Goal: Task Accomplishment & Management: Use online tool/utility

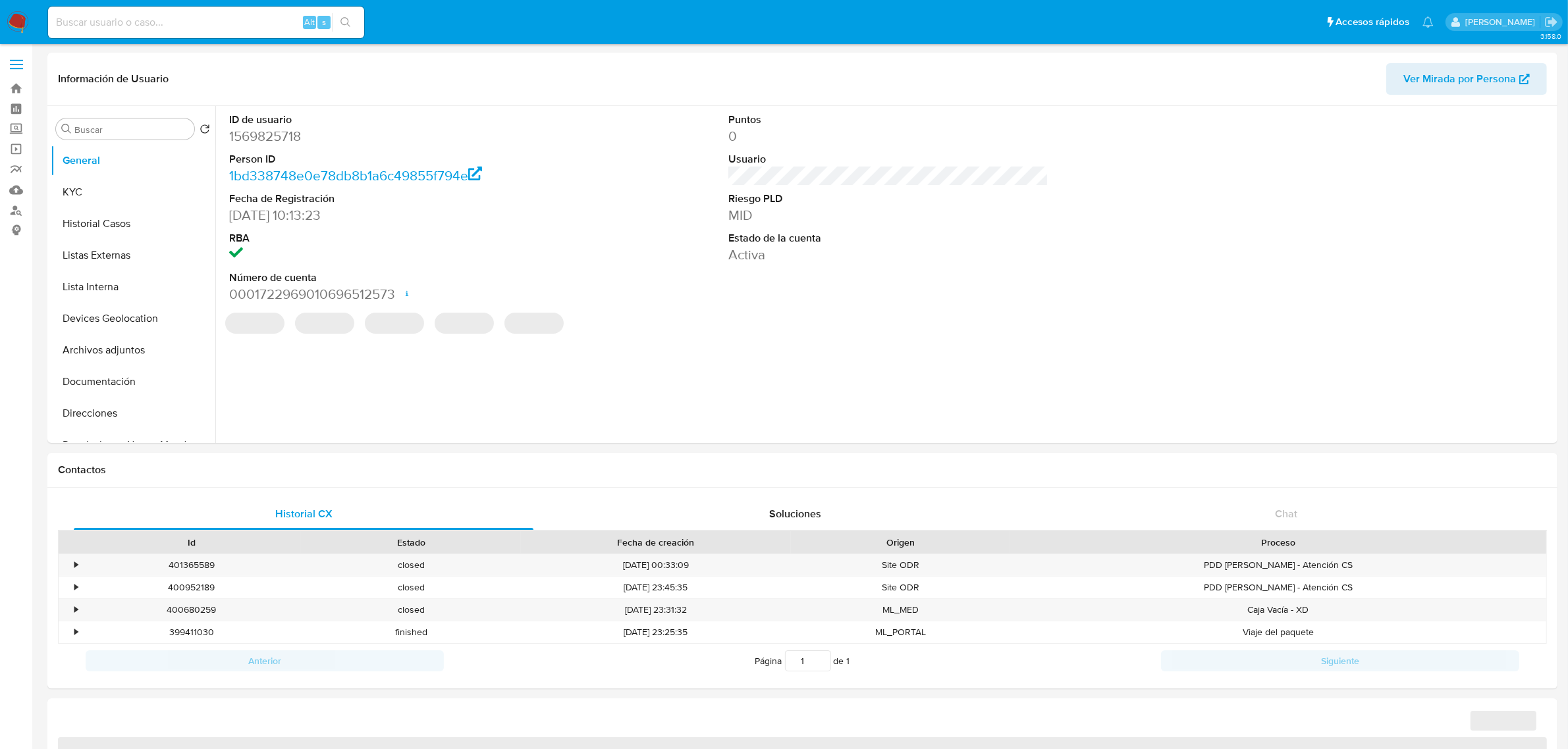
select select "10"
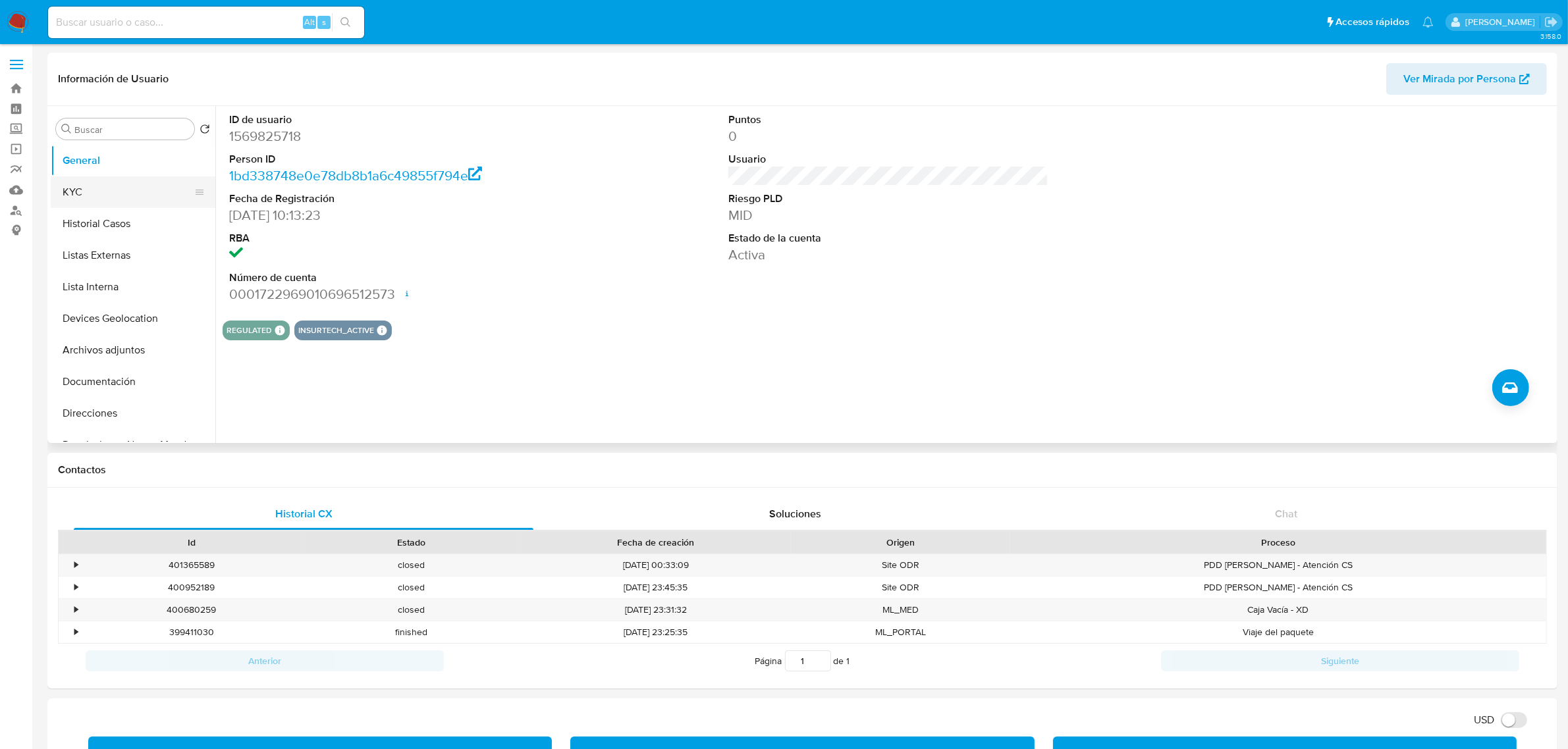
click at [96, 188] on button "KYC" at bounding box center [127, 192] width 154 height 31
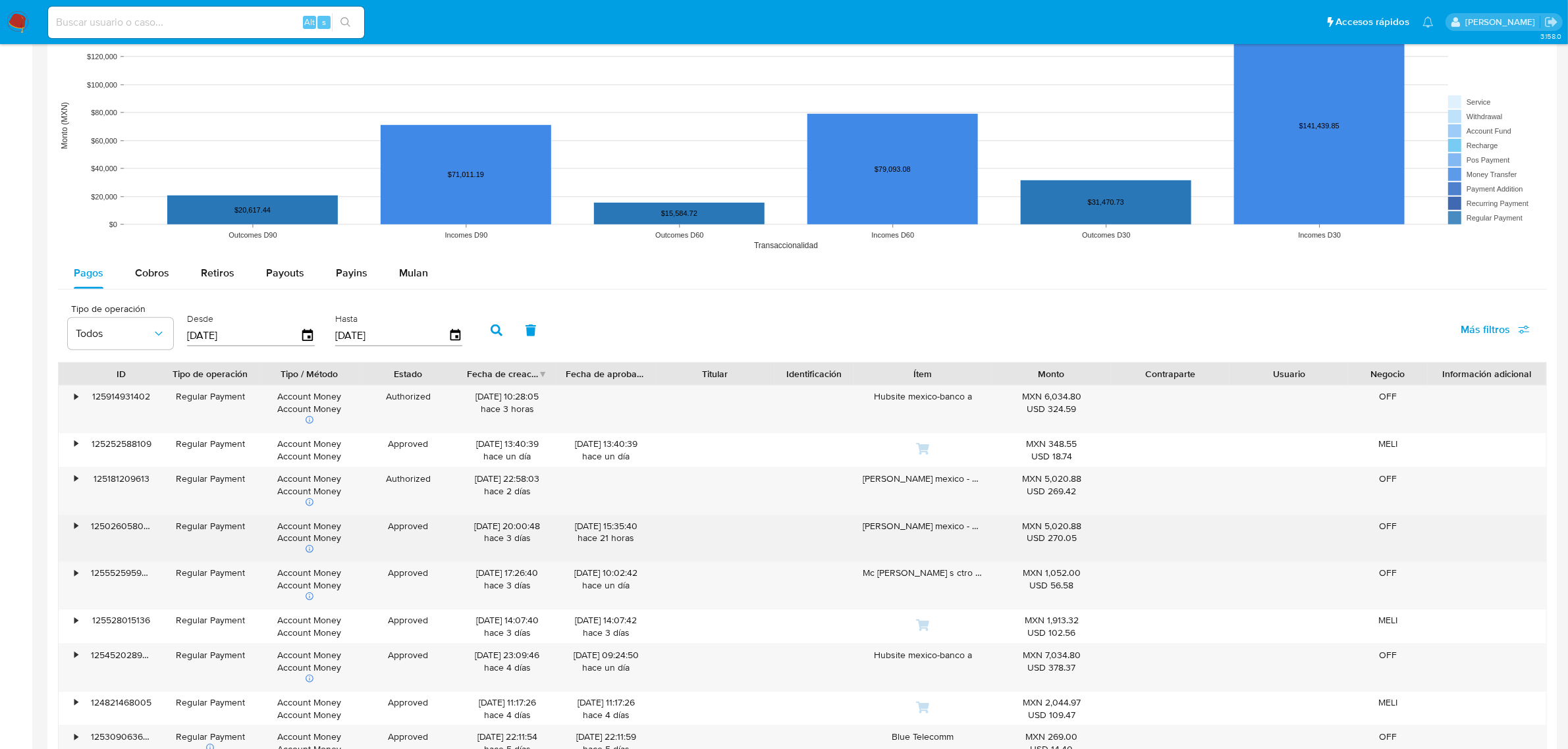
scroll to position [1070, 0]
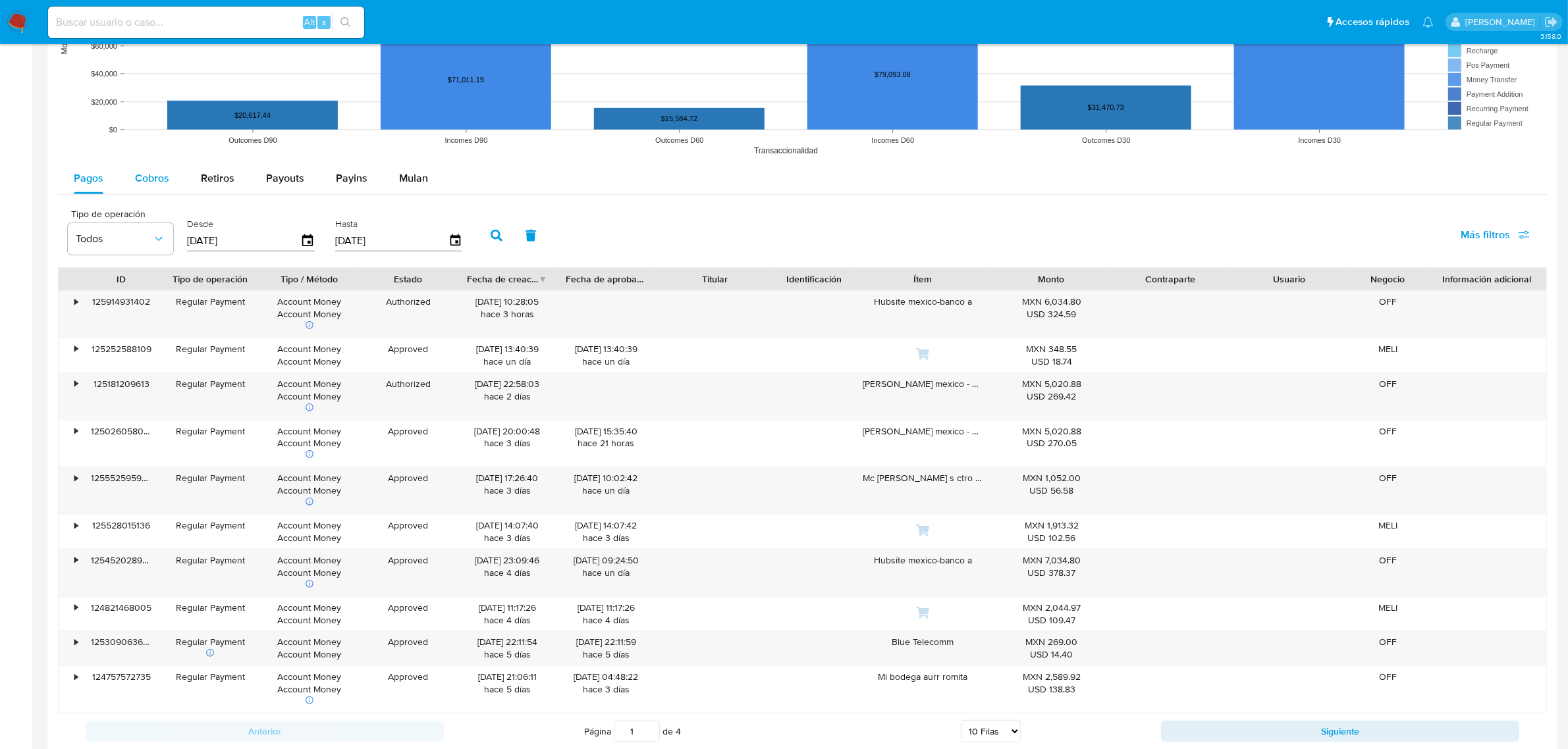
click at [161, 168] on div "Cobros" at bounding box center [153, 179] width 35 height 31
select select "10"
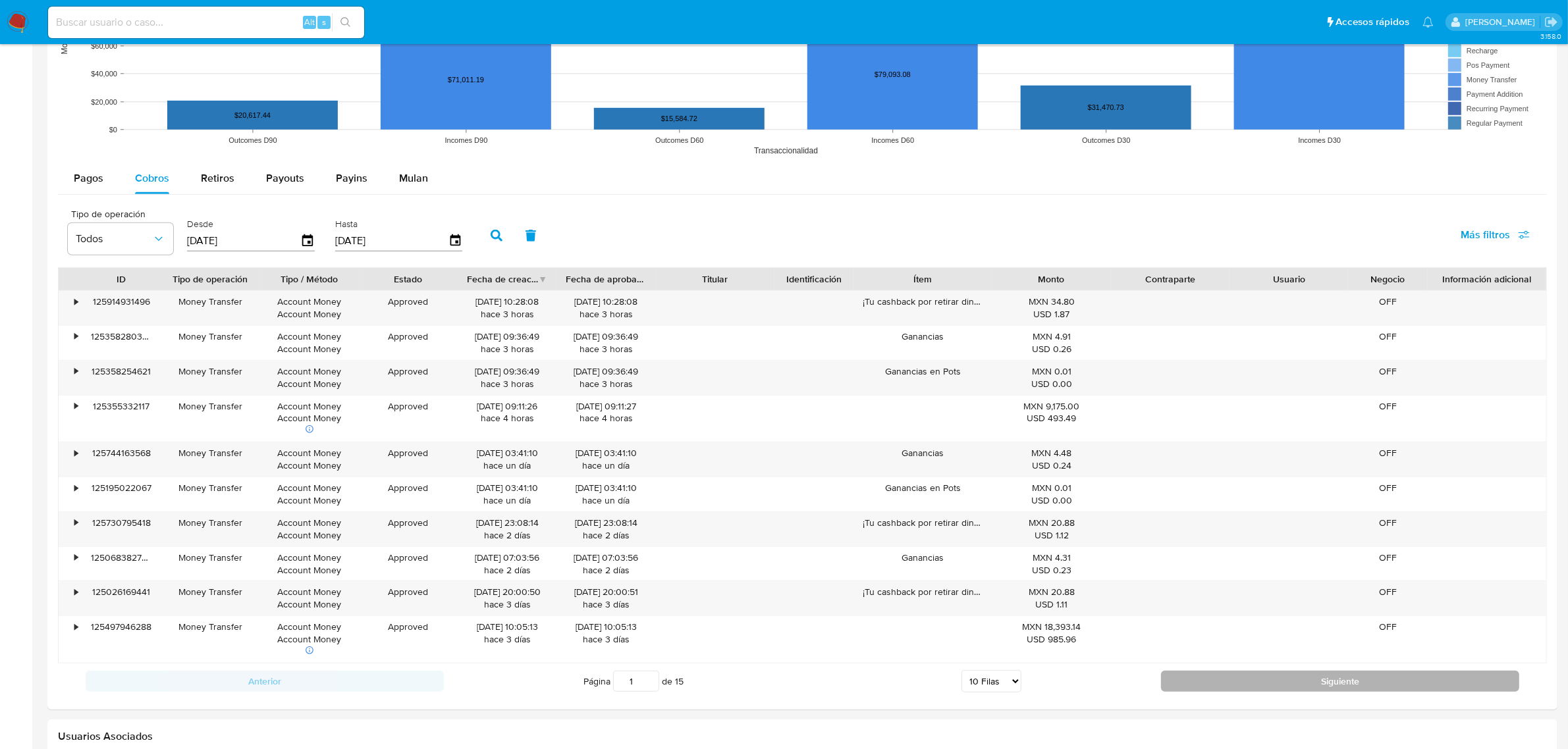
click at [1177, 682] on button "Siguiente" at bounding box center [1339, 681] width 358 height 21
type input "2"
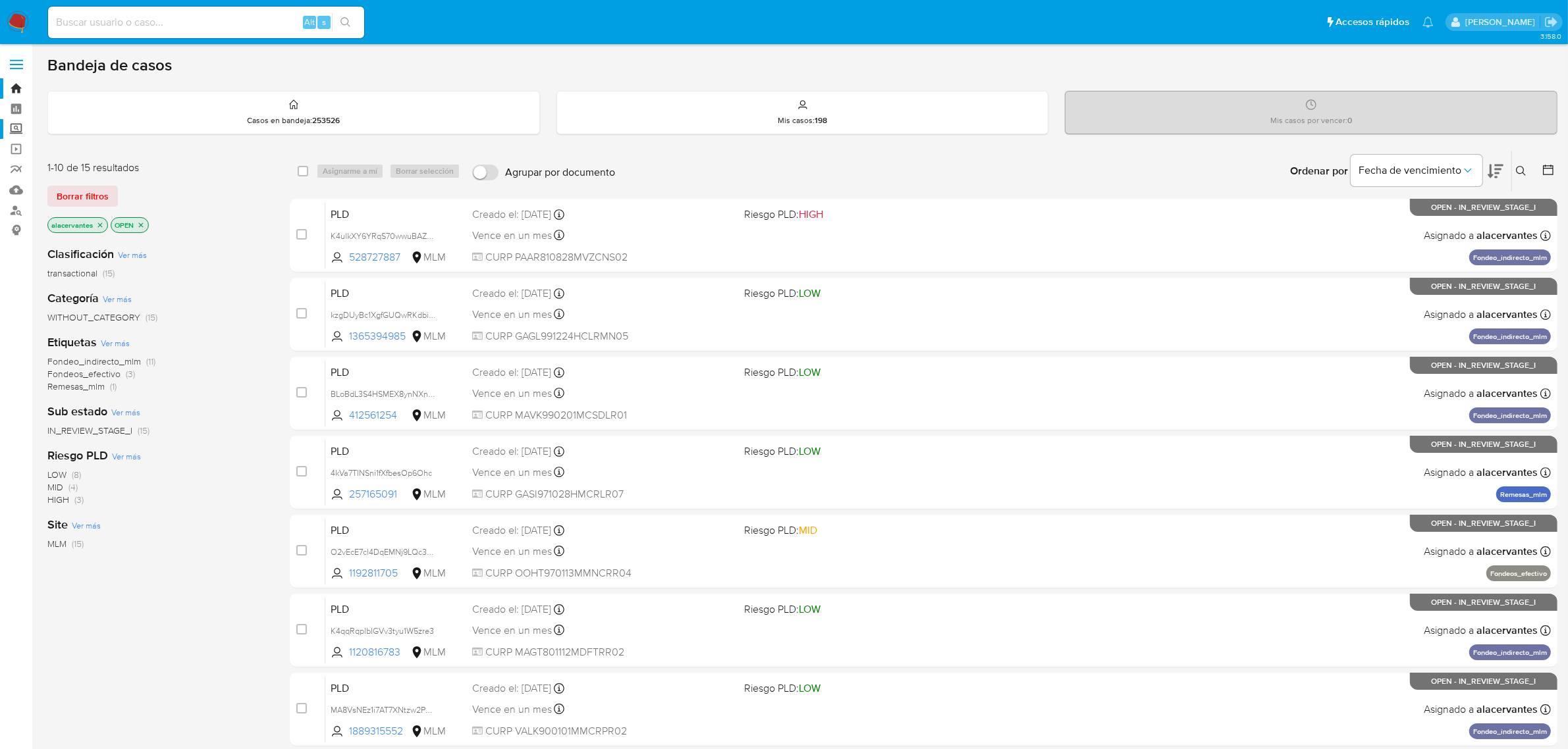
click at [17, 129] on label "Screening" at bounding box center [78, 129] width 157 height 20
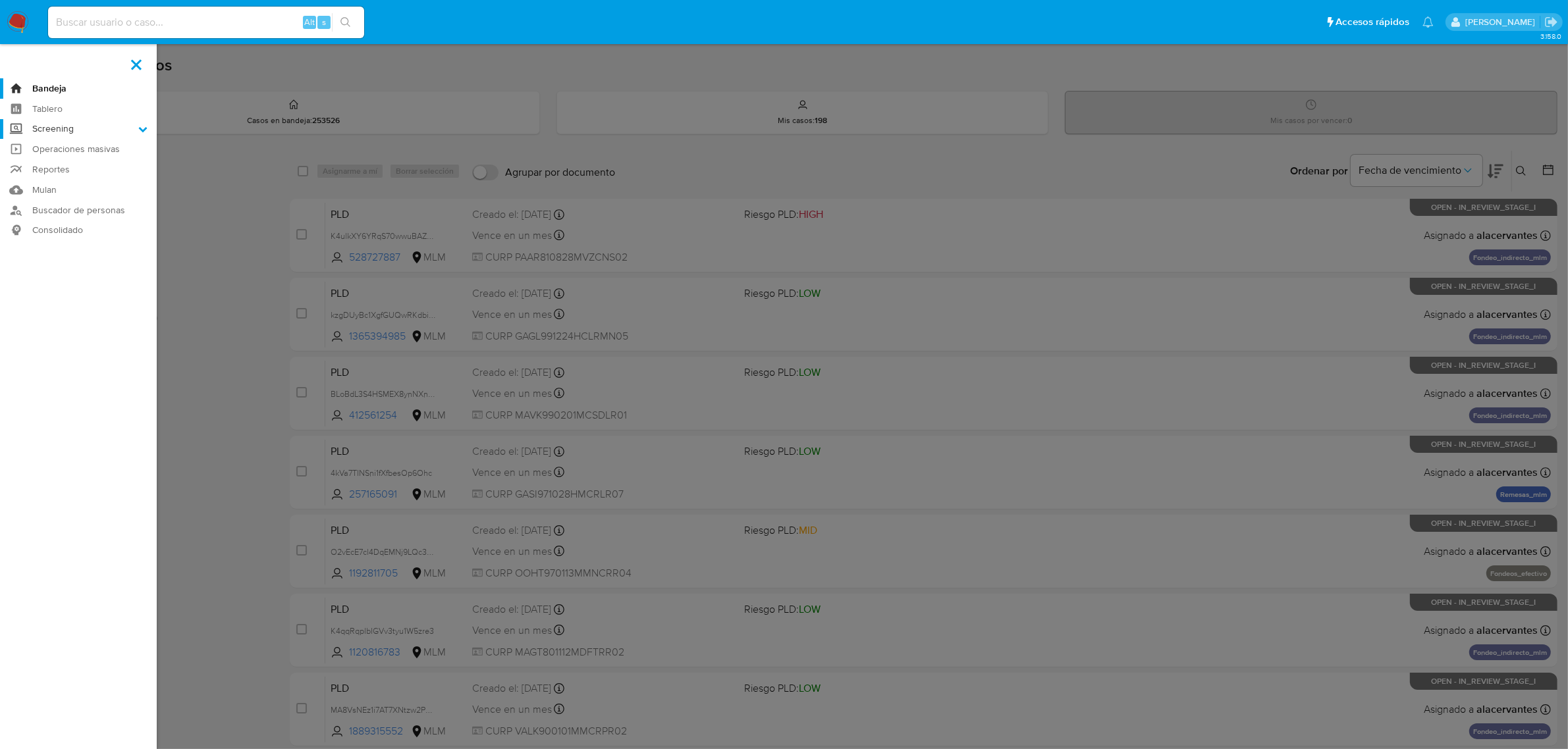
click at [0, 0] on input "Screening" at bounding box center [0, 0] width 0 height 0
click at [71, 182] on link "Herramientas" at bounding box center [78, 180] width 157 height 17
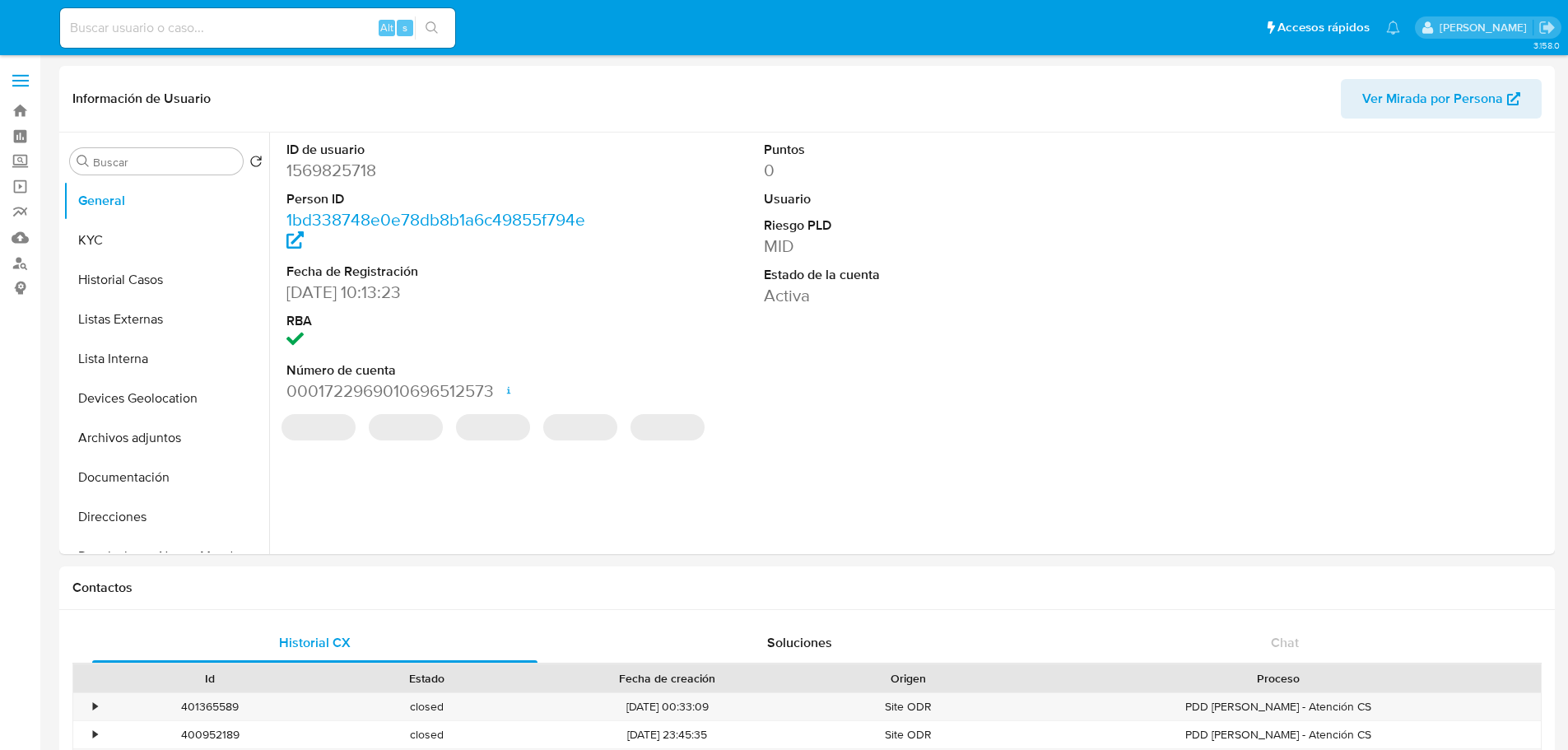
select select "10"
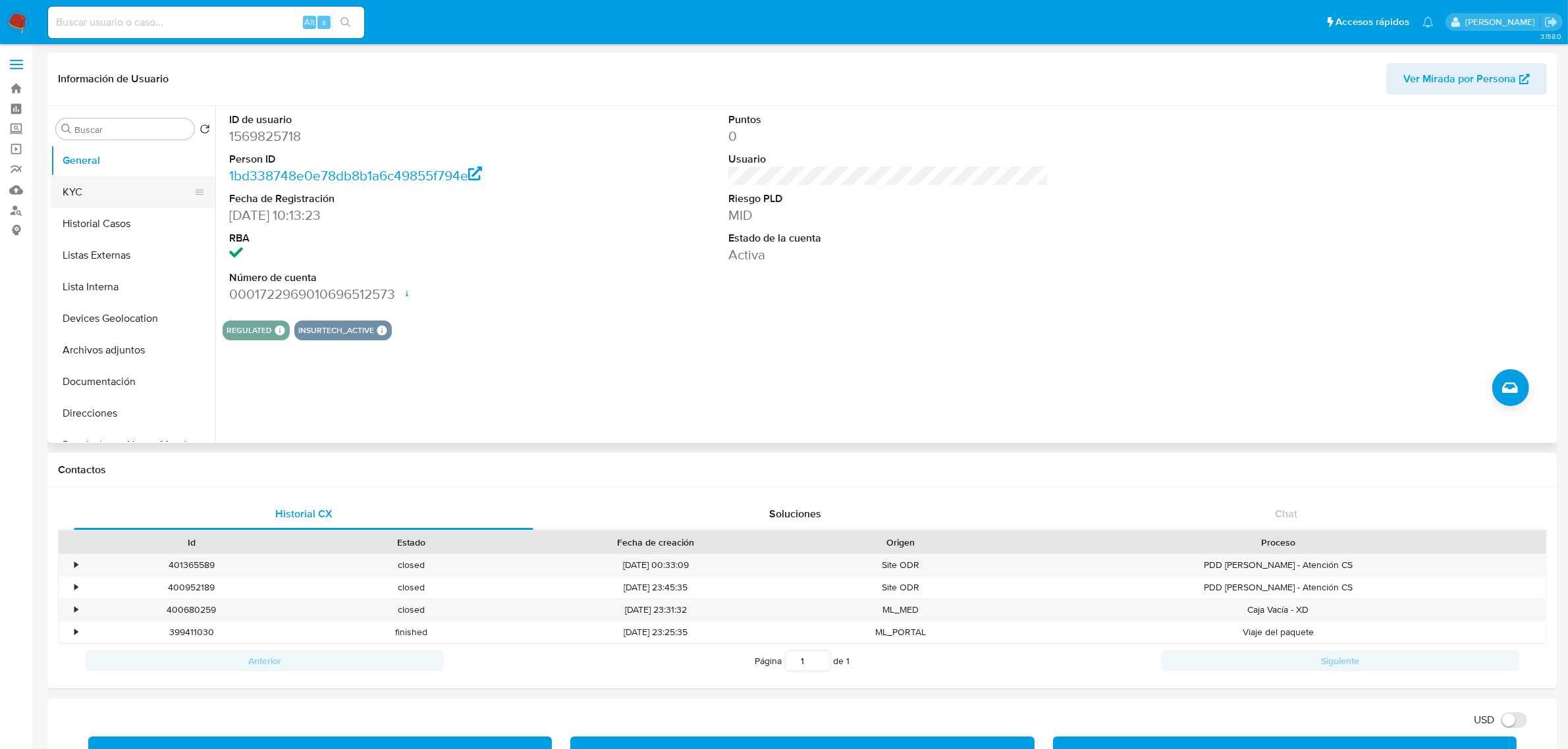
click at [64, 183] on button "KYC" at bounding box center [127, 192] width 154 height 31
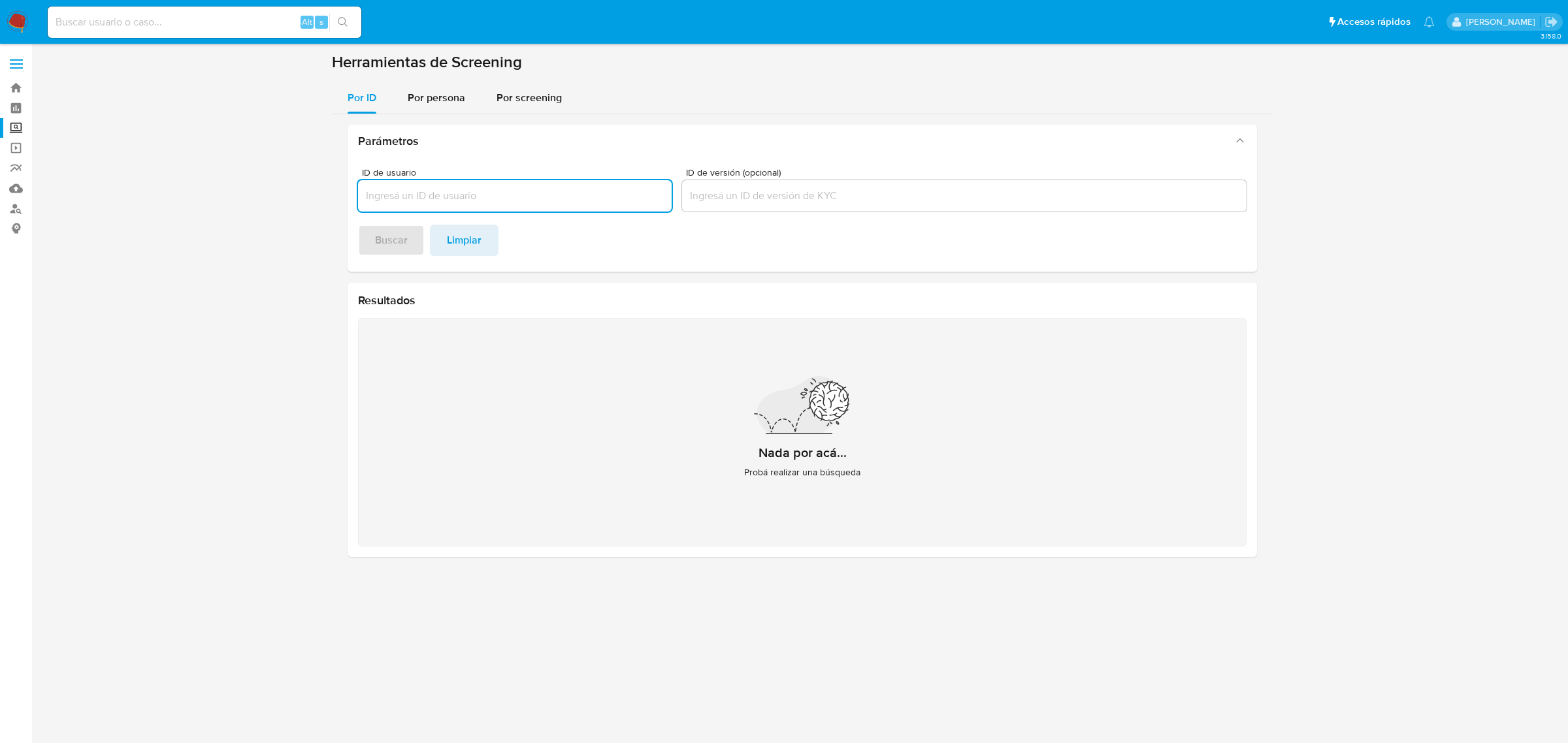
drag, startPoint x: 454, startPoint y: 97, endPoint x: 460, endPoint y: 118, distance: 21.8
click at [453, 97] on span "Por persona" at bounding box center [436, 97] width 58 height 15
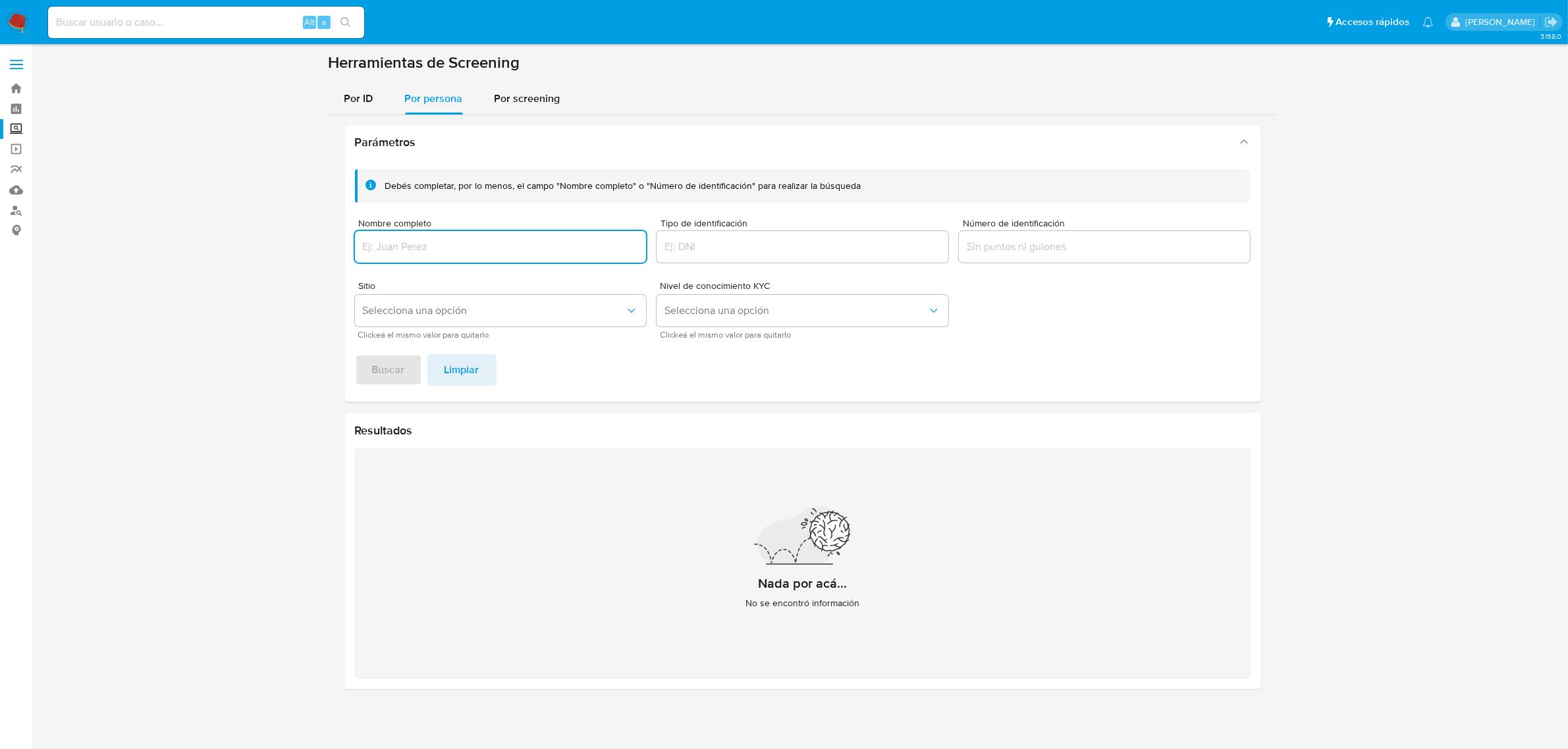
click at [484, 248] on input "Nombre completo" at bounding box center [500, 247] width 292 height 17
click at [386, 379] on span "Buscar" at bounding box center [389, 370] width 33 height 29
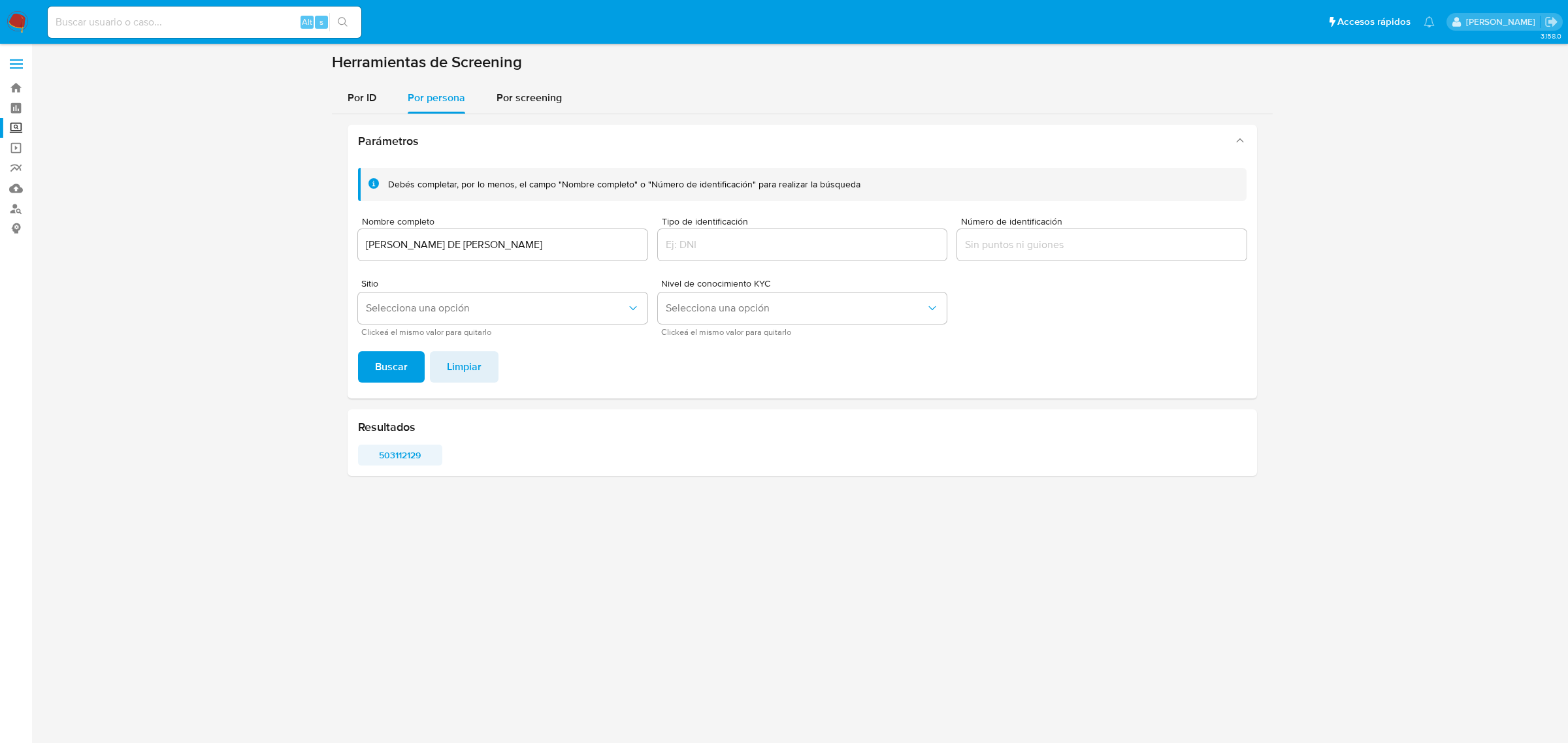
click at [406, 456] on span "503112129" at bounding box center [400, 455] width 66 height 18
click at [438, 235] on div "JOSE DE JESUS HERMOSILLO MARTINEZ" at bounding box center [503, 245] width 290 height 31
click at [439, 240] on input "JOSE DE JESUS HERMOSILLO MARTINEZ" at bounding box center [503, 245] width 290 height 17
click at [441, 240] on input "JOSE DE JESUS HERMOSILLO MARTINEZ" at bounding box center [503, 245] width 290 height 17
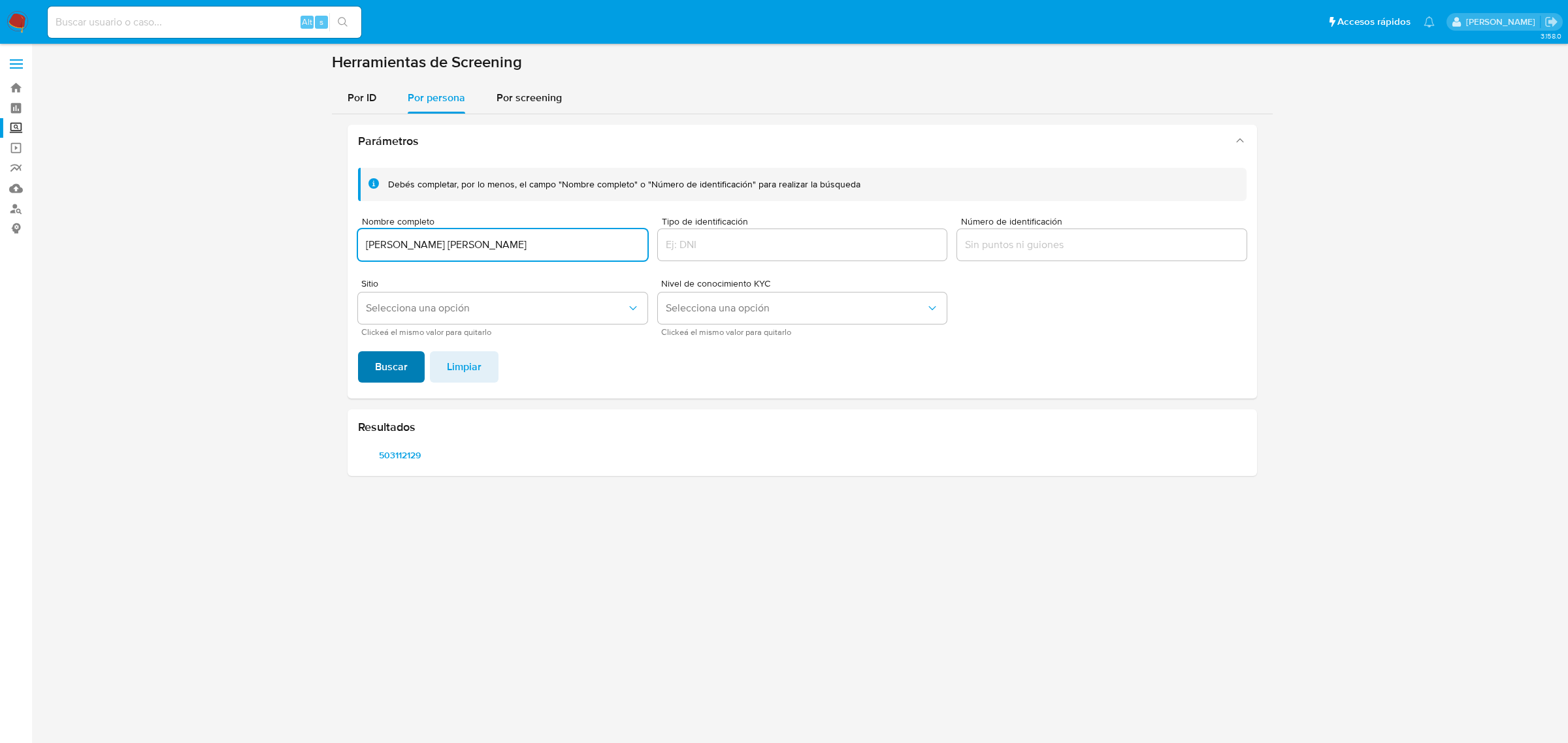
type input "MONICA ISABEL HERMOSILLO MARTINEZ"
click at [380, 364] on span "Buscar" at bounding box center [391, 367] width 33 height 29
click at [399, 454] on span "529457225" at bounding box center [400, 455] width 66 height 18
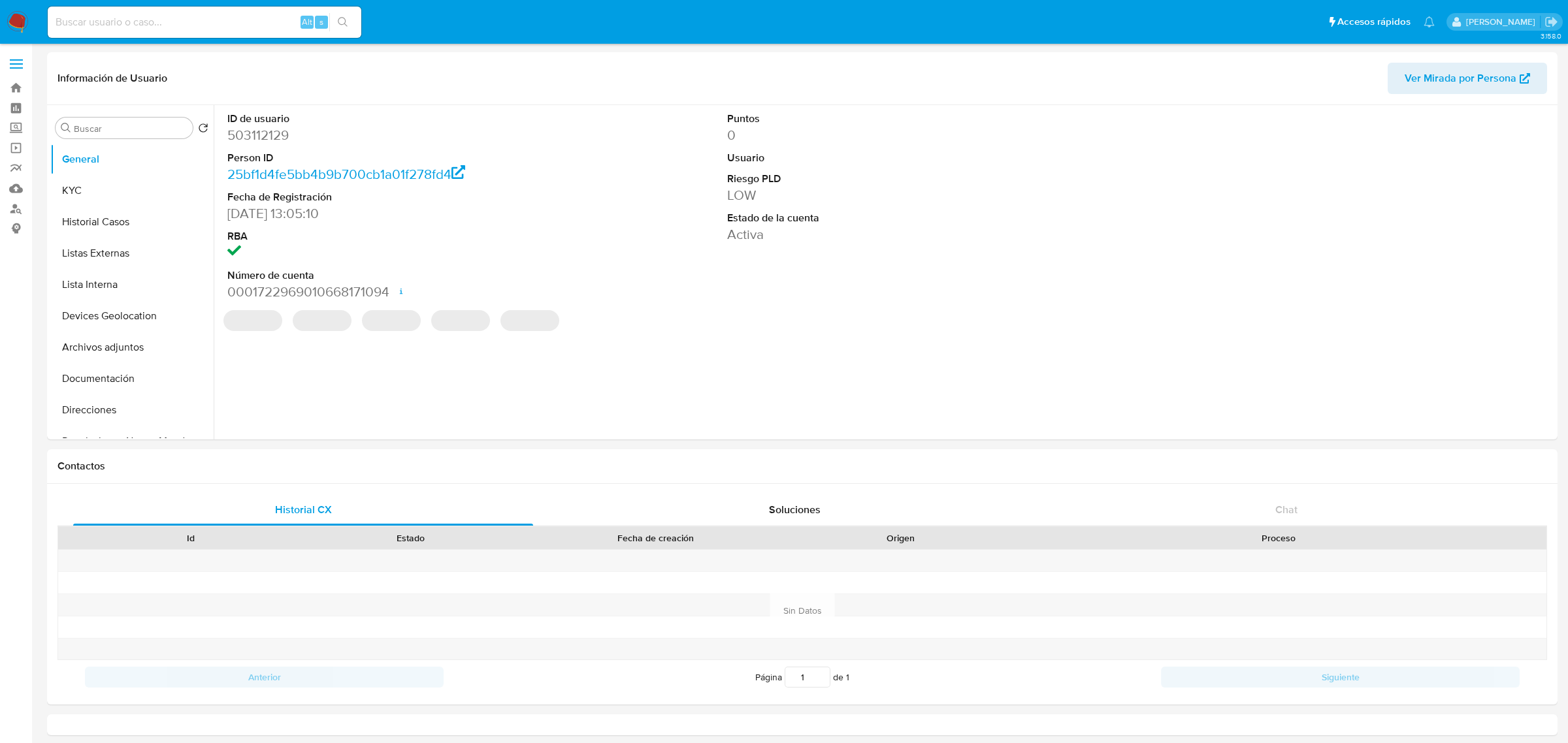
select select "10"
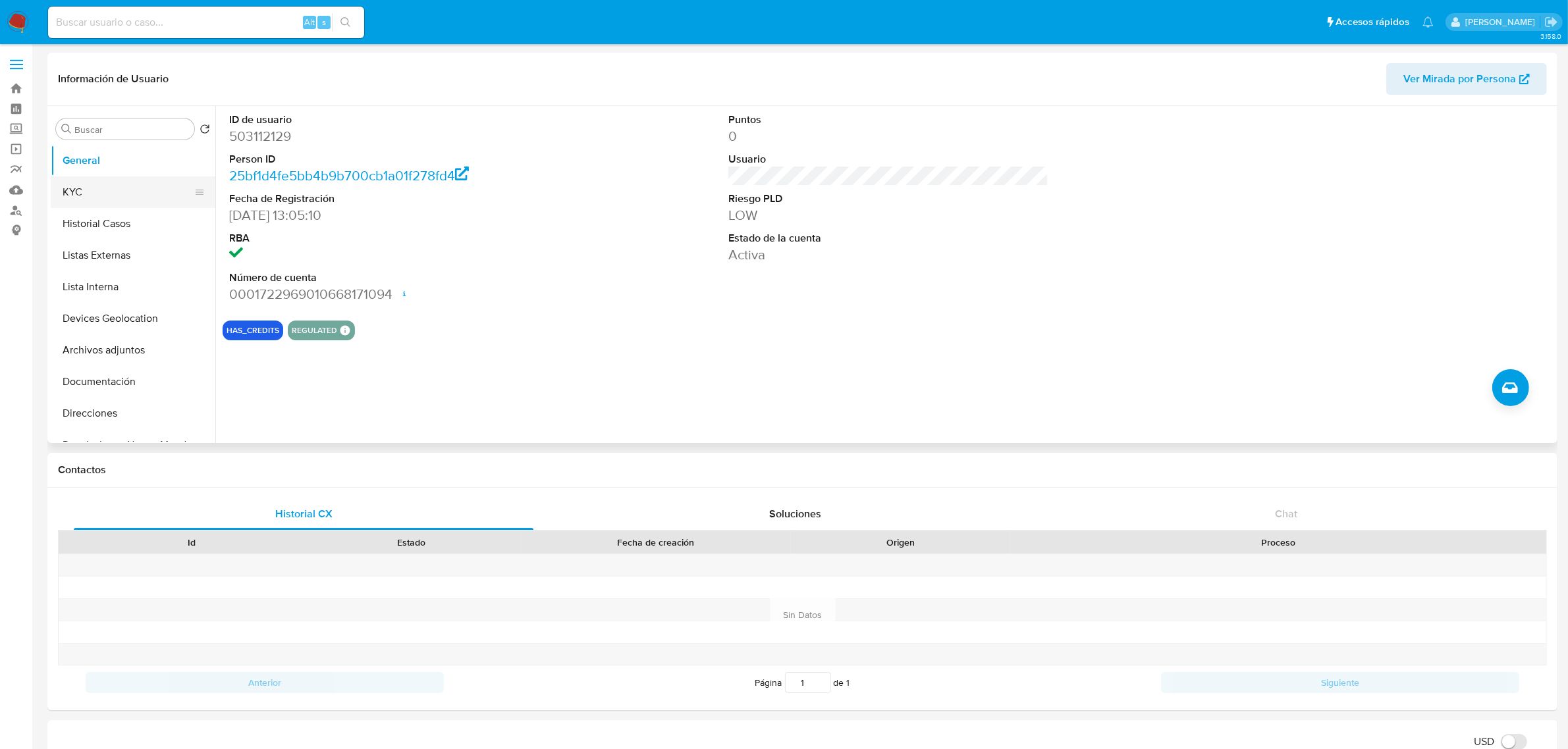
click at [124, 191] on button "KYC" at bounding box center [127, 192] width 154 height 31
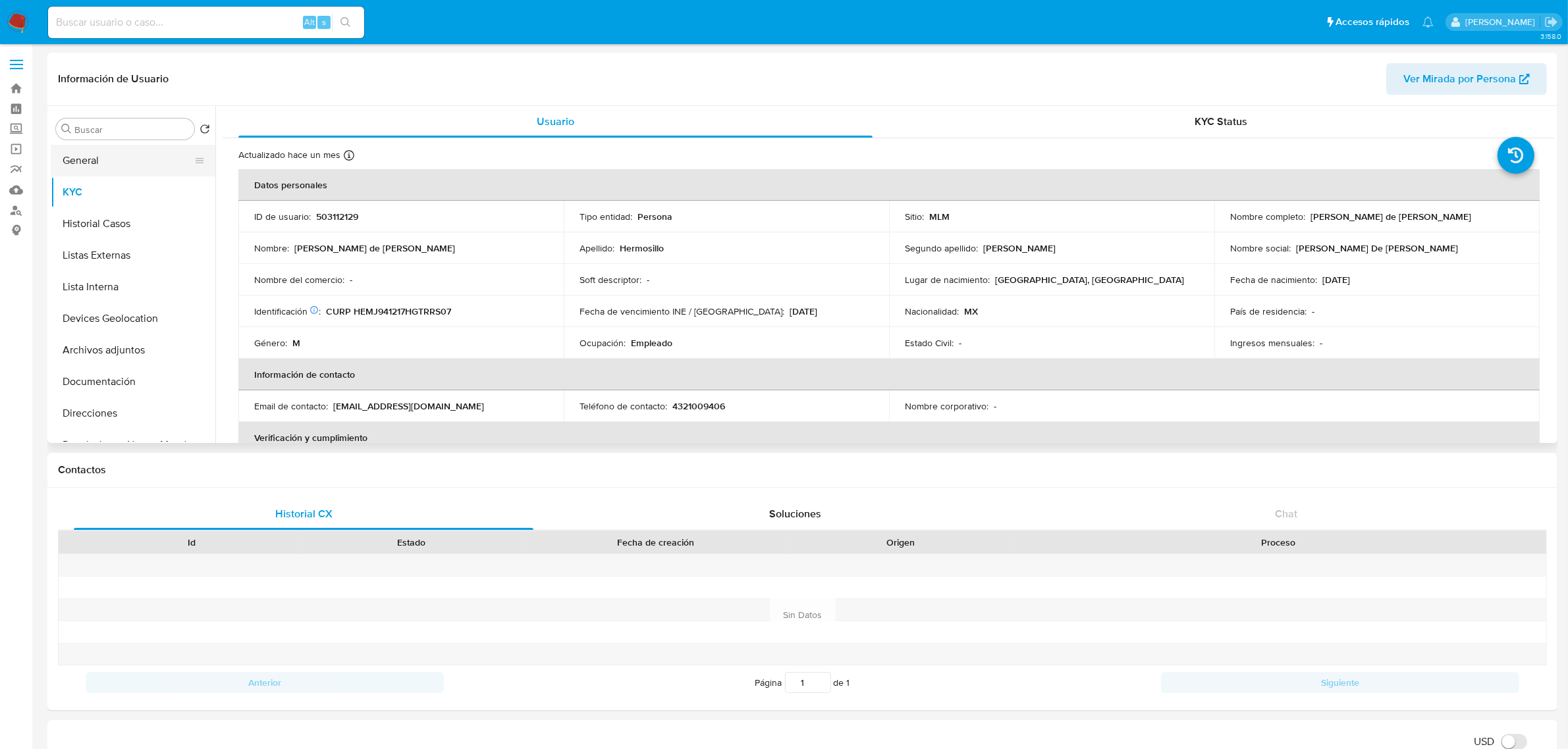
click at [117, 162] on button "General" at bounding box center [127, 160] width 154 height 31
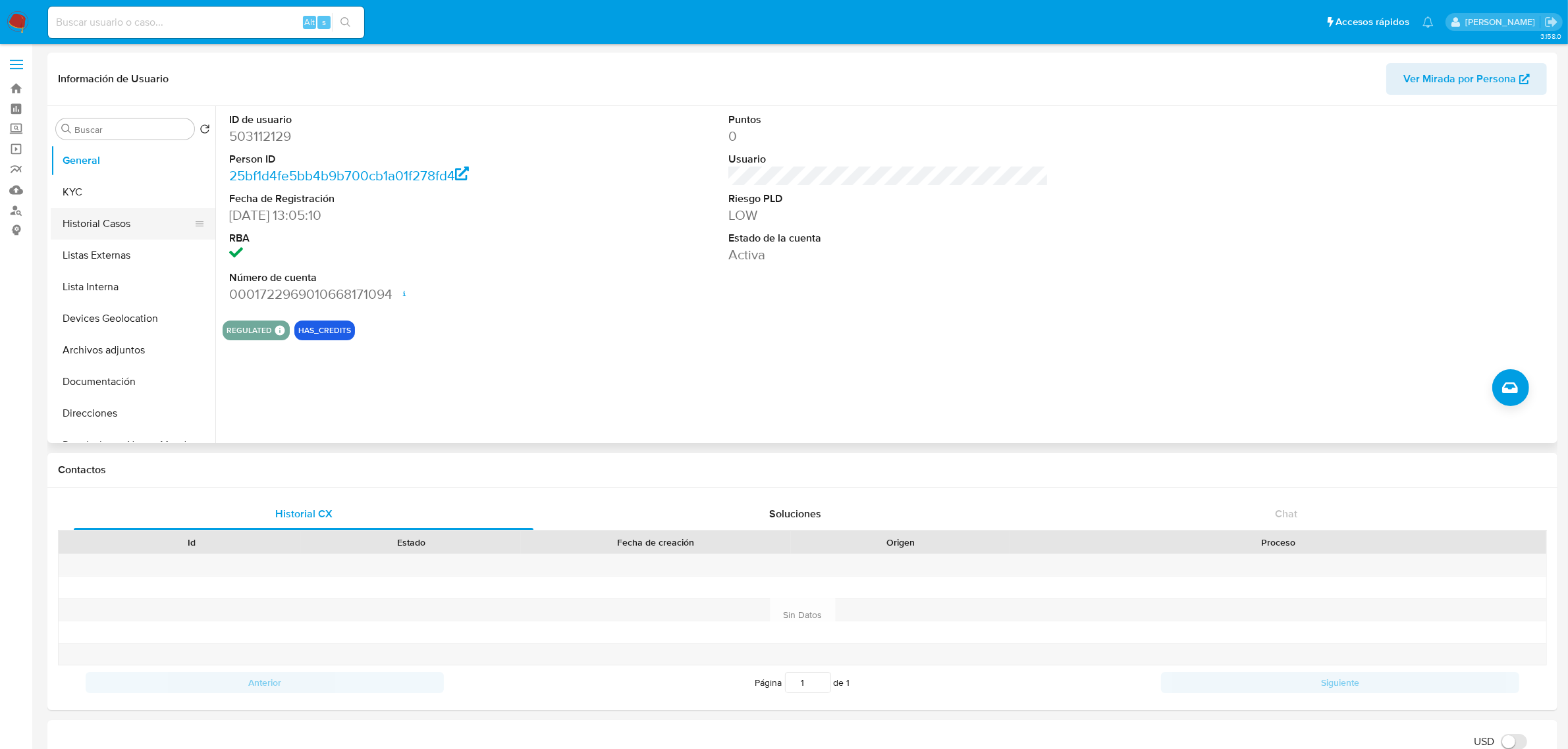
click at [120, 226] on button "Historial Casos" at bounding box center [127, 223] width 154 height 31
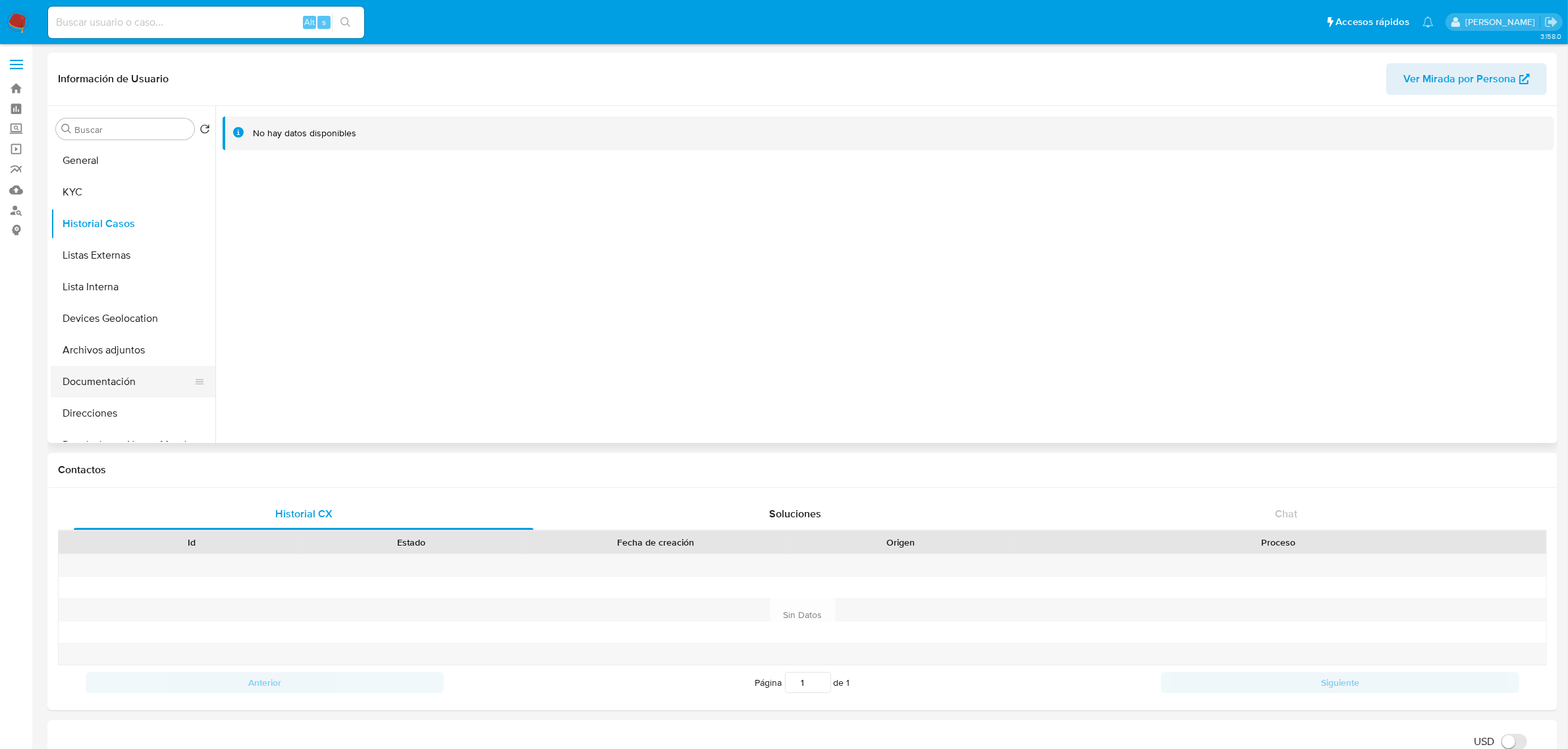
click at [117, 386] on button "Documentación" at bounding box center [127, 382] width 154 height 31
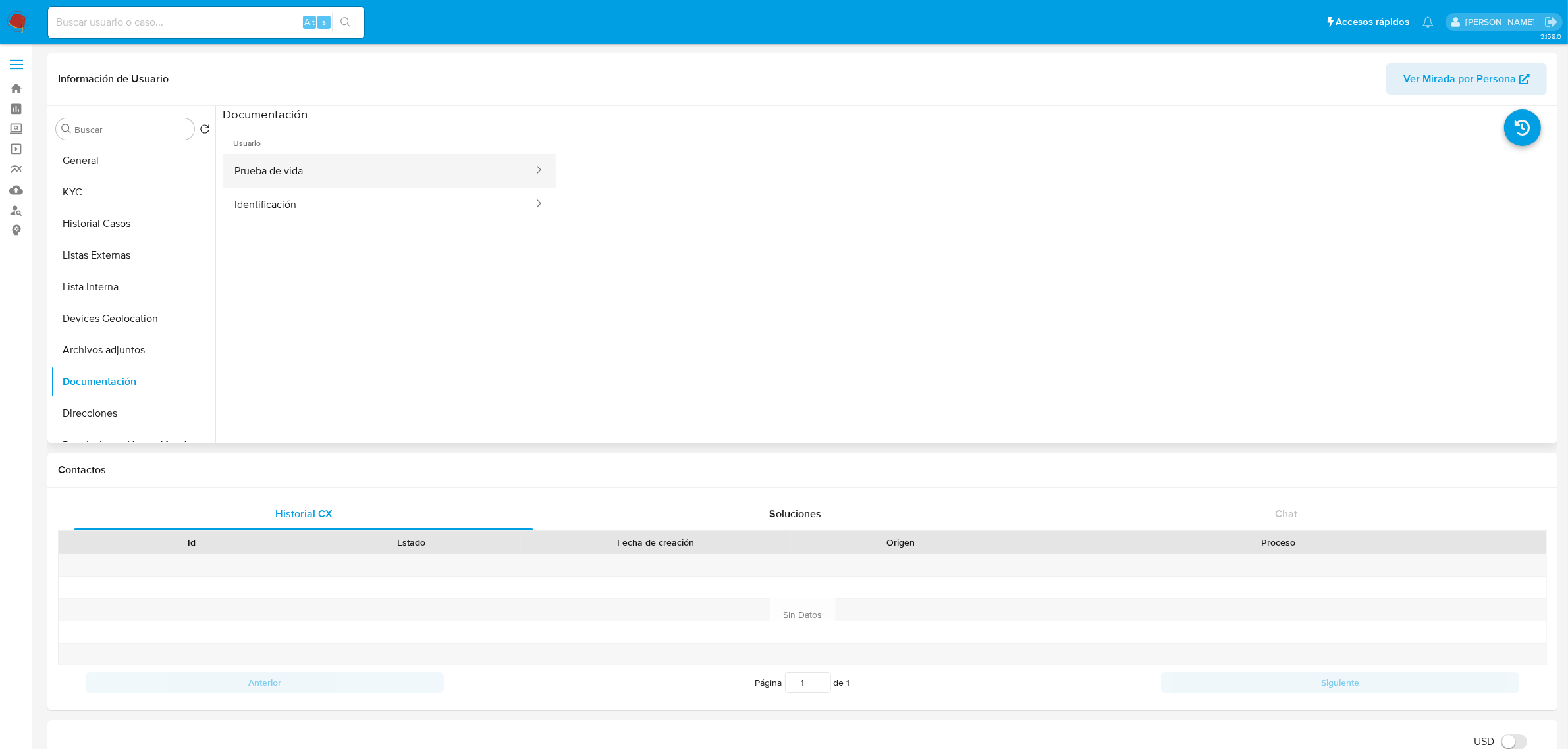
click at [297, 175] on button "Prueba de vida" at bounding box center [378, 171] width 312 height 34
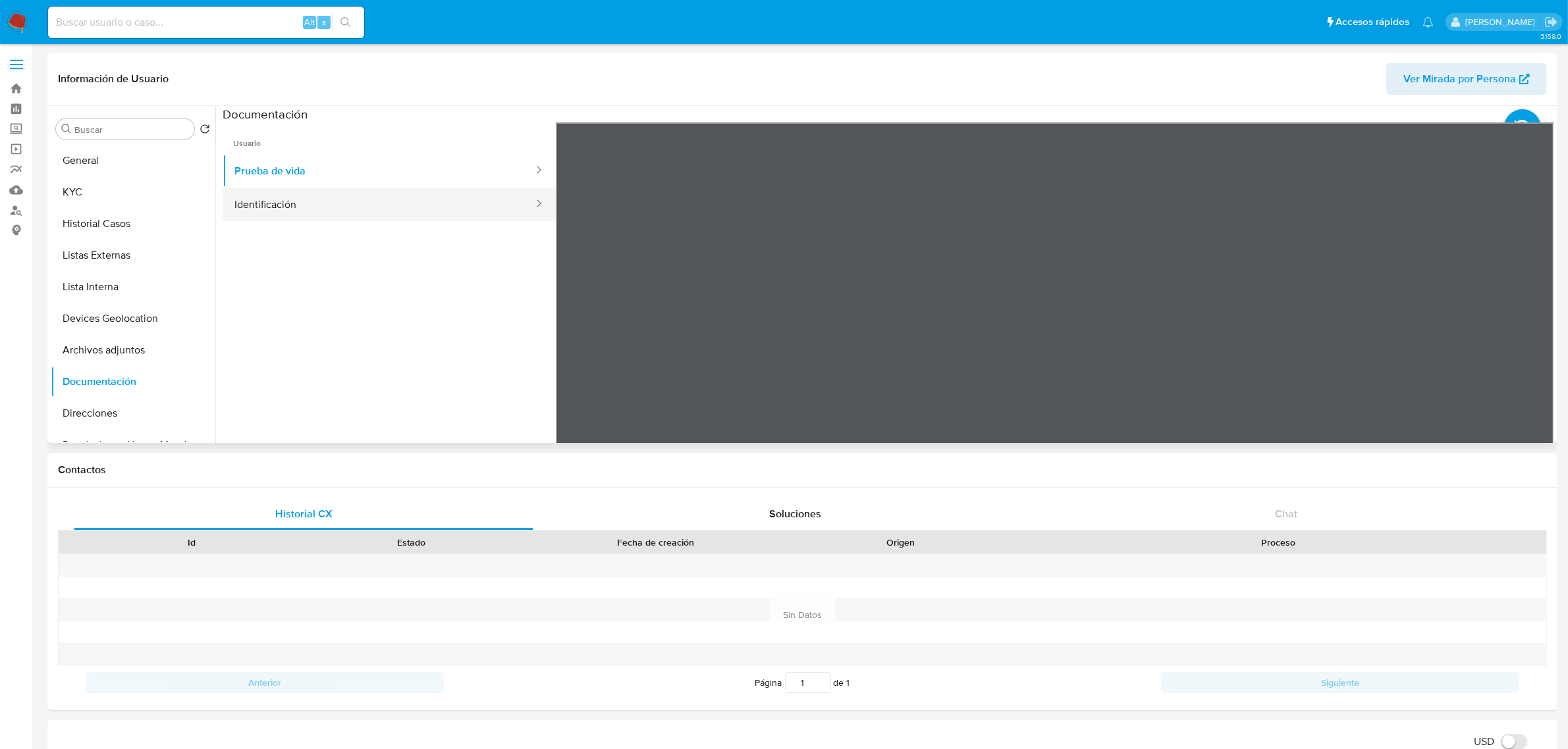
click at [281, 214] on button "Identificación" at bounding box center [378, 205] width 312 height 34
click at [80, 196] on button "KYC" at bounding box center [127, 192] width 154 height 31
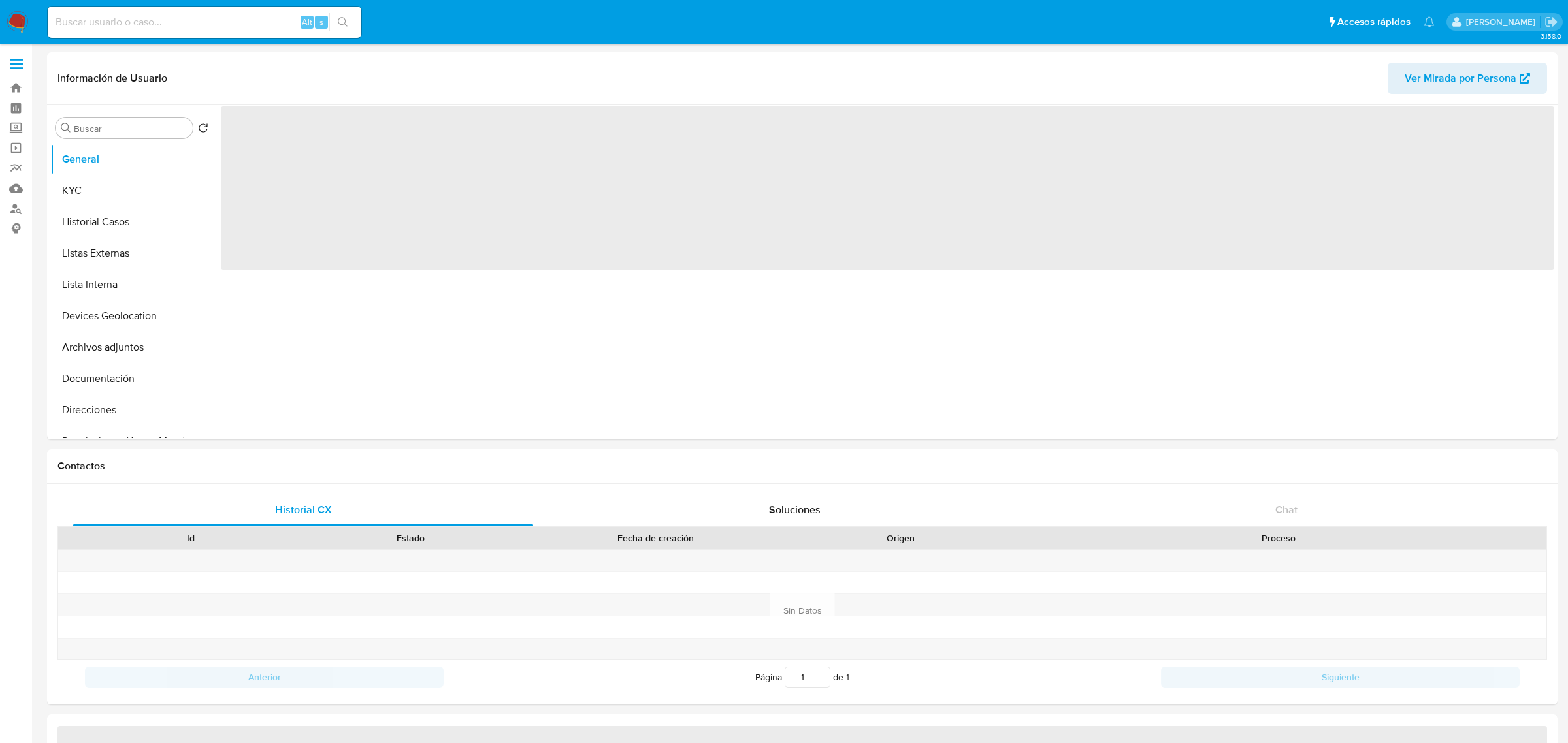
select select "10"
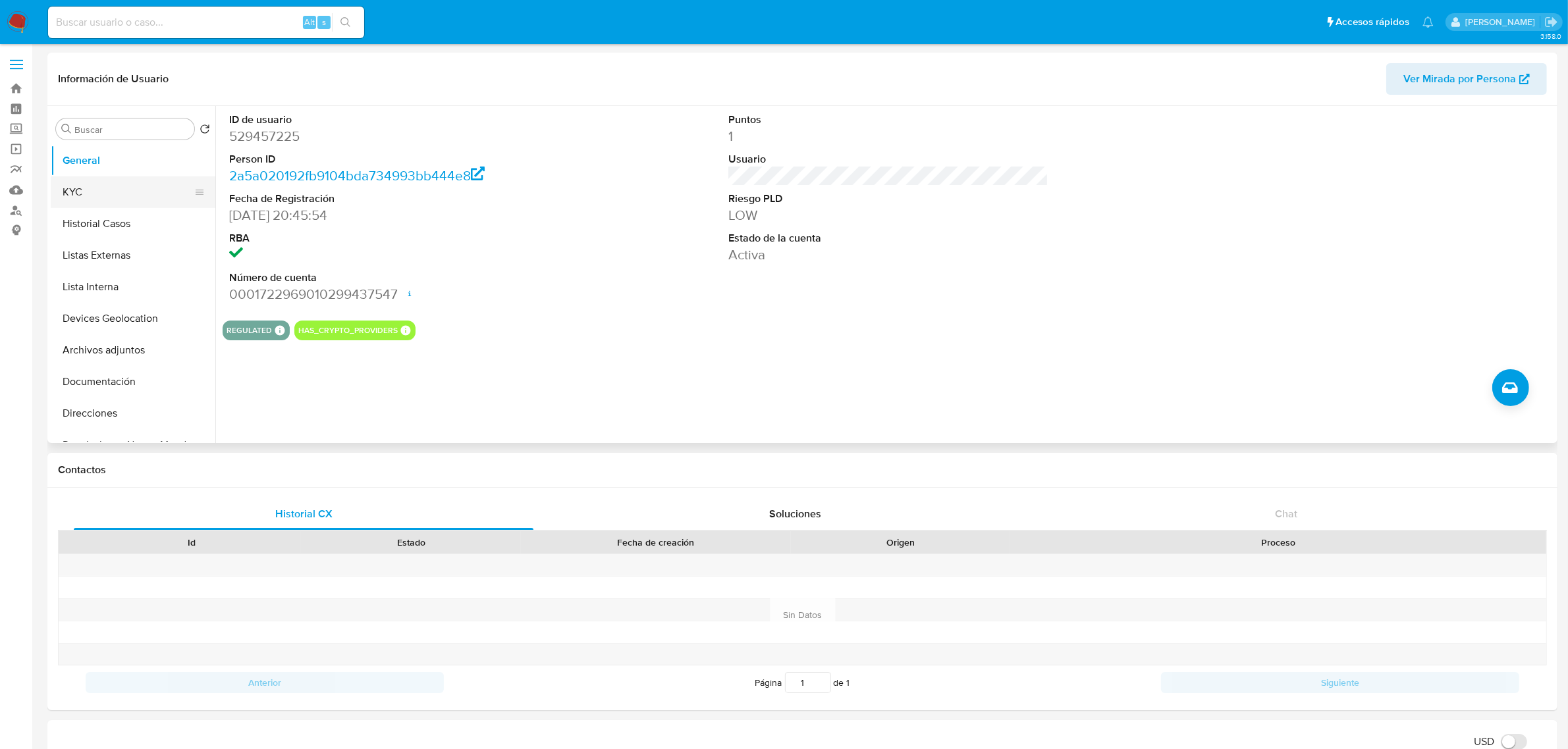
click at [96, 178] on button "KYC" at bounding box center [127, 192] width 154 height 31
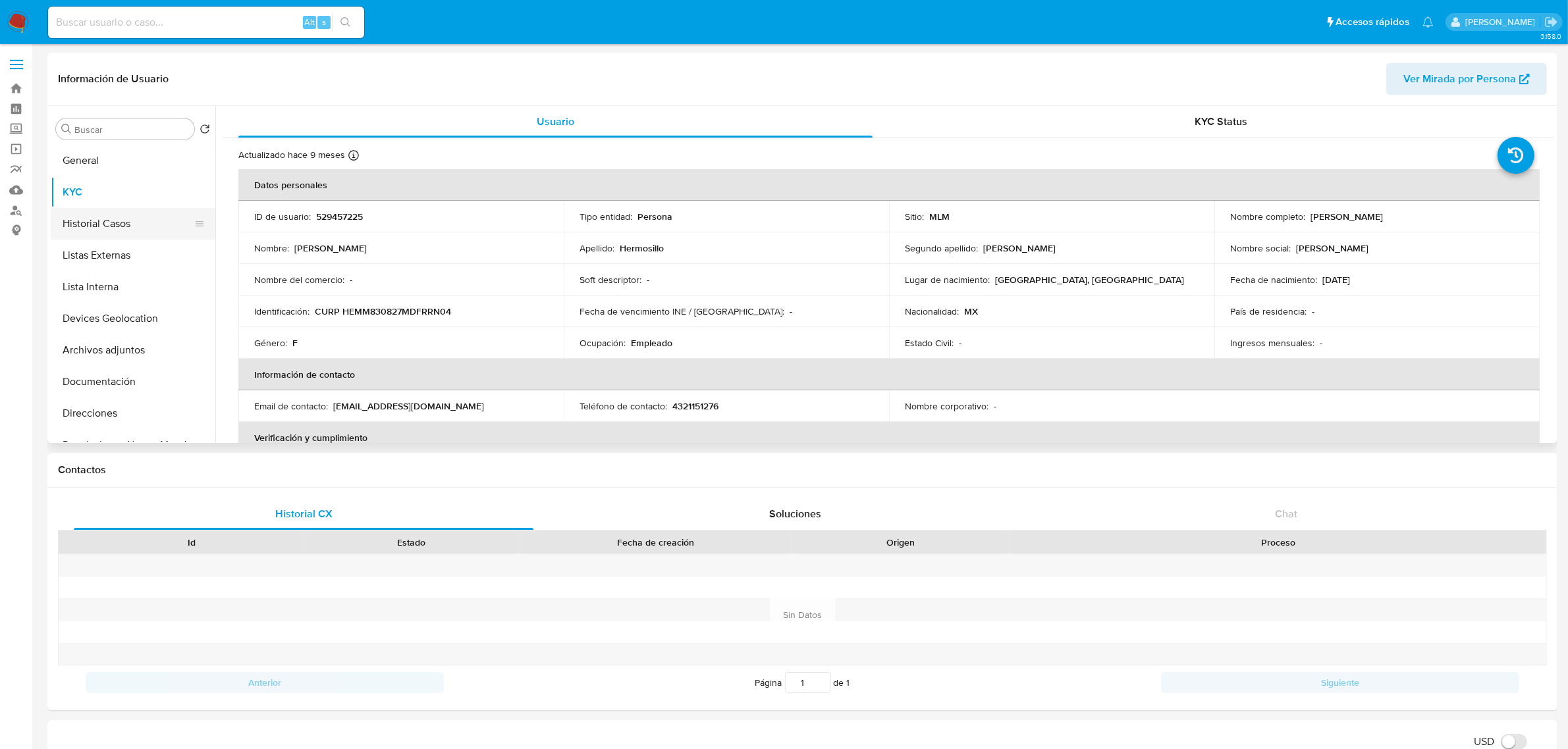
click at [90, 224] on button "Historial Casos" at bounding box center [127, 223] width 154 height 31
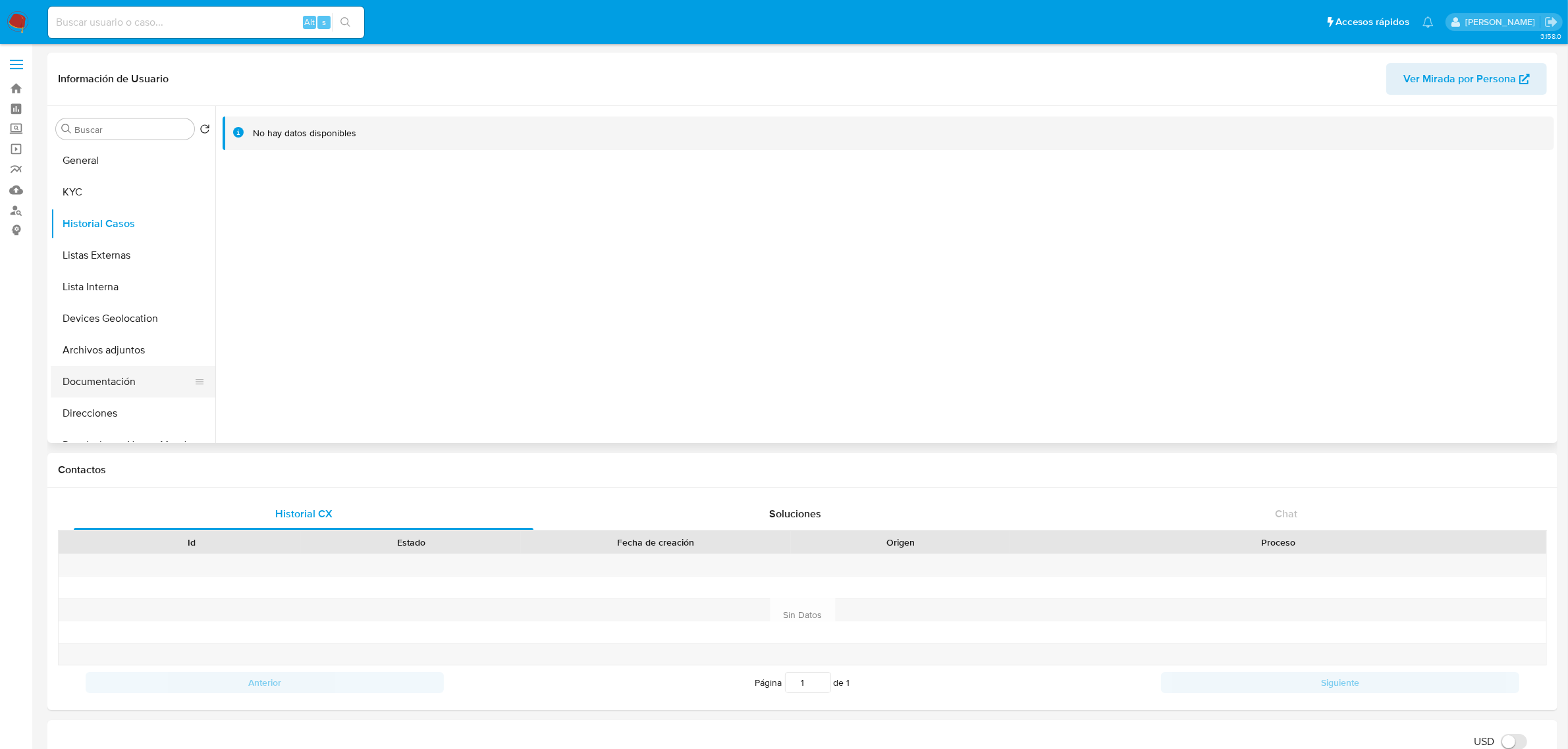
click at [124, 389] on button "Documentación" at bounding box center [127, 382] width 154 height 31
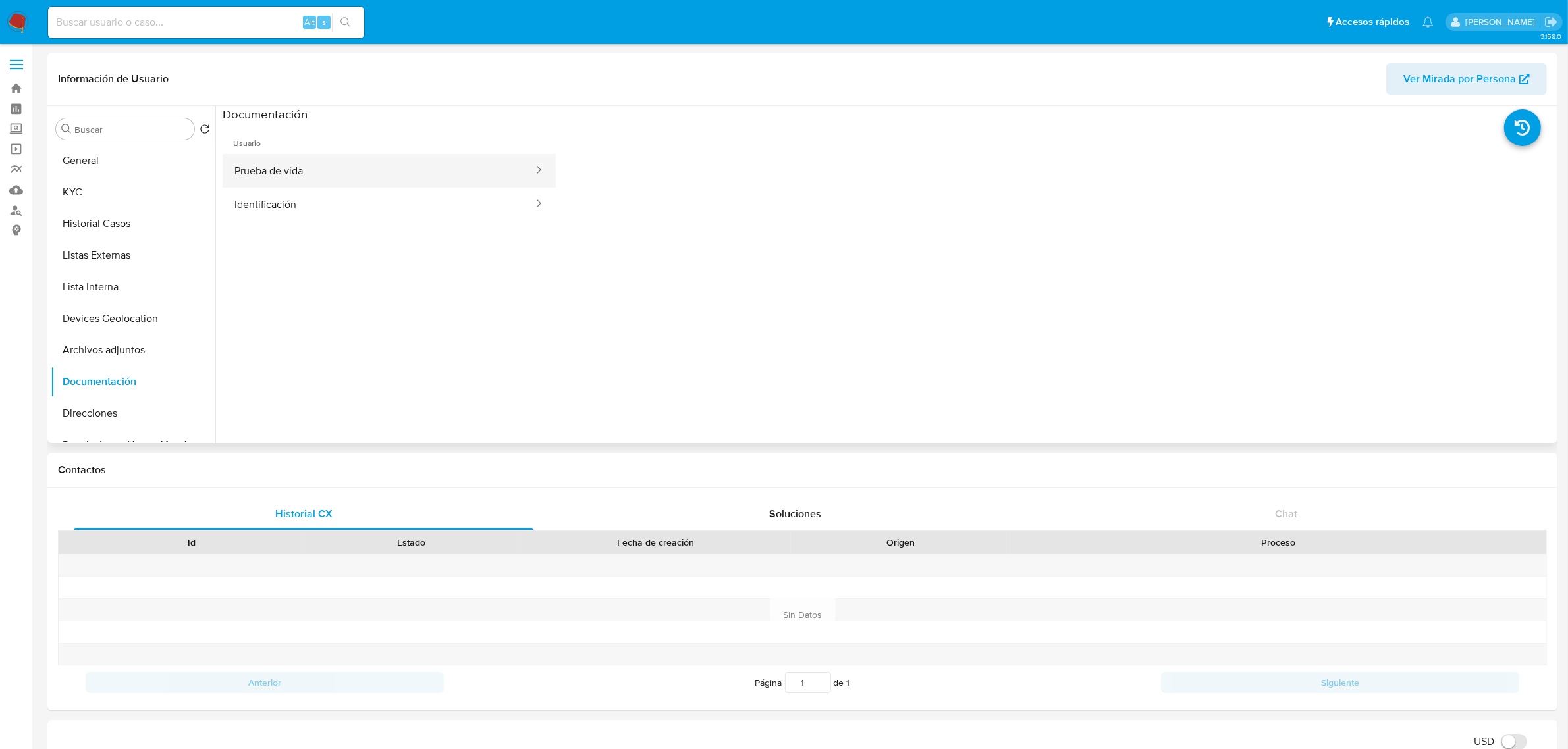
click at [321, 183] on button "Prueba de vida" at bounding box center [378, 171] width 312 height 34
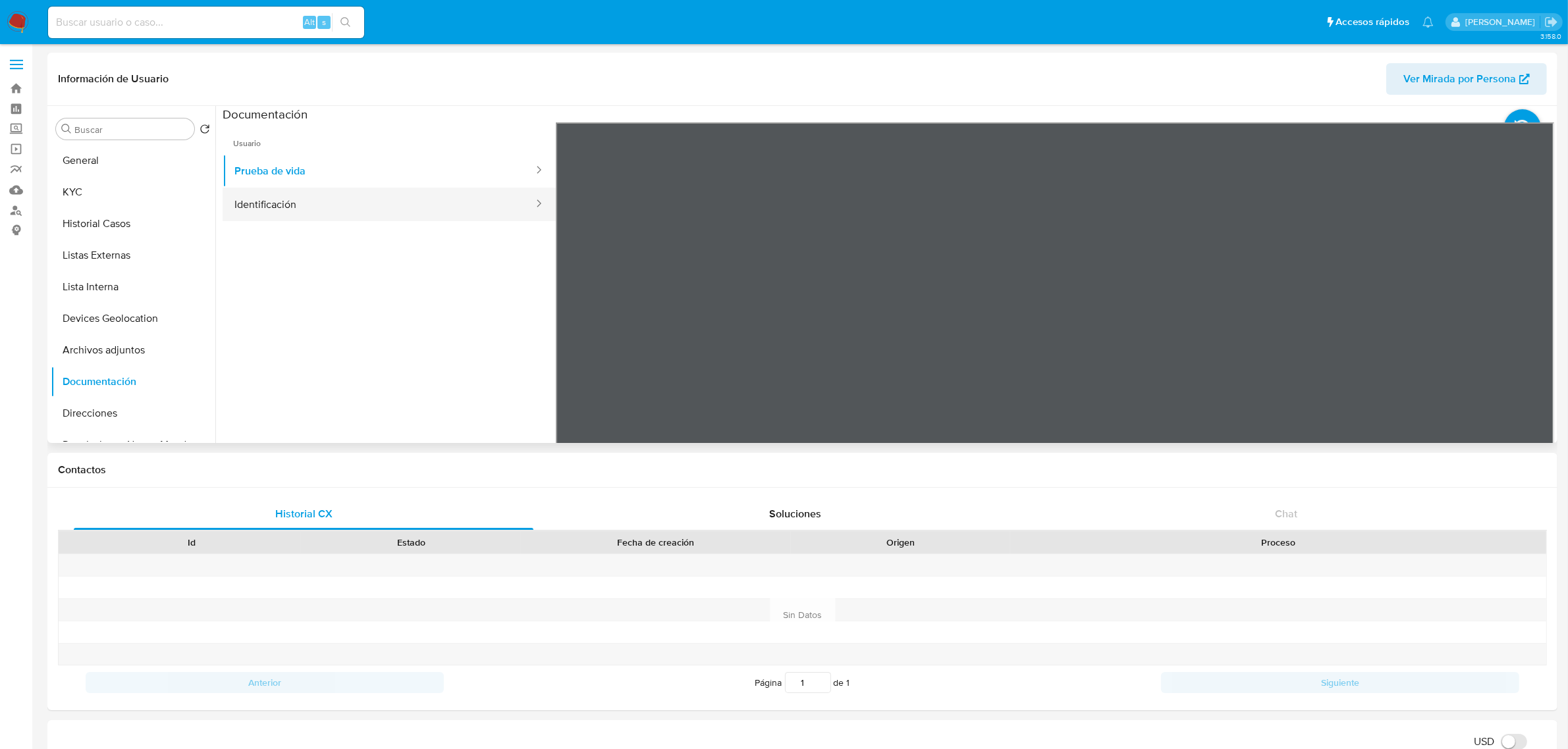
drag, startPoint x: 359, startPoint y: 225, endPoint x: 350, endPoint y: 208, distance: 19.2
click at [357, 224] on ul "Usuario Prueba de vida Identificación" at bounding box center [389, 312] width 333 height 379
click at [350, 208] on button "Identificación" at bounding box center [378, 205] width 312 height 34
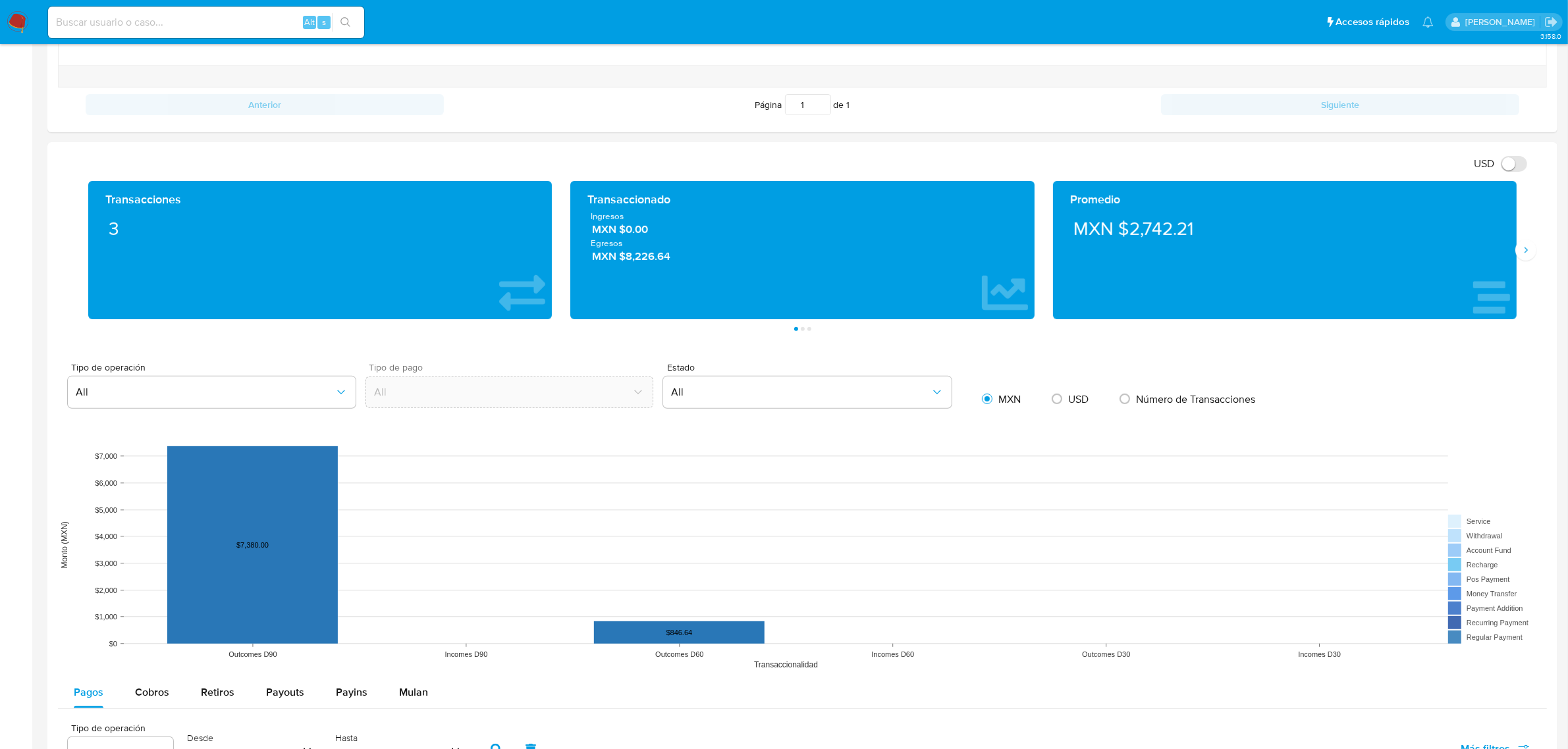
scroll to position [659, 0]
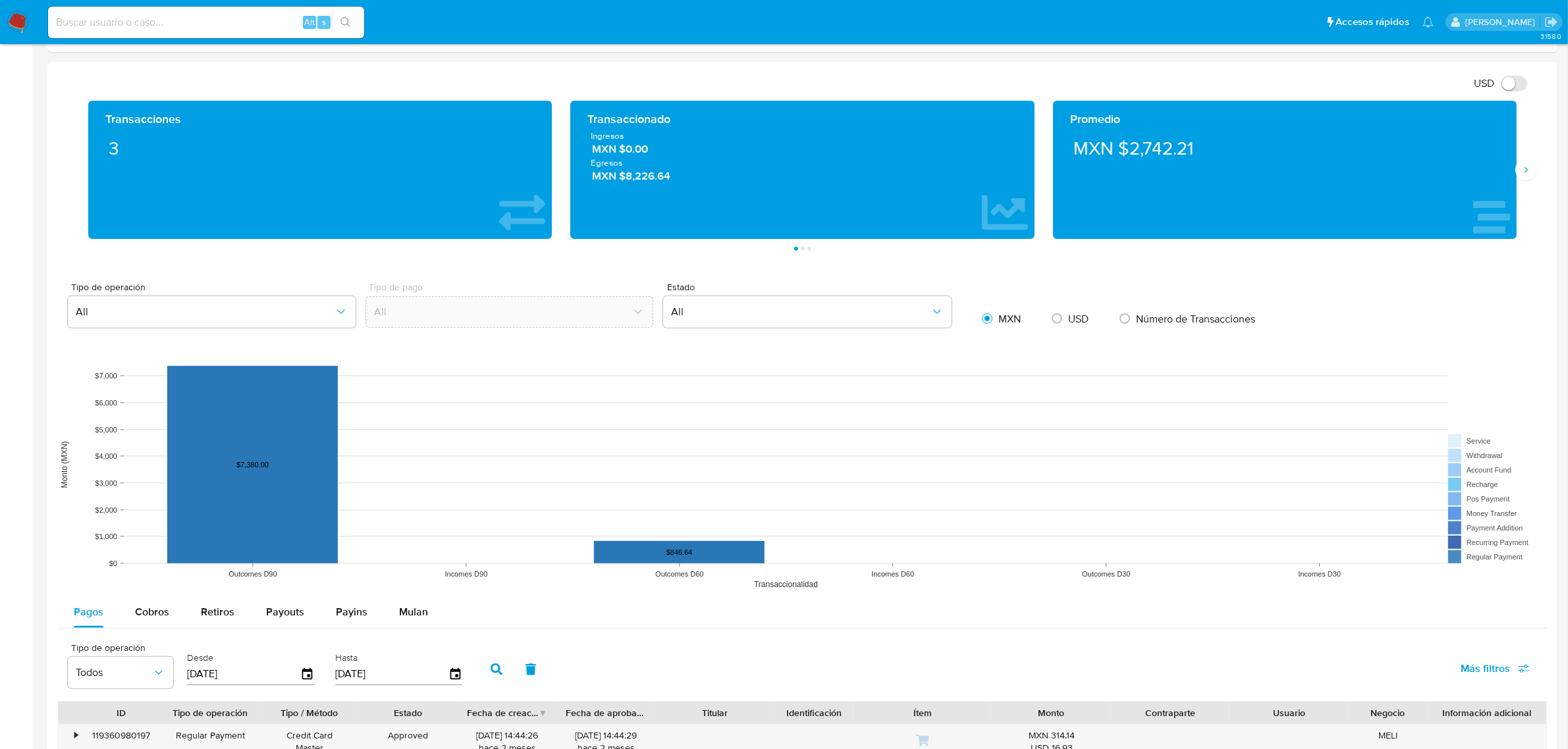
click at [1540, 164] on div "Transacciones 3 Transaccionado Ingresos MXN $0.00 Egresos MXN $8,226.64 Promedi…" at bounding box center [802, 175] width 1489 height 150
click at [1536, 175] on button "Siguiente" at bounding box center [1526, 170] width 21 height 21
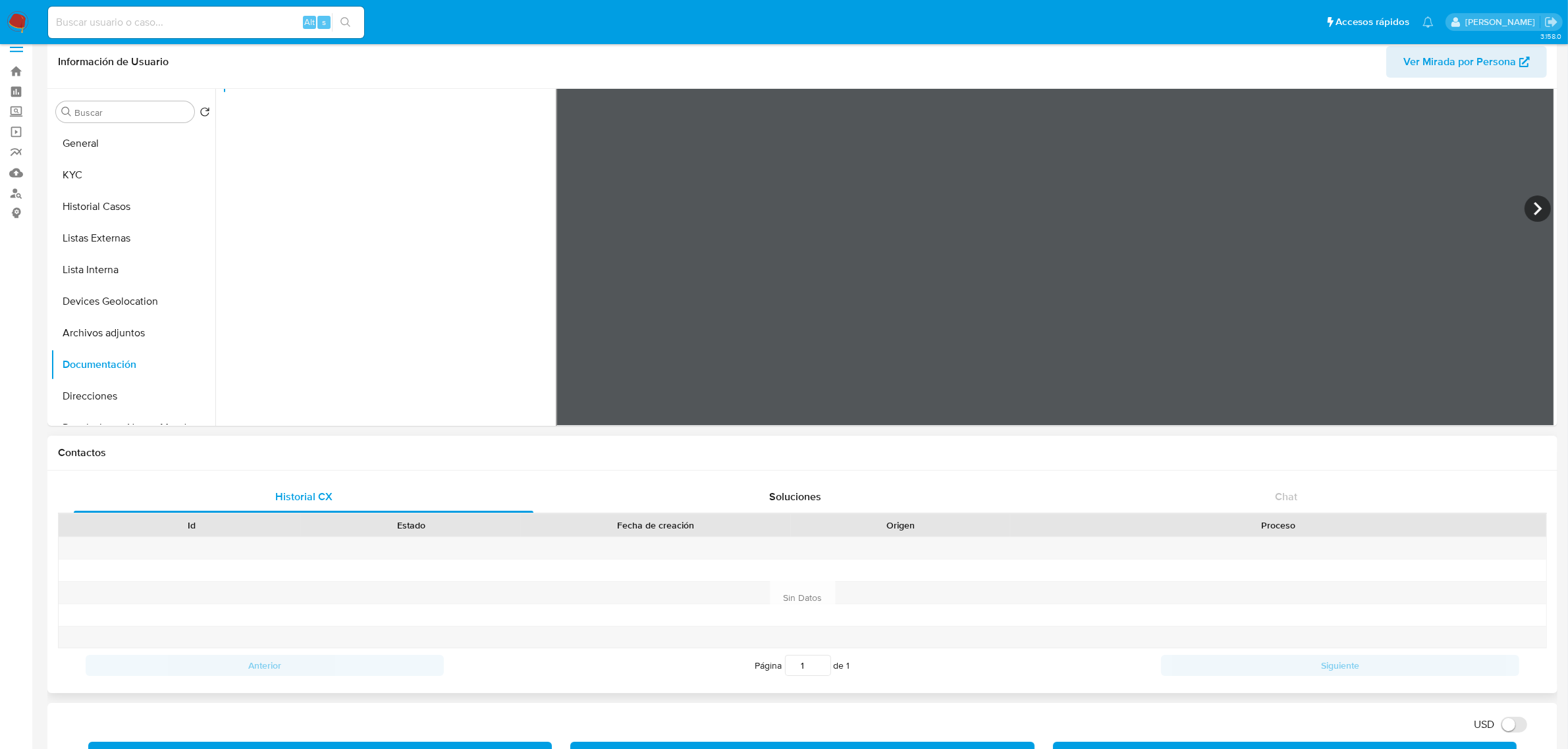
scroll to position [0, 0]
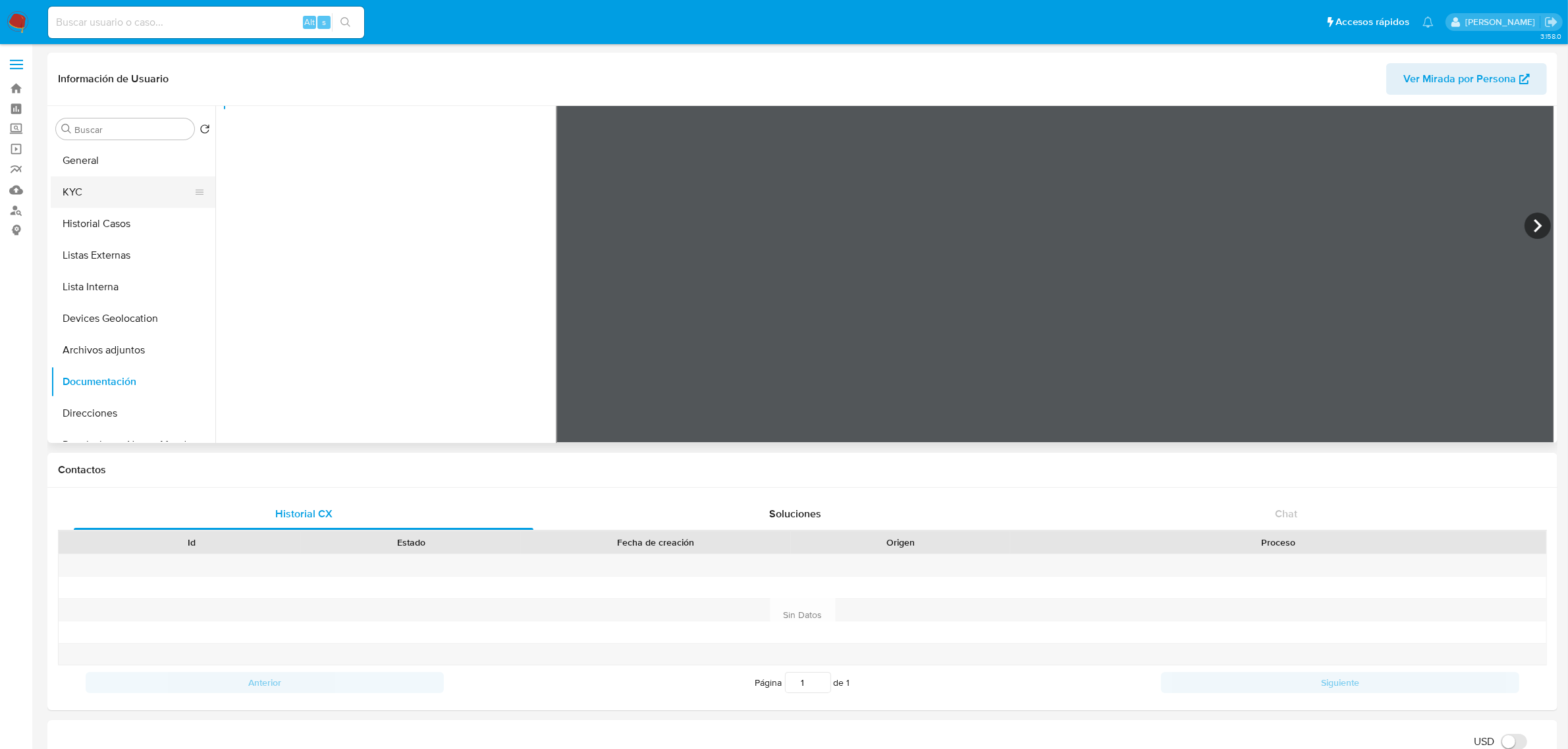
click at [109, 208] on button "KYC" at bounding box center [127, 192] width 154 height 31
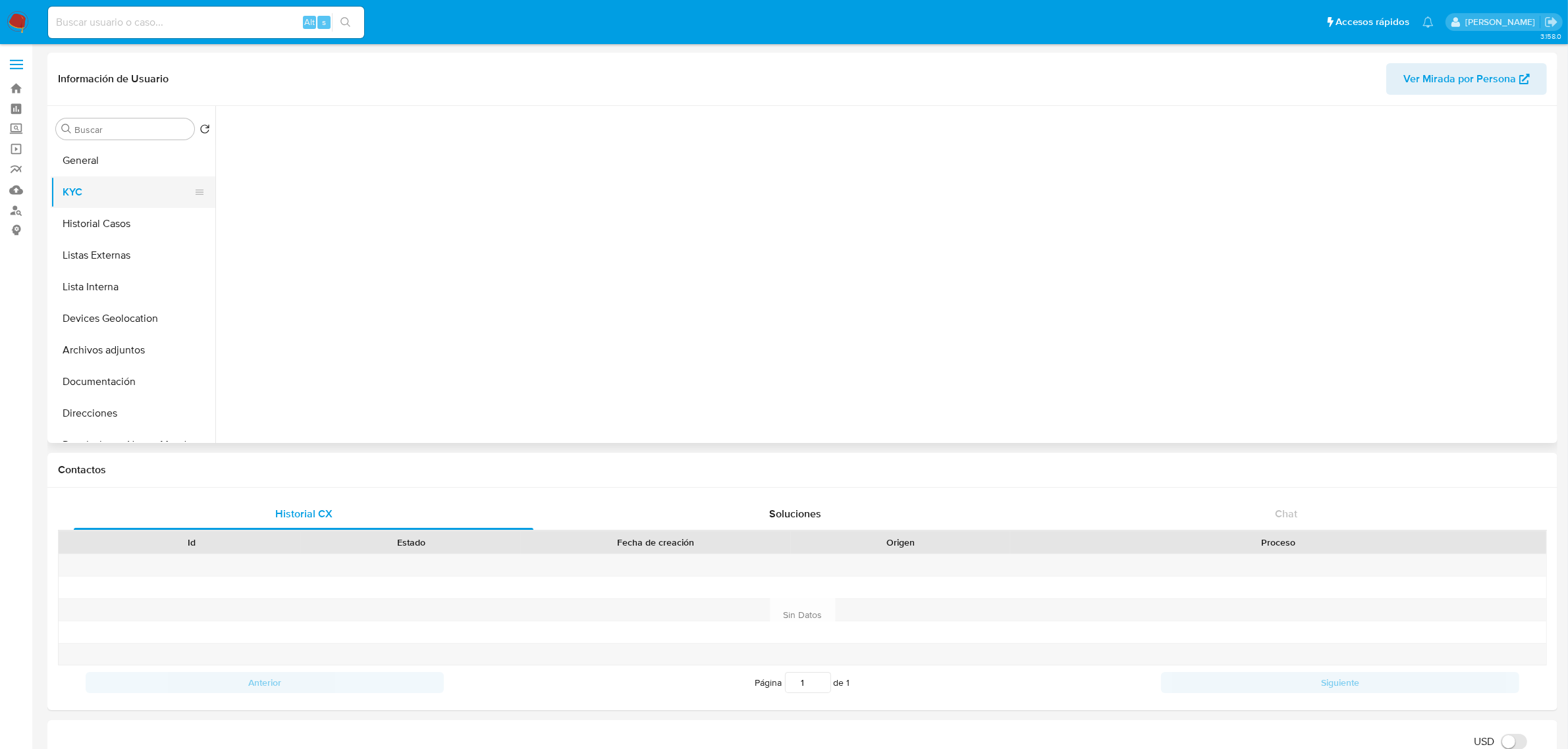
click at [105, 198] on button "KYC" at bounding box center [127, 192] width 154 height 31
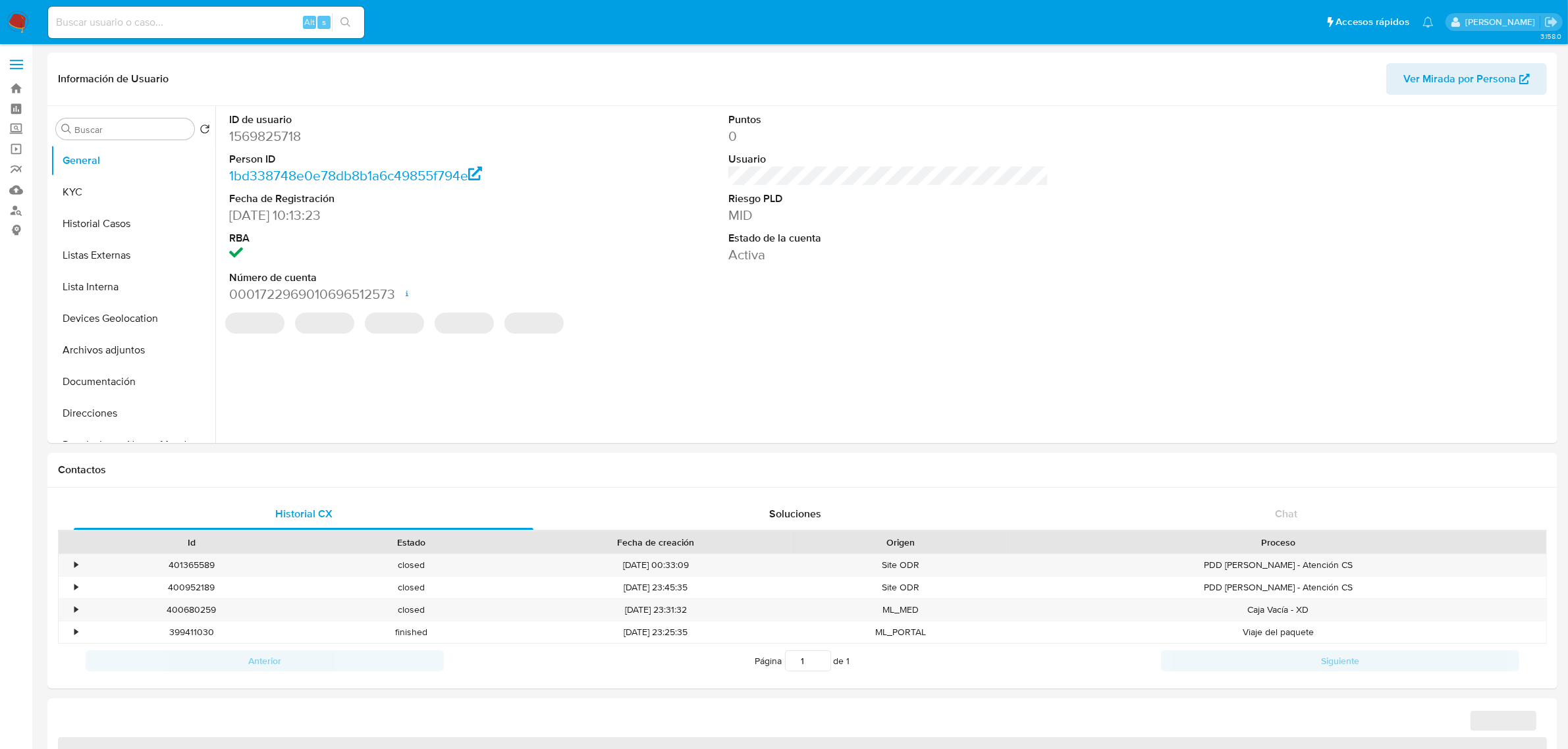
select select "10"
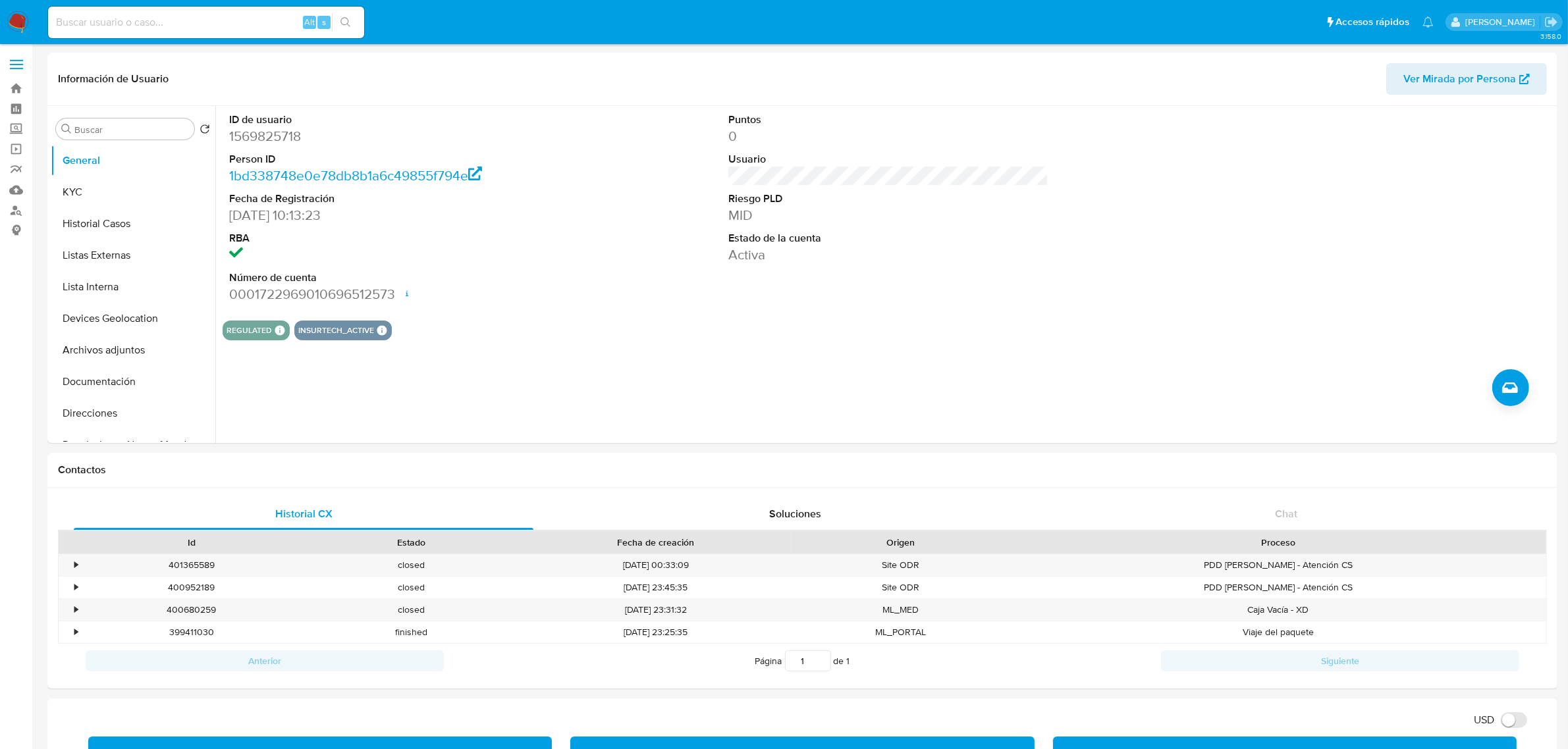
click at [186, 23] on input at bounding box center [206, 23] width 316 height 17
paste input "1629468275"
type input "1629468275"
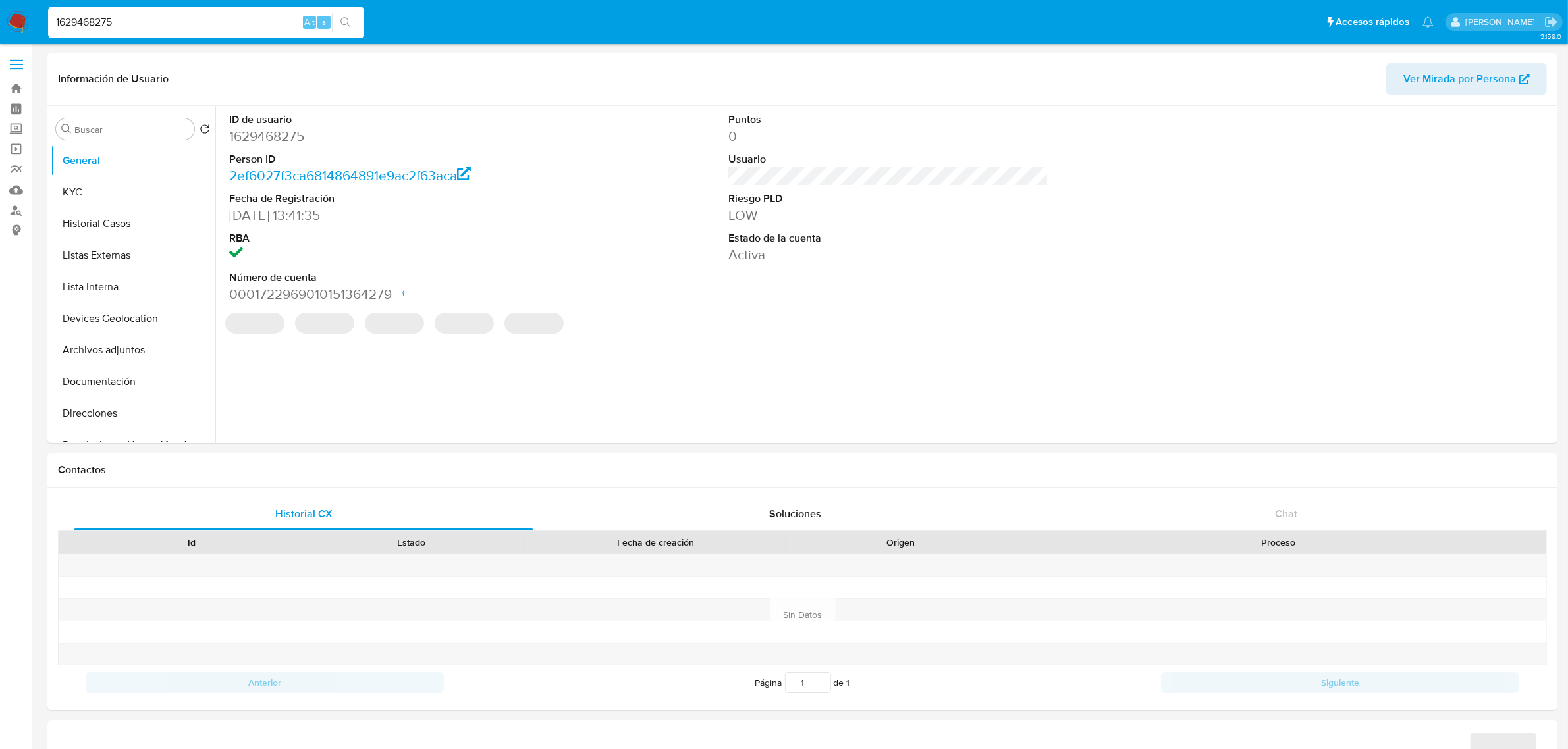
select select "10"
click at [157, 181] on button "KYC" at bounding box center [127, 192] width 154 height 31
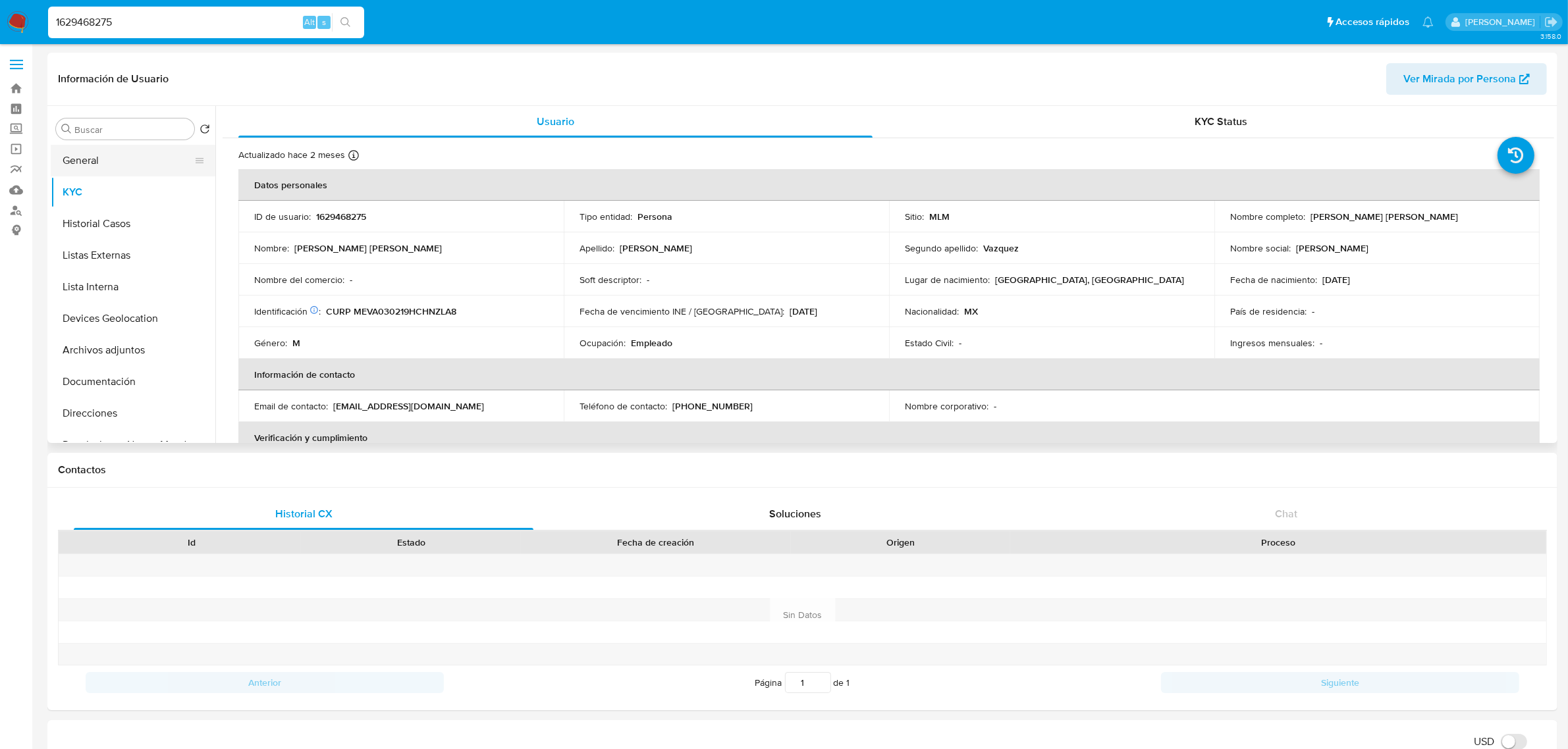
click at [79, 166] on button "General" at bounding box center [127, 160] width 154 height 31
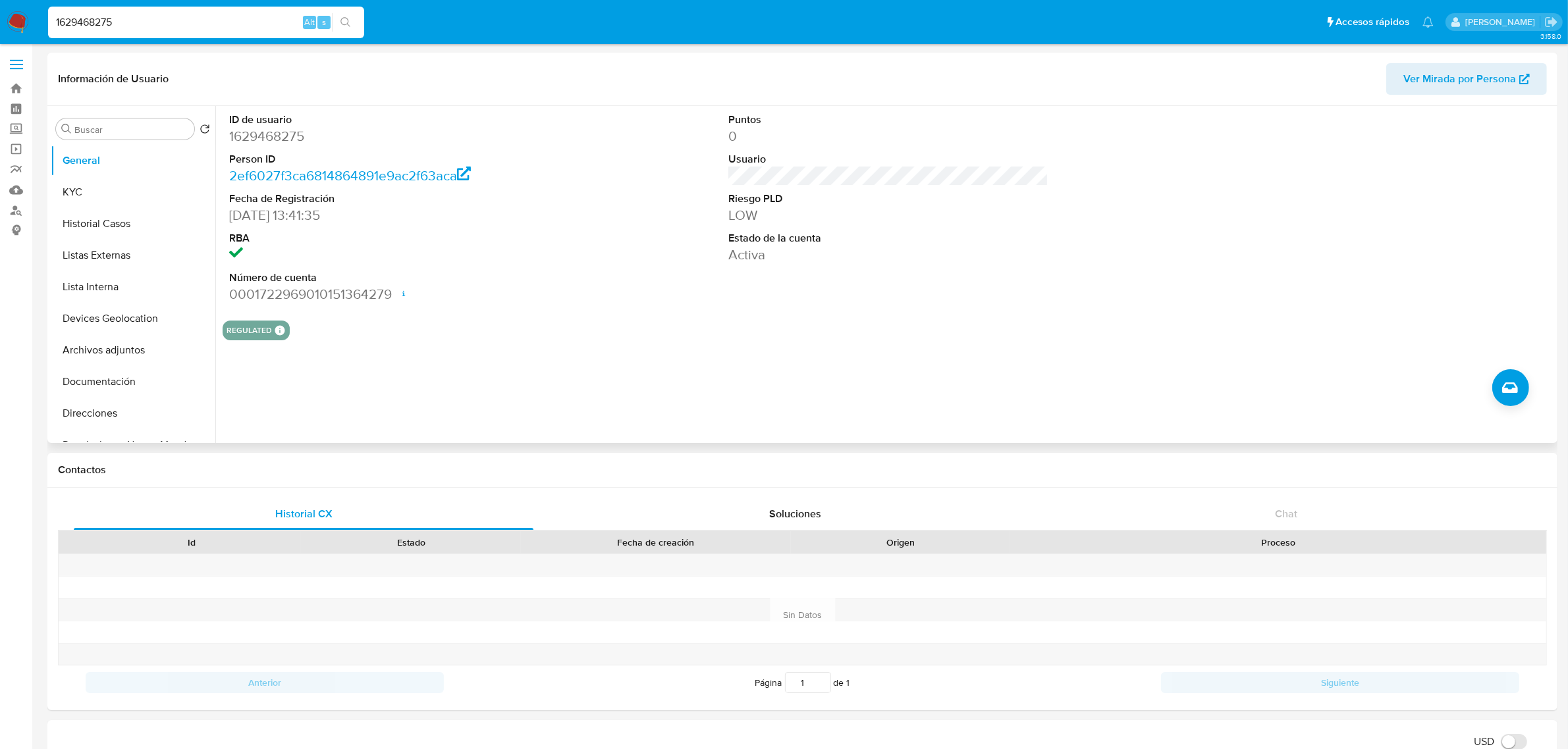
click at [1008, 308] on div "Puntos 0 Usuario Riesgo PLD LOW Estado de la cuenta Activa" at bounding box center [887, 208] width 333 height 204
click at [77, 205] on button "KYC" at bounding box center [127, 192] width 154 height 31
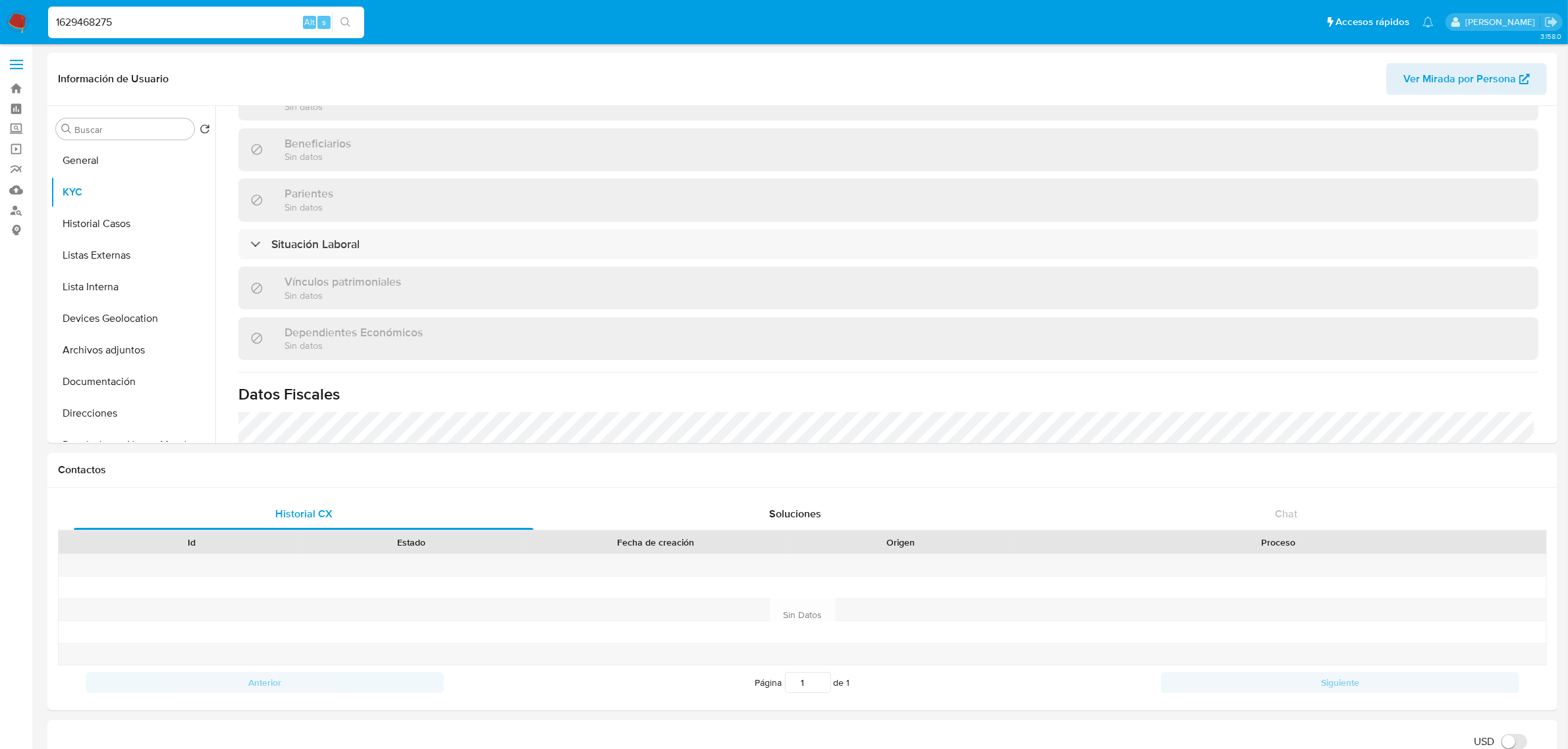
scroll to position [814, 0]
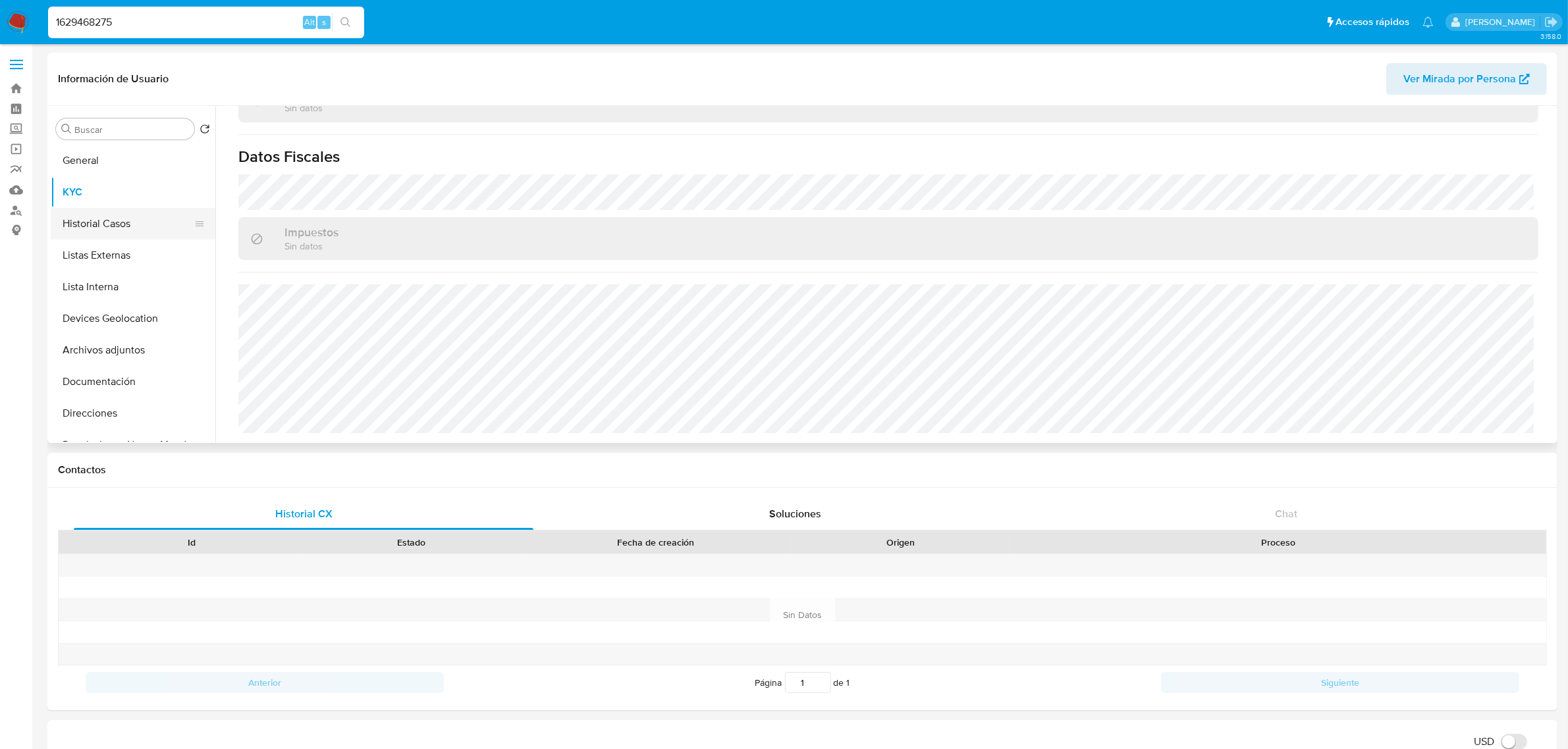
click at [146, 225] on button "Historial Casos" at bounding box center [127, 223] width 154 height 31
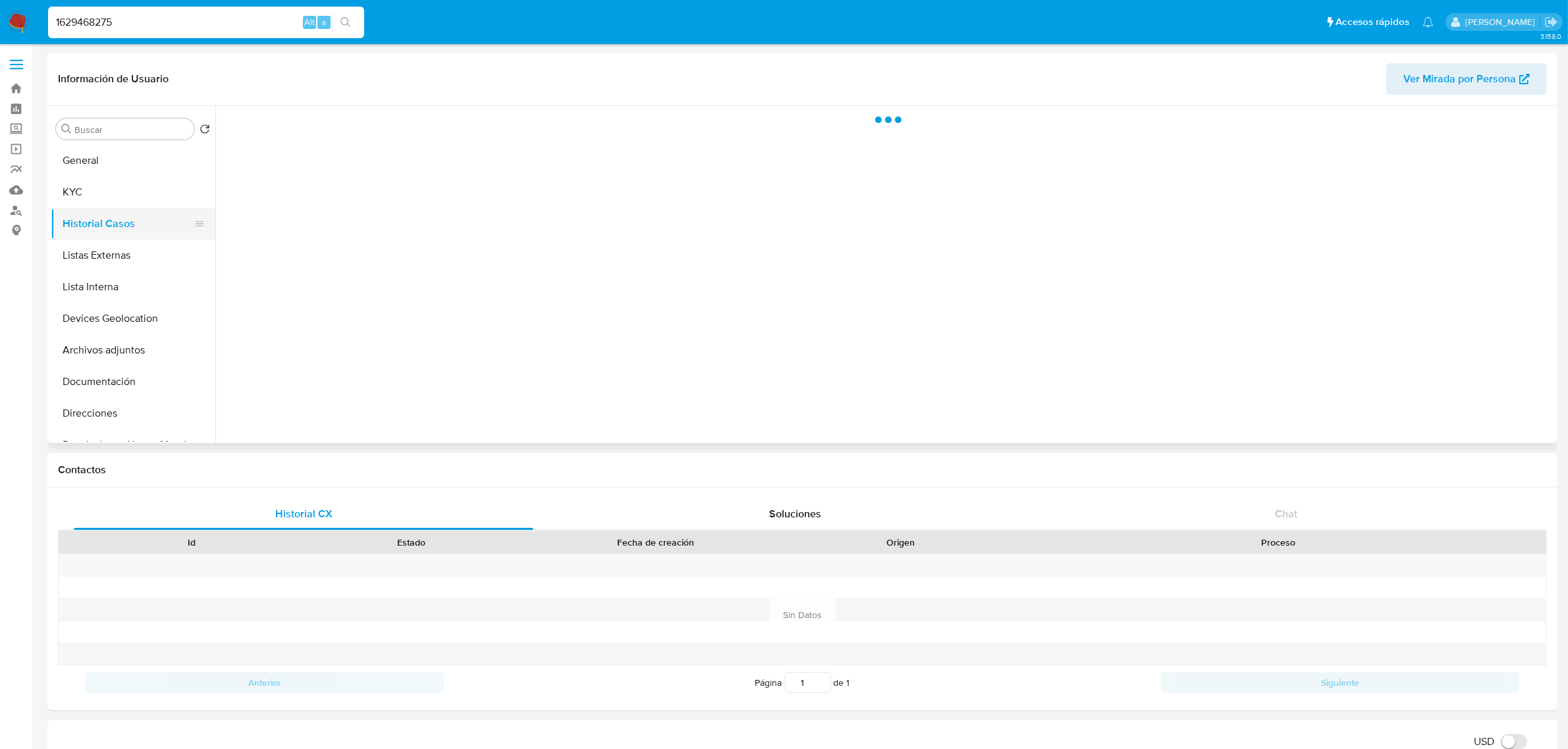
scroll to position [0, 0]
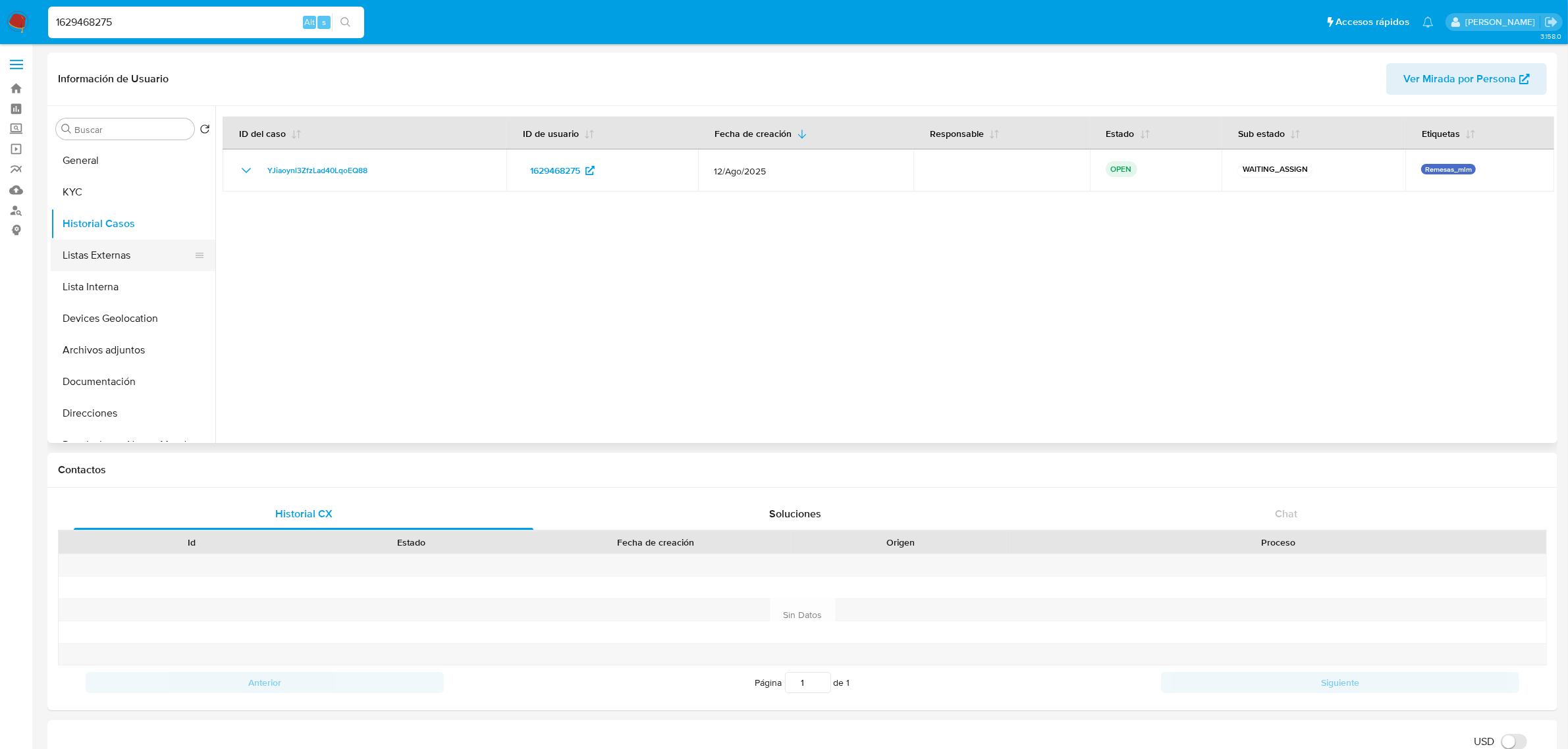
click at [79, 254] on button "Listas Externas" at bounding box center [127, 256] width 154 height 31
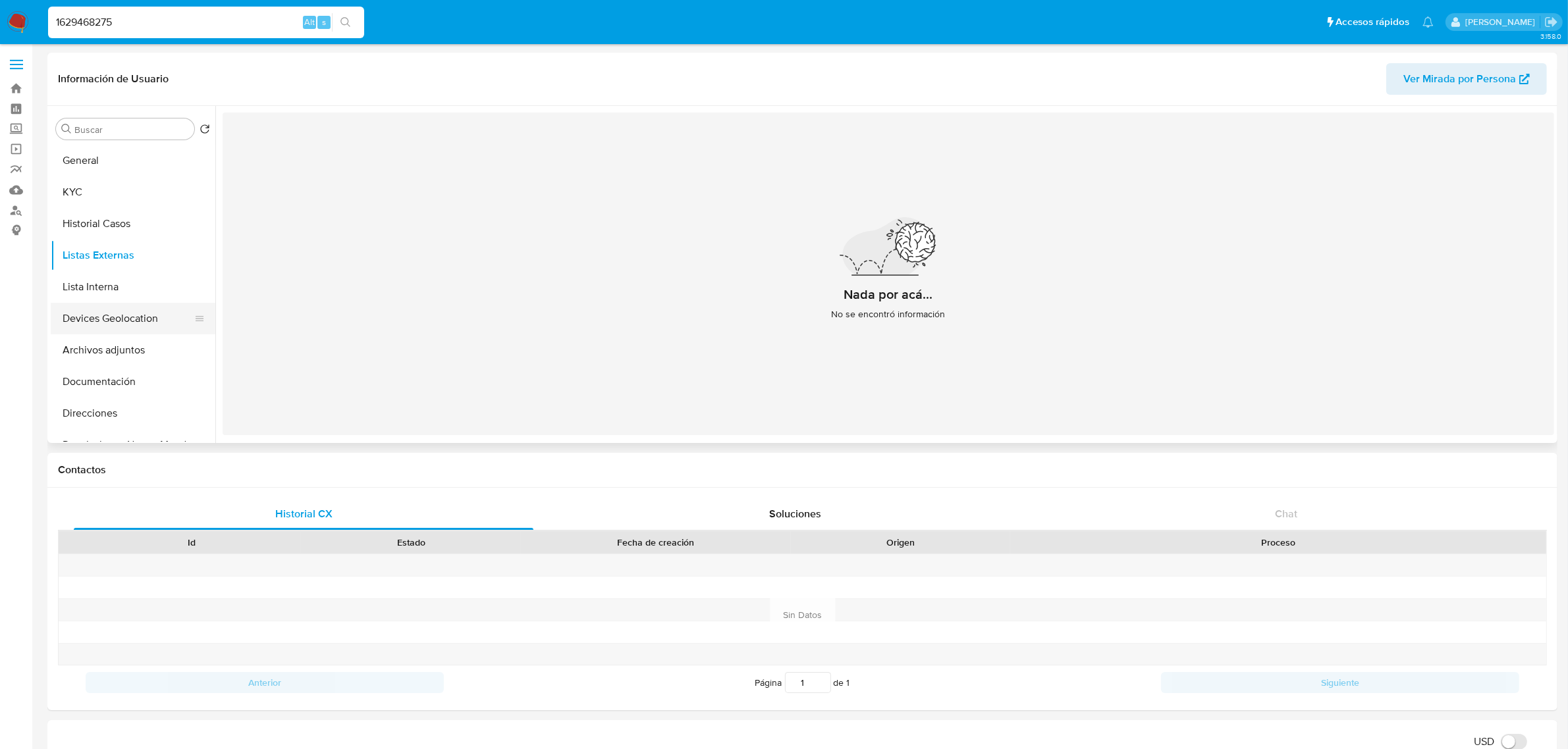
click at [103, 333] on button "Devices Geolocation" at bounding box center [127, 319] width 154 height 31
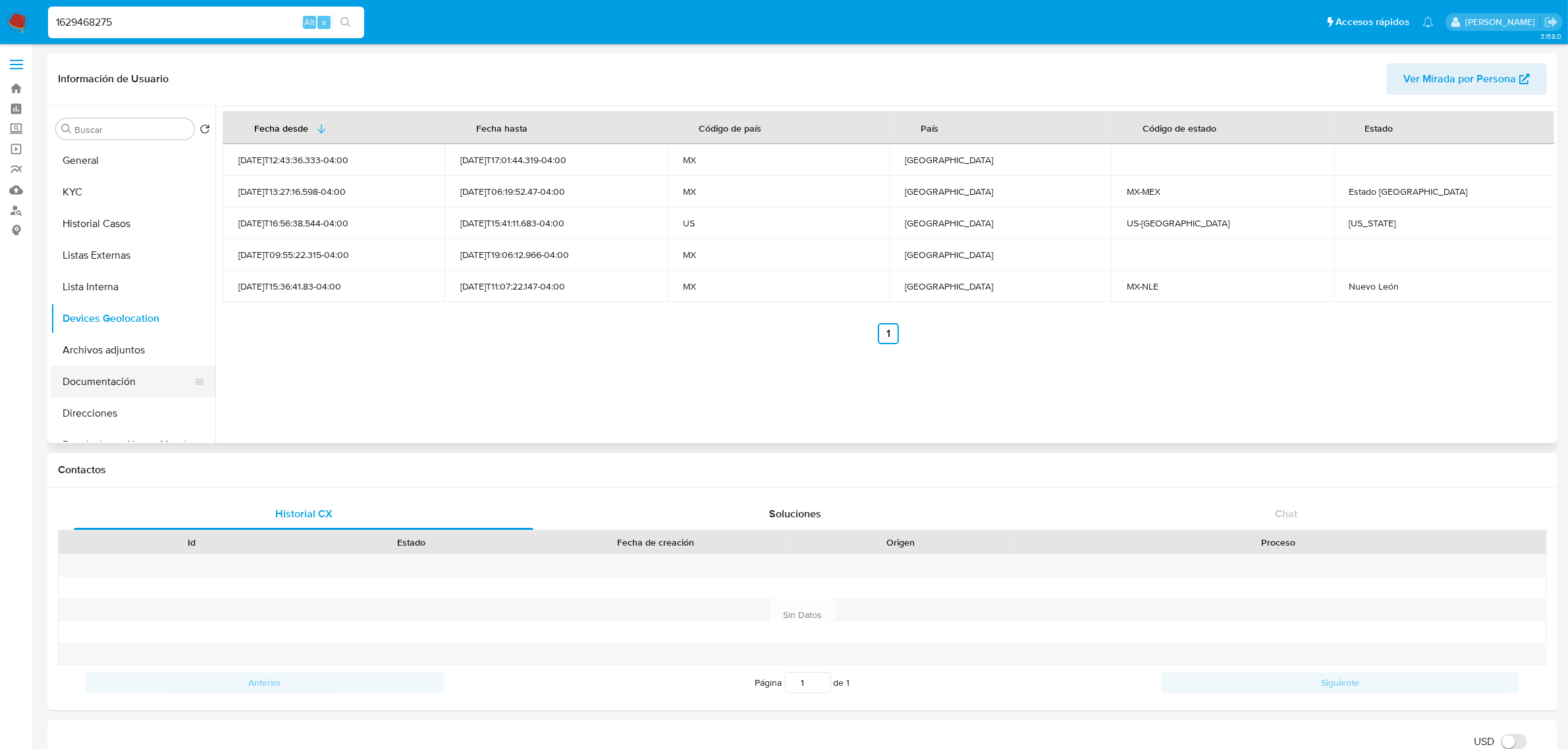
click at [104, 374] on button "Documentación" at bounding box center [127, 382] width 154 height 31
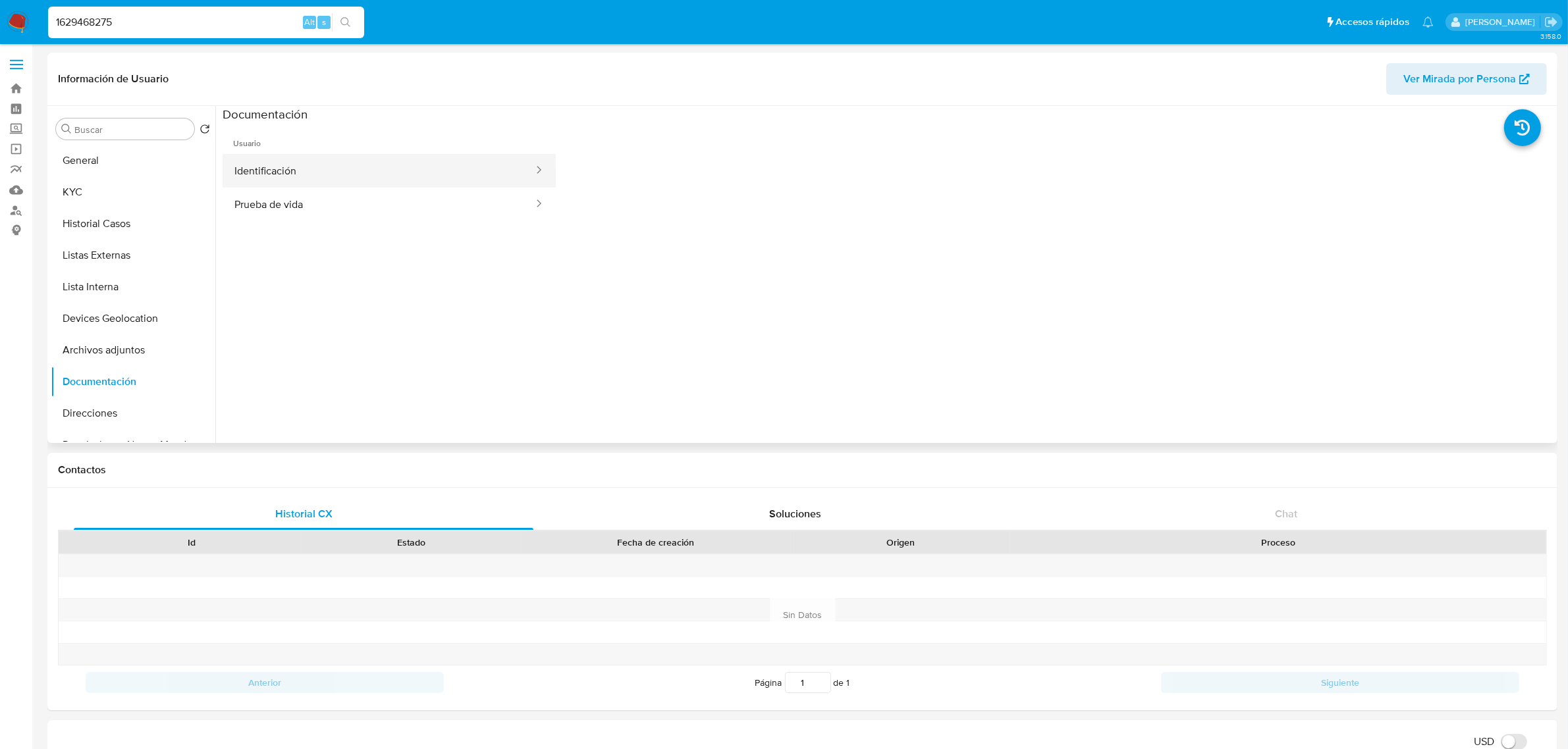
click at [342, 169] on button "Identificación" at bounding box center [378, 171] width 312 height 34
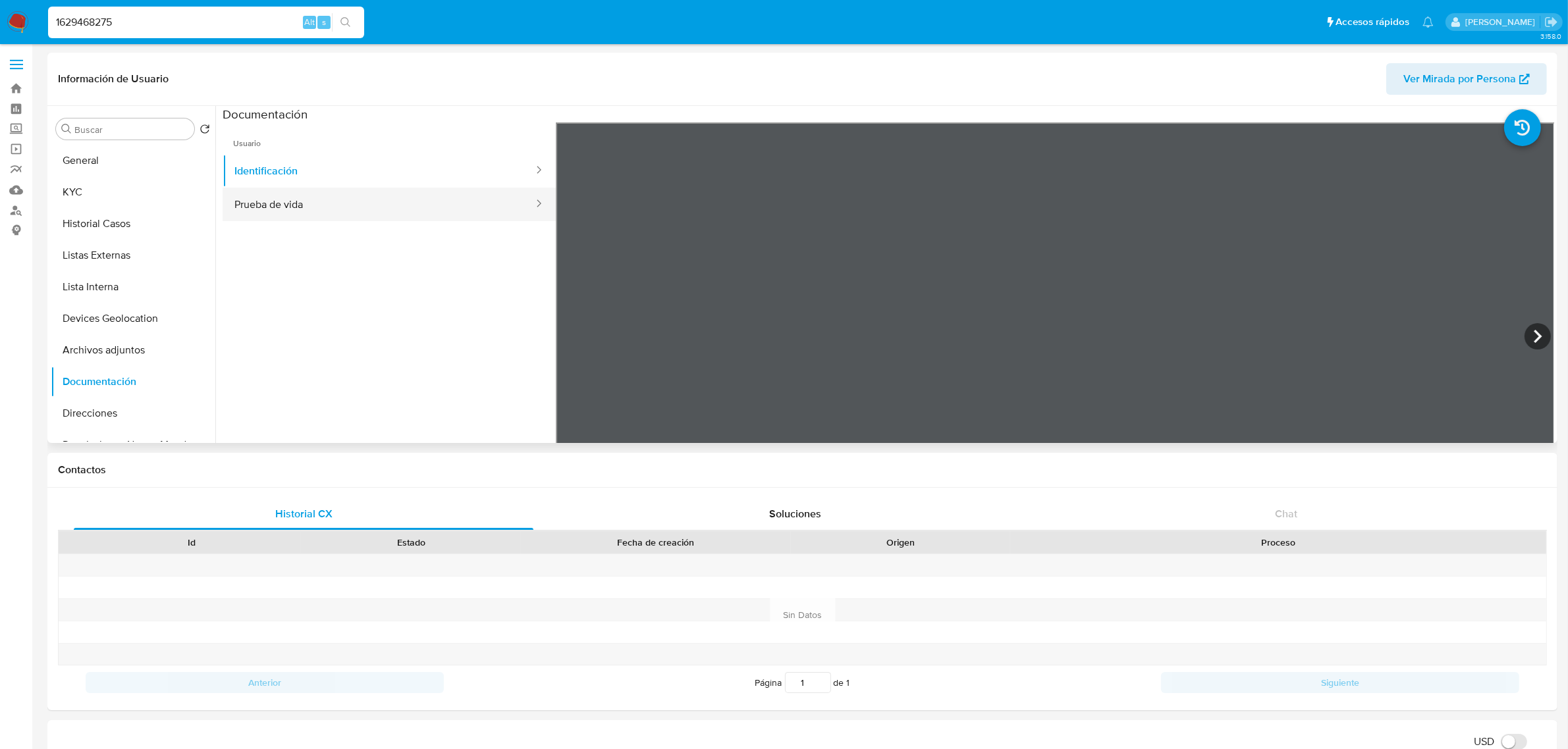
click at [416, 209] on button "Prueba de vida" at bounding box center [378, 205] width 312 height 34
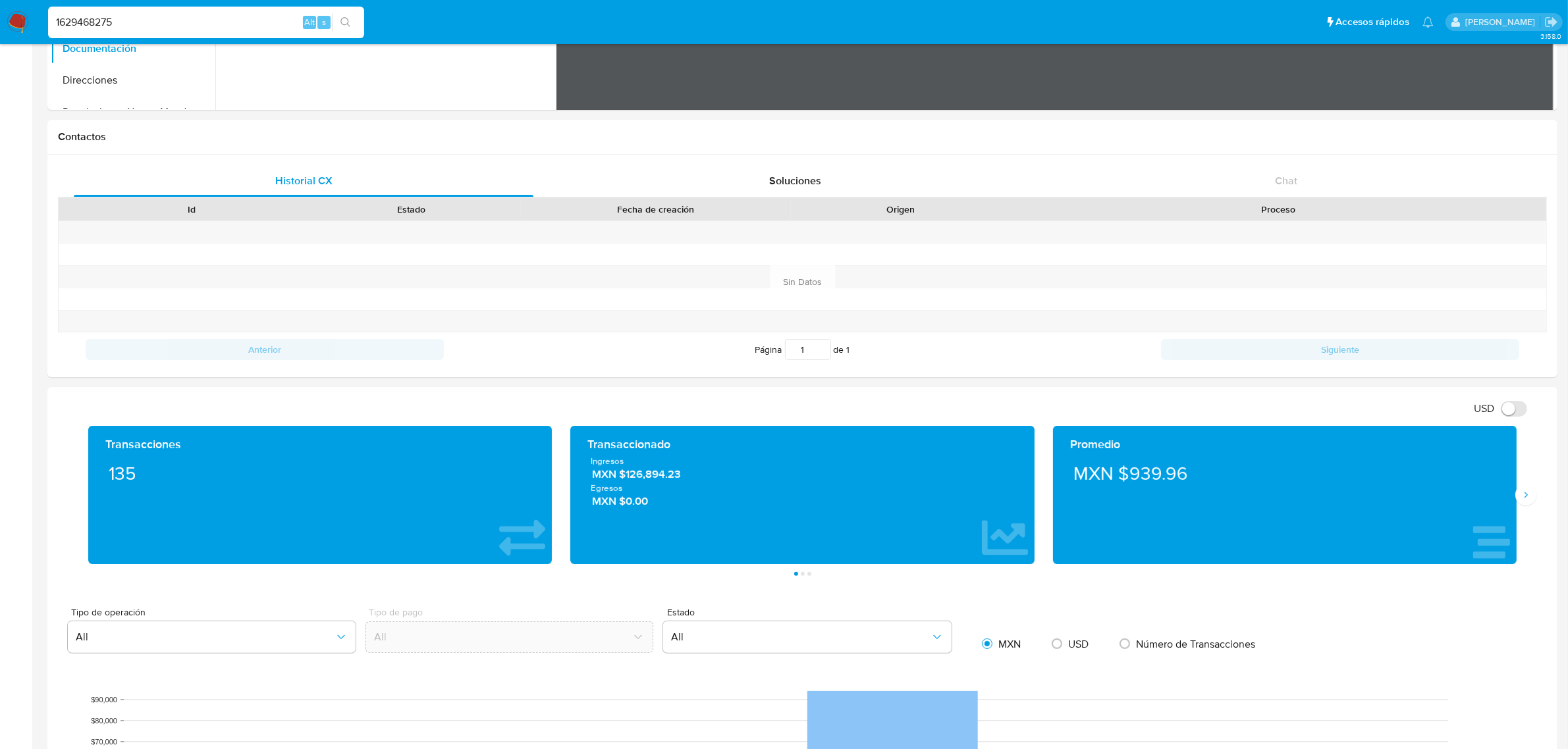
scroll to position [411, 0]
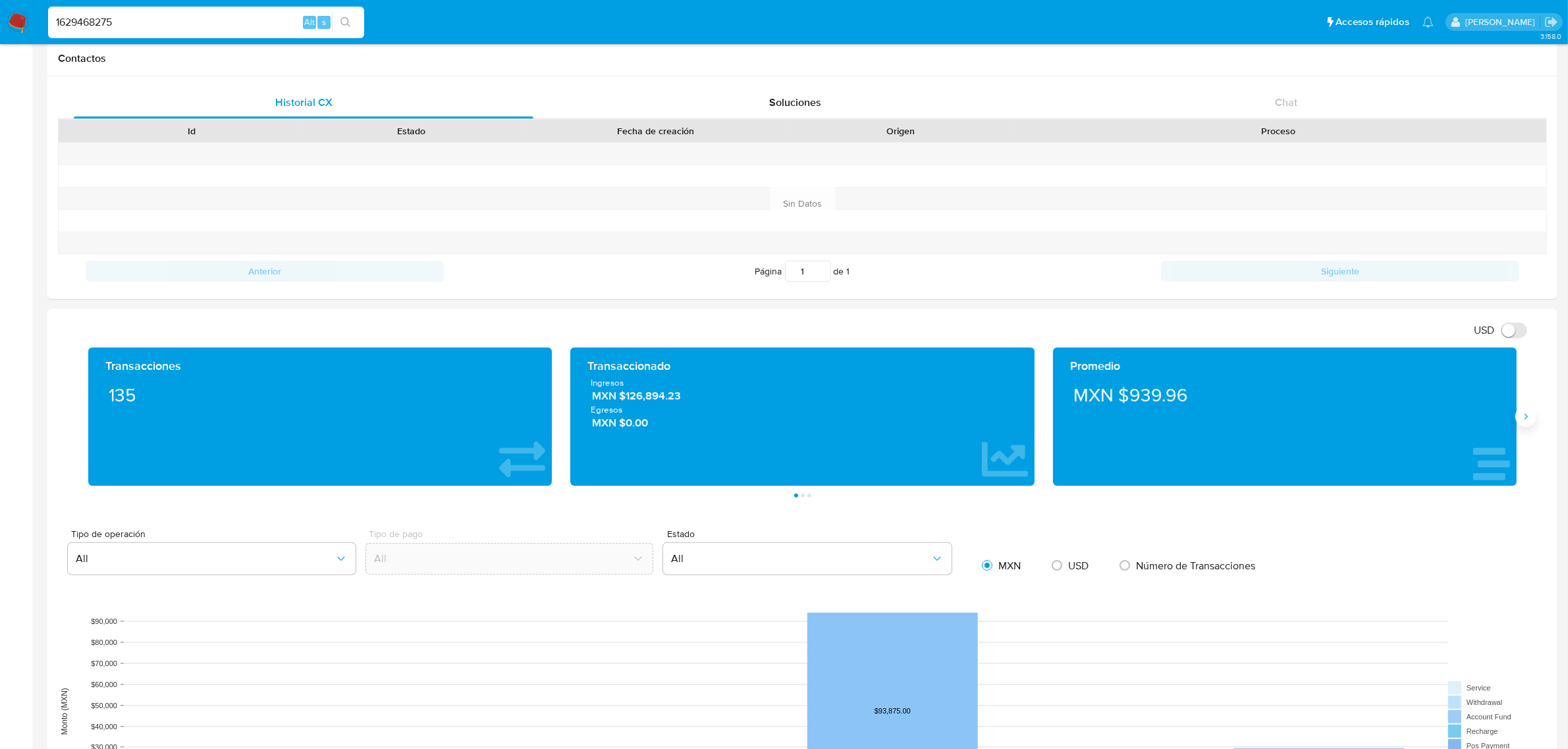
click at [1531, 420] on icon "Siguiente" at bounding box center [1525, 416] width 10 height 10
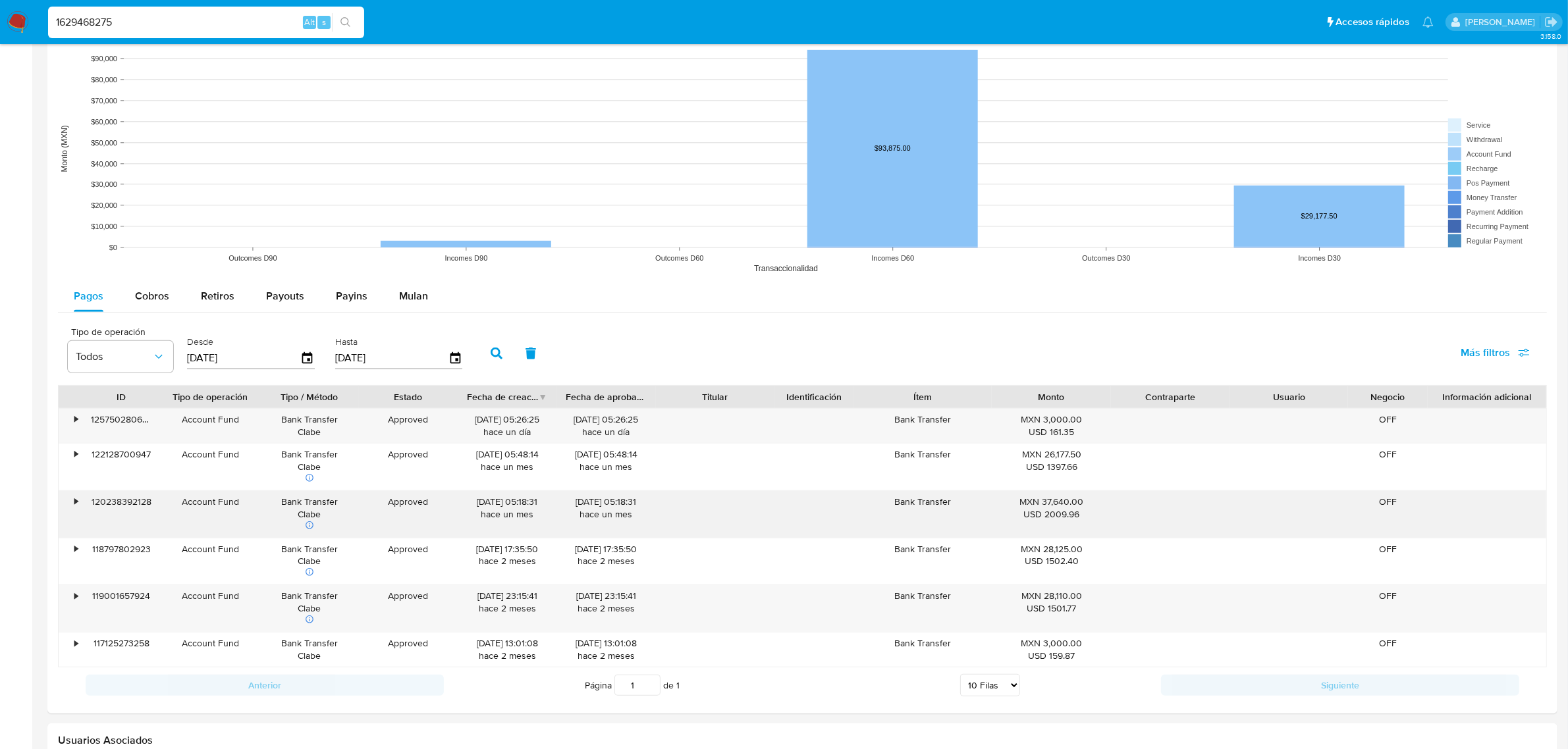
scroll to position [1070, 0]
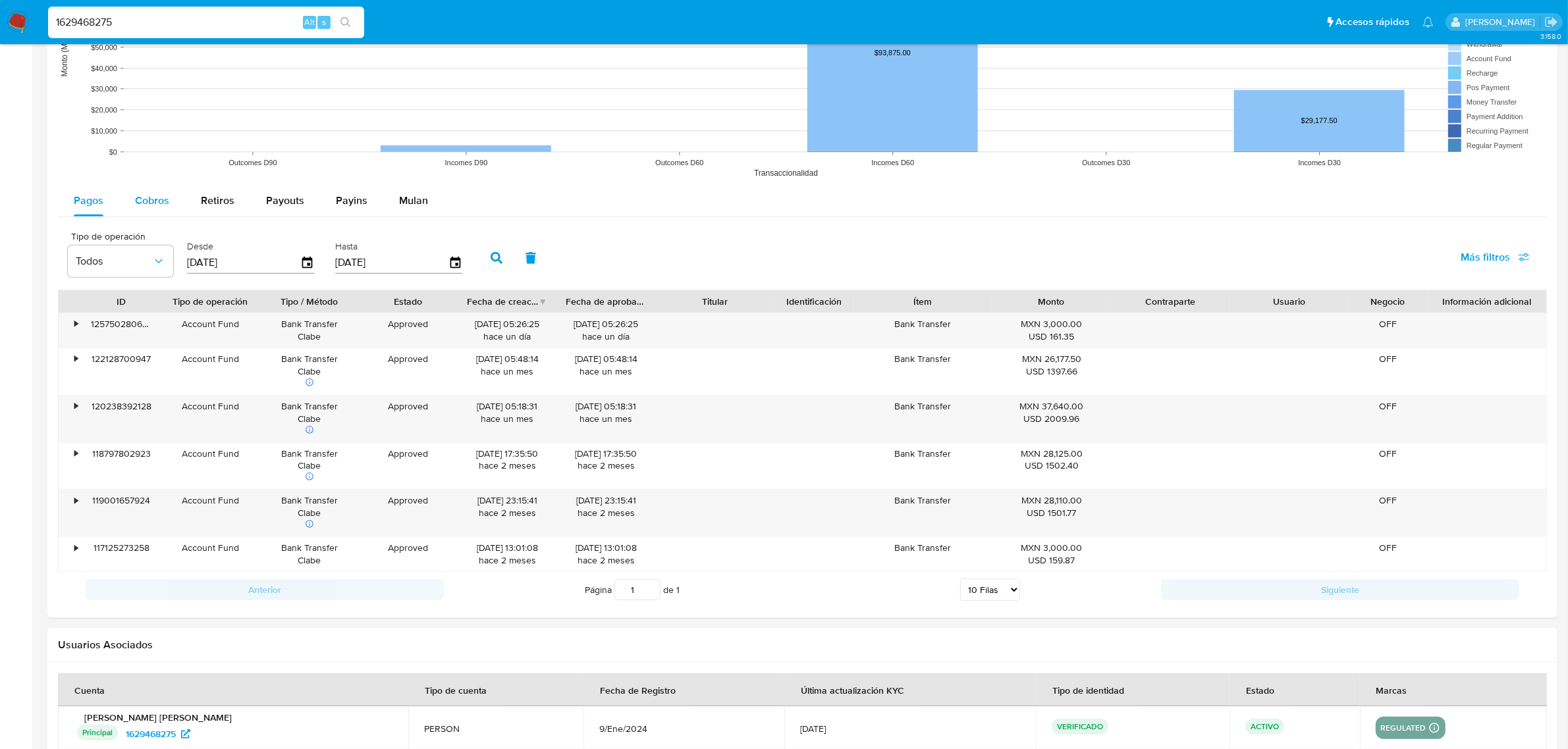
click at [156, 199] on span "Cobros" at bounding box center [153, 200] width 35 height 15
select select "10"
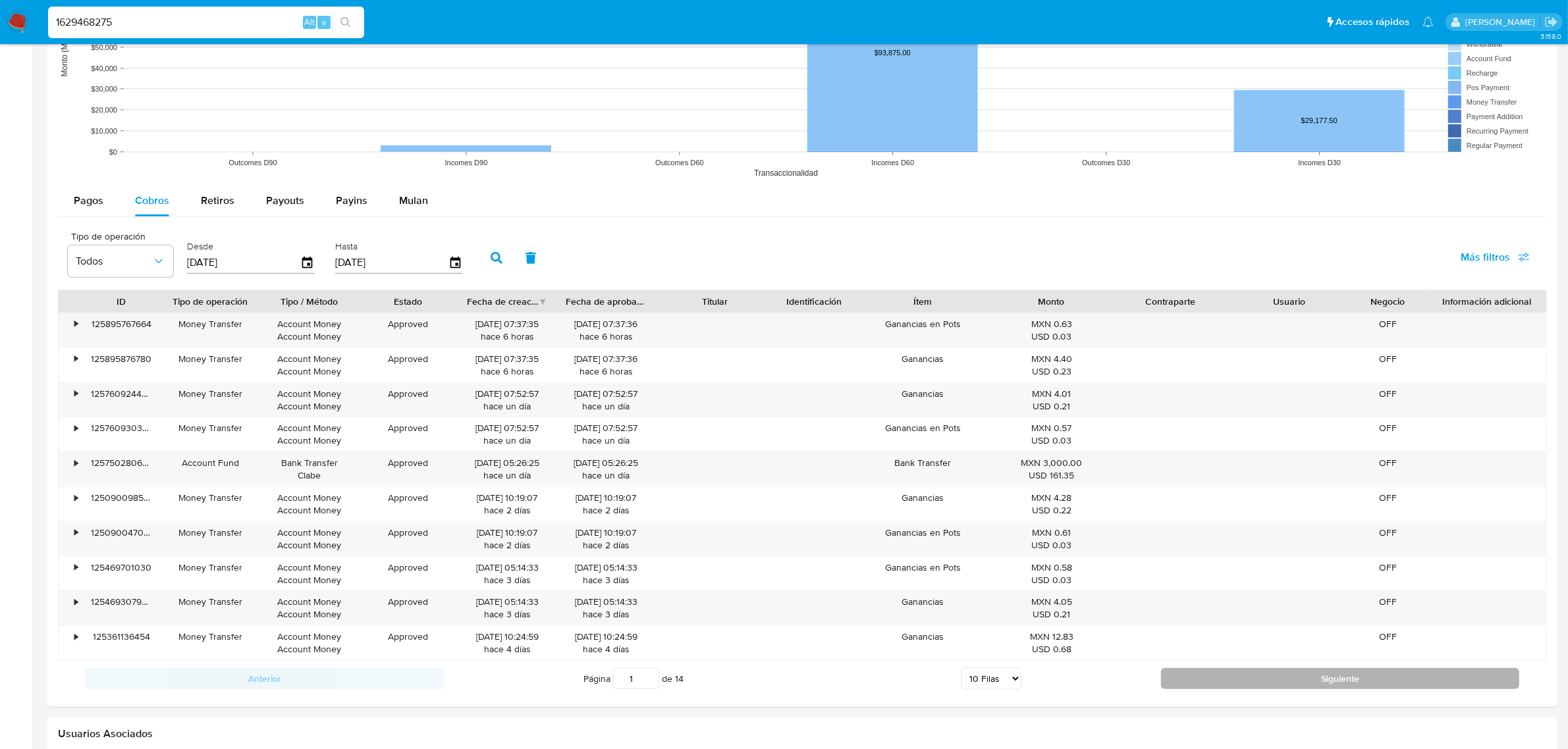
click at [1219, 680] on button "Siguiente" at bounding box center [1339, 678] width 358 height 21
click at [1242, 676] on button "Siguiente" at bounding box center [1339, 678] width 358 height 21
click at [1245, 676] on button "Siguiente" at bounding box center [1339, 678] width 358 height 21
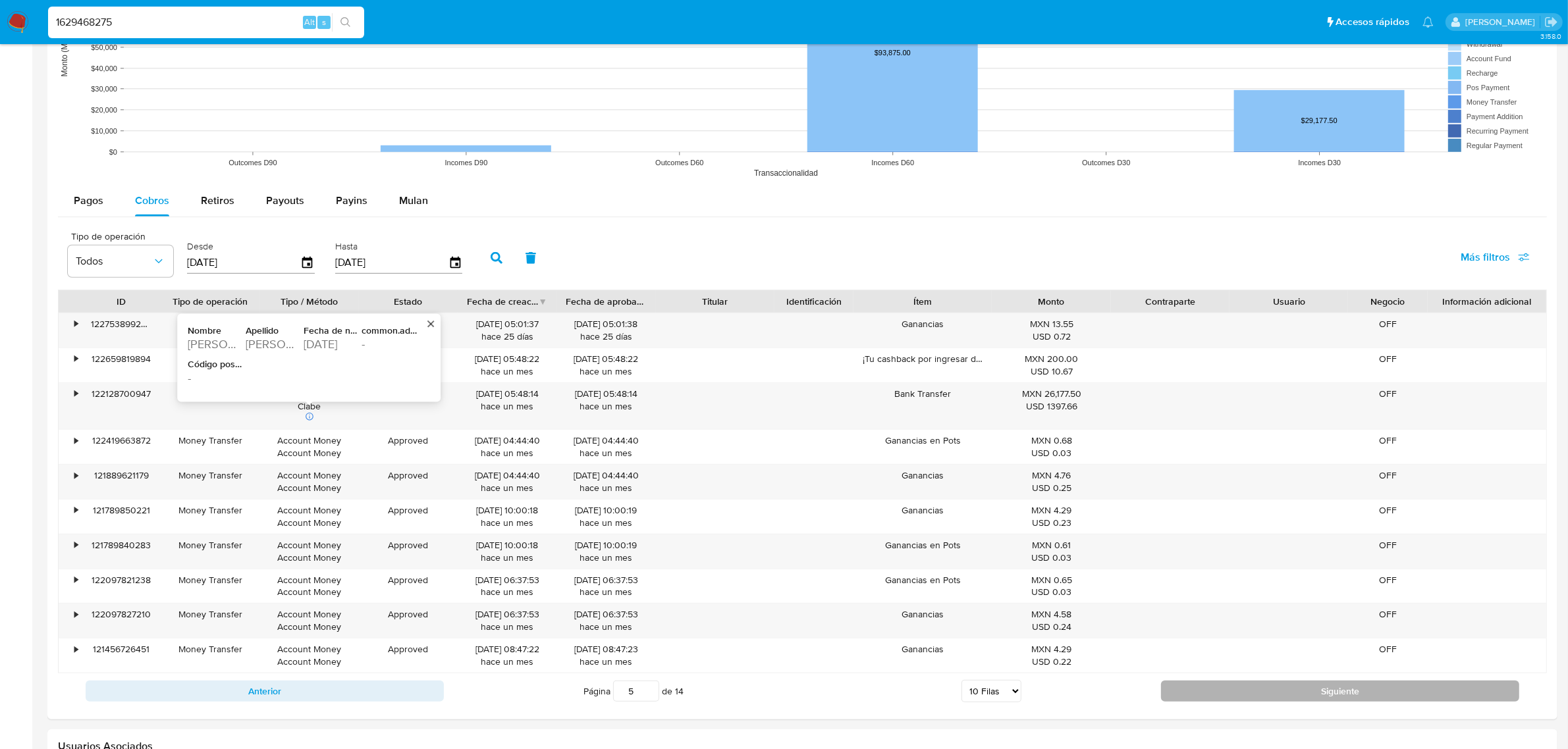
click at [1315, 698] on button "Siguiente" at bounding box center [1339, 691] width 358 height 21
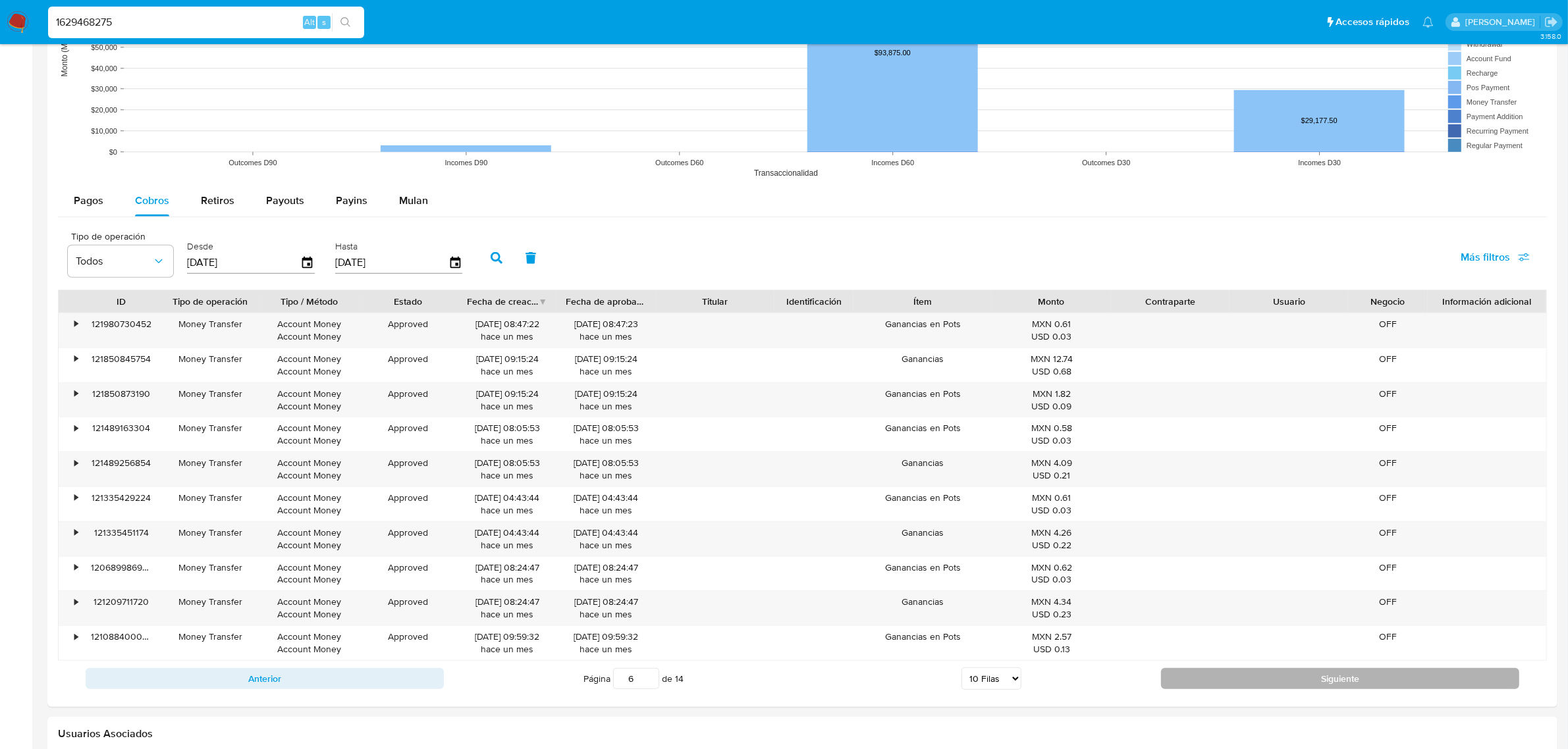
click at [1326, 689] on button "Siguiente" at bounding box center [1339, 678] width 358 height 21
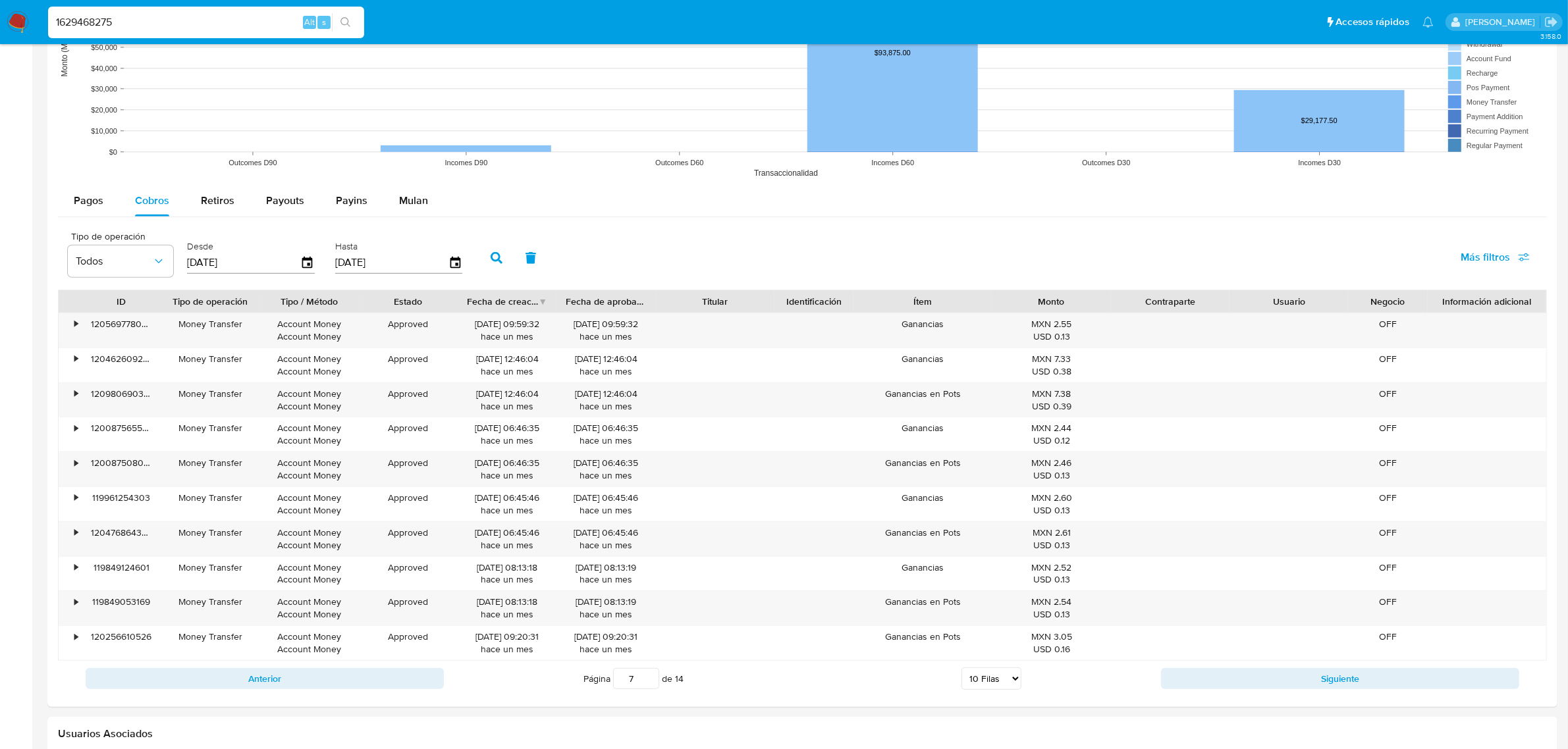
click at [1326, 692] on div "Anterior Página 7 de 14 5 Filas 10 Filas 20 Filas 25 Filas 50 Filas 100 Filas S…" at bounding box center [802, 678] width 1489 height 35
click at [1321, 684] on button "Siguiente" at bounding box center [1339, 678] width 358 height 21
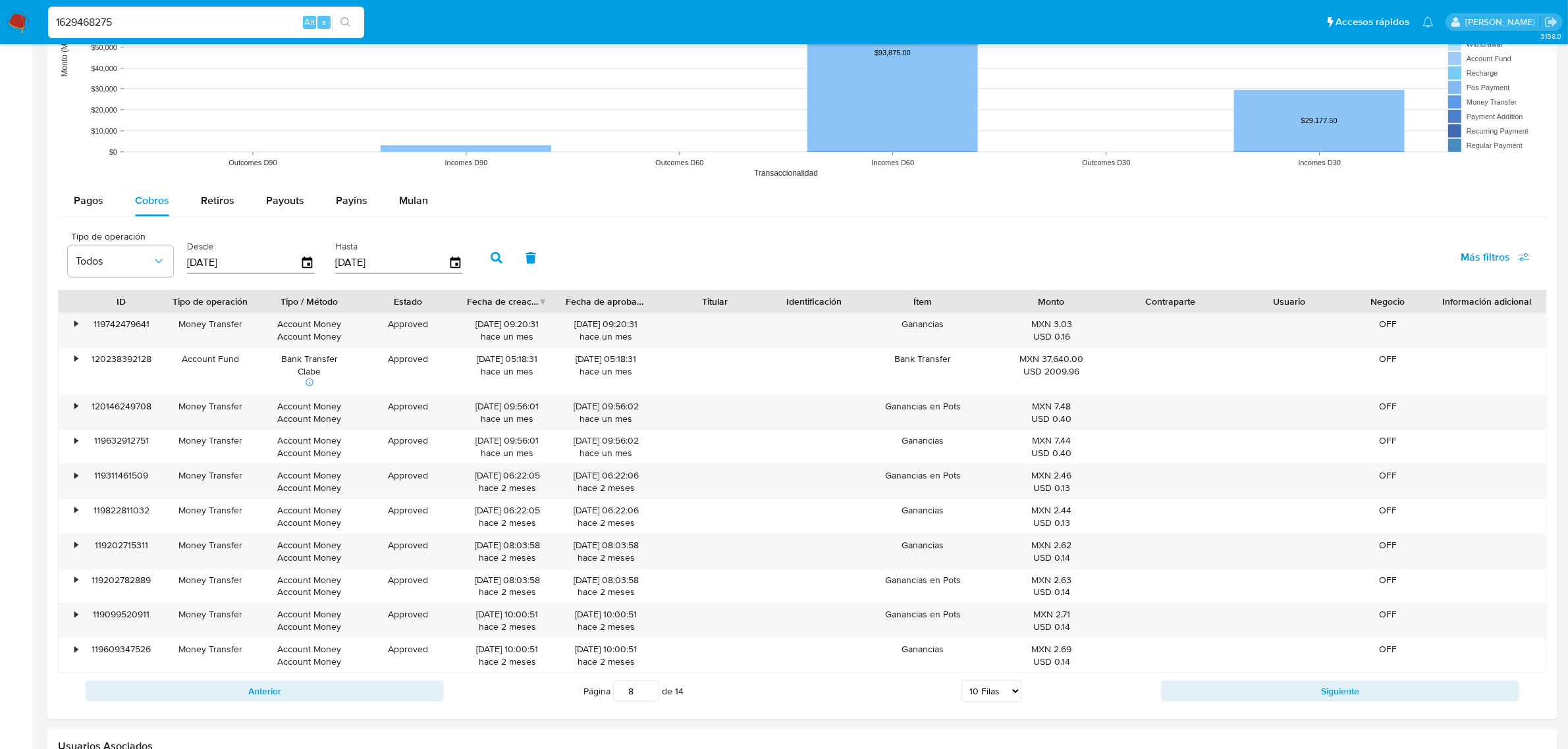
click at [1317, 681] on div "Anterior Página 8 de 14 5 Filas 10 Filas 20 Filas 25 Filas 50 Filas 100 Filas S…" at bounding box center [802, 691] width 1489 height 35
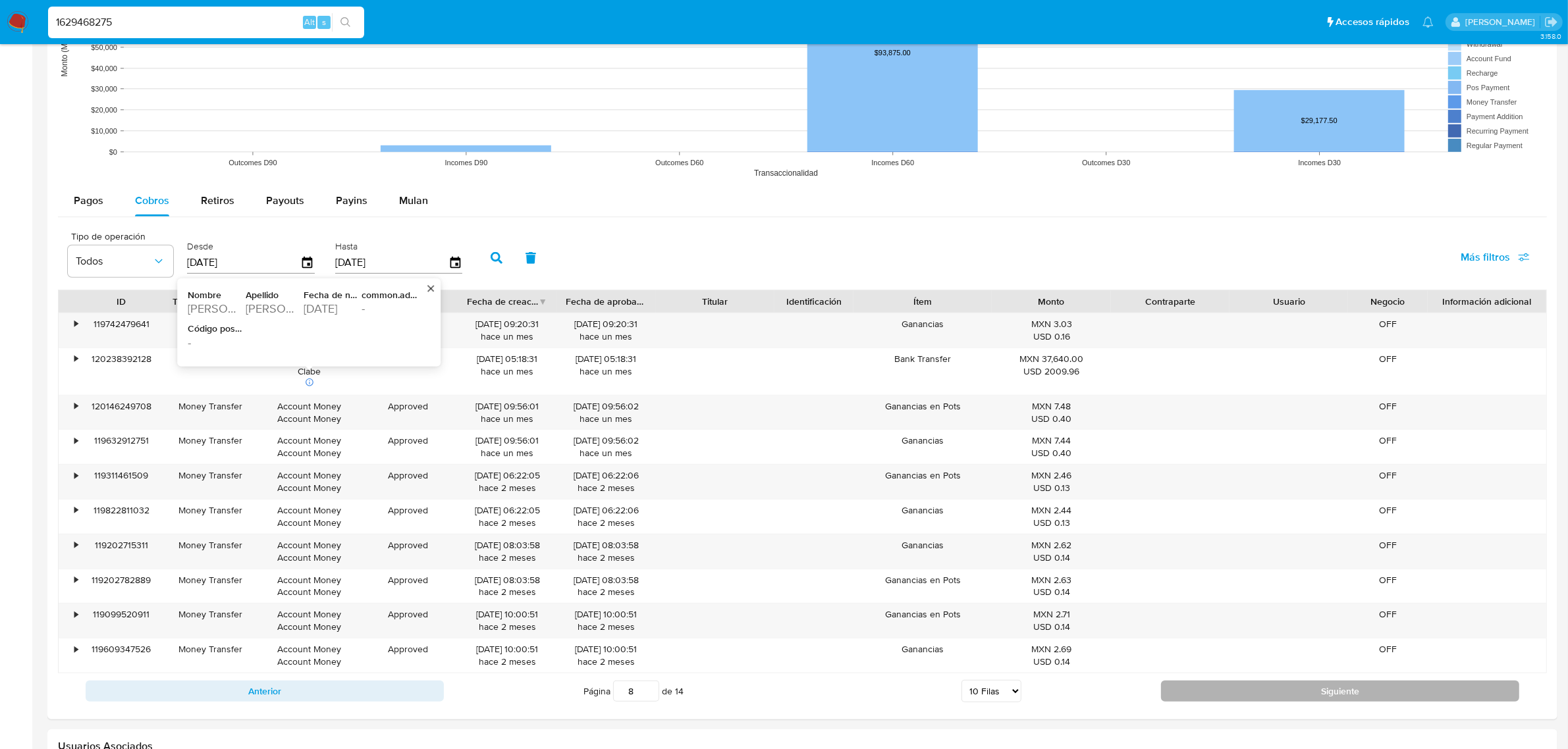
click at [1205, 702] on button "Siguiente" at bounding box center [1339, 691] width 358 height 21
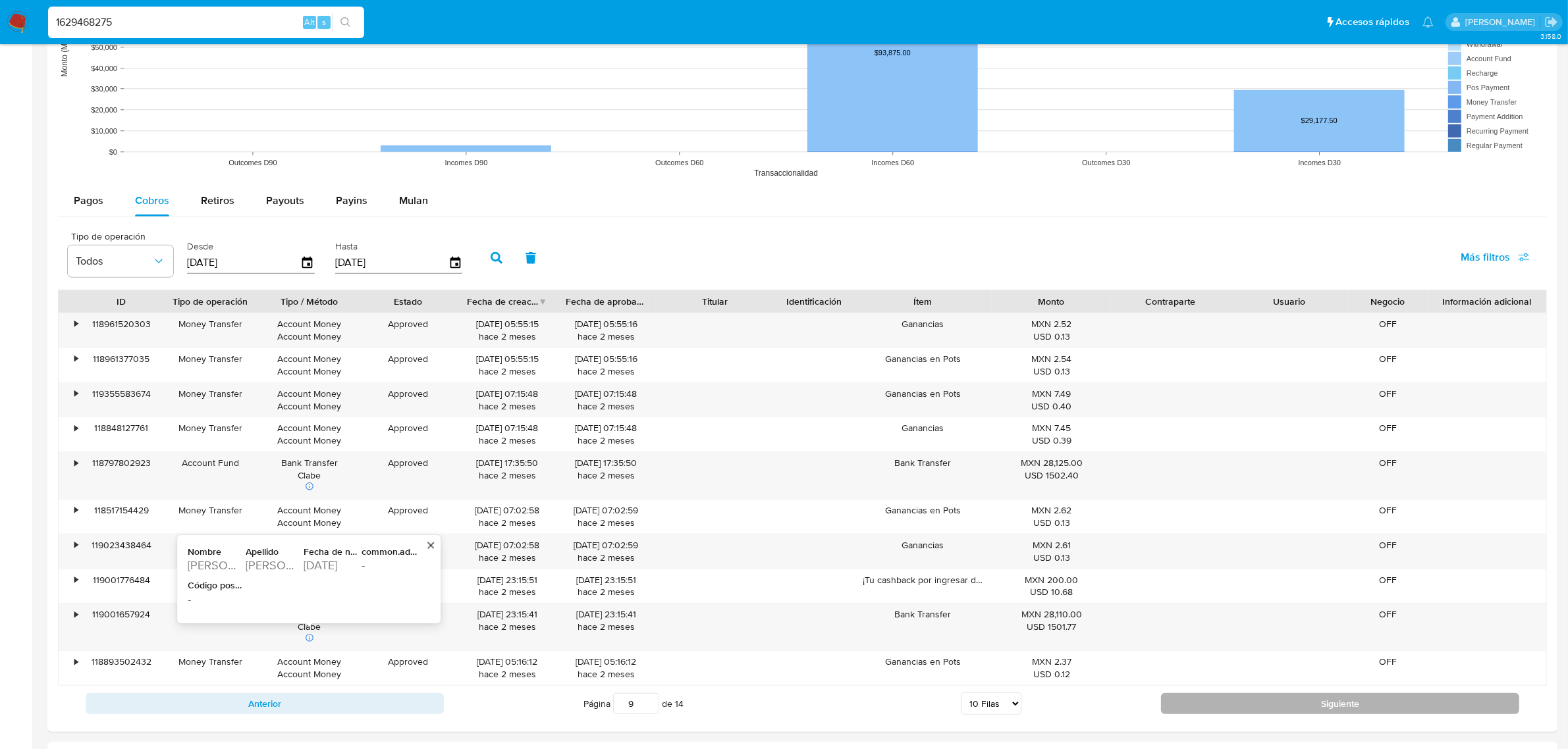
click at [1220, 713] on button "Siguiente" at bounding box center [1339, 703] width 358 height 21
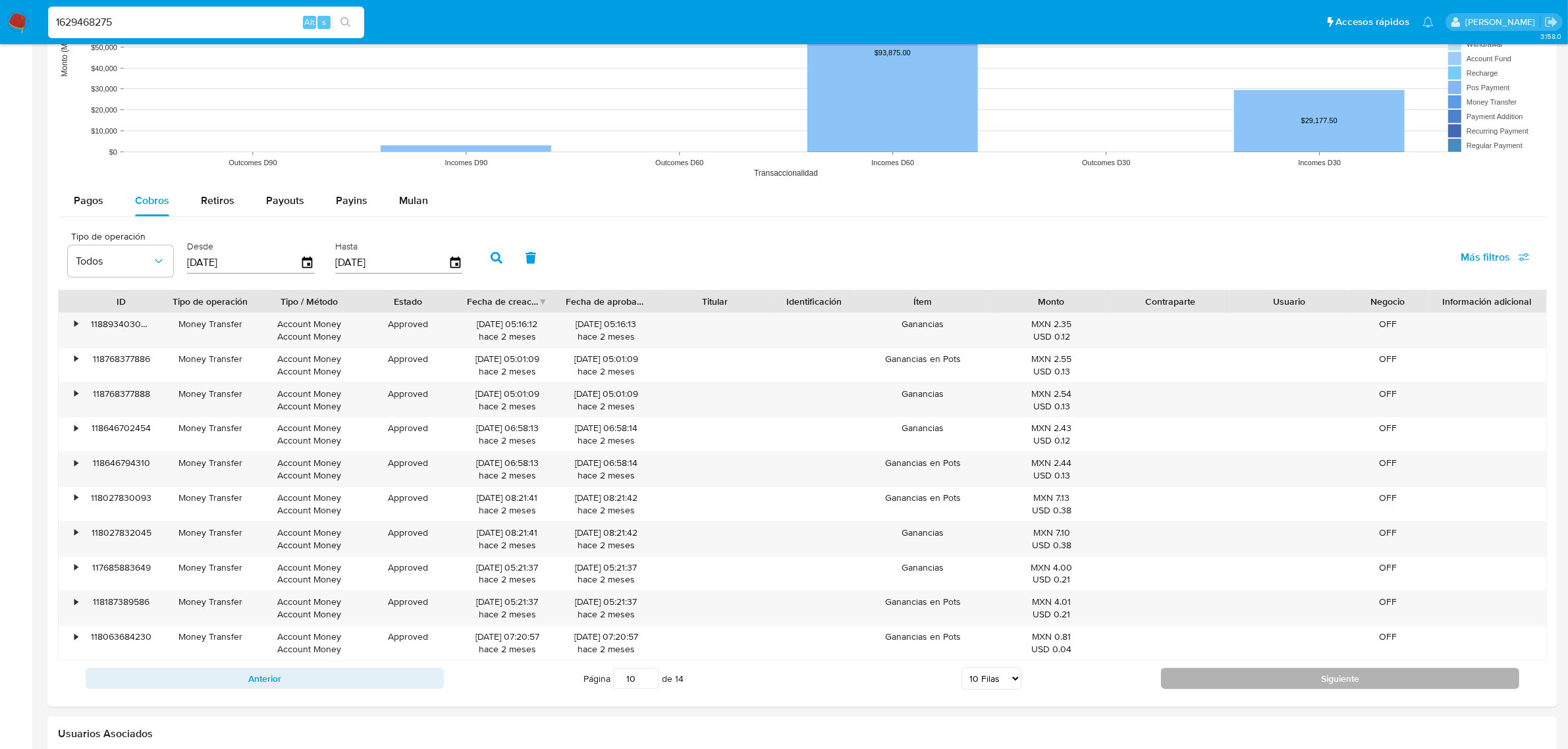
click at [1266, 689] on button "Siguiente" at bounding box center [1339, 678] width 358 height 21
click at [1207, 678] on button "Siguiente" at bounding box center [1339, 678] width 358 height 21
click at [1213, 681] on button "Siguiente" at bounding box center [1339, 678] width 358 height 21
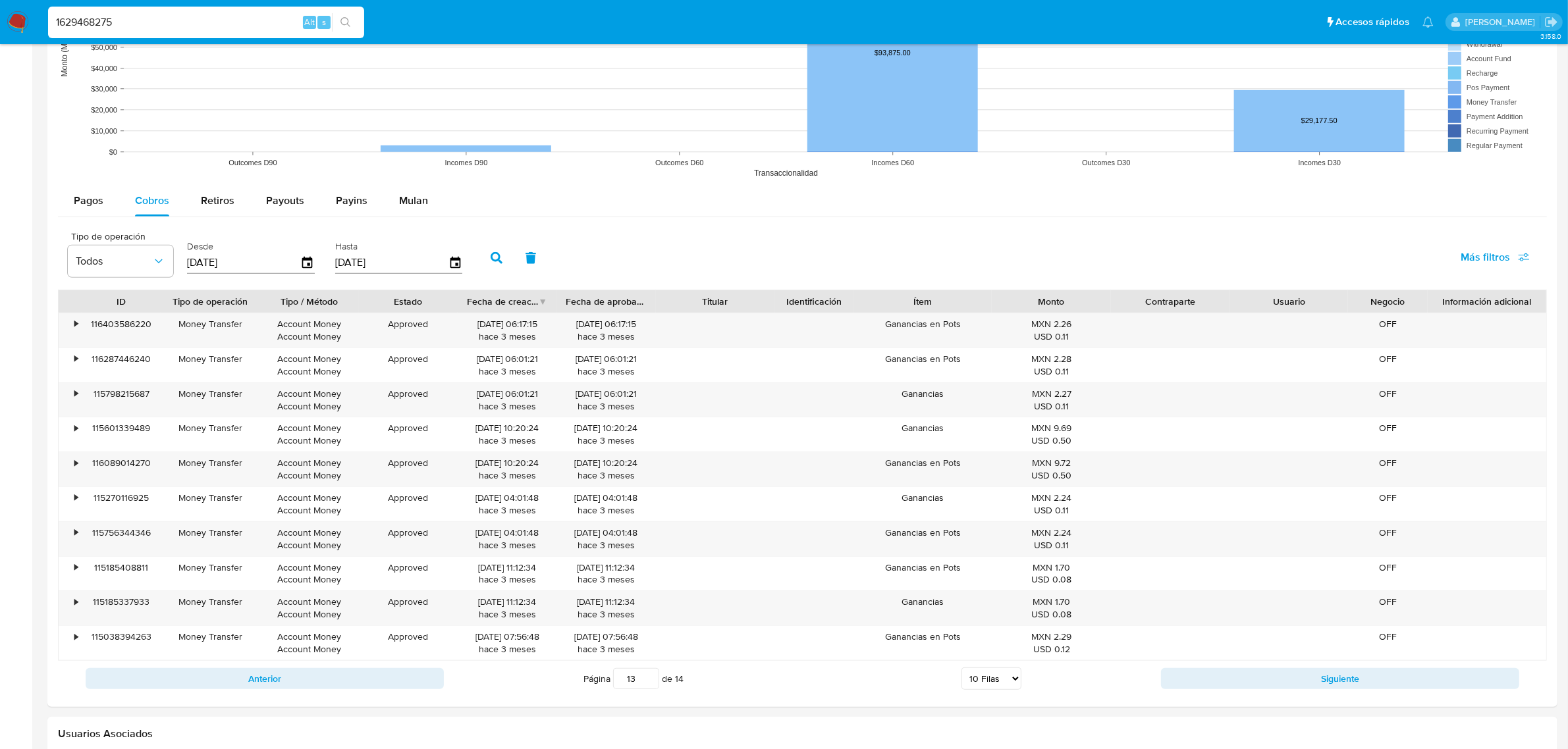
click at [1223, 666] on div "Anterior Página 13 de 14 5 Filas 10 Filas 20 Filas 25 Filas 50 Filas 100 Filas …" at bounding box center [802, 678] width 1489 height 35
click at [1228, 673] on button "Siguiente" at bounding box center [1339, 678] width 358 height 21
type input "14"
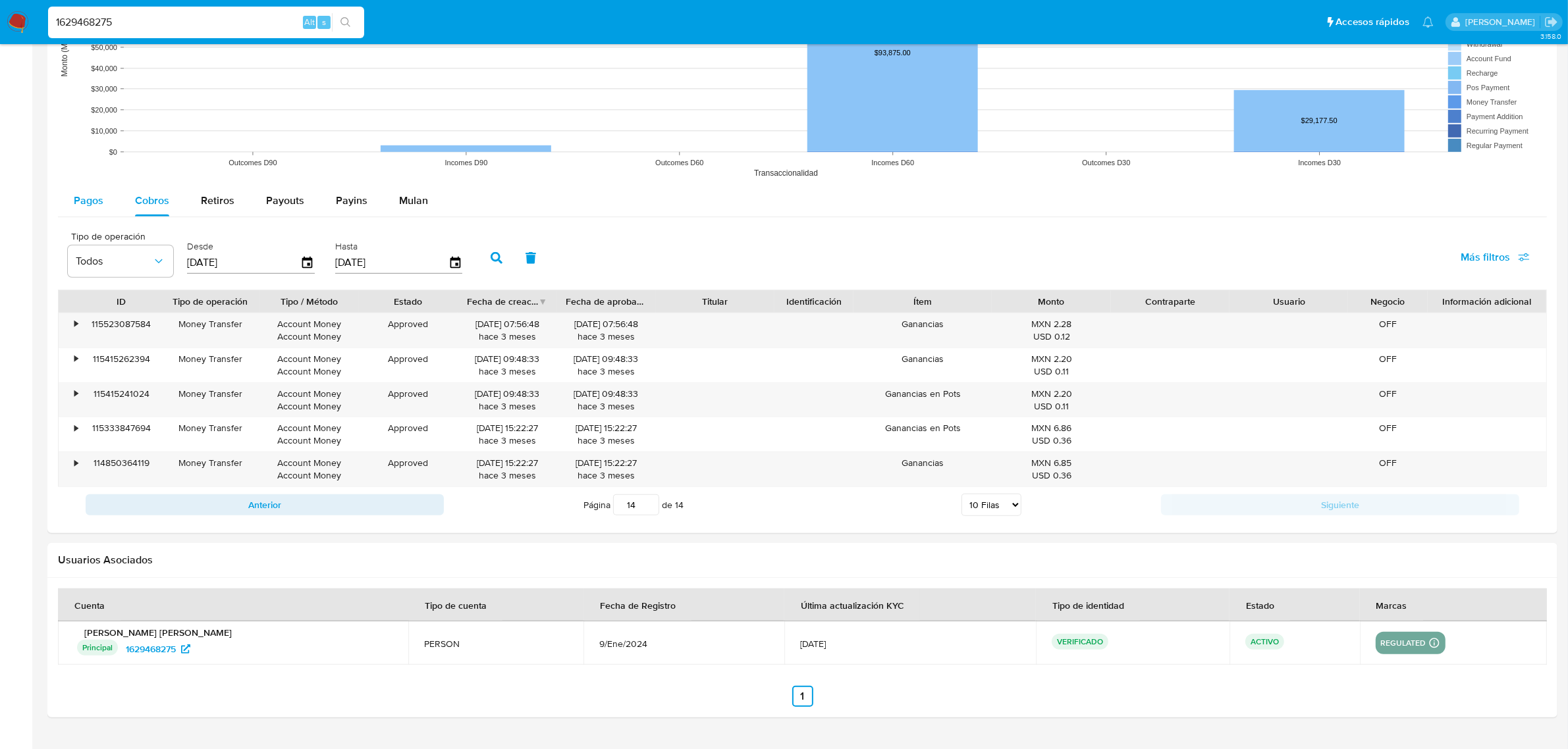
click at [102, 217] on div "Pagos Cobros Retiros Payouts Payins Mulan" at bounding box center [802, 201] width 1489 height 32
click at [95, 212] on div "Pagos" at bounding box center [89, 201] width 30 height 31
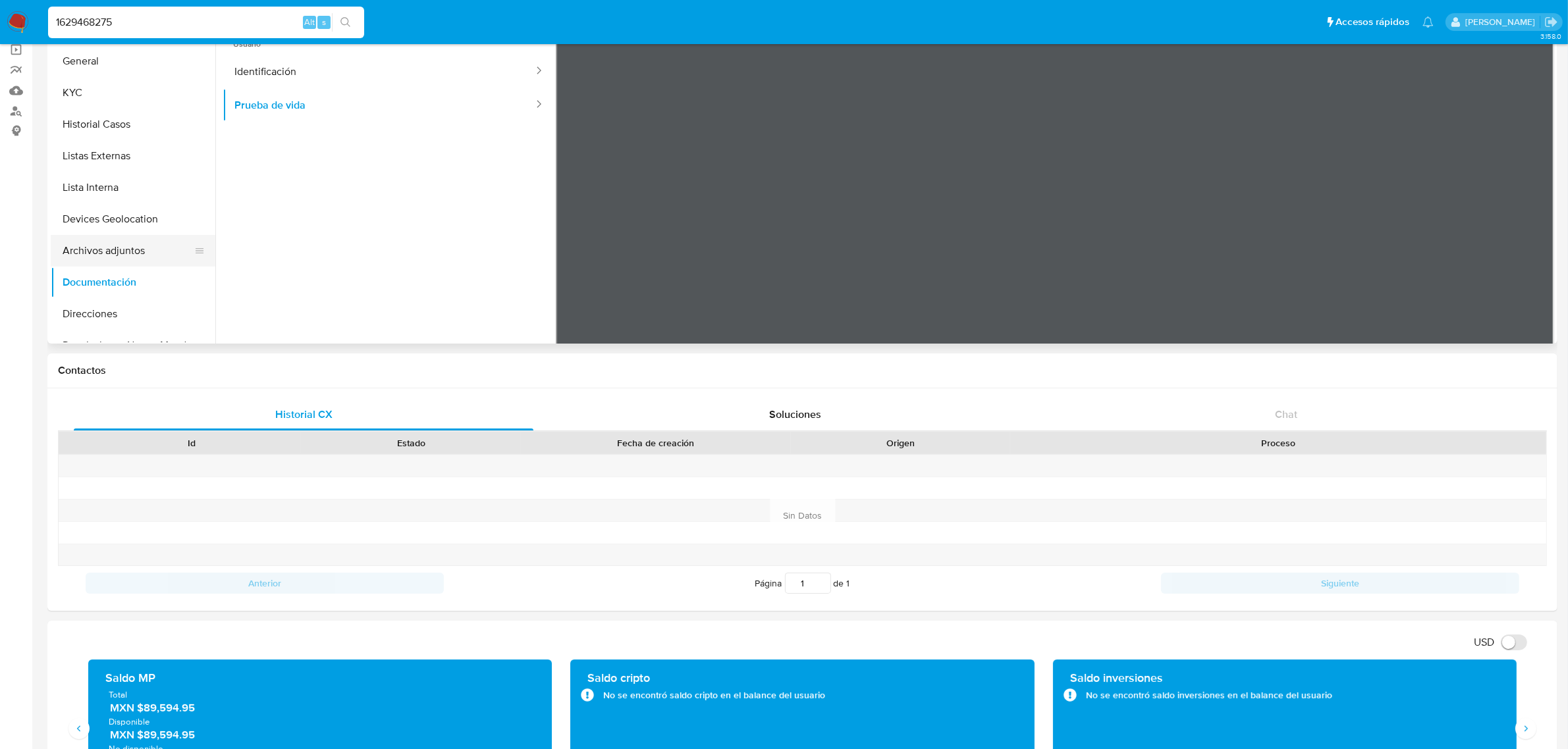
scroll to position [0, 0]
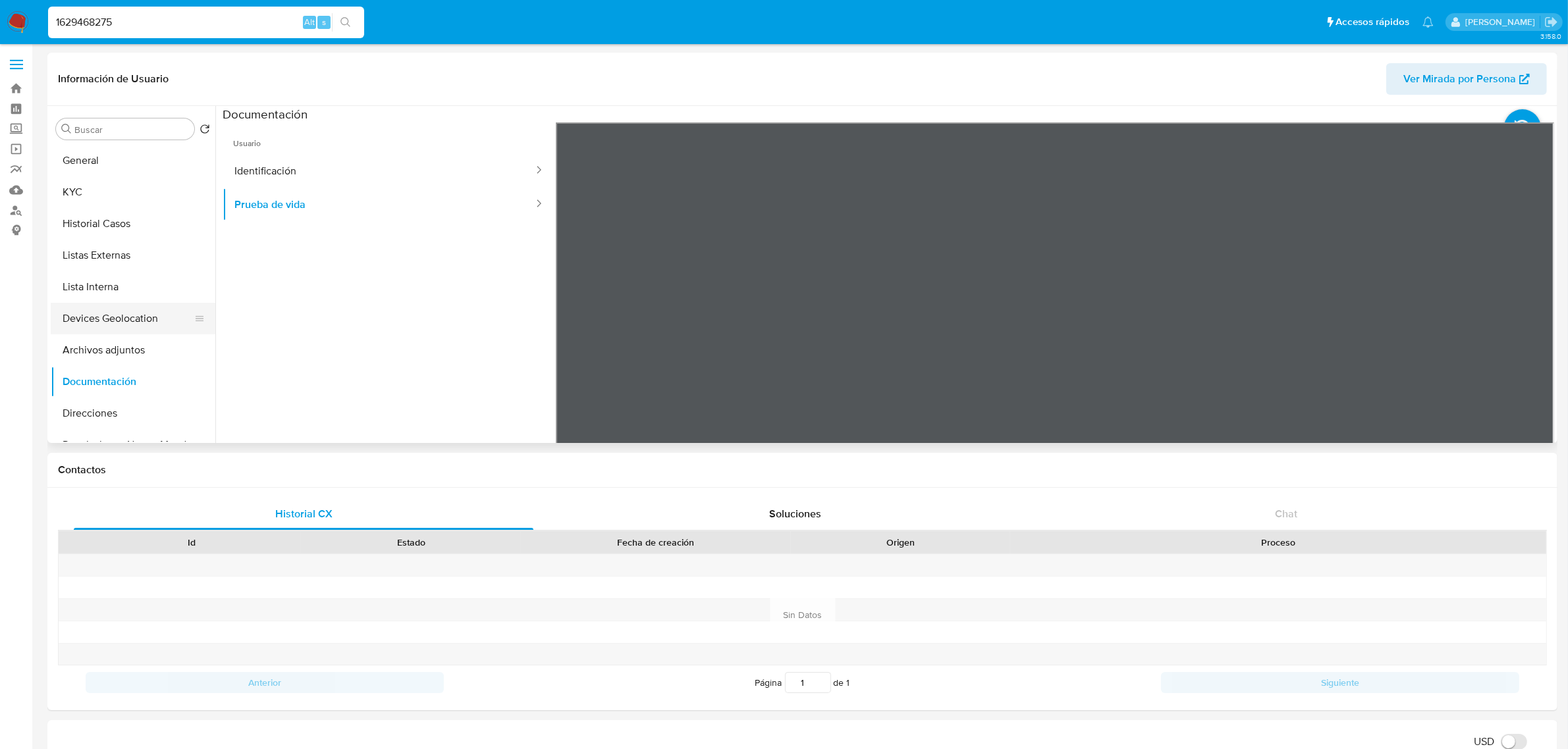
click at [115, 317] on button "Devices Geolocation" at bounding box center [127, 319] width 154 height 31
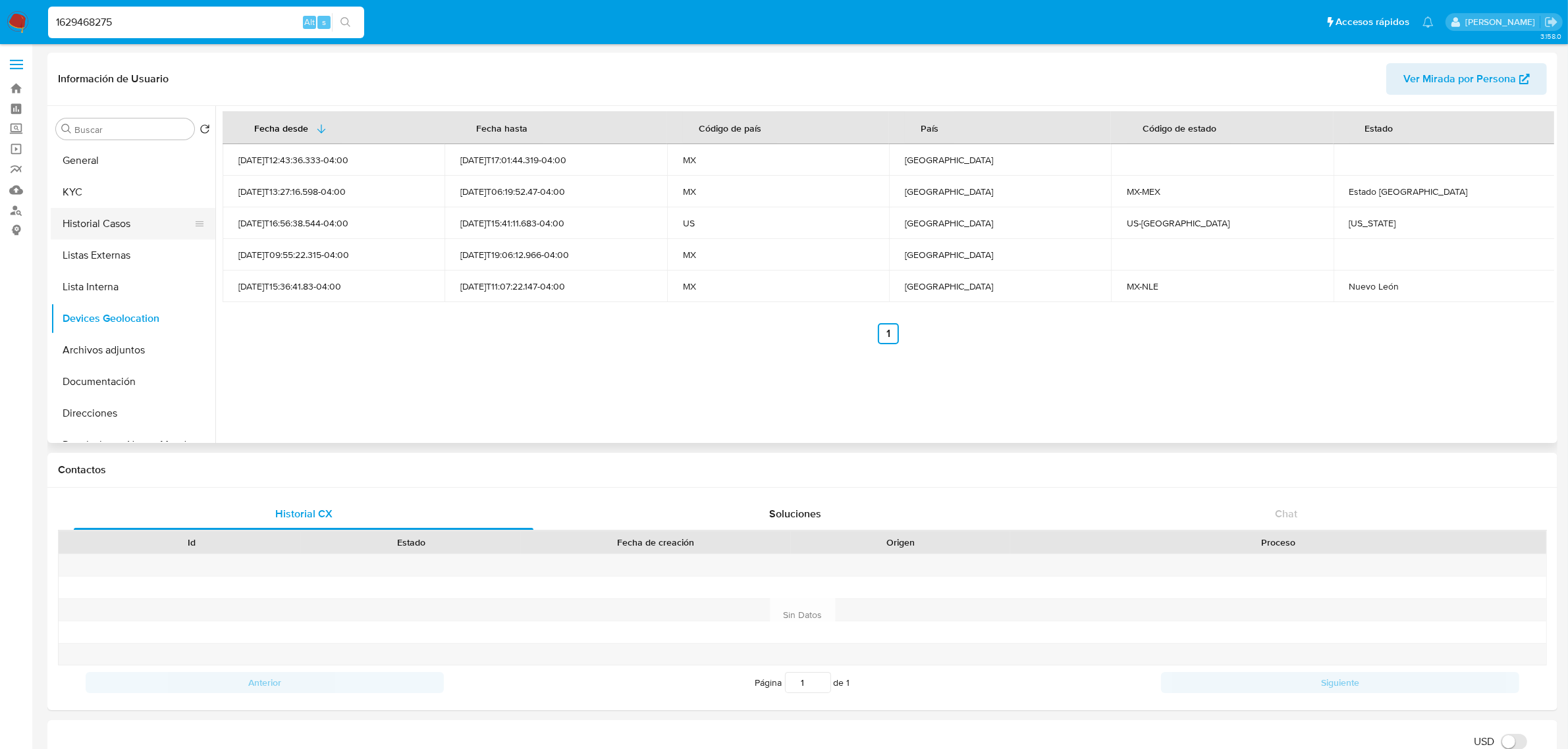
click at [98, 225] on button "Historial Casos" at bounding box center [127, 223] width 154 height 31
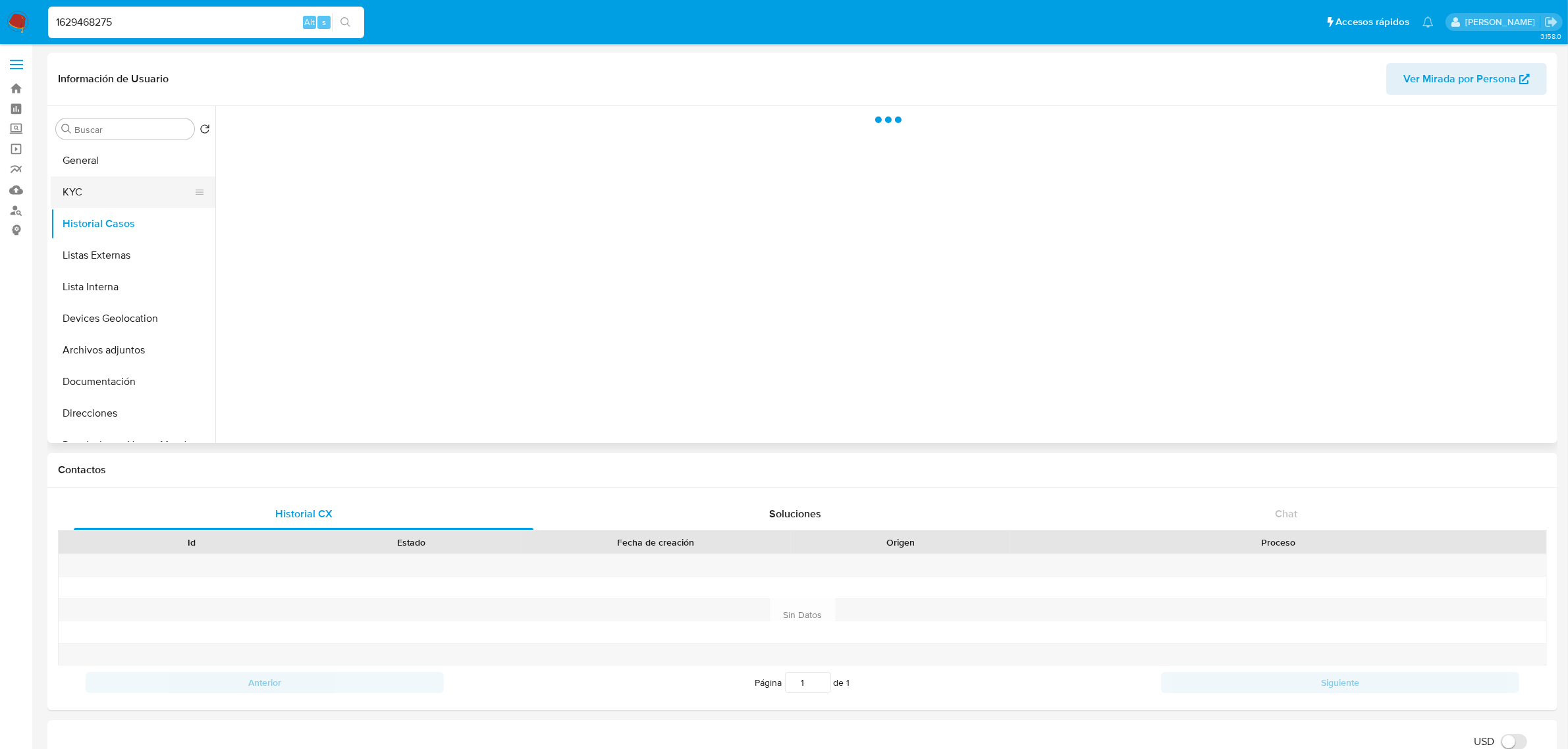
click at [104, 185] on button "KYC" at bounding box center [127, 192] width 154 height 31
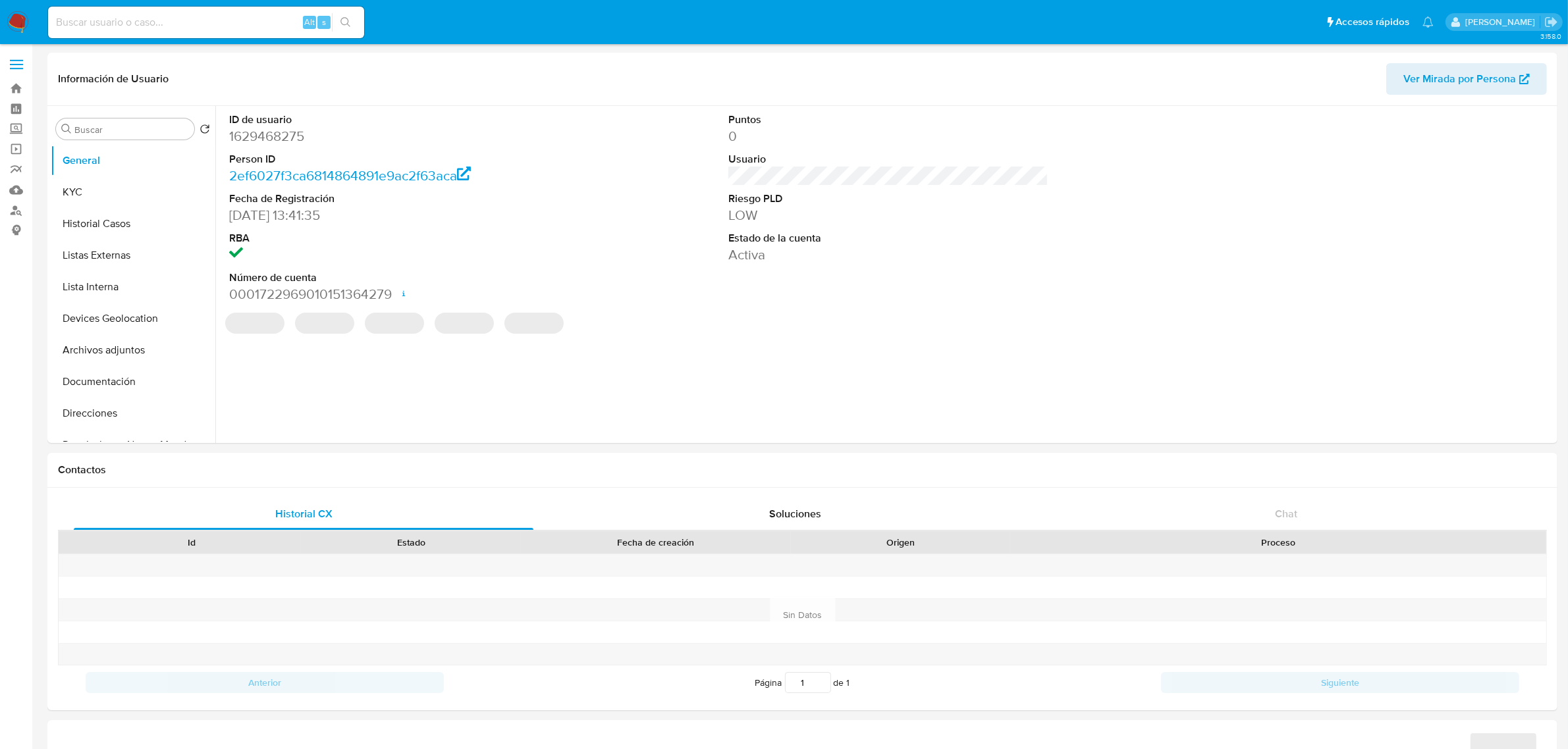
select select "10"
click at [186, 23] on input at bounding box center [206, 23] width 316 height 17
paste input "1708247223"
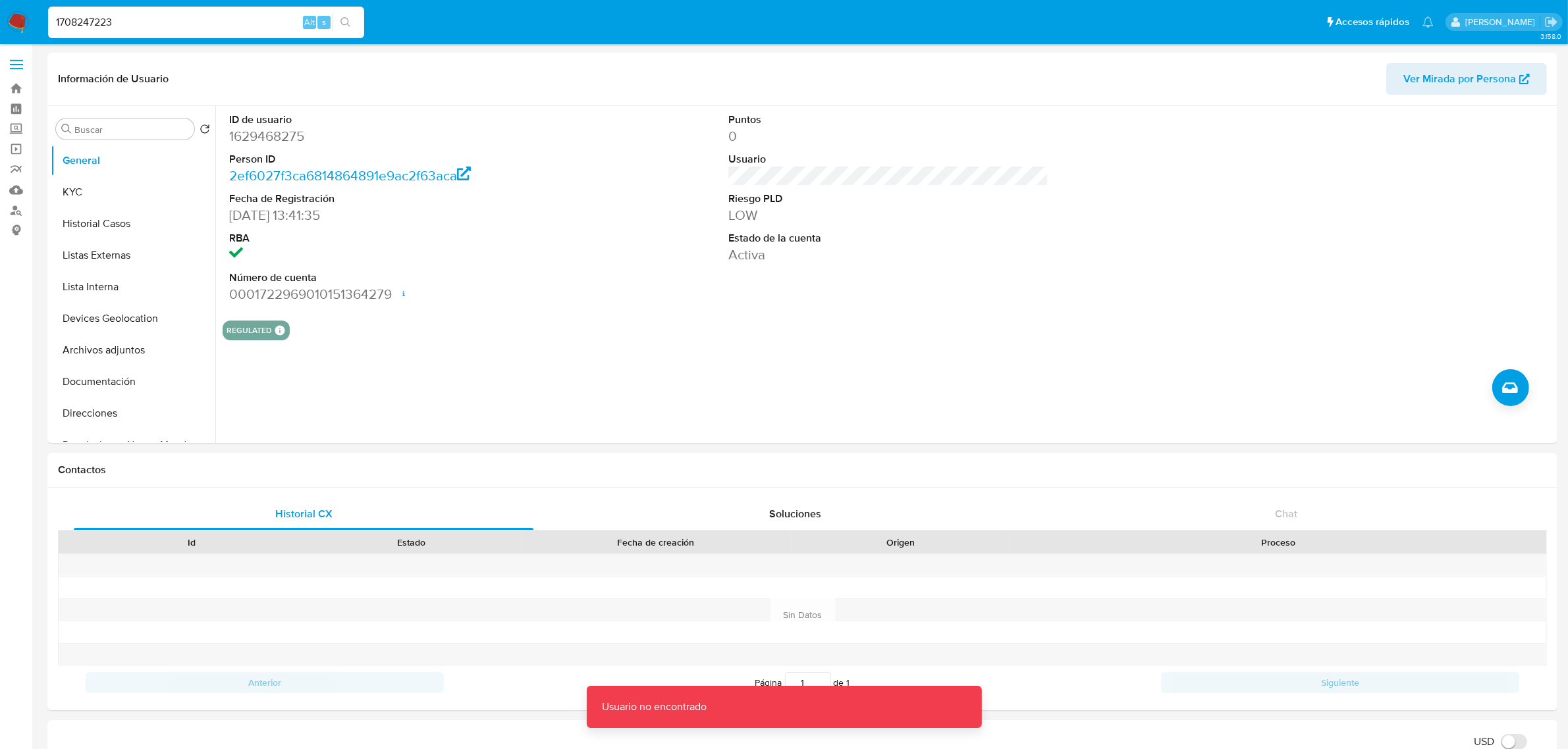
click at [216, 24] on input "1708247223" at bounding box center [206, 23] width 316 height 17
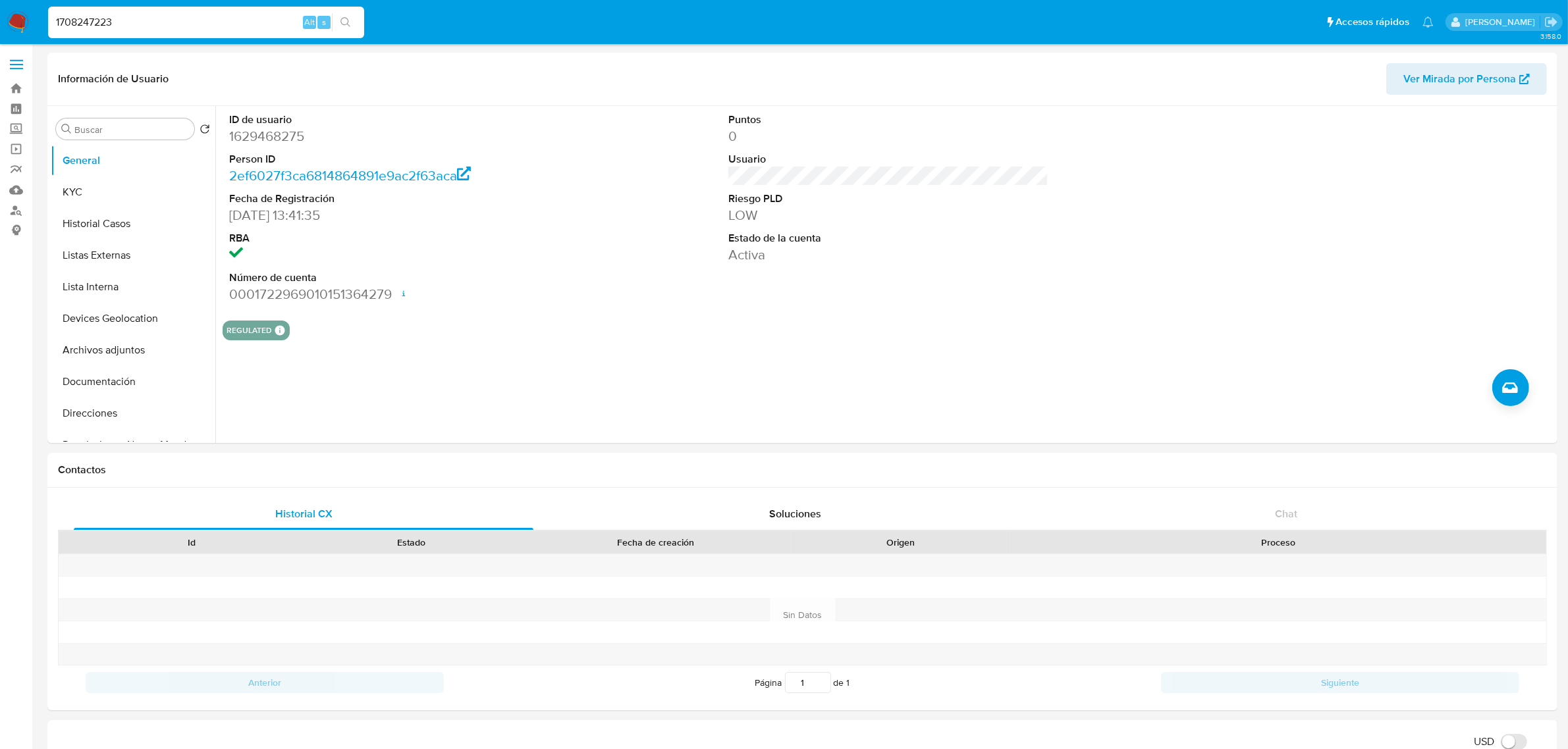
type input "1708247223"
select select "10"
click at [109, 216] on button "Historial Casos" at bounding box center [127, 223] width 154 height 31
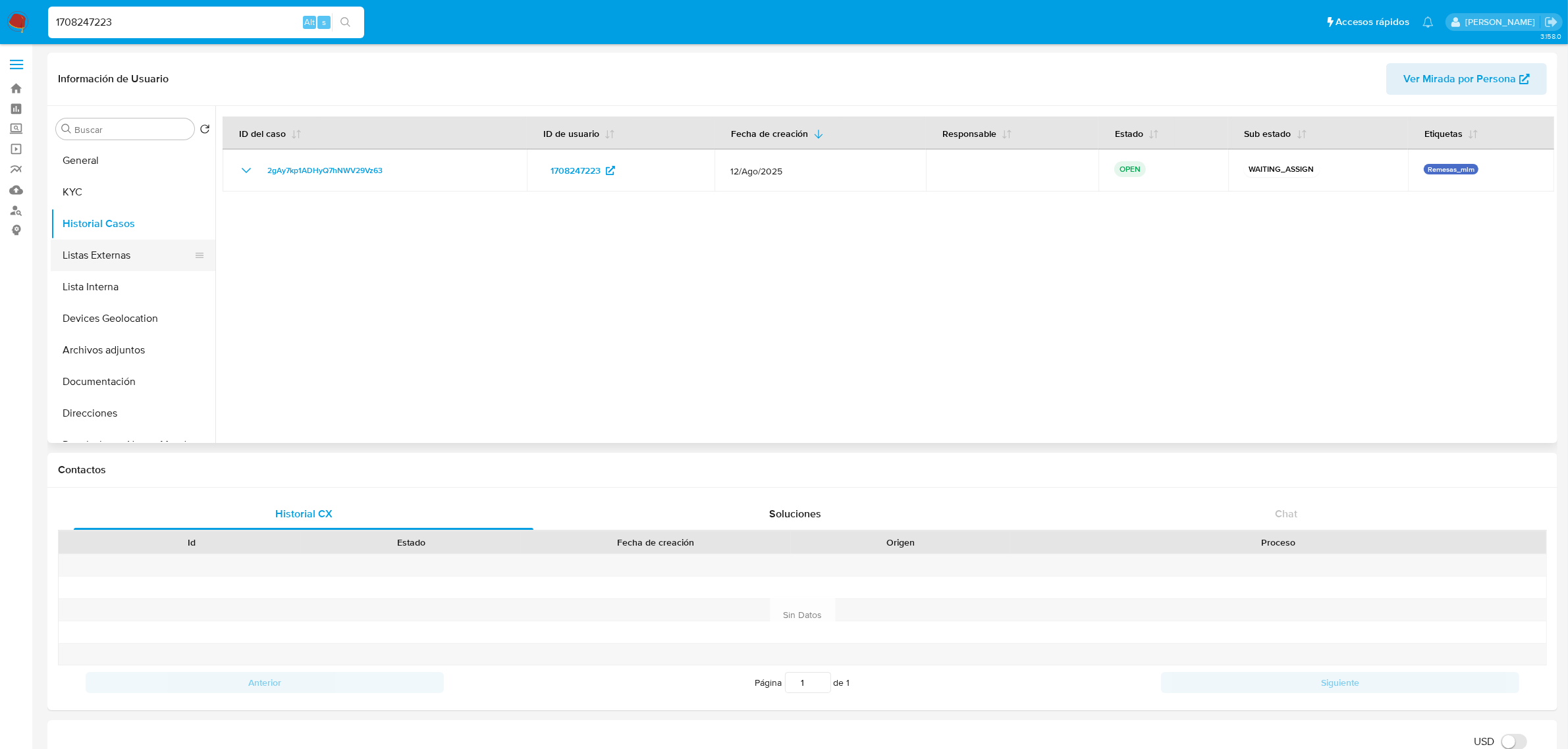
click at [105, 261] on button "Listas Externas" at bounding box center [127, 256] width 154 height 31
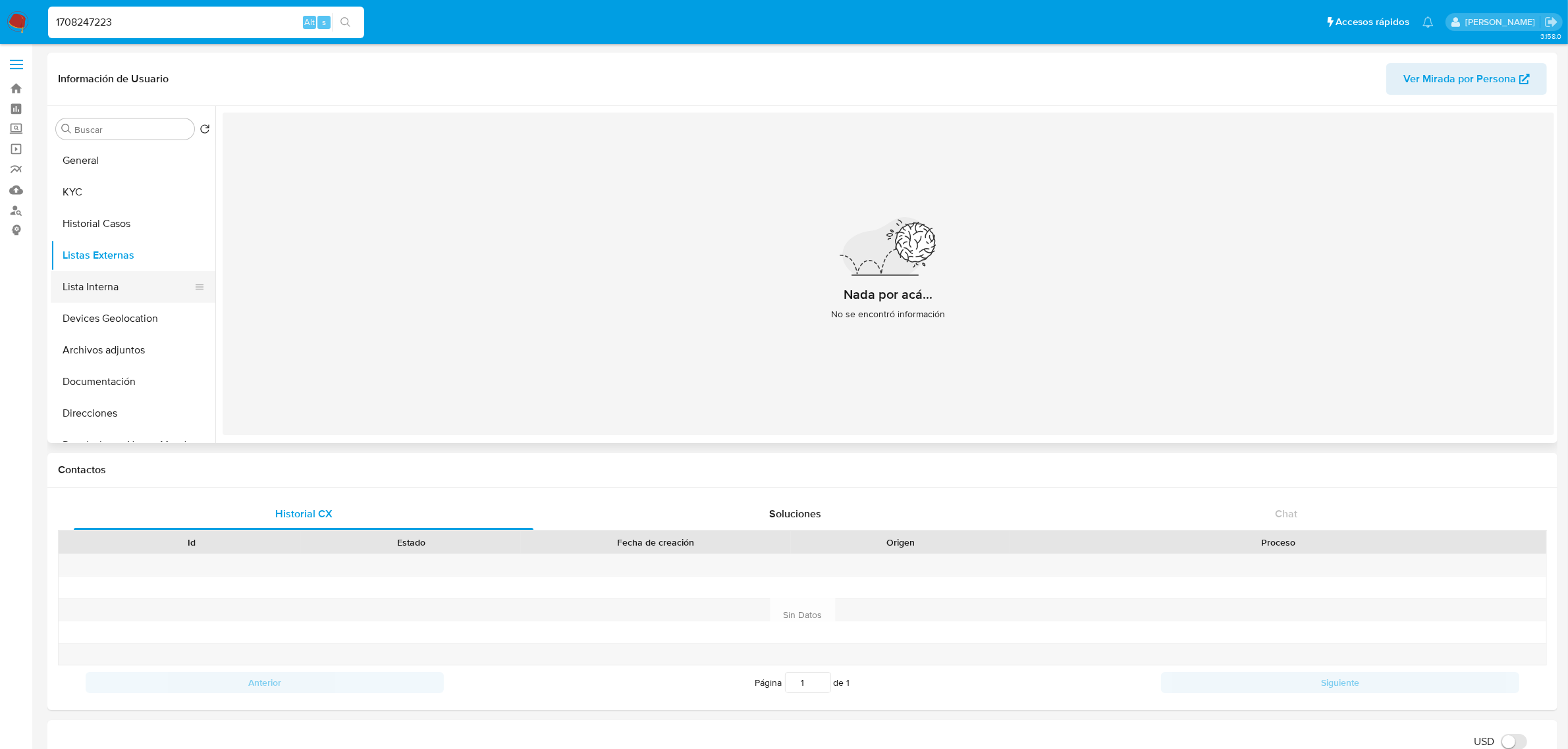
click at [109, 285] on button "Lista Interna" at bounding box center [127, 287] width 154 height 31
click at [116, 386] on button "Documentación" at bounding box center [127, 382] width 154 height 31
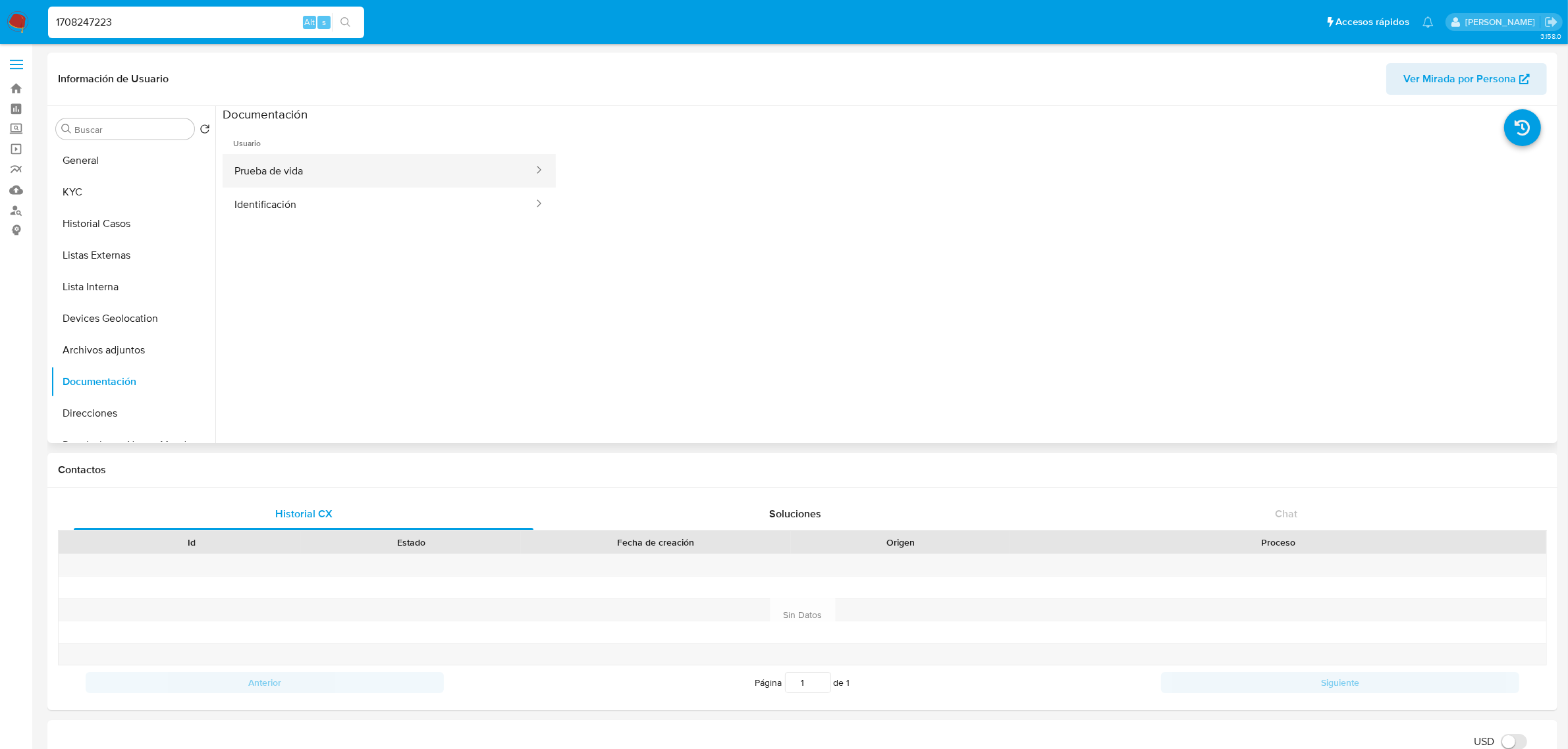
click at [331, 170] on button "Prueba de vida" at bounding box center [378, 171] width 312 height 34
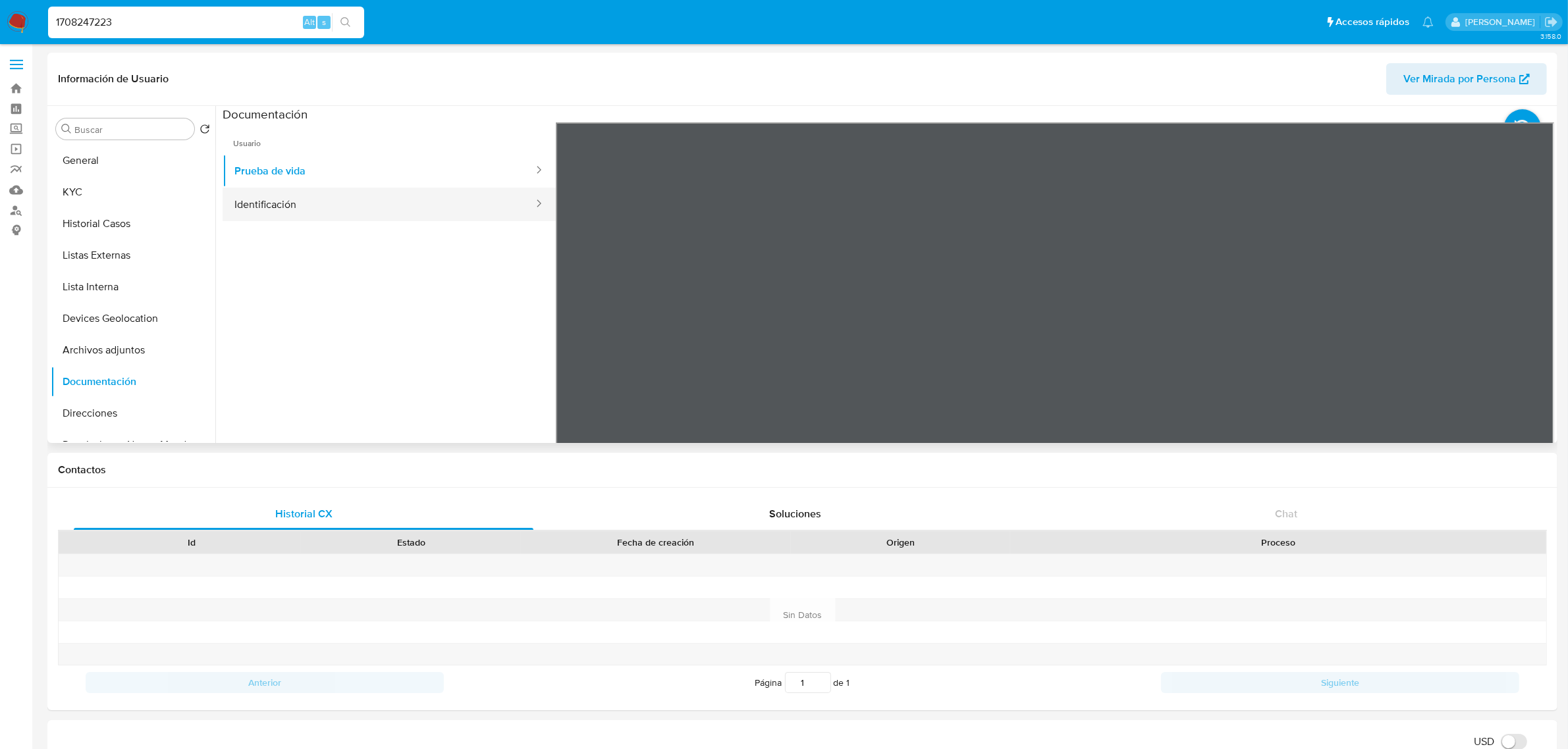
click at [370, 212] on button "Identificación" at bounding box center [378, 205] width 312 height 34
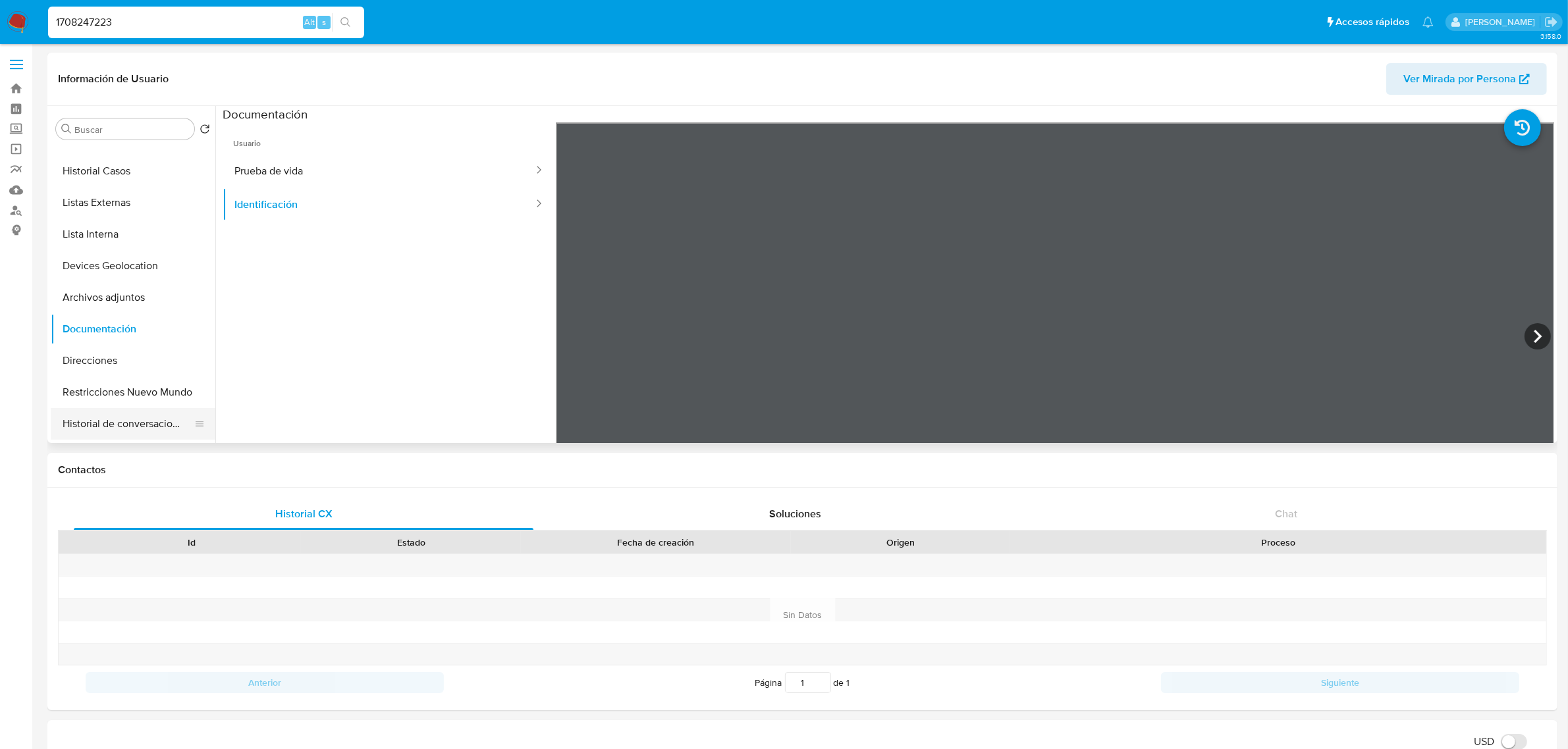
scroll to position [83, 0]
click at [116, 369] on button "Restricciones Nuevo Mundo" at bounding box center [127, 363] width 154 height 31
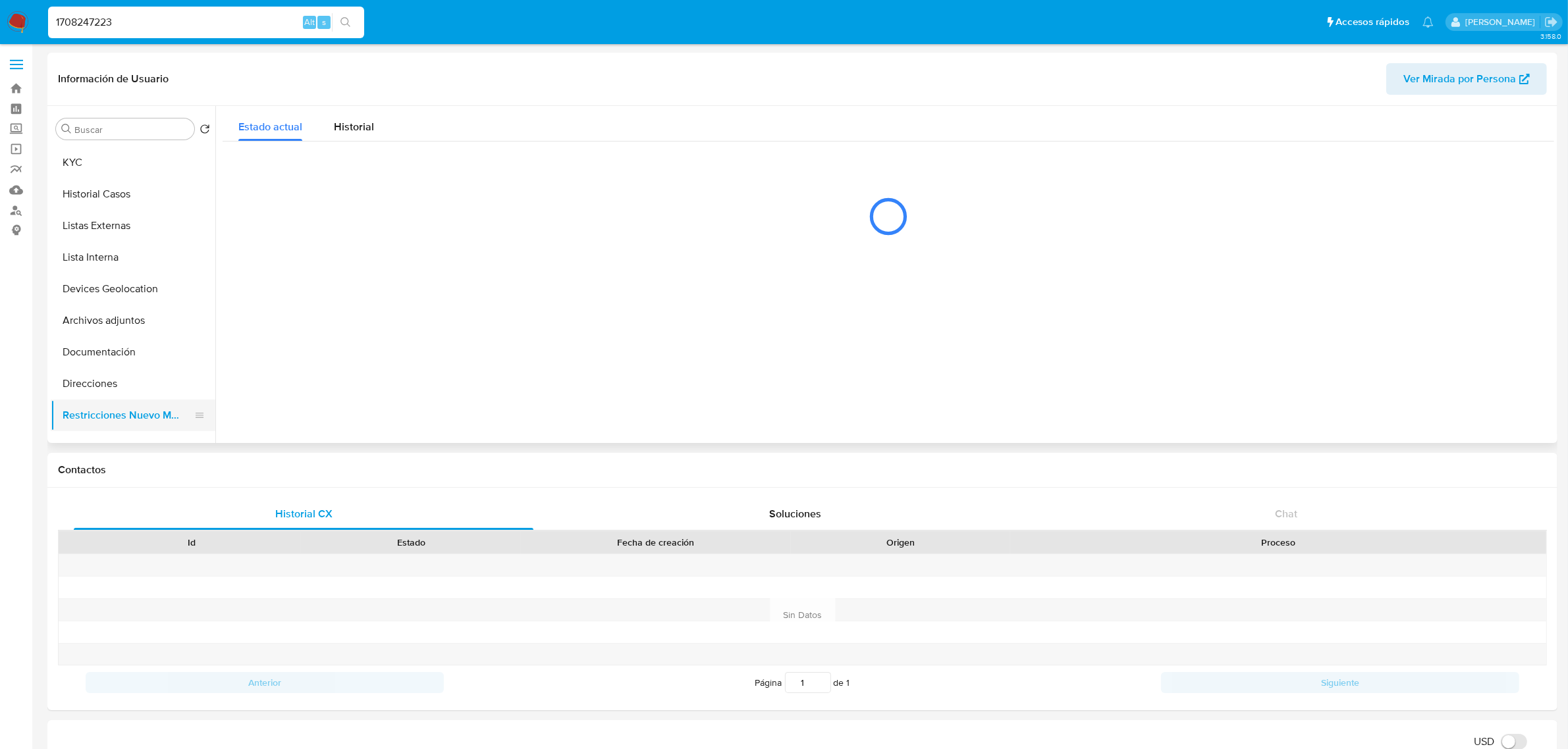
scroll to position [0, 0]
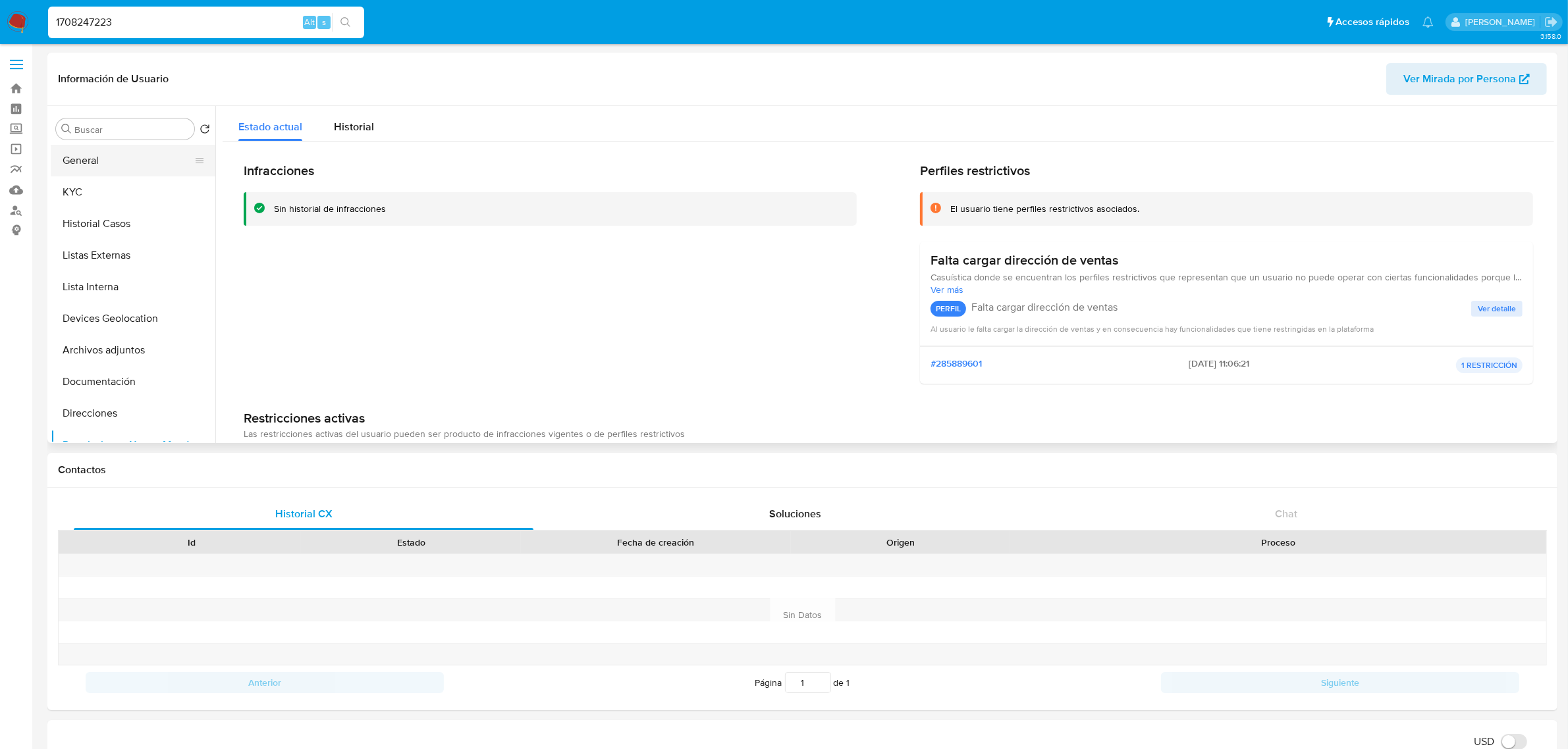
click at [131, 173] on button "General" at bounding box center [127, 160] width 154 height 31
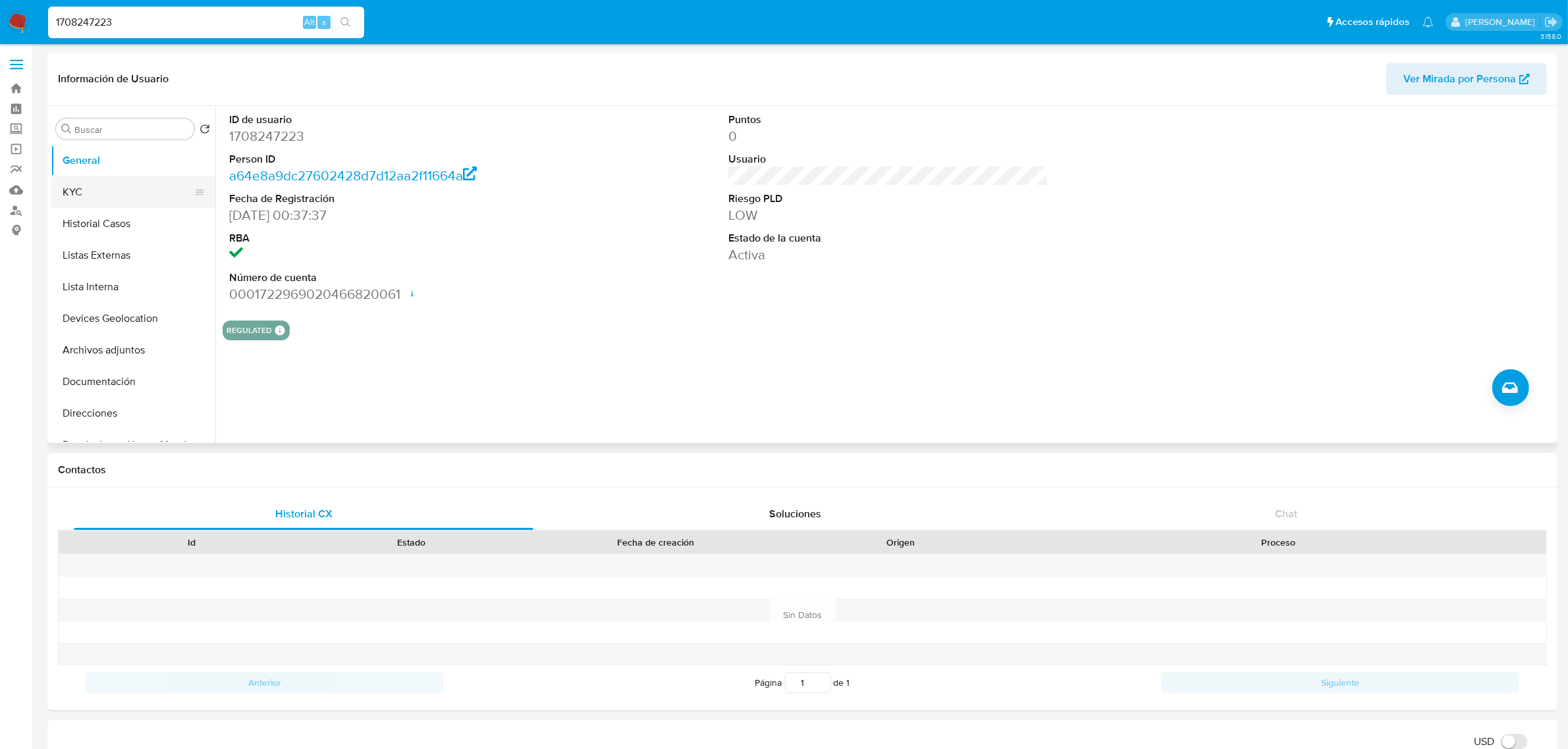
click at [127, 195] on button "KYC" at bounding box center [127, 192] width 154 height 31
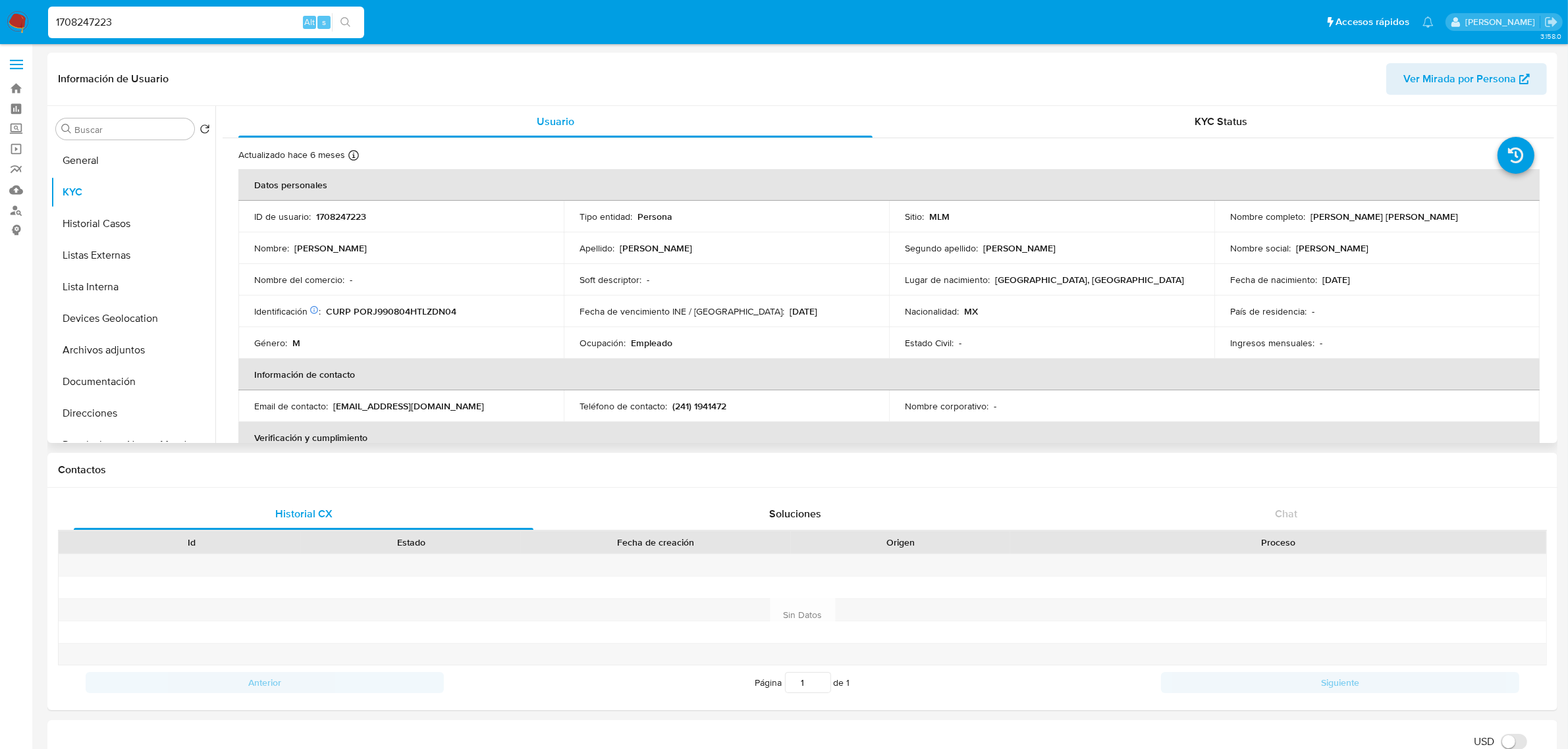
click at [713, 405] on p "(241) 1941472" at bounding box center [699, 406] width 54 height 12
click at [696, 405] on p "(241) 1941472" at bounding box center [699, 406] width 54 height 12
drag, startPoint x: 672, startPoint y: 406, endPoint x: 726, endPoint y: 406, distance: 54.0
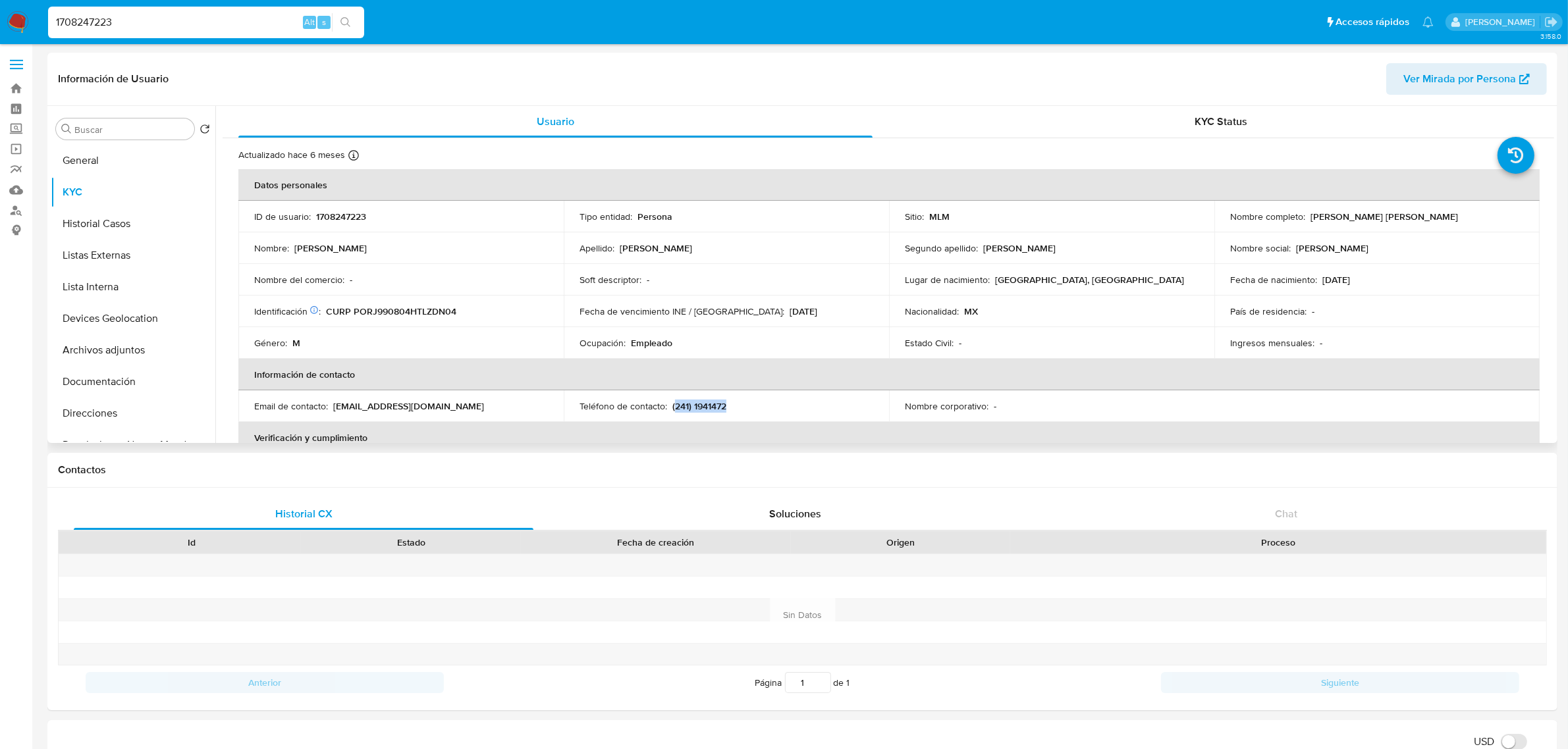
click at [726, 406] on div "Teléfono de contacto : (241) 1941472" at bounding box center [725, 406] width 293 height 12
copy p "241) 1941472"
click at [95, 158] on button "General" at bounding box center [127, 160] width 154 height 31
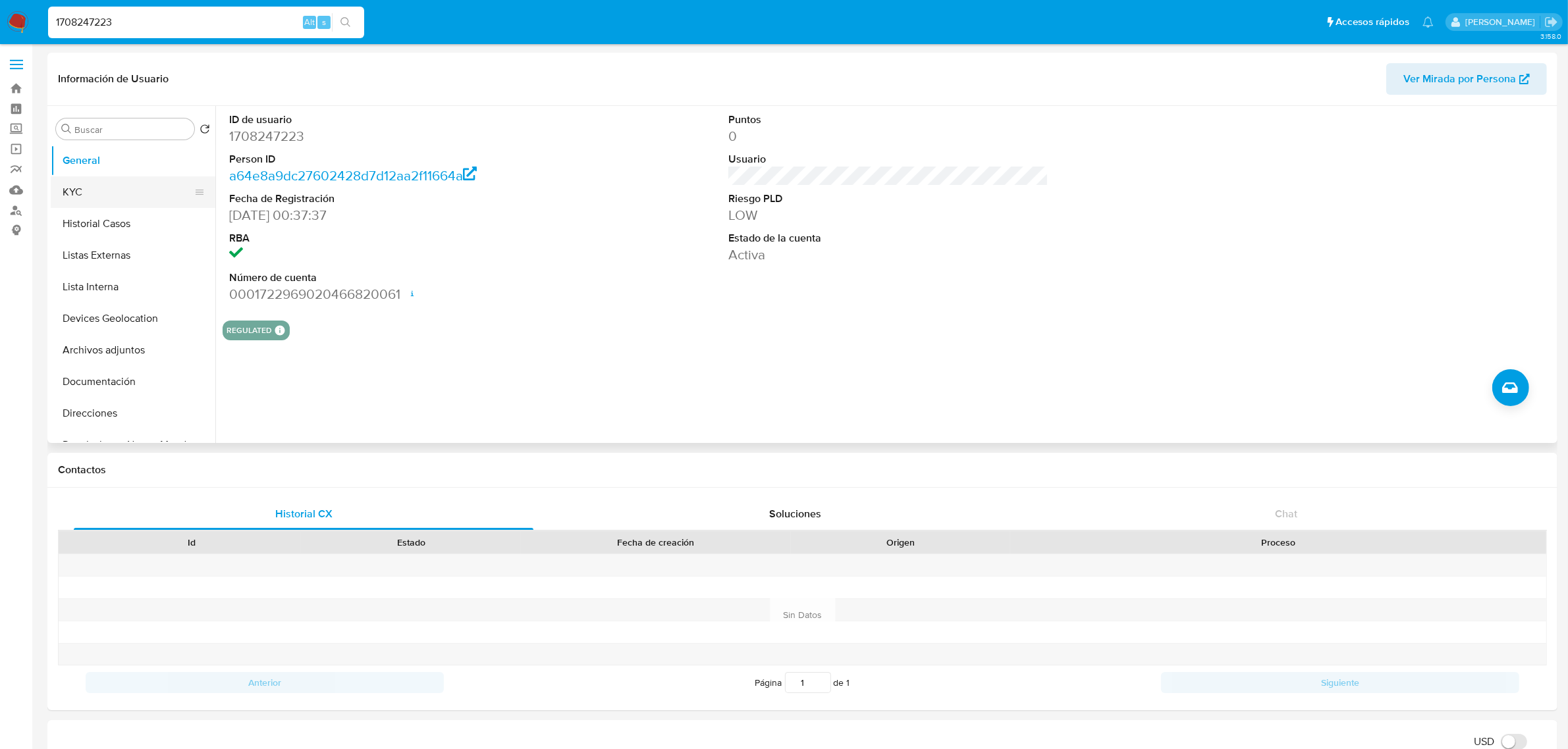
click at [106, 193] on button "KYC" at bounding box center [127, 192] width 154 height 31
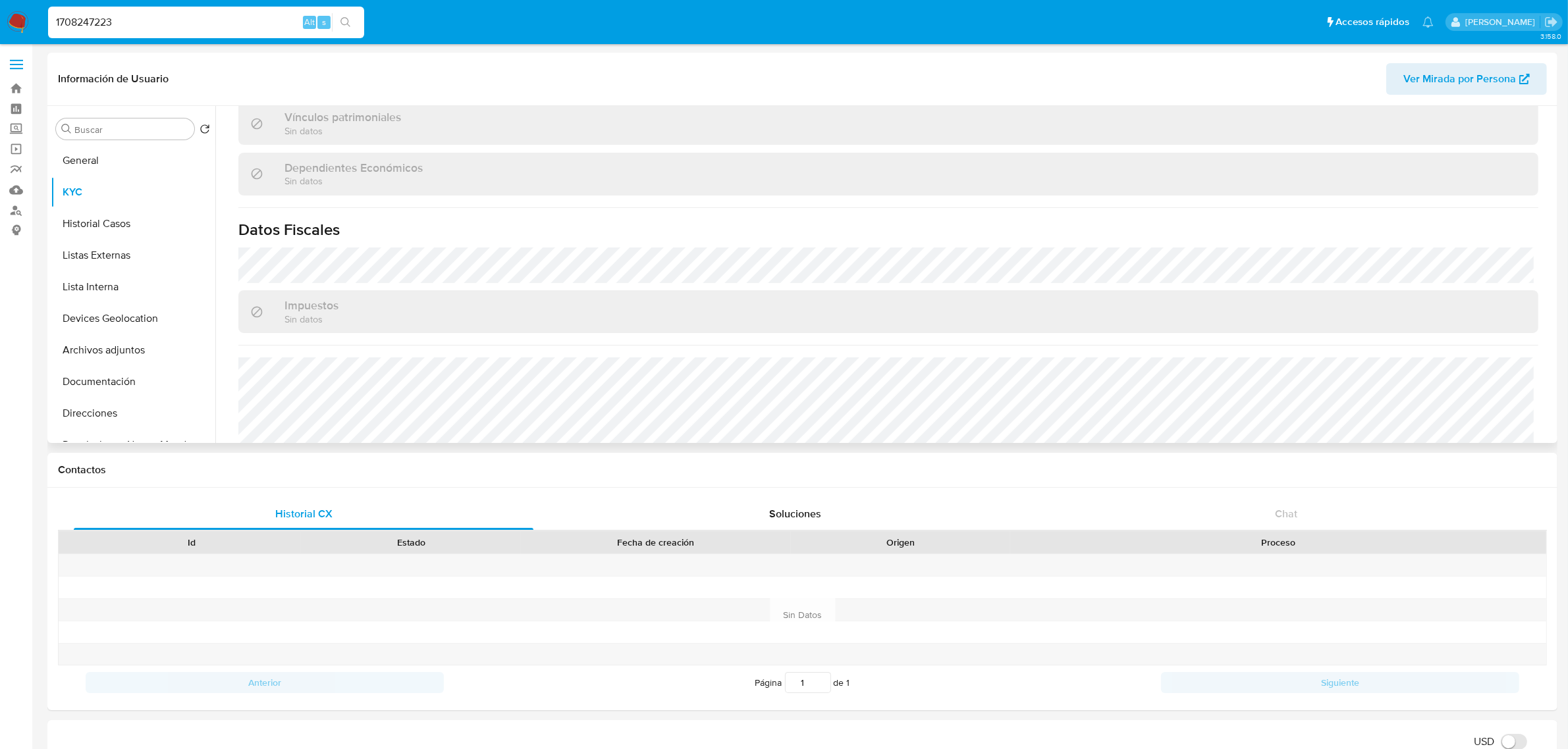
scroll to position [814, 0]
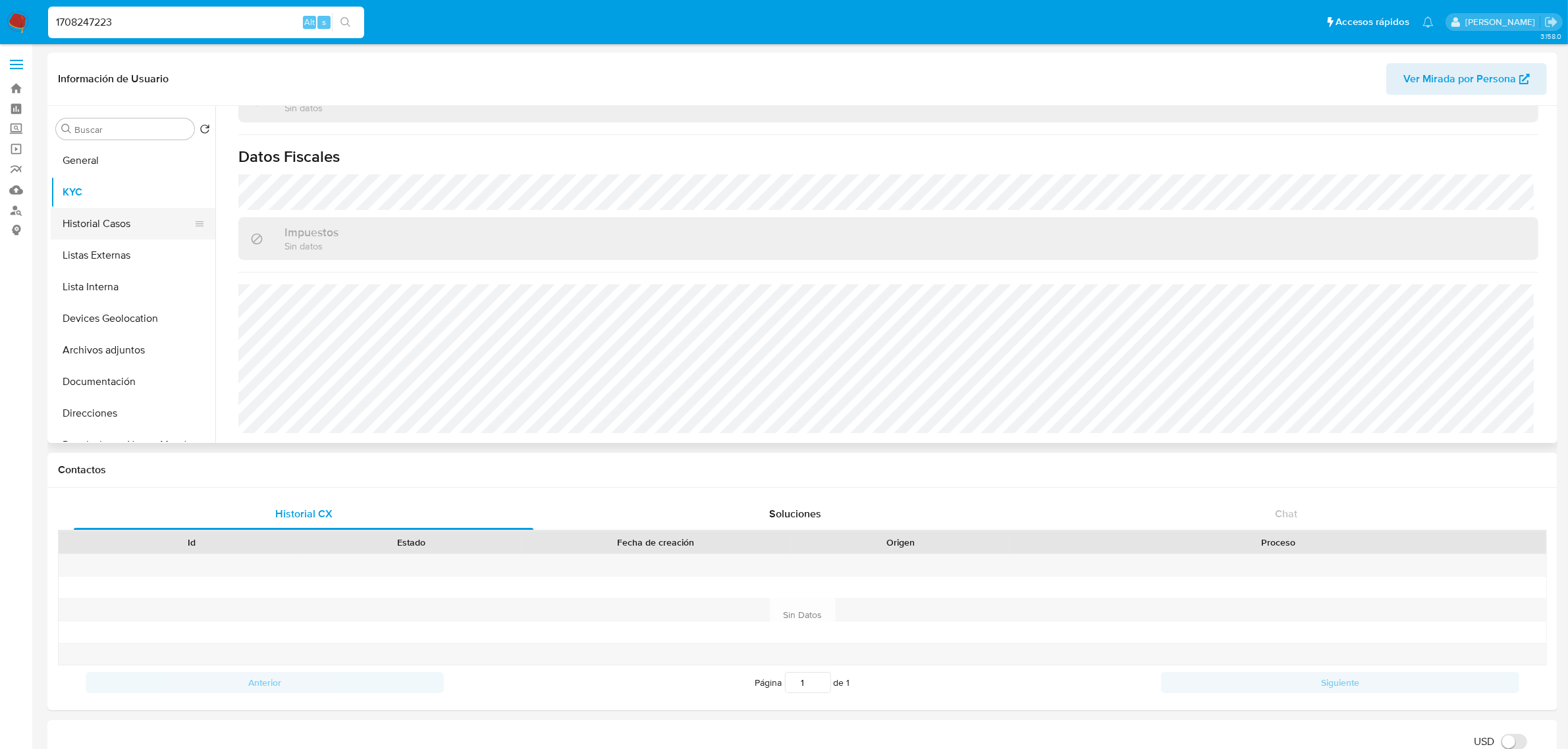
click at [71, 216] on button "Historial Casos" at bounding box center [127, 223] width 154 height 31
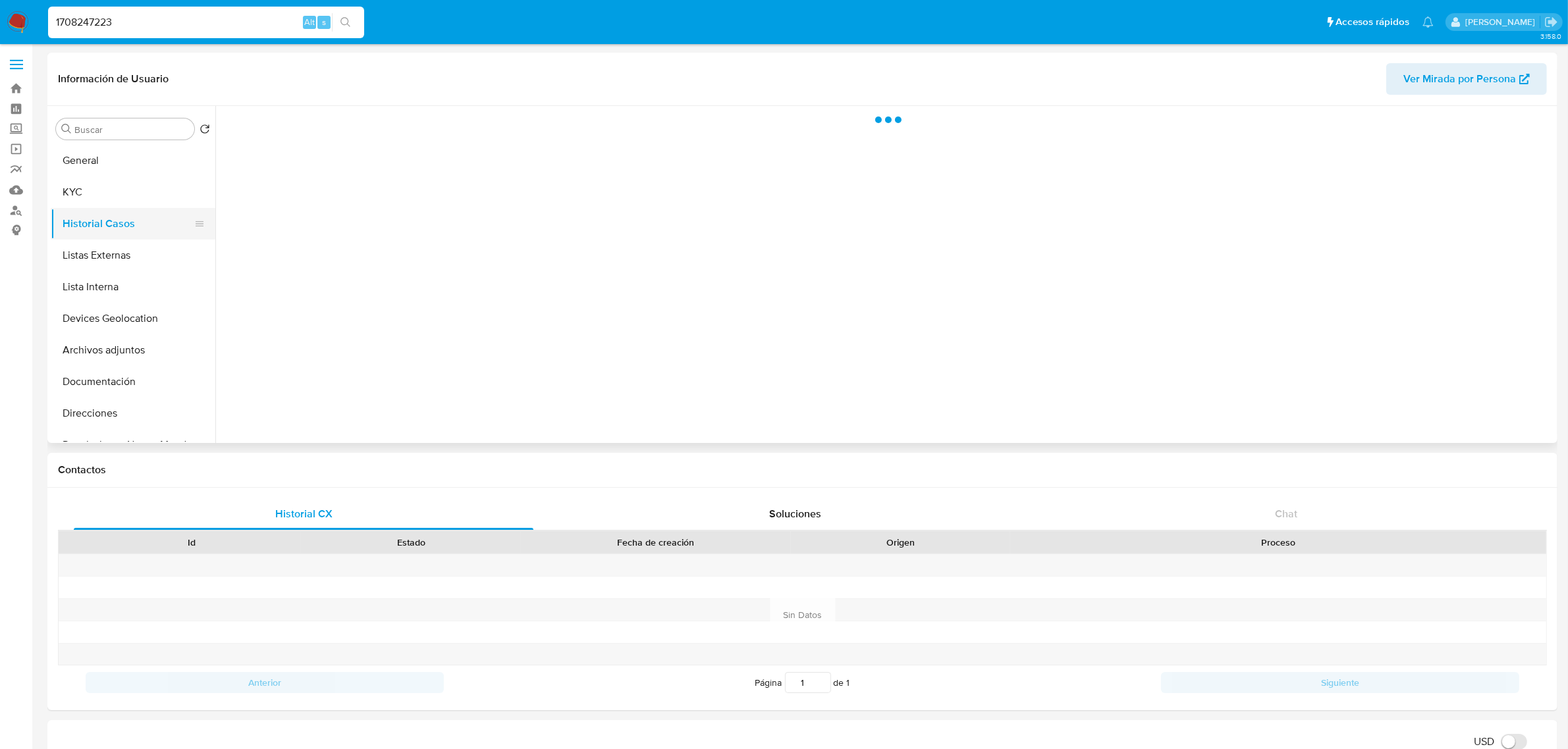
scroll to position [0, 0]
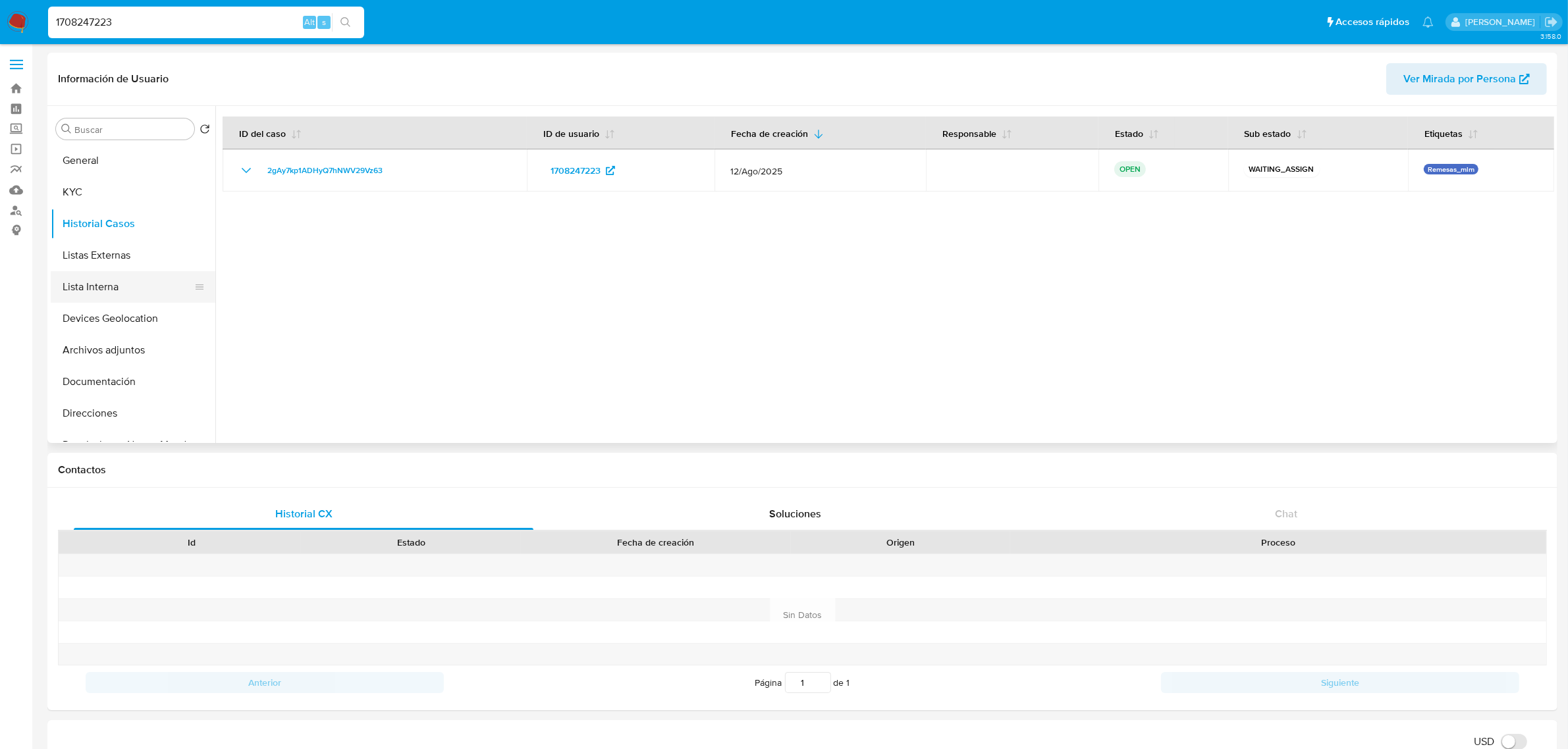
click at [99, 271] on button "Lista Interna" at bounding box center [127, 287] width 154 height 31
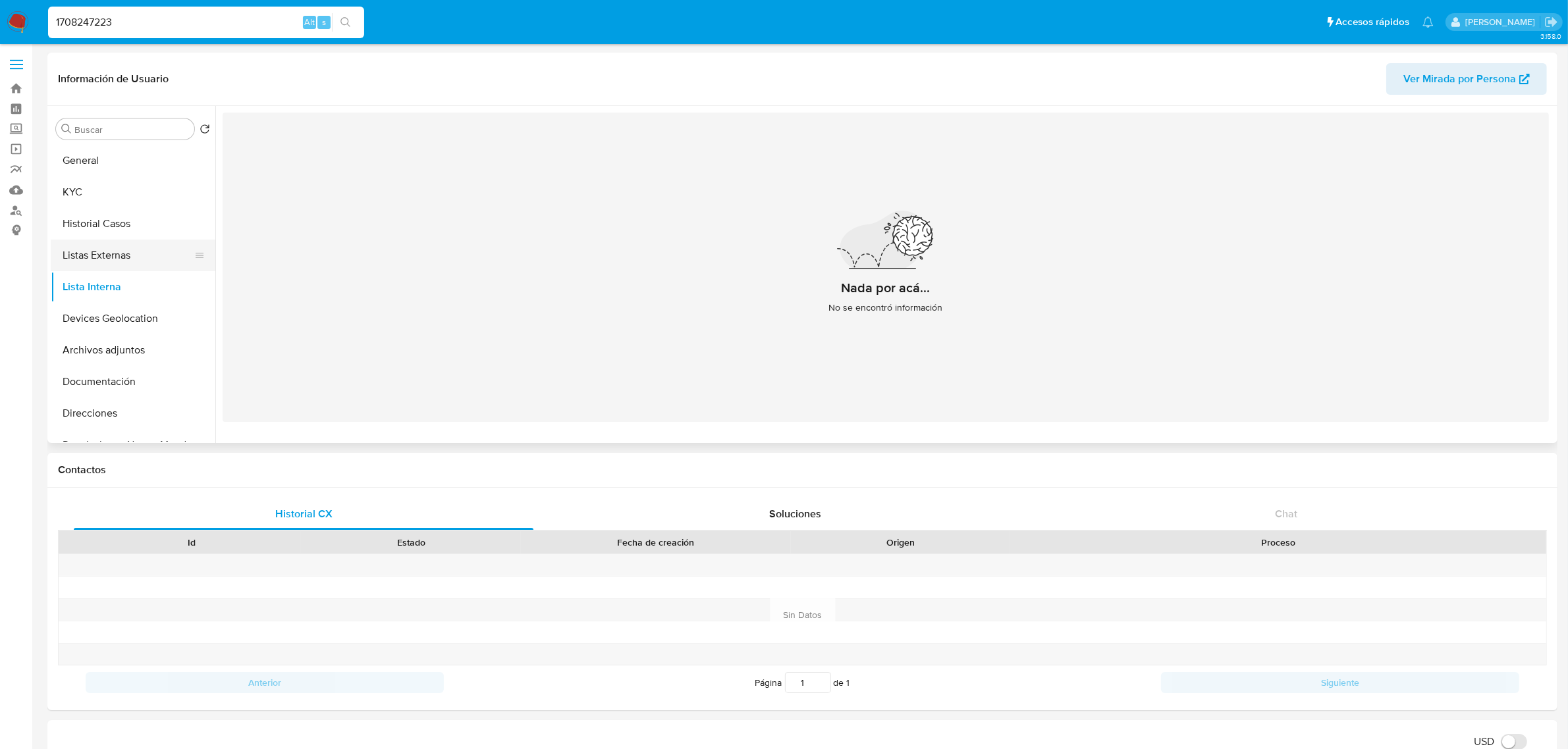
click at [99, 257] on button "Listas Externas" at bounding box center [127, 256] width 154 height 31
click at [114, 321] on button "Devices Geolocation" at bounding box center [127, 319] width 154 height 31
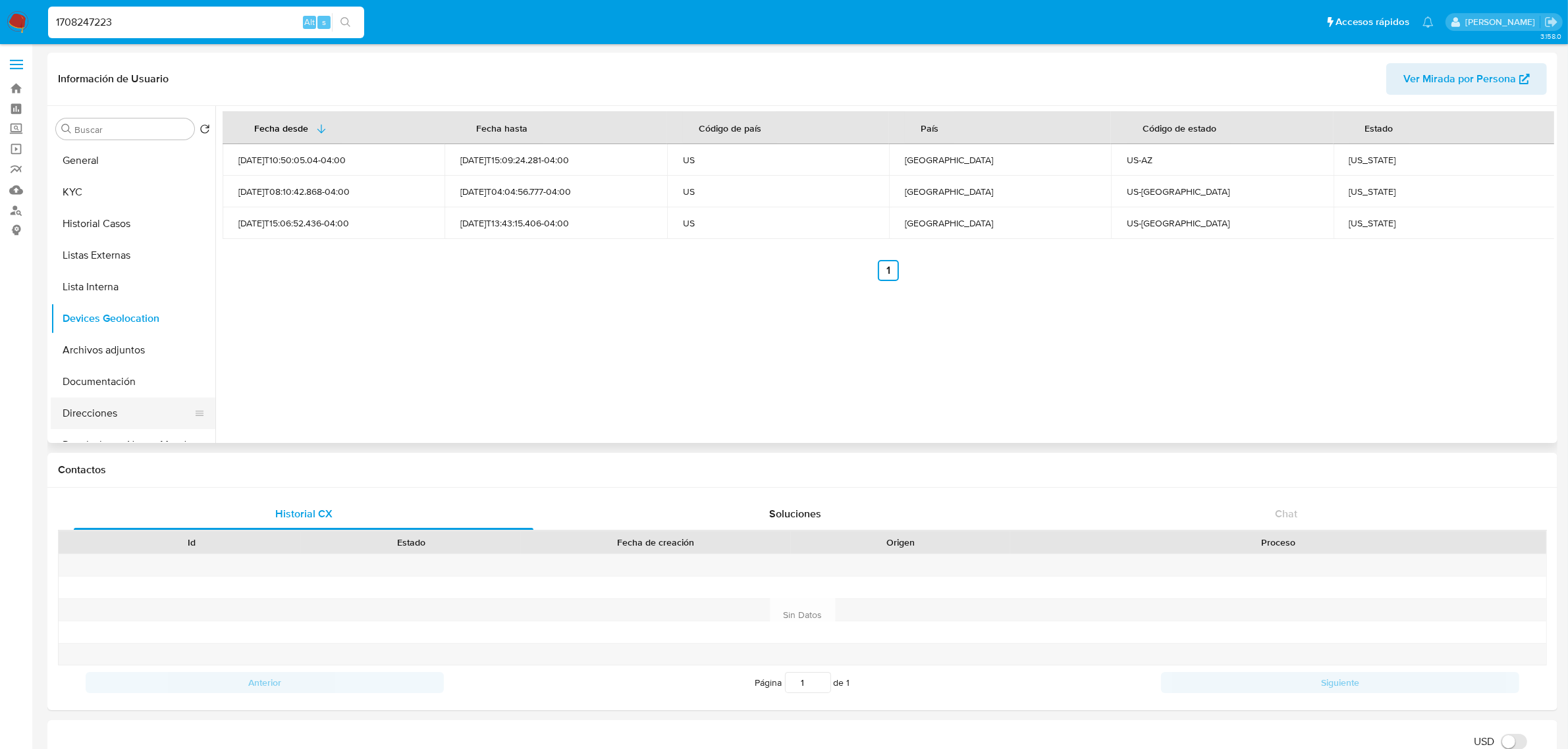
click at [114, 405] on button "Direcciones" at bounding box center [127, 413] width 154 height 31
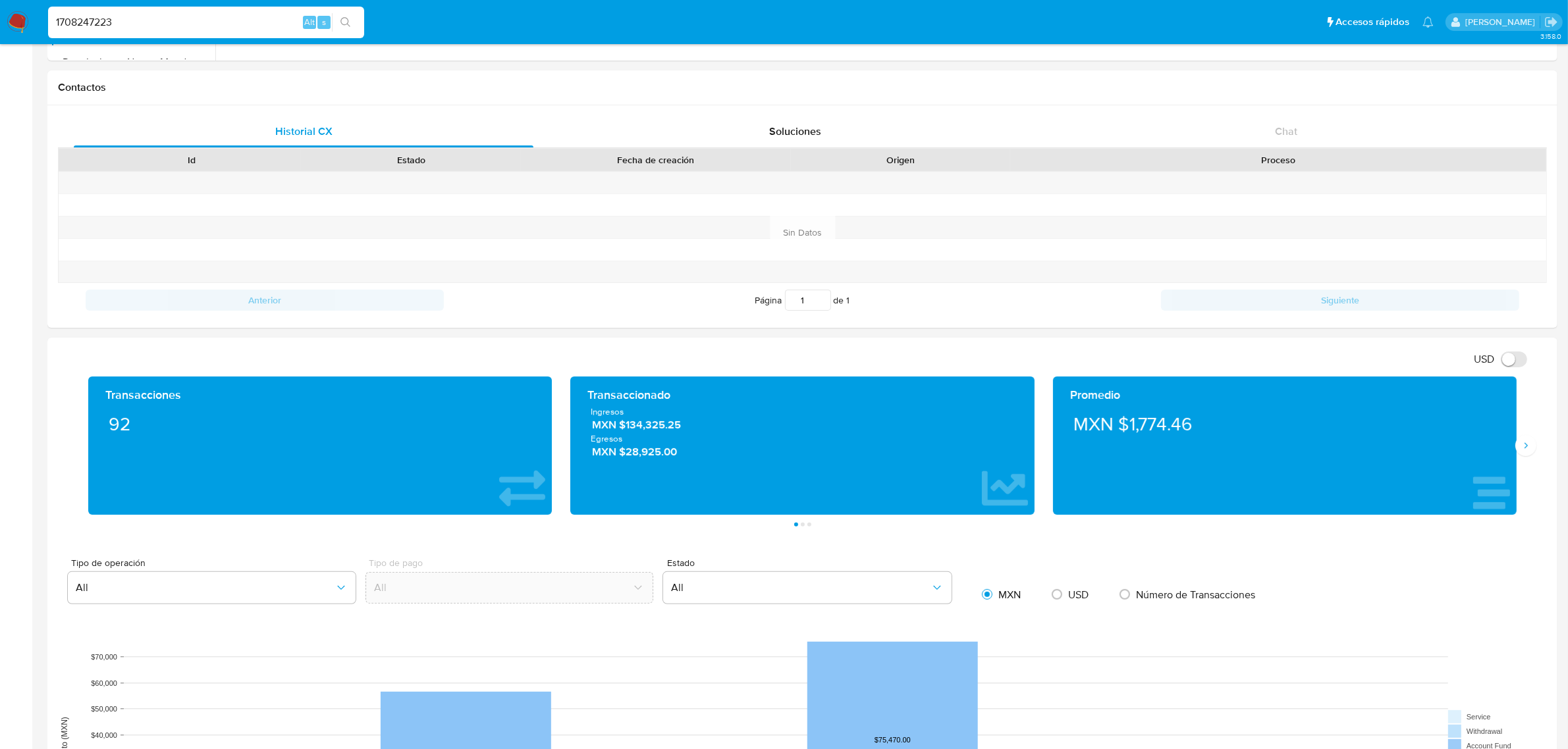
scroll to position [411, 0]
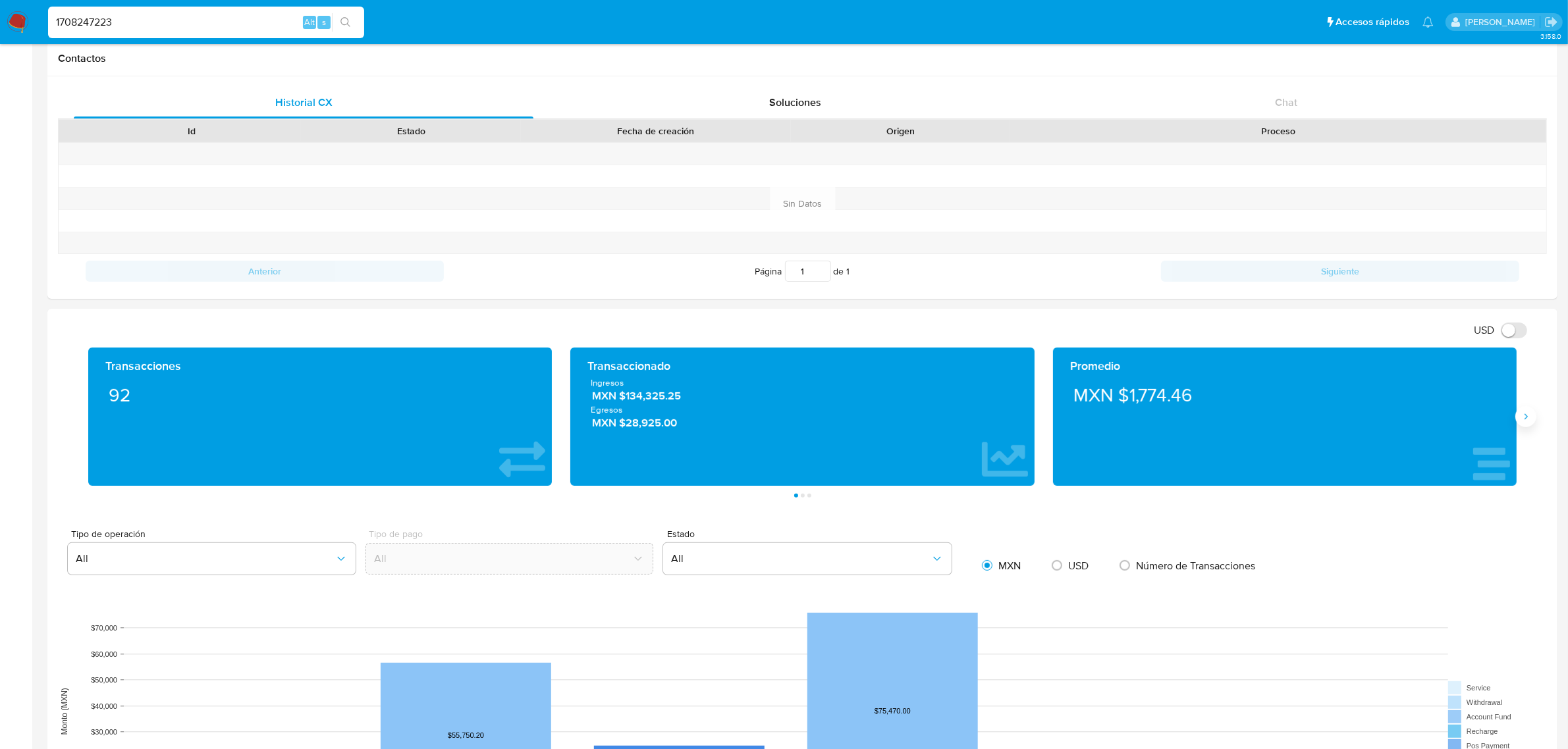
click at [1535, 414] on button "Siguiente" at bounding box center [1526, 416] width 21 height 21
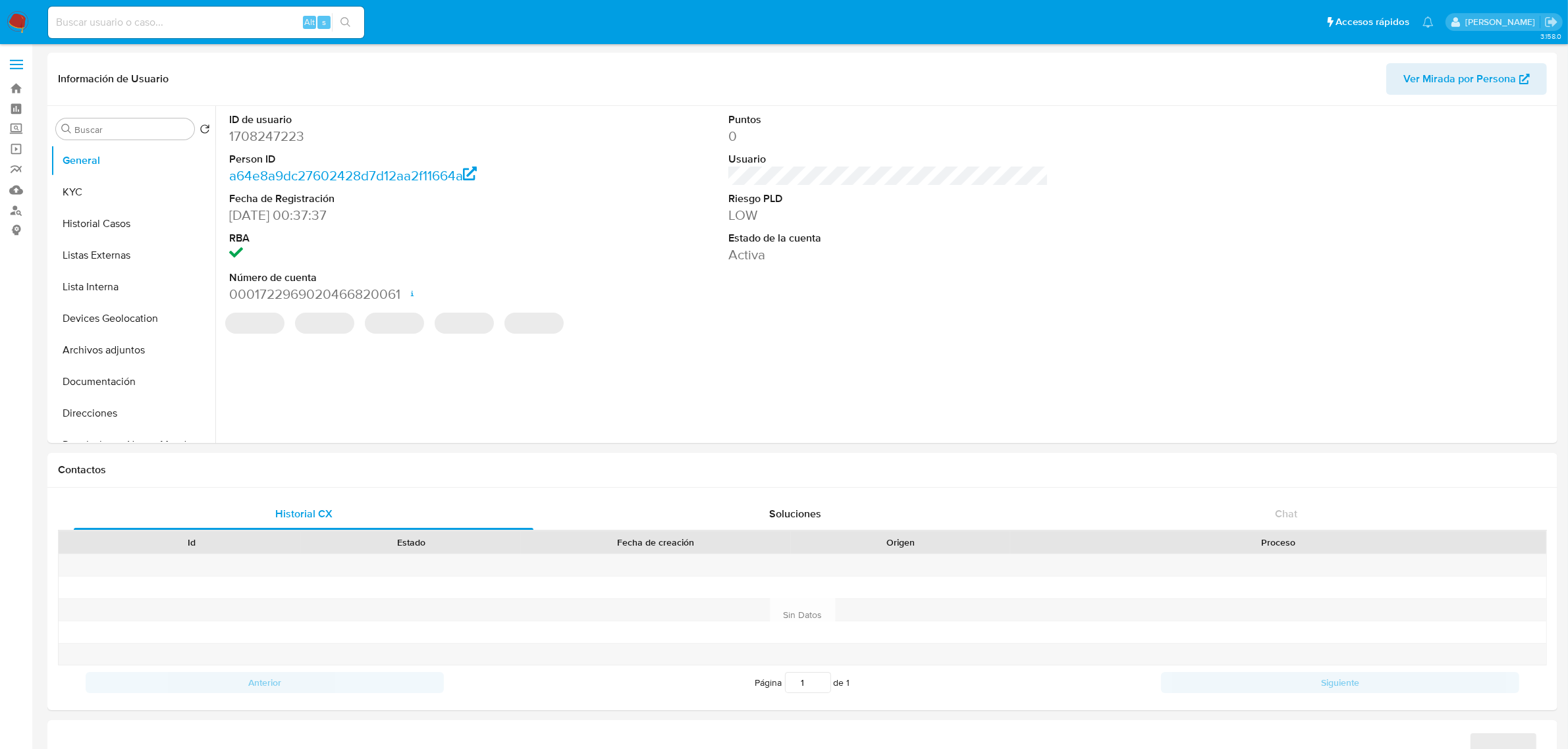
select select "10"
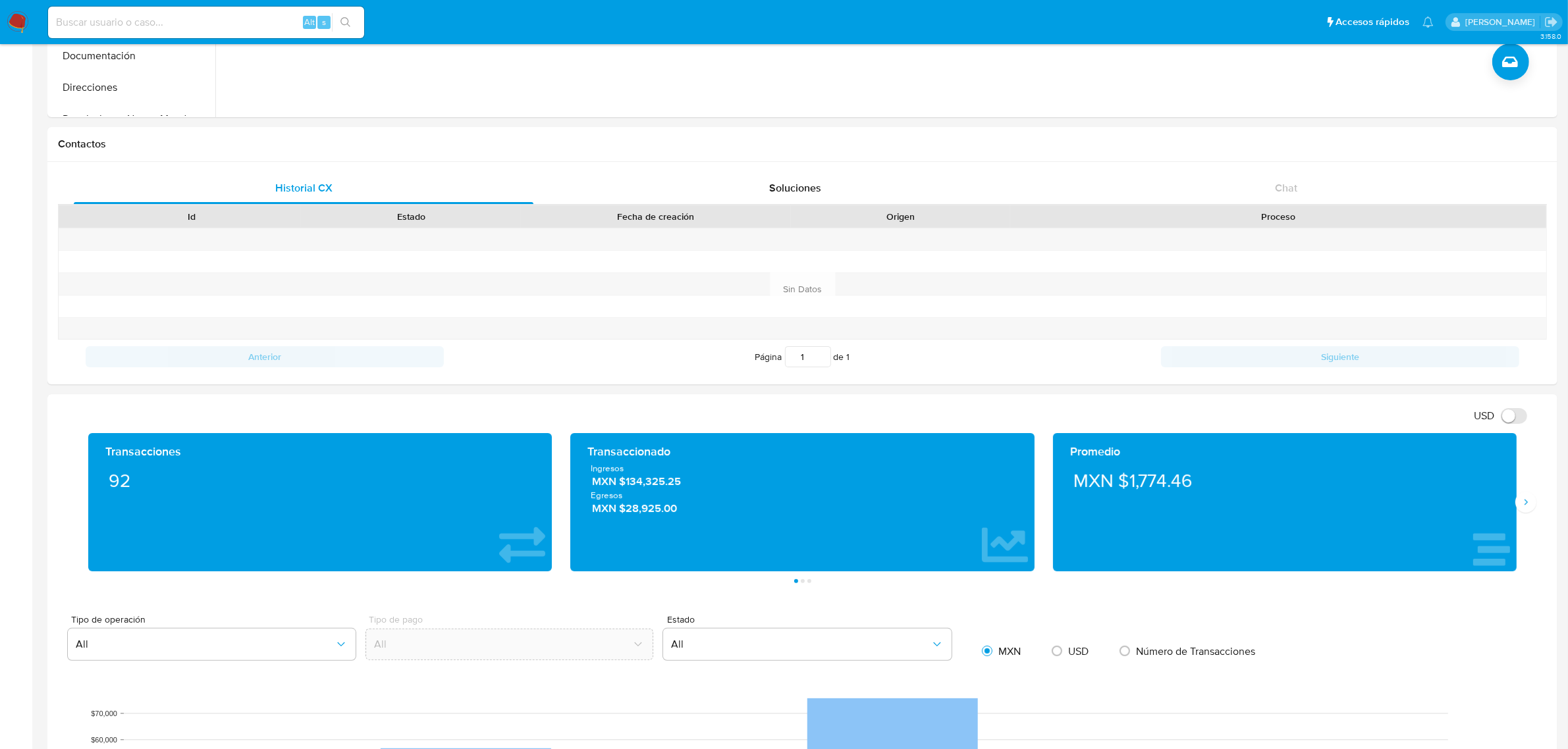
scroll to position [329, 0]
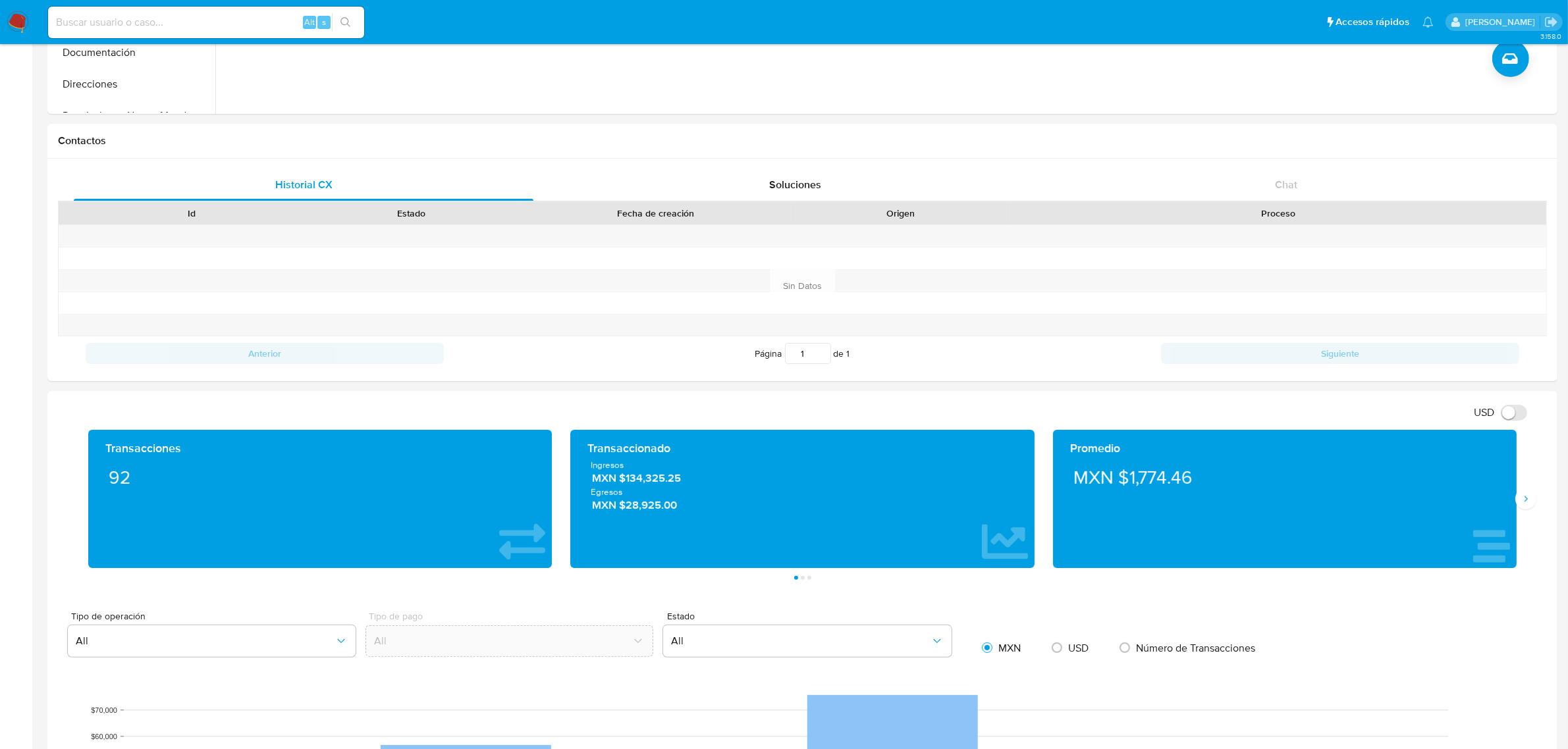
click at [1538, 506] on div "Transacciones 92 Transaccionado Ingresos MXN $134,325.25 Egresos MXN $28,925.00…" at bounding box center [802, 504] width 1489 height 150
click at [1522, 499] on icon "Siguiente" at bounding box center [1525, 499] width 10 height 10
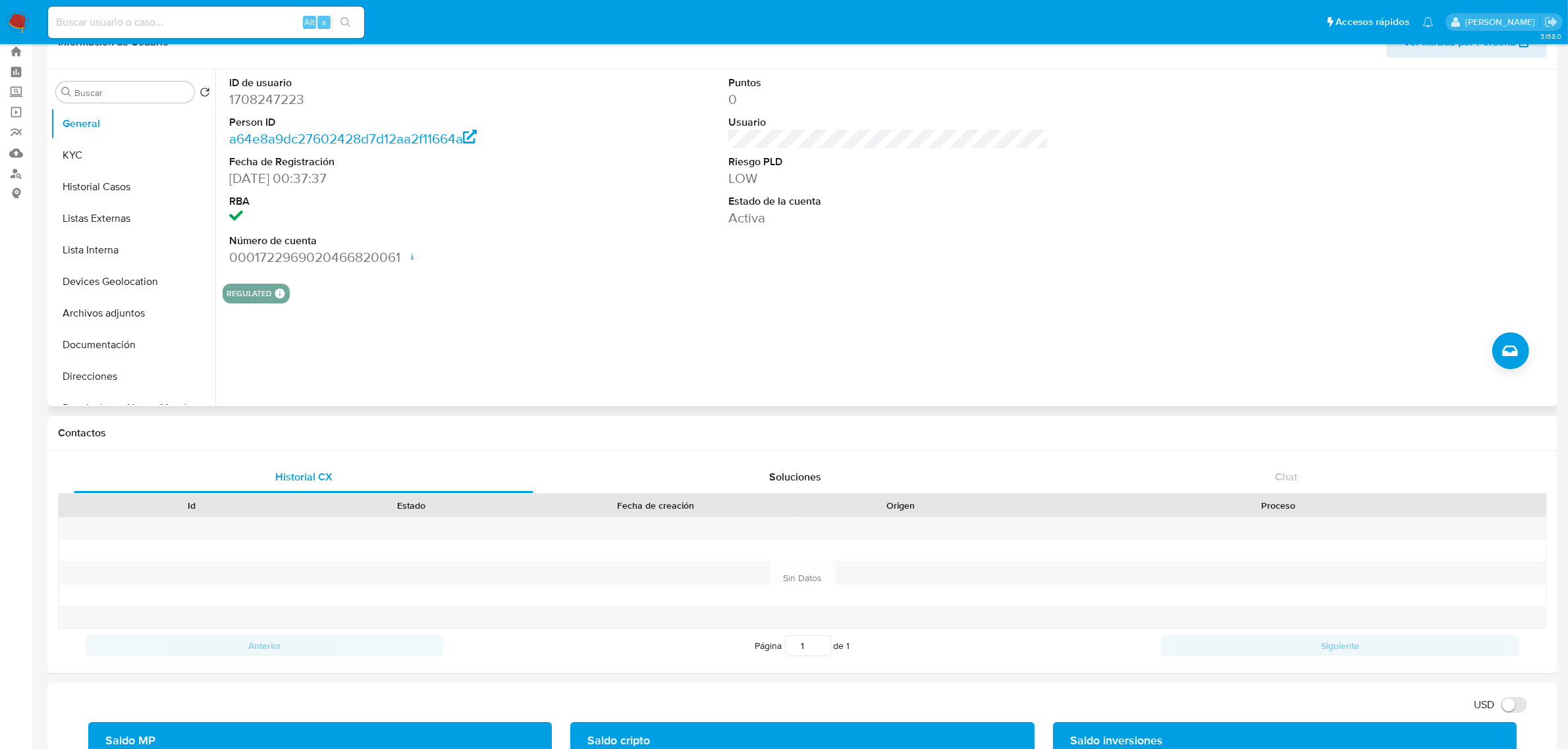
scroll to position [0, 0]
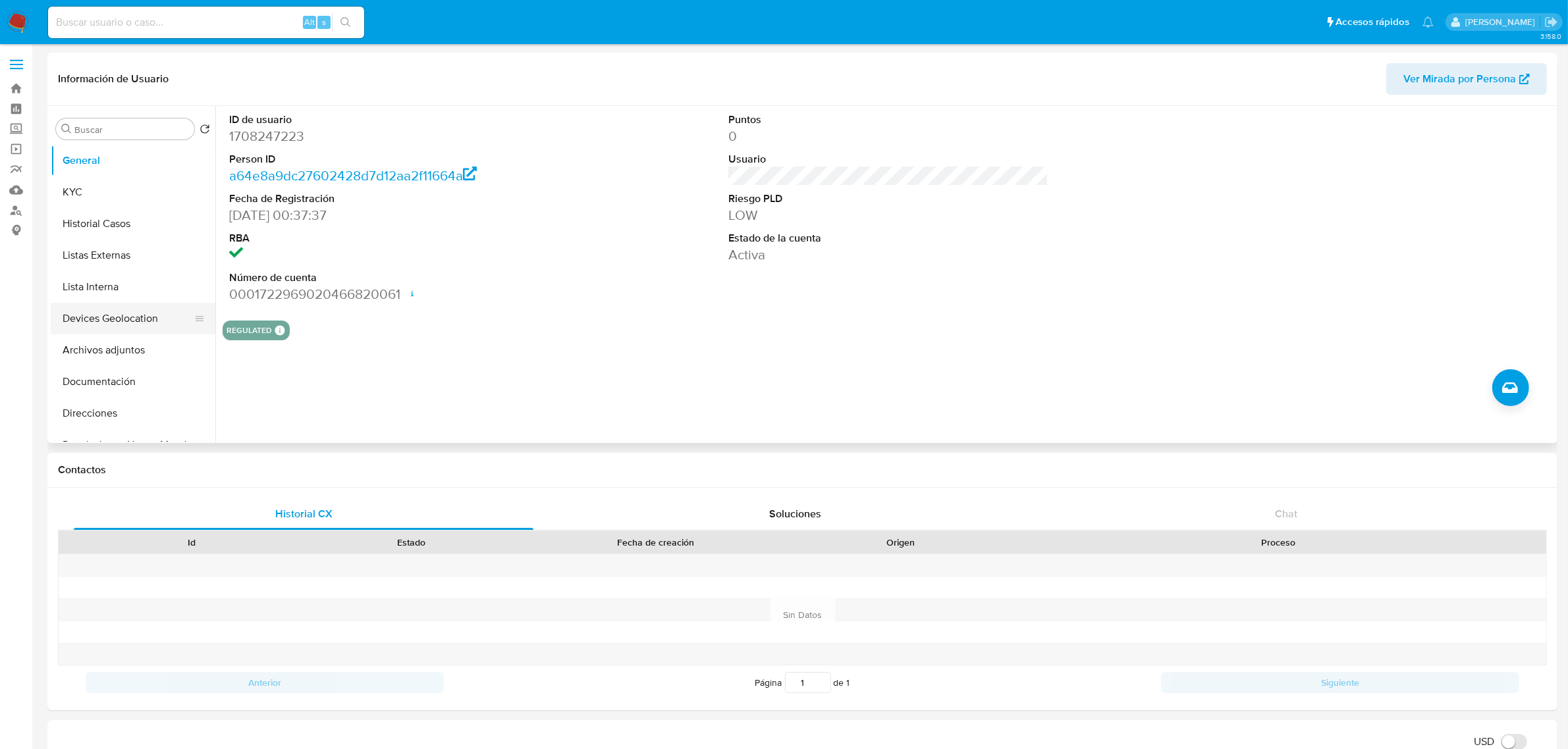
click at [143, 309] on button "Devices Geolocation" at bounding box center [127, 319] width 154 height 31
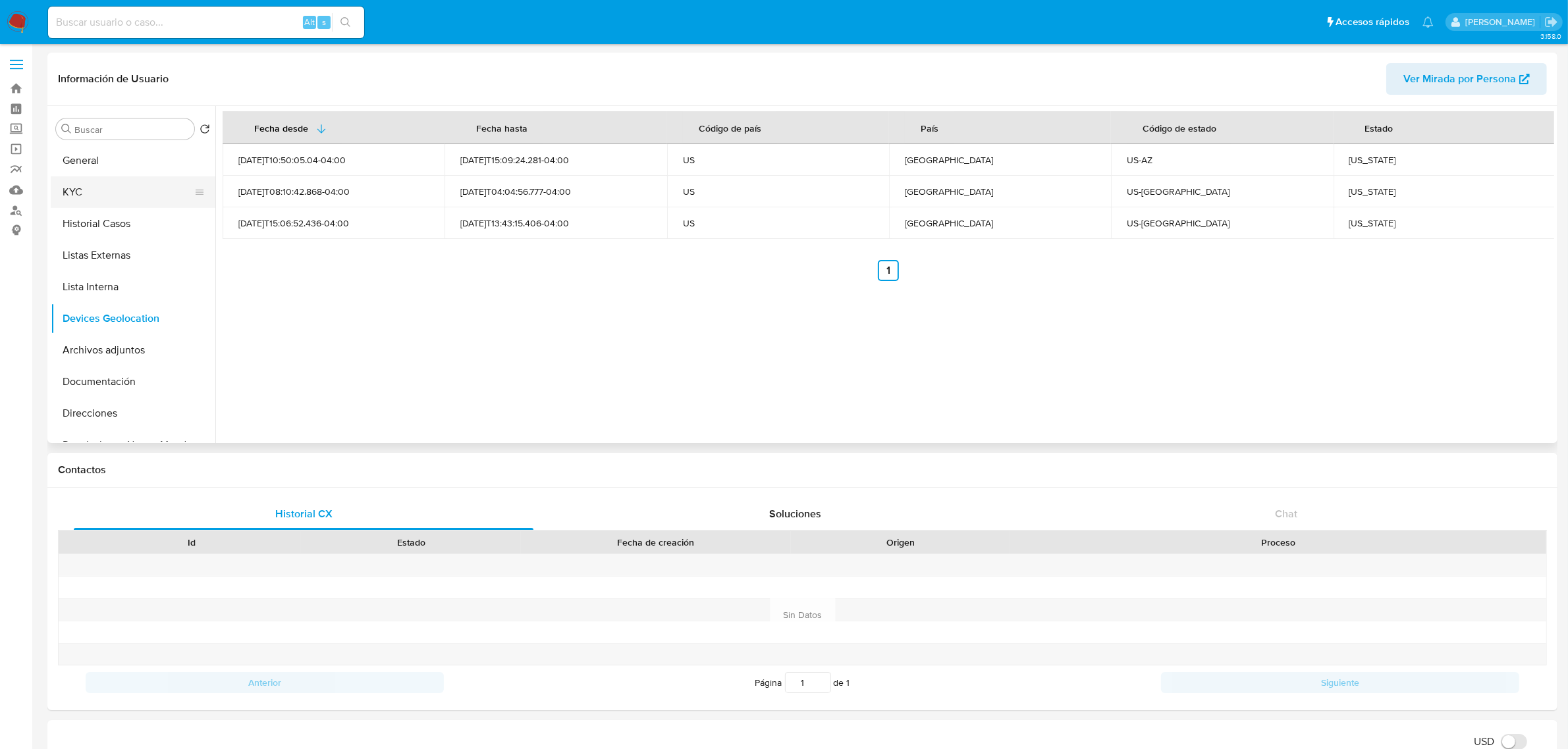
click at [99, 186] on button "KYC" at bounding box center [127, 192] width 154 height 31
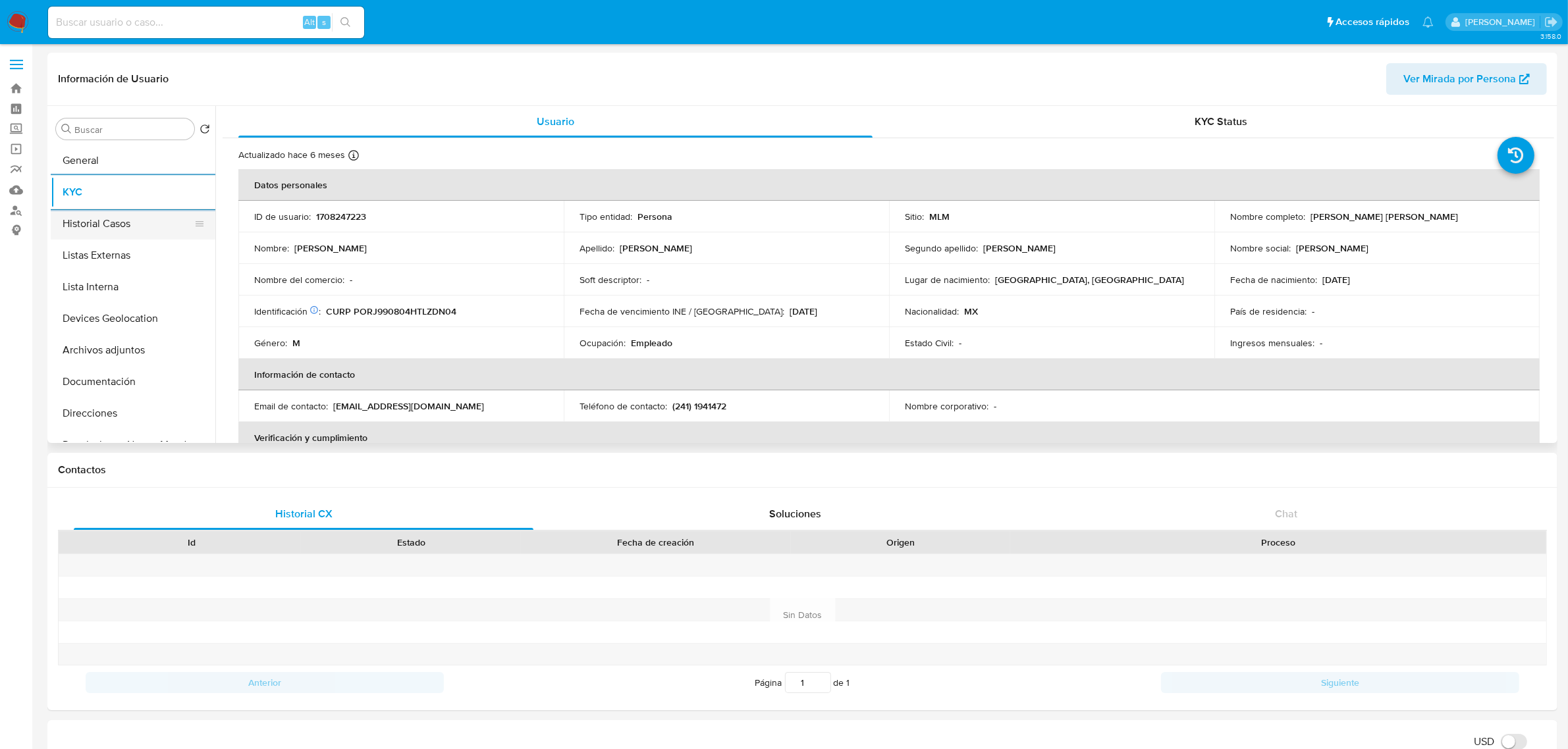
click at [138, 216] on button "Historial Casos" at bounding box center [127, 223] width 154 height 31
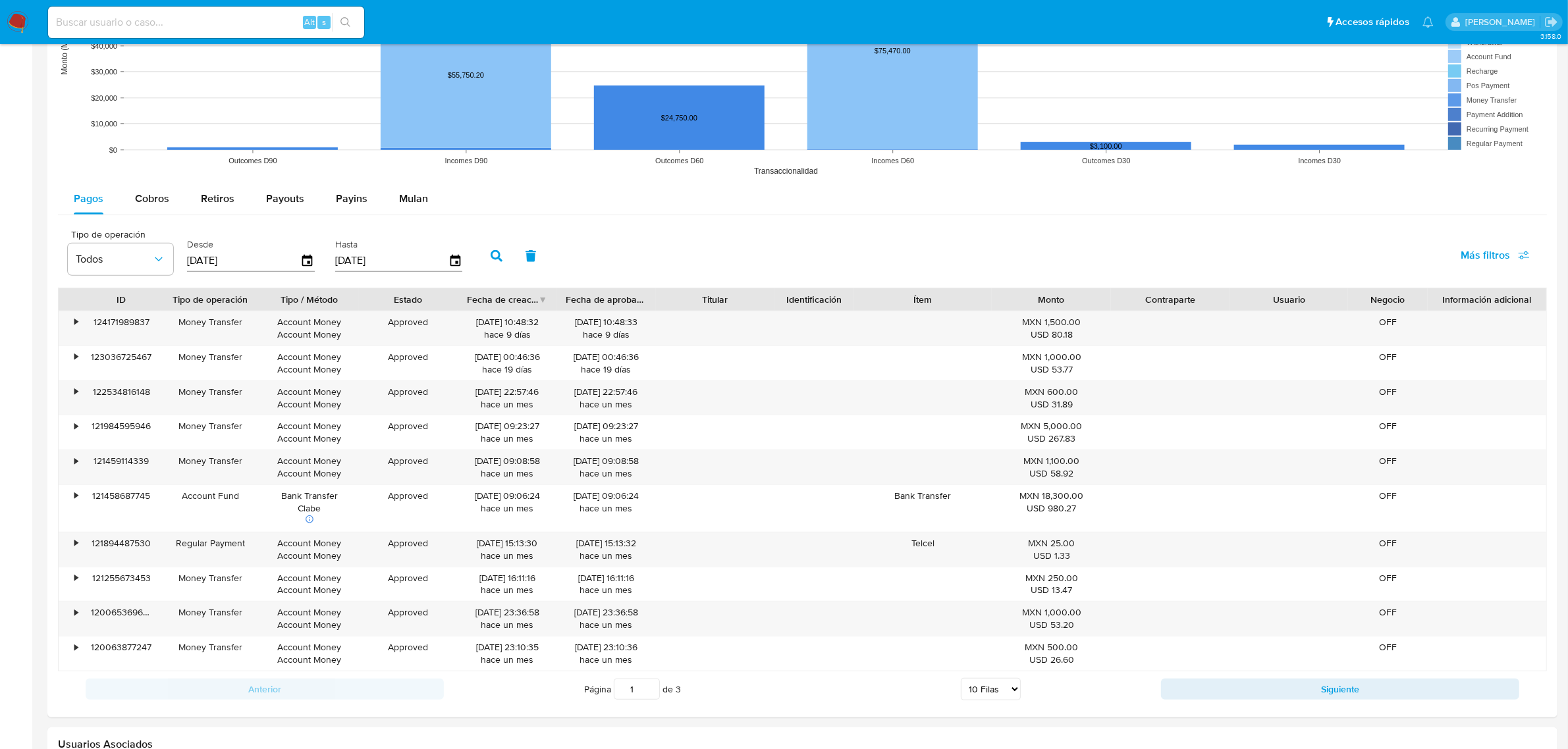
scroll to position [1153, 0]
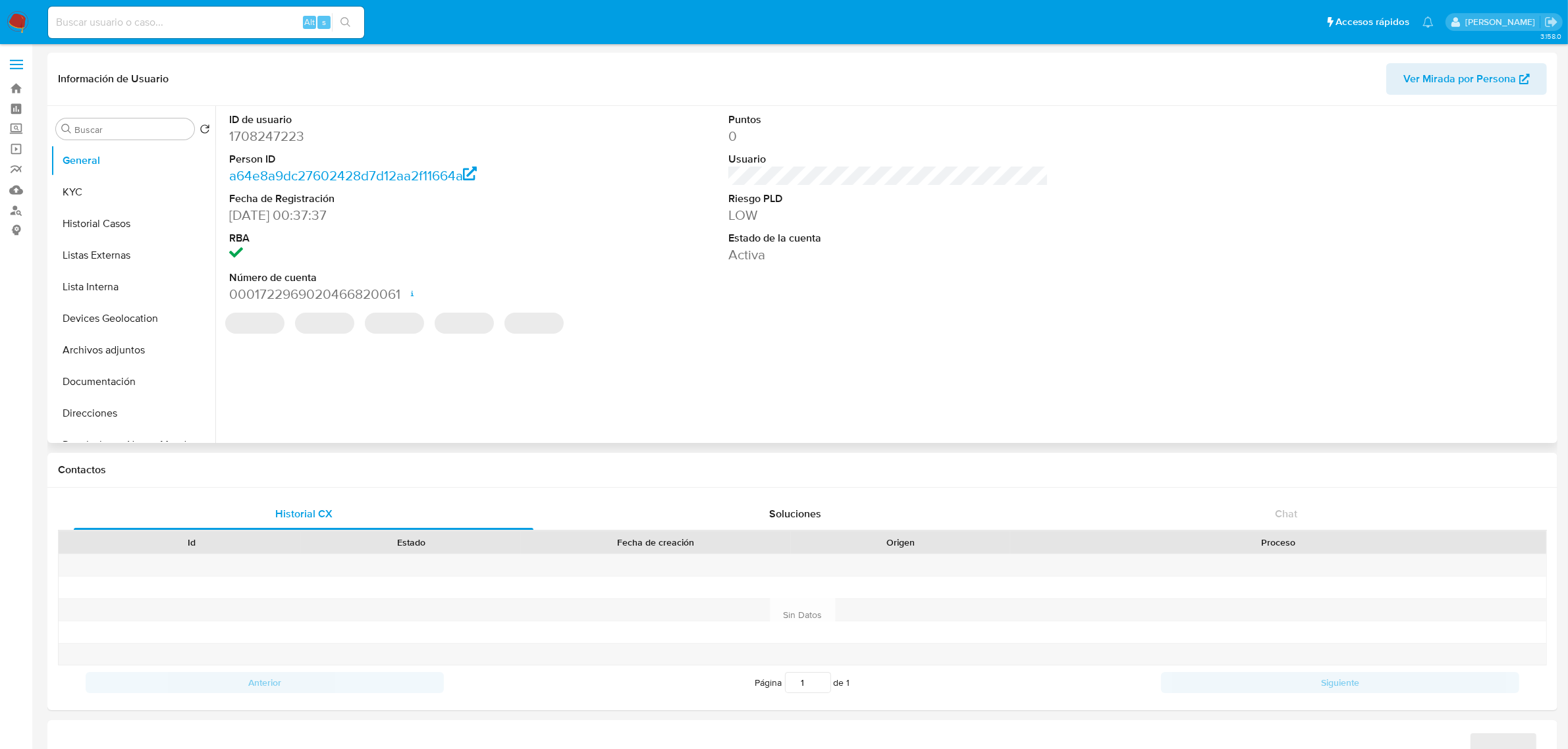
select select "10"
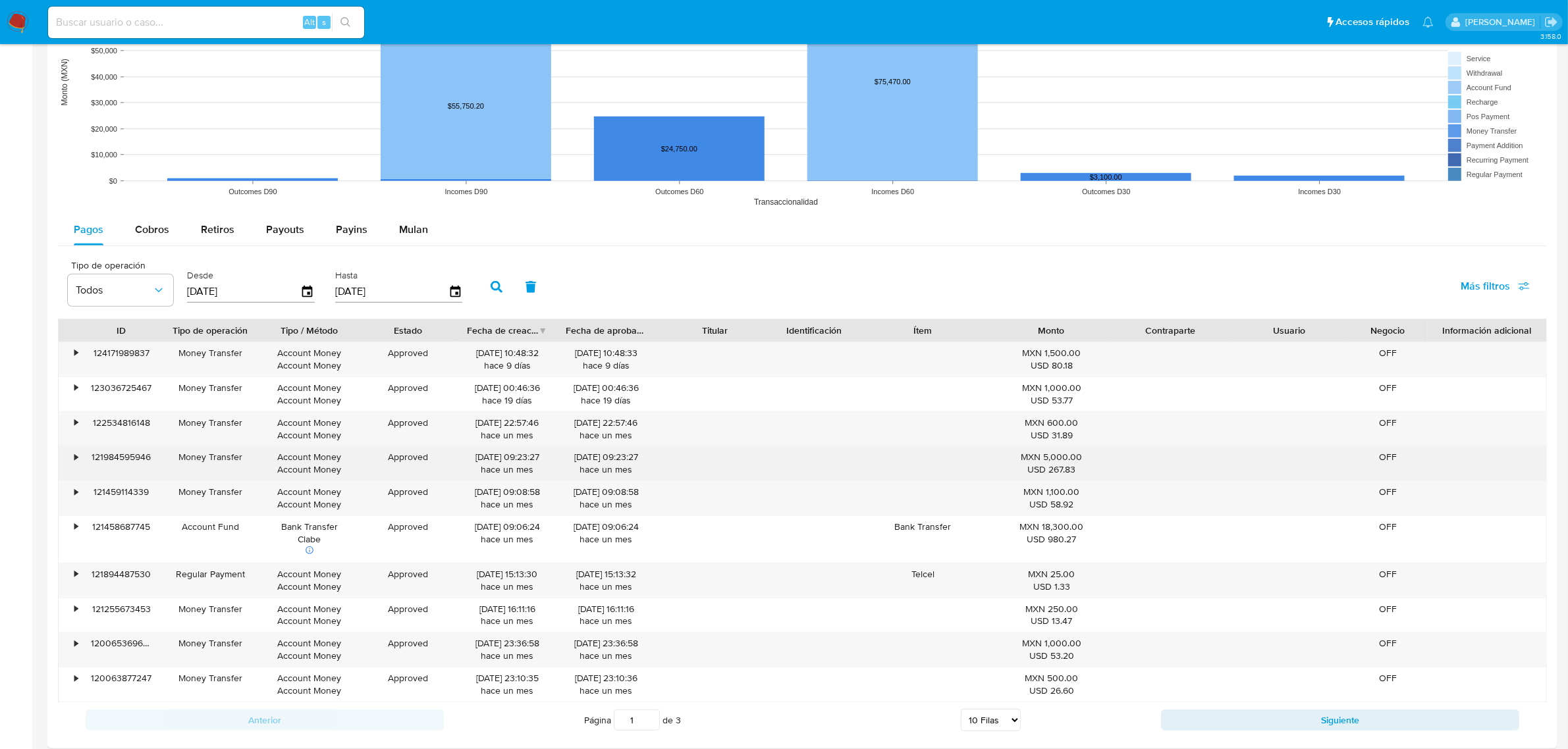
scroll to position [1070, 0]
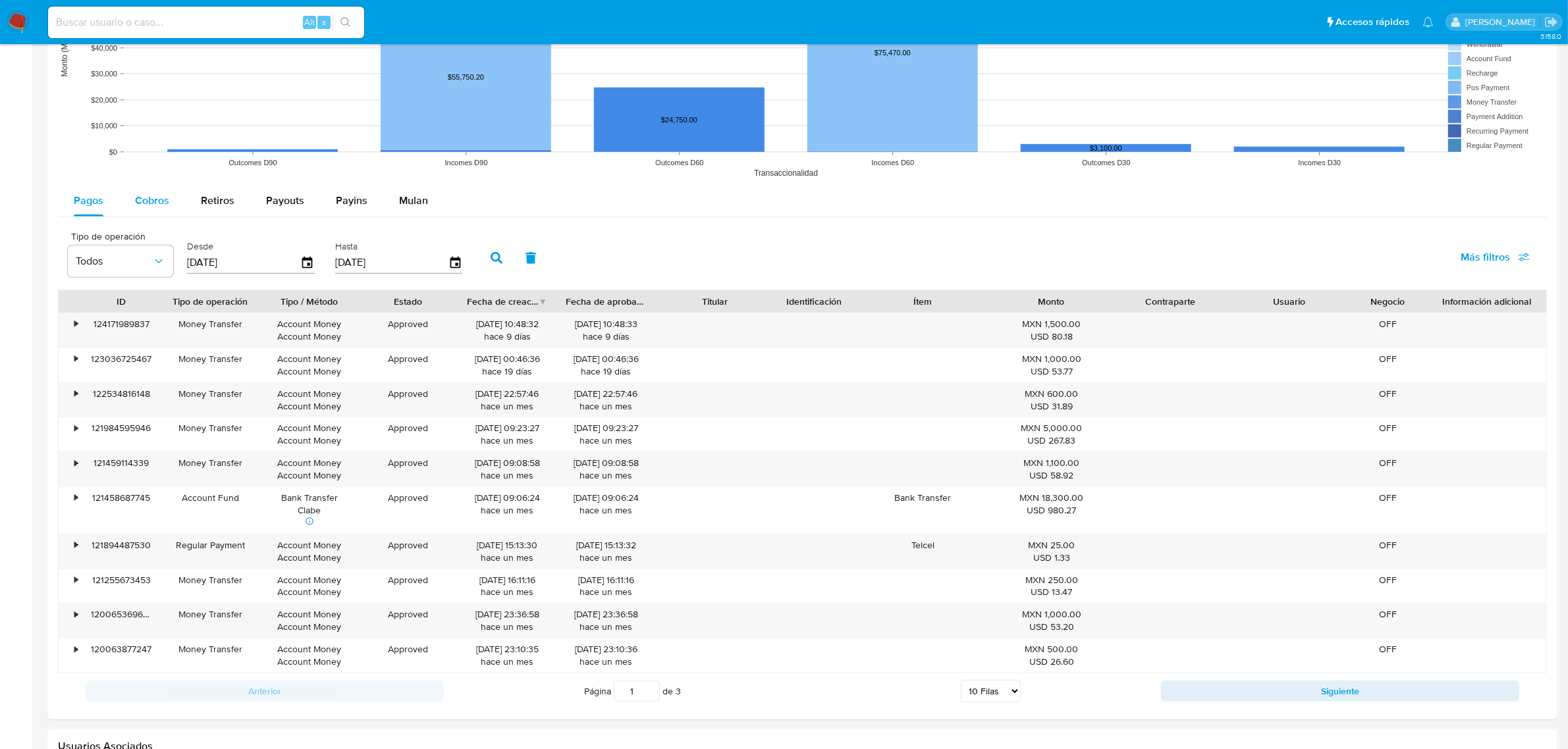
click at [152, 205] on span "Cobros" at bounding box center [153, 200] width 35 height 15
select select "10"
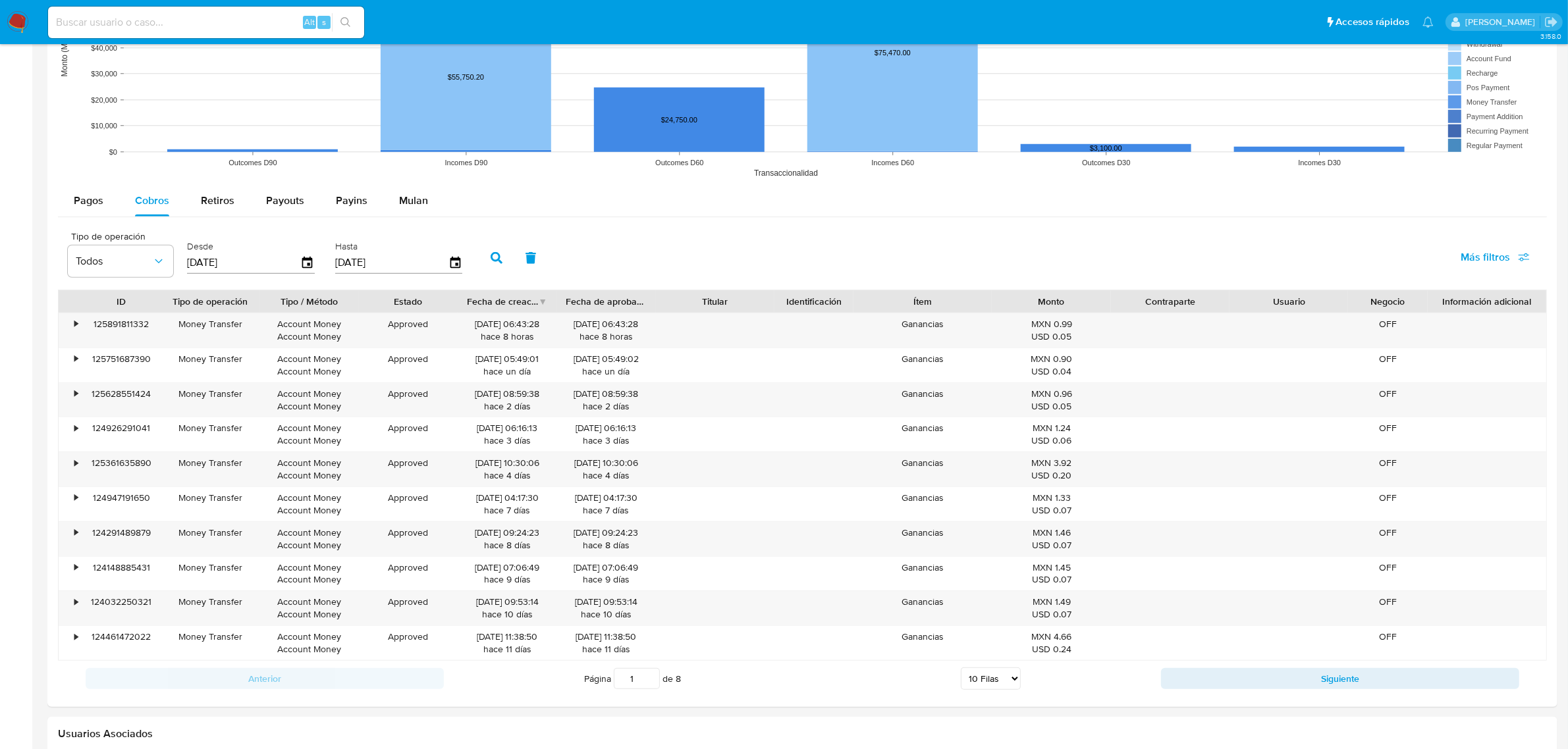
scroll to position [1153, 0]
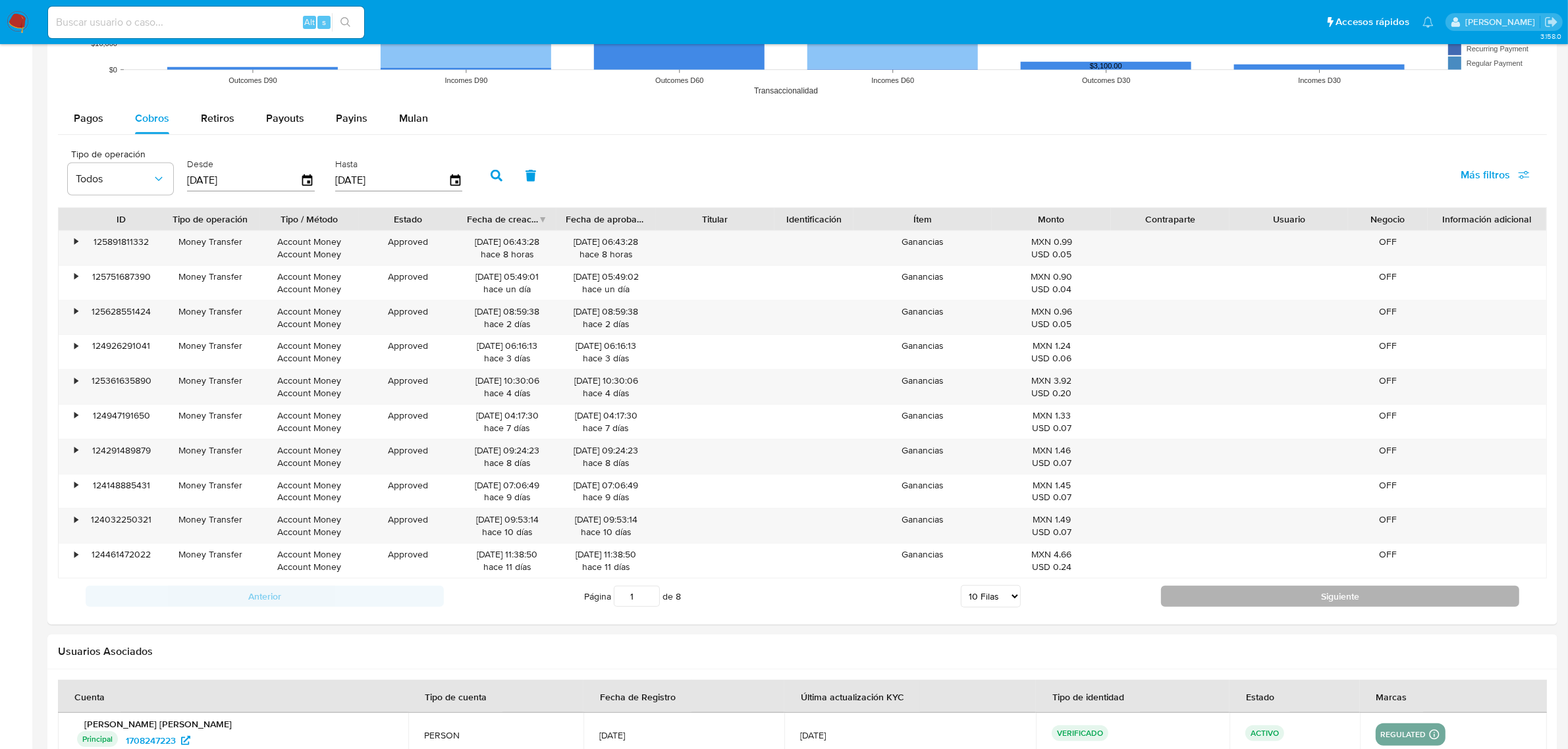
click at [1221, 593] on button "Siguiente" at bounding box center [1339, 596] width 358 height 21
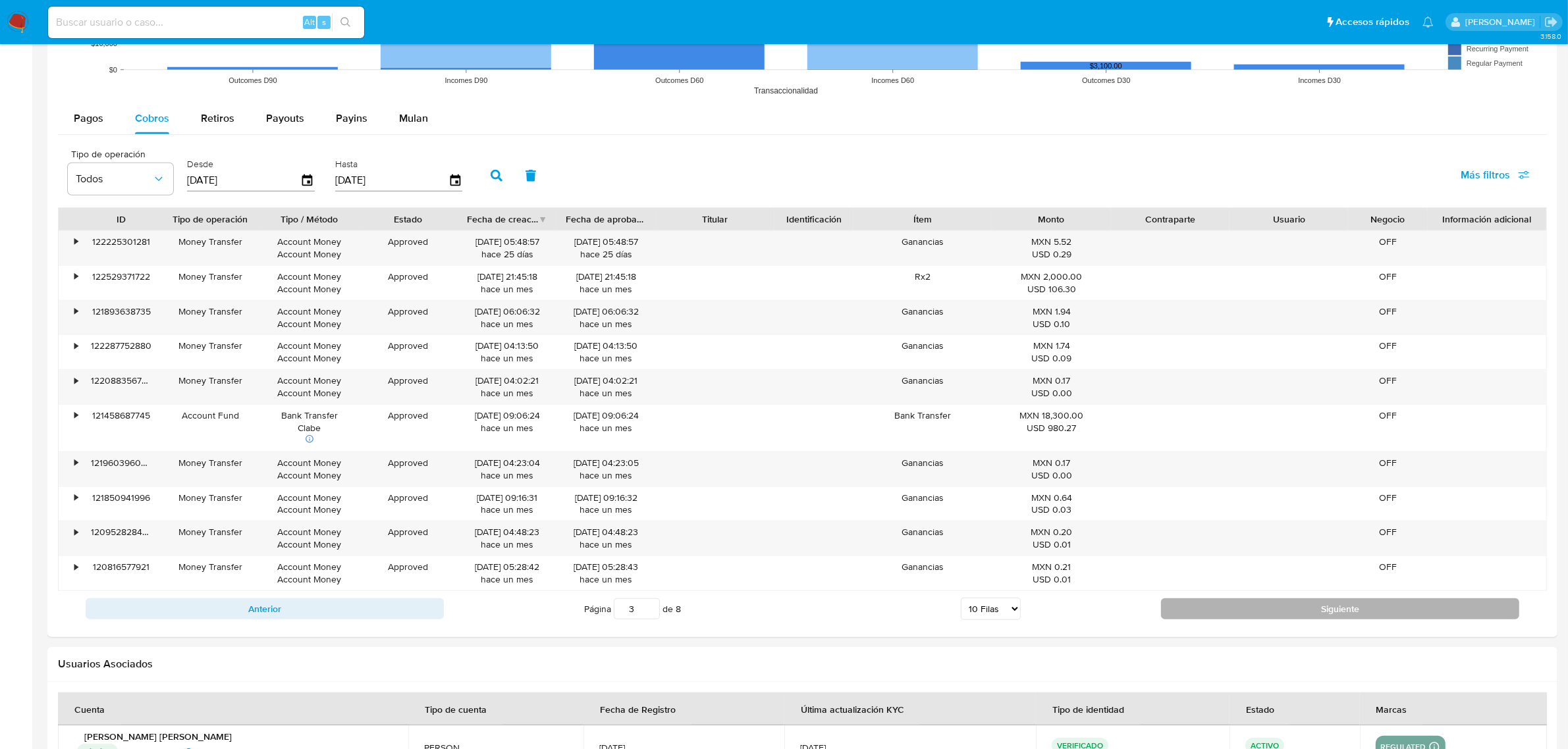
click at [1289, 612] on button "Siguiente" at bounding box center [1339, 609] width 358 height 21
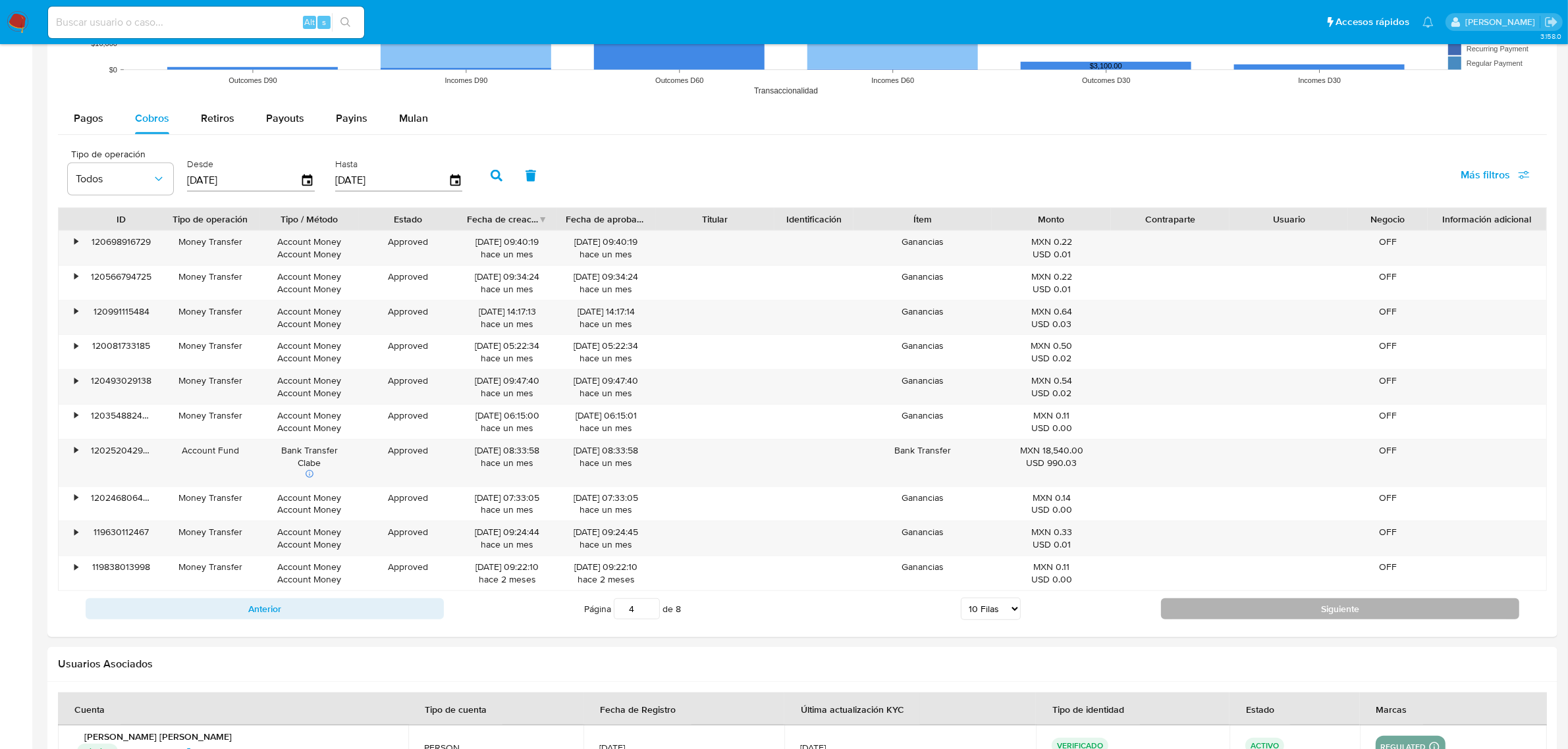
click at [1245, 609] on button "Siguiente" at bounding box center [1339, 609] width 358 height 21
type input "5"
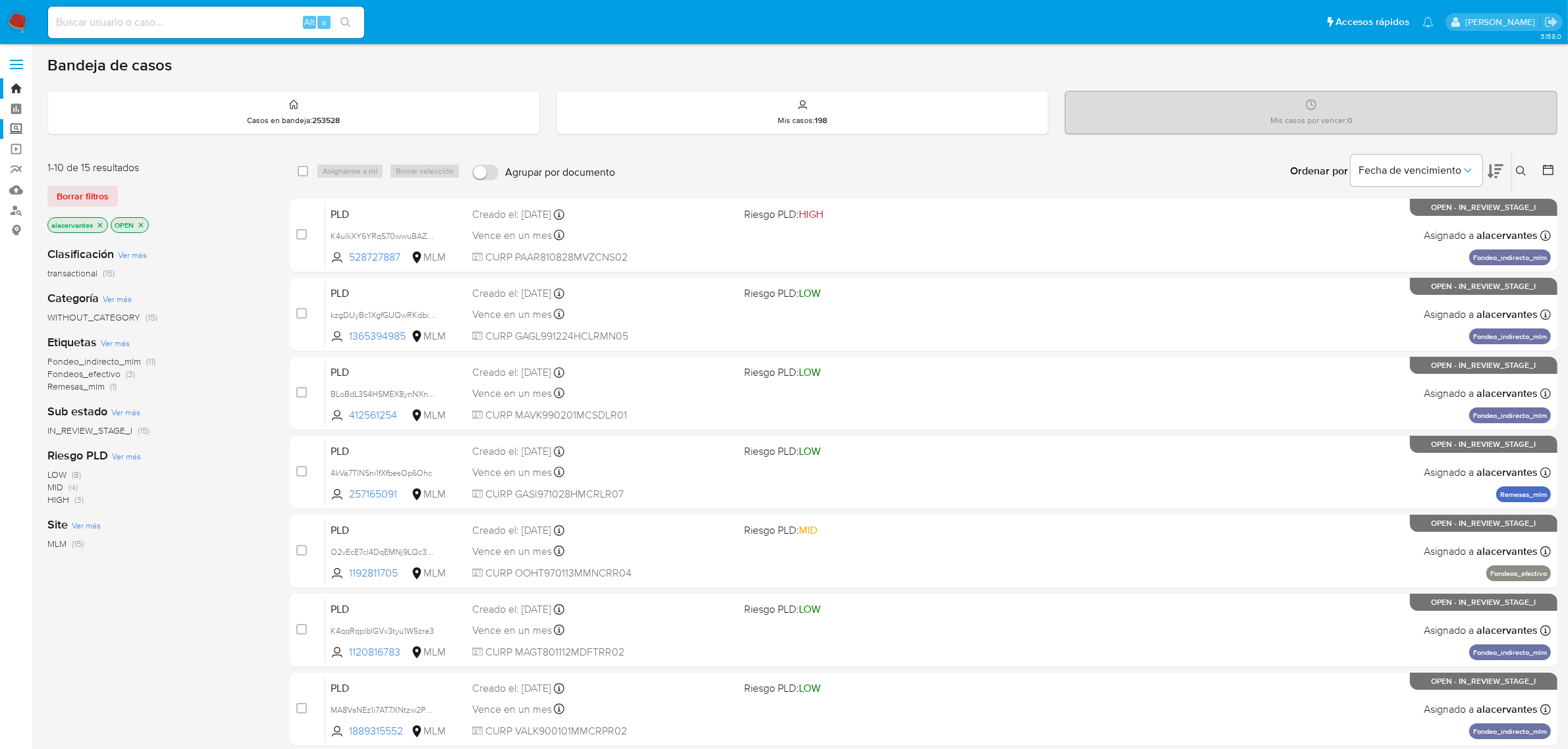
click at [17, 129] on label "Screening" at bounding box center [78, 129] width 157 height 20
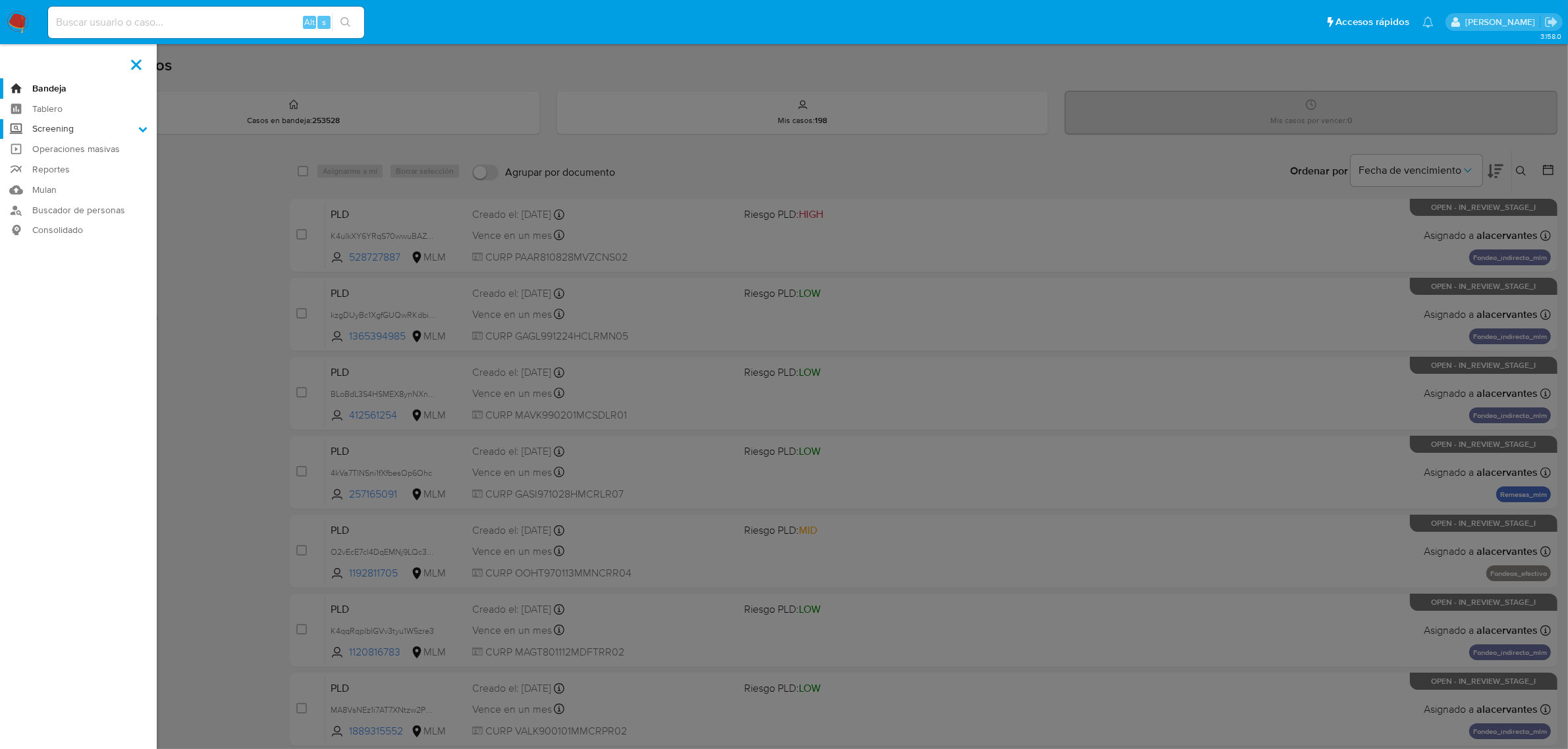
click at [0, 0] on input "Screening" at bounding box center [0, 0] width 0 height 0
click at [83, 185] on link "Herramientas" at bounding box center [78, 180] width 157 height 17
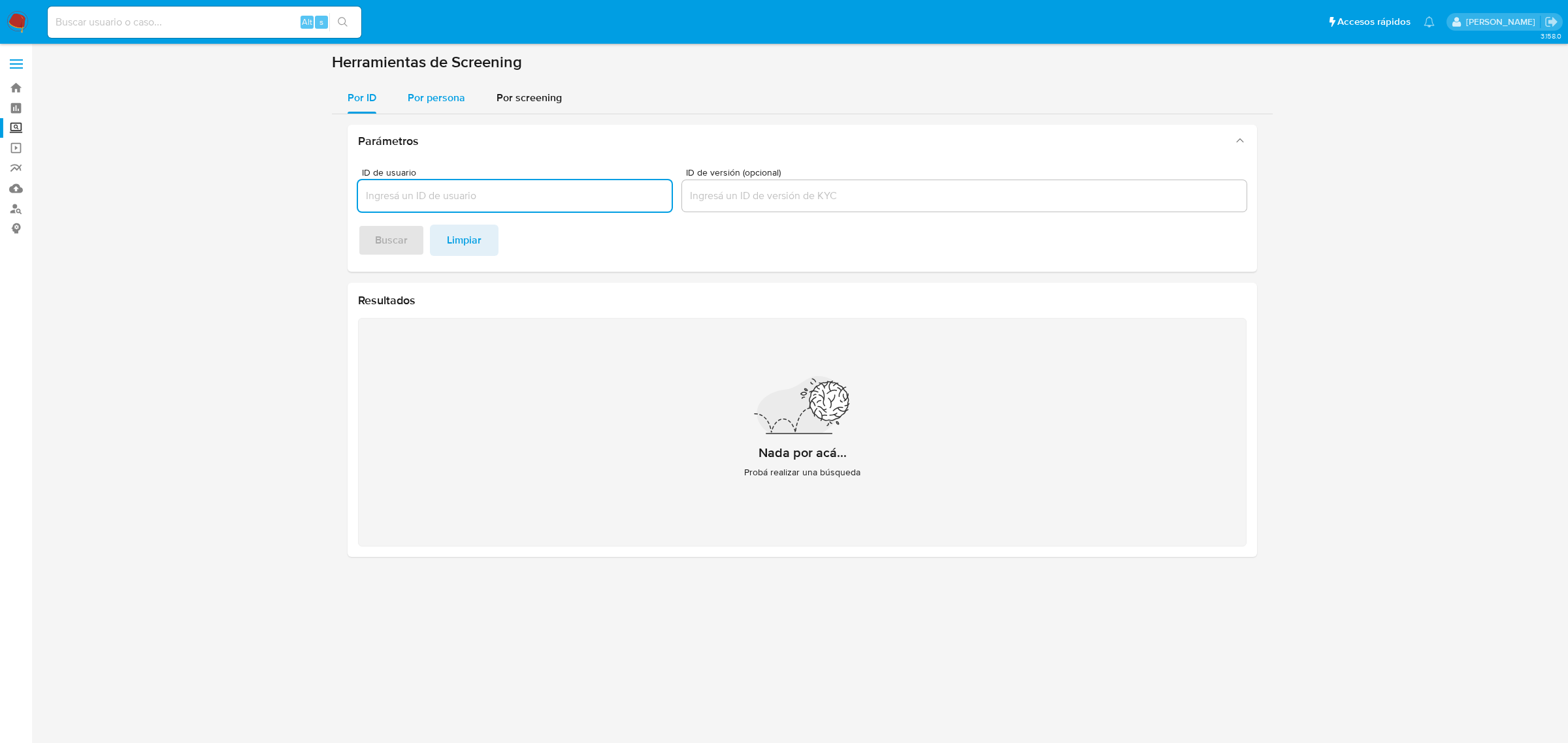
click at [436, 103] on span "Por persona" at bounding box center [436, 97] width 58 height 15
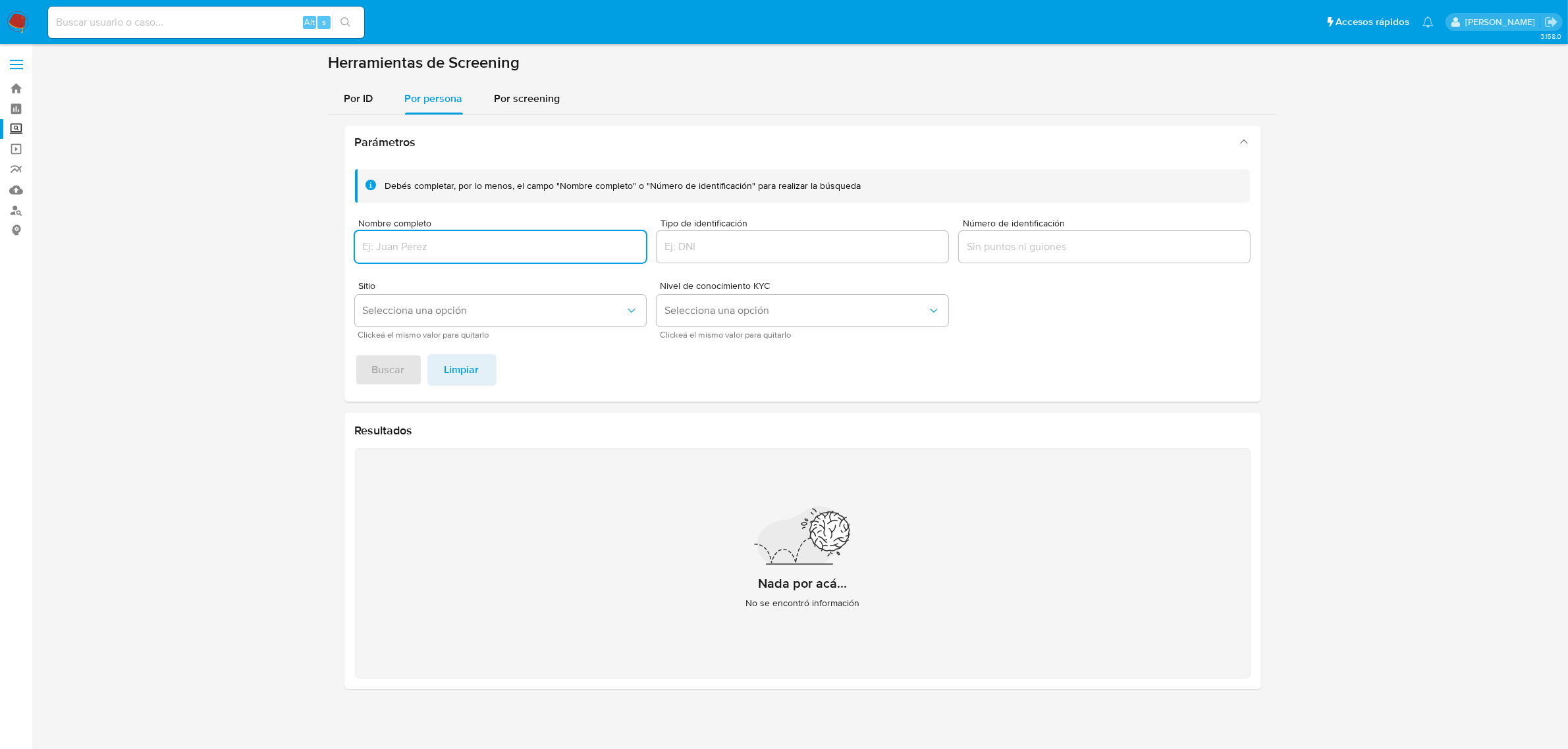
drag, startPoint x: 463, startPoint y: 248, endPoint x: 456, endPoint y: 253, distance: 8.6
click at [463, 249] on input "Nombre completo" at bounding box center [500, 247] width 292 height 17
type input "[PERSON_NAME]"
click at [393, 367] on span "Buscar" at bounding box center [389, 370] width 33 height 29
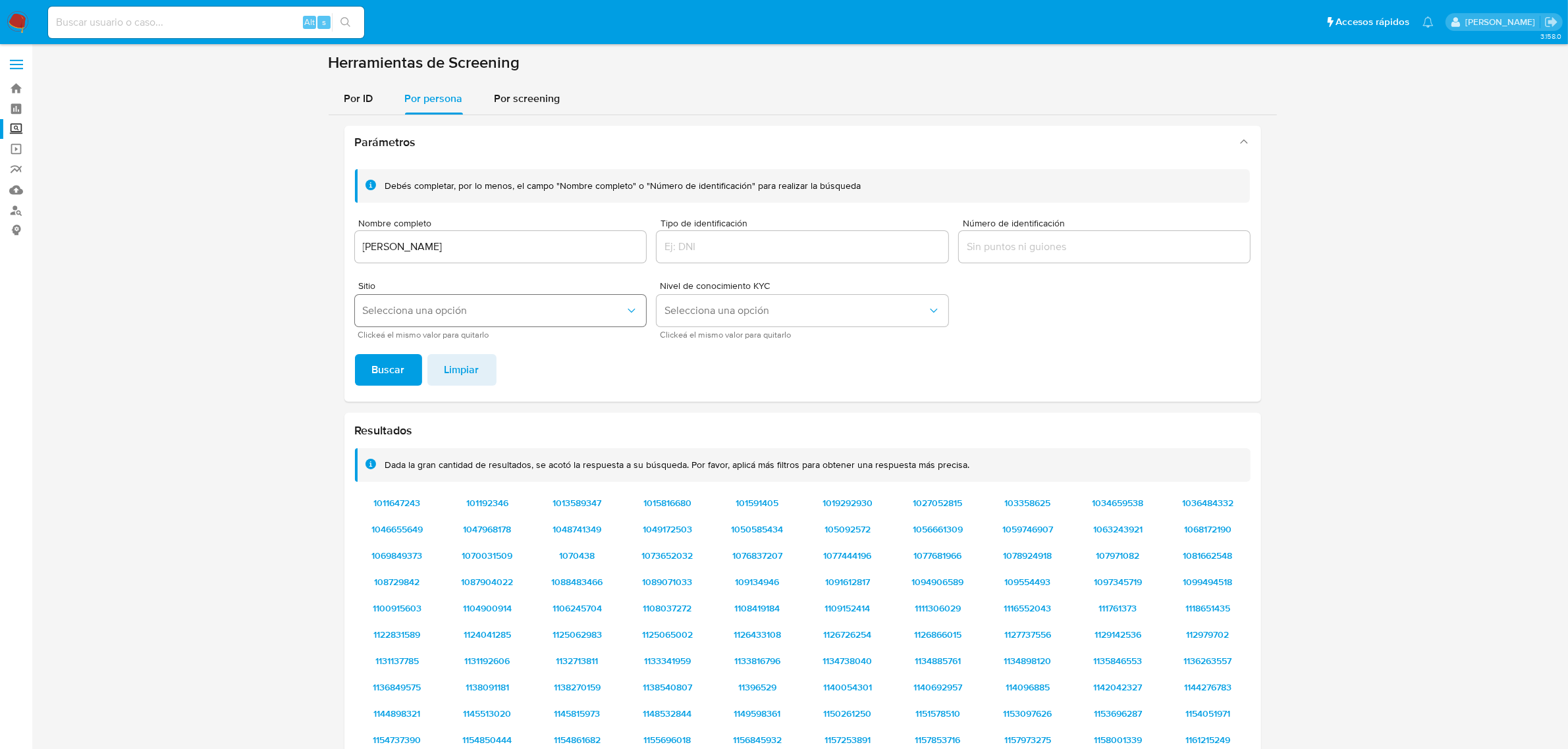
click at [544, 300] on button "Selecciona una opción" at bounding box center [500, 311] width 292 height 31
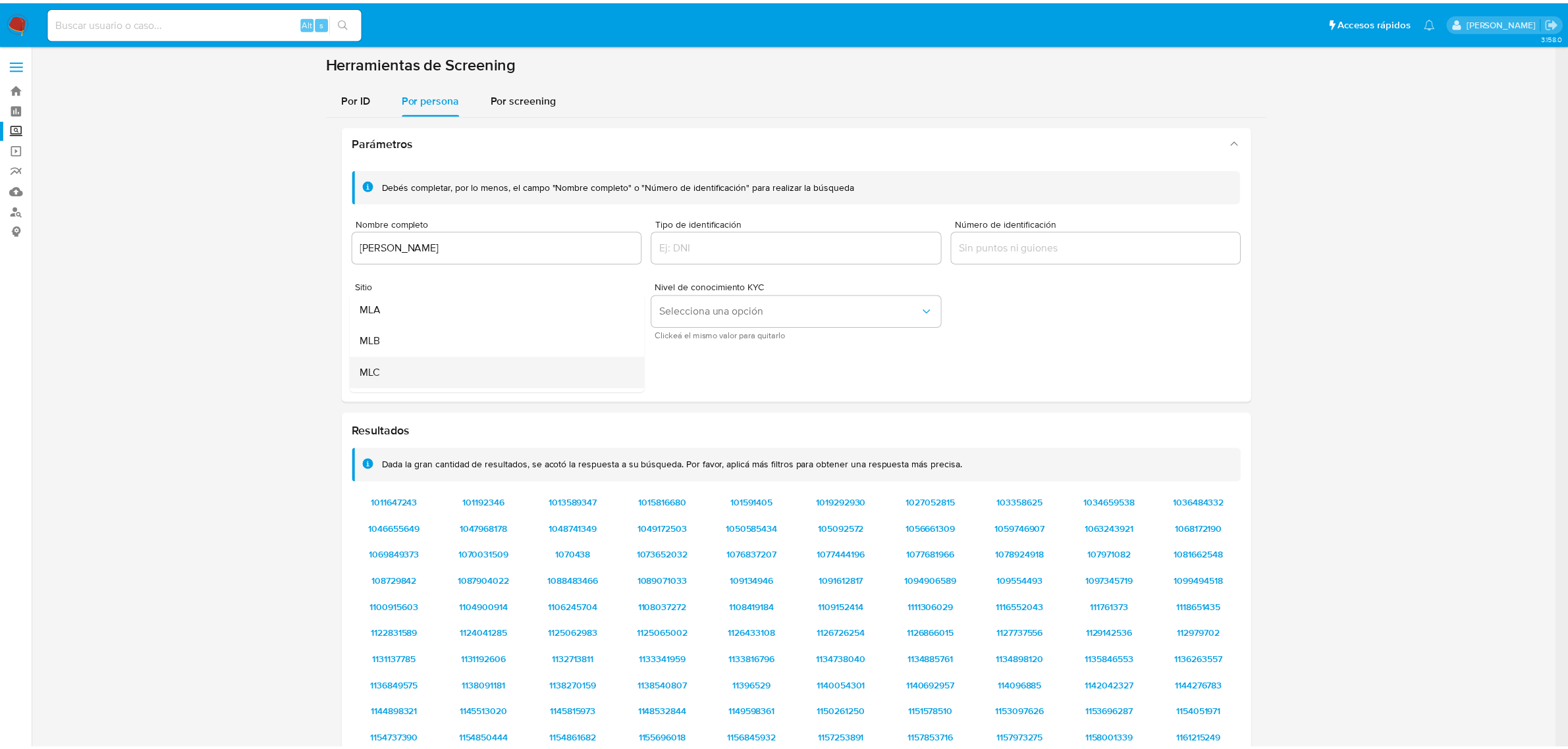
scroll to position [83, 0]
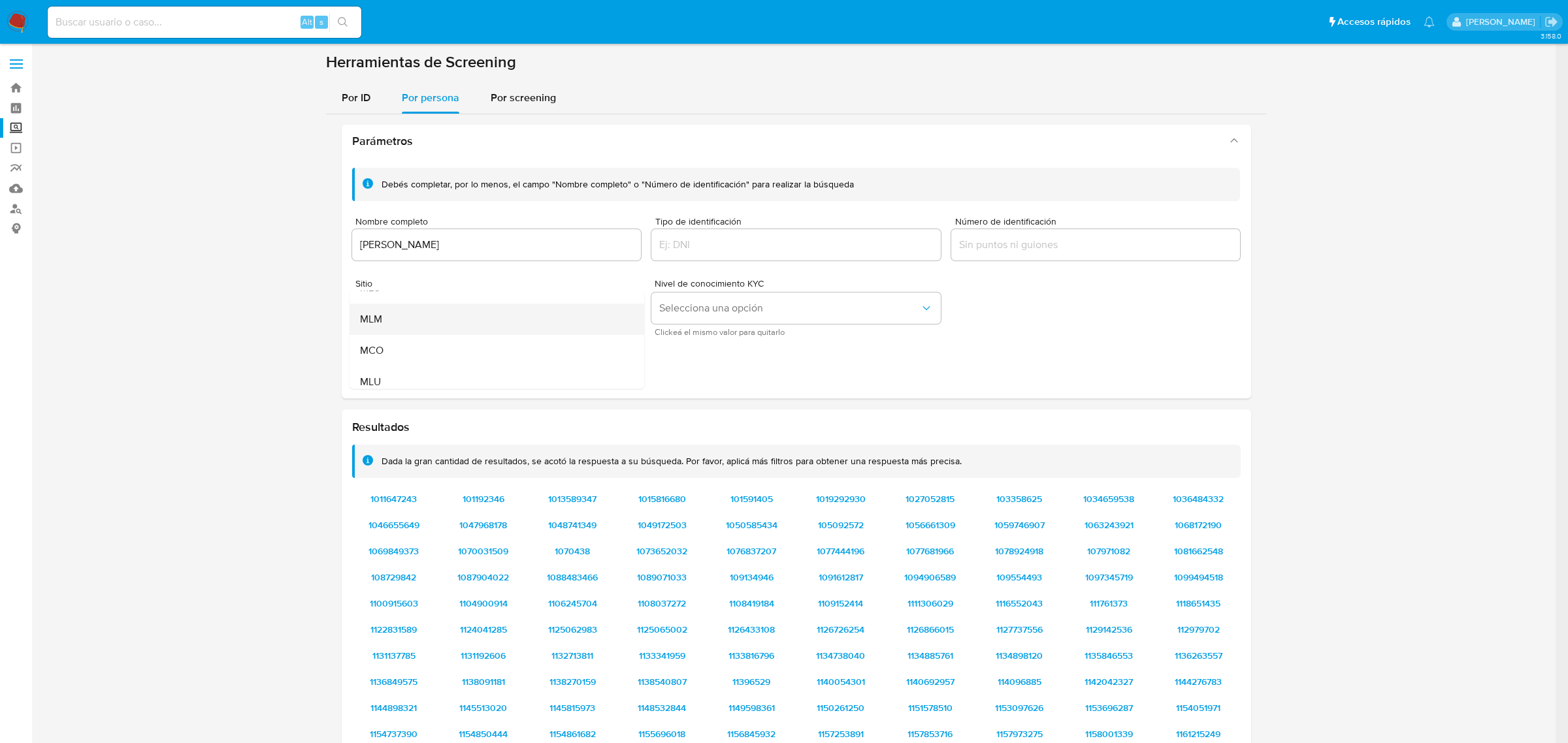
click at [425, 322] on div "MLM" at bounding box center [492, 318] width 266 height 31
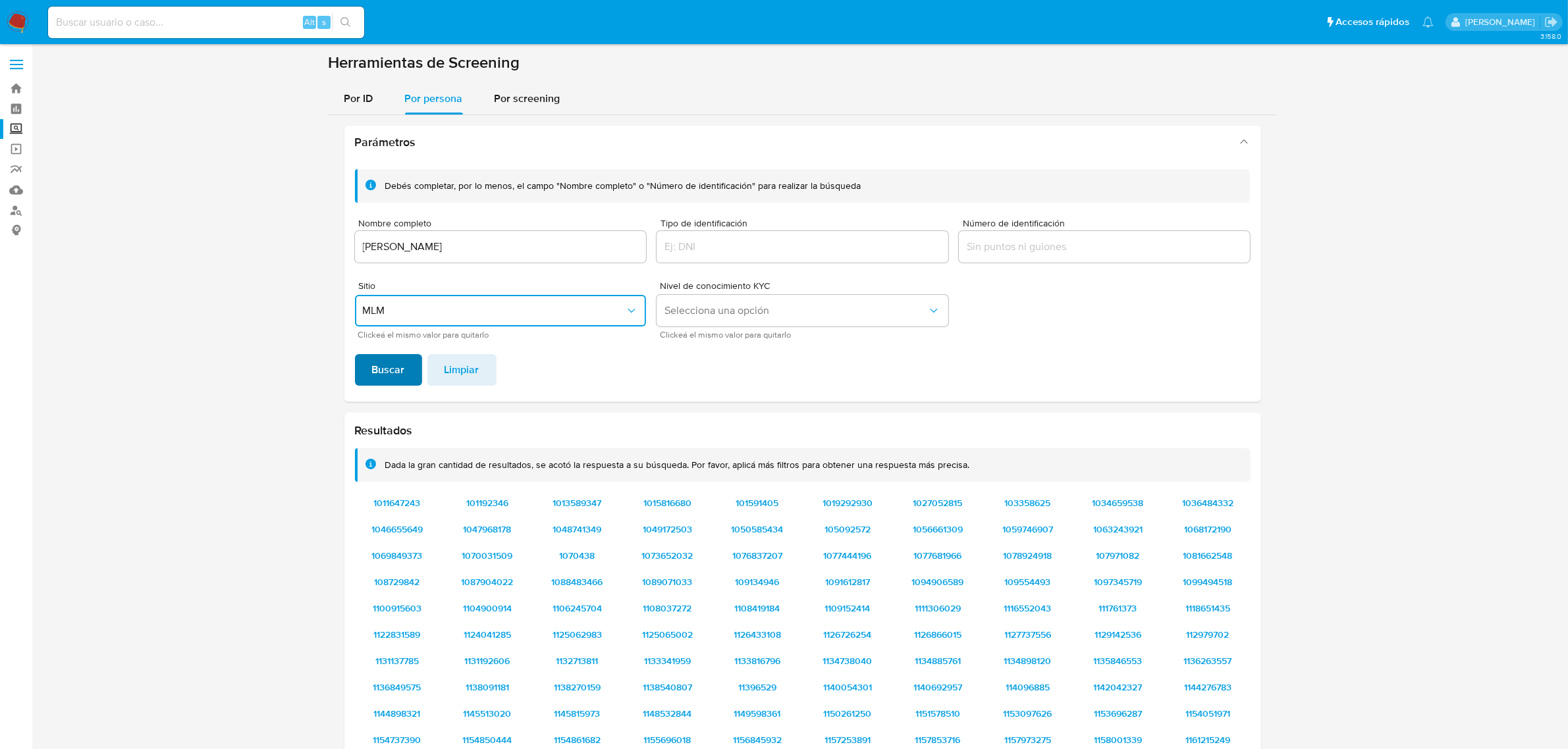
click at [410, 367] on button "Buscar" at bounding box center [388, 370] width 67 height 31
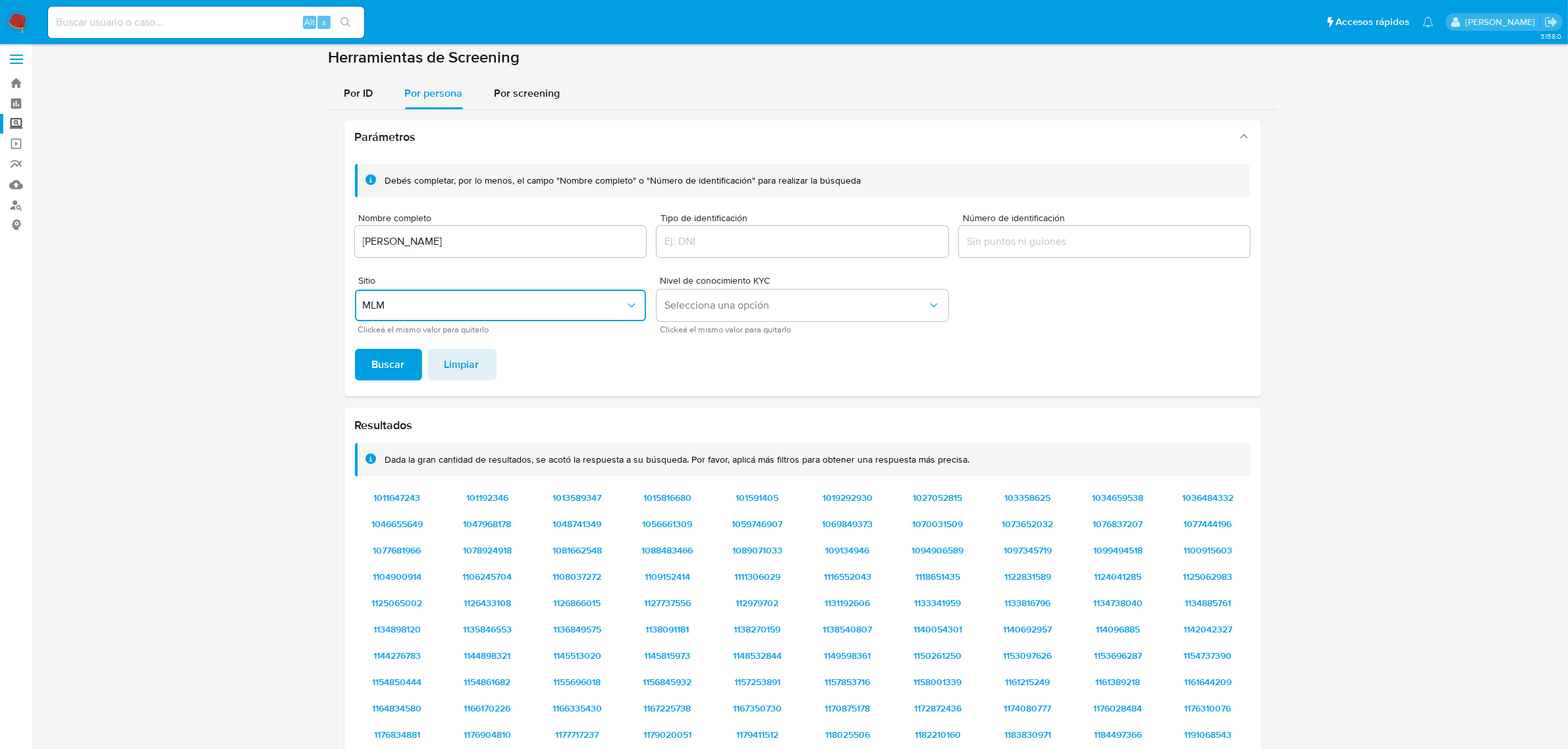
scroll to position [109, 0]
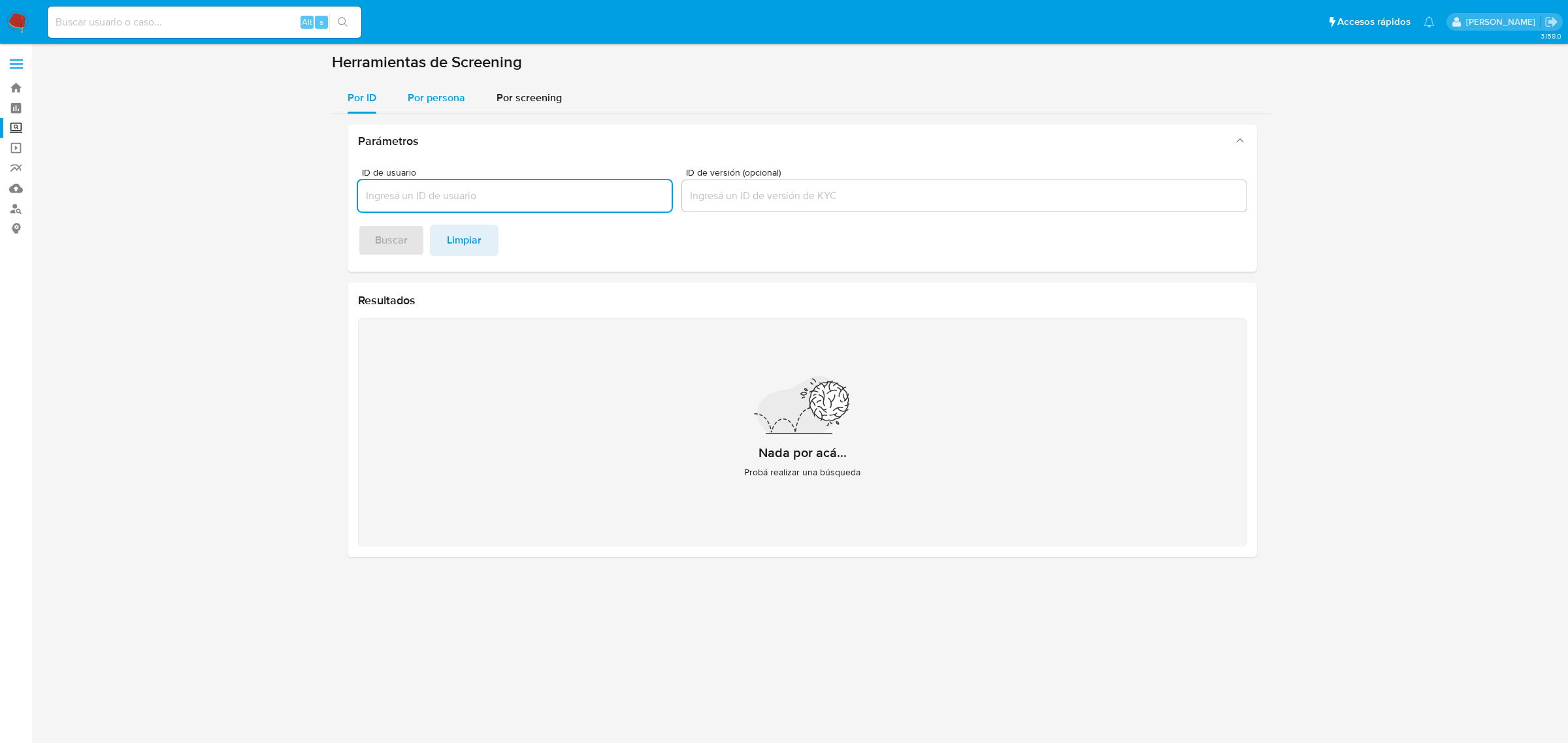
click at [414, 99] on span "Por persona" at bounding box center [436, 97] width 58 height 15
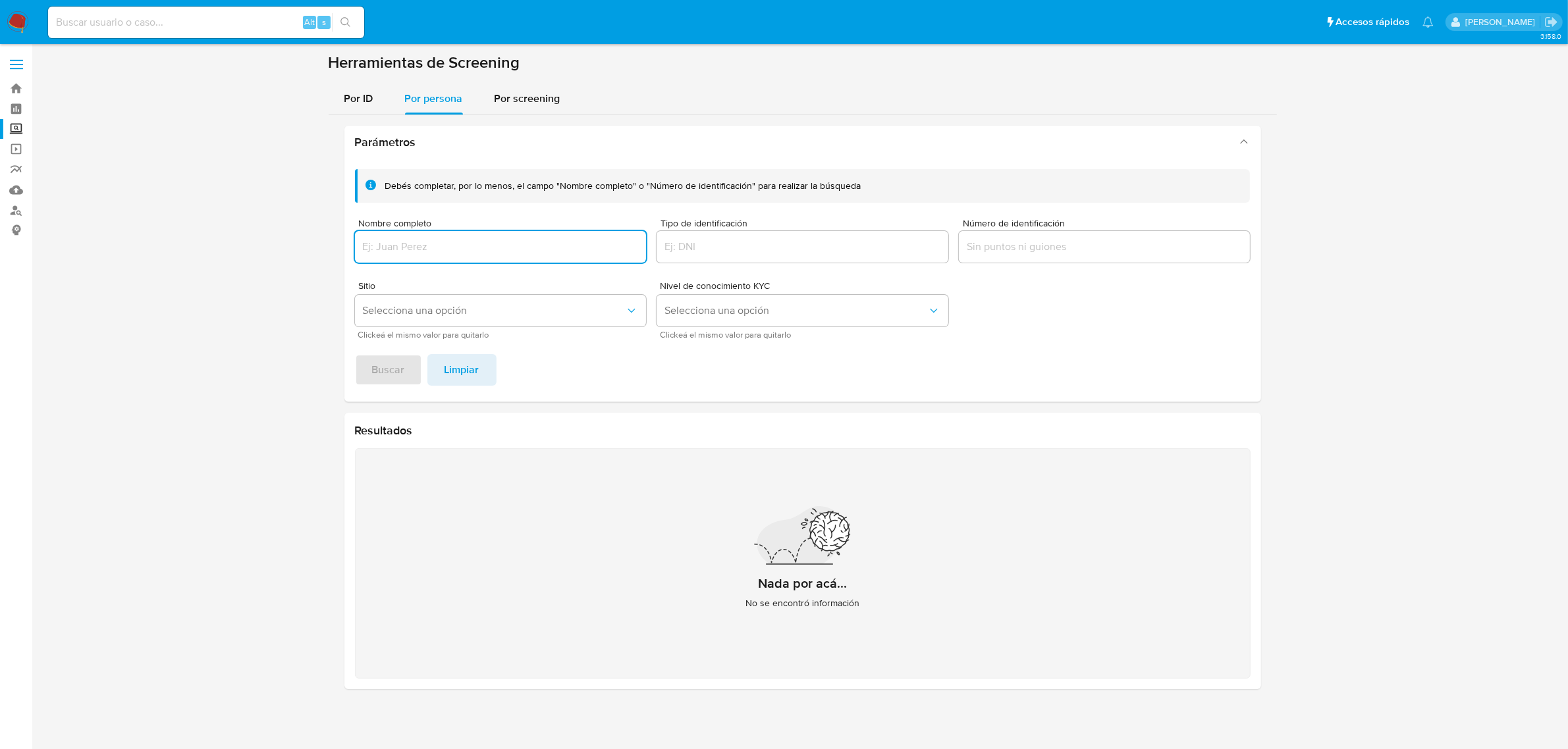
click at [452, 244] on input "Nombre completo" at bounding box center [500, 247] width 292 height 17
type input "498165485"
click at [258, 30] on input at bounding box center [206, 23] width 316 height 17
paste input "498165485"
type input "498165485"
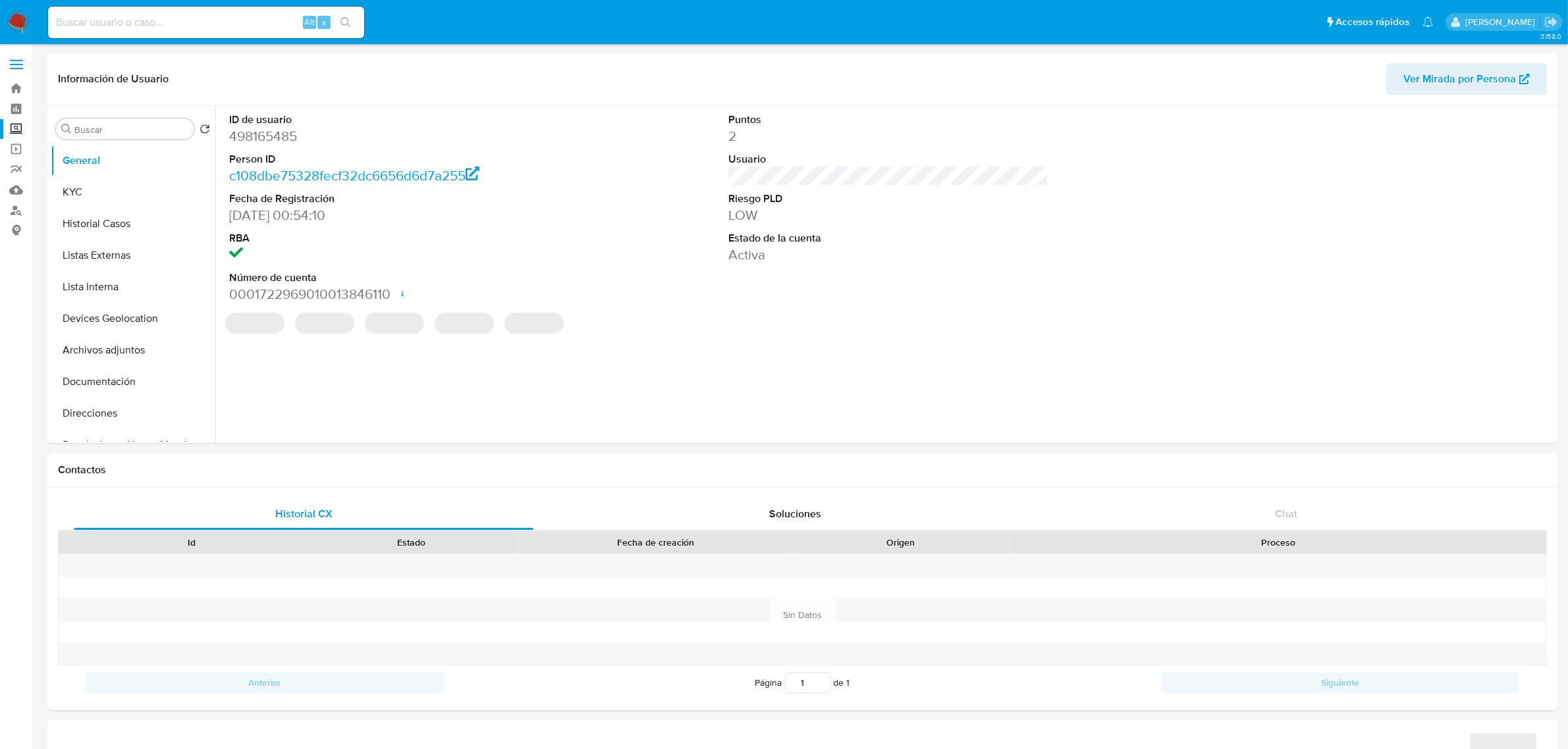
select select "10"
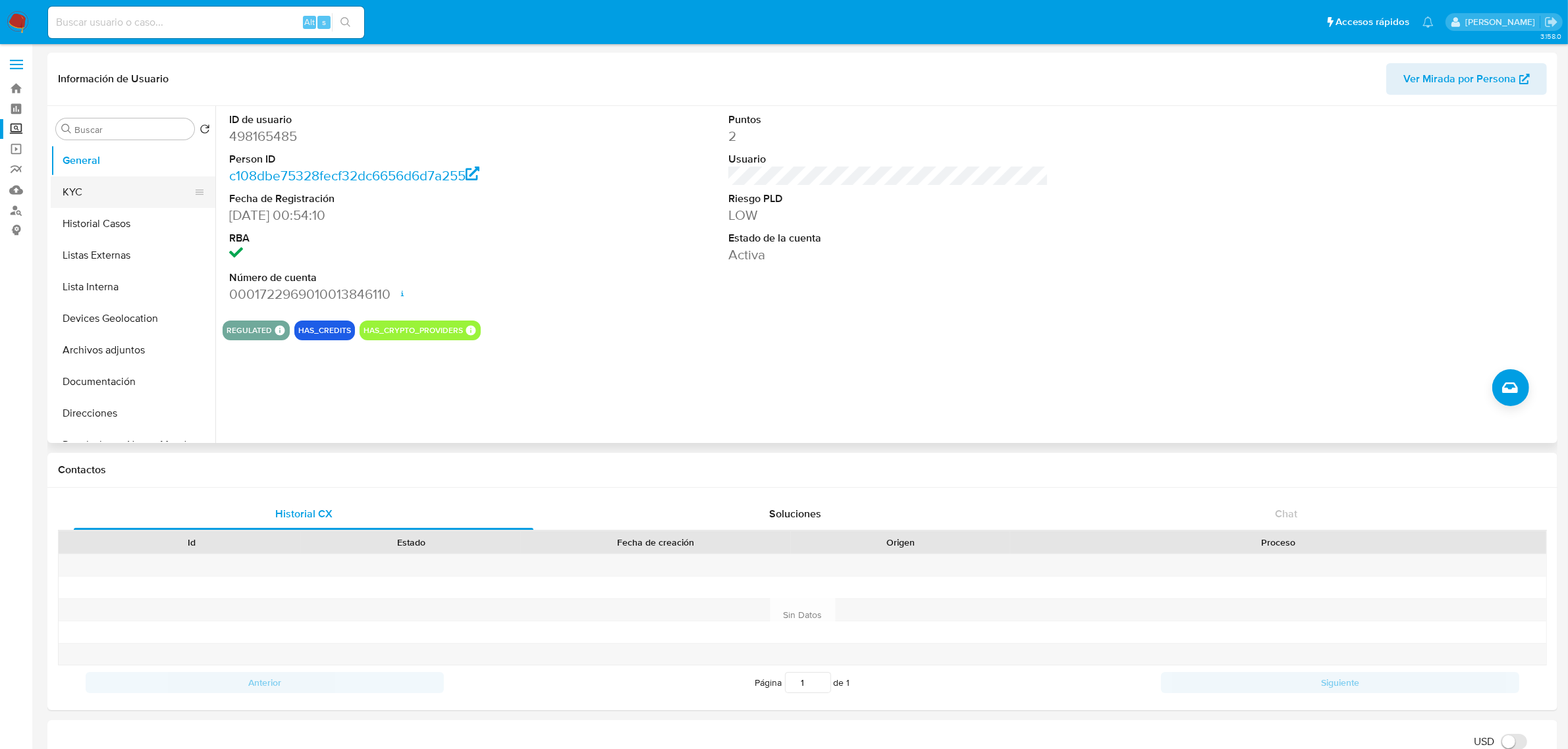
click at [106, 196] on button "KYC" at bounding box center [127, 192] width 154 height 31
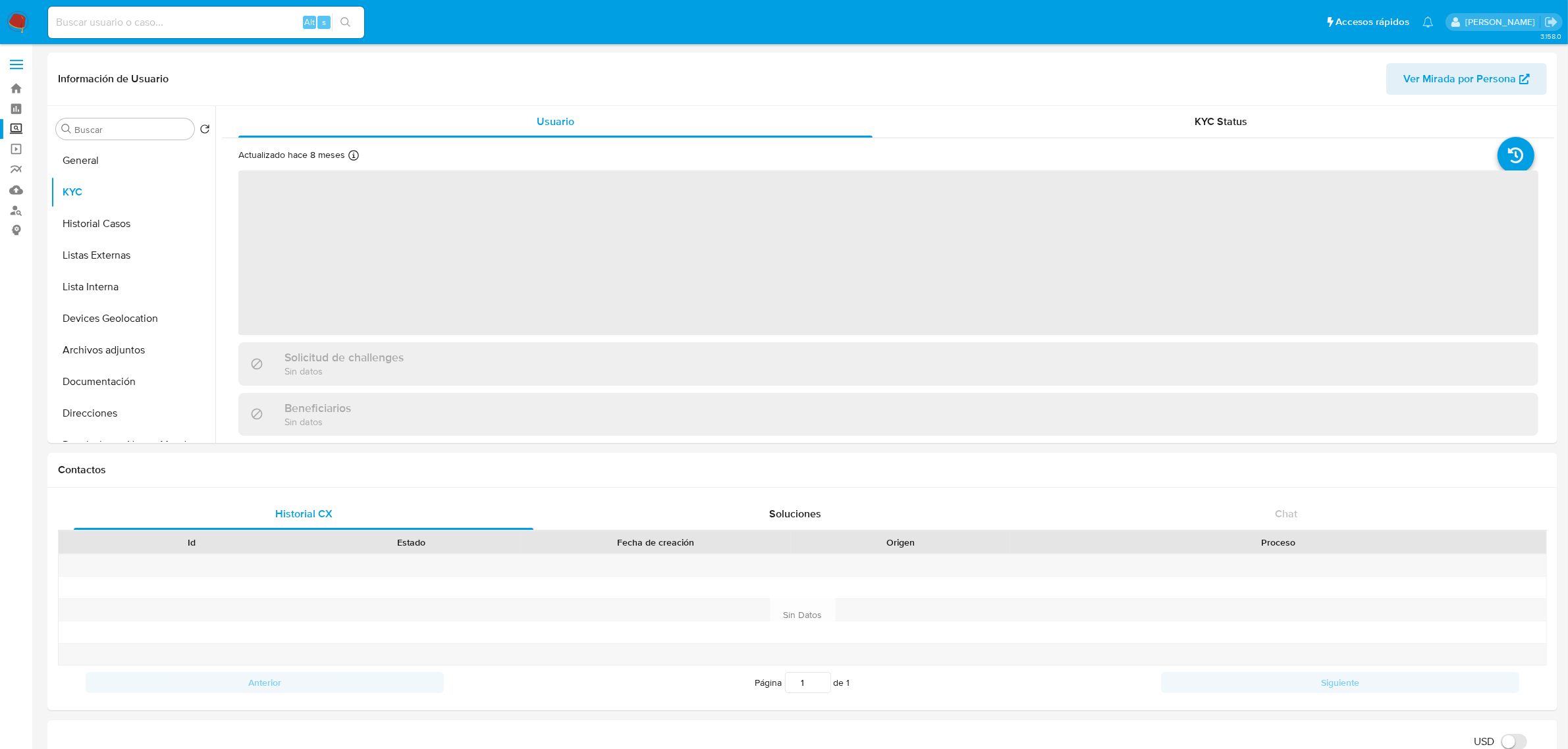
click at [268, 20] on input at bounding box center [206, 23] width 316 height 17
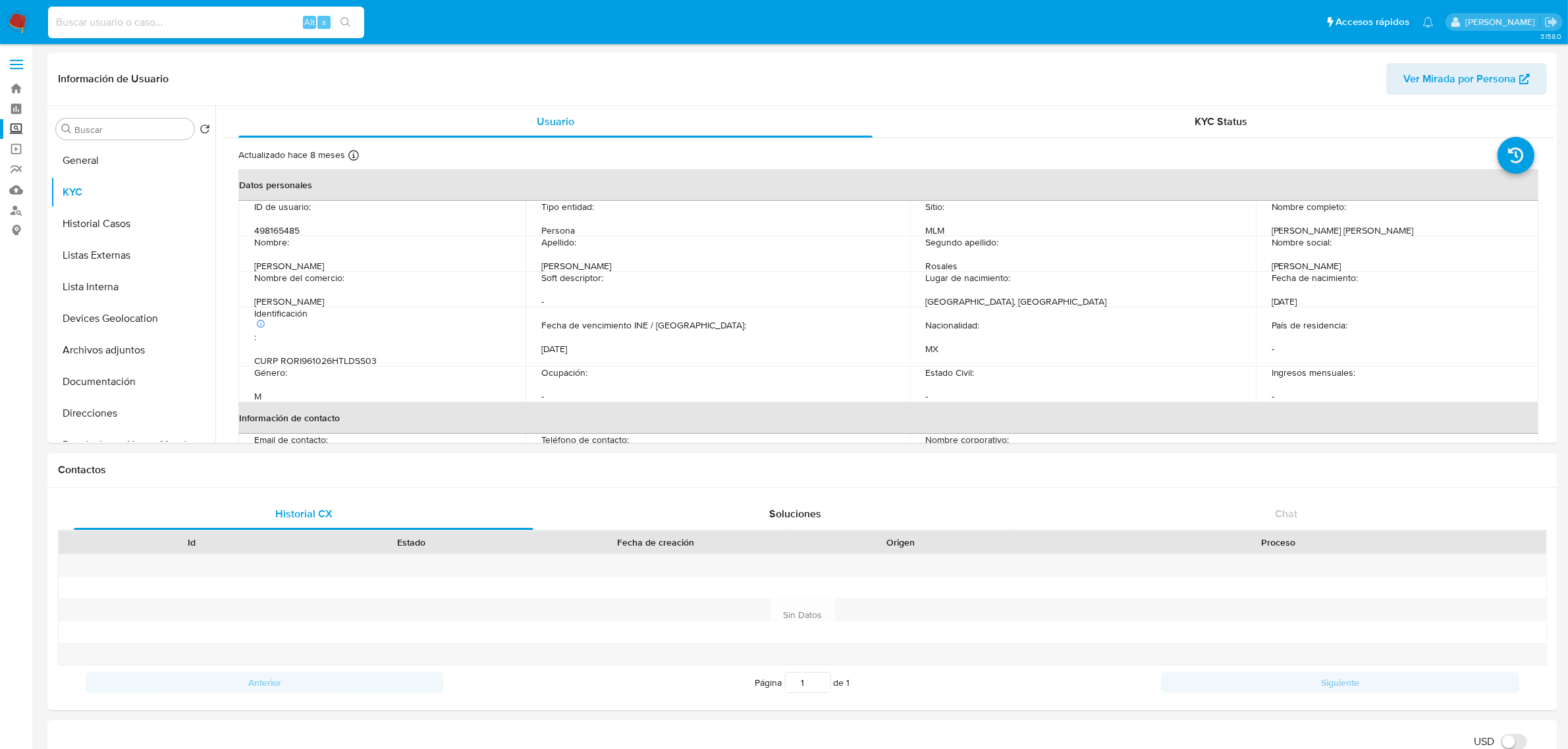
paste input "498165485"
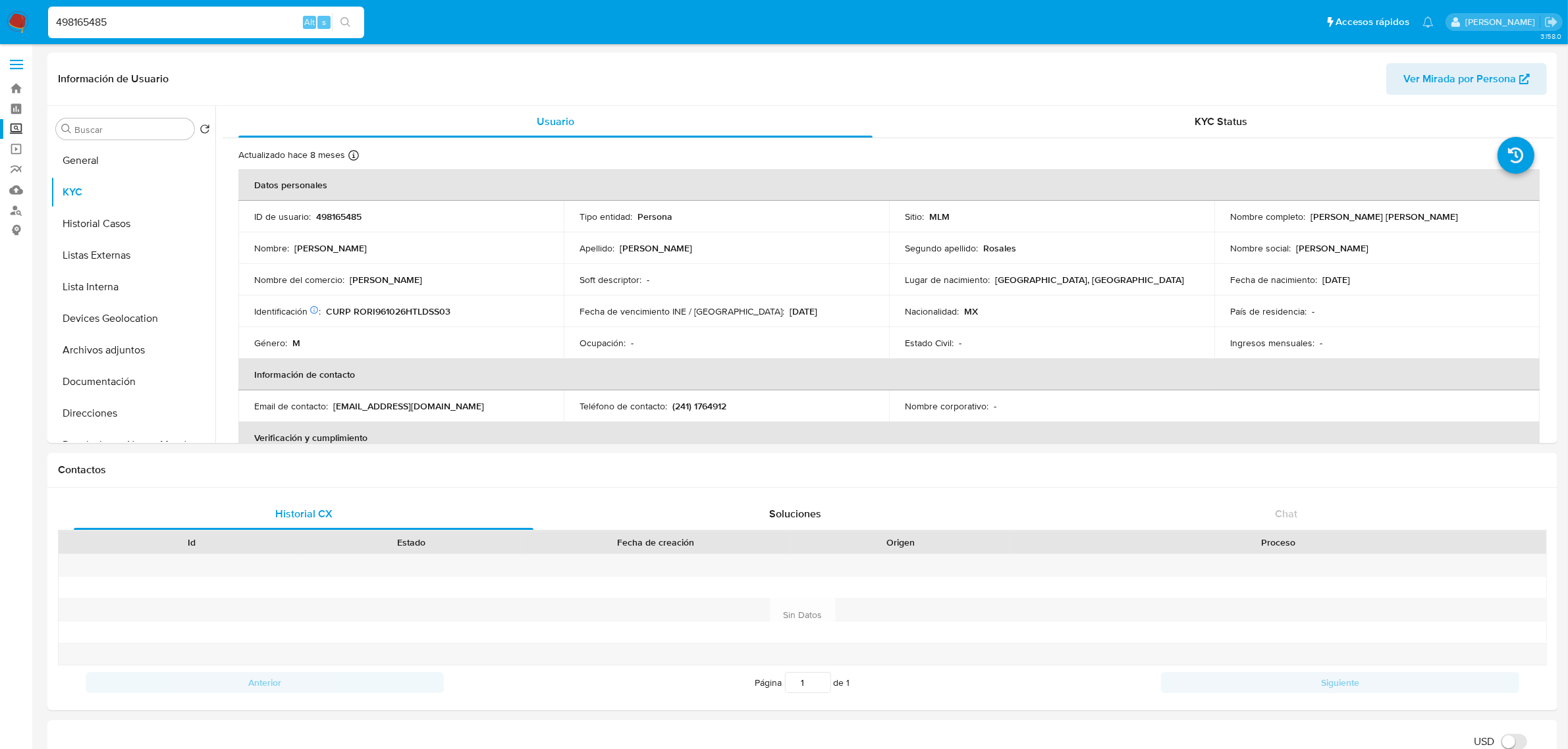
type input "498165485"
click at [113, 163] on button "General" at bounding box center [127, 160] width 154 height 31
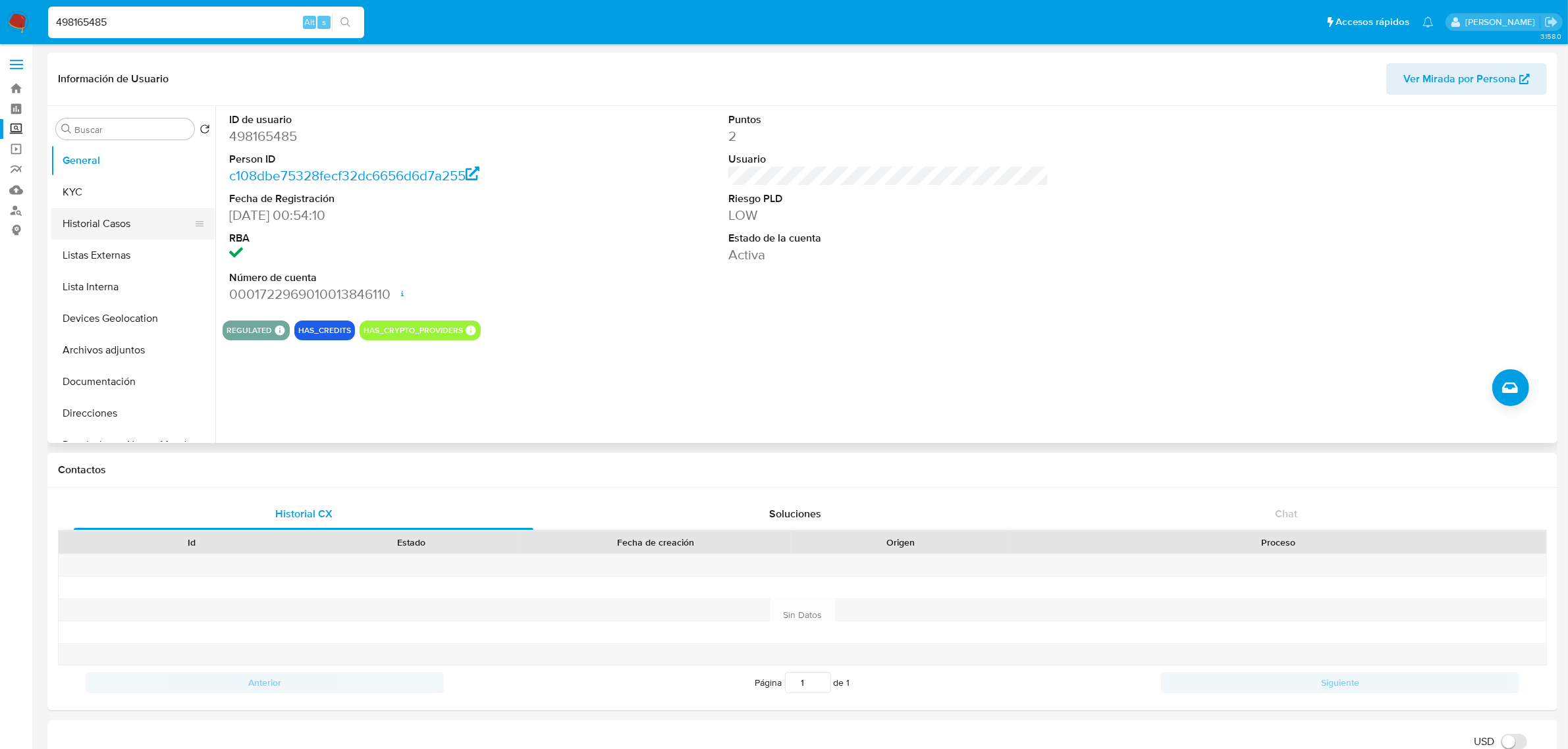
click at [103, 224] on button "Historial Casos" at bounding box center [127, 223] width 154 height 31
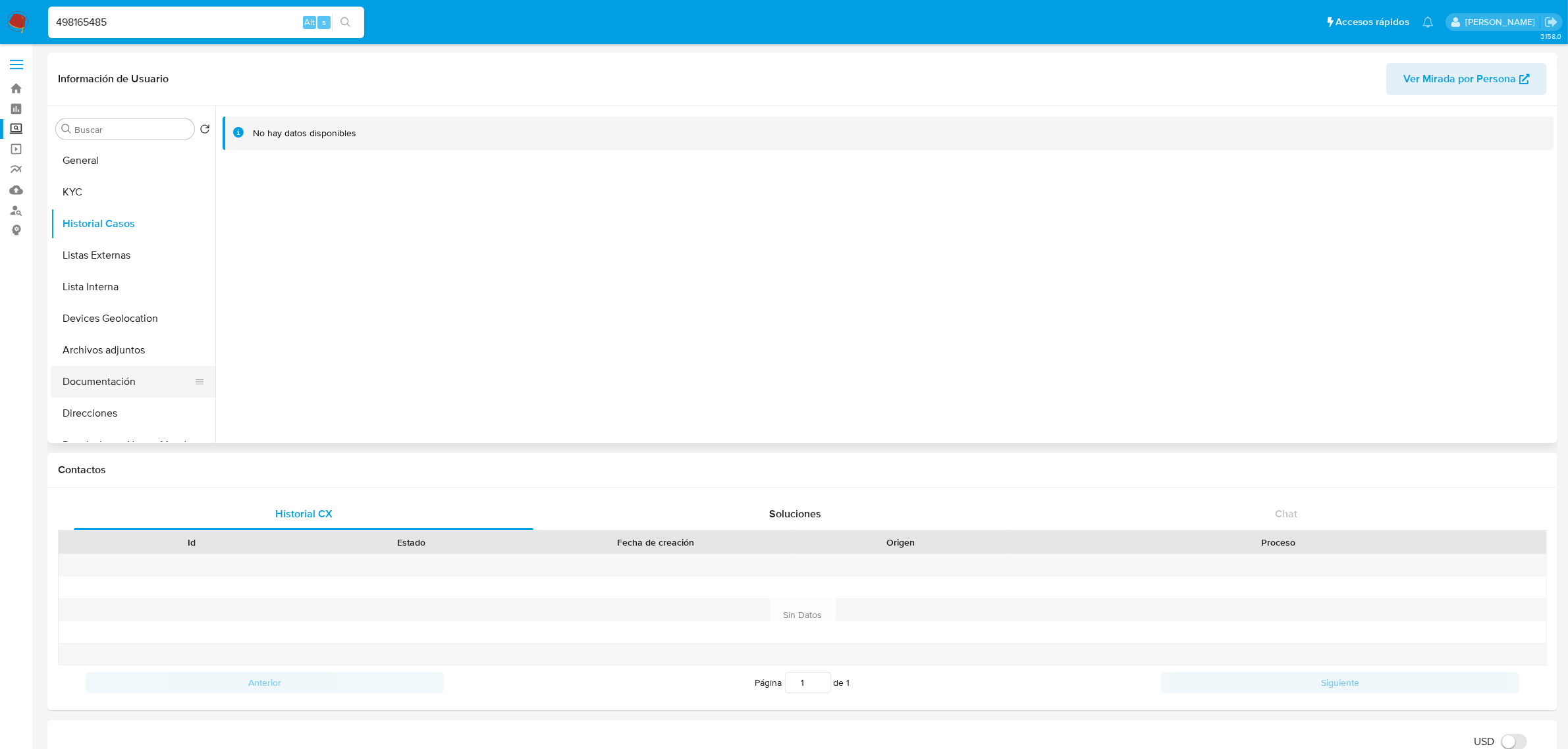
click at [107, 381] on button "Documentación" at bounding box center [127, 382] width 154 height 31
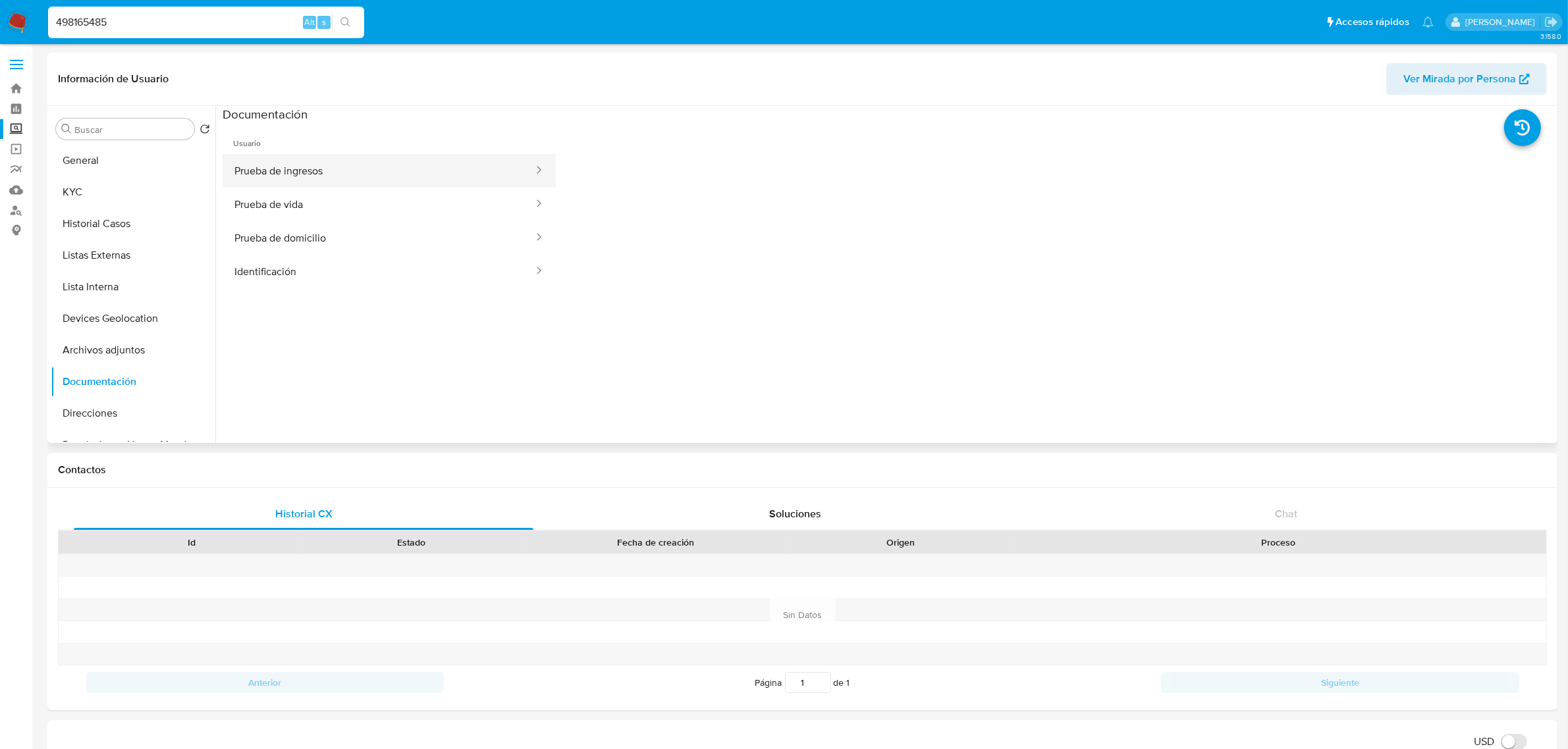
click at [304, 169] on button "Prueba de ingresos" at bounding box center [378, 171] width 312 height 34
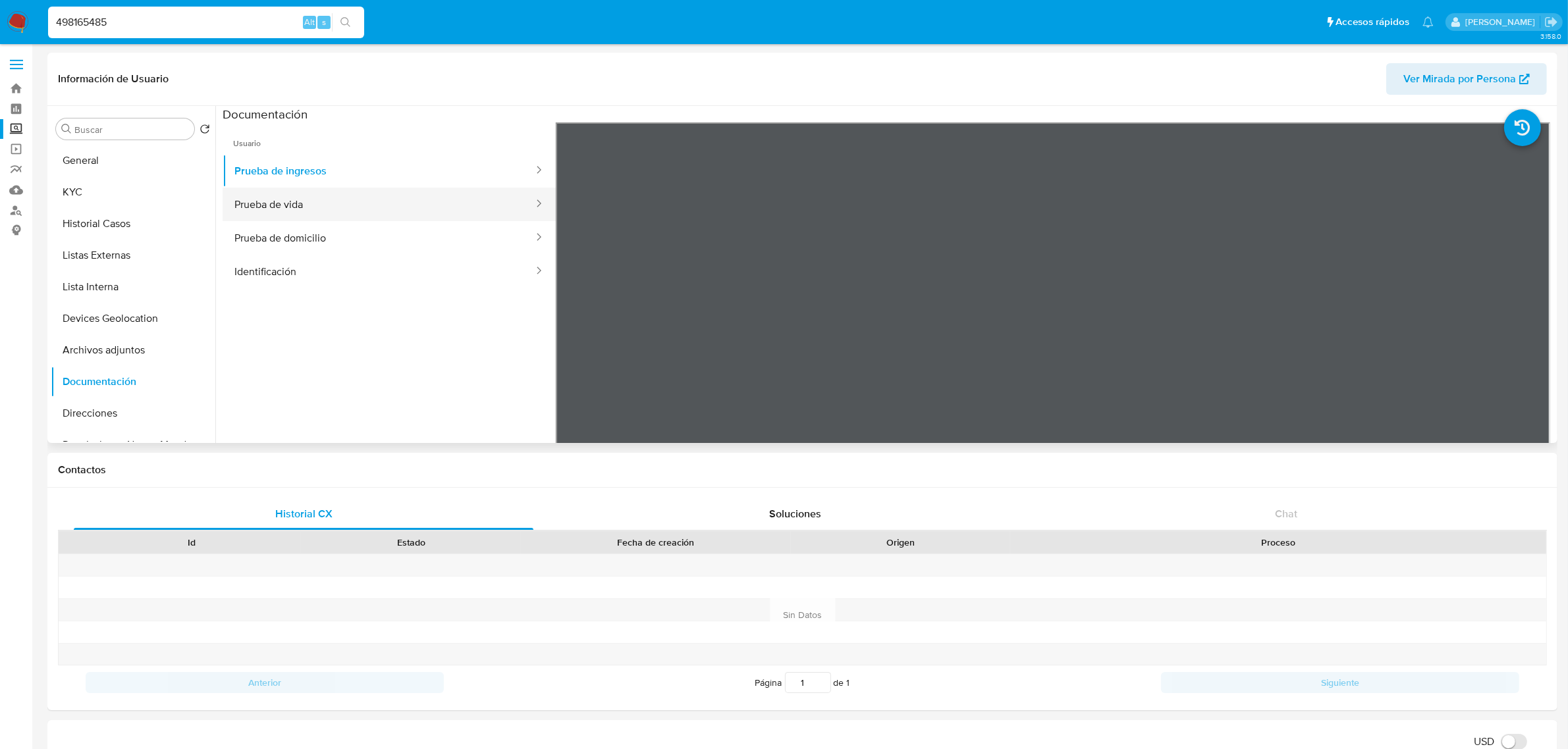
click at [256, 201] on button "Prueba de vida" at bounding box center [378, 205] width 312 height 34
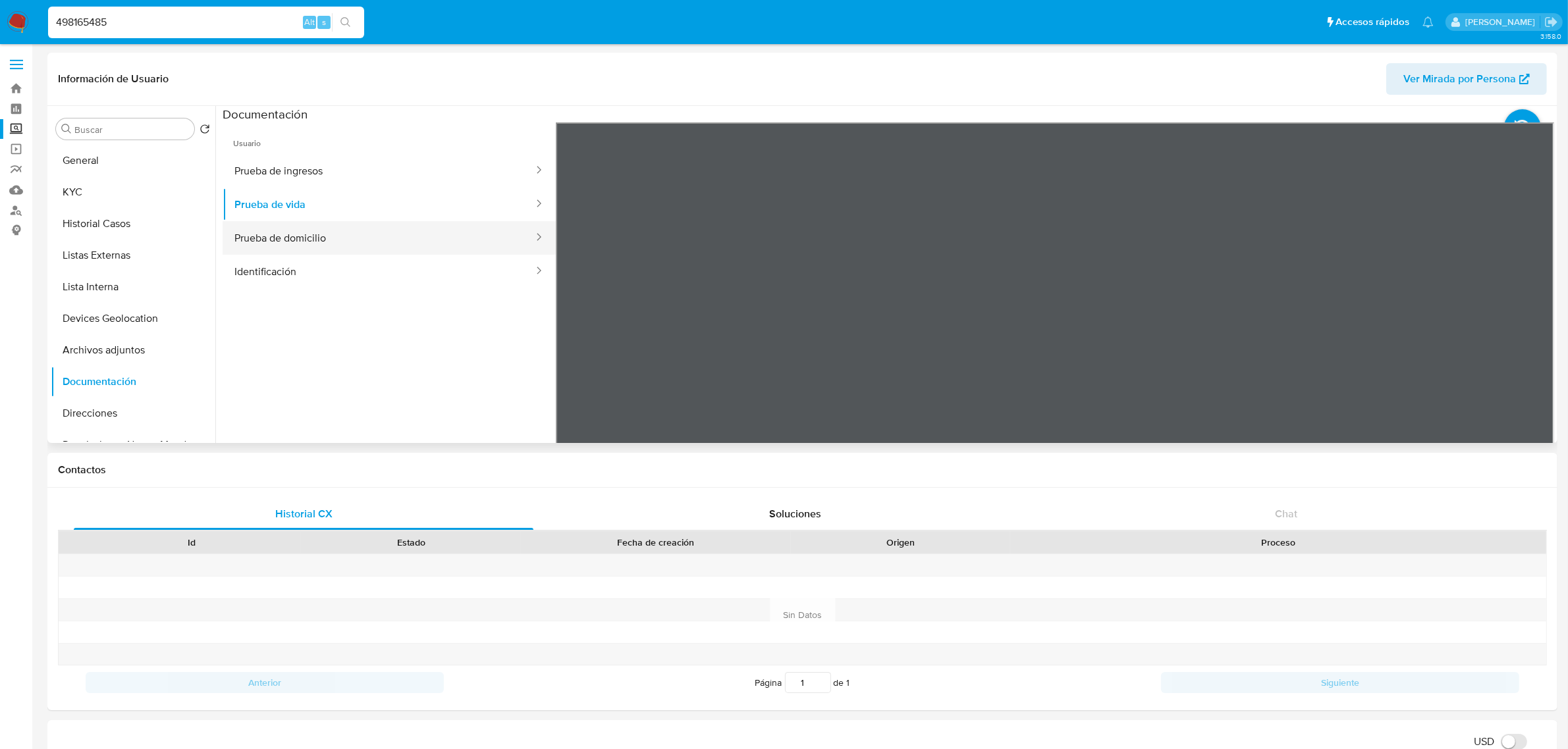
click at [431, 244] on button "Prueba de domicilio" at bounding box center [378, 238] width 312 height 34
click at [357, 268] on button "Identificación" at bounding box center [378, 271] width 312 height 34
click at [356, 242] on button "Prueba de domicilio" at bounding box center [378, 238] width 312 height 34
click at [131, 168] on button "General" at bounding box center [127, 160] width 154 height 31
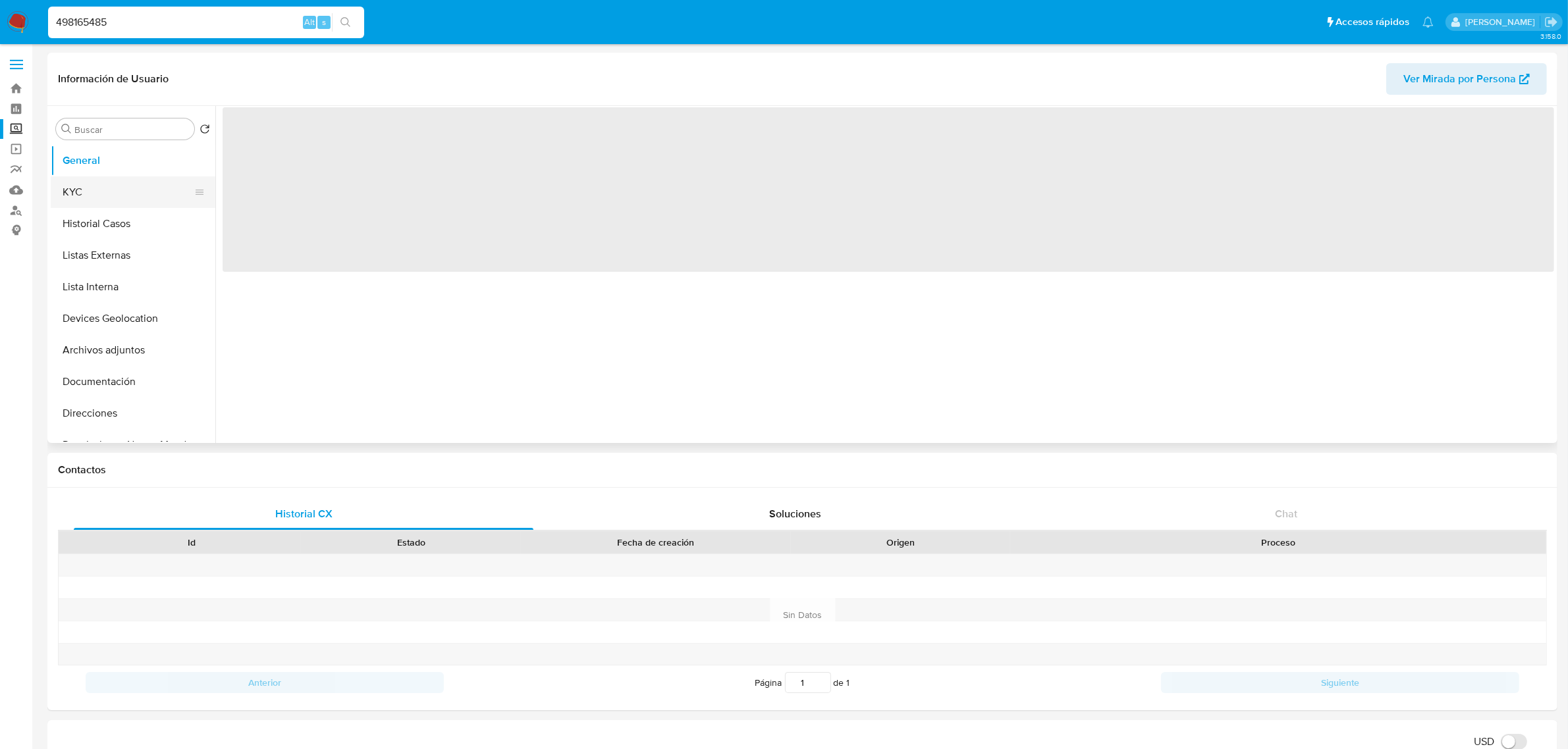
click at [130, 183] on button "KYC" at bounding box center [127, 192] width 154 height 31
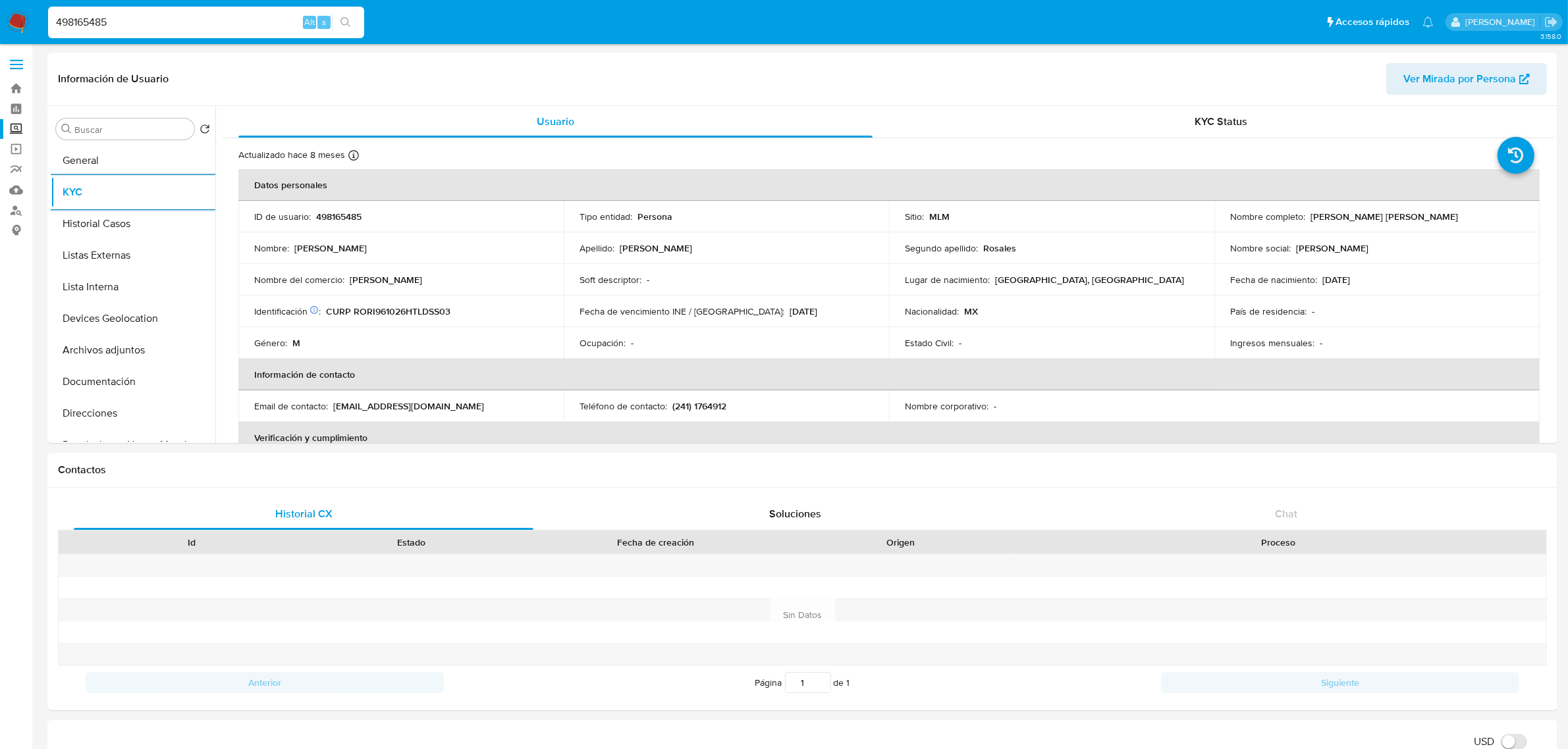
click at [183, 25] on input "498165485" at bounding box center [206, 23] width 316 height 17
click at [183, 24] on input "498165485" at bounding box center [206, 23] width 316 height 17
paste input "1579107370"
type input "1579107370"
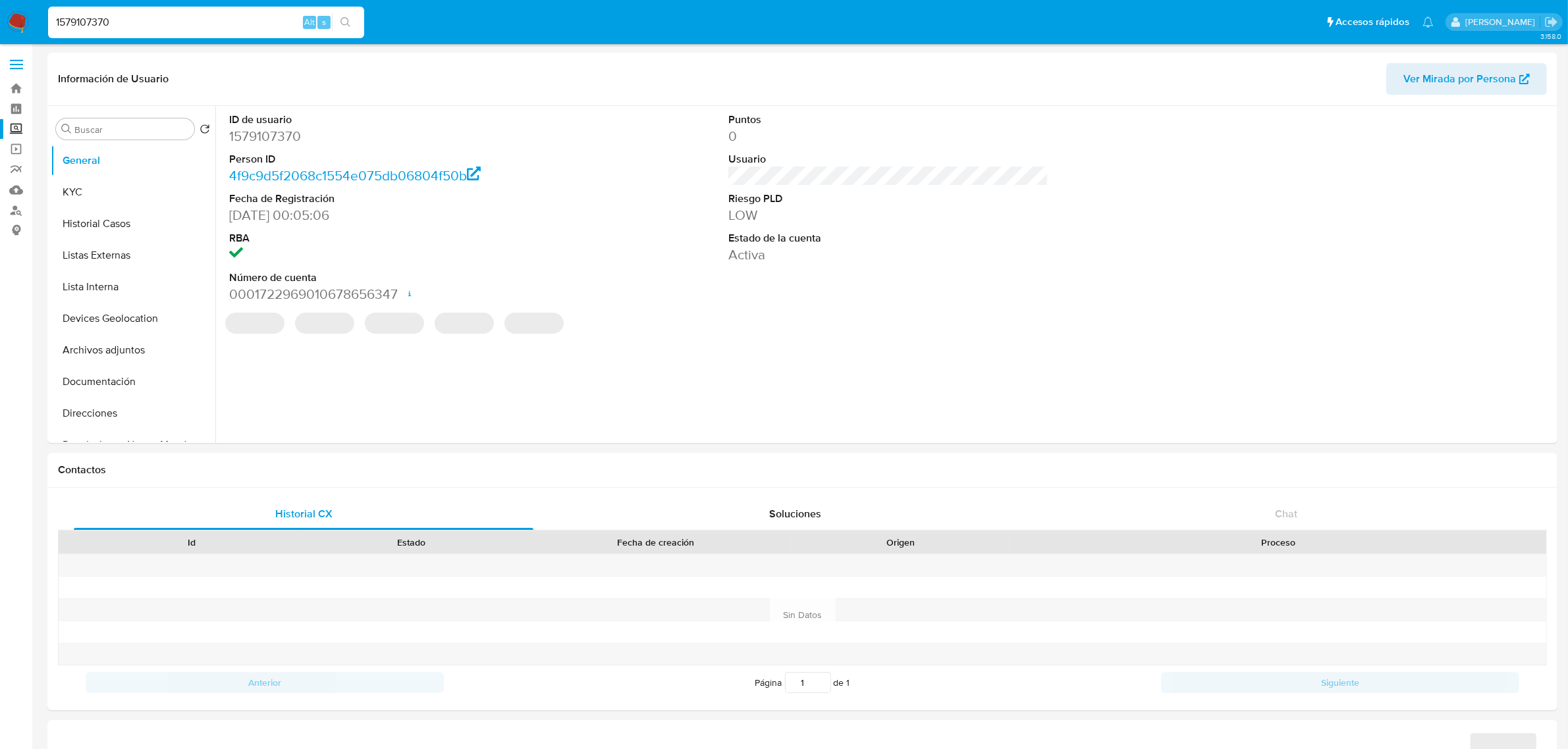
select select "10"
click at [94, 202] on button "KYC" at bounding box center [127, 192] width 154 height 31
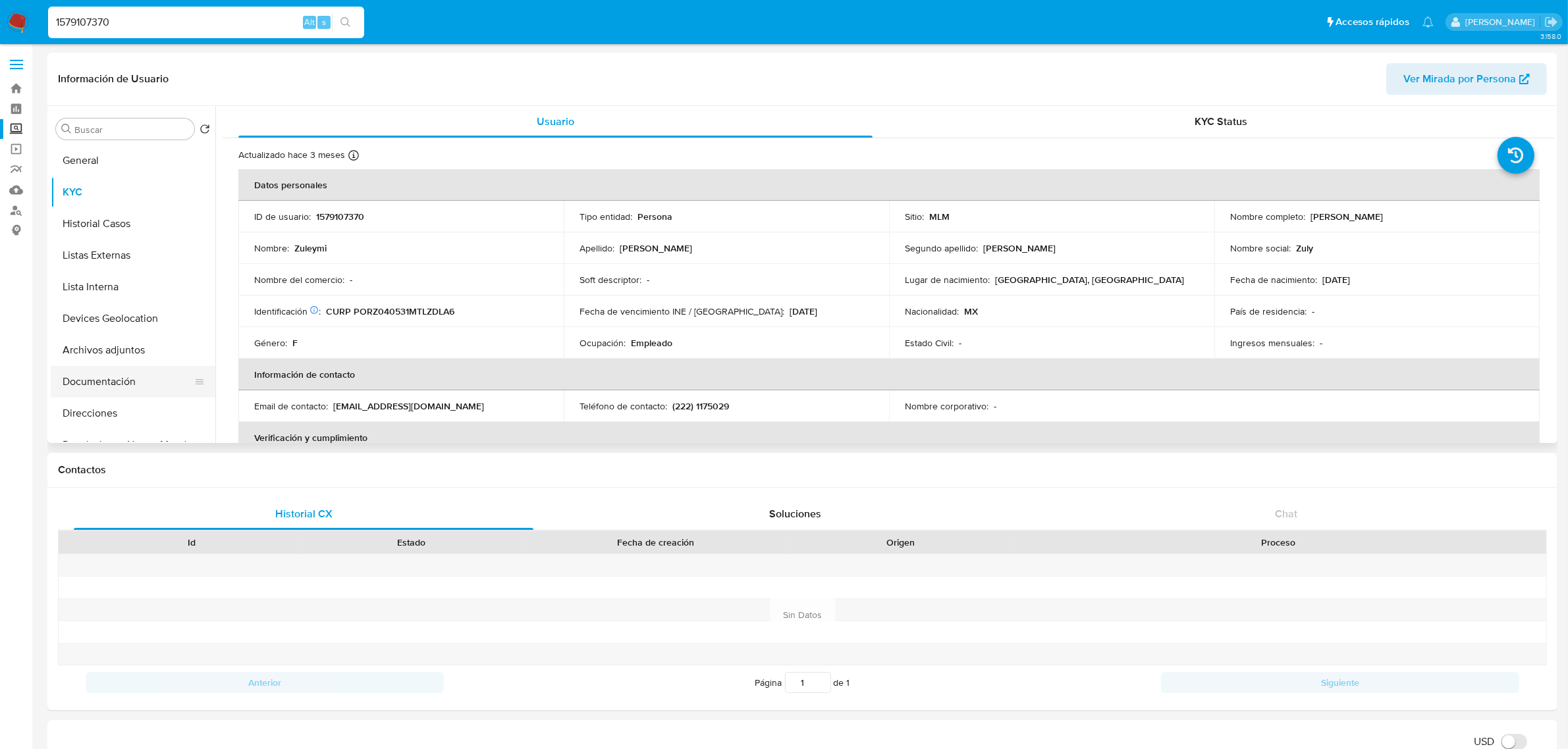
click at [131, 395] on button "Documentación" at bounding box center [127, 382] width 154 height 31
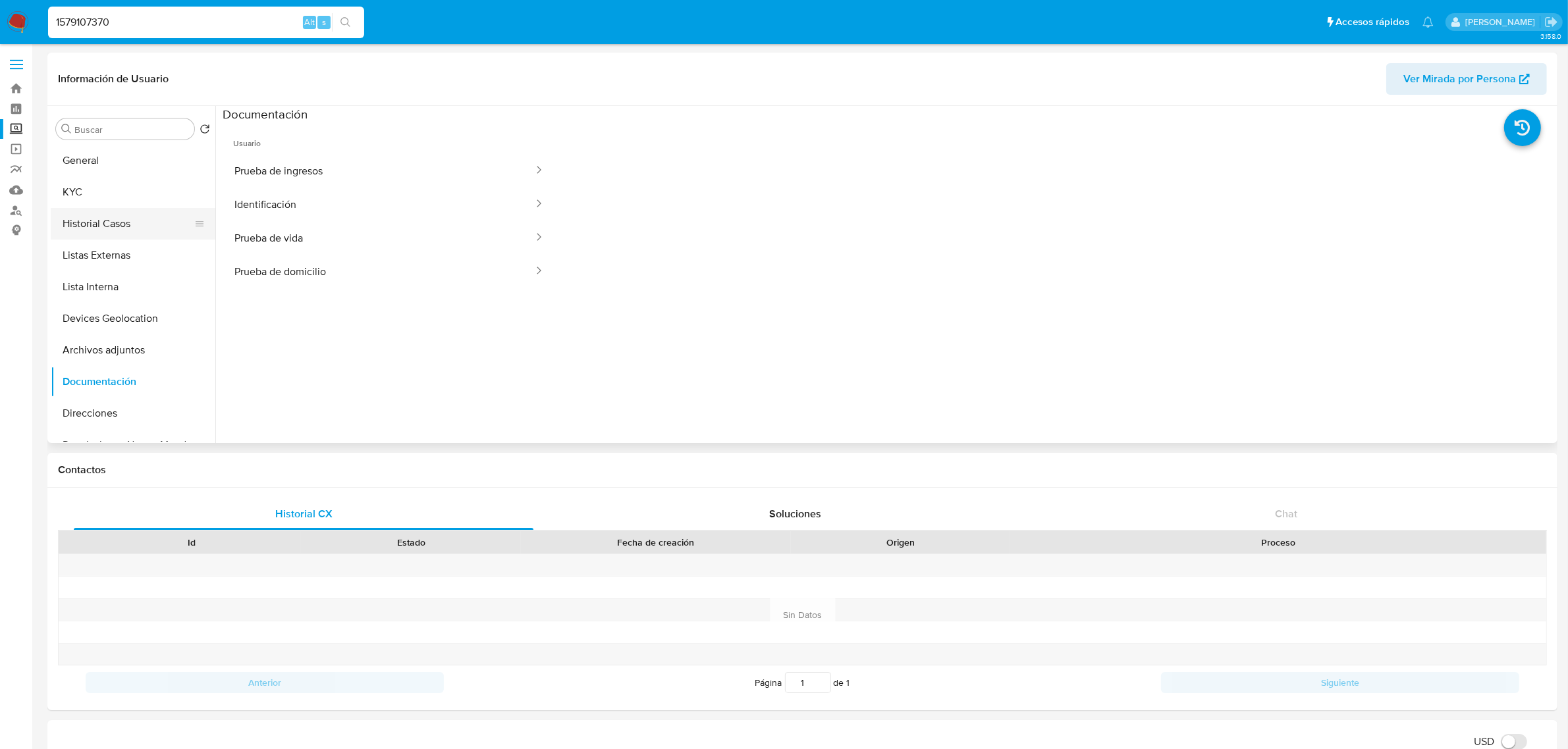
click at [139, 231] on button "Historial Casos" at bounding box center [127, 223] width 154 height 31
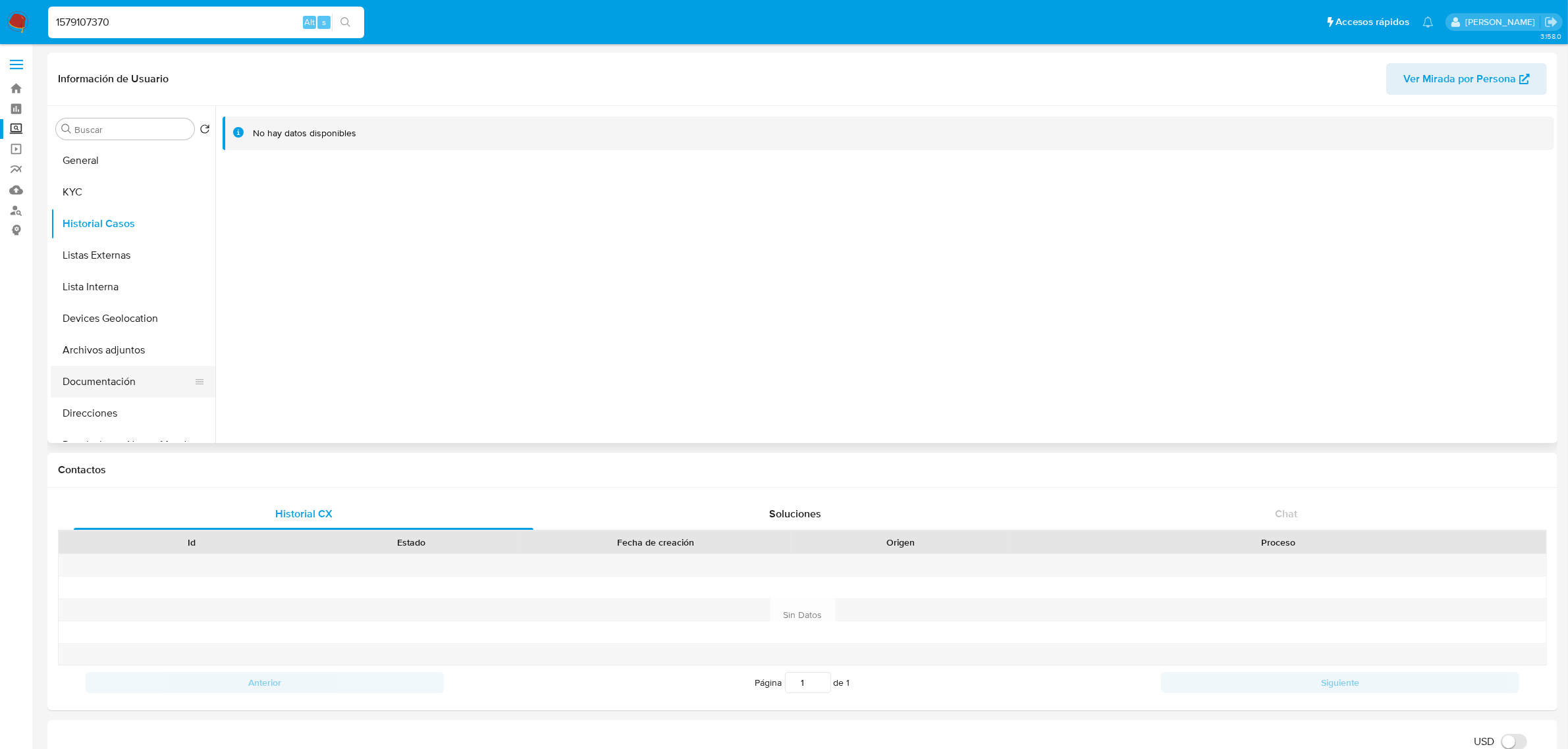
click at [116, 389] on button "Documentación" at bounding box center [127, 382] width 154 height 31
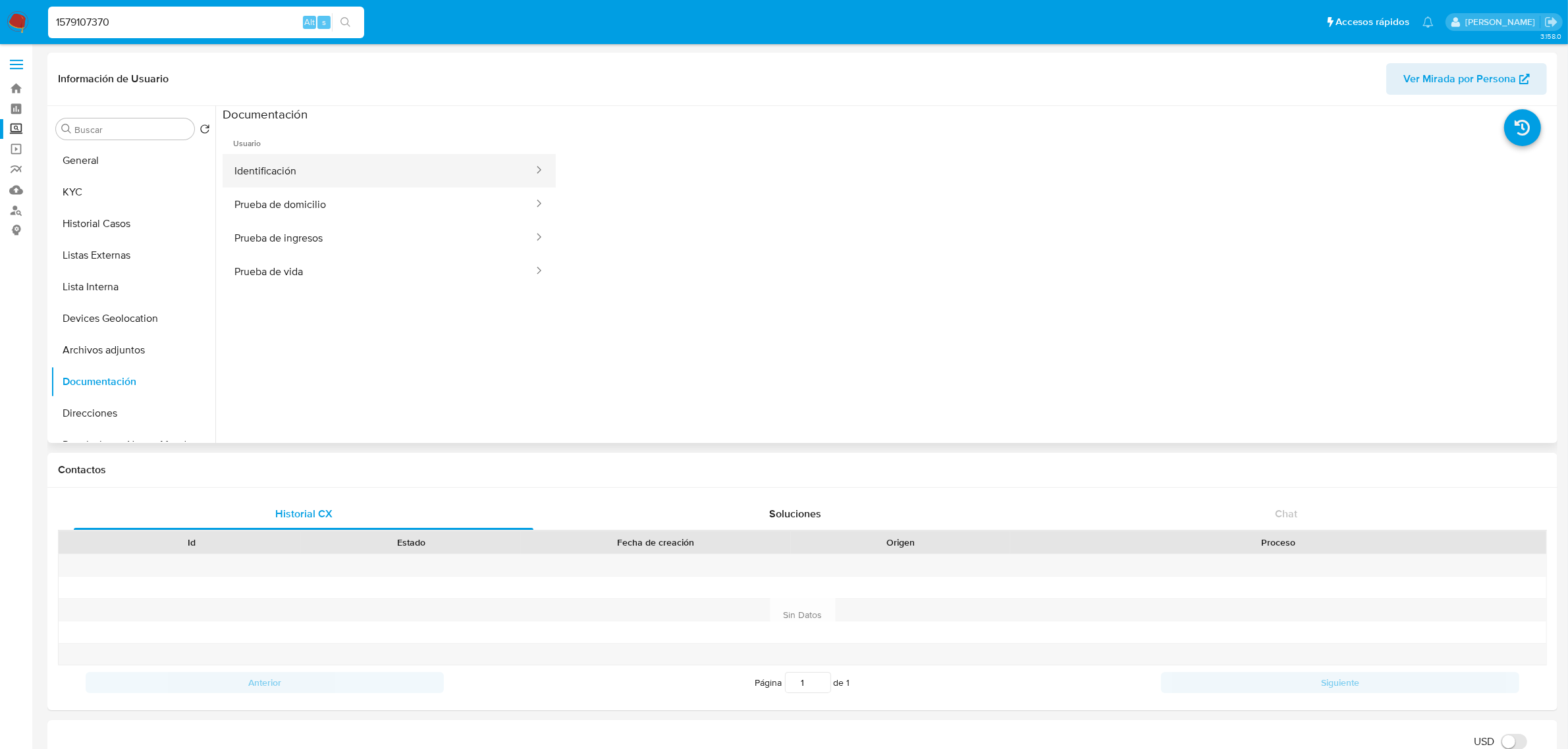
click at [271, 178] on button "Identificación" at bounding box center [378, 171] width 312 height 34
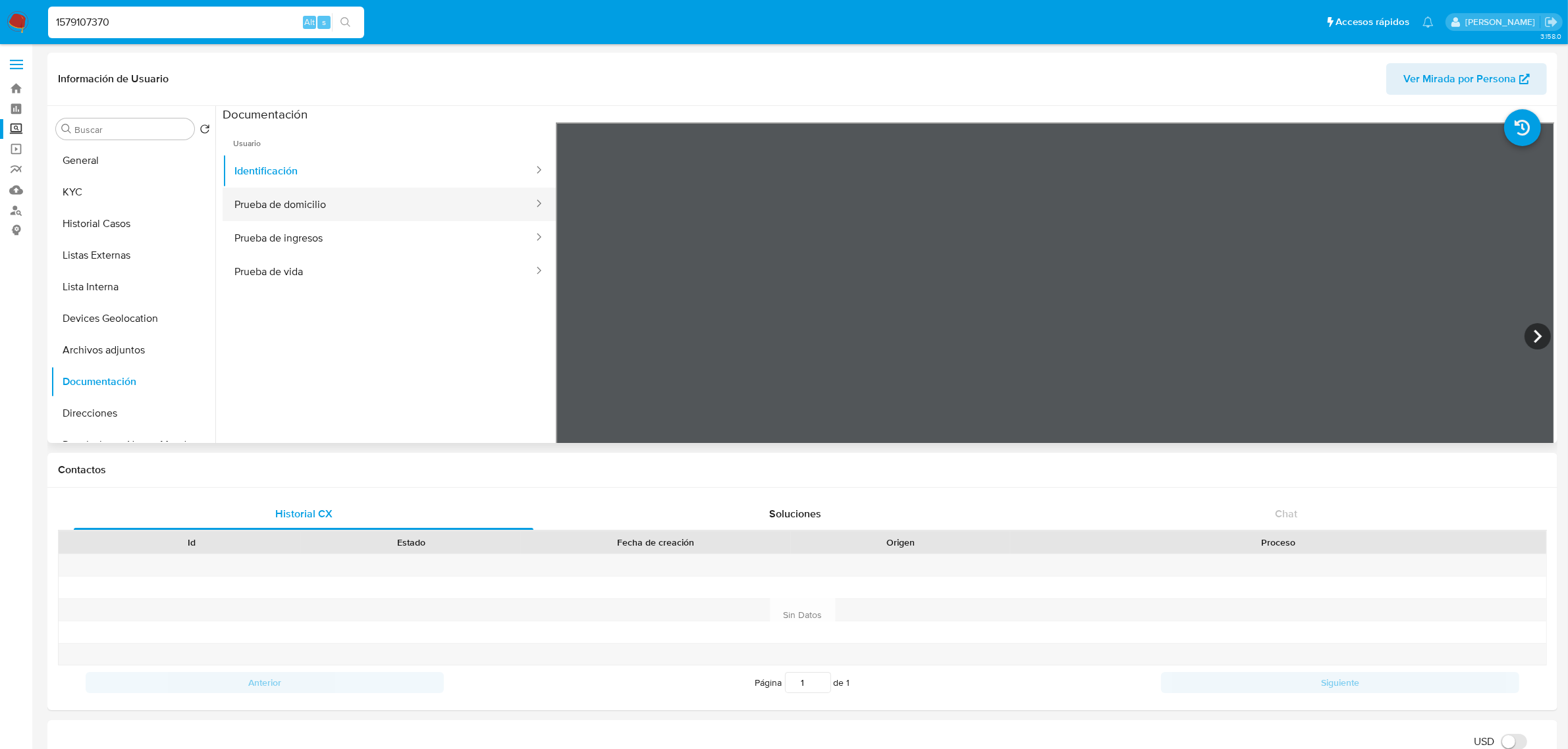
click at [360, 214] on button "Prueba de domicilio" at bounding box center [378, 205] width 312 height 34
click at [393, 175] on button "Identificación" at bounding box center [378, 171] width 312 height 34
click at [393, 198] on button "Prueba de domicilio" at bounding box center [378, 205] width 312 height 34
click at [337, 244] on button "Prueba de ingresos" at bounding box center [378, 238] width 312 height 34
click at [308, 264] on button "Prueba de vida" at bounding box center [378, 271] width 312 height 34
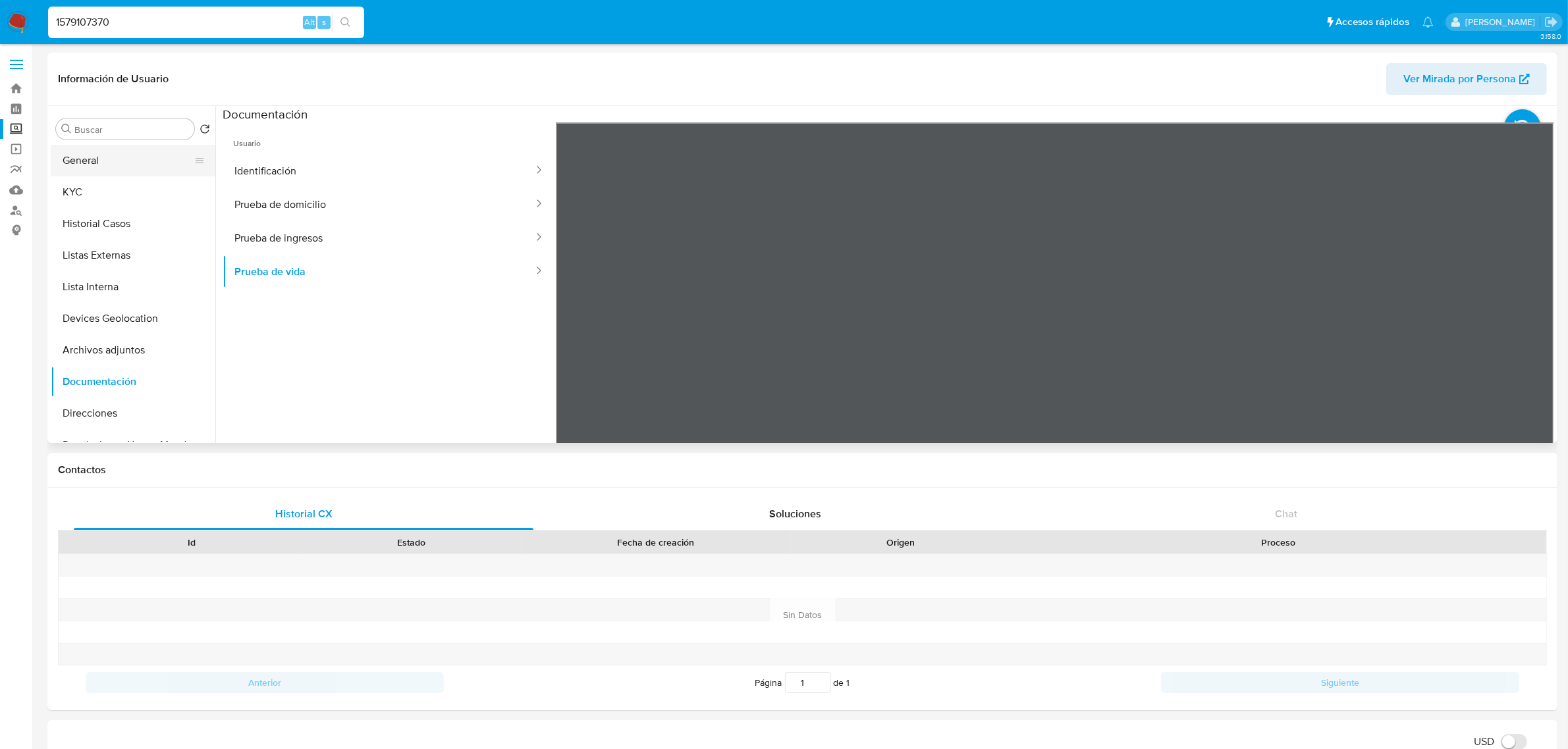
click at [136, 172] on button "General" at bounding box center [127, 160] width 154 height 31
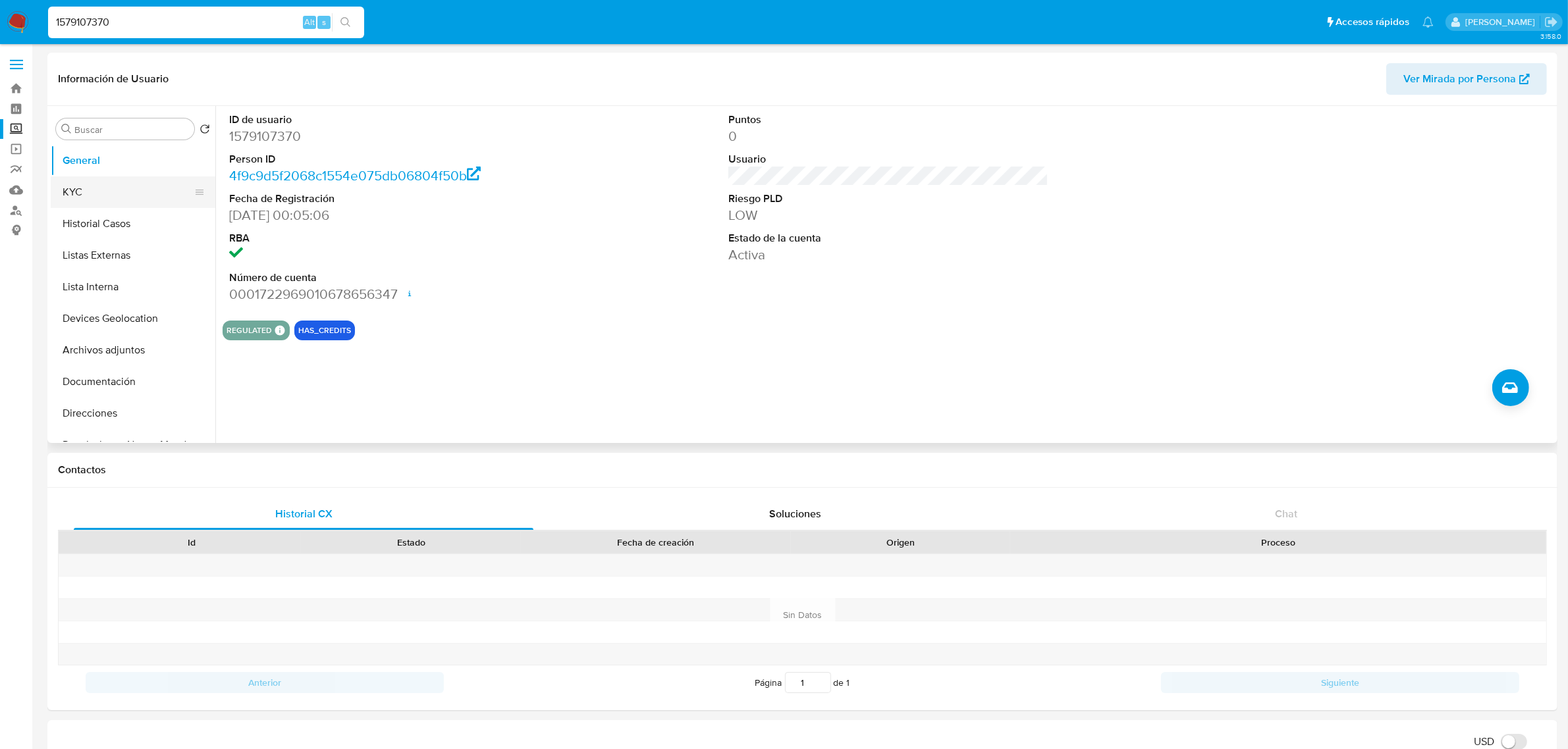
click at [64, 184] on button "KYC" at bounding box center [127, 192] width 154 height 31
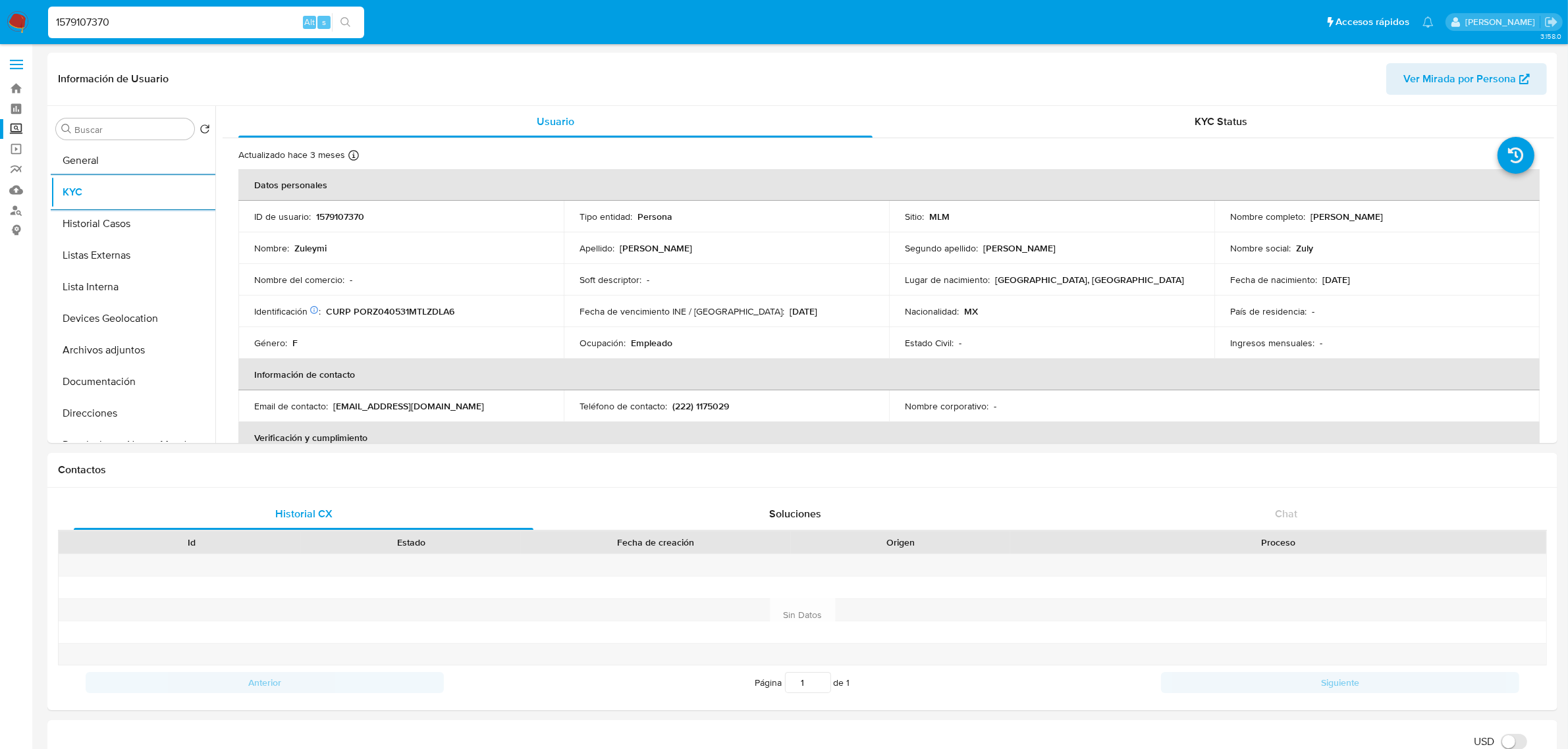
click at [18, 126] on label "Screening" at bounding box center [78, 129] width 157 height 20
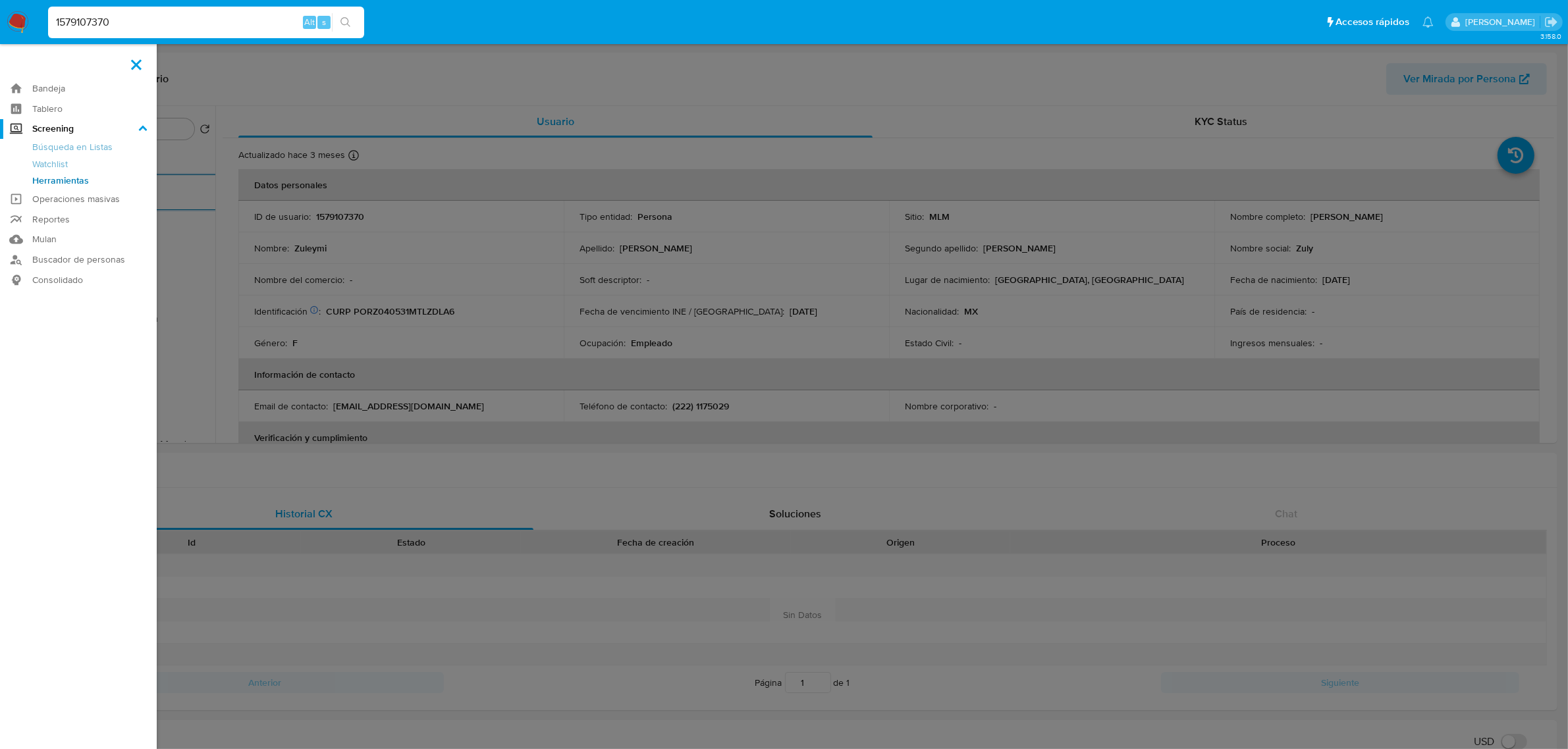
click at [0, 0] on input "Screening" at bounding box center [0, 0] width 0 height 0
click at [71, 181] on link "Herramientas" at bounding box center [78, 180] width 157 height 17
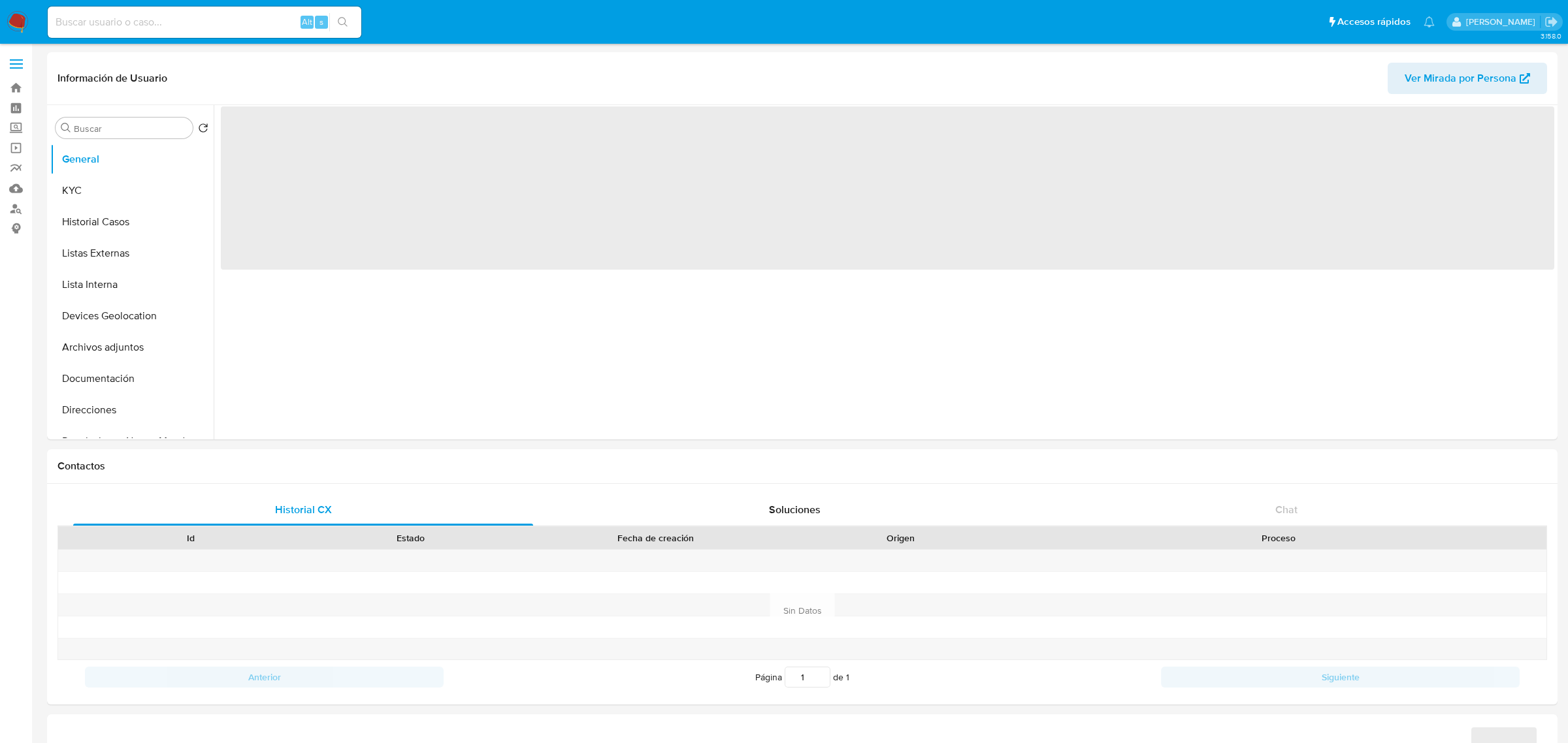
select select "10"
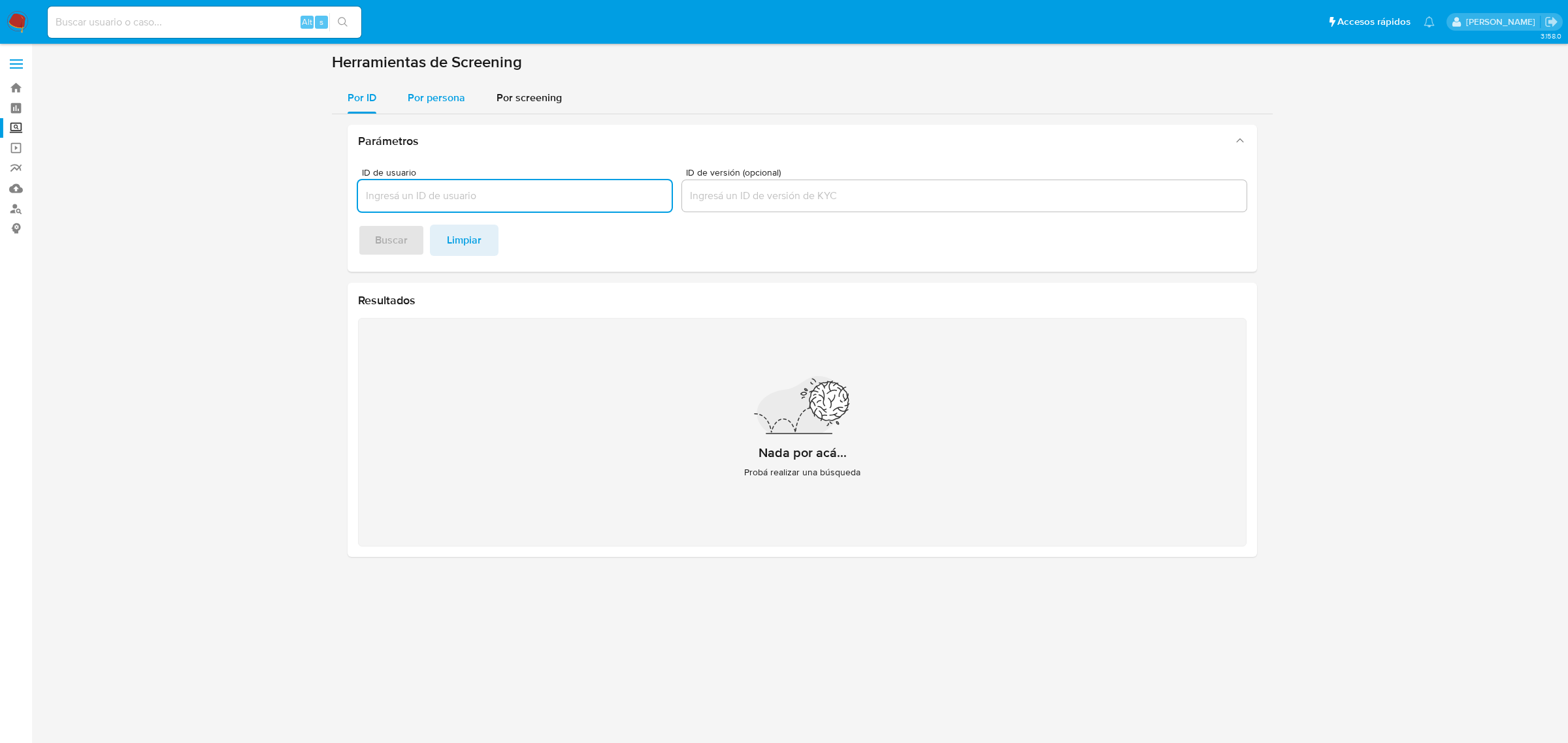
click at [469, 100] on button "Por persona" at bounding box center [436, 98] width 89 height 31
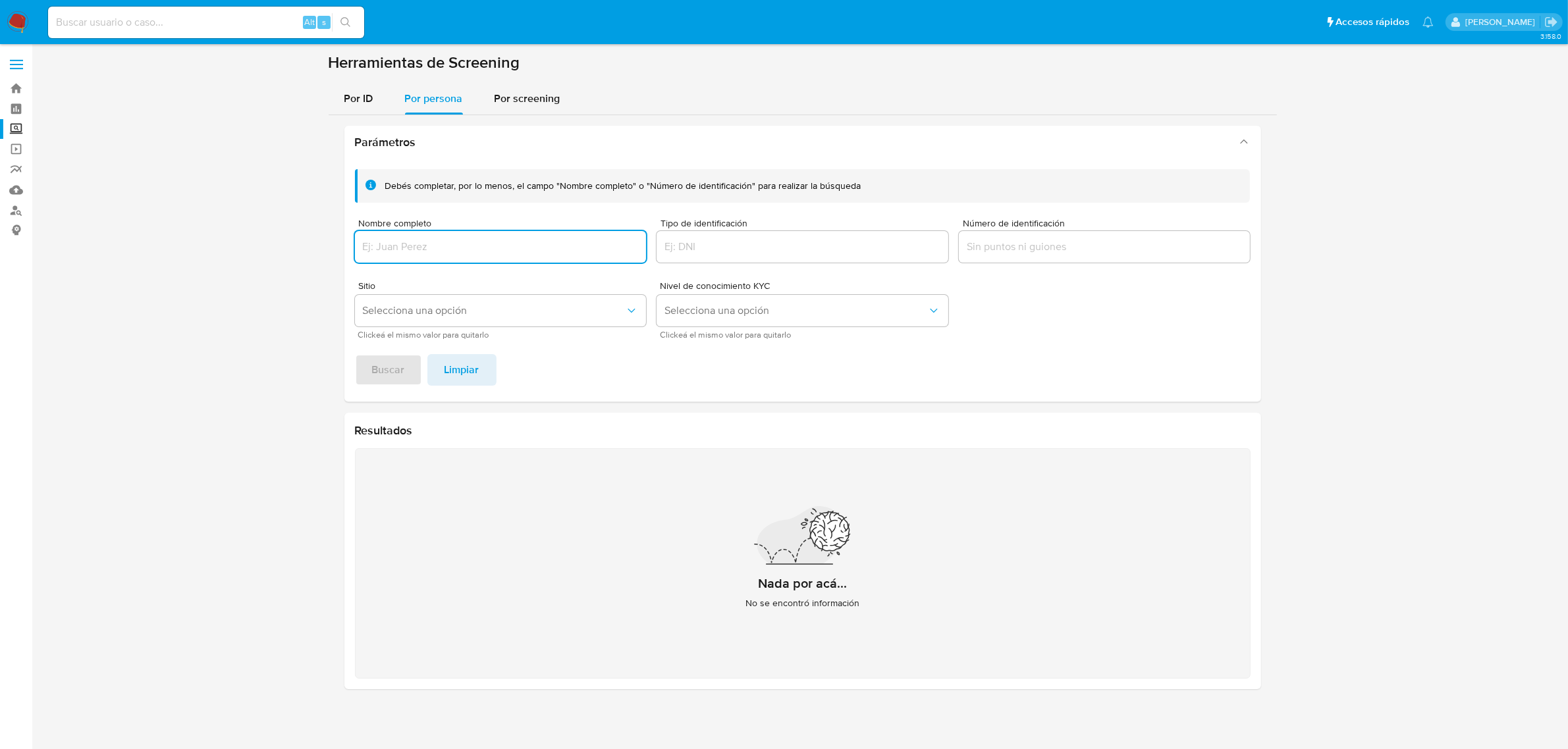
click at [473, 245] on input "Nombre completo" at bounding box center [500, 247] width 292 height 17
click at [392, 373] on span "Buscar" at bounding box center [389, 370] width 33 height 29
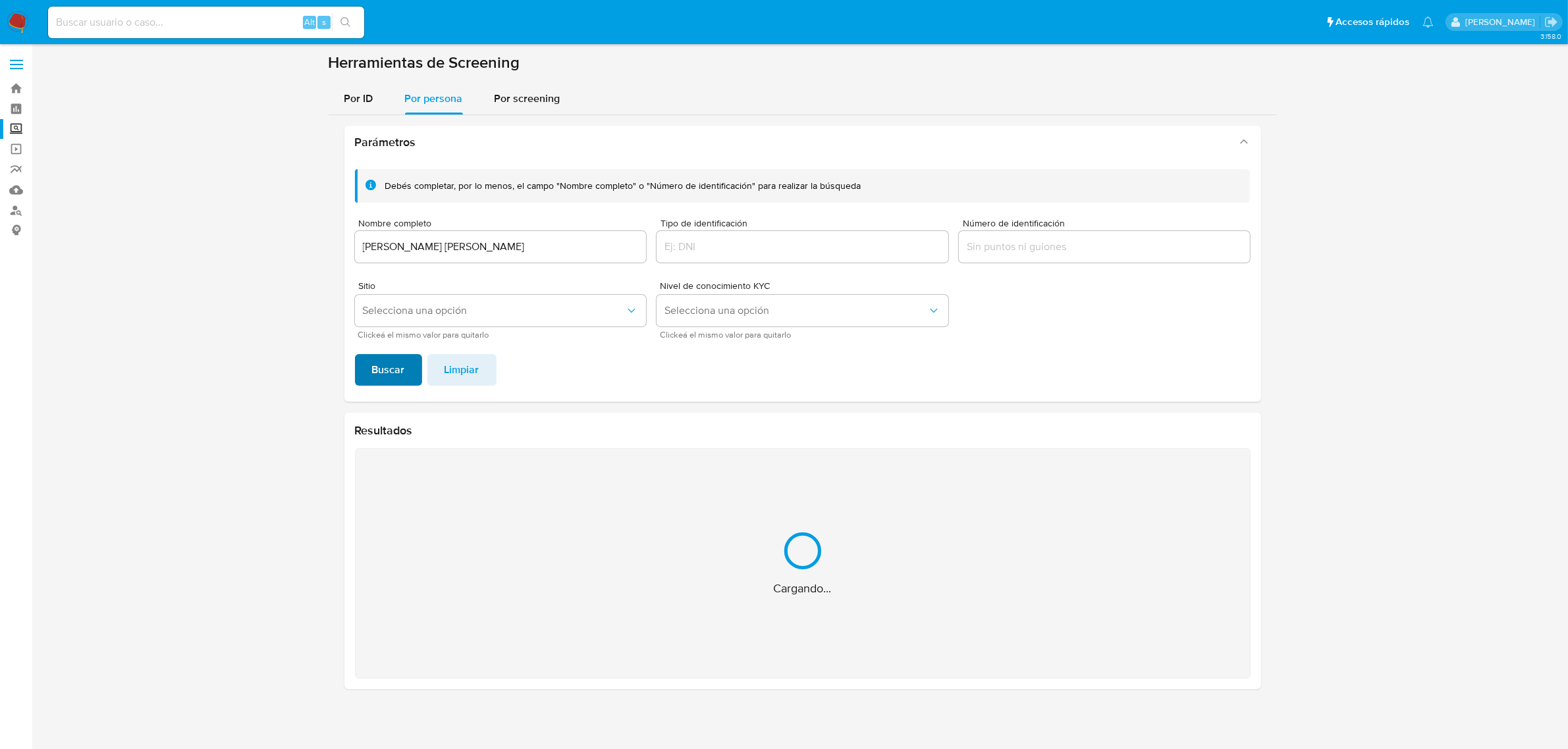
scroll to position [6, 0]
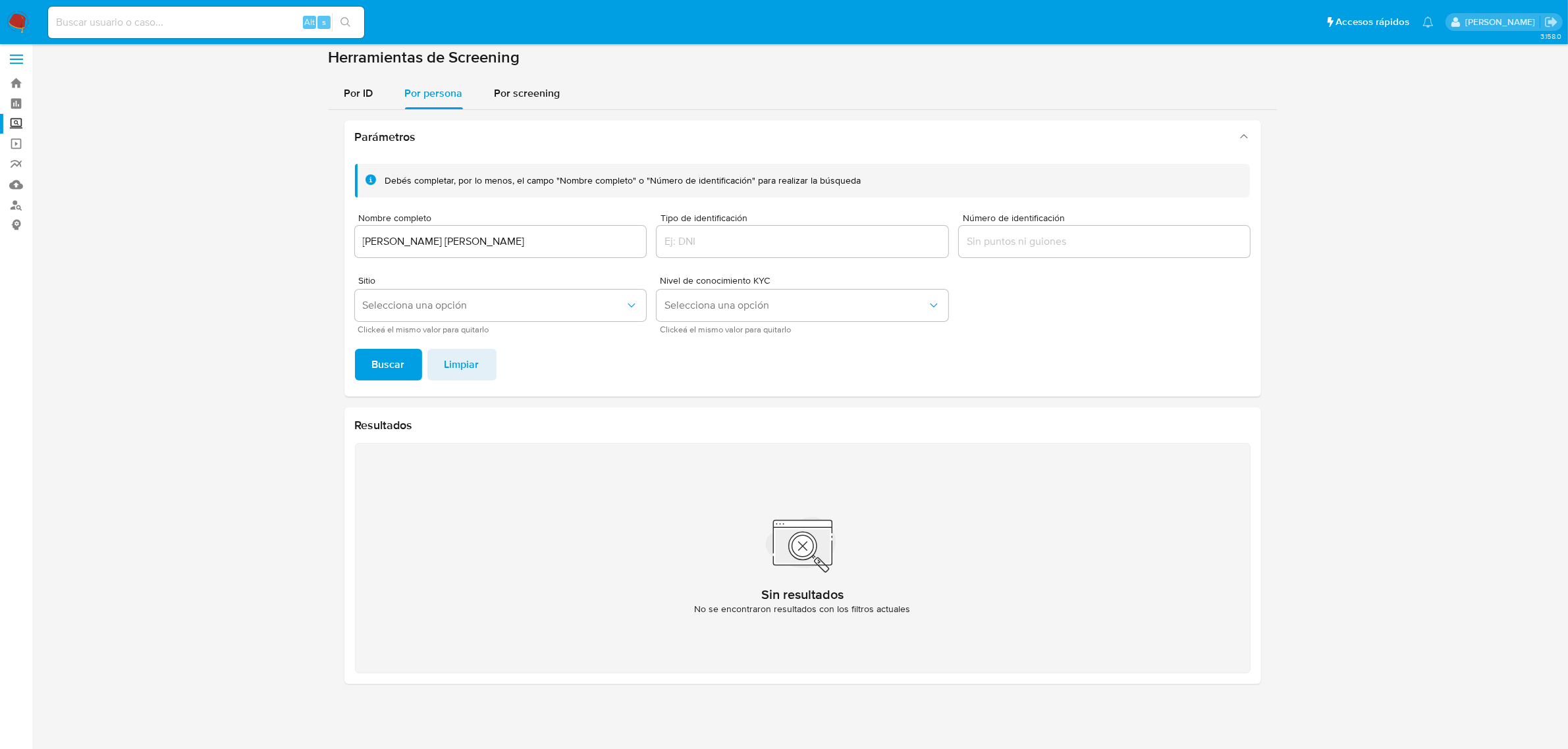
click at [463, 248] on input "ERANDI CRYSTAL HUERTA CABALLERO" at bounding box center [500, 242] width 292 height 17
type input "EDGAR PEREZ HUERTA"
click at [404, 366] on button "Buscar" at bounding box center [388, 365] width 67 height 31
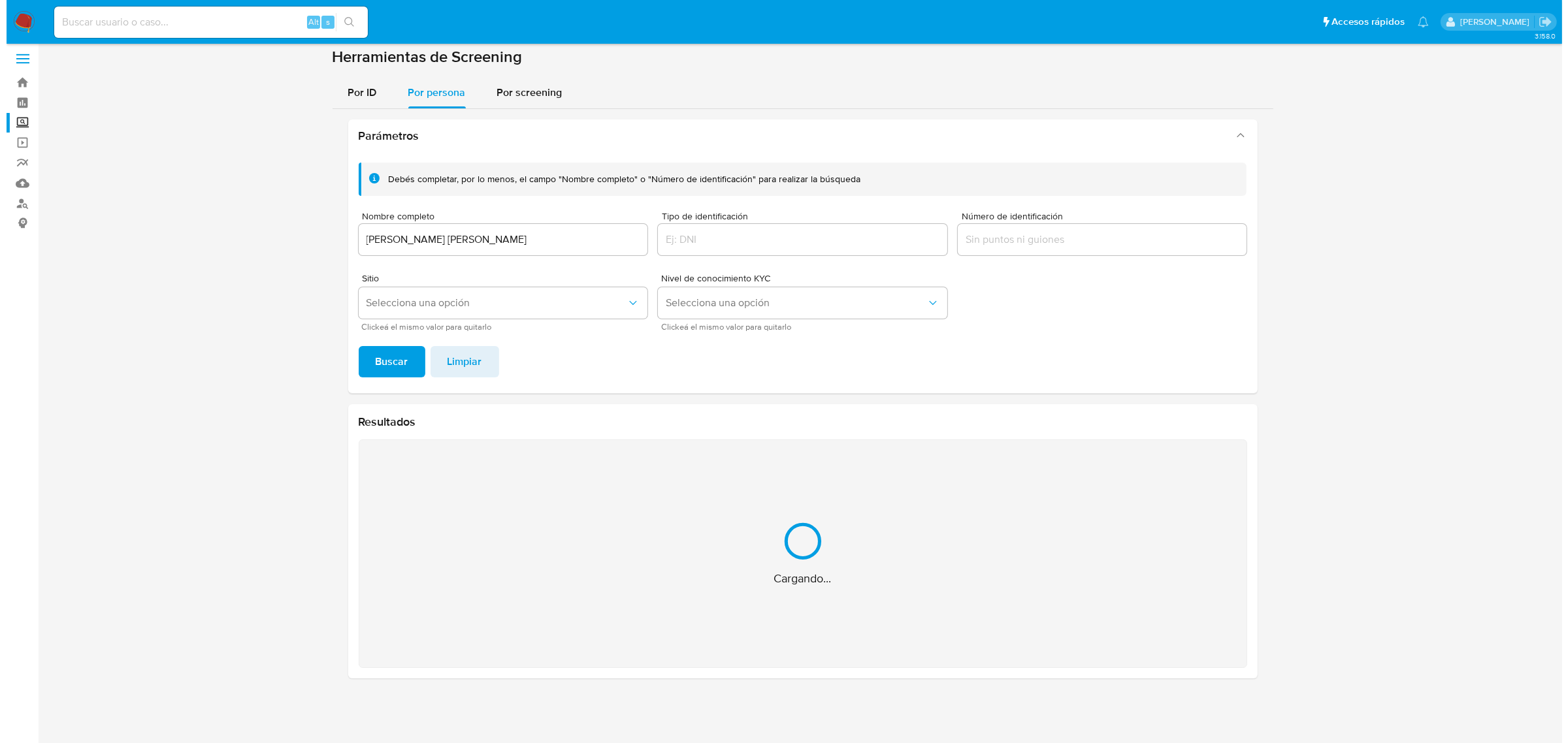
scroll to position [0, 0]
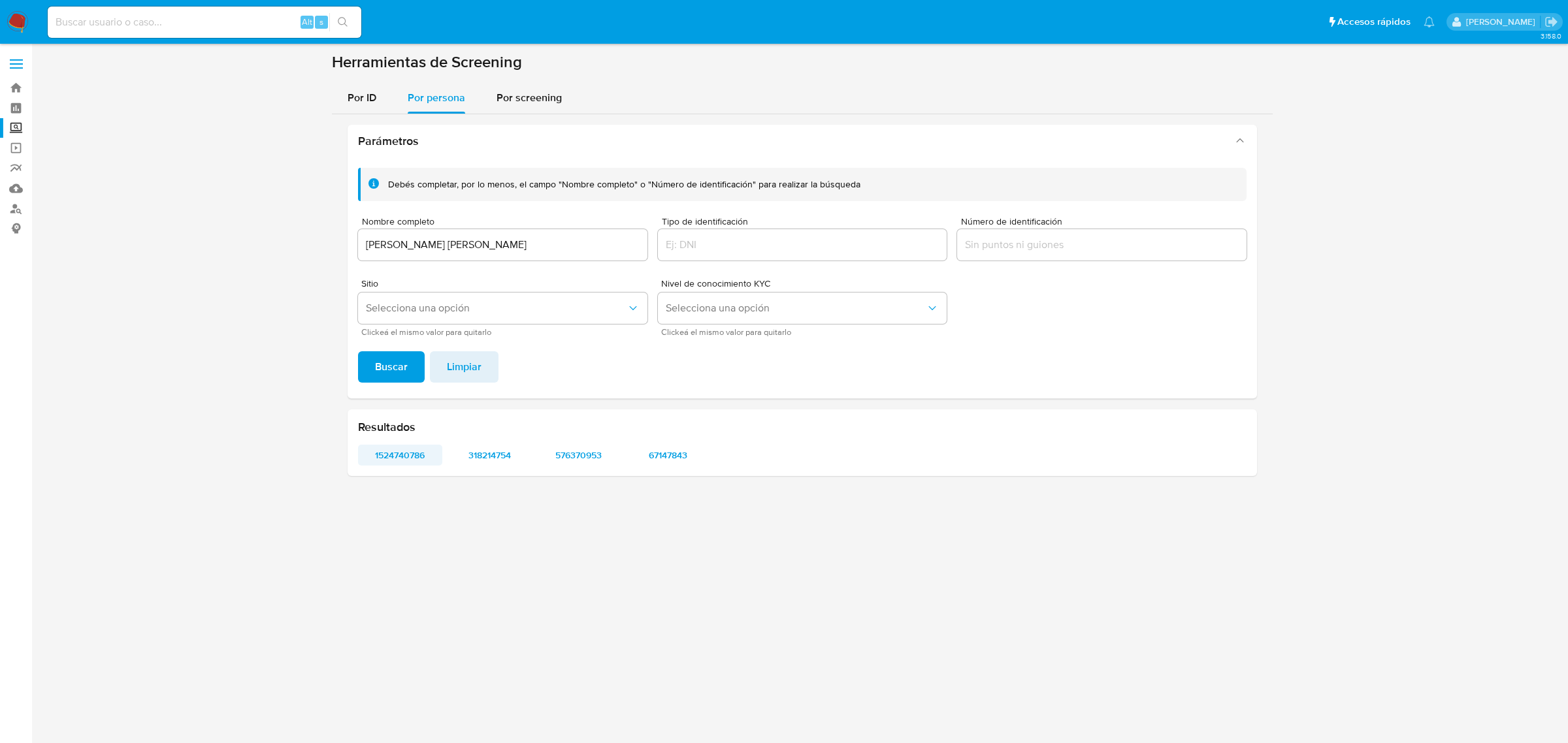
click at [403, 446] on span "1524740786" at bounding box center [400, 455] width 66 height 18
click at [478, 454] on span "318214754" at bounding box center [489, 455] width 66 height 18
click at [565, 459] on span "576370953" at bounding box center [579, 455] width 66 height 18
click at [665, 463] on span "67147843" at bounding box center [667, 455] width 66 height 18
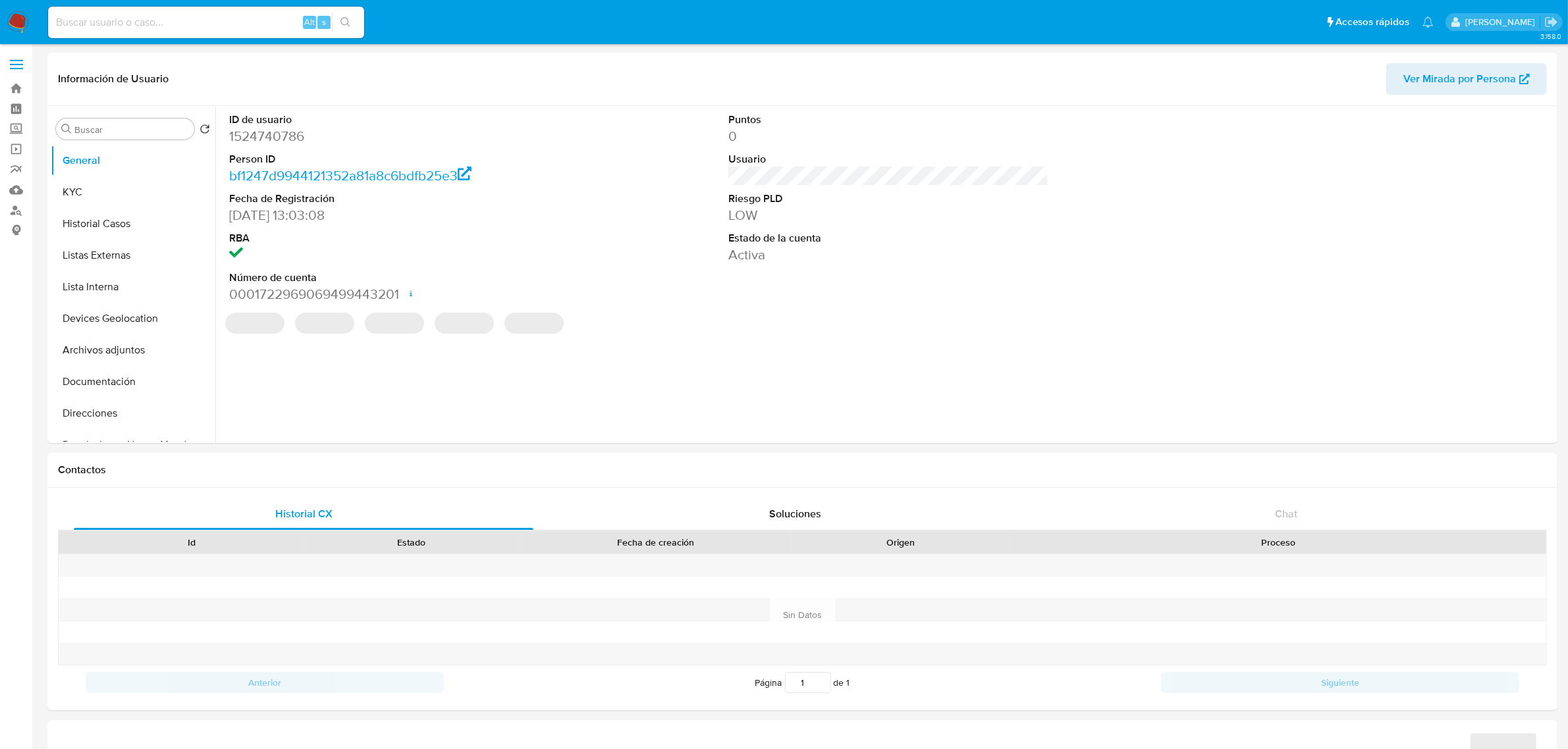
select select "10"
click at [97, 192] on button "KYC" at bounding box center [127, 192] width 154 height 31
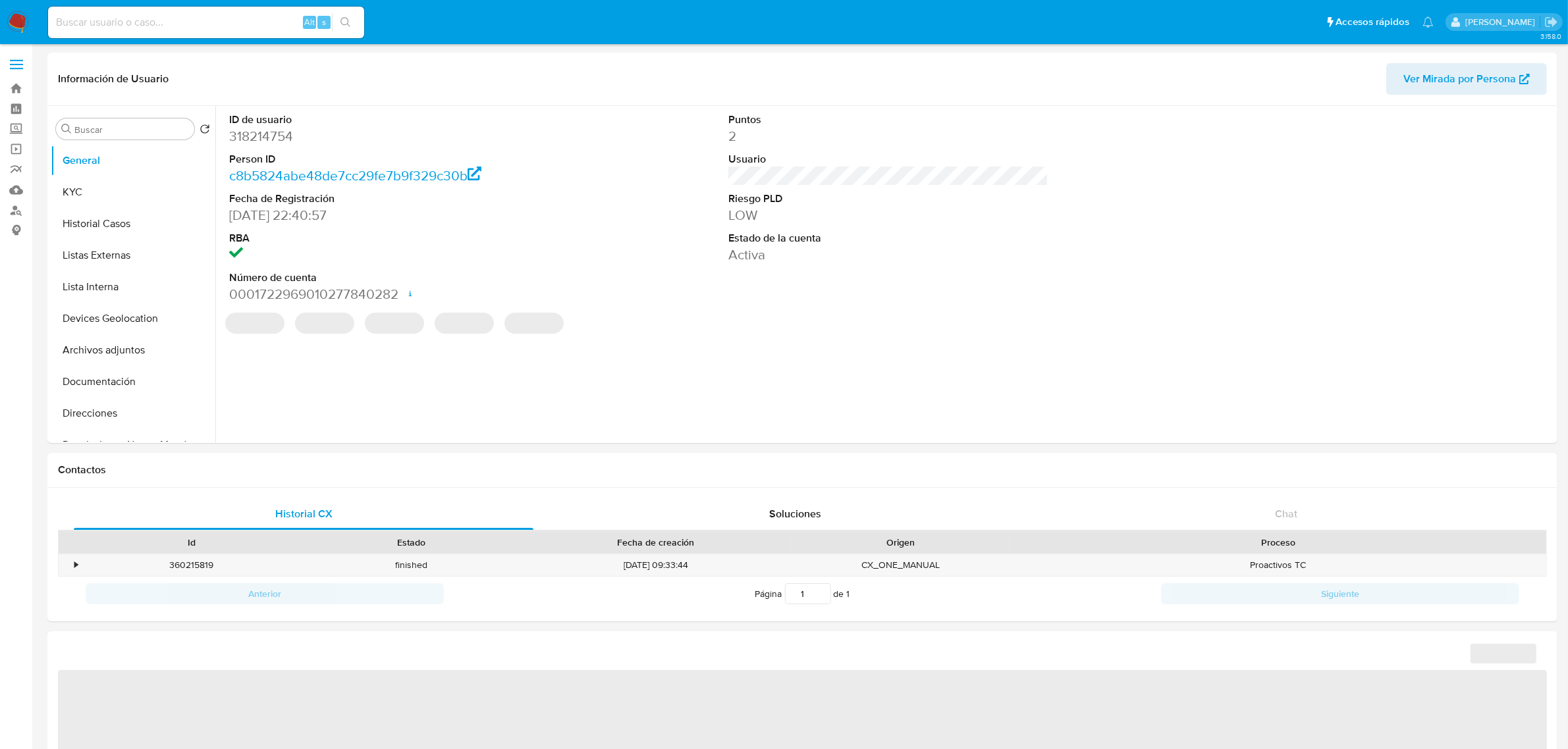
select select "10"
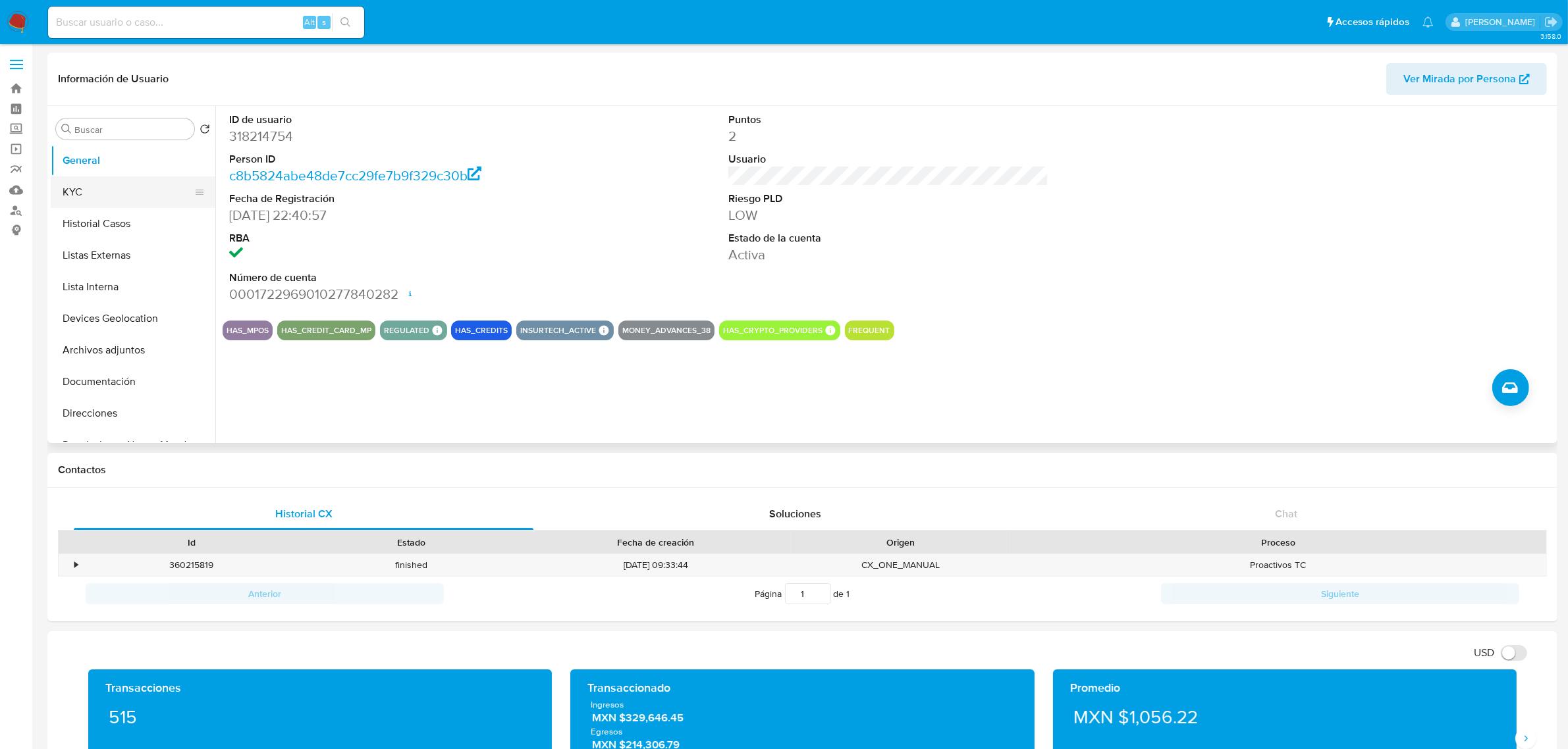
click at [136, 198] on button "KYC" at bounding box center [127, 192] width 154 height 31
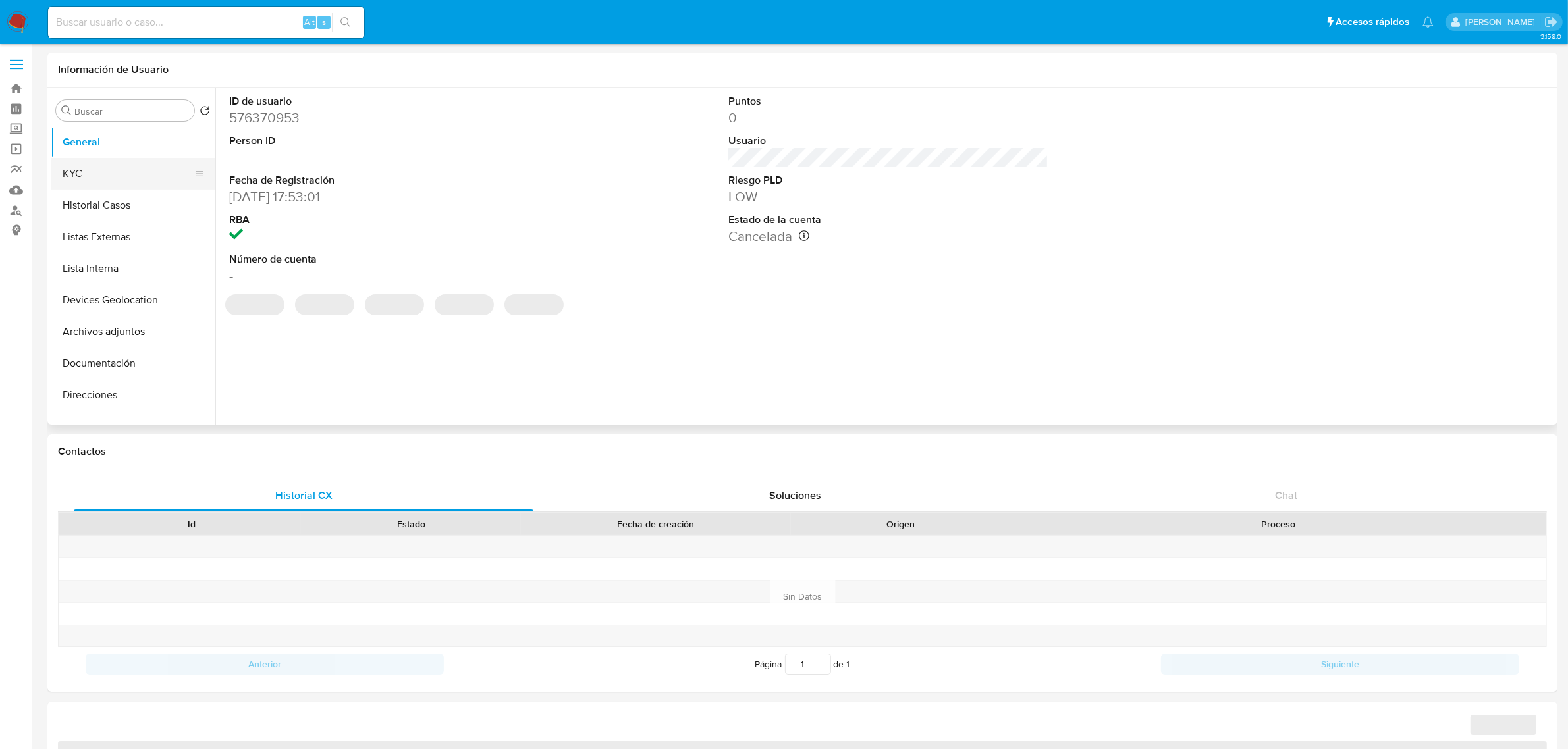
select select "10"
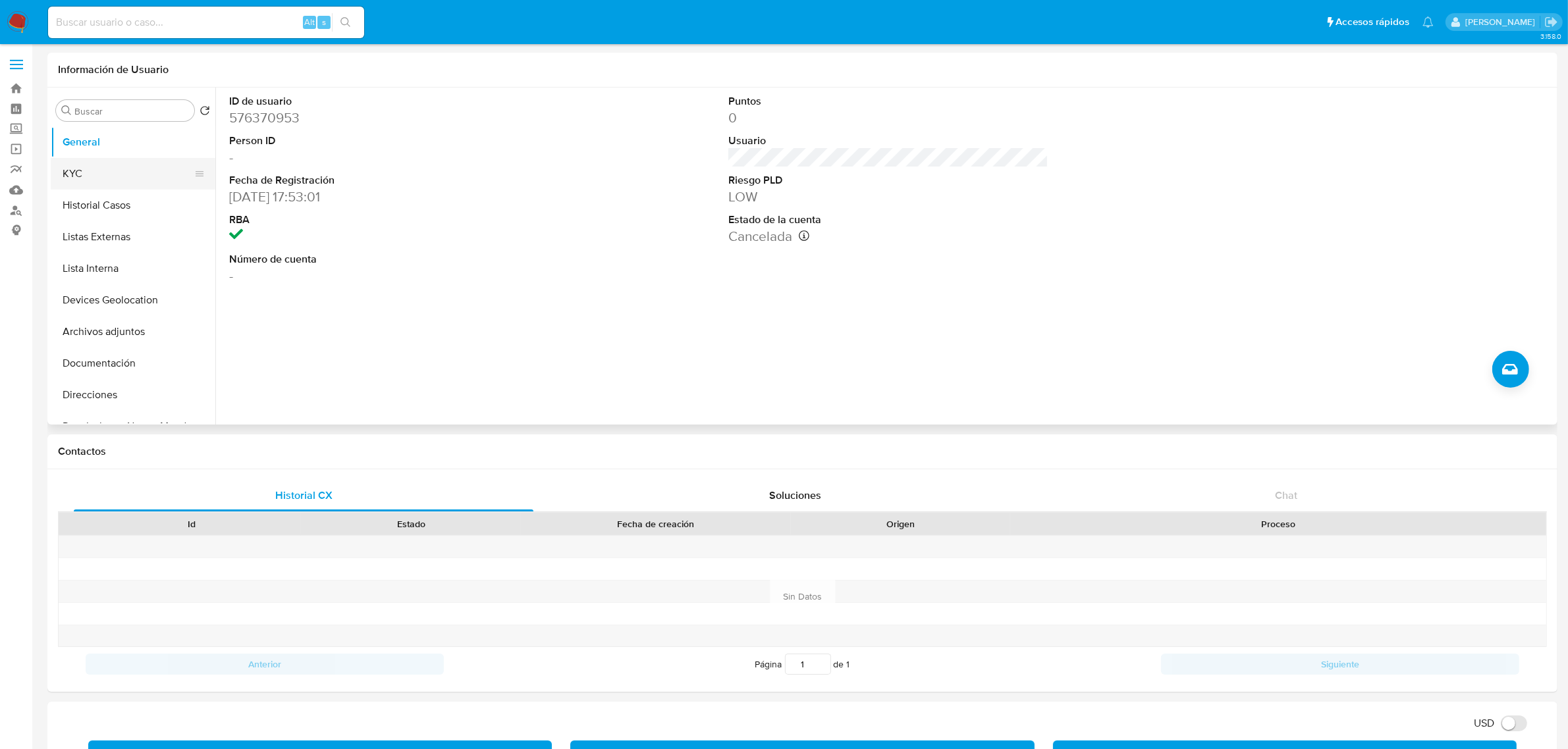
click at [115, 182] on button "KYC" at bounding box center [127, 174] width 154 height 31
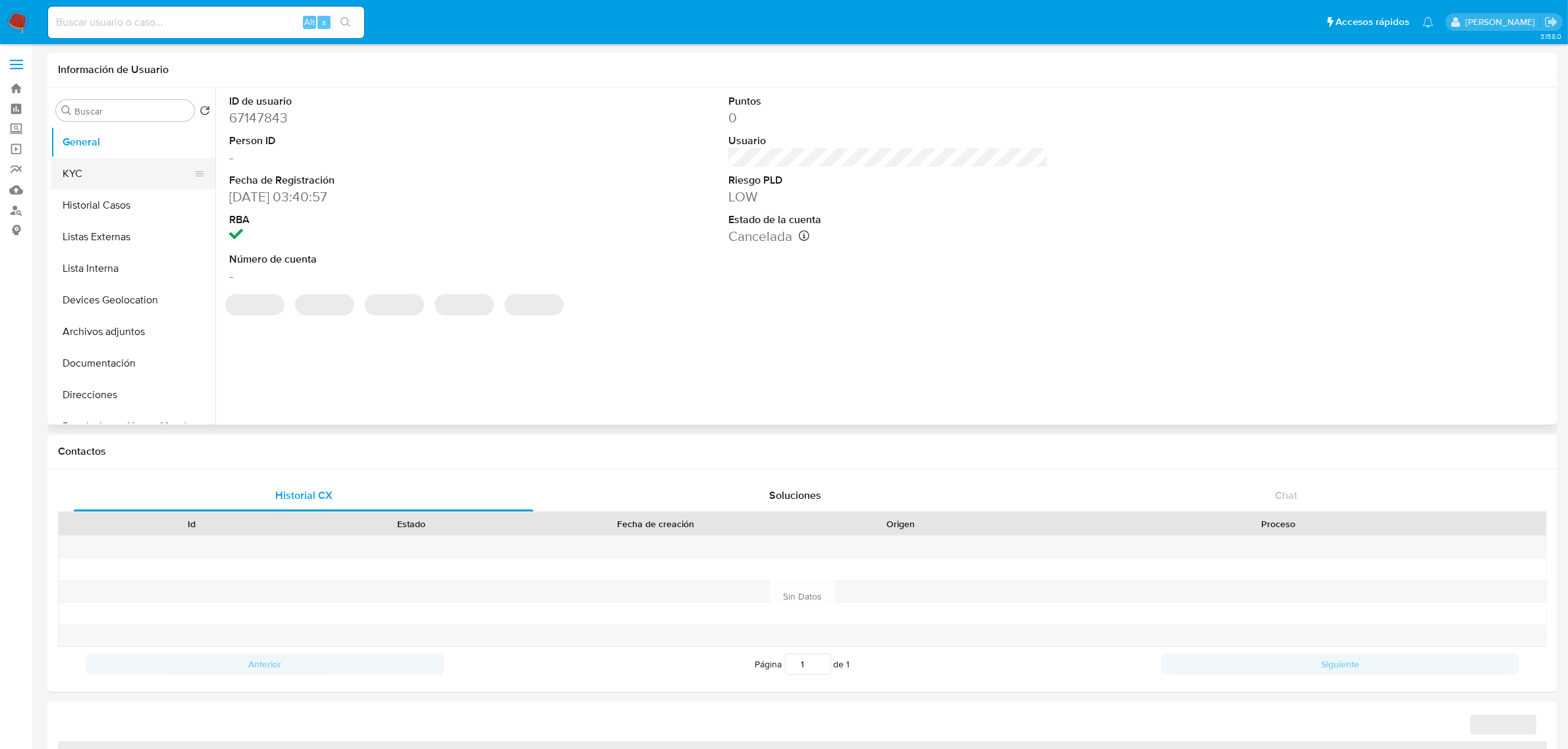
select select "10"
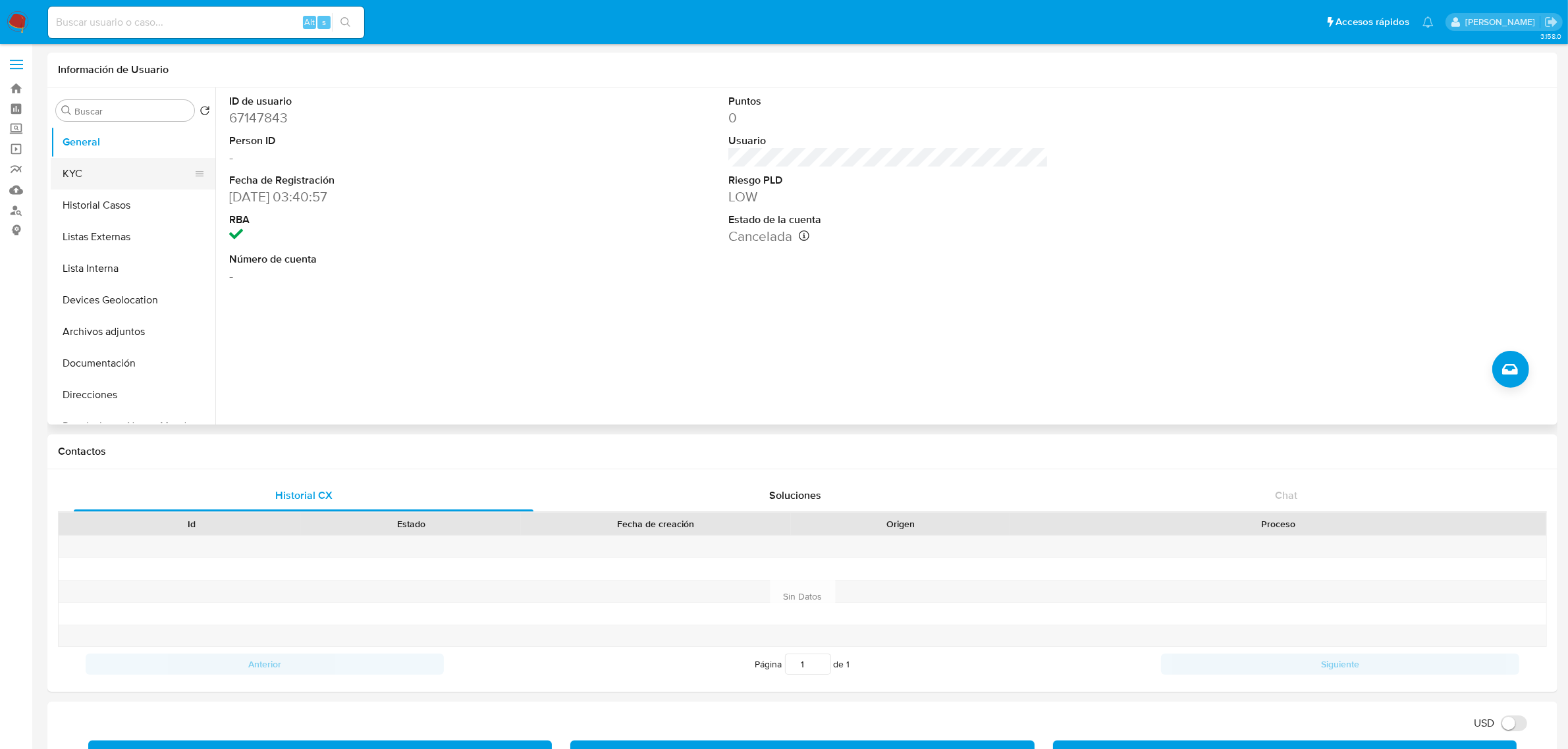
click at [98, 168] on button "KYC" at bounding box center [127, 174] width 154 height 31
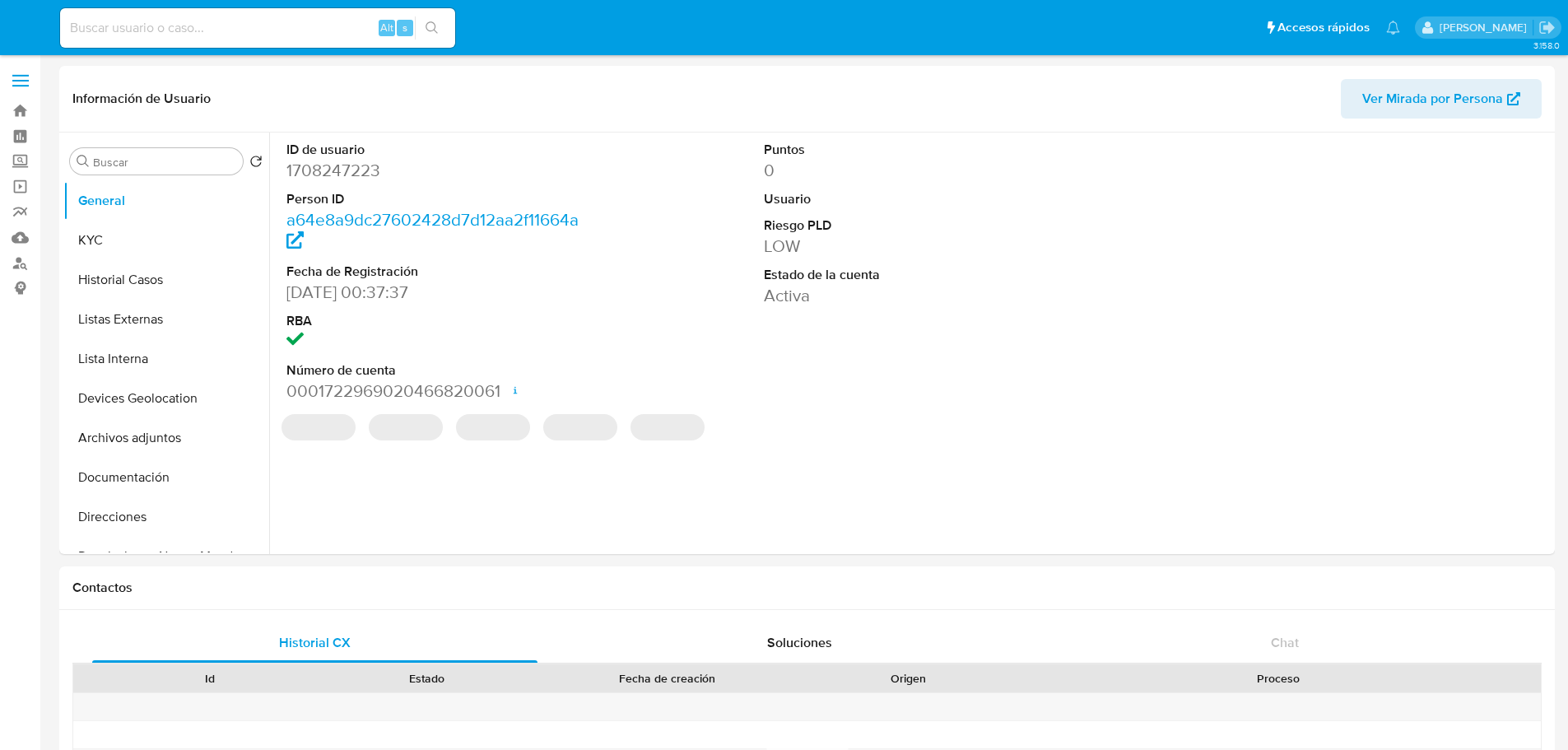
select select "10"
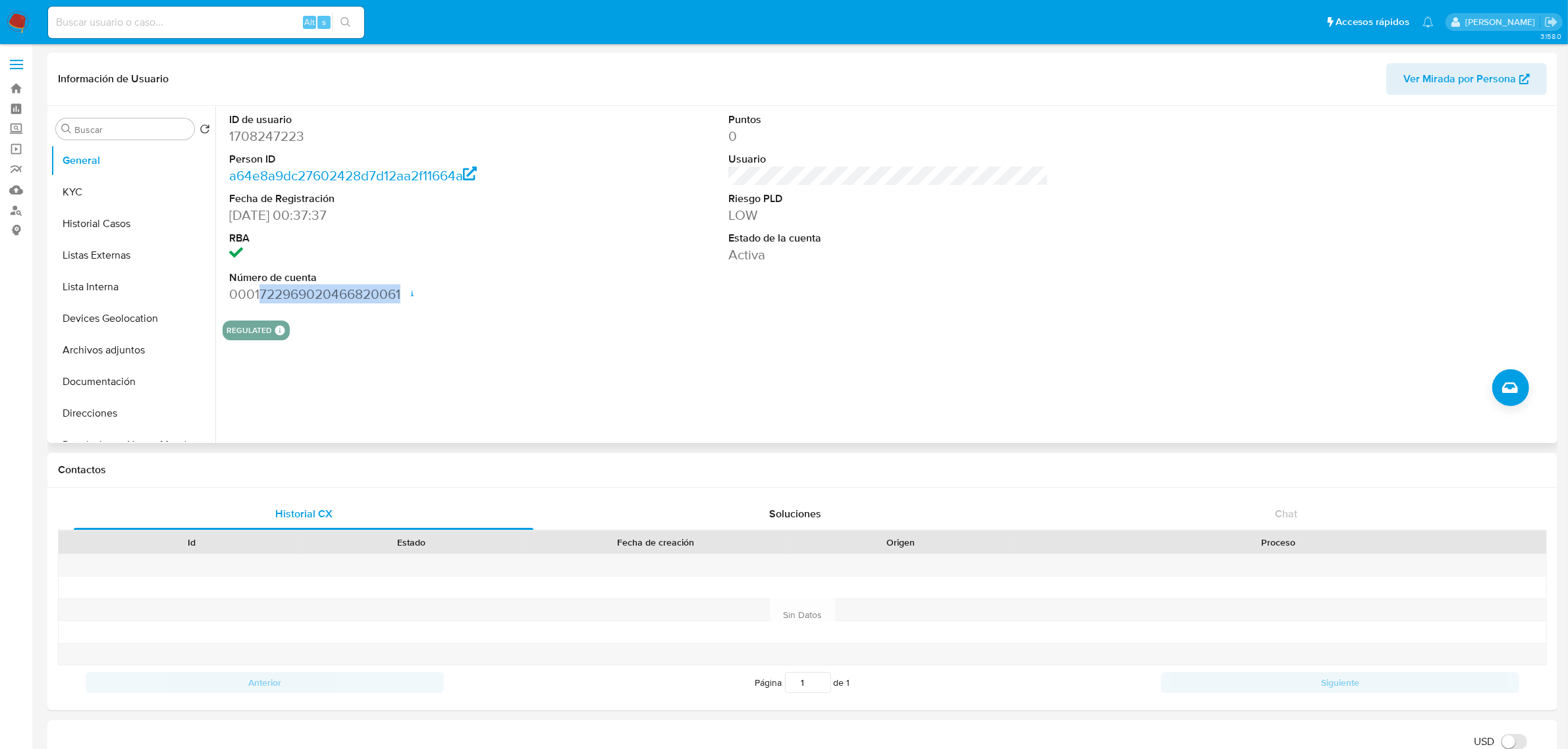
drag, startPoint x: 260, startPoint y: 290, endPoint x: 400, endPoint y: 293, distance: 140.0
click at [400, 293] on dd "0001722969020466820061 Fecha de apertura [DATE] 20:00 Estado ACTIVE" at bounding box center [389, 293] width 320 height 18
copy dd "722969020466820061"
click at [120, 192] on button "KYC" at bounding box center [127, 192] width 154 height 31
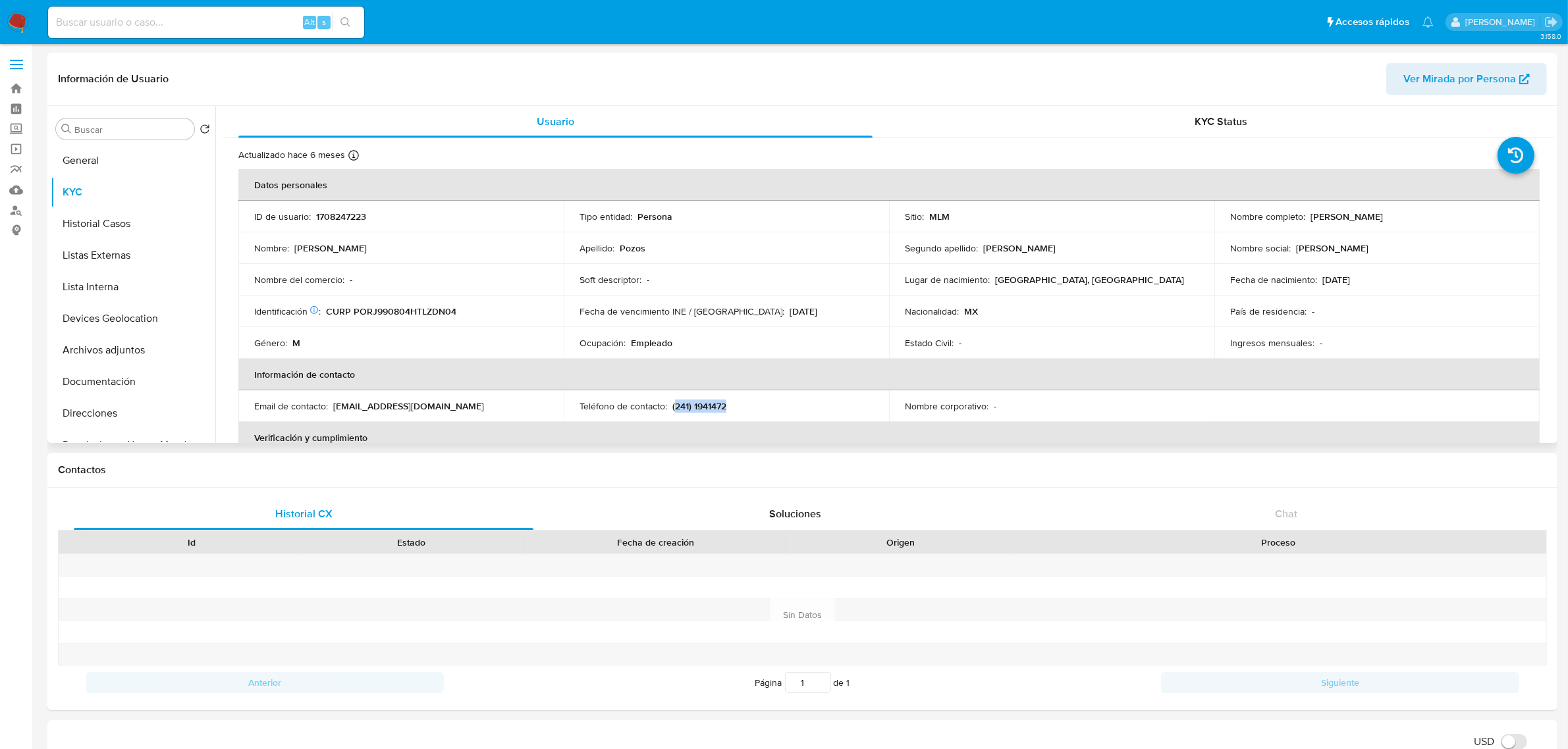
drag, startPoint x: 729, startPoint y: 407, endPoint x: 672, endPoint y: 403, distance: 57.1
click at [672, 403] on div "Teléfono de contacto : (241) 1941472" at bounding box center [725, 406] width 293 height 12
copy p "241) 1941472"
drag, startPoint x: 334, startPoint y: 407, endPoint x: 450, endPoint y: 408, distance: 116.0
click at [450, 408] on div "Email de contacto : pozoscarlos42@gmail.com" at bounding box center [400, 406] width 293 height 12
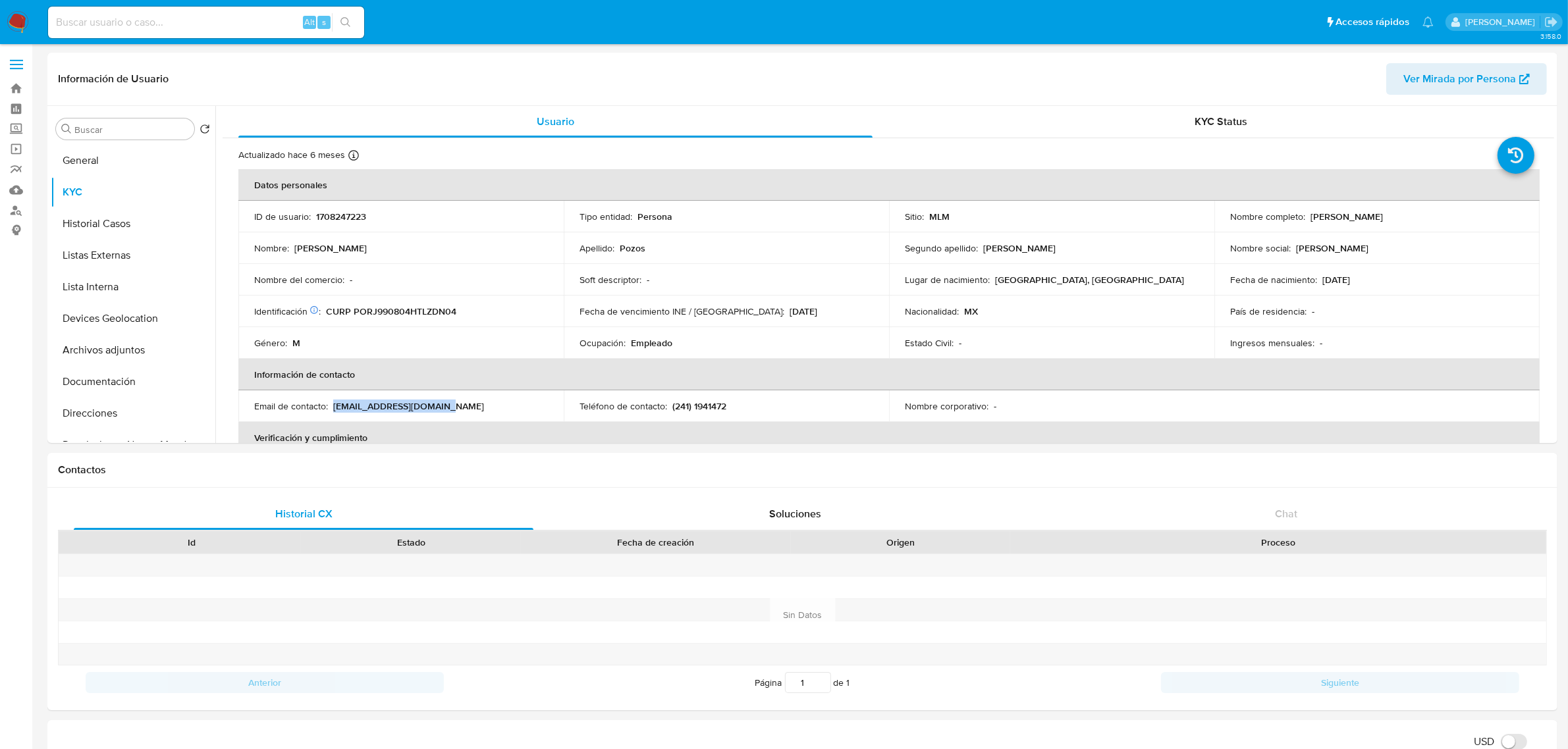
copy p "pozoscarlos42@gmail.com"
click at [131, 231] on button "Historial Casos" at bounding box center [127, 223] width 154 height 31
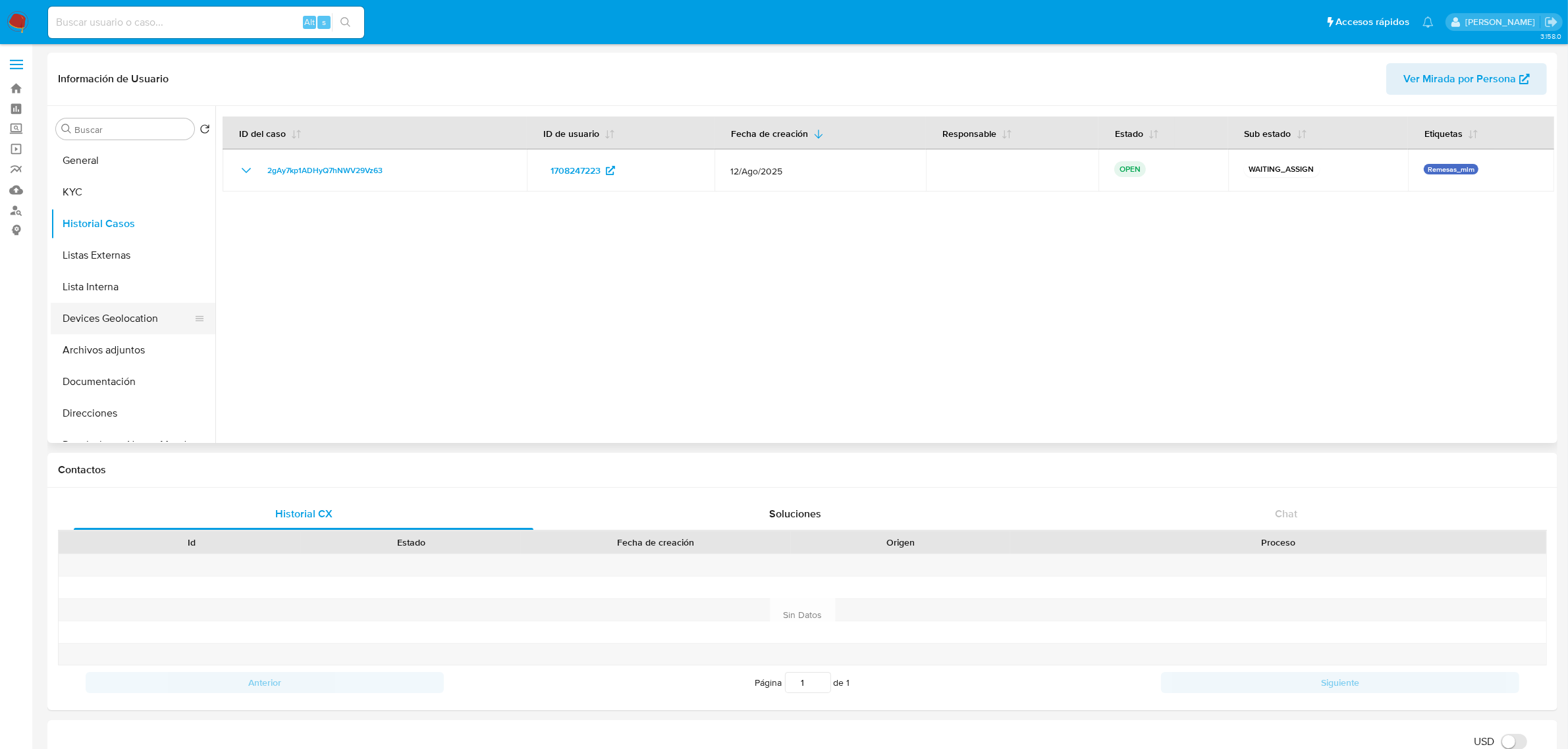
click at [120, 317] on button "Devices Geolocation" at bounding box center [127, 319] width 154 height 31
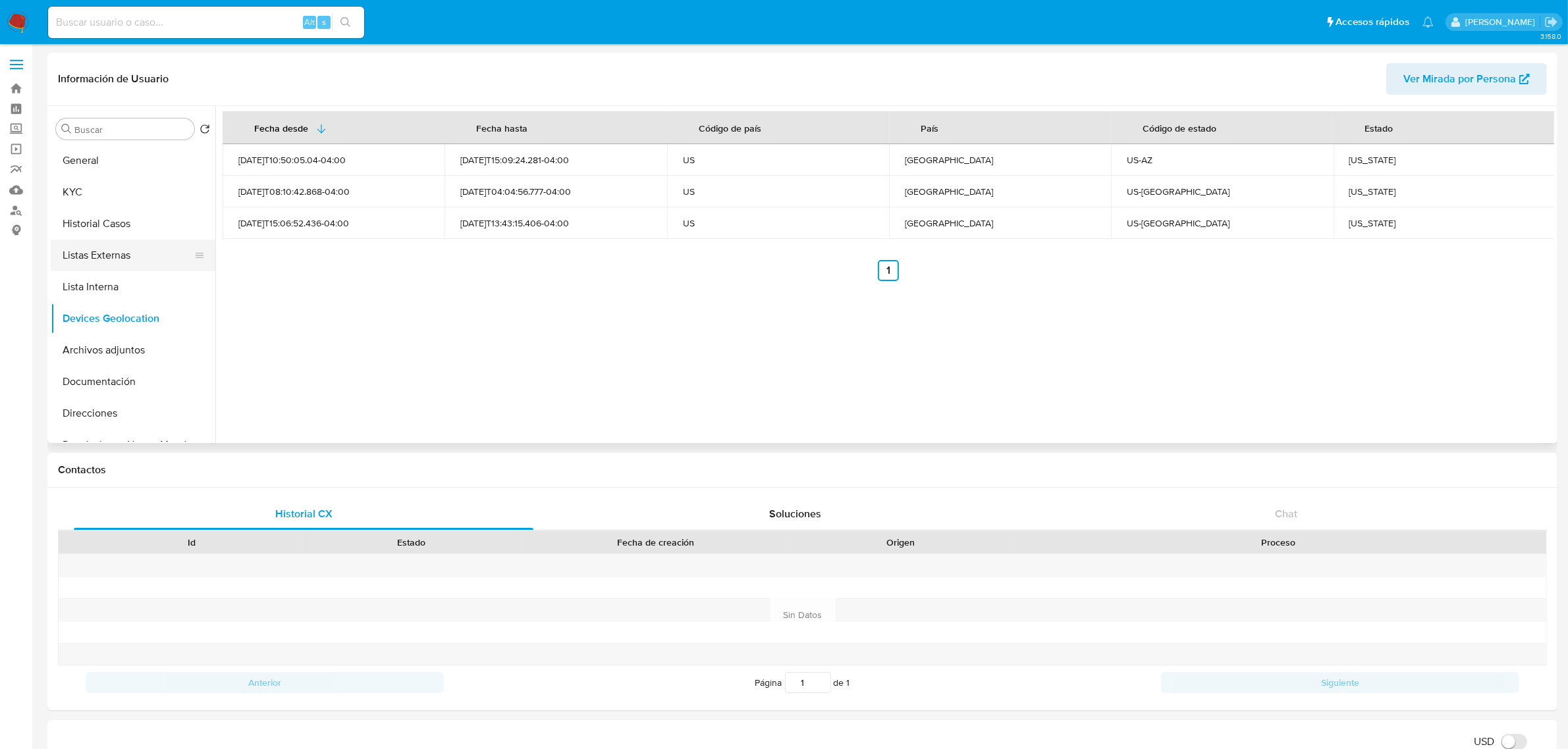
click at [114, 256] on button "Listas Externas" at bounding box center [127, 256] width 154 height 31
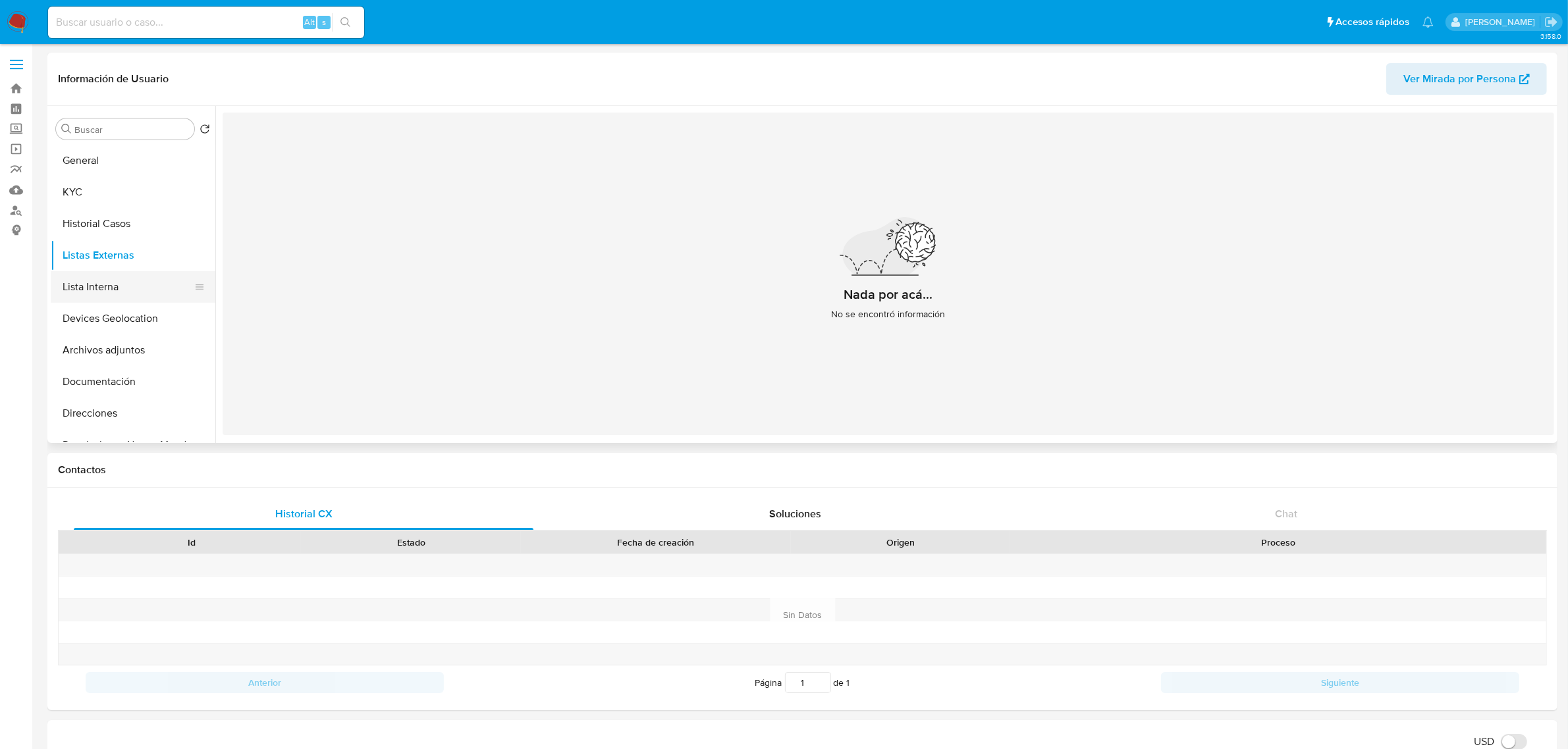
click at [113, 297] on button "Lista Interna" at bounding box center [127, 287] width 154 height 31
click at [142, 191] on button "KYC" at bounding box center [127, 192] width 154 height 31
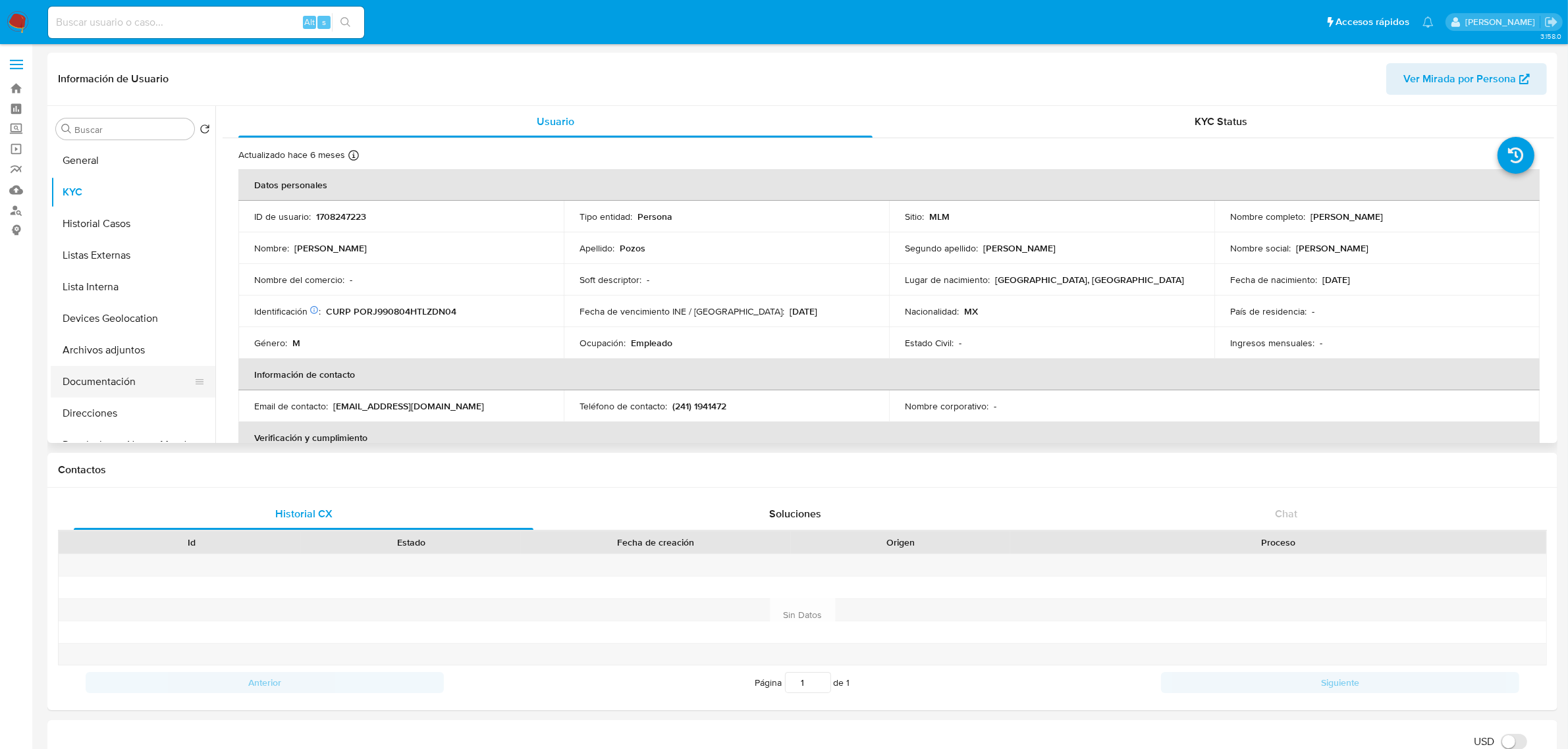
click at [124, 379] on button "Documentación" at bounding box center [127, 382] width 154 height 31
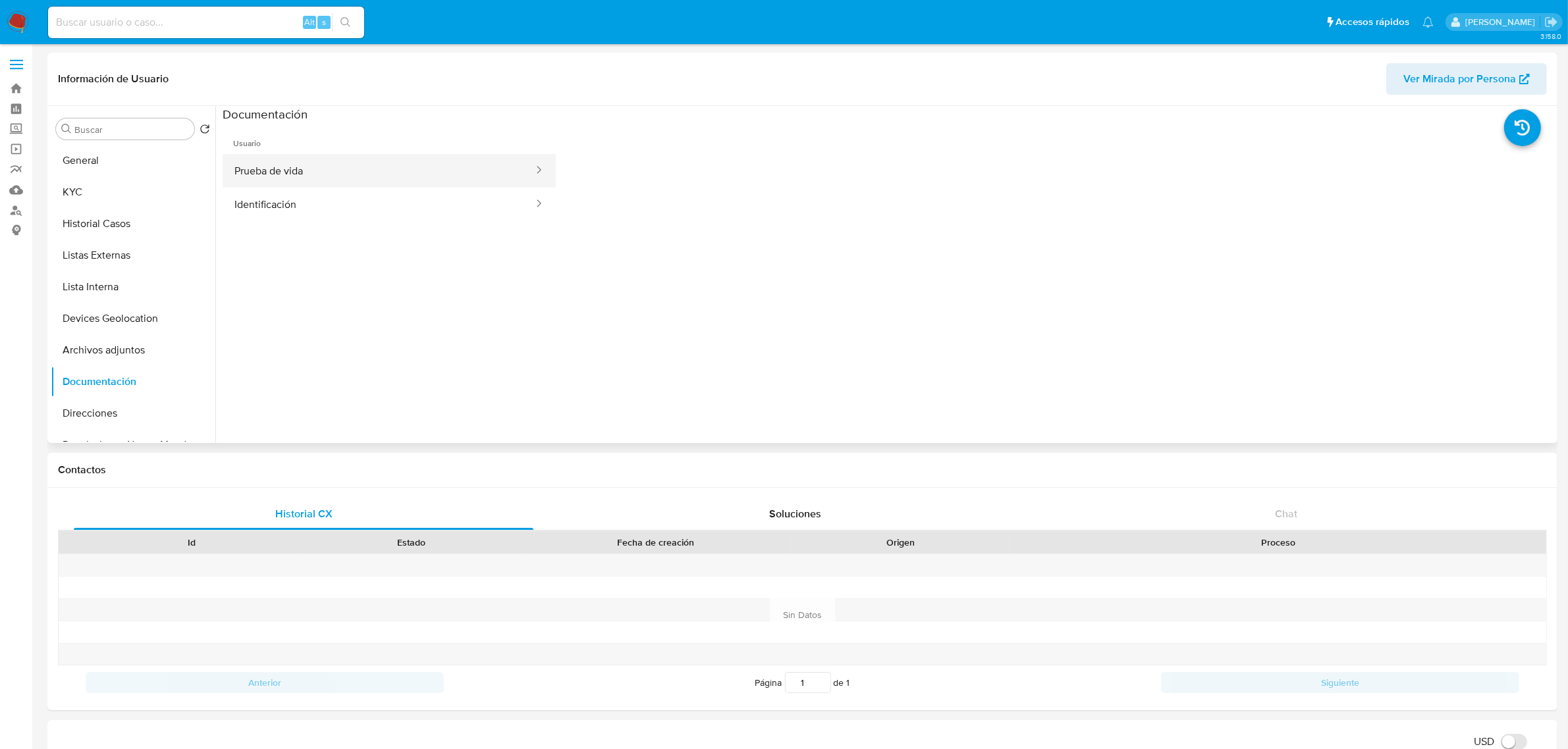
click at [382, 178] on button "Prueba de vida" at bounding box center [378, 171] width 312 height 34
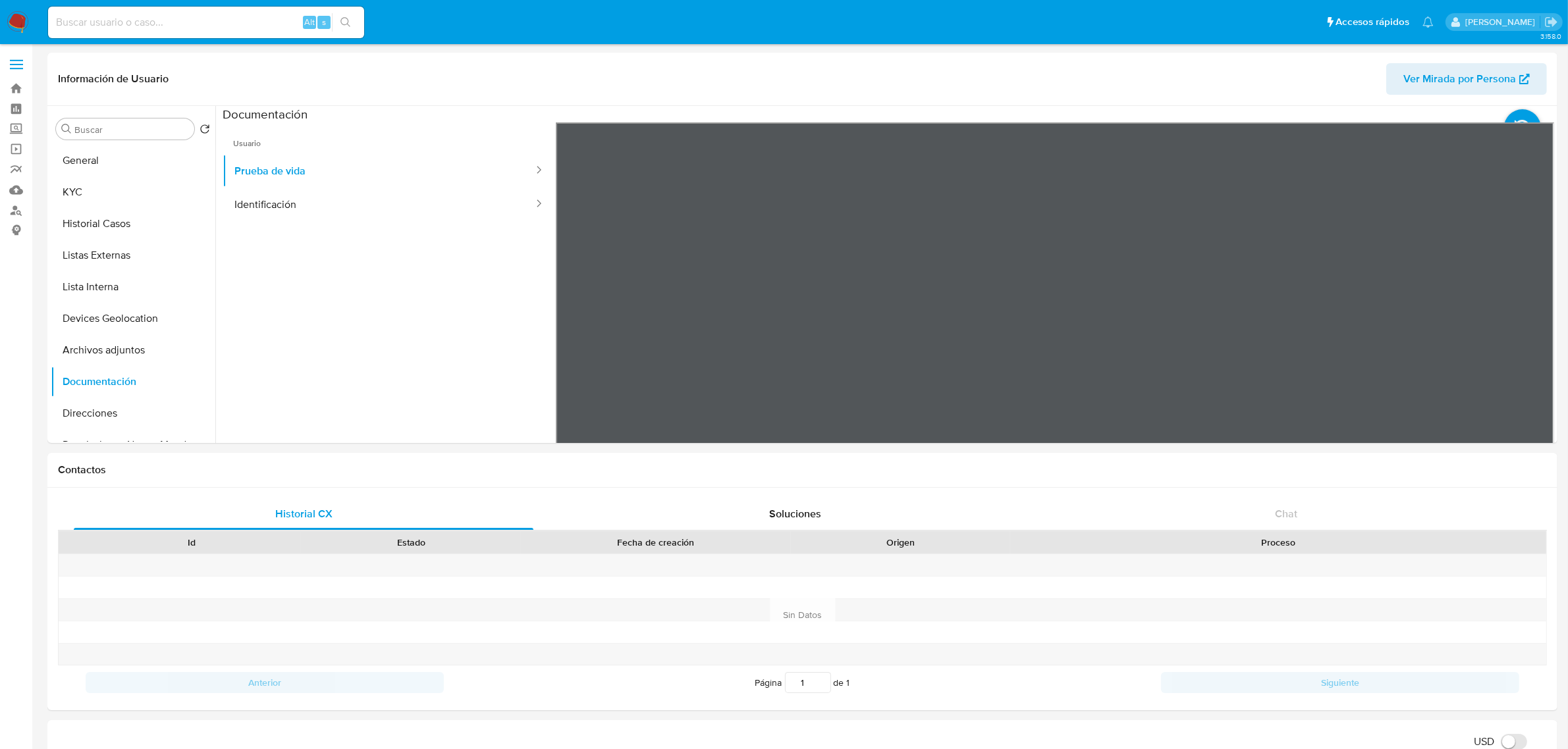
click at [168, 18] on input at bounding box center [206, 23] width 316 height 17
paste input "2502521220"
type input "2502521220"
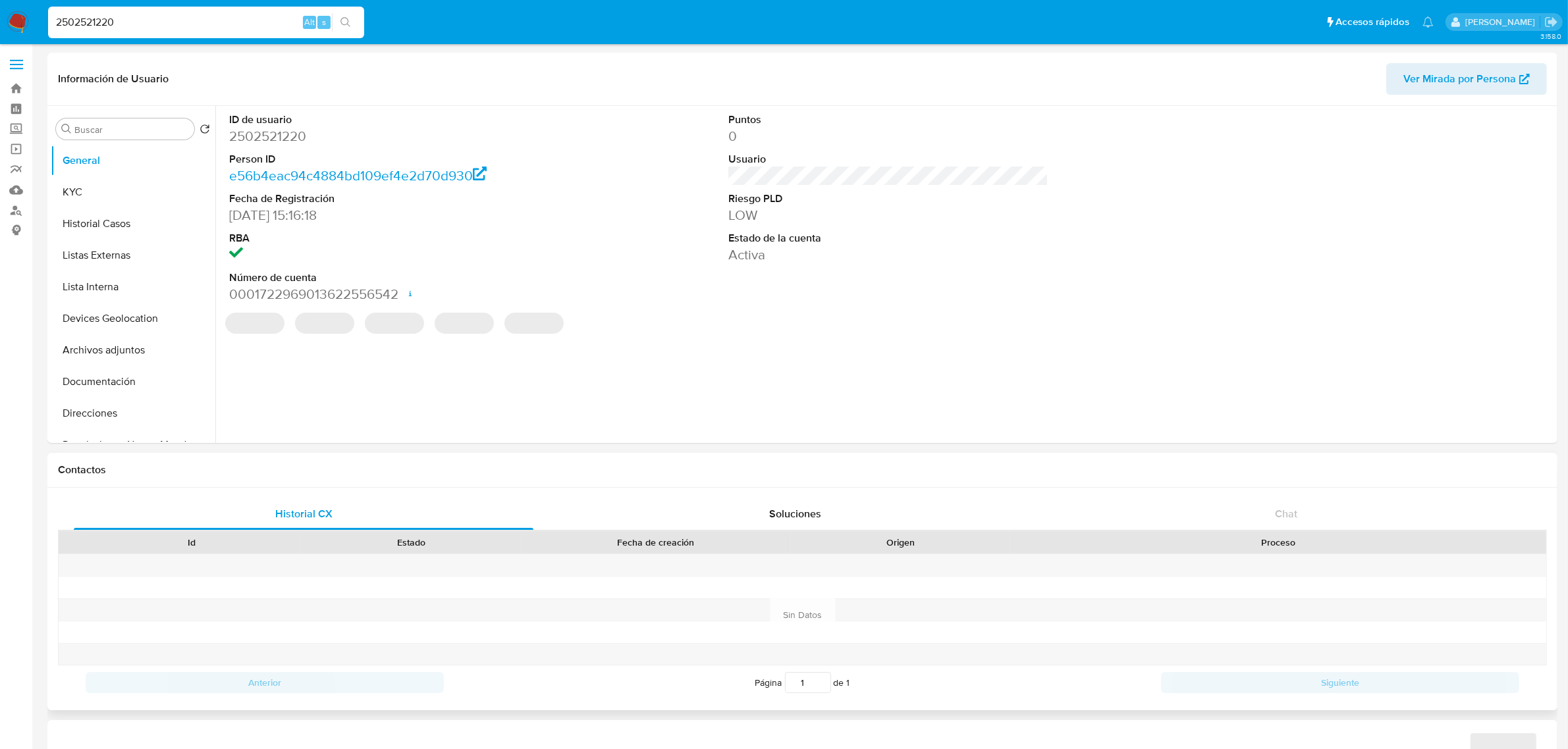
select select "10"
drag, startPoint x: 261, startPoint y: 293, endPoint x: 400, endPoint y: 293, distance: 139.0
click at [400, 293] on dd "0001722969013622556542 Fecha de apertura 16/06/2025 17:05 Estado ACTIVE" at bounding box center [389, 293] width 320 height 18
copy dd "722969013622556542"
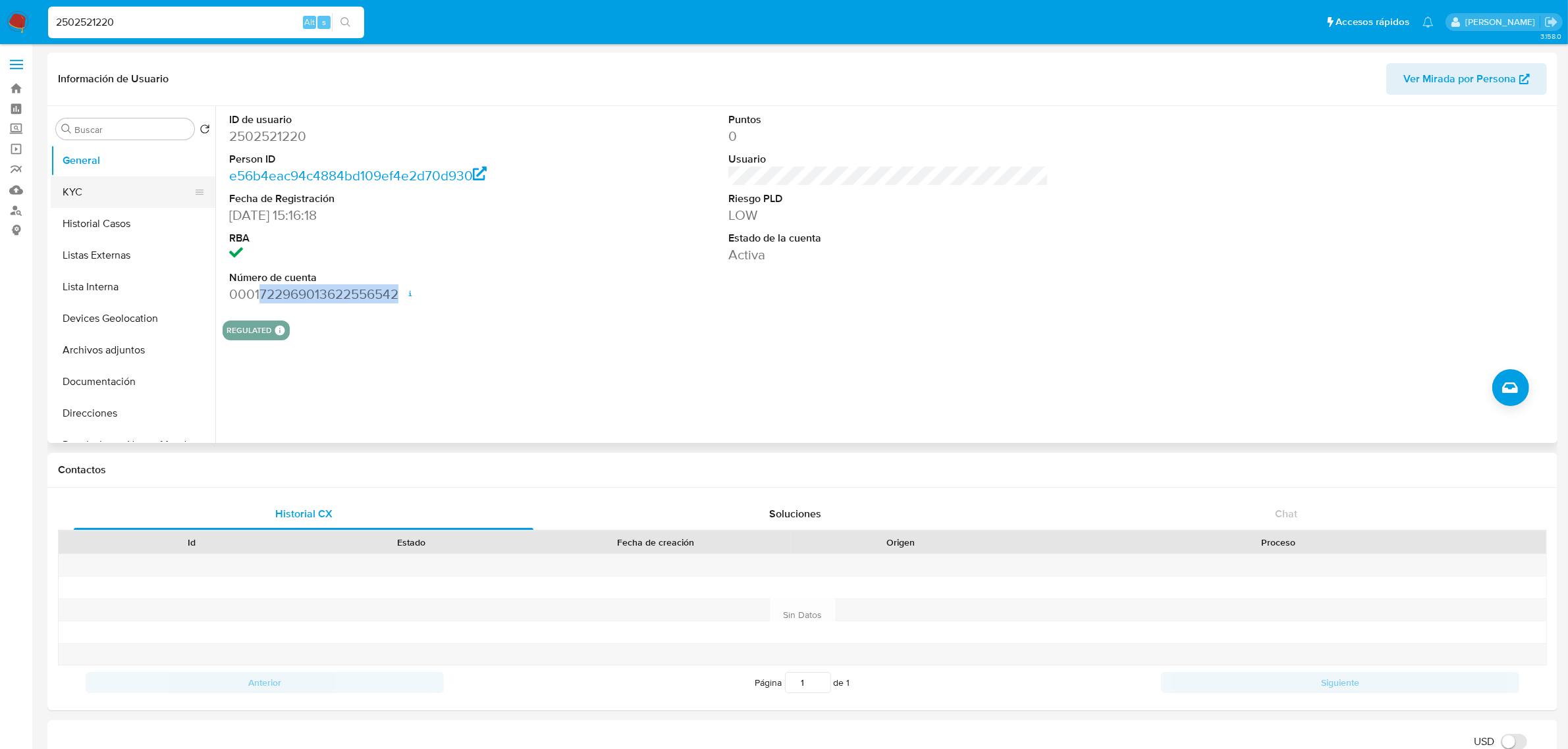
click at [104, 204] on button "KYC" at bounding box center [127, 192] width 154 height 31
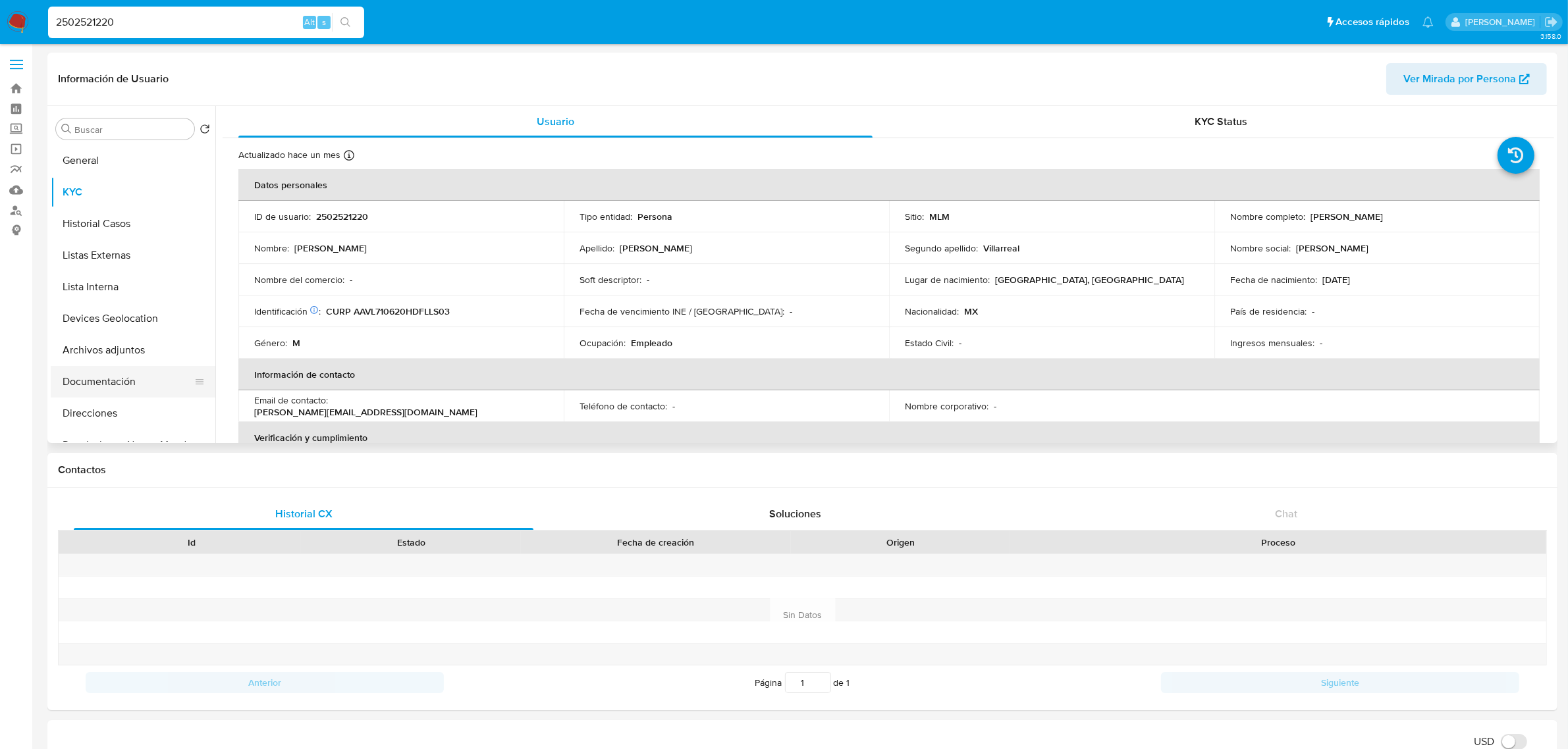
click at [99, 379] on button "Documentación" at bounding box center [127, 382] width 154 height 31
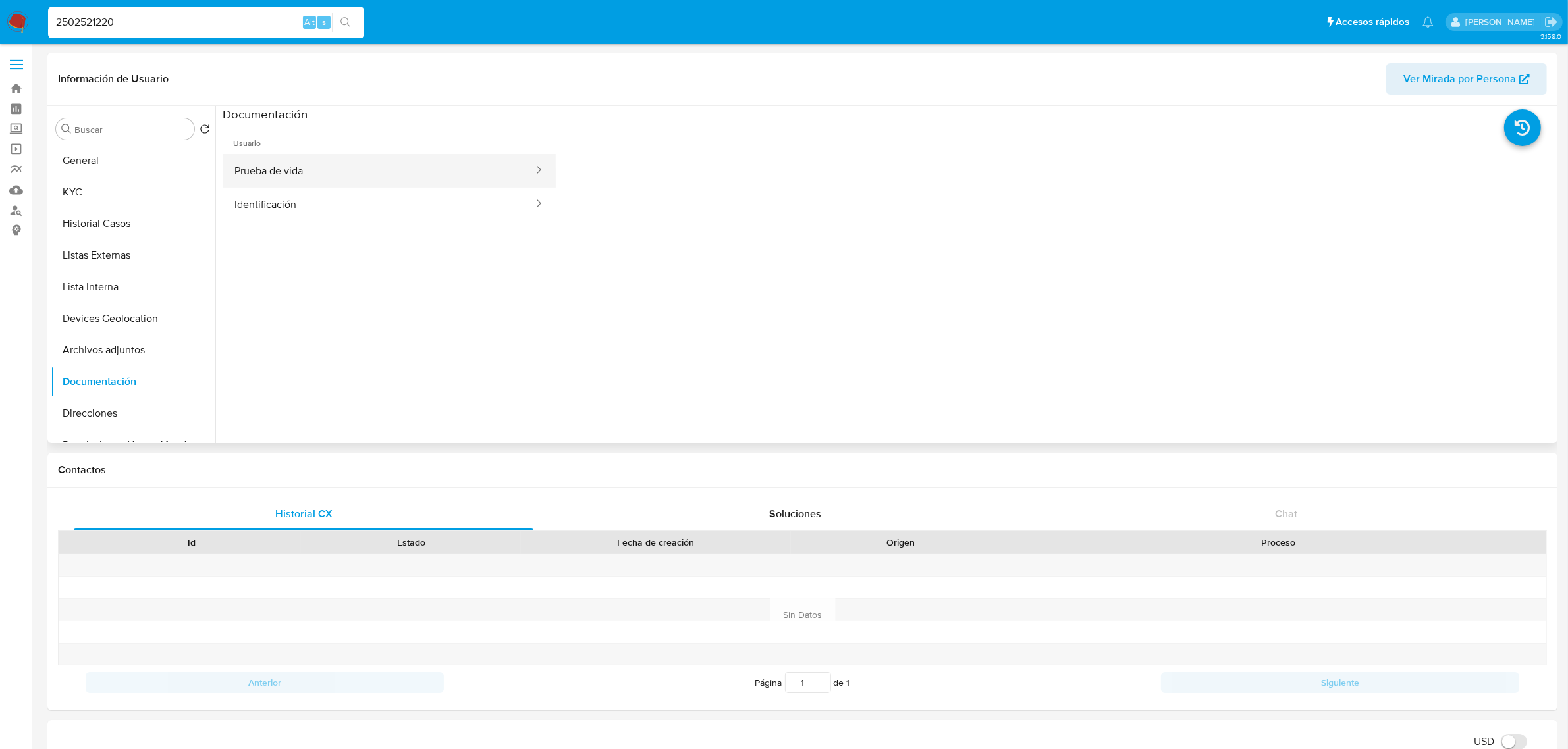
click at [311, 167] on button "Prueba de vida" at bounding box center [378, 171] width 312 height 34
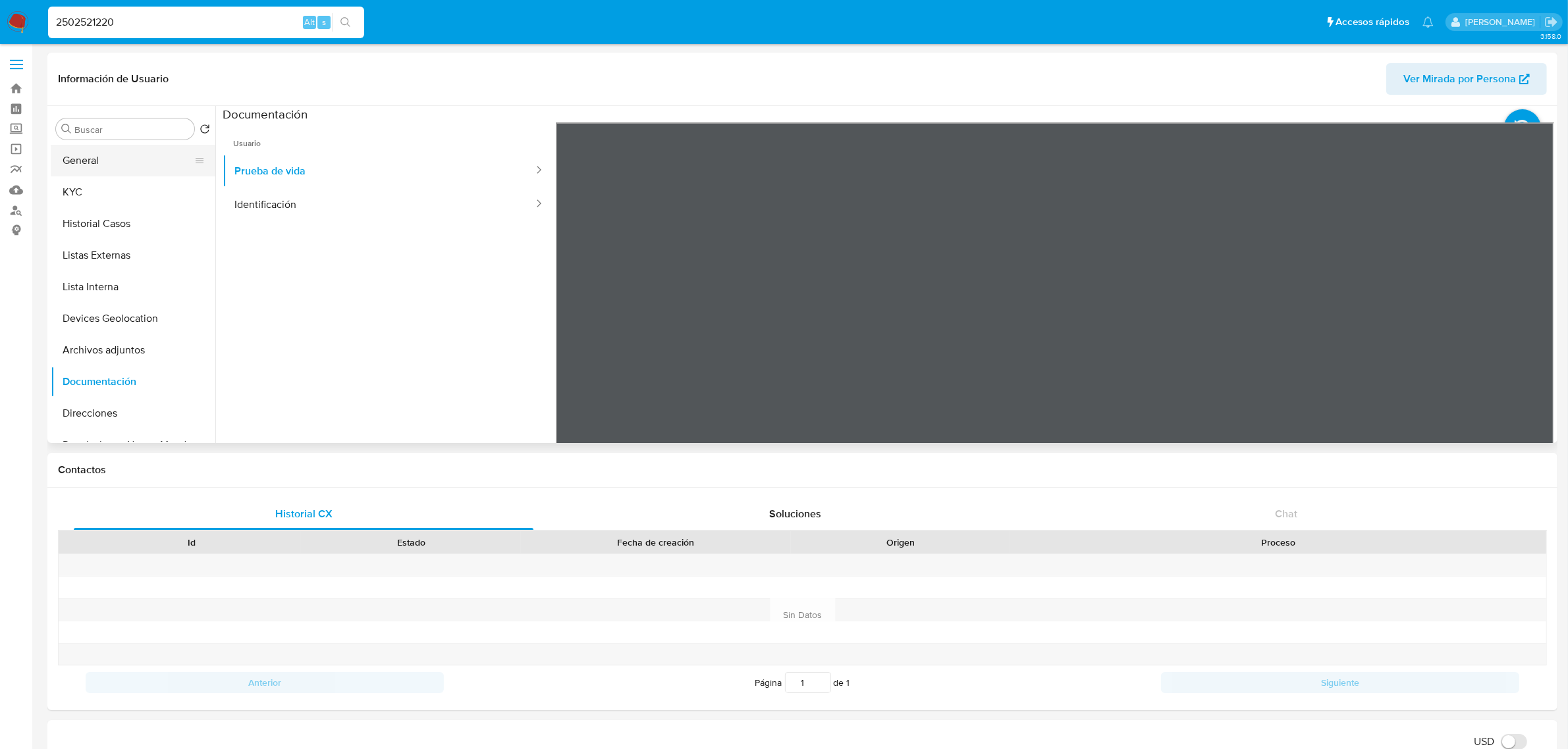
click at [86, 169] on button "General" at bounding box center [127, 160] width 154 height 31
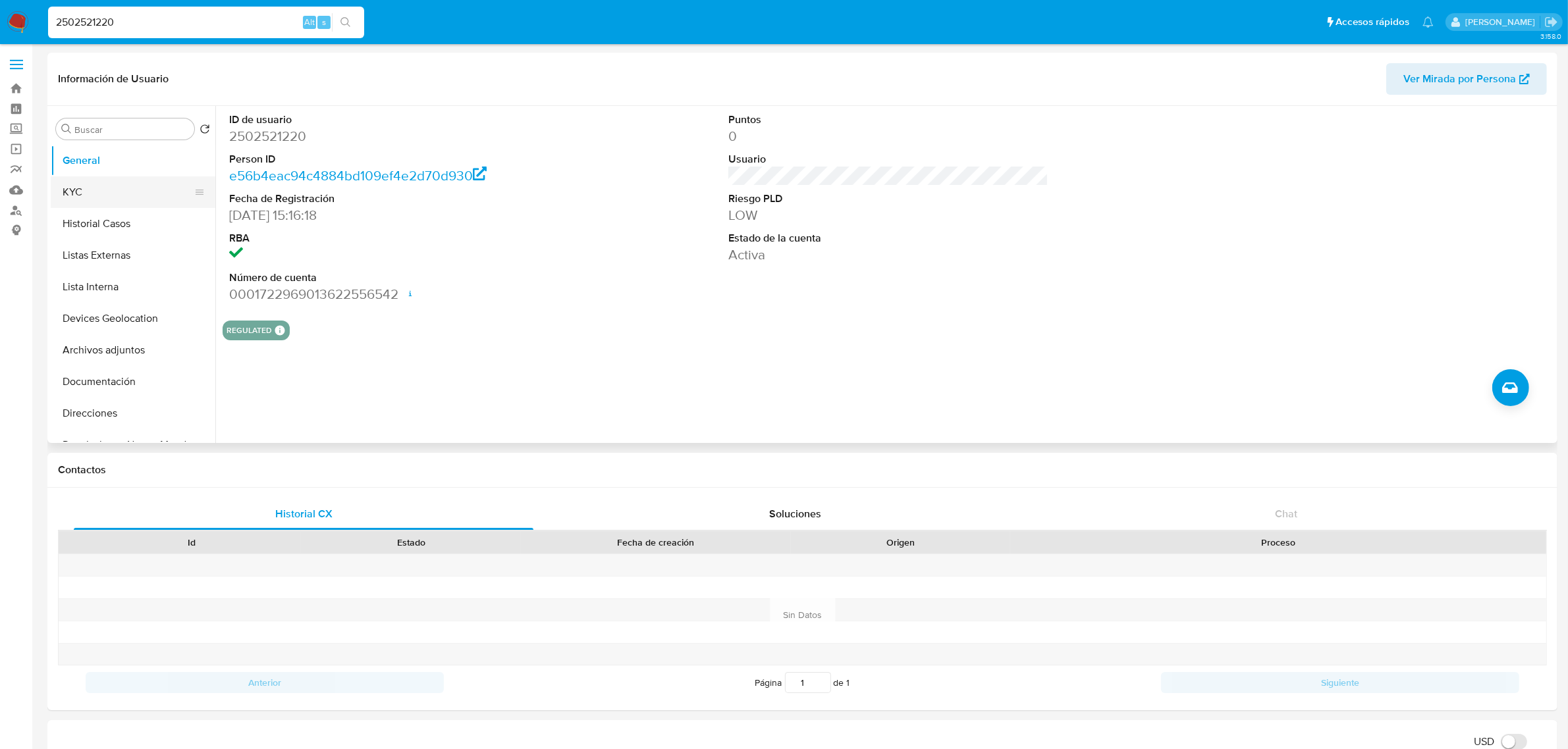
drag, startPoint x: 95, startPoint y: 184, endPoint x: 103, endPoint y: 183, distance: 8.1
click at [95, 183] on button "KYC" at bounding box center [127, 192] width 154 height 31
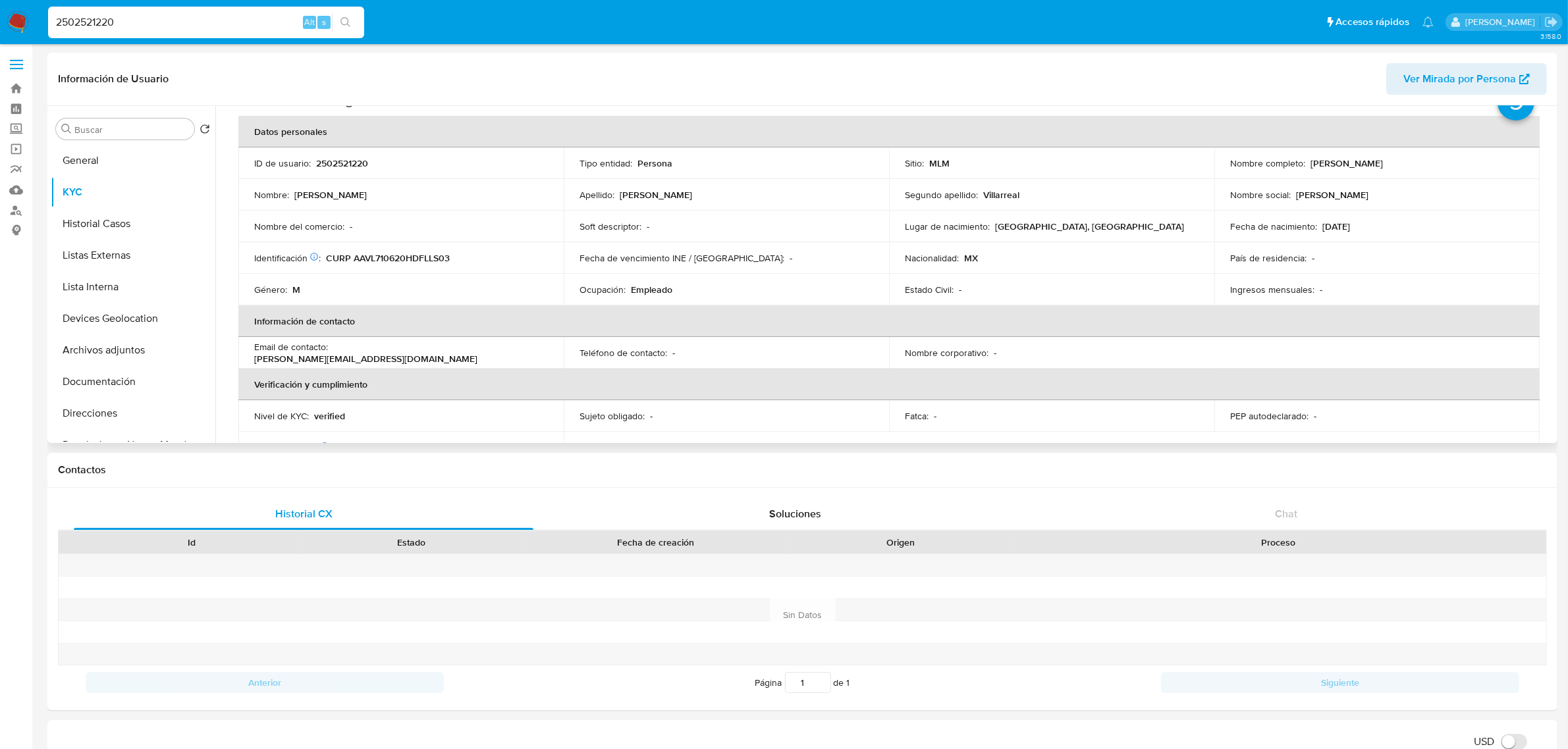
scroll to position [83, 0]
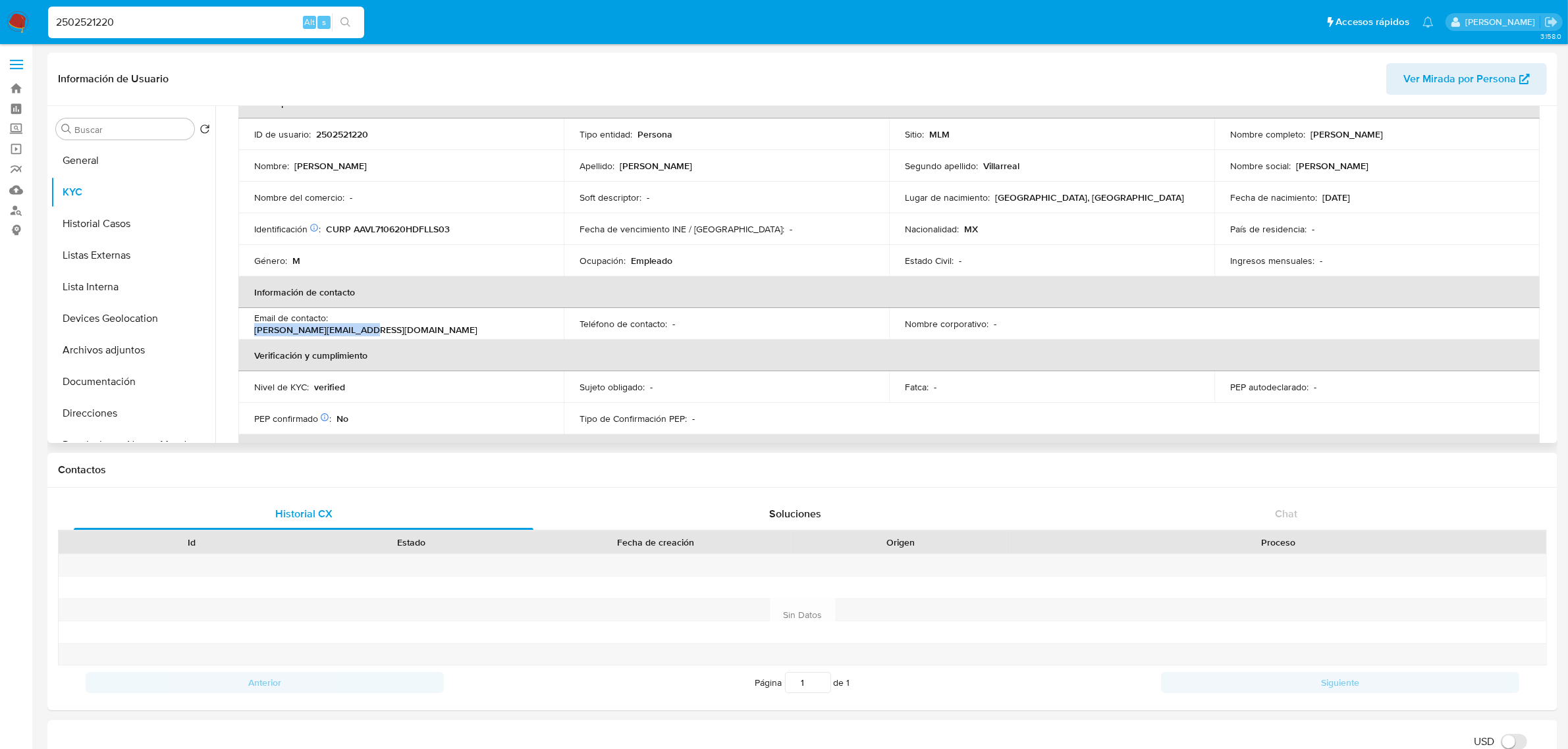
drag, startPoint x: 342, startPoint y: 323, endPoint x: 449, endPoint y: 325, distance: 107.0
click at [450, 323] on div "Email de contacto : jose.arreluna@gmail.com" at bounding box center [400, 324] width 293 height 24
copy p "jose.arreluna@gmail.com"
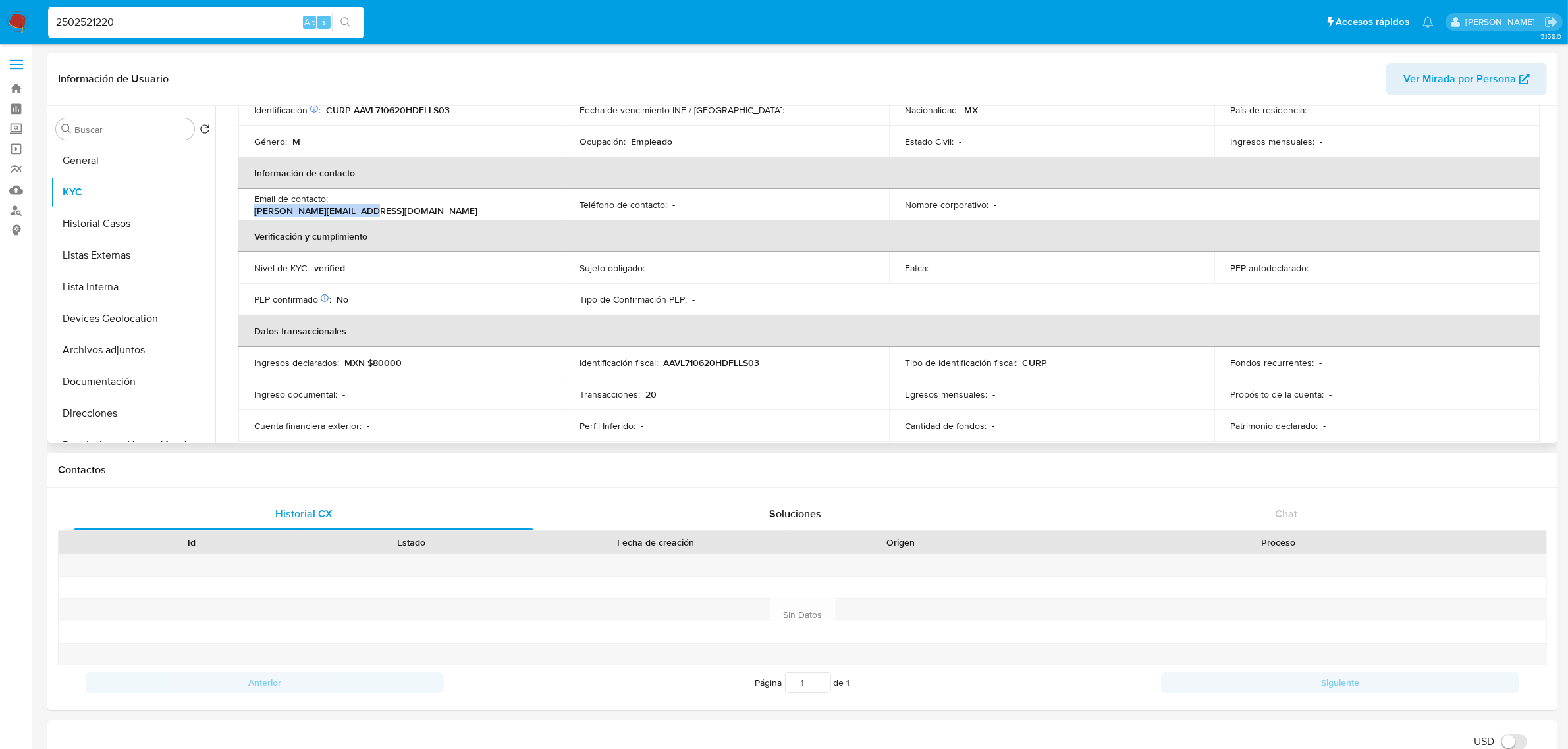
scroll to position [0, 0]
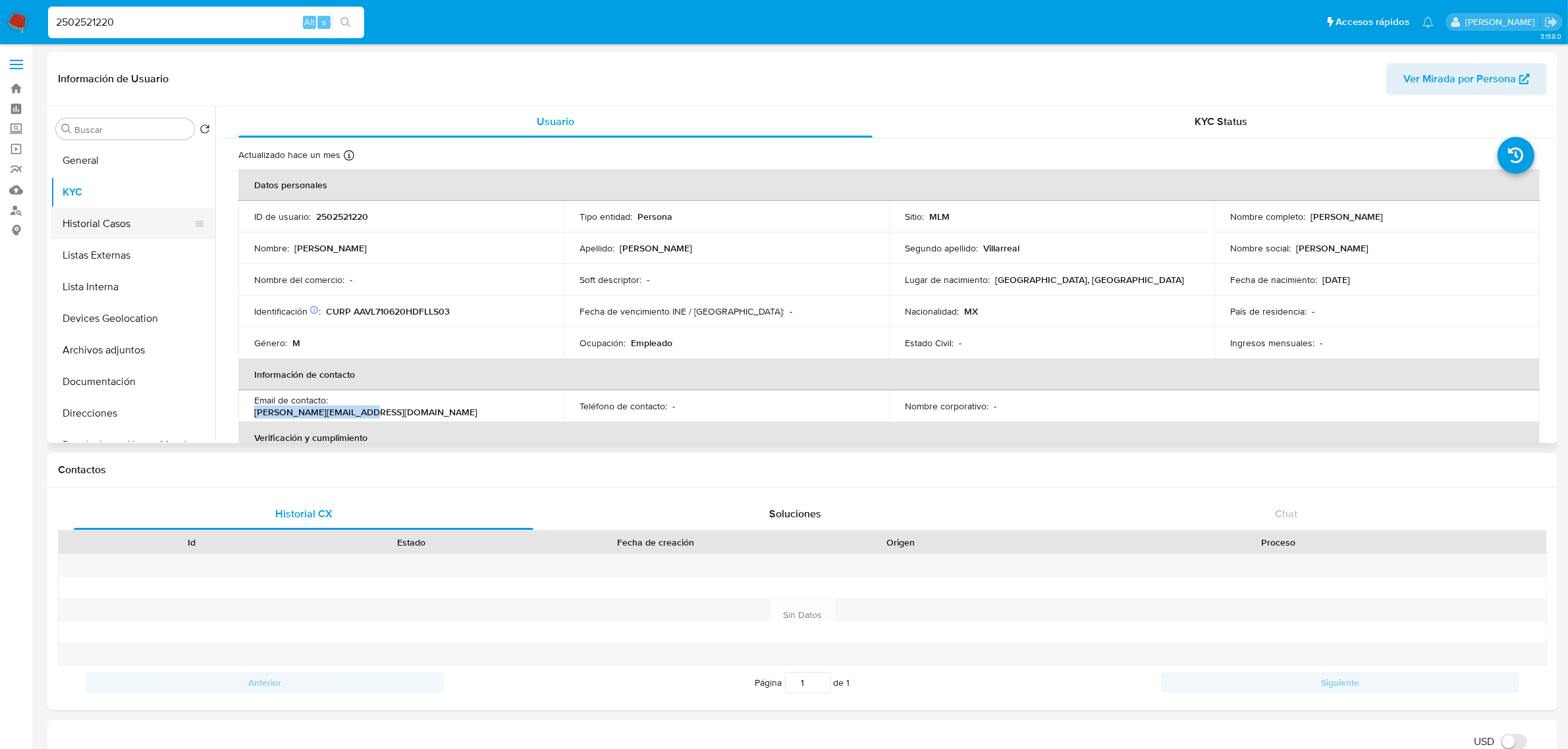
click at [152, 217] on button "Historial Casos" at bounding box center [127, 223] width 154 height 31
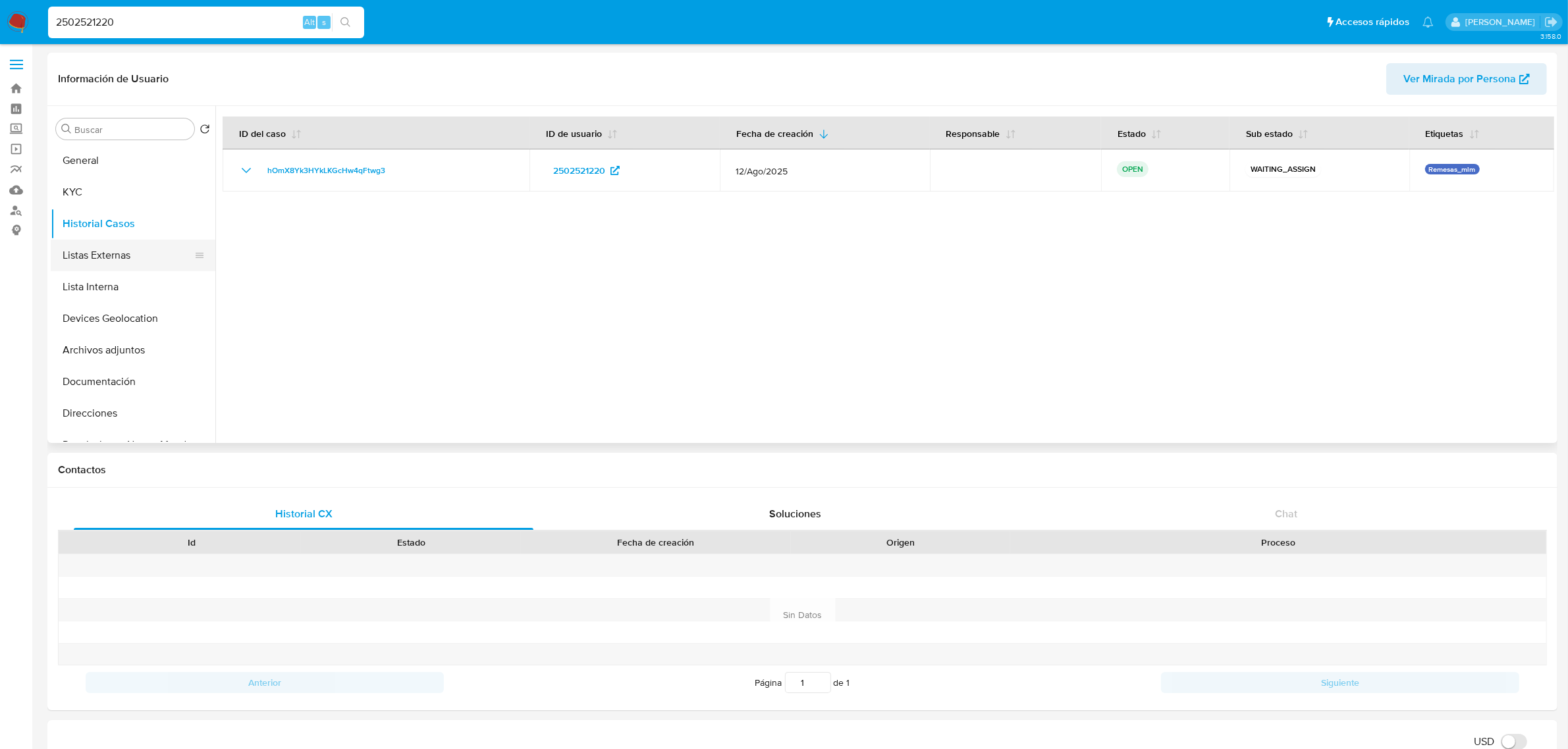
click at [119, 264] on button "Listas Externas" at bounding box center [127, 256] width 154 height 31
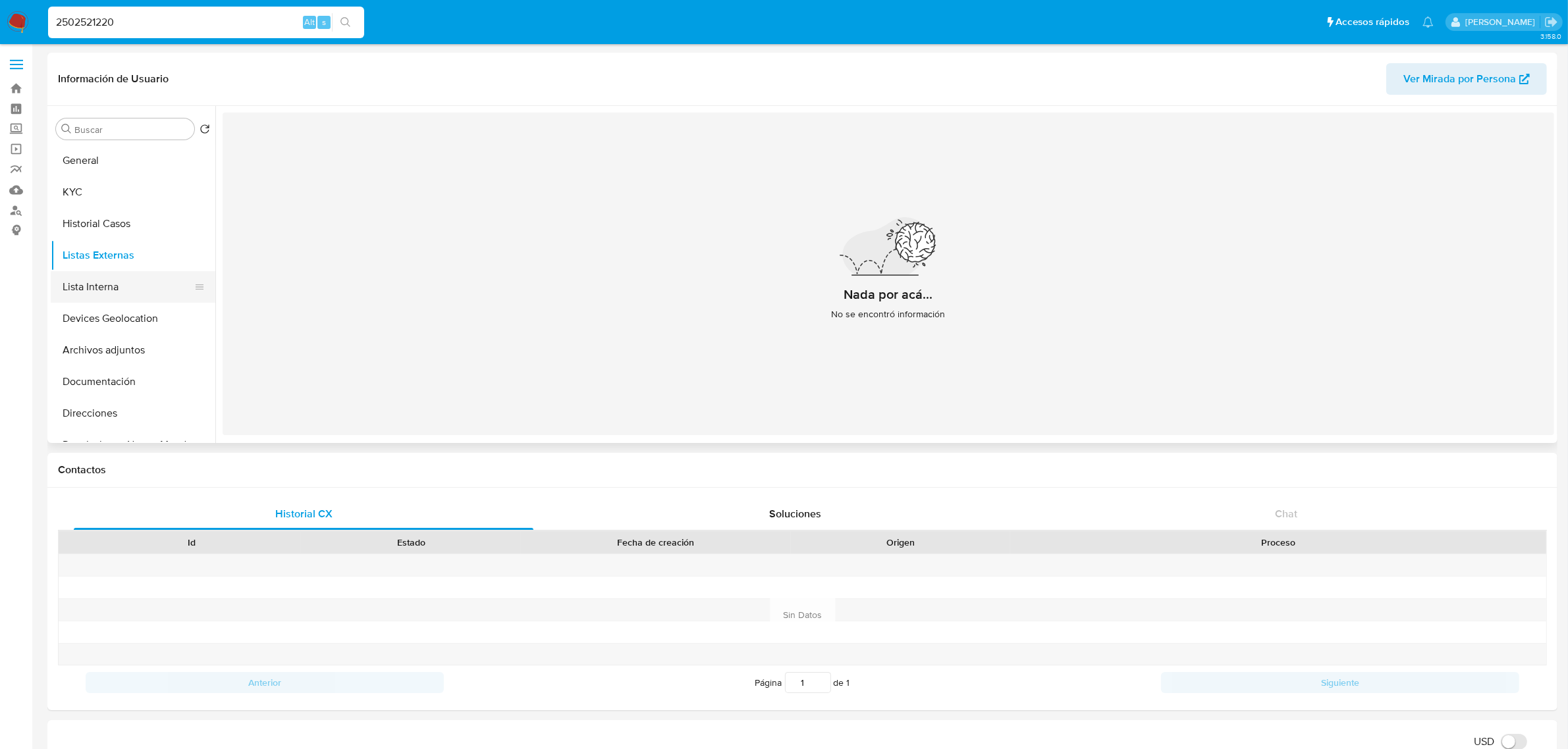
click at [116, 290] on button "Lista Interna" at bounding box center [127, 287] width 154 height 31
click at [109, 366] on button "Documentación" at bounding box center [127, 382] width 154 height 31
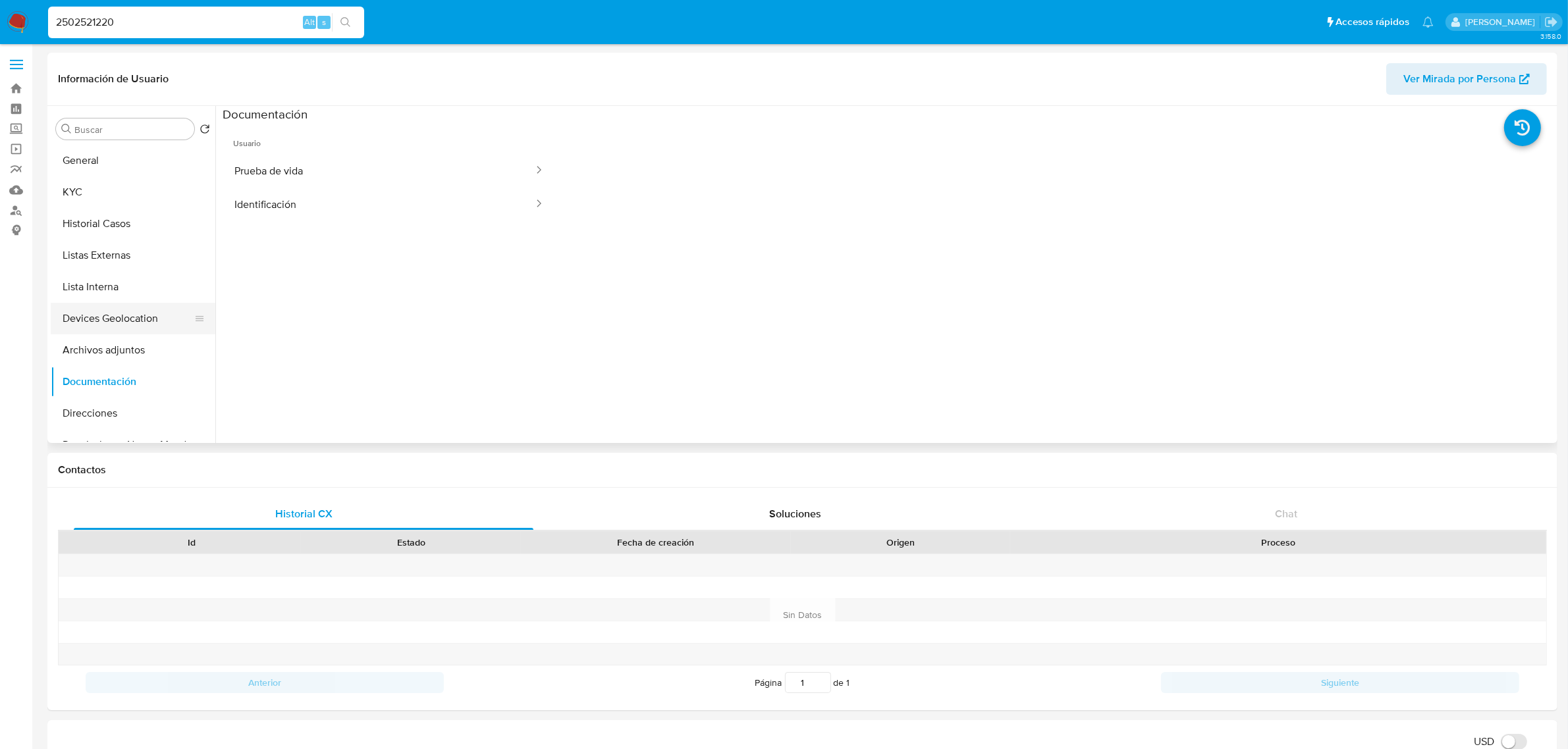
click at [125, 312] on button "Devices Geolocation" at bounding box center [127, 319] width 154 height 31
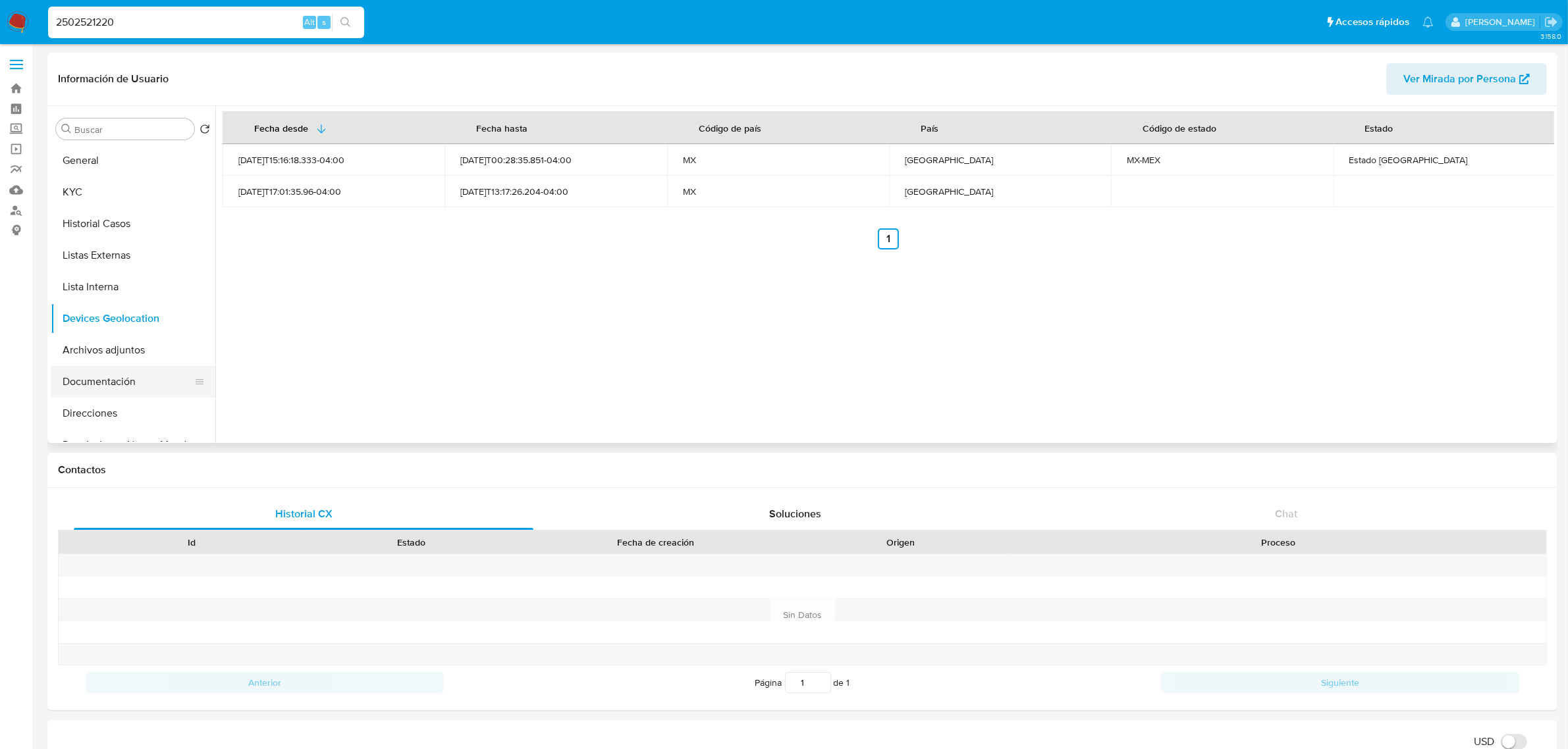
click at [124, 374] on button "Documentación" at bounding box center [127, 382] width 154 height 31
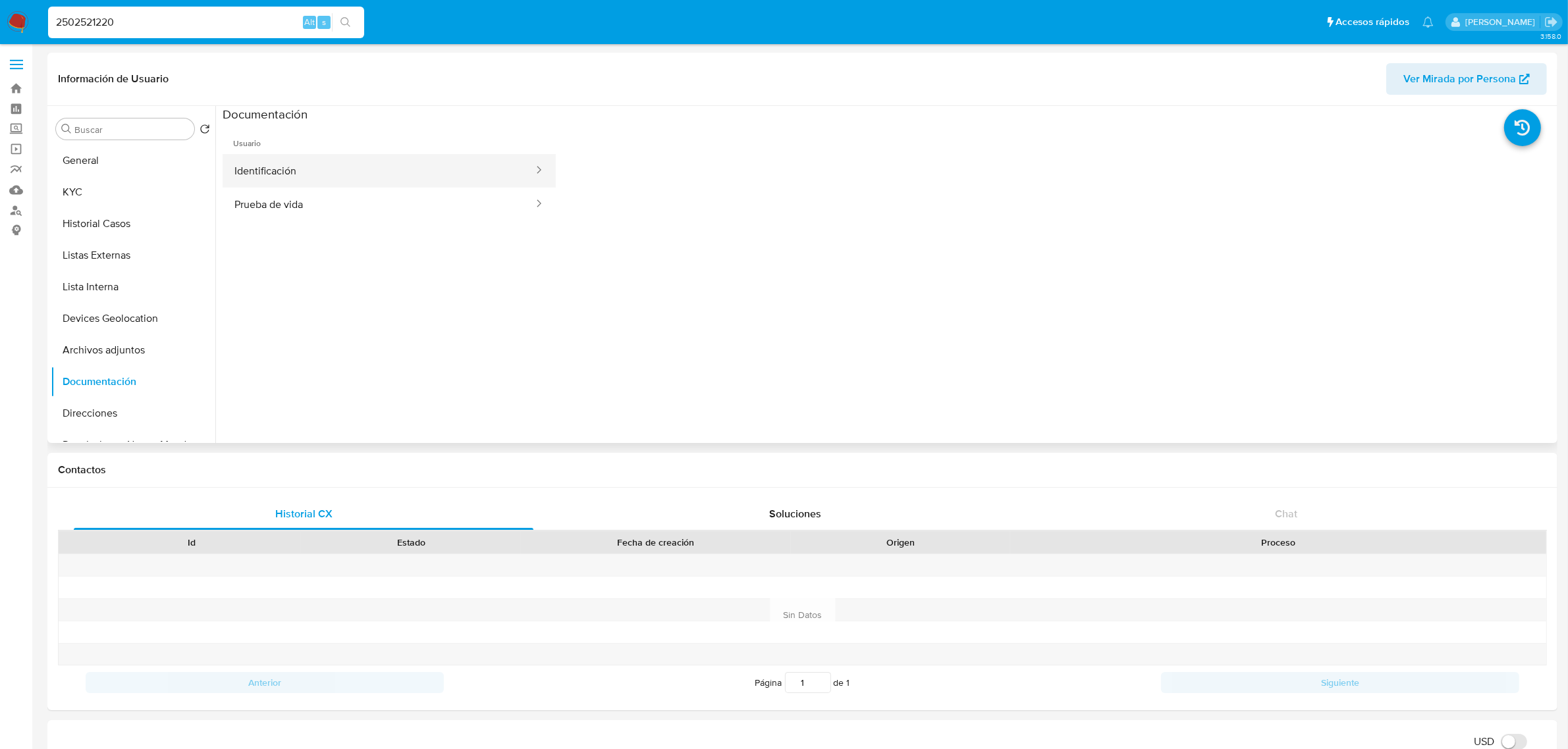
click at [422, 175] on button "Identificación" at bounding box center [378, 171] width 312 height 34
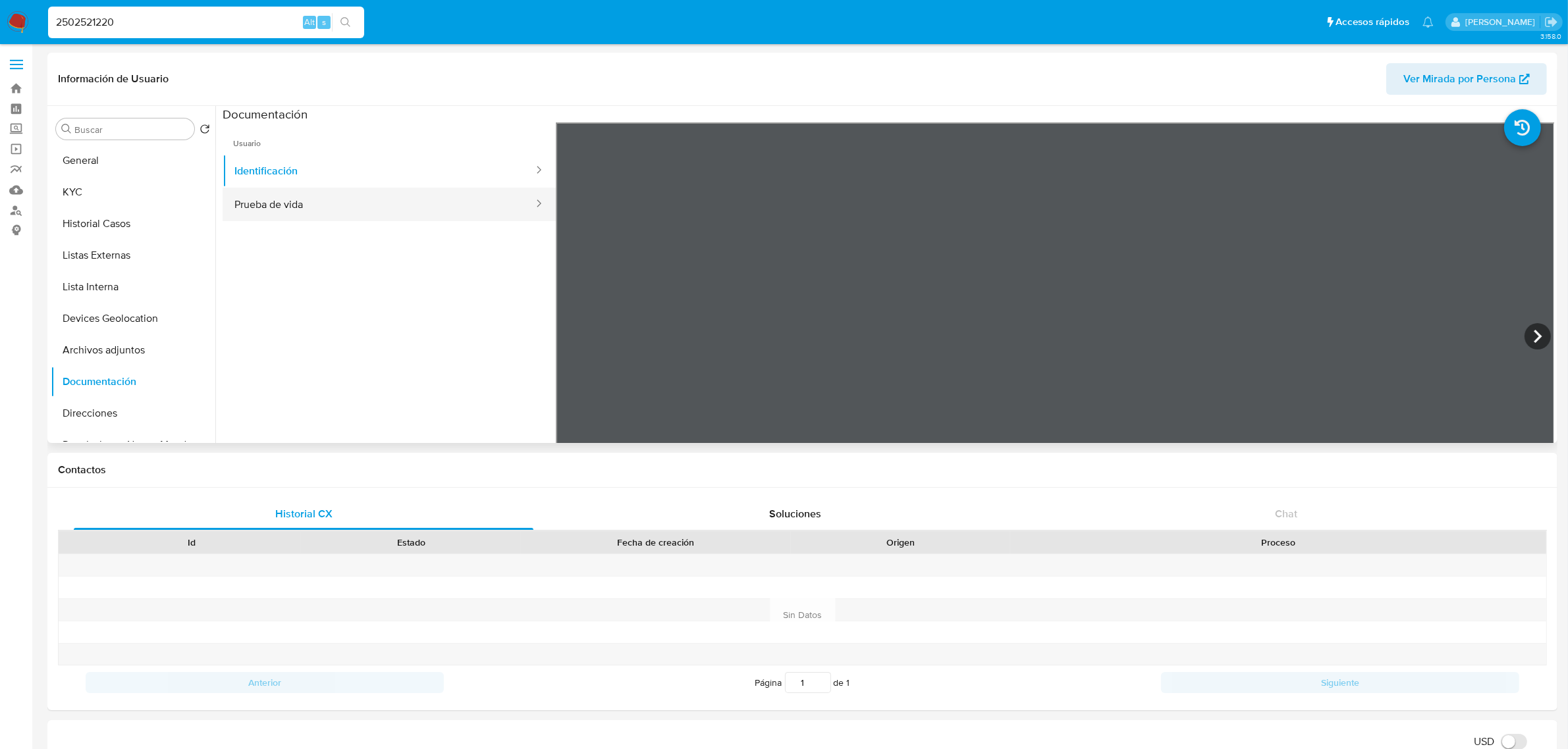
click at [338, 205] on button "Prueba de vida" at bounding box center [378, 205] width 312 height 34
click at [124, 164] on button "General" at bounding box center [127, 160] width 154 height 31
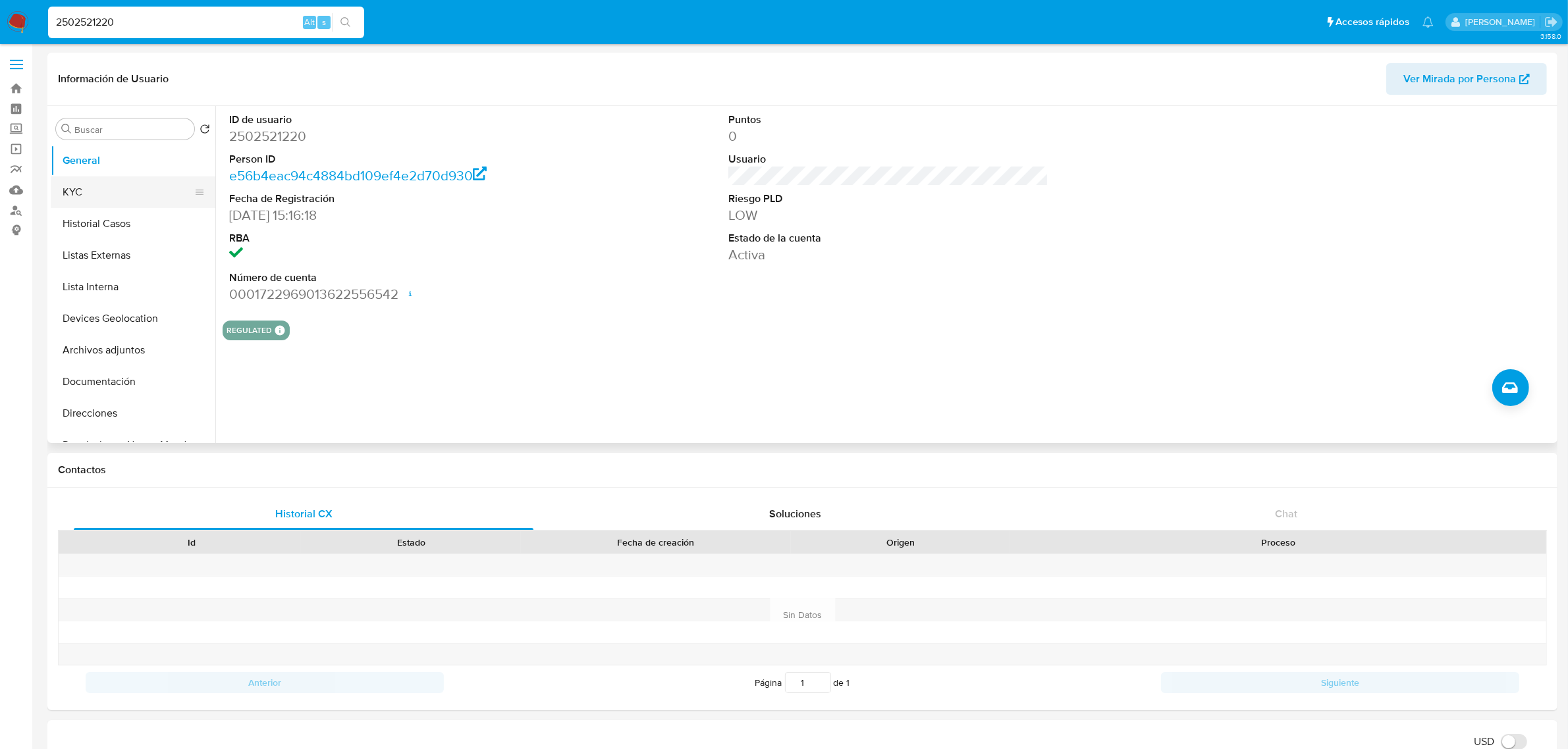
click at [71, 186] on button "KYC" at bounding box center [127, 192] width 154 height 31
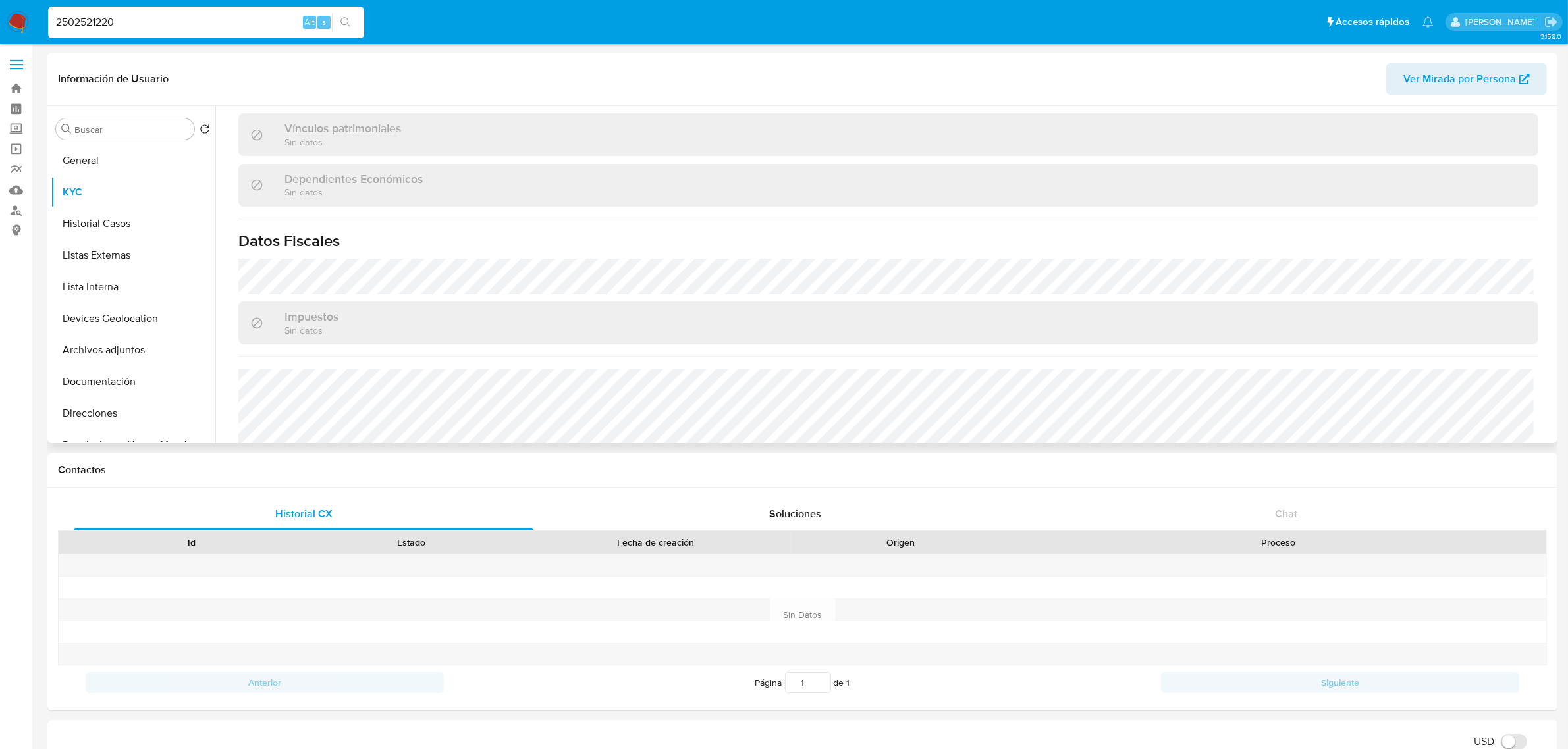
scroll to position [814, 0]
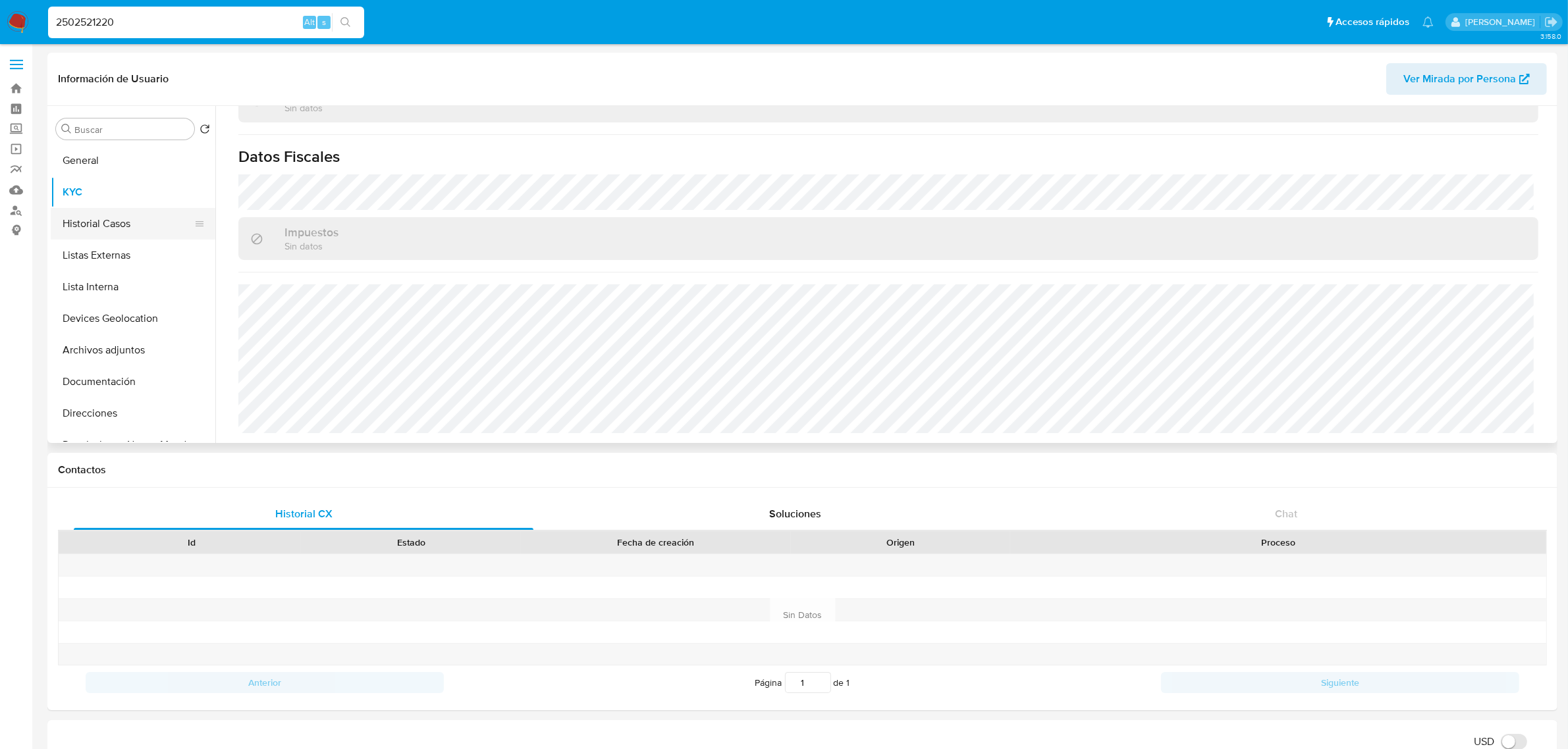
click at [112, 221] on button "Historial Casos" at bounding box center [127, 223] width 154 height 31
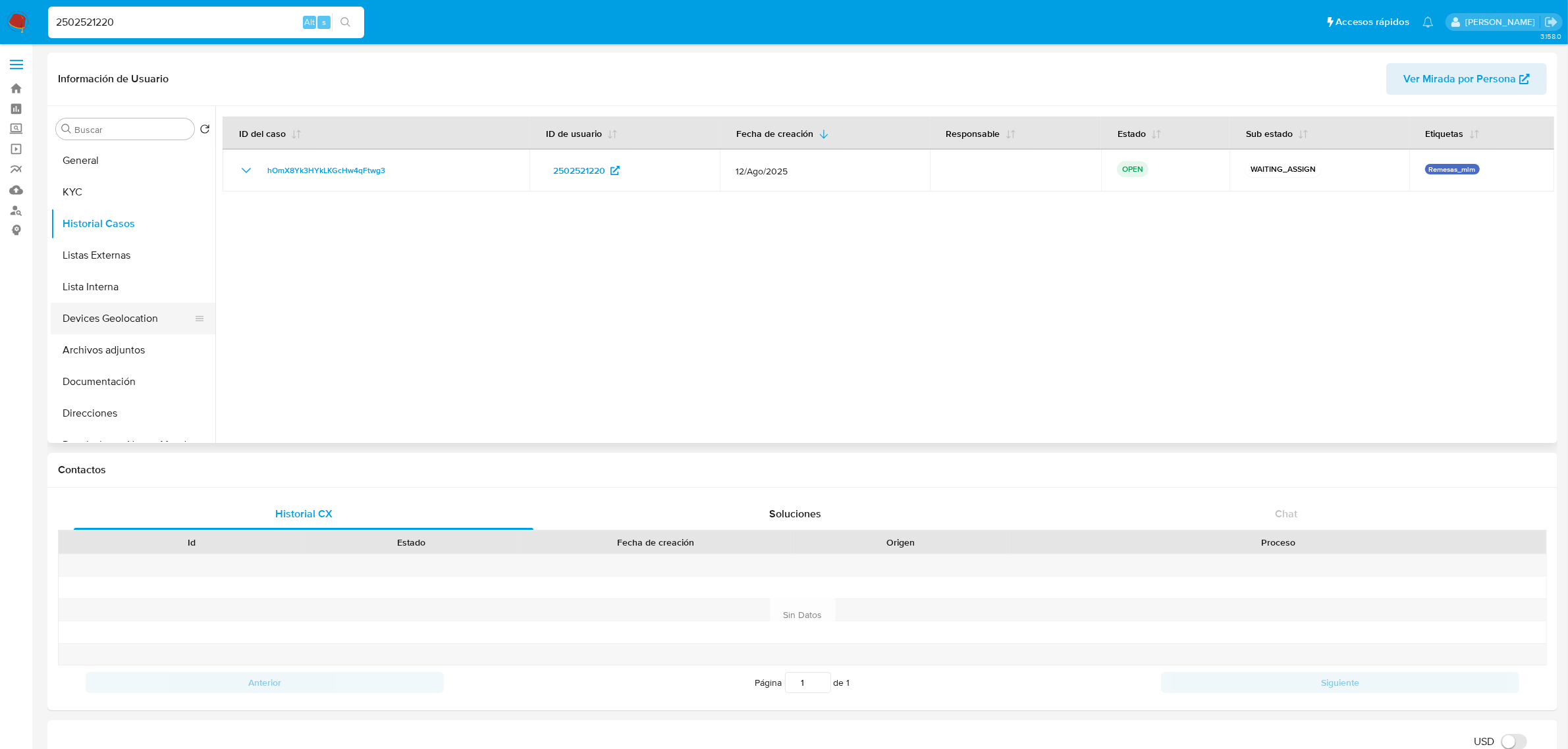
click at [110, 324] on button "Devices Geolocation" at bounding box center [127, 319] width 154 height 31
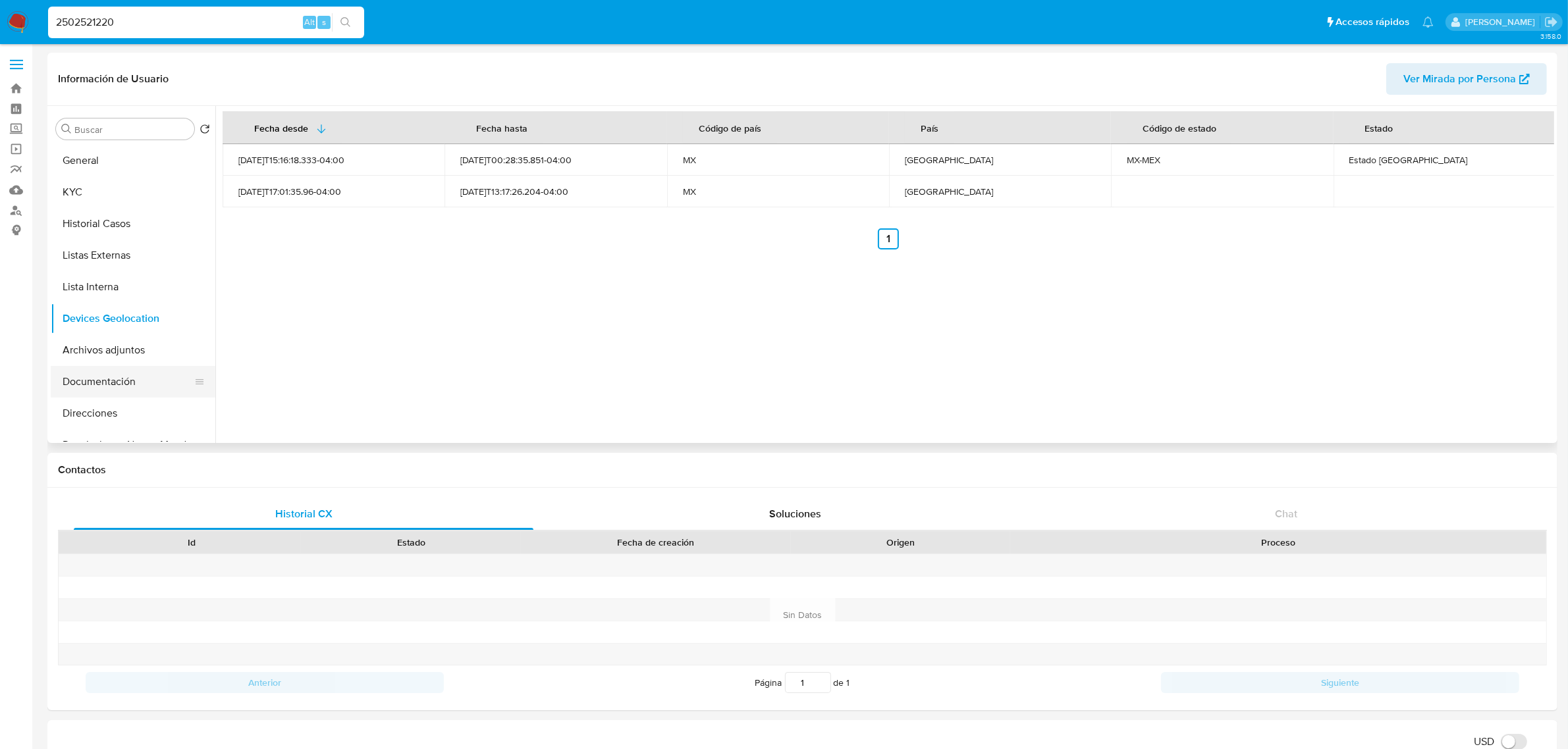
click at [127, 367] on button "Documentación" at bounding box center [127, 382] width 154 height 31
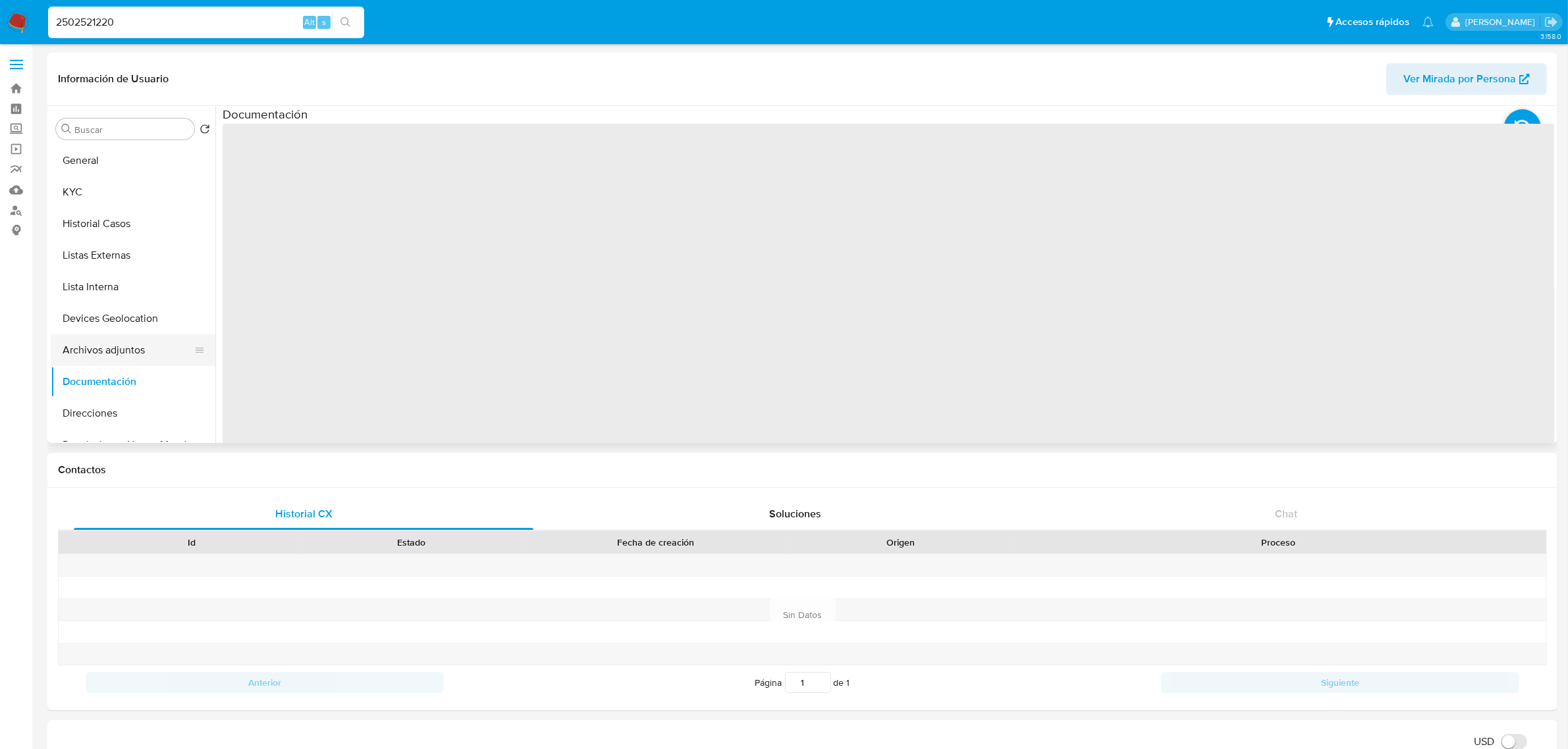
click at [114, 359] on button "Archivos adjuntos" at bounding box center [127, 350] width 154 height 31
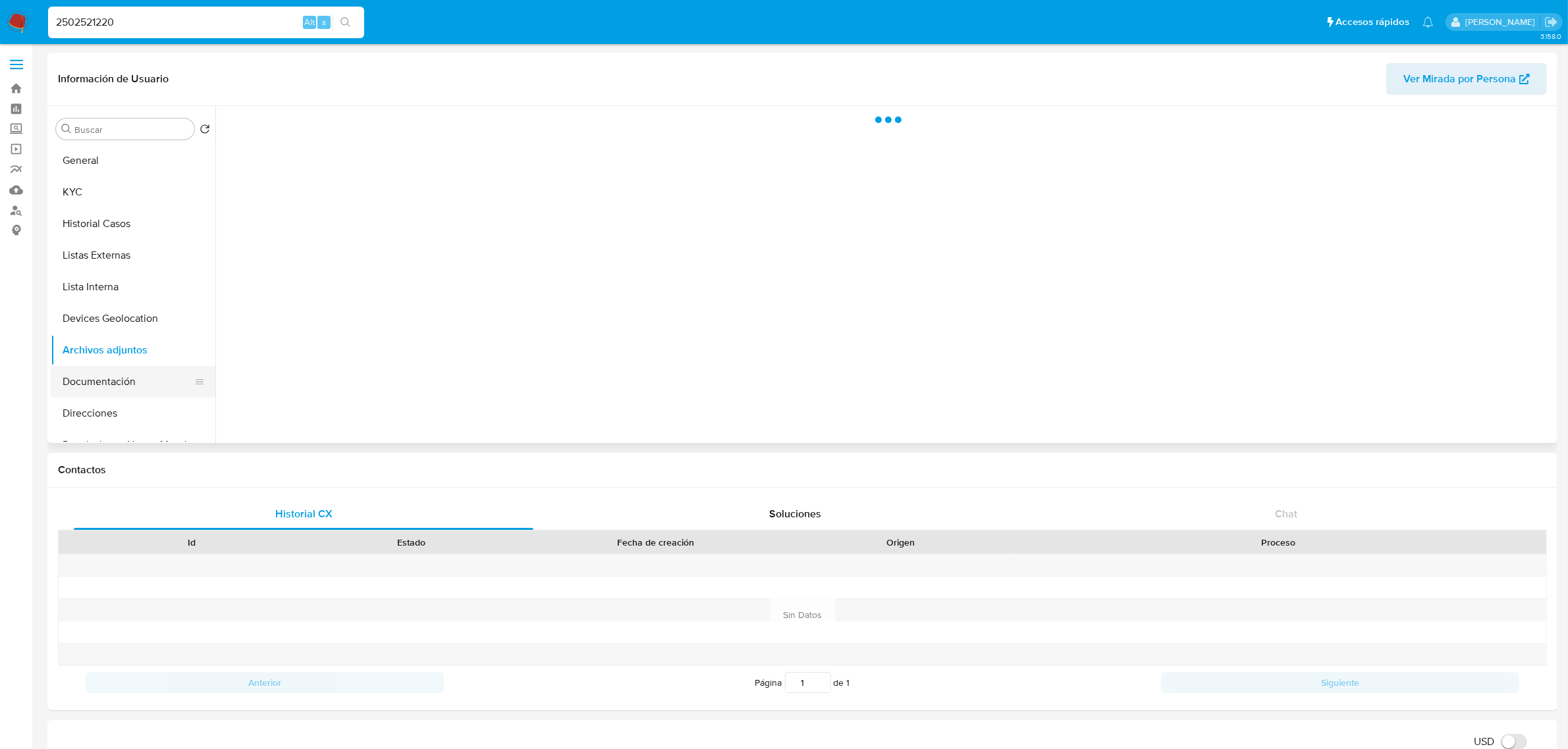
click at [117, 374] on button "Documentación" at bounding box center [127, 382] width 154 height 31
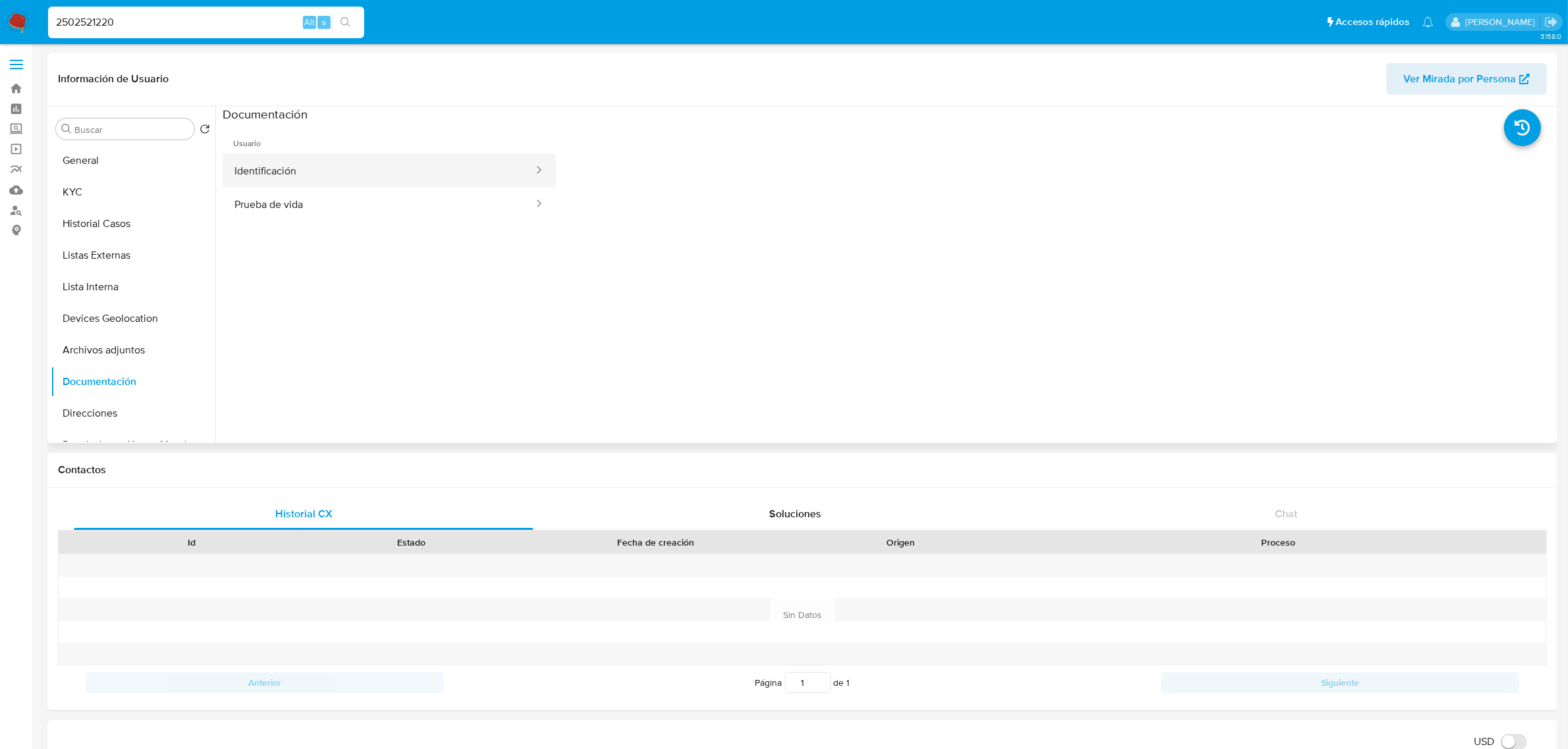
click at [324, 172] on button "Identificación" at bounding box center [378, 171] width 312 height 34
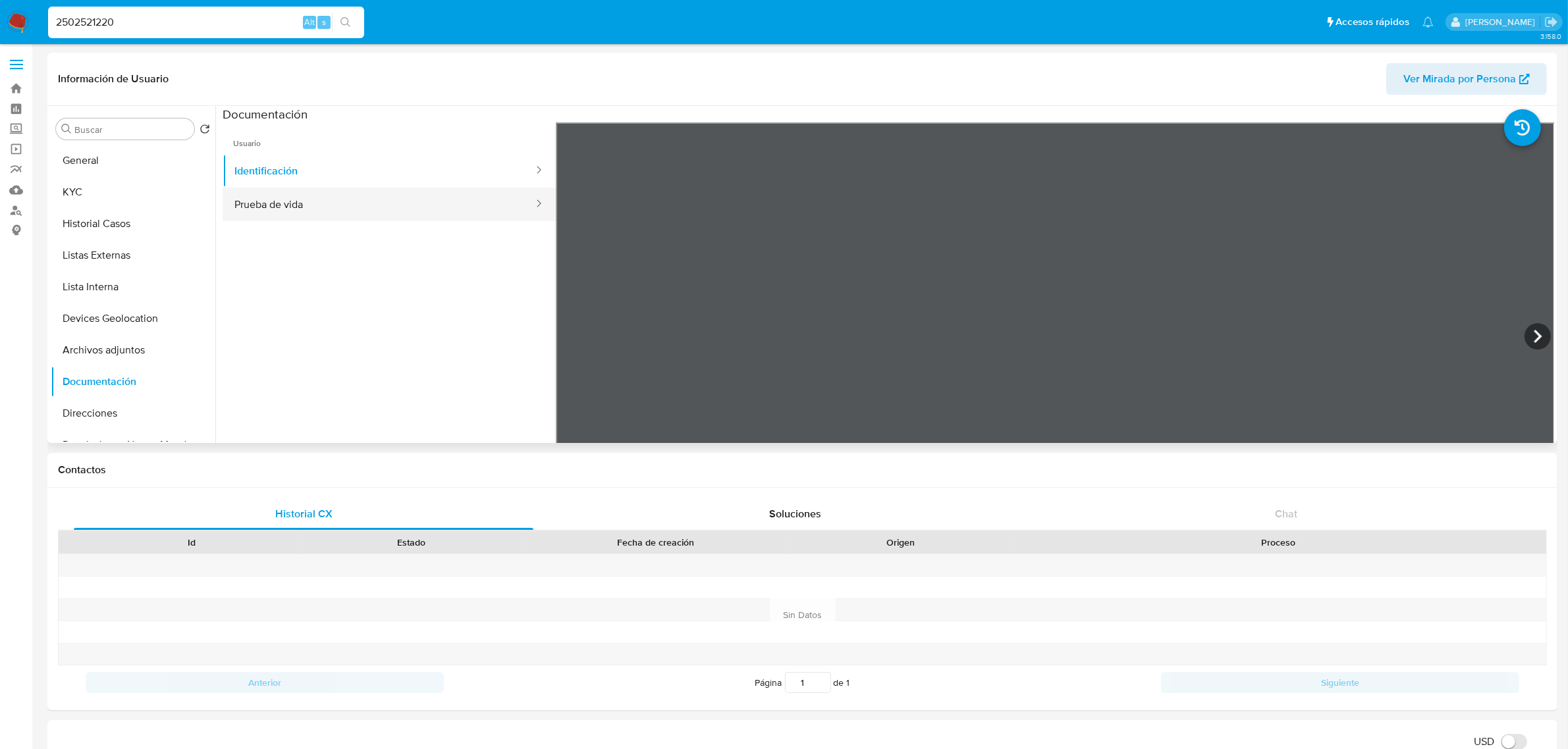
click at [325, 201] on button "Prueba de vida" at bounding box center [378, 205] width 312 height 34
click at [127, 418] on button "Direcciones" at bounding box center [127, 413] width 154 height 31
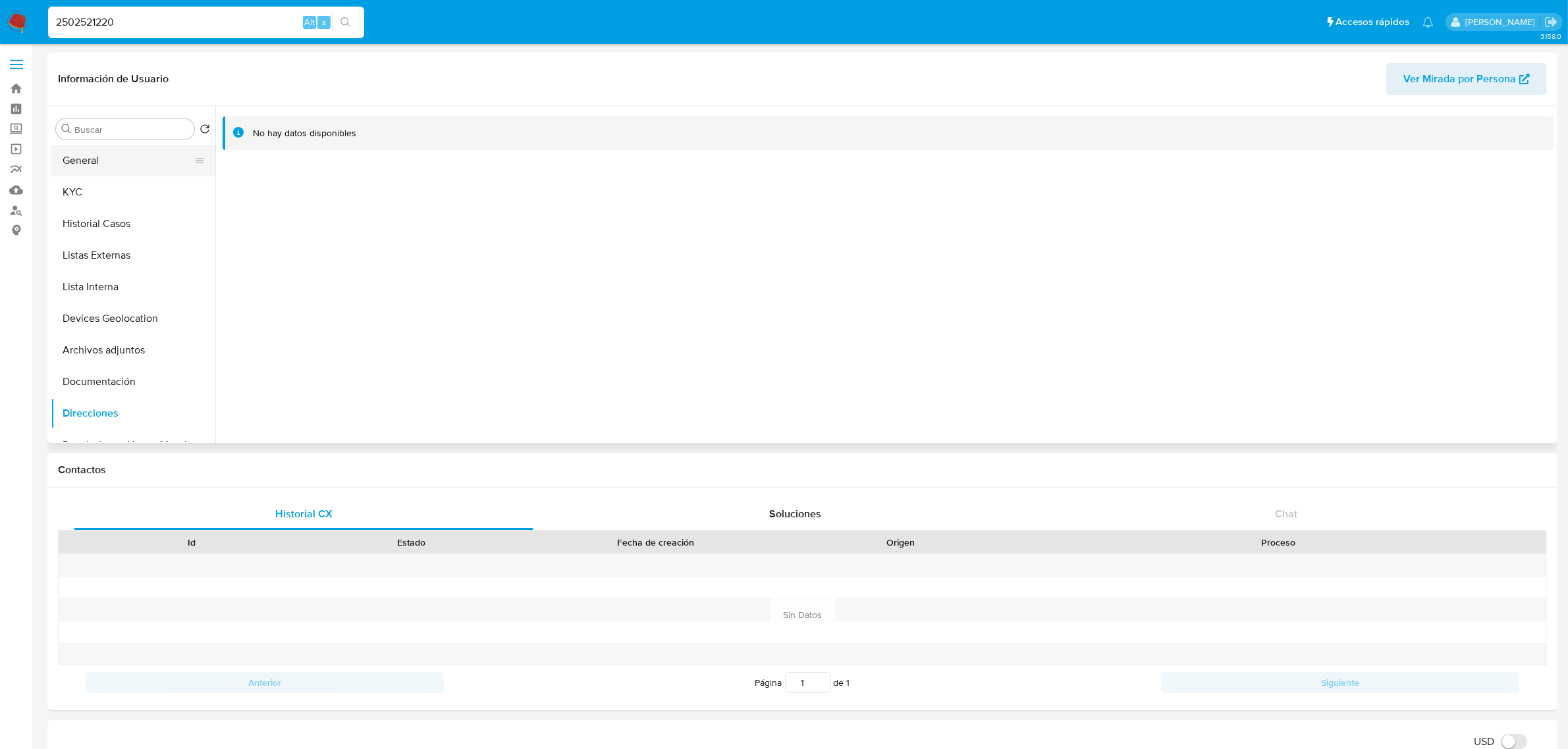
click at [101, 161] on button "General" at bounding box center [127, 160] width 154 height 31
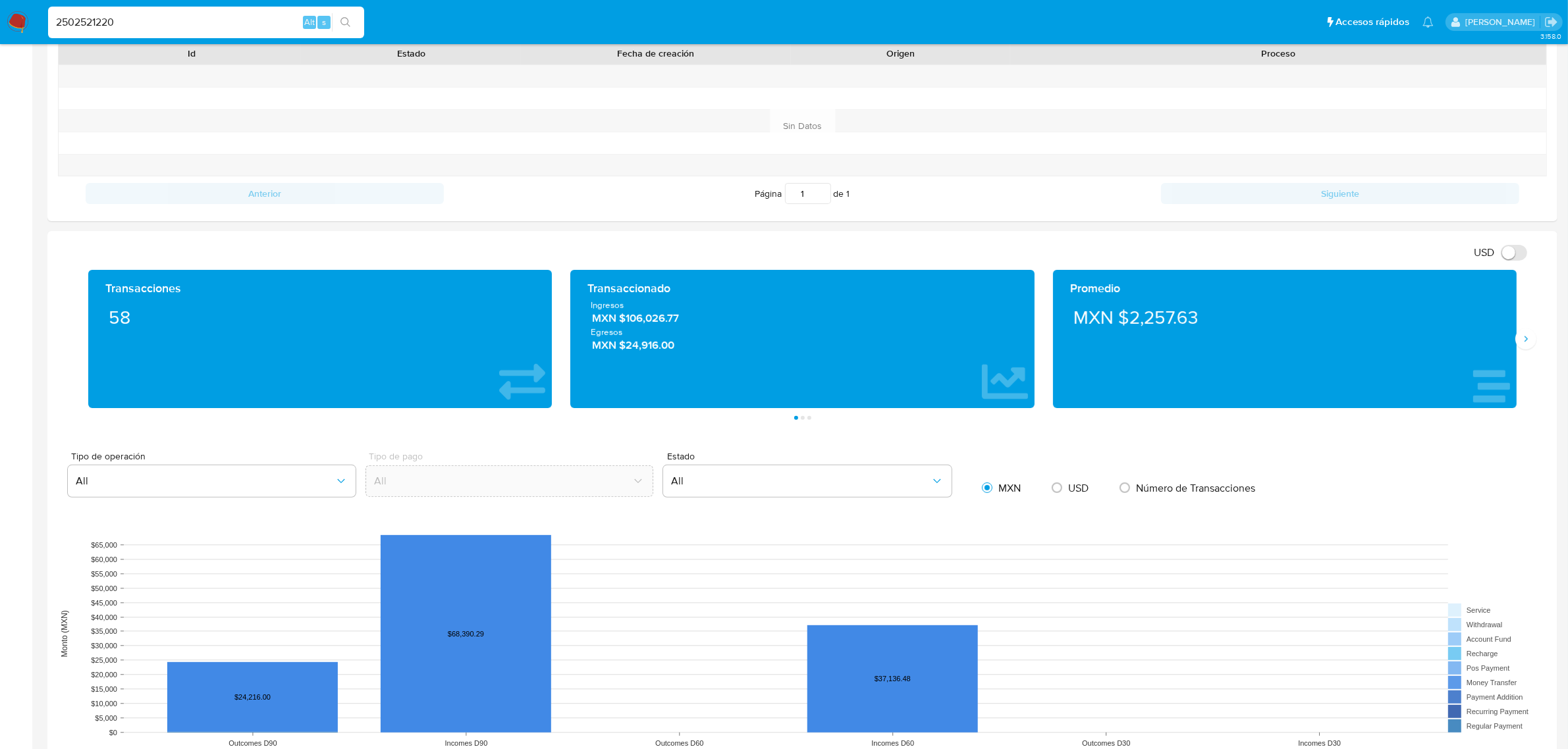
scroll to position [494, 0]
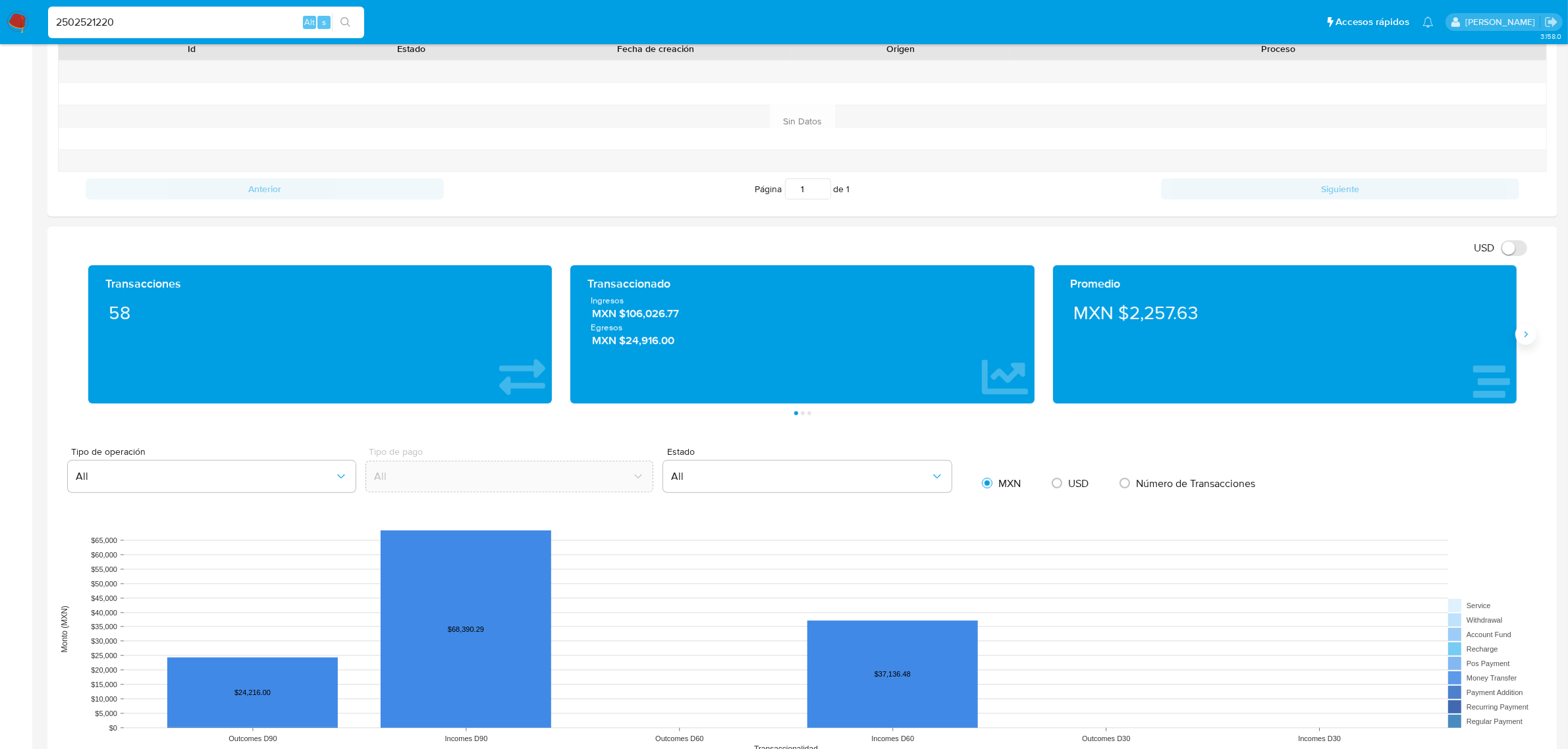
click at [1253, 337] on icon "Siguiente" at bounding box center [1525, 334] width 10 height 10
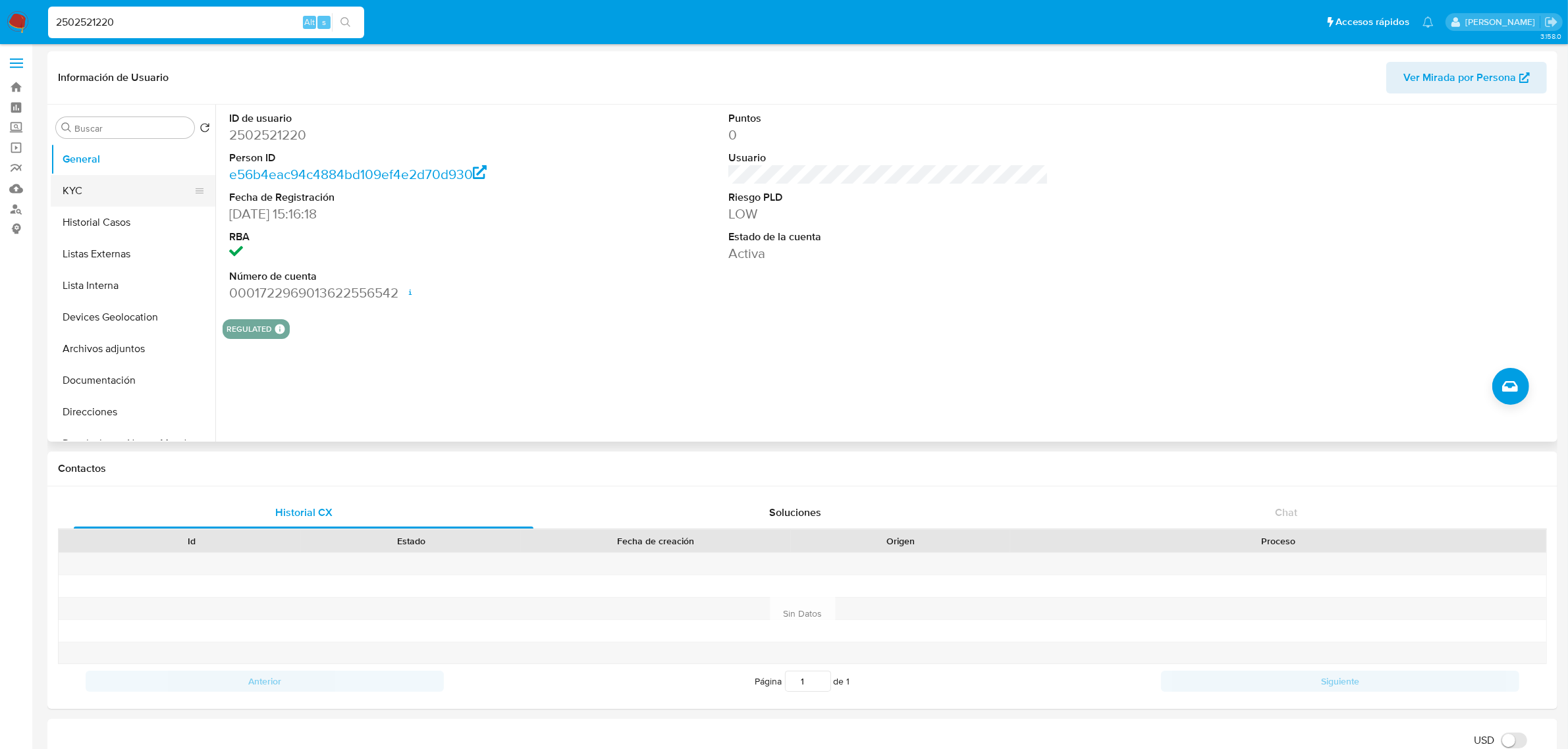
scroll to position [0, 0]
click at [116, 333] on button "Devices Geolocation" at bounding box center [127, 319] width 154 height 31
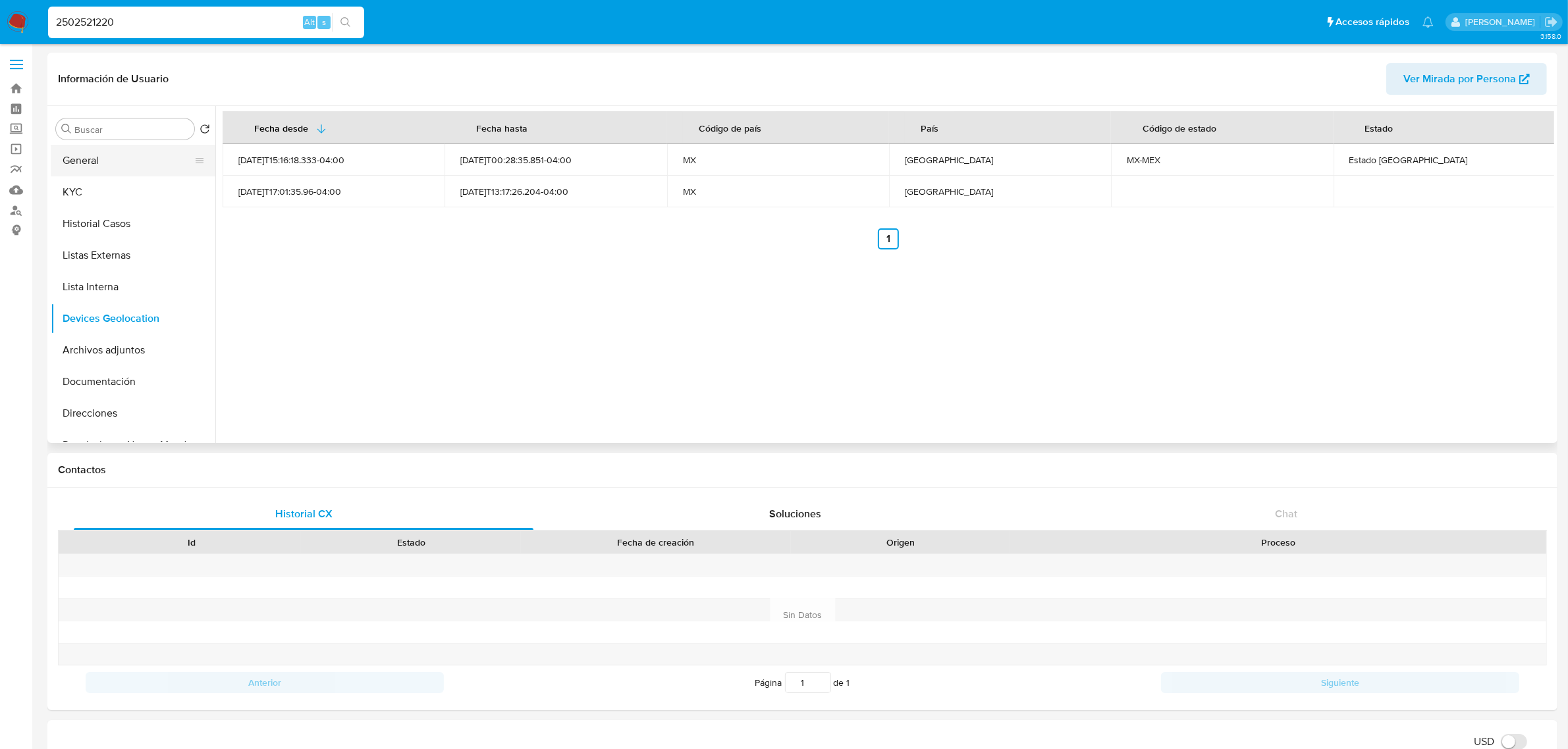
click at [119, 170] on button "General" at bounding box center [127, 160] width 154 height 31
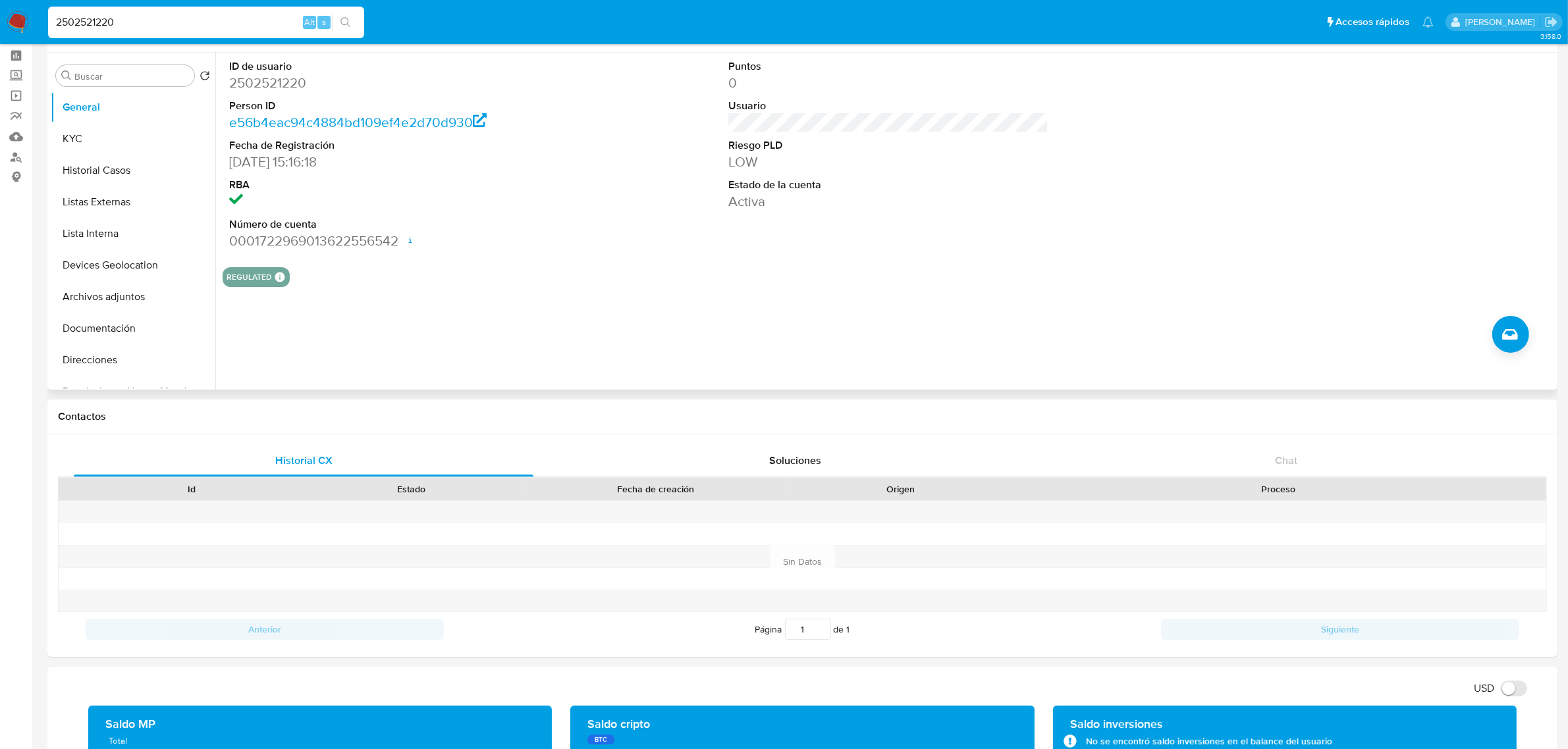
scroll to position [83, 0]
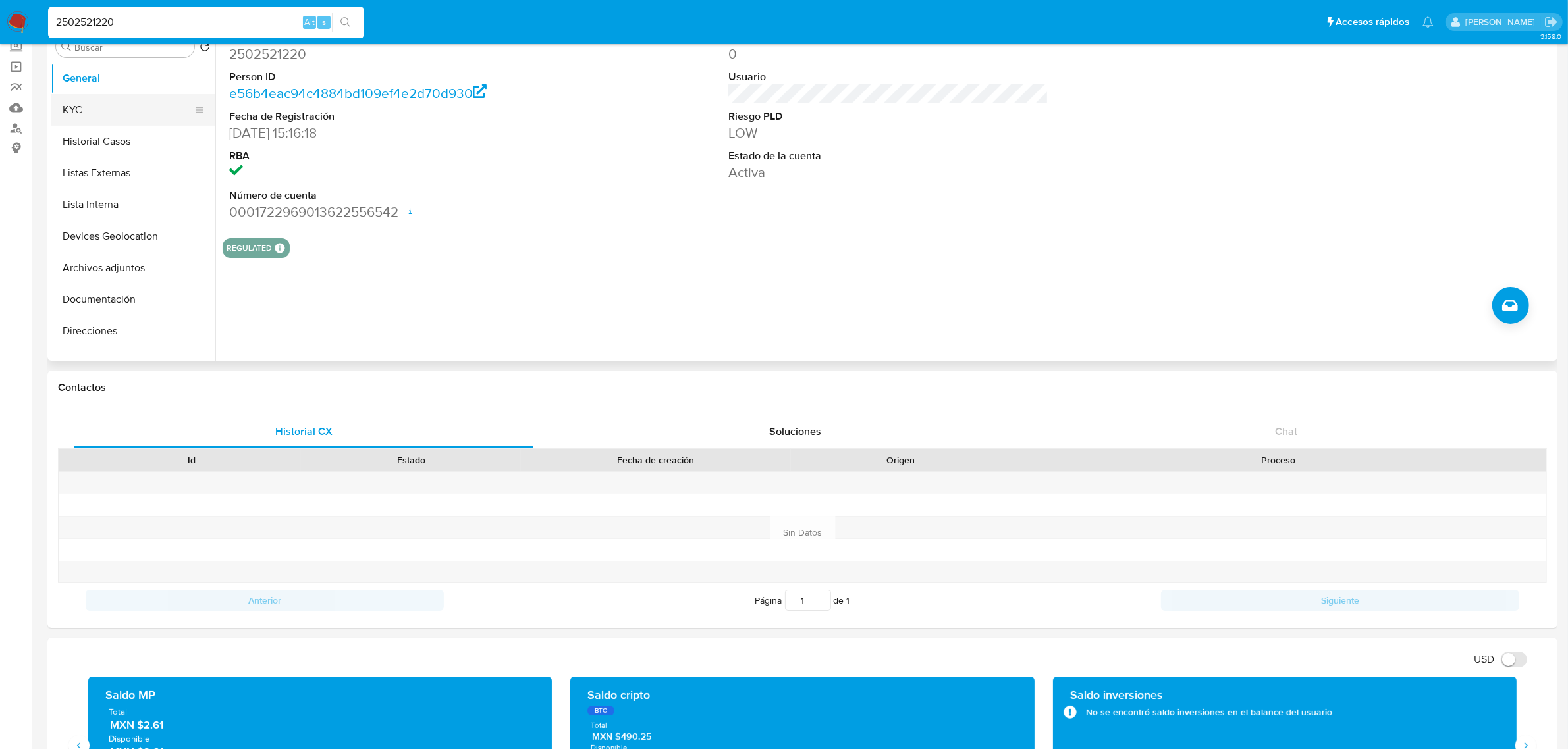
click at [131, 101] on button "KYC" at bounding box center [127, 110] width 154 height 31
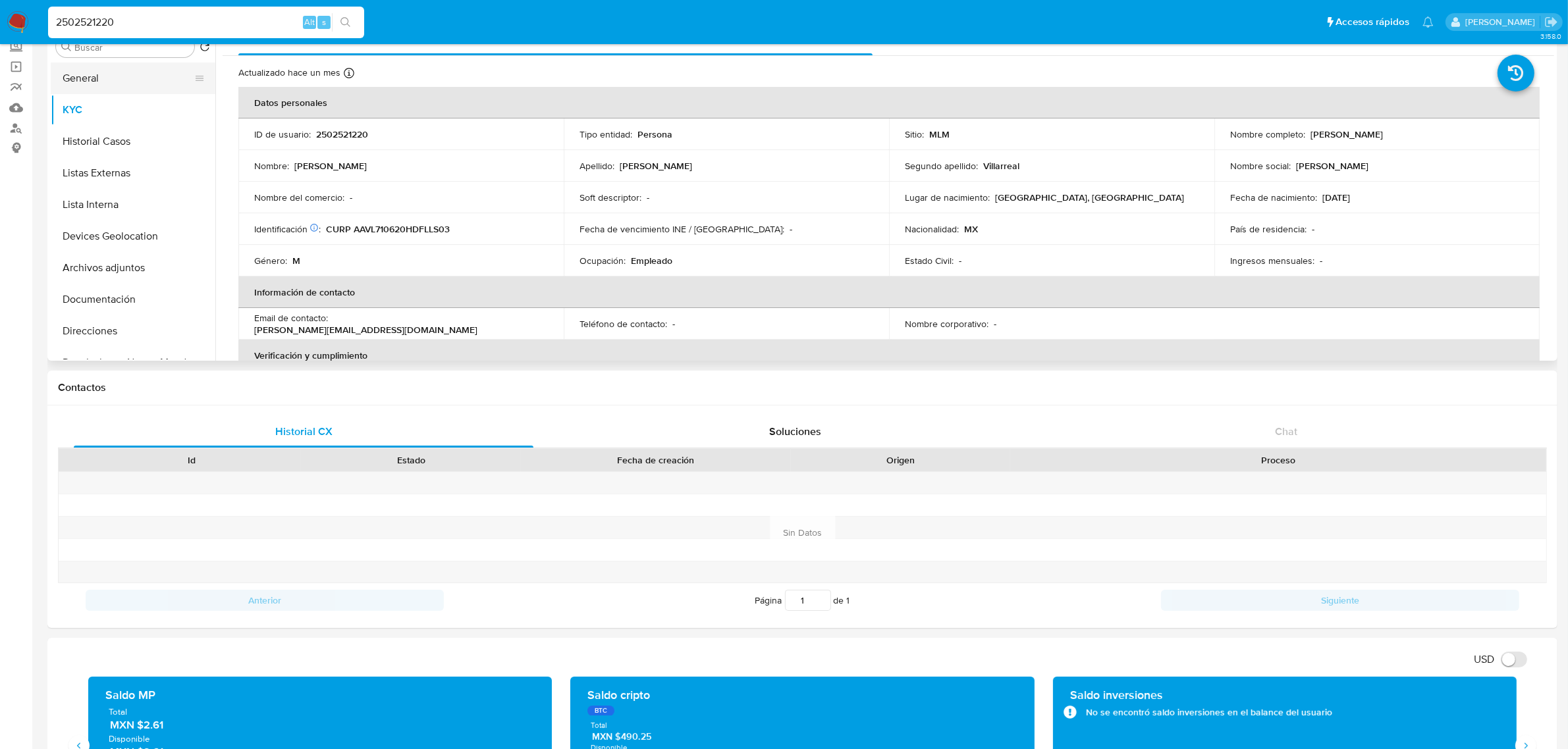
click at [76, 71] on button "General" at bounding box center [127, 79] width 154 height 31
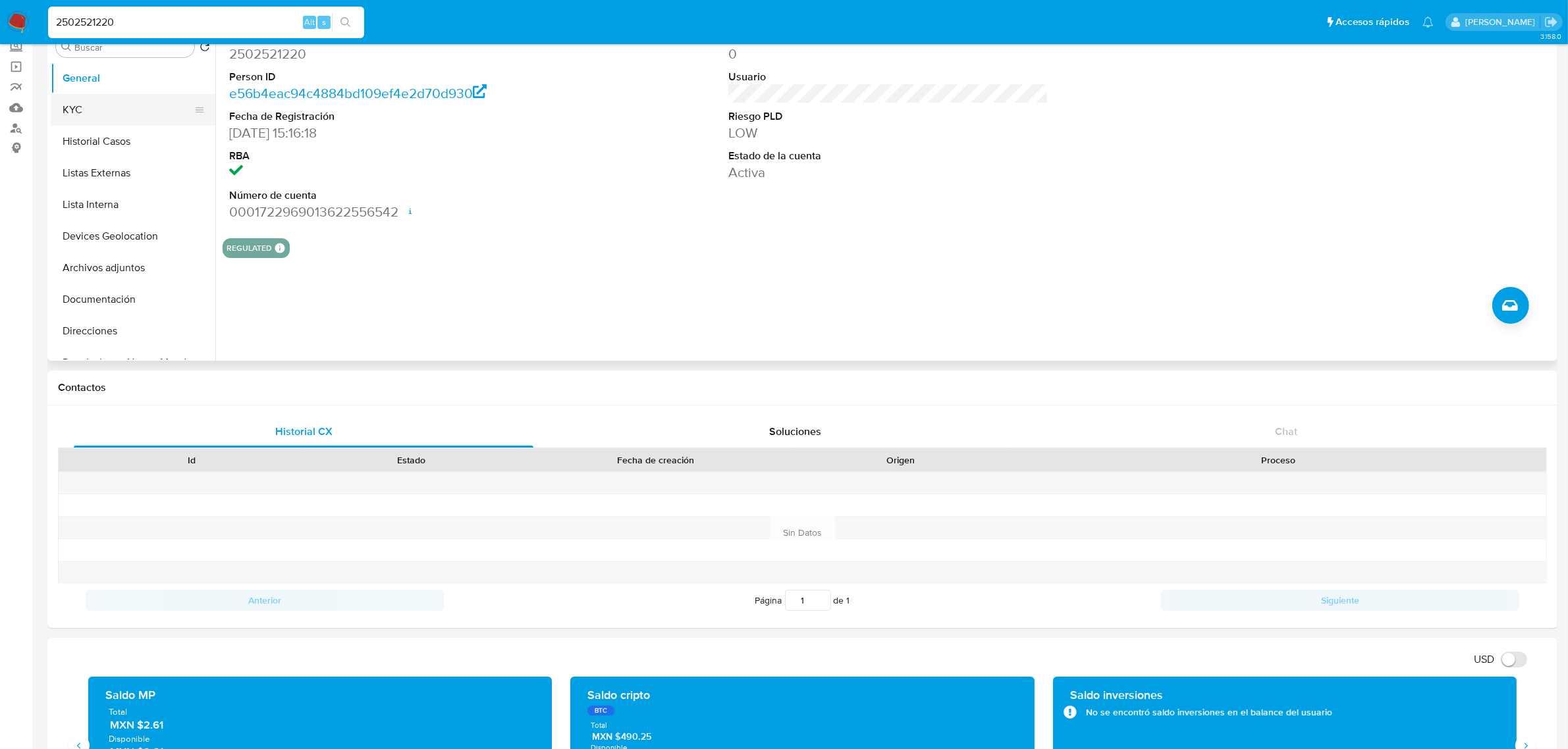
click at [99, 120] on button "KYC" at bounding box center [127, 110] width 154 height 31
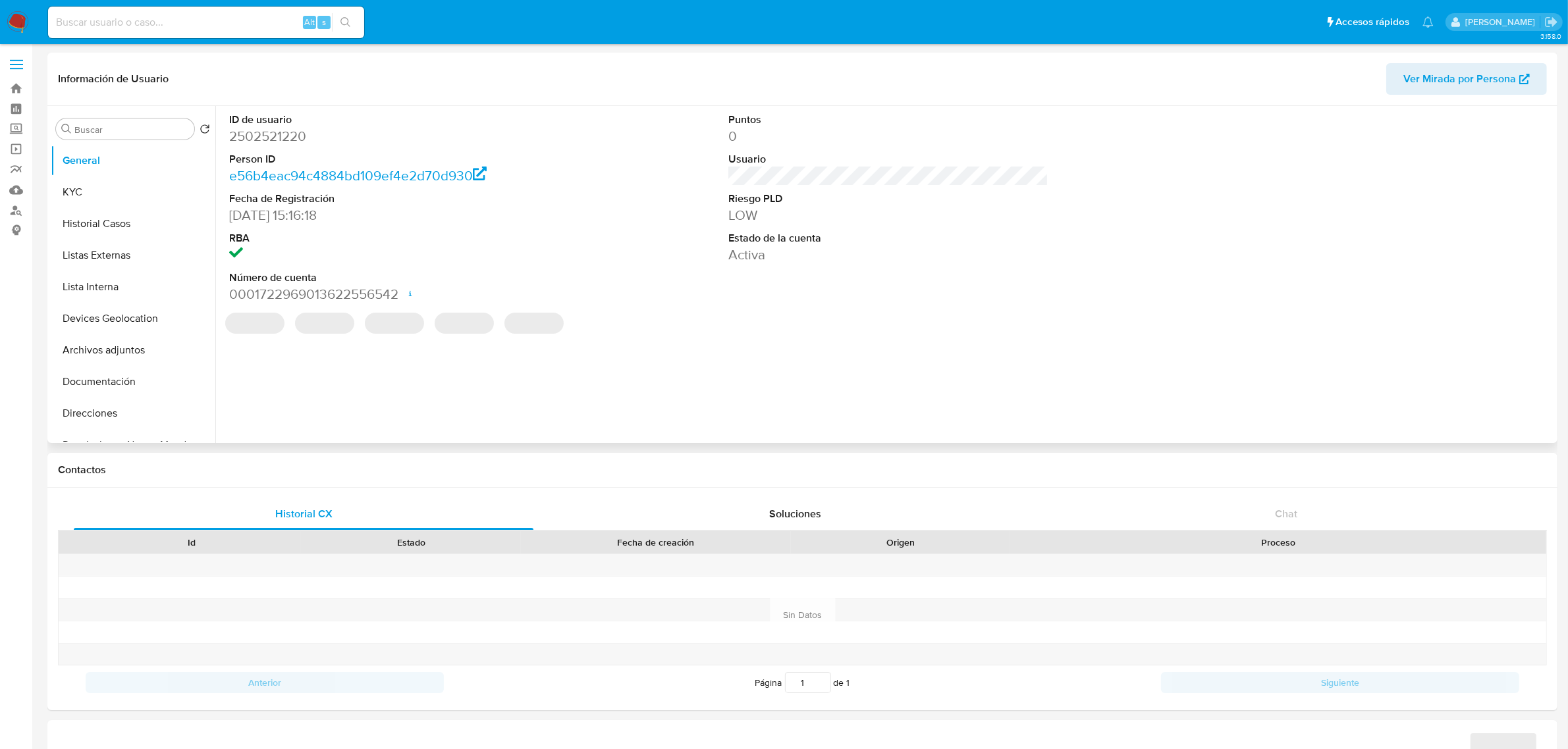
select select "10"
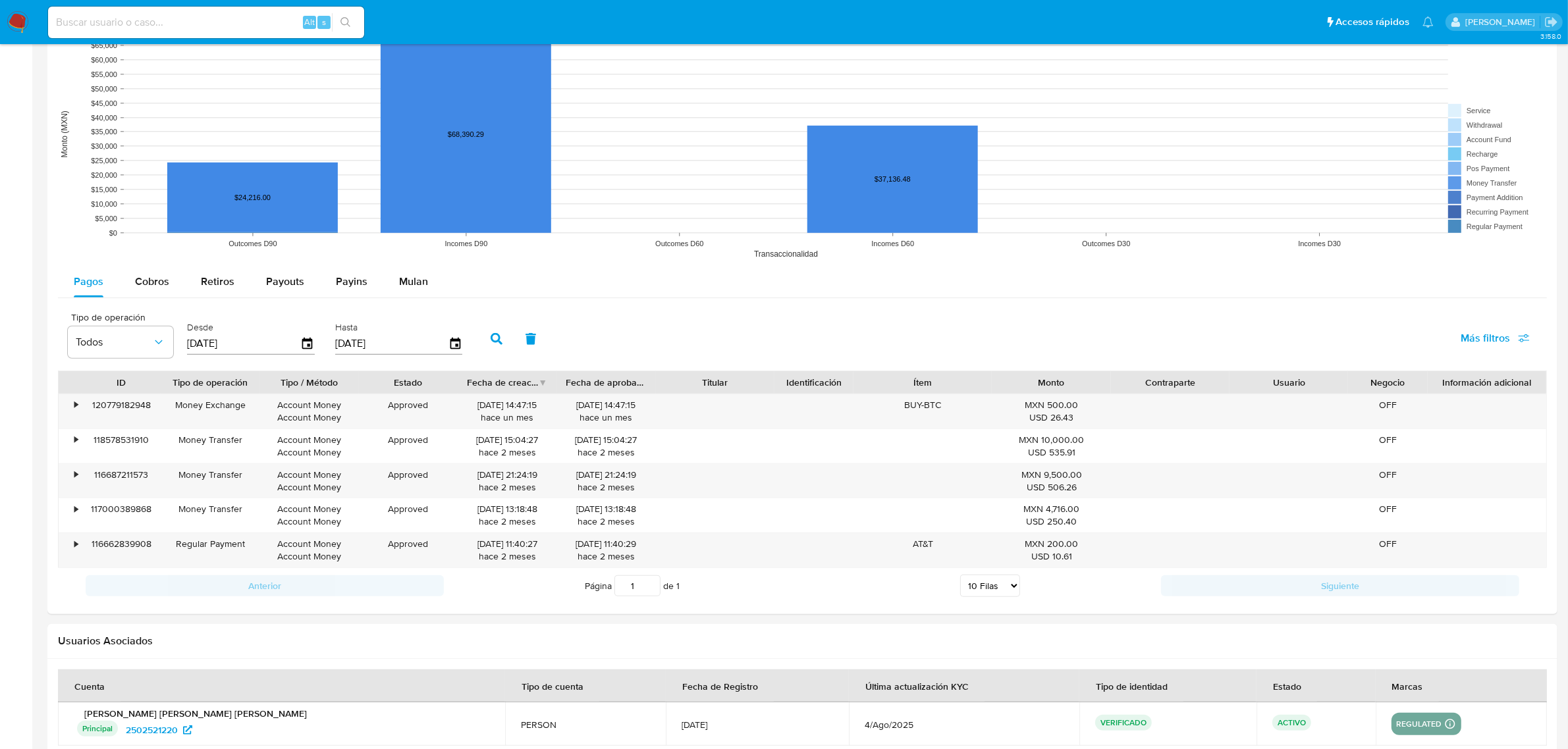
scroll to position [1105, 0]
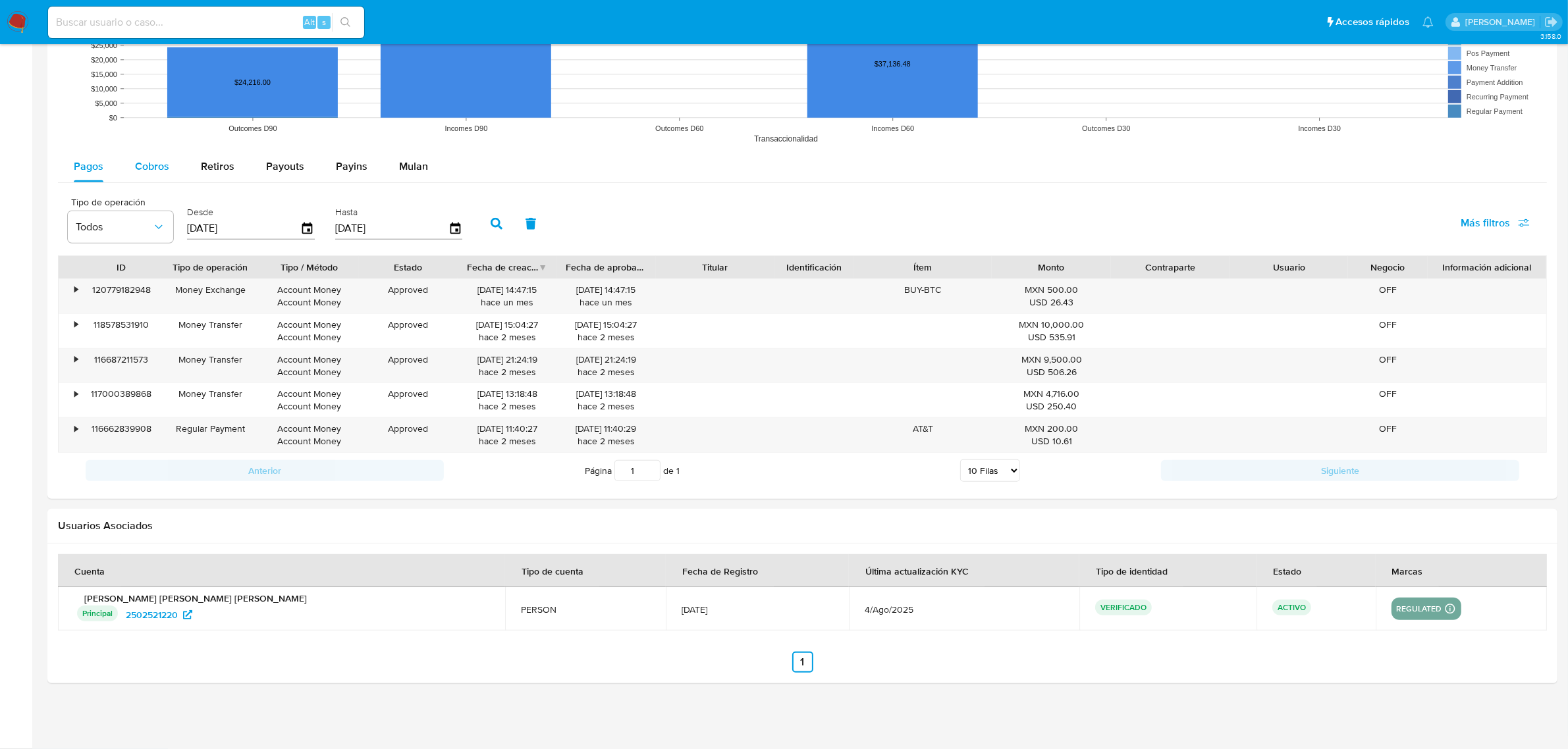
click at [142, 163] on span "Cobros" at bounding box center [153, 166] width 35 height 15
select select "10"
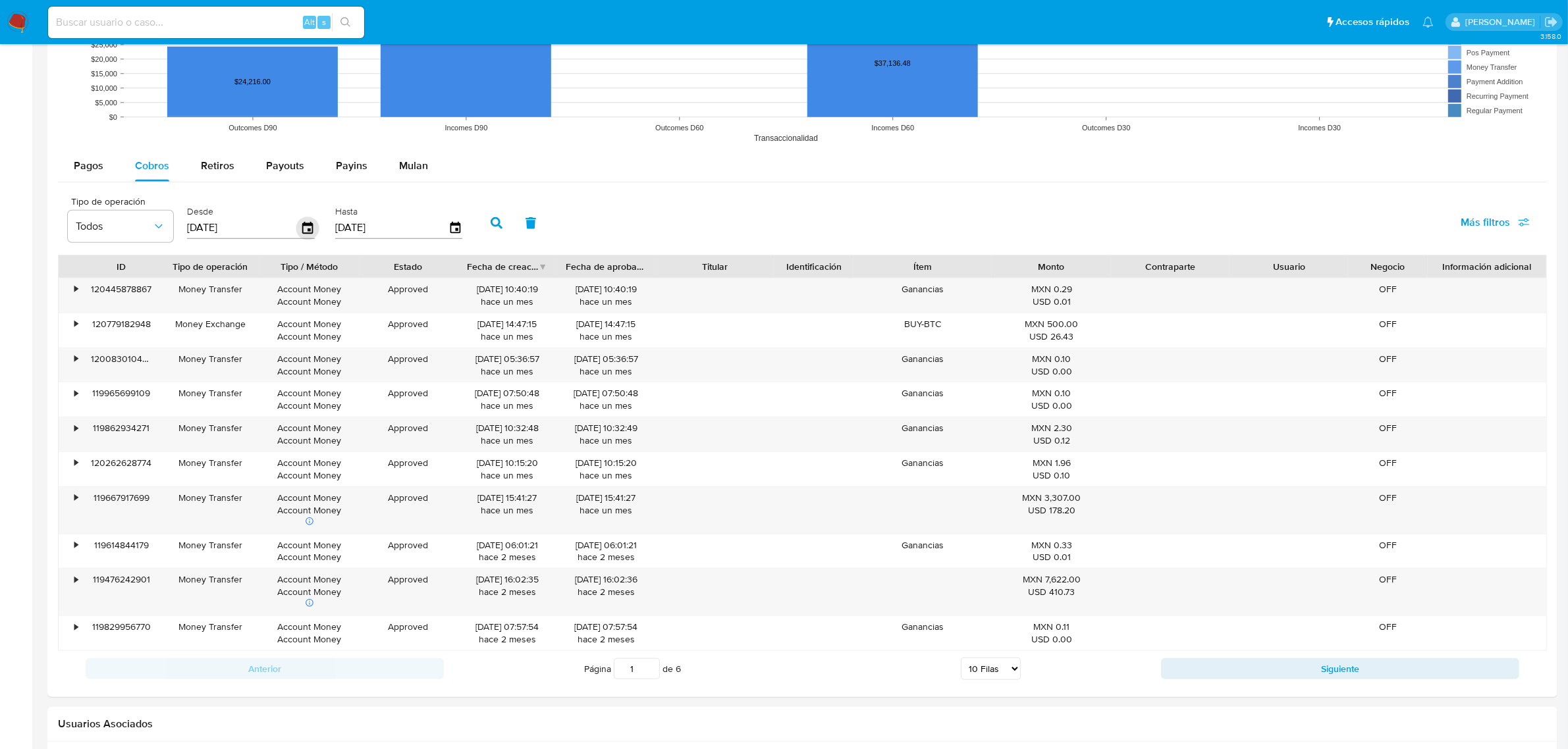
click at [297, 232] on icon "button" at bounding box center [308, 227] width 23 height 23
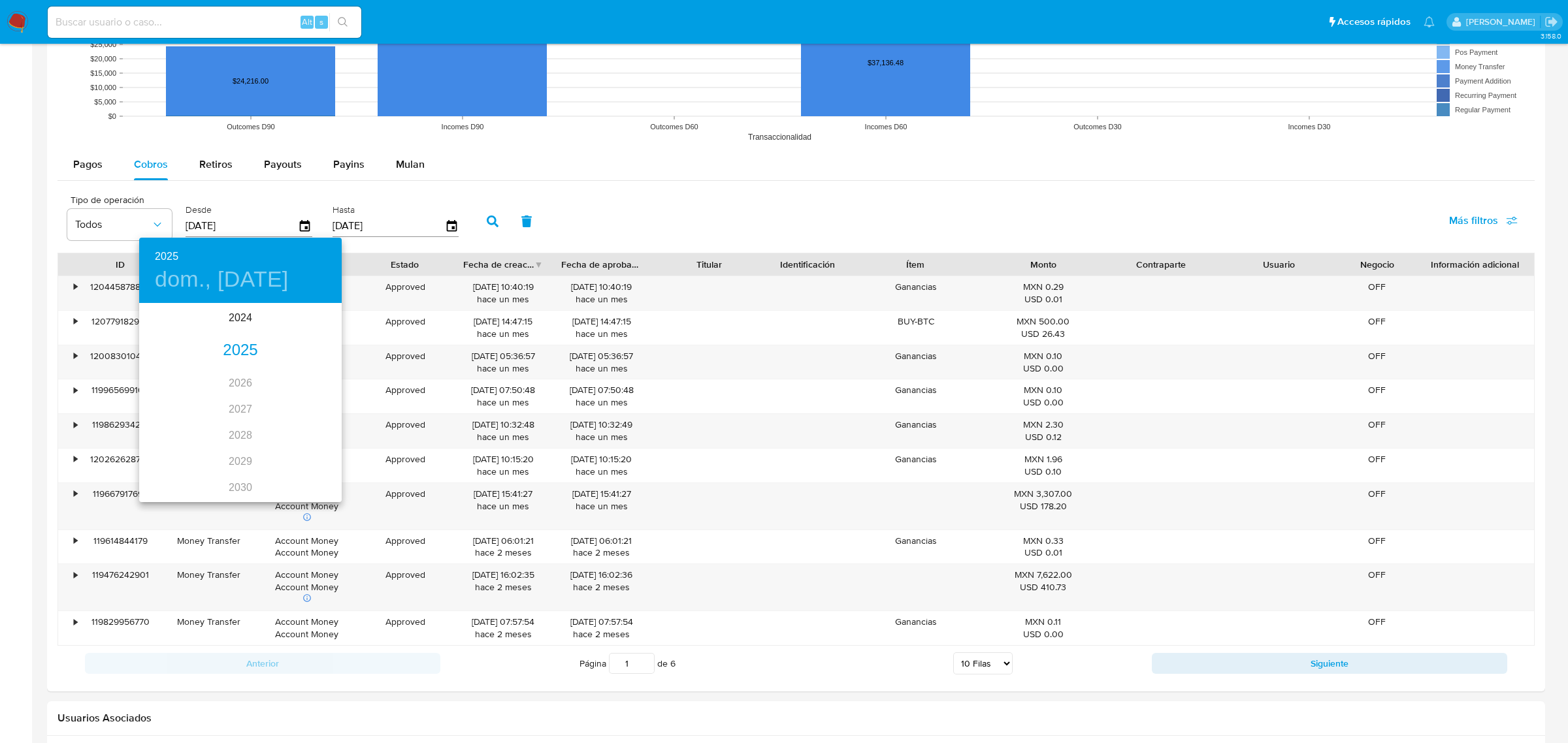
click at [239, 353] on div "2025" at bounding box center [240, 350] width 202 height 26
click at [170, 430] on div "[DATE]." at bounding box center [172, 427] width 67 height 49
click at [190, 374] on p "1" at bounding box center [188, 372] width 5 height 13
type input "[DATE]"
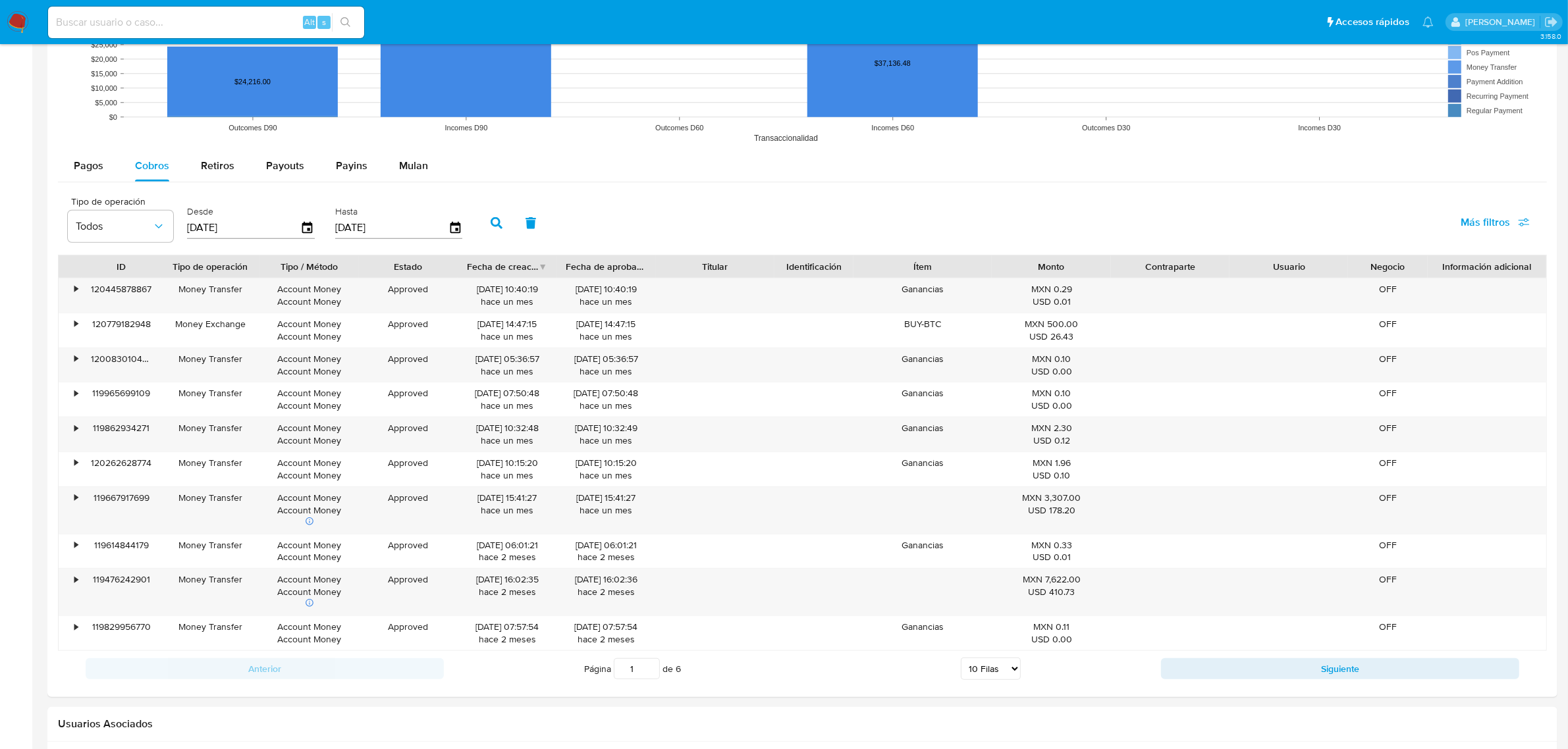
click at [442, 220] on input "[DATE]" at bounding box center [392, 227] width 113 height 21
click at [450, 226] on icon "button" at bounding box center [455, 227] width 10 height 12
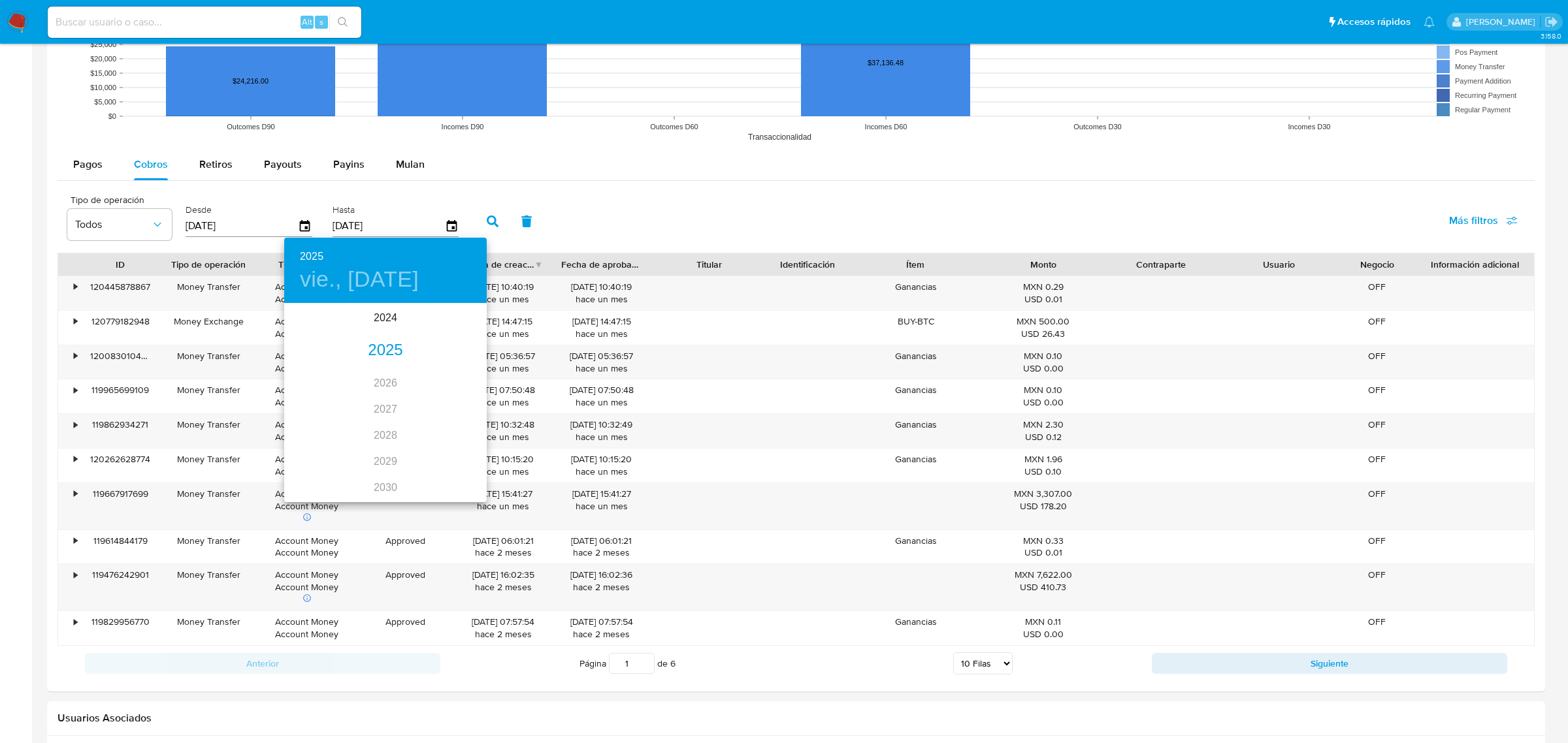
click at [387, 348] on div "2025" at bounding box center [385, 350] width 202 height 26
click at [393, 426] on div "ago." at bounding box center [385, 427] width 67 height 49
click at [461, 464] on p "31" at bounding box center [464, 466] width 10 height 13
type input "[DATE]"
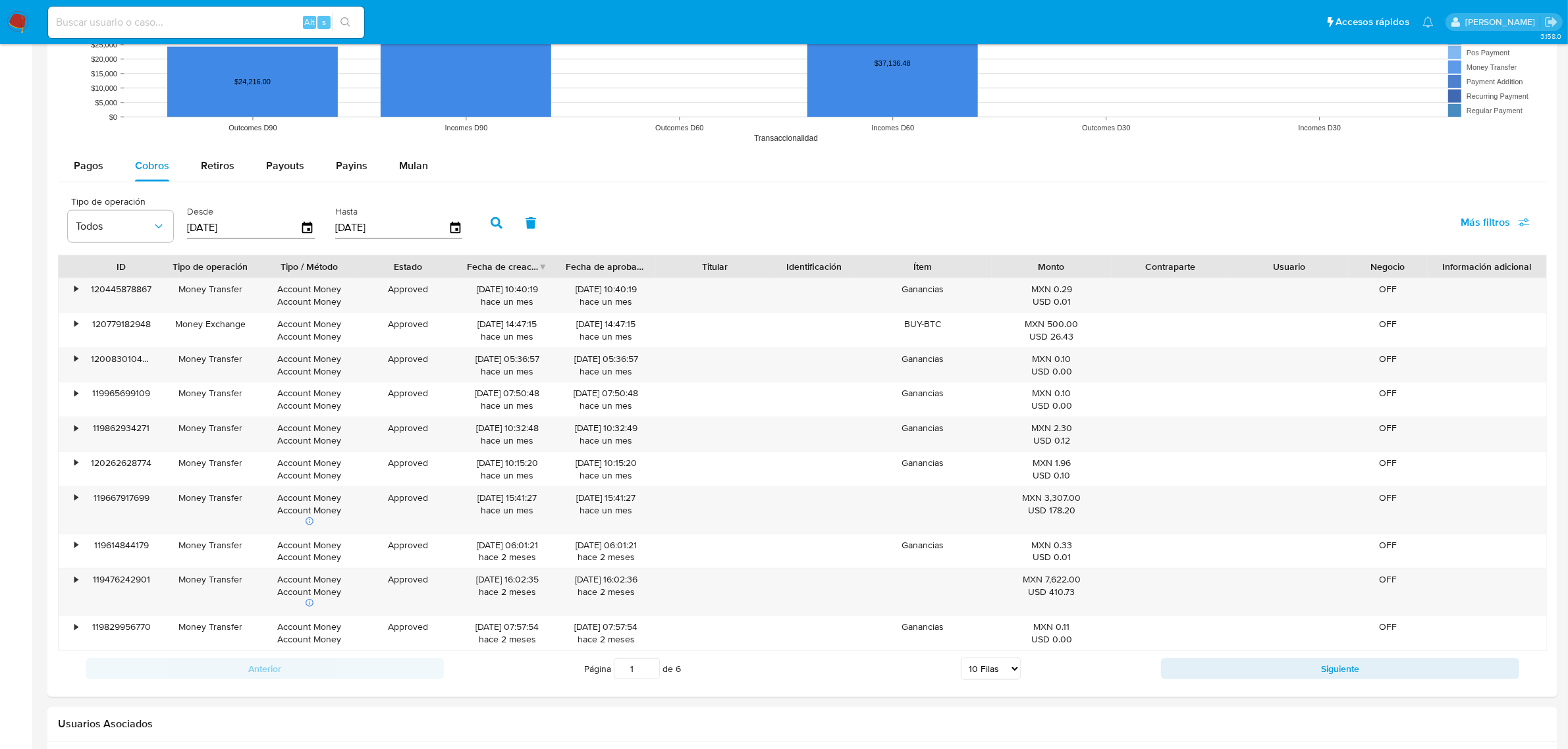
click at [495, 228] on icon "button" at bounding box center [496, 223] width 12 height 12
click at [1343, 678] on button "Siguiente" at bounding box center [1339, 669] width 358 height 21
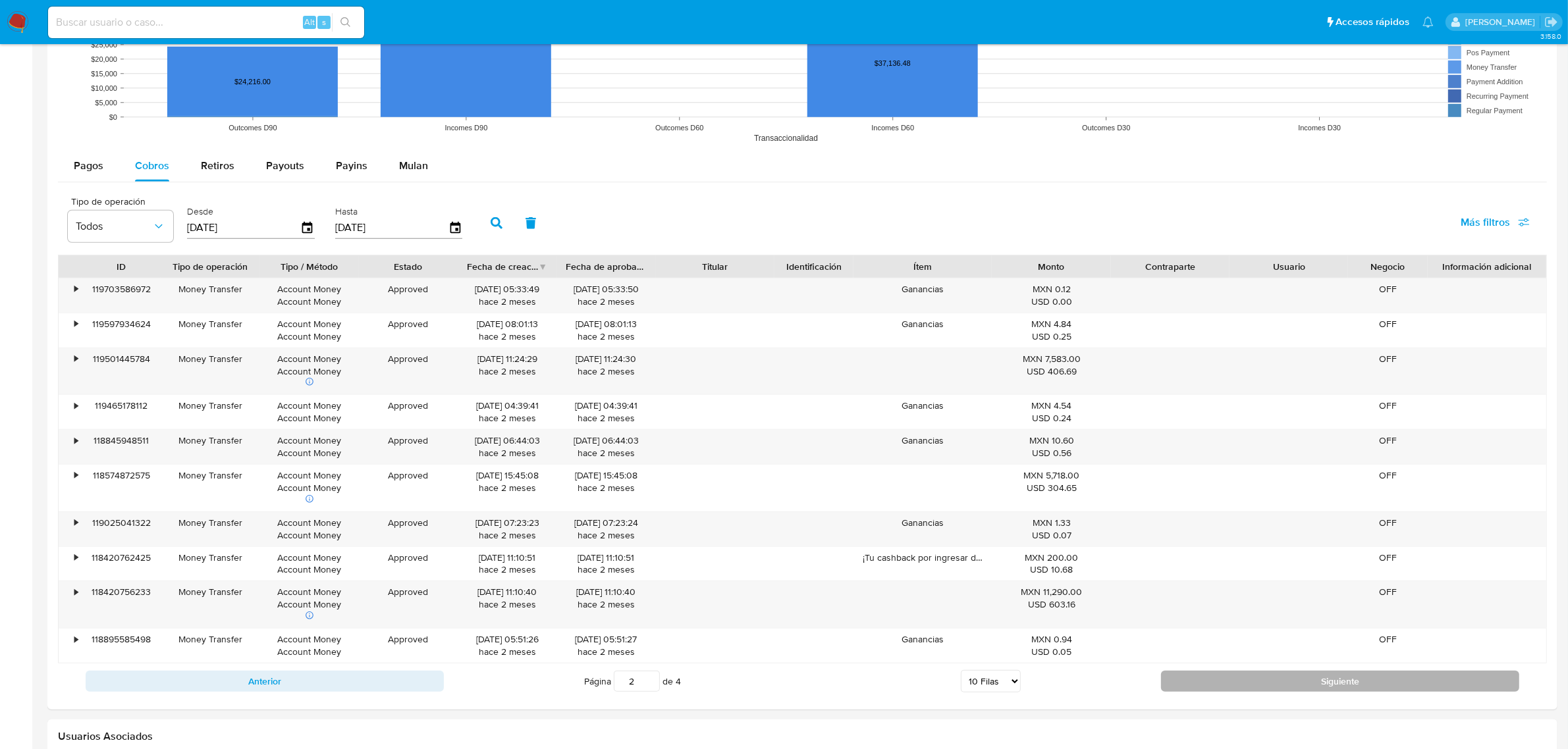
click at [1319, 681] on button "Siguiente" at bounding box center [1339, 681] width 358 height 21
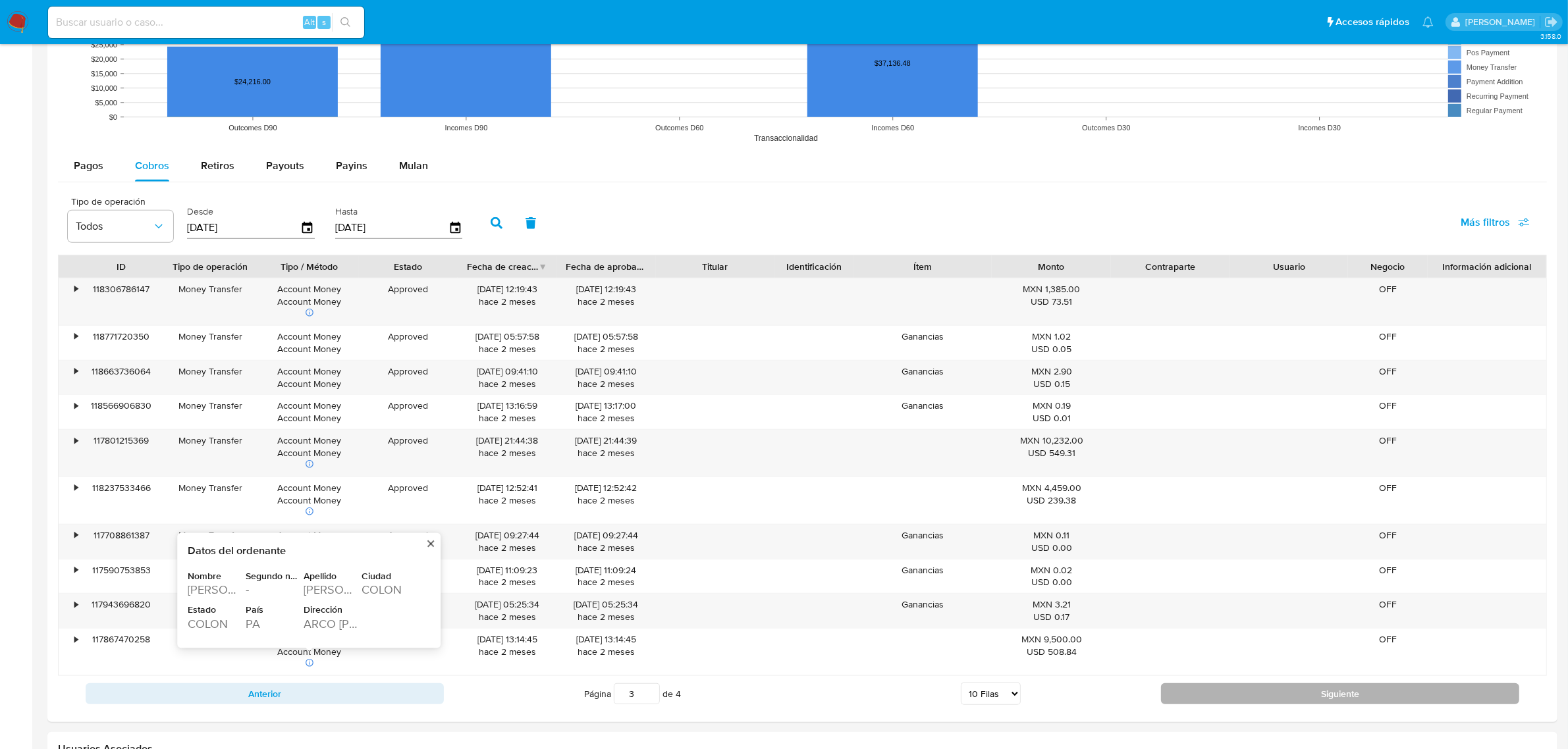
click at [1341, 699] on button "Siguiente" at bounding box center [1339, 694] width 358 height 21
type input "4"
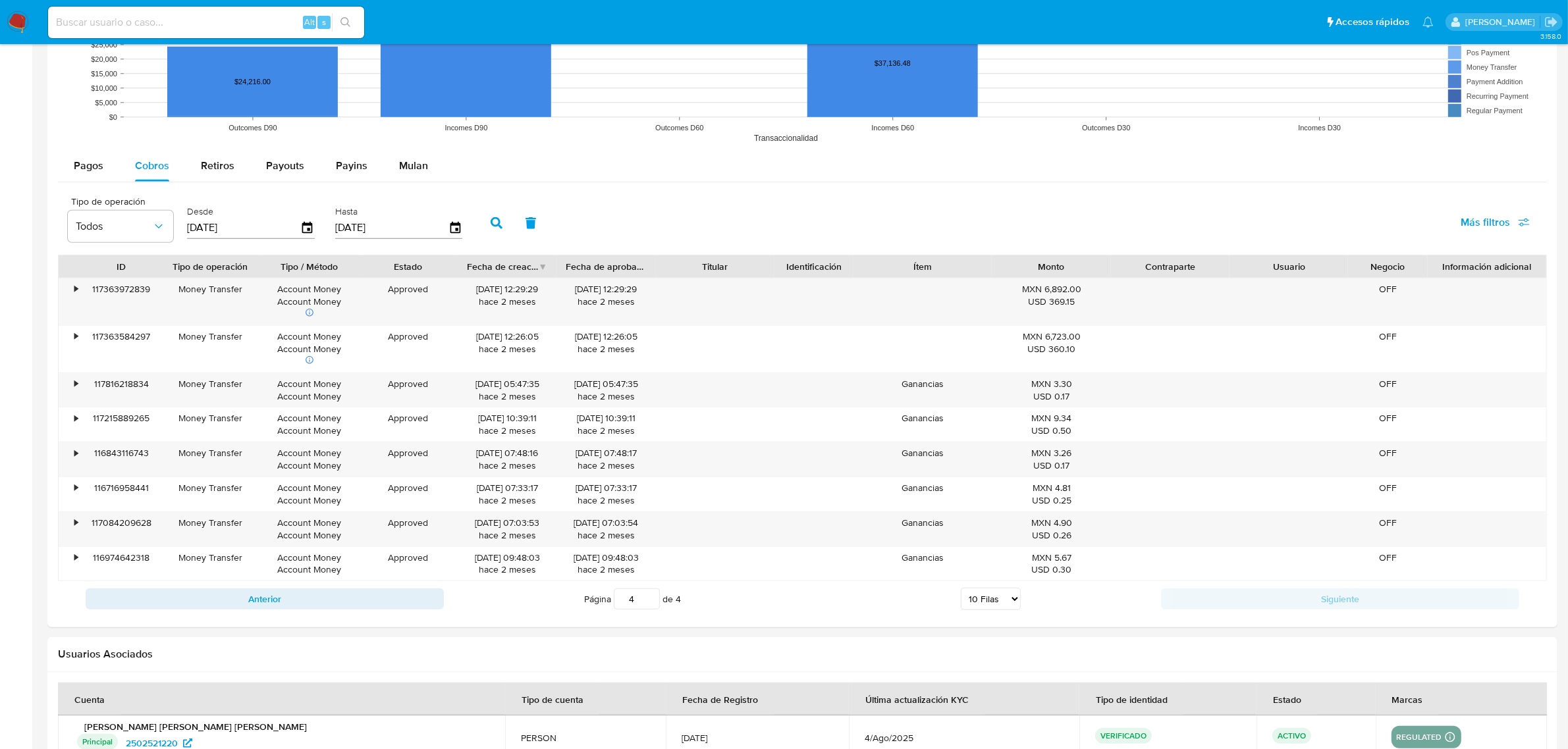
click at [212, 14] on input at bounding box center [206, 23] width 316 height 17
paste input "2586911889"
type input "2586911889"
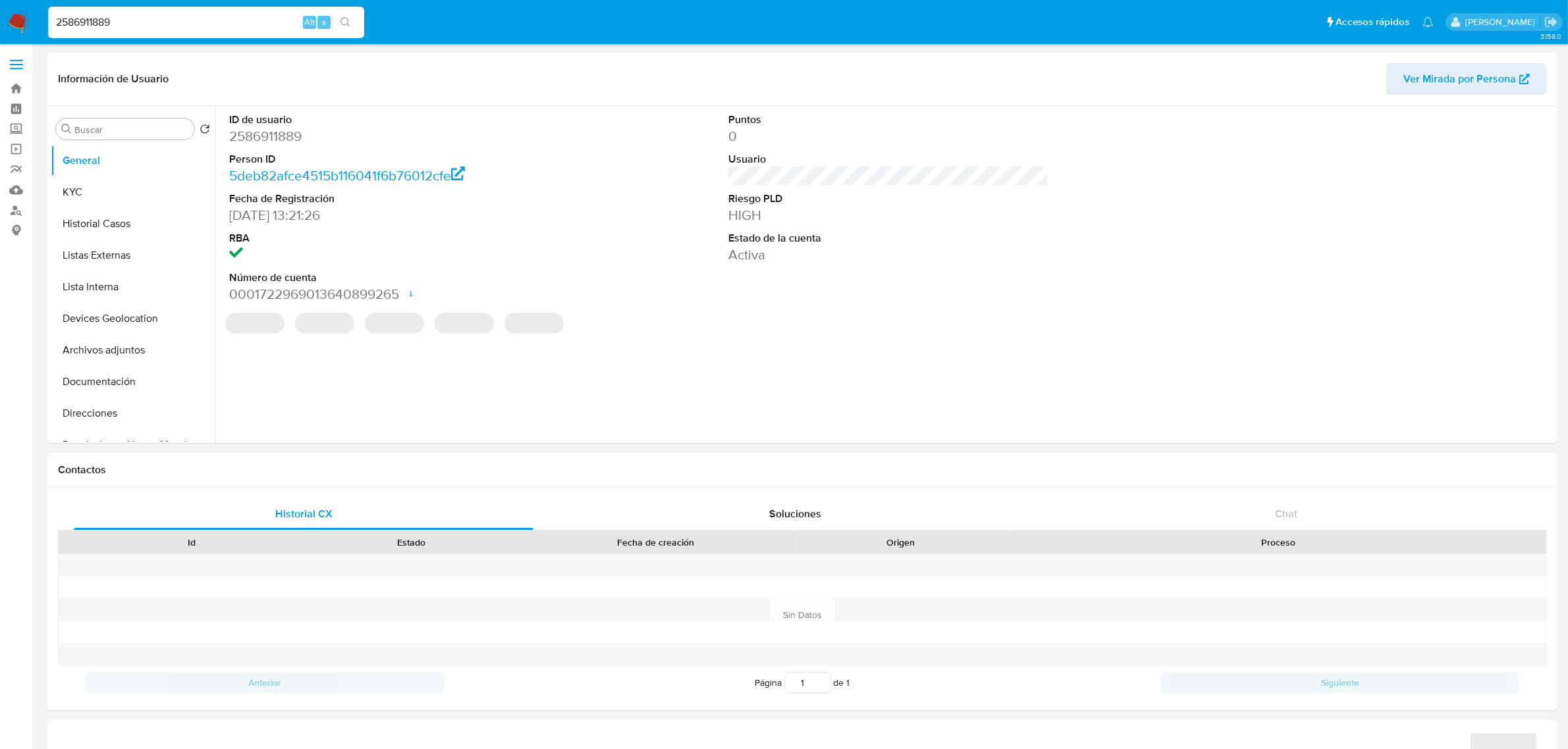
select select "10"
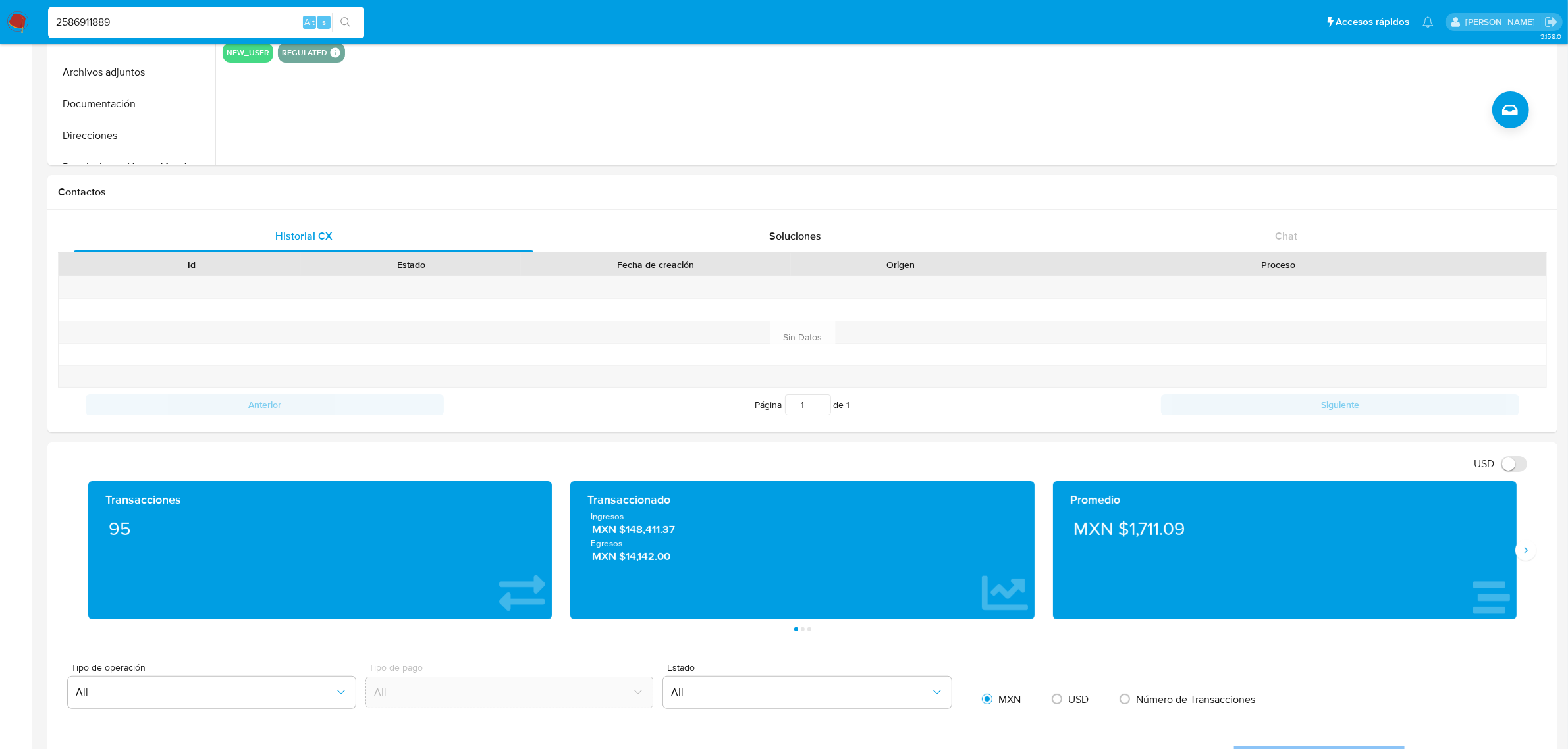
scroll to position [329, 0]
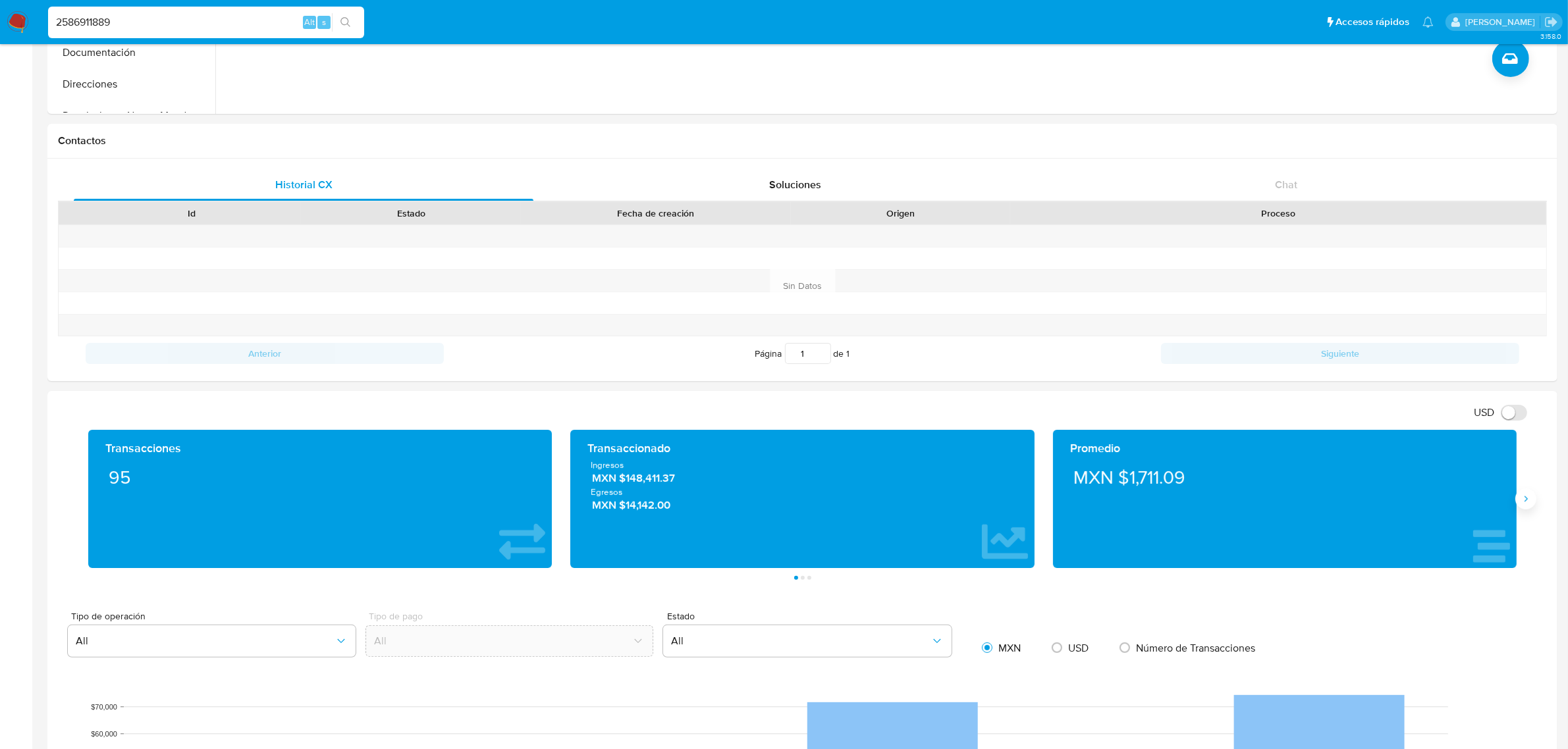
click at [1522, 507] on button "Siguiente" at bounding box center [1526, 499] width 21 height 21
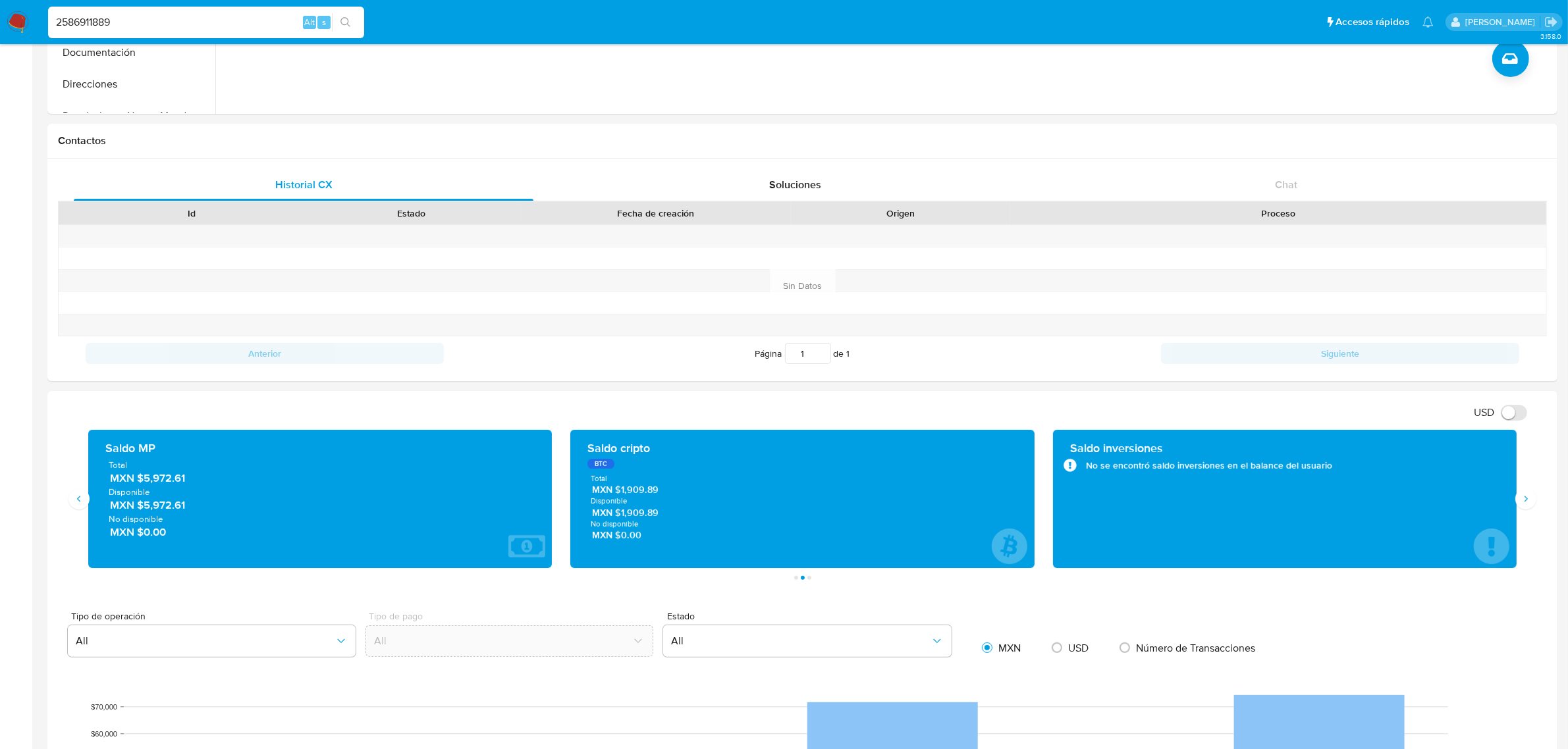
click at [73, 517] on div "Transacciones 95 Transaccionado Ingresos MXN $148,411.37 Egresos MXN $14,142.00…" at bounding box center [802, 504] width 1489 height 150
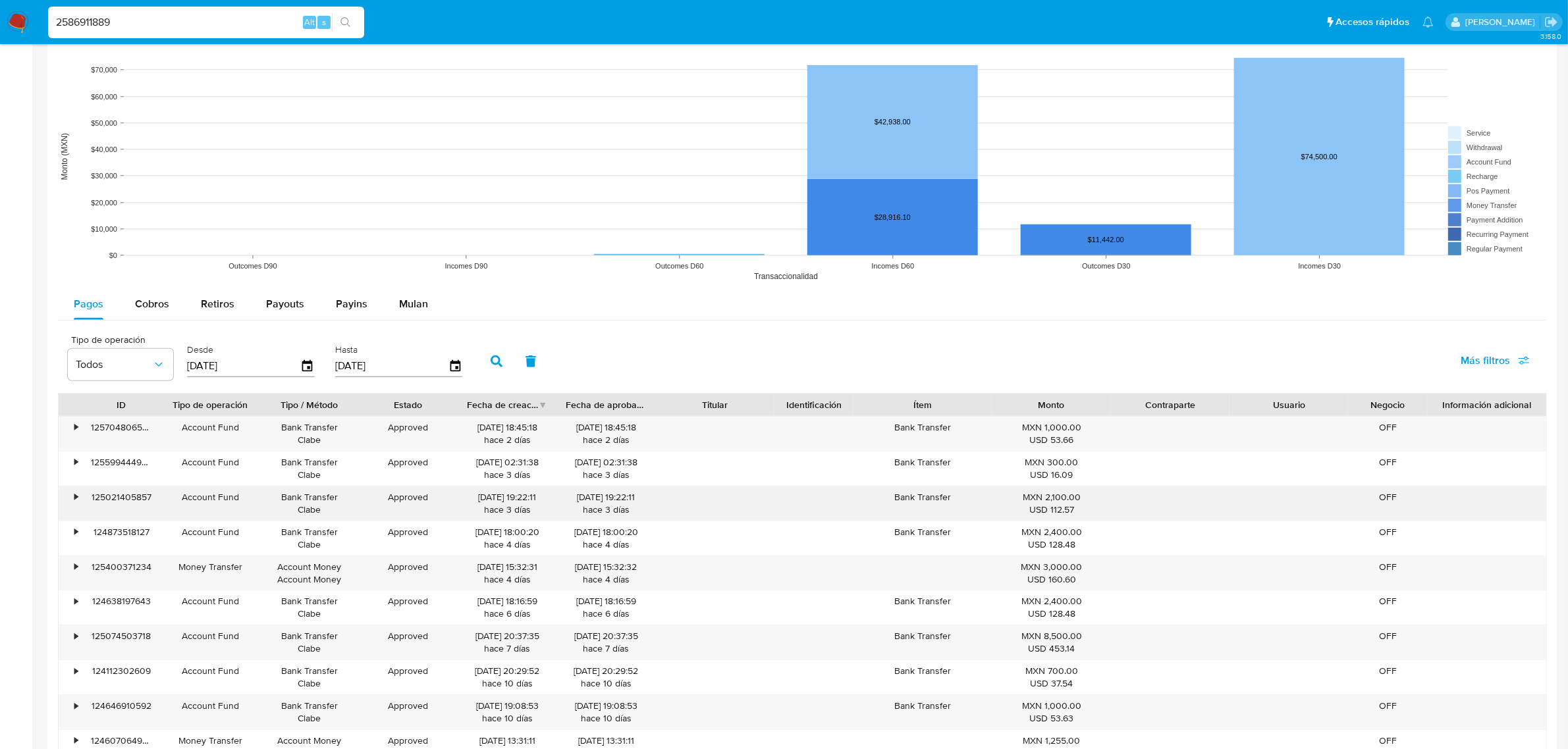
scroll to position [1070, 0]
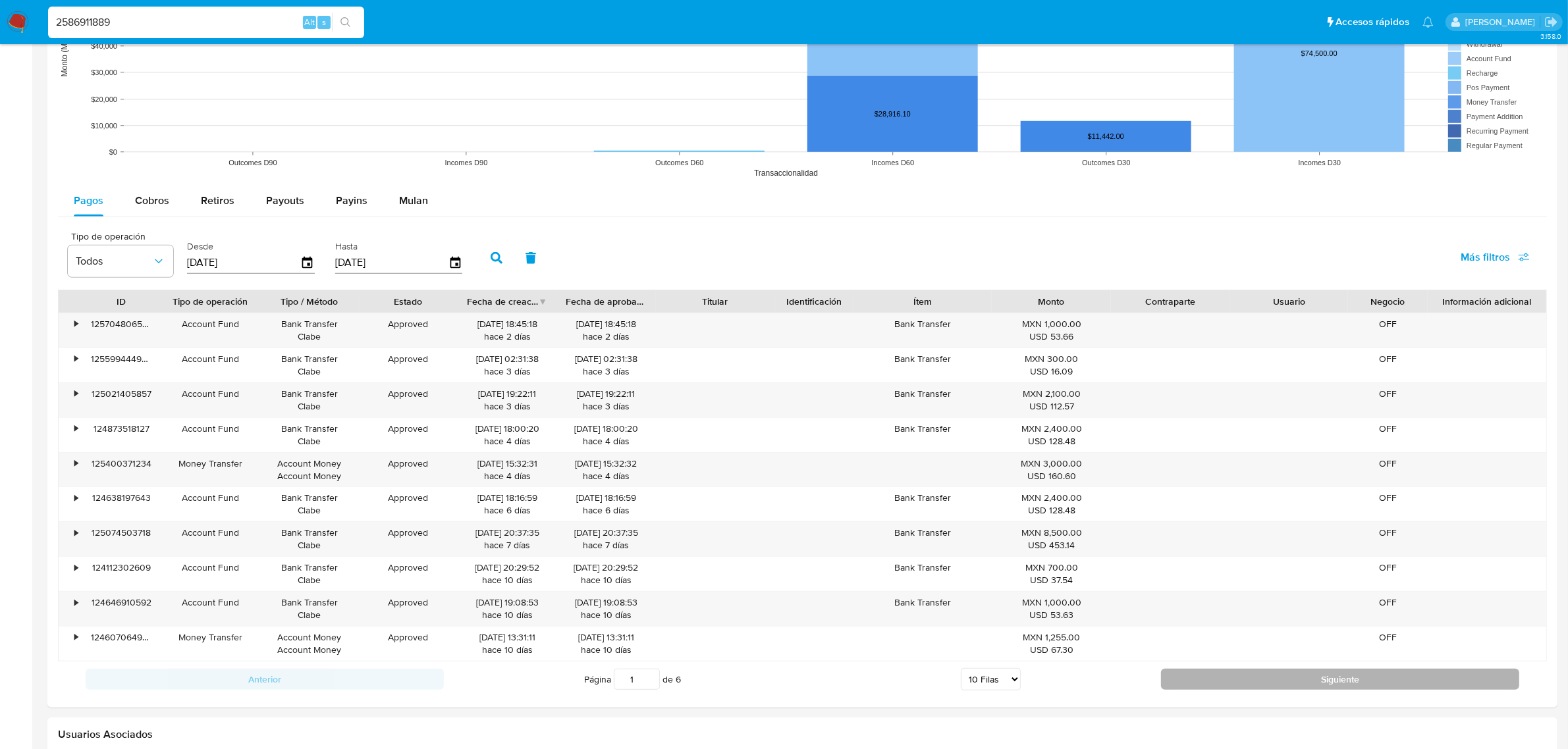
click at [1271, 690] on button "Siguiente" at bounding box center [1339, 679] width 358 height 21
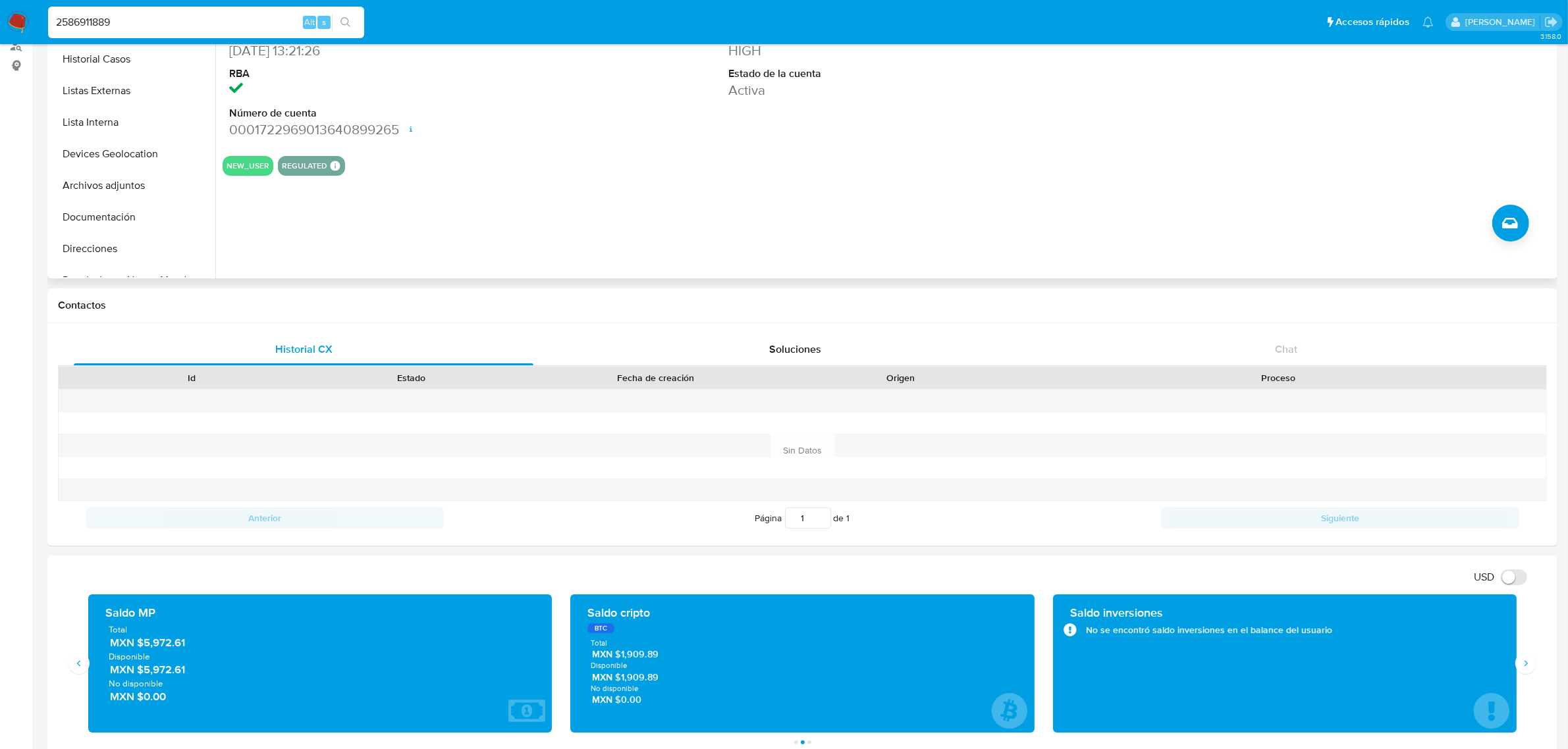
scroll to position [0, 0]
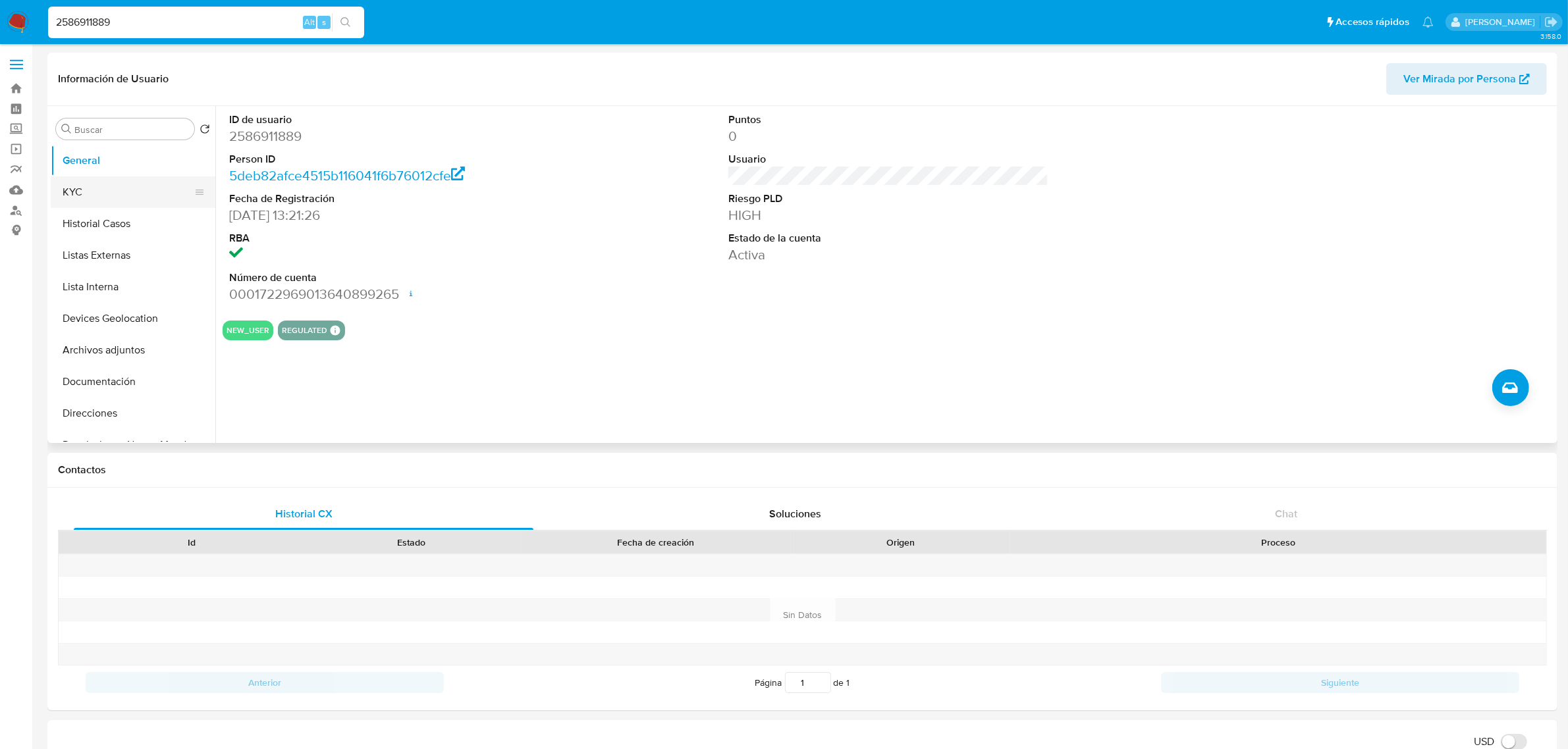
click at [107, 201] on button "KYC" at bounding box center [127, 192] width 154 height 31
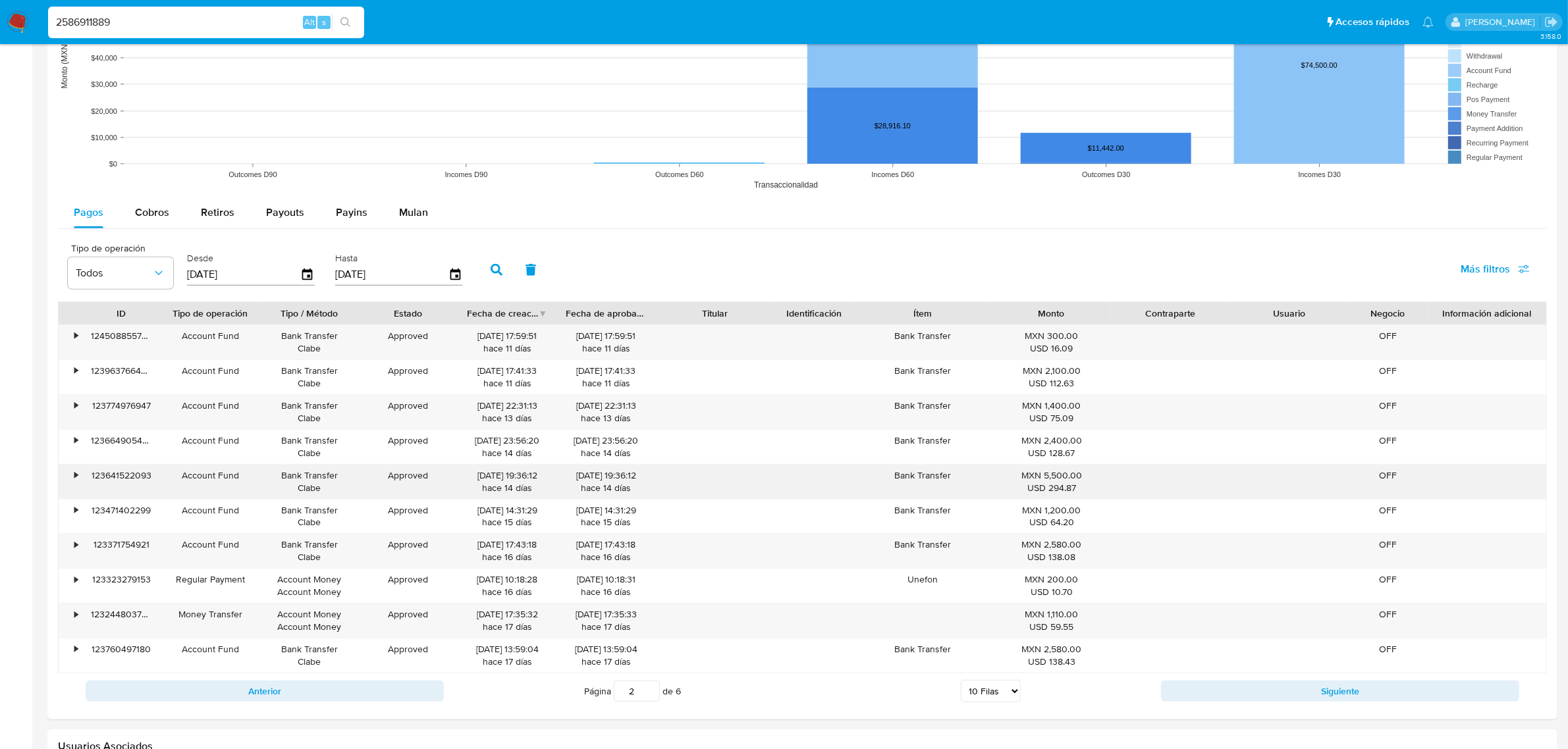
scroll to position [1153, 0]
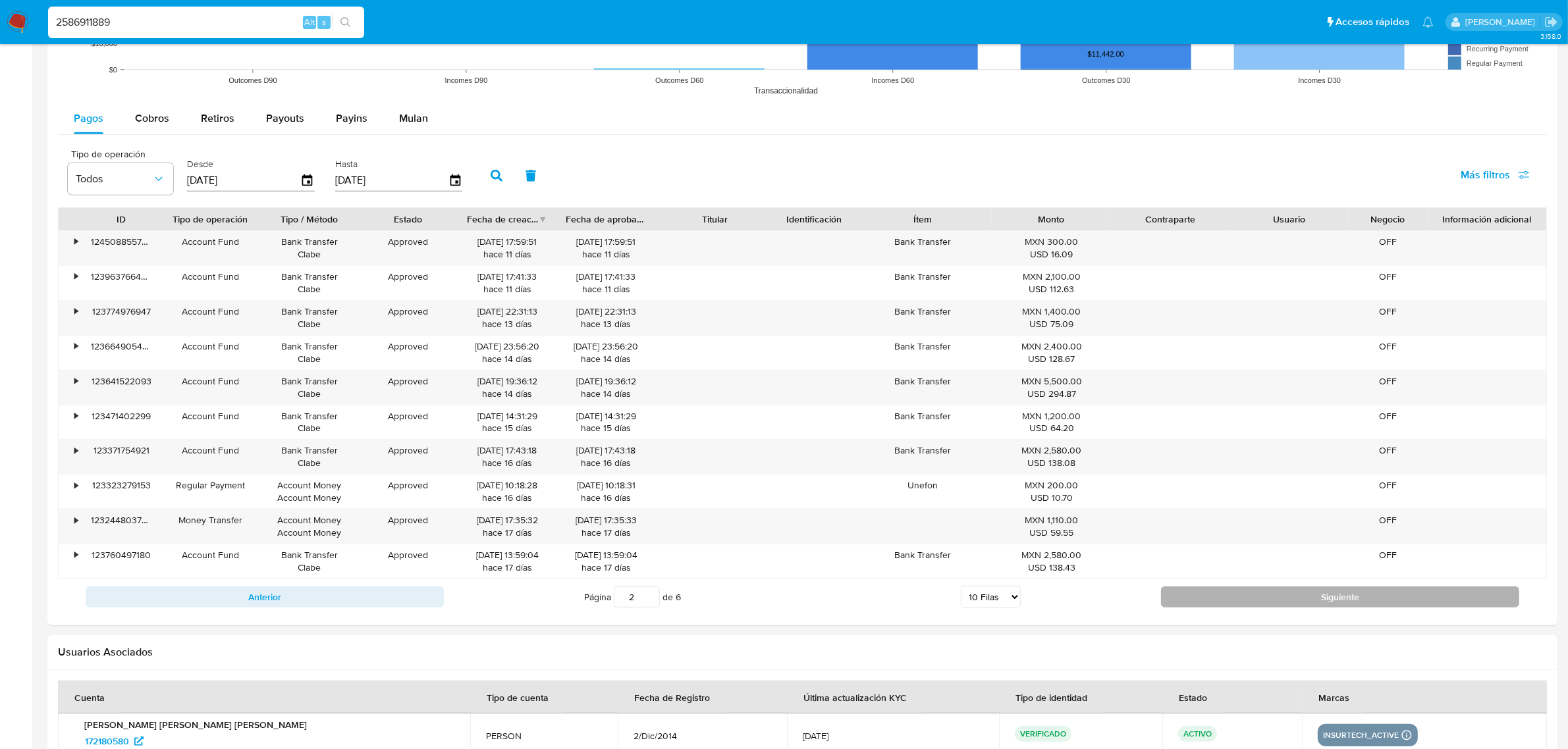
click at [1261, 595] on button "Siguiente" at bounding box center [1339, 597] width 358 height 21
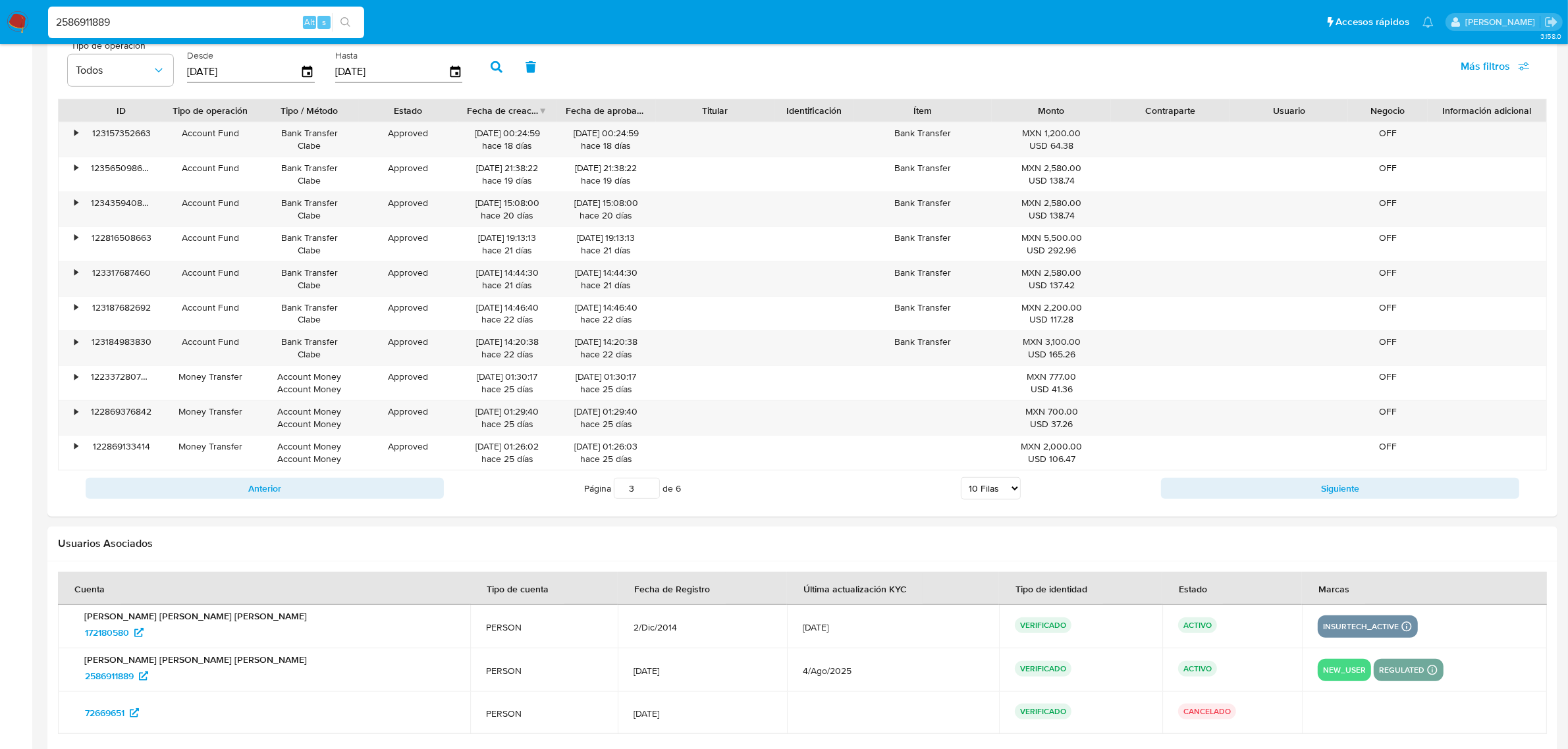
scroll to position [1234, 0]
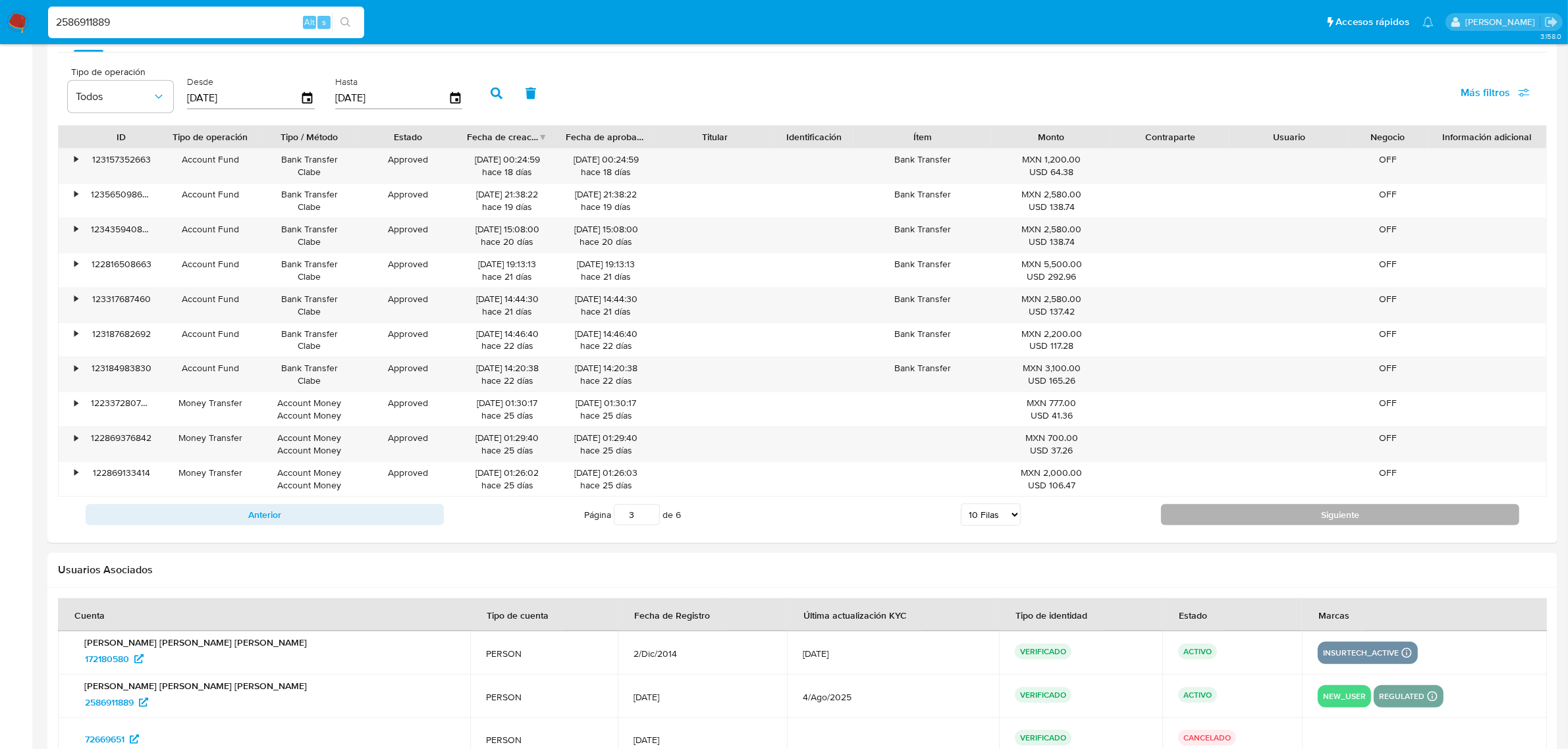
click at [1258, 515] on button "Siguiente" at bounding box center [1339, 515] width 358 height 21
type input "4"
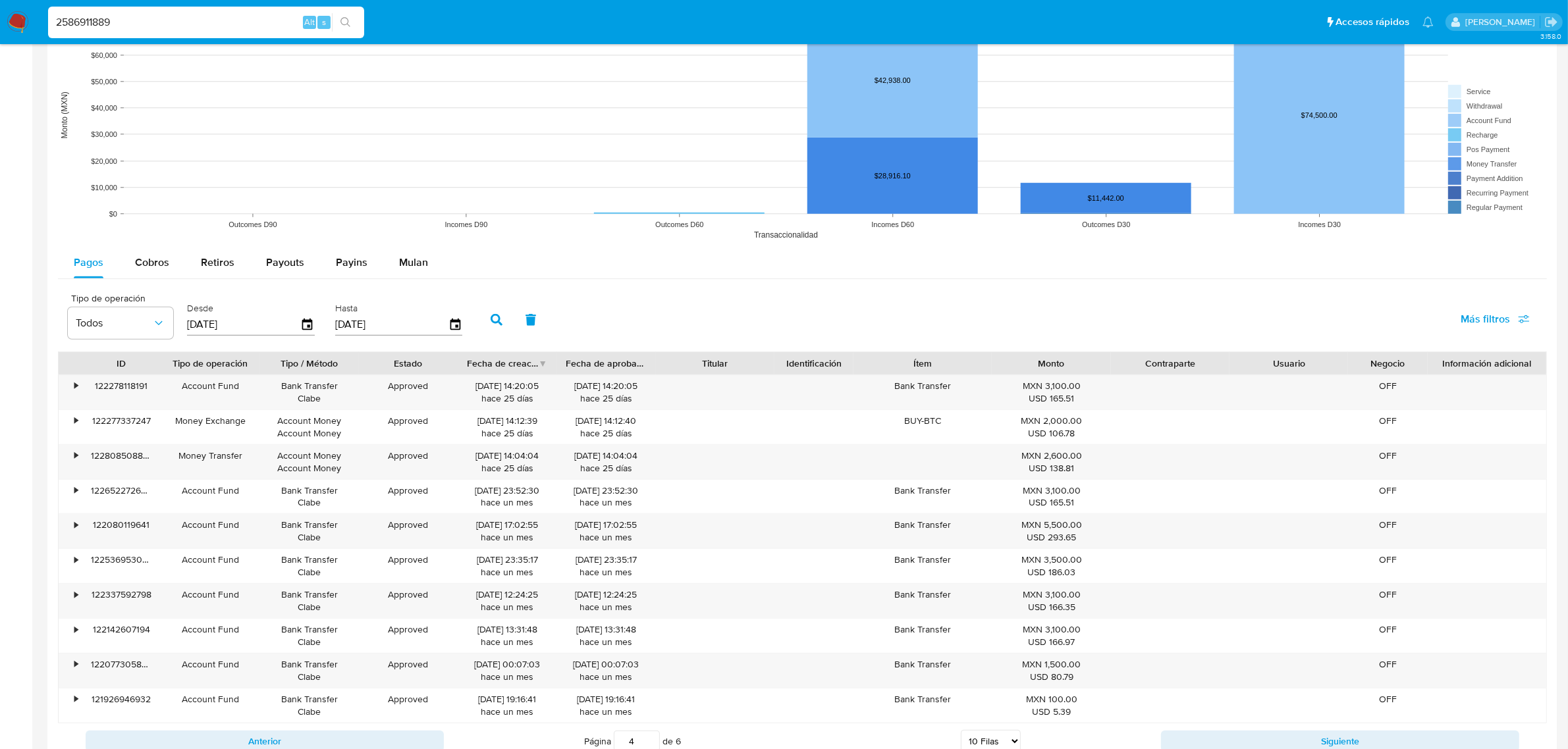
scroll to position [987, 0]
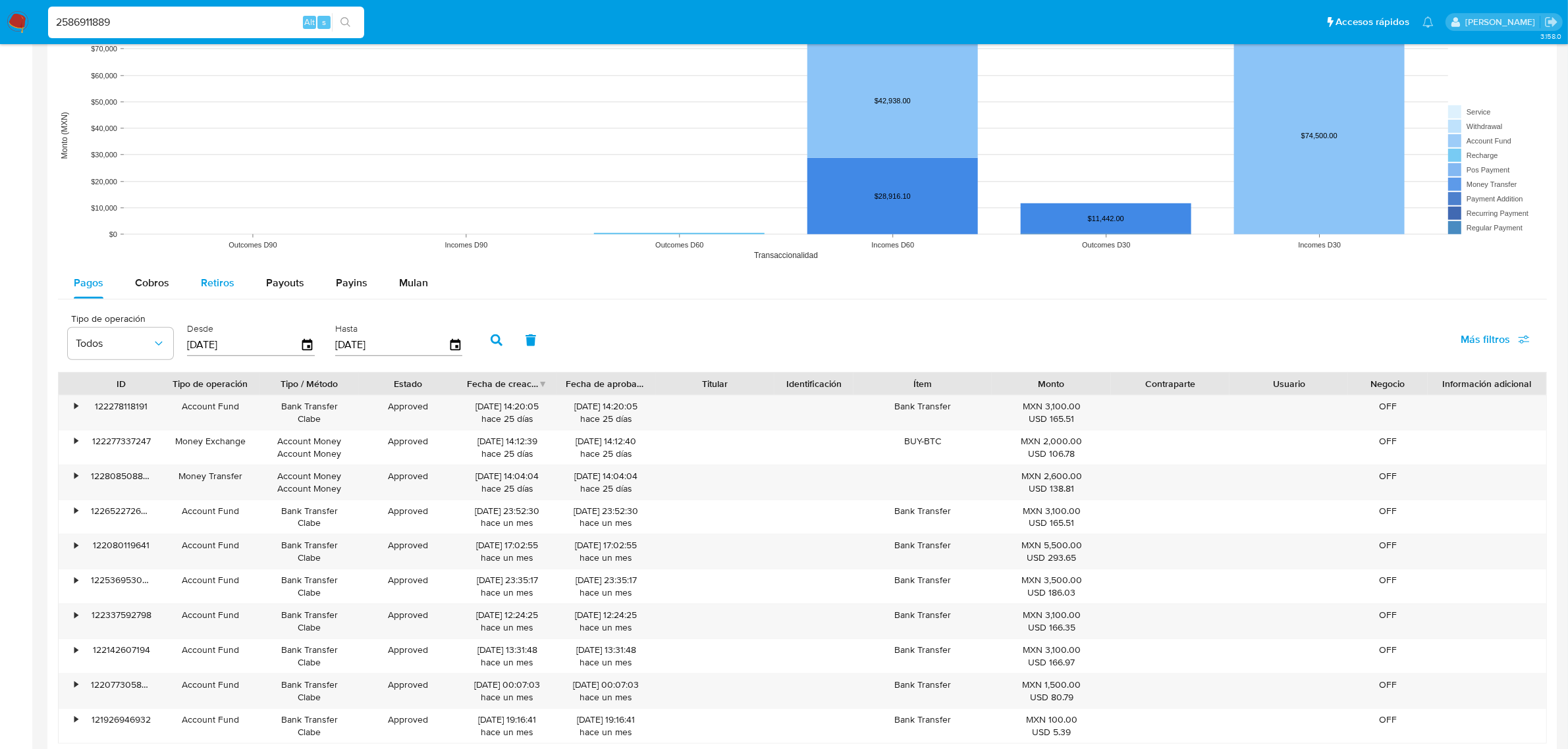
click at [226, 289] on span "Retiros" at bounding box center [217, 282] width 34 height 15
select select "10"
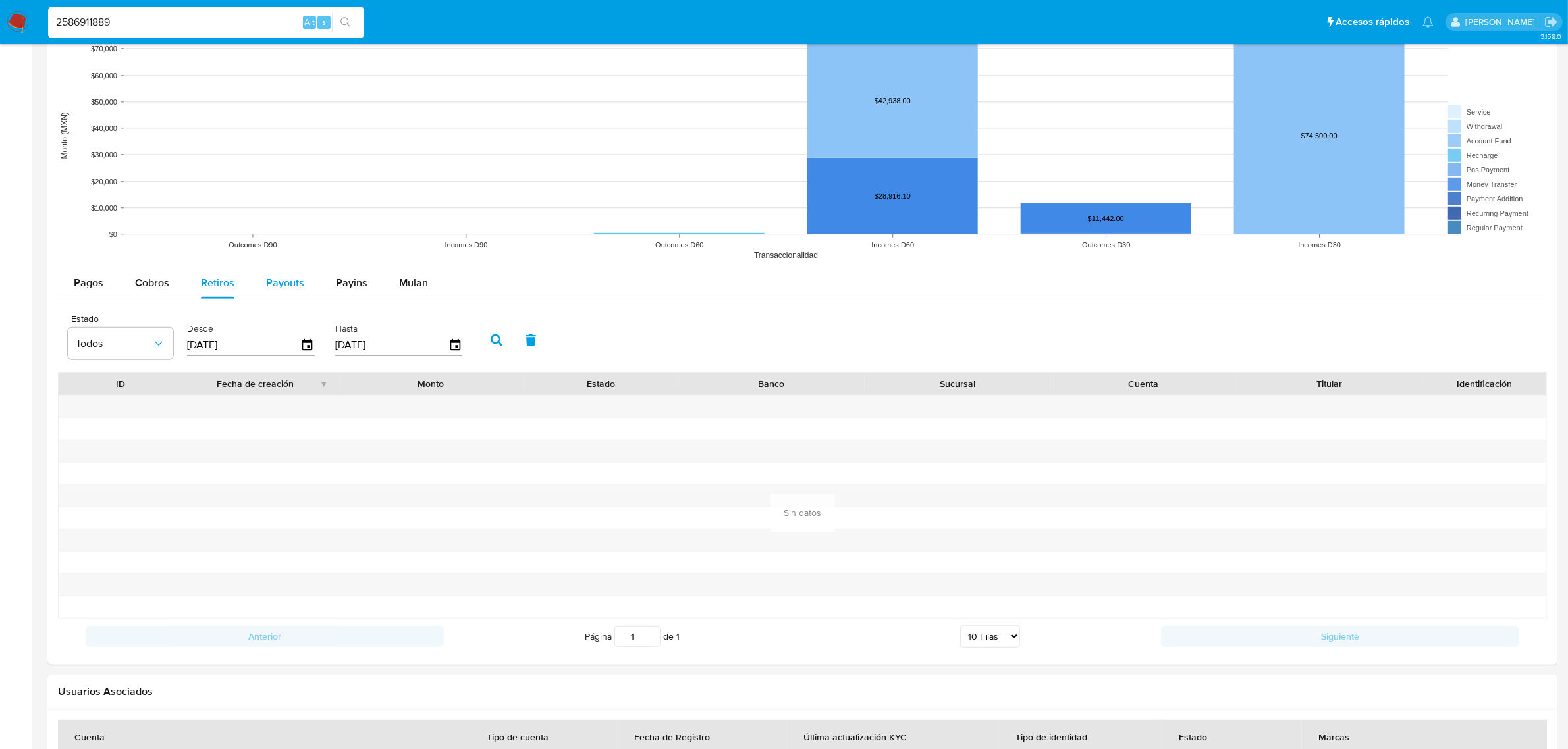
click at [282, 276] on span "Payouts" at bounding box center [285, 282] width 39 height 15
select select "10"
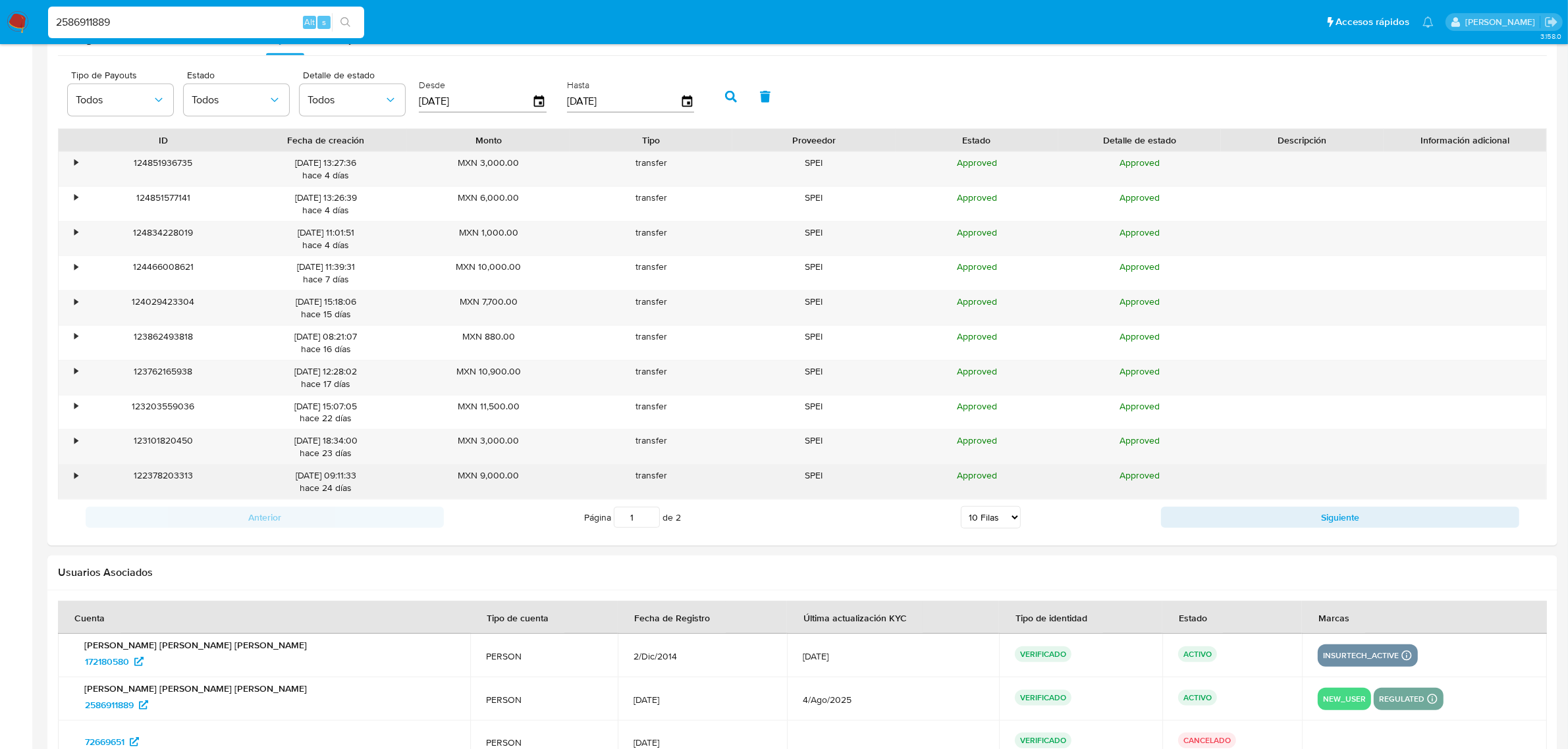
scroll to position [1234, 0]
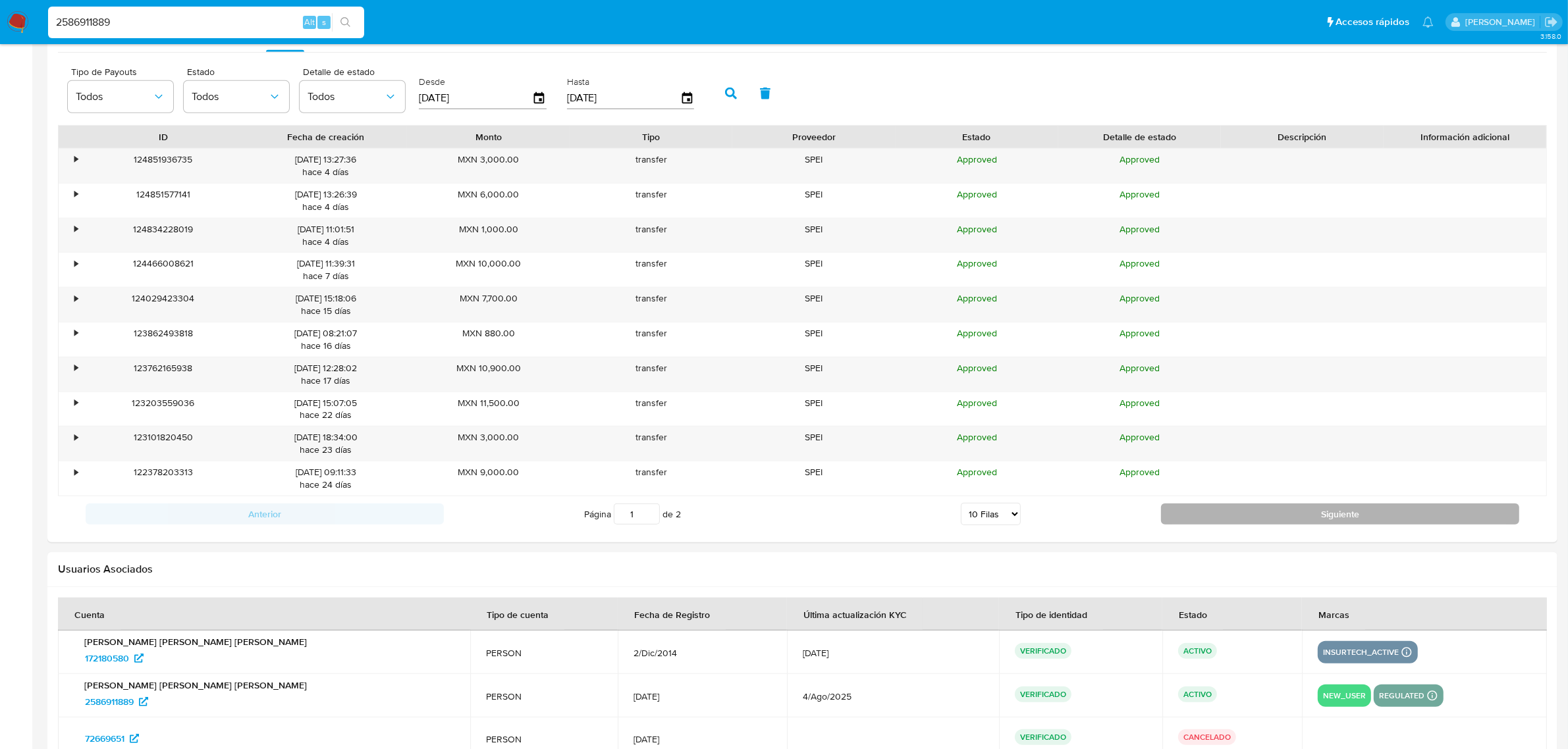
click at [1222, 515] on button "Siguiente" at bounding box center [1339, 514] width 358 height 21
type input "2"
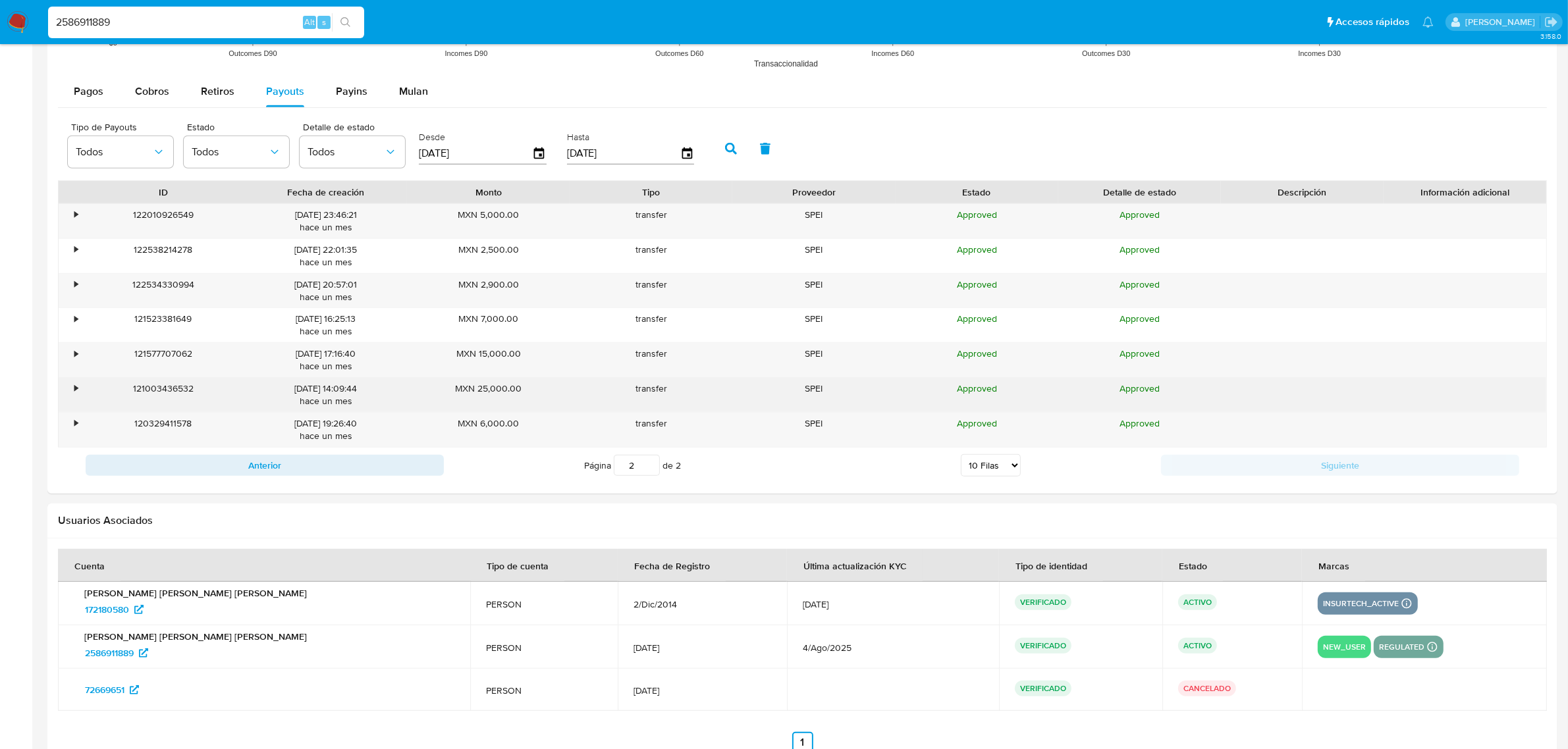
scroll to position [1153, 0]
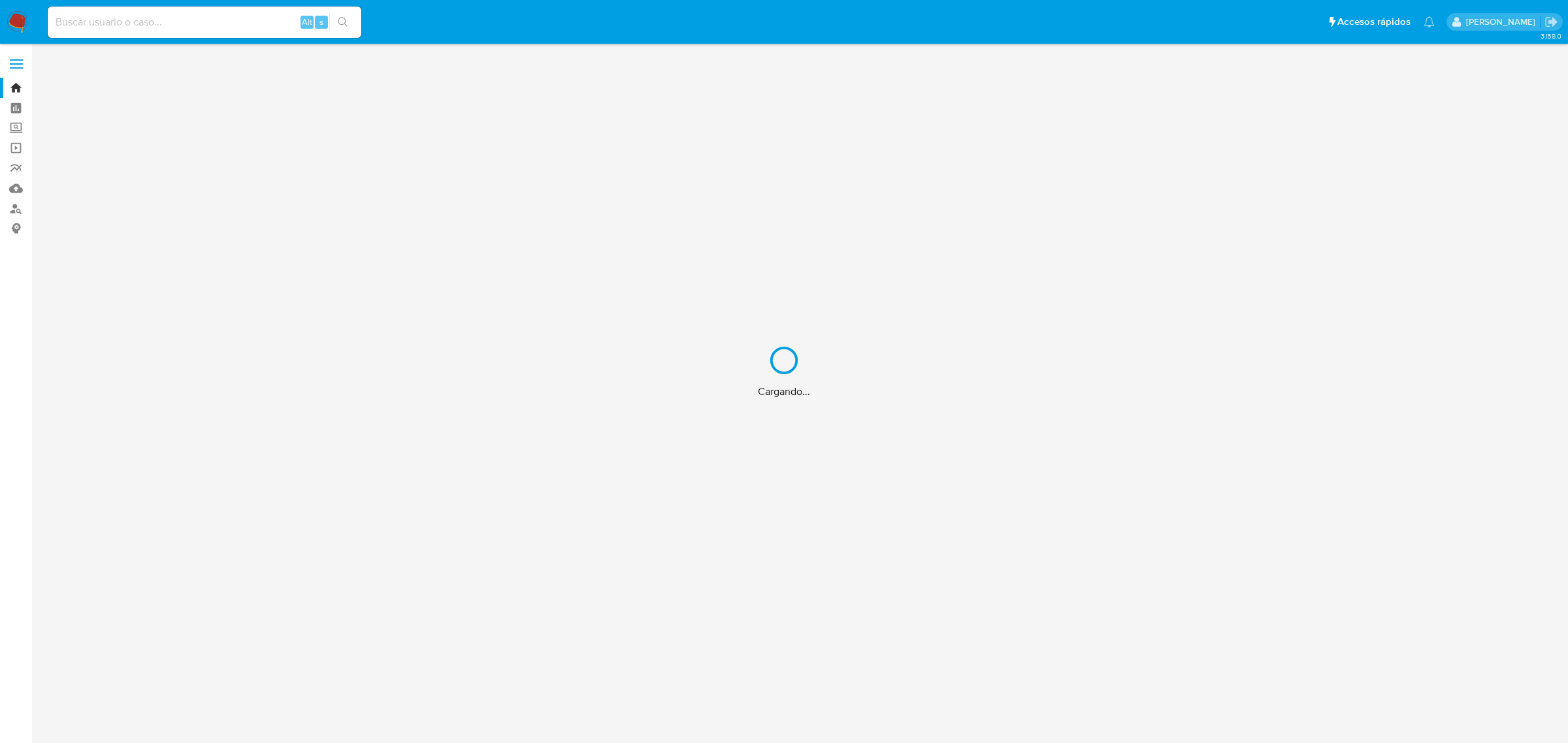
click at [7, 124] on div "Cargando..." at bounding box center [784, 372] width 1568 height 743
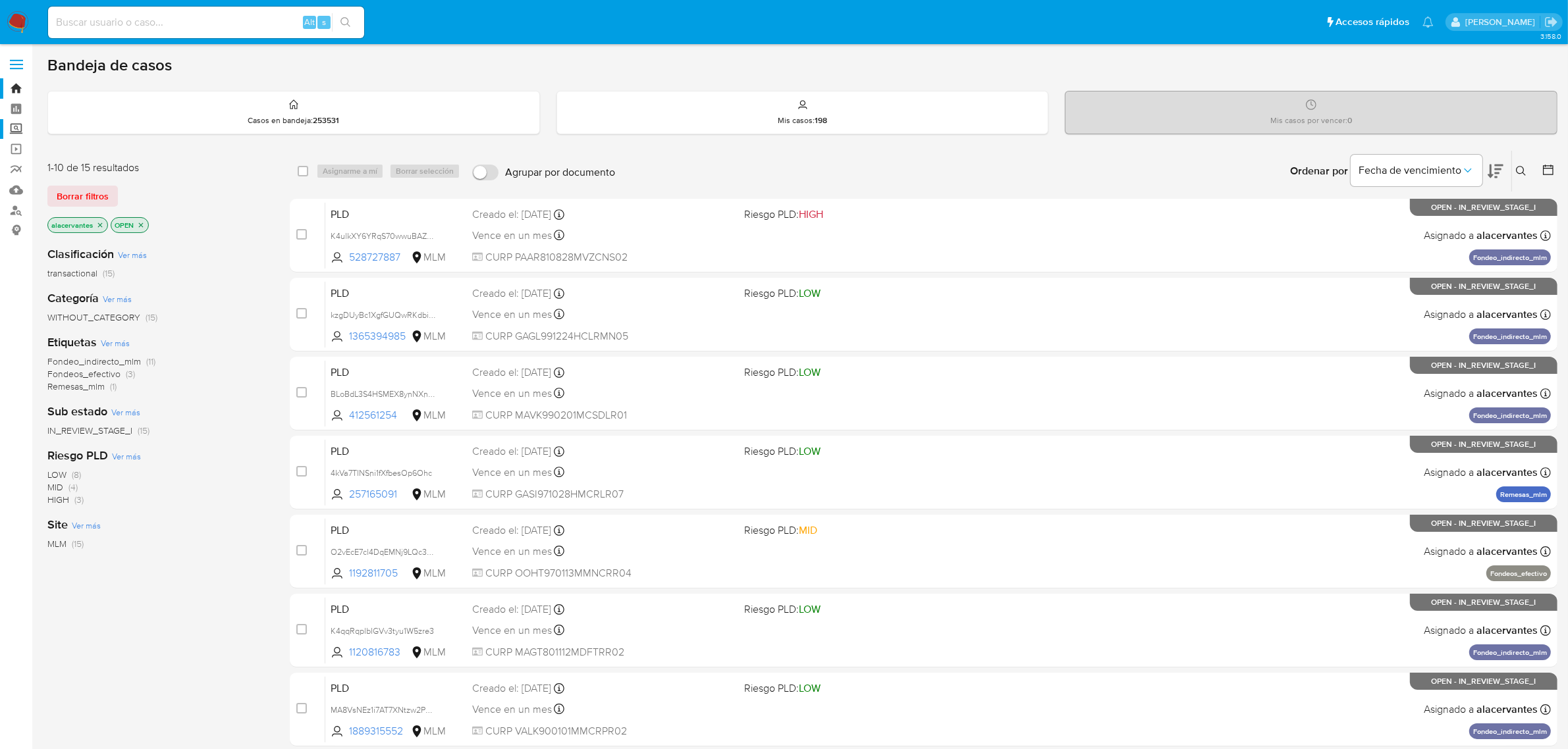
click at [12, 128] on label "Screening" at bounding box center [78, 129] width 157 height 20
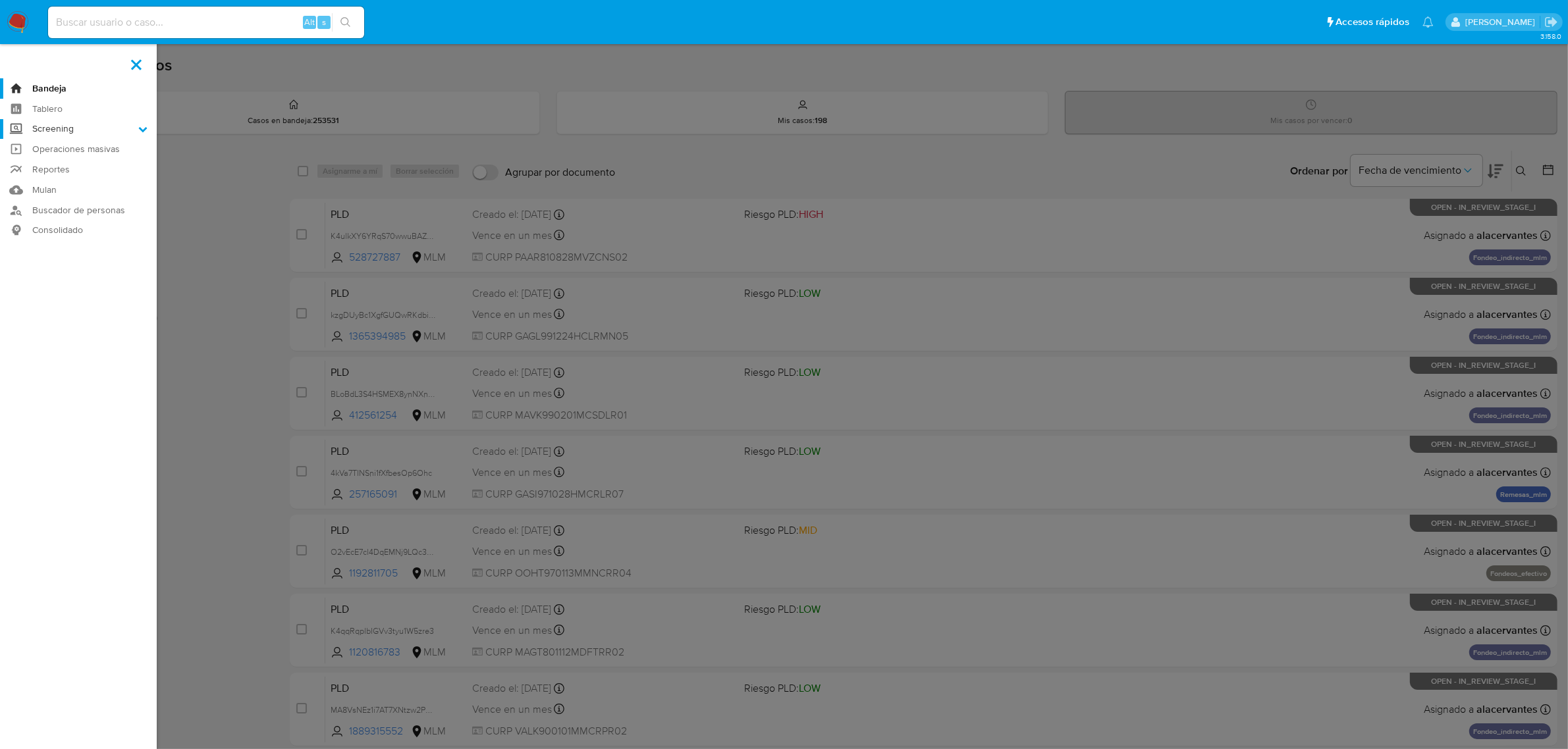
click at [0, 0] on input "Screening" at bounding box center [0, 0] width 0 height 0
click at [57, 179] on link "Herramientas" at bounding box center [78, 180] width 157 height 17
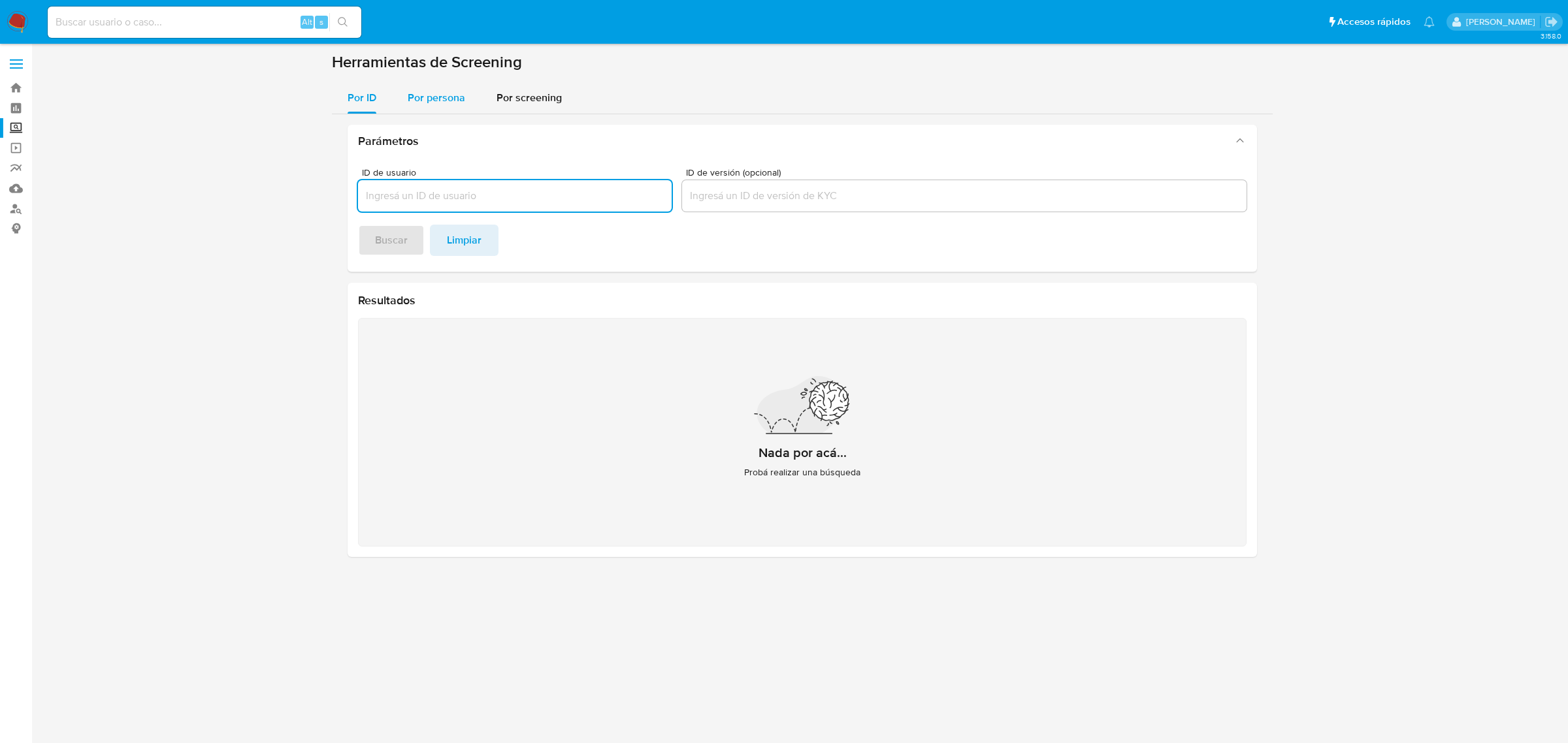
click at [435, 103] on span "Por persona" at bounding box center [436, 97] width 58 height 15
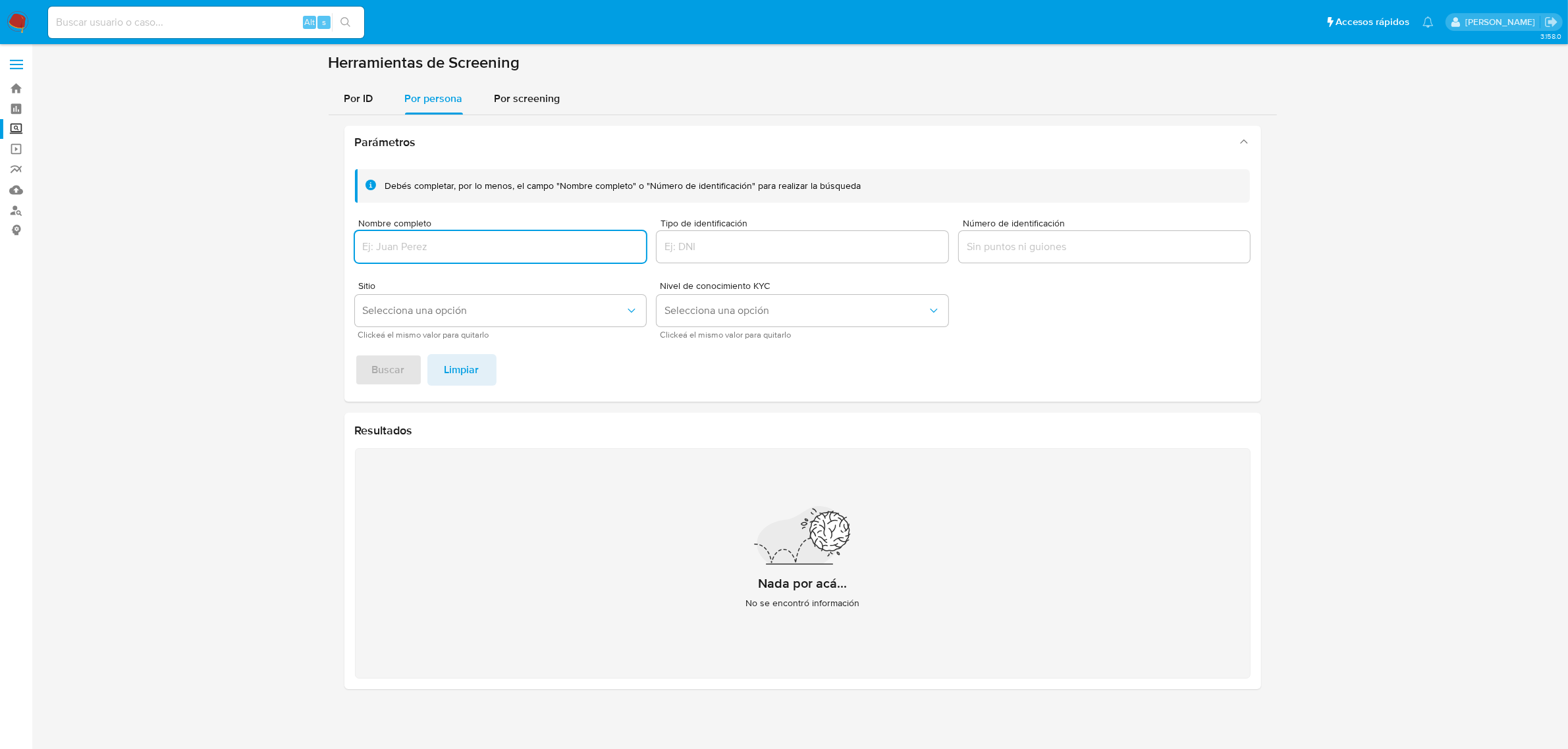
drag, startPoint x: 559, startPoint y: 247, endPoint x: 548, endPoint y: 253, distance: 12.5
click at [559, 248] on input "Nombre completo" at bounding box center [500, 247] width 292 height 17
paste input "OSE ENRIQUE HERNANDEZ ROBINSON"
click at [390, 370] on span "Buscar" at bounding box center [389, 370] width 33 height 29
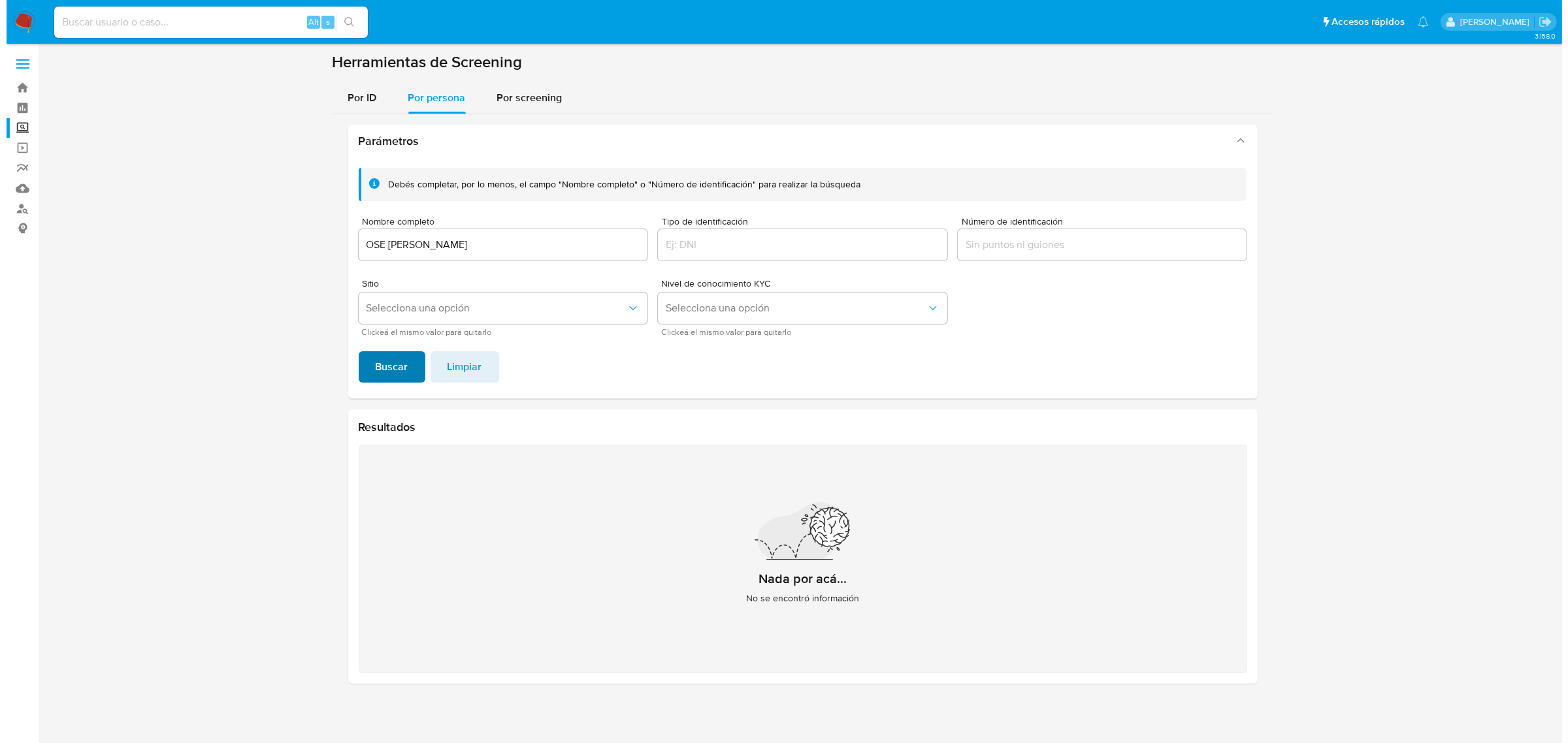
scroll to position [5, 0]
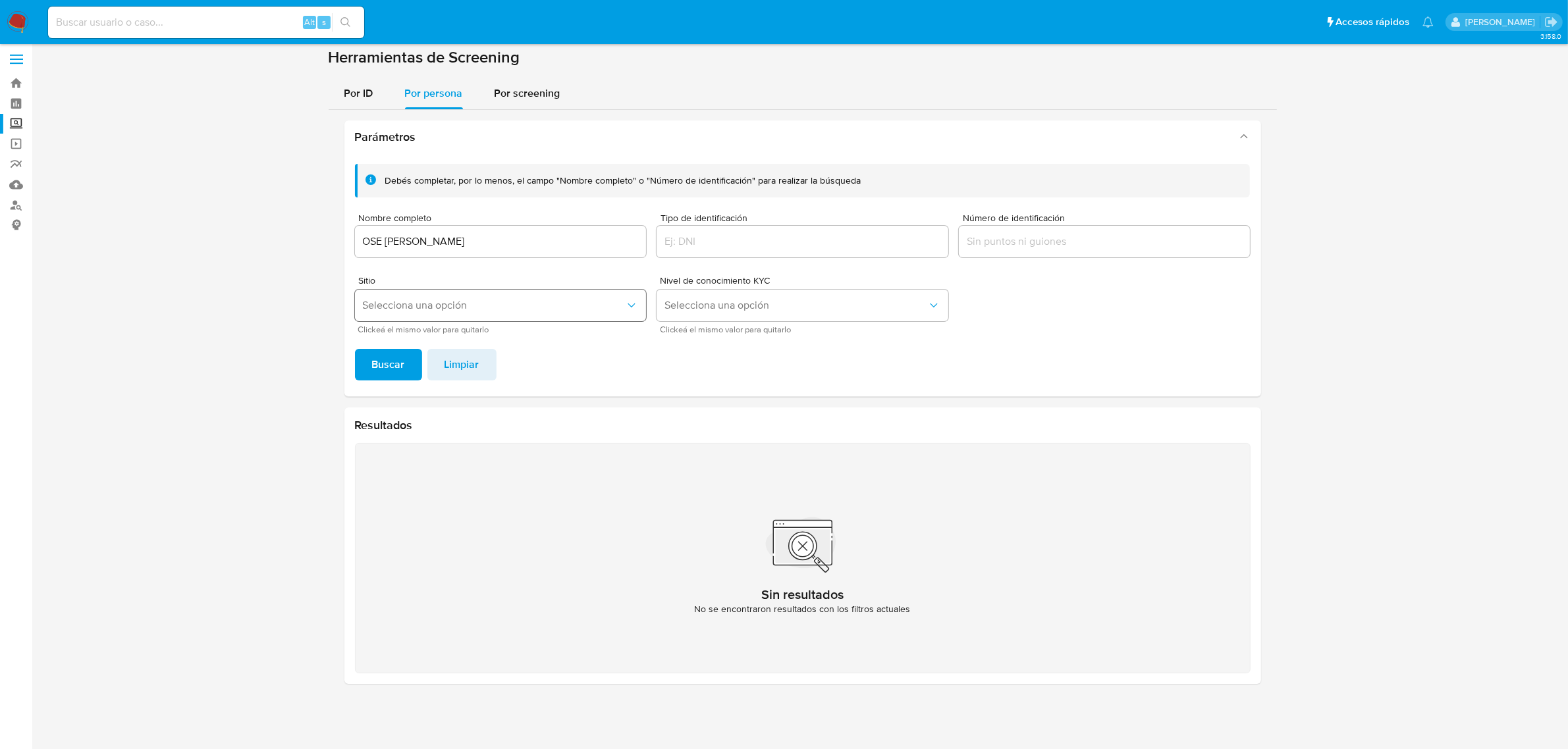
click at [436, 315] on button "Selecciona una opción" at bounding box center [500, 305] width 292 height 31
click at [393, 373] on div "MLC" at bounding box center [496, 367] width 268 height 31
click at [565, 319] on button "MLC" at bounding box center [500, 305] width 292 height 31
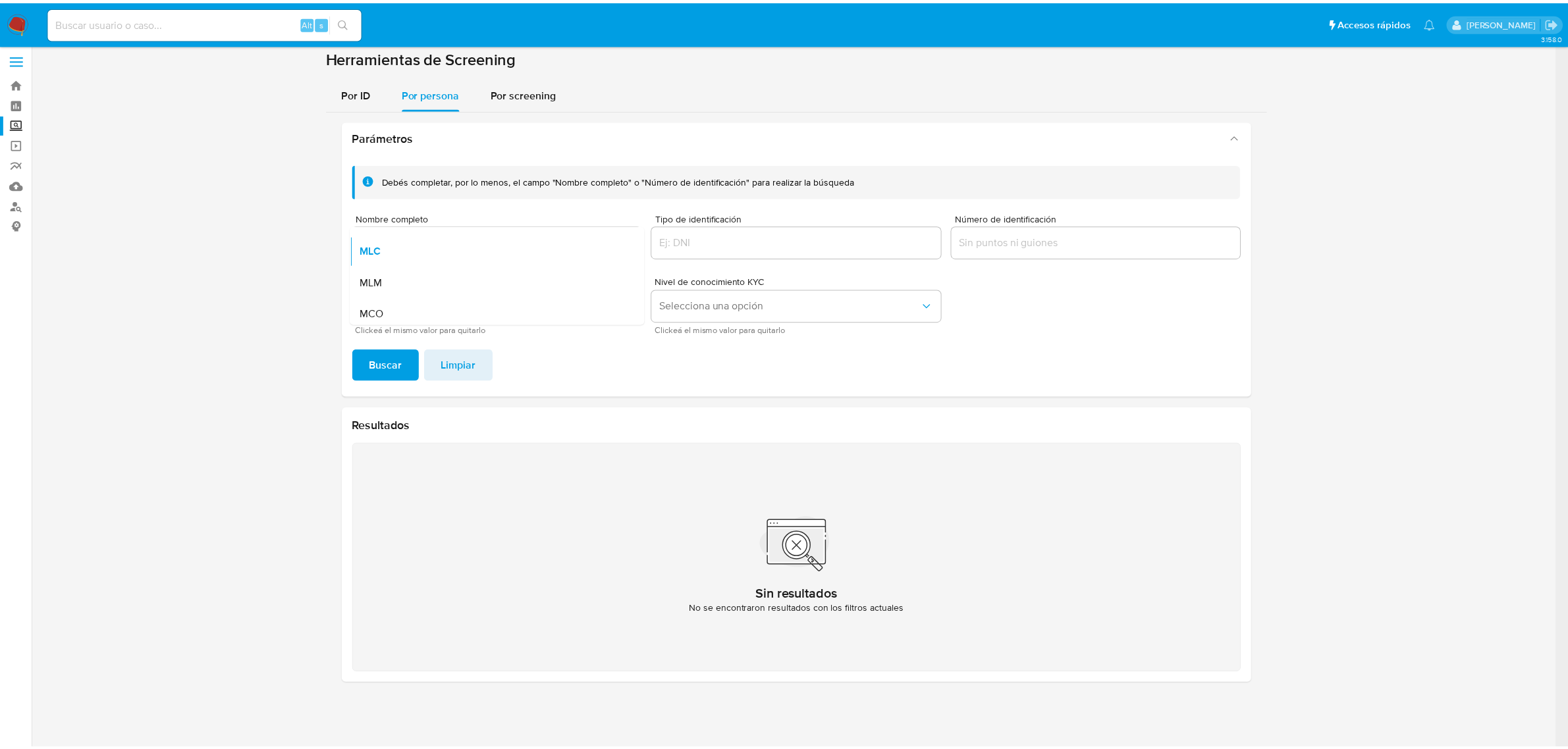
scroll to position [66, 0]
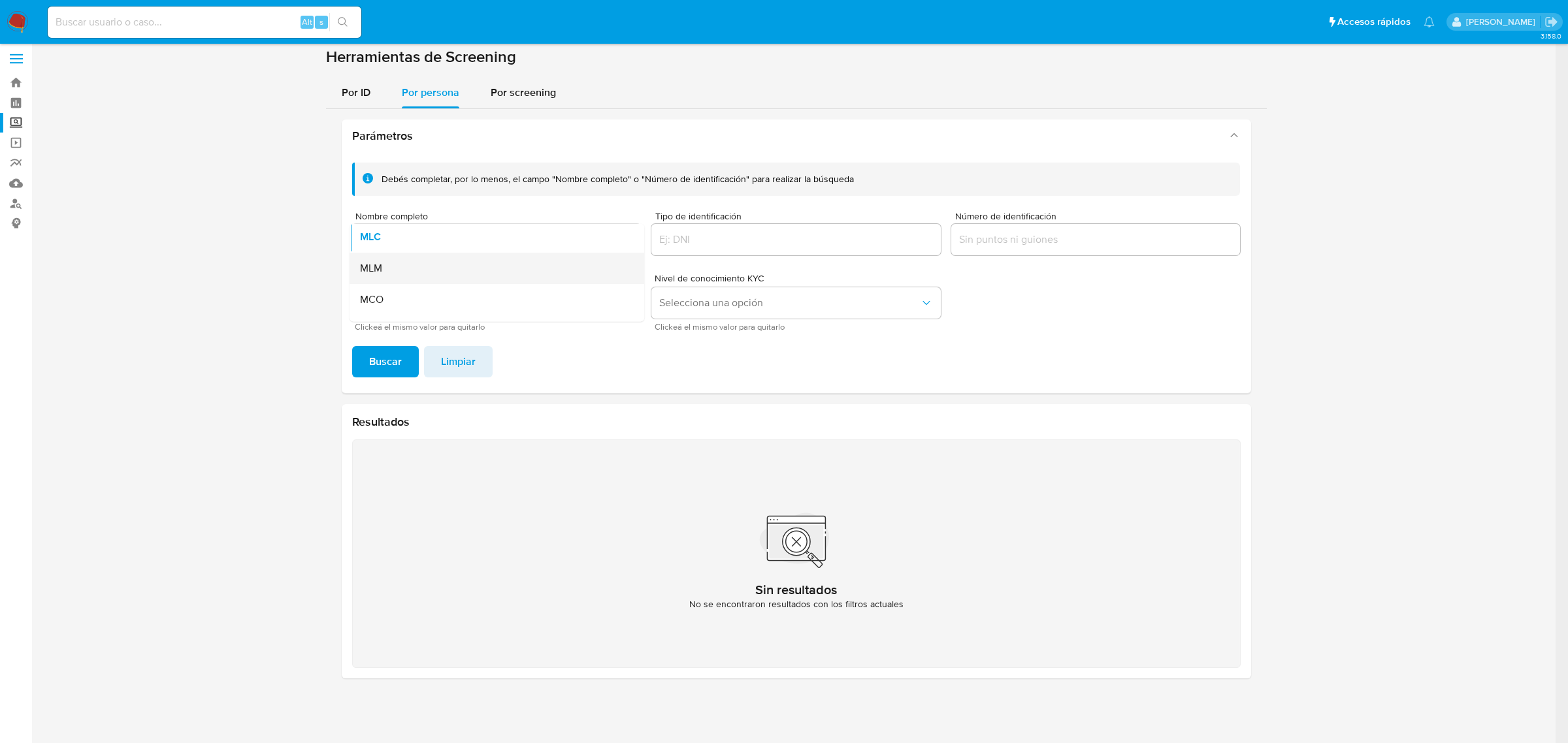
click at [484, 276] on div "MLM" at bounding box center [492, 268] width 266 height 31
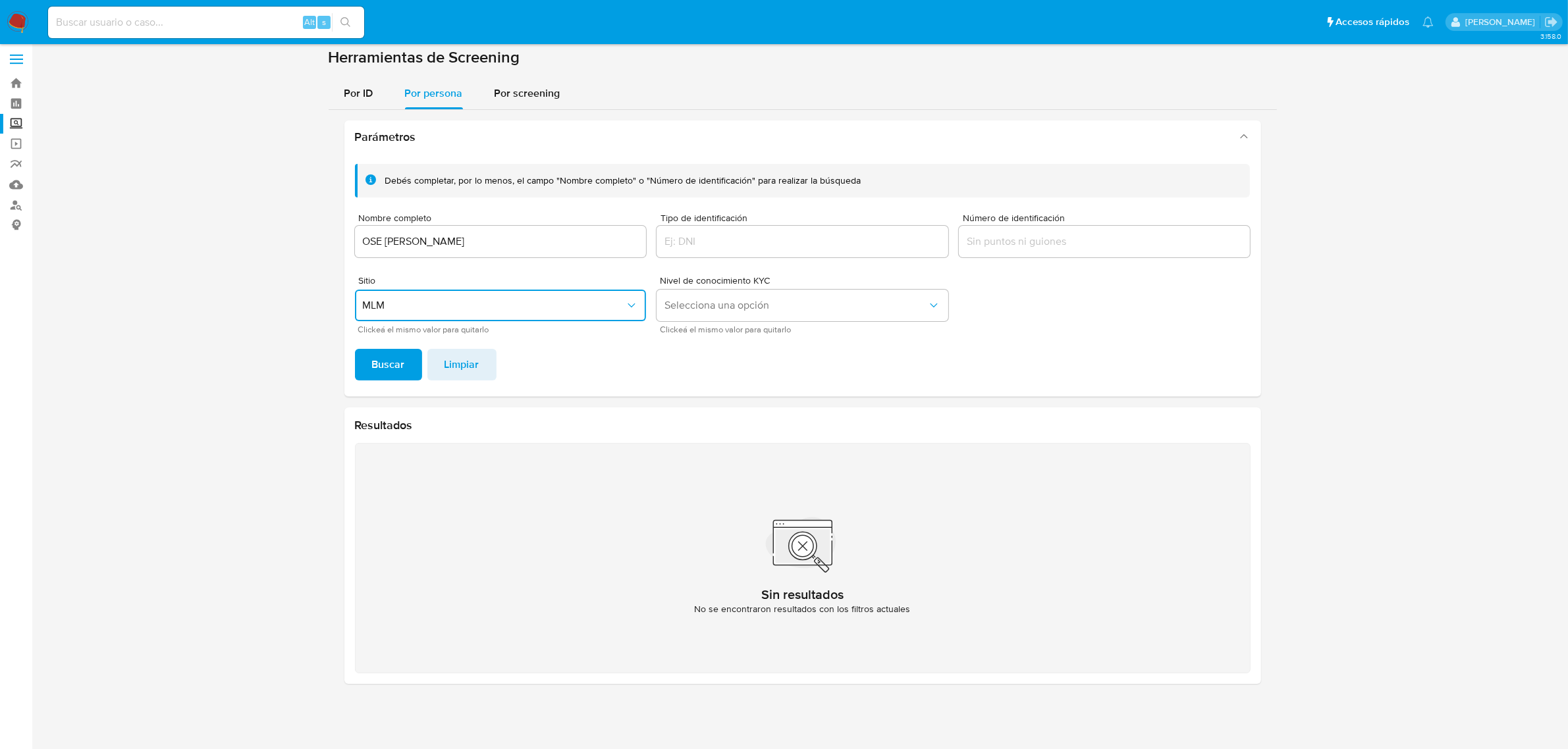
click at [360, 389] on div "Debés completar, por lo menos, el campo "Nombre completo" o "Número de identifi…" at bounding box center [802, 275] width 917 height 243
click at [369, 376] on button "Buscar" at bounding box center [388, 365] width 67 height 31
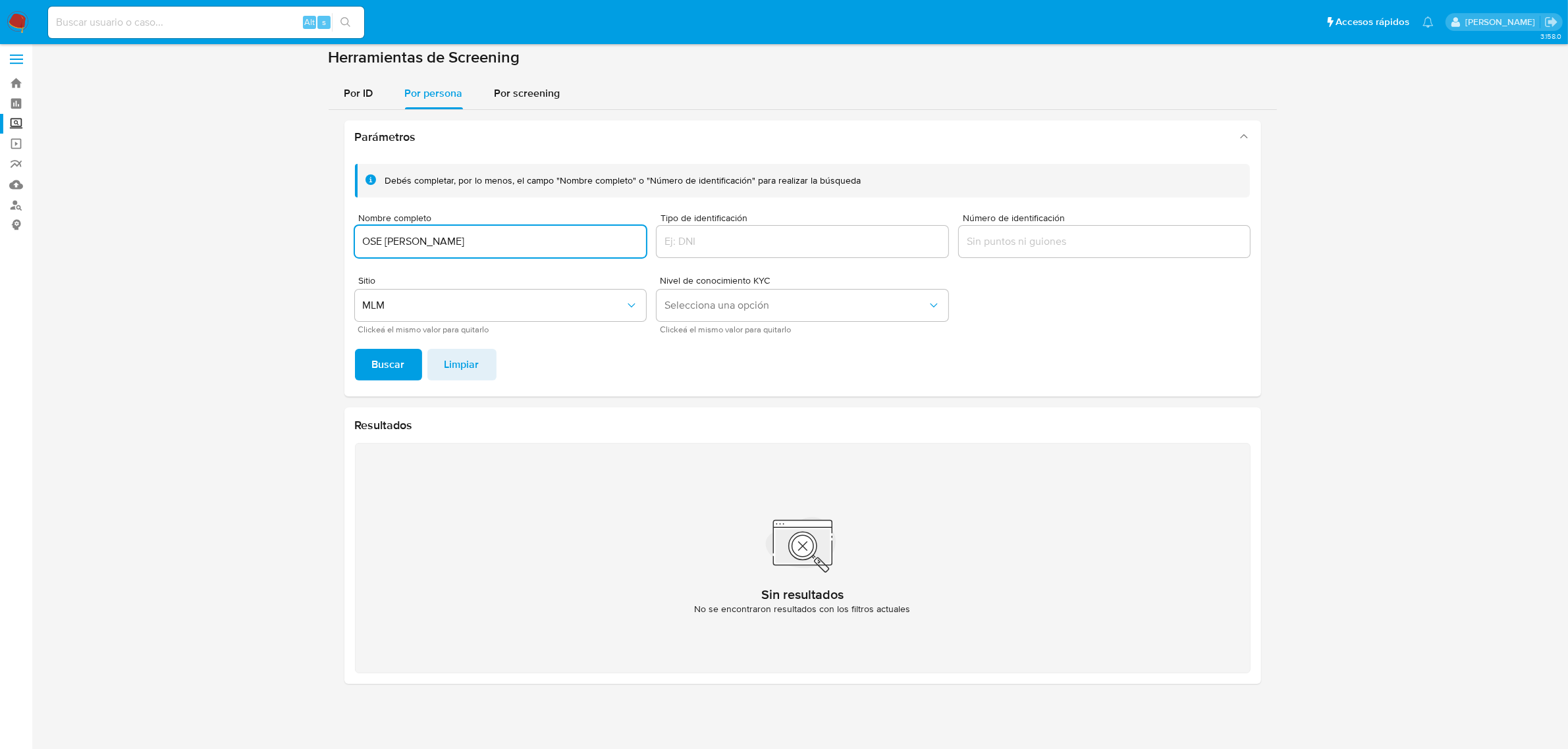
click at [365, 238] on input "OSE ENRIQUE HERNANDEZ ROBINSON" at bounding box center [500, 242] width 292 height 17
type input "JOSE ENRIQUE HERNANDEZ ROBINSON"
click at [393, 357] on span "Buscar" at bounding box center [389, 364] width 33 height 29
click at [438, 253] on div "JOSE ENRIQUE HERNANDEZ ROBINSON" at bounding box center [500, 242] width 292 height 31
click at [437, 241] on input "JOSE ENRIQUE HERNANDEZ ROBINSON" at bounding box center [500, 242] width 292 height 17
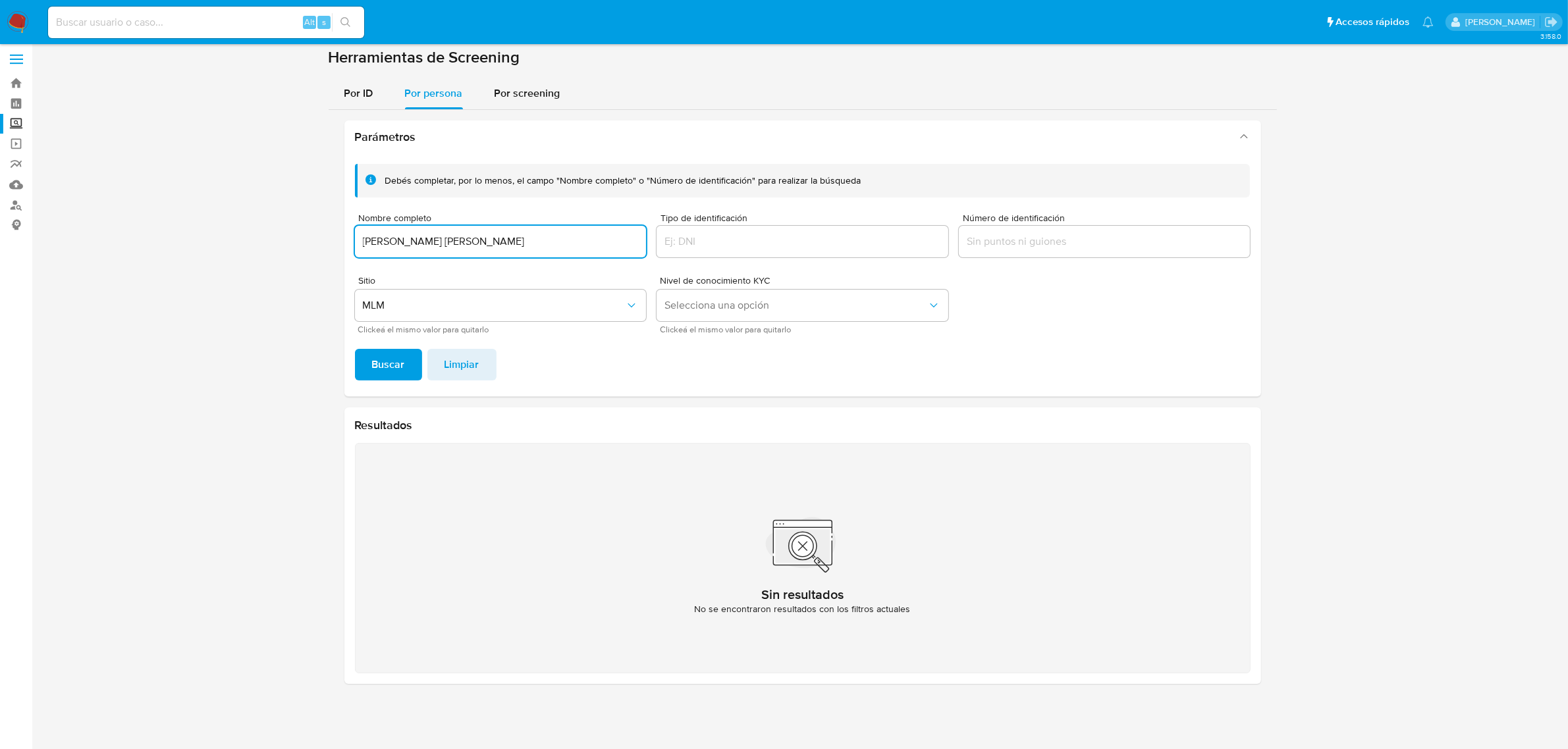
click at [437, 241] on input "JOSE ENRIQUE HERNANDEZ ROBINSON" at bounding box center [500, 242] width 292 height 17
click at [403, 360] on span "Buscar" at bounding box center [389, 364] width 33 height 29
click at [489, 245] on input "Nixon Ayala" at bounding box center [500, 242] width 292 height 17
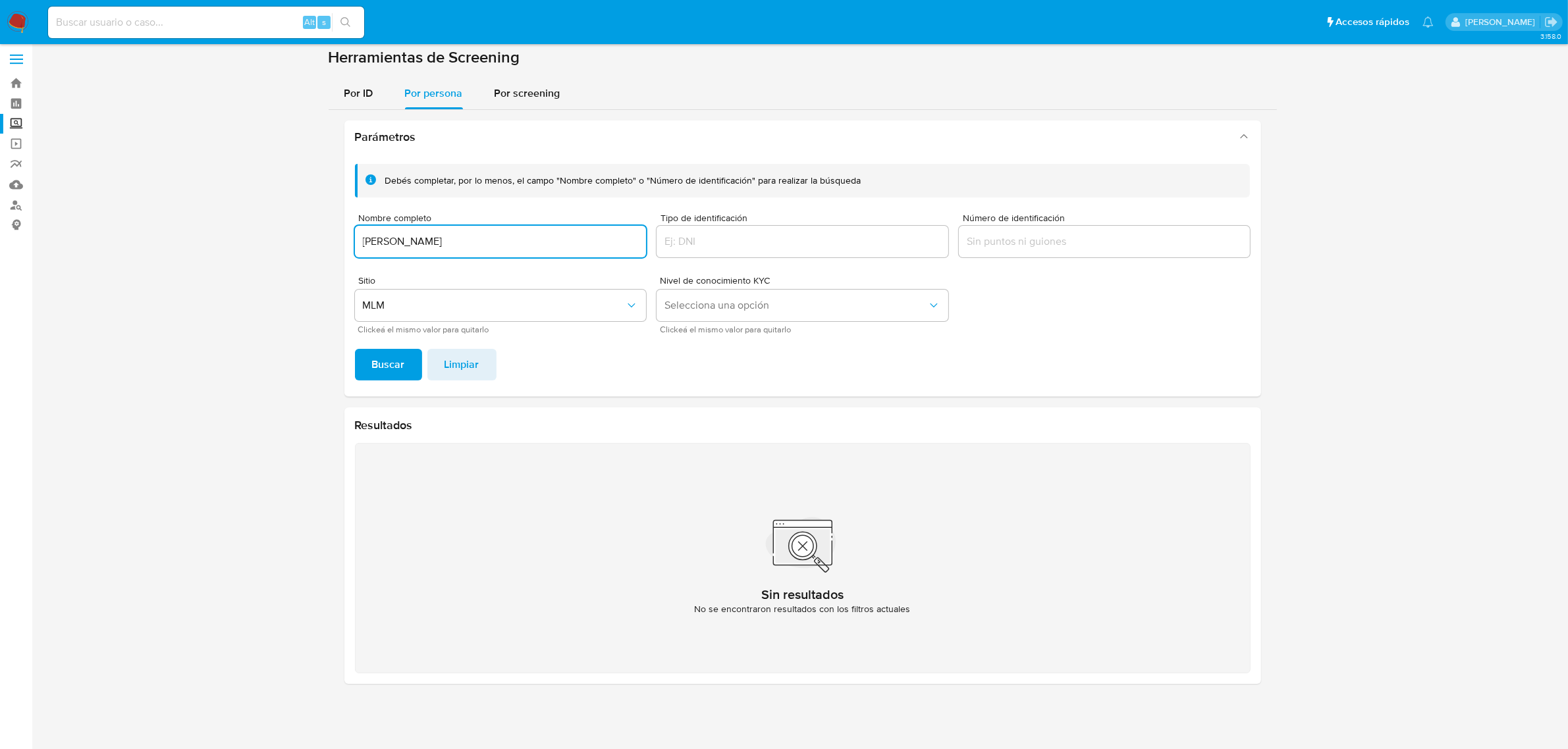
click at [489, 245] on input "Nixon Ayala" at bounding box center [500, 242] width 292 height 17
click at [355, 349] on button "Buscar" at bounding box center [388, 365] width 67 height 31
click at [453, 242] on input "EVELIN MARICELA VALENCIA" at bounding box center [500, 242] width 292 height 17
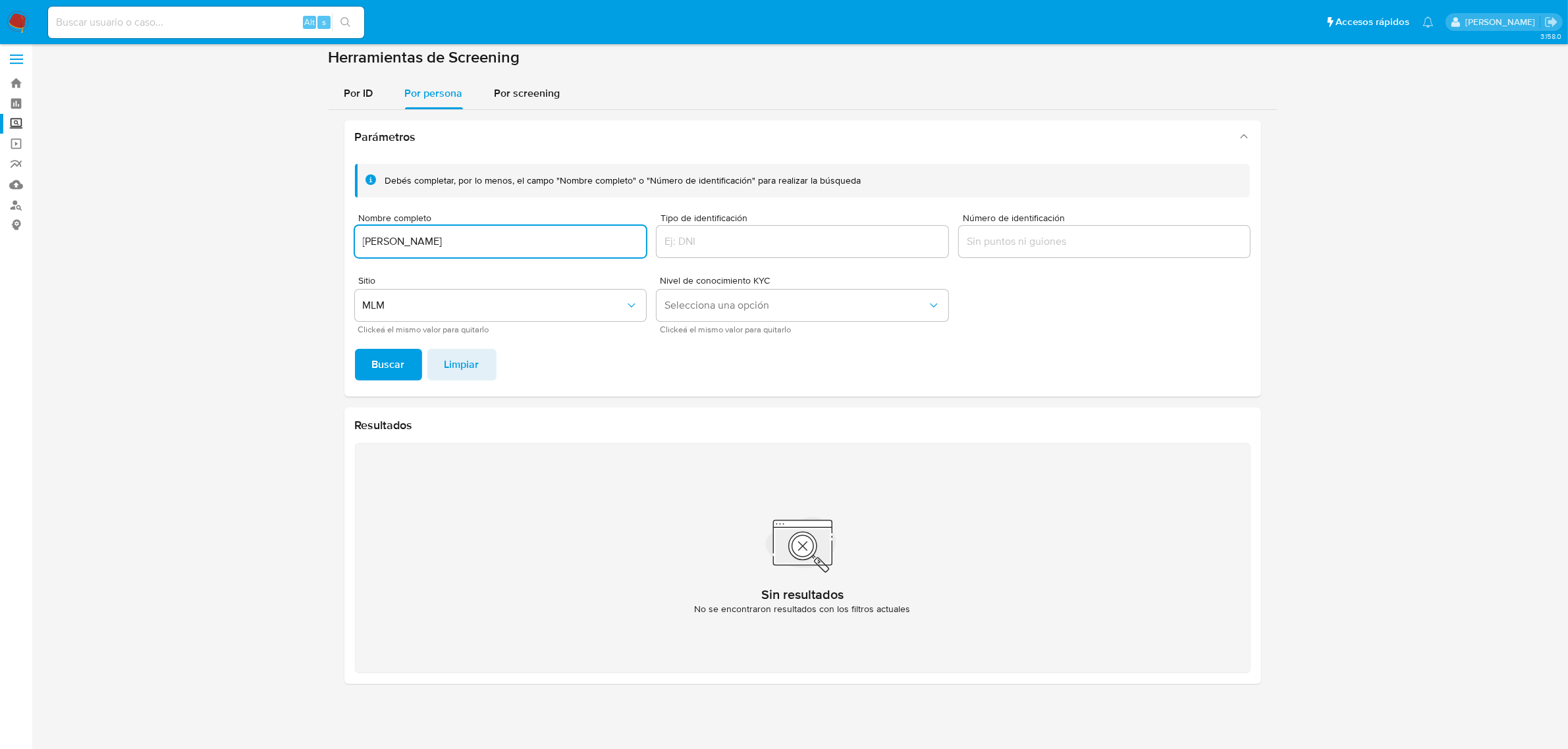
paste input "Ana Cholac"
type input "Ana Cholac"
click at [410, 363] on button "Buscar" at bounding box center [388, 365] width 67 height 31
click at [271, 30] on input at bounding box center [206, 23] width 316 height 17
paste input "1489891711"
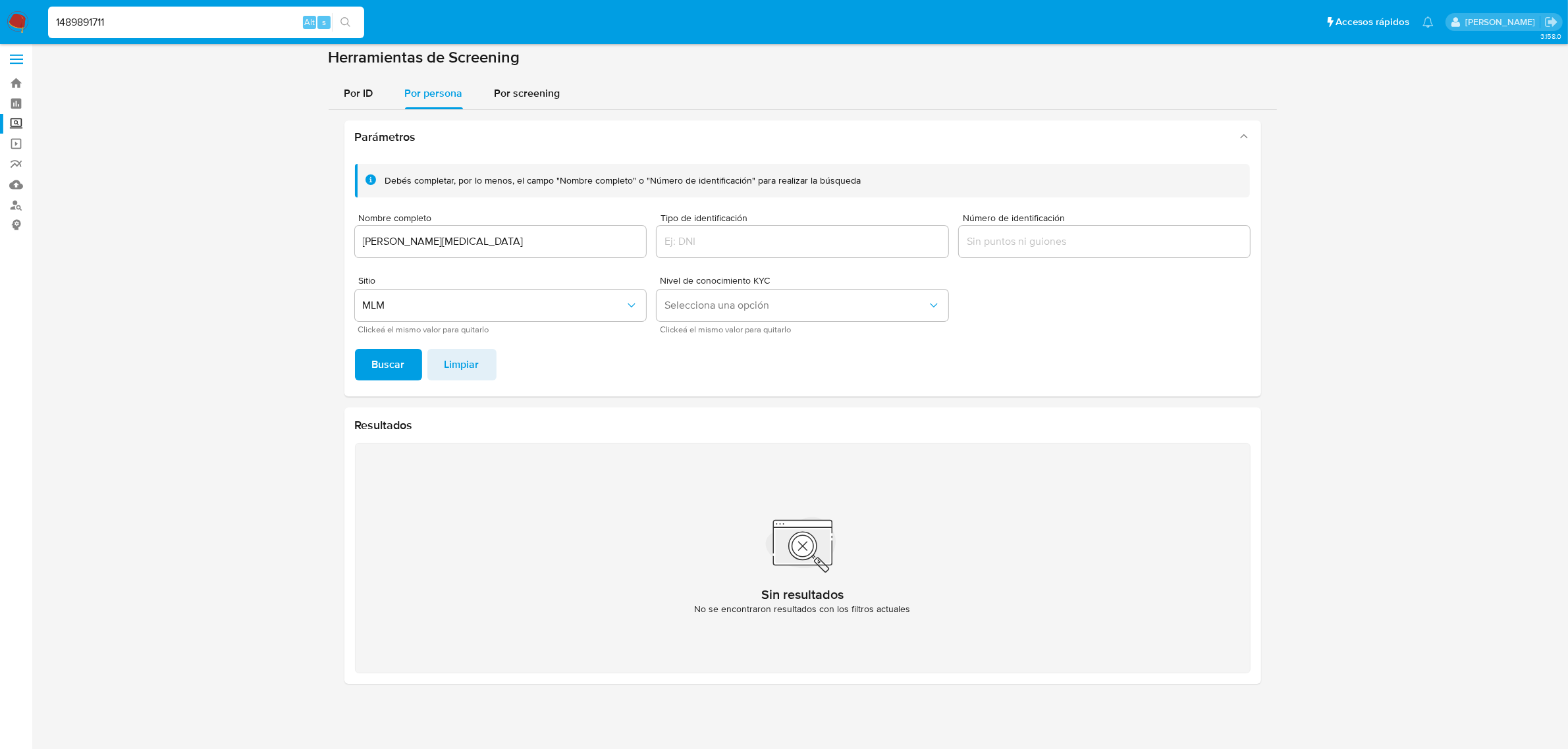
type input "1489891711"
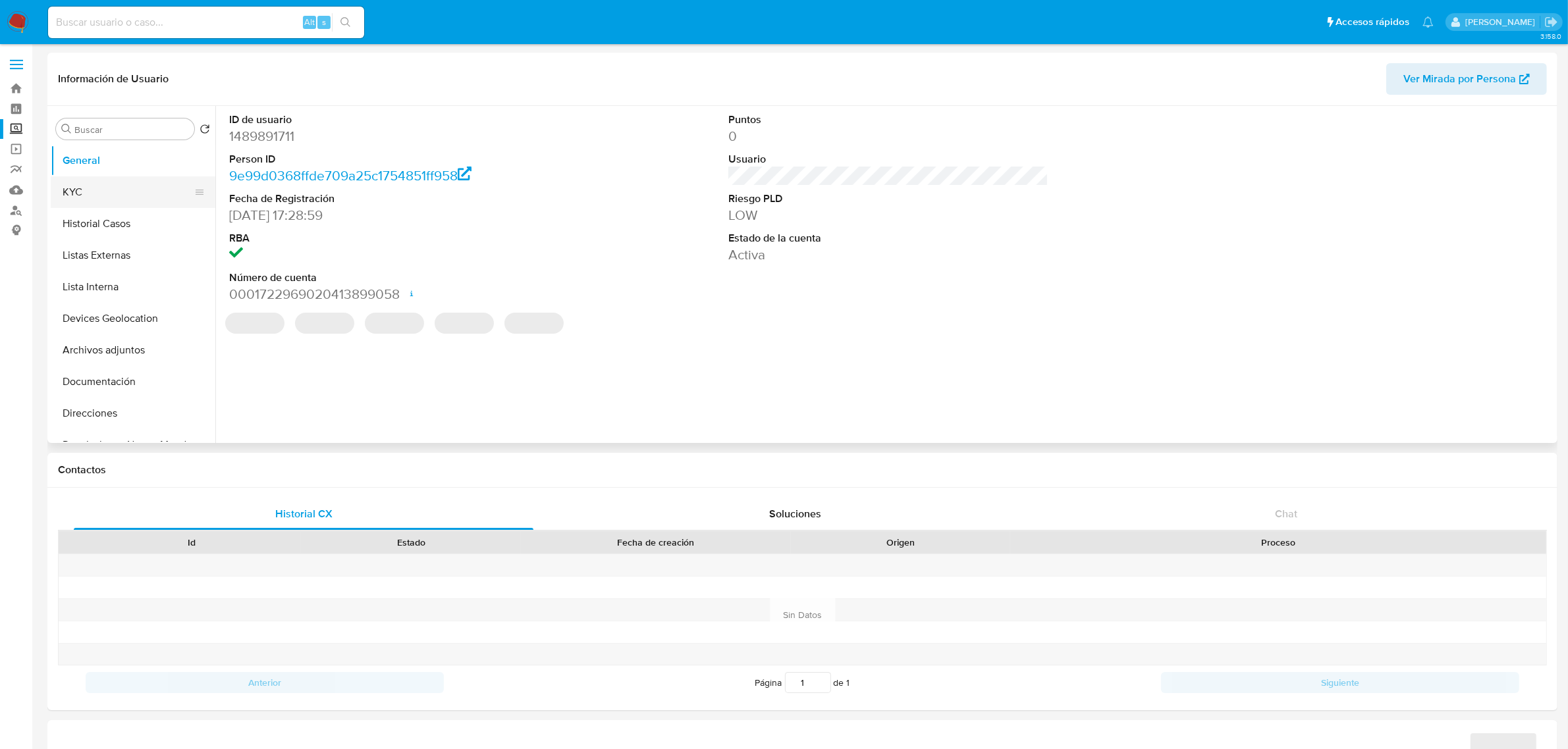
select select "10"
click at [131, 183] on button "KYC" at bounding box center [127, 192] width 154 height 31
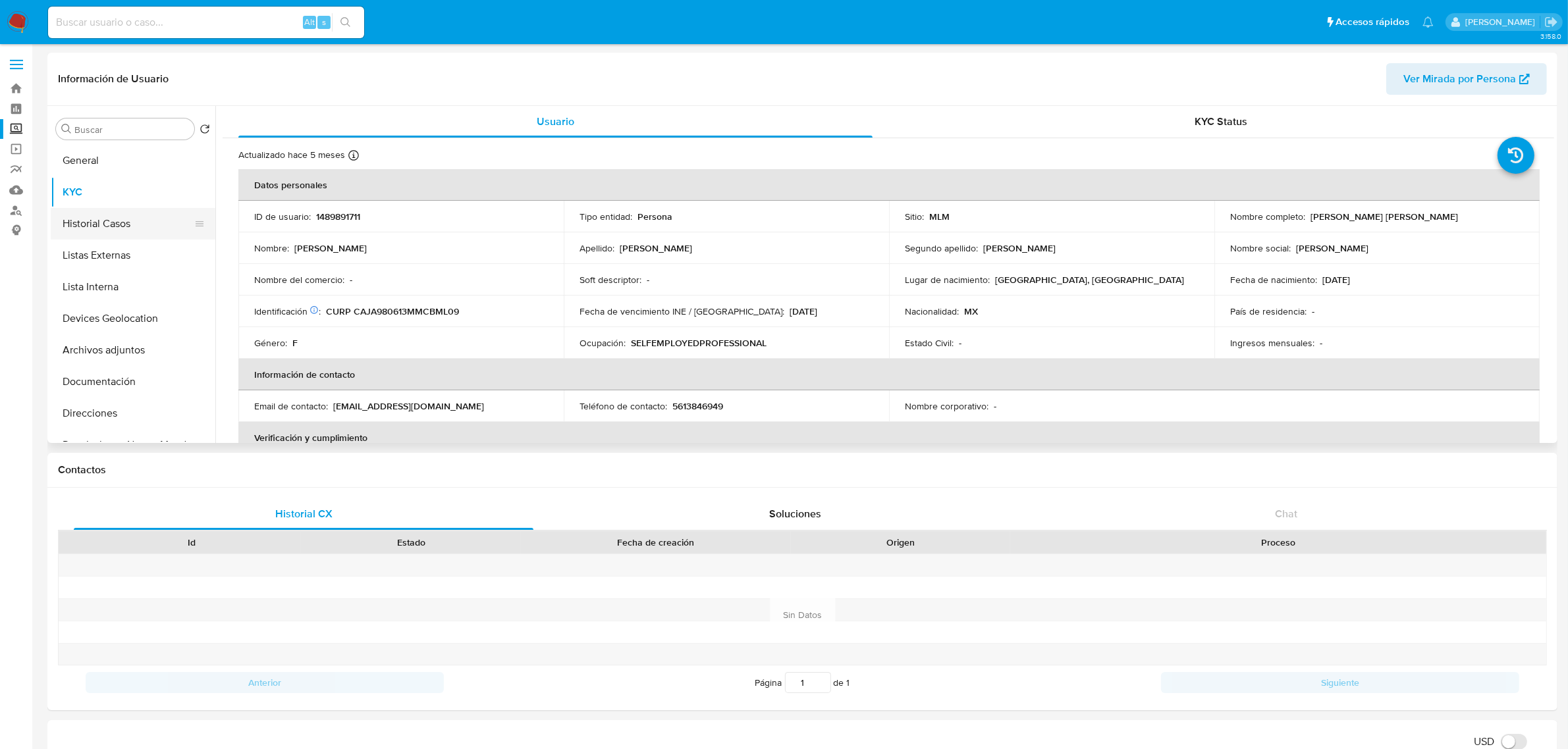
click at [111, 223] on button "Historial Casos" at bounding box center [127, 223] width 154 height 31
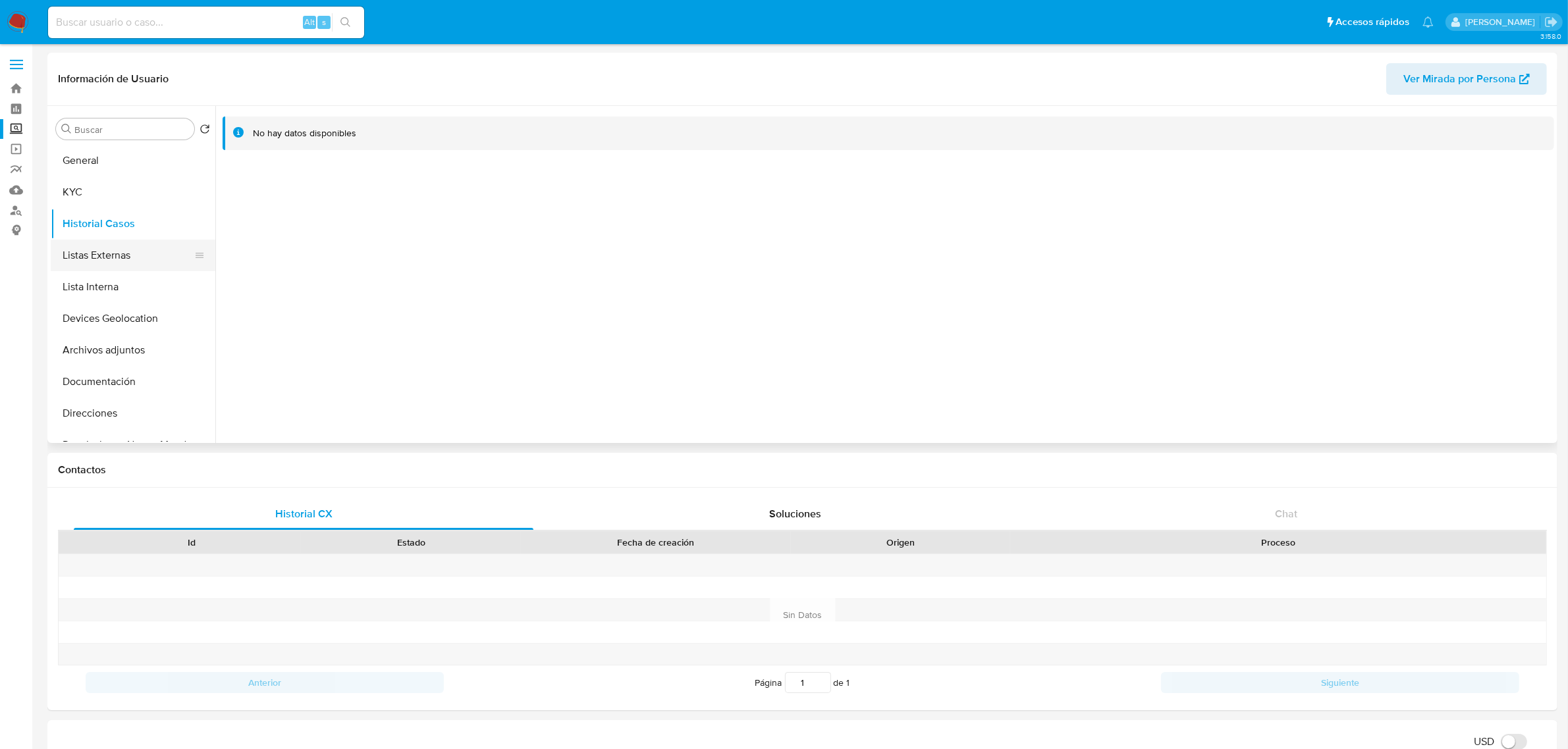
click at [110, 248] on button "Listas Externas" at bounding box center [127, 256] width 154 height 31
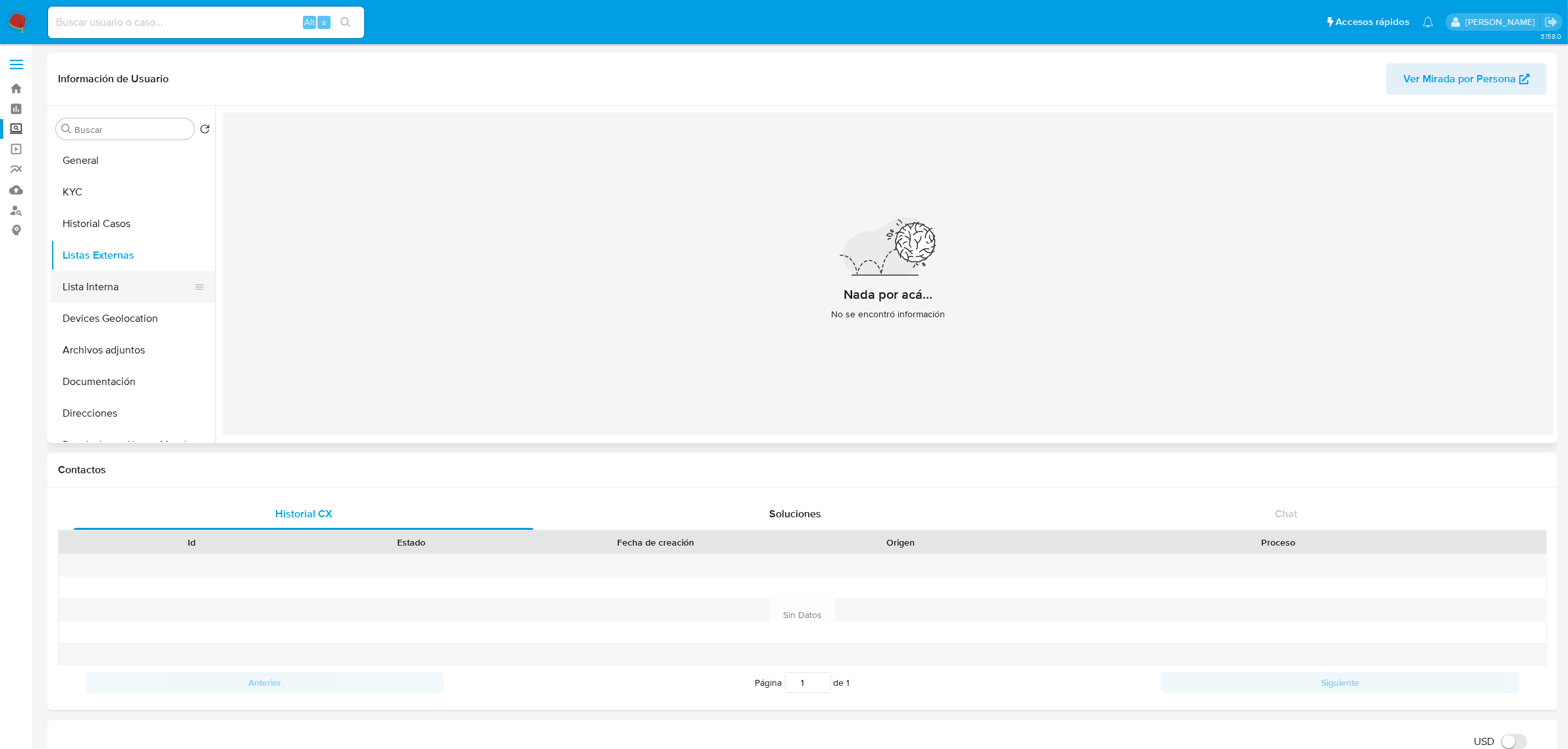
click at [122, 282] on button "Lista Interna" at bounding box center [127, 287] width 154 height 31
click at [113, 224] on button "Historial Casos" at bounding box center [127, 223] width 154 height 31
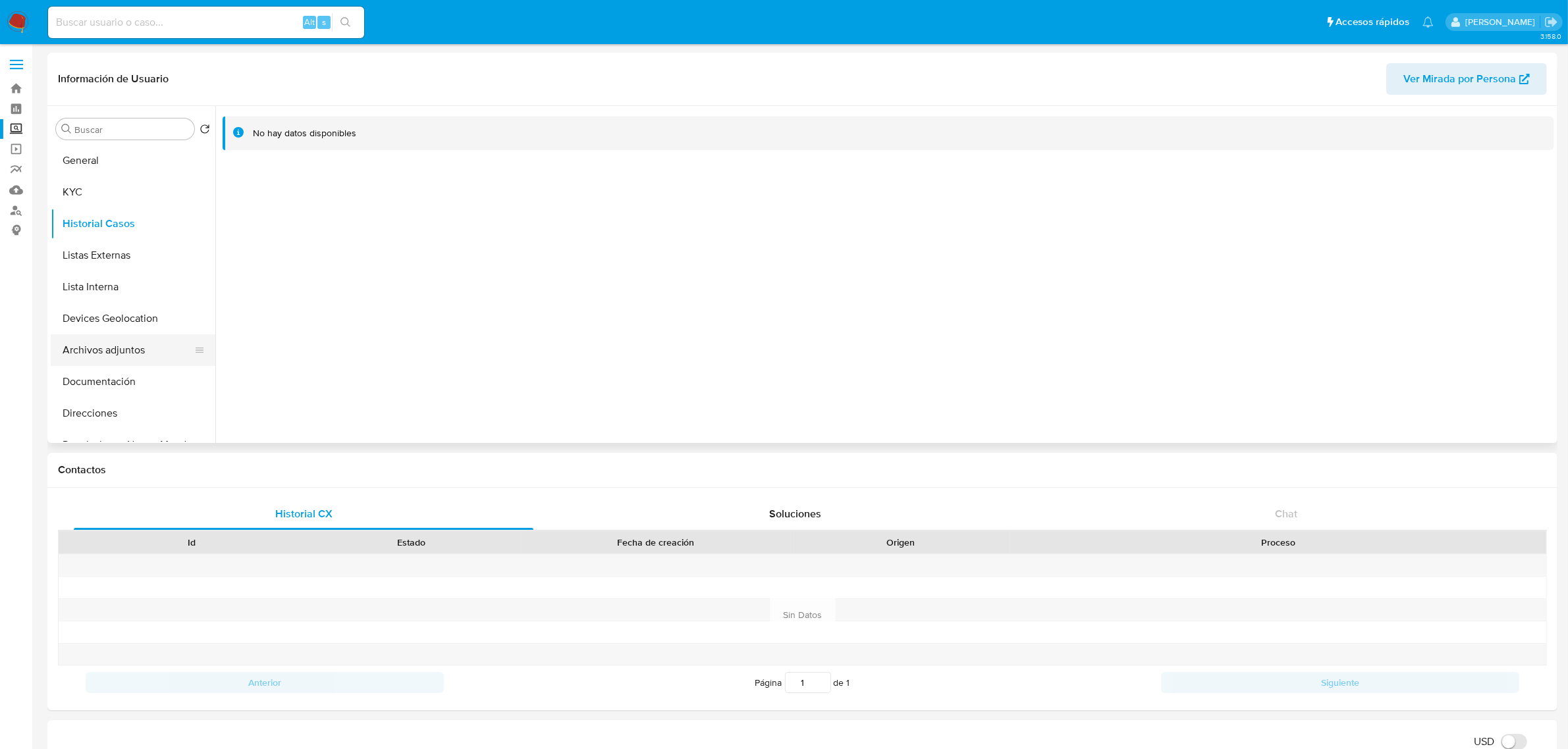
click at [124, 349] on button "Archivos adjuntos" at bounding box center [127, 350] width 154 height 31
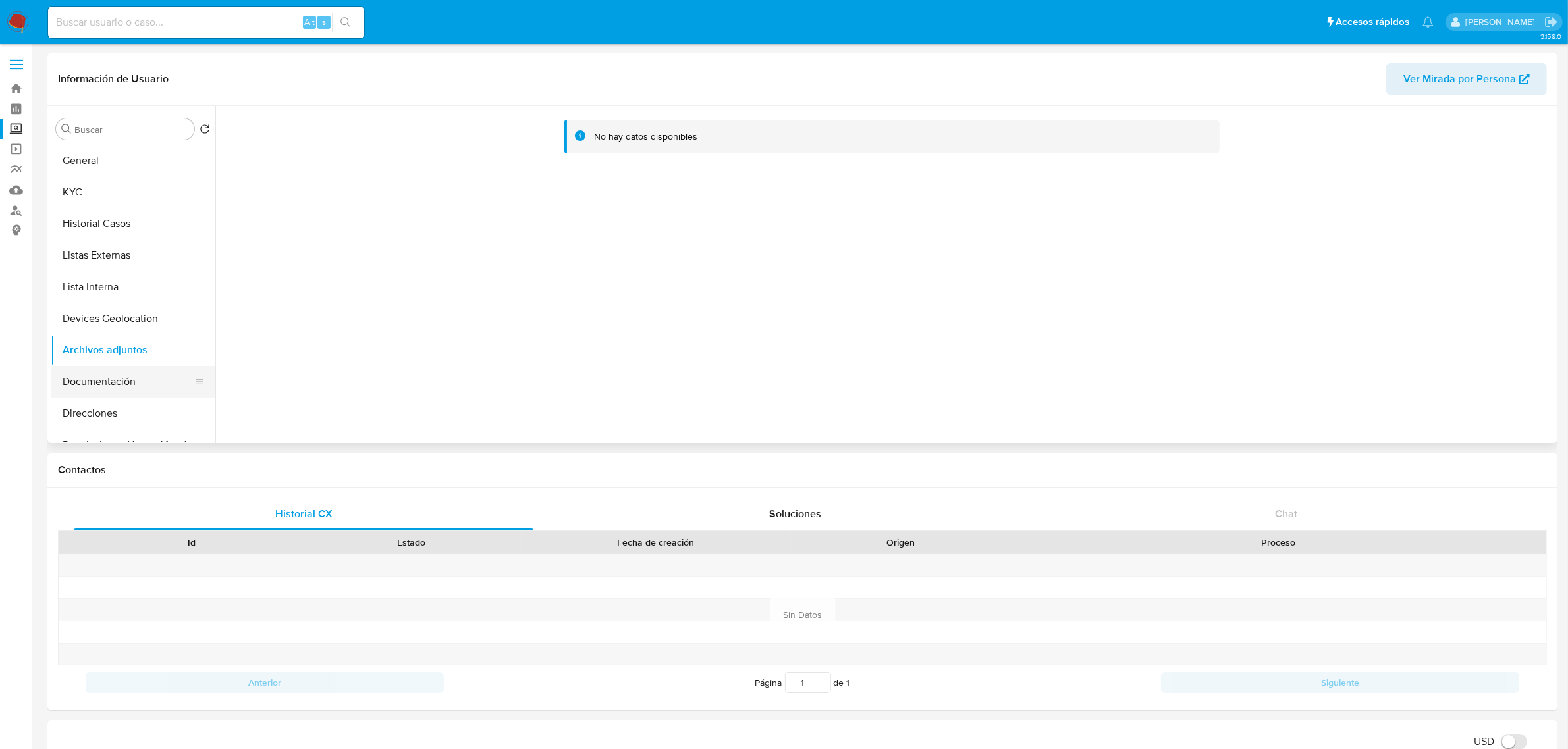
click at [125, 386] on button "Documentación" at bounding box center [127, 382] width 154 height 31
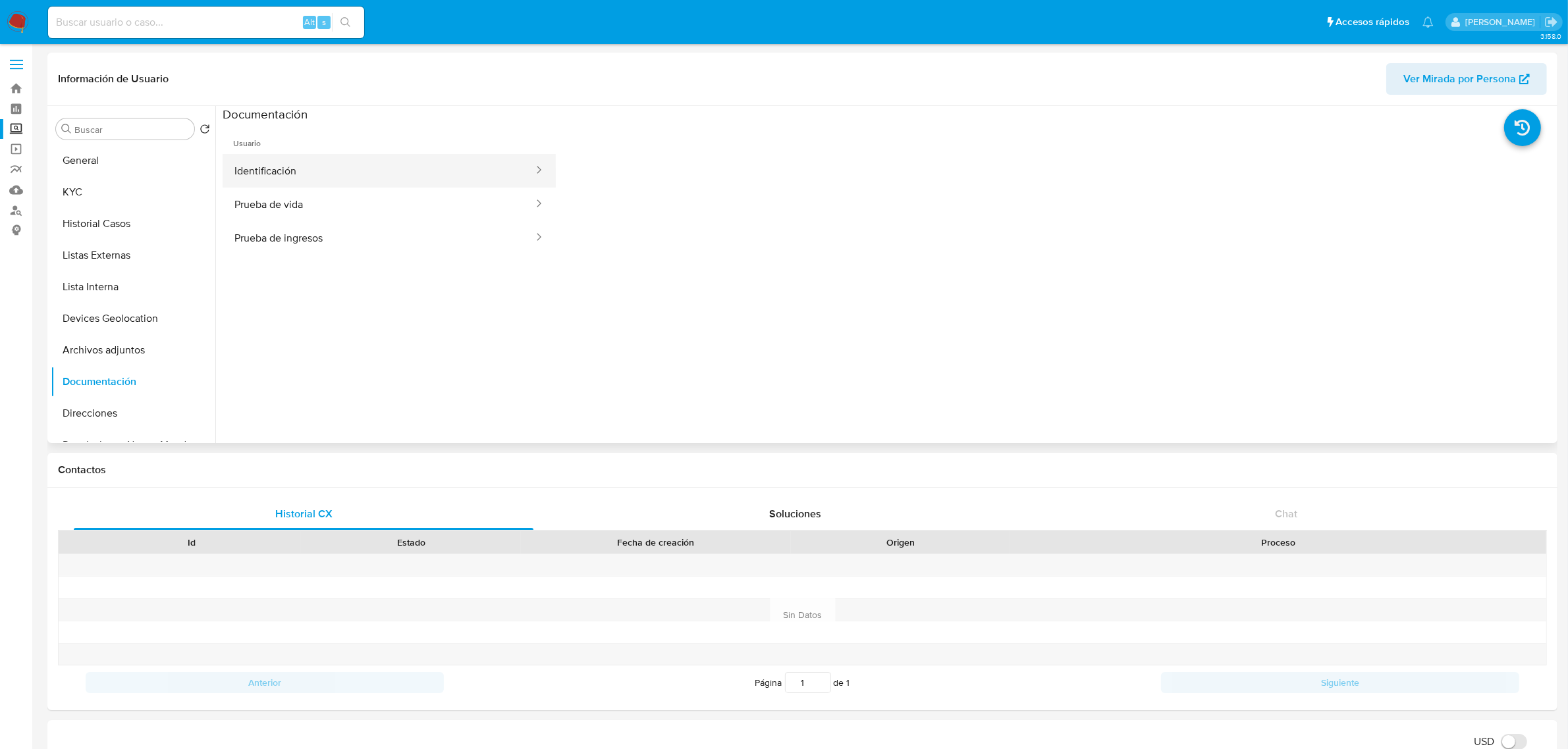
click at [291, 162] on button "Identificación" at bounding box center [378, 171] width 312 height 34
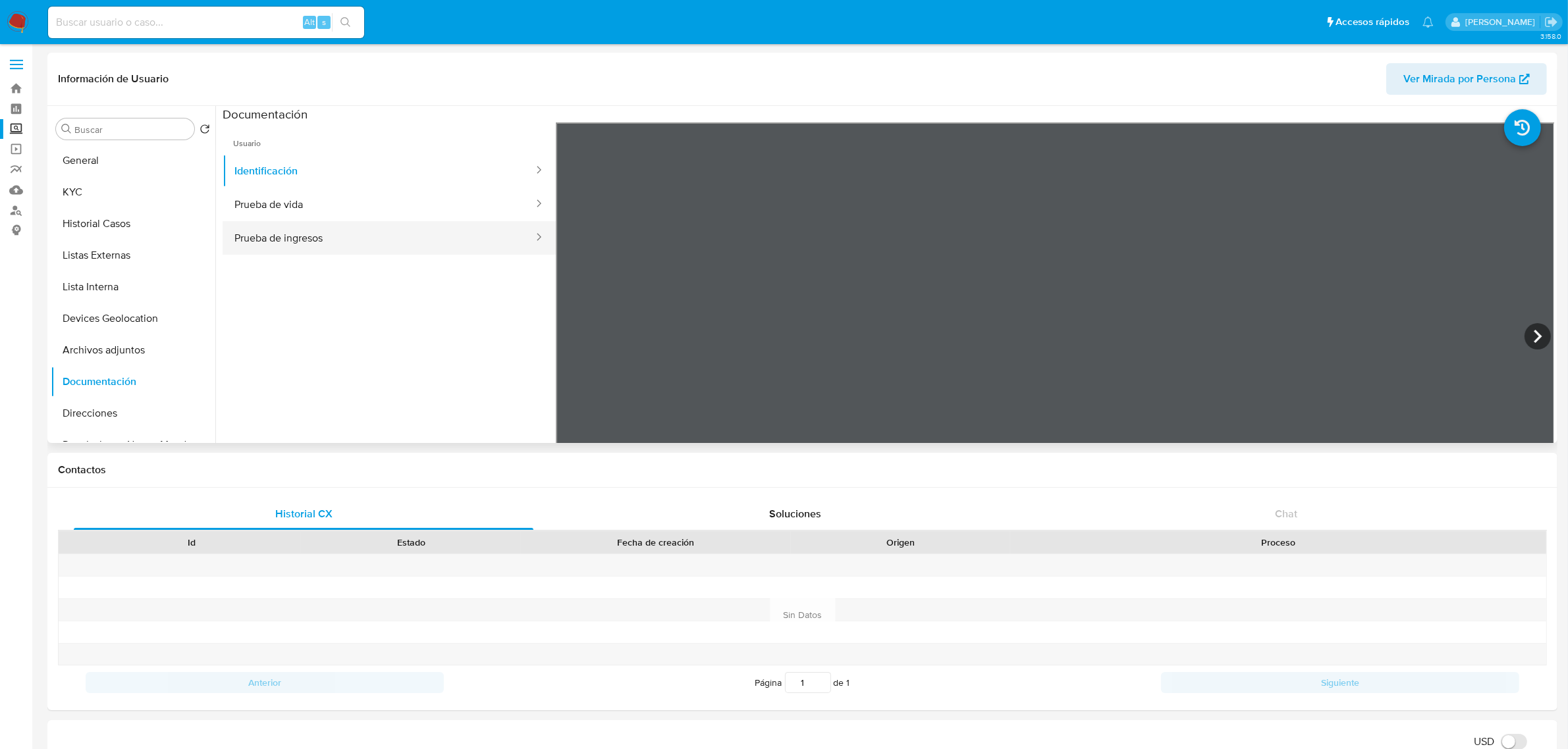
click at [345, 242] on button "Prueba de ingresos" at bounding box center [378, 238] width 312 height 34
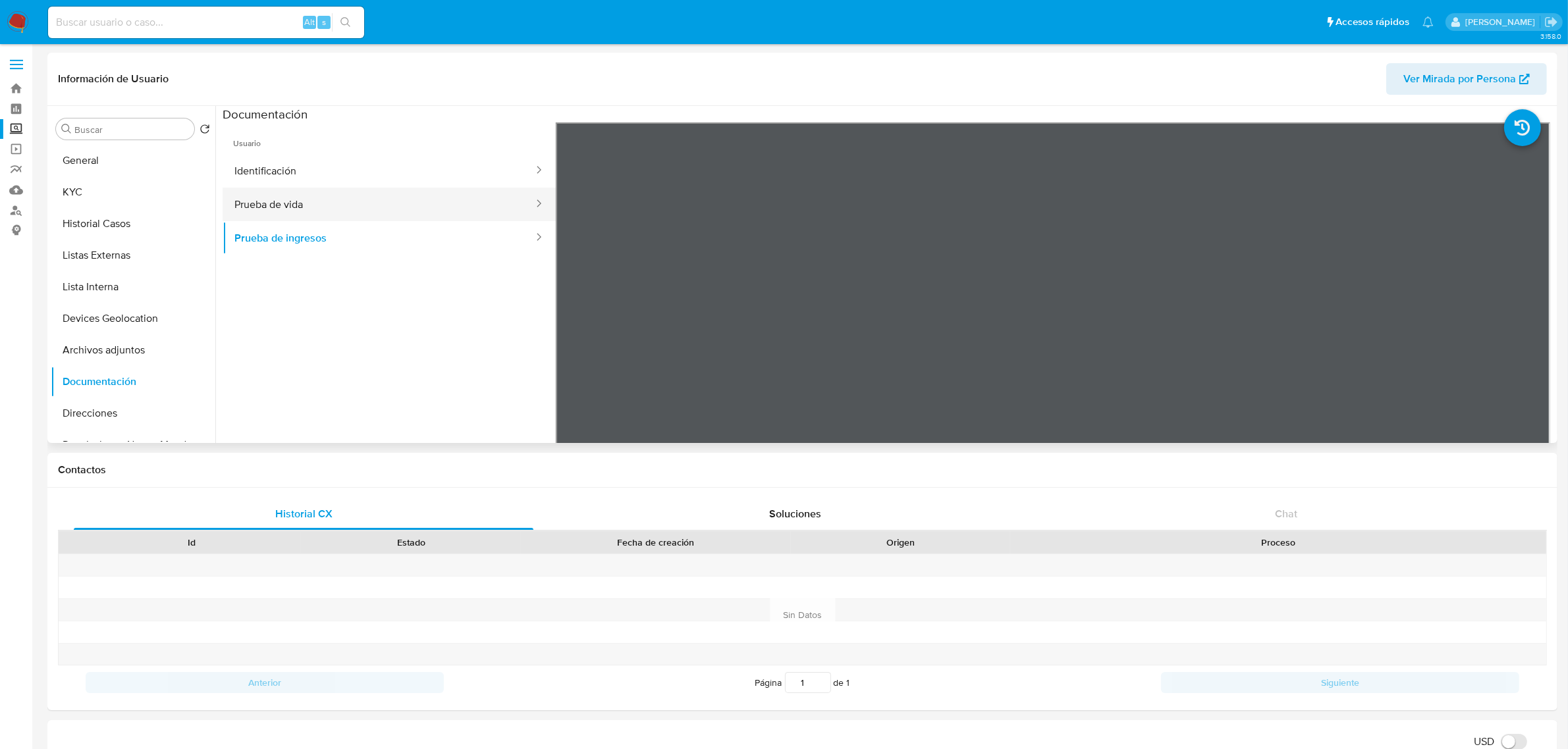
click at [346, 201] on button "Prueba de vida" at bounding box center [378, 205] width 312 height 34
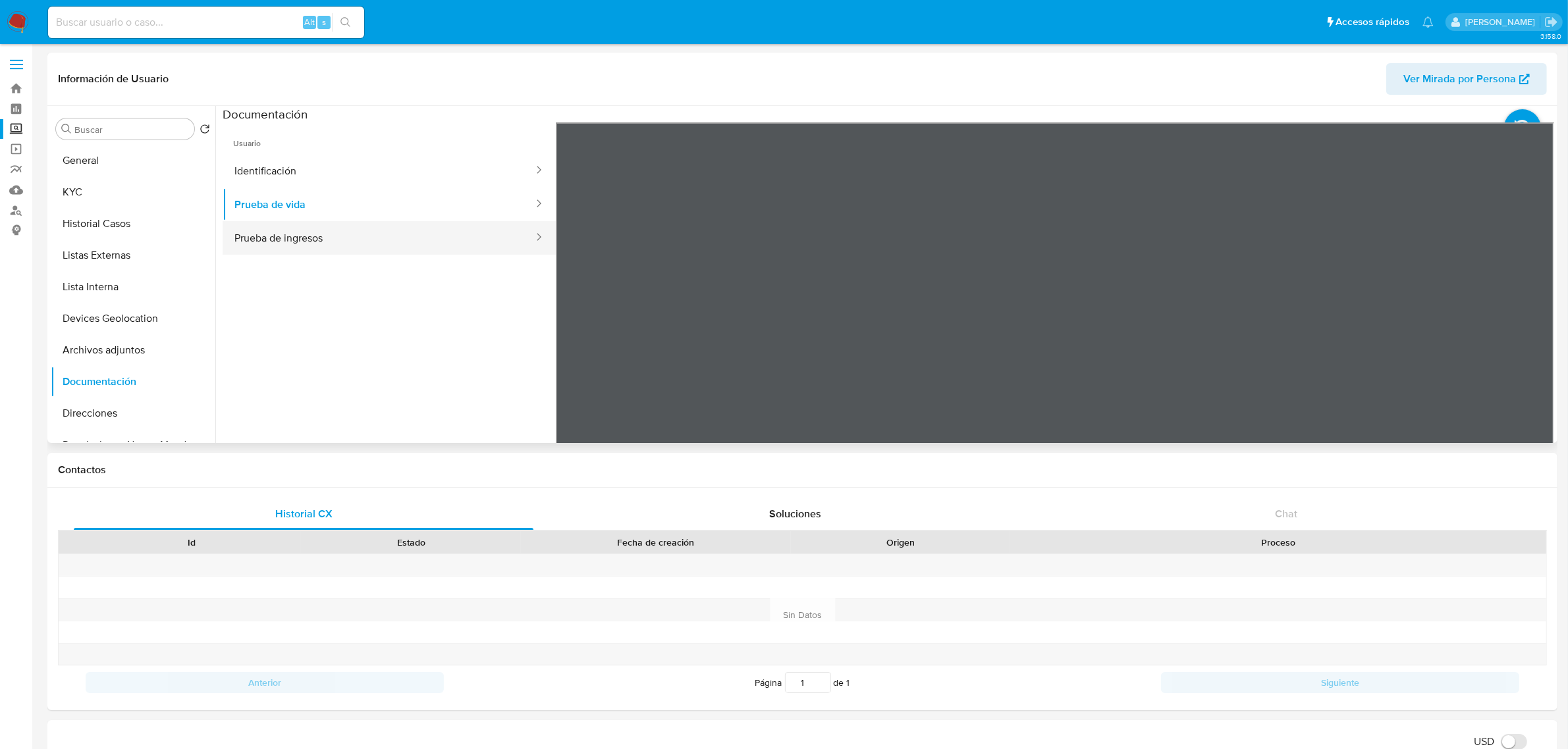
click at [304, 252] on button "Prueba de ingresos" at bounding box center [378, 238] width 312 height 34
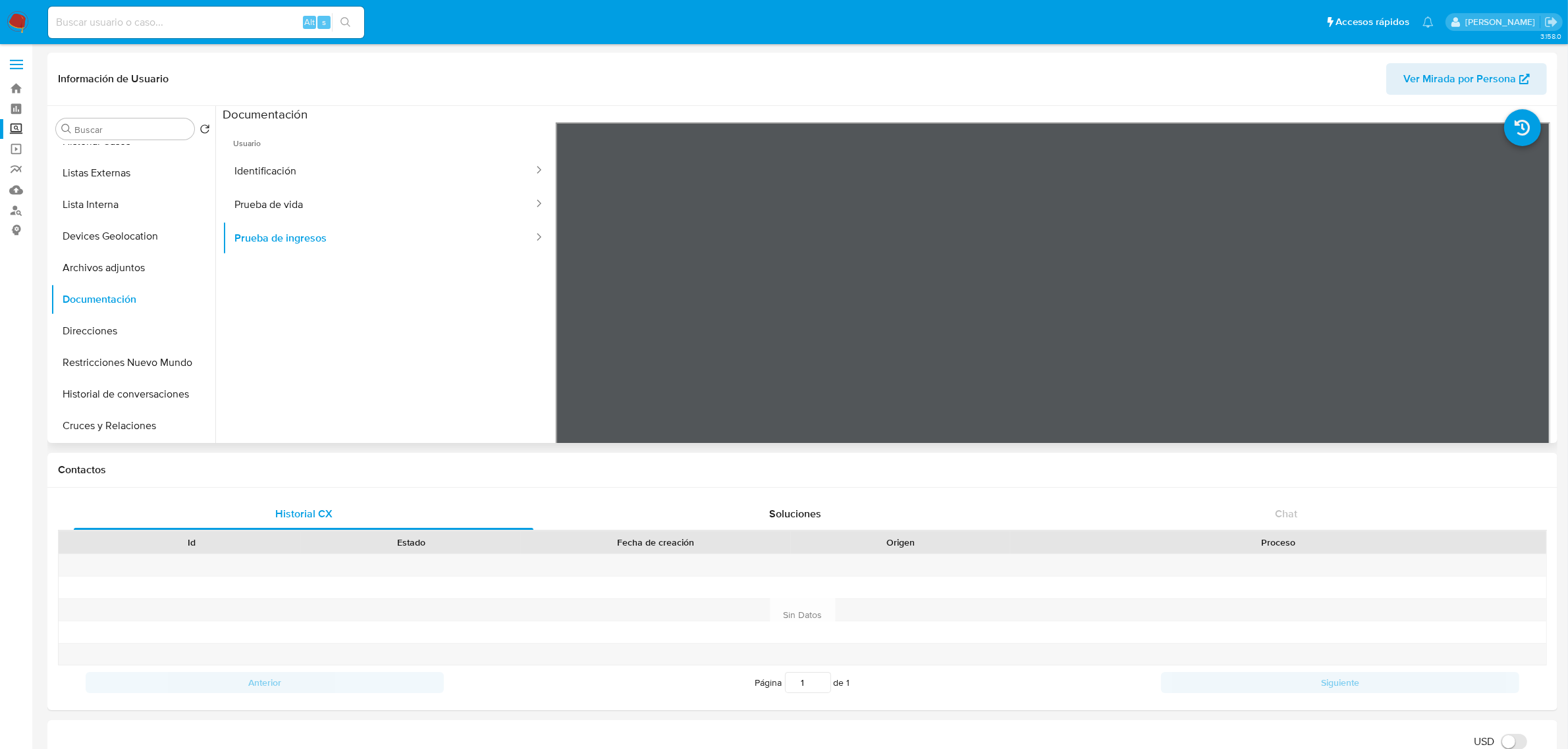
scroll to position [83, 0]
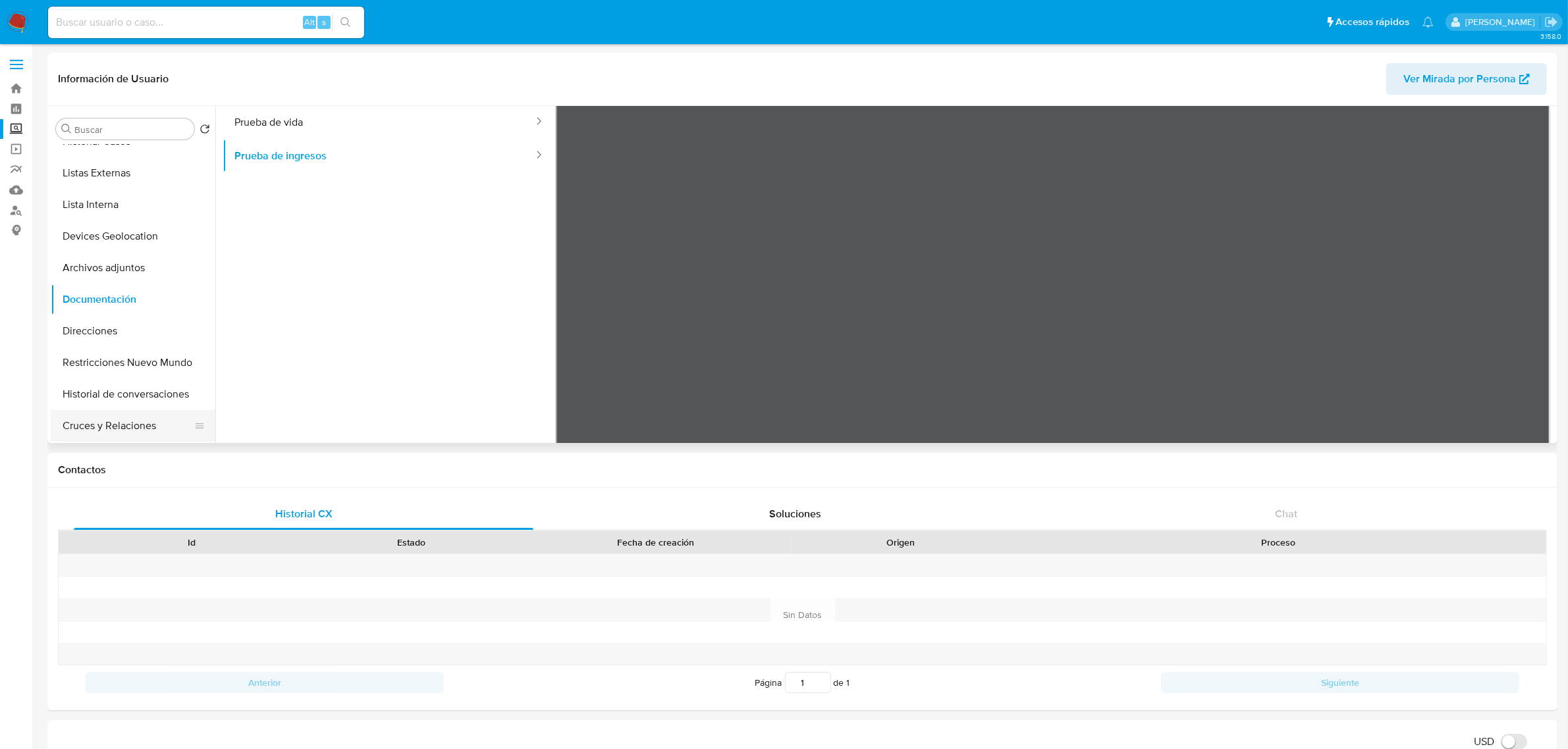
click at [135, 422] on button "Cruces y Relaciones" at bounding box center [127, 426] width 154 height 31
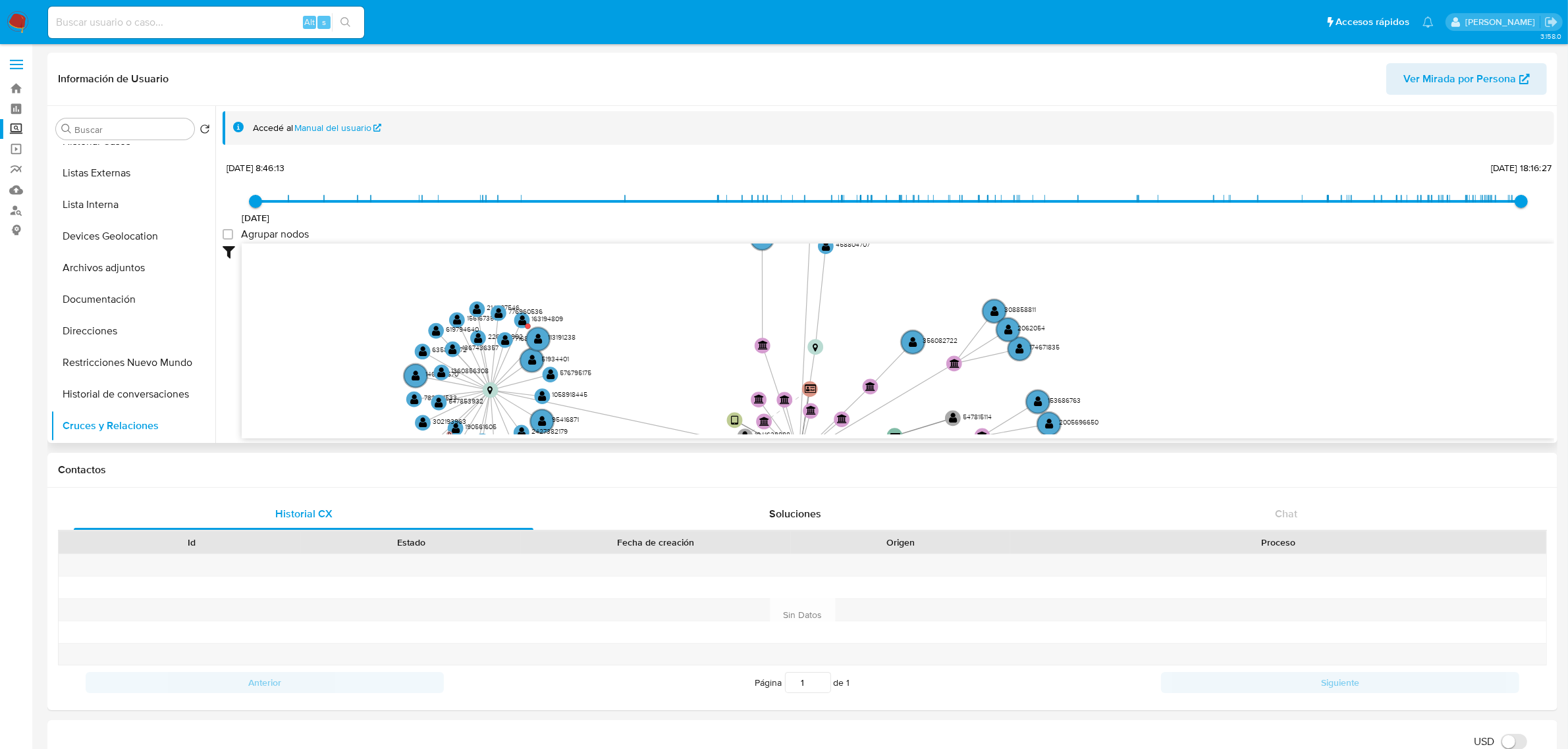
drag, startPoint x: 1044, startPoint y: 329, endPoint x: 859, endPoint y: 408, distance: 201.2
click at [867, 419] on icon "device-6511fb9bb132454a763ab54e  user-1489891711  1489891711 device-6697f249f…" at bounding box center [898, 339] width 1312 height 191
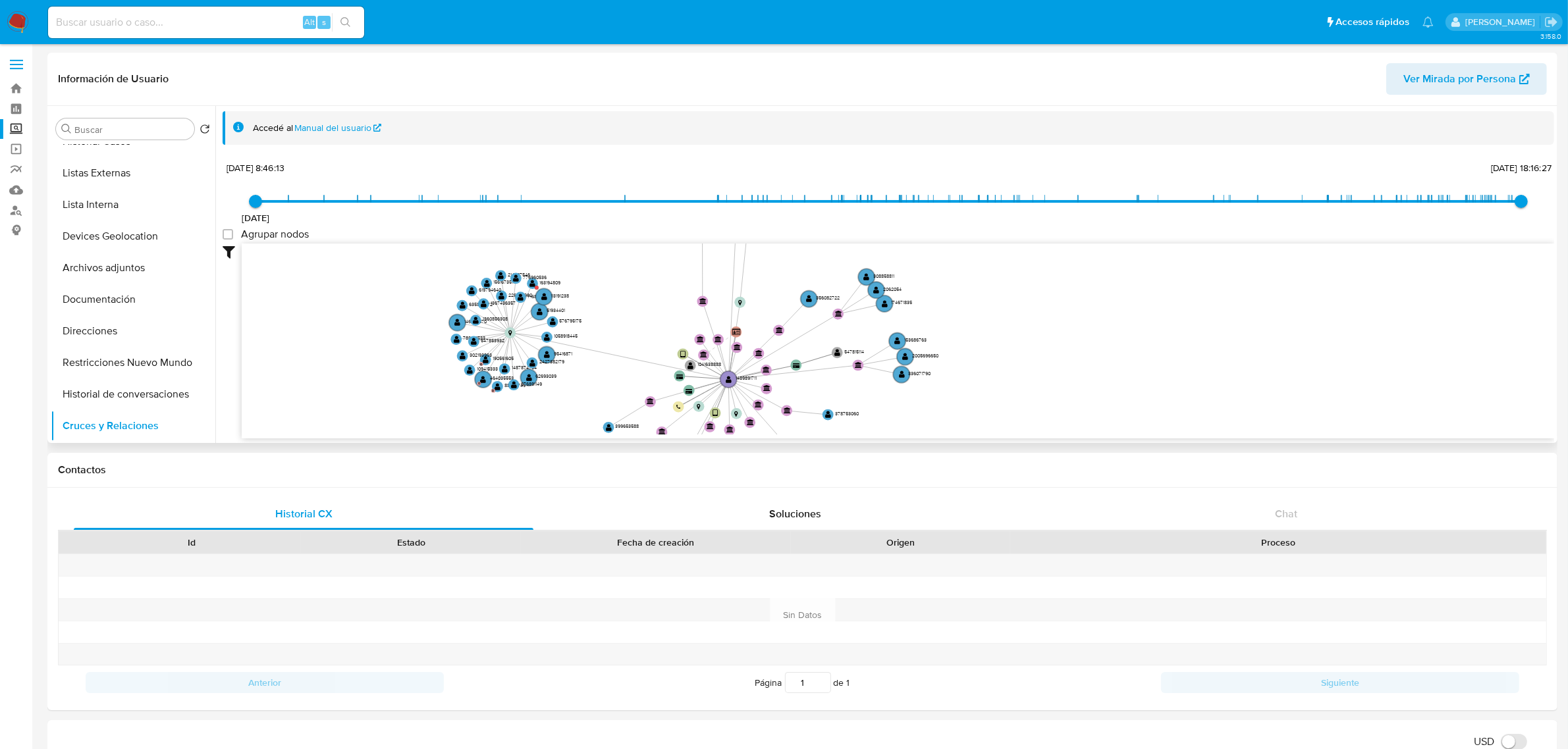
drag, startPoint x: 907, startPoint y: 379, endPoint x: 815, endPoint y: 318, distance: 110.4
click at [815, 318] on icon "device-6511fb9bb132454a763ab54e  user-1489891711  1489891711 device-6697f249f…" at bounding box center [898, 339] width 1312 height 191
click at [117, 182] on button "Listas Externas" at bounding box center [127, 173] width 154 height 31
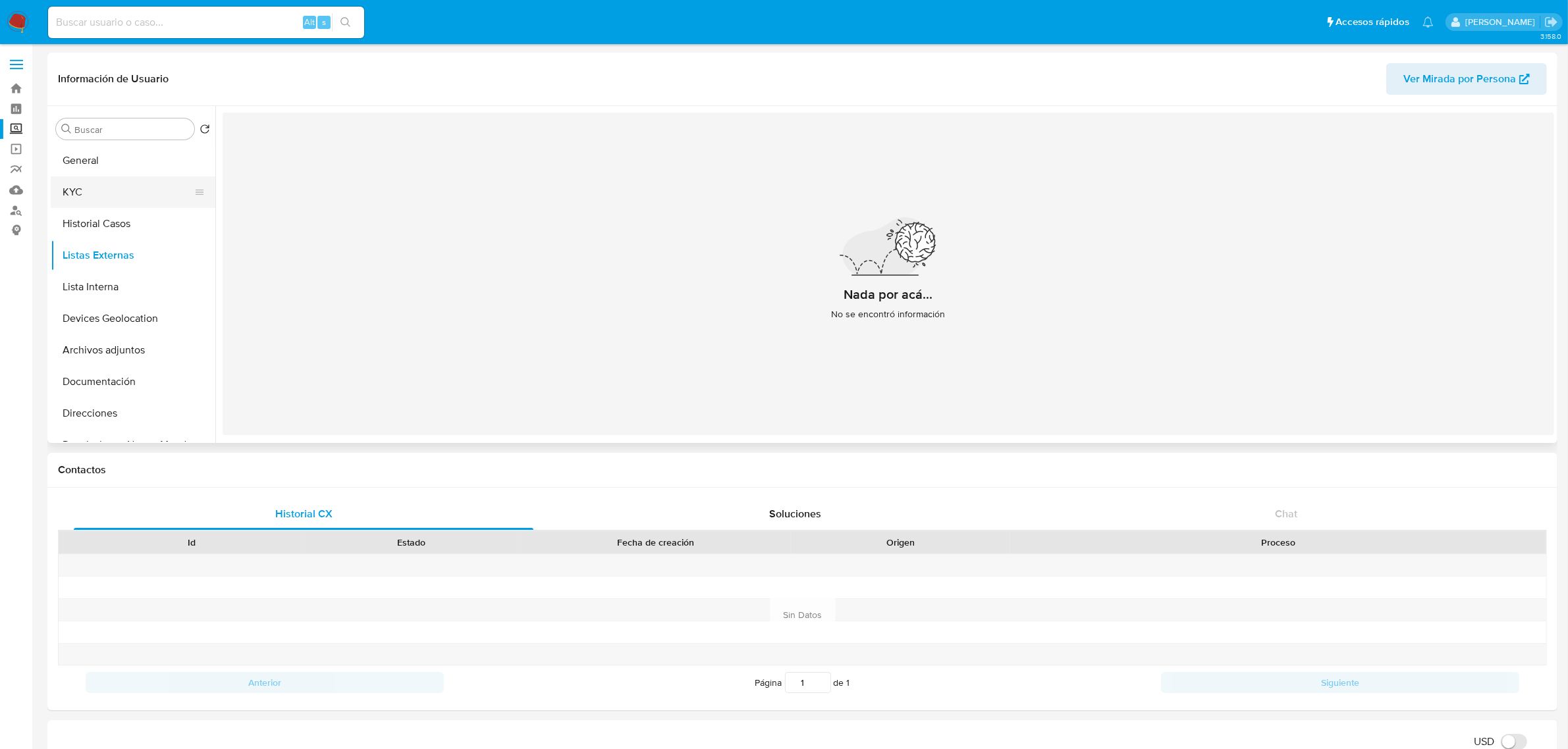
click at [105, 195] on button "KYC" at bounding box center [127, 192] width 154 height 31
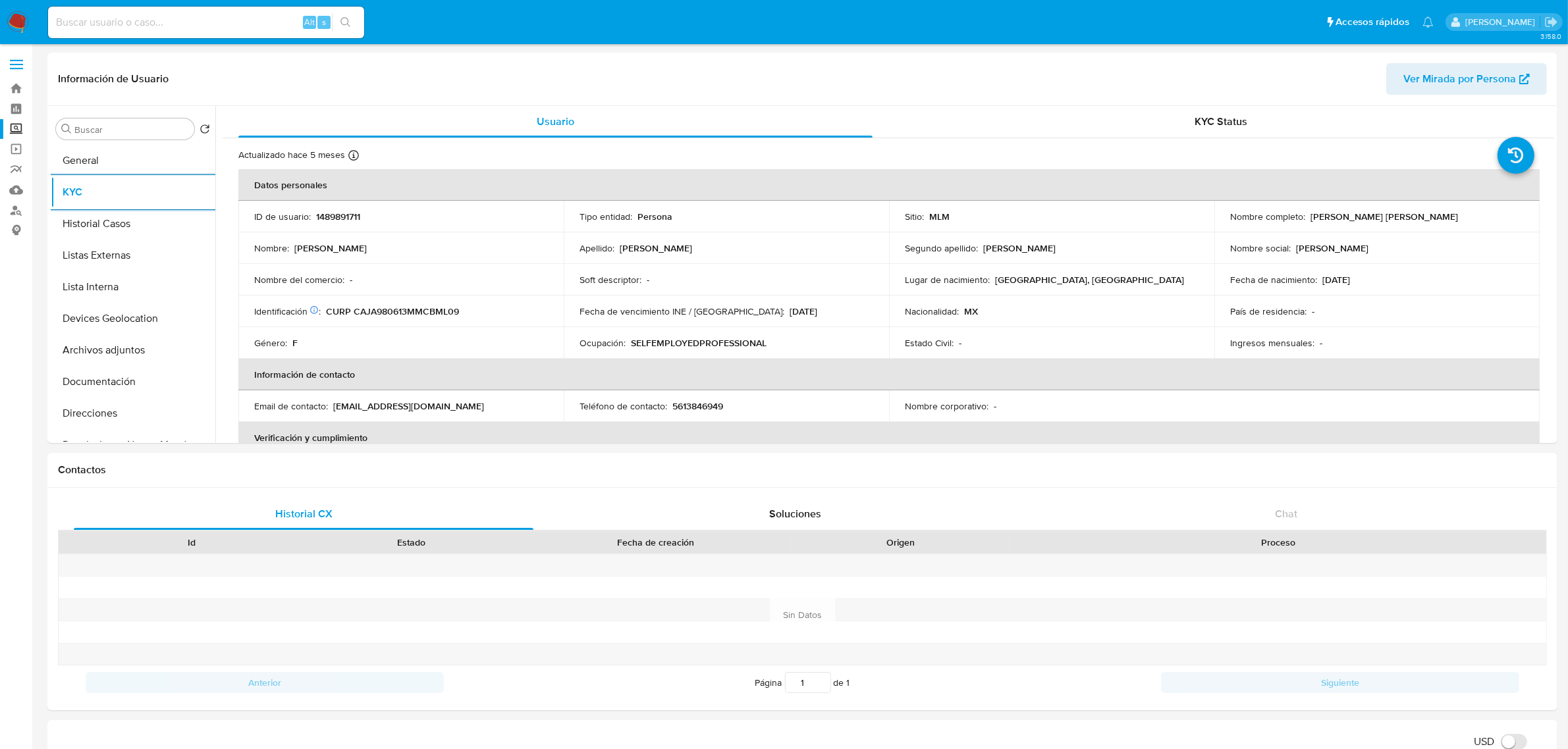
click at [18, 124] on label "Screening" at bounding box center [78, 129] width 157 height 20
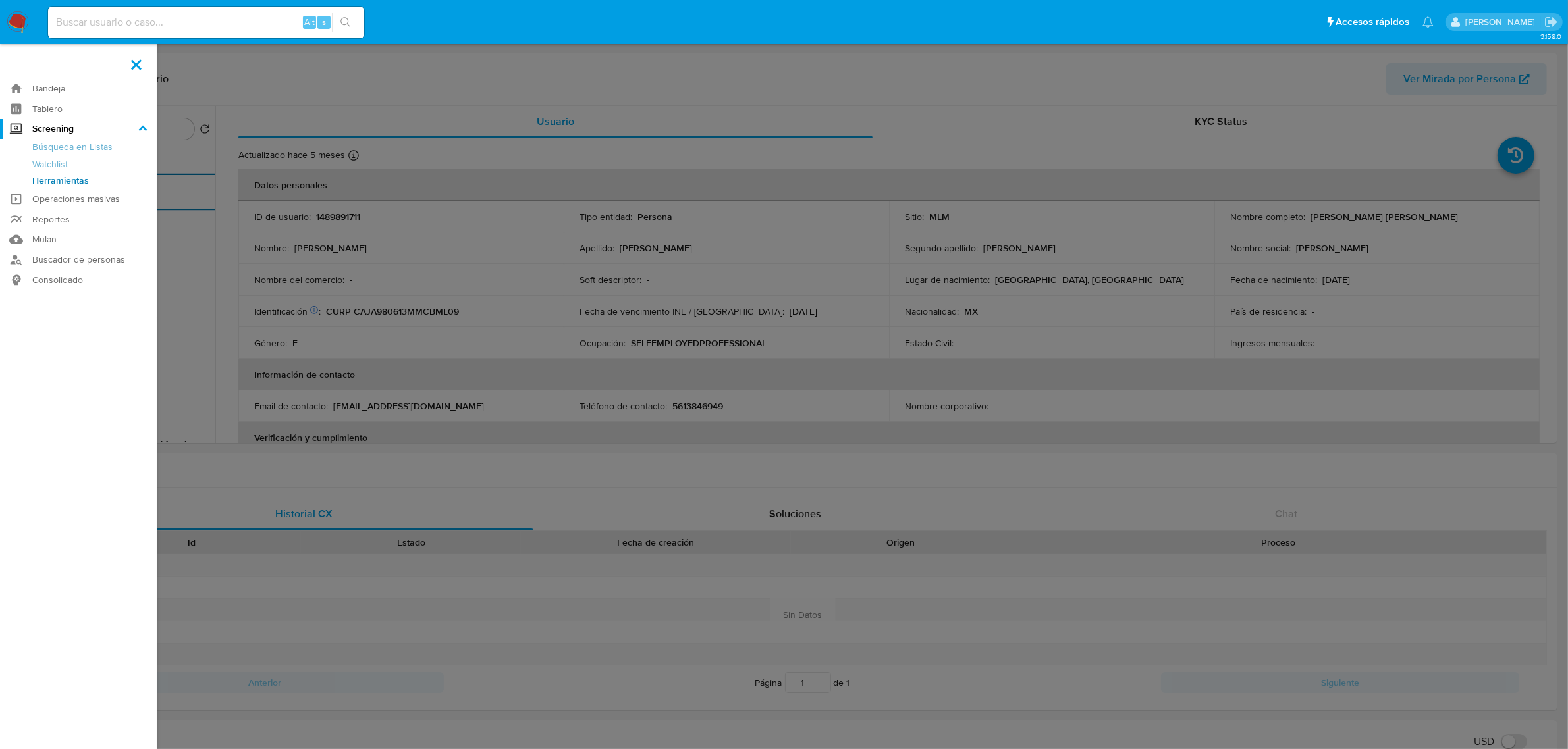
click at [0, 0] on input "Screening" at bounding box center [0, 0] width 0 height 0
click at [41, 179] on link "Herramientas" at bounding box center [78, 180] width 157 height 17
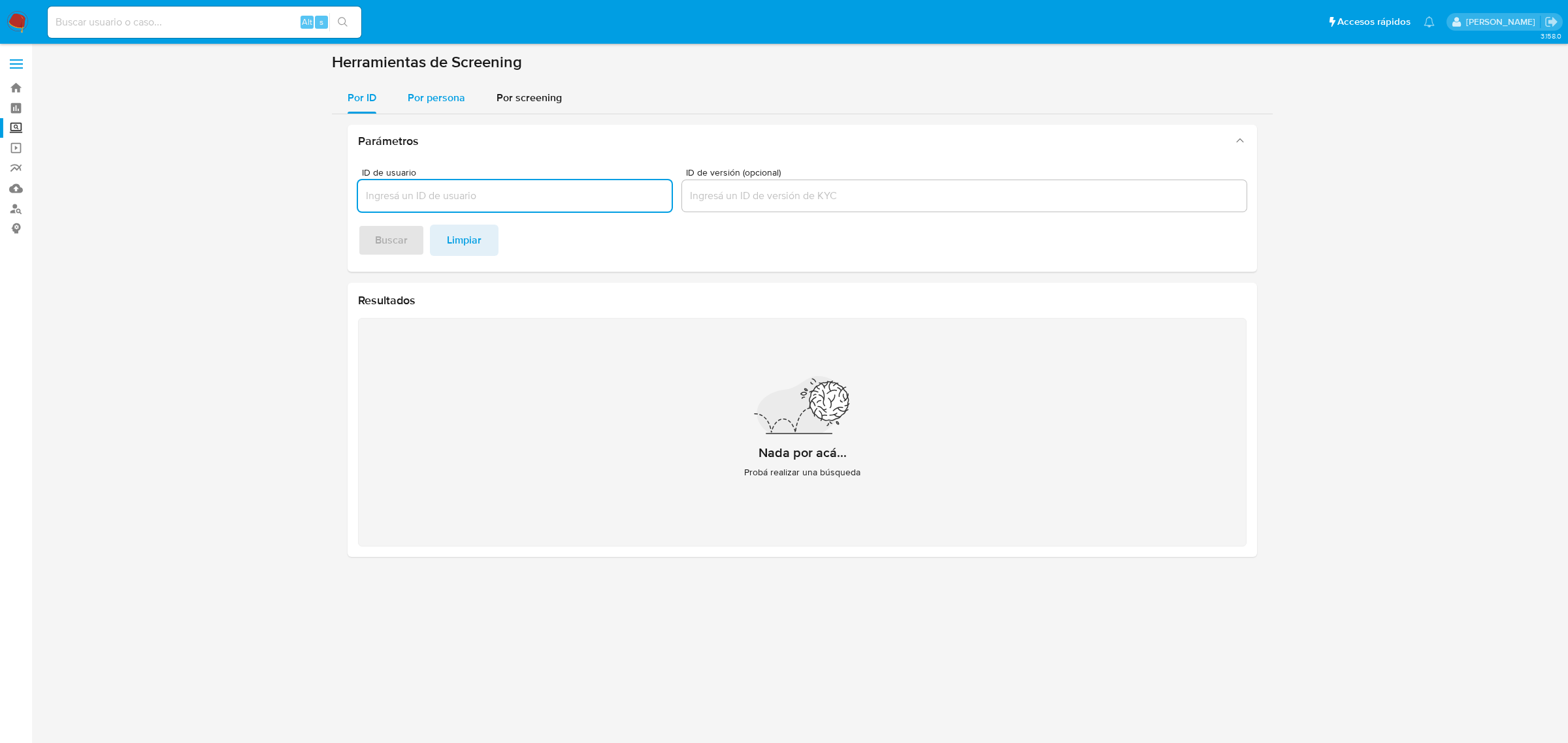
click at [432, 83] on div "Por persona" at bounding box center [436, 98] width 58 height 31
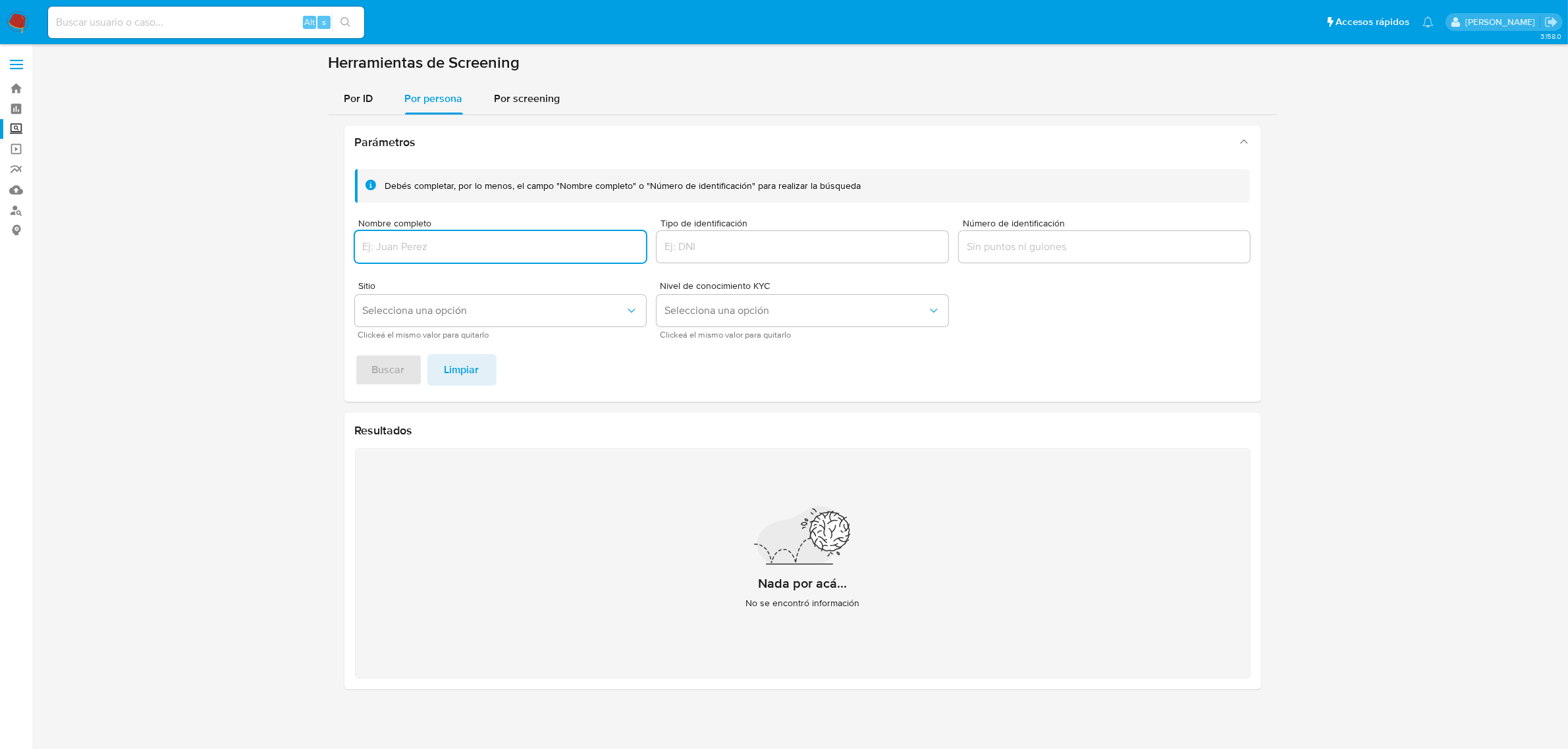
click at [442, 244] on input "Nombre completo" at bounding box center [500, 247] width 292 height 17
click at [393, 372] on span "Buscar" at bounding box center [389, 370] width 33 height 29
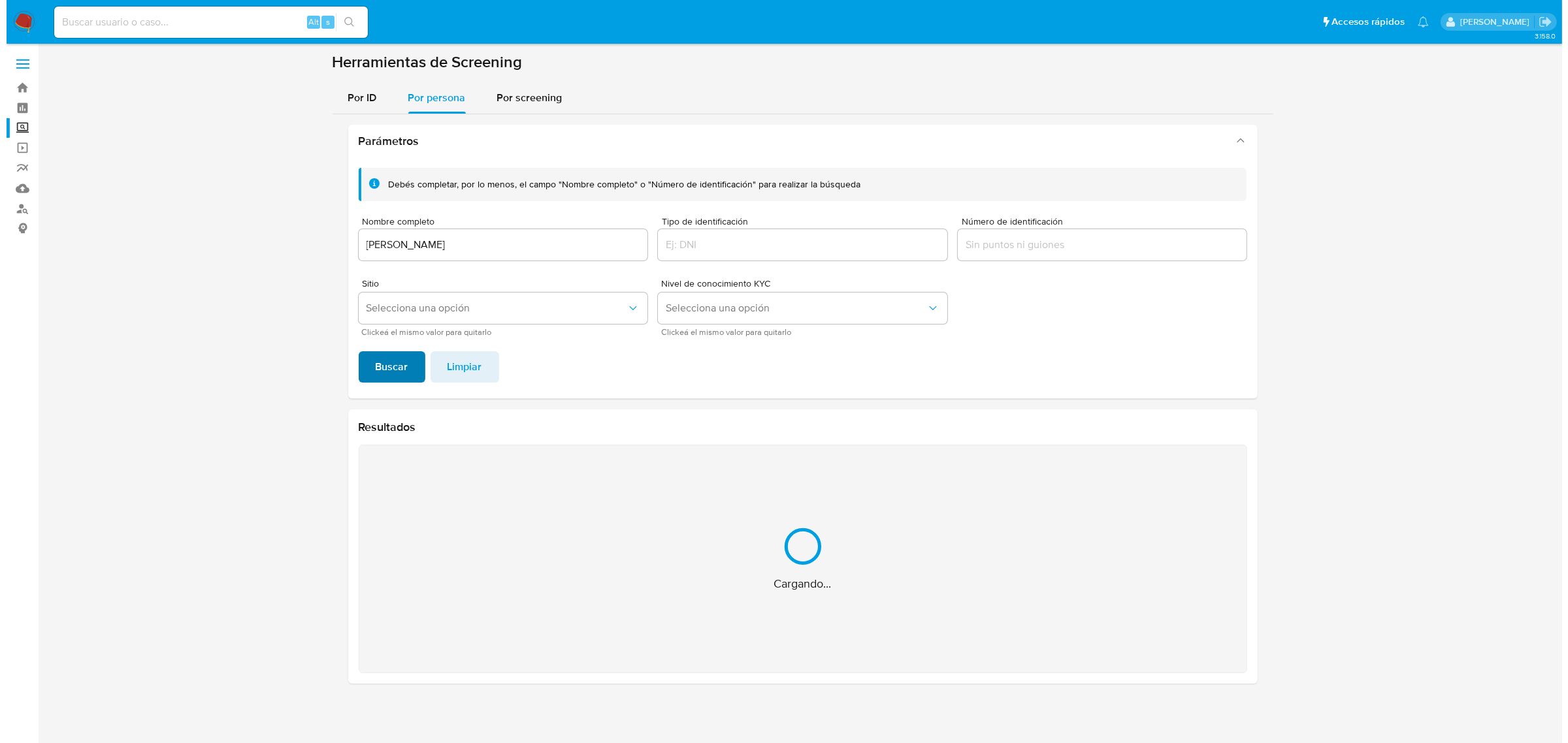
scroll to position [5, 0]
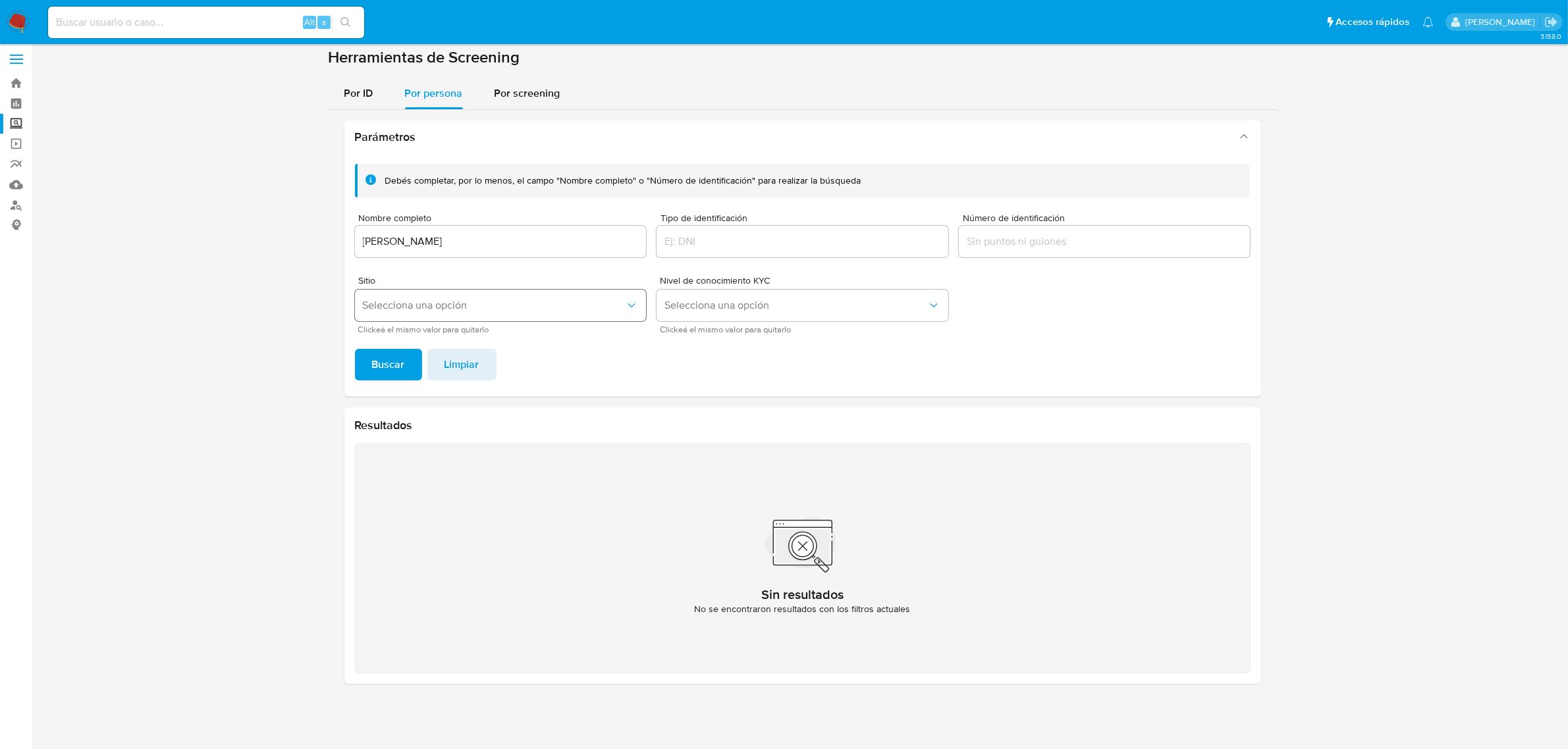
click at [433, 297] on button "Selecciona una opción" at bounding box center [500, 305] width 292 height 31
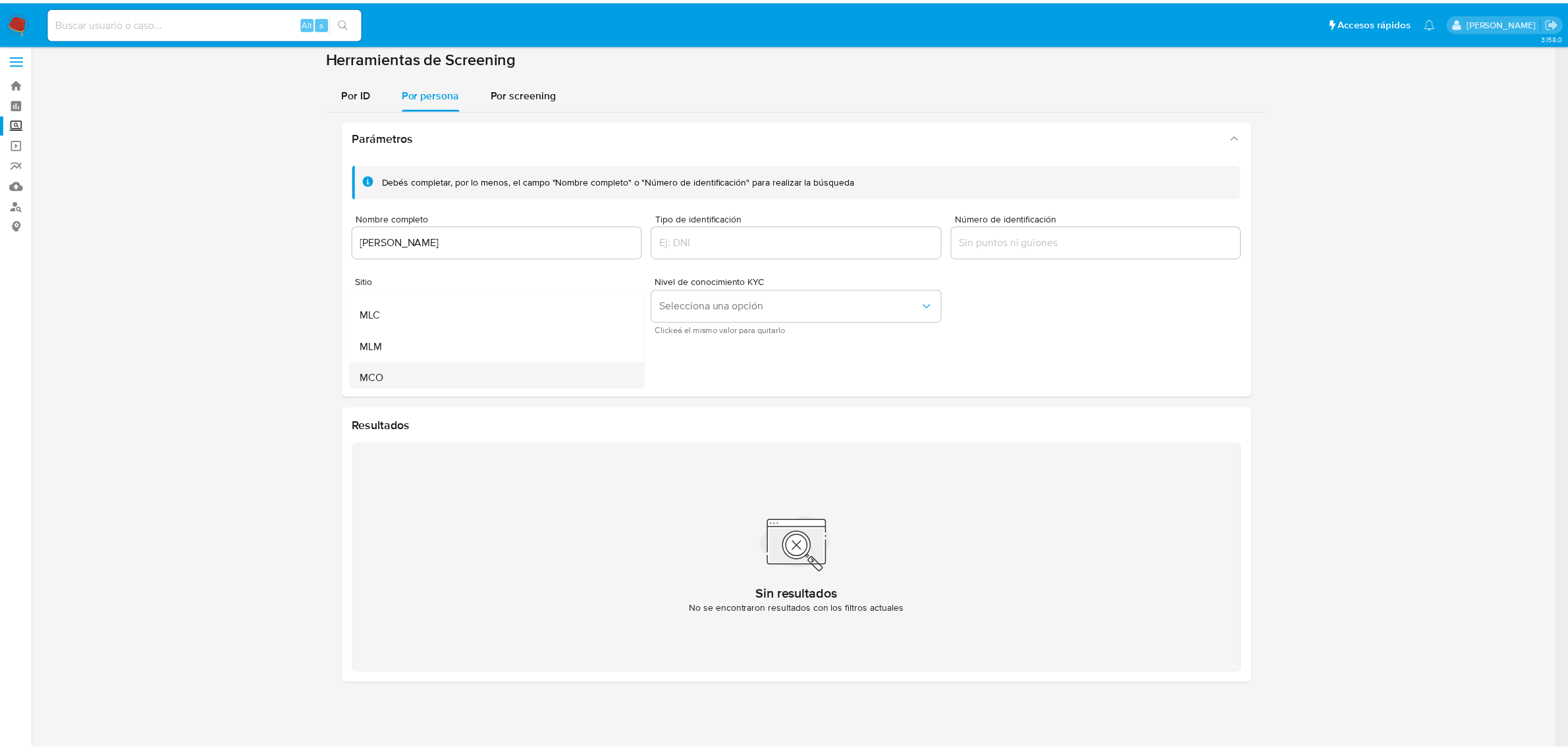
scroll to position [83, 0]
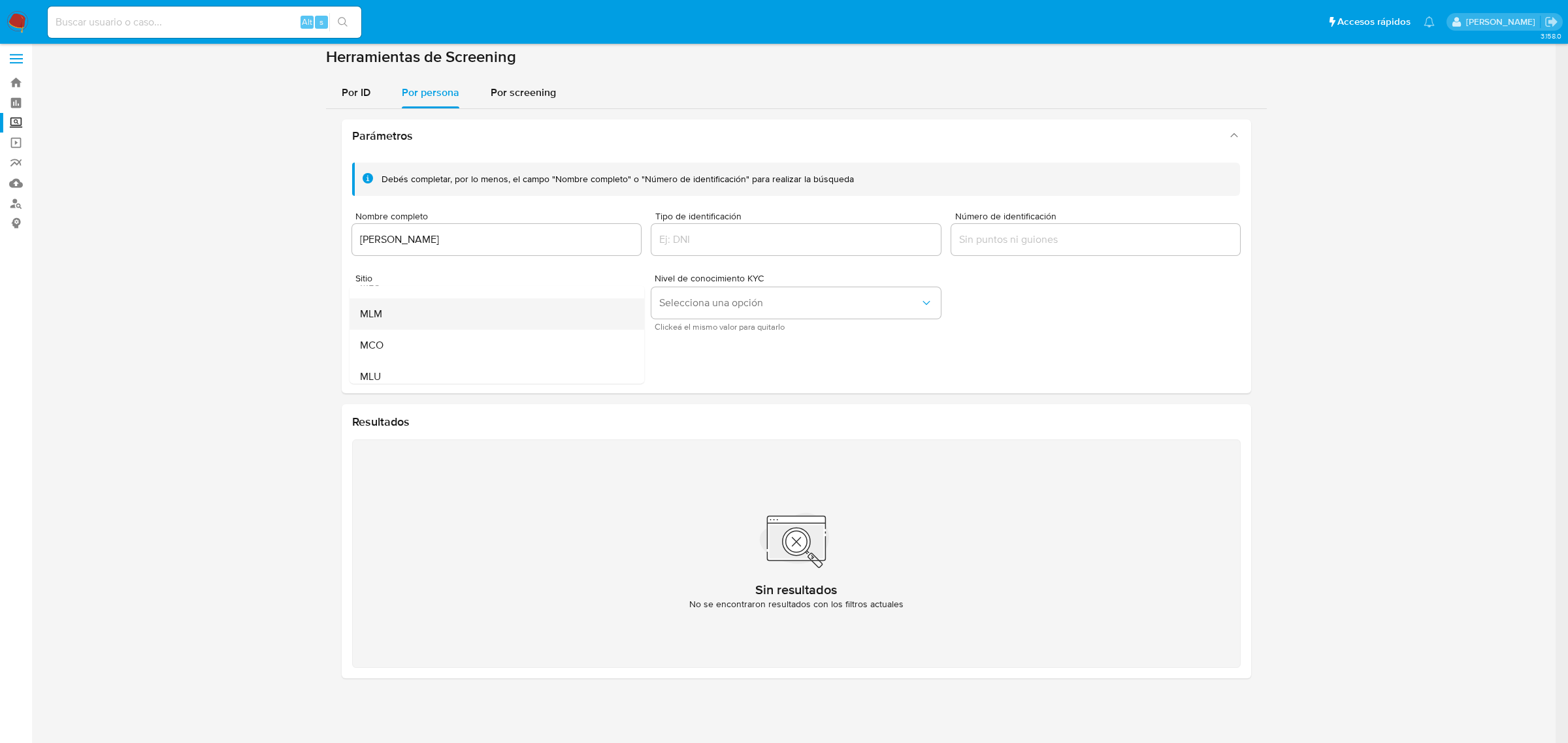
click at [451, 314] on div "MLM" at bounding box center [492, 314] width 266 height 31
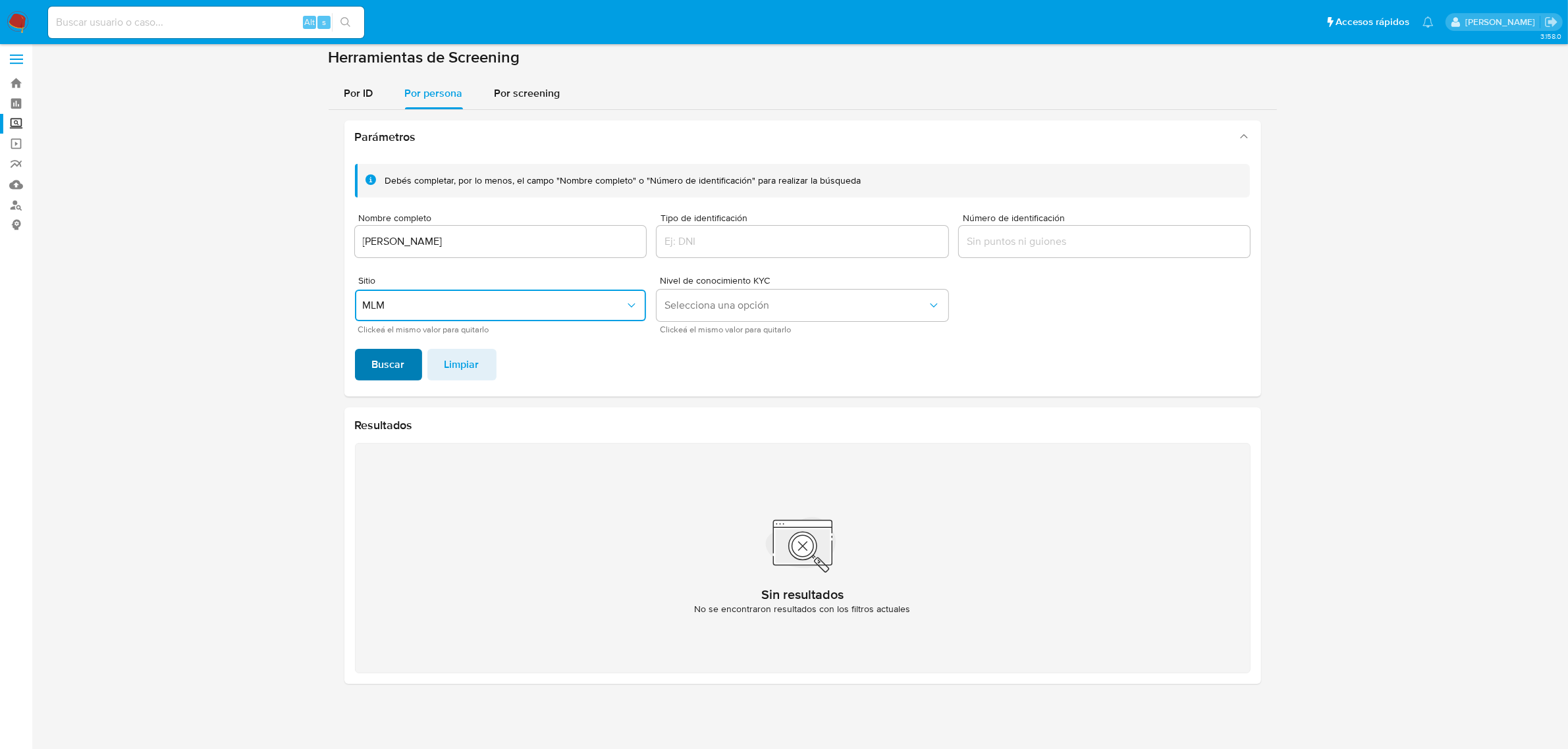
click at [390, 363] on span "Buscar" at bounding box center [389, 364] width 33 height 29
drag, startPoint x: 559, startPoint y: 256, endPoint x: 558, endPoint y: 241, distance: 15.0
click at [559, 256] on div "[PERSON_NAME]" at bounding box center [500, 242] width 292 height 31
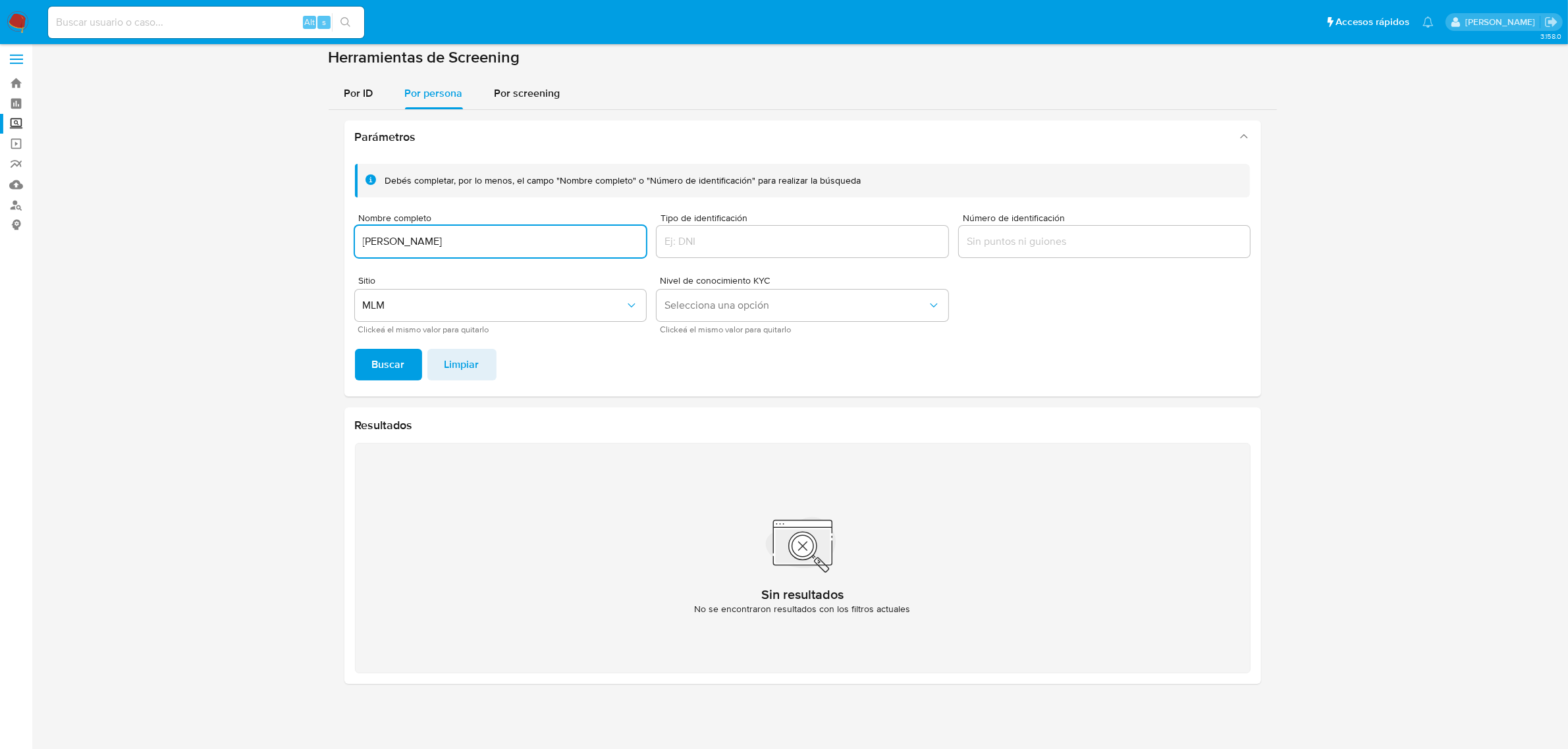
click at [558, 241] on input "[PERSON_NAME]" at bounding box center [500, 242] width 292 height 17
click at [389, 383] on div "Debés completar, por lo menos, el campo "Nombre completo" o "Número de identifi…" at bounding box center [802, 275] width 917 height 243
click at [386, 376] on span "Buscar" at bounding box center [389, 364] width 33 height 29
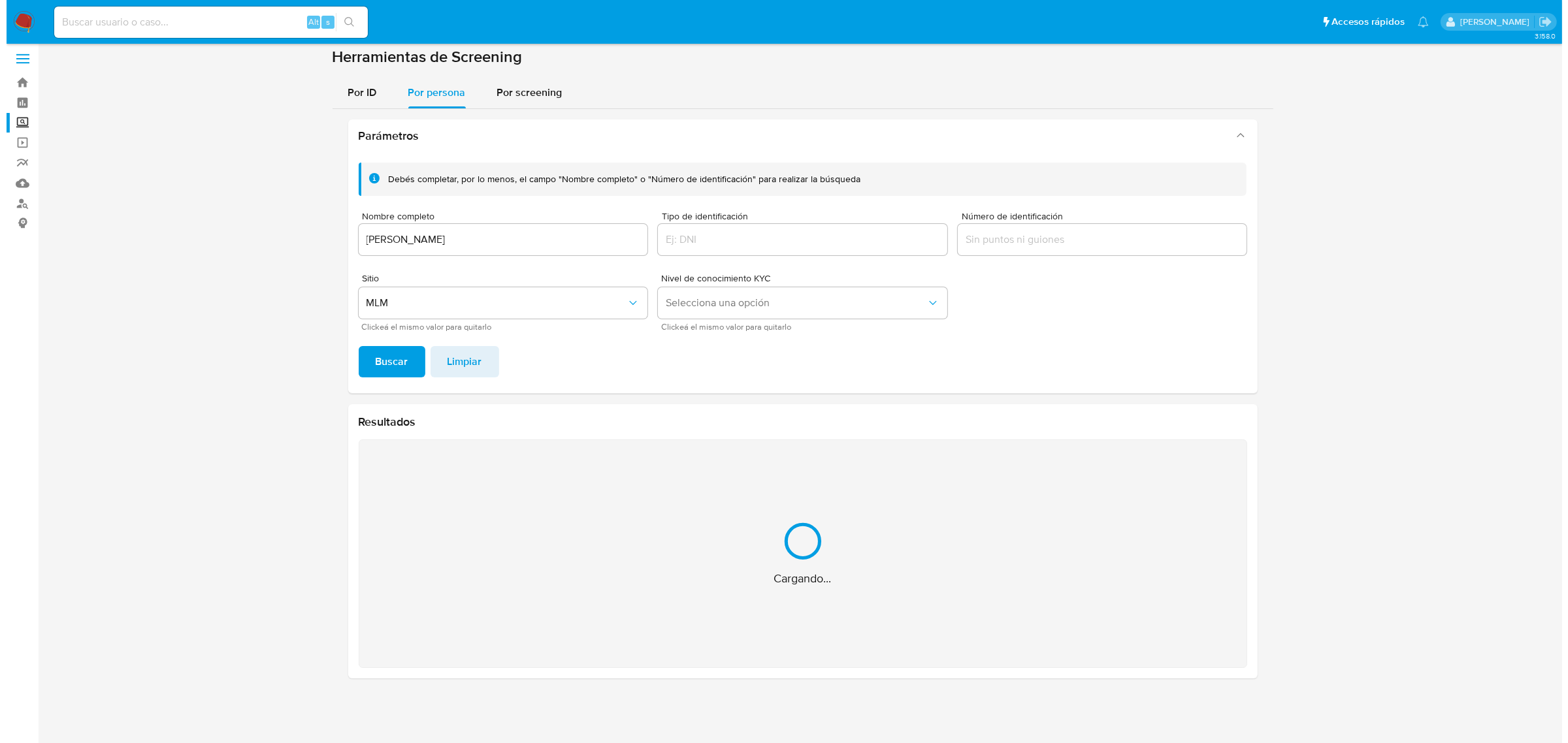
scroll to position [0, 0]
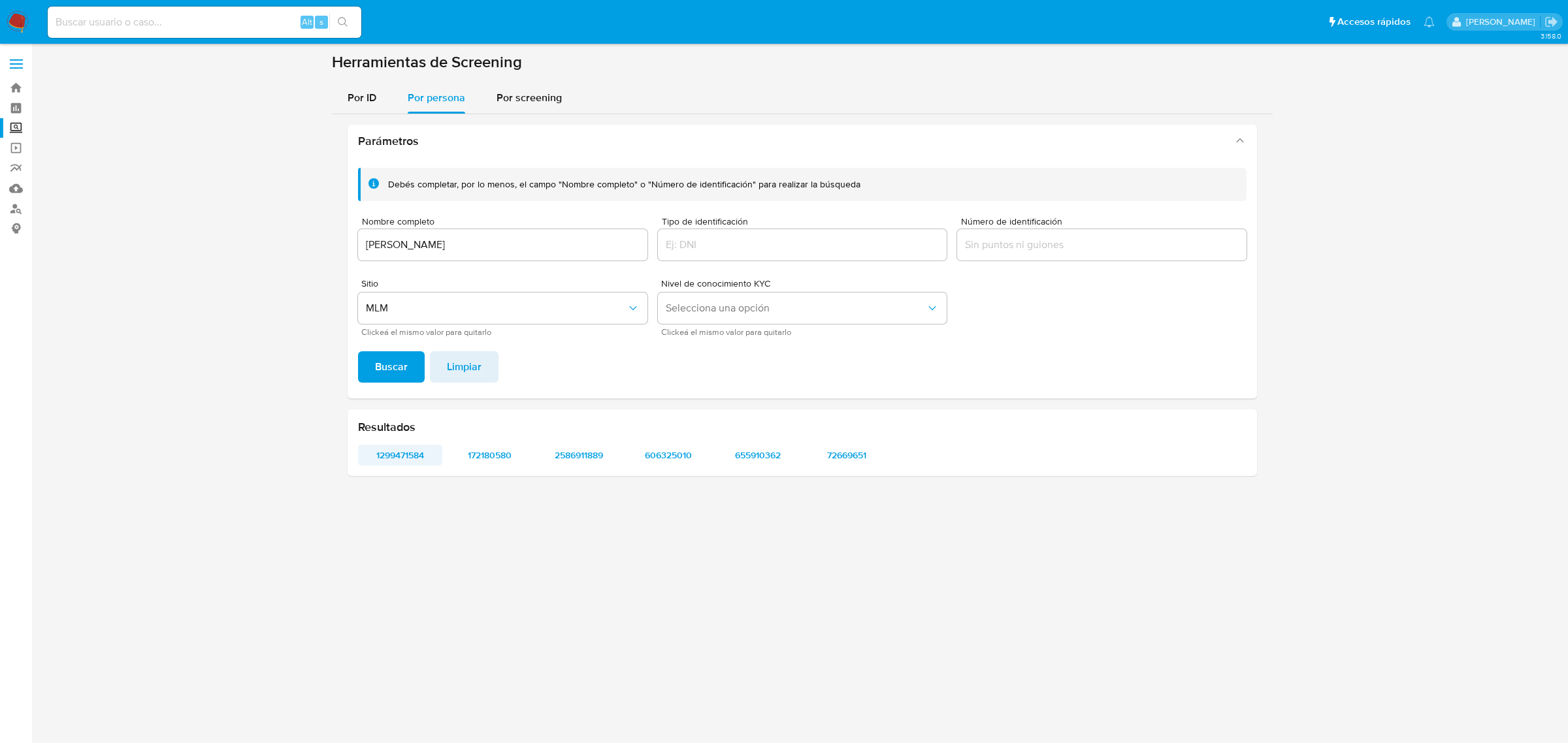
click at [417, 458] on span "1299471584" at bounding box center [400, 455] width 66 height 18
click at [489, 454] on span "172180580" at bounding box center [489, 455] width 66 height 18
click at [602, 453] on span "2586911889" at bounding box center [579, 455] width 66 height 18
click at [397, 234] on div "[PERSON_NAME]" at bounding box center [503, 245] width 290 height 31
click at [400, 238] on input "[PERSON_NAME]" at bounding box center [503, 245] width 290 height 17
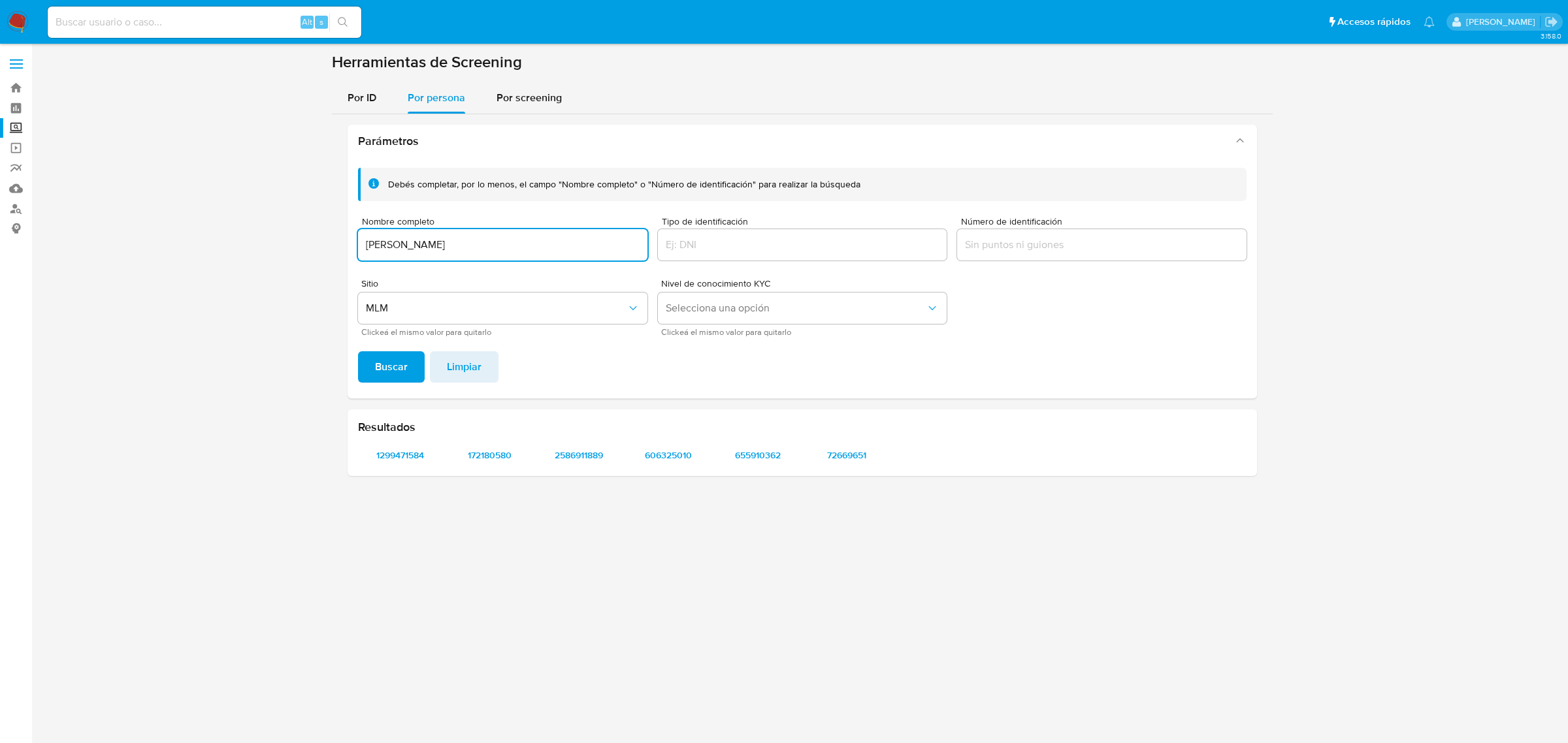
click at [400, 239] on input "[PERSON_NAME]" at bounding box center [503, 245] width 290 height 17
type input "[PERSON_NAME]"
click at [400, 353] on span "Buscar" at bounding box center [391, 367] width 33 height 29
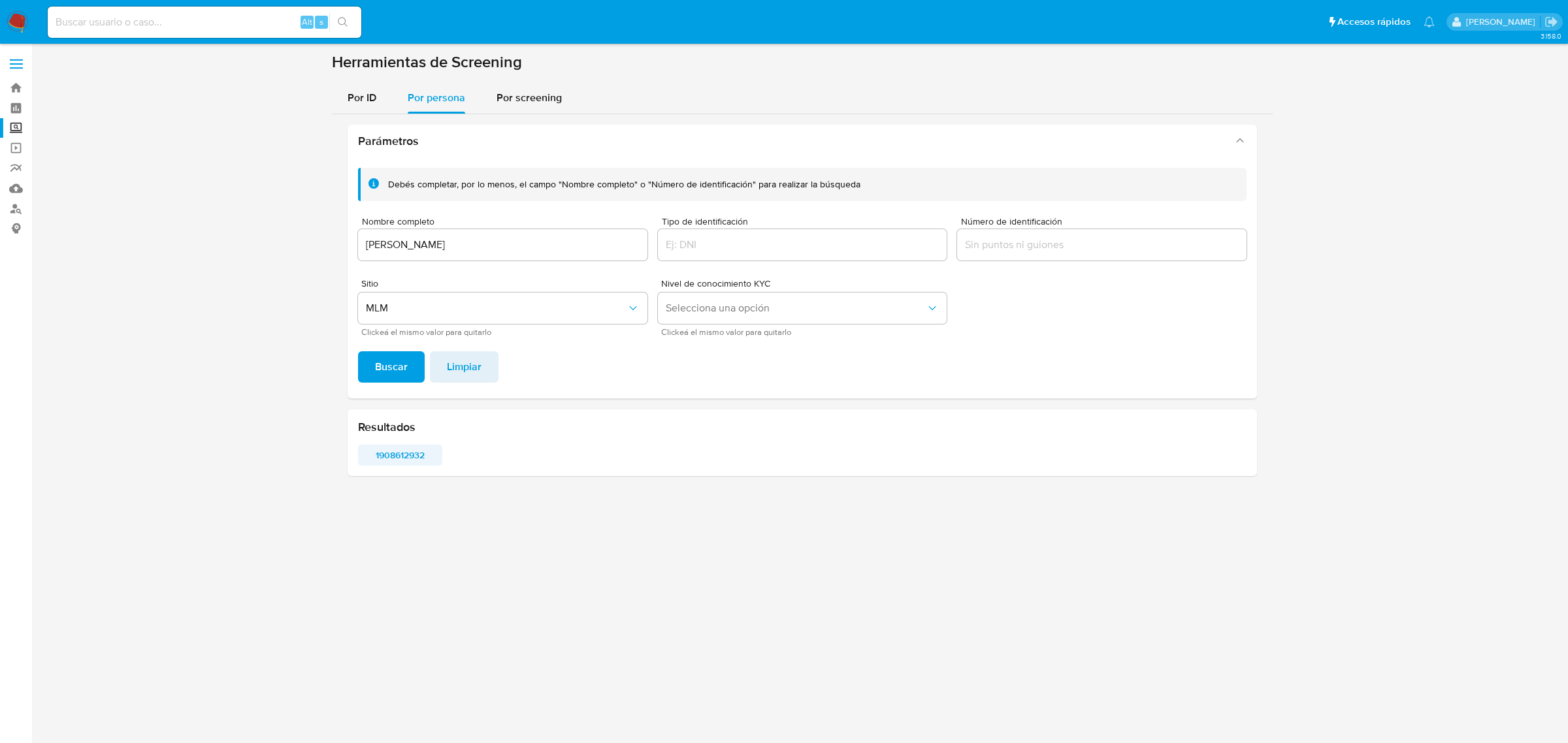
click at [423, 451] on span "1908612932" at bounding box center [400, 455] width 66 height 18
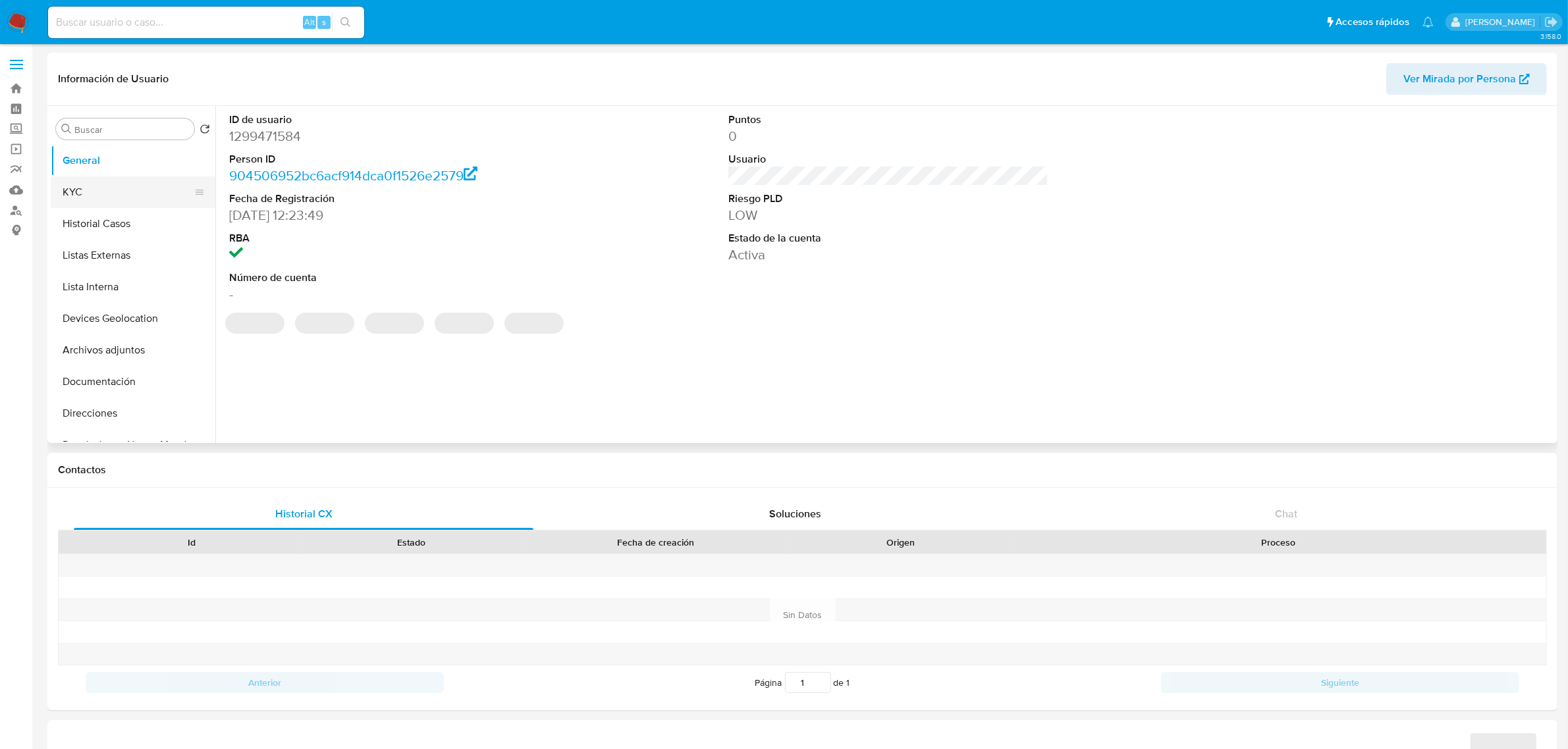
select select "10"
click at [94, 191] on button "KYC" at bounding box center [127, 192] width 154 height 31
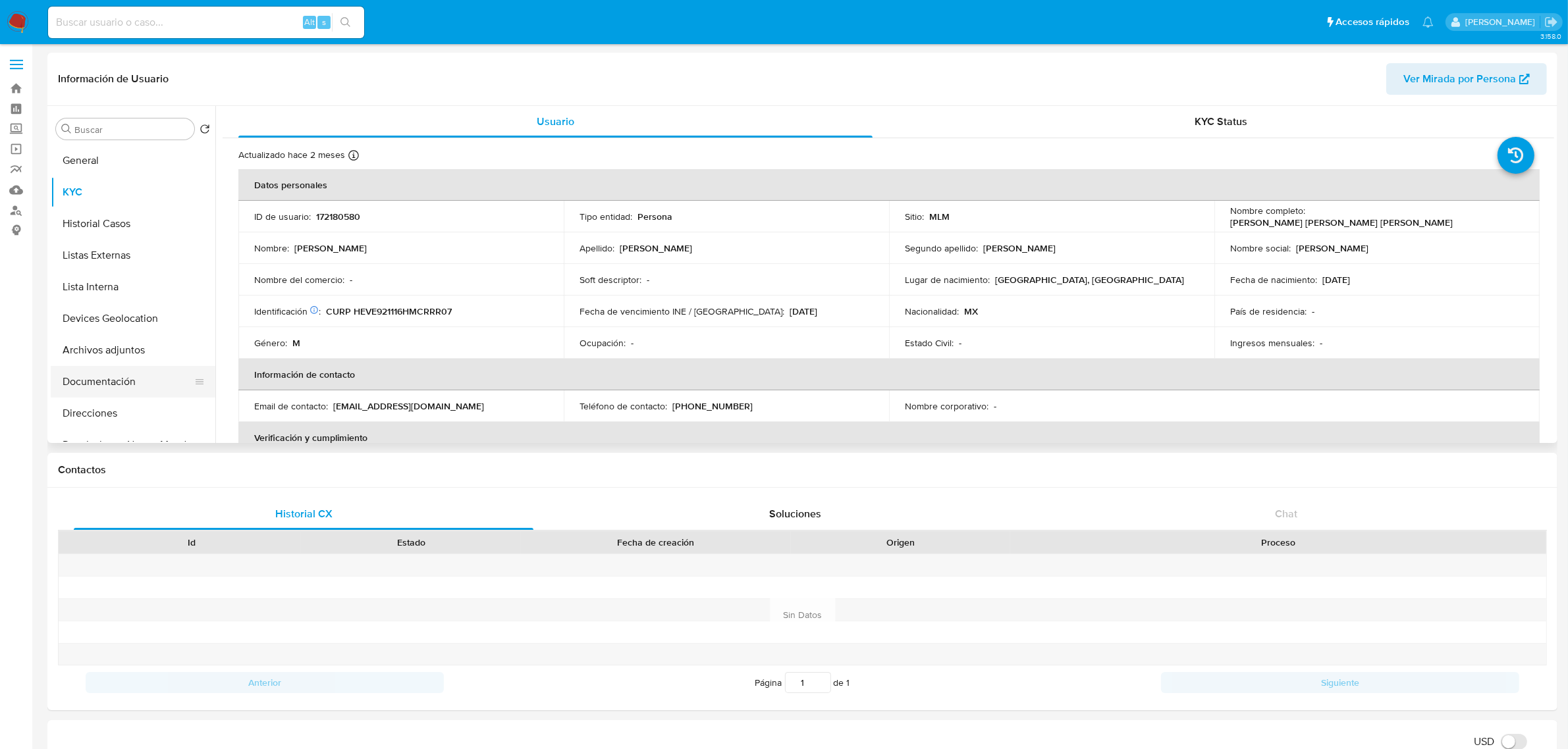
click at [132, 384] on button "Documentación" at bounding box center [127, 382] width 154 height 31
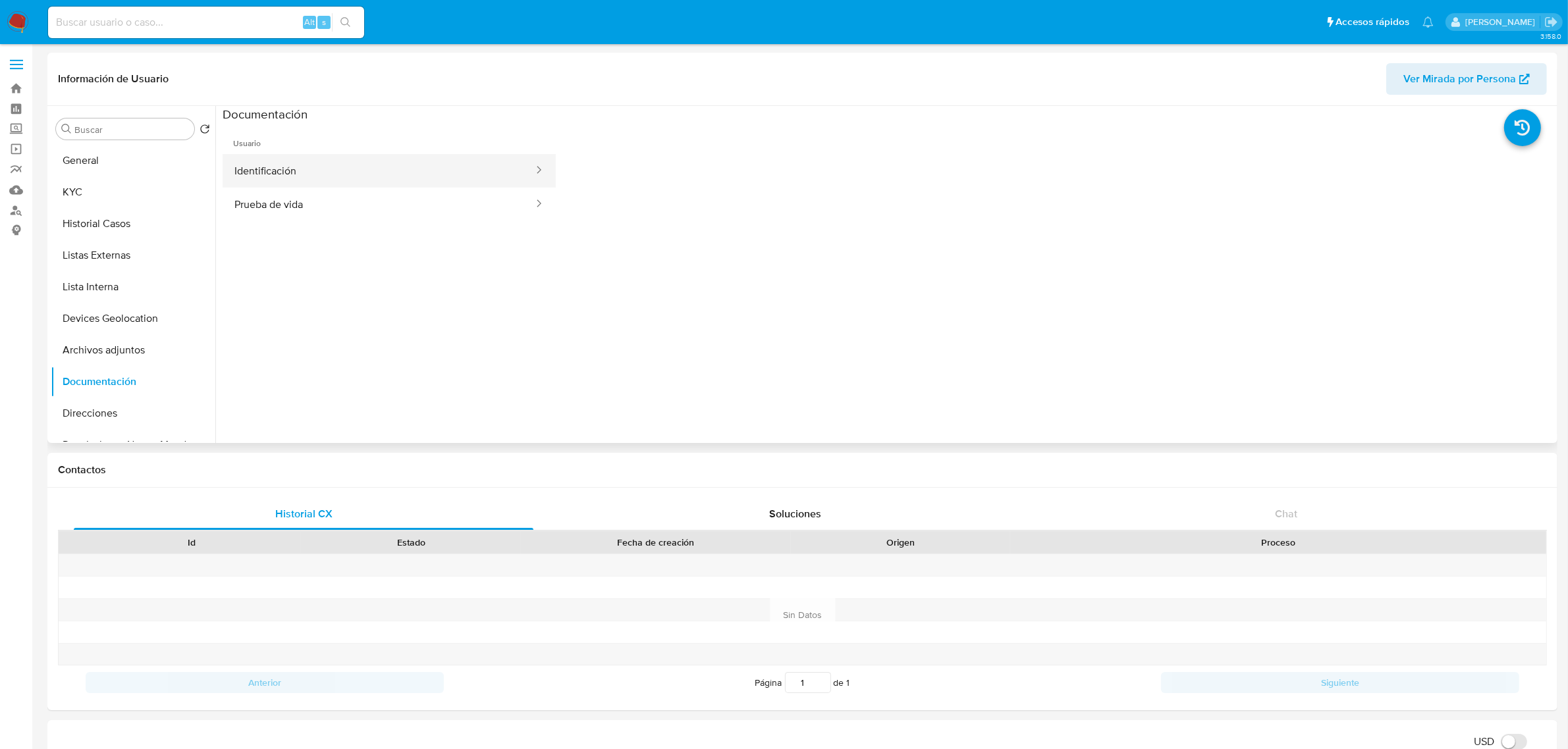
click at [237, 167] on button "Identificación" at bounding box center [378, 171] width 312 height 34
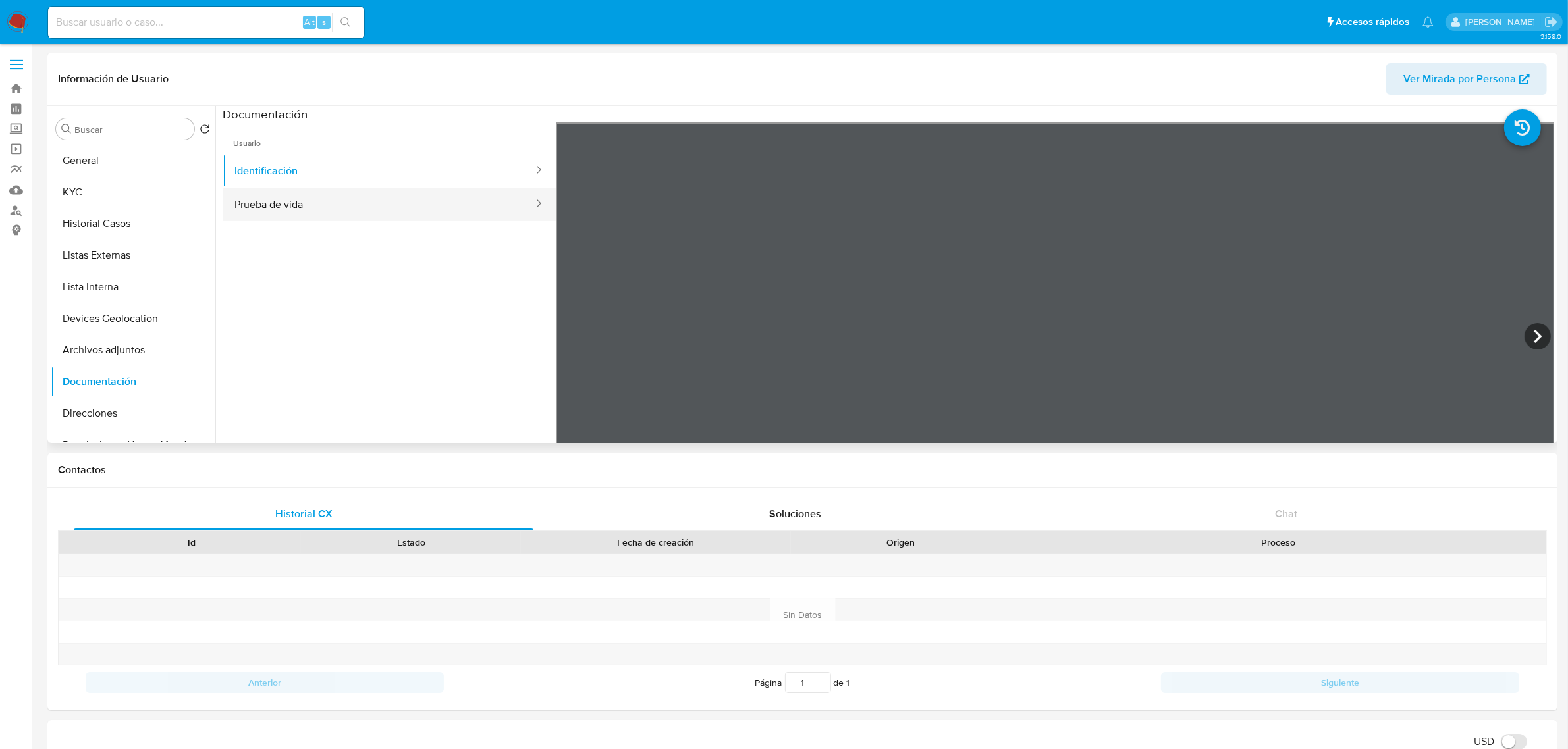
click at [393, 203] on button "Prueba de vida" at bounding box center [378, 205] width 312 height 34
click at [134, 149] on button "General" at bounding box center [127, 160] width 154 height 31
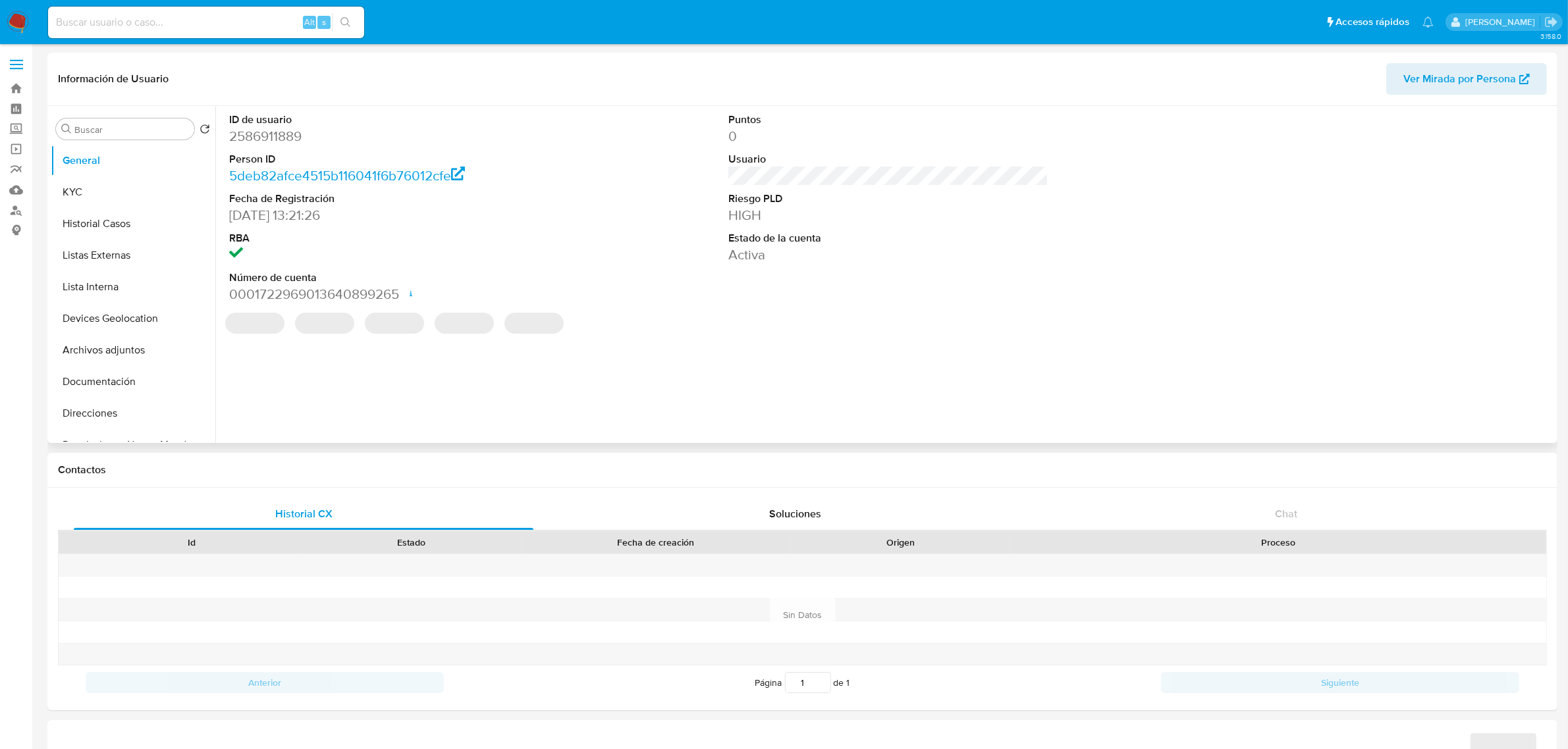
select select "10"
click at [138, 184] on button "KYC" at bounding box center [127, 192] width 154 height 31
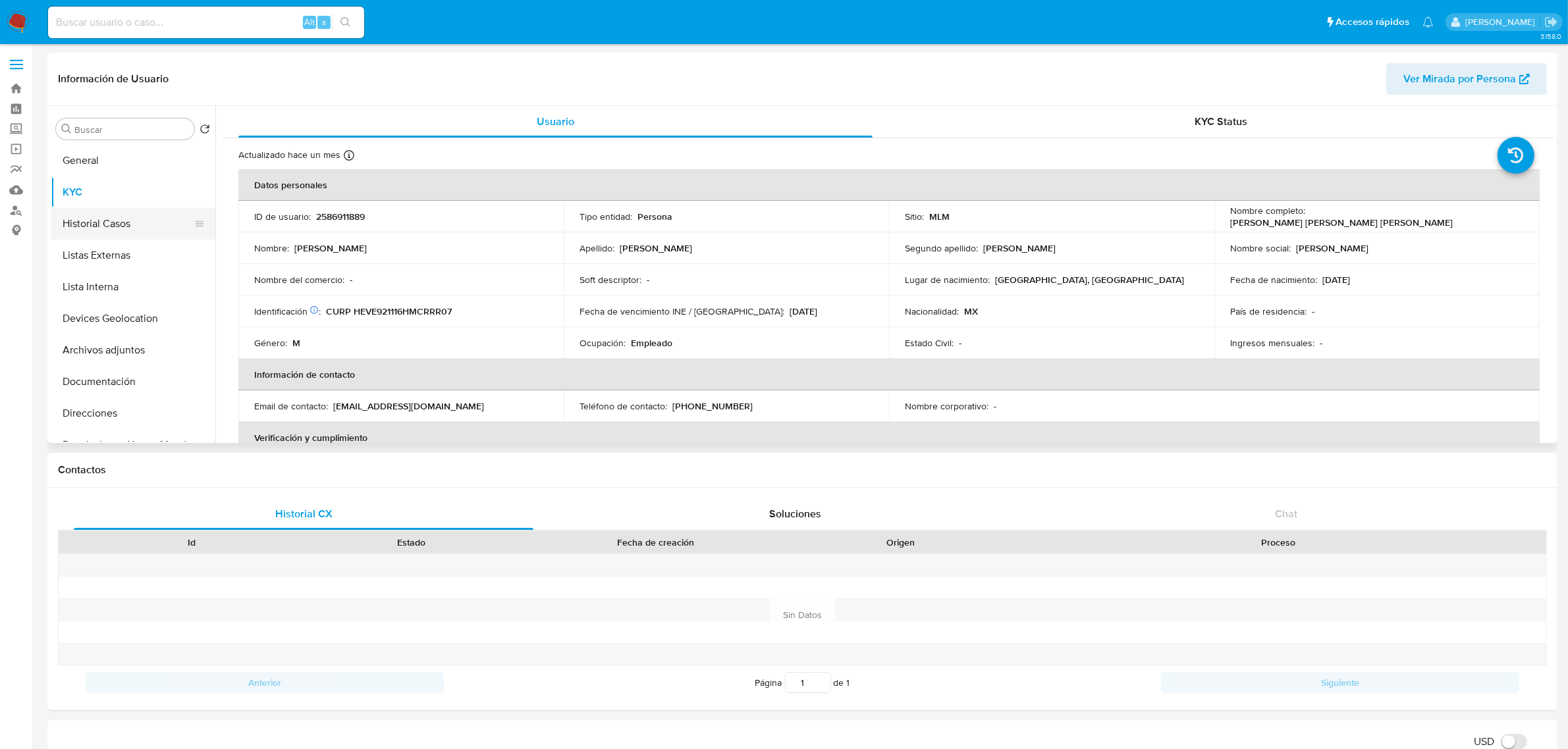
click at [120, 232] on button "Historial Casos" at bounding box center [127, 223] width 154 height 31
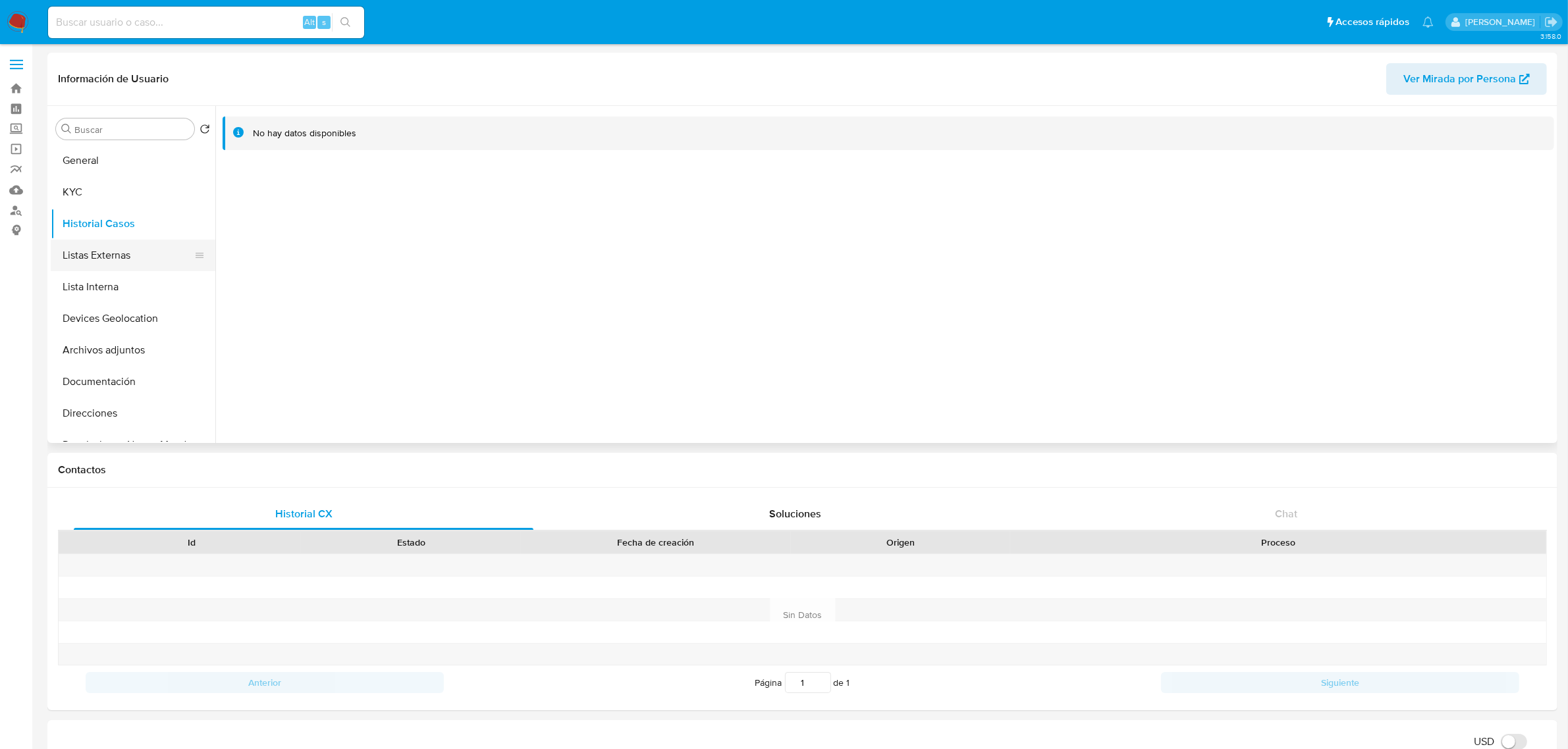
click at [119, 250] on button "Listas Externas" at bounding box center [127, 256] width 154 height 31
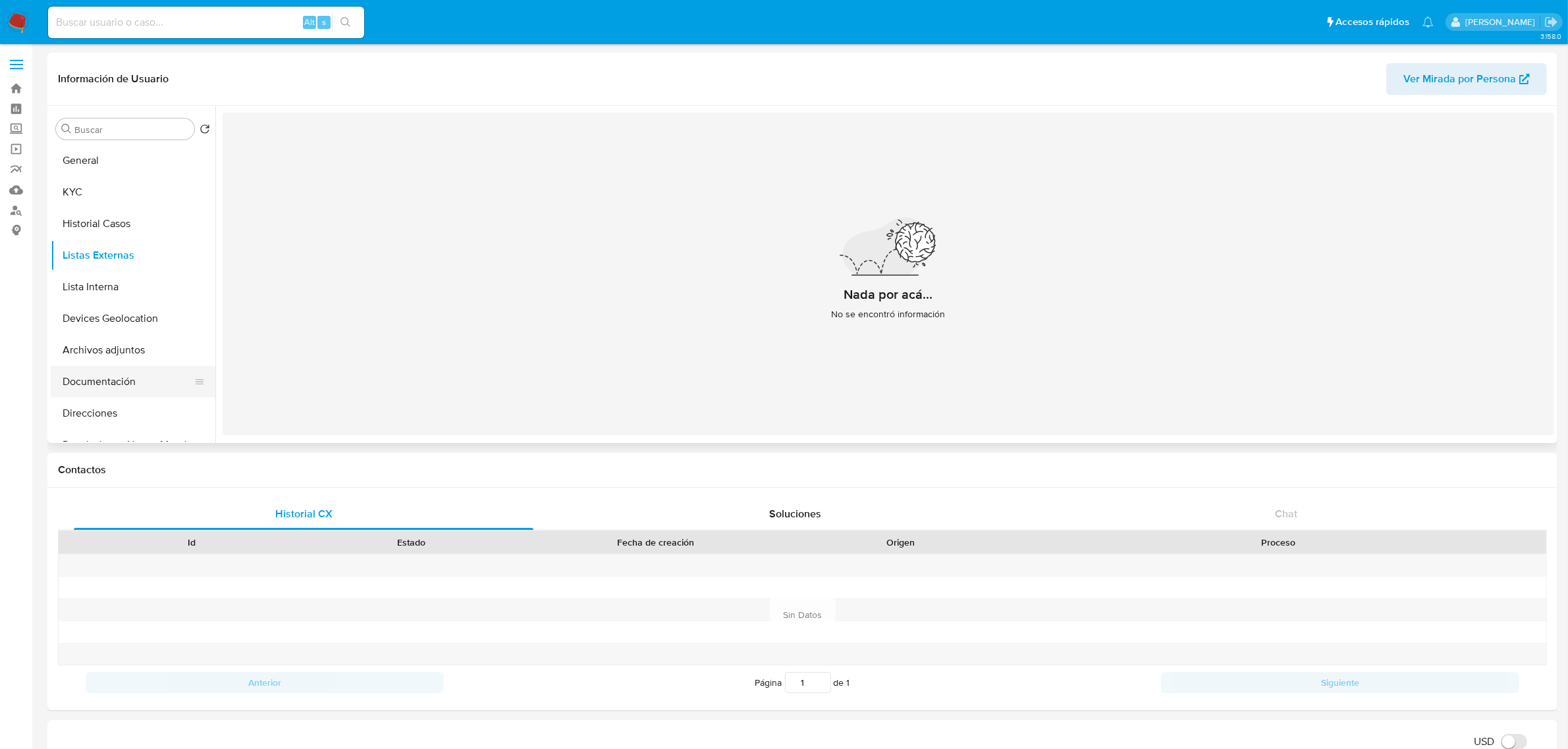
click at [131, 375] on button "Documentación" at bounding box center [127, 382] width 154 height 31
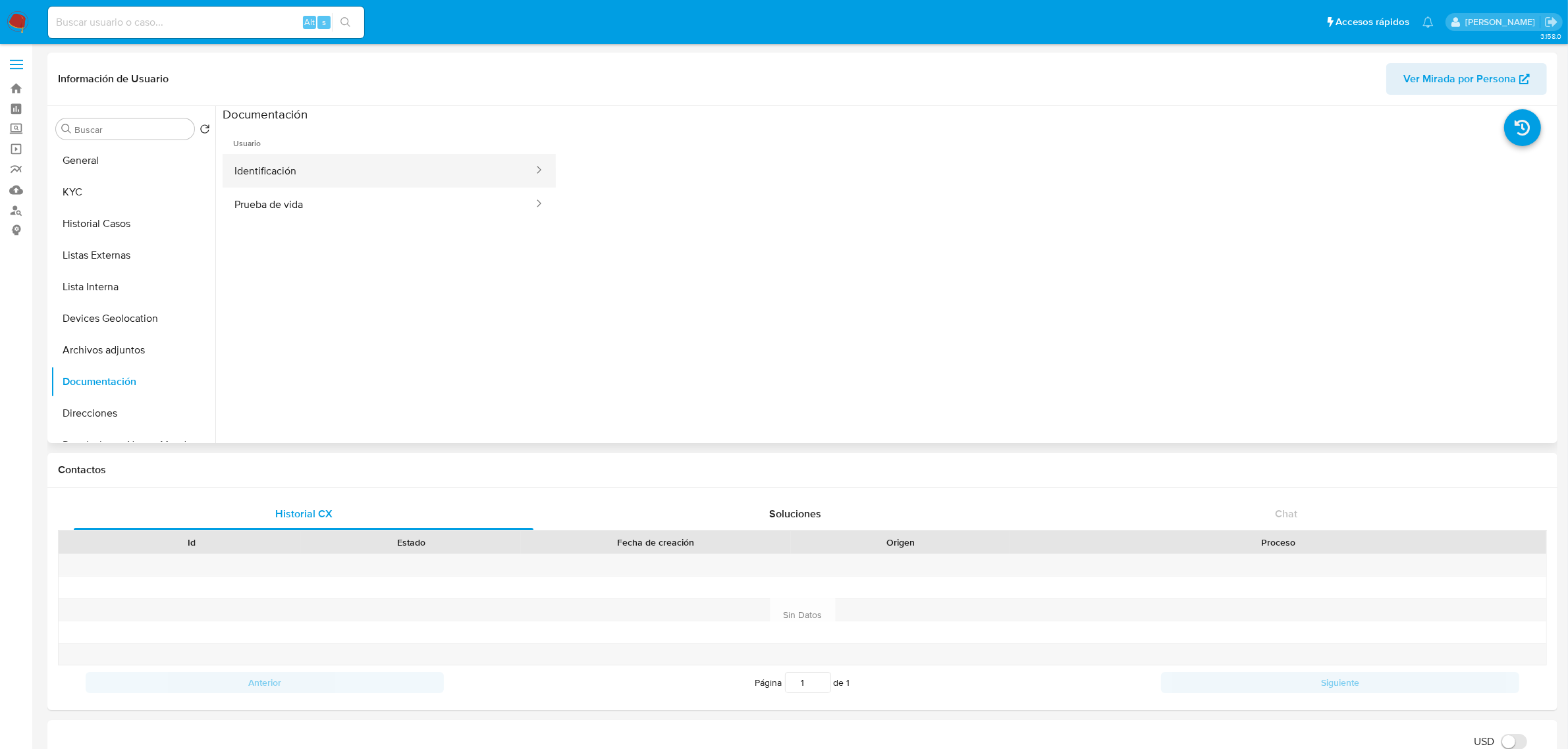
click at [297, 164] on button "Identificación" at bounding box center [378, 171] width 312 height 34
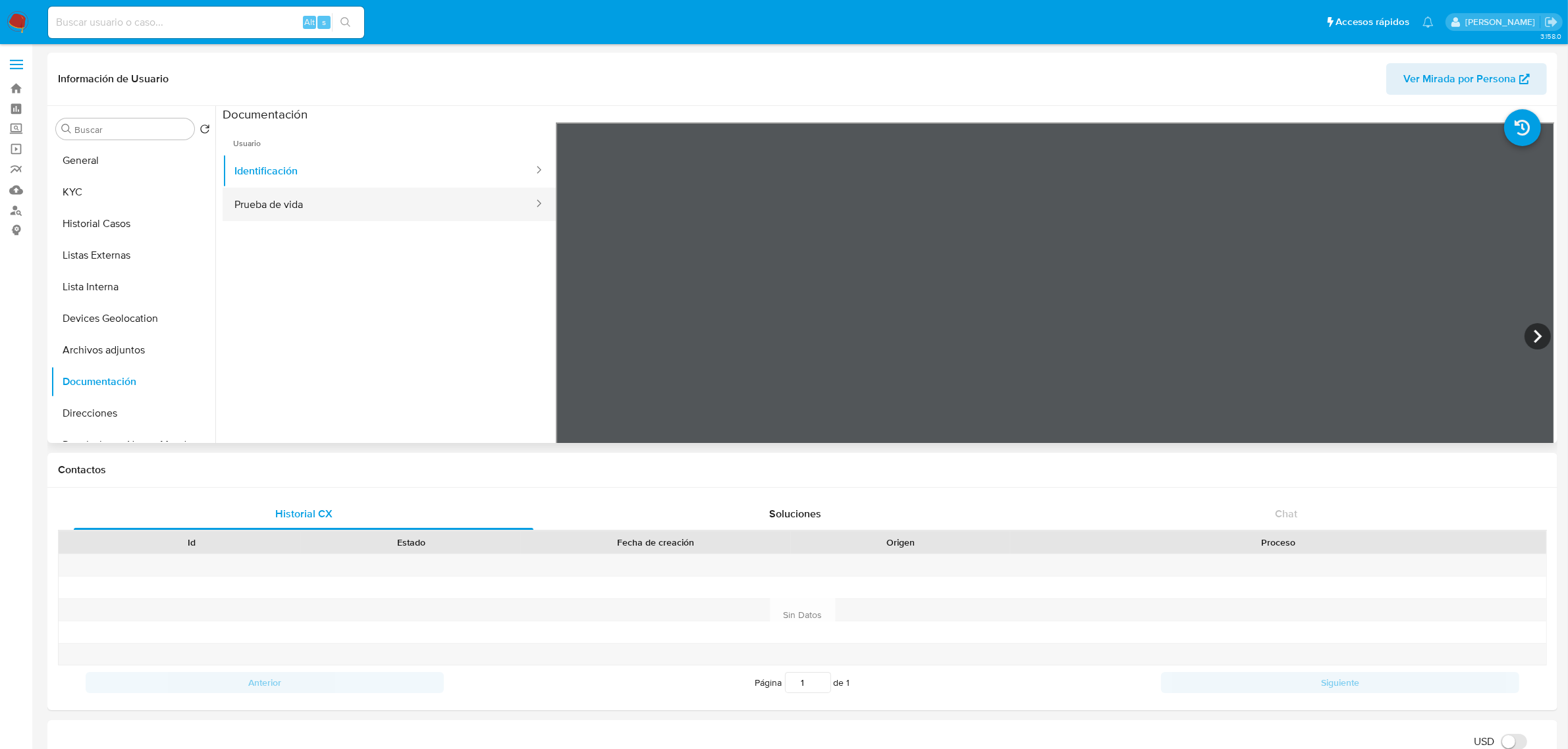
click at [356, 208] on button "Prueba de vida" at bounding box center [378, 205] width 312 height 34
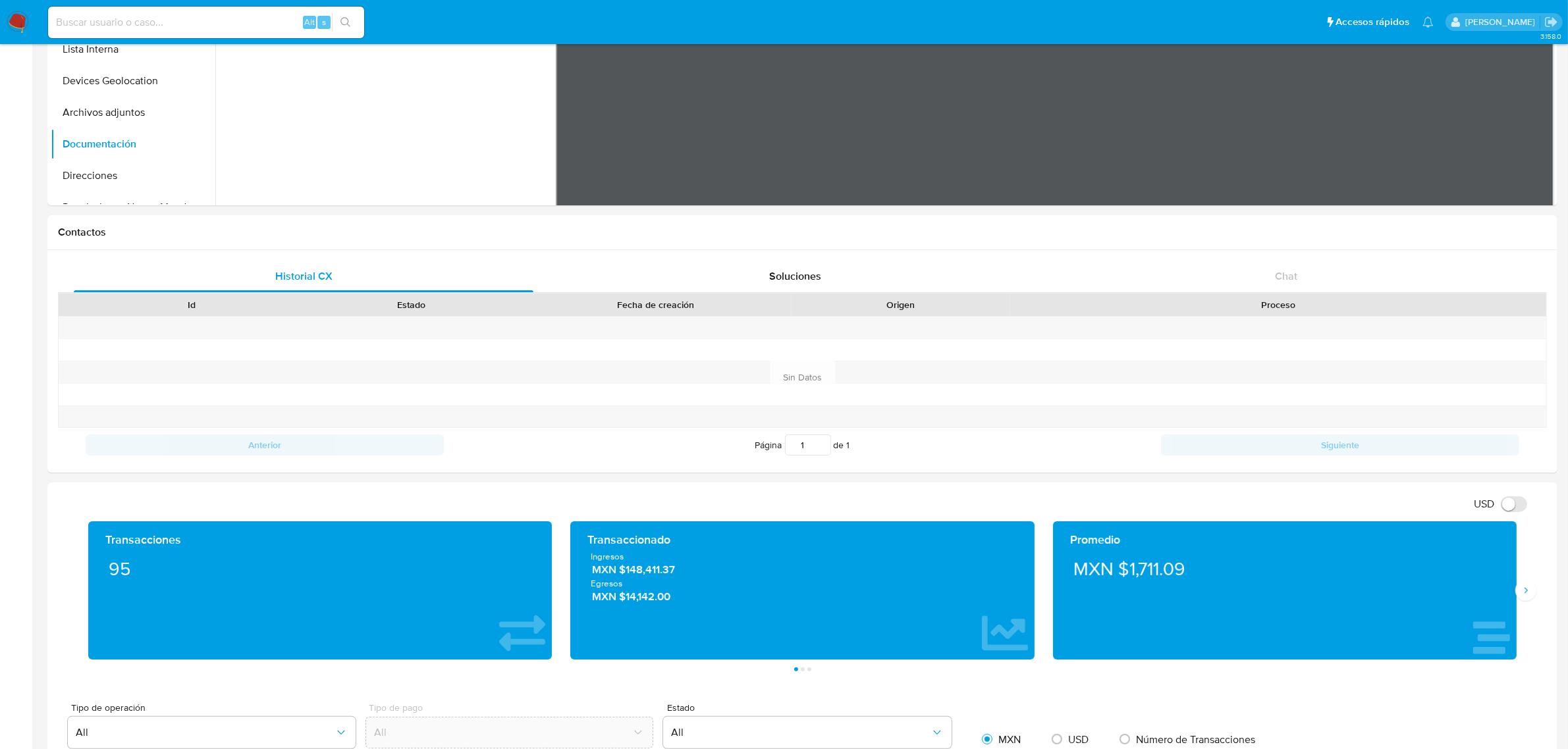
scroll to position [329, 0]
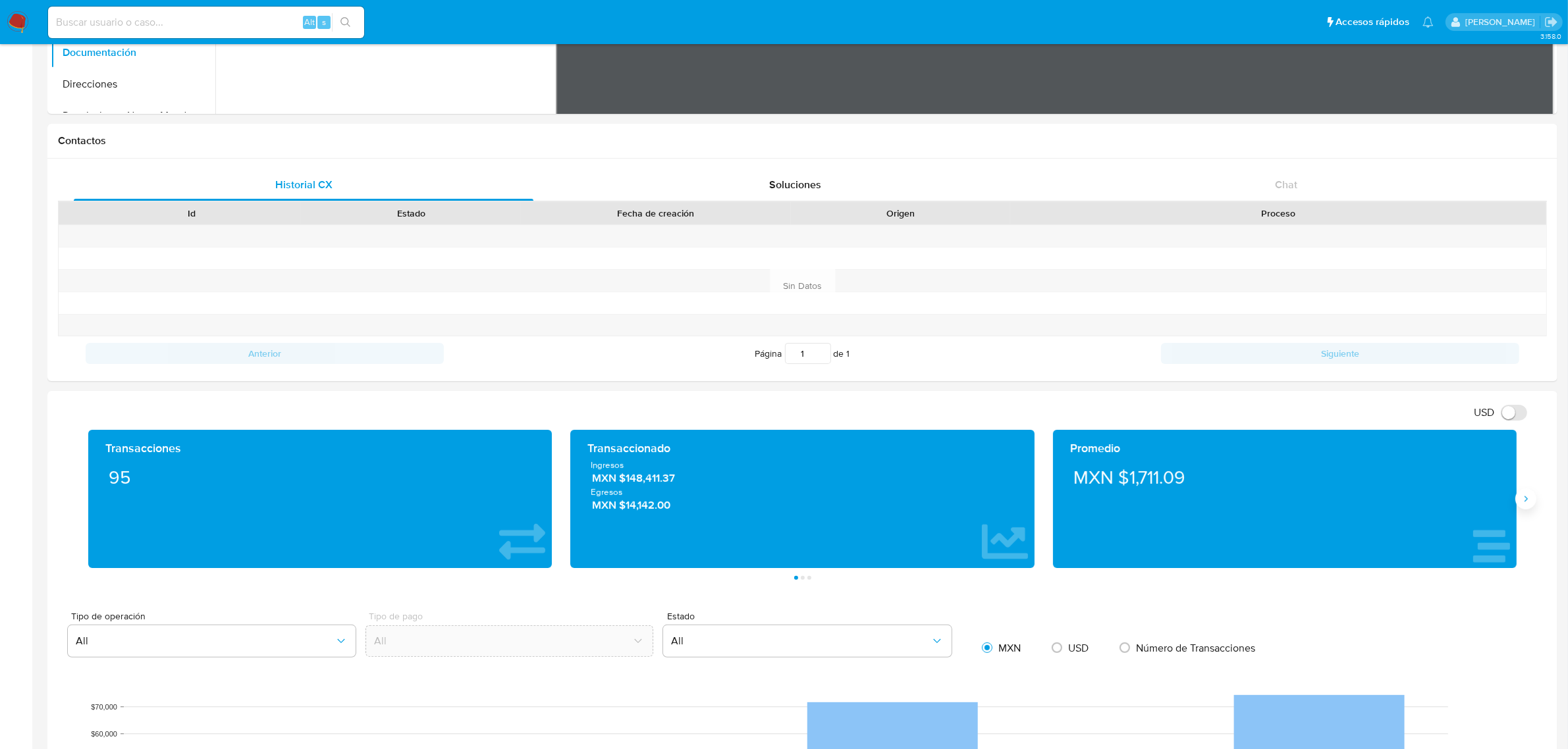
click at [1532, 500] on button "Siguiente" at bounding box center [1526, 499] width 21 height 21
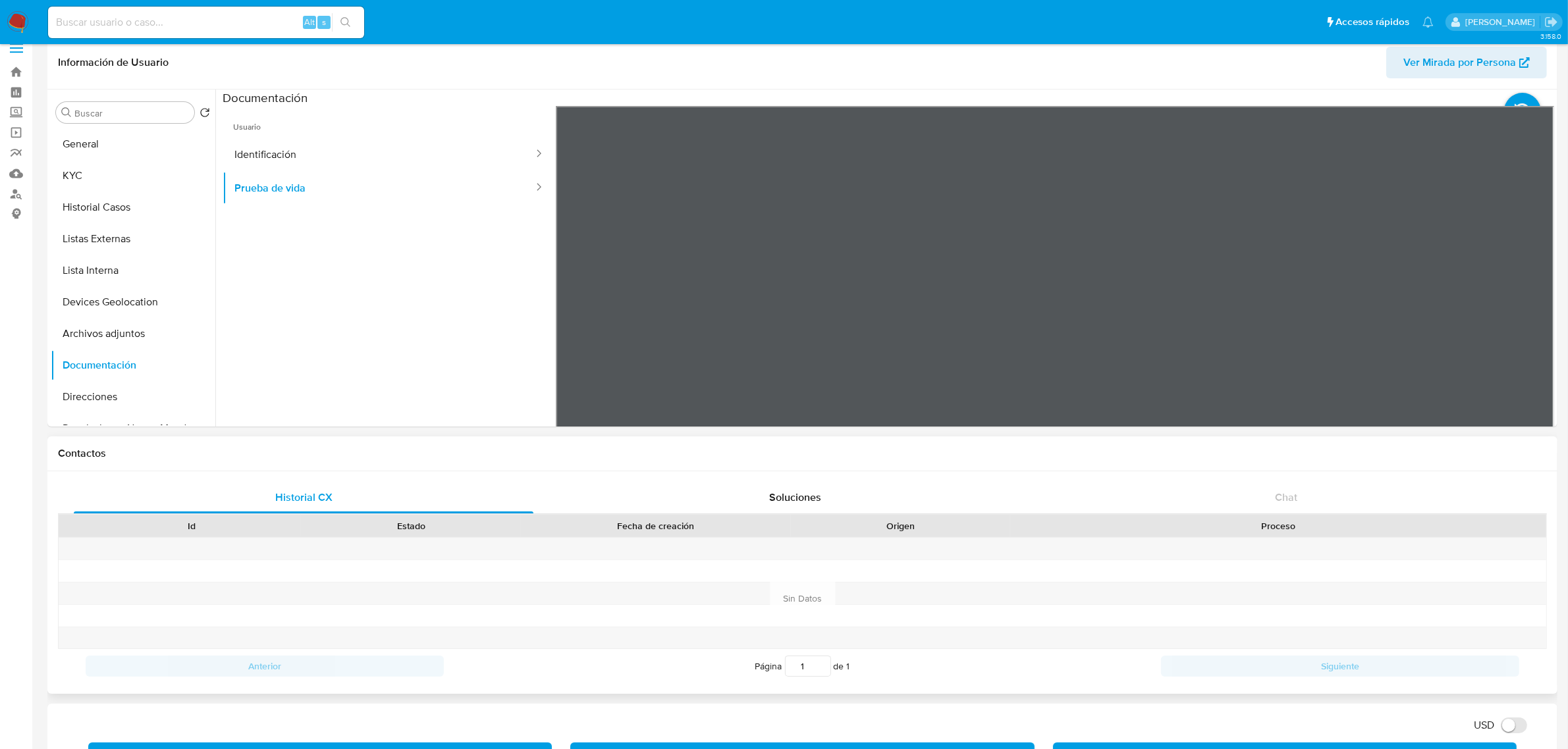
scroll to position [0, 0]
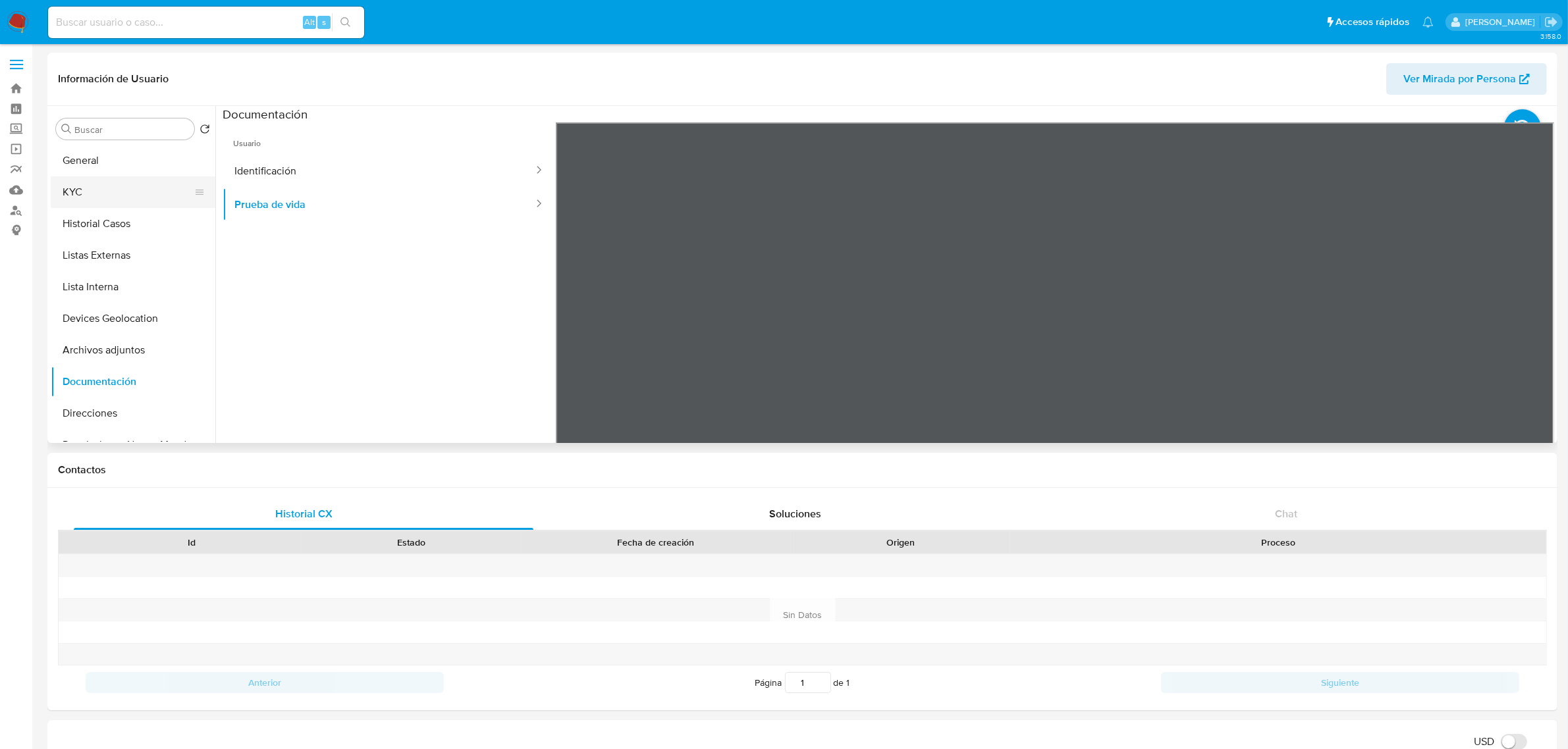
click at [106, 197] on button "KYC" at bounding box center [127, 192] width 154 height 31
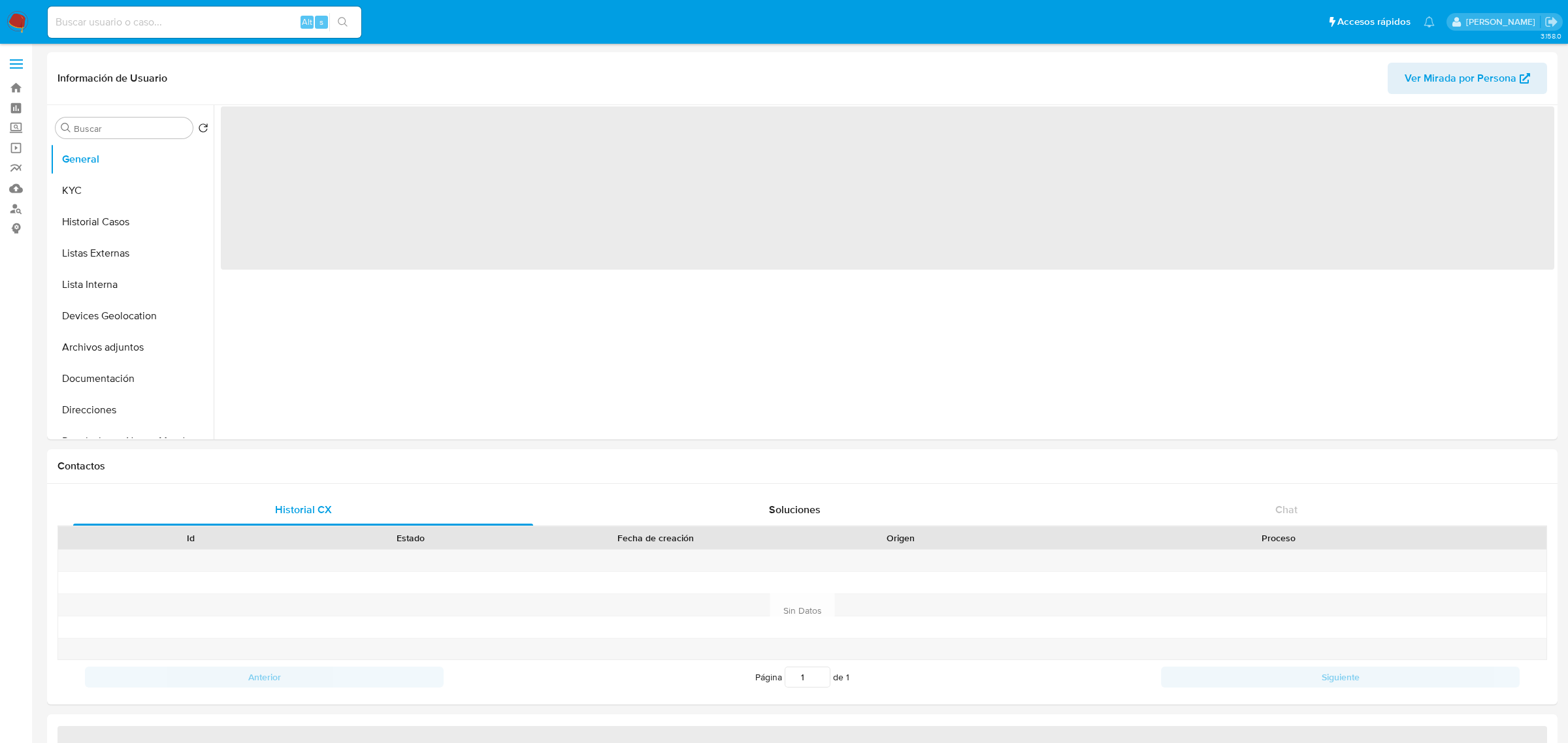
select select "10"
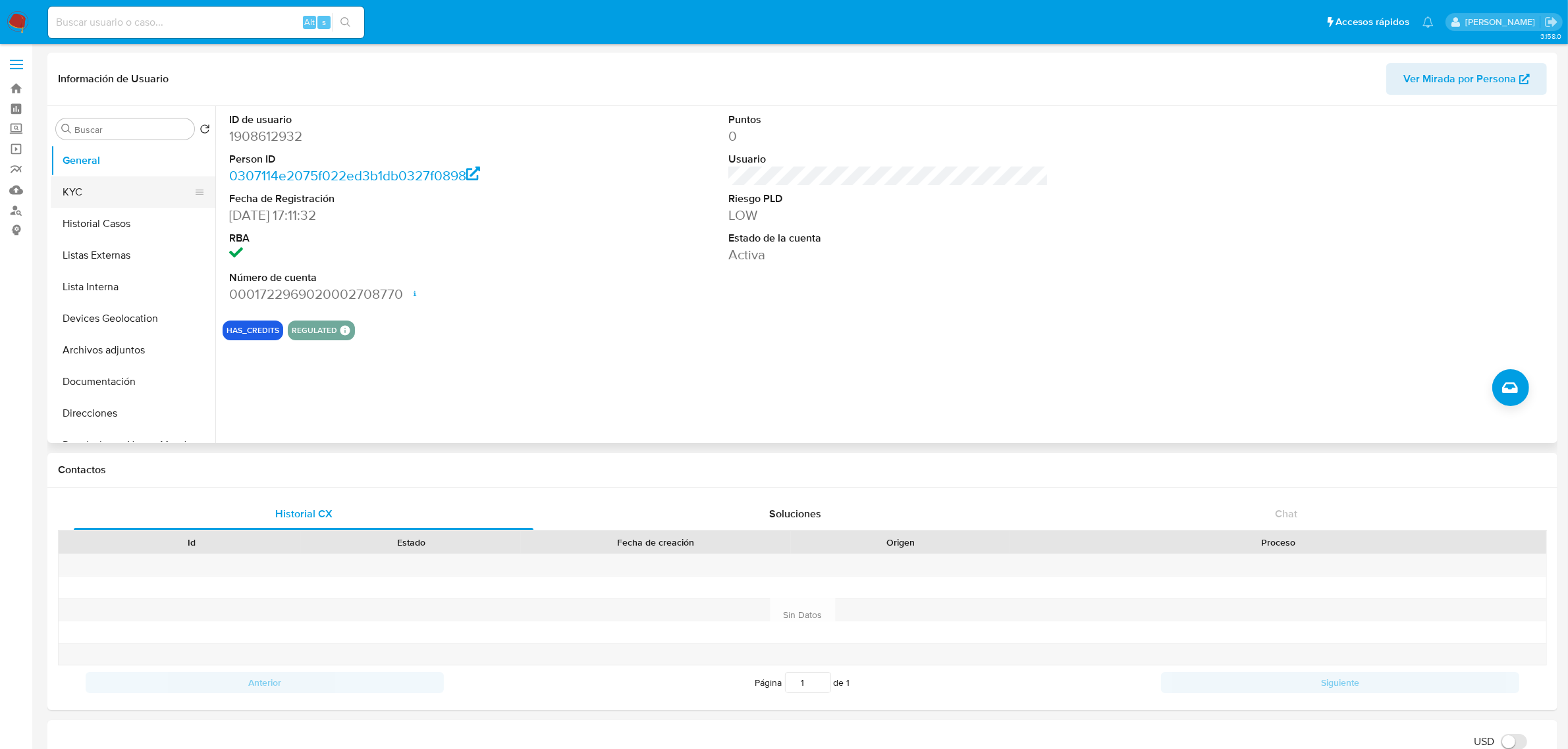
click at [99, 188] on button "KYC" at bounding box center [127, 192] width 154 height 31
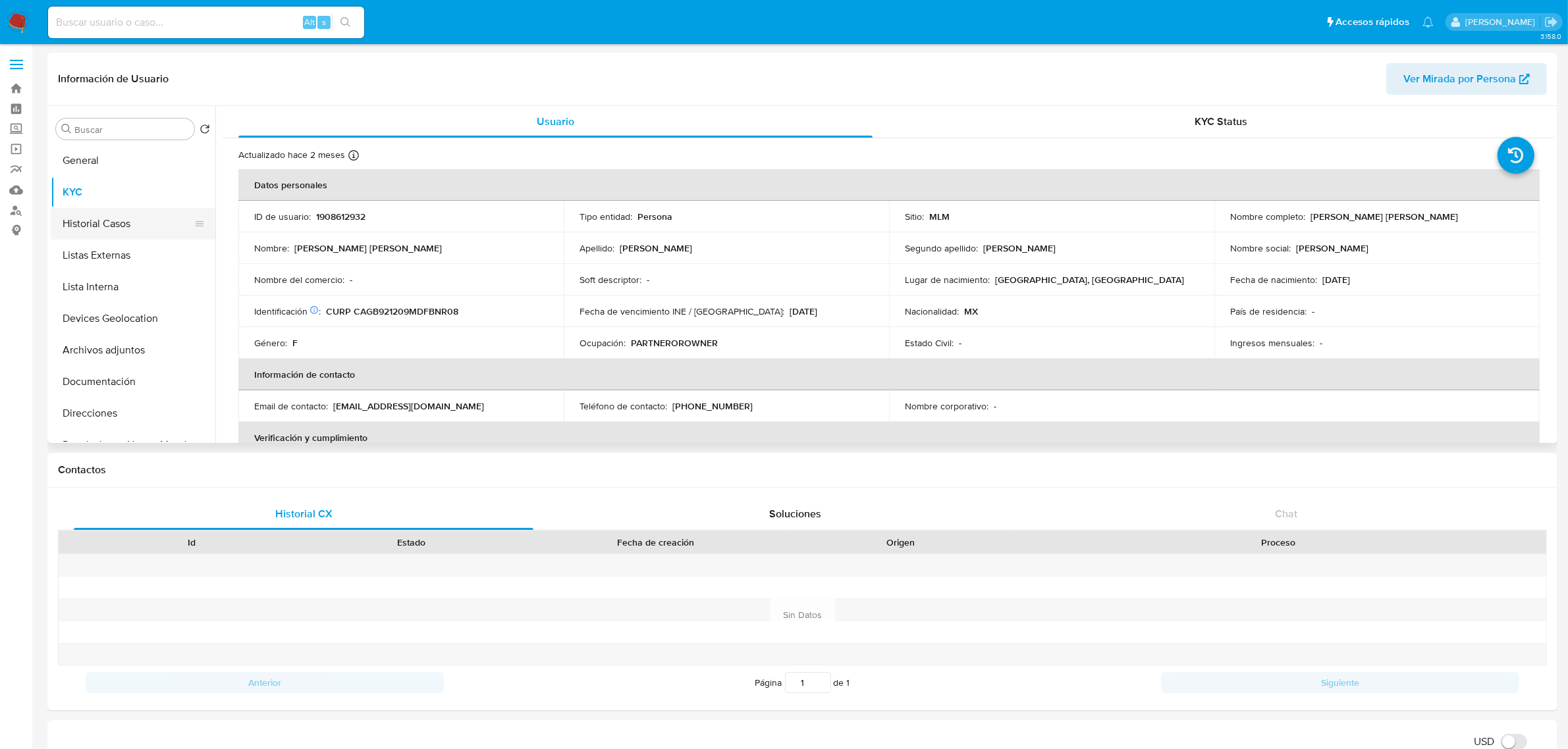
click at [113, 221] on button "Historial Casos" at bounding box center [127, 223] width 154 height 31
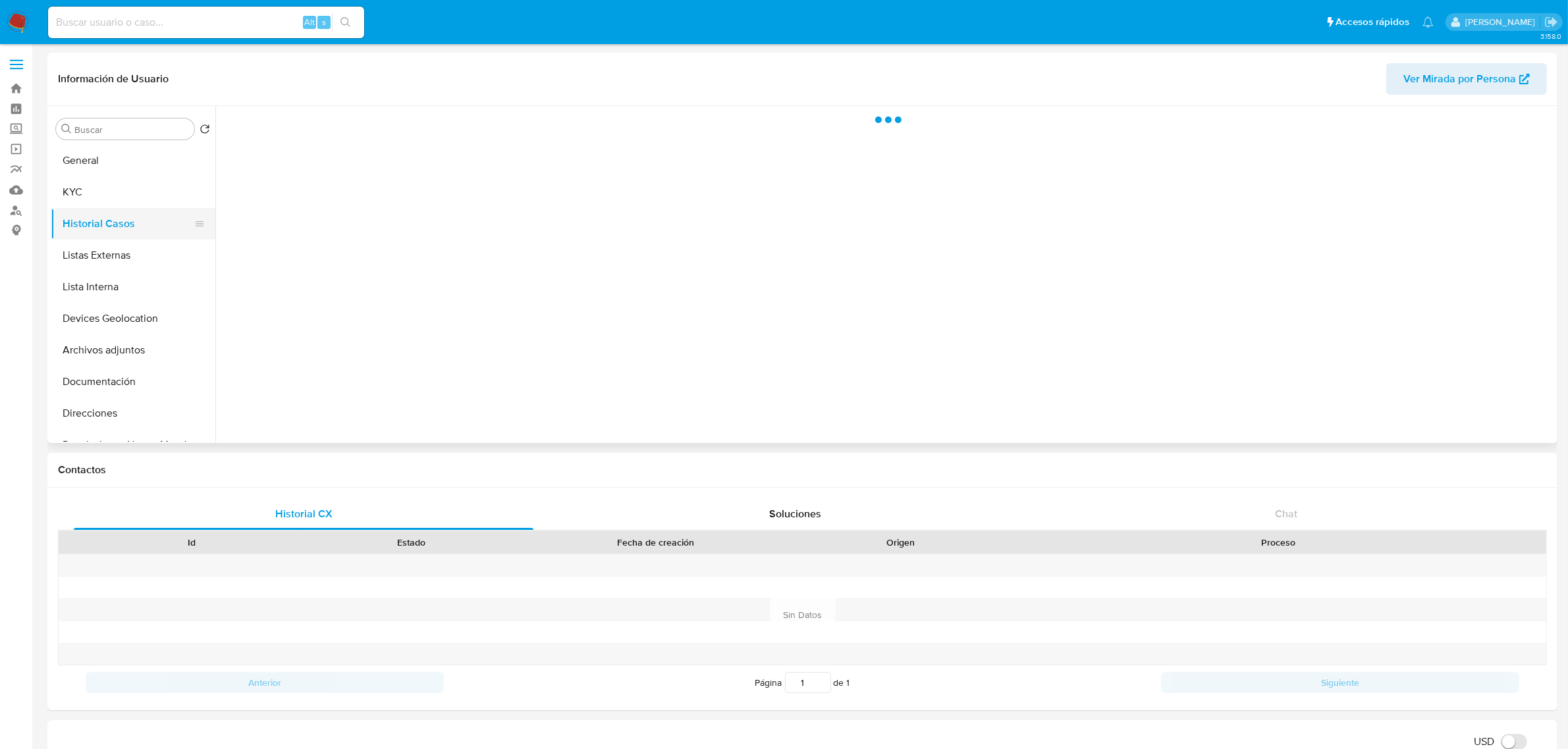
click at [113, 221] on button "Historial Casos" at bounding box center [127, 223] width 154 height 31
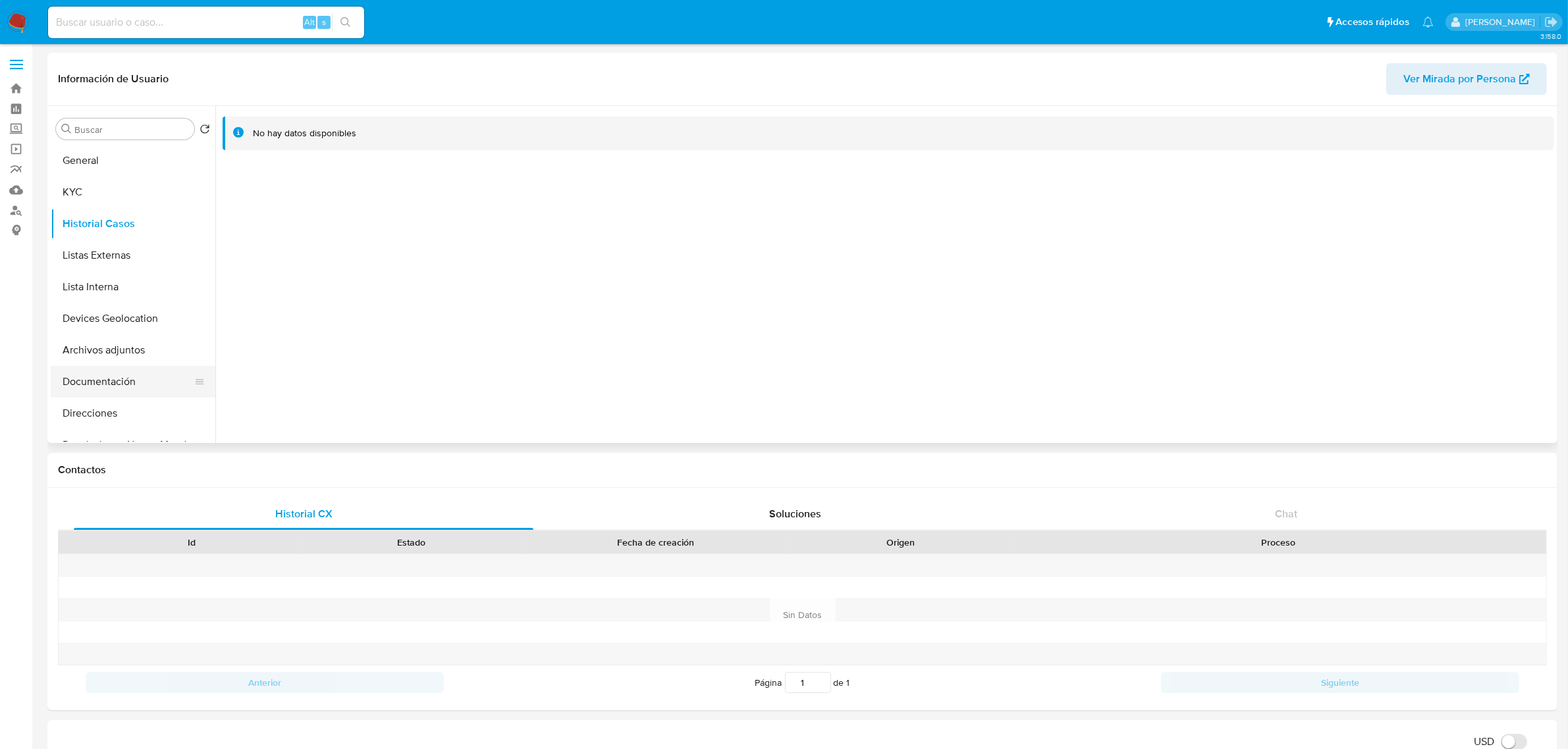
click at [119, 375] on button "Documentación" at bounding box center [127, 382] width 154 height 31
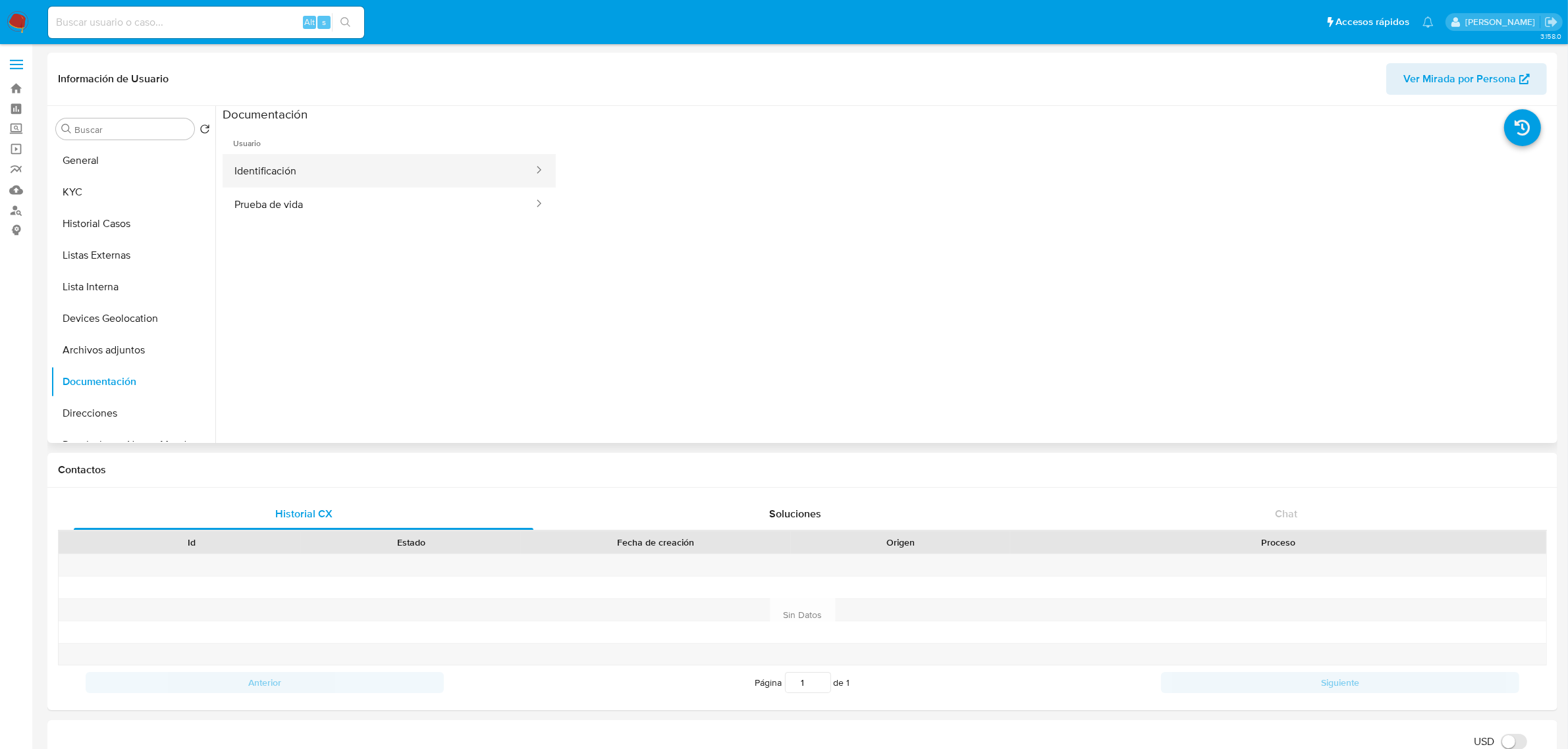
click at [339, 165] on button "Identificación" at bounding box center [378, 171] width 312 height 34
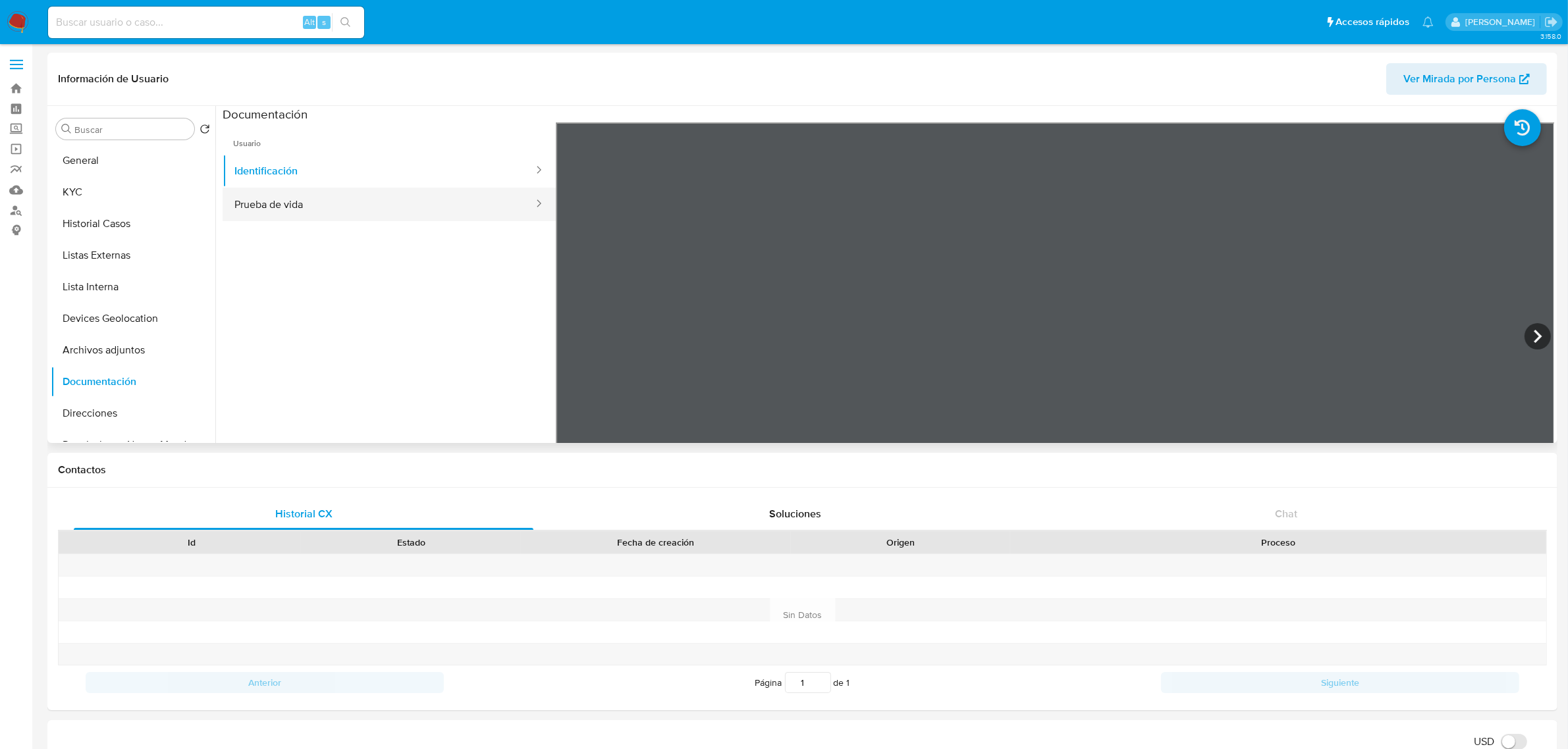
click at [260, 203] on button "Prueba de vida" at bounding box center [378, 205] width 312 height 34
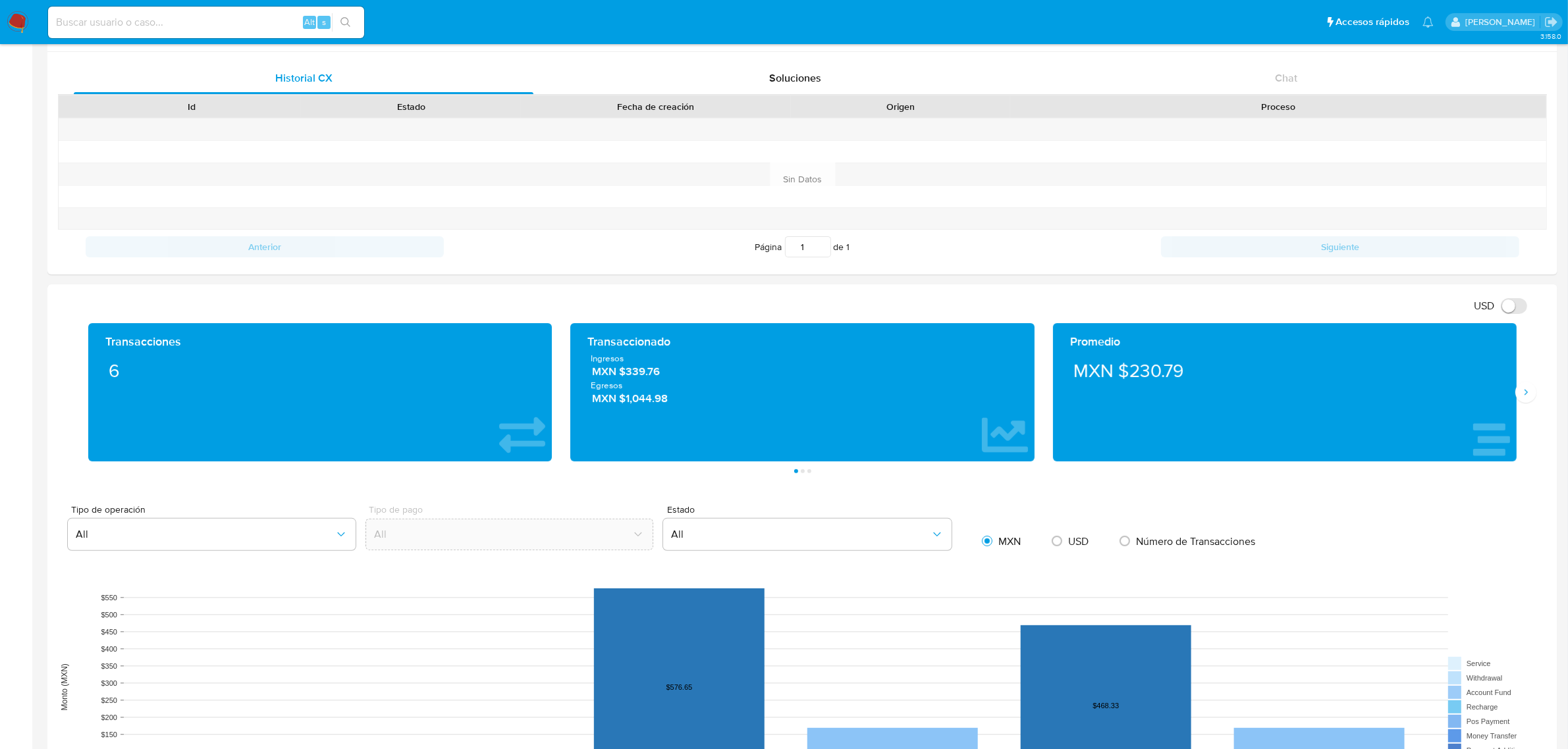
scroll to position [576, 0]
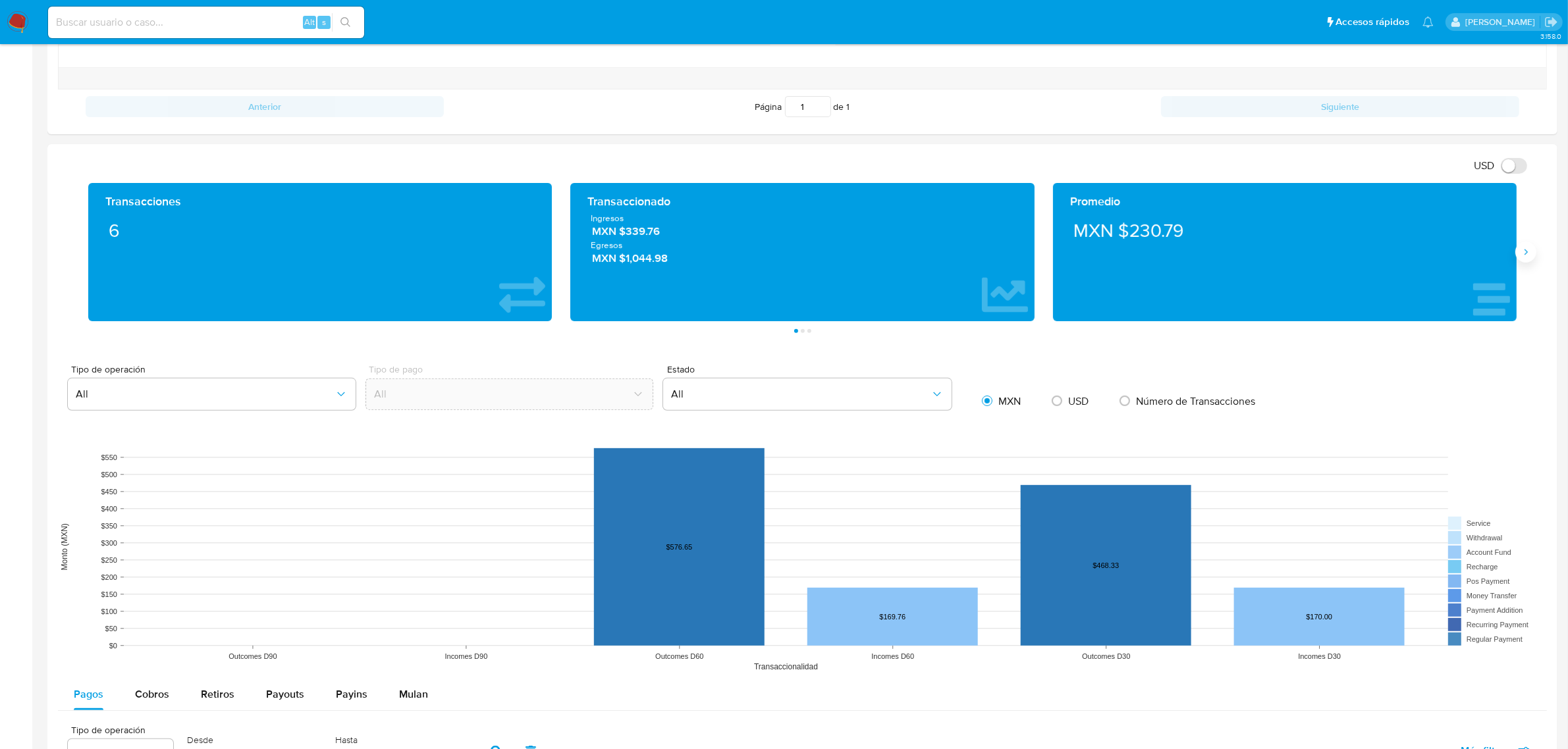
click at [1528, 262] on button "Siguiente" at bounding box center [1526, 252] width 21 height 21
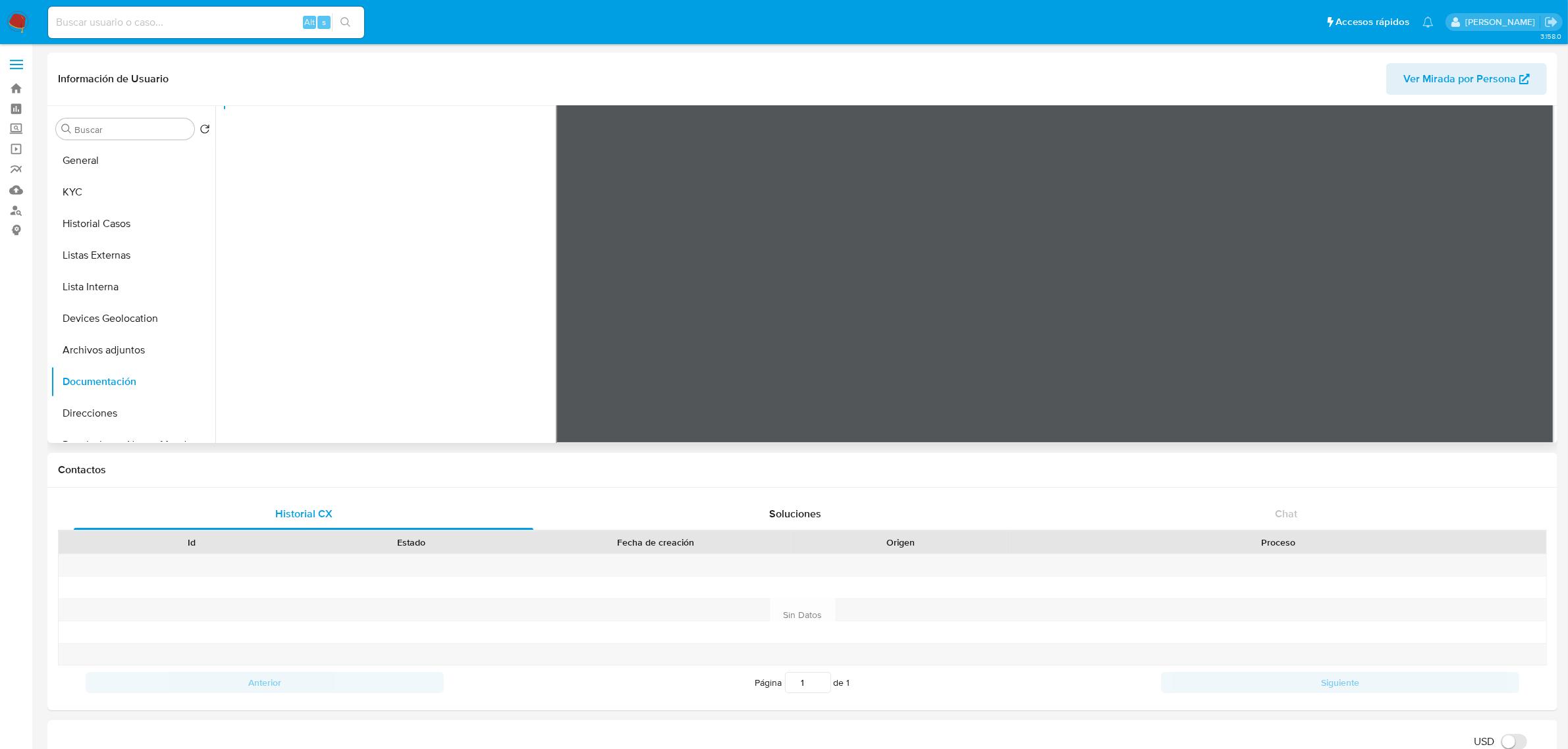
scroll to position [0, 0]
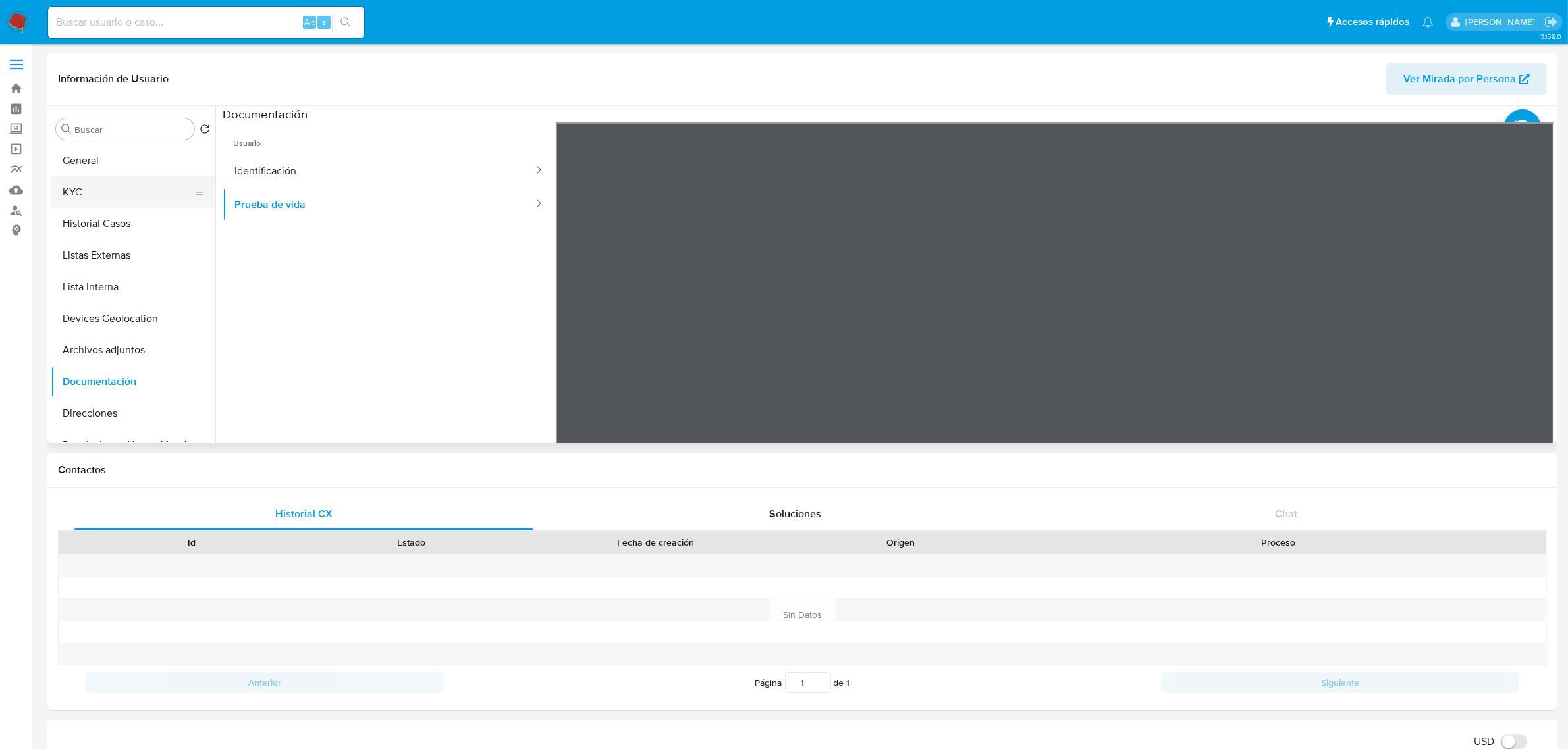
click at [79, 199] on button "KYC" at bounding box center [127, 192] width 154 height 31
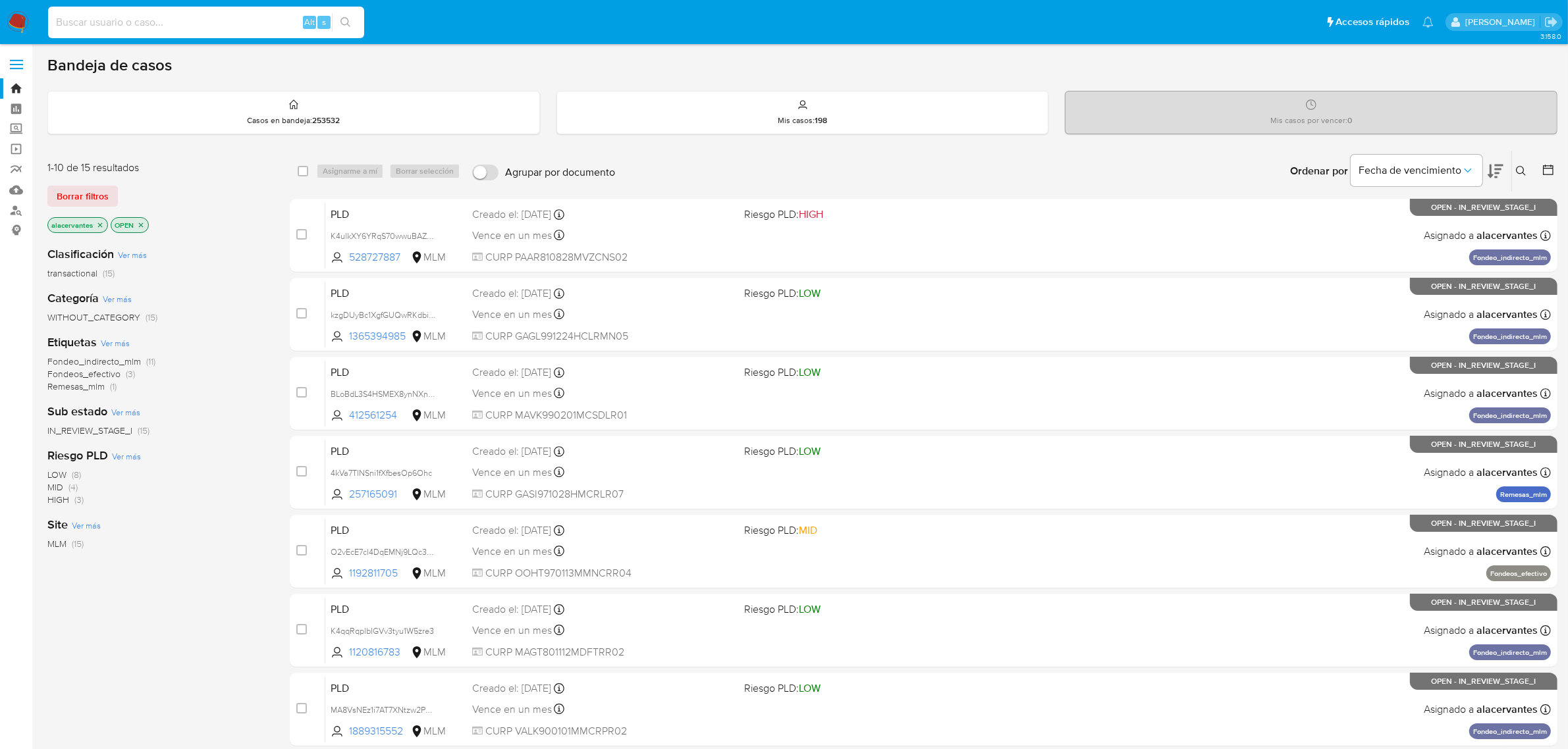
click at [184, 21] on input at bounding box center [206, 23] width 316 height 17
paste input "2546436768"
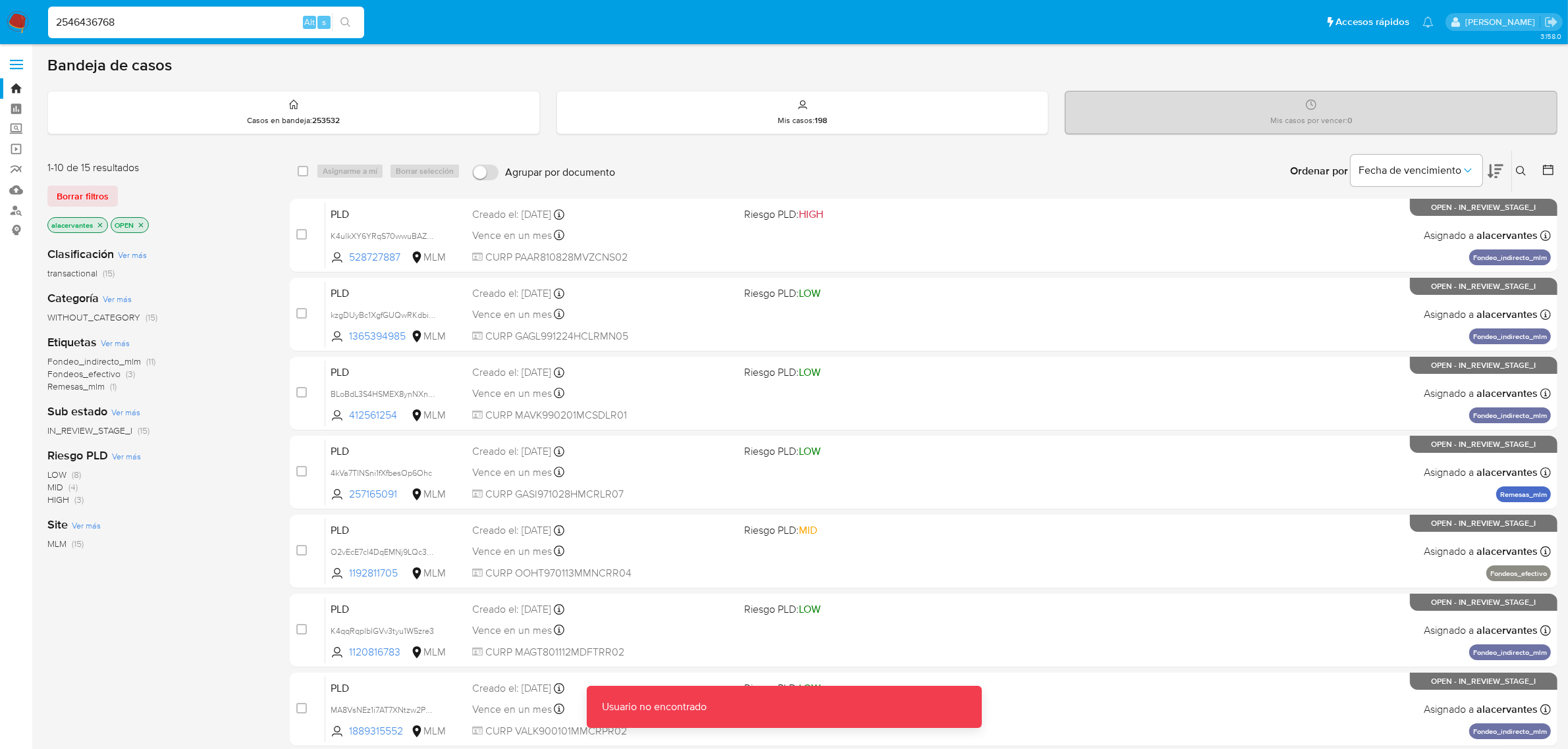
click at [168, 24] on input "2546436768" at bounding box center [206, 23] width 316 height 17
type input "2546436768"
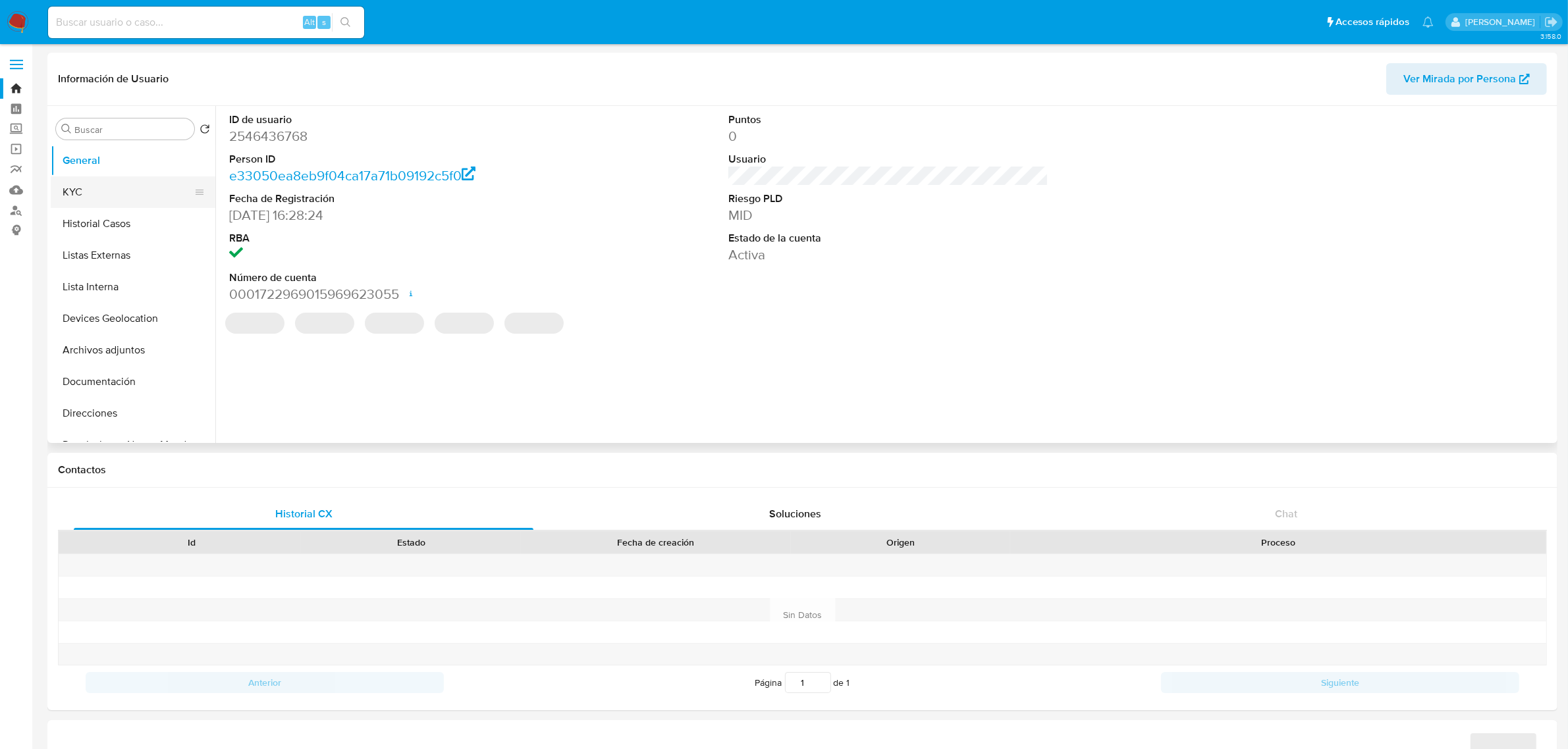
select select "10"
click at [126, 184] on button "KYC" at bounding box center [127, 192] width 154 height 31
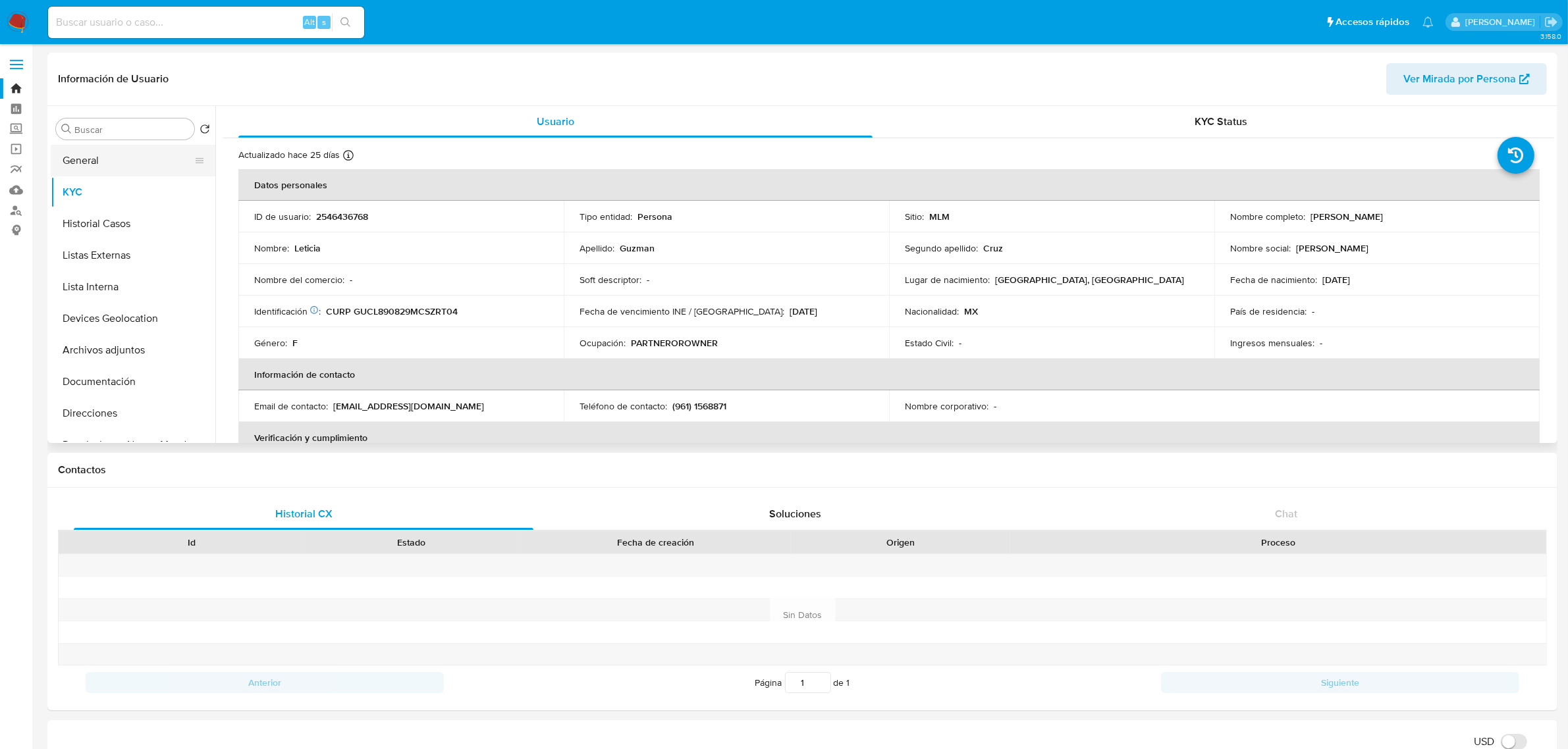
click at [136, 160] on button "General" at bounding box center [127, 160] width 154 height 31
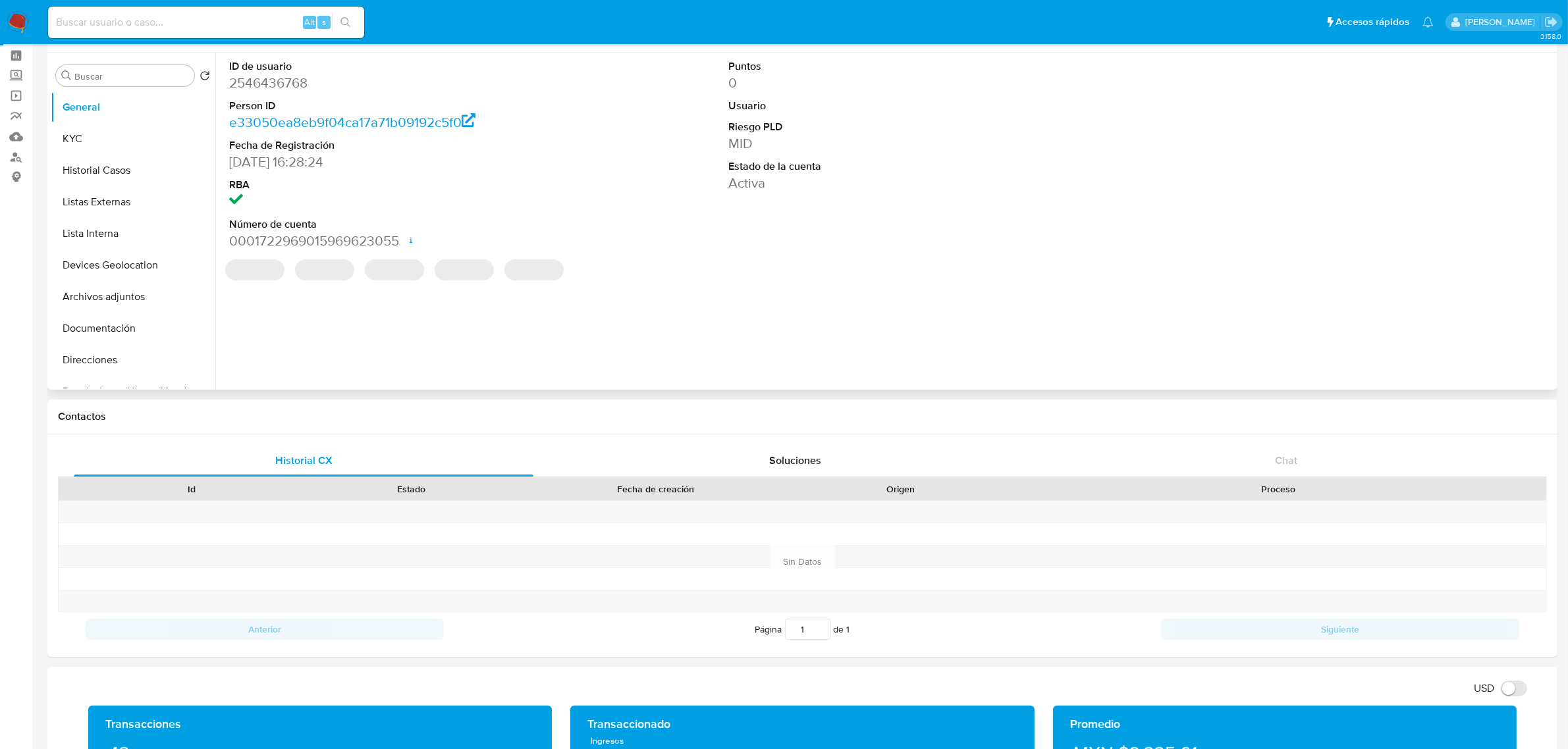
scroll to position [83, 0]
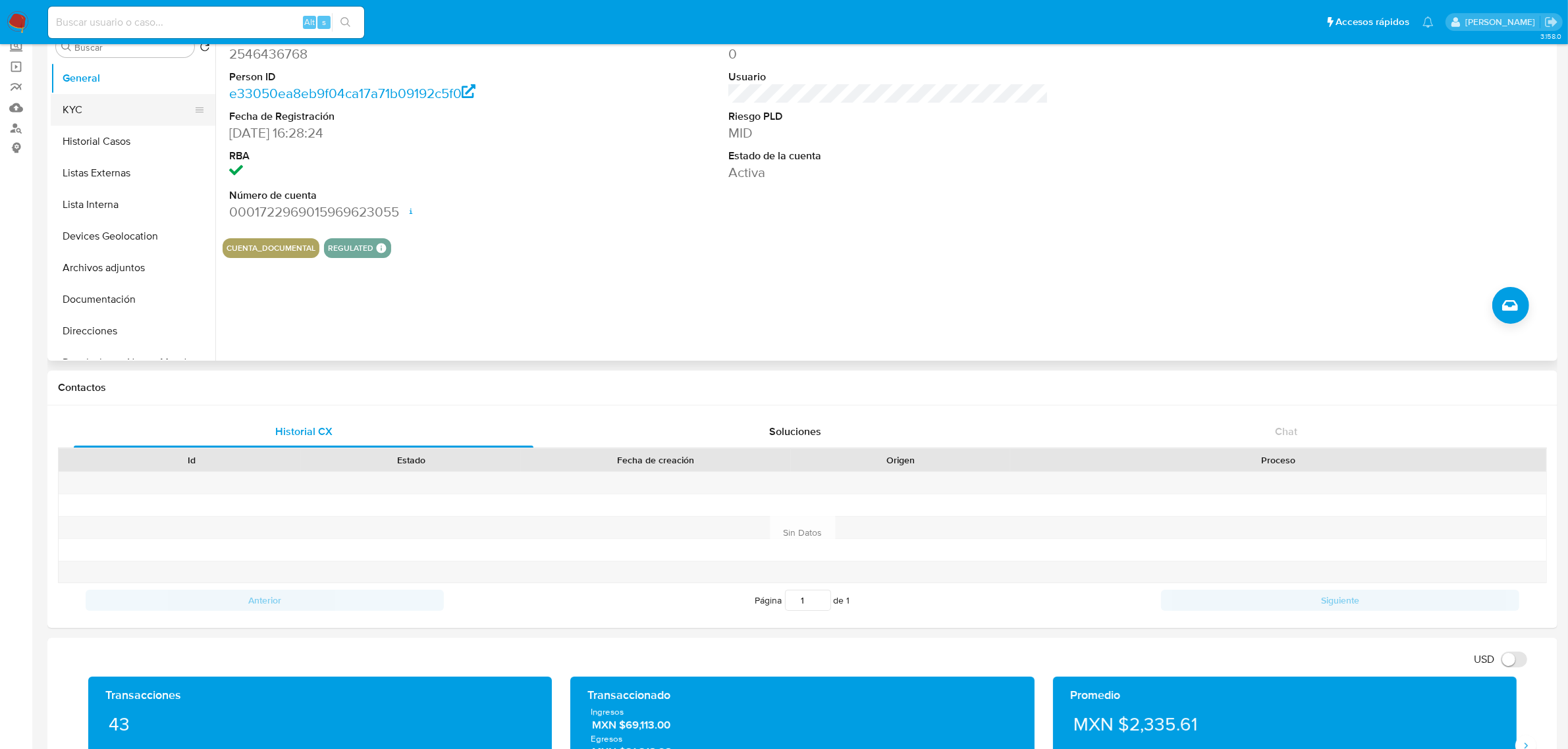
click at [73, 117] on button "KYC" at bounding box center [127, 110] width 154 height 31
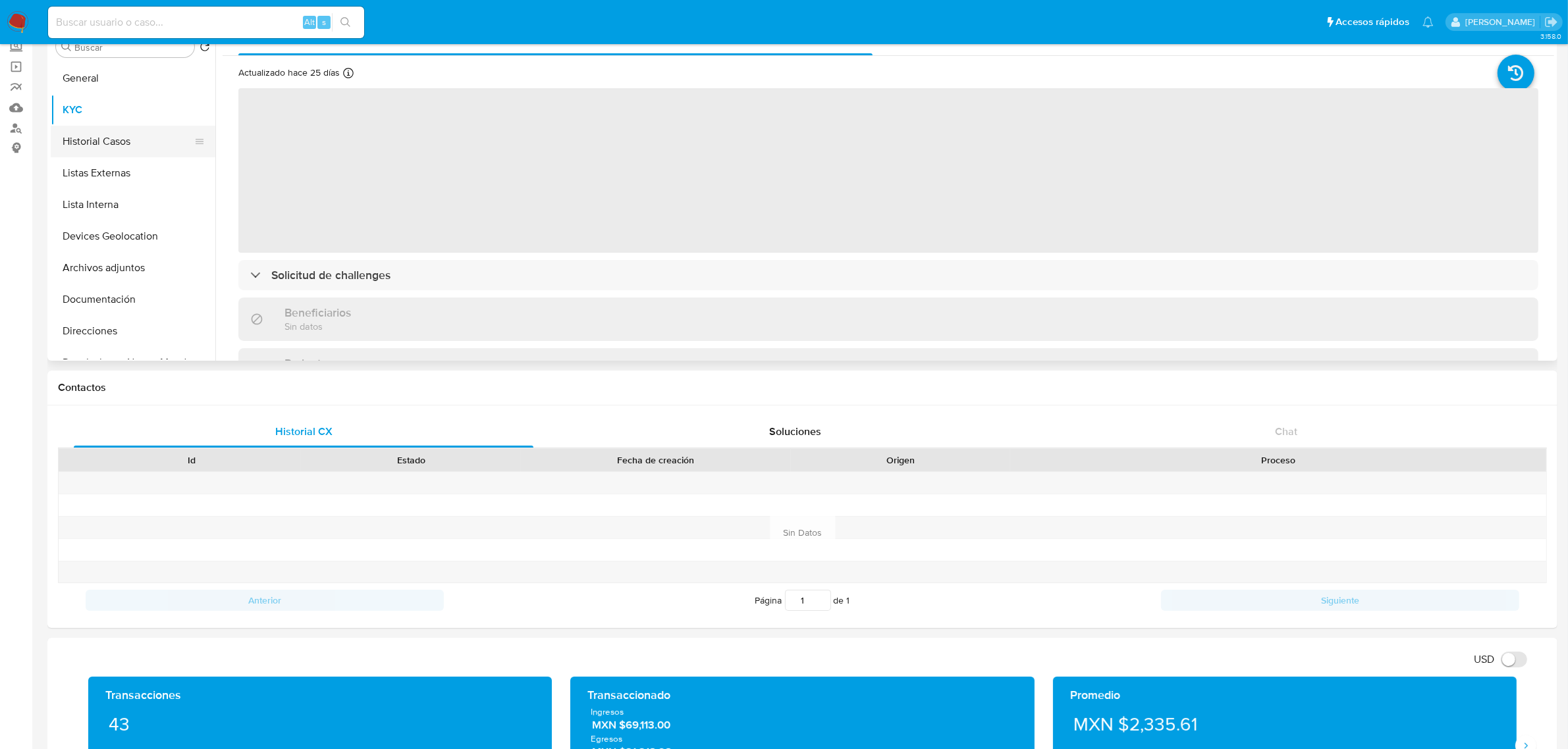
click at [83, 142] on button "Historial Casos" at bounding box center [127, 142] width 154 height 31
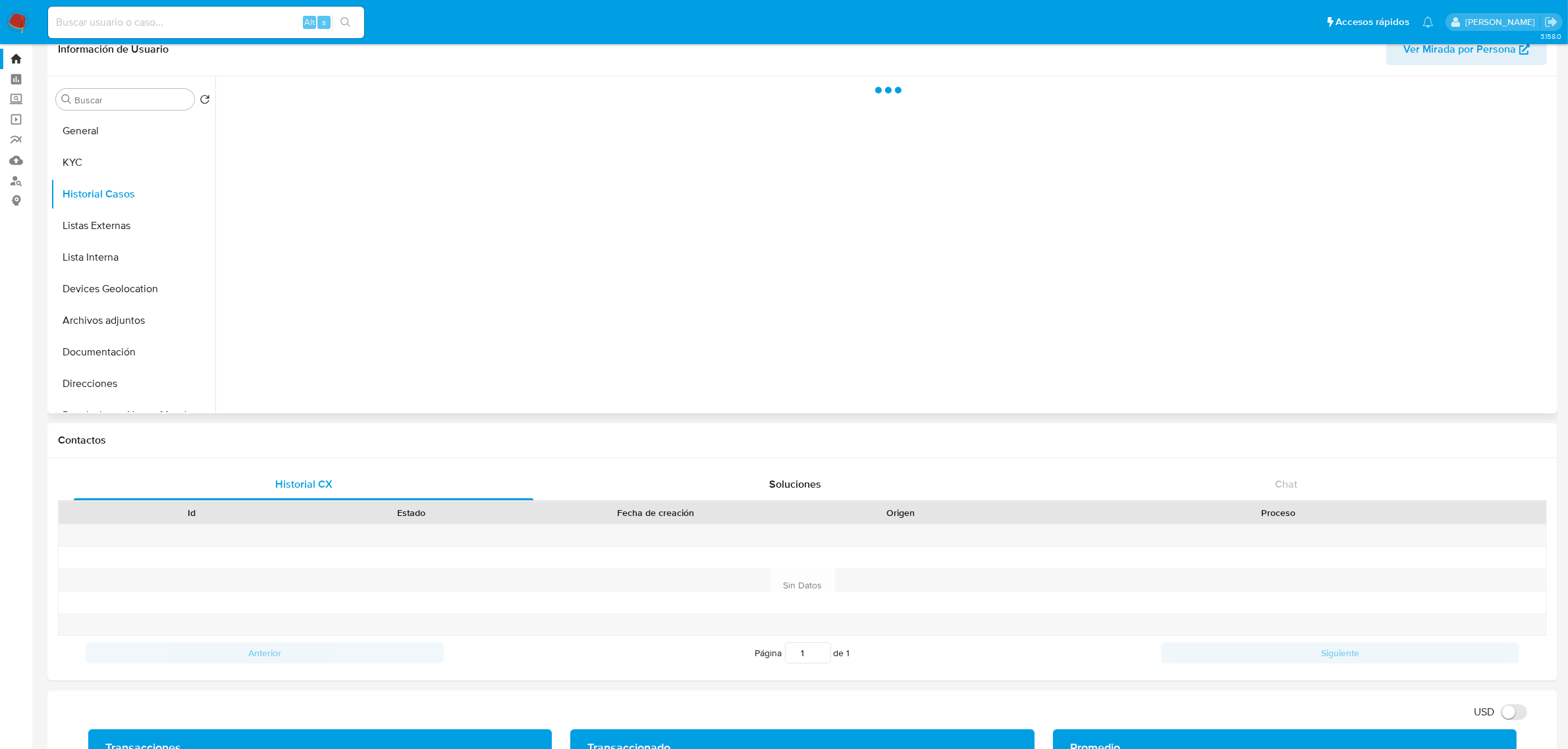
scroll to position [0, 0]
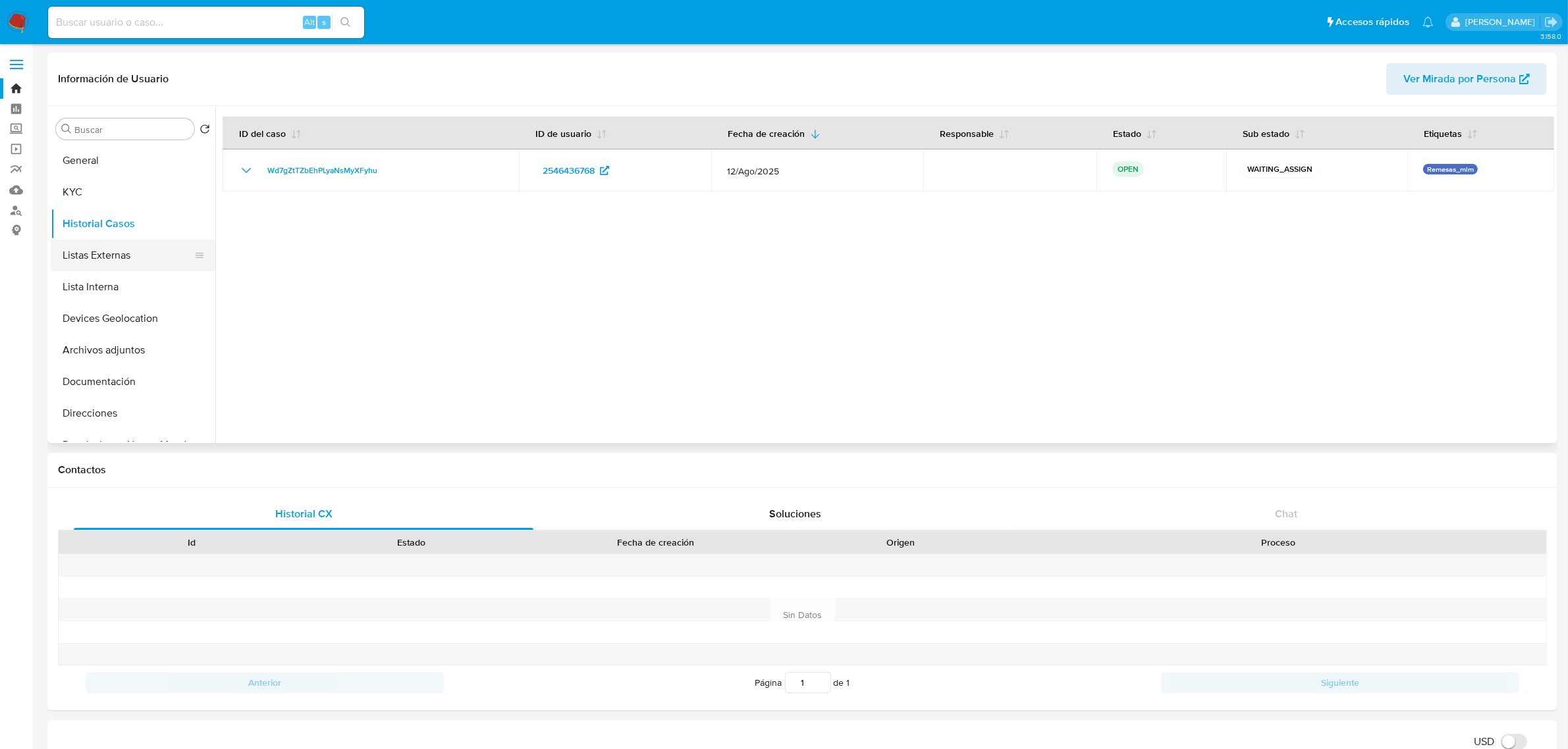
click at [109, 252] on button "Listas Externas" at bounding box center [127, 256] width 154 height 31
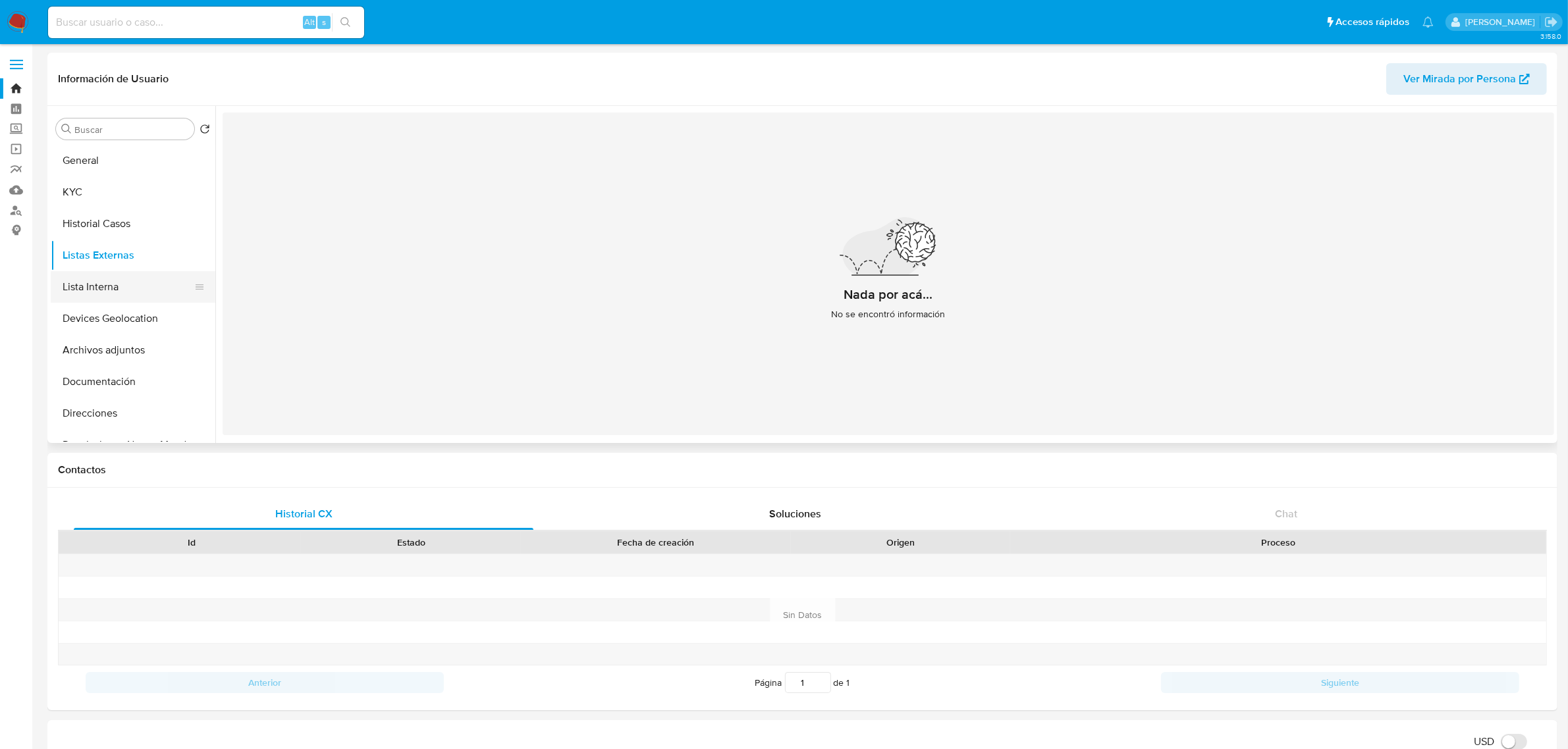
click at [102, 288] on button "Lista Interna" at bounding box center [127, 287] width 154 height 31
click at [113, 327] on button "Devices Geolocation" at bounding box center [127, 319] width 154 height 31
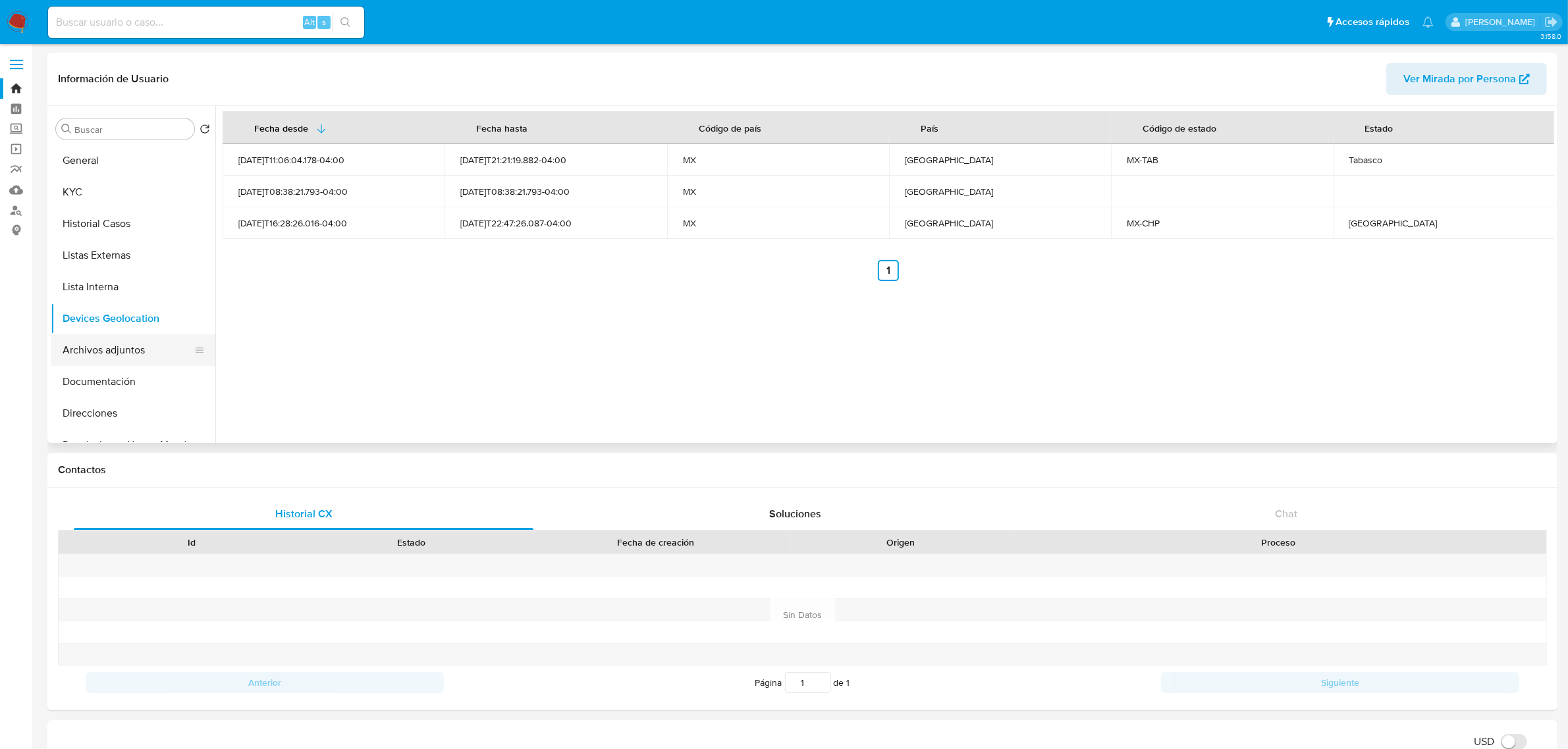
click at [116, 348] on button "Archivos adjuntos" at bounding box center [127, 350] width 154 height 31
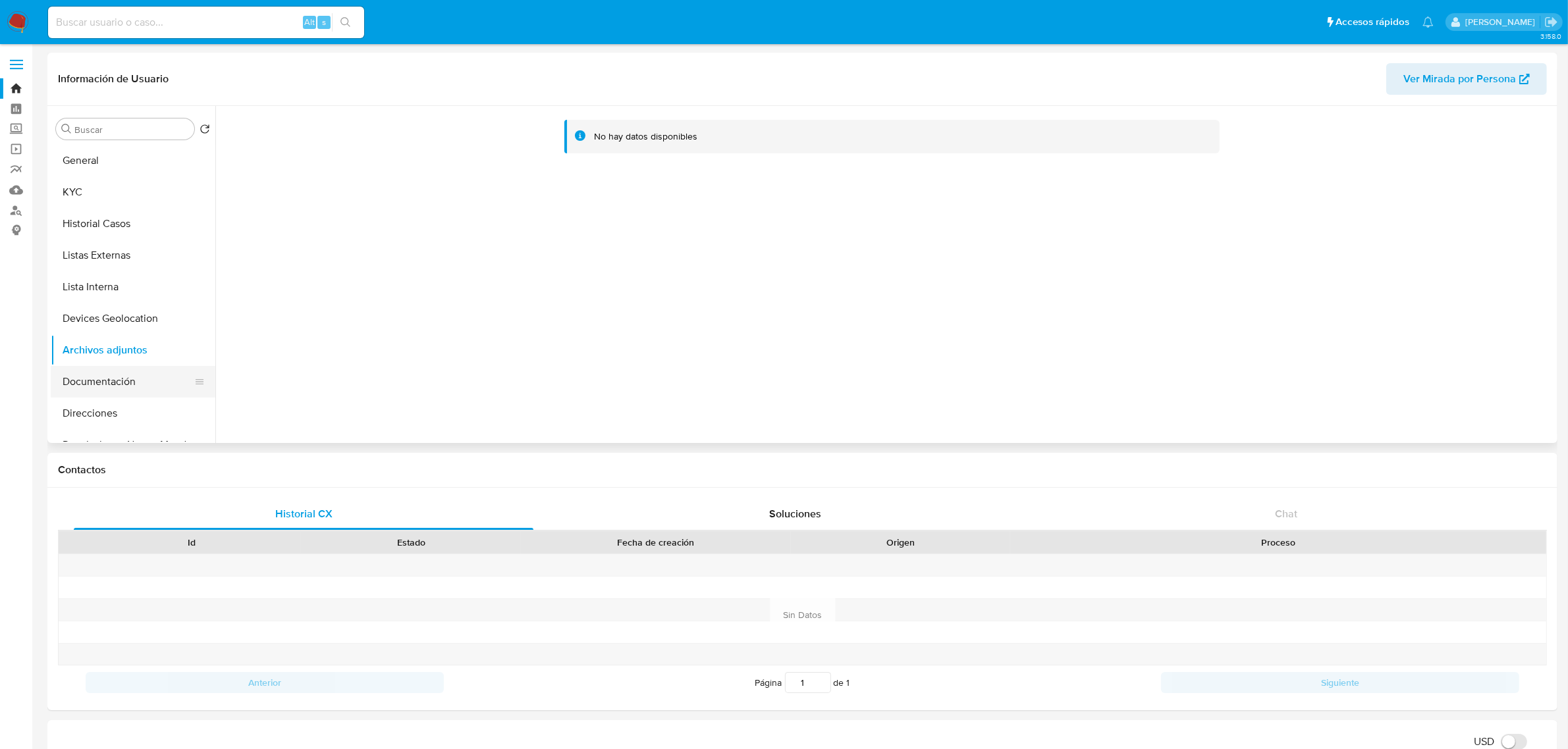
click at [136, 389] on button "Documentación" at bounding box center [127, 382] width 154 height 31
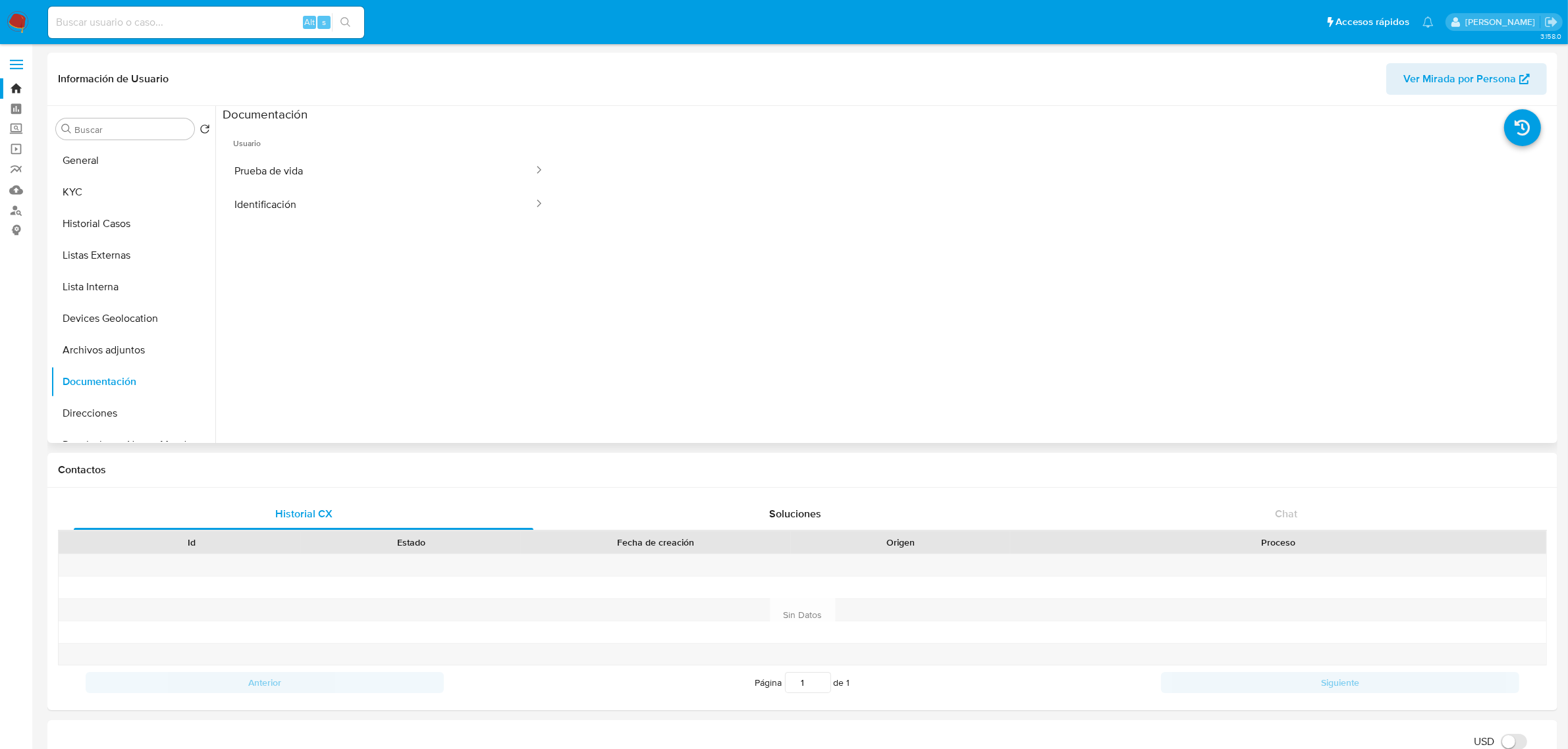
click at [294, 150] on span "Usuario" at bounding box center [389, 138] width 333 height 31
click at [301, 165] on button "Prueba de vida" at bounding box center [378, 171] width 312 height 34
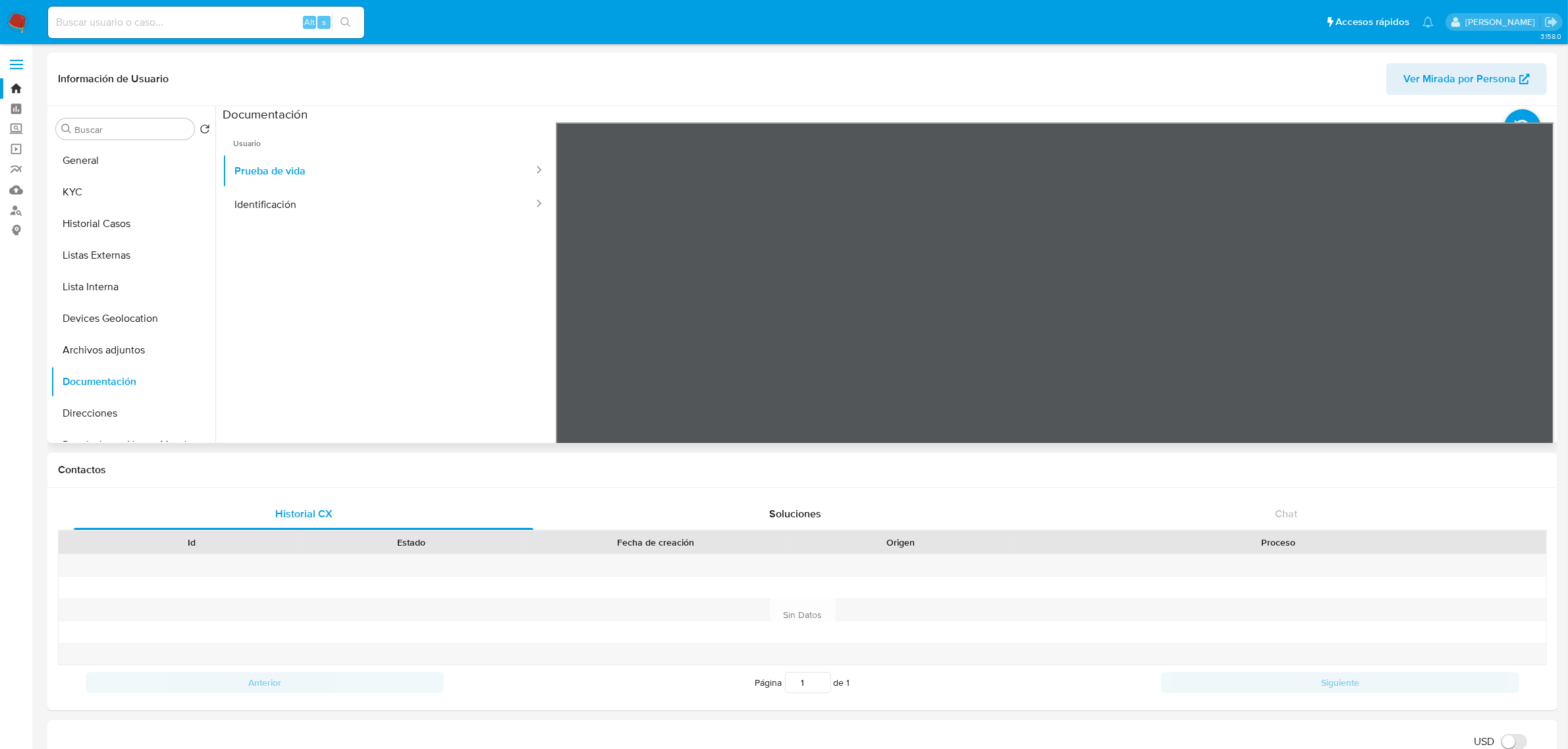
scroll to position [40, 0]
click at [271, 205] on button "Identificación" at bounding box center [378, 205] width 312 height 34
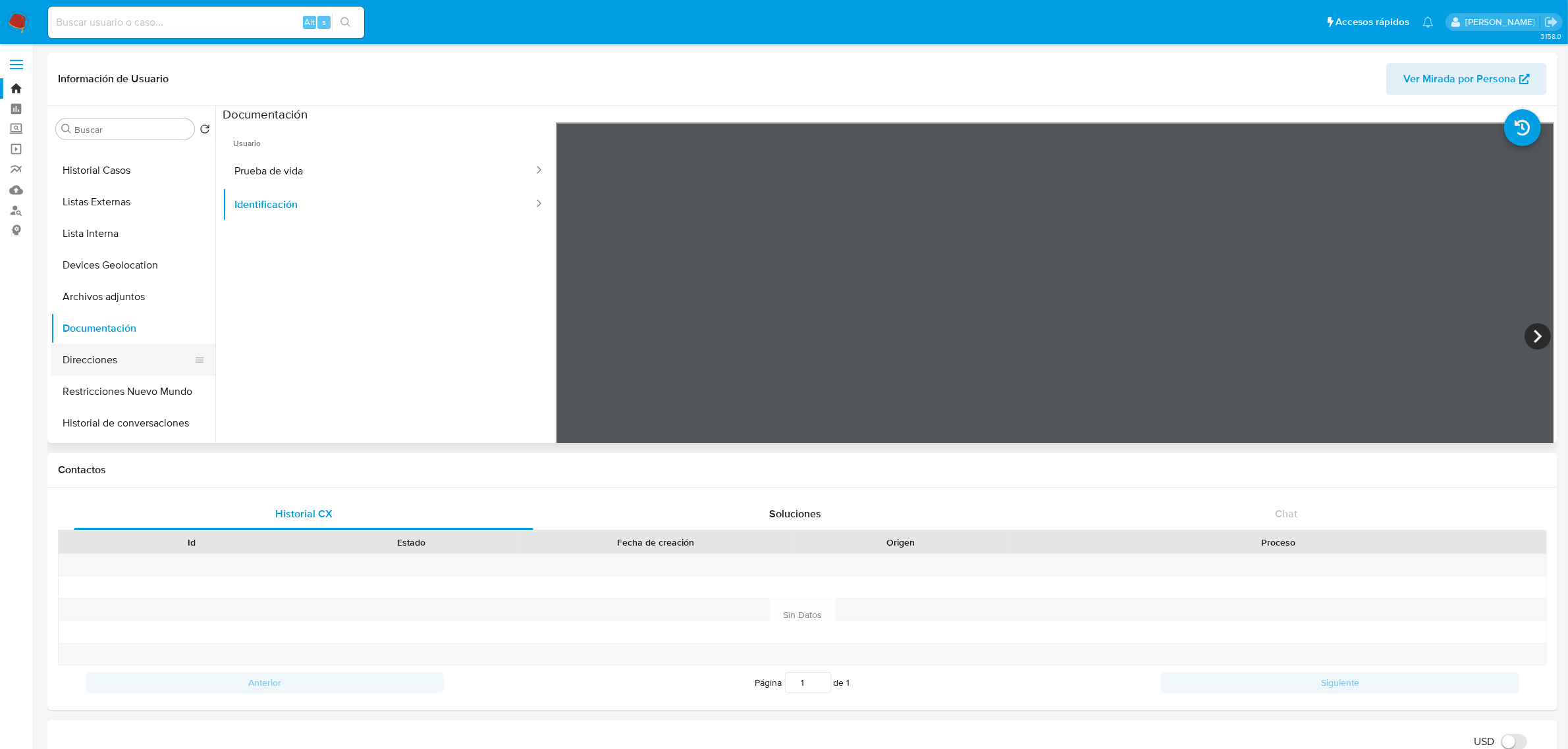
scroll to position [83, 0]
click at [135, 360] on button "Restricciones Nuevo Mundo" at bounding box center [127, 363] width 154 height 31
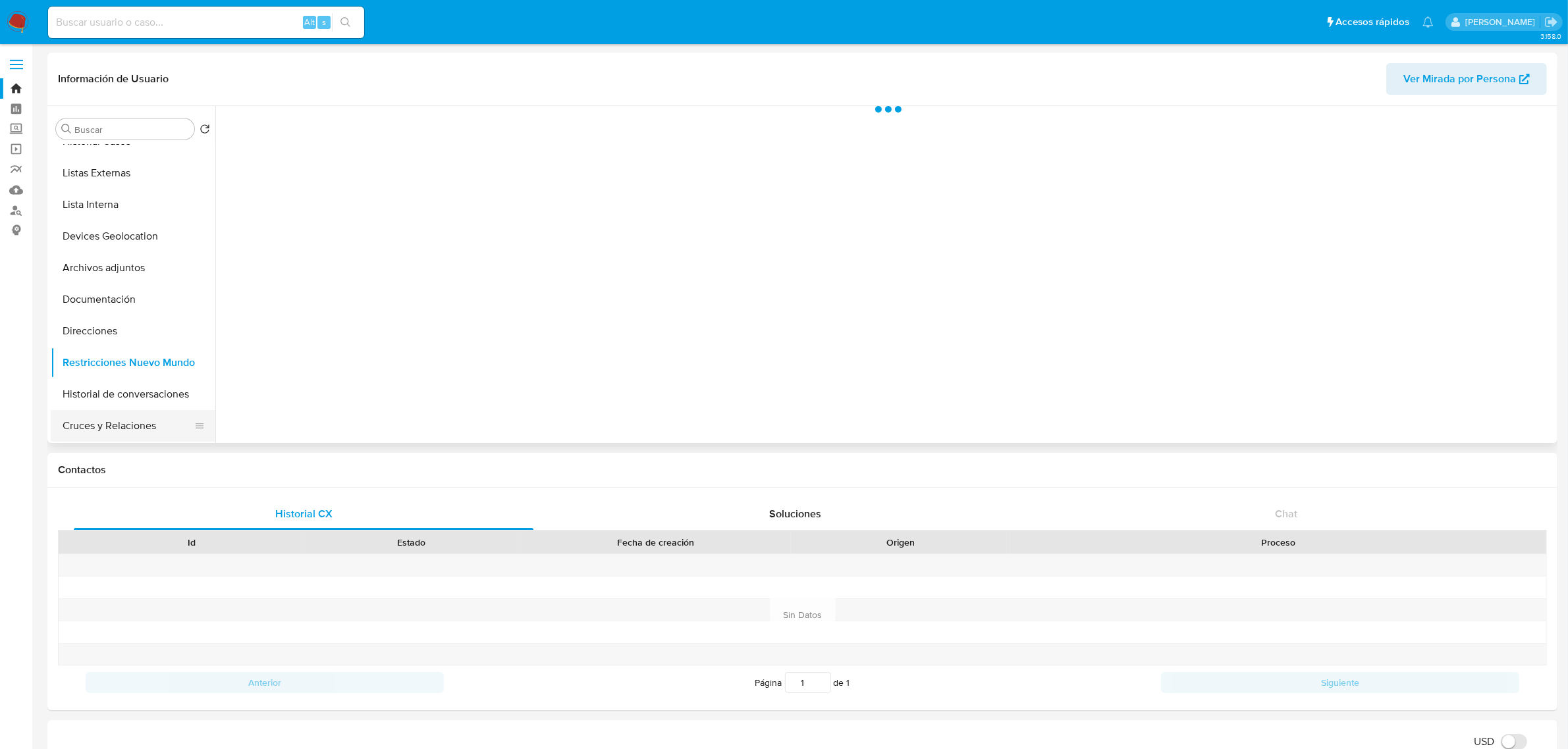
click at [139, 417] on button "Cruces y Relaciones" at bounding box center [127, 426] width 154 height 31
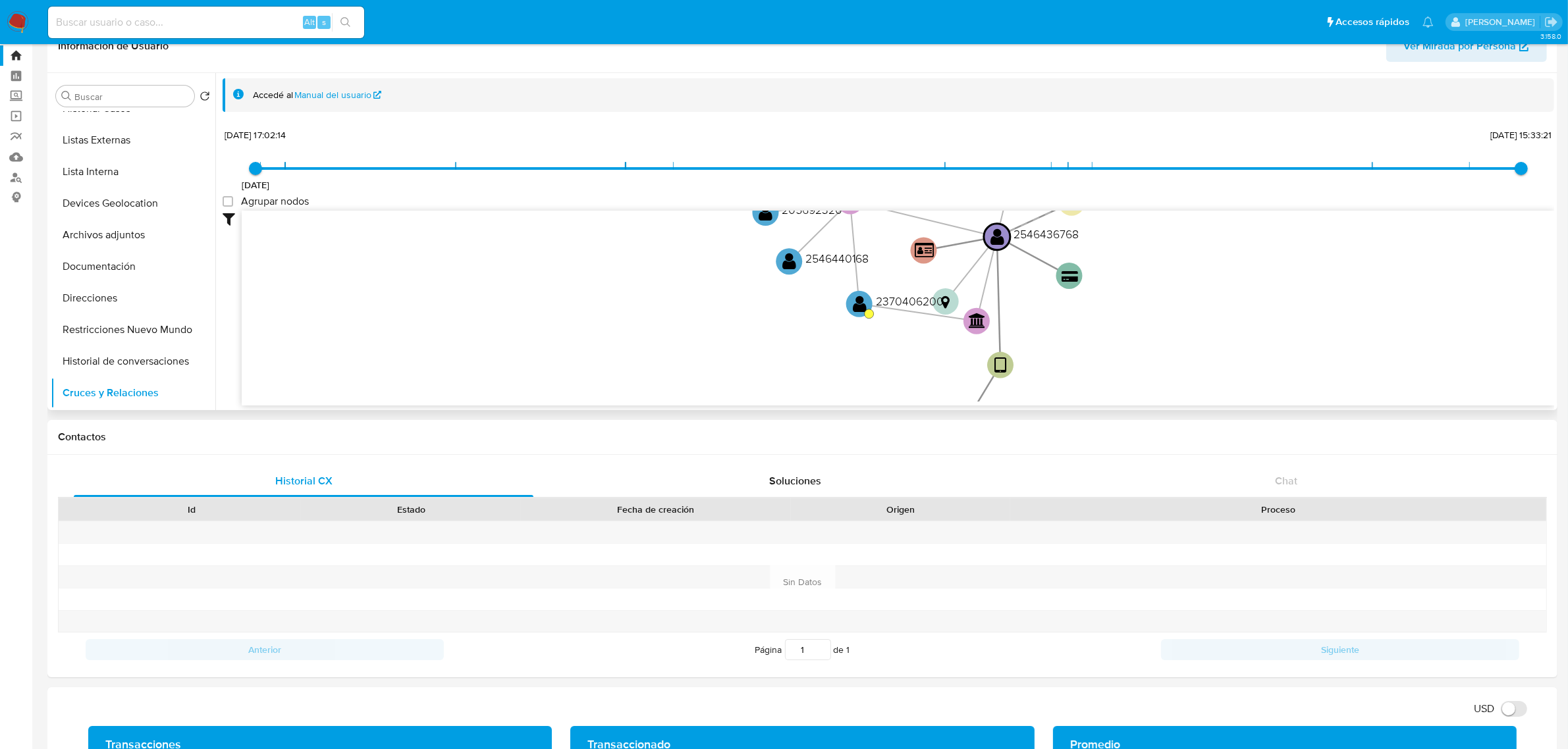
scroll to position [0, 0]
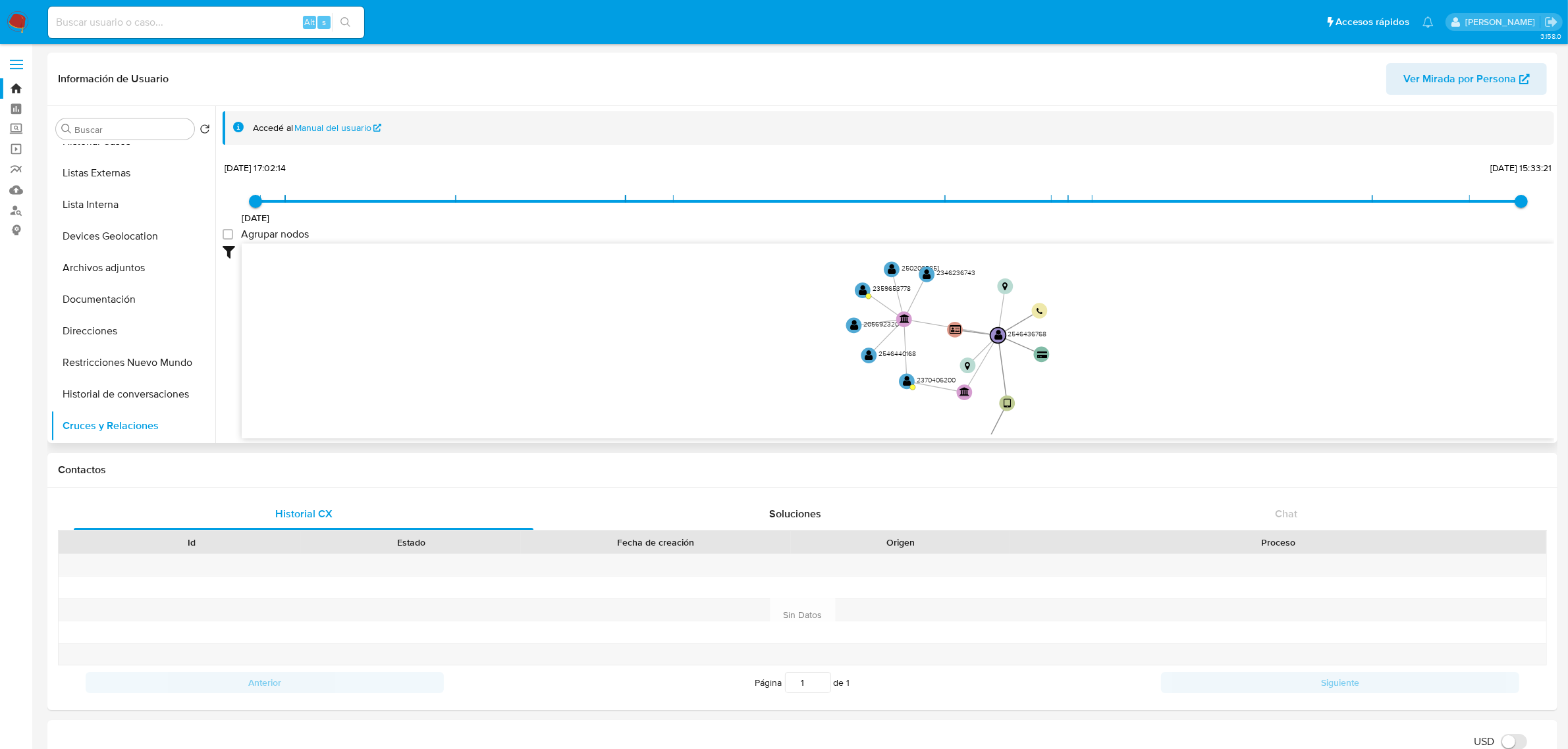
drag, startPoint x: 1004, startPoint y: 323, endPoint x: 998, endPoint y: 362, distance: 39.5
click at [998, 362] on icon "device-686d7f6a0fc2579012574f0c  user-1470362684  1470362684 user-2546436768 …" at bounding box center [898, 339] width 1312 height 191
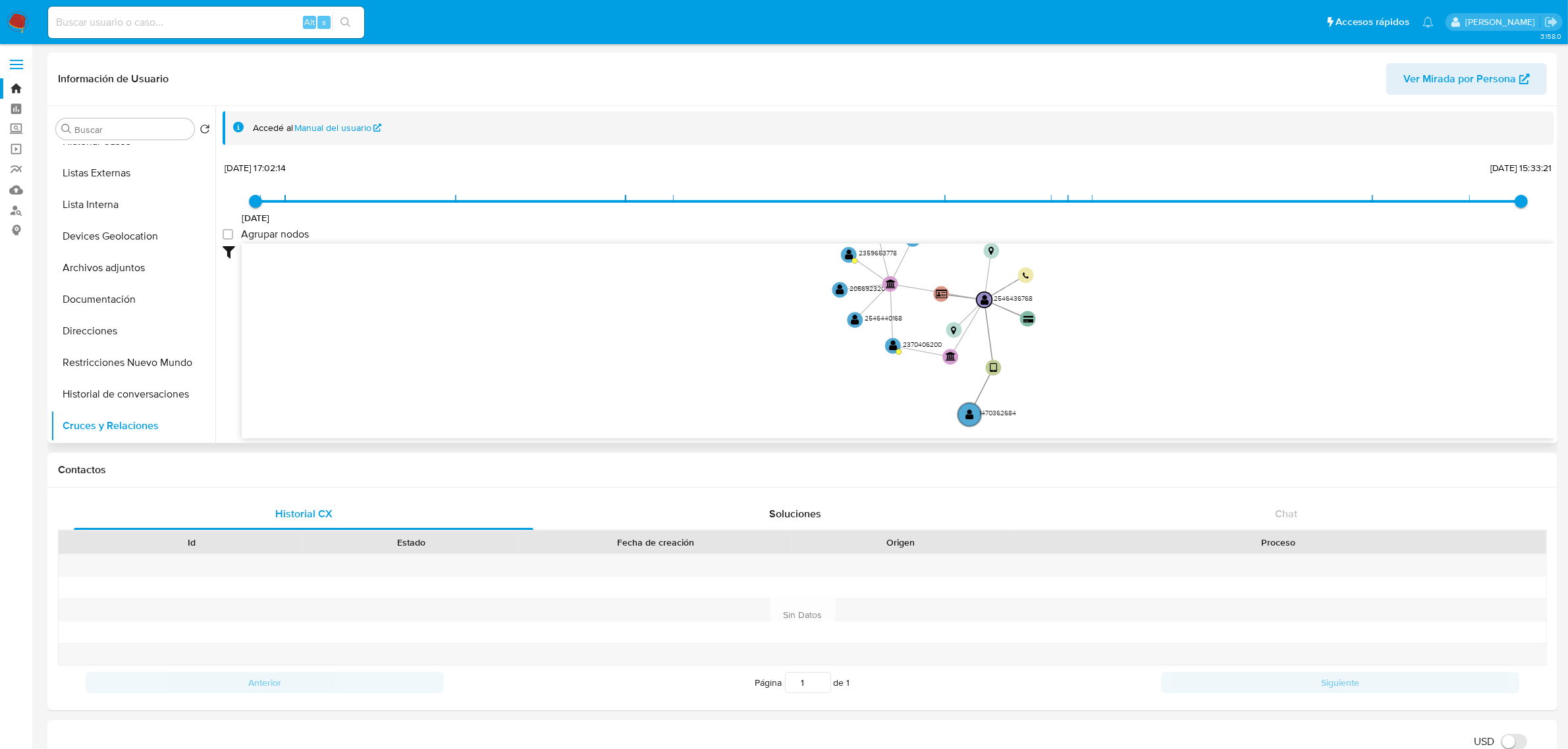
drag, startPoint x: 1136, startPoint y: 323, endPoint x: 1120, endPoint y: 293, distance: 34.0
click at [1120, 293] on icon "device-686d7f6a0fc2579012574f0c  user-1470362684  1470362684 user-2546436768 …" at bounding box center [898, 339] width 1312 height 191
click at [972, 415] on text "" at bounding box center [968, 414] width 9 height 11
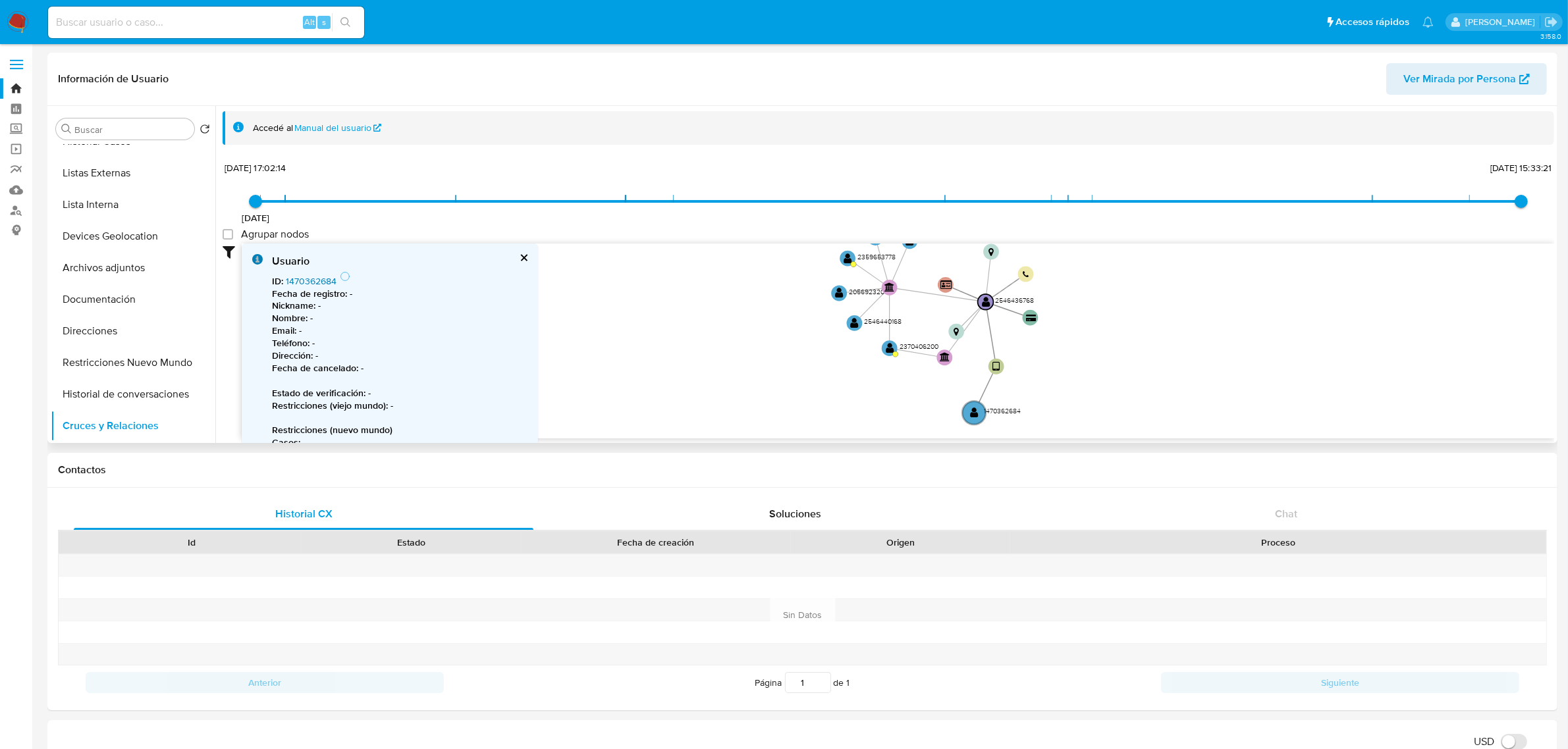
click at [318, 277] on link "1470362684" at bounding box center [311, 281] width 50 height 13
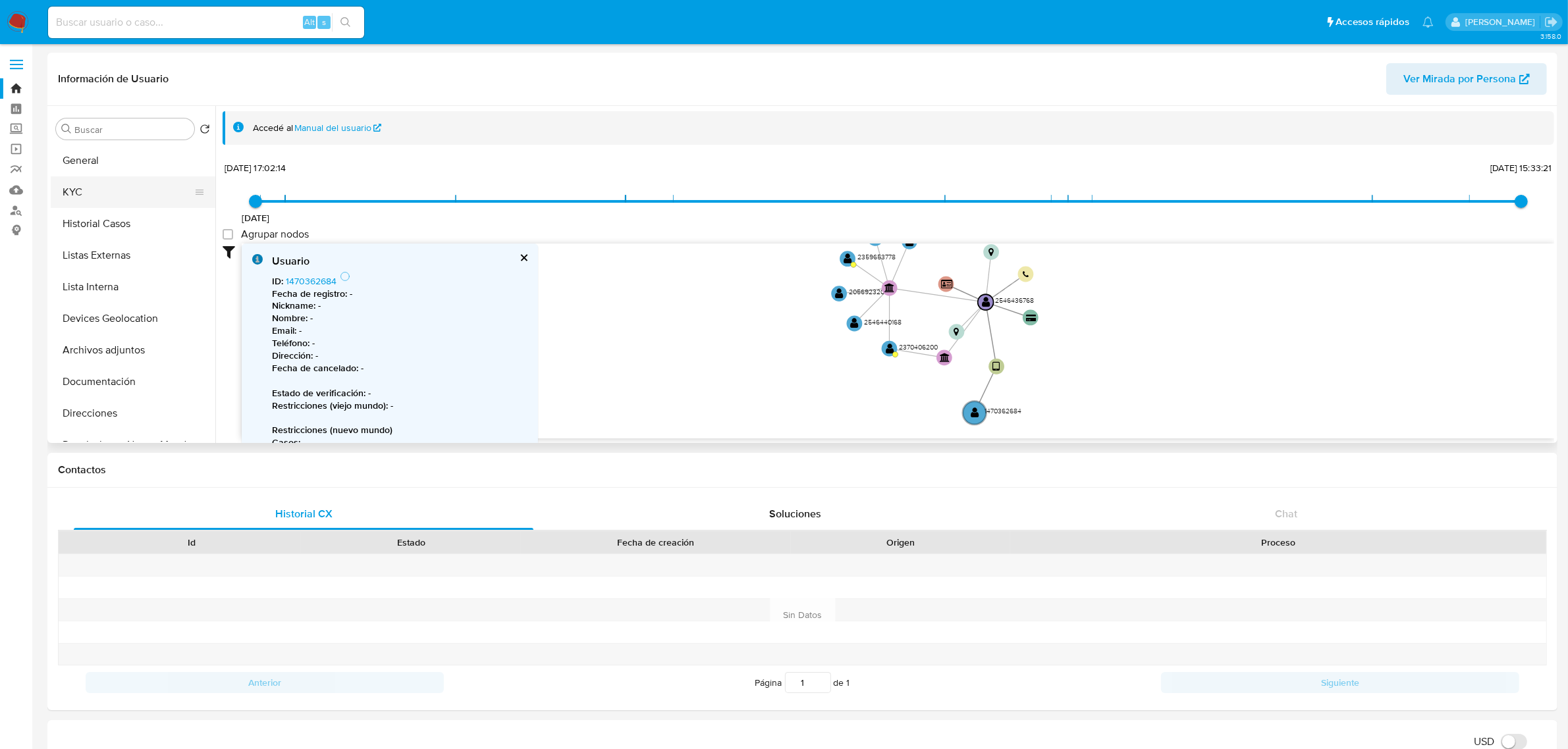
click at [110, 192] on button "KYC" at bounding box center [127, 192] width 154 height 31
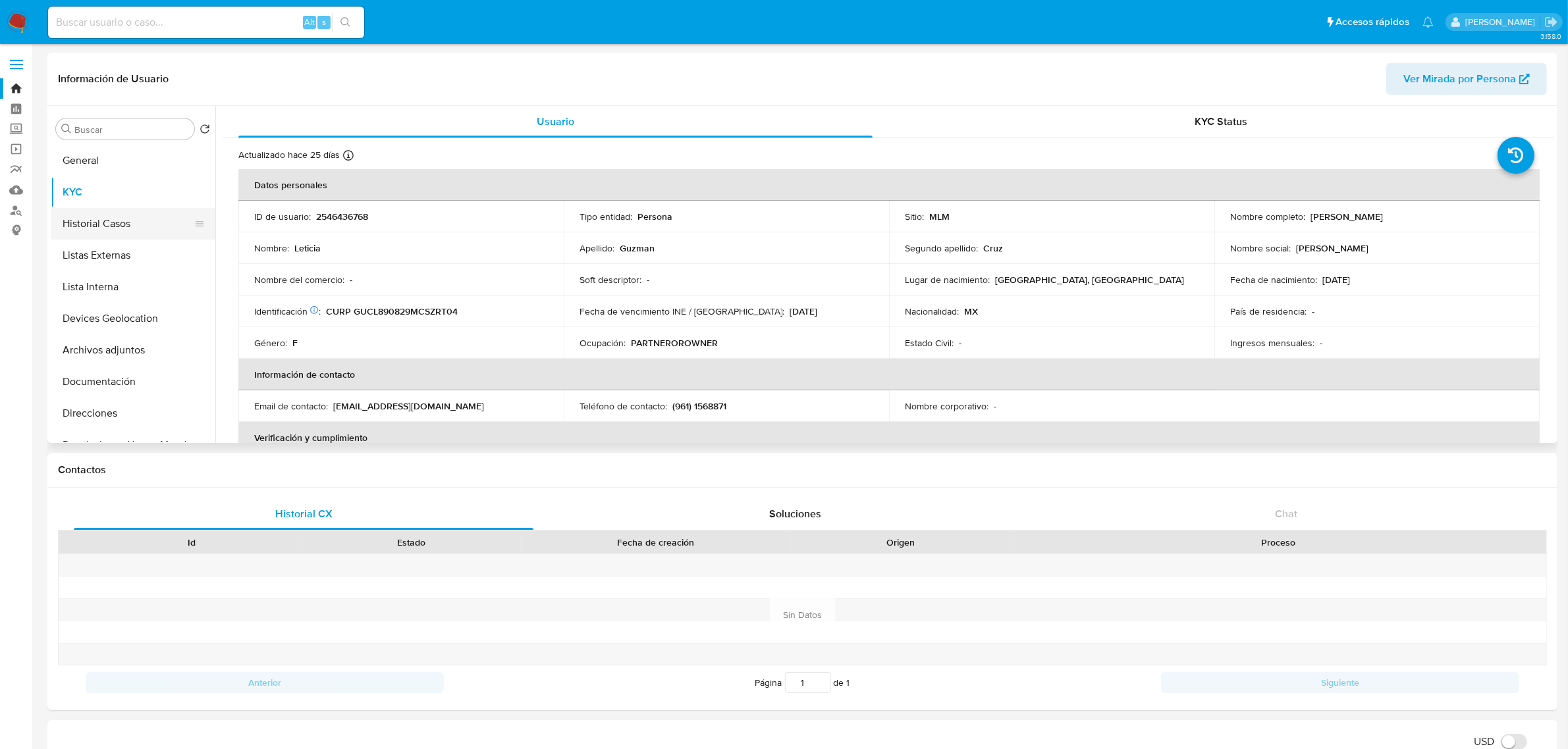
click at [97, 227] on button "Historial Casos" at bounding box center [127, 223] width 154 height 31
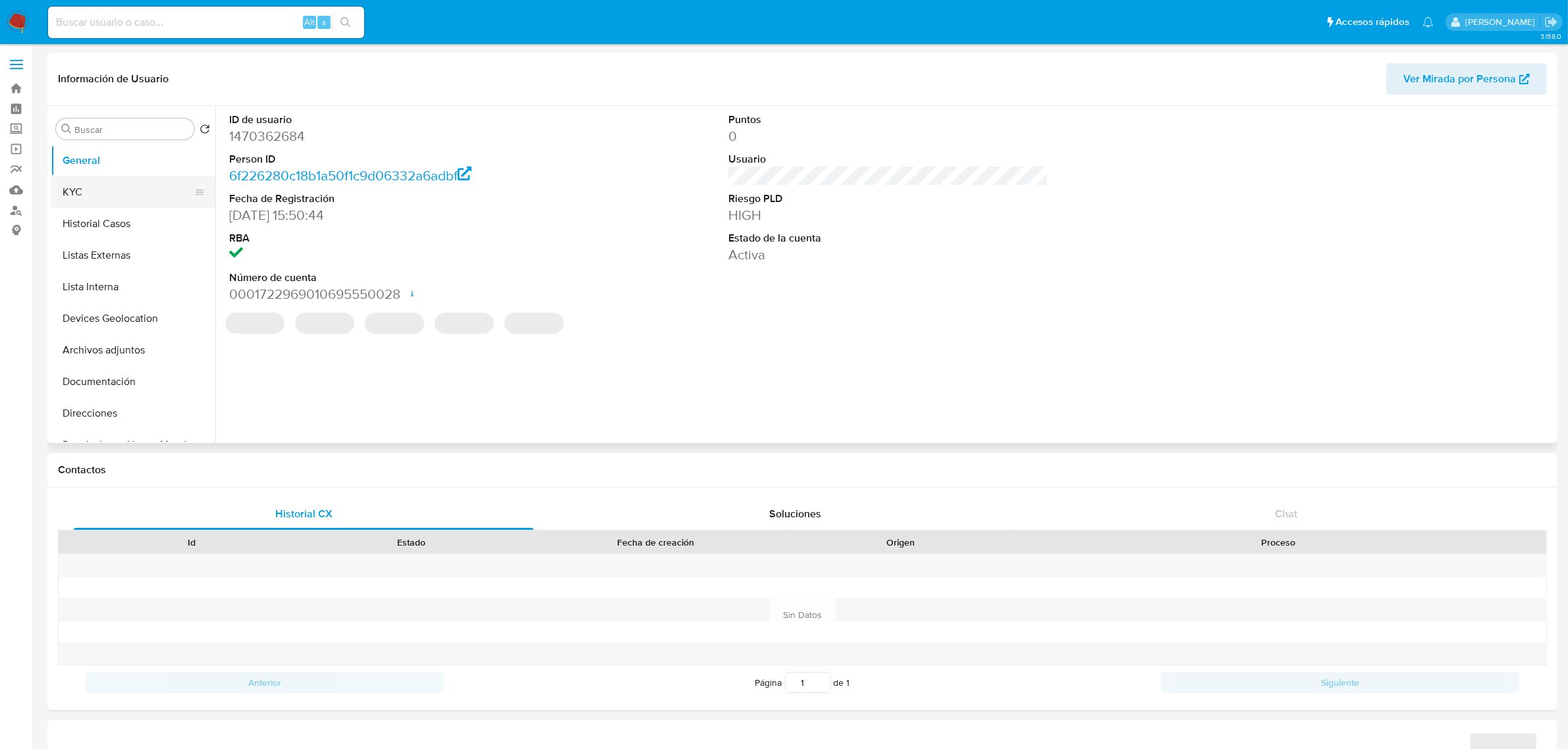
select select "10"
click at [104, 195] on button "KYC" at bounding box center [127, 192] width 154 height 31
select select "10"
click at [72, 228] on button "Historial Casos" at bounding box center [127, 223] width 154 height 31
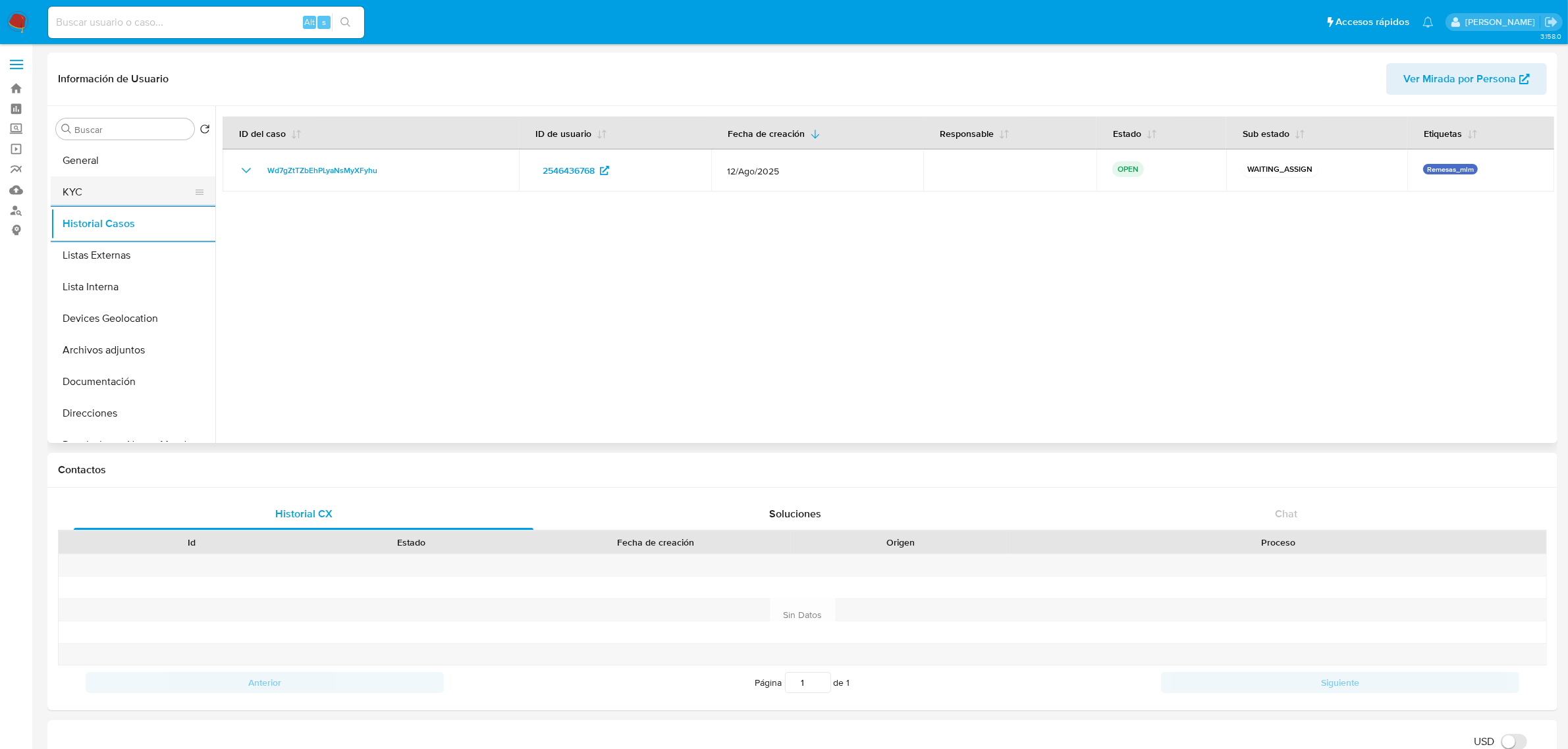
click at [87, 181] on button "KYC" at bounding box center [127, 192] width 154 height 31
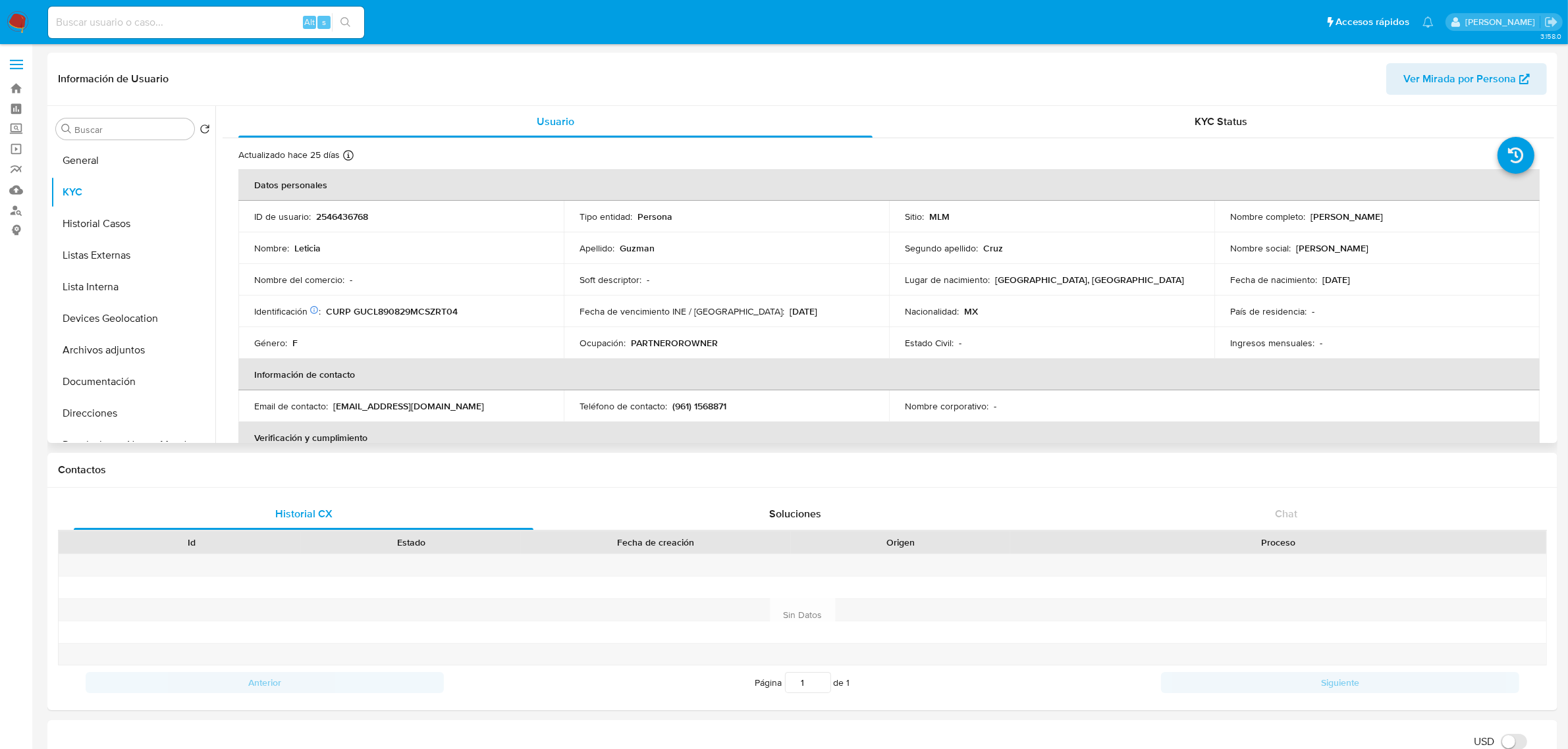
click at [709, 404] on p "(961) 1568871" at bounding box center [699, 406] width 54 height 12
drag, startPoint x: 670, startPoint y: 404, endPoint x: 732, endPoint y: 398, distance: 62.3
click at [732, 397] on td "Teléfono de contacto : [PHONE_NUMBER]" at bounding box center [725, 406] width 325 height 31
copy p "(961) 1568871"
click at [334, 402] on p "[EMAIL_ADDRESS][DOMAIN_NAME]" at bounding box center [408, 406] width 151 height 12
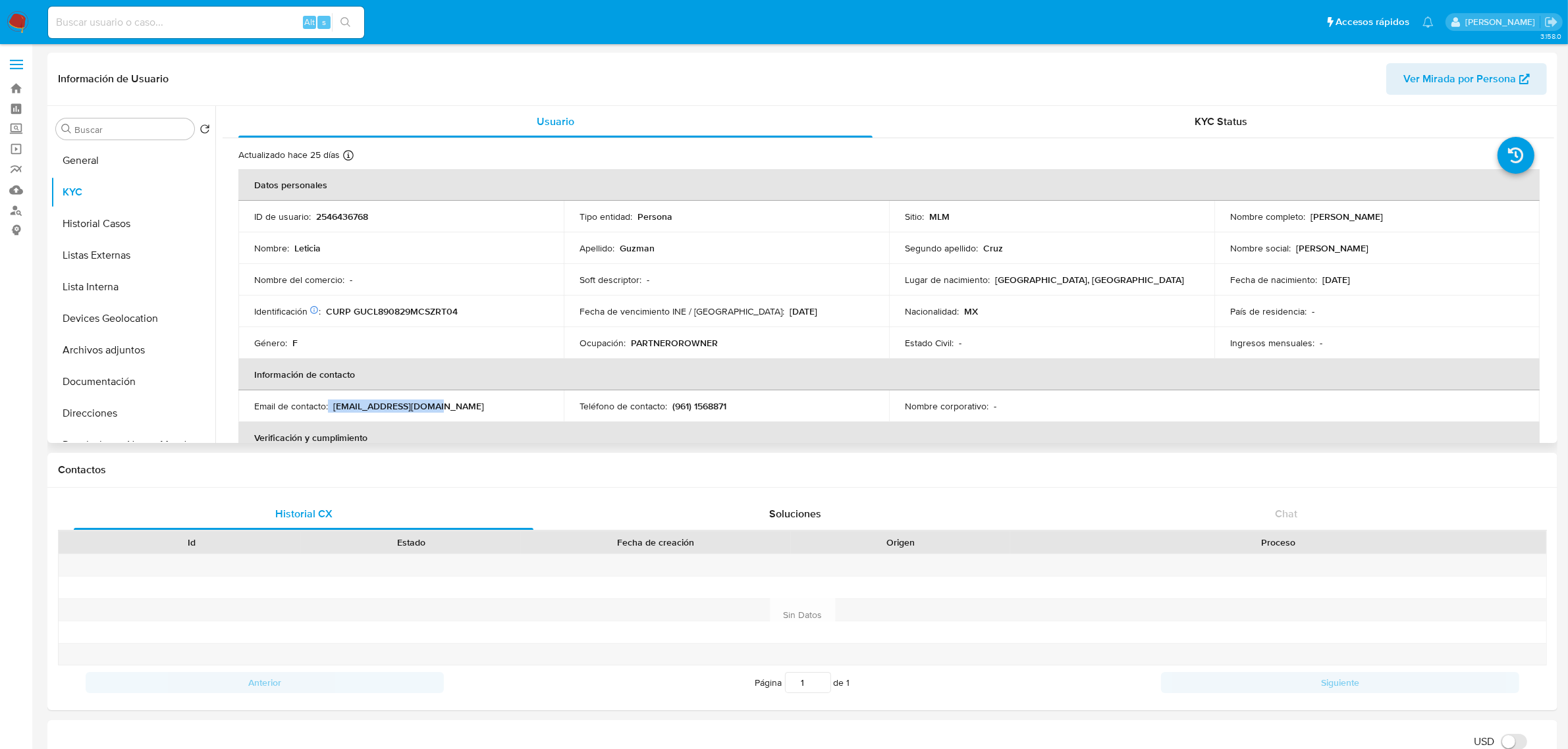
drag, startPoint x: 339, startPoint y: 405, endPoint x: 440, endPoint y: 404, distance: 101.0
click at [440, 404] on div "Email de contacto : [EMAIL_ADDRESS][DOMAIN_NAME]" at bounding box center [400, 406] width 293 height 12
copy div "[EMAIL_ADDRESS][DOMAIN_NAME]"
click at [81, 219] on button "Historial Casos" at bounding box center [127, 223] width 154 height 31
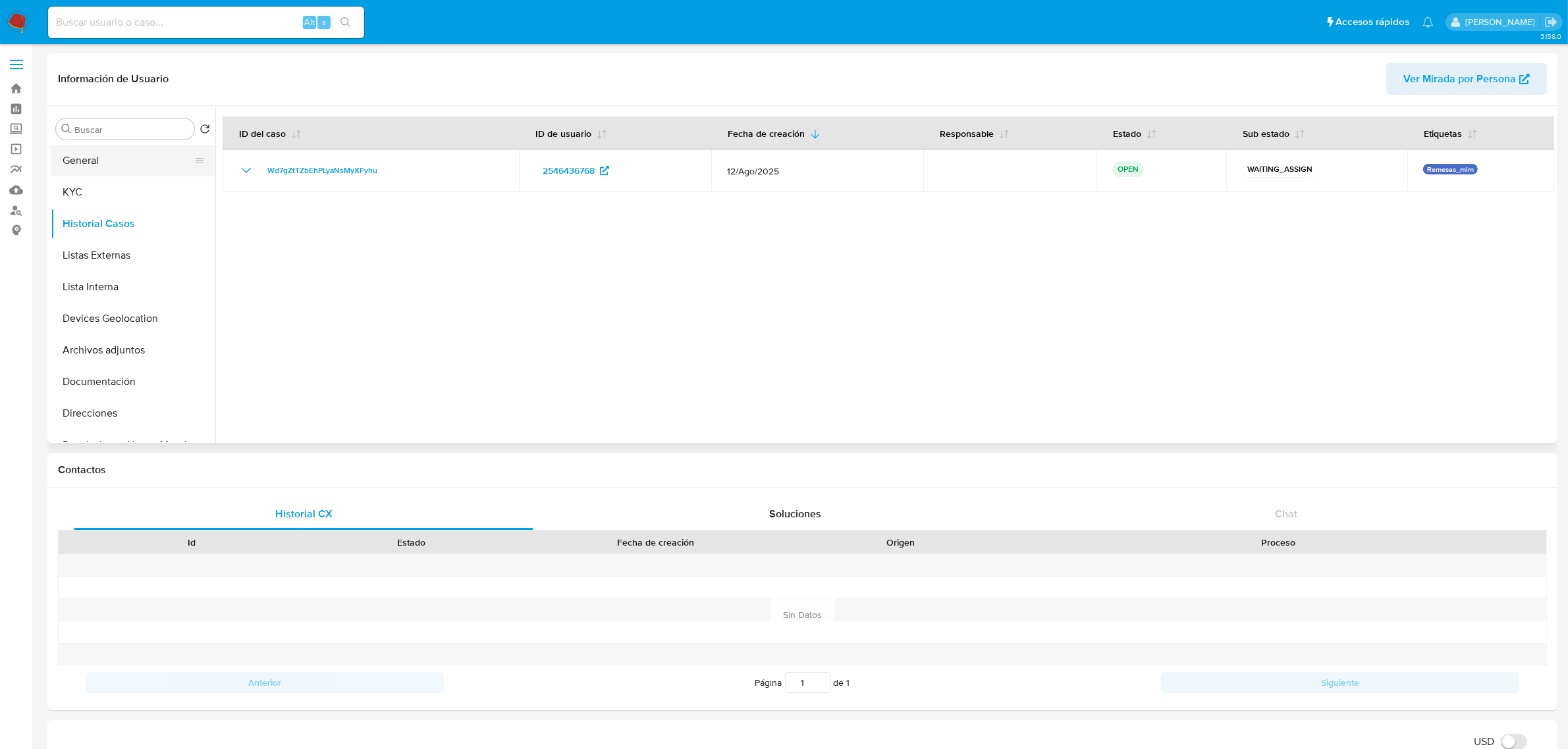
click at [136, 169] on button "General" at bounding box center [127, 160] width 154 height 31
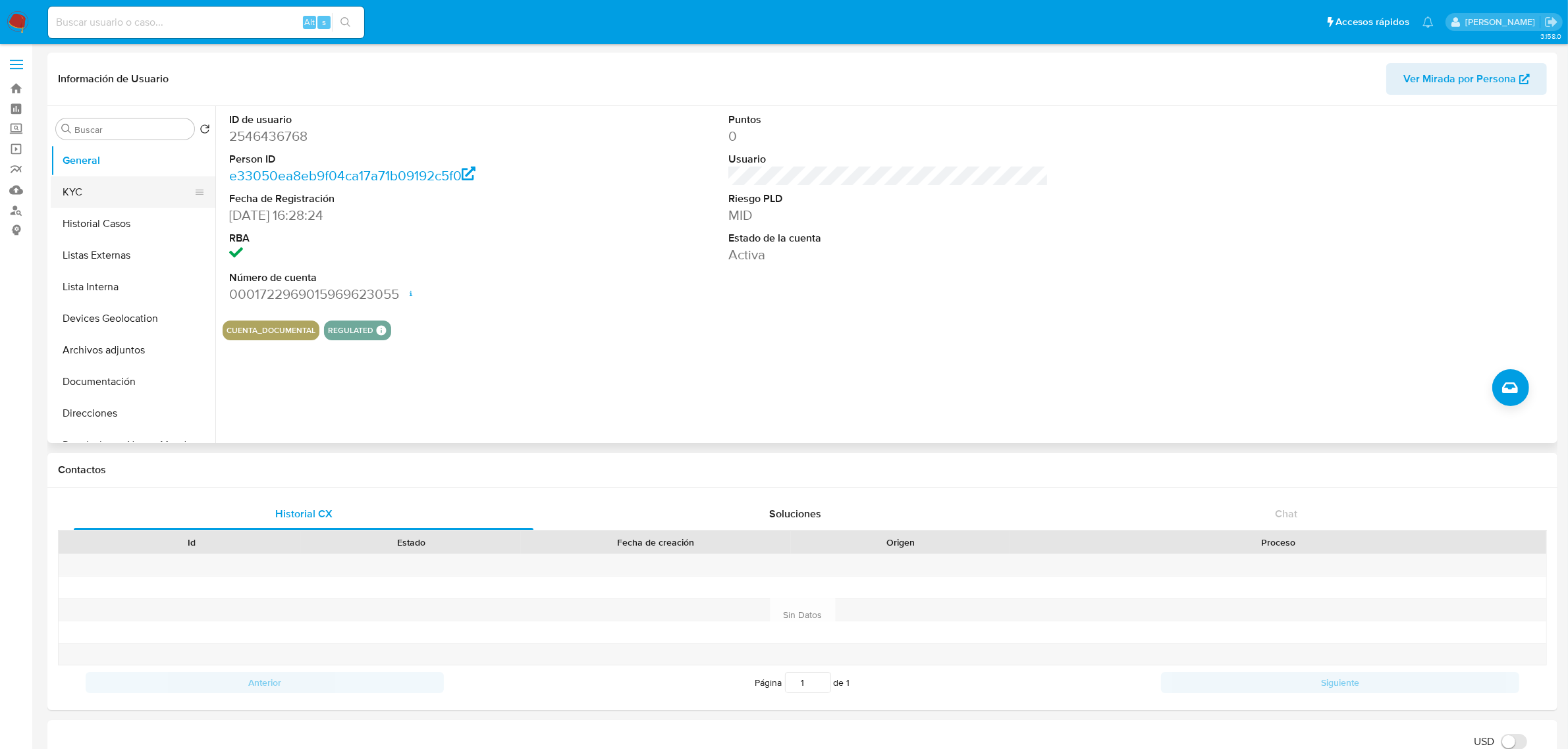
click at [98, 193] on button "KYC" at bounding box center [127, 192] width 154 height 31
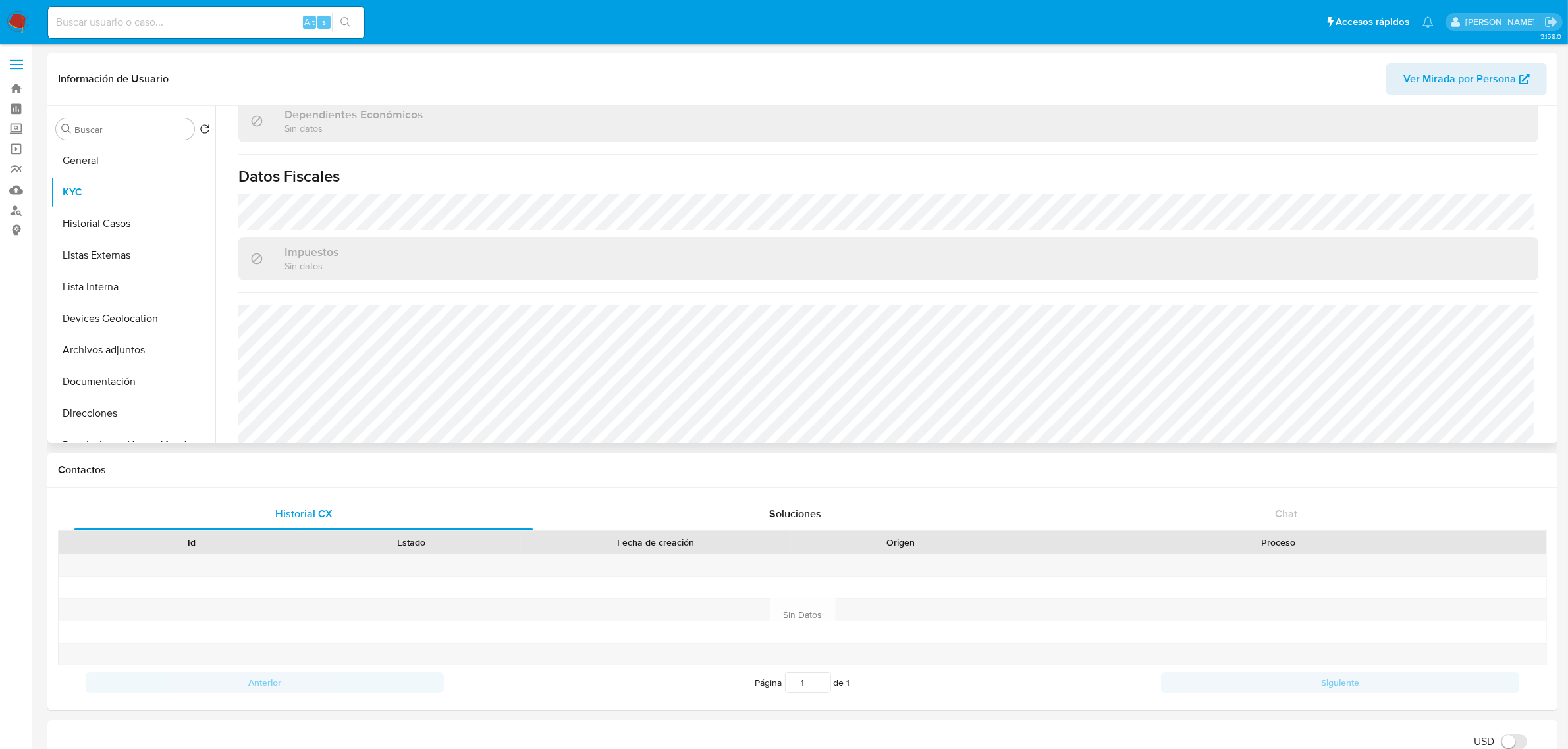
scroll to position [802, 0]
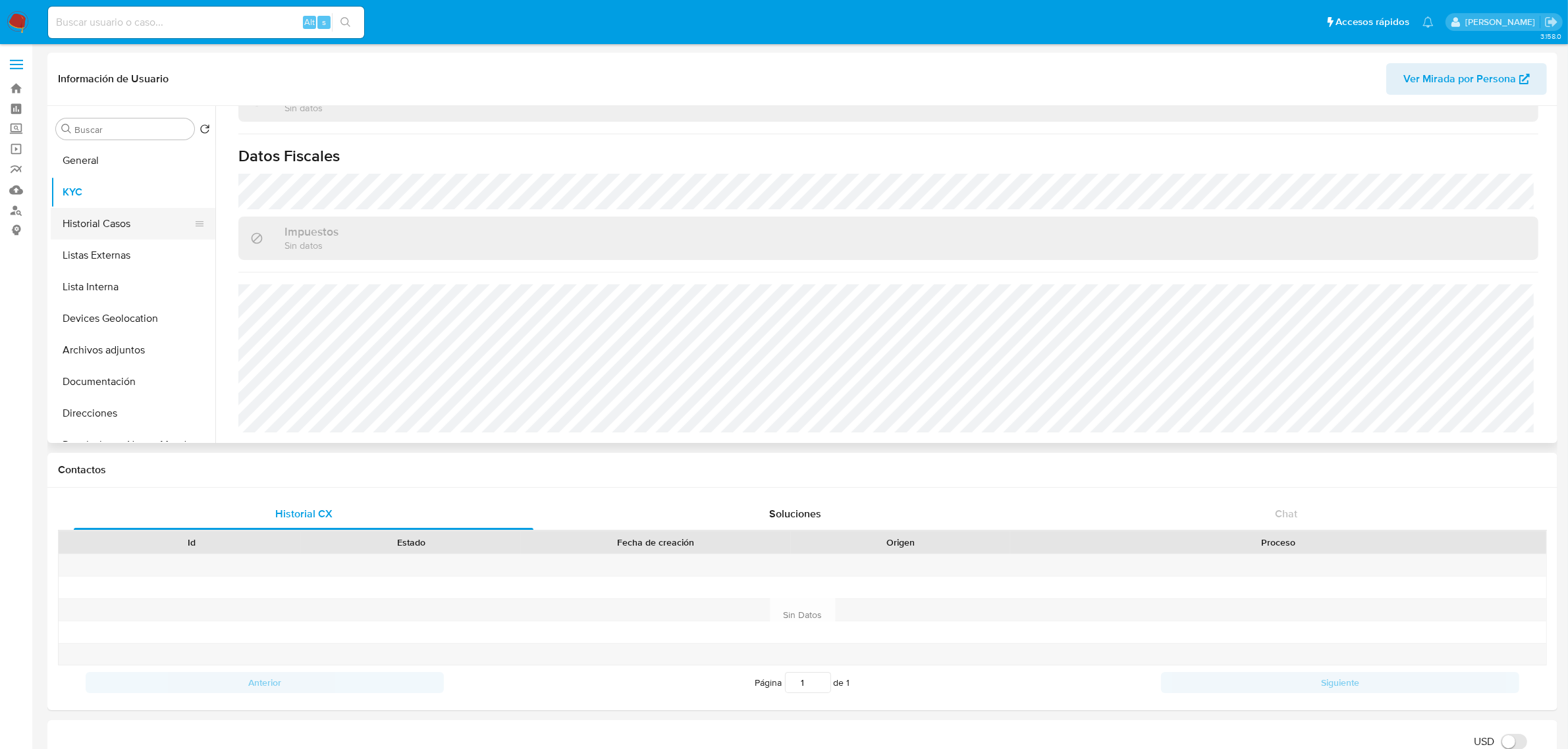
click at [100, 216] on button "Historial Casos" at bounding box center [127, 223] width 154 height 31
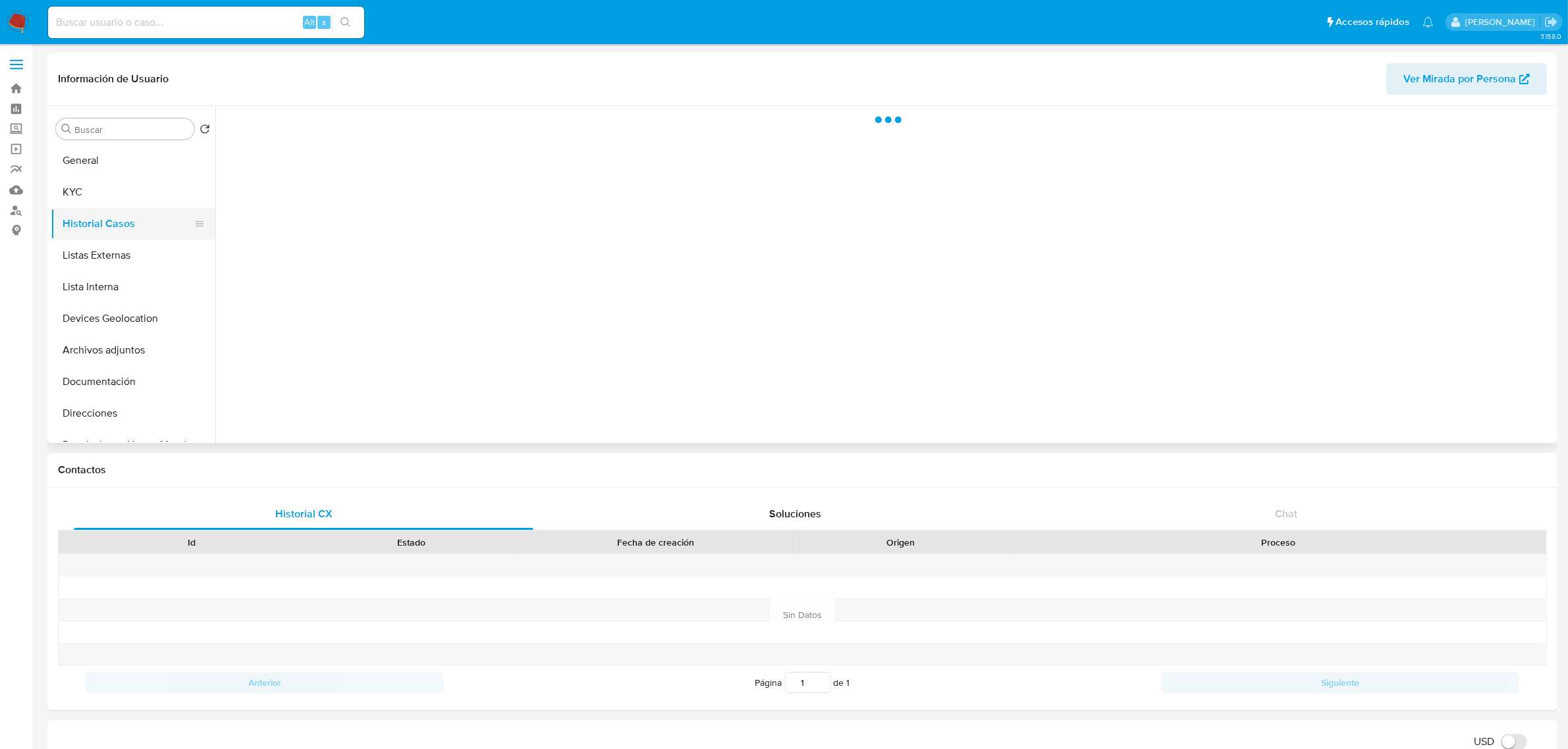
scroll to position [0, 0]
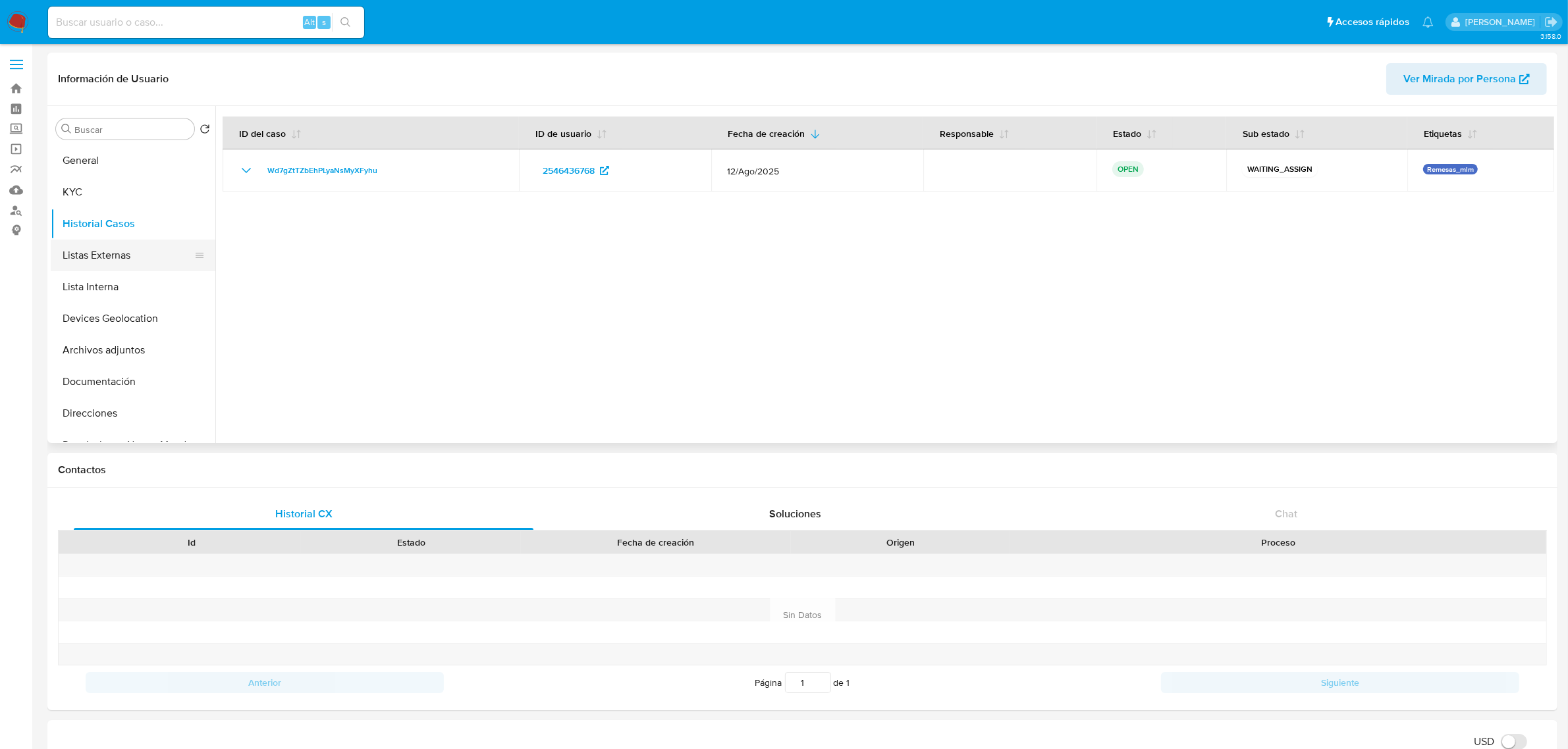
click at [127, 252] on button "Listas Externas" at bounding box center [127, 256] width 154 height 31
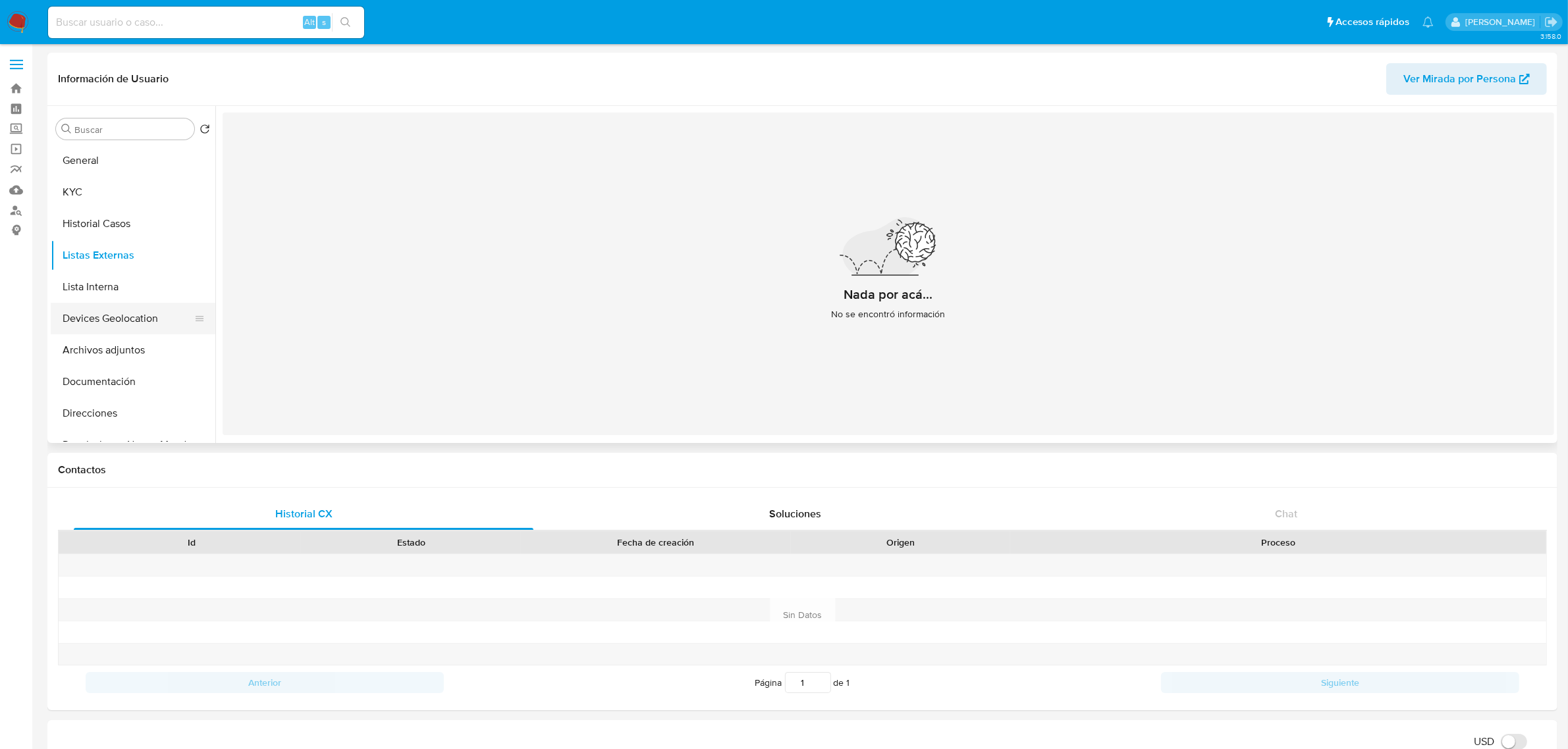
click at [112, 331] on button "Devices Geolocation" at bounding box center [127, 319] width 154 height 31
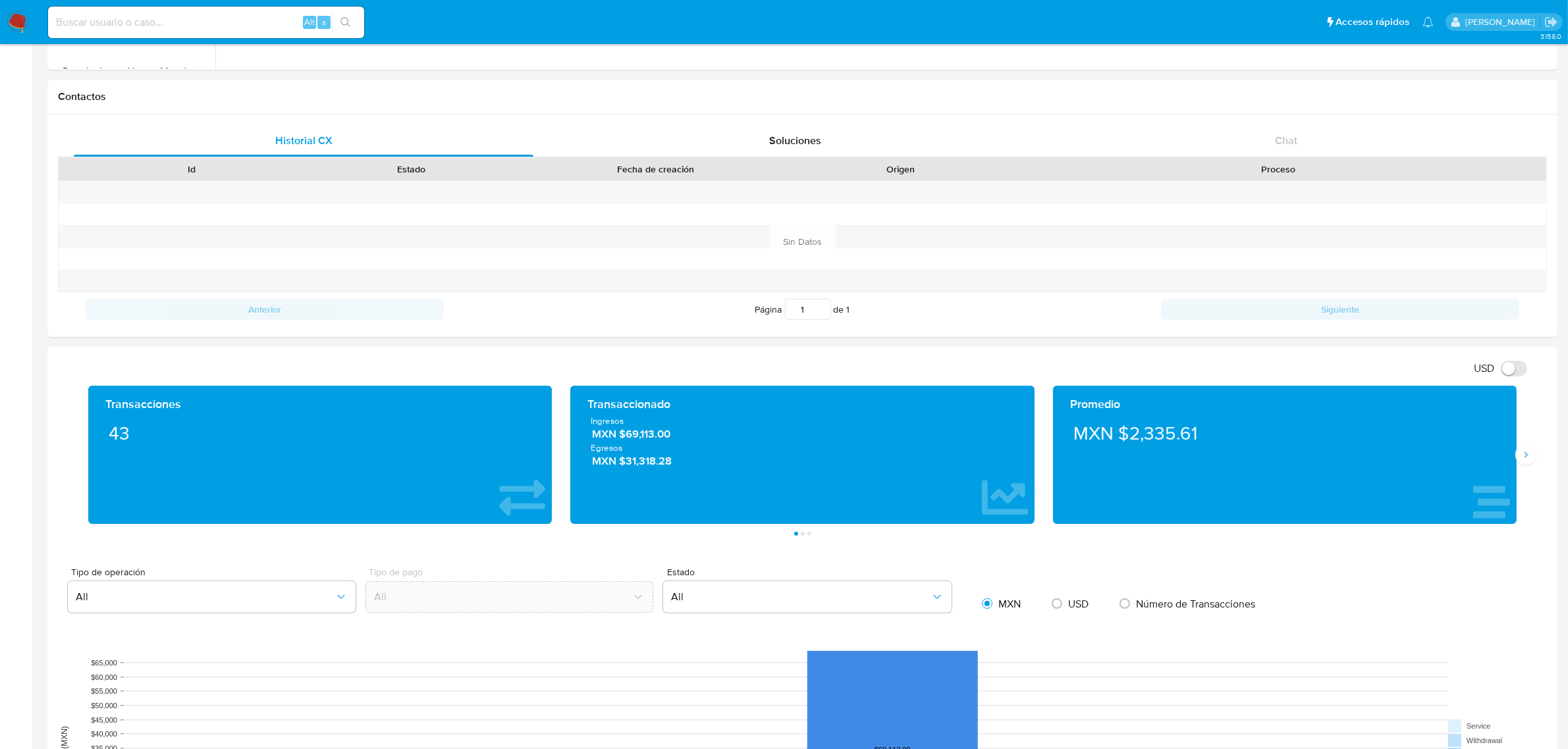
scroll to position [494, 0]
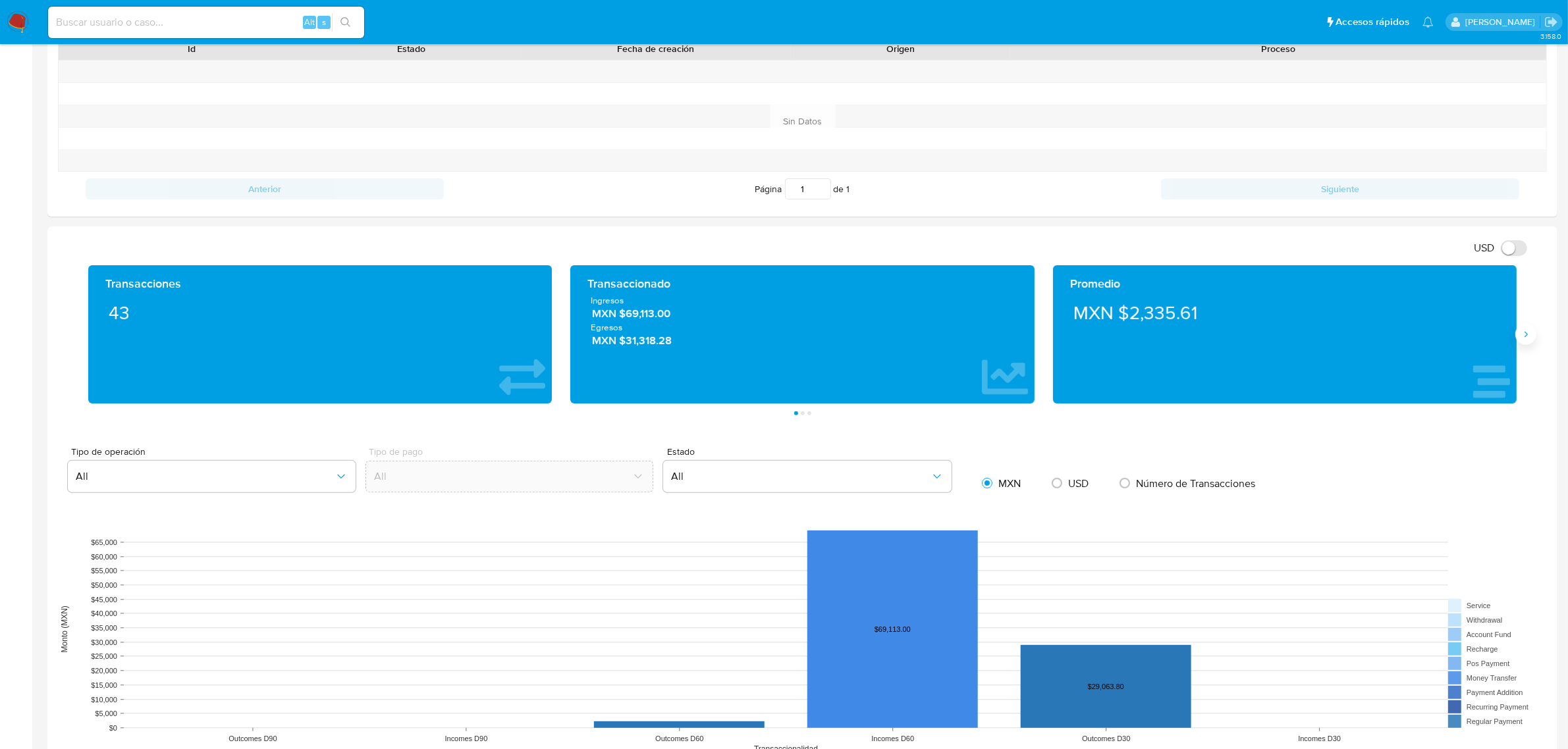
click at [1528, 337] on icon "Siguiente" at bounding box center [1525, 334] width 10 height 10
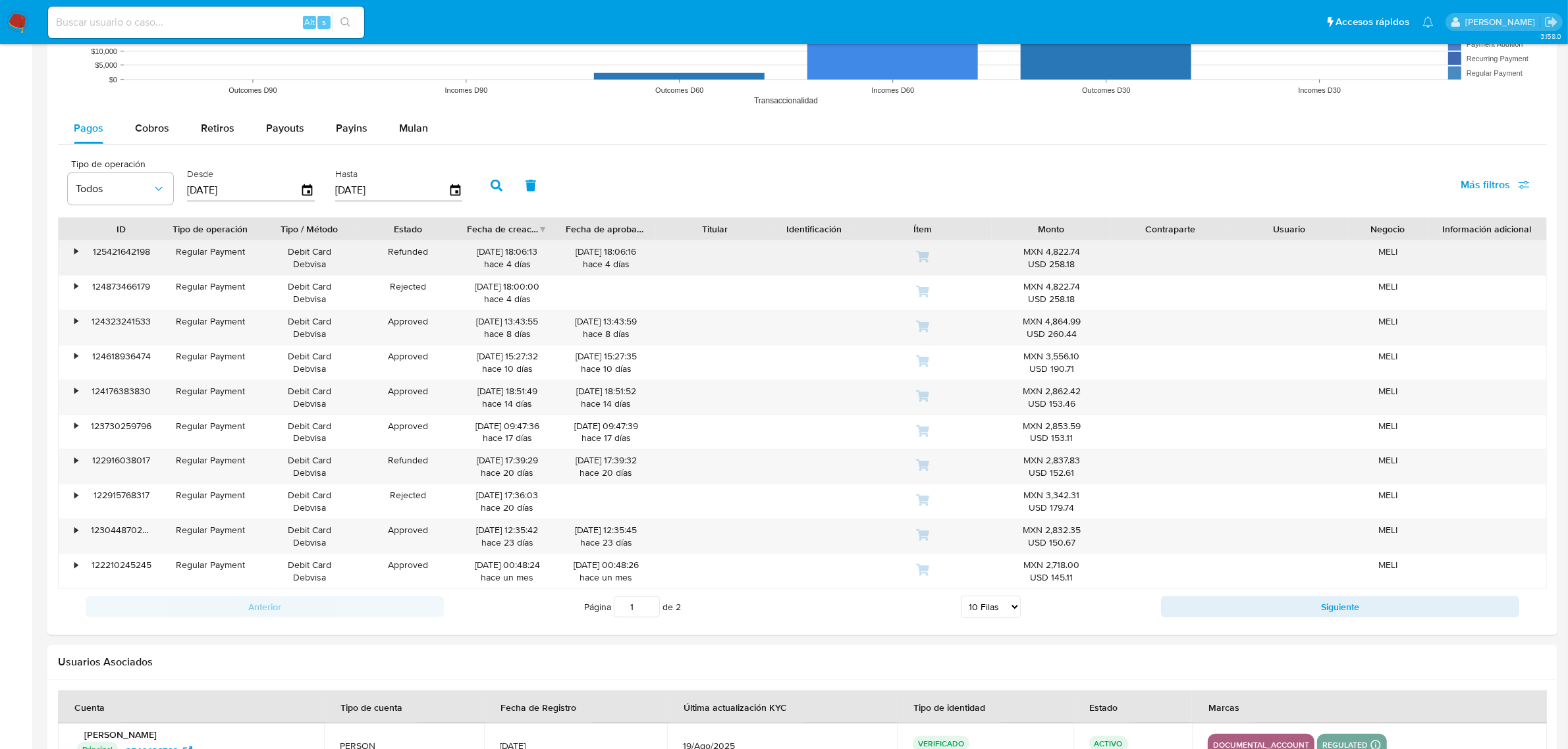
scroll to position [1070, 0]
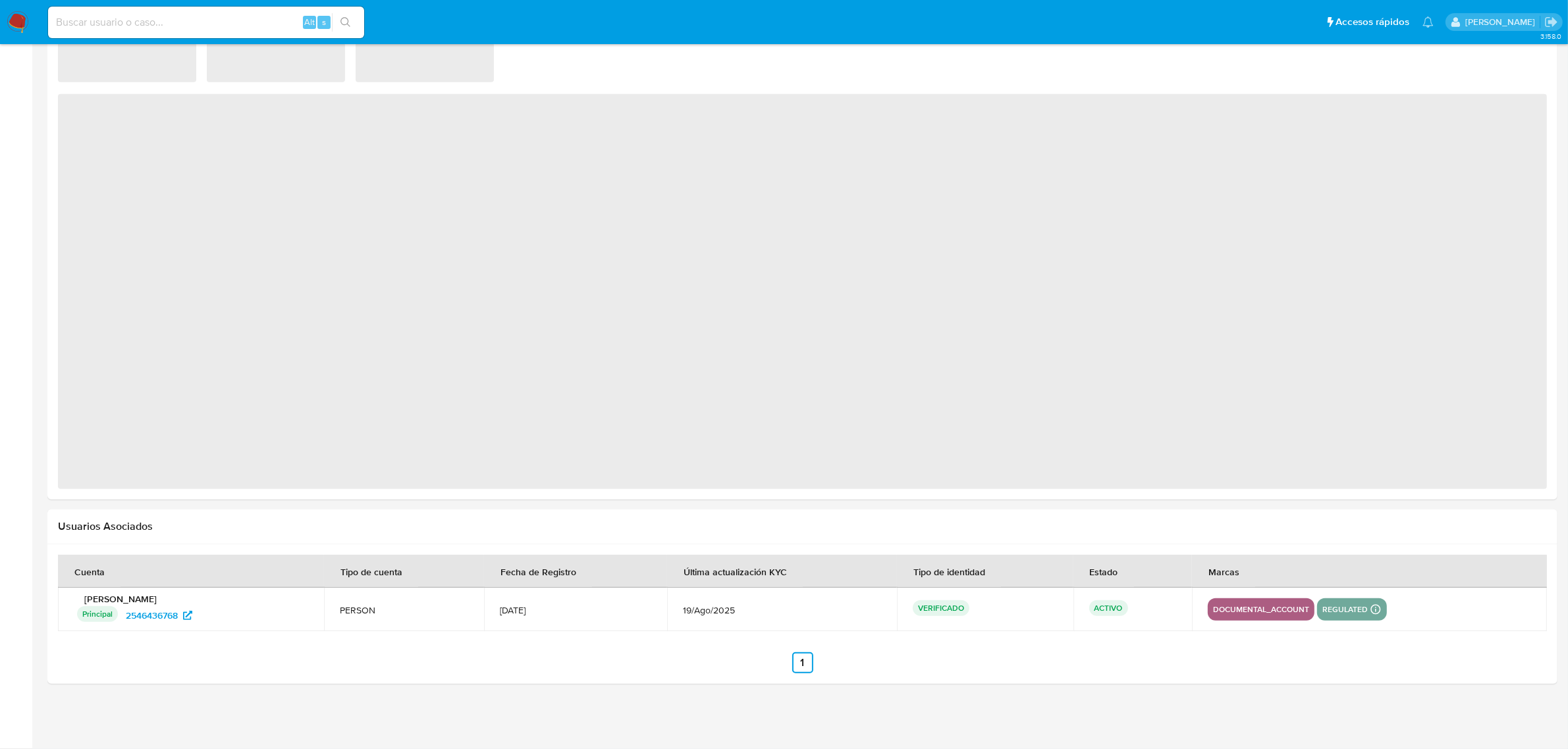
select select "10"
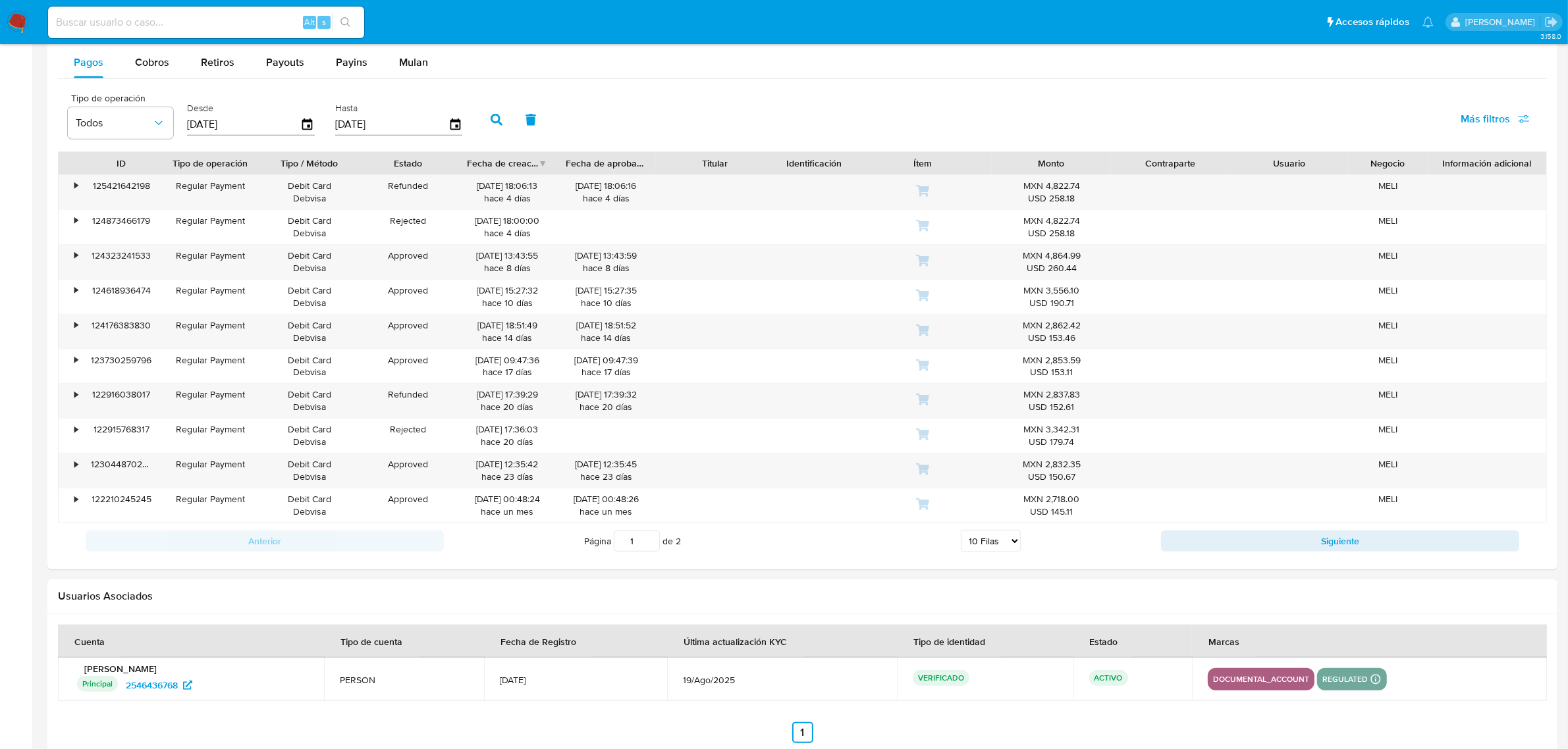
scroll to position [1116, 0]
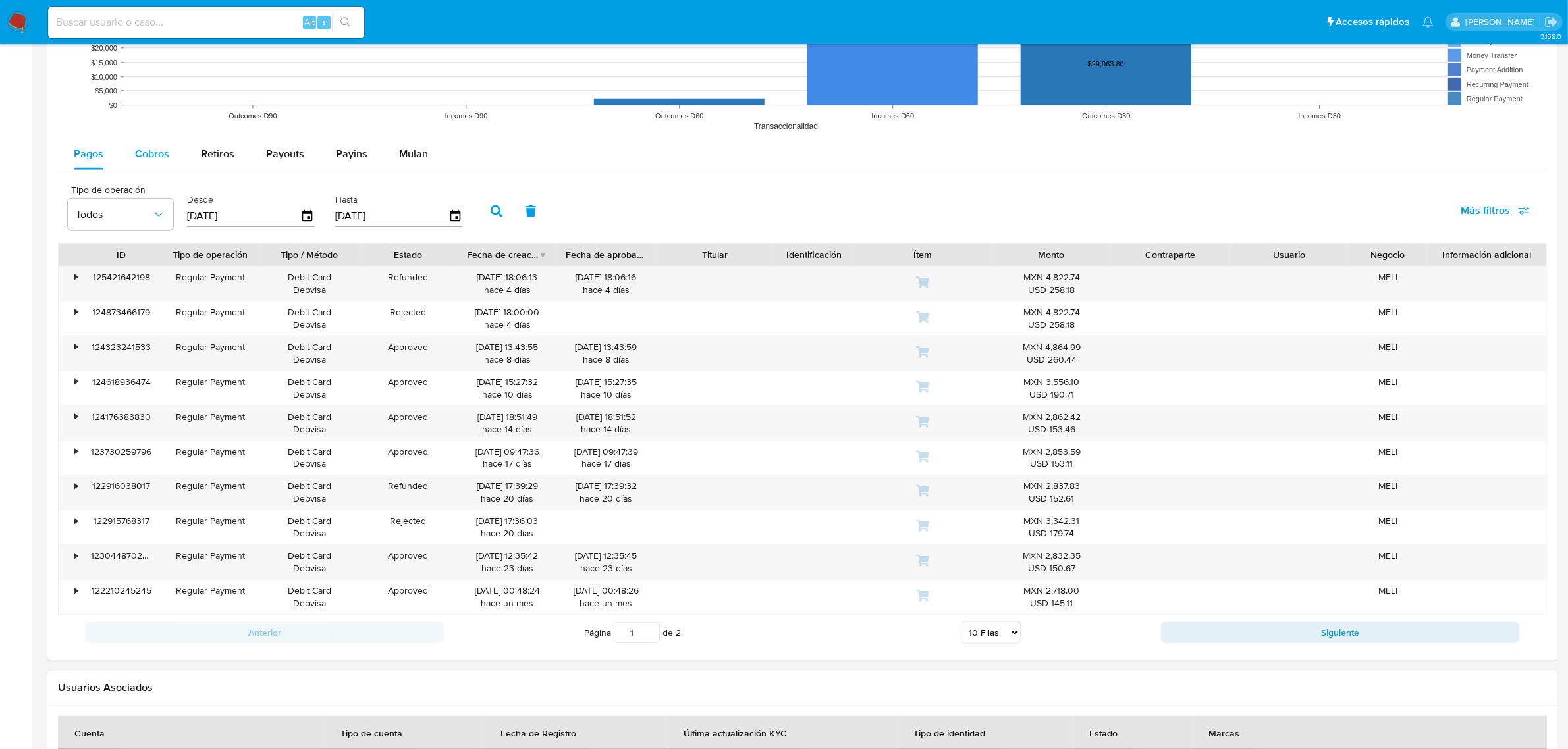
click at [156, 156] on span "Cobros" at bounding box center [153, 153] width 35 height 15
select select "10"
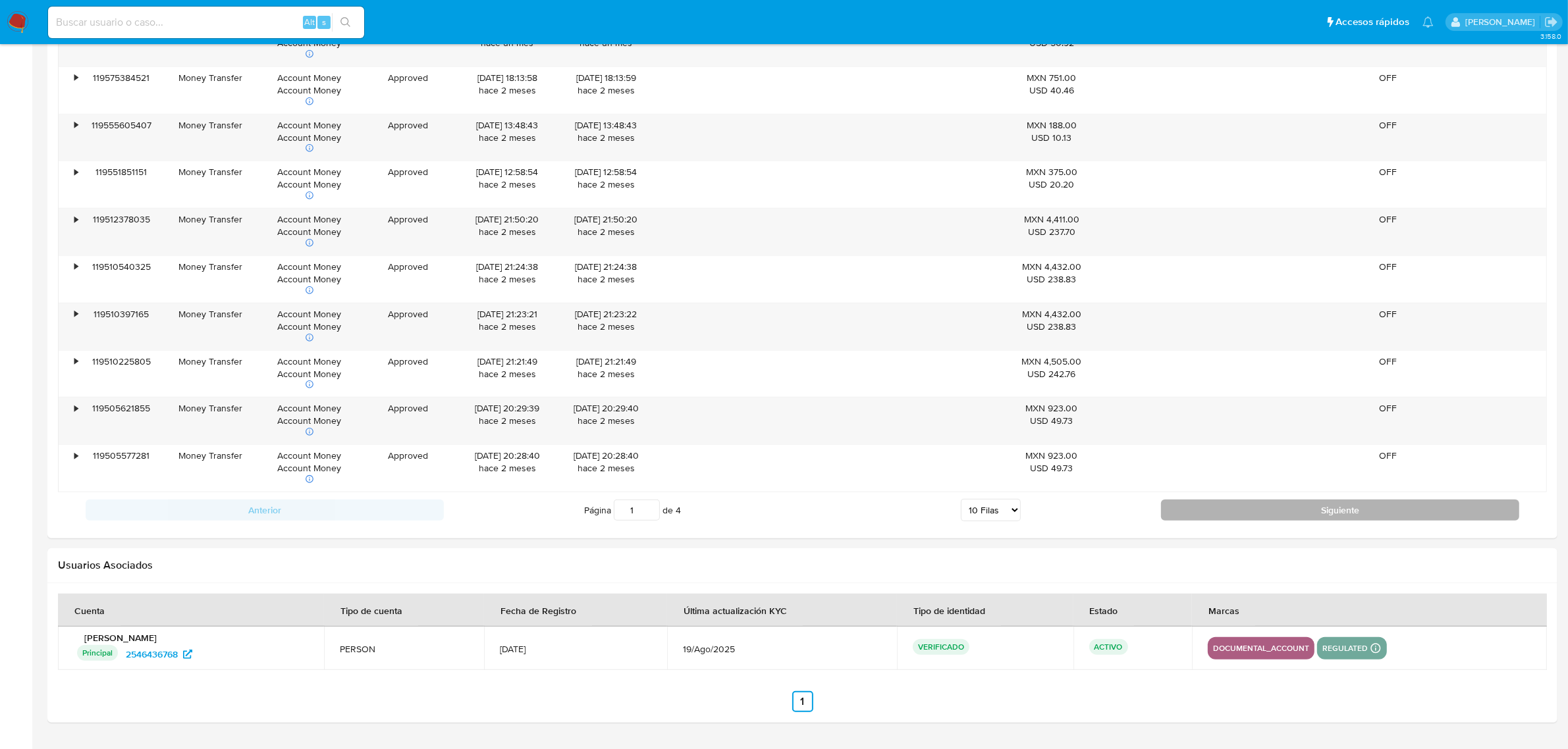
click at [1248, 521] on button "Siguiente" at bounding box center [1339, 510] width 358 height 21
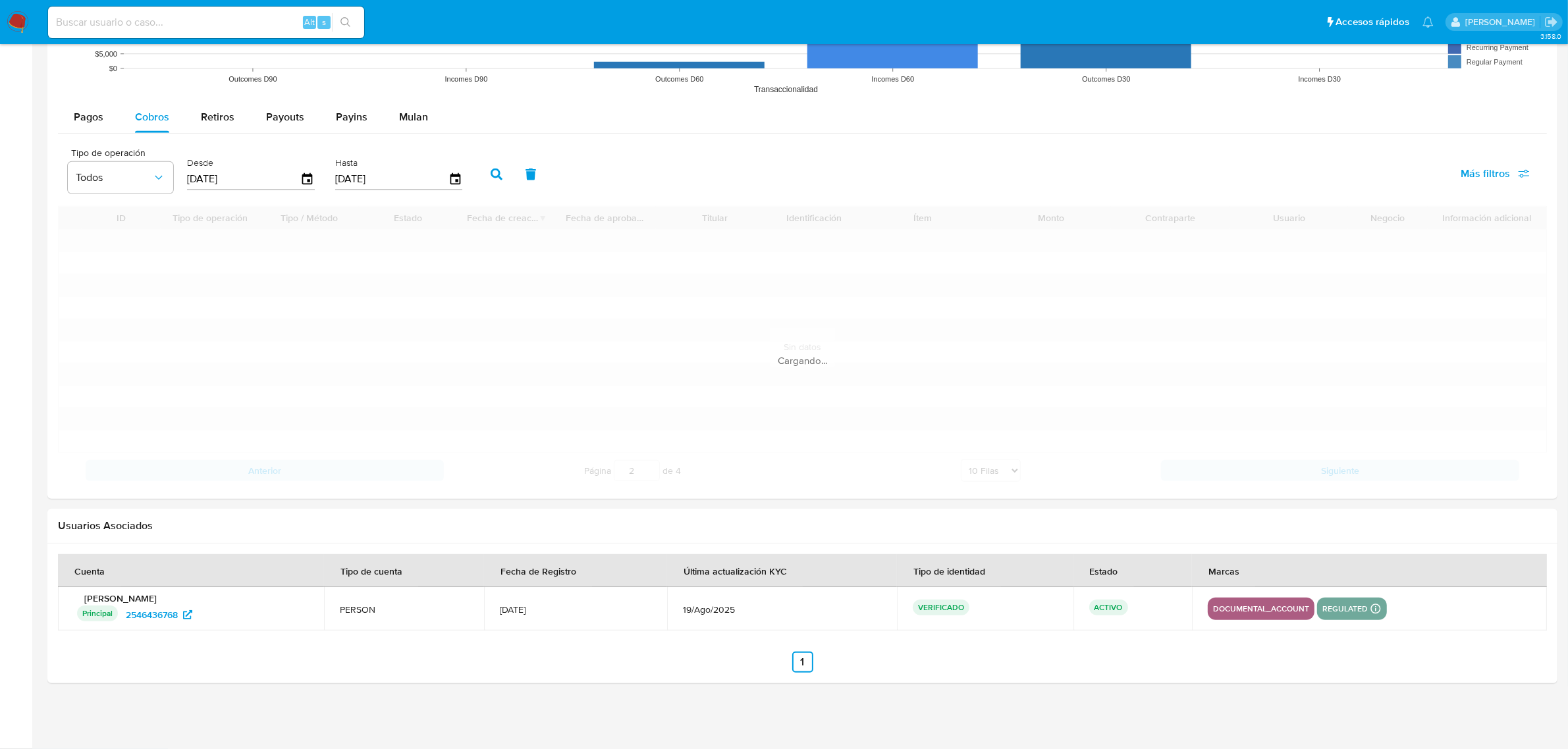
scroll to position [1363, 0]
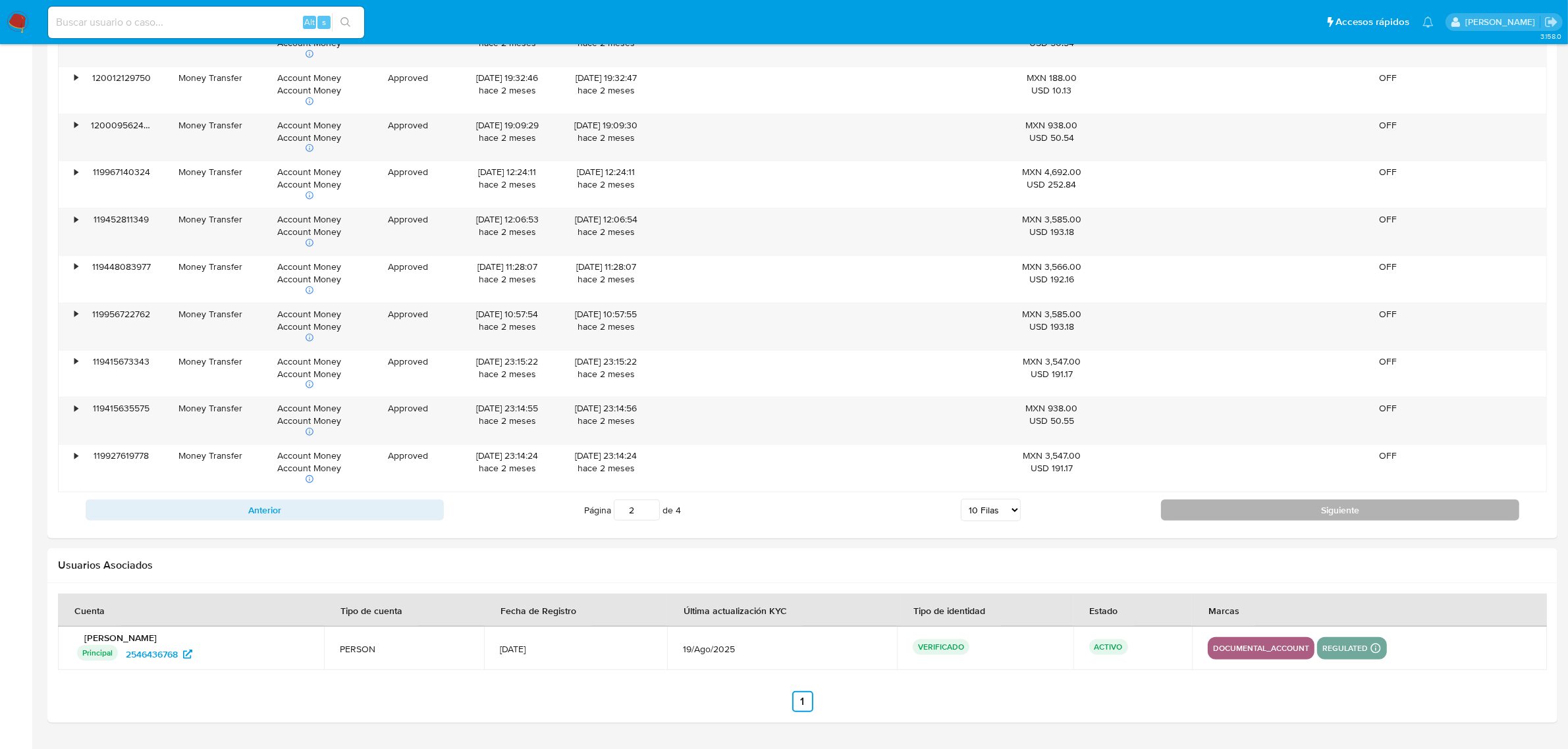
click at [1374, 515] on button "Siguiente" at bounding box center [1339, 510] width 358 height 21
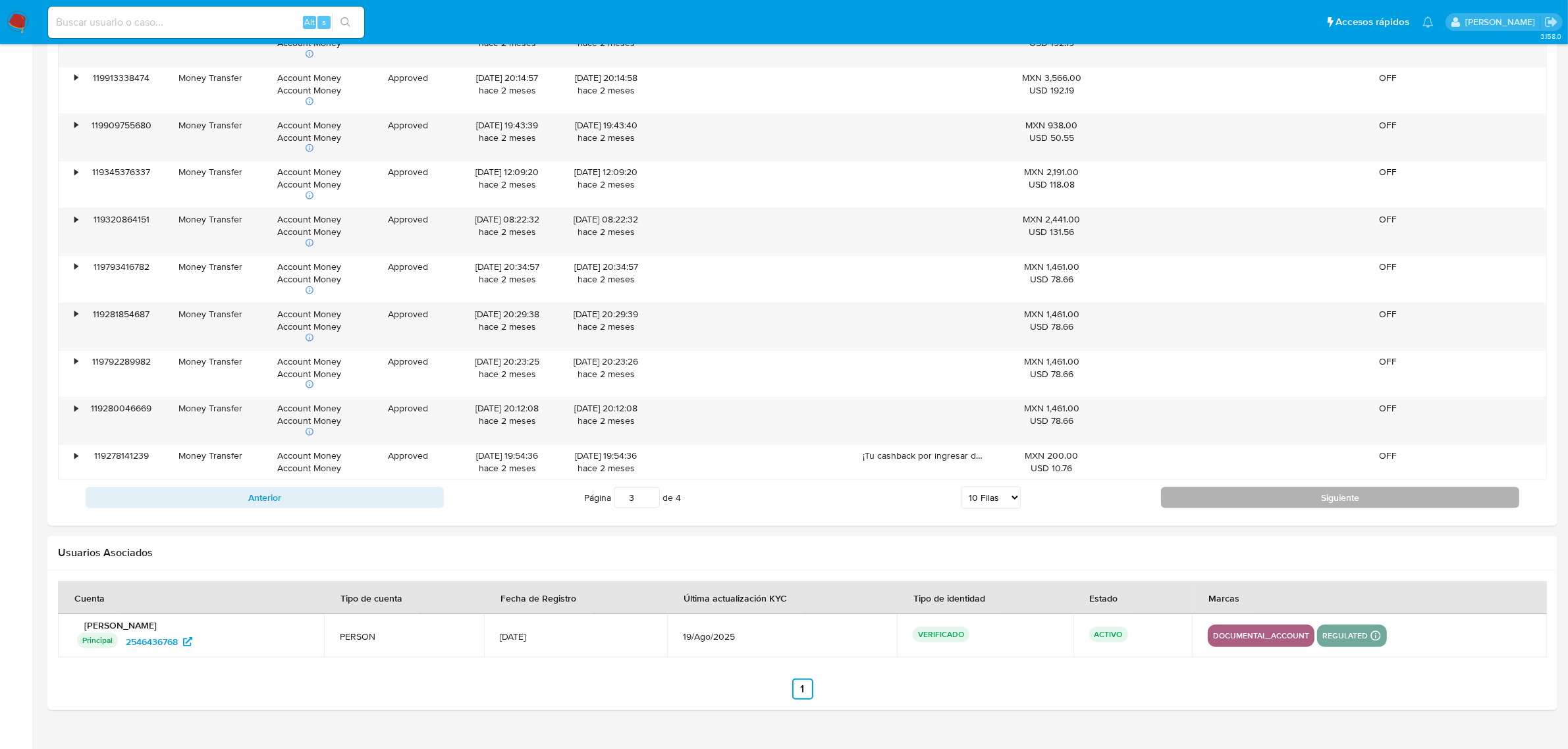
click at [1249, 508] on button "Siguiente" at bounding box center [1339, 497] width 358 height 21
type input "4"
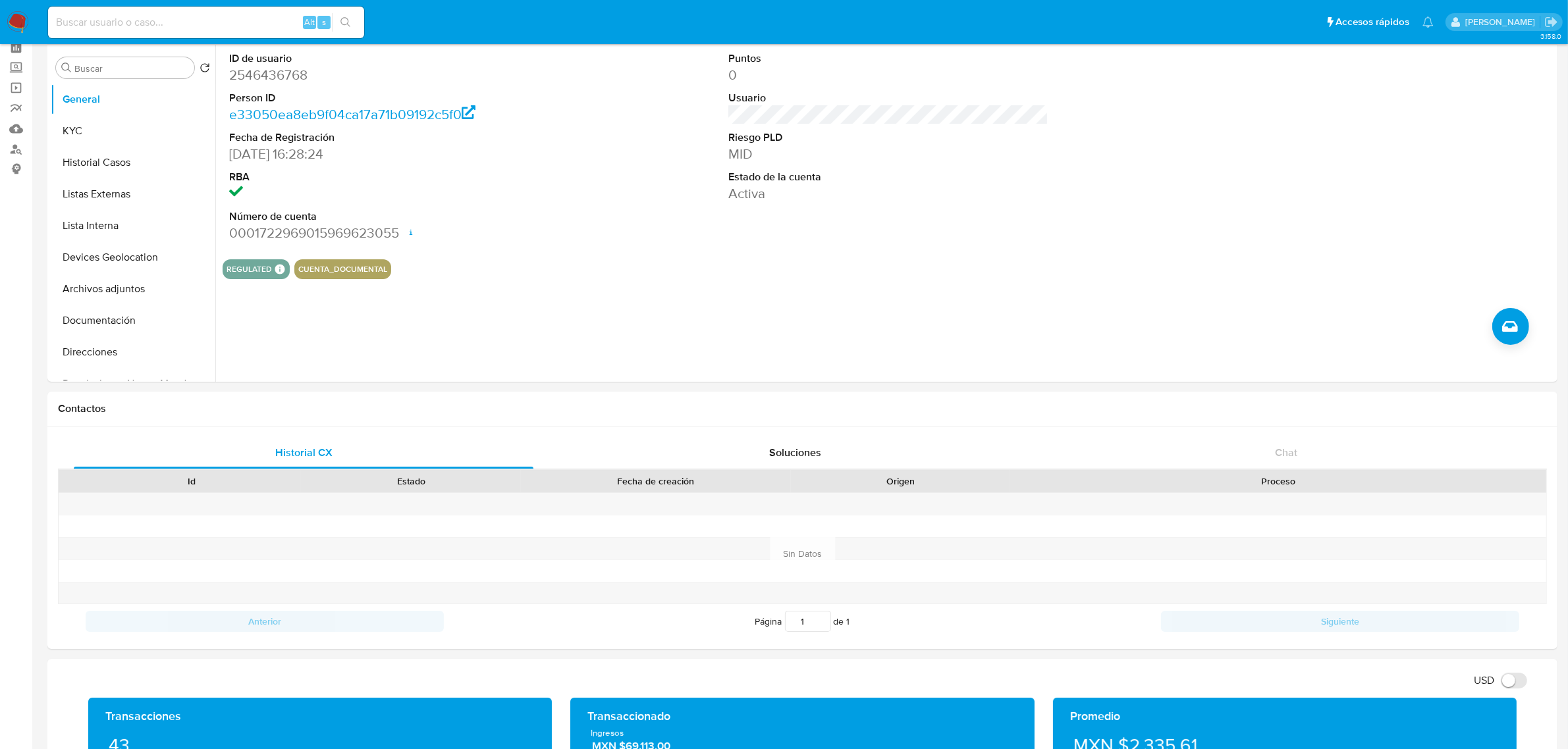
scroll to position [0, 0]
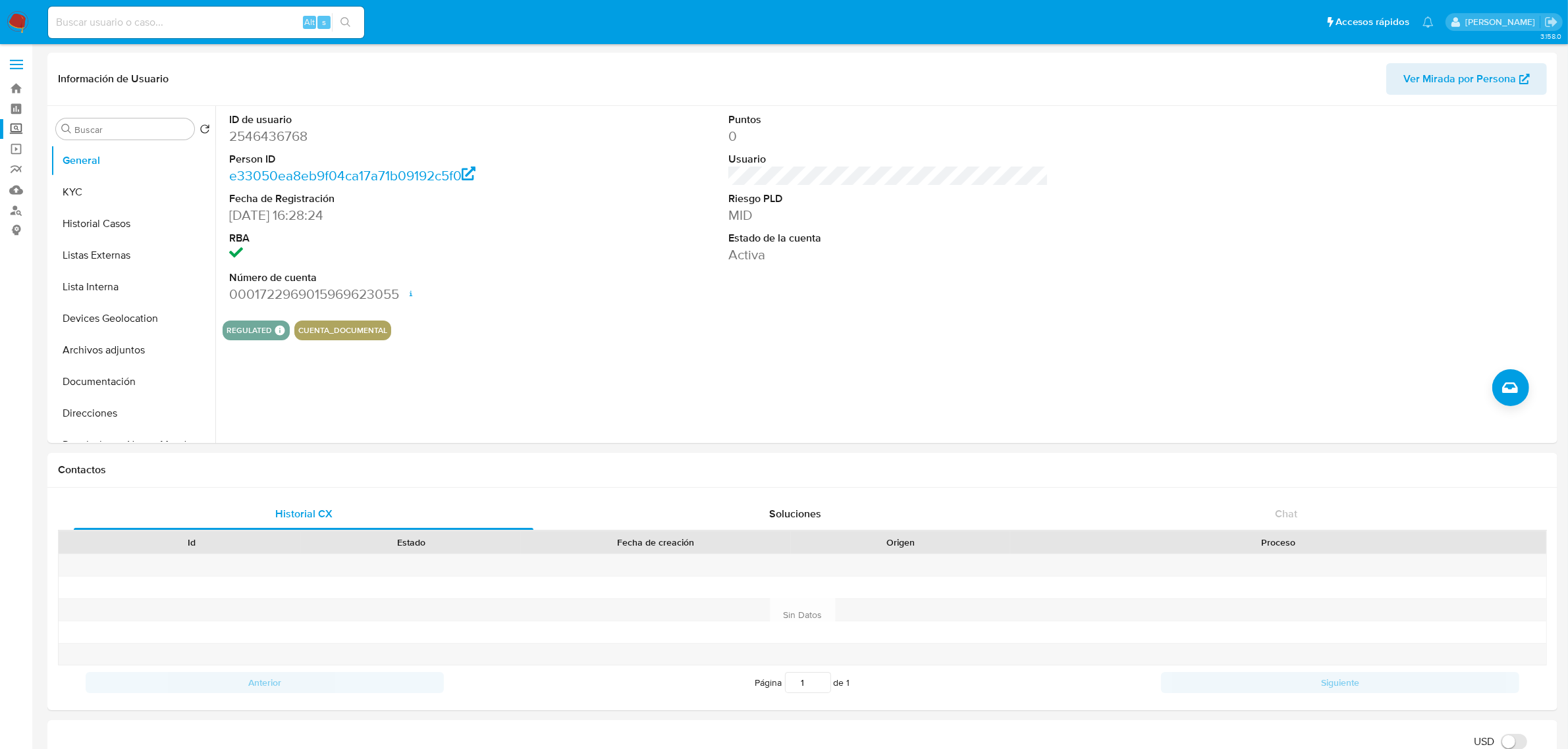
click at [15, 134] on label "Screening" at bounding box center [78, 129] width 157 height 20
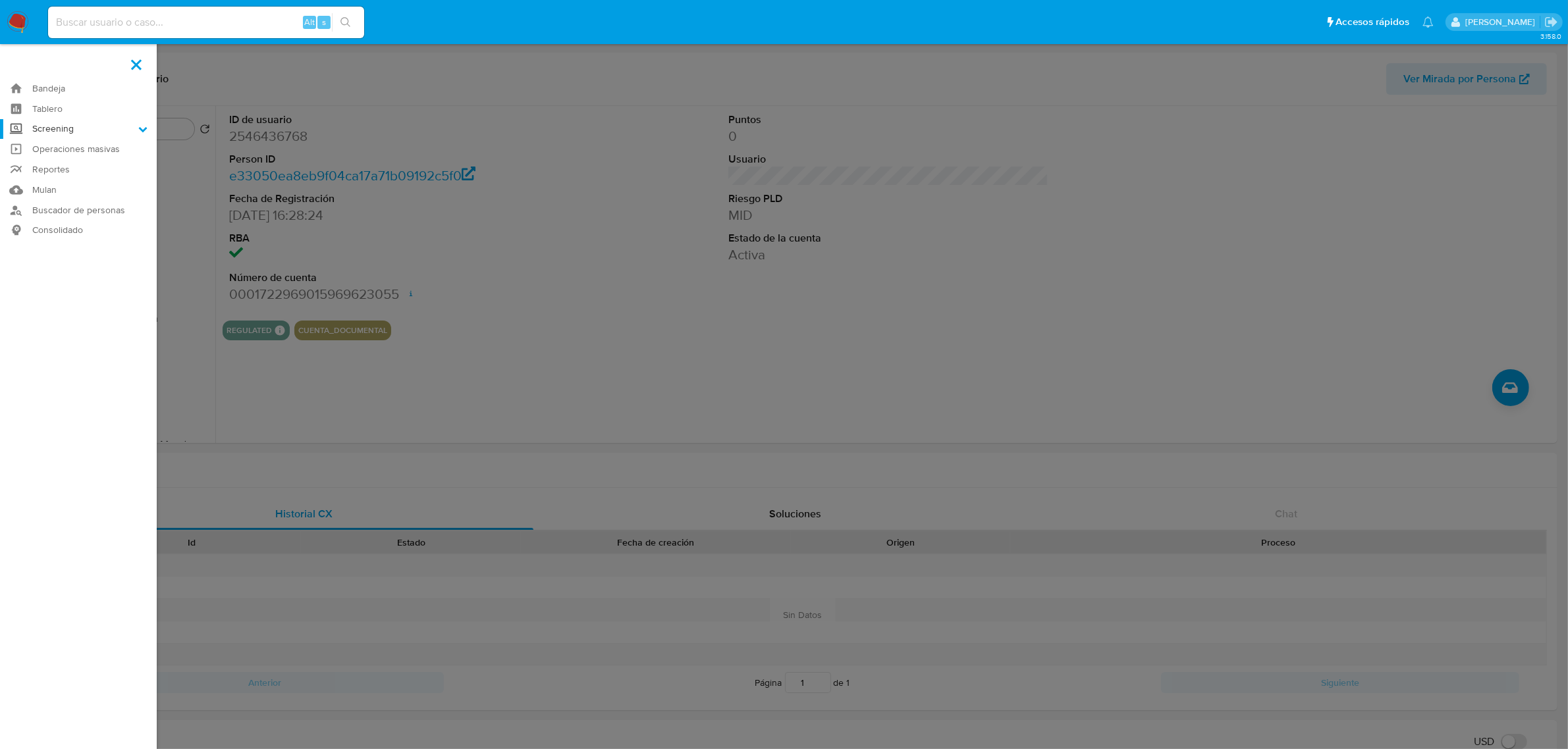
click at [0, 0] on input "Screening" at bounding box center [0, 0] width 0 height 0
click at [70, 175] on link "Herramientas" at bounding box center [78, 180] width 157 height 17
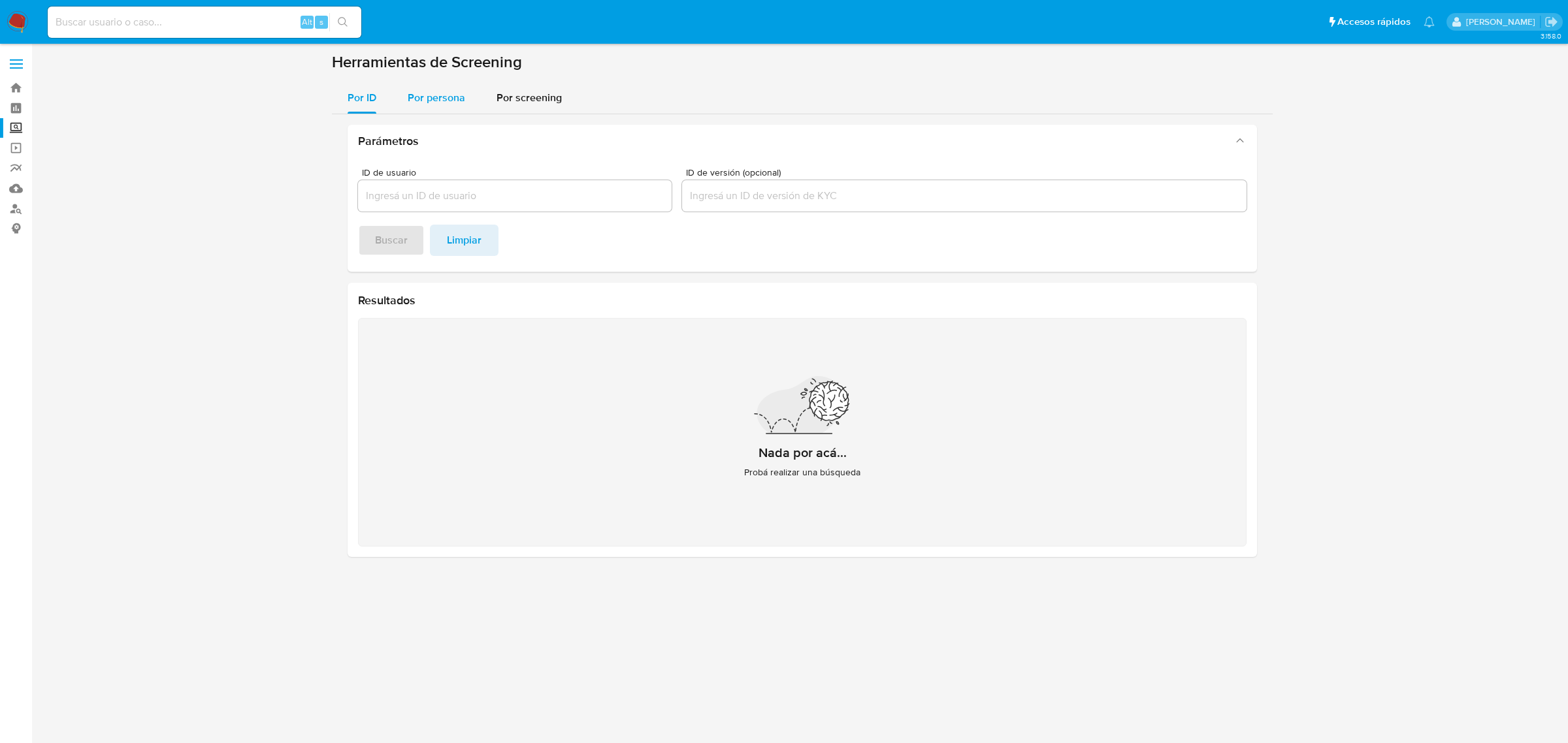
click at [415, 105] on span "Por persona" at bounding box center [436, 97] width 58 height 15
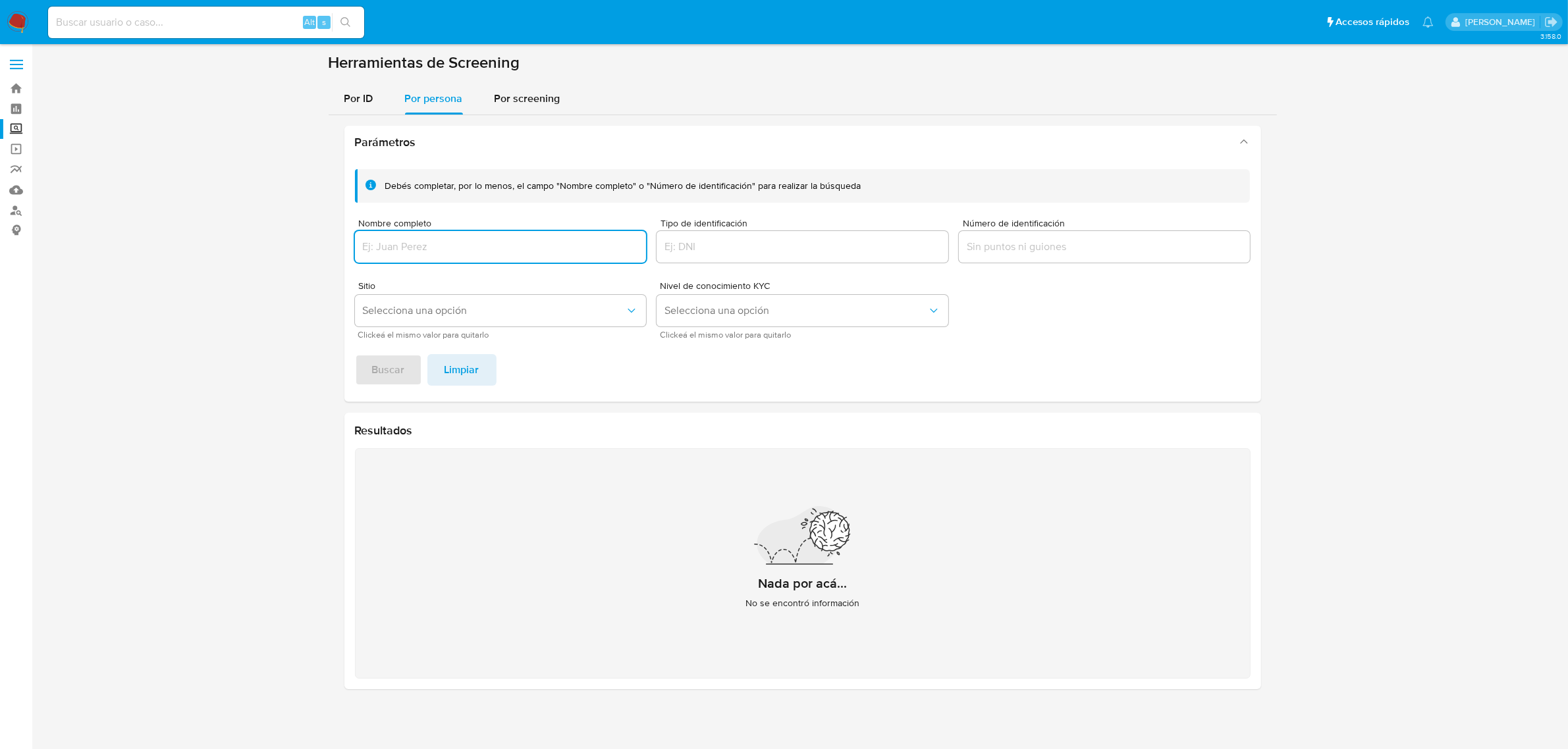
click at [470, 252] on input "Nombre completo" at bounding box center [500, 247] width 292 height 17
type input "[PERSON_NAME]"
click at [408, 367] on button "Buscar" at bounding box center [388, 370] width 67 height 31
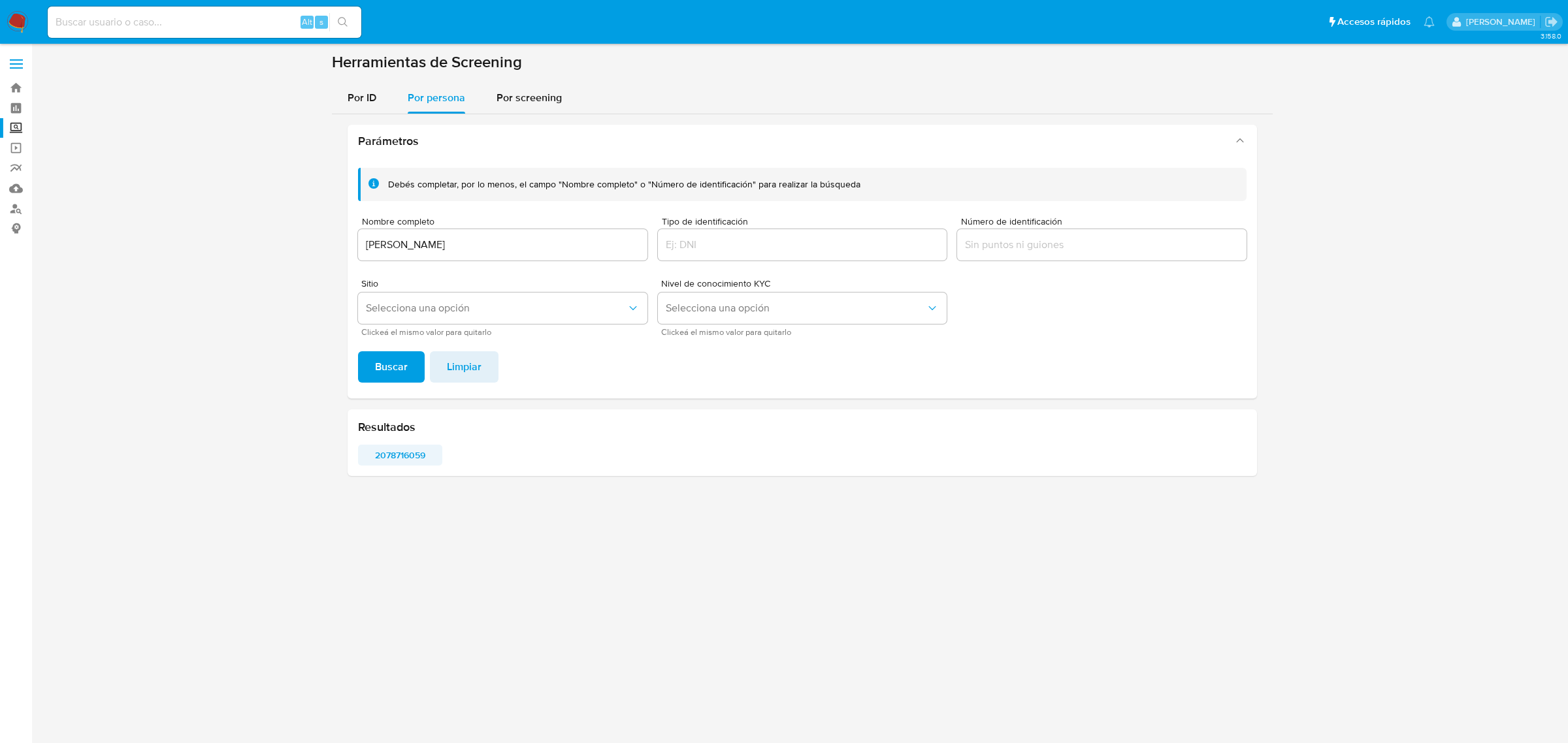
click at [410, 455] on span "2078716059" at bounding box center [400, 455] width 66 height 18
click at [11, 14] on img at bounding box center [17, 22] width 22 height 22
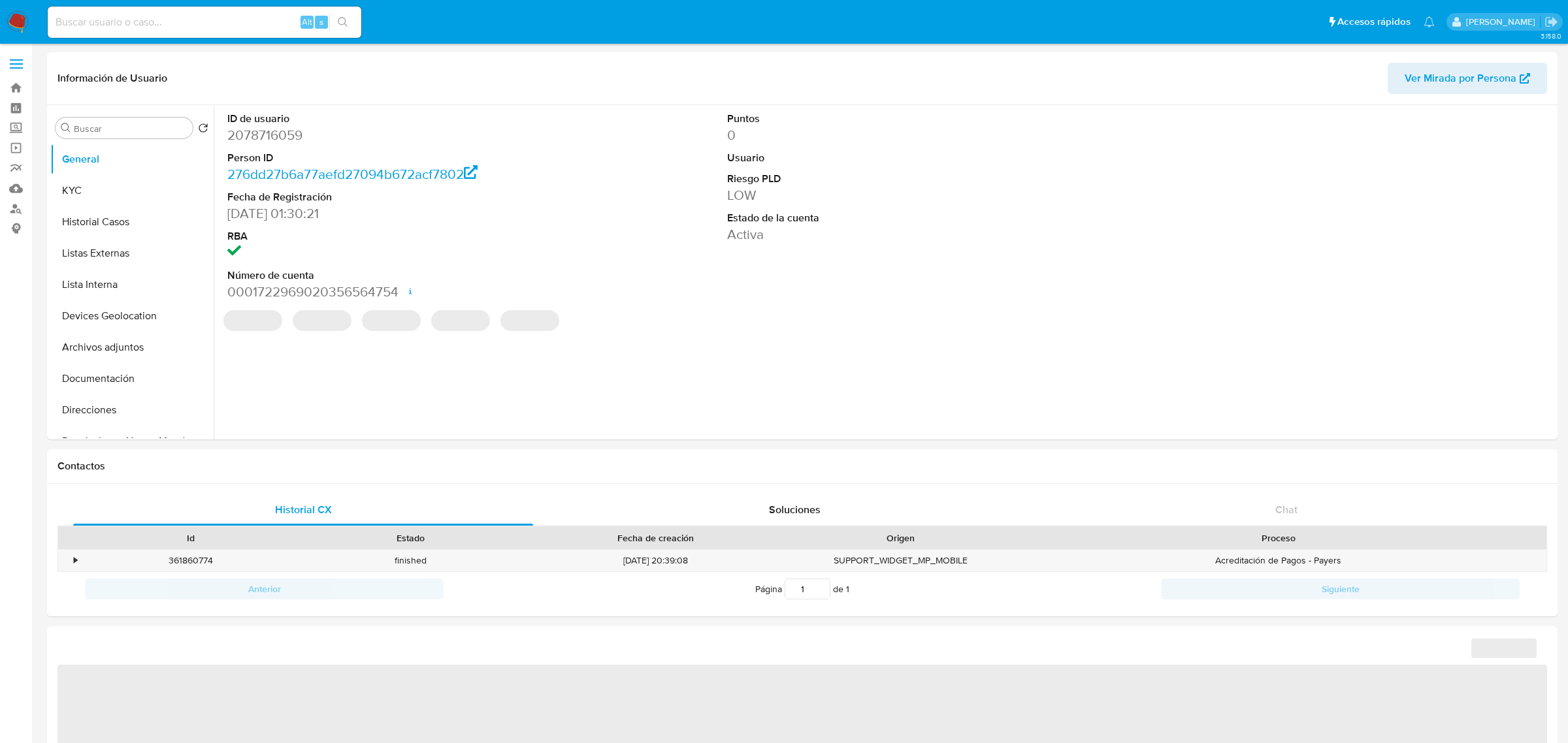
select select "10"
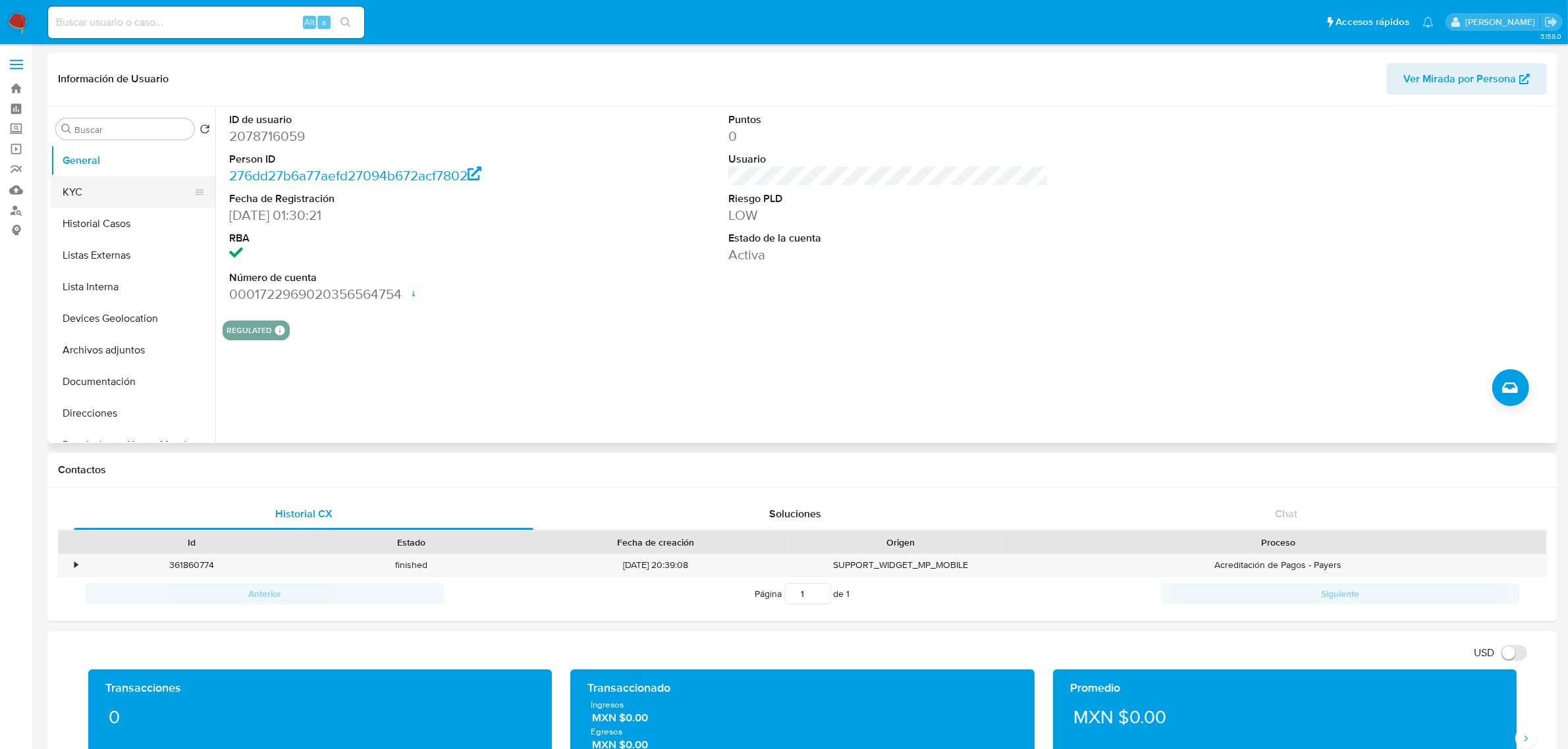
click at [120, 199] on button "KYC" at bounding box center [127, 192] width 154 height 31
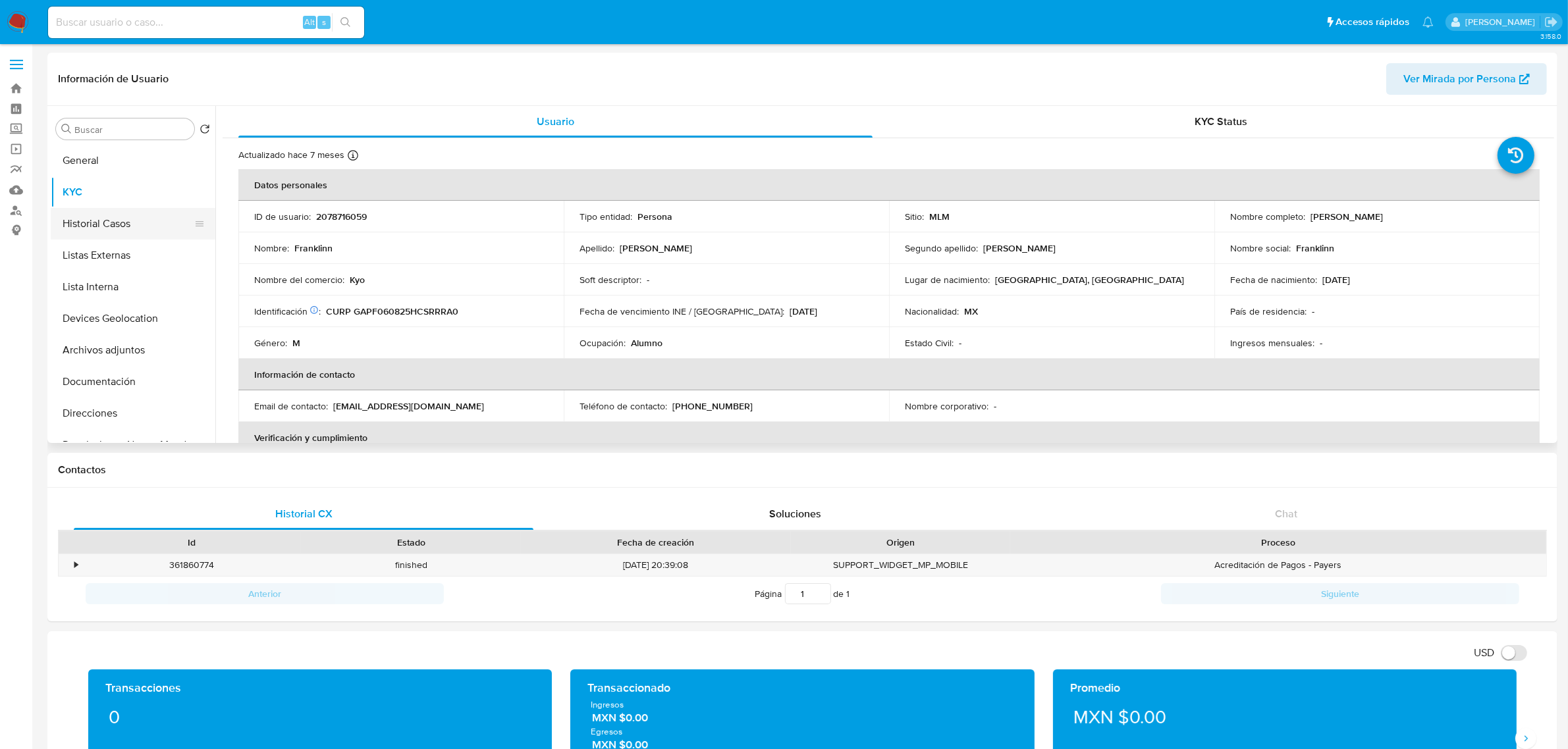
click at [124, 222] on button "Historial Casos" at bounding box center [127, 223] width 154 height 31
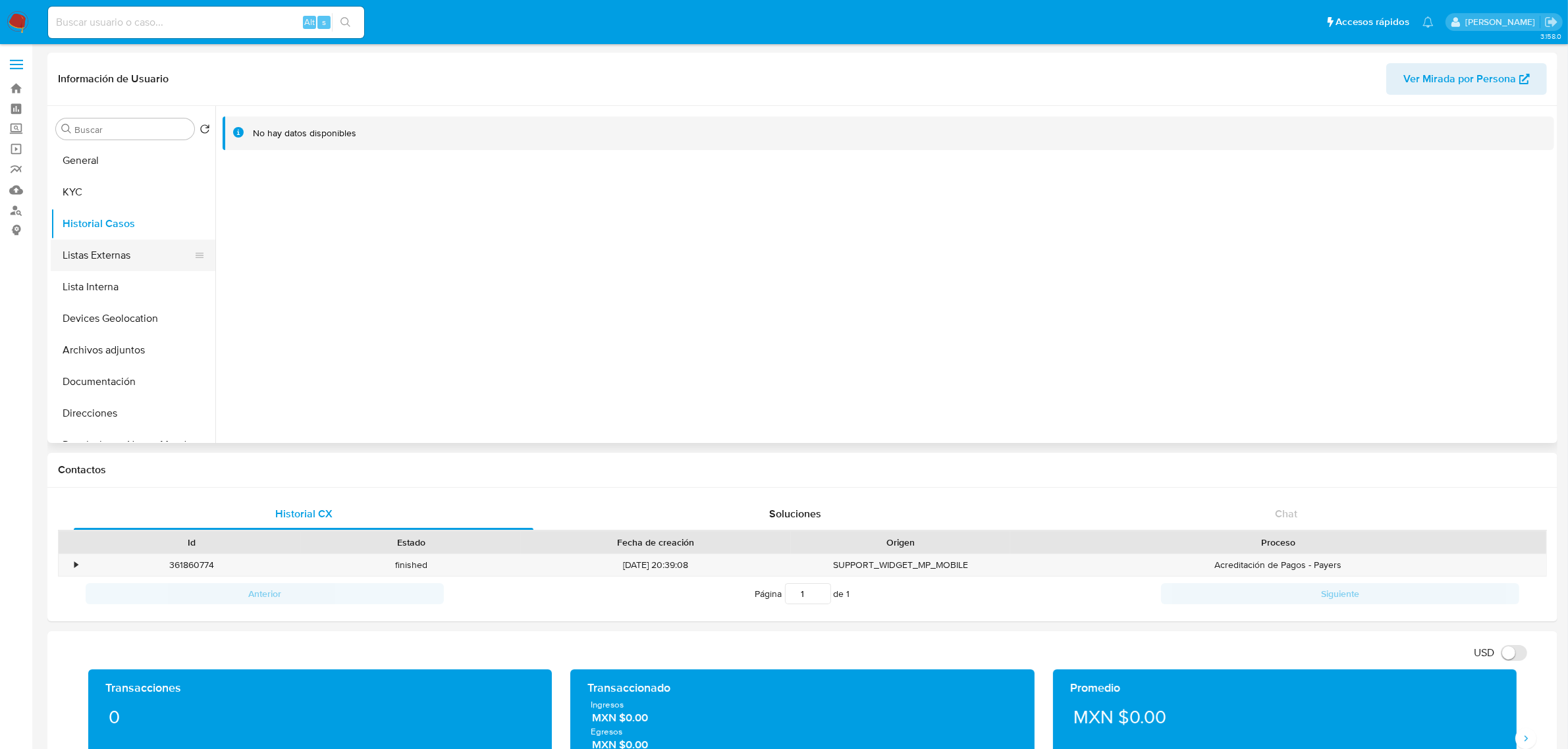
click at [101, 256] on button "Listas Externas" at bounding box center [127, 256] width 154 height 31
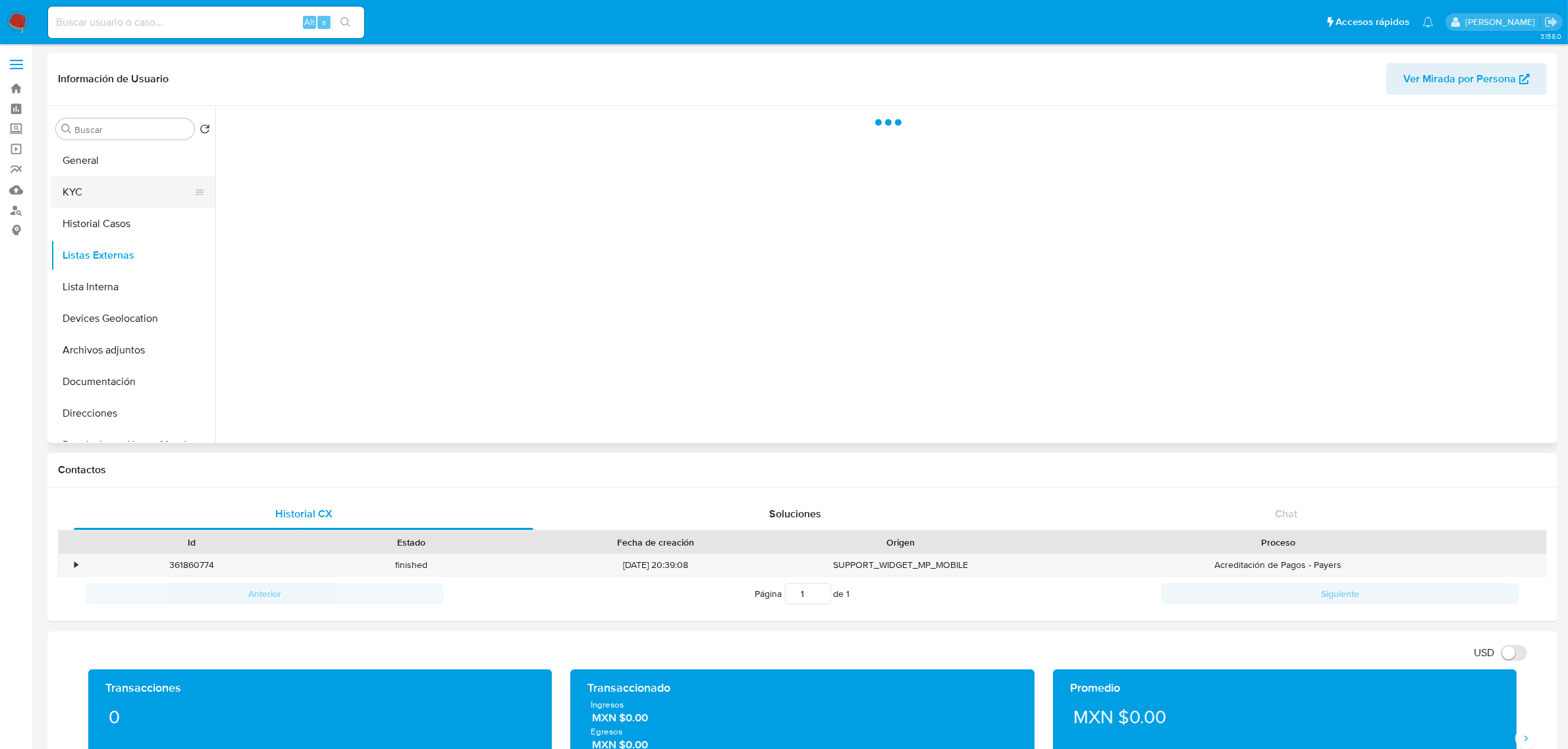
click at [95, 186] on button "KYC" at bounding box center [127, 192] width 154 height 31
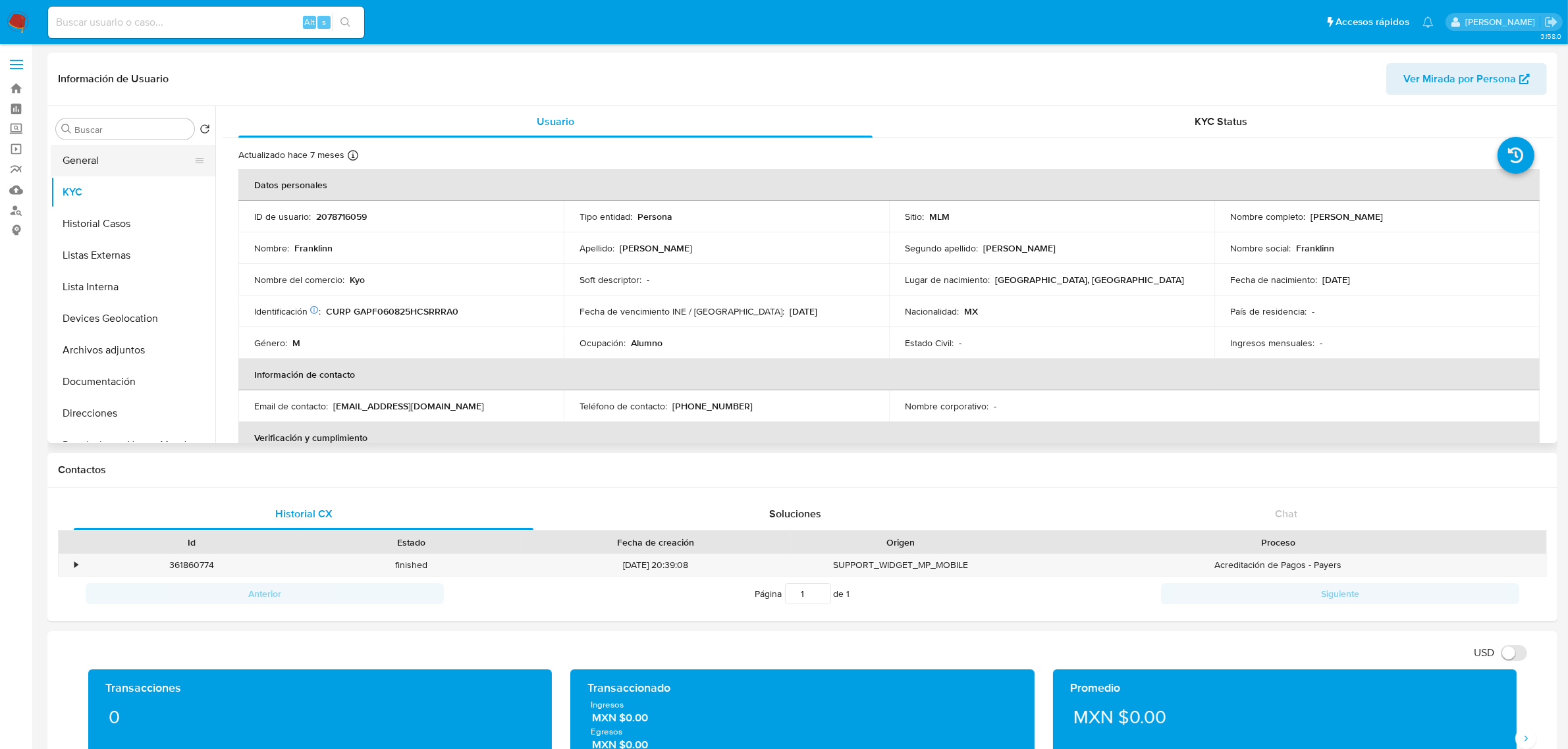
click at [104, 149] on button "General" at bounding box center [127, 160] width 154 height 31
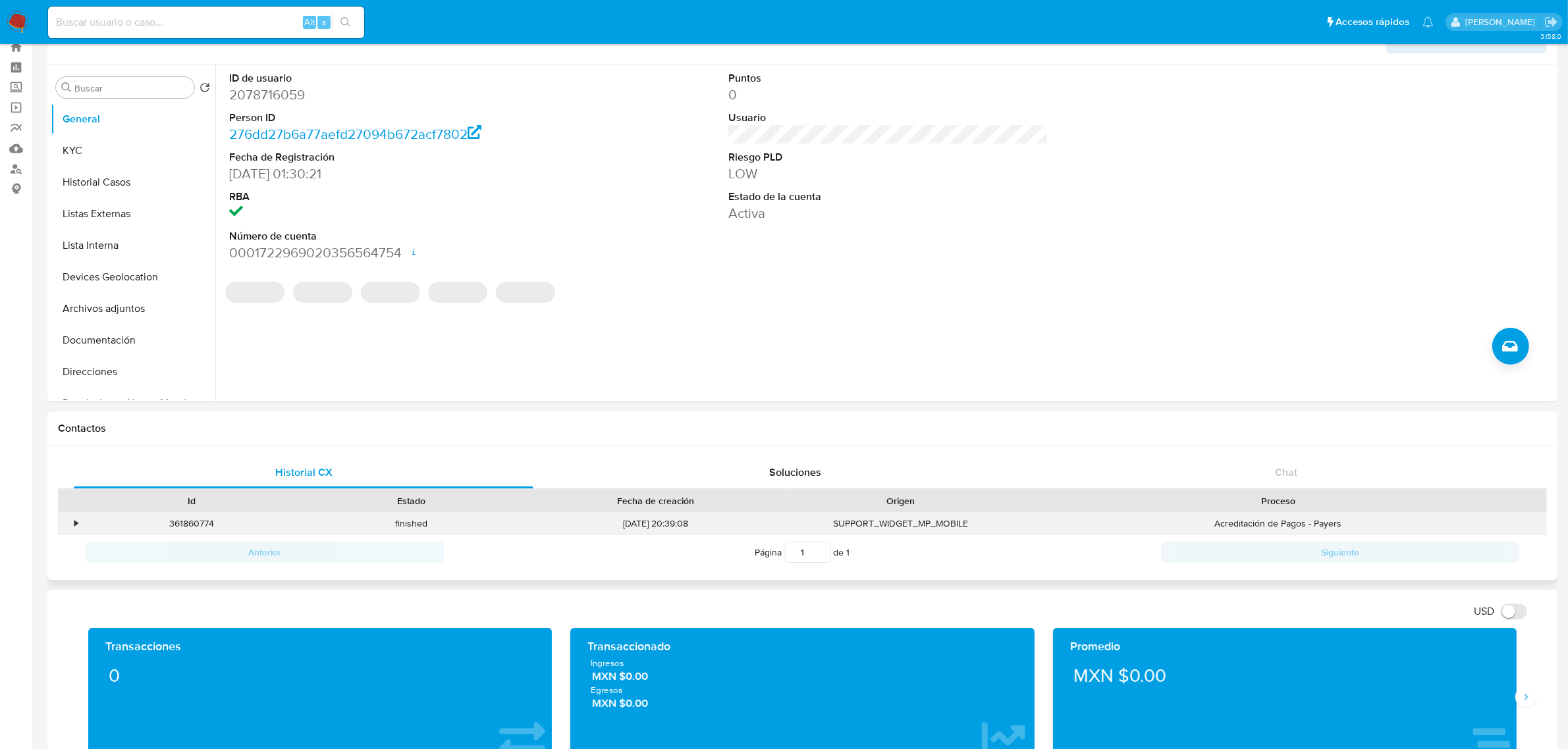
scroll to position [83, 0]
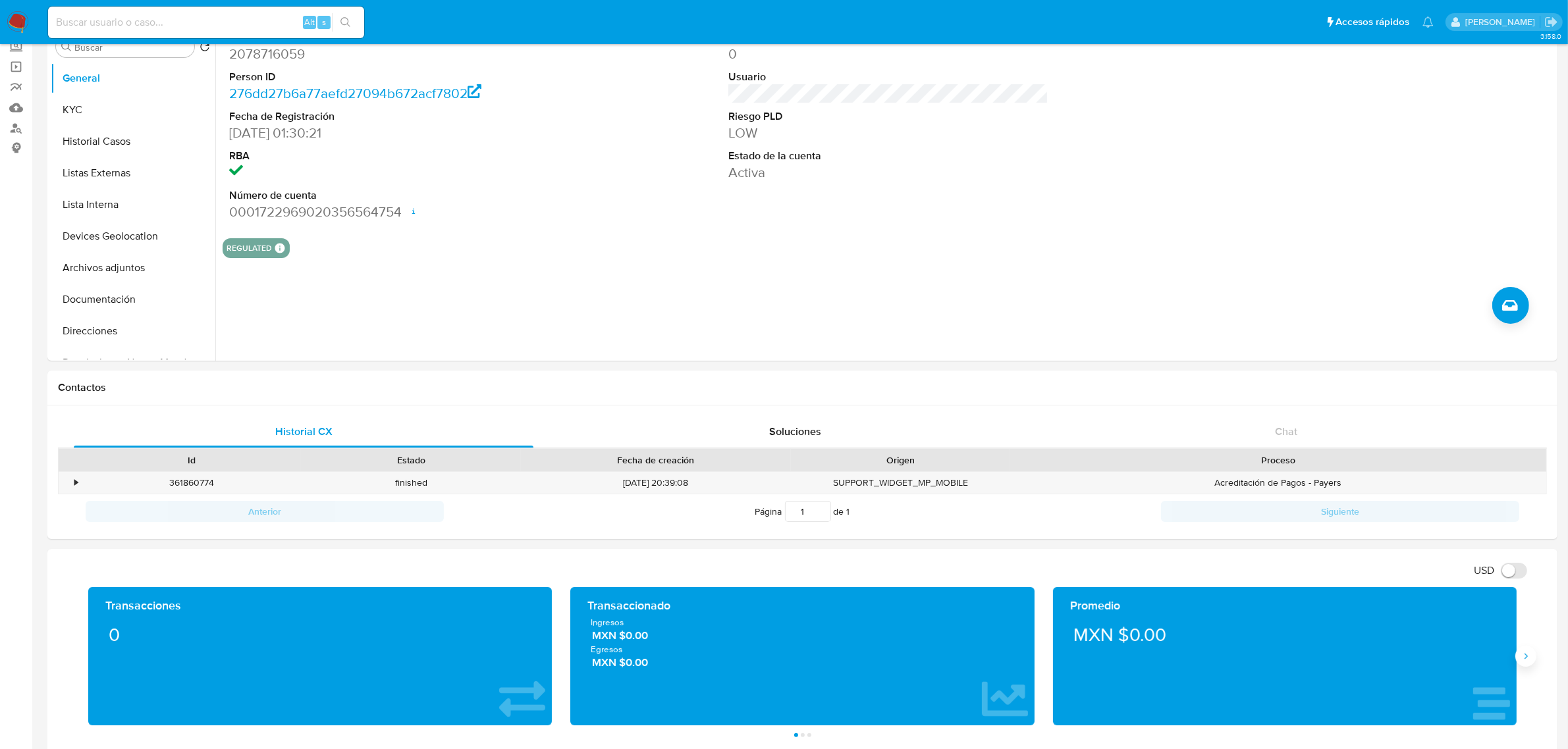
click at [1528, 657] on icon "Siguiente" at bounding box center [1526, 657] width 3 height 6
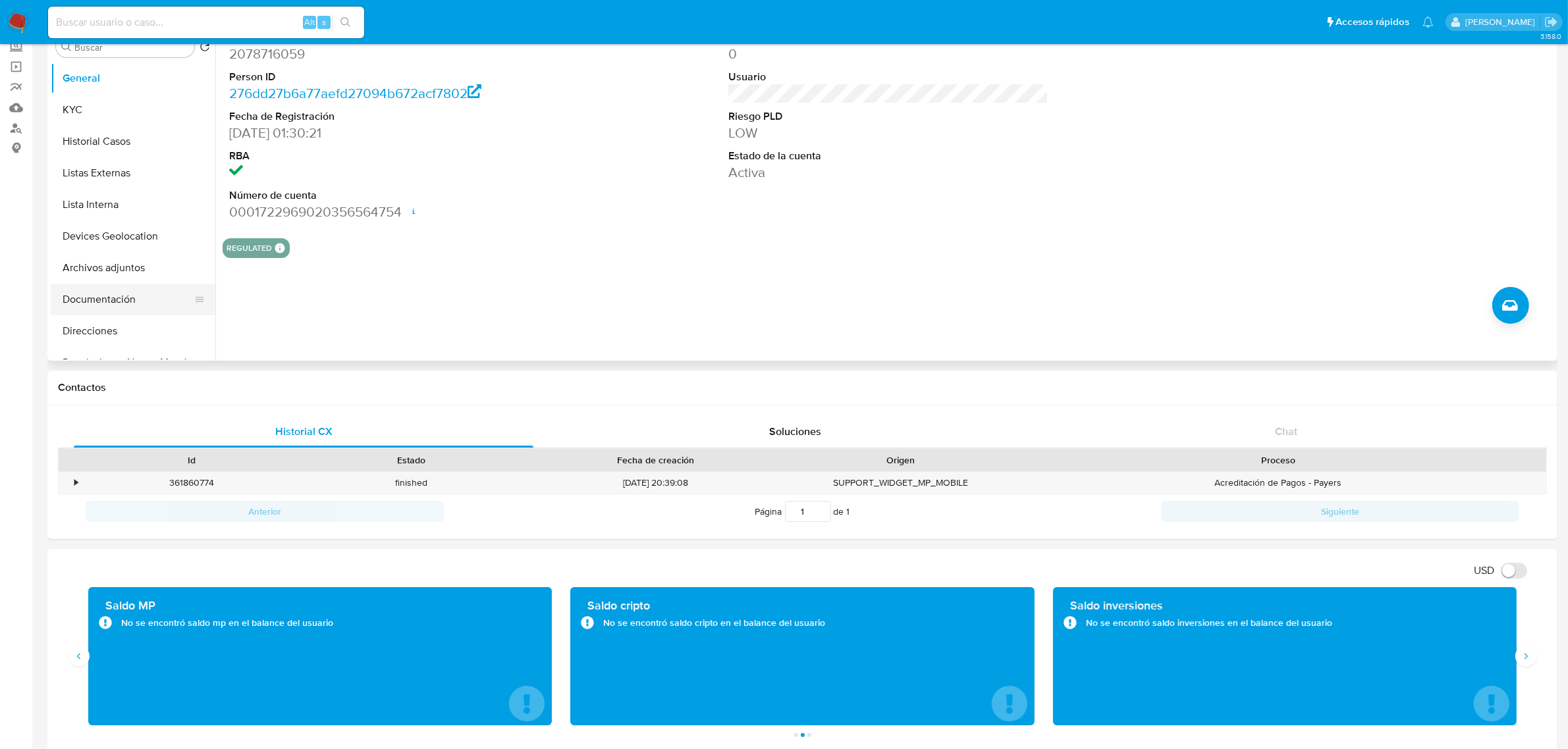
click at [123, 298] on button "Documentación" at bounding box center [127, 300] width 154 height 31
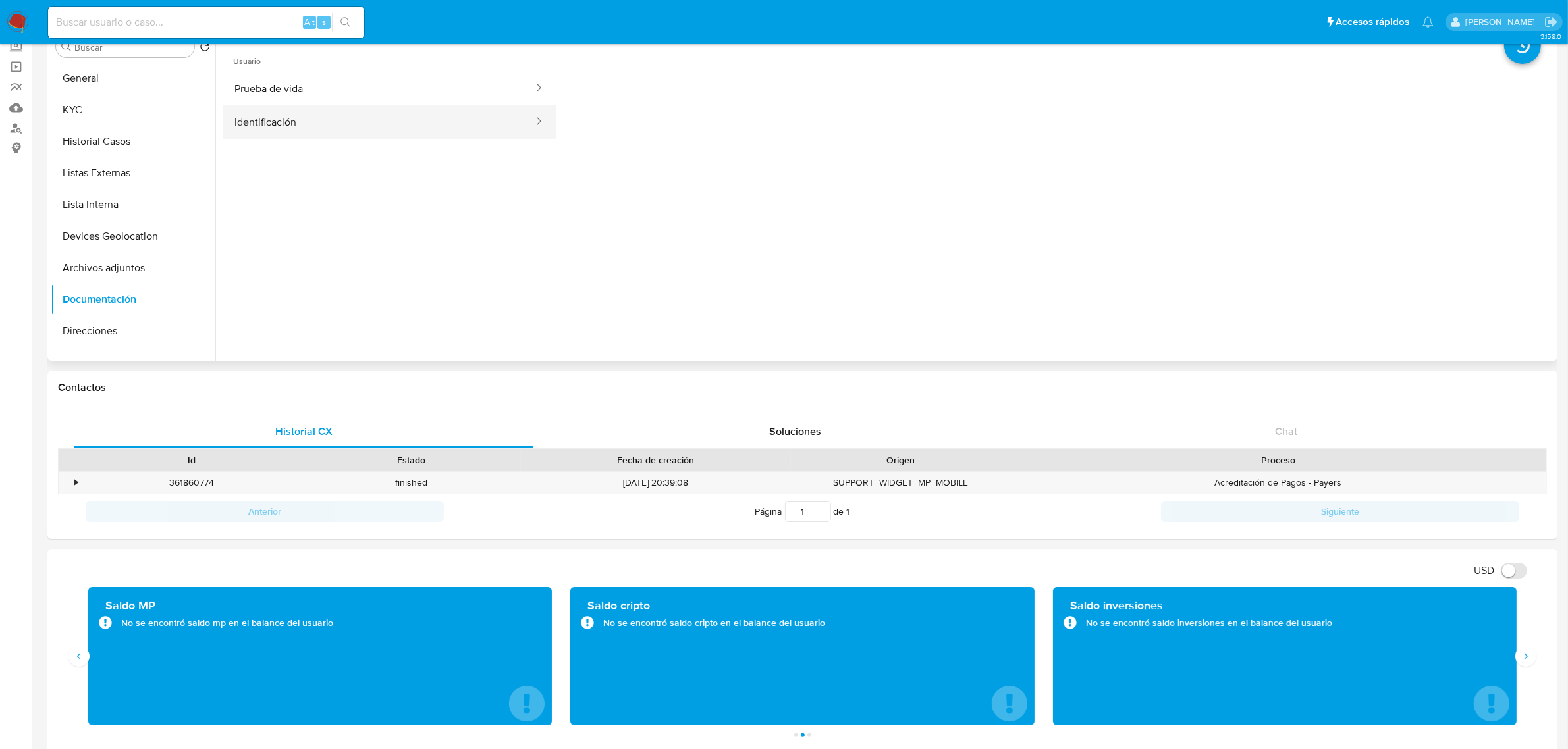
scroll to position [0, 0]
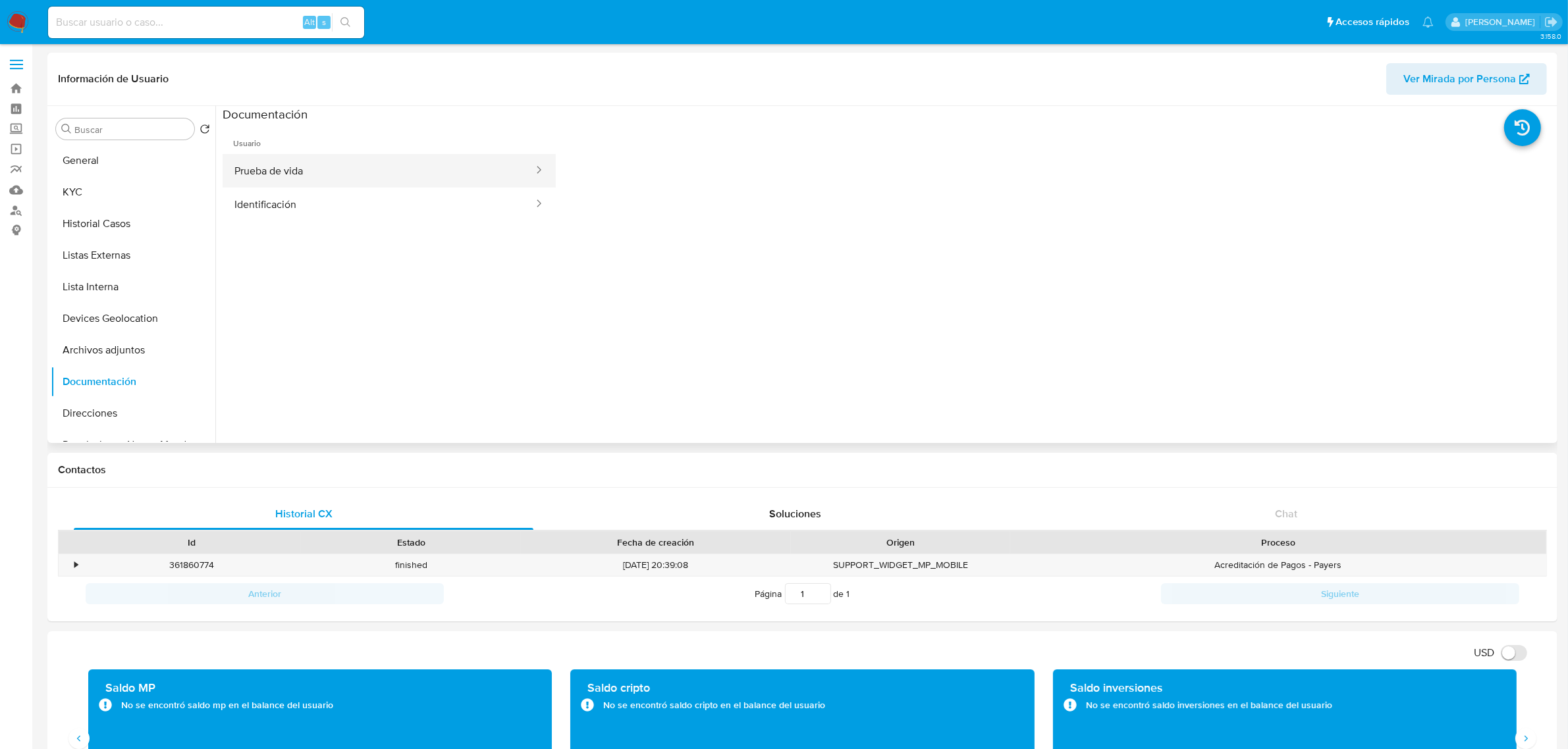
click at [324, 185] on button "Prueba de vida" at bounding box center [378, 171] width 312 height 34
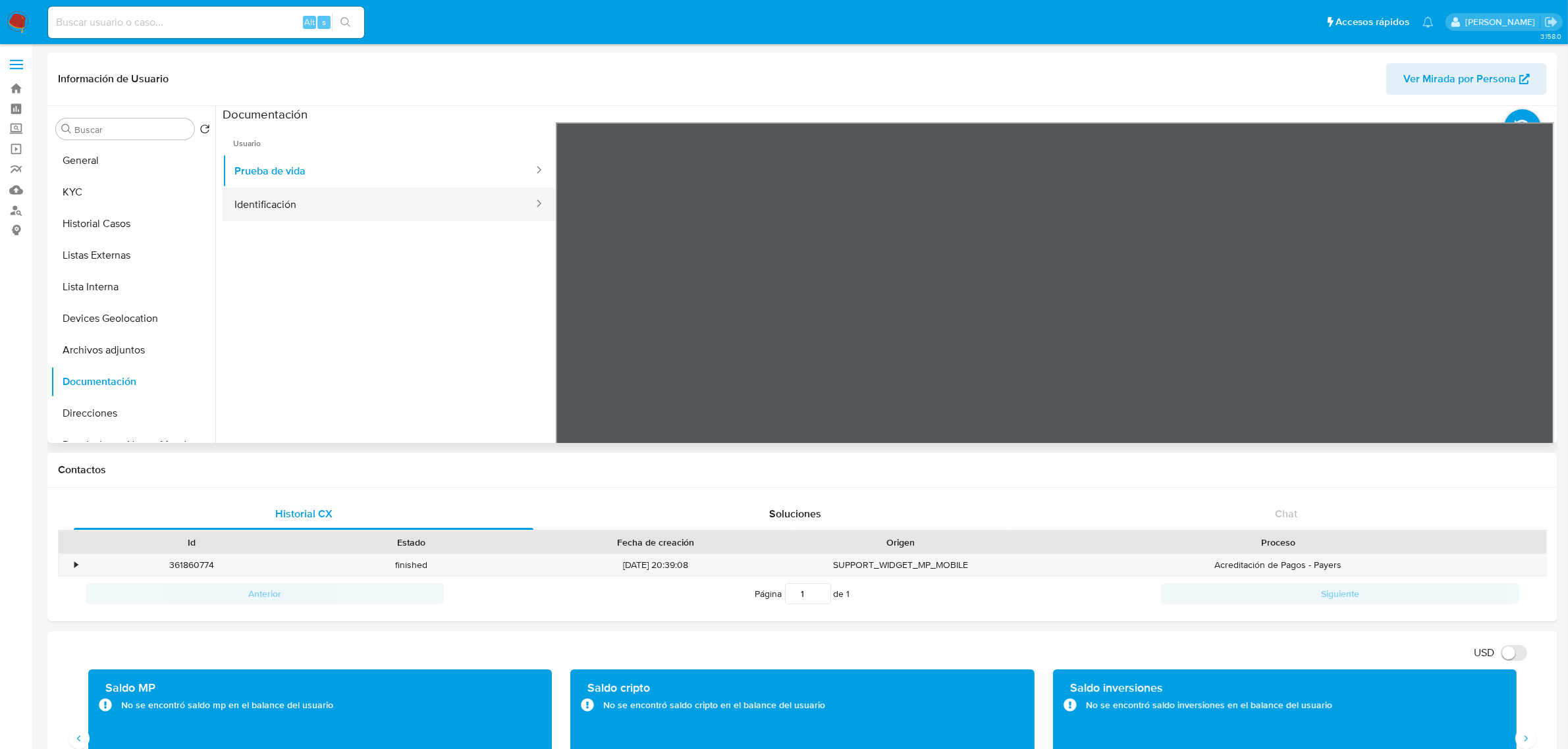
click at [365, 196] on button "Identificación" at bounding box center [378, 205] width 312 height 34
click at [124, 167] on button "General" at bounding box center [127, 160] width 154 height 31
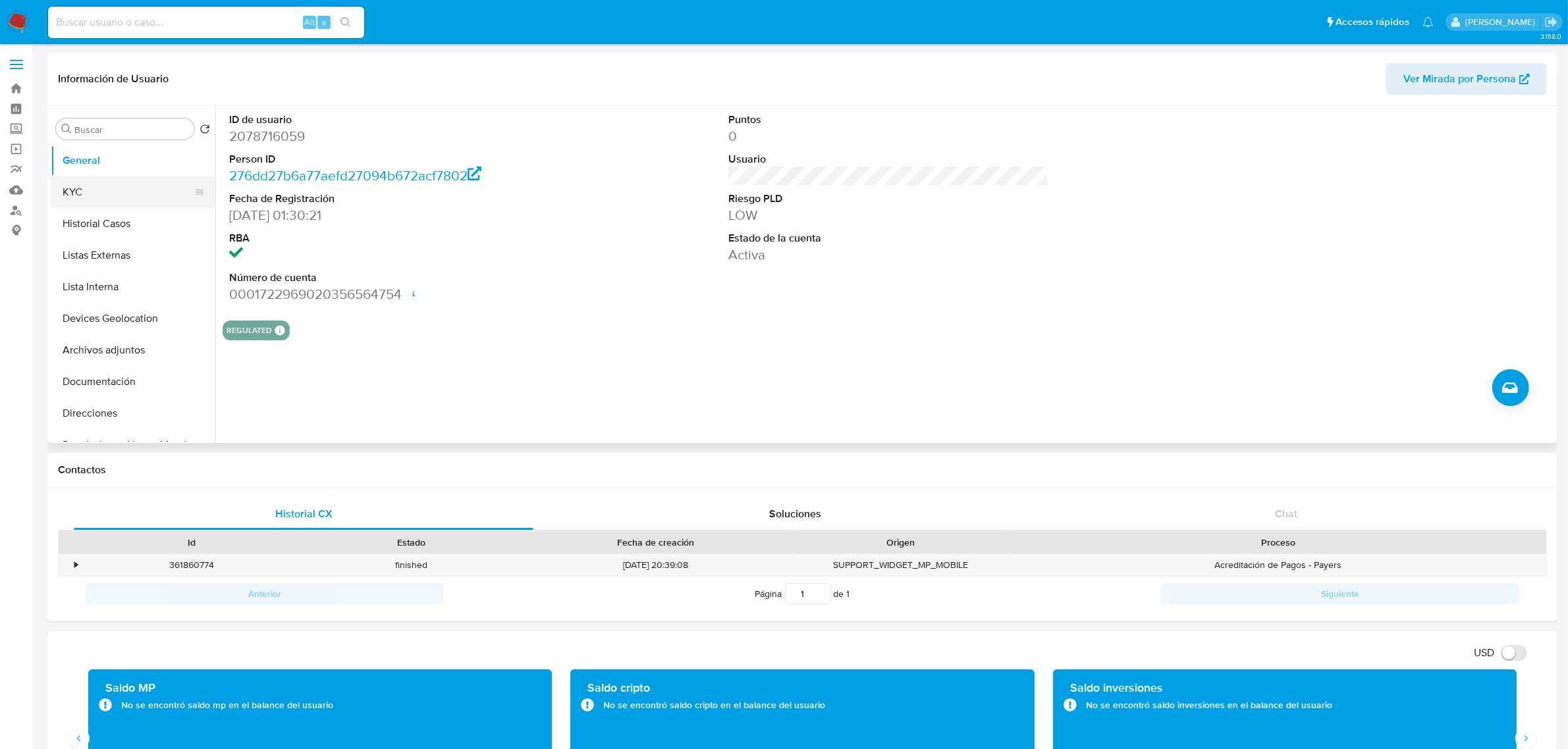
click at [87, 182] on button "KYC" at bounding box center [127, 192] width 154 height 31
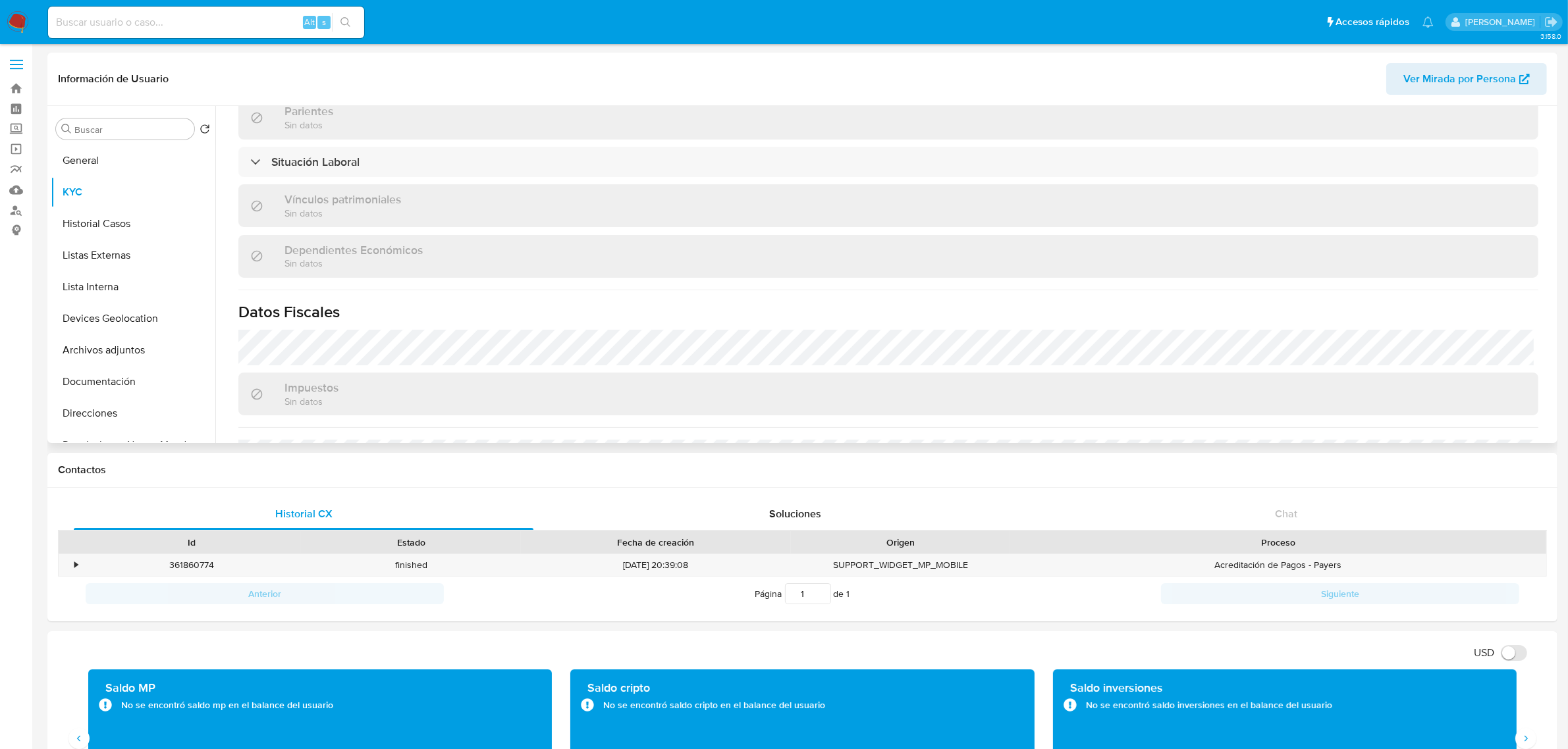
scroll to position [814, 0]
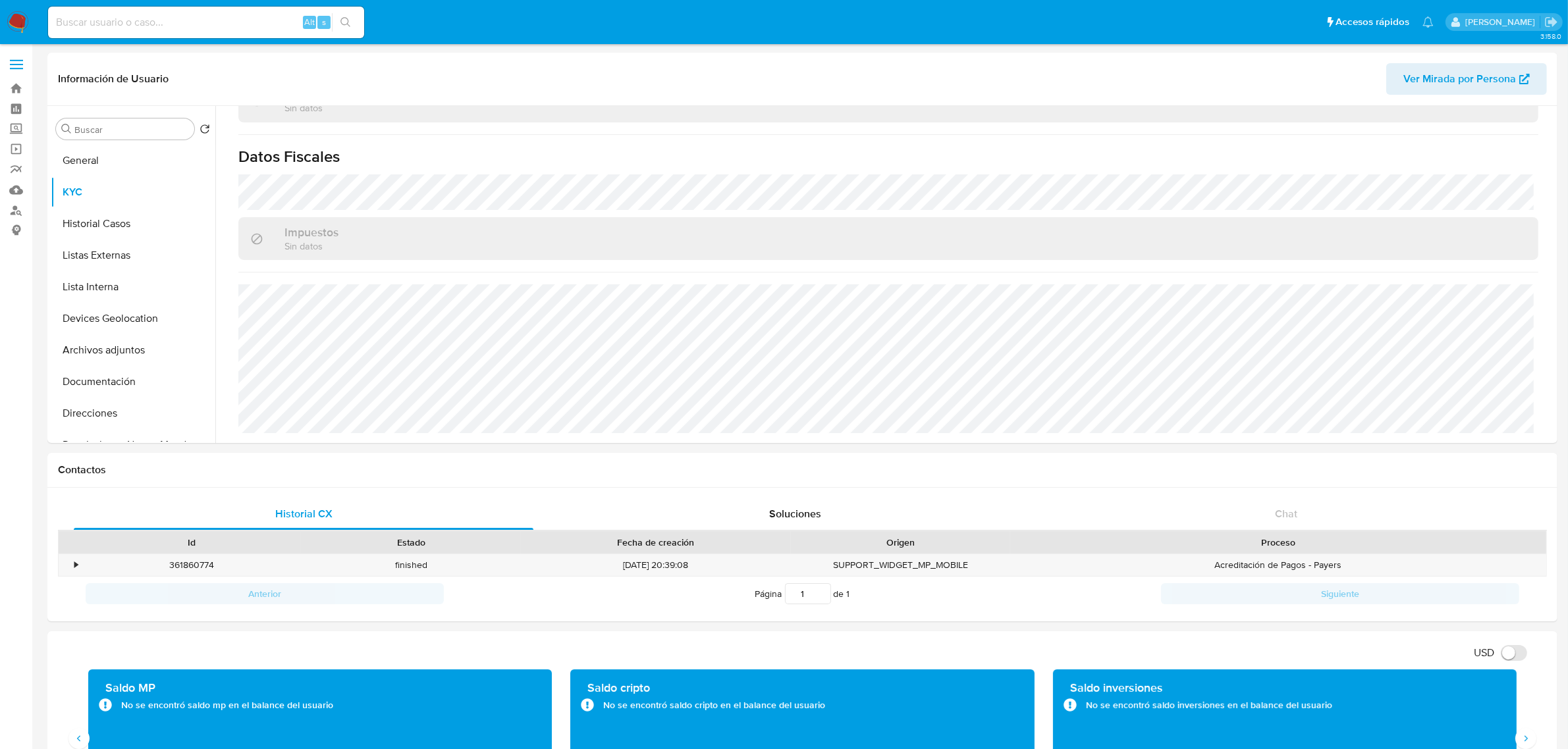
click at [276, 17] on input at bounding box center [206, 23] width 316 height 17
paste input "2546436768"
type input "2546436768"
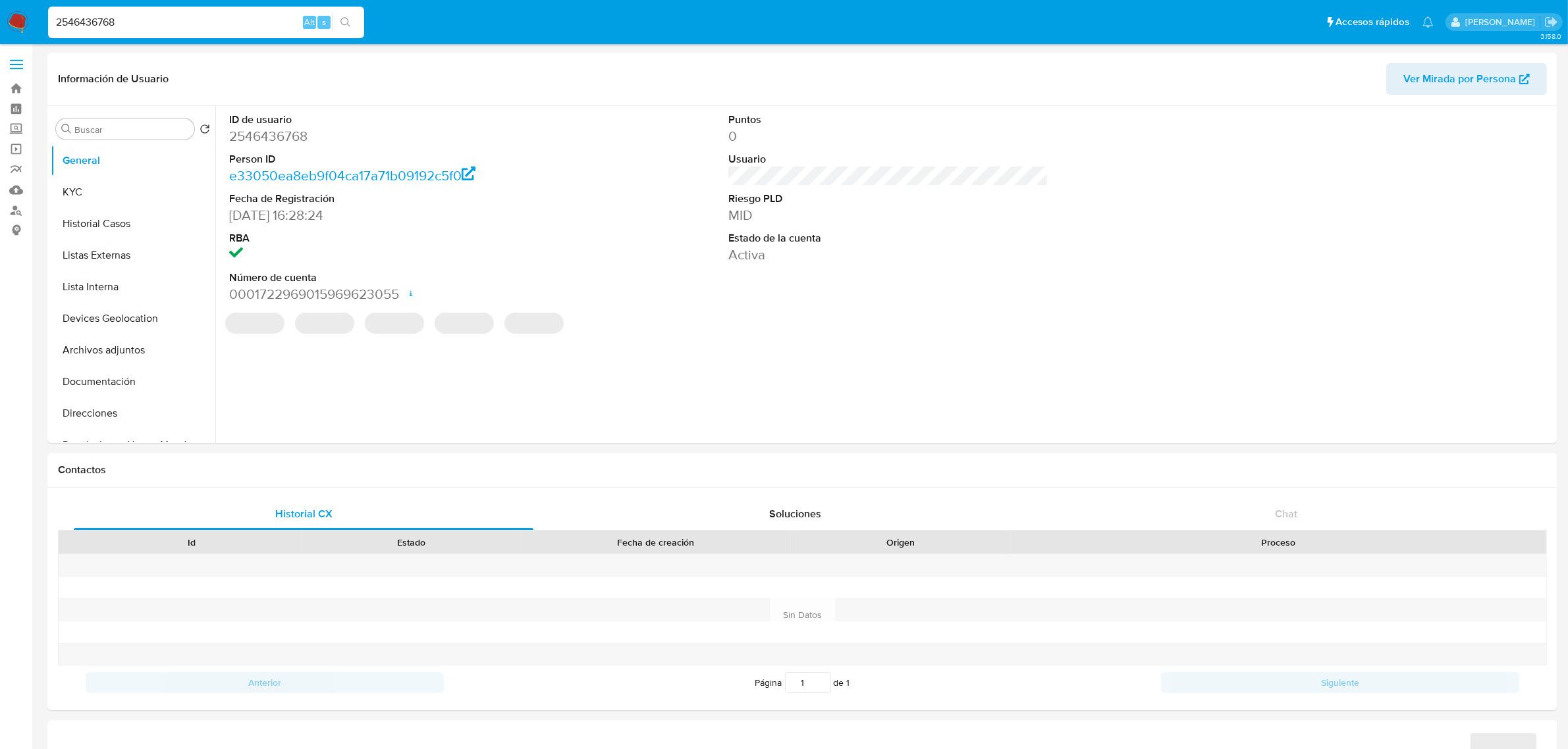
select select "10"
click at [224, 37] on div "2546436768 Alt s" at bounding box center [206, 22] width 316 height 31
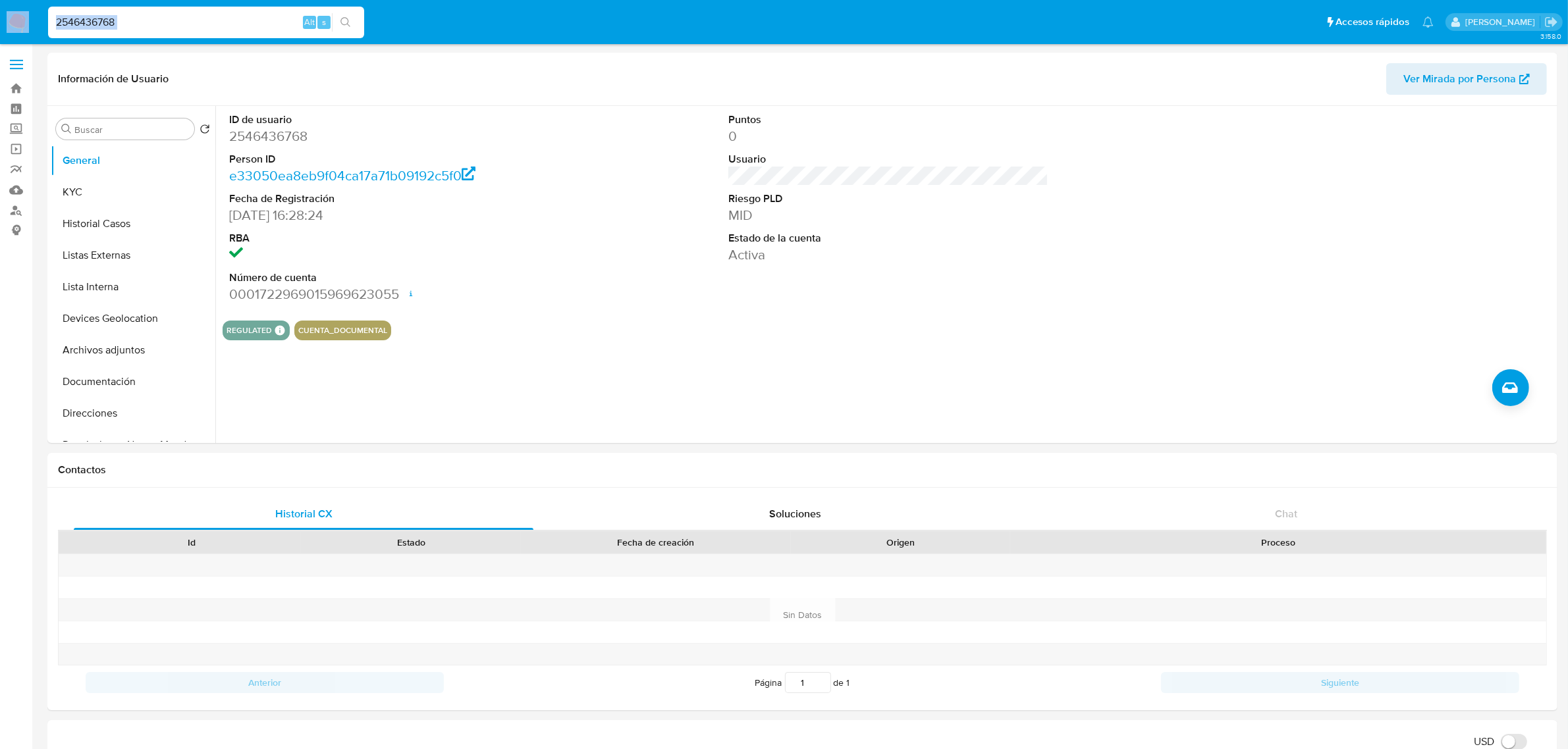
click at [224, 35] on div "2546436768 Alt s" at bounding box center [206, 22] width 316 height 31
click at [222, 30] on input "2546436768" at bounding box center [206, 23] width 316 height 17
paste input
type input "2546436768"
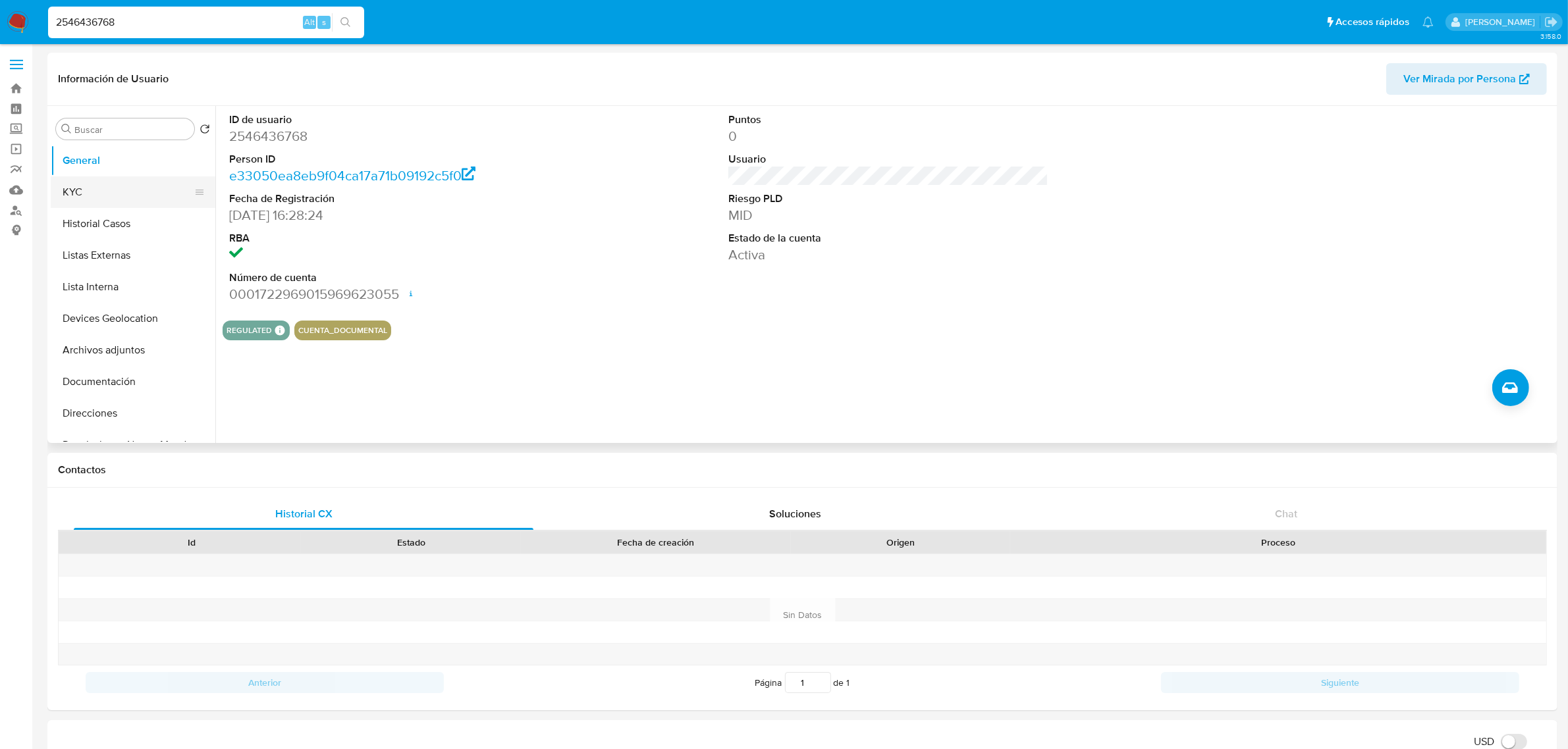
click at [110, 204] on button "KYC" at bounding box center [127, 192] width 154 height 31
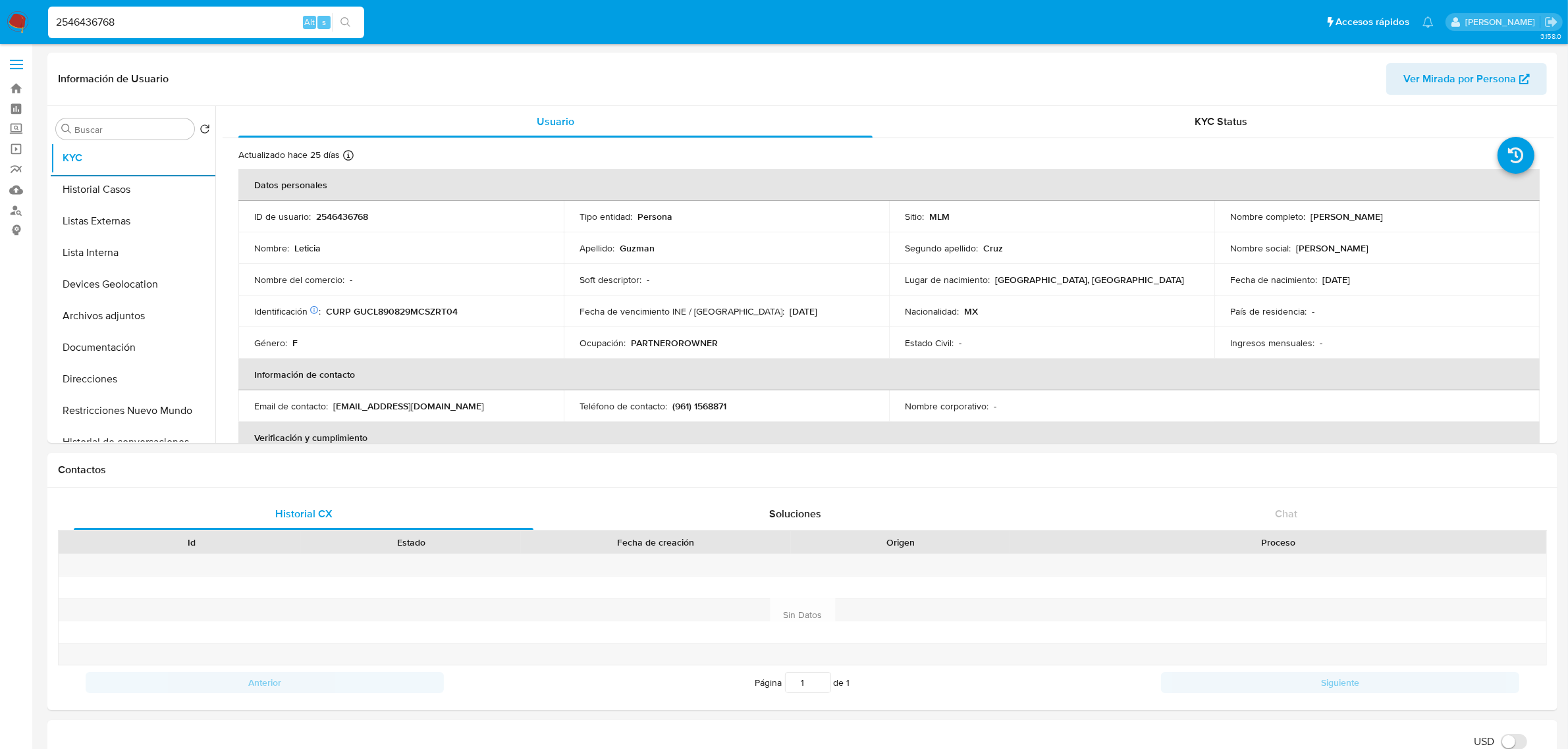
scroll to position [66, 0]
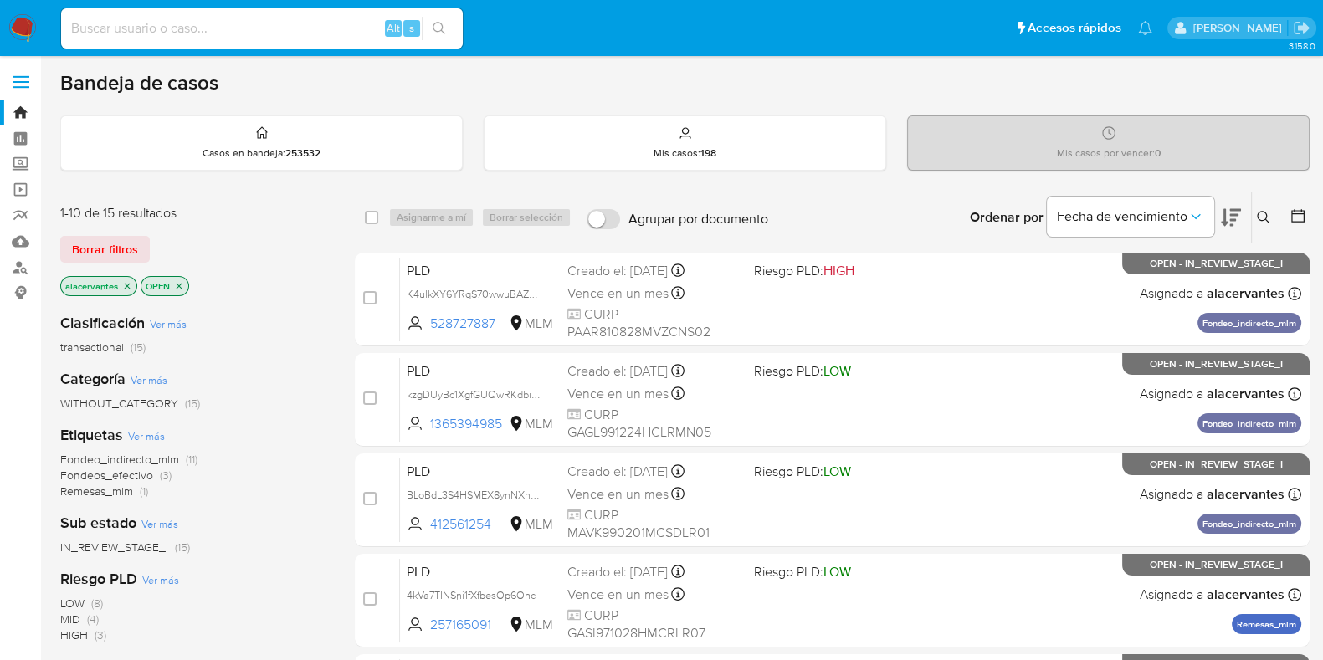
click at [1264, 221] on icon at bounding box center [1263, 217] width 13 height 13
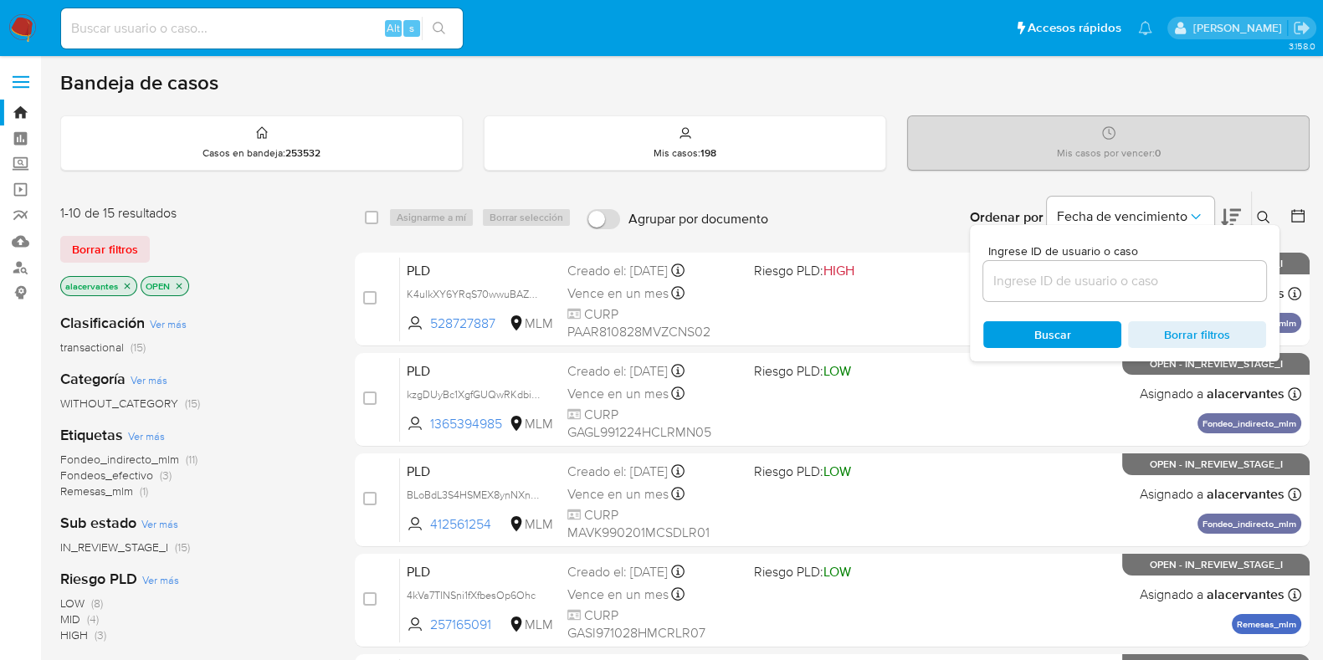
click at [126, 286] on icon "close-filter" at bounding box center [127, 286] width 10 height 10
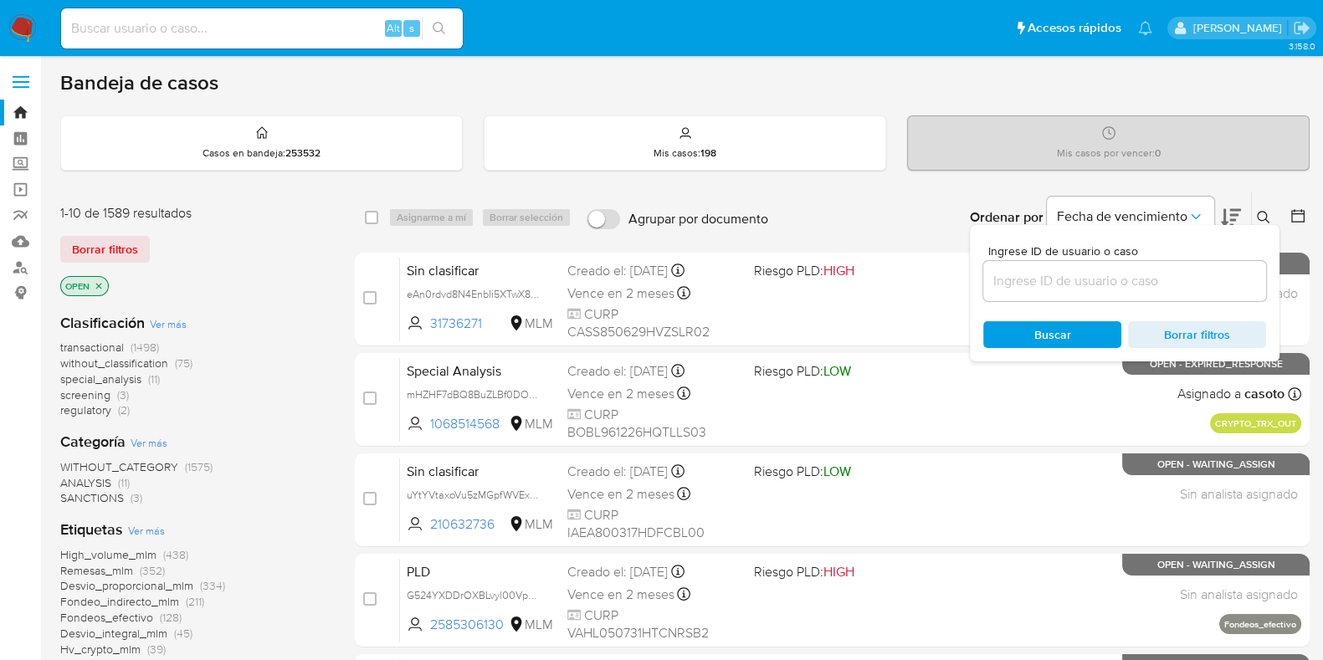
click at [1114, 281] on input at bounding box center [1124, 281] width 283 height 22
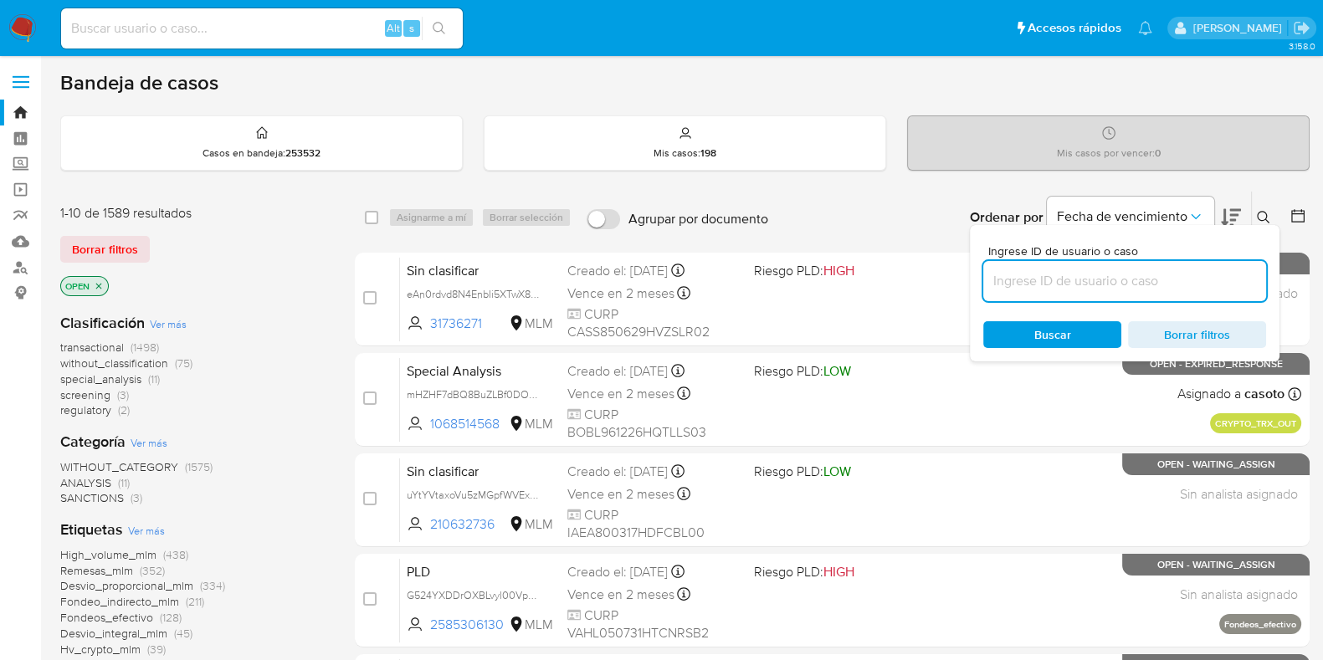
paste input "669704400"
type input "669704400"
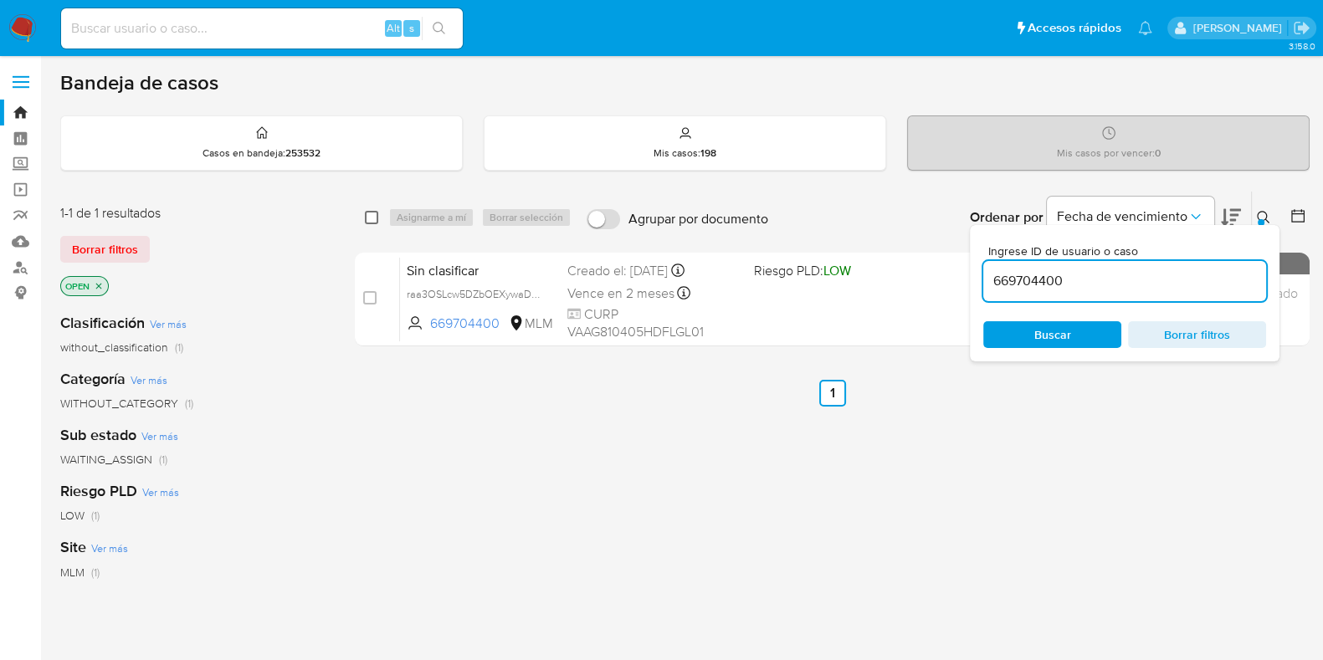
click at [376, 212] on input "checkbox" at bounding box center [371, 217] width 13 height 13
checkbox input "true"
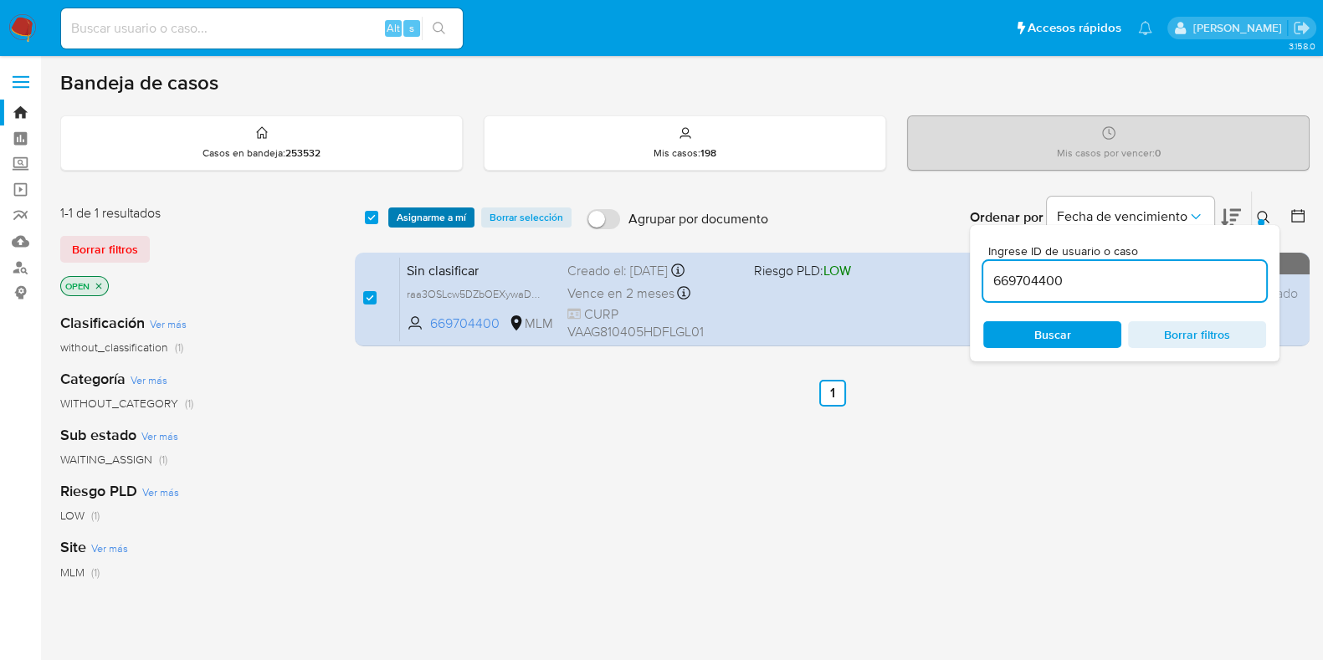
click at [420, 215] on span "Asignarme a mí" at bounding box center [431, 217] width 69 height 17
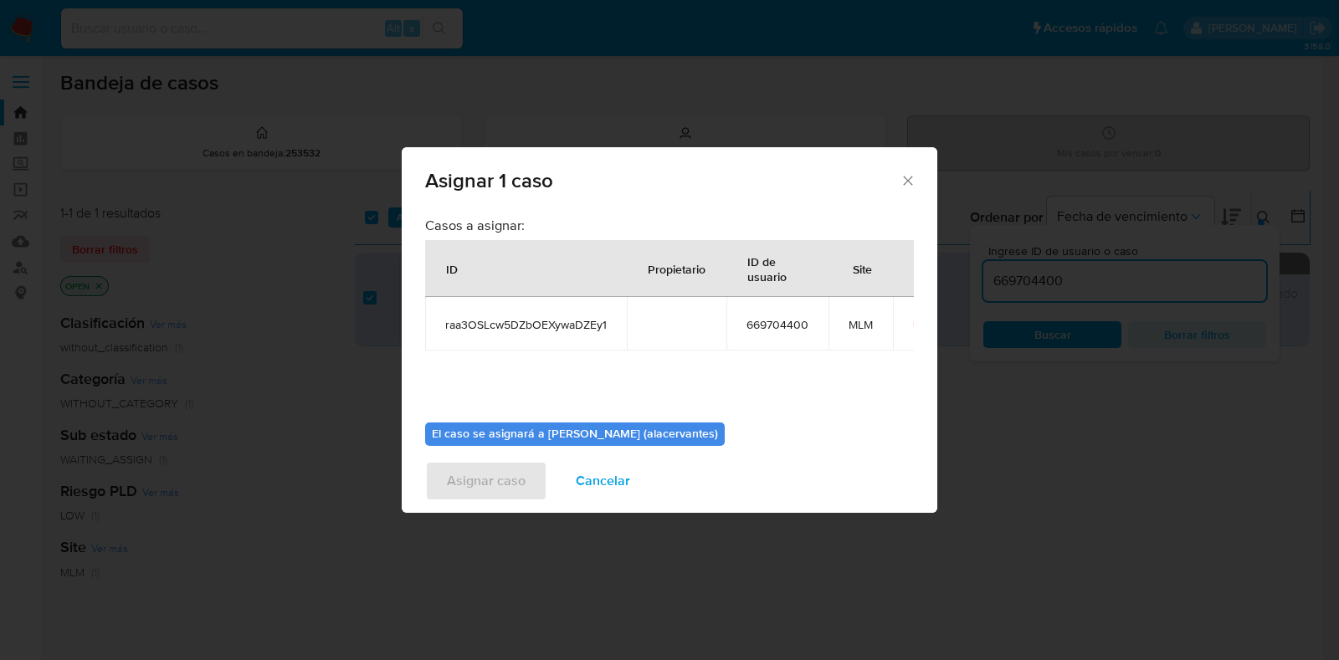
scroll to position [86, 0]
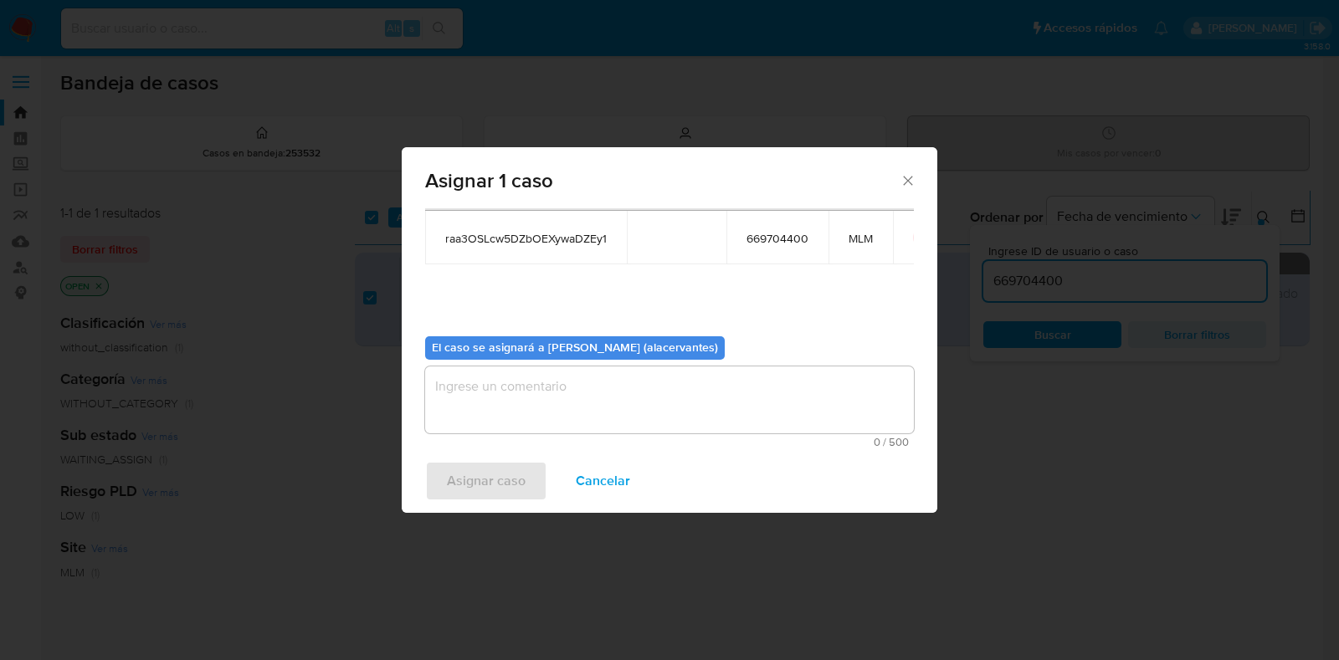
click at [554, 387] on textarea "assign-modal" at bounding box center [669, 400] width 489 height 67
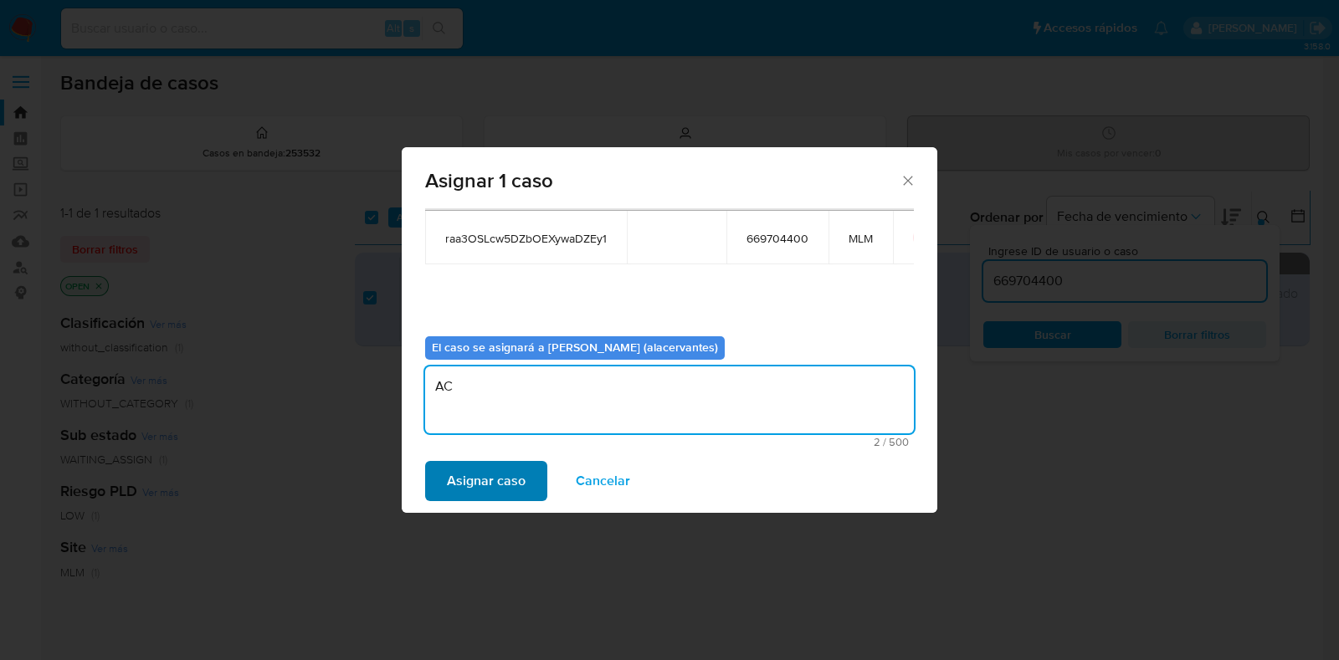
type textarea "AC"
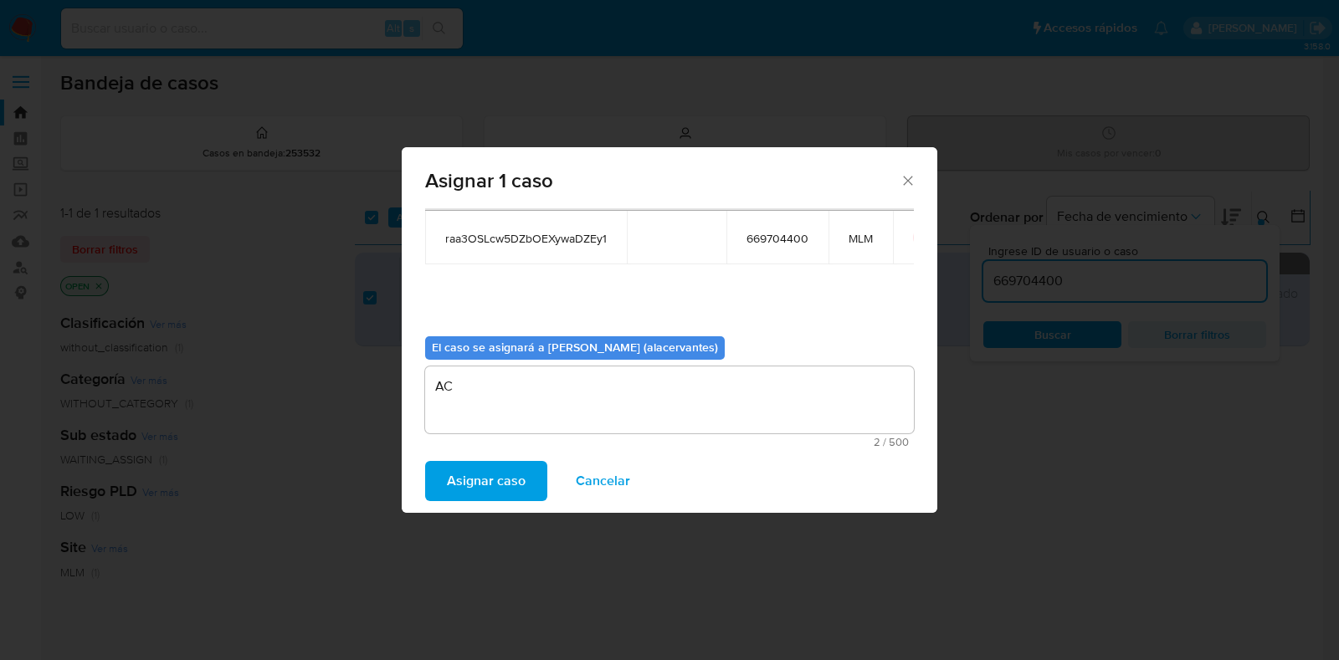
click at [514, 476] on span "Asignar caso" at bounding box center [486, 481] width 79 height 37
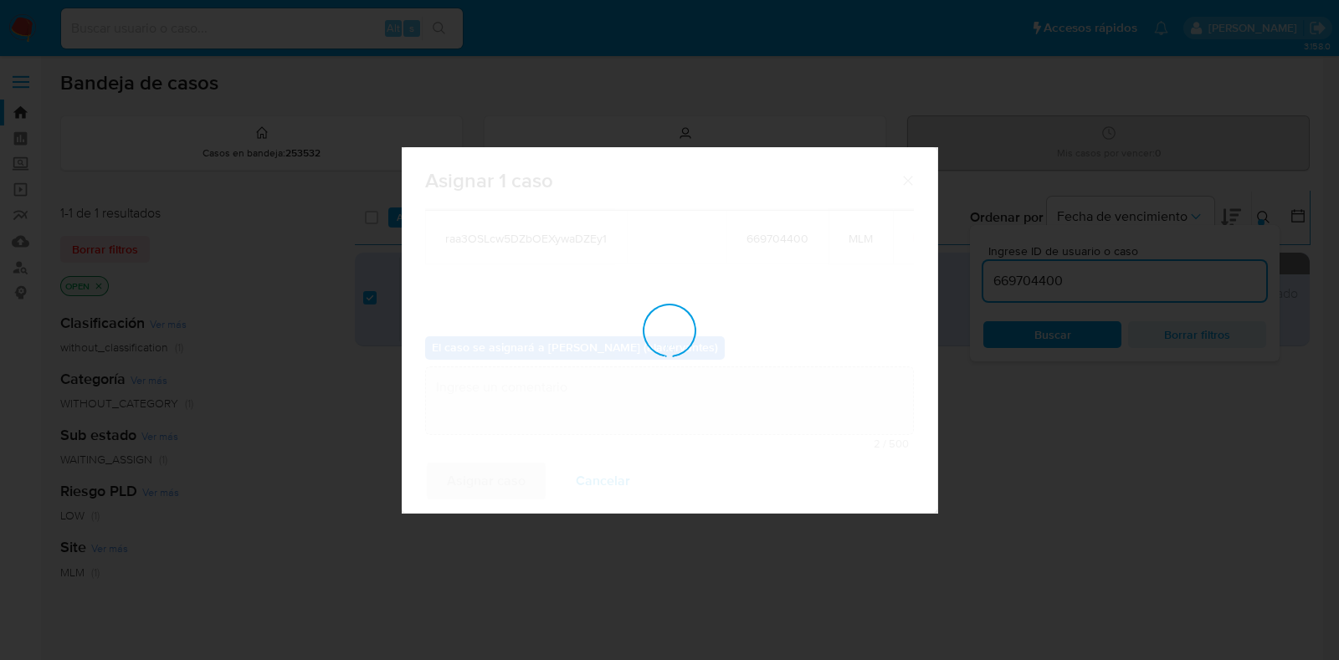
checkbox input "false"
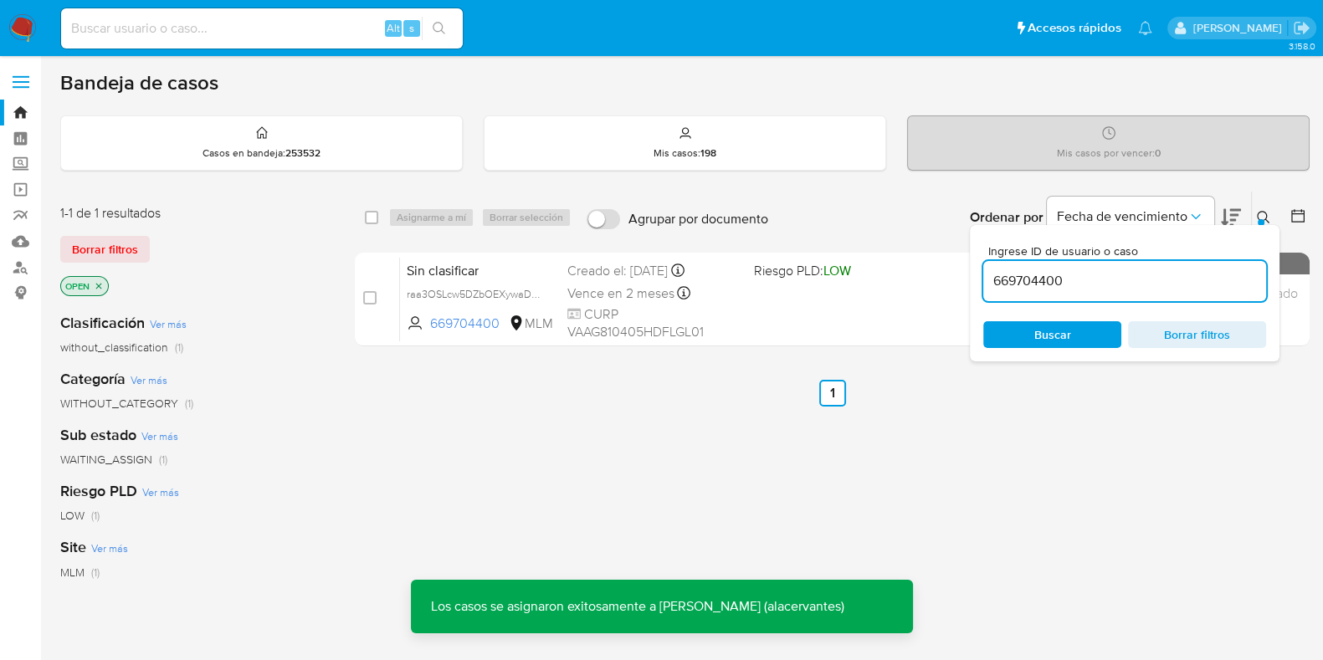
click at [1085, 288] on input "669704400" at bounding box center [1124, 281] width 283 height 22
paste input "BndrCjmRGL9HsAgzH4Y7Khcf"
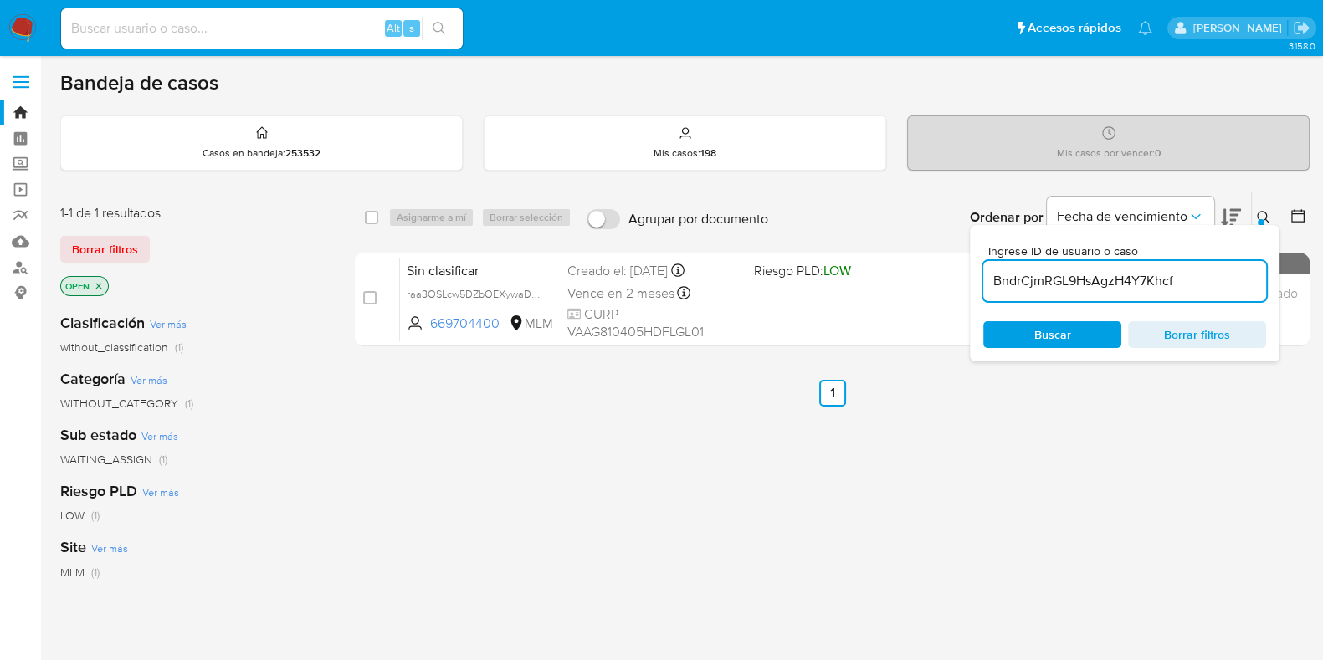
type input "BndrCjmRGL9HsAgzH4Y7Khcf"
click at [369, 216] on input "checkbox" at bounding box center [371, 217] width 13 height 13
checkbox input "true"
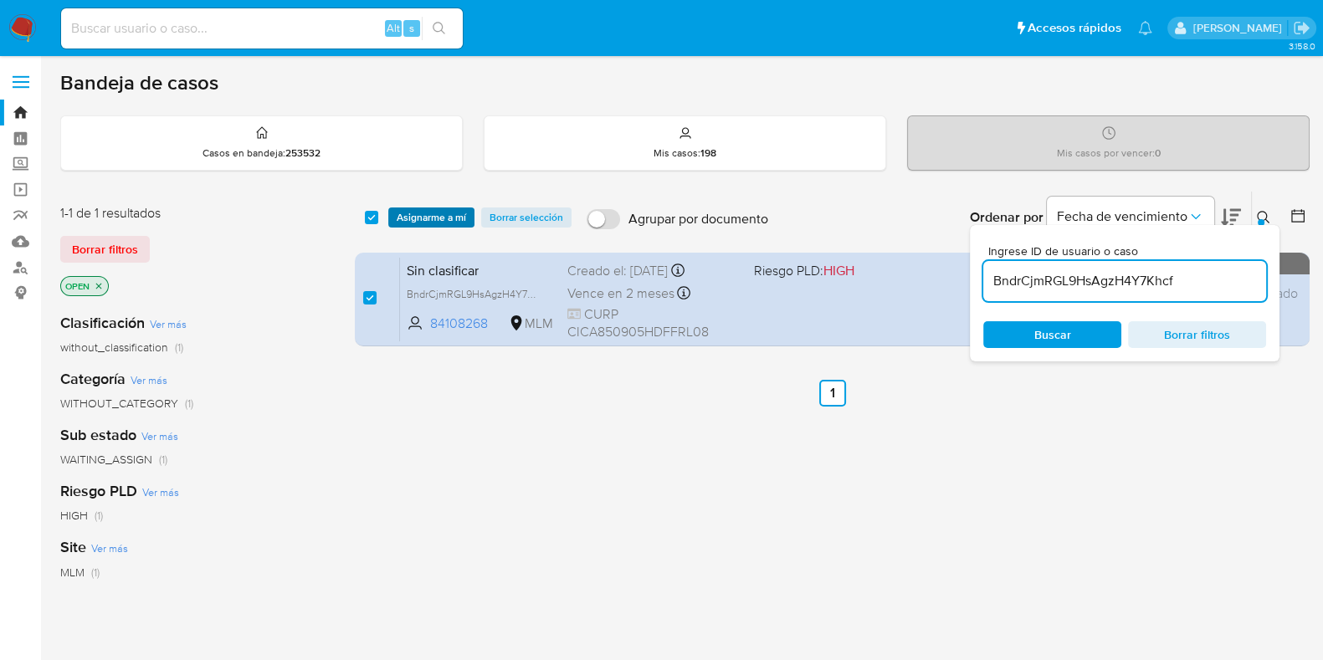
click at [409, 216] on span "Asignarme a mí" at bounding box center [431, 217] width 69 height 17
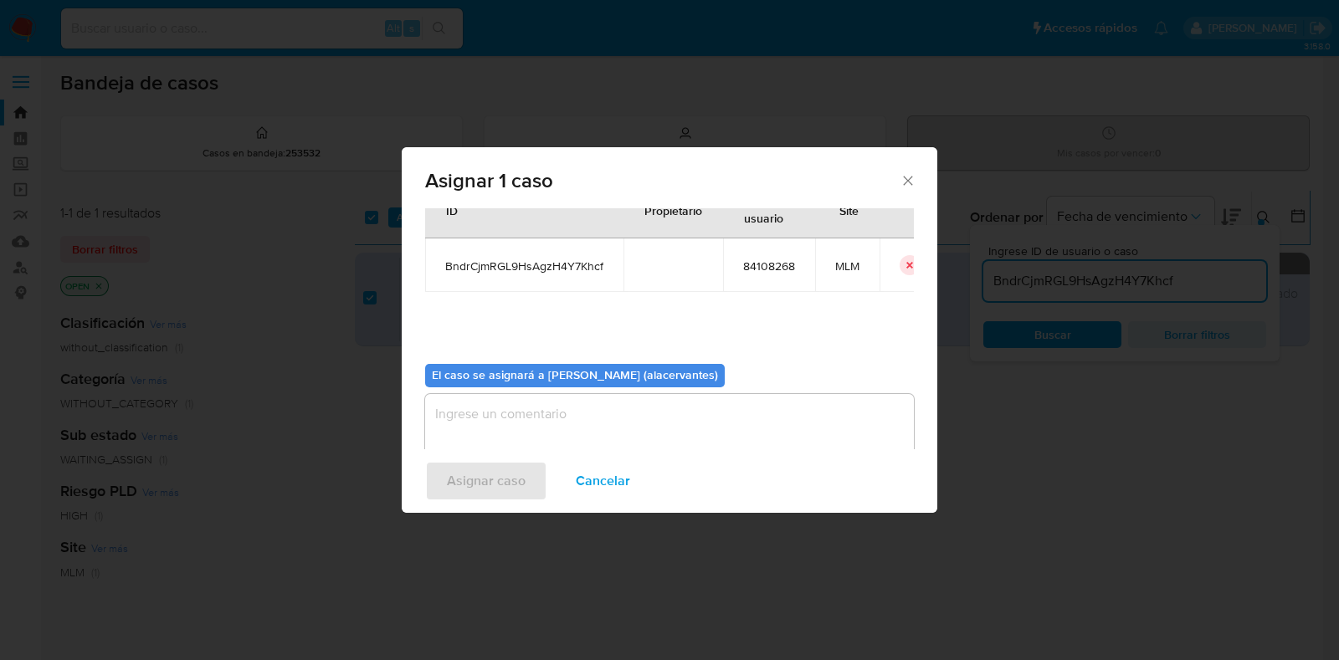
scroll to position [86, 0]
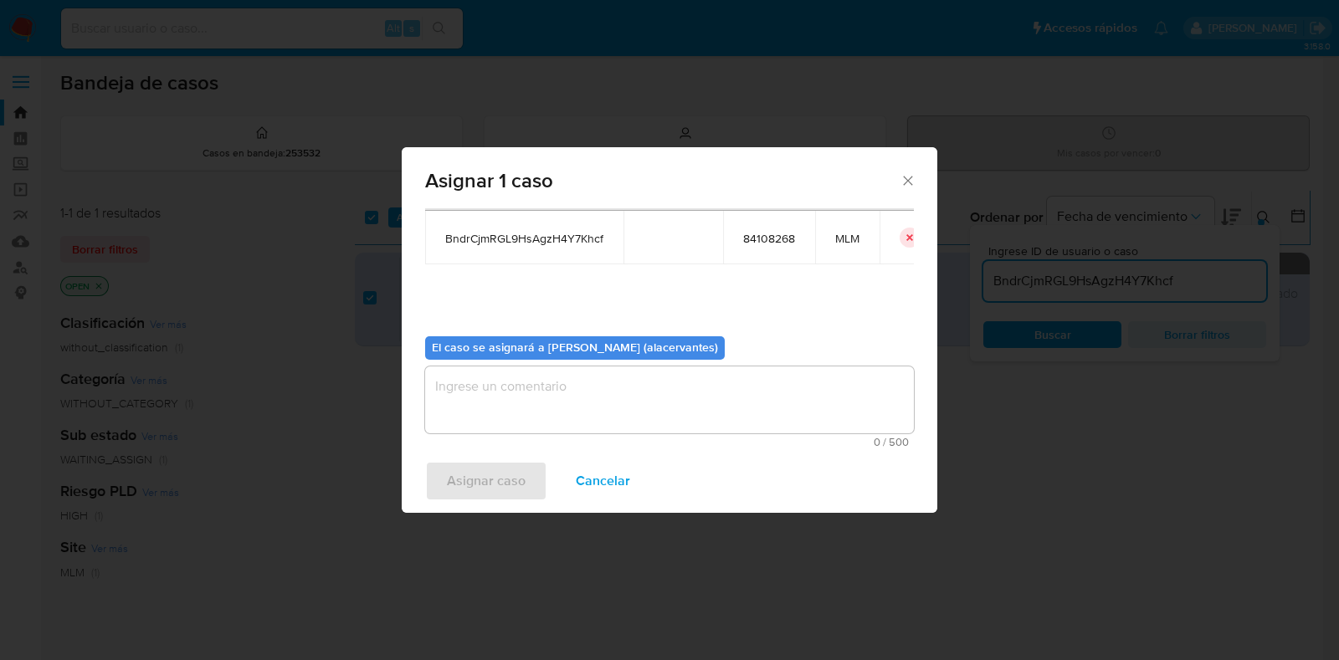
click at [548, 388] on textarea "assign-modal" at bounding box center [669, 400] width 489 height 67
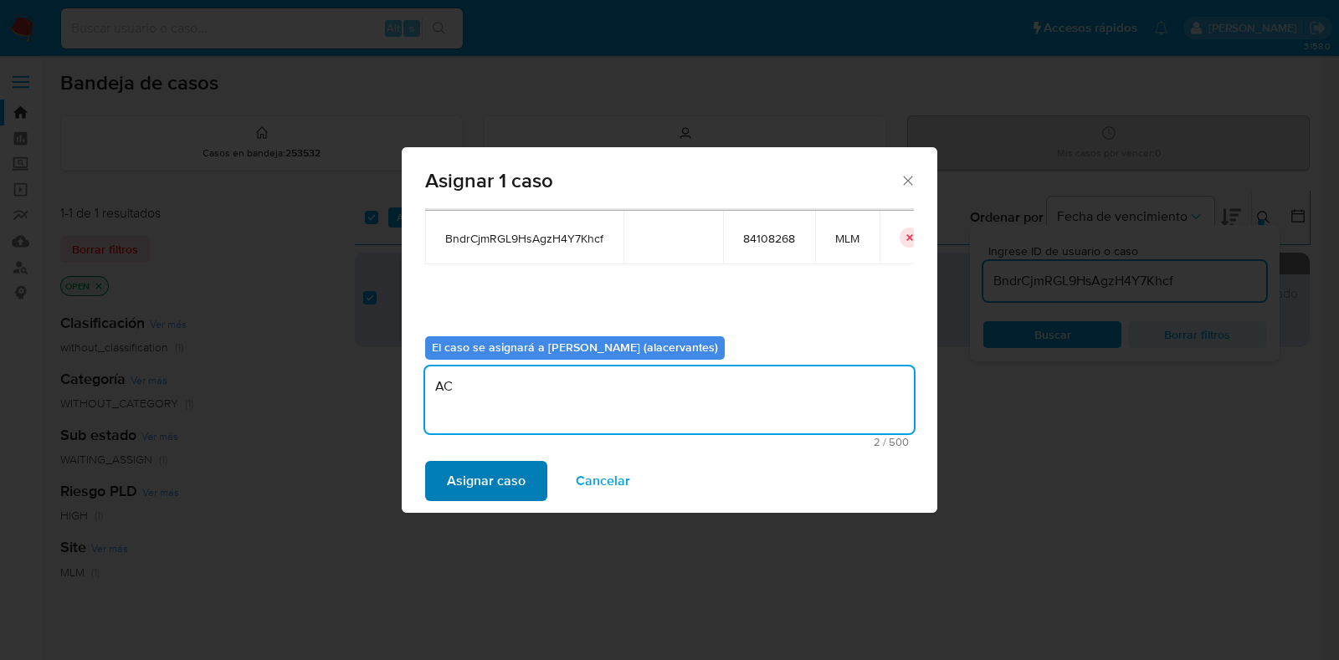
type textarea "AC"
click at [474, 481] on span "Asignar caso" at bounding box center [486, 481] width 79 height 37
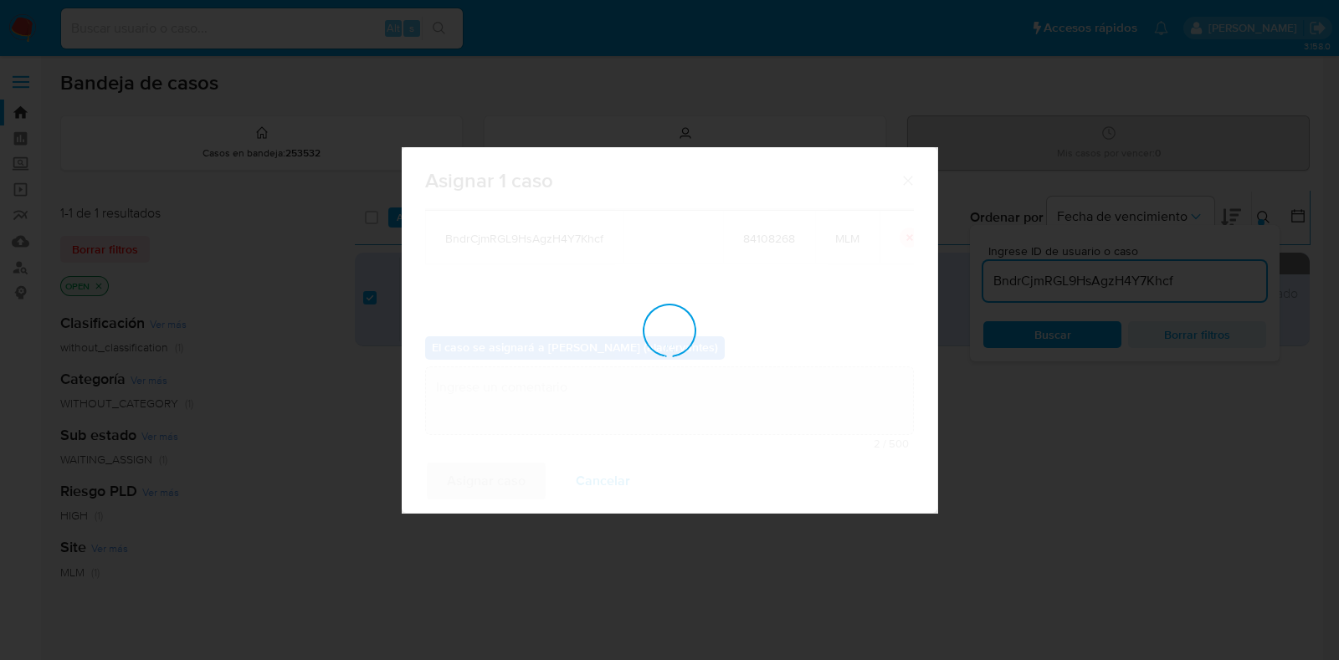
checkbox input "false"
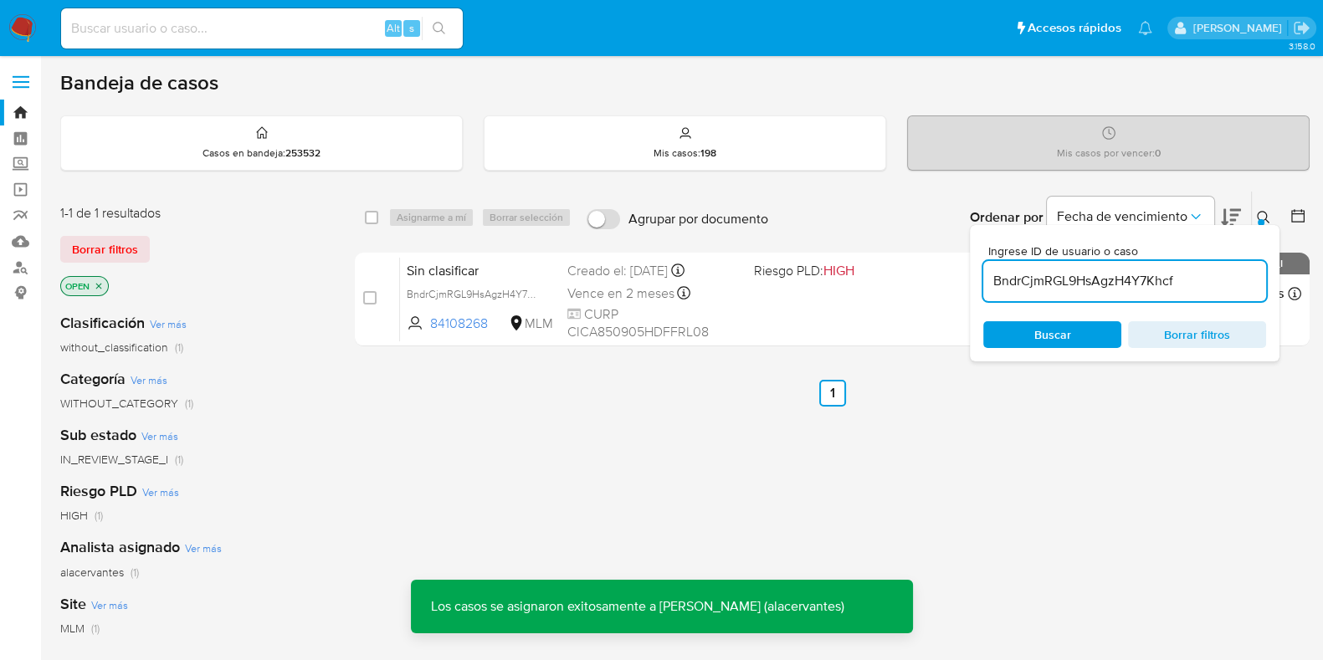
click at [1105, 275] on input "BndrCjmRGL9HsAgzH4Y7Khcf" at bounding box center [1124, 281] width 283 height 22
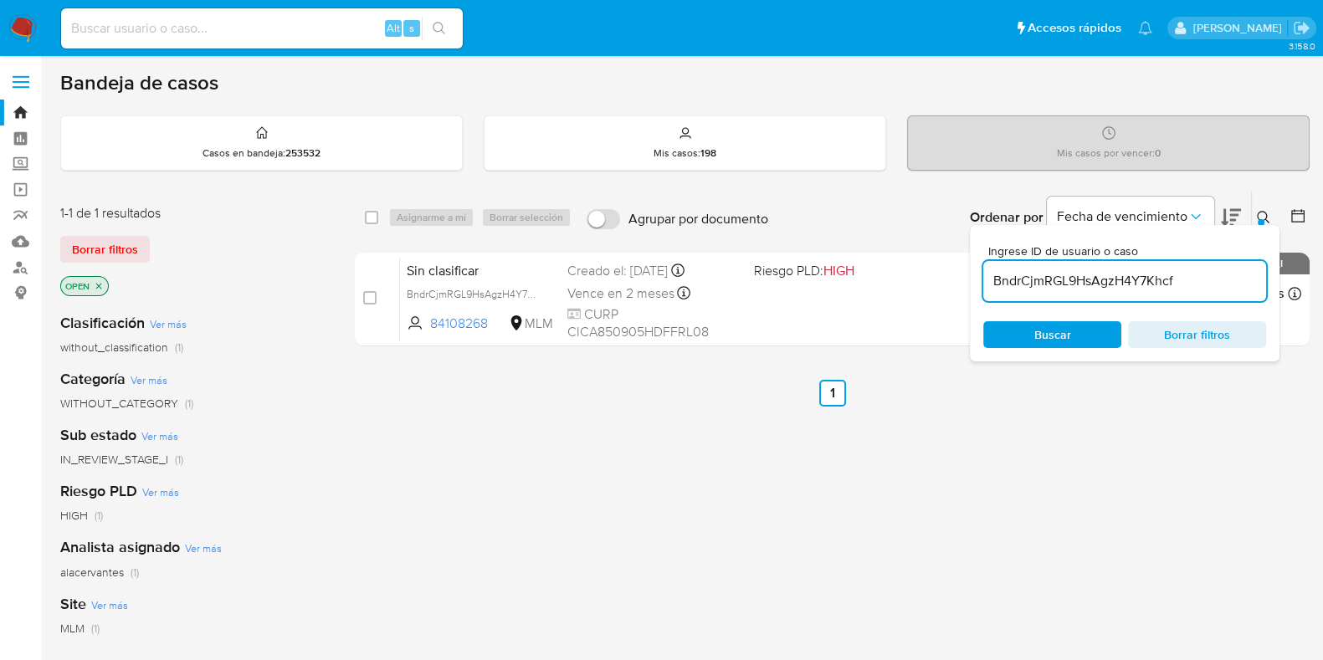
paste input "rhUYutxYqBUPgRhXsgCUmIgY"
type input "rhUYutxYqBUPgRhXsgCUmIgY"
click at [371, 215] on input "checkbox" at bounding box center [371, 217] width 13 height 13
checkbox input "true"
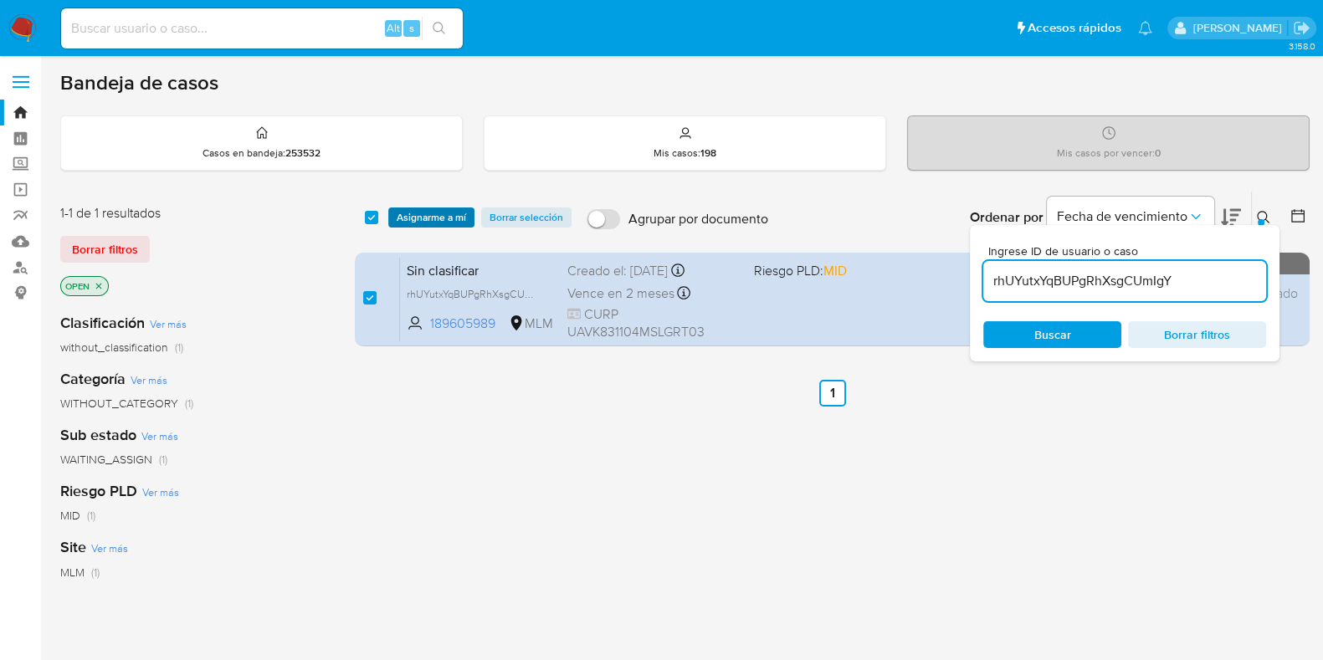
click at [410, 215] on span "Asignarme a mí" at bounding box center [431, 217] width 69 height 17
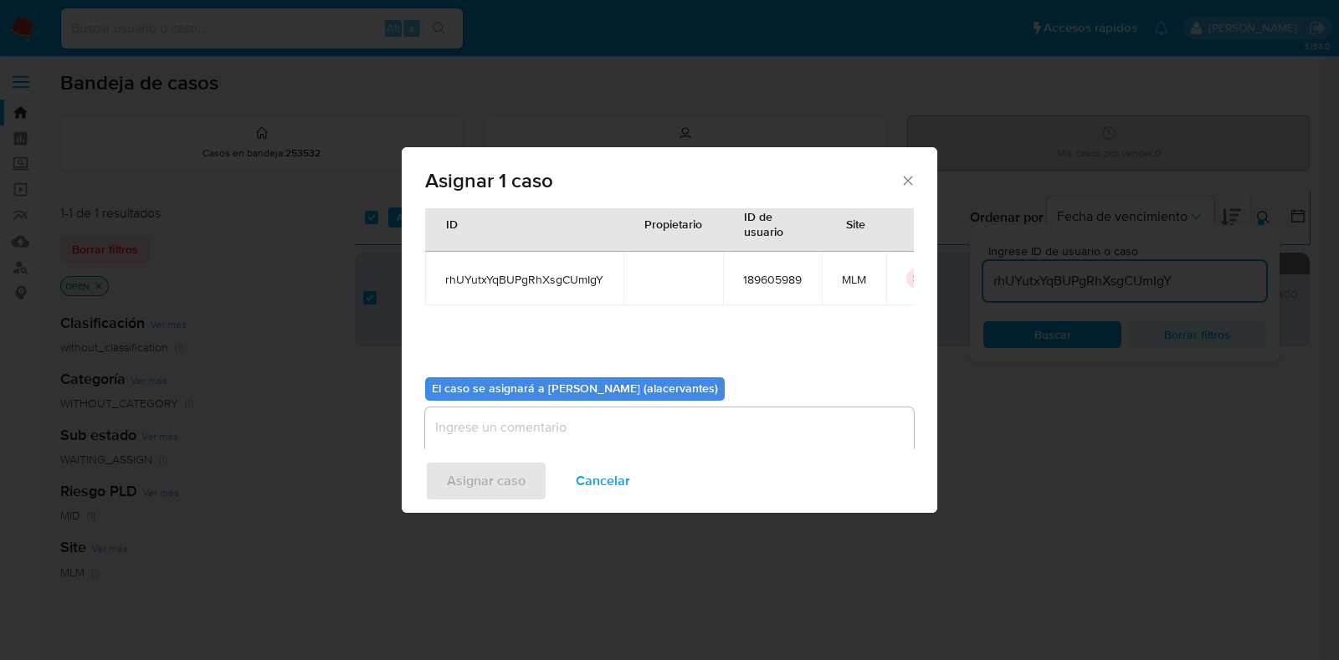
scroll to position [86, 0]
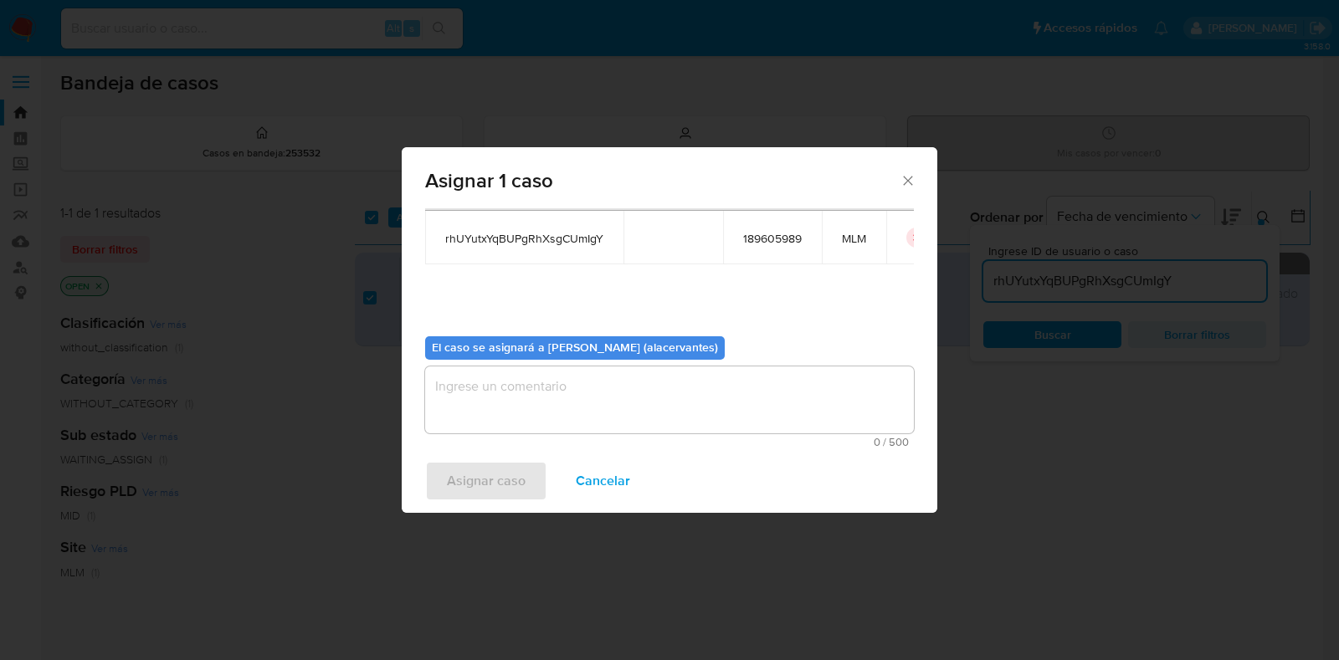
click at [540, 376] on textarea "assign-modal" at bounding box center [669, 400] width 489 height 67
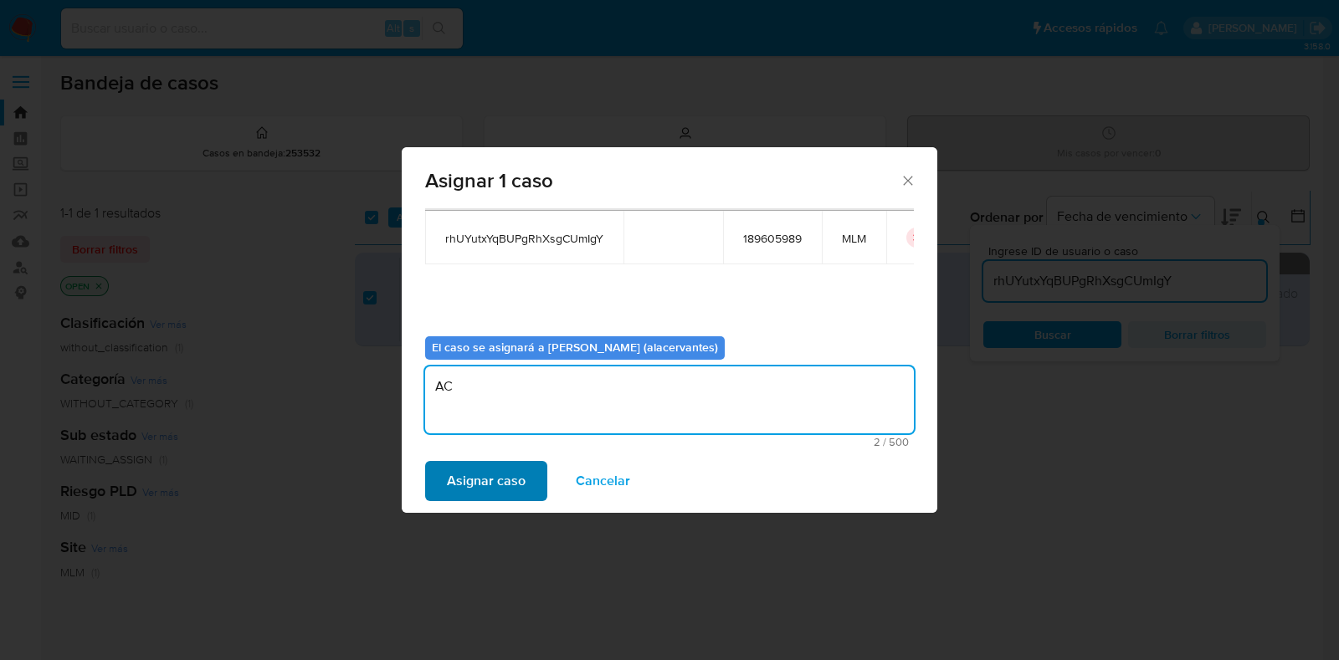
type textarea "AC"
click at [490, 477] on span "Asignar caso" at bounding box center [486, 481] width 79 height 37
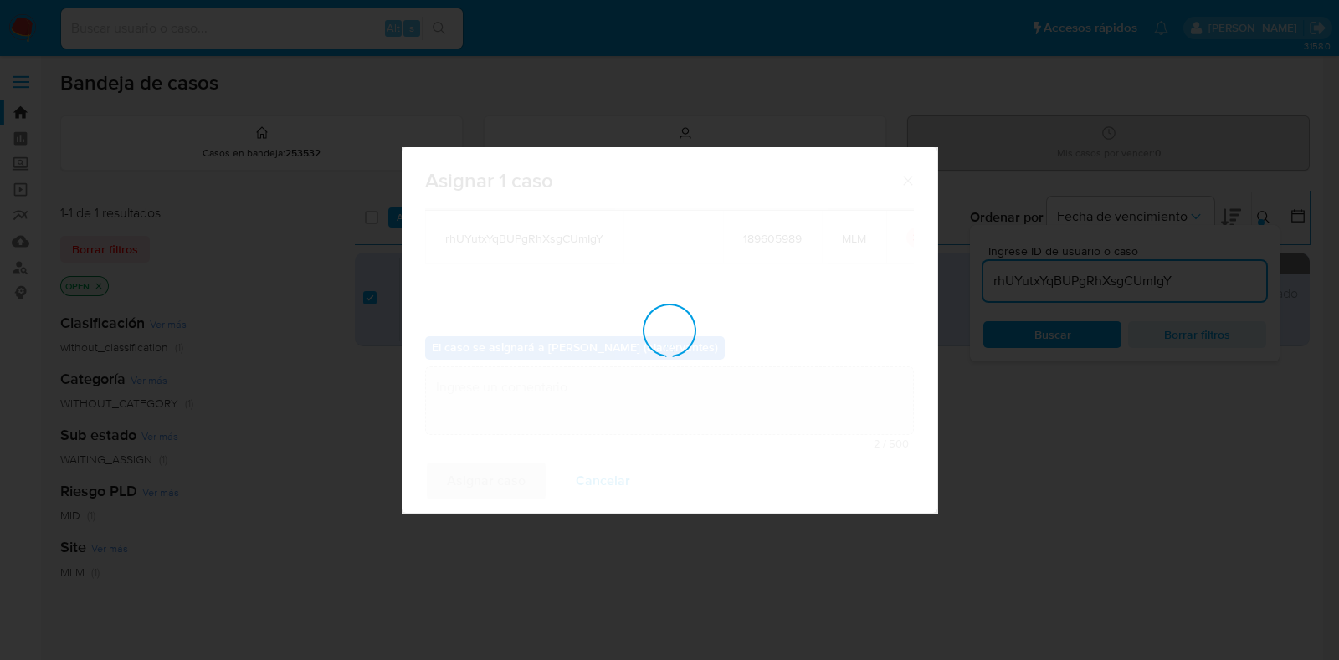
checkbox input "false"
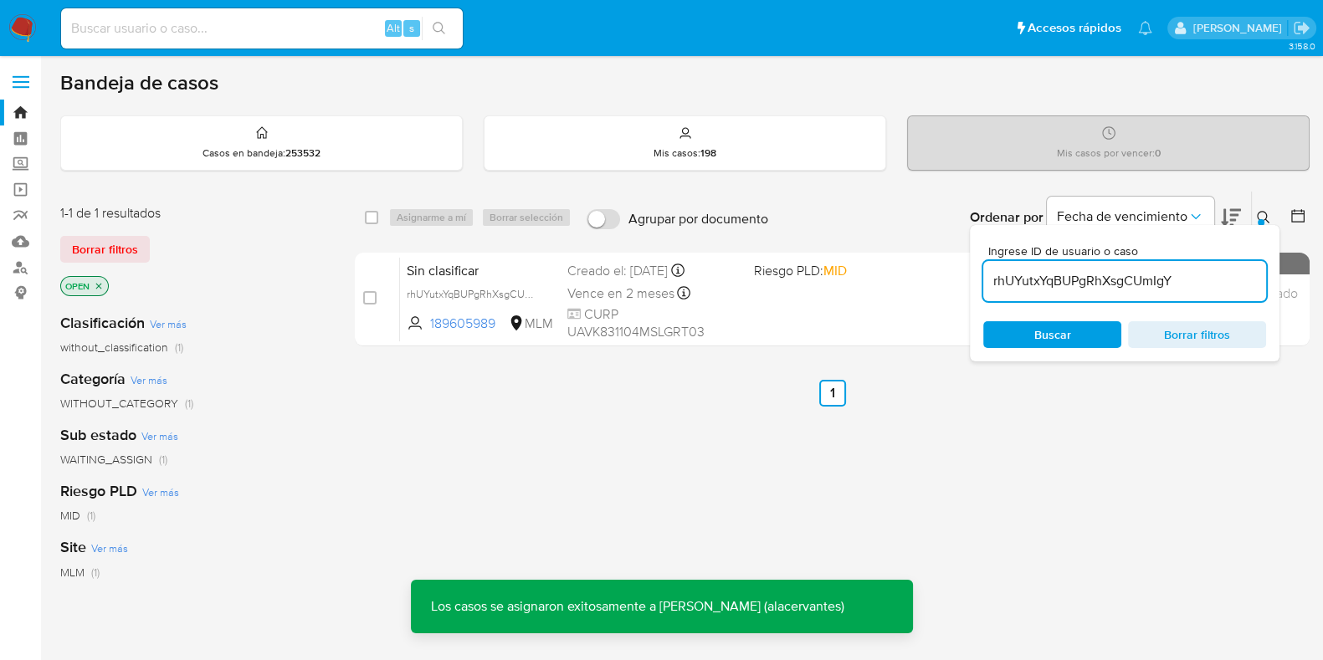
click at [1119, 285] on input "rhUYutxYqBUPgRhXsgCUmIgY" at bounding box center [1124, 281] width 283 height 22
paste input "E7JMTIijm2j1nFOyaU0CRkSQ"
type input "E7JMTIijm2j1nFOyaU0CRkSQ"
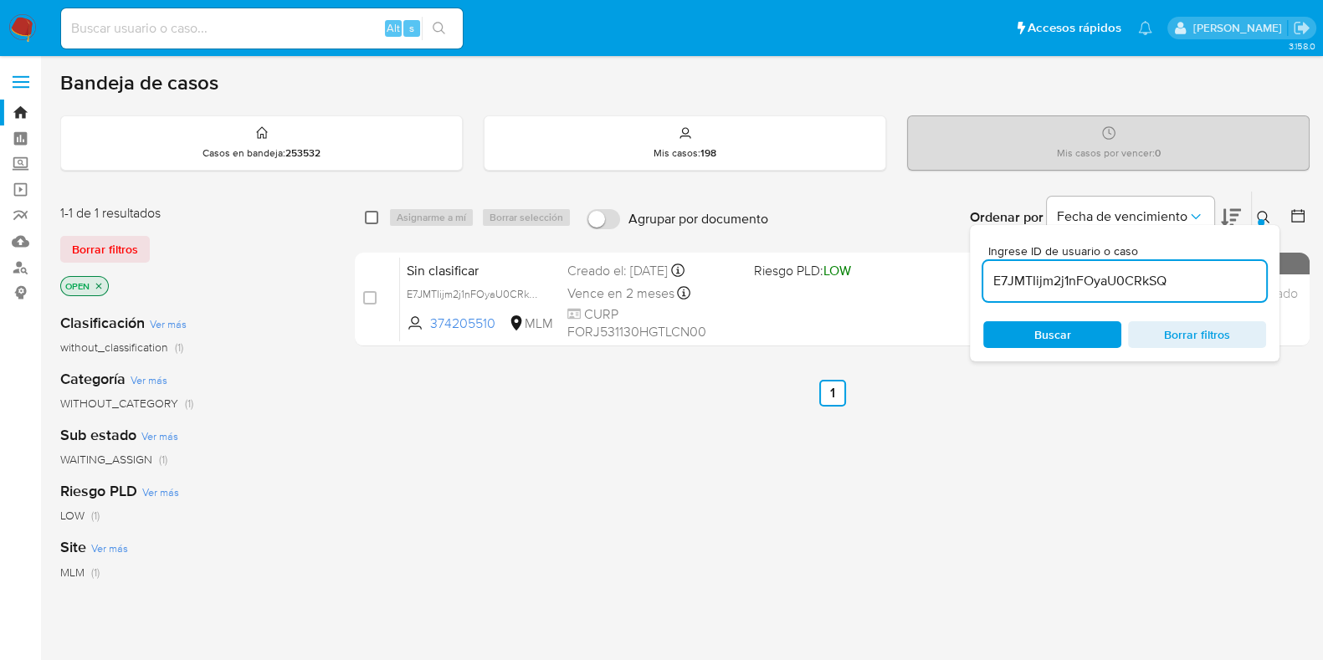
click at [372, 211] on input "checkbox" at bounding box center [371, 217] width 13 height 13
checkbox input "true"
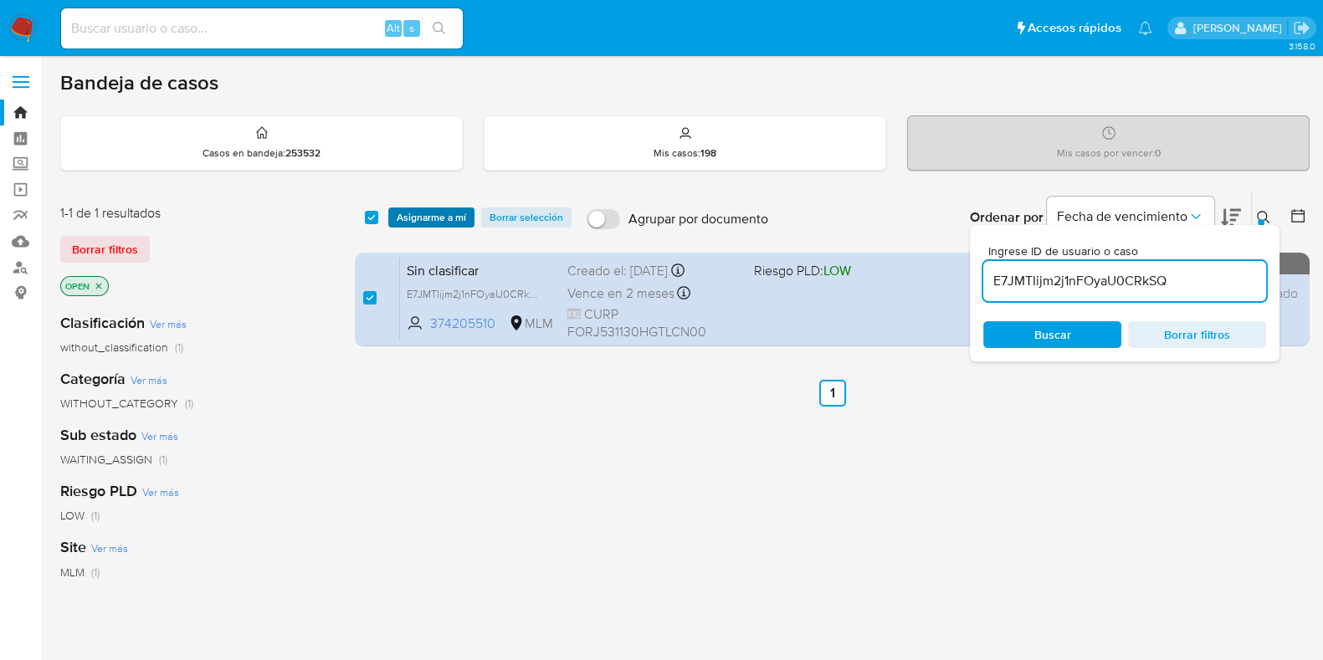
click at [403, 214] on span "Asignarme a mí" at bounding box center [431, 217] width 69 height 17
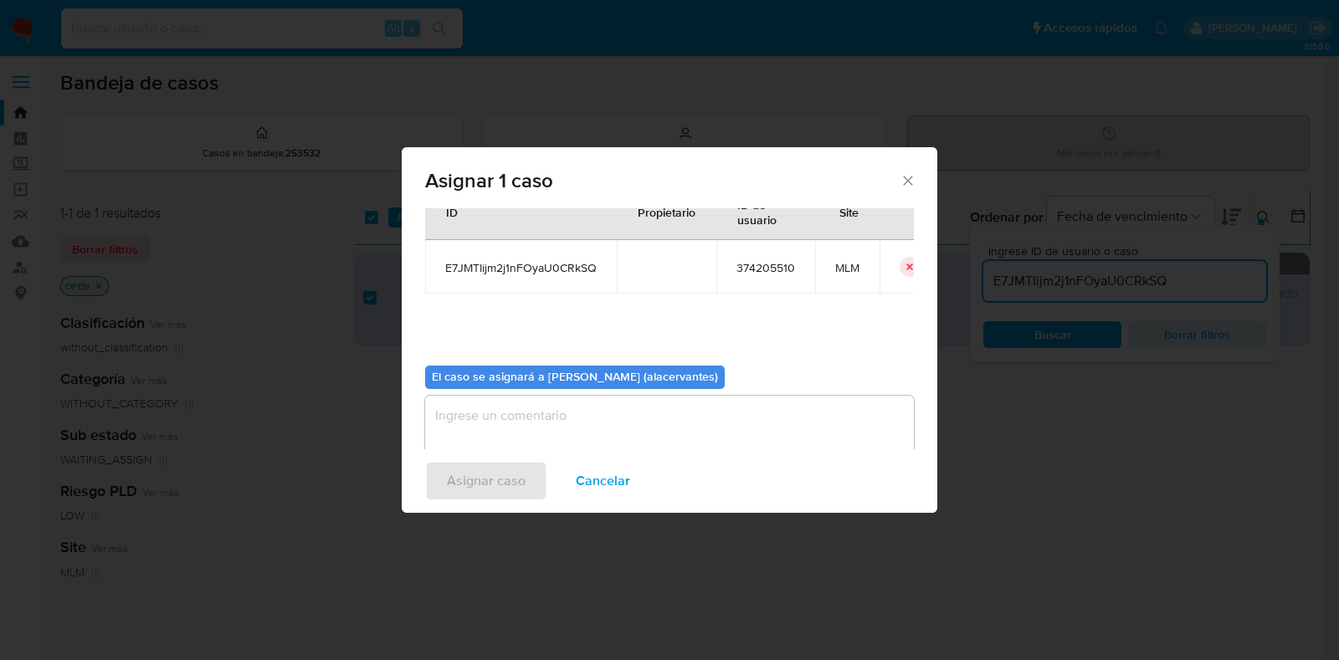
scroll to position [86, 0]
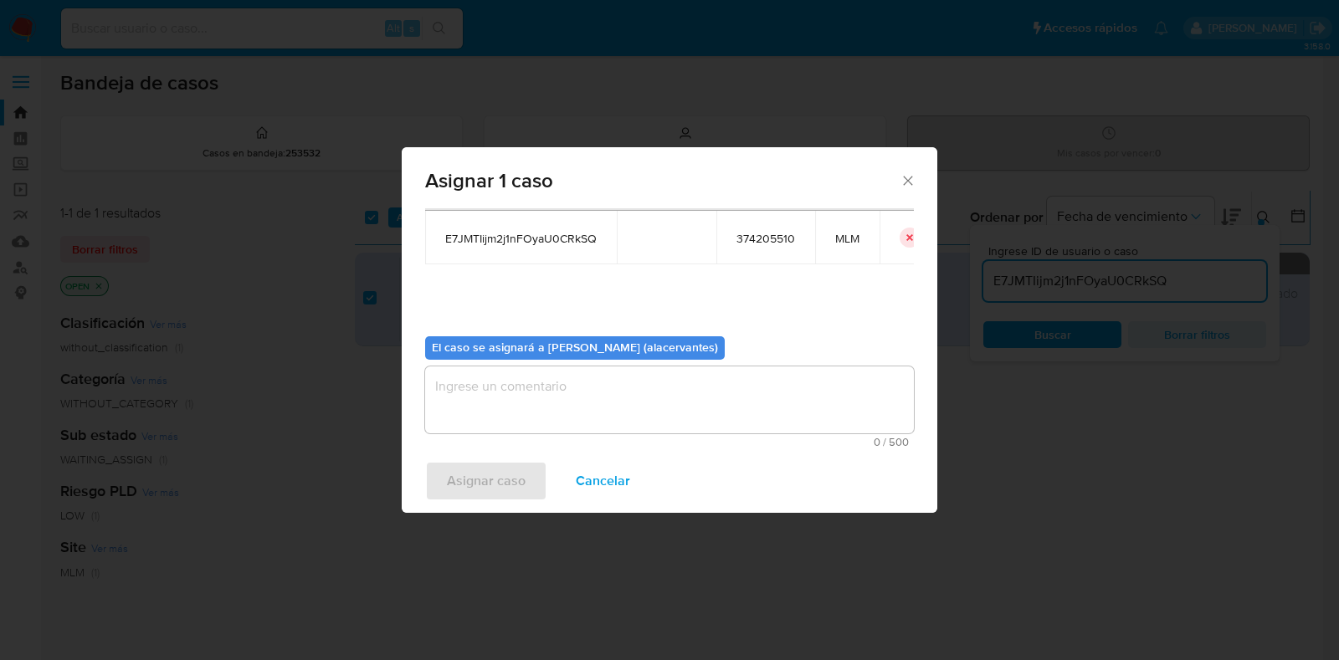
click at [544, 391] on textarea "assign-modal" at bounding box center [669, 400] width 489 height 67
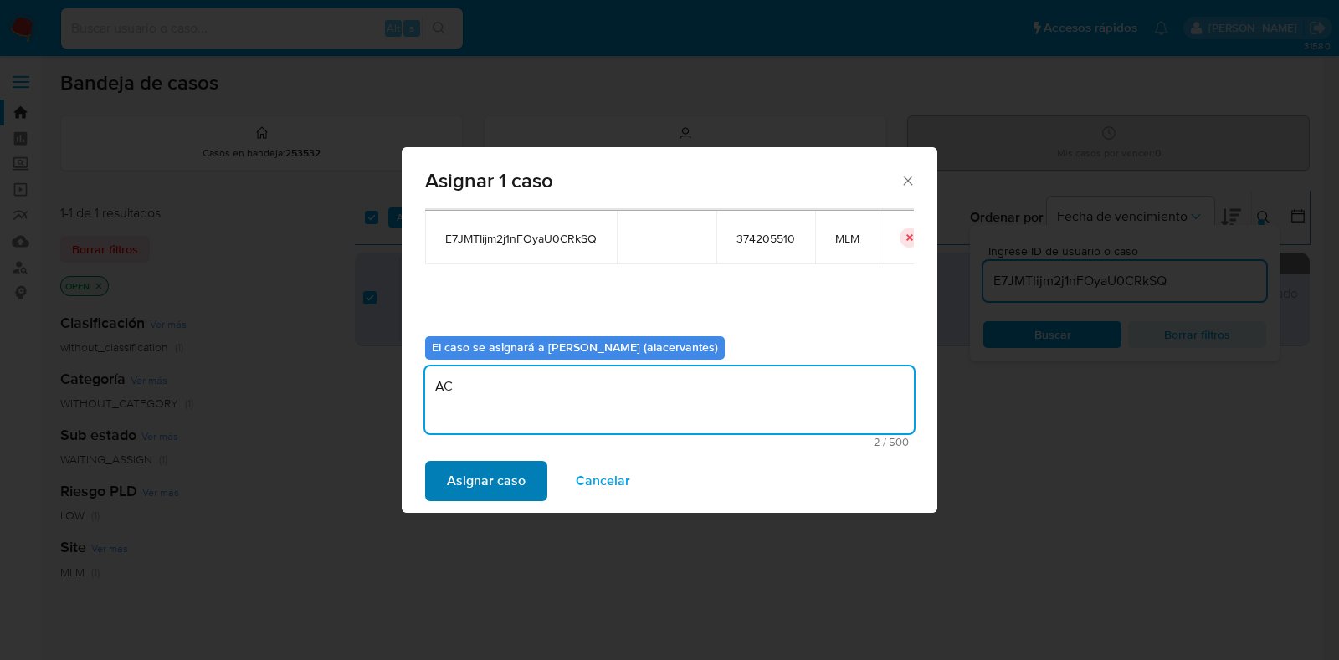
type textarea "AC"
click at [503, 483] on span "Asignar caso" at bounding box center [486, 481] width 79 height 37
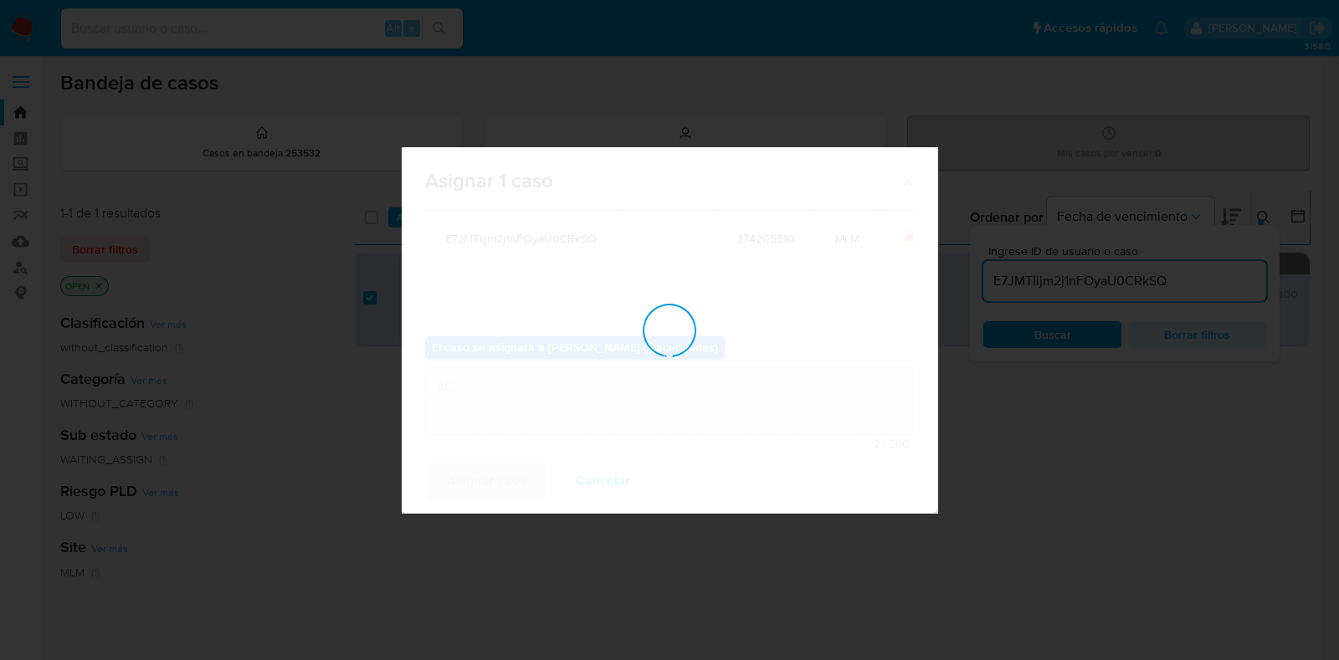
checkbox input "false"
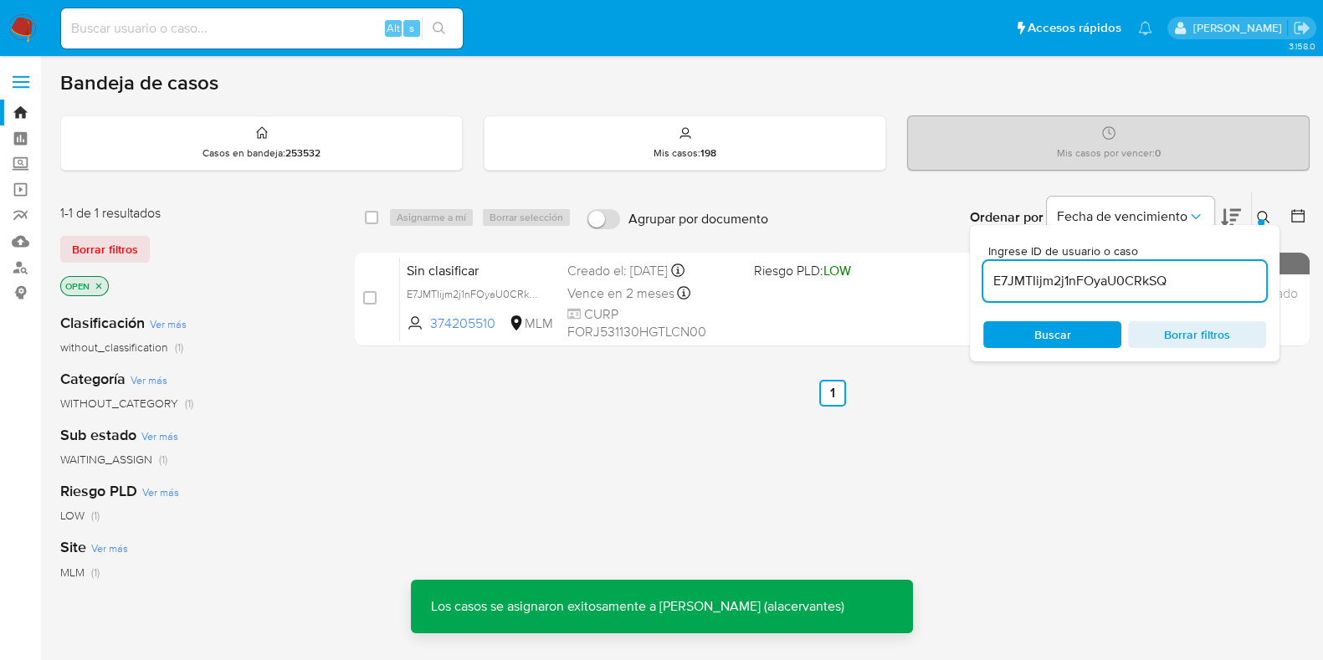
click at [1158, 276] on input "E7JMTIijm2j1nFOyaU0CRkSQ" at bounding box center [1124, 281] width 283 height 22
click at [1157, 275] on input "E7JMTIijm2j1nFOyaU0CRkSQ" at bounding box center [1124, 281] width 283 height 22
paste input "AdjZYasgWjsC9hmZX03tFENa"
type input "AdjZYasgWjsC9hmZX03tFENa"
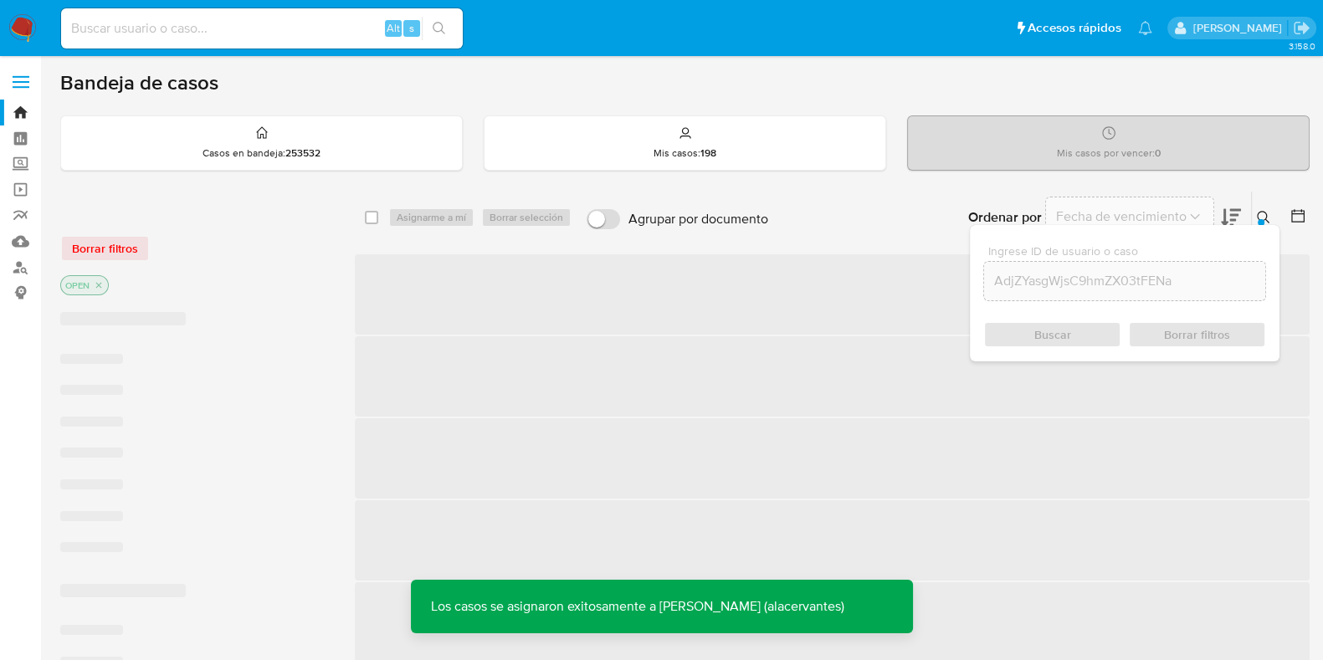
click at [1103, 326] on div "Buscar Borrar filtros" at bounding box center [1124, 334] width 283 height 27
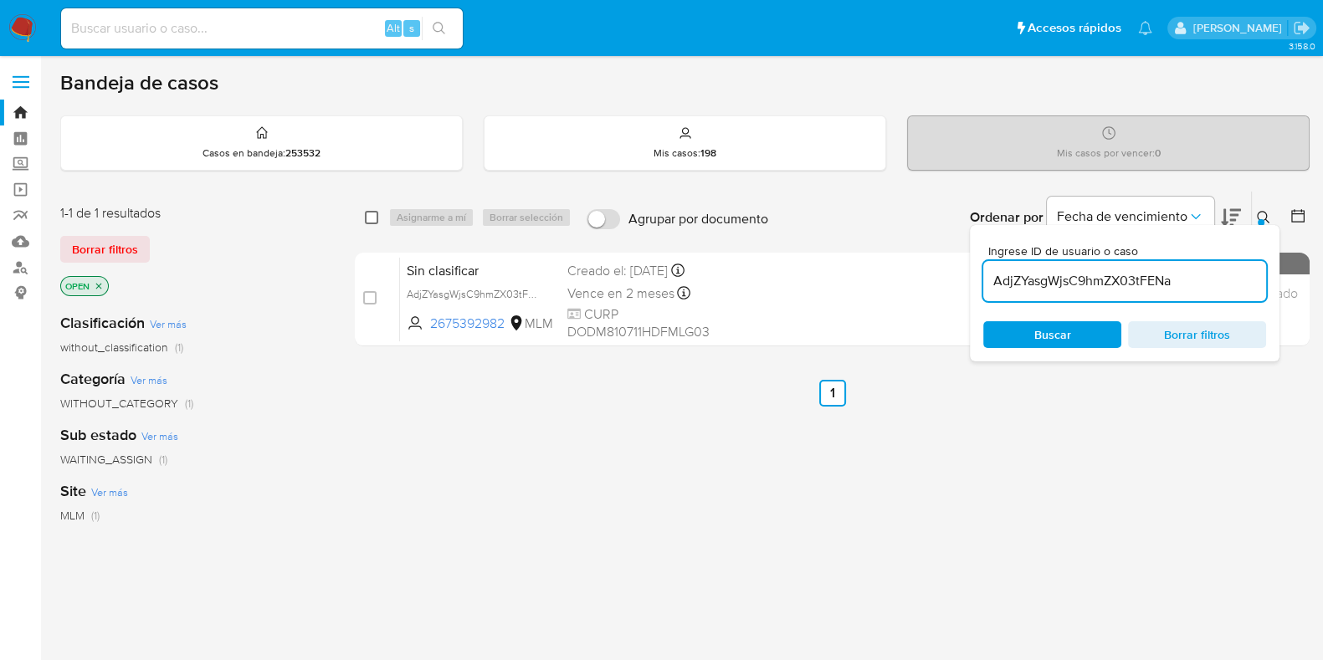
click at [375, 211] on input "checkbox" at bounding box center [371, 217] width 13 height 13
checkbox input "true"
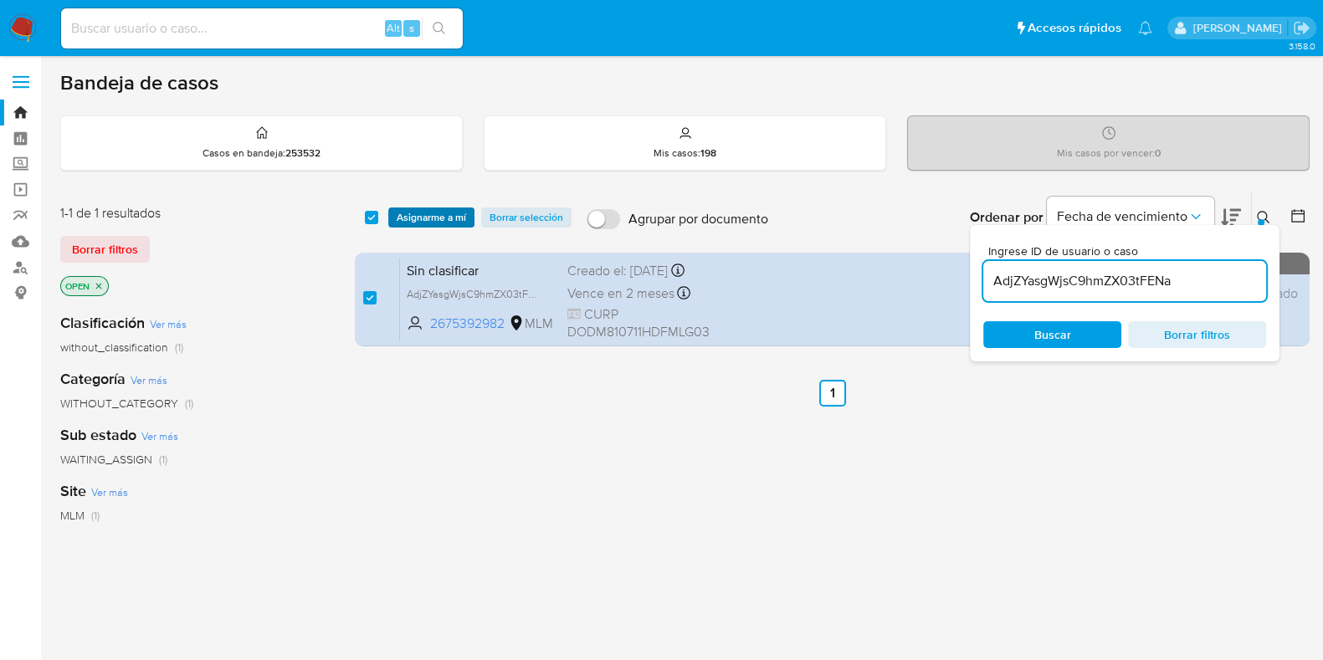
click at [404, 211] on span "Asignarme a mí" at bounding box center [431, 217] width 69 height 17
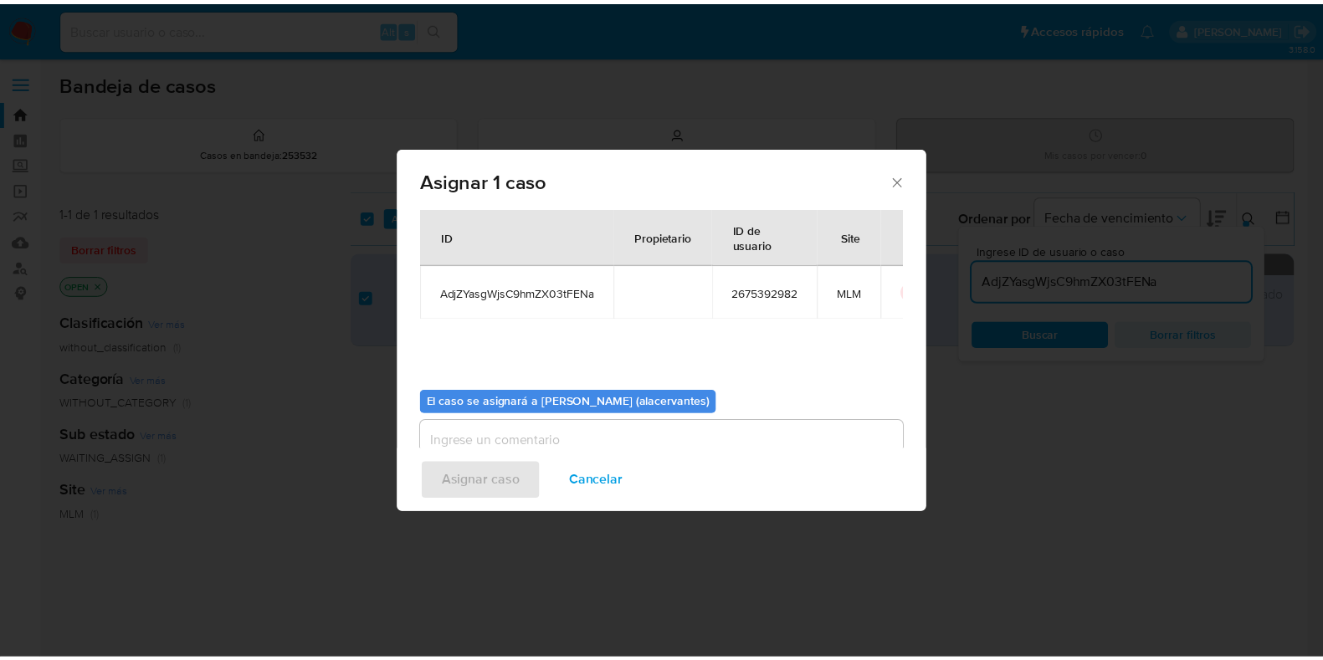
scroll to position [86, 0]
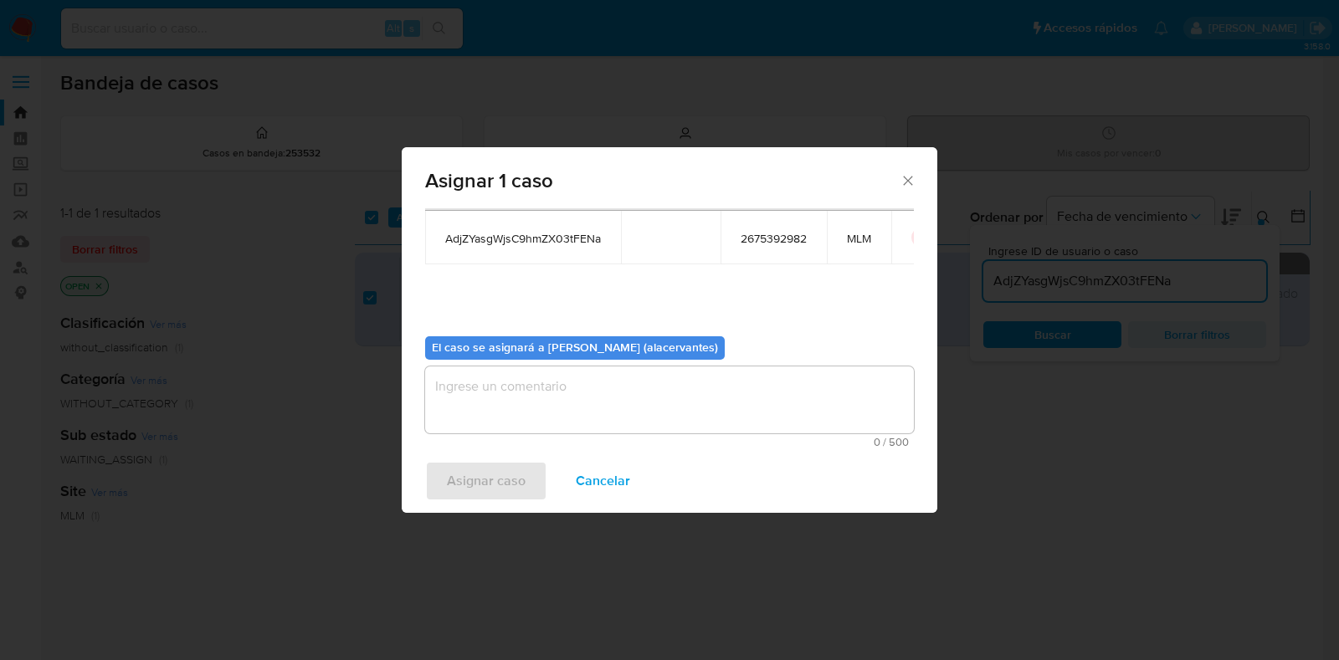
click at [580, 403] on textarea "assign-modal" at bounding box center [669, 400] width 489 height 67
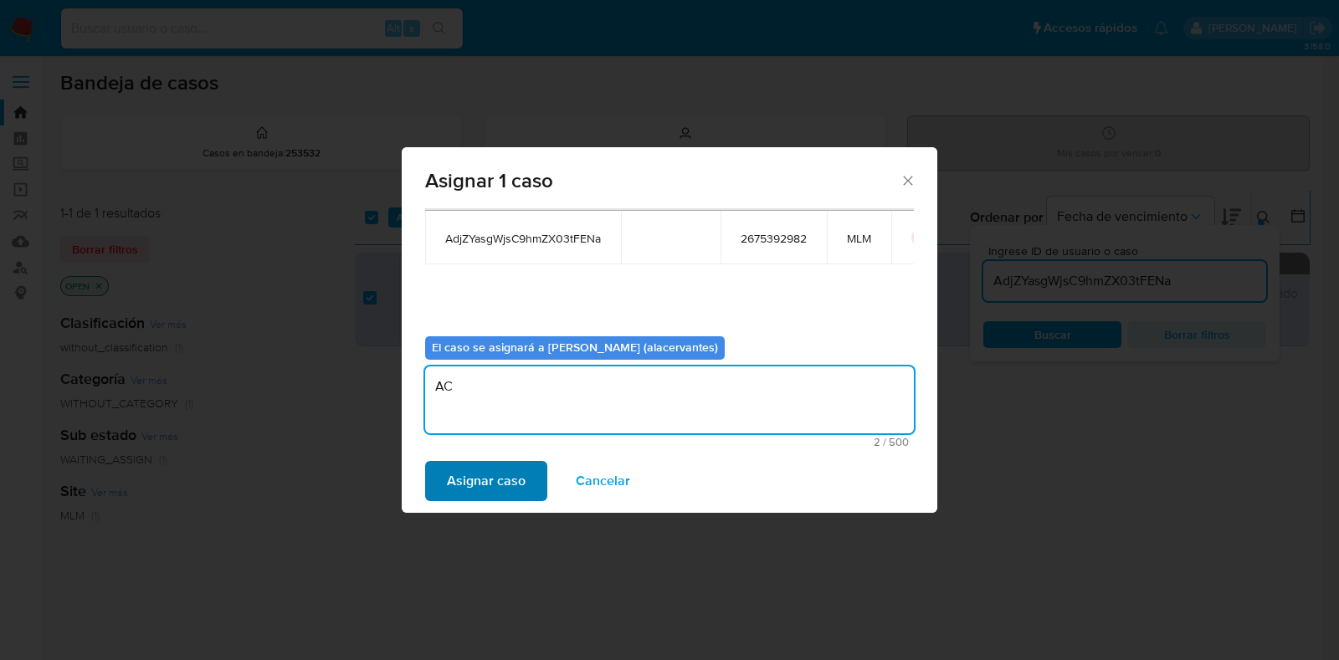
type textarea "AC"
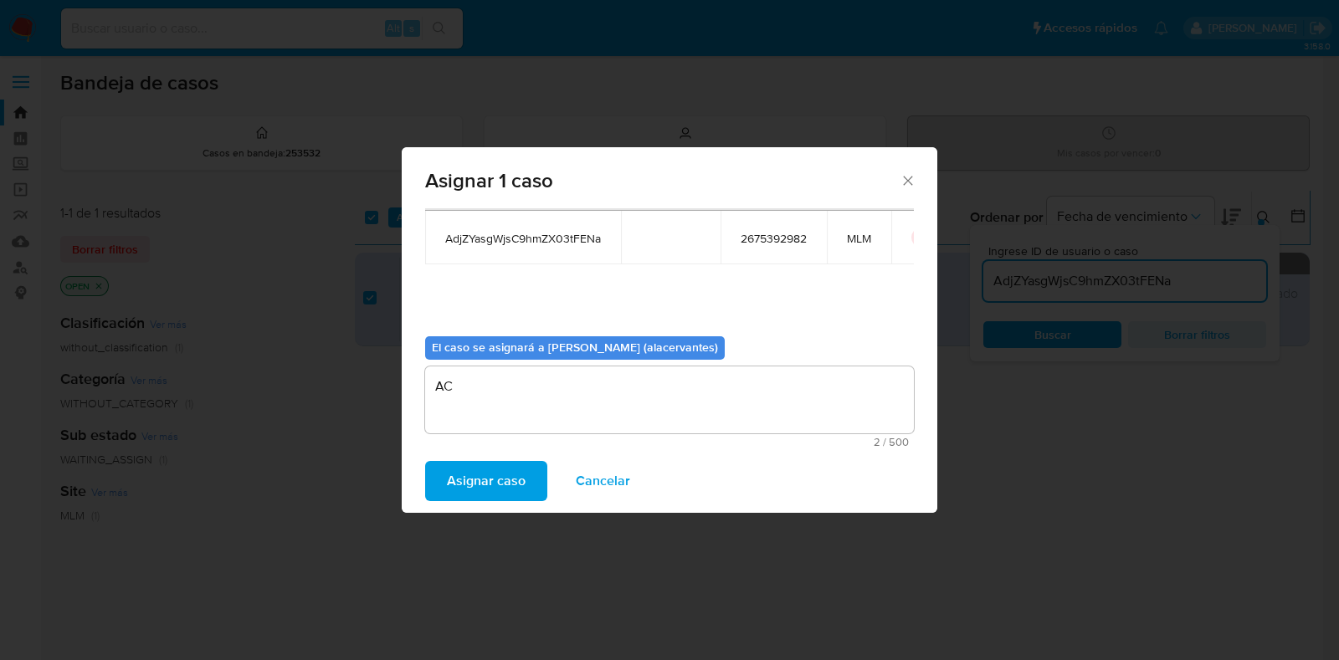
click at [503, 474] on span "Asignar caso" at bounding box center [486, 481] width 79 height 37
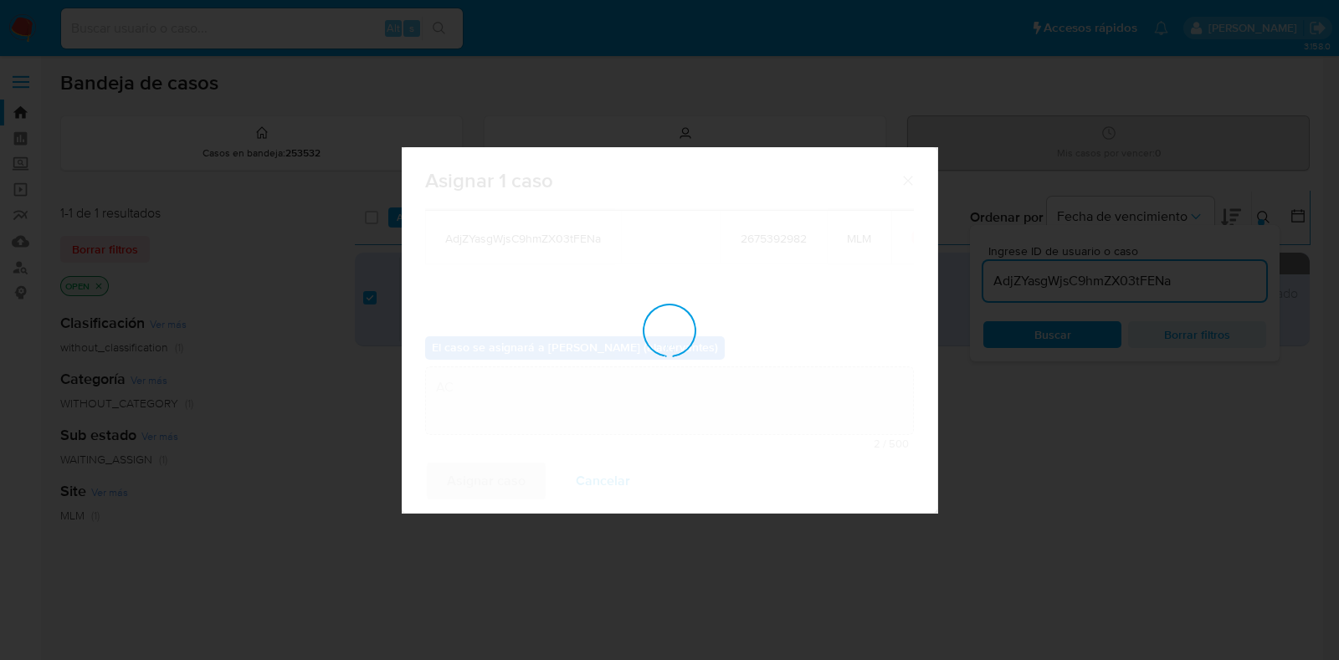
checkbox input "false"
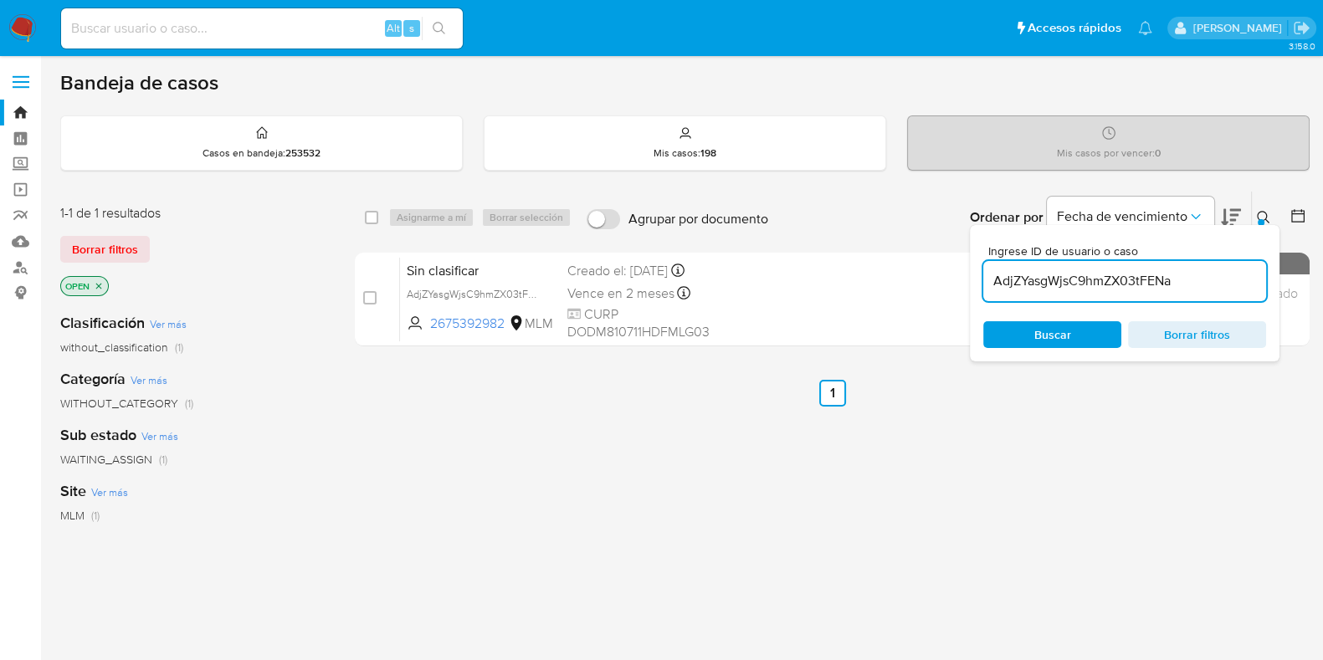
click at [31, 31] on img at bounding box center [22, 28] width 28 height 28
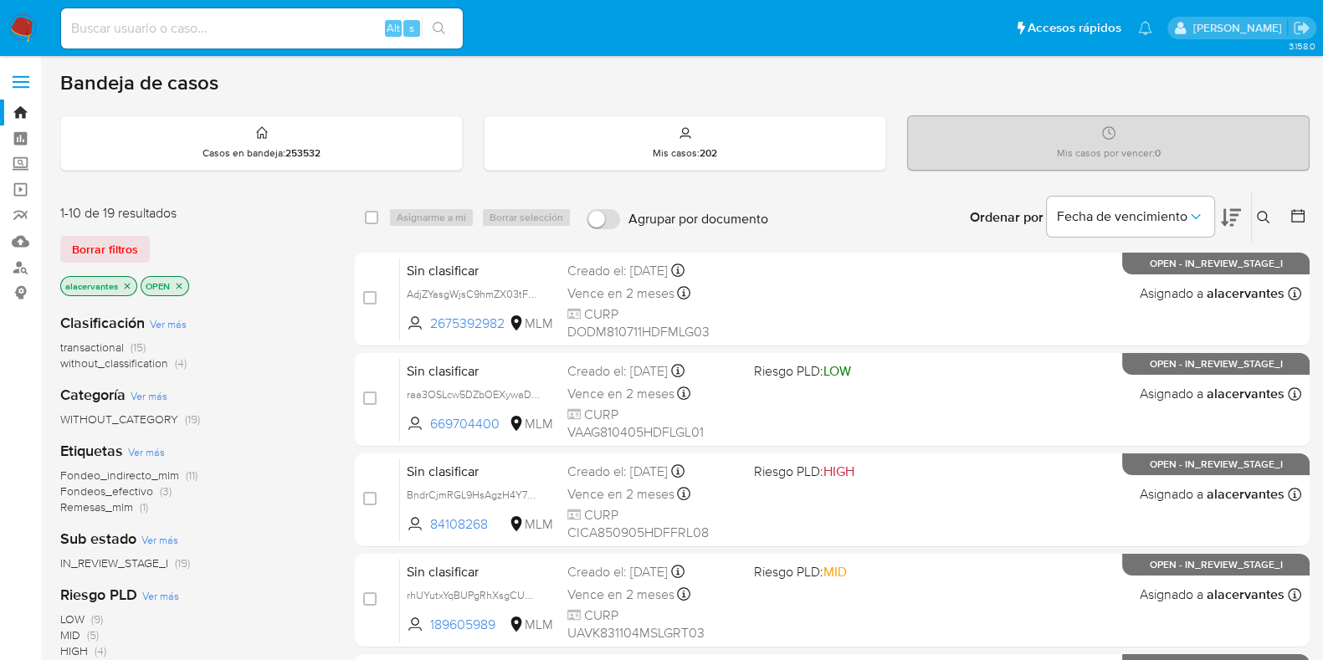
click at [176, 367] on span "(4)" at bounding box center [181, 363] width 12 height 17
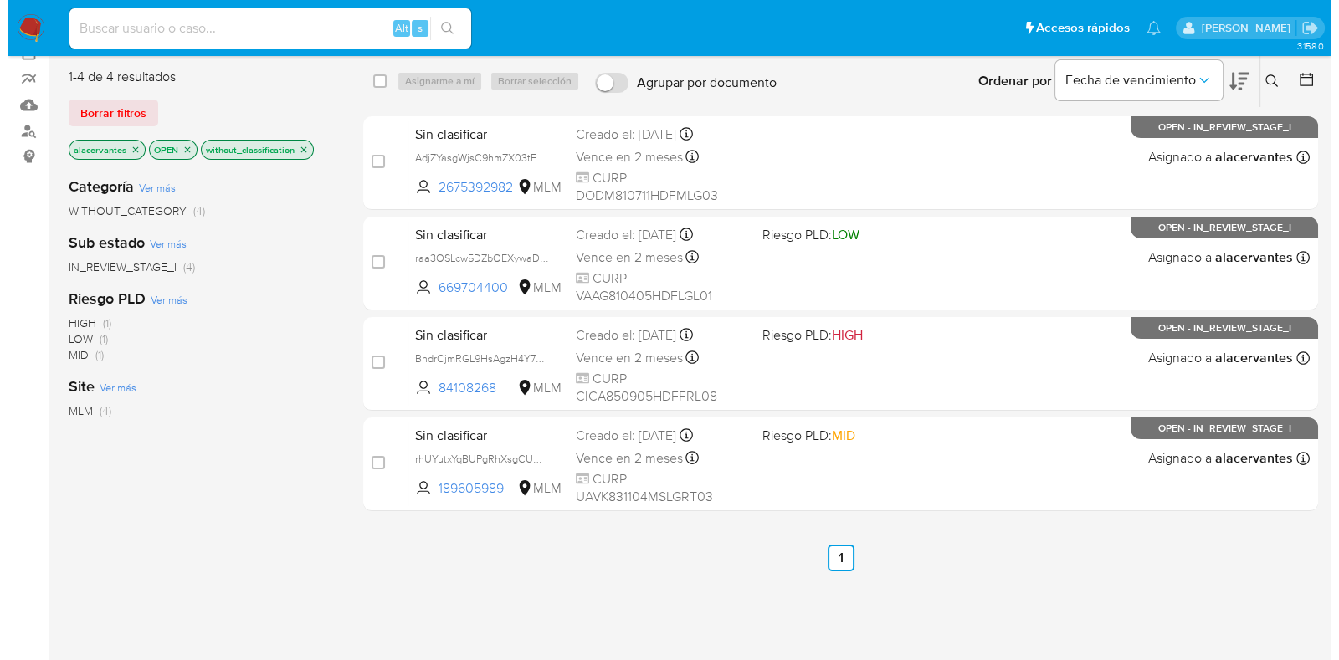
scroll to position [104, 0]
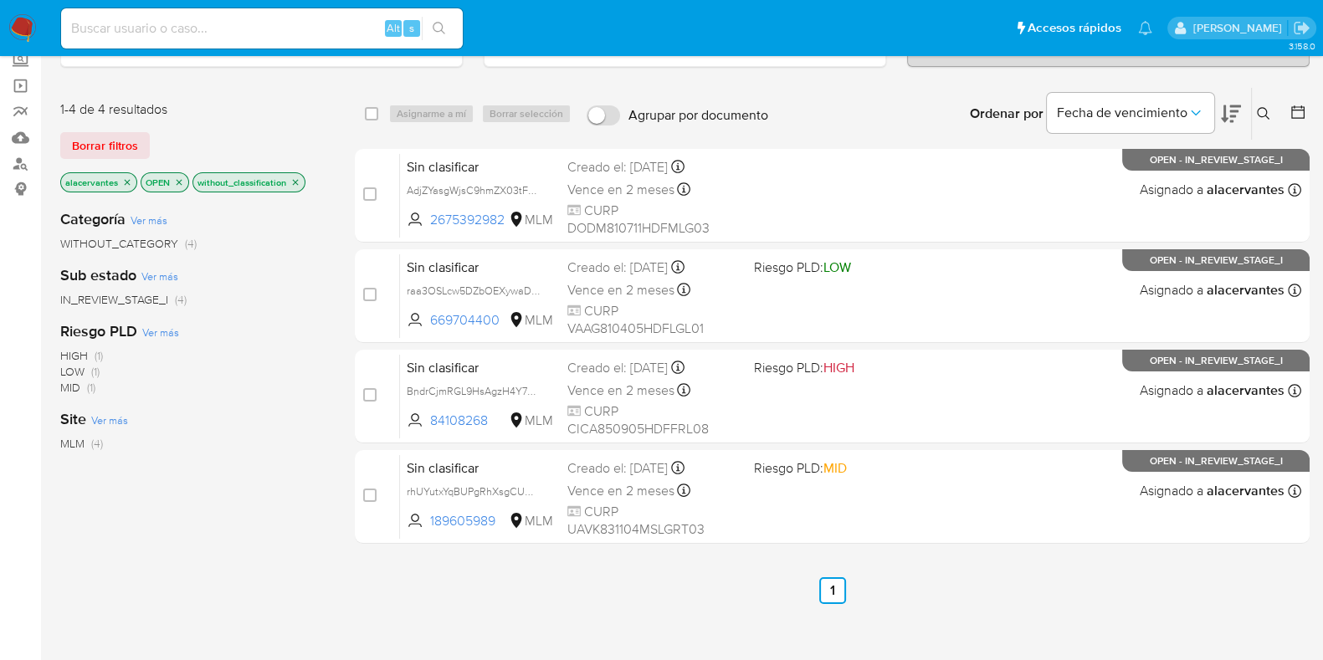
click at [295, 179] on icon "close-filter" at bounding box center [295, 182] width 10 height 10
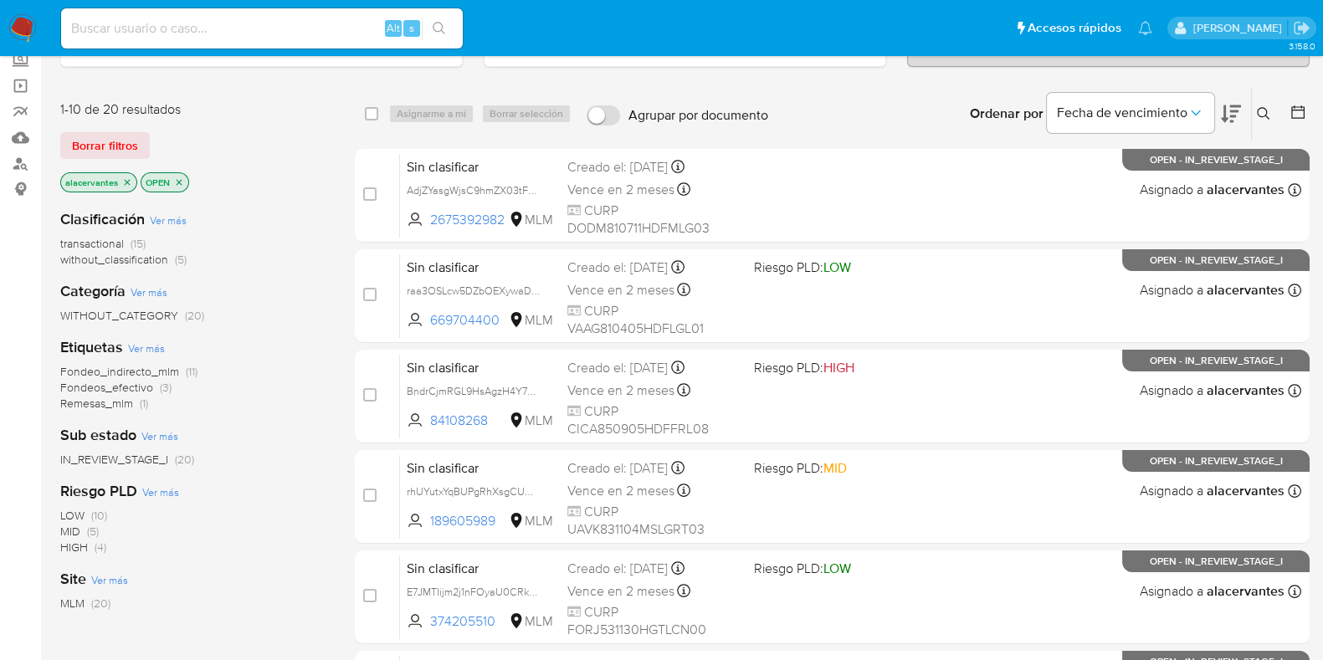
click at [126, 186] on p "alacervantes" at bounding box center [98, 182] width 75 height 18
click at [126, 179] on icon "close-filter" at bounding box center [128, 182] width 6 height 6
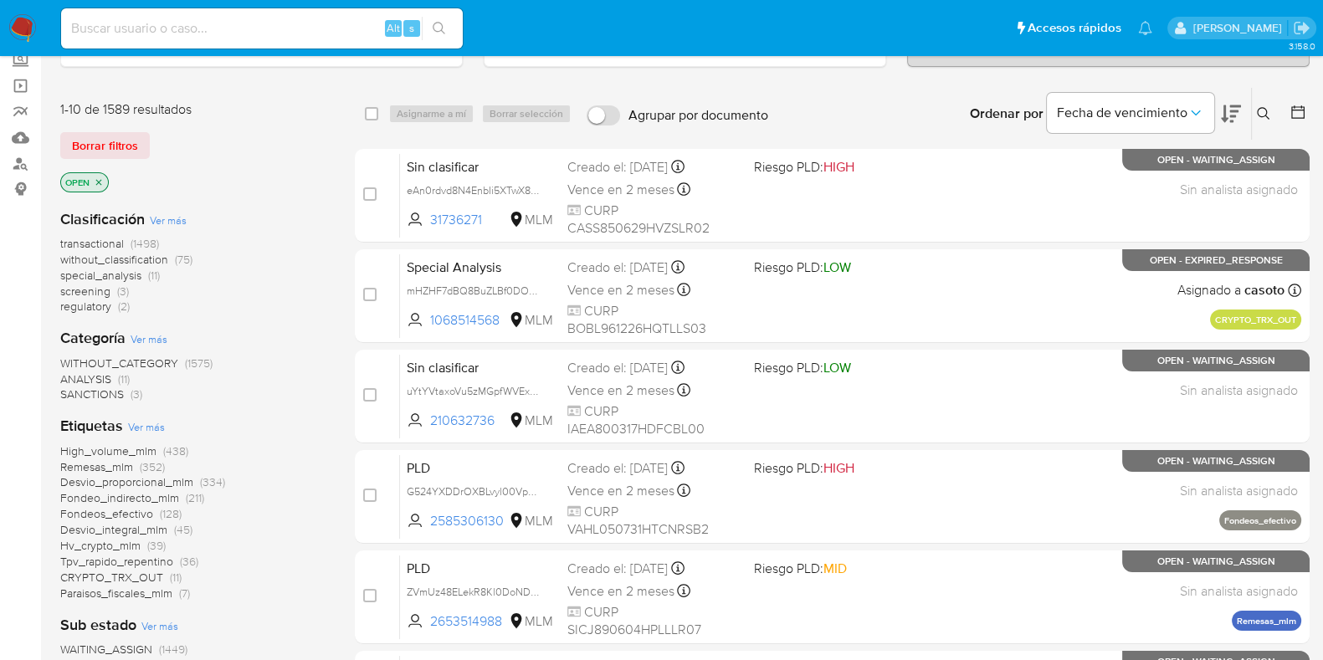
click at [1270, 108] on icon at bounding box center [1263, 113] width 13 height 13
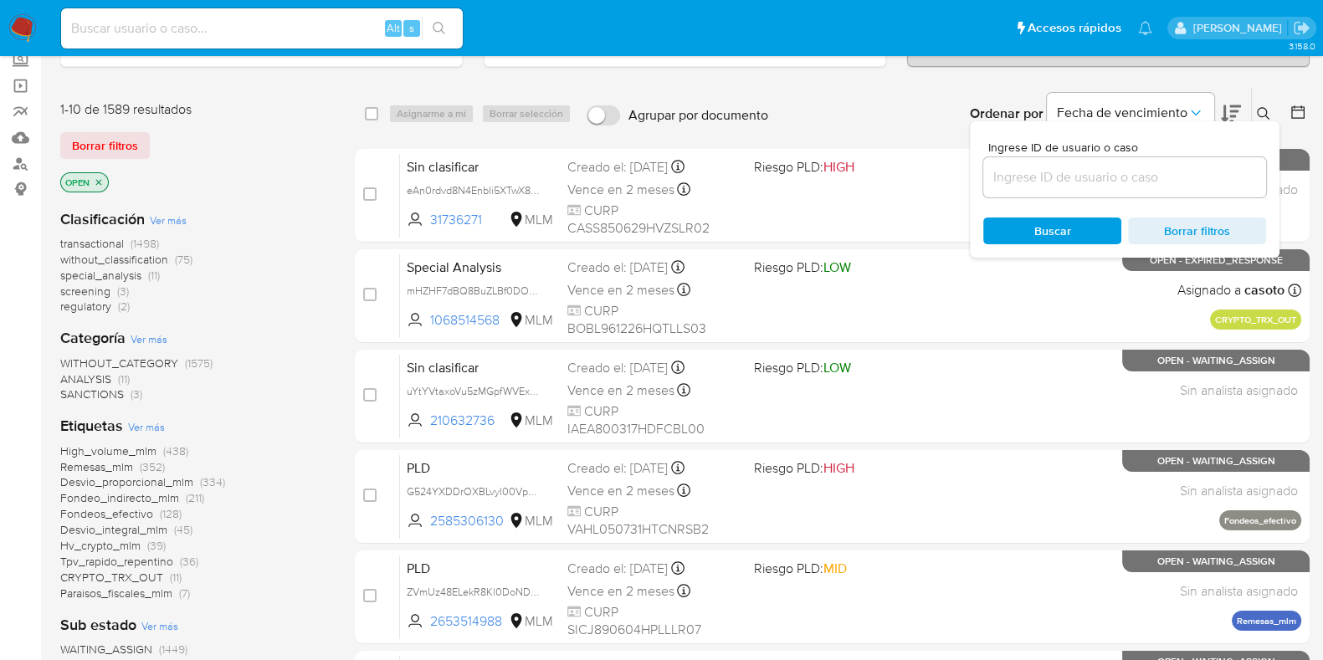
click at [1061, 169] on input at bounding box center [1124, 178] width 283 height 22
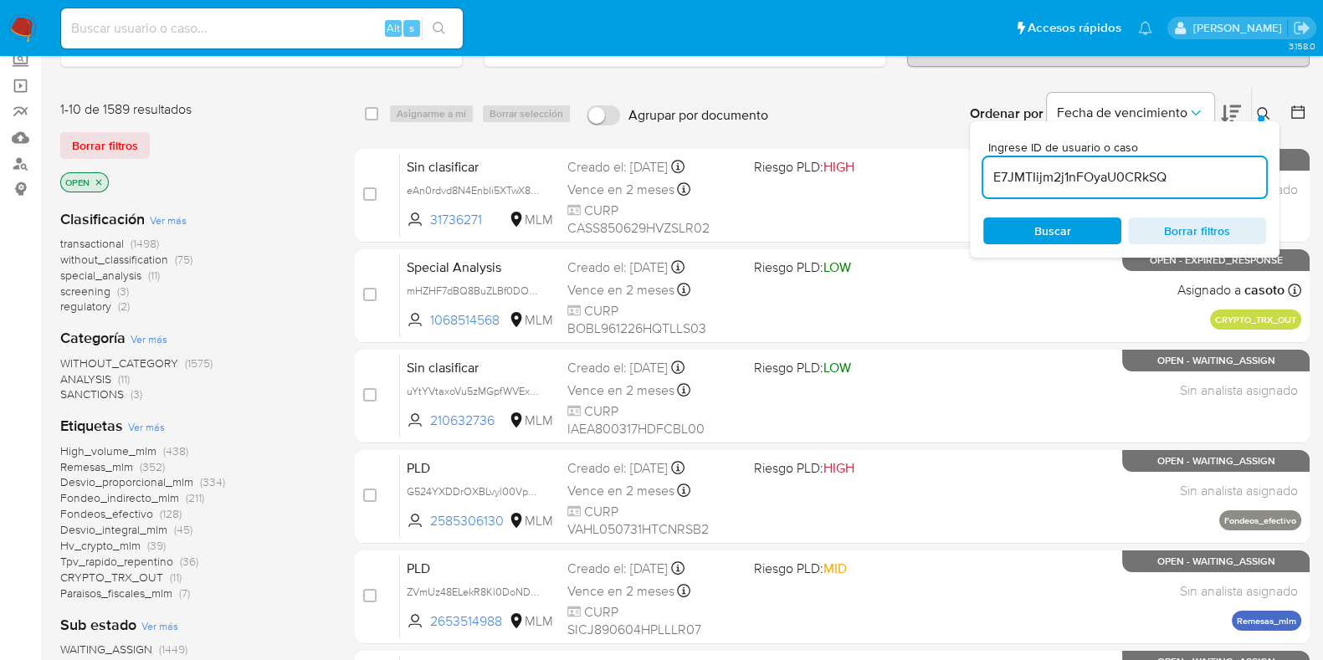
type input "E7JMTIijm2j1nFOyaU0CRkSQ"
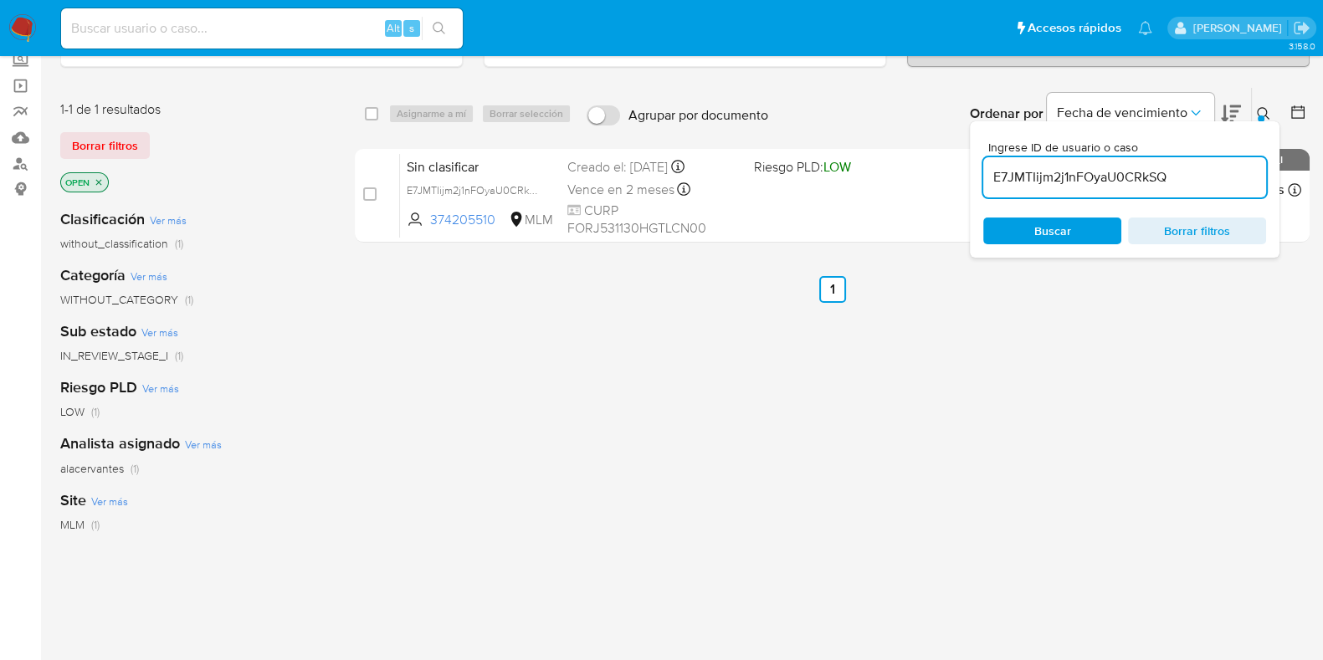
drag, startPoint x: 371, startPoint y: 113, endPoint x: 426, endPoint y: 103, distance: 56.1
click at [369, 113] on input "checkbox" at bounding box center [371, 113] width 13 height 13
checkbox input "true"
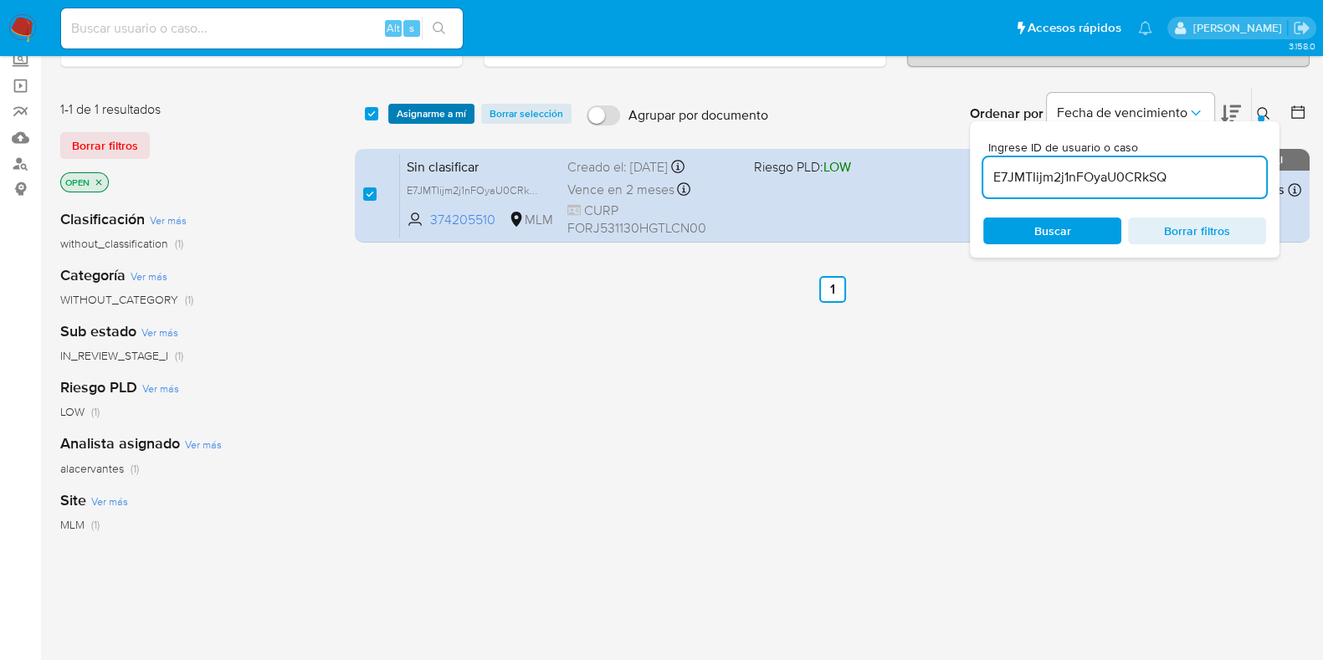
click at [440, 105] on span "Asignarme a mí" at bounding box center [431, 113] width 69 height 17
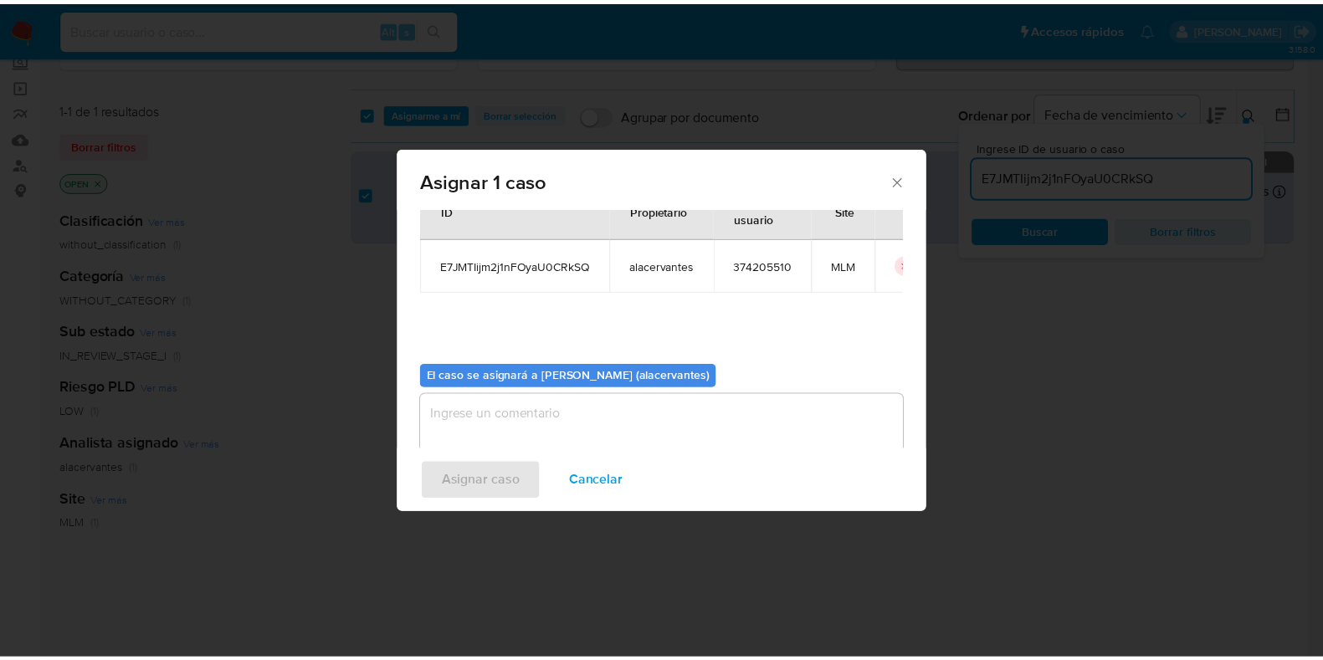
scroll to position [86, 0]
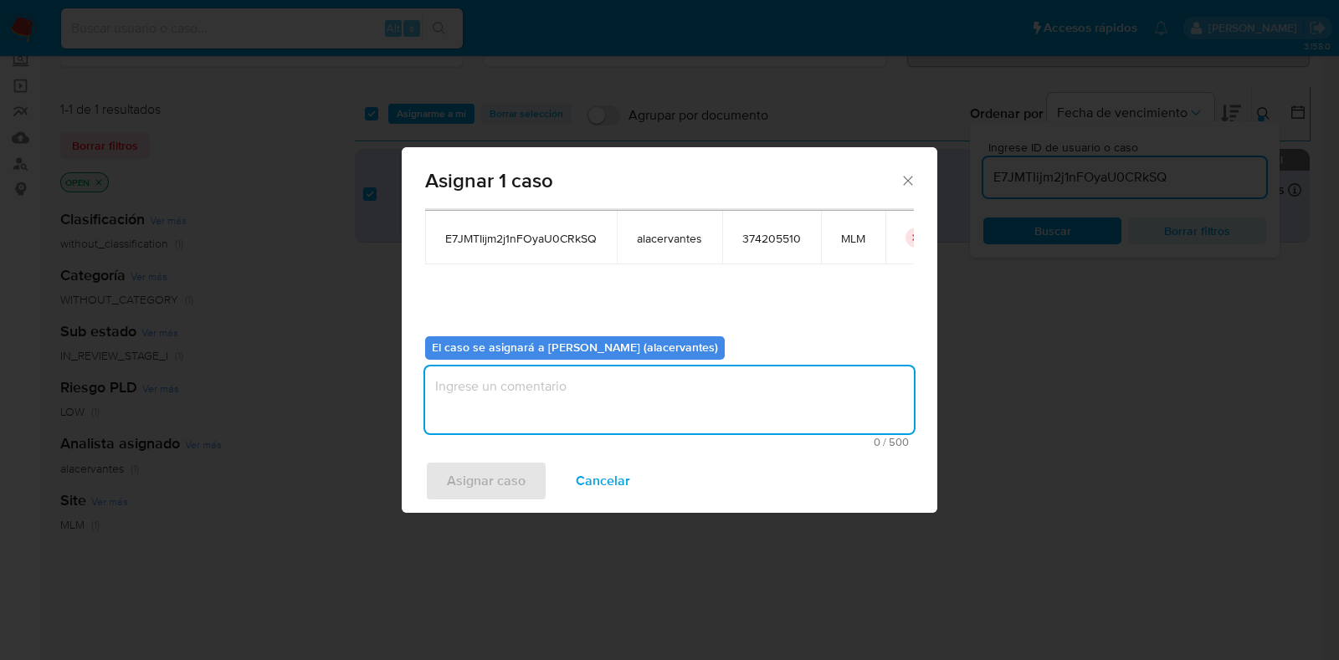
click at [516, 370] on textarea "assign-modal" at bounding box center [669, 400] width 489 height 67
type textarea "AC"
click at [511, 494] on span "Asignar caso" at bounding box center [486, 481] width 79 height 37
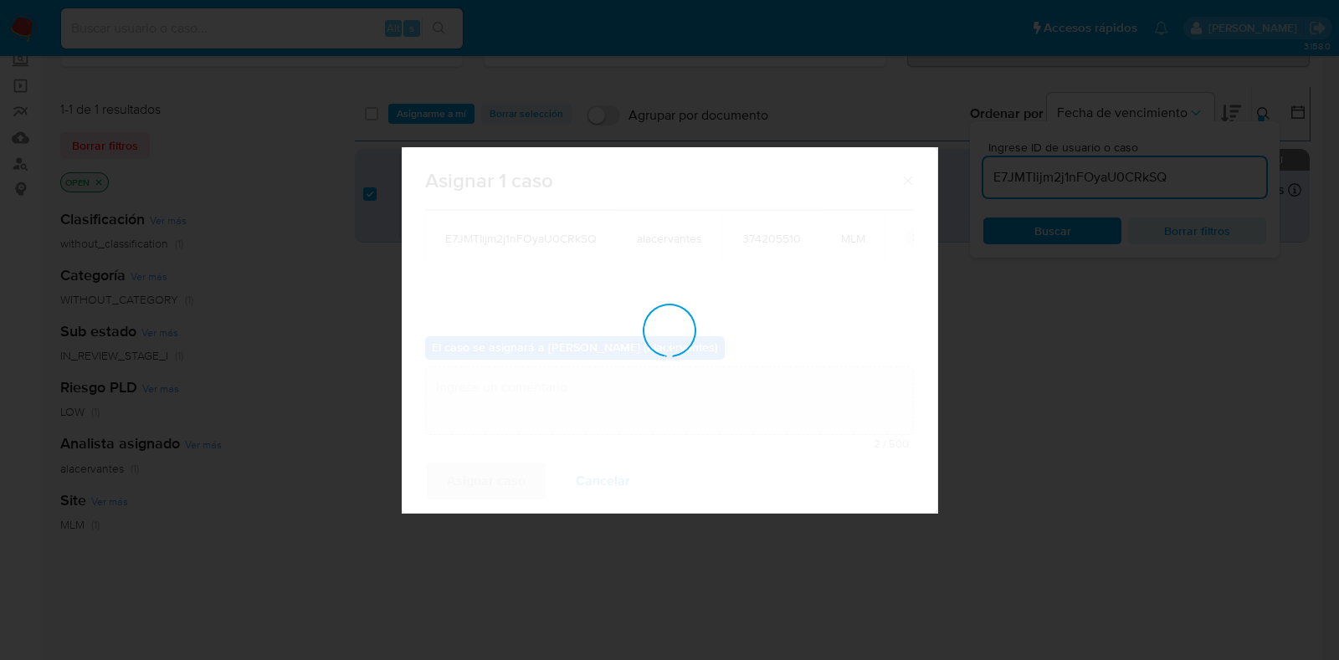
checkbox input "false"
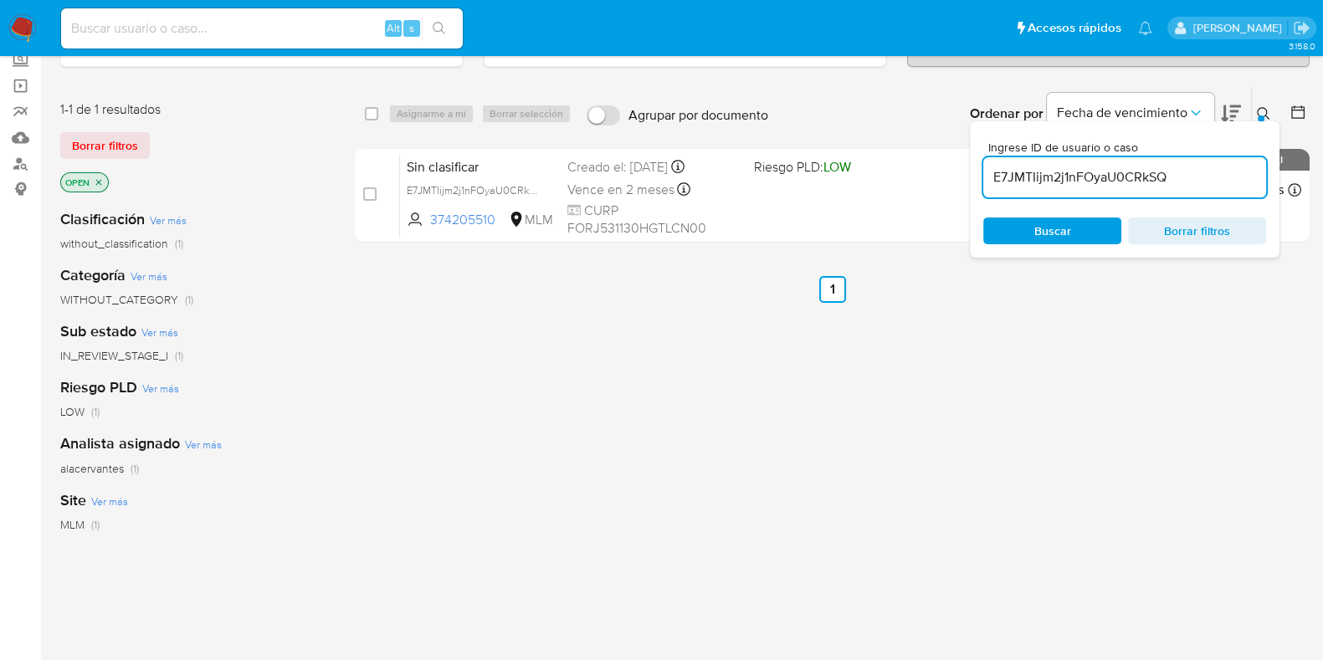
click at [25, 30] on img at bounding box center [22, 28] width 28 height 28
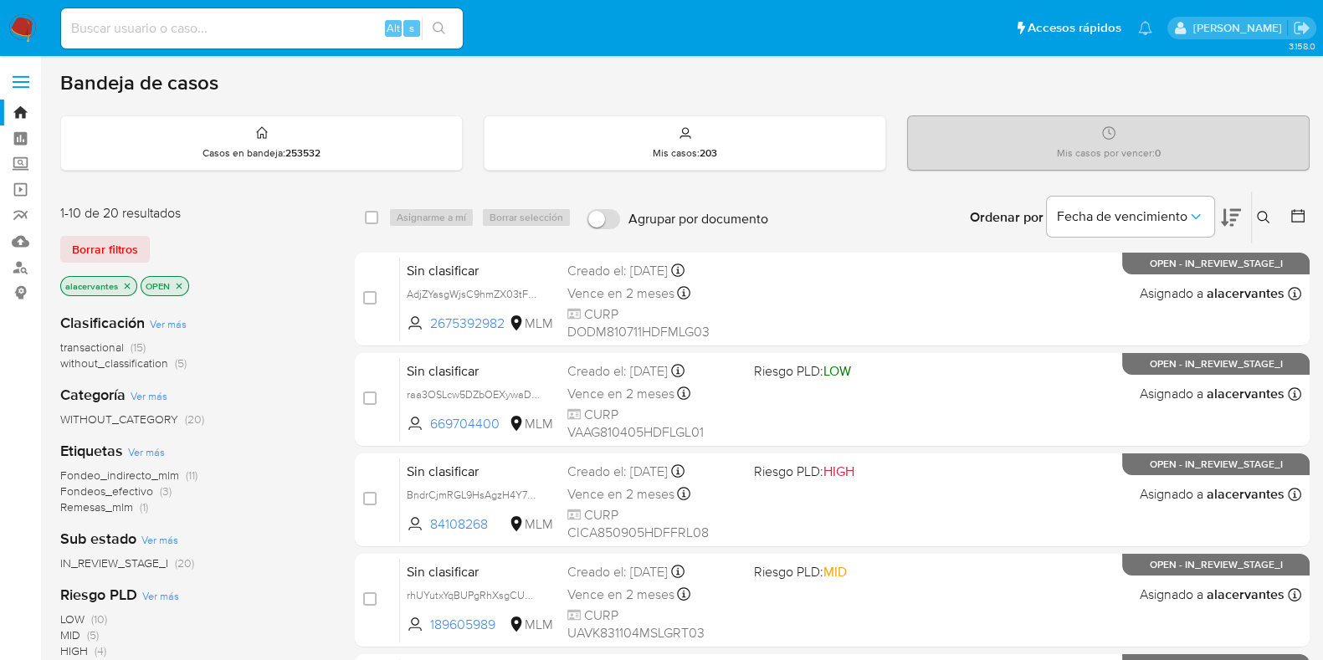
click at [175, 370] on span "(5)" at bounding box center [181, 363] width 12 height 17
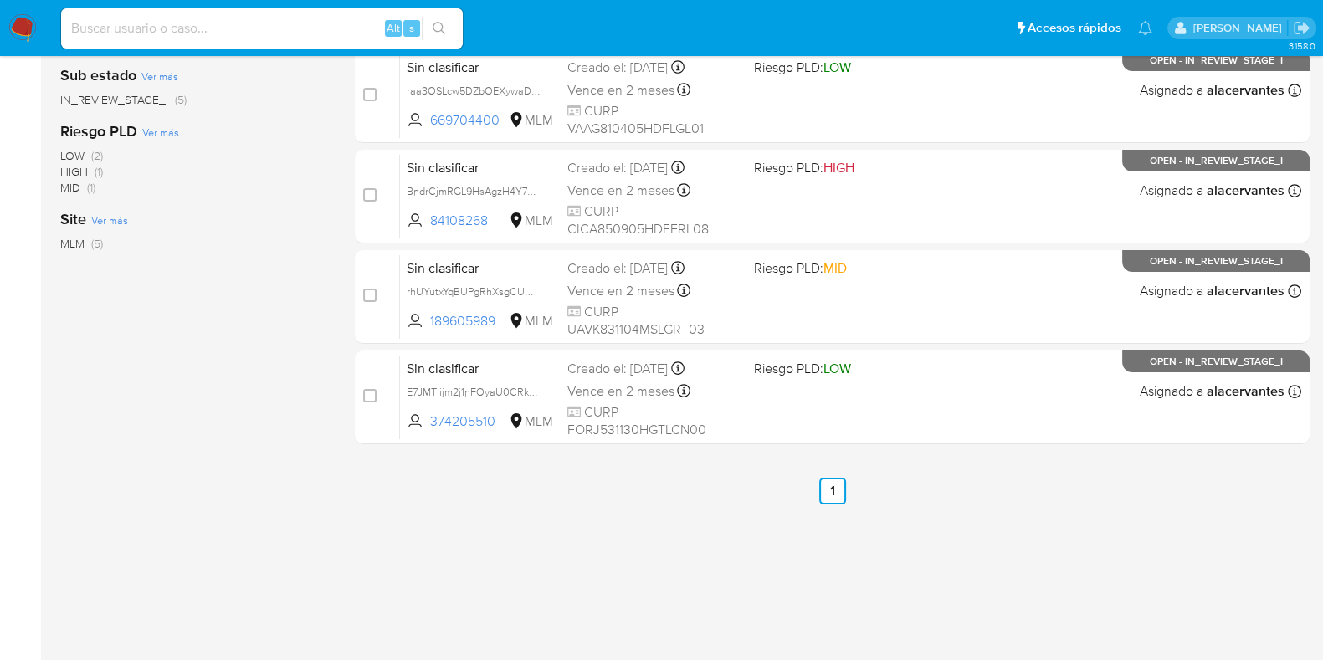
scroll to position [314, 0]
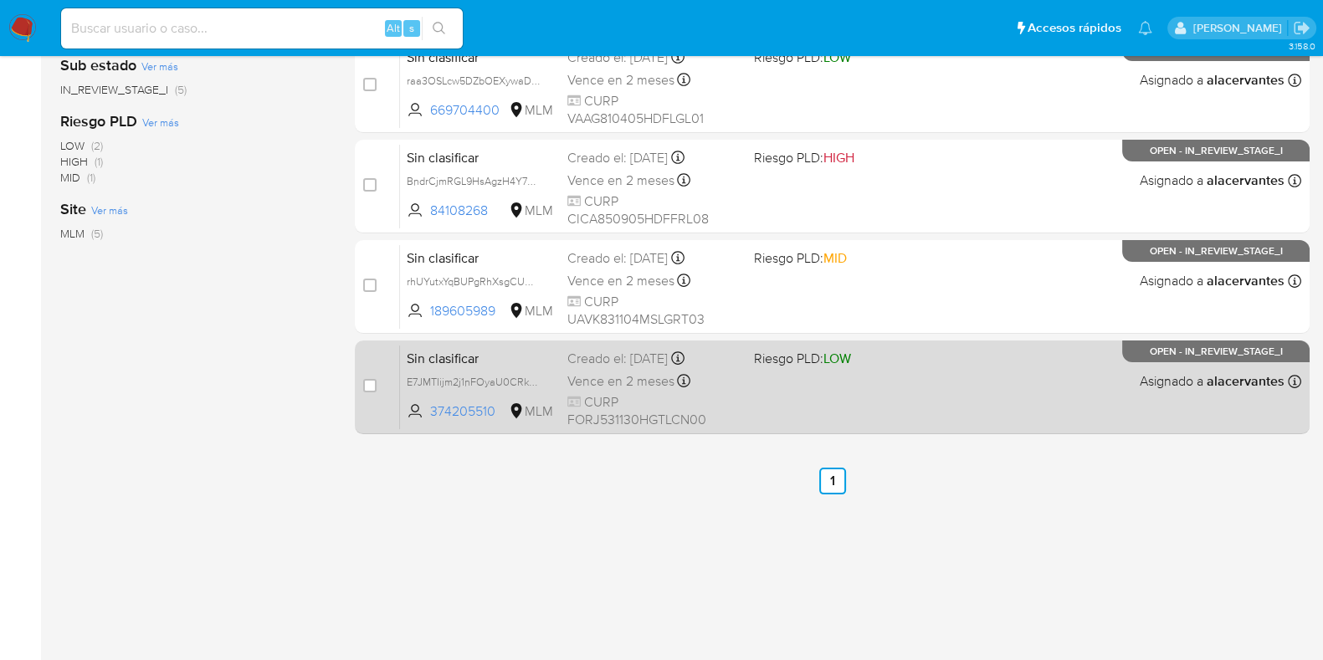
click at [886, 395] on div "Sin clasificar E7JMTIijm2j1nFOyaU0CRkSQ 374205510 MLM Riesgo PLD: LOW Creado el…" at bounding box center [850, 387] width 901 height 85
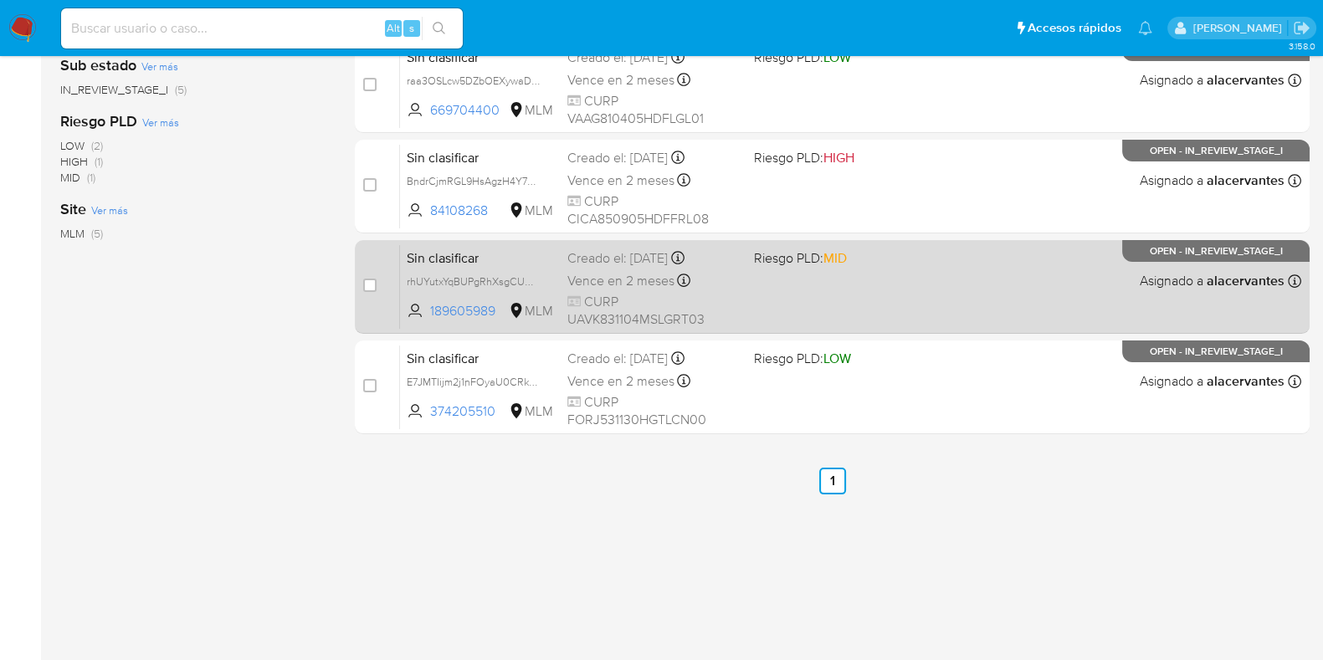
click at [836, 282] on div "Sin clasificar rhUYutxYqBUPgRhXsgCUmIgY 189605989 MLM Riesgo PLD: MID Creado el…" at bounding box center [850, 286] width 901 height 85
click at [799, 290] on div "Sin clasificar rhUYutxYqBUPgRhXsgCUmIgY 189605989 MLM Riesgo PLD: MID Creado el…" at bounding box center [850, 286] width 901 height 85
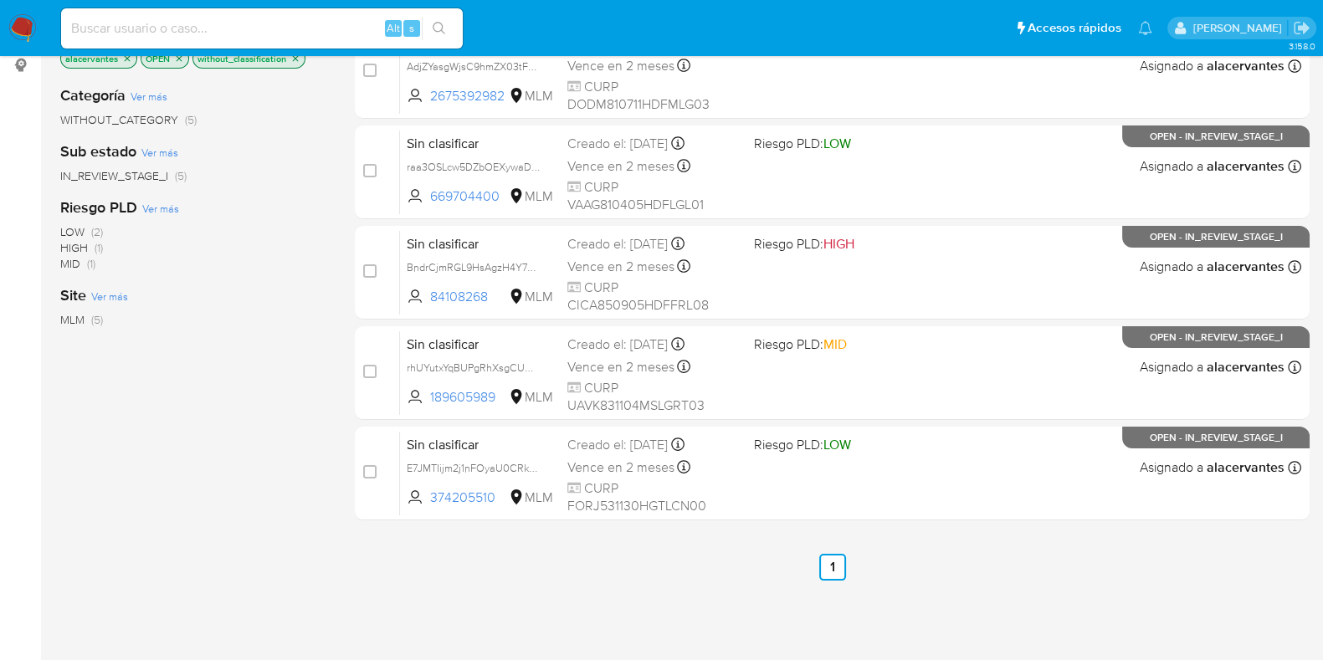
scroll to position [0, 0]
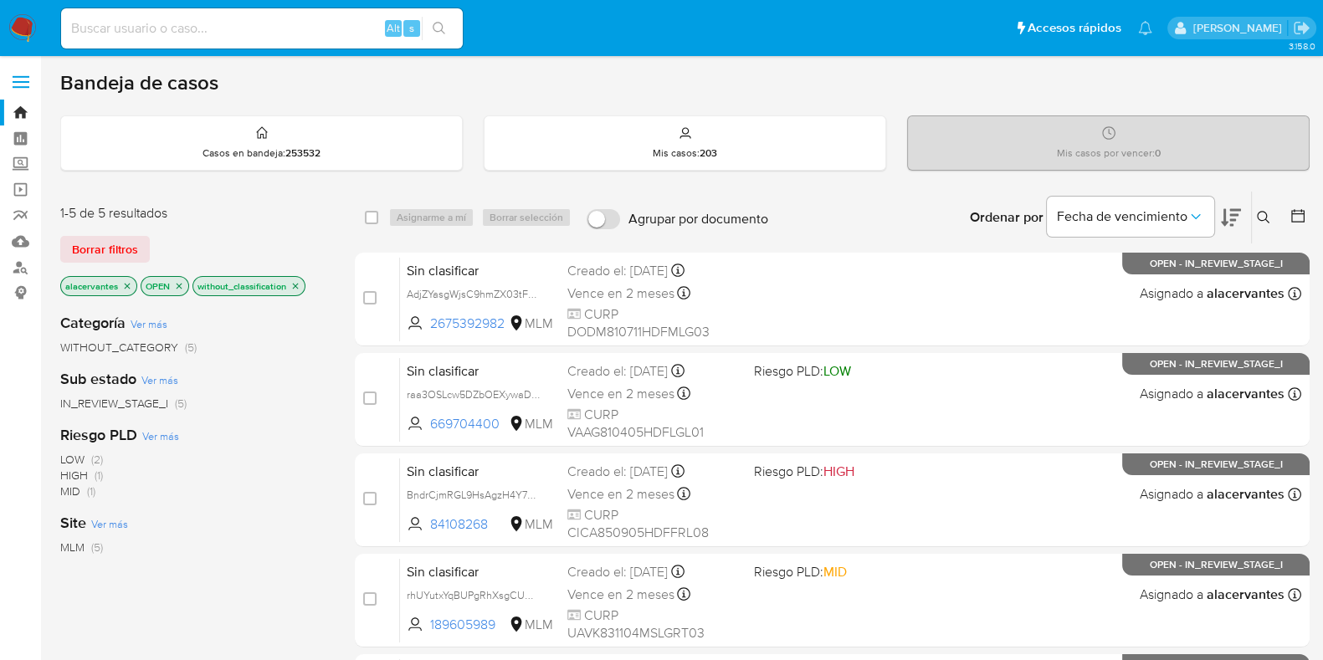
click at [25, 13] on nav "Pausado Ver notificaciones Alt s Accesos rápidos Presiona las siguientes teclas…" at bounding box center [661, 28] width 1323 height 56
click at [17, 27] on img at bounding box center [22, 28] width 28 height 28
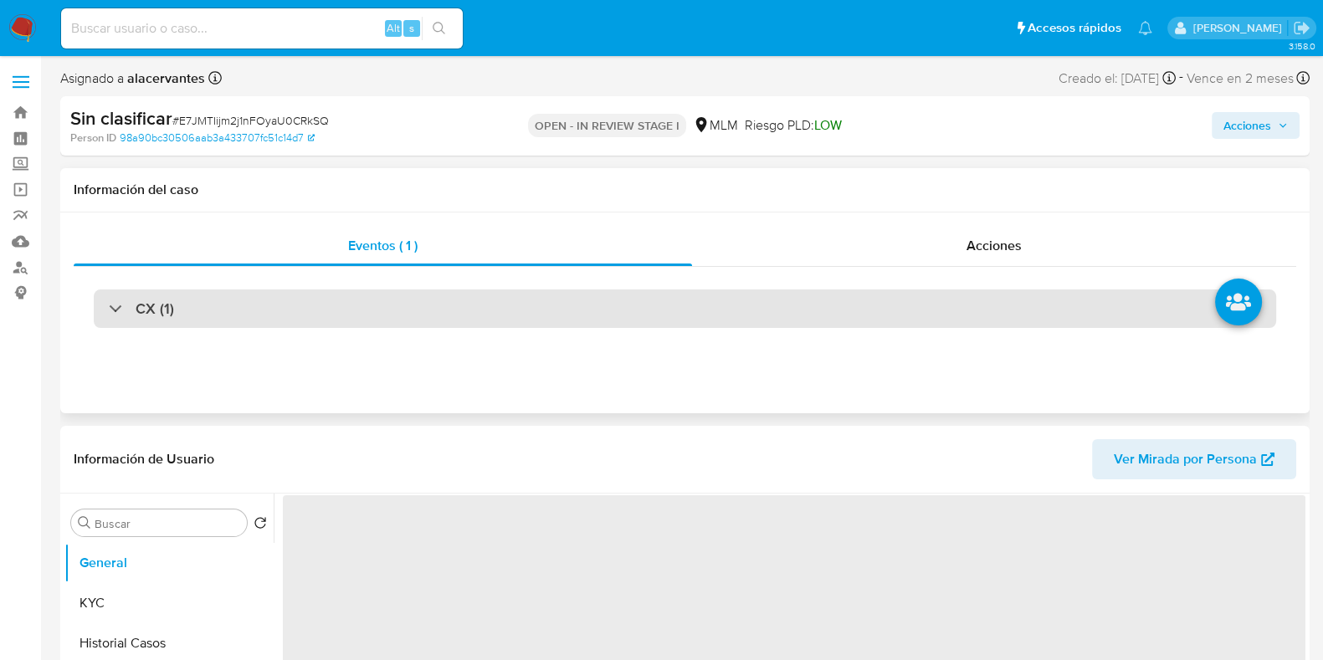
click at [423, 312] on div "CX (1)" at bounding box center [685, 309] width 1183 height 38
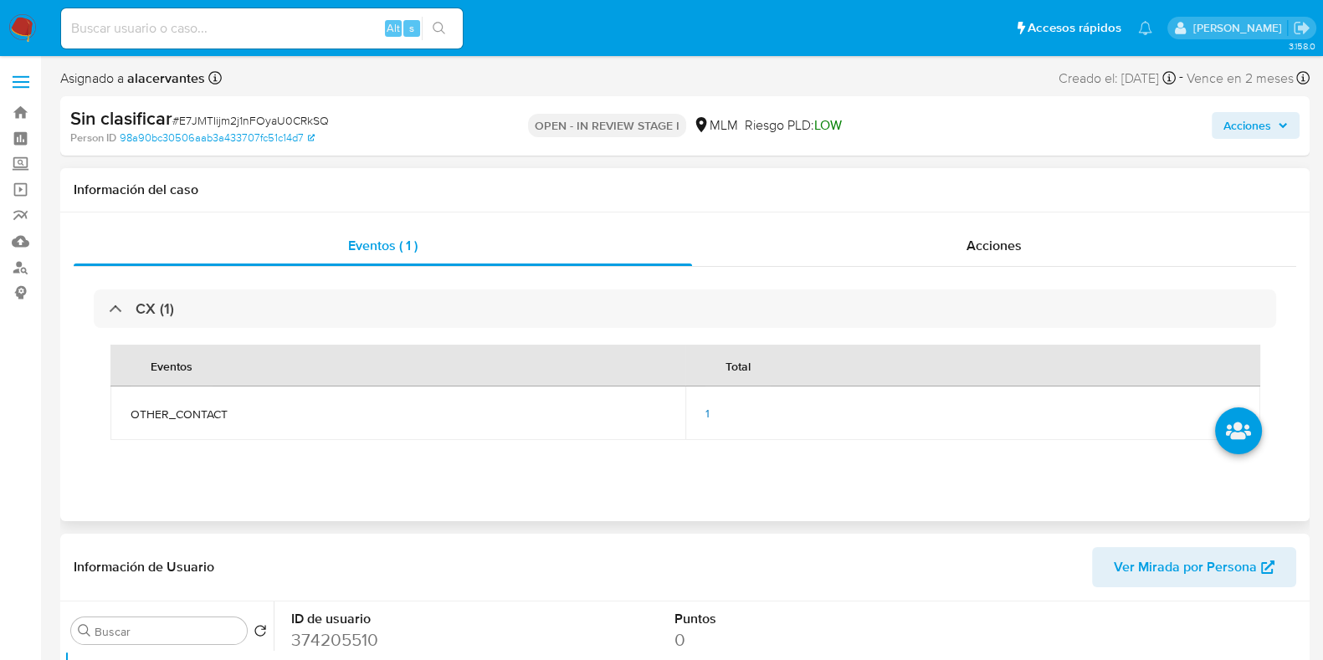
select select "10"
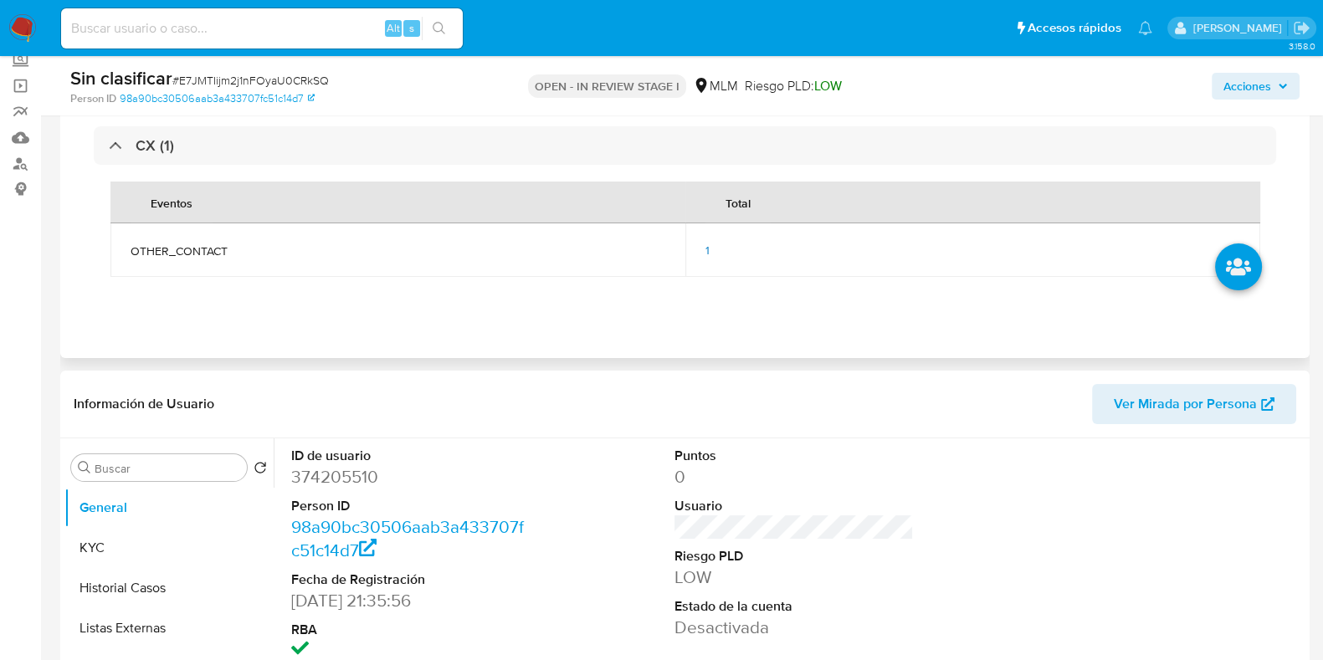
click at [708, 246] on span "1" at bounding box center [708, 250] width 4 height 17
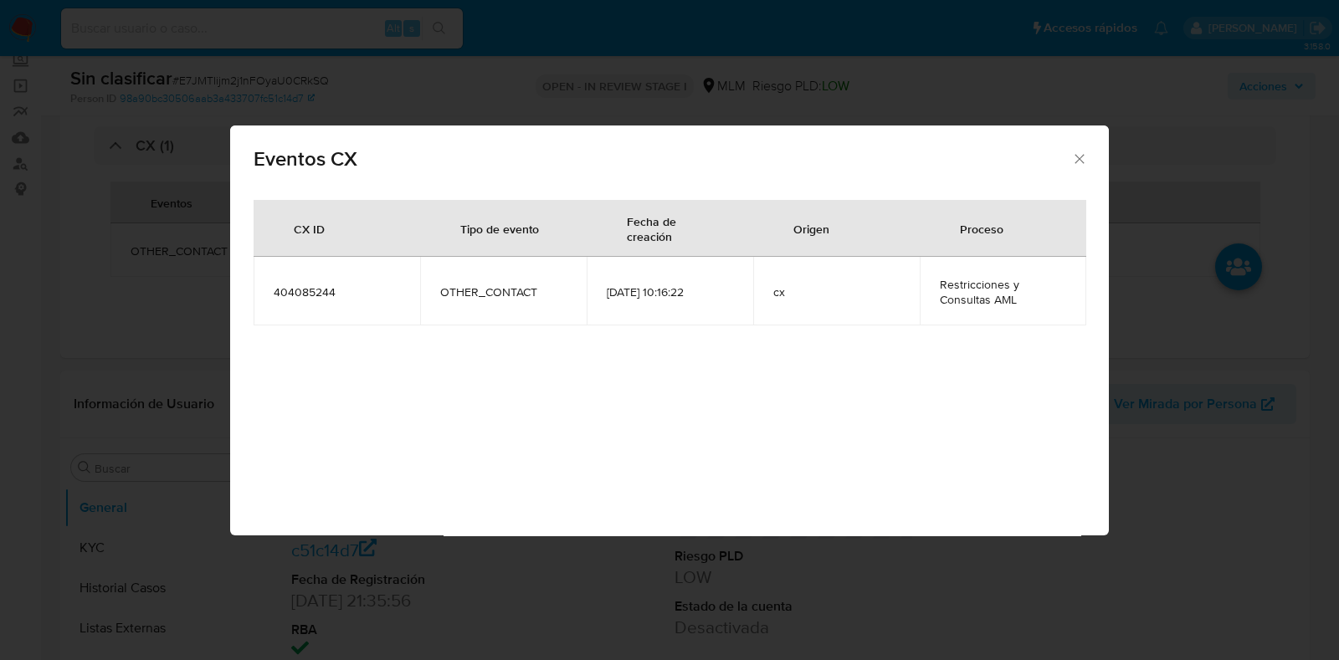
click at [1075, 162] on icon "Cerrar" at bounding box center [1079, 158] width 9 height 9
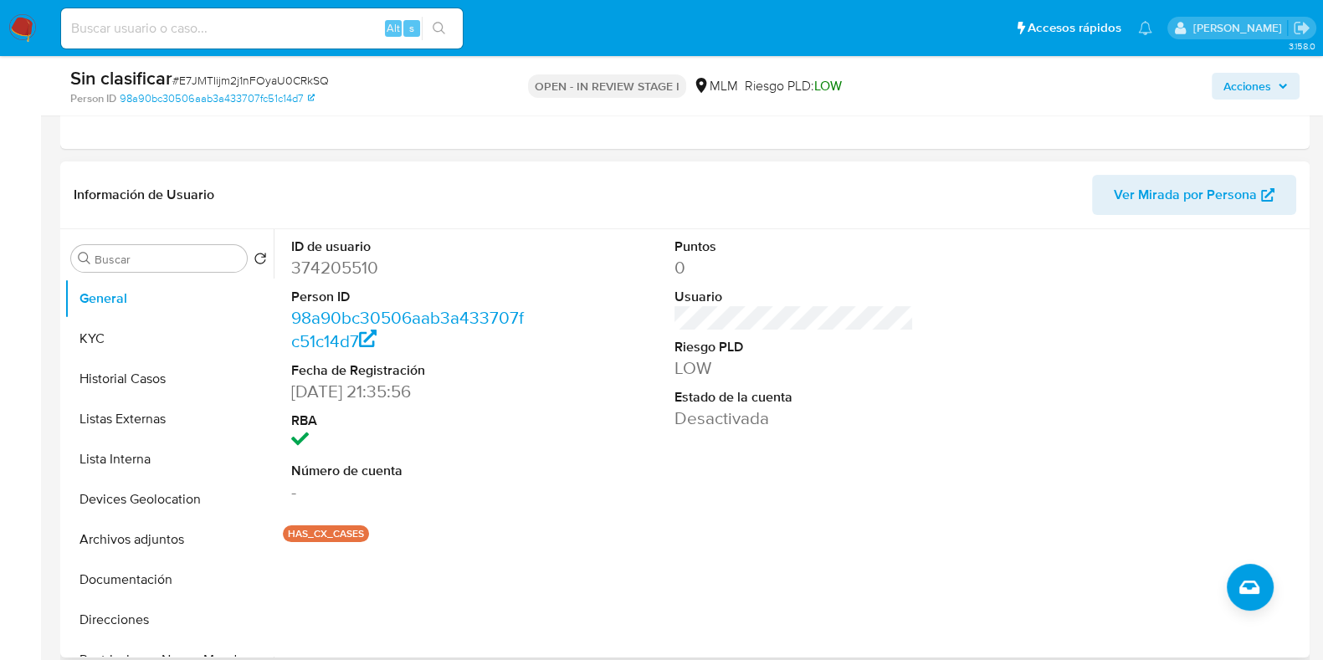
scroll to position [314, 0]
click at [121, 393] on button "Historial Casos" at bounding box center [162, 378] width 196 height 40
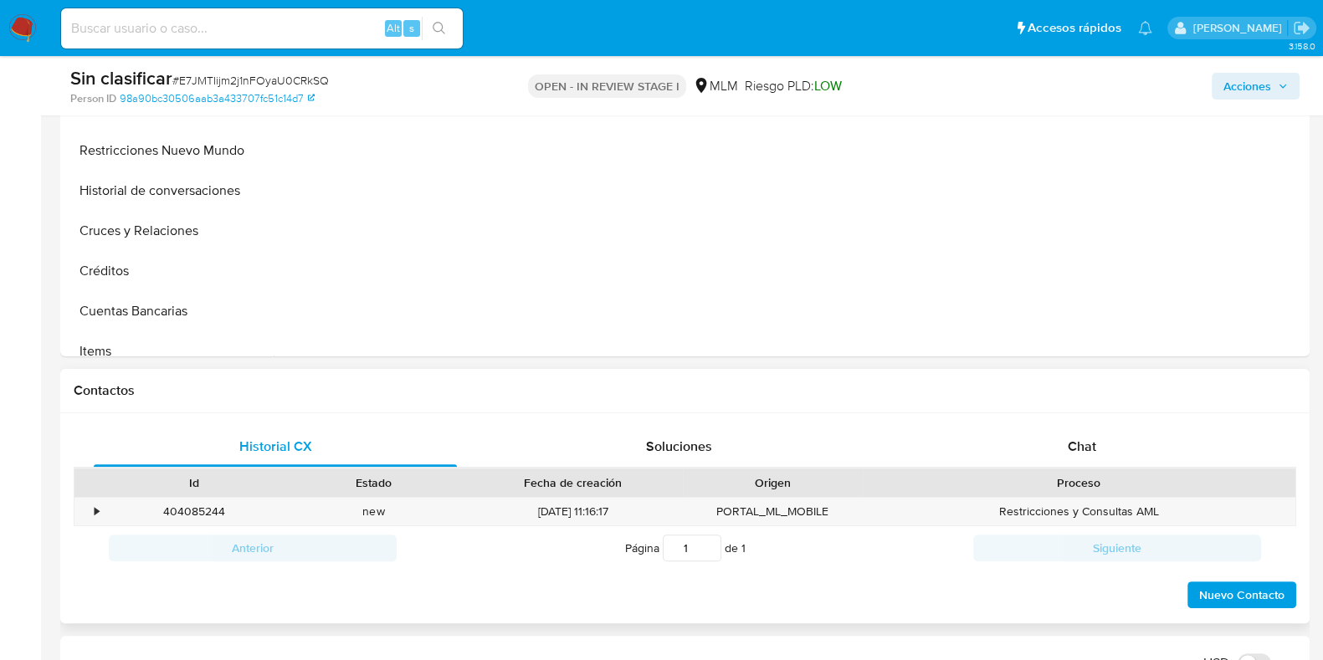
scroll to position [628, 0]
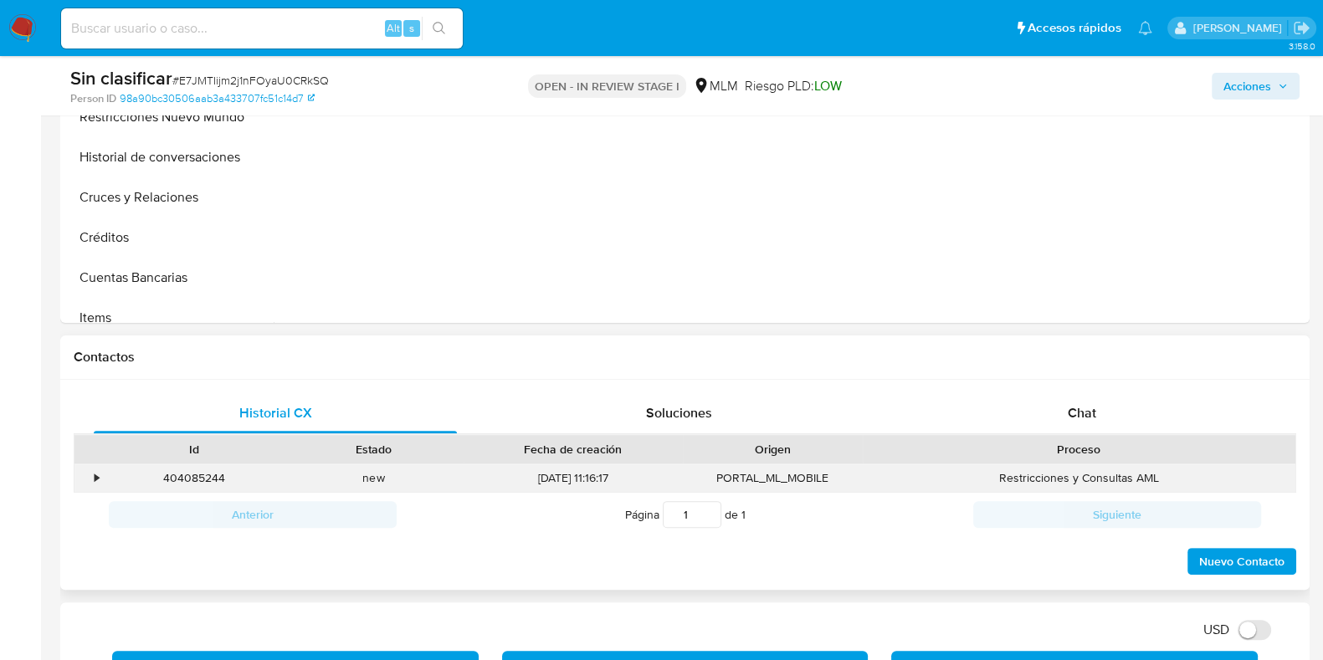
click at [90, 484] on div "•" at bounding box center [88, 478] width 29 height 28
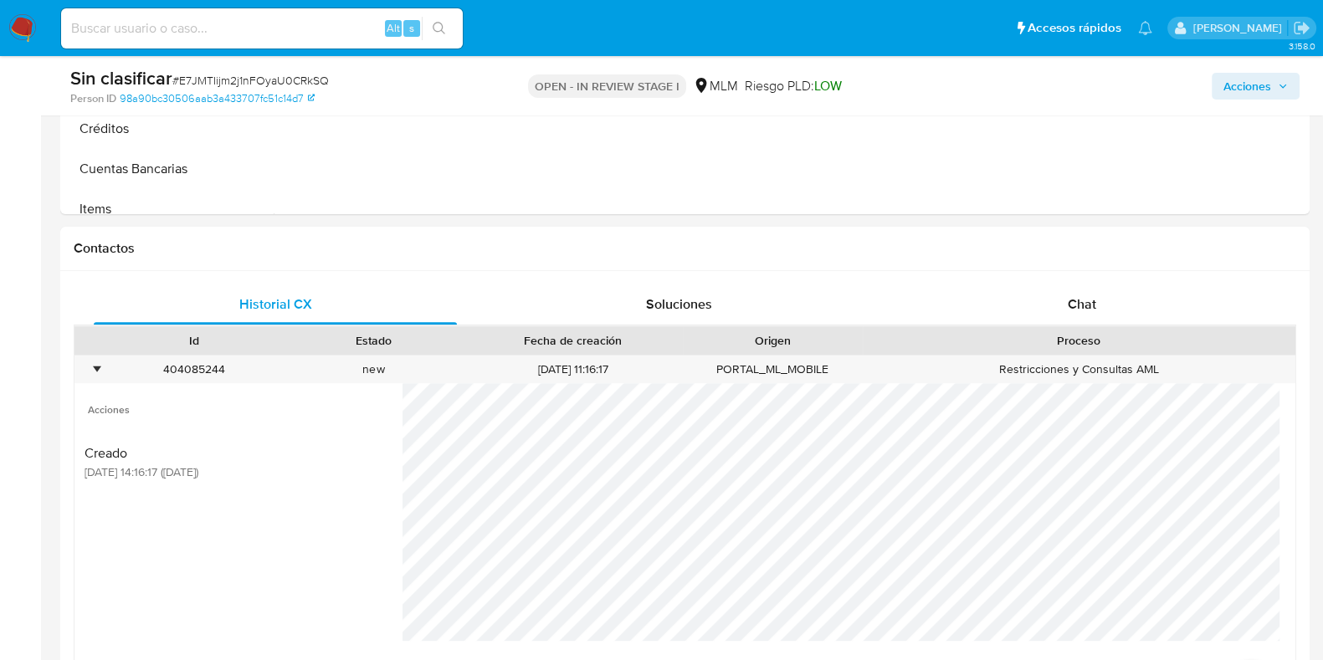
scroll to position [836, 0]
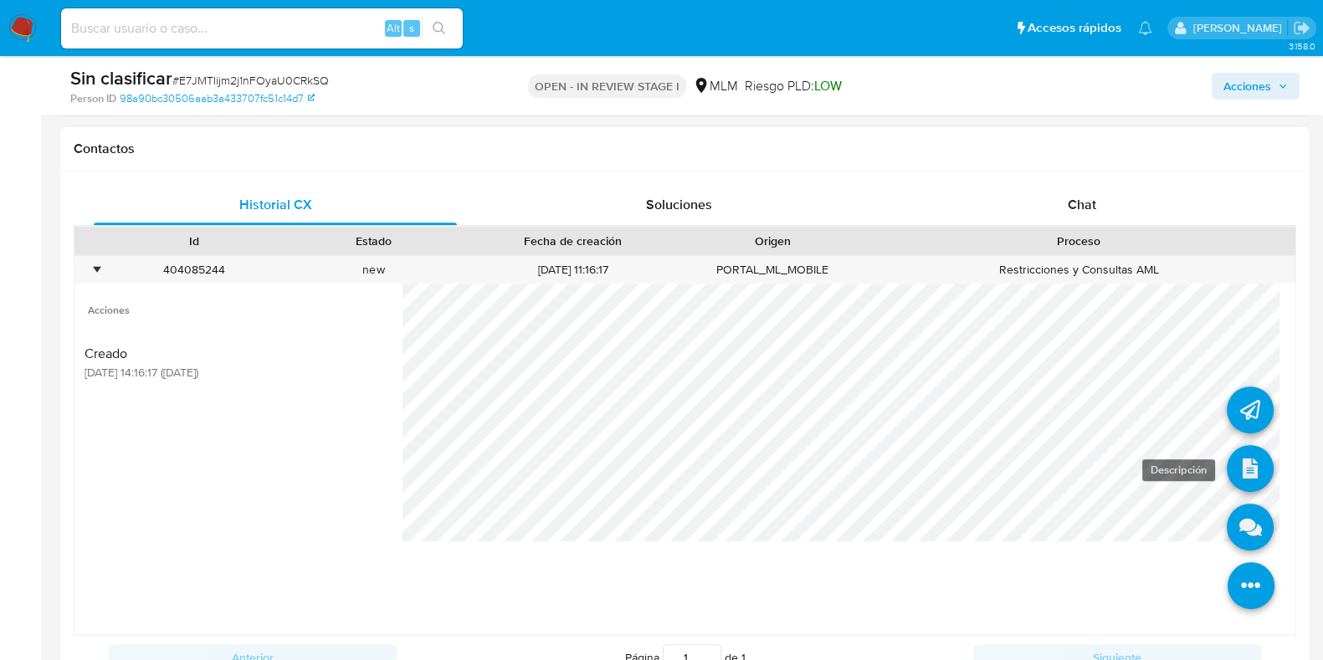
click at [1227, 466] on icon at bounding box center [1250, 468] width 47 height 47
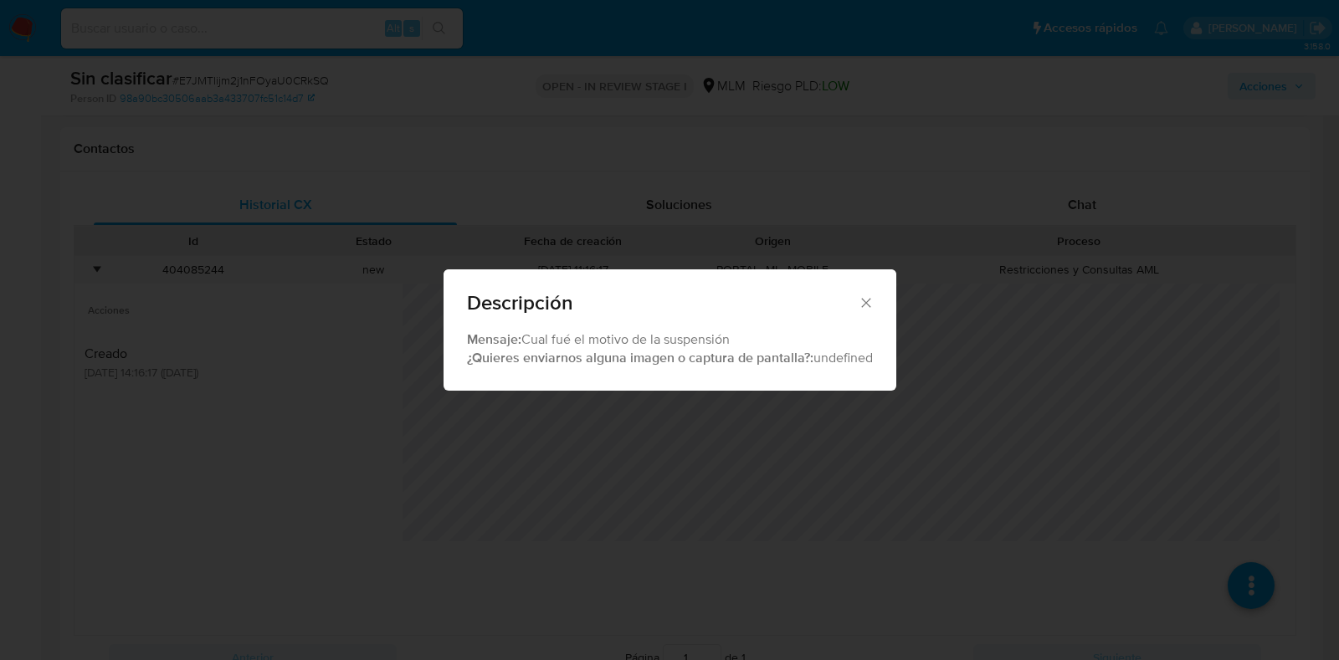
click at [868, 305] on icon "Cerrar" at bounding box center [866, 303] width 17 height 17
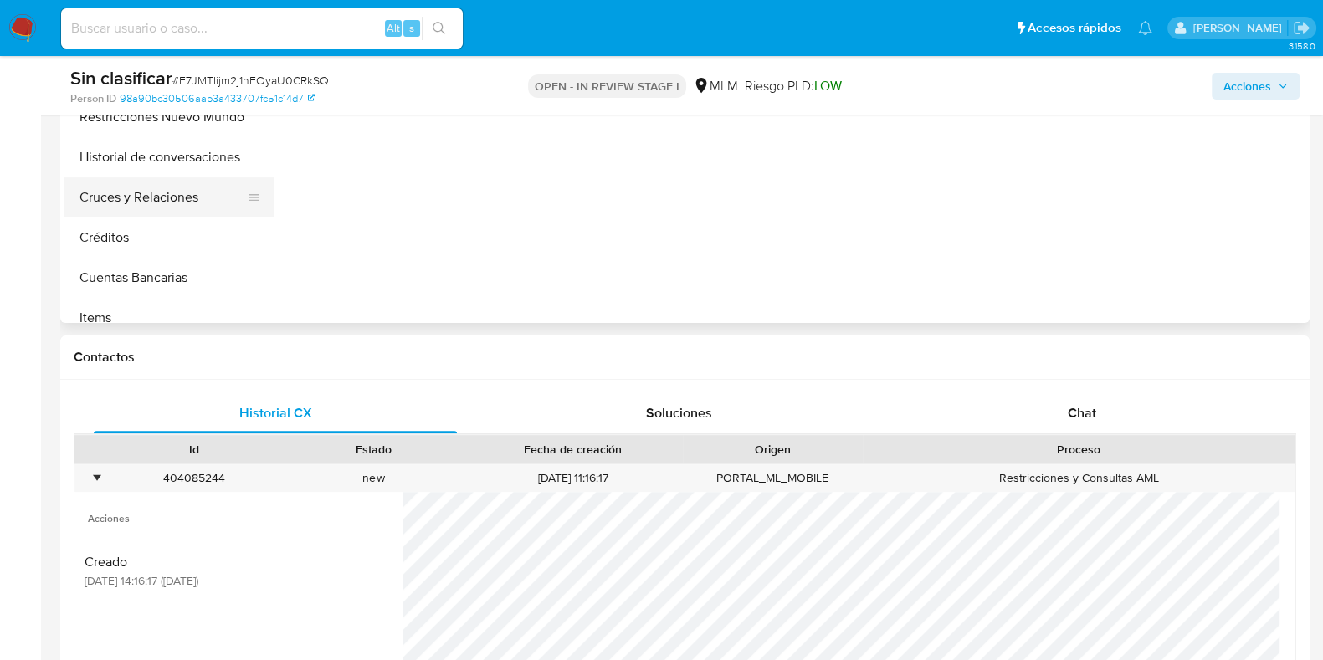
scroll to position [104, 0]
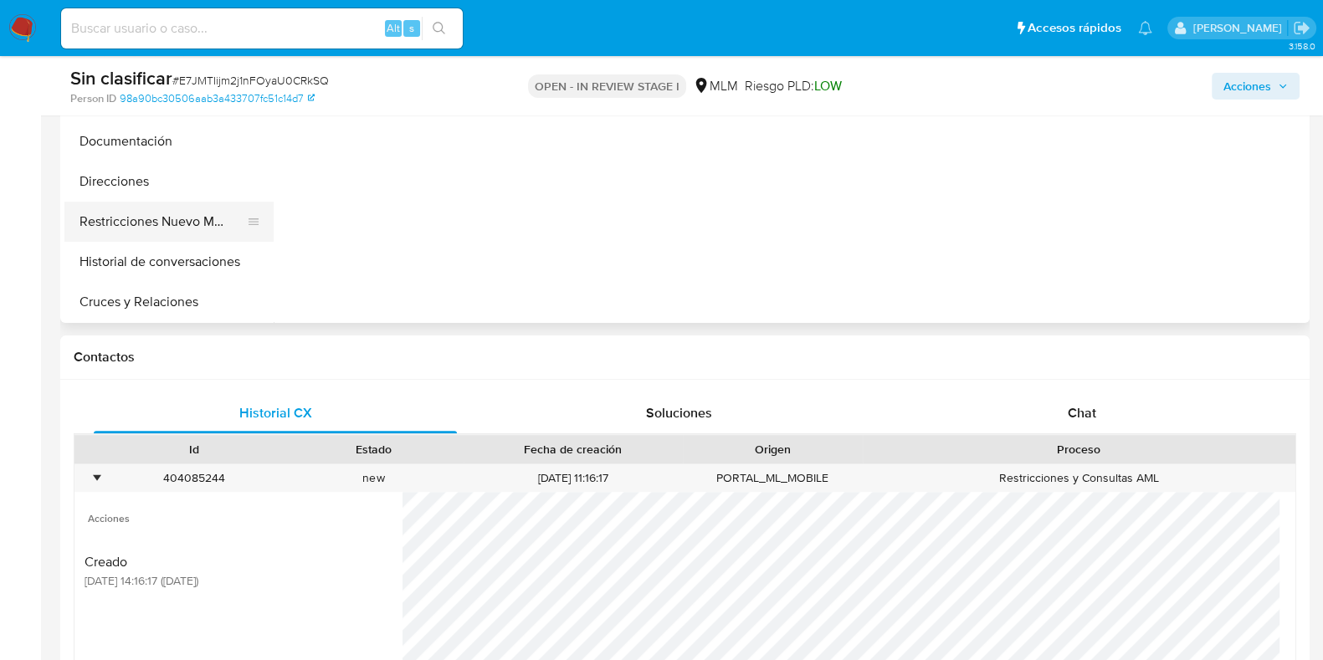
click at [147, 219] on button "Restricciones Nuevo Mundo" at bounding box center [162, 222] width 196 height 40
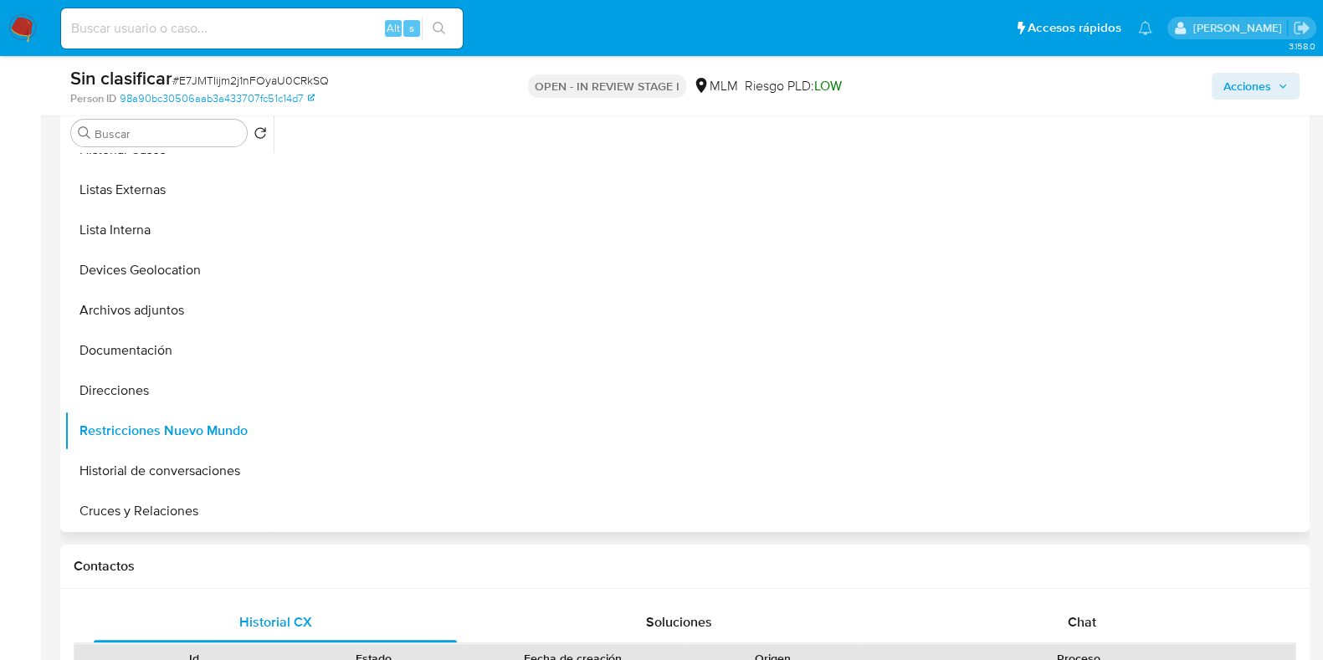
scroll to position [418, 0]
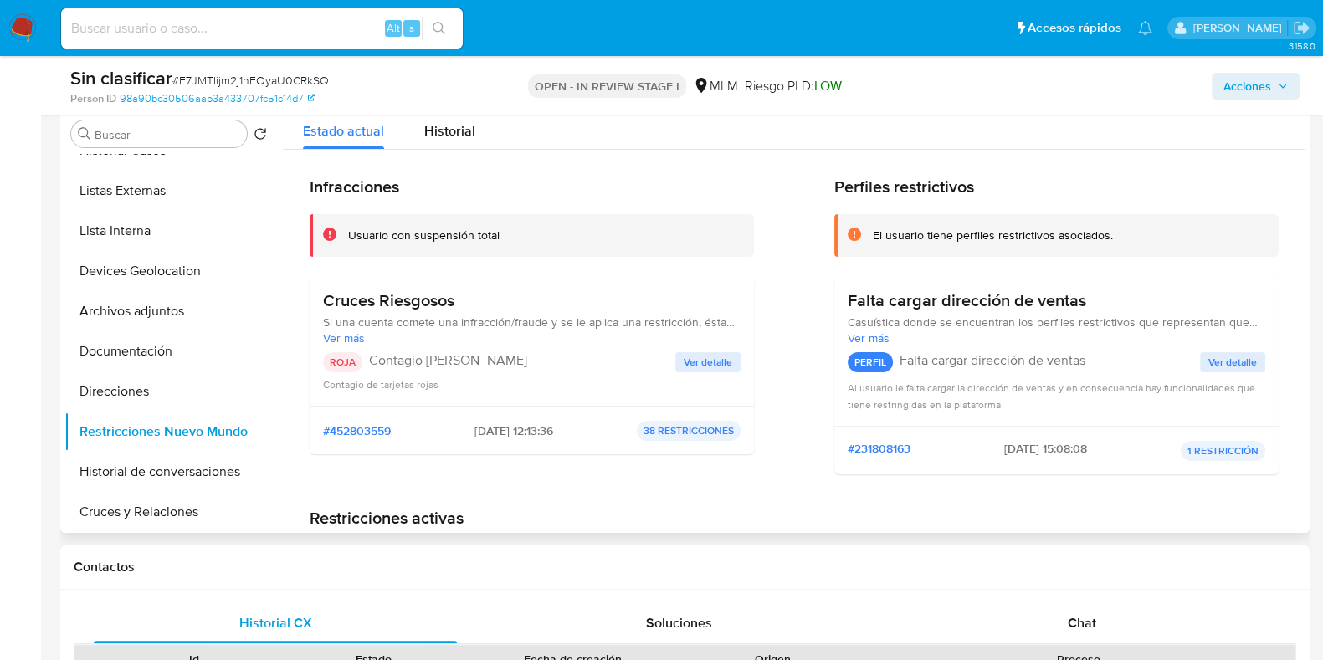
click at [706, 354] on span "Ver detalle" at bounding box center [708, 362] width 49 height 17
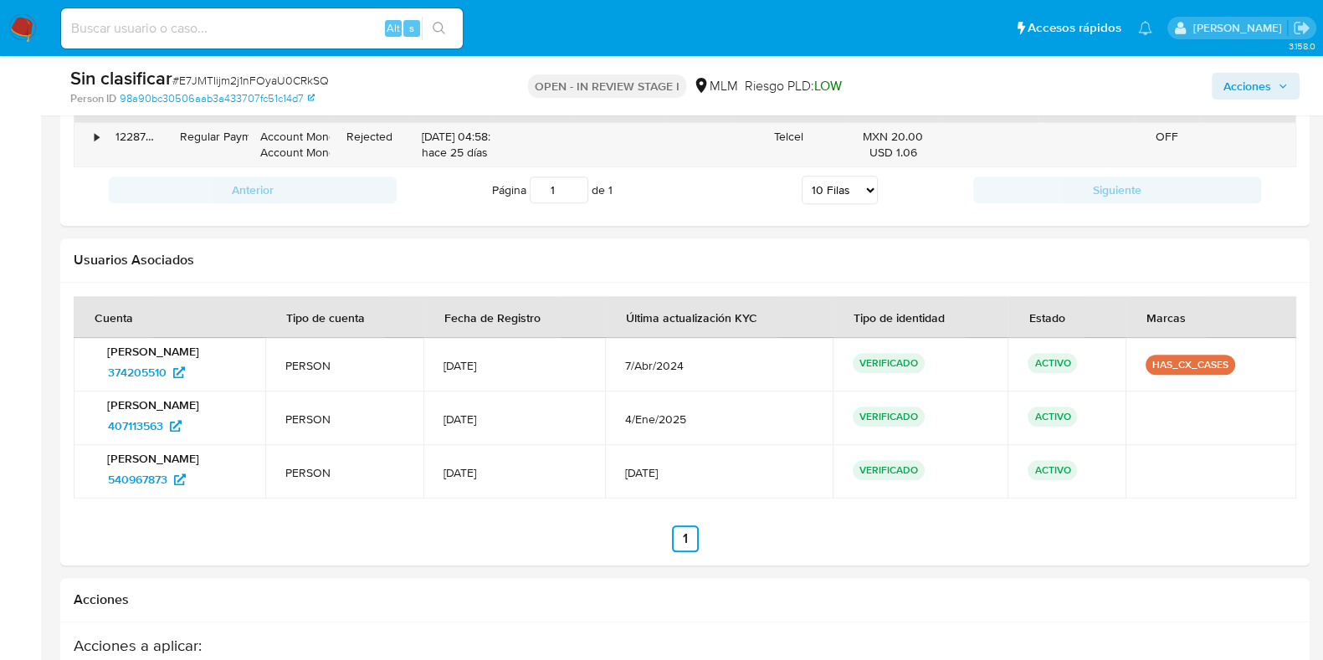
scroll to position [2301, 0]
click at [166, 483] on span "540967873" at bounding box center [137, 478] width 59 height 27
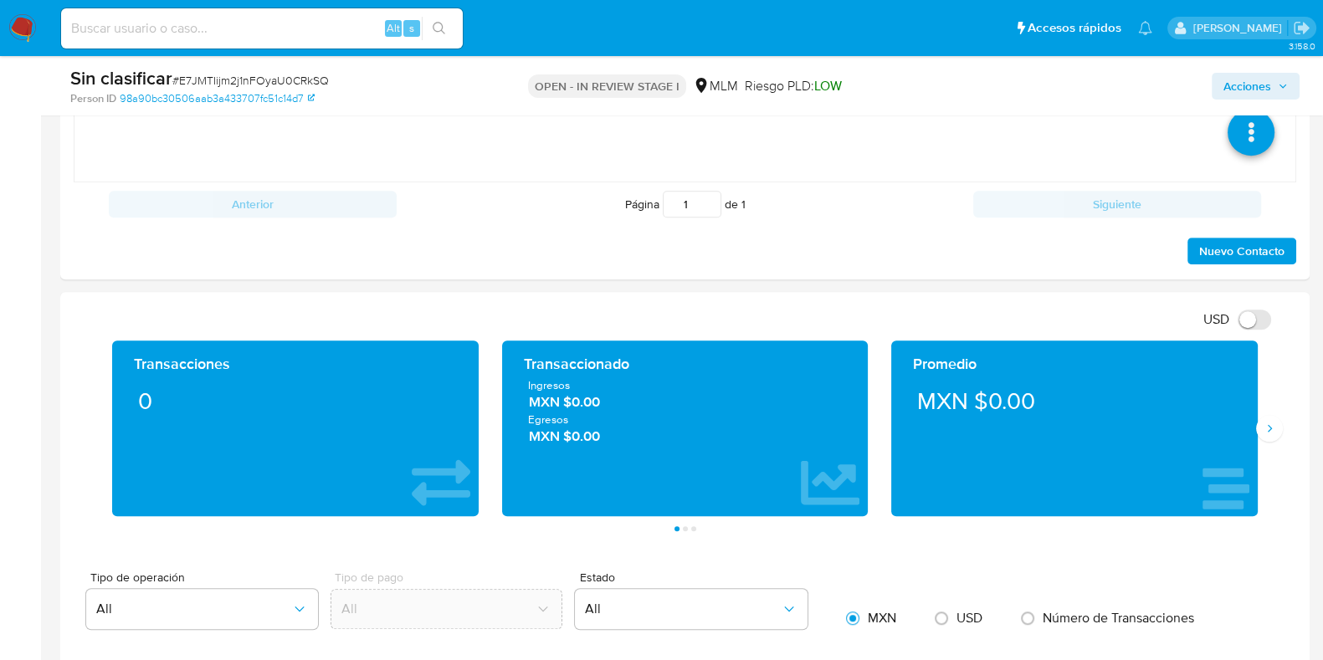
scroll to position [1151, 0]
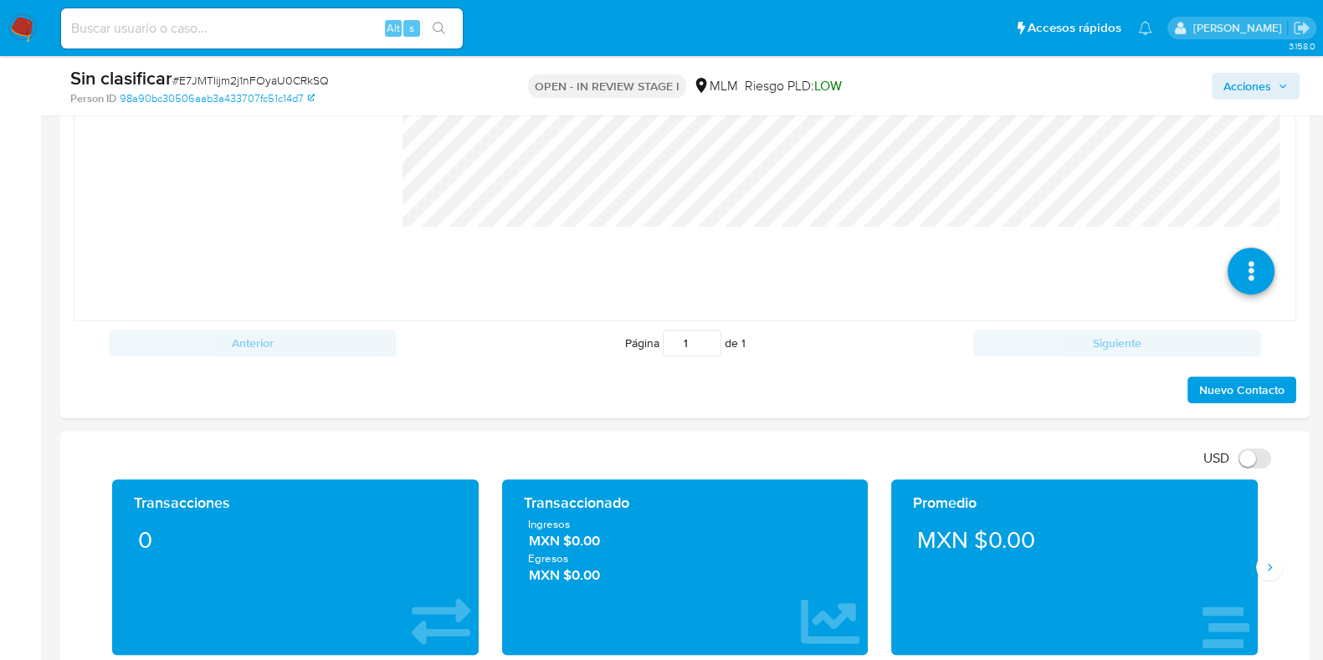
click at [1259, 87] on span "Acciones" at bounding box center [1248, 86] width 48 height 27
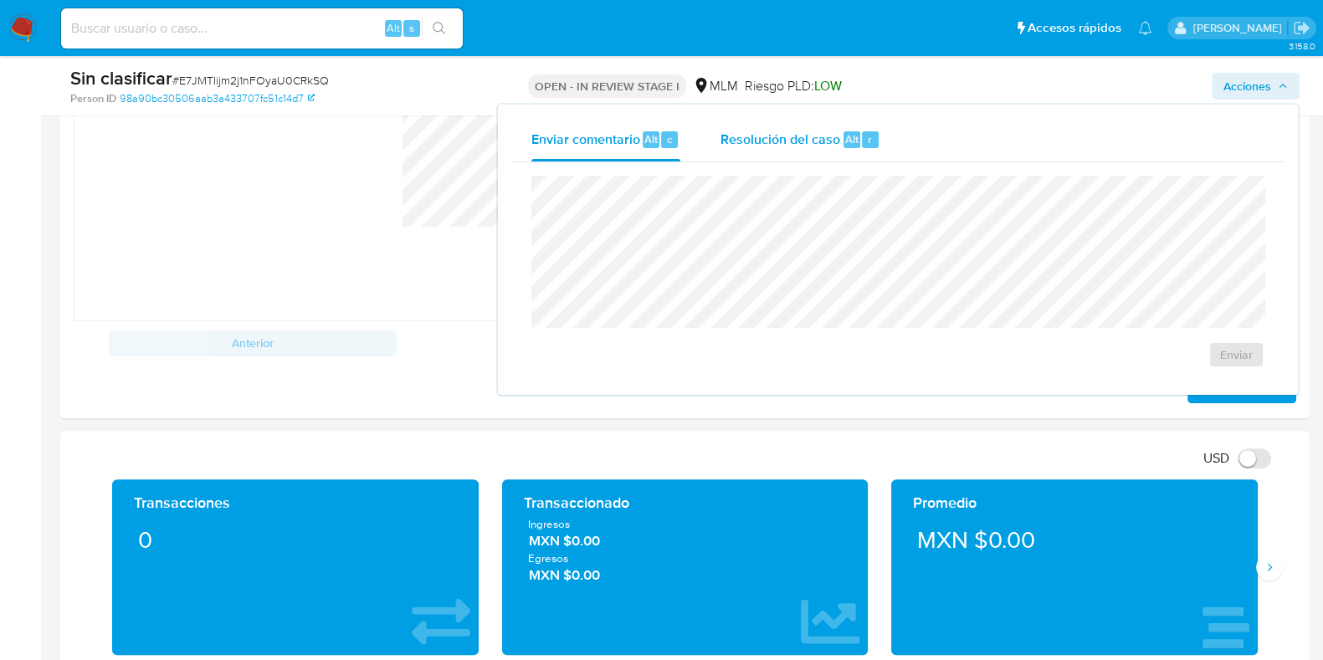
click at [822, 129] on span "Resolución del caso" at bounding box center [781, 138] width 120 height 19
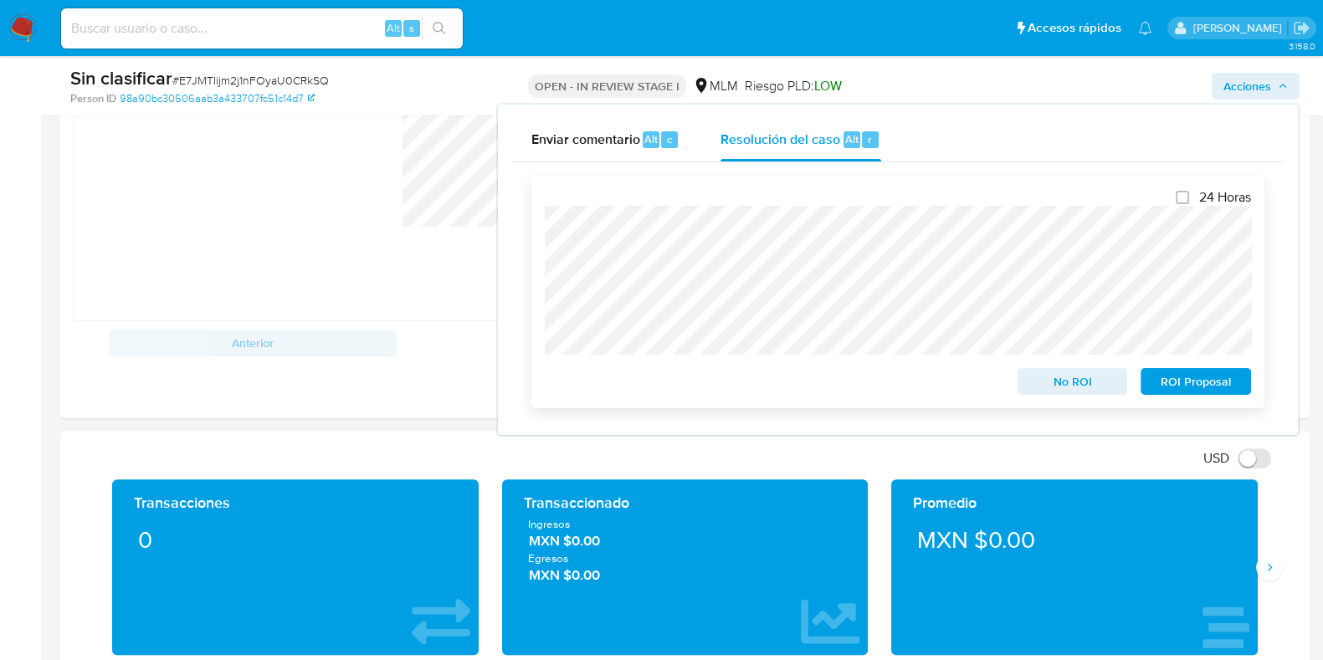
click at [1079, 387] on span "No ROI" at bounding box center [1072, 381] width 87 height 23
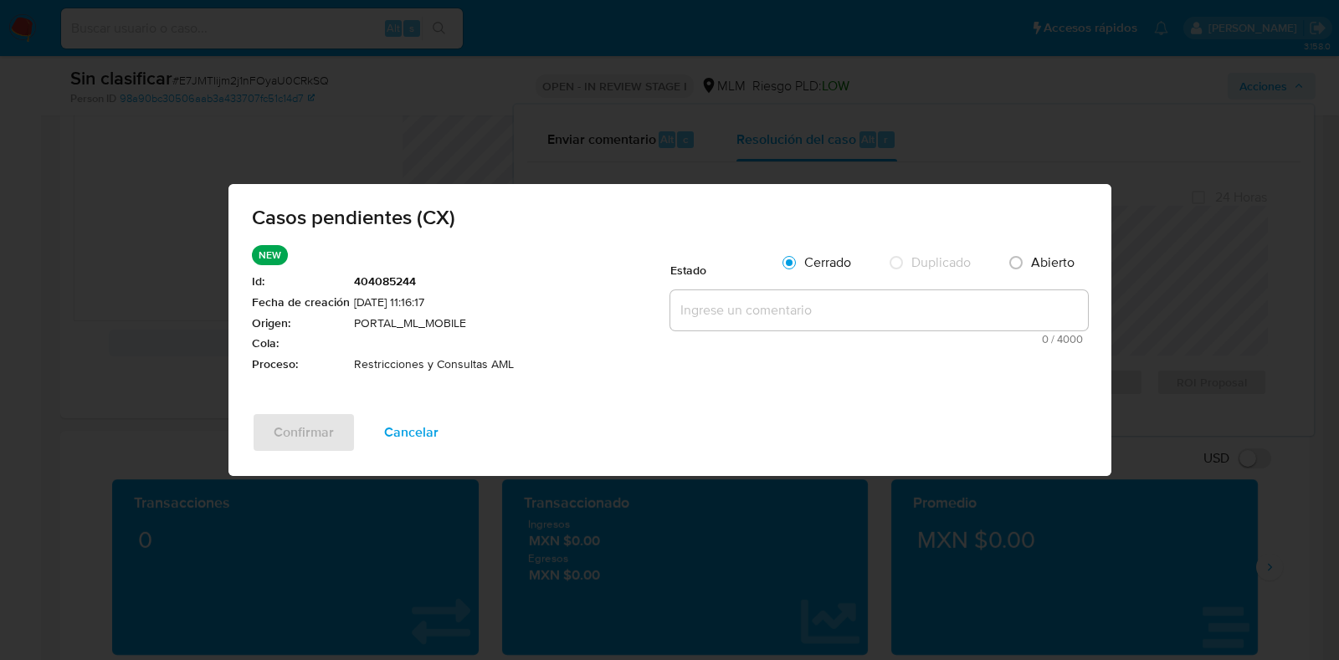
click at [763, 309] on textarea at bounding box center [879, 310] width 418 height 40
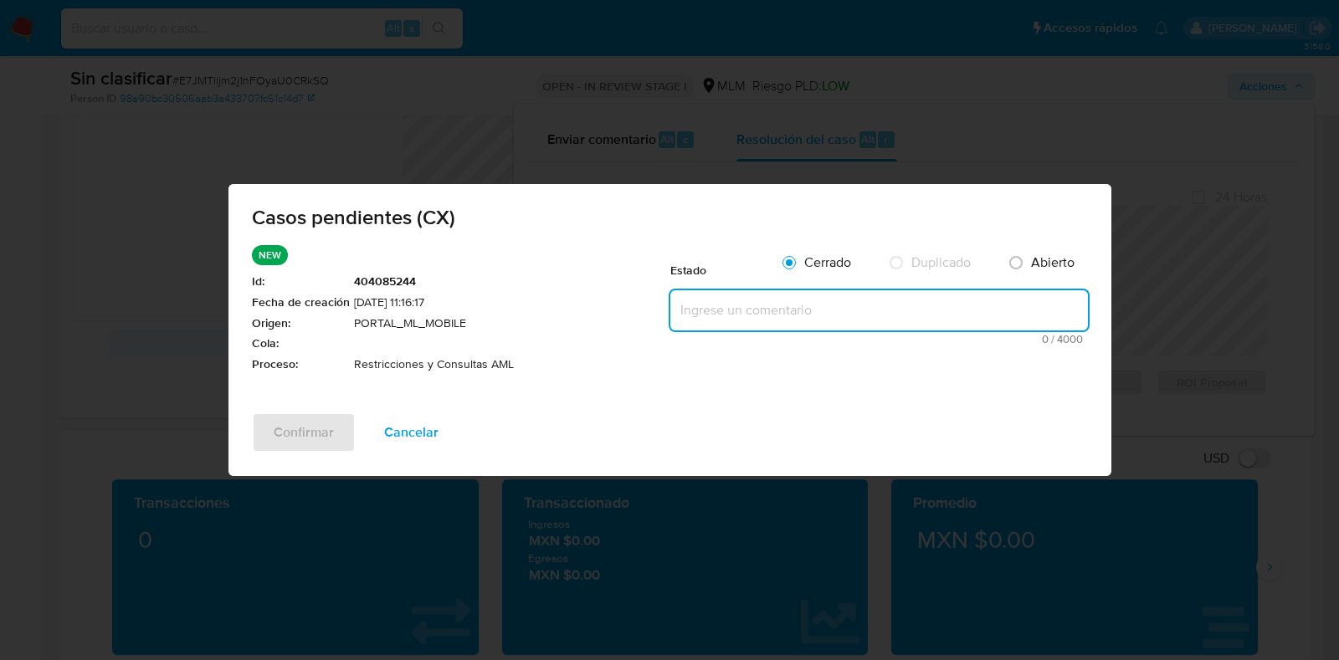
paste textarea "Se valida caso generado por CX. Se identifica que cuenta con reporte por operat…"
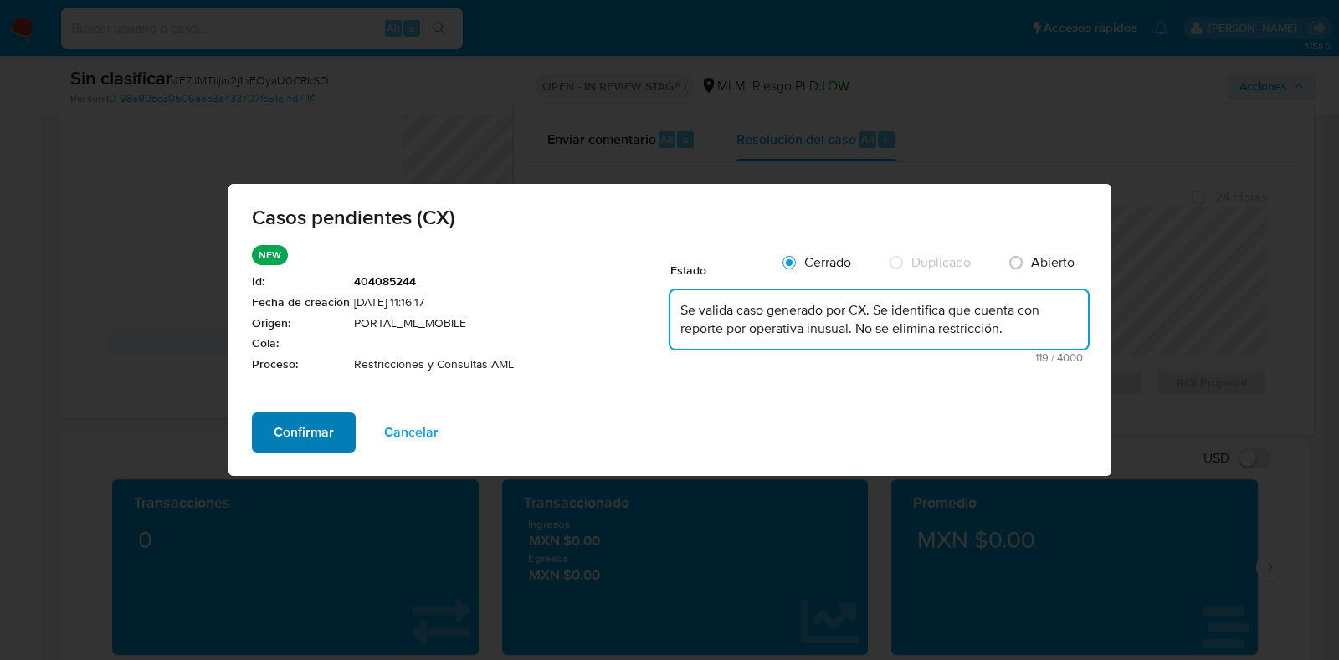
type textarea "Se valida caso generado por CX. Se identifica que cuenta con reporte por operat…"
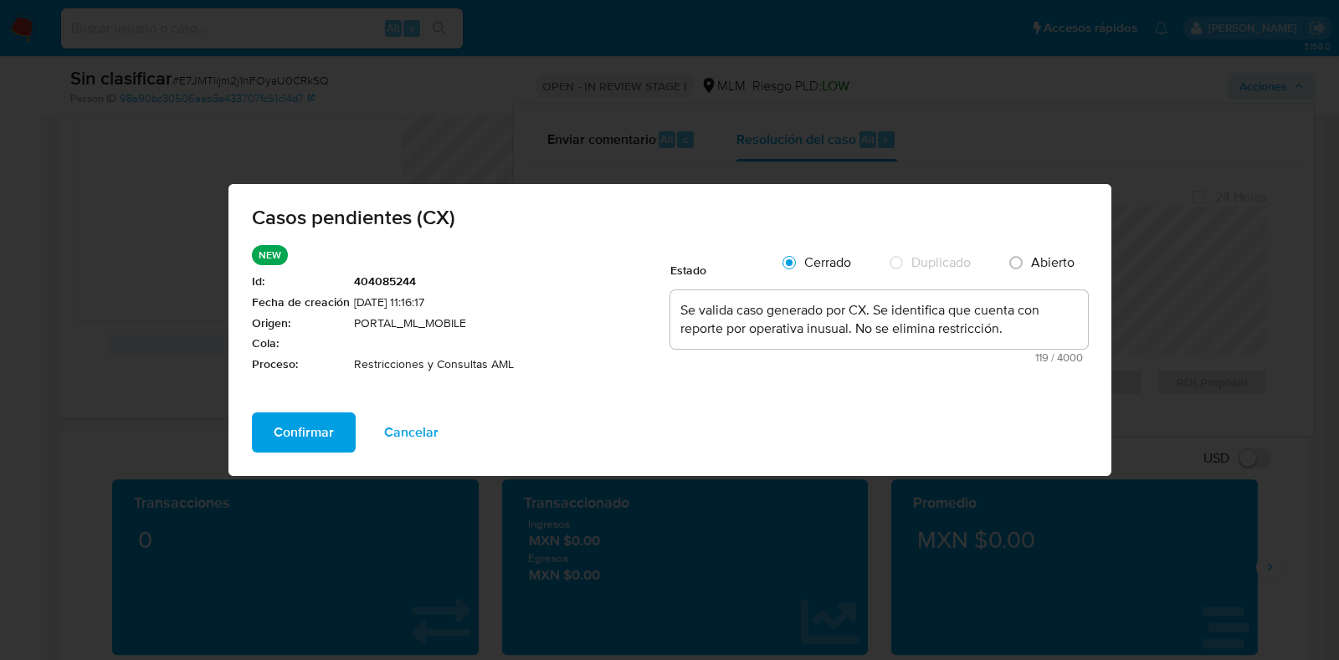
click at [339, 421] on button "Confirmar" at bounding box center [304, 433] width 104 height 40
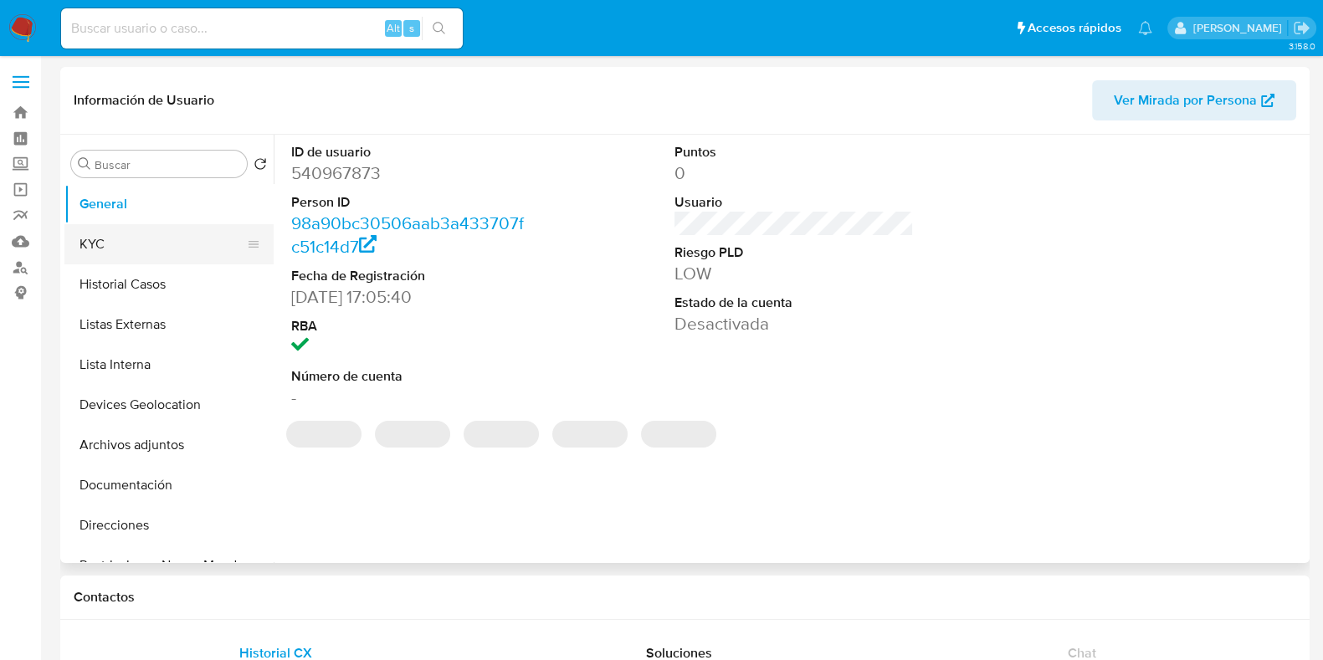
select select "10"
click at [121, 245] on button "KYC" at bounding box center [162, 244] width 196 height 40
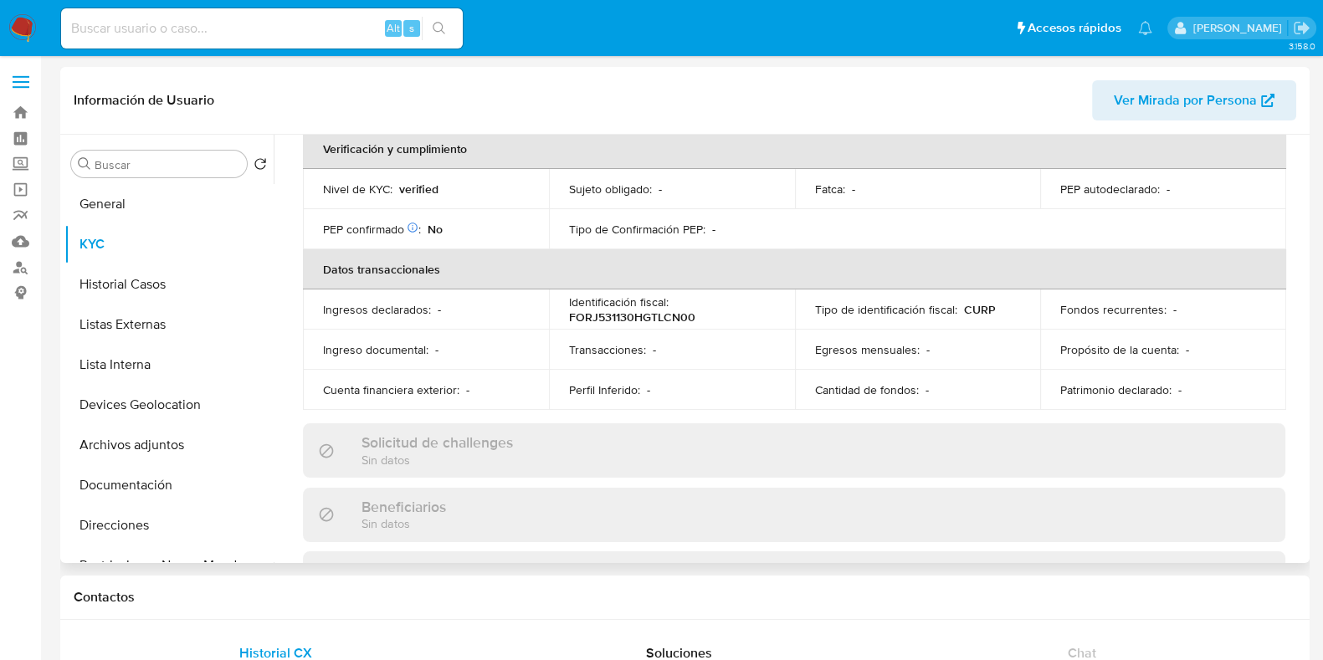
scroll to position [208, 0]
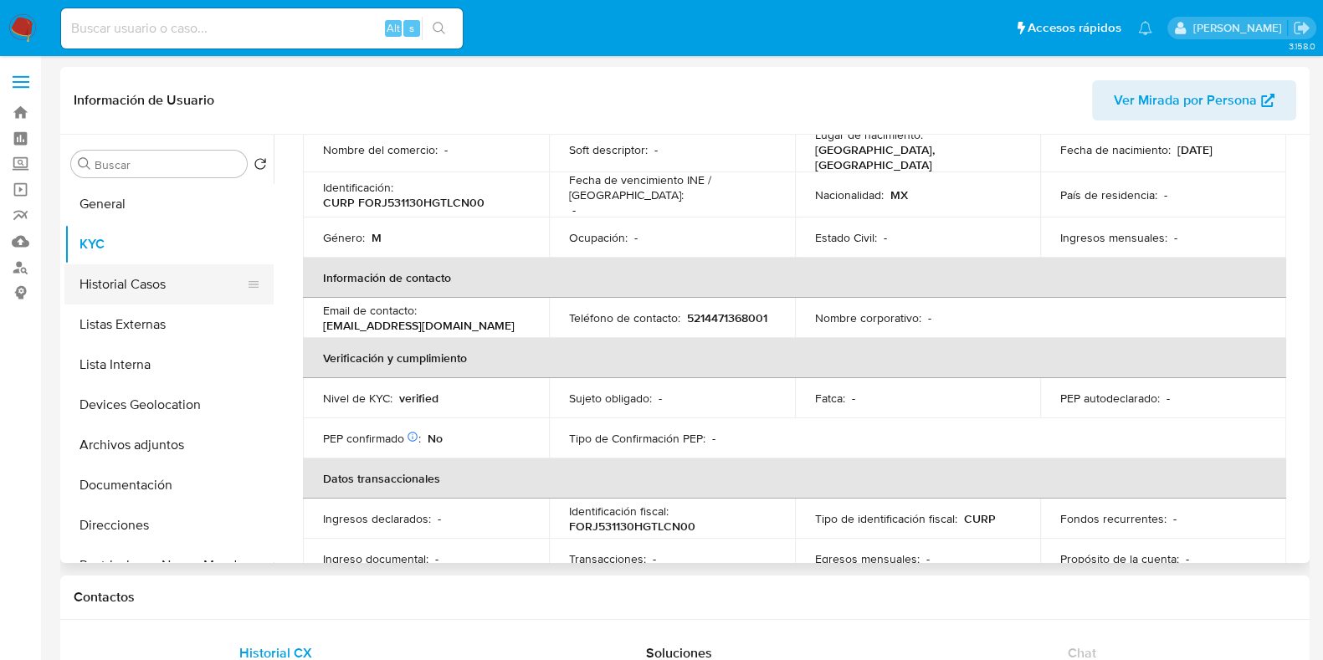
click at [157, 295] on button "Historial Casos" at bounding box center [162, 284] width 196 height 40
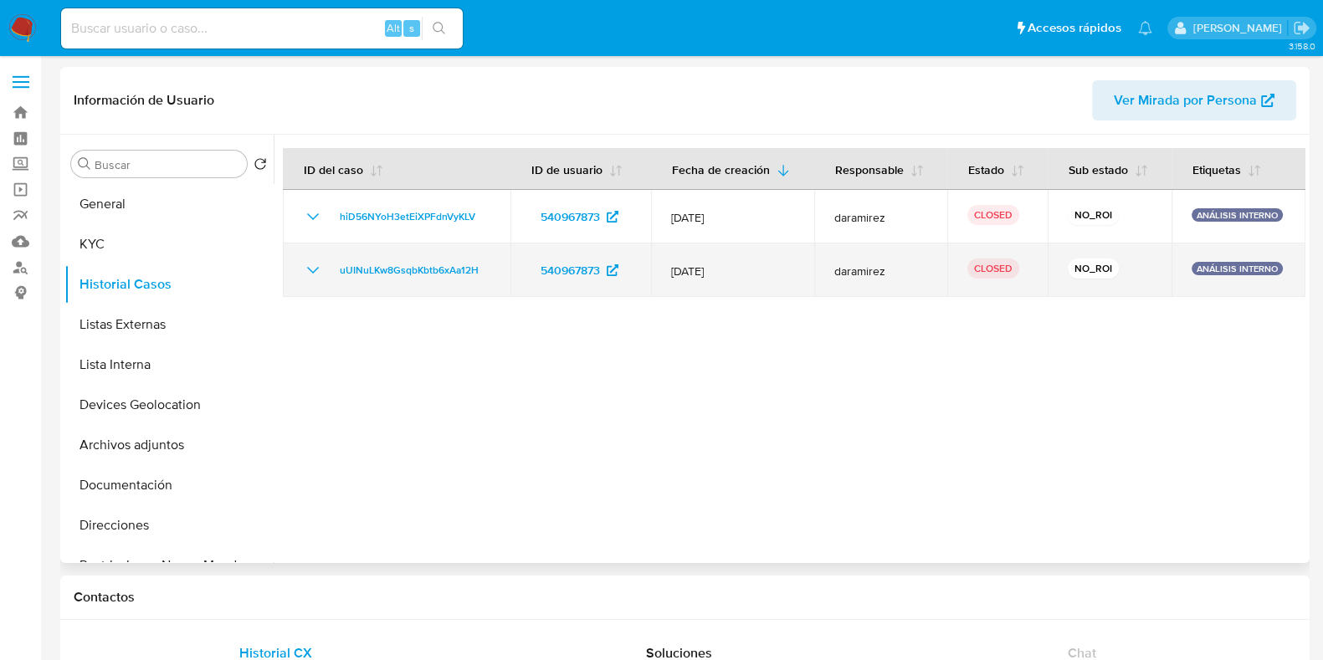
click at [303, 275] on icon "Mostrar/Ocultar" at bounding box center [313, 270] width 20 height 20
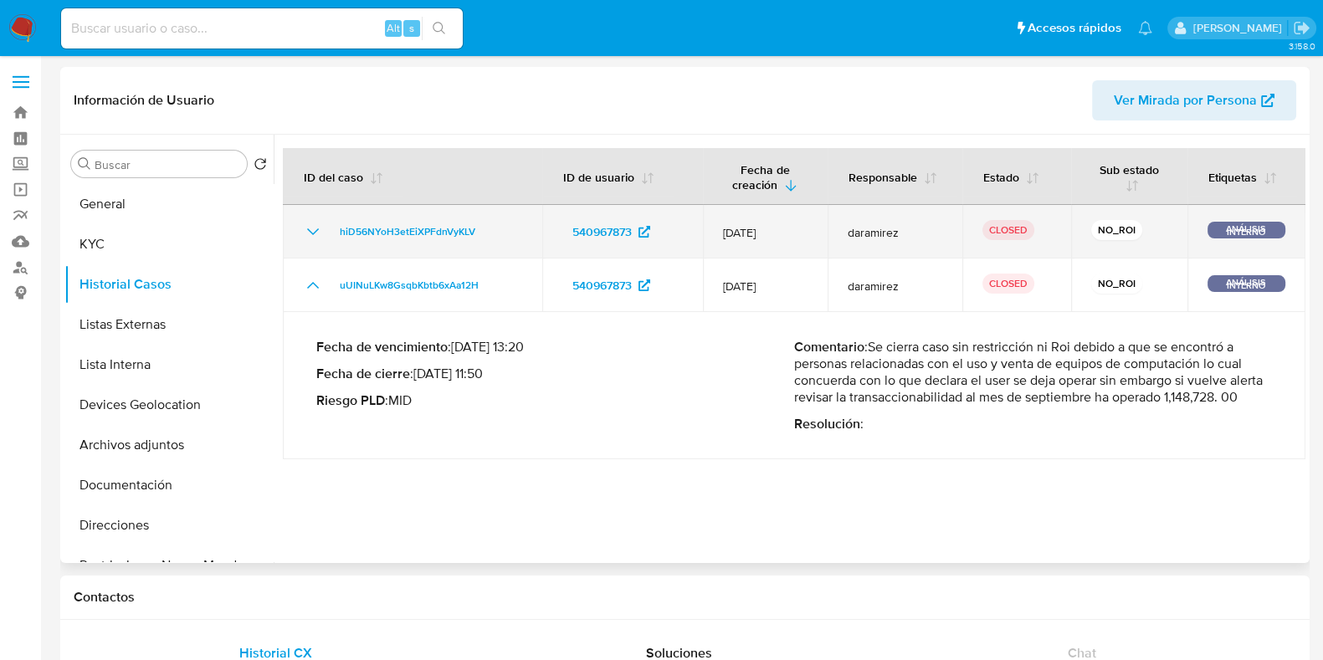
click at [310, 234] on icon "Mostrar/Ocultar" at bounding box center [313, 232] width 20 height 20
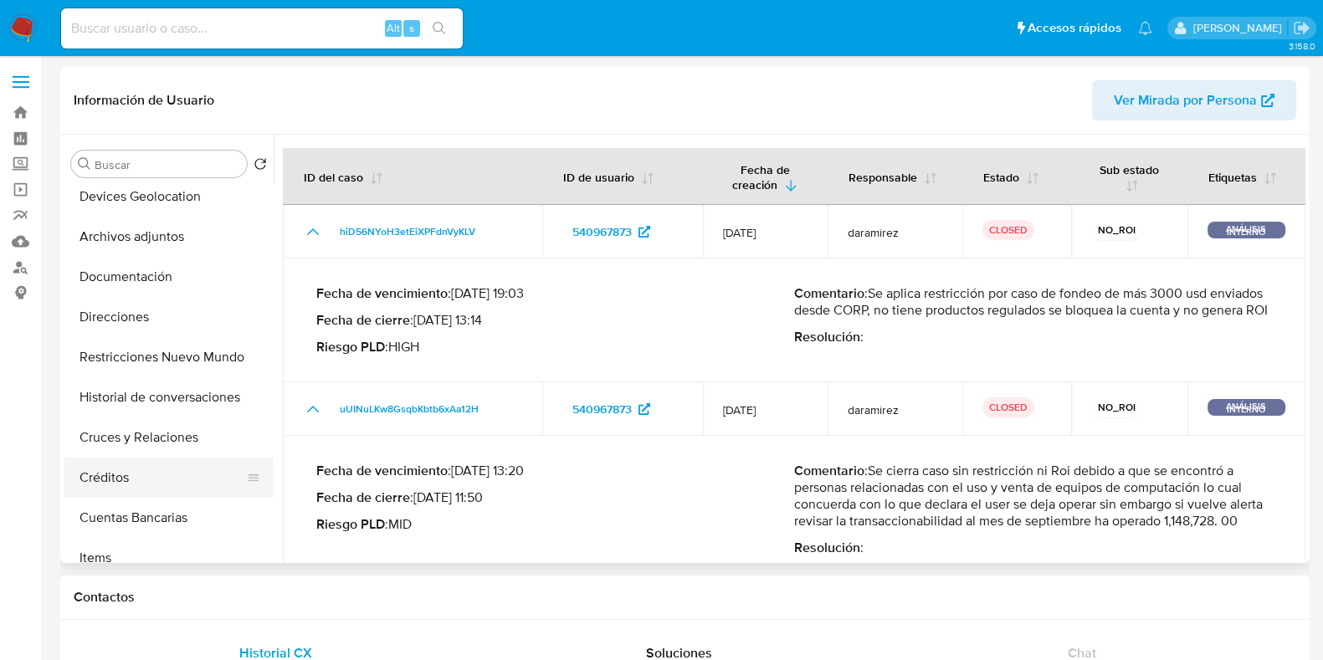
scroll to position [208, 0]
click at [172, 393] on button "Historial de conversaciones" at bounding box center [162, 397] width 196 height 40
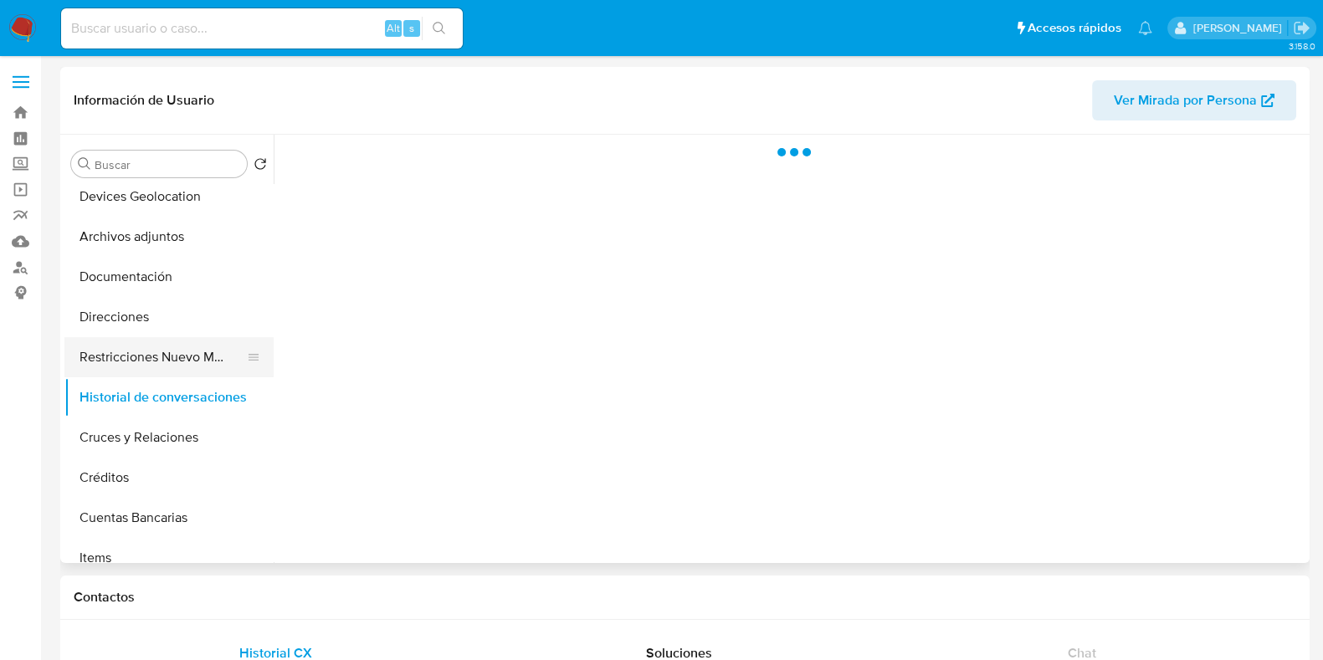
click at [172, 345] on button "Restricciones Nuevo Mundo" at bounding box center [162, 357] width 196 height 40
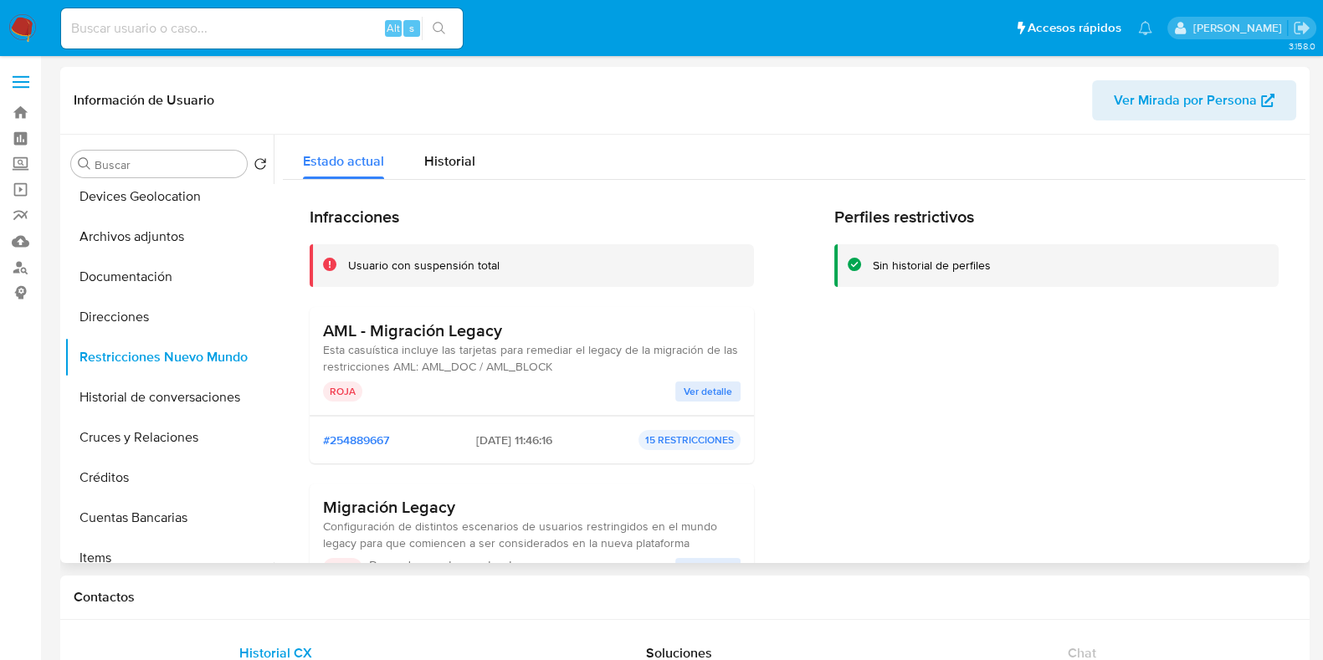
click at [695, 384] on span "Ver detalle" at bounding box center [708, 391] width 49 height 17
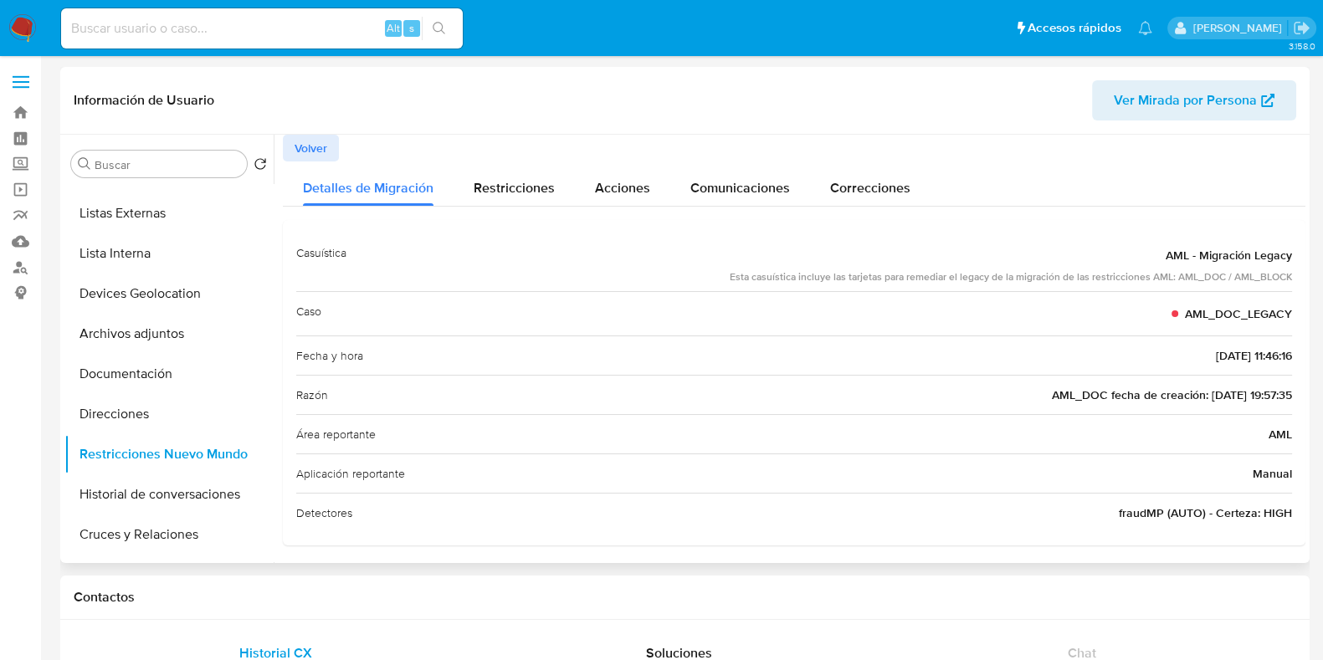
scroll to position [0, 0]
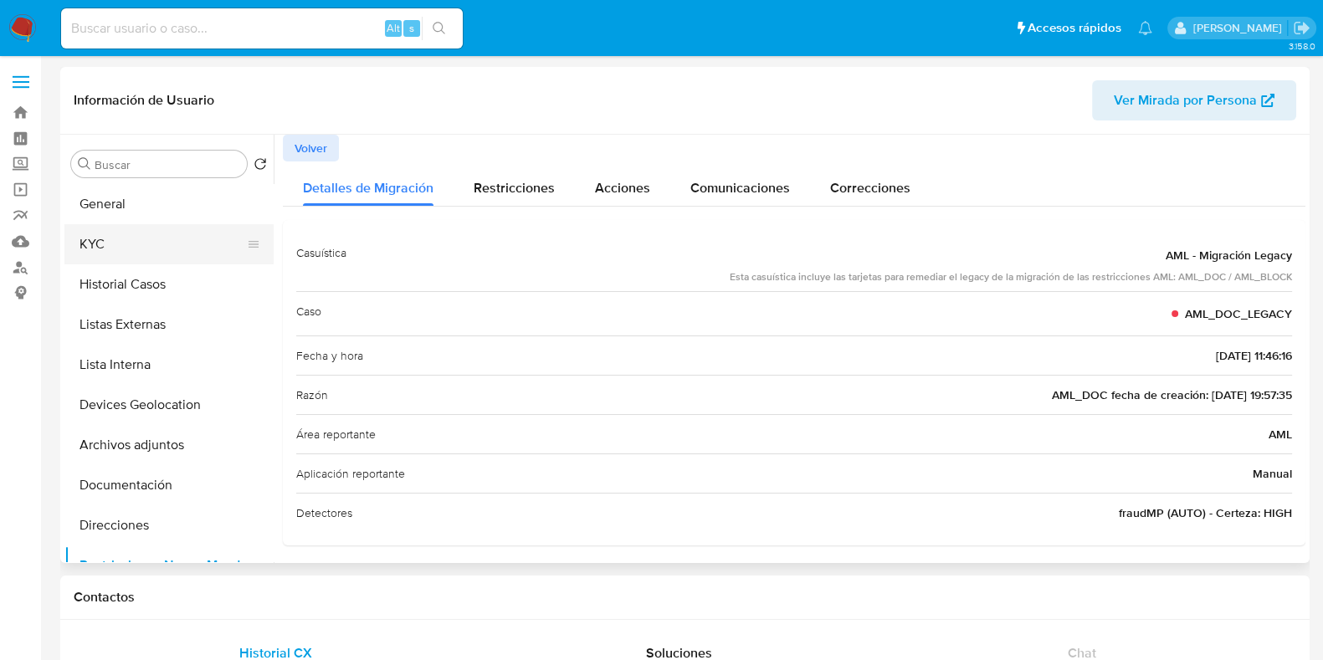
click at [132, 237] on button "KYC" at bounding box center [162, 244] width 196 height 40
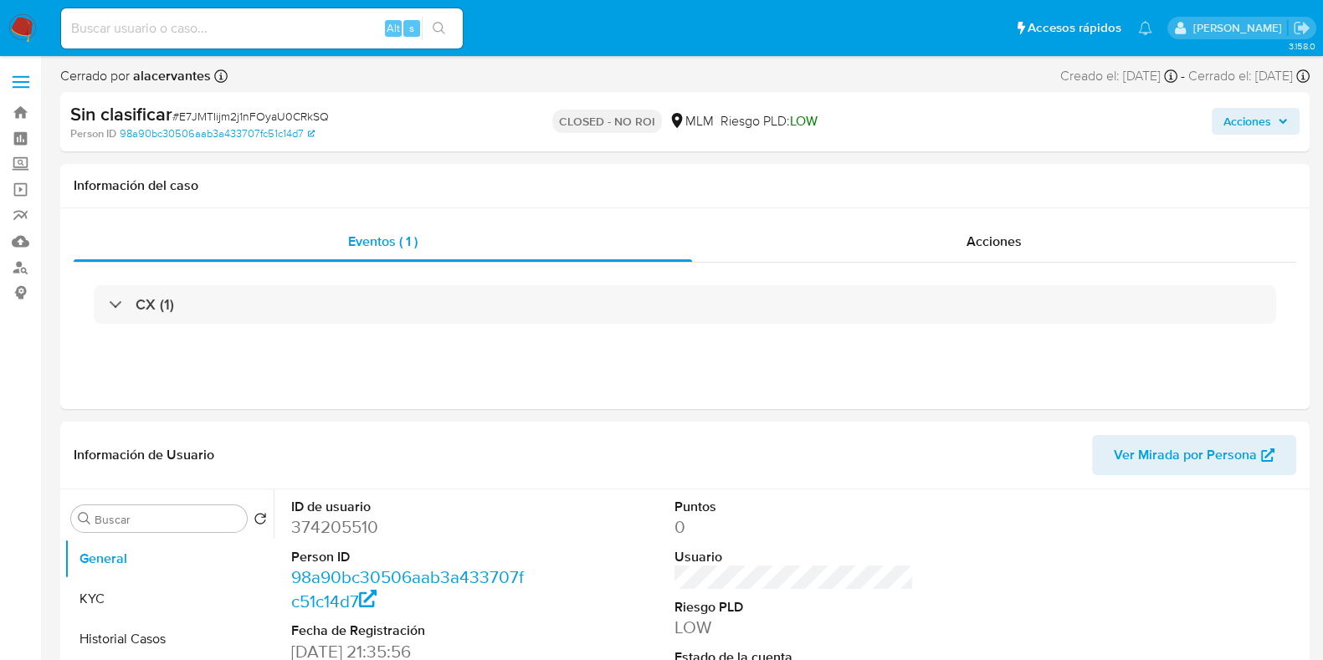
select select "10"
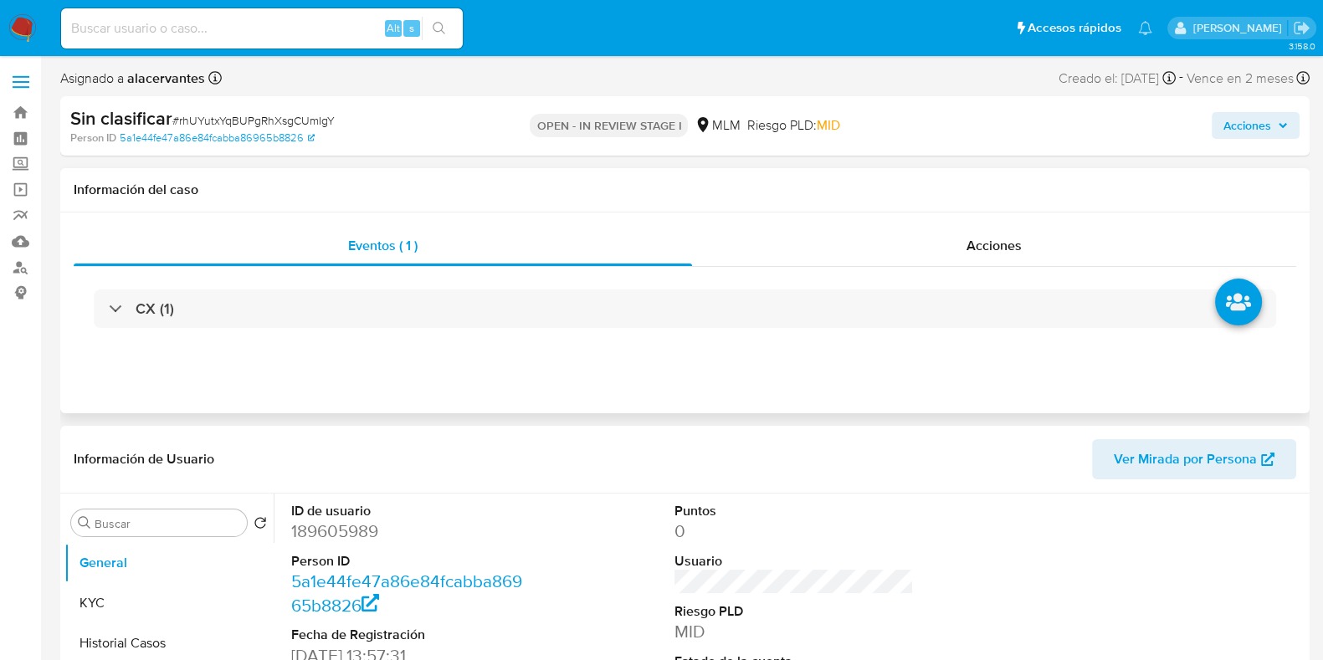
click at [295, 330] on div "CX (1)" at bounding box center [685, 309] width 1223 height 84
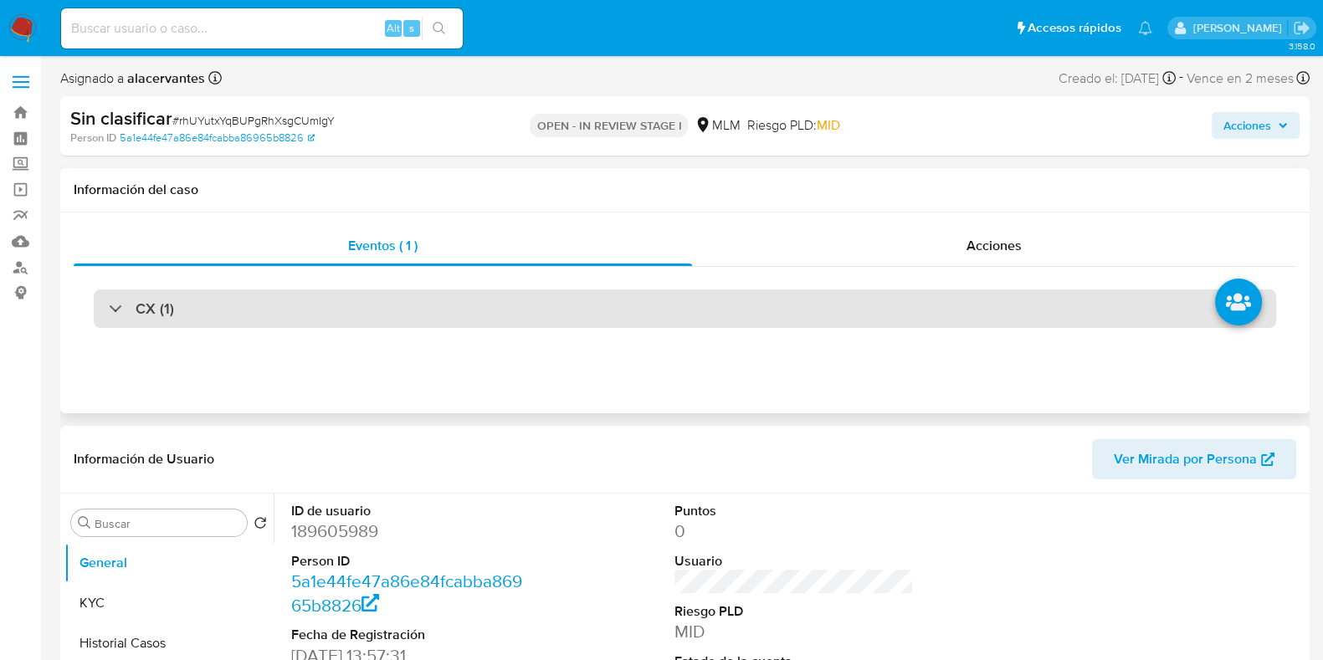
click at [297, 306] on div "CX (1)" at bounding box center [685, 309] width 1183 height 38
select select "10"
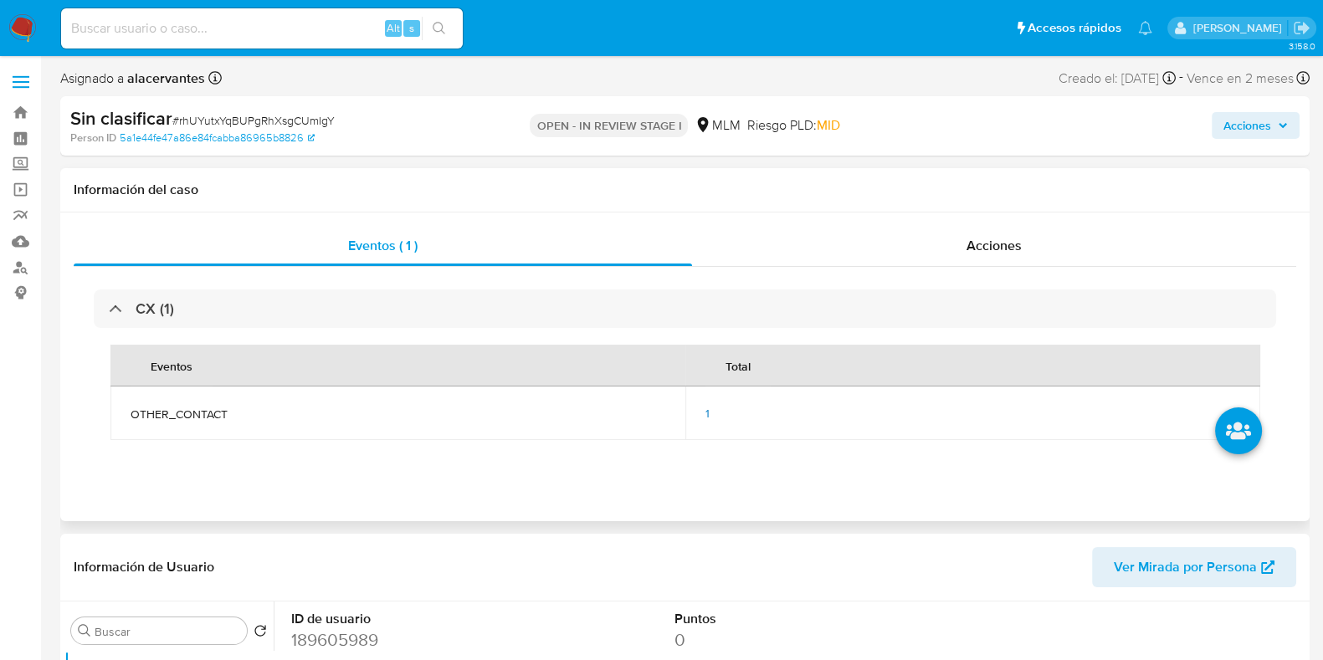
click at [708, 411] on span "1" at bounding box center [708, 413] width 4 height 17
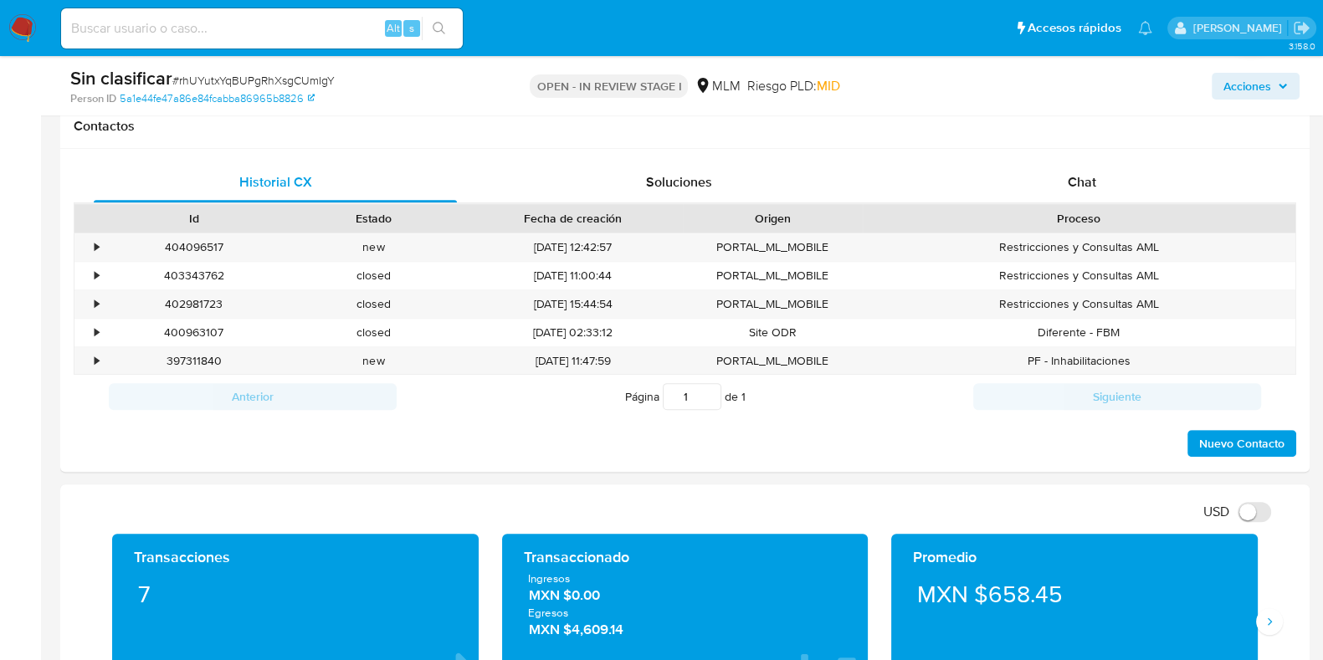
scroll to position [942, 0]
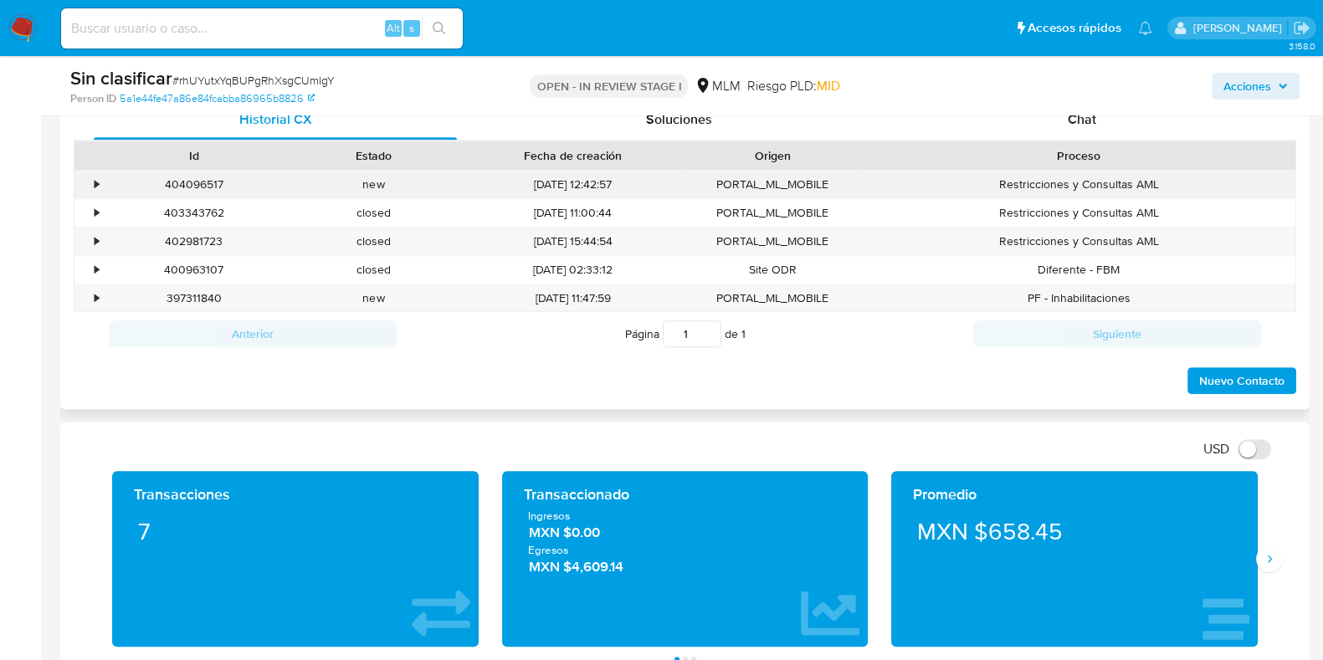
click at [100, 182] on div "•" at bounding box center [88, 185] width 29 height 28
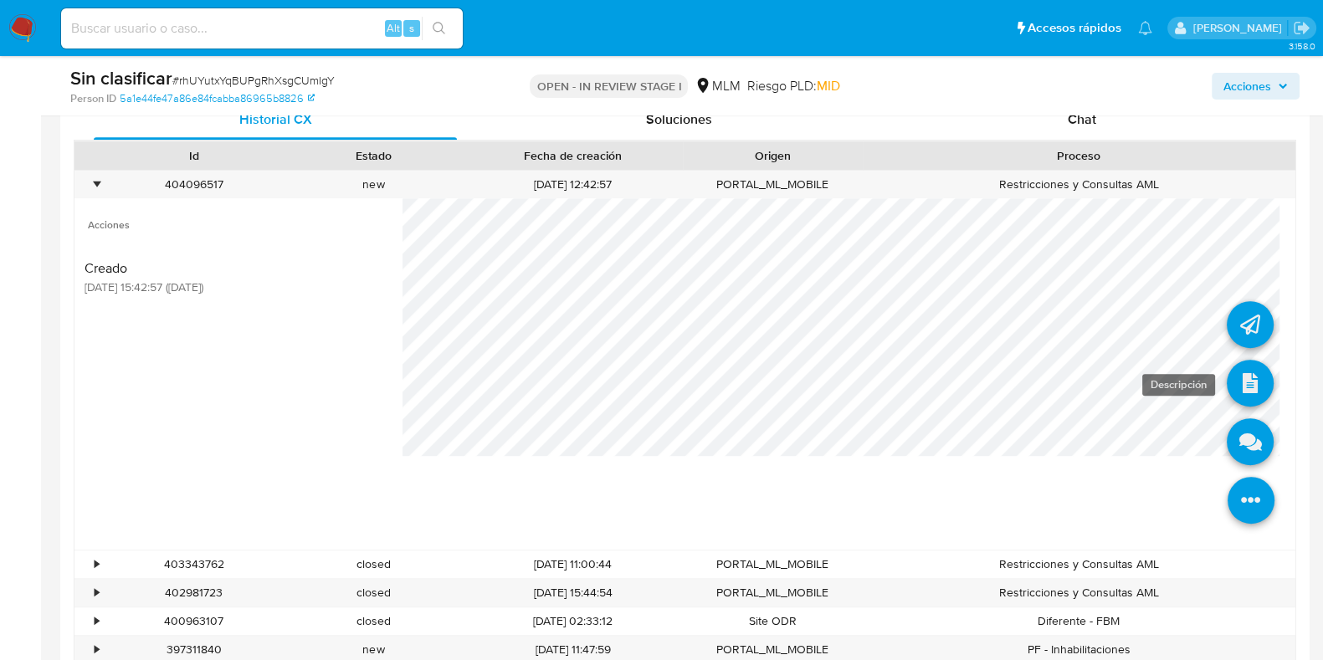
click at [1246, 378] on icon at bounding box center [1250, 383] width 47 height 47
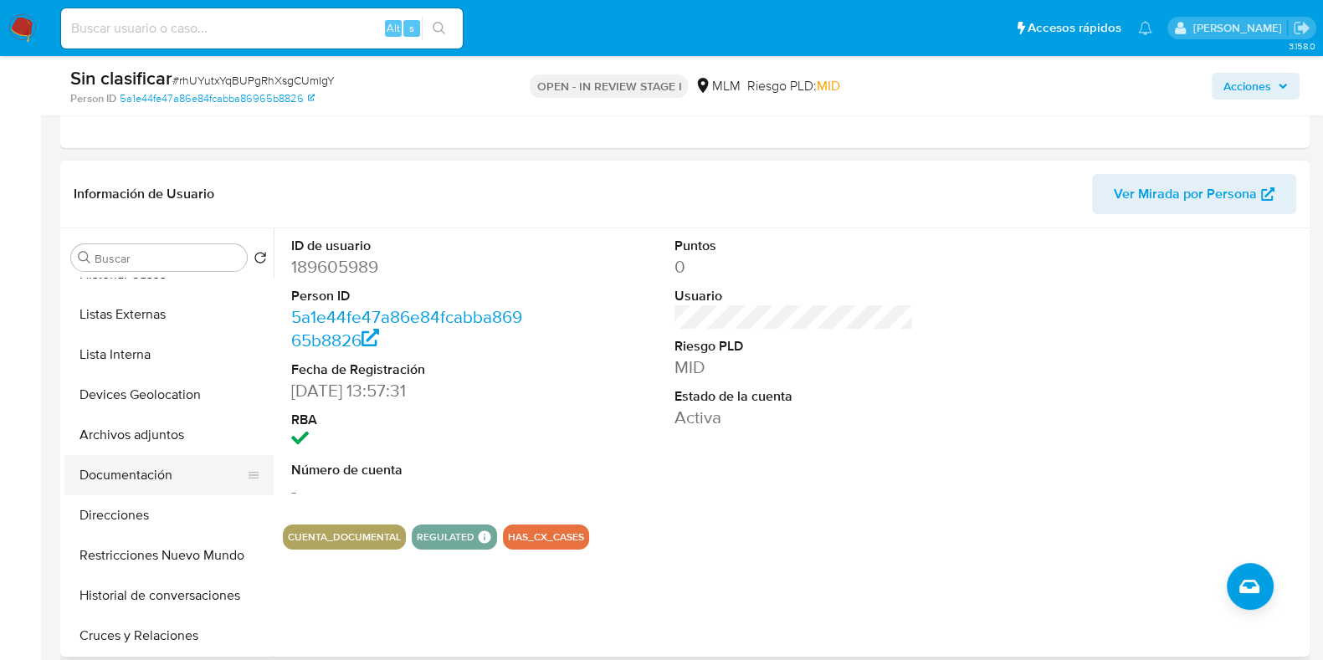
scroll to position [0, 0]
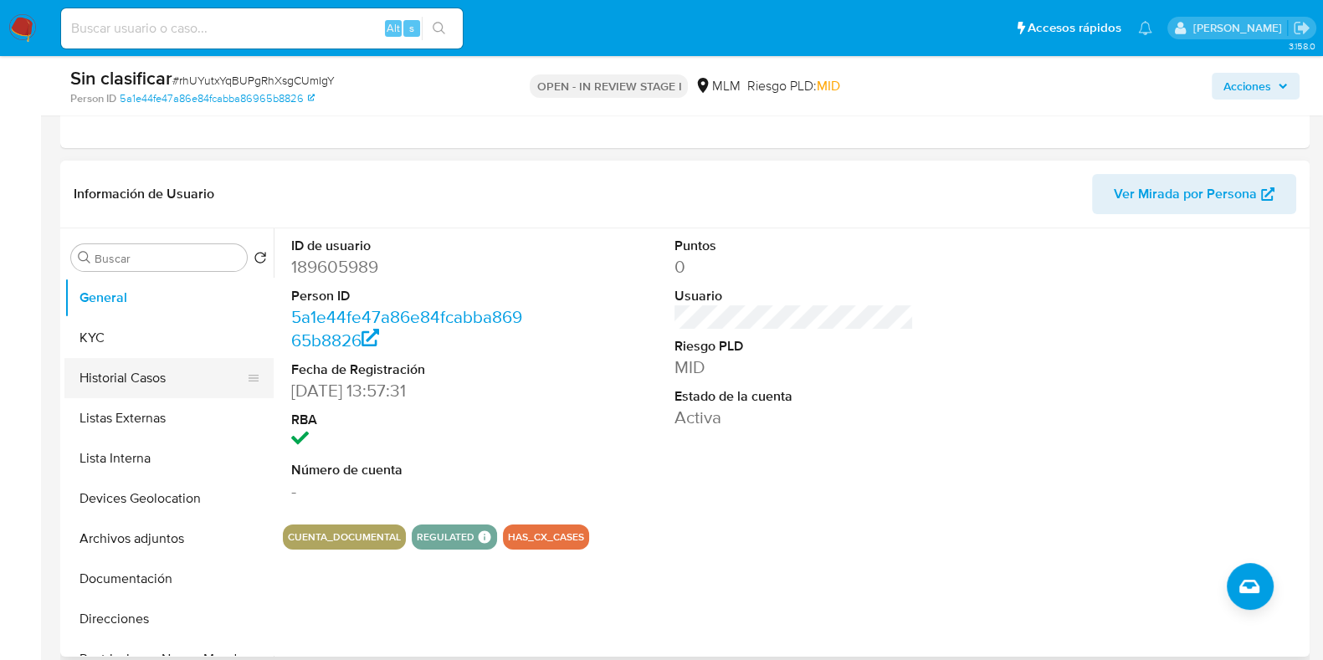
click at [133, 376] on button "Historial Casos" at bounding box center [162, 378] width 196 height 40
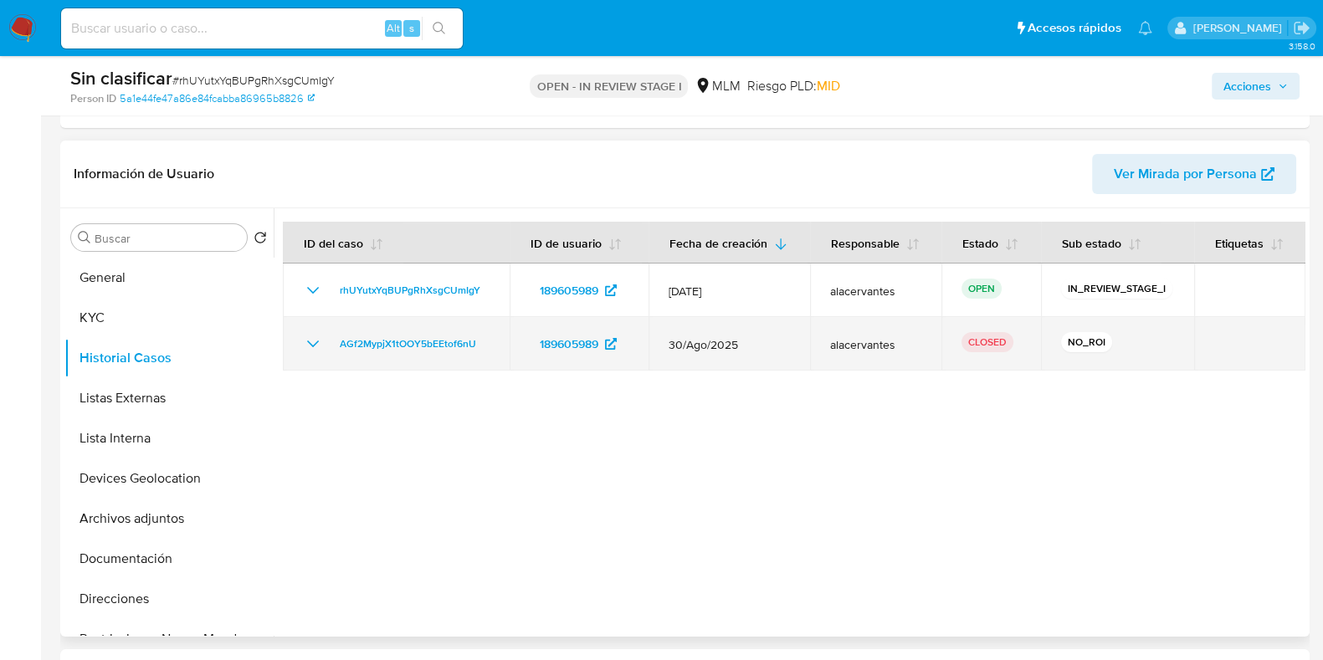
click at [305, 343] on icon "Mostrar/Ocultar" at bounding box center [313, 344] width 20 height 20
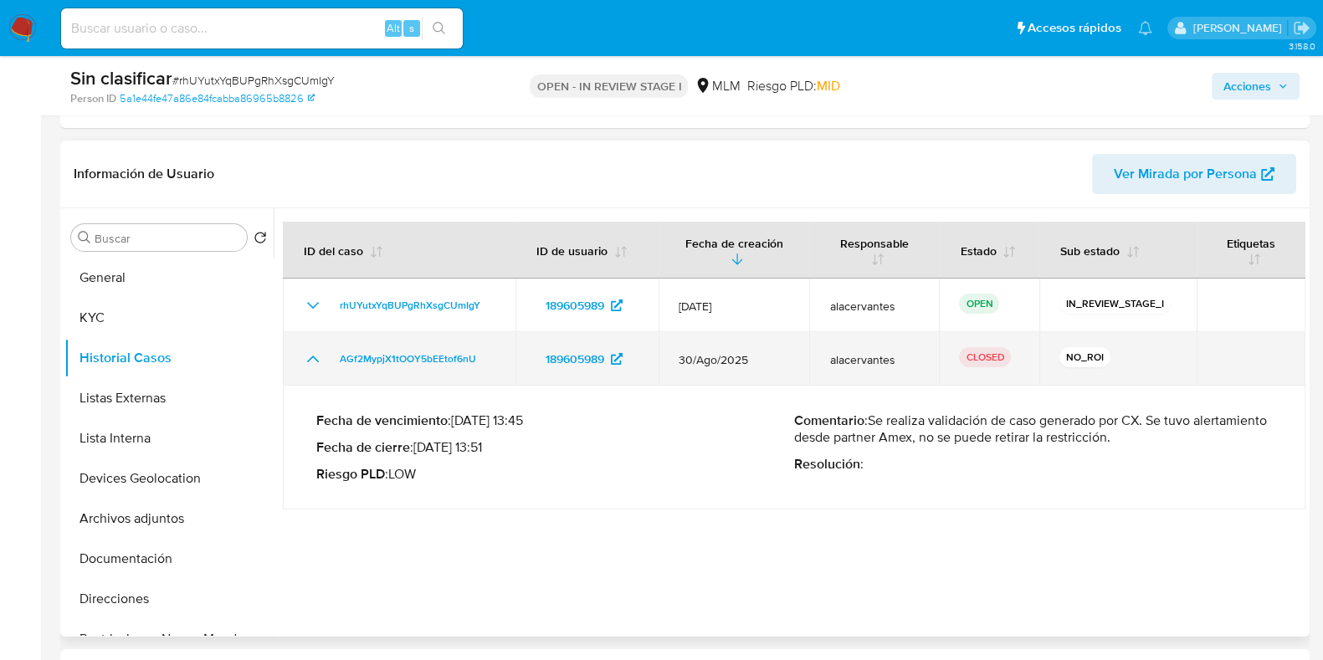
click at [305, 343] on td "AGf2MypjX1tOOY5bEEtof6nU" at bounding box center [399, 359] width 233 height 54
click at [310, 349] on icon "Mostrar/Ocultar" at bounding box center [313, 359] width 20 height 20
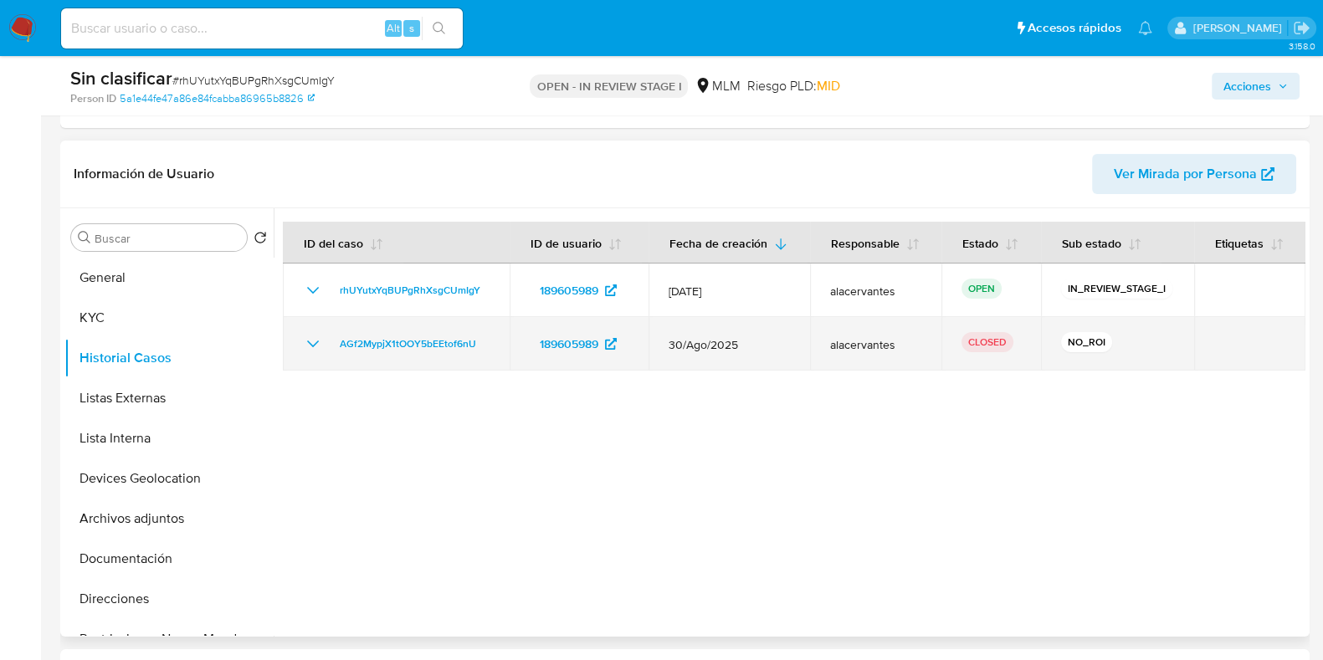
click at [310, 349] on icon "Mostrar/Ocultar" at bounding box center [313, 344] width 20 height 20
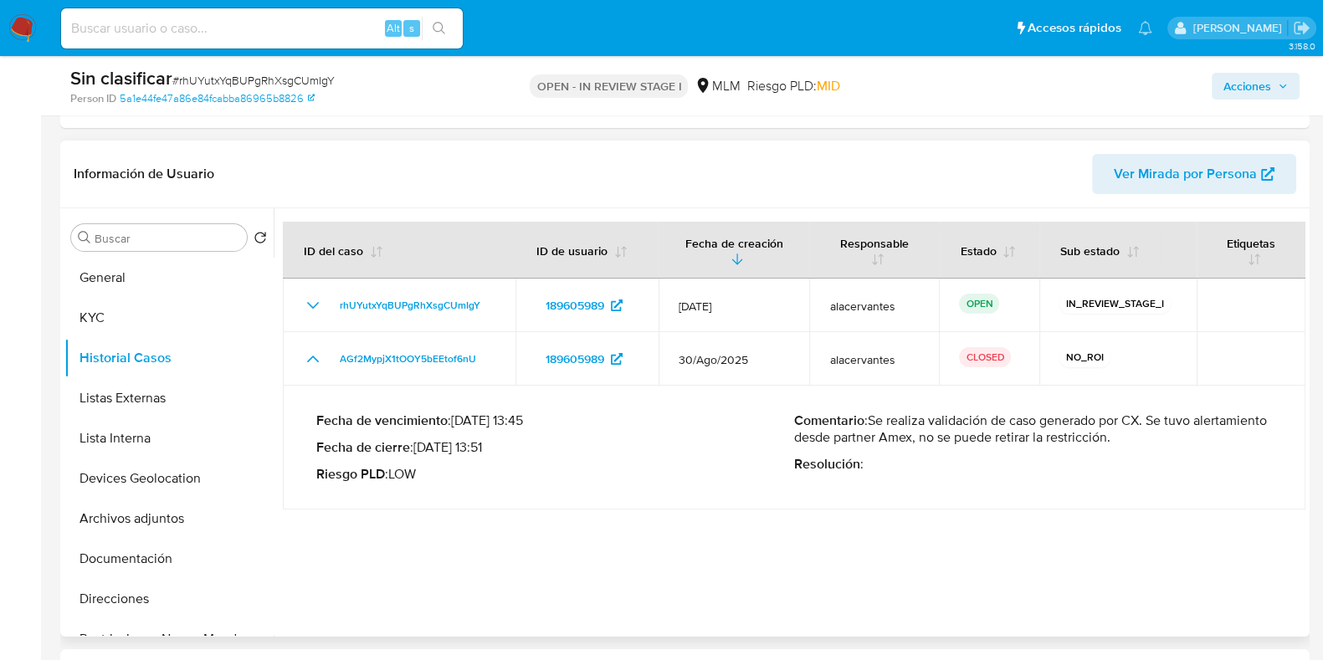
drag, startPoint x: 899, startPoint y: 422, endPoint x: 1194, endPoint y: 437, distance: 295.8
click at [1194, 437] on p "Comentario : Se realiza validación de caso generado por CX. Se tuvo alertamient…" at bounding box center [1033, 429] width 478 height 33
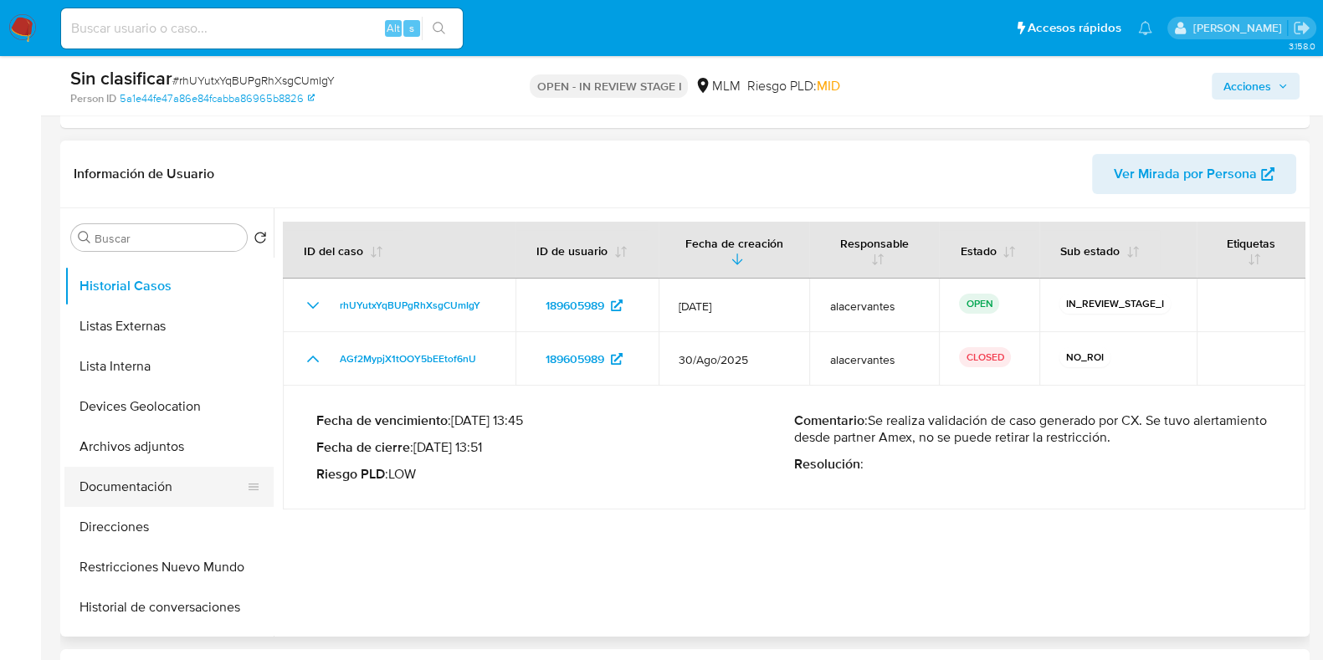
scroll to position [104, 0]
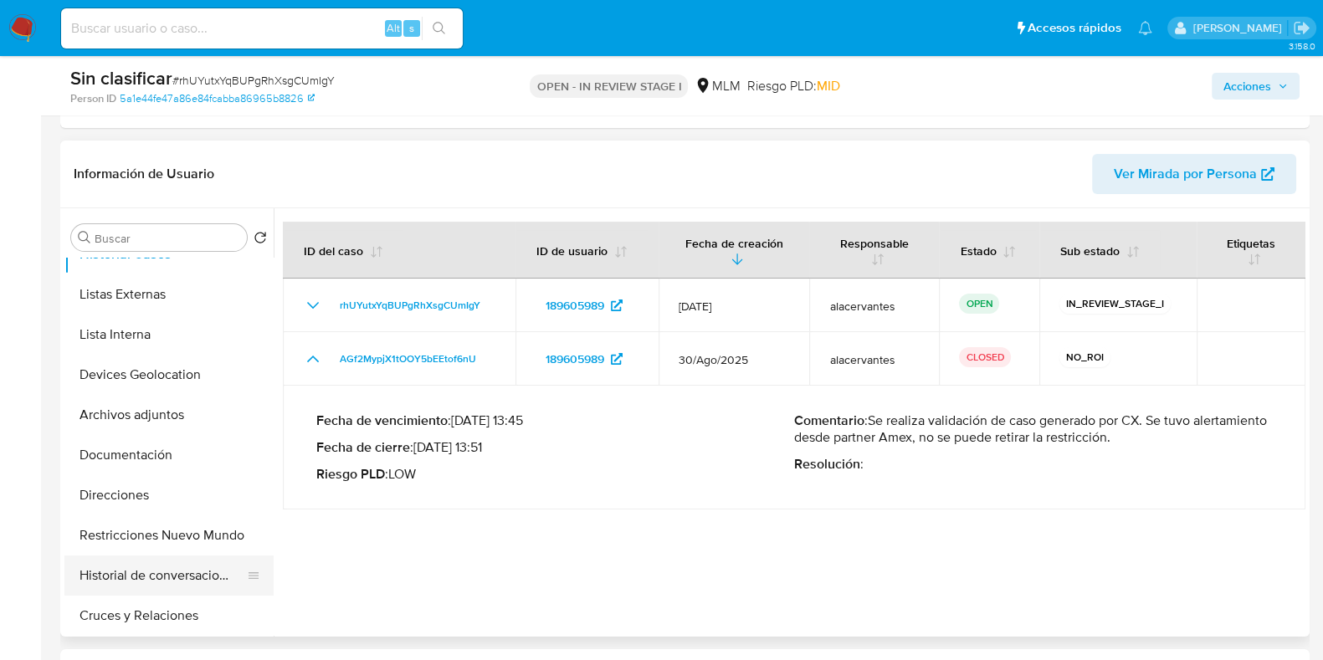
click at [189, 571] on button "Historial de conversaciones" at bounding box center [162, 576] width 196 height 40
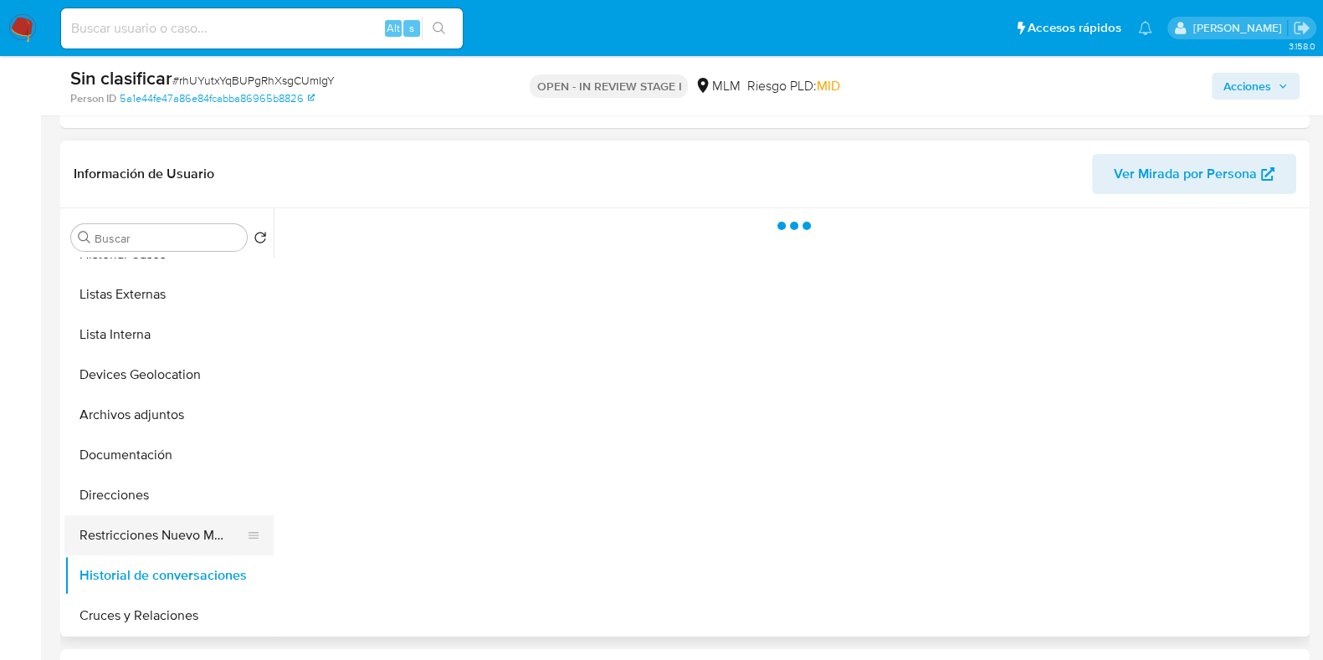
click at [153, 532] on button "Restricciones Nuevo Mundo" at bounding box center [162, 536] width 196 height 40
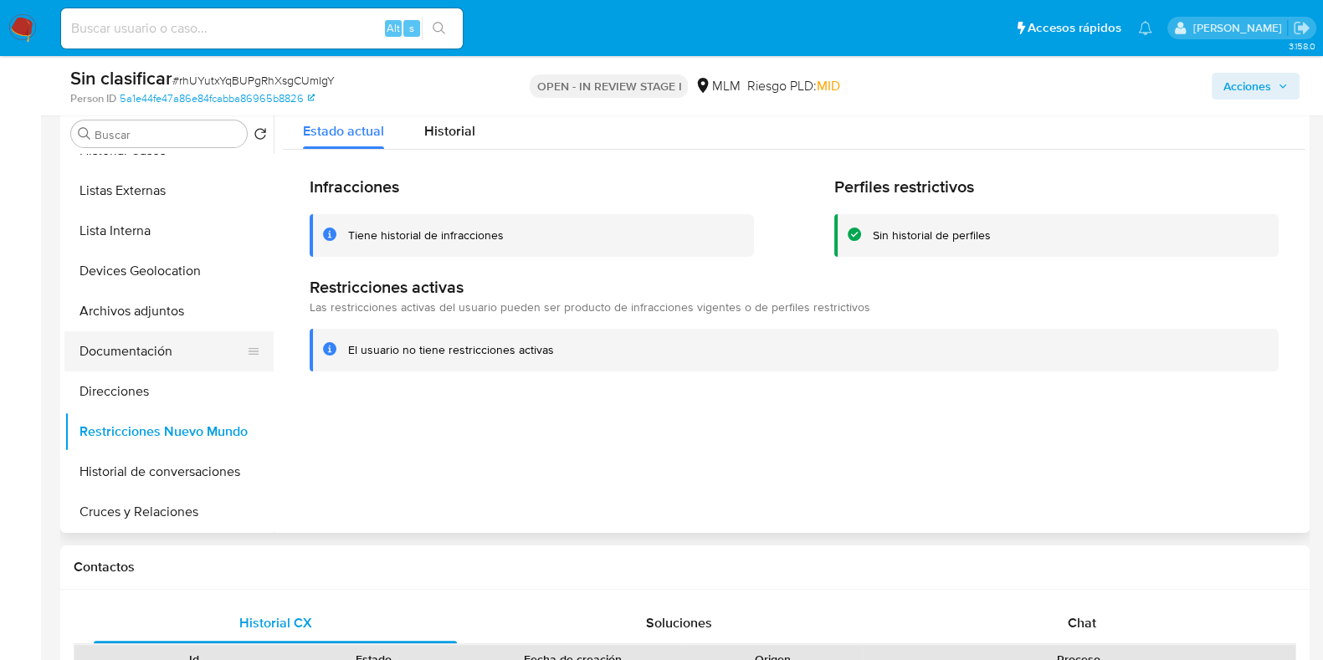
scroll to position [0, 0]
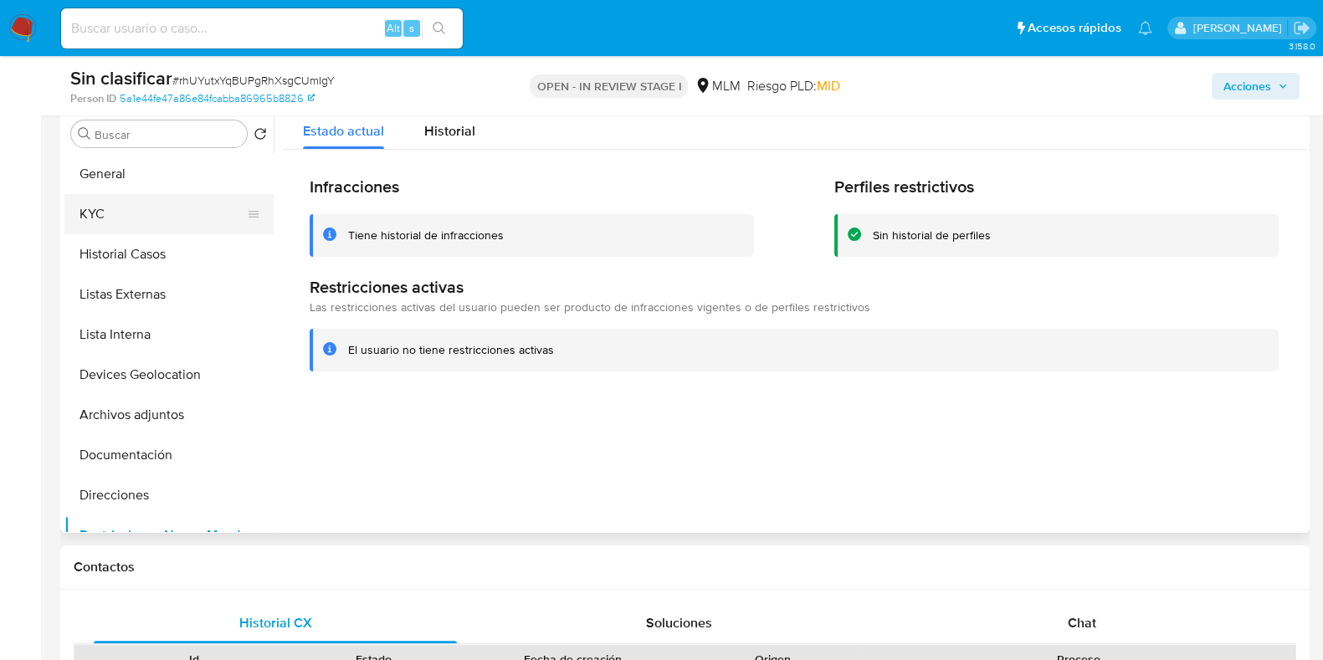
click at [120, 220] on button "KYC" at bounding box center [162, 214] width 196 height 40
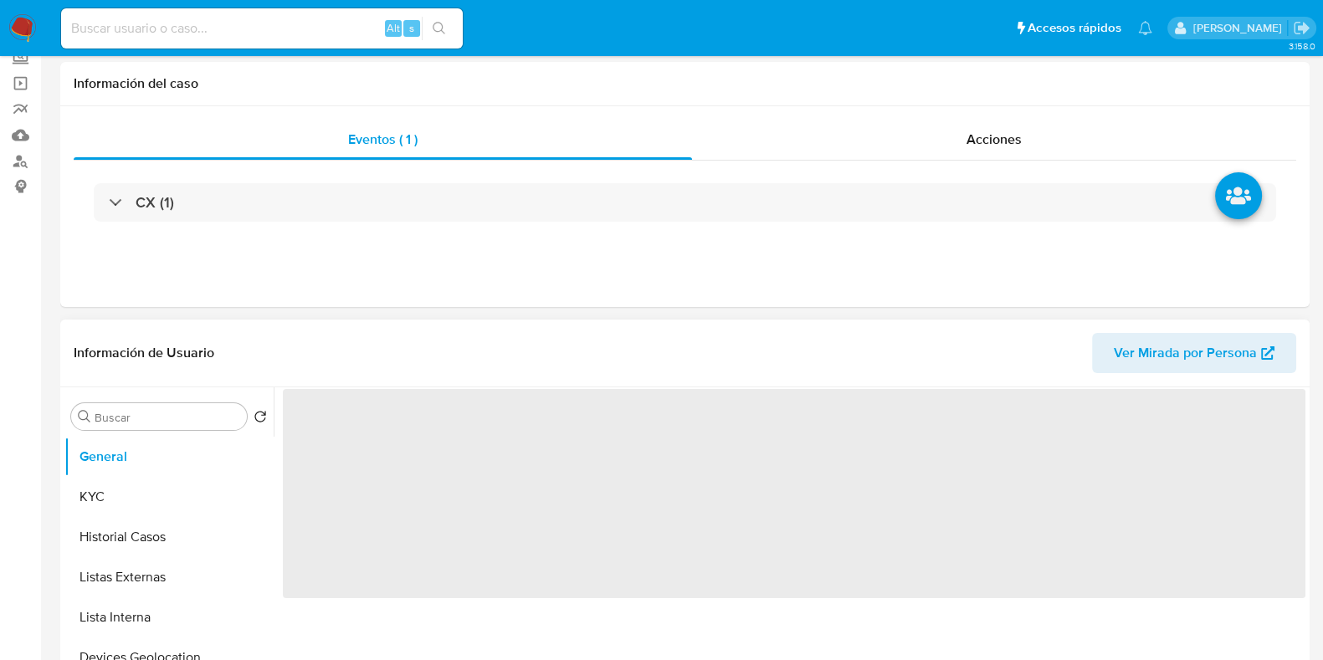
scroll to position [314, 0]
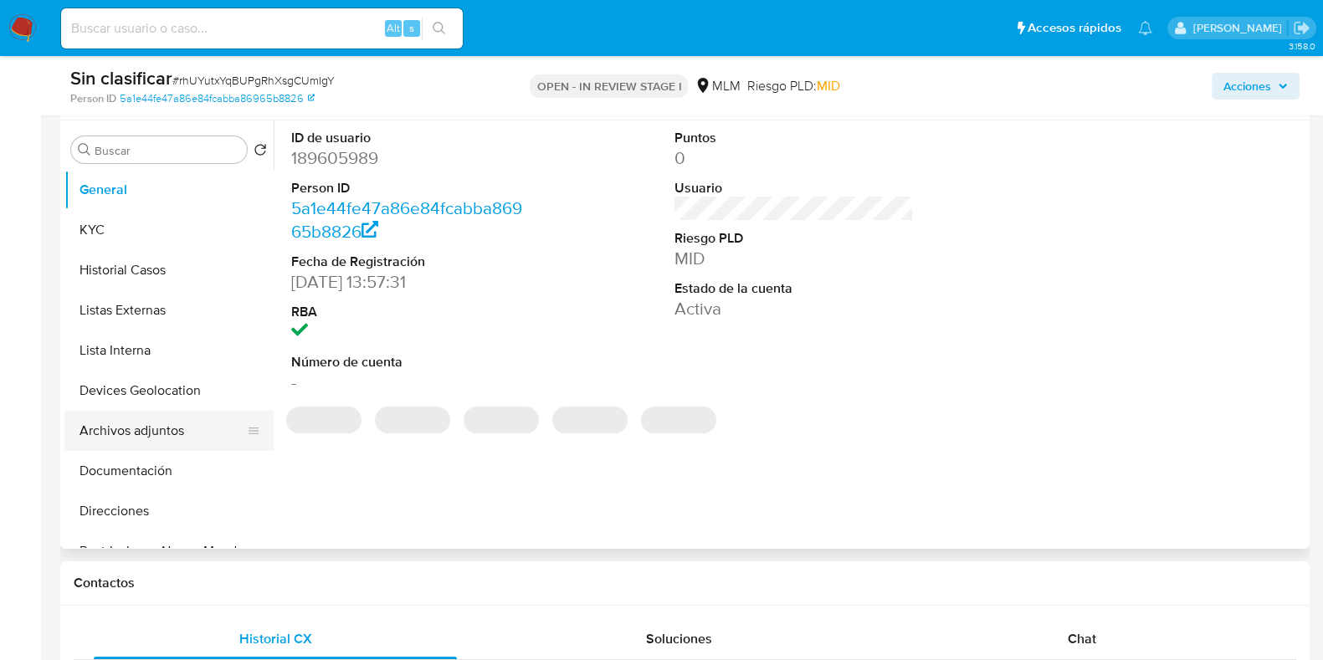
select select "10"
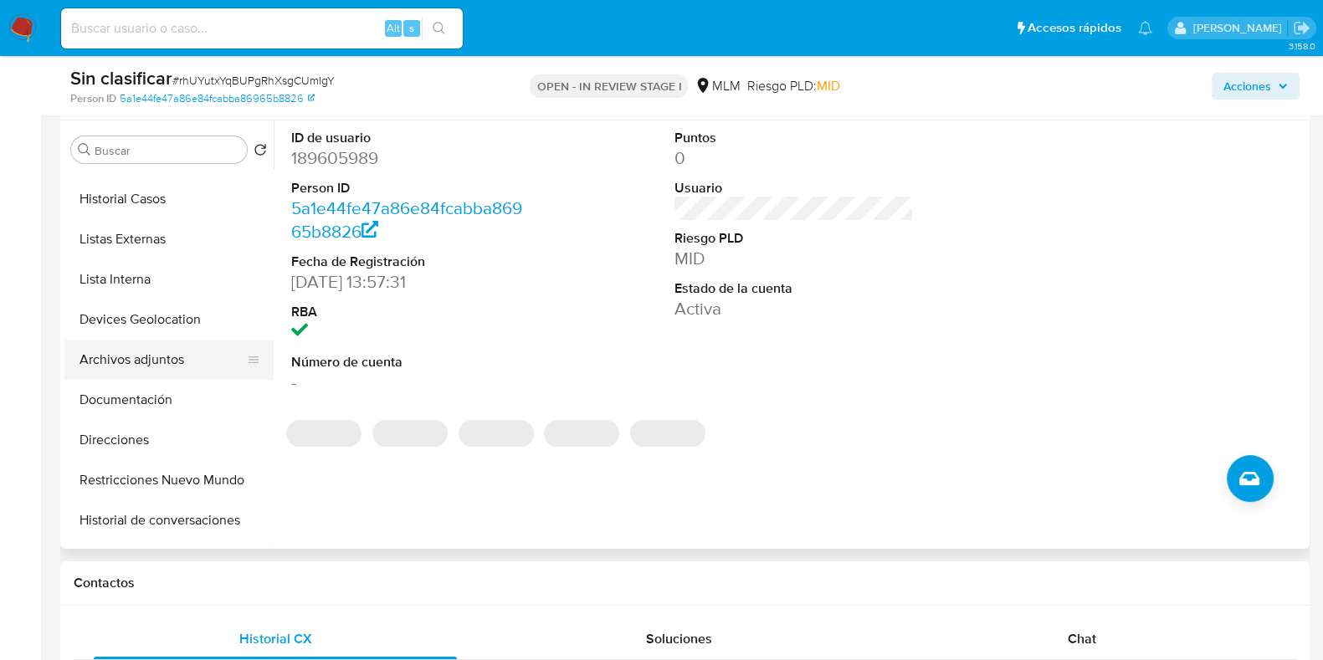
scroll to position [104, 0]
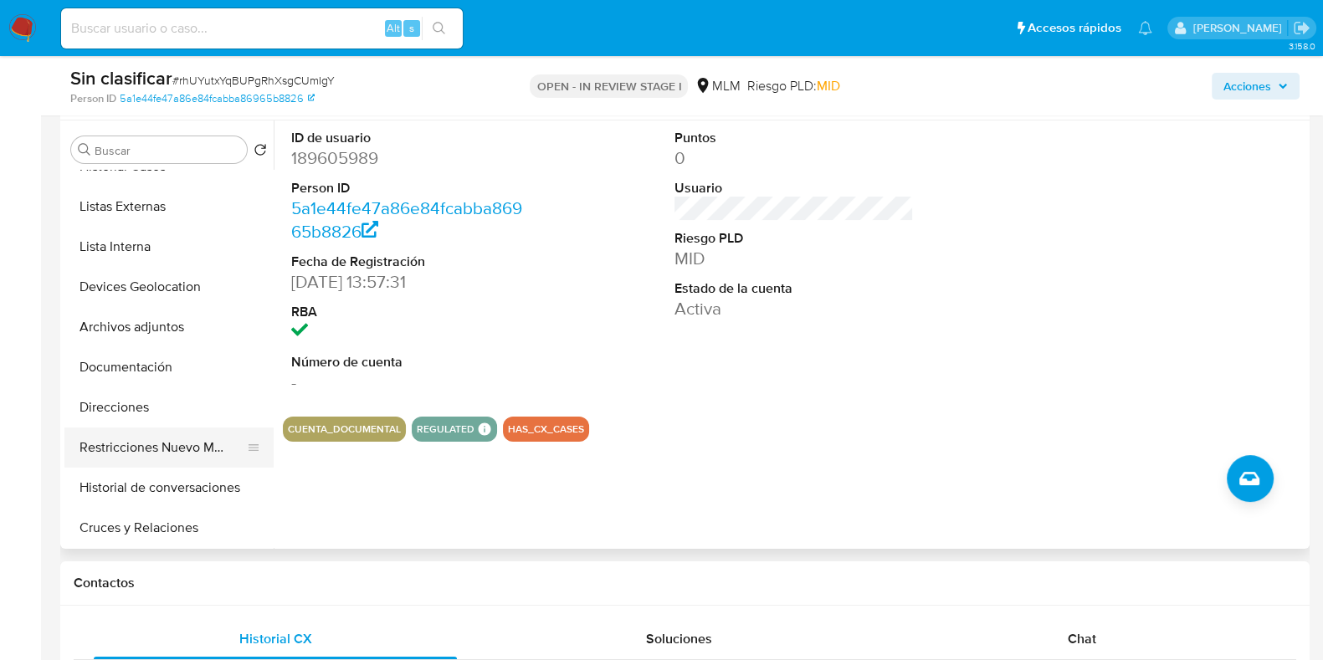
click at [170, 433] on button "Restricciones Nuevo Mundo" at bounding box center [162, 448] width 196 height 40
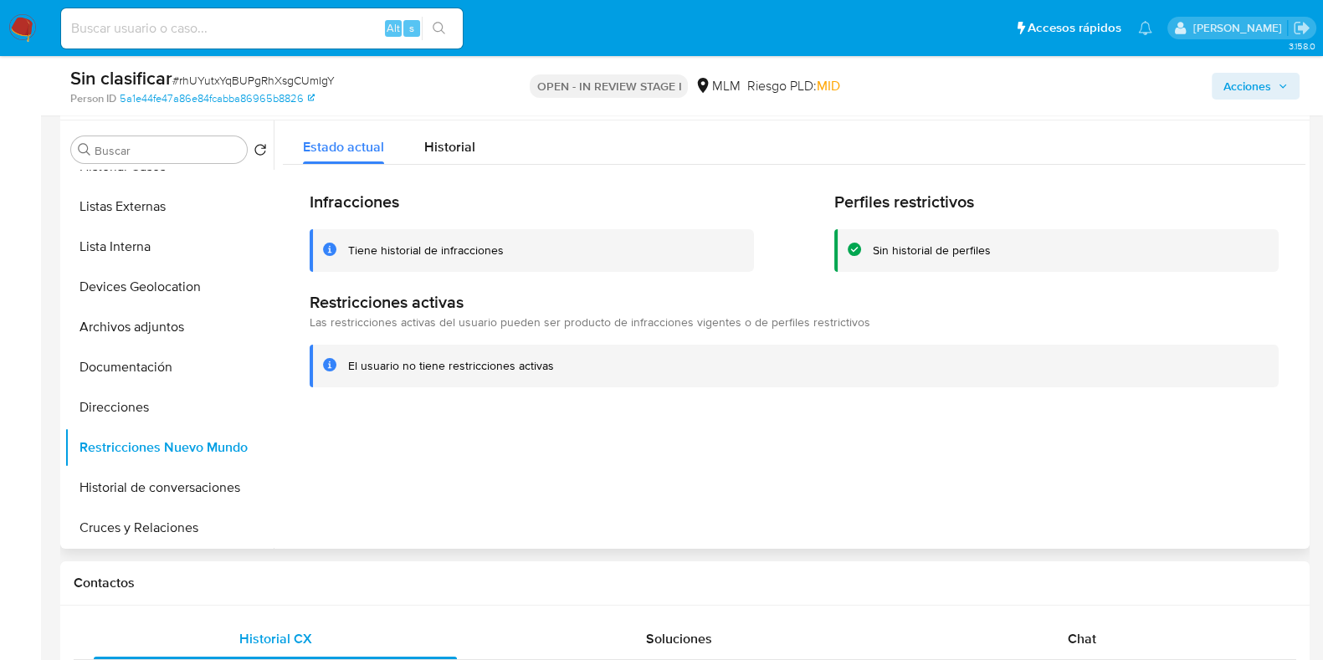
scroll to position [208, 0]
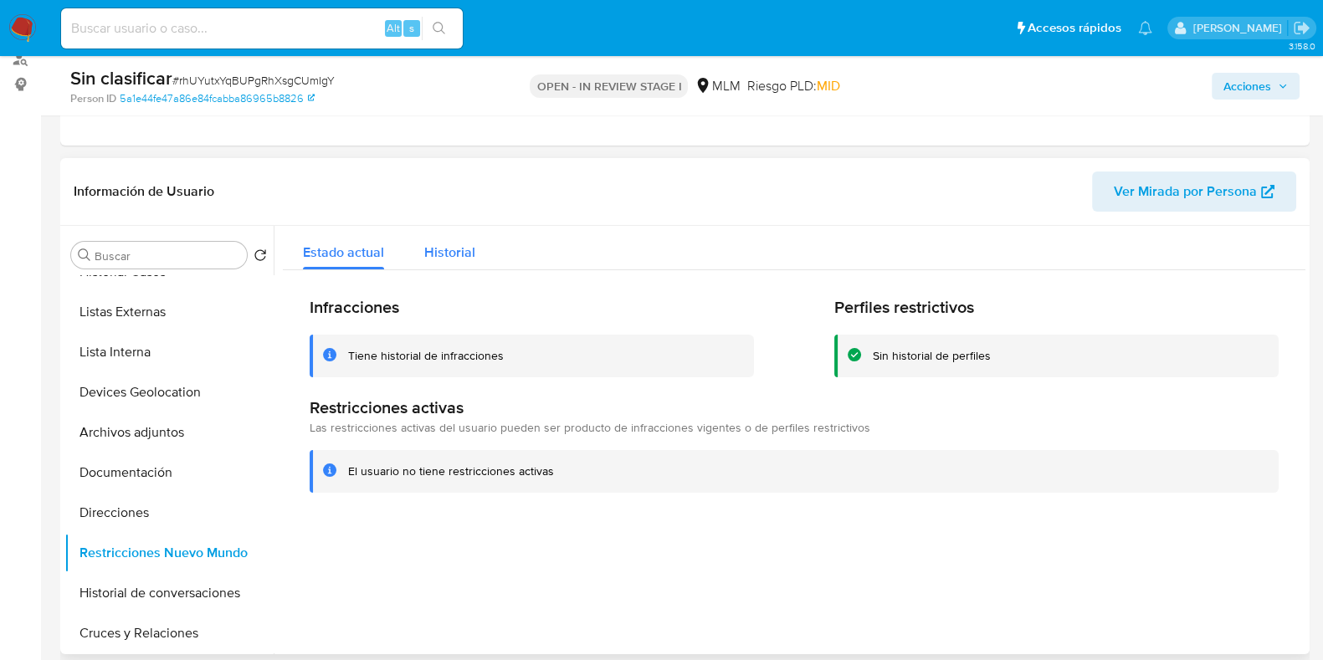
click at [457, 252] on span "Historial" at bounding box center [449, 252] width 51 height 19
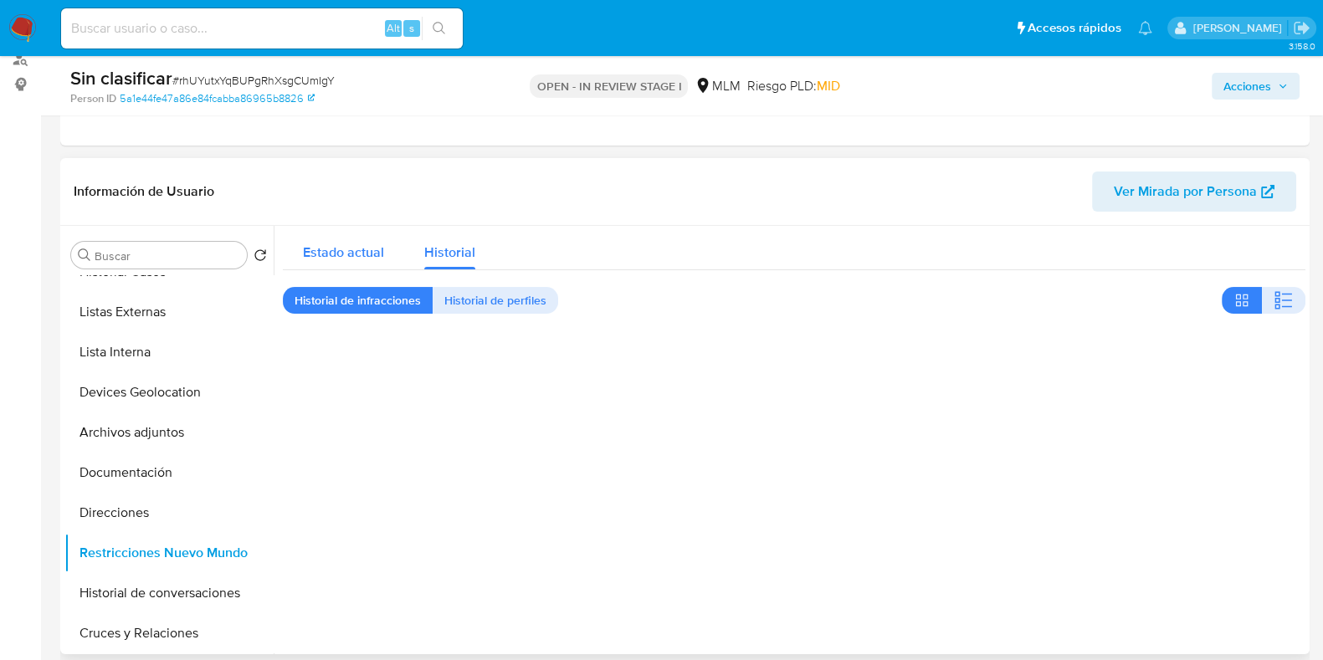
click at [339, 266] on div "Estado actual" at bounding box center [343, 248] width 81 height 44
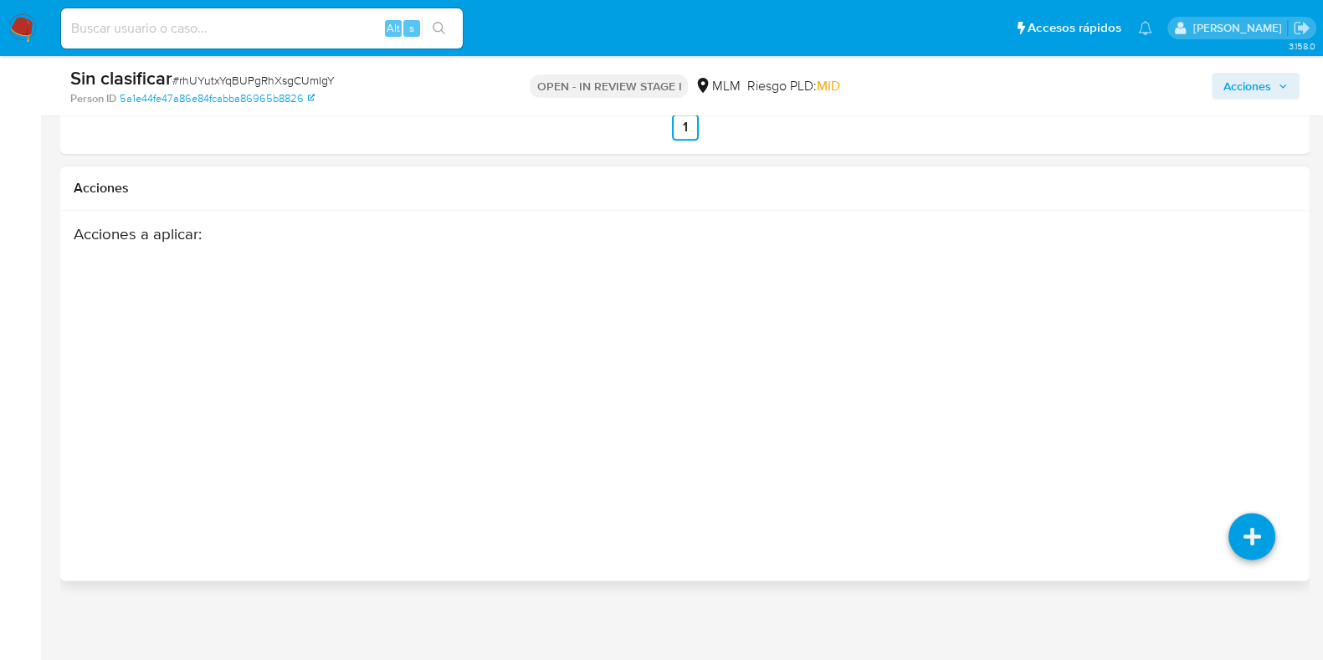
scroll to position [2387, 0]
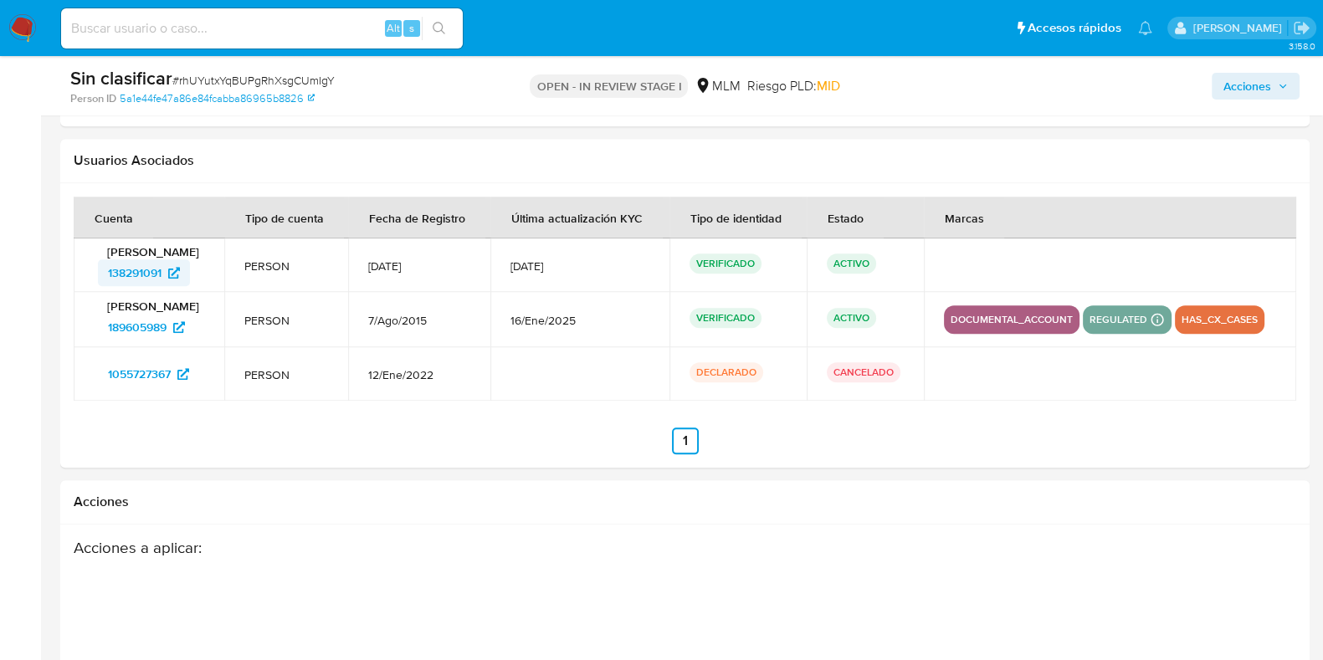
click at [141, 272] on span "138291091" at bounding box center [135, 272] width 54 height 27
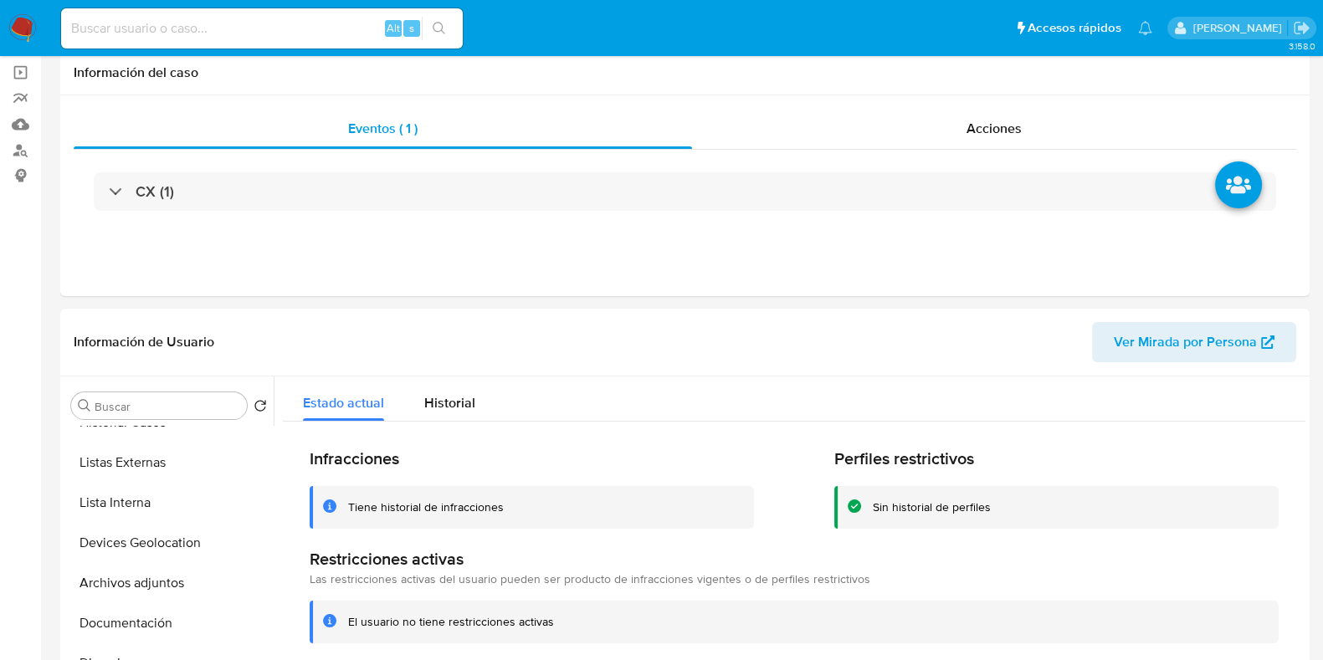
scroll to position [0, 0]
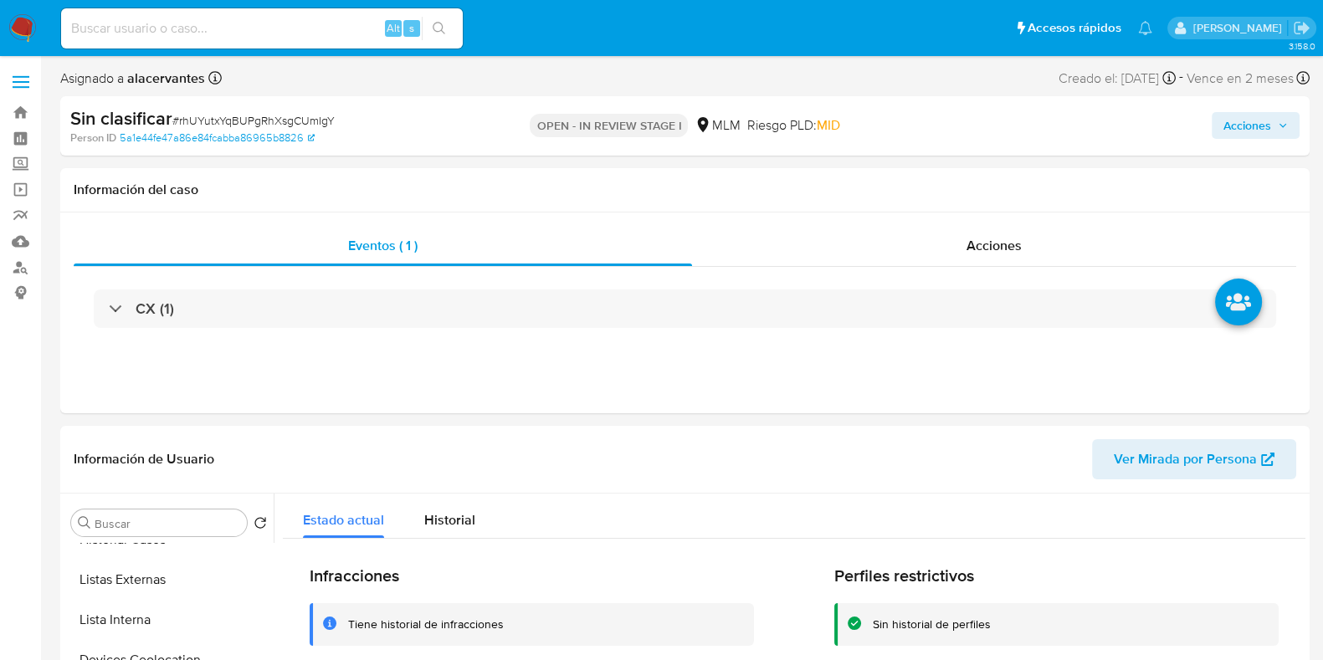
click at [1280, 119] on span "Acciones" at bounding box center [1256, 125] width 64 height 23
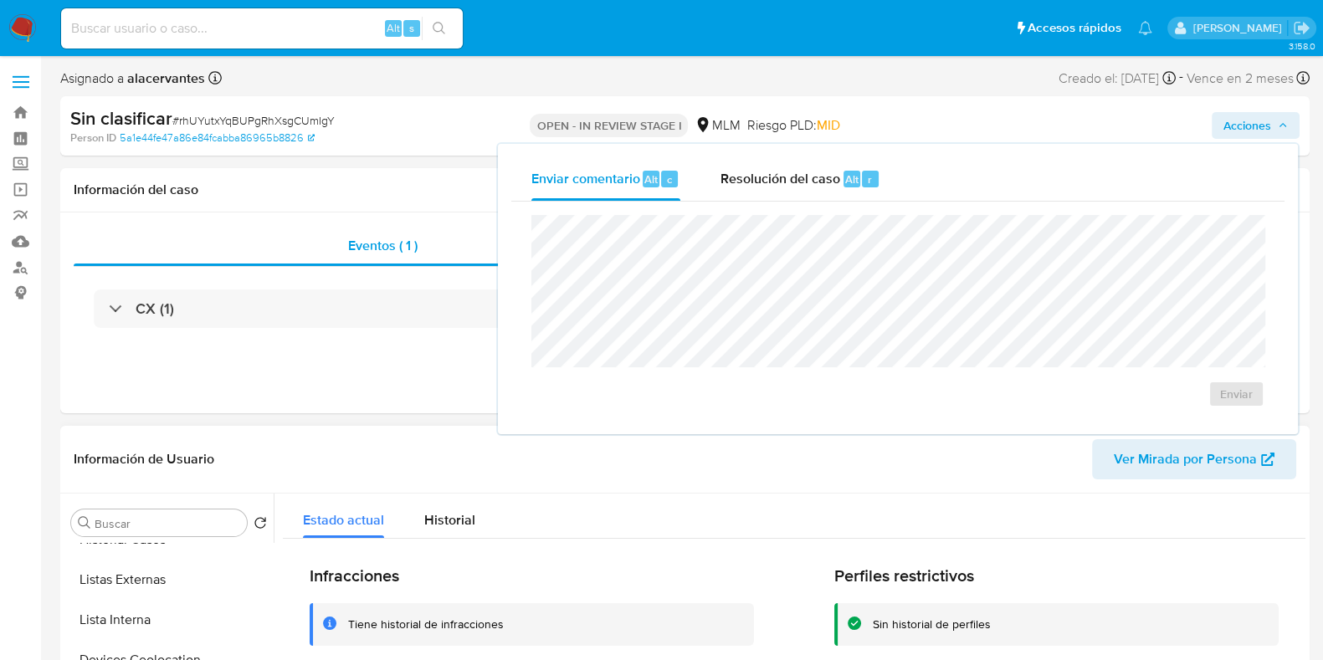
click at [435, 464] on header "Información de Usuario Ver Mirada por Persona" at bounding box center [685, 459] width 1223 height 40
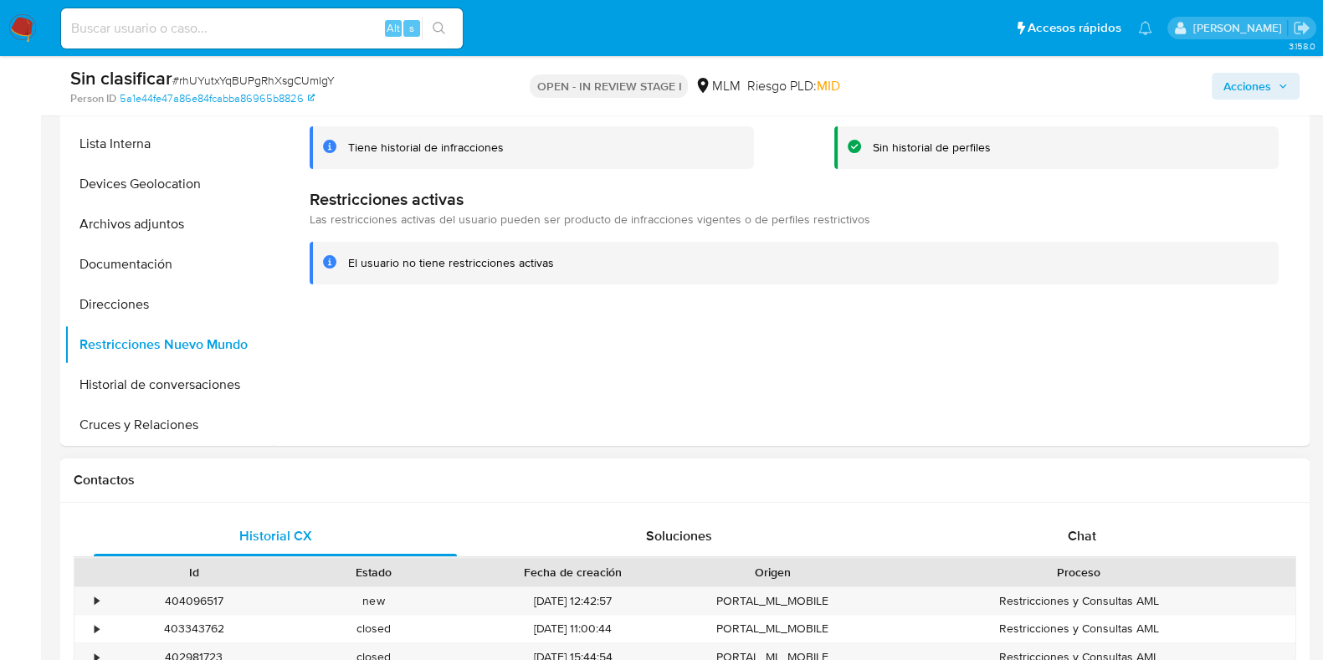
scroll to position [418, 0]
click at [193, 355] on button "Restricciones Nuevo Mundo" at bounding box center [162, 344] width 196 height 40
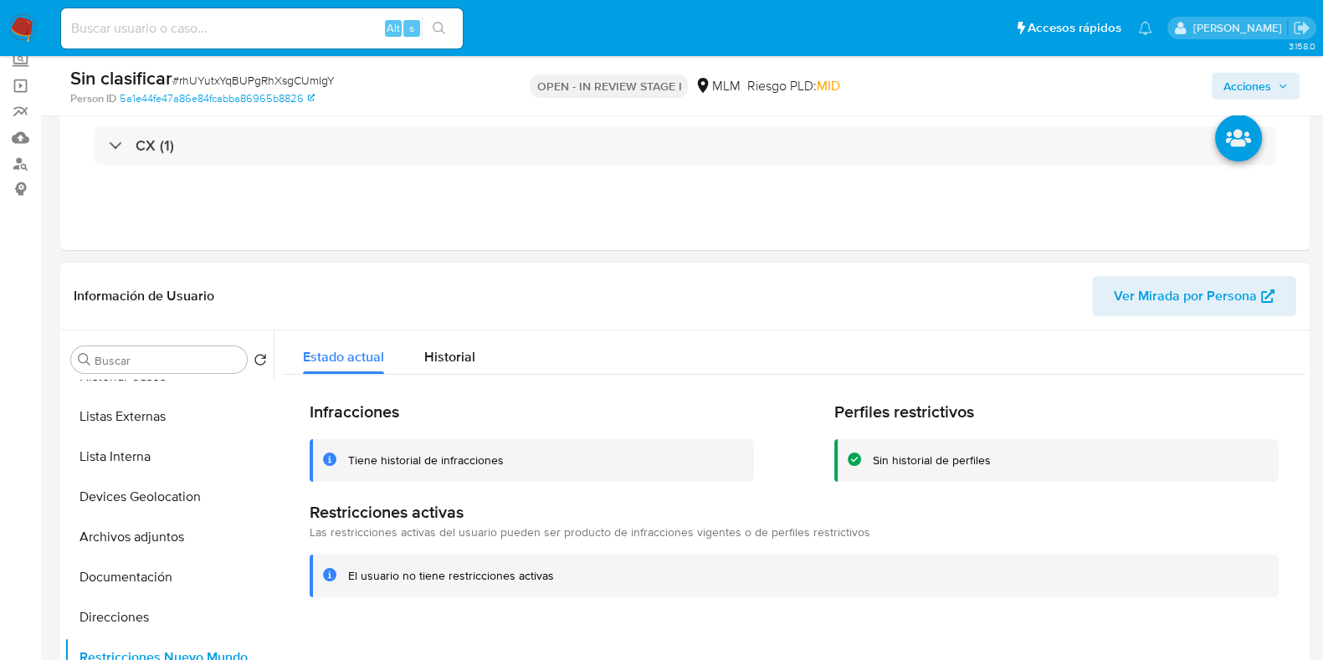
scroll to position [0, 0]
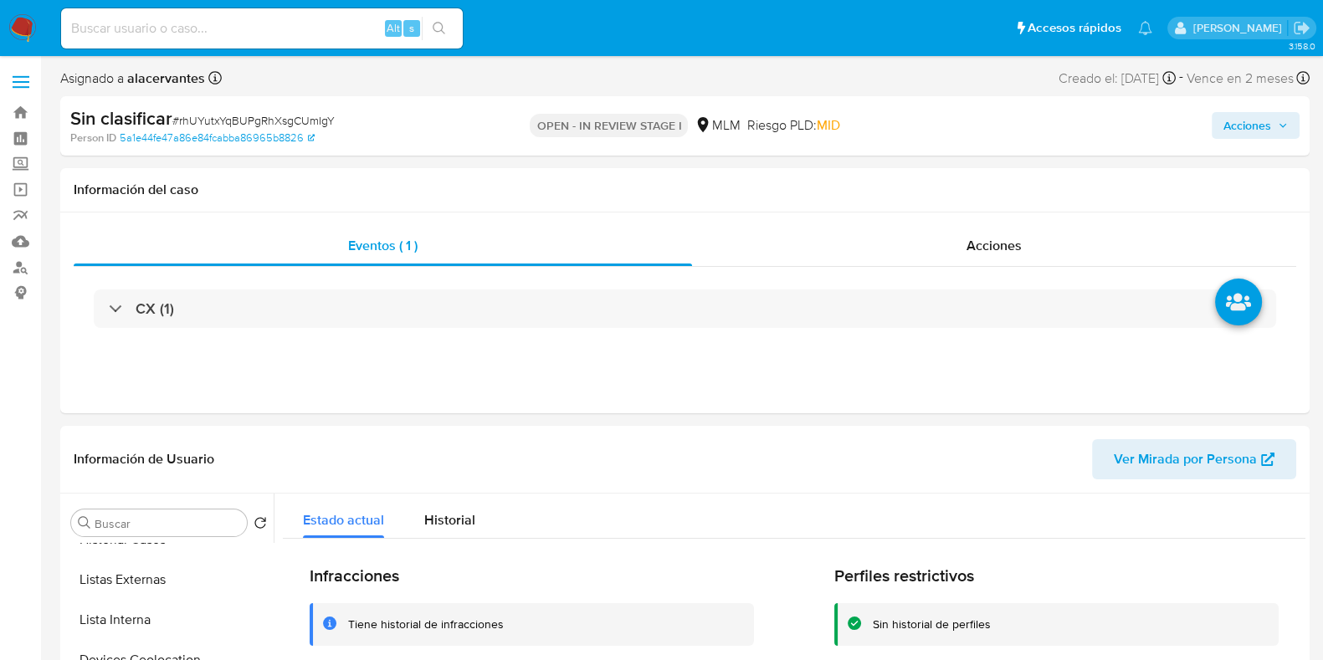
click at [1246, 120] on span "Acciones" at bounding box center [1248, 125] width 48 height 27
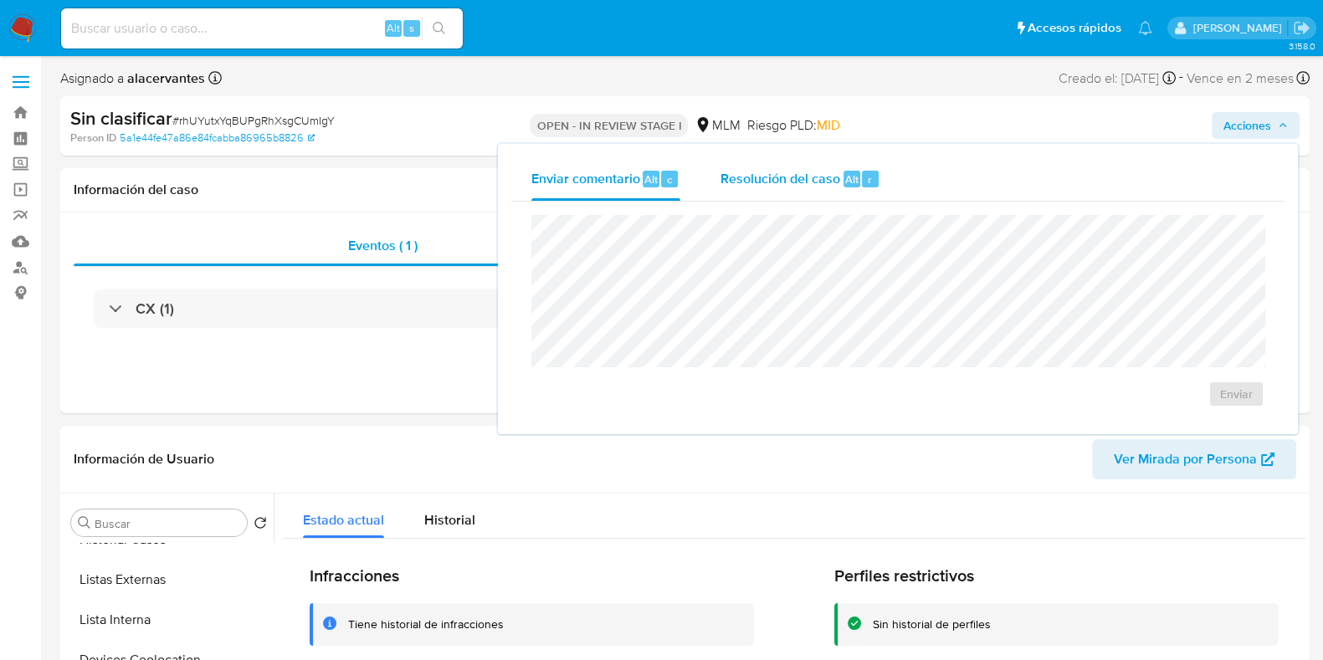
click at [811, 188] on div "Resolución del caso Alt r" at bounding box center [801, 179] width 160 height 44
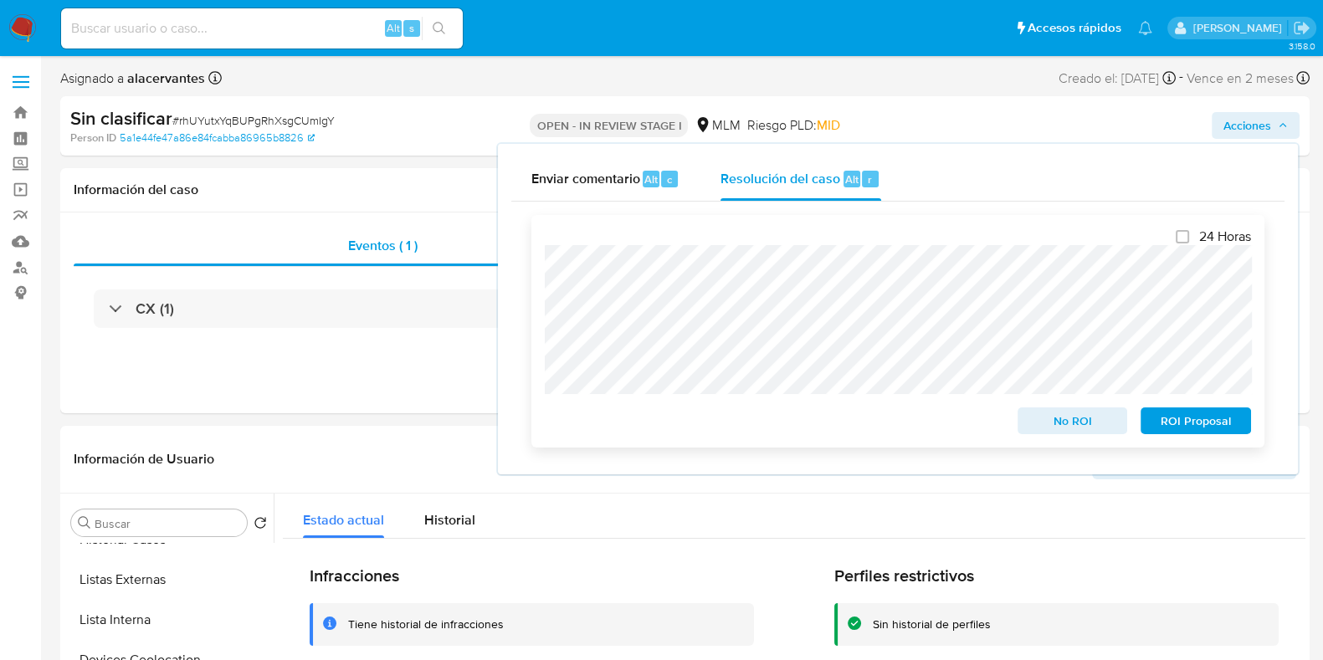
click at [1096, 423] on span "No ROI" at bounding box center [1072, 420] width 87 height 23
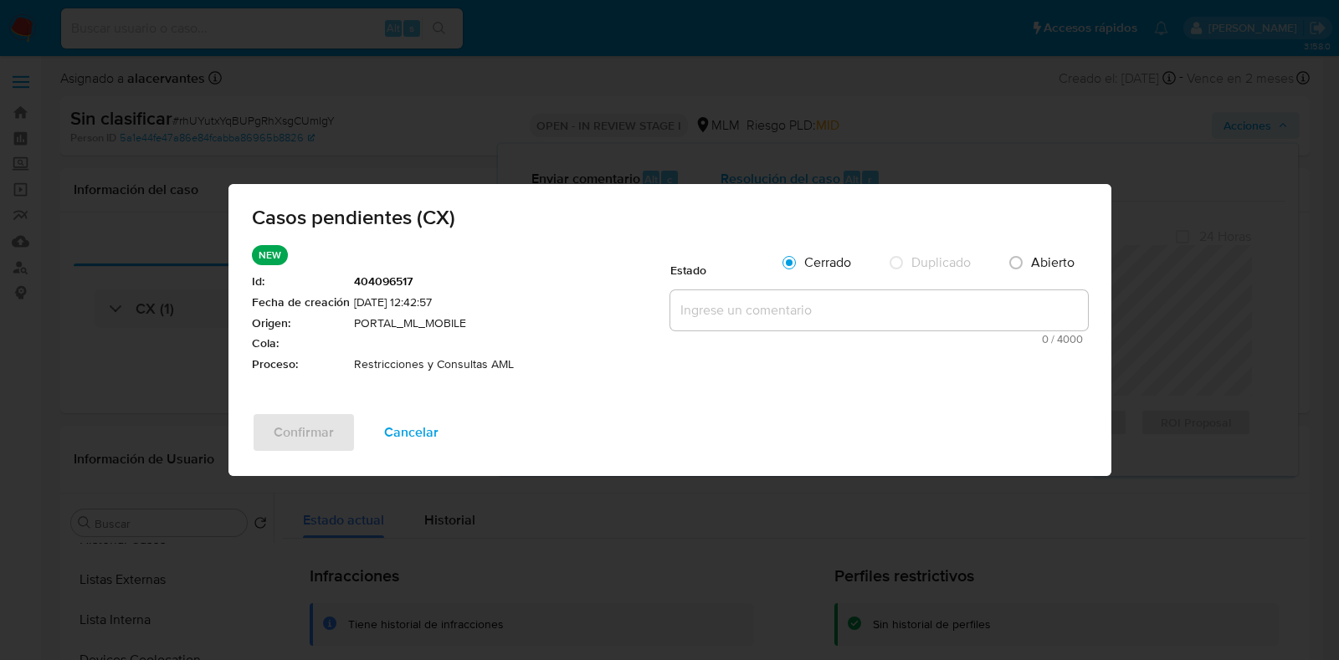
click at [827, 309] on textarea at bounding box center [879, 310] width 418 height 40
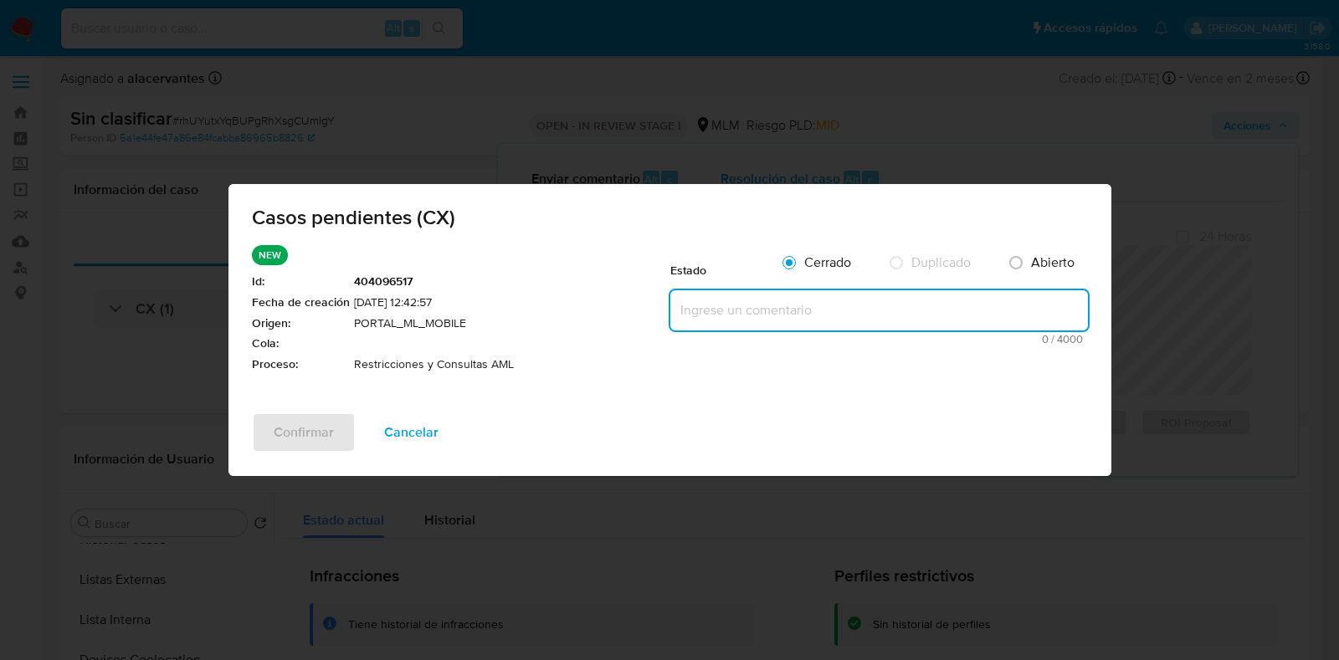
paste textarea "Se valida caso generado por CX. Cliente actualmente no cuenta con restricciones…"
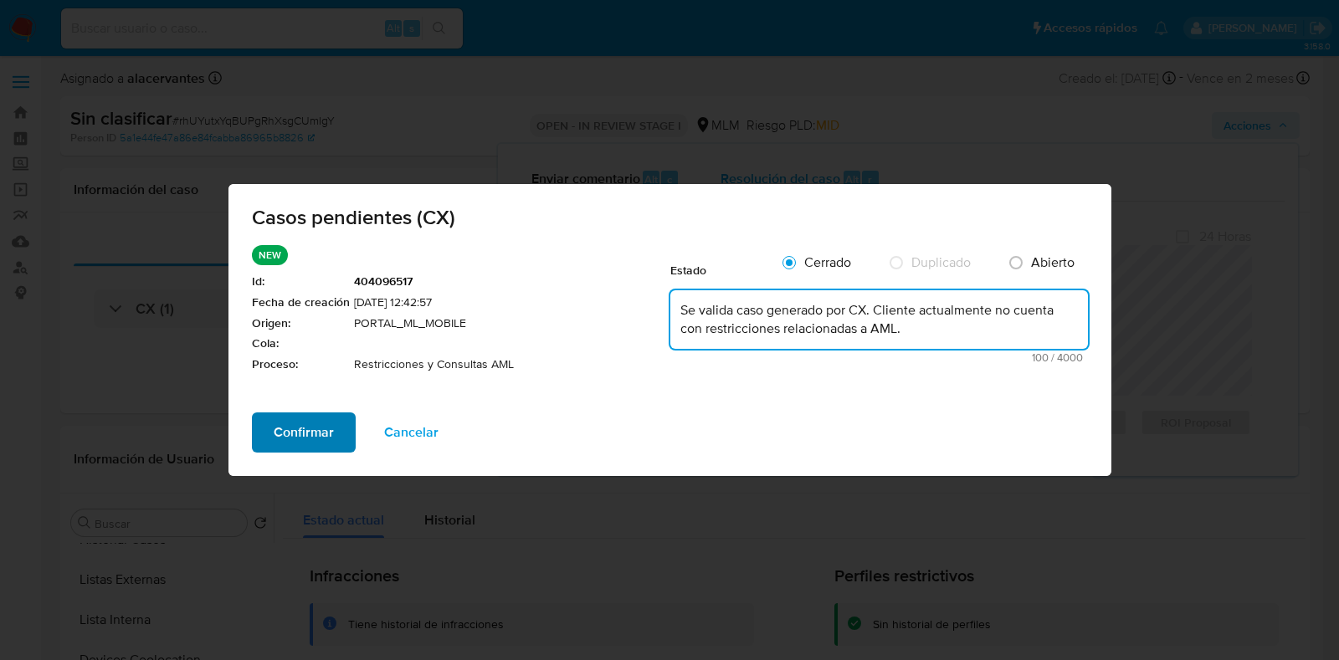
type textarea "Se valida caso generado por CX. Cliente actualmente no cuenta con restricciones…"
click at [286, 444] on span "Confirmar" at bounding box center [304, 432] width 60 height 37
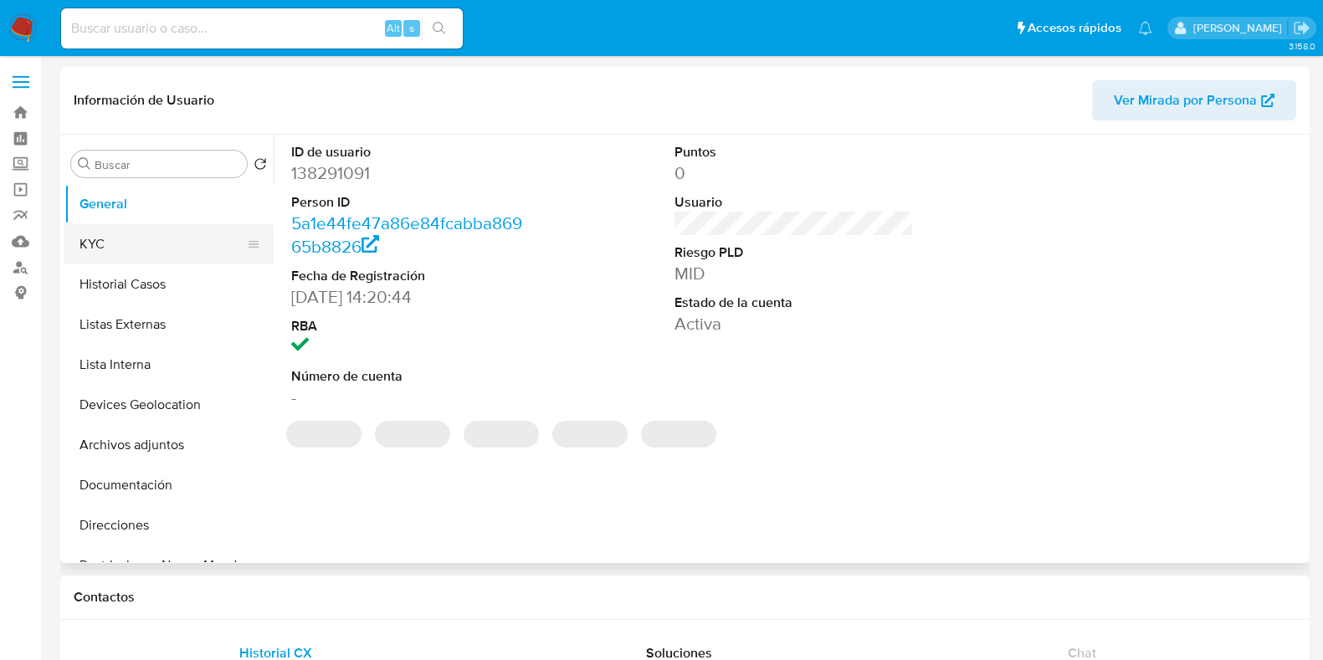
select select "10"
click at [167, 232] on button "KYC" at bounding box center [162, 244] width 196 height 40
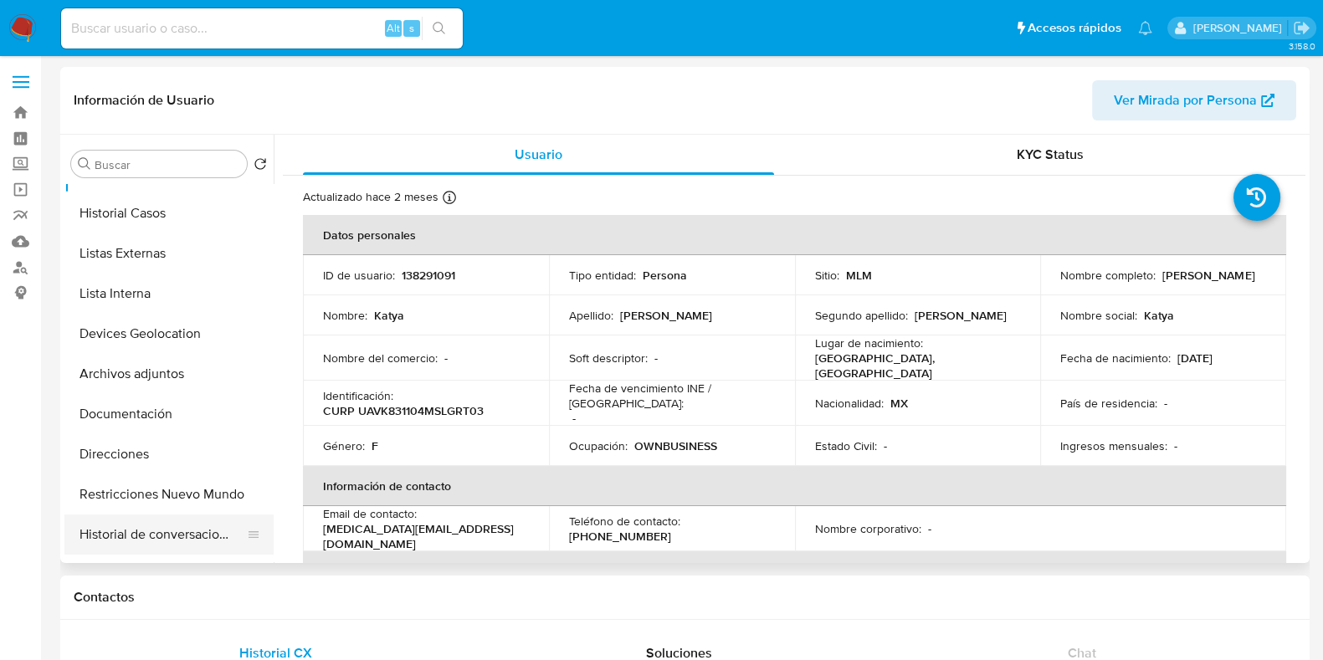
scroll to position [104, 0]
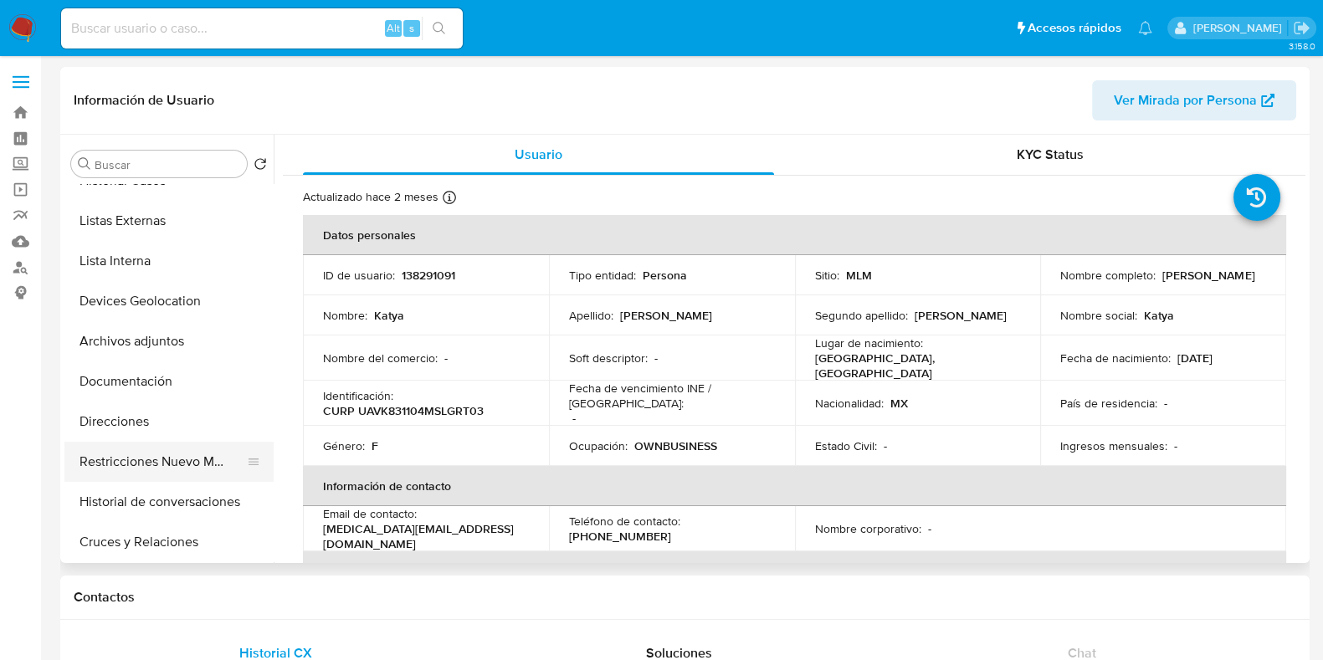
click at [171, 465] on button "Restricciones Nuevo Mundo" at bounding box center [162, 462] width 196 height 40
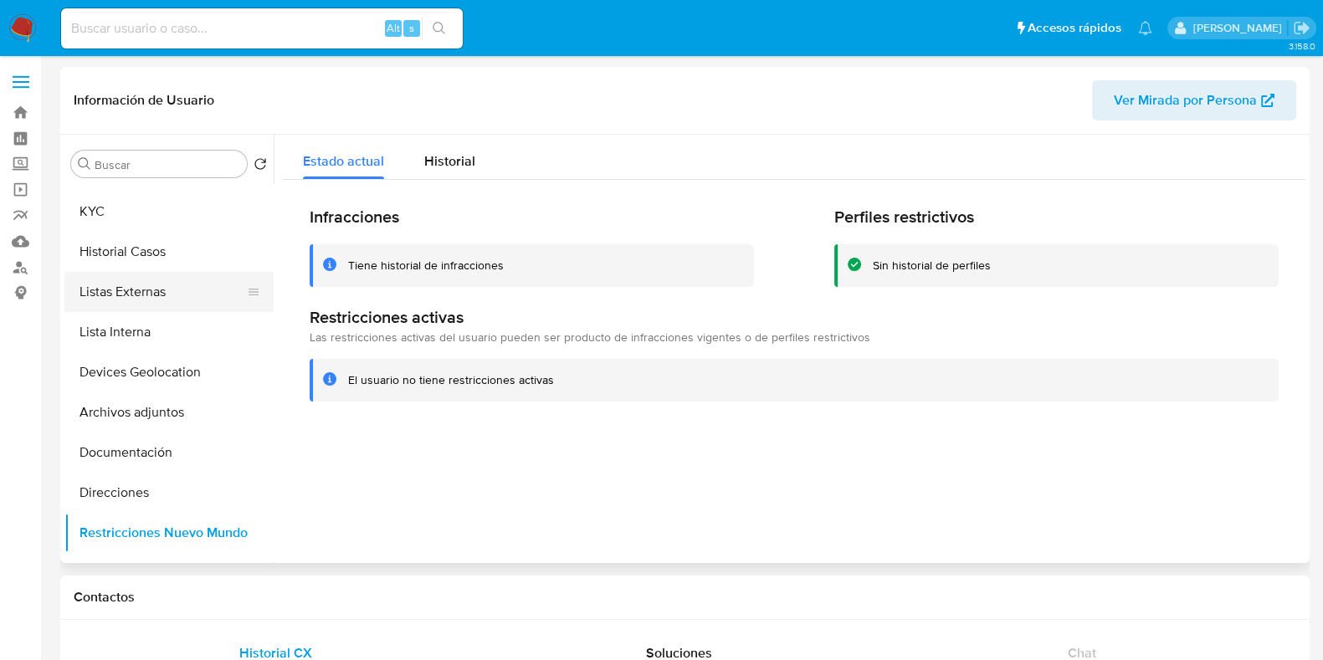
scroll to position [0, 0]
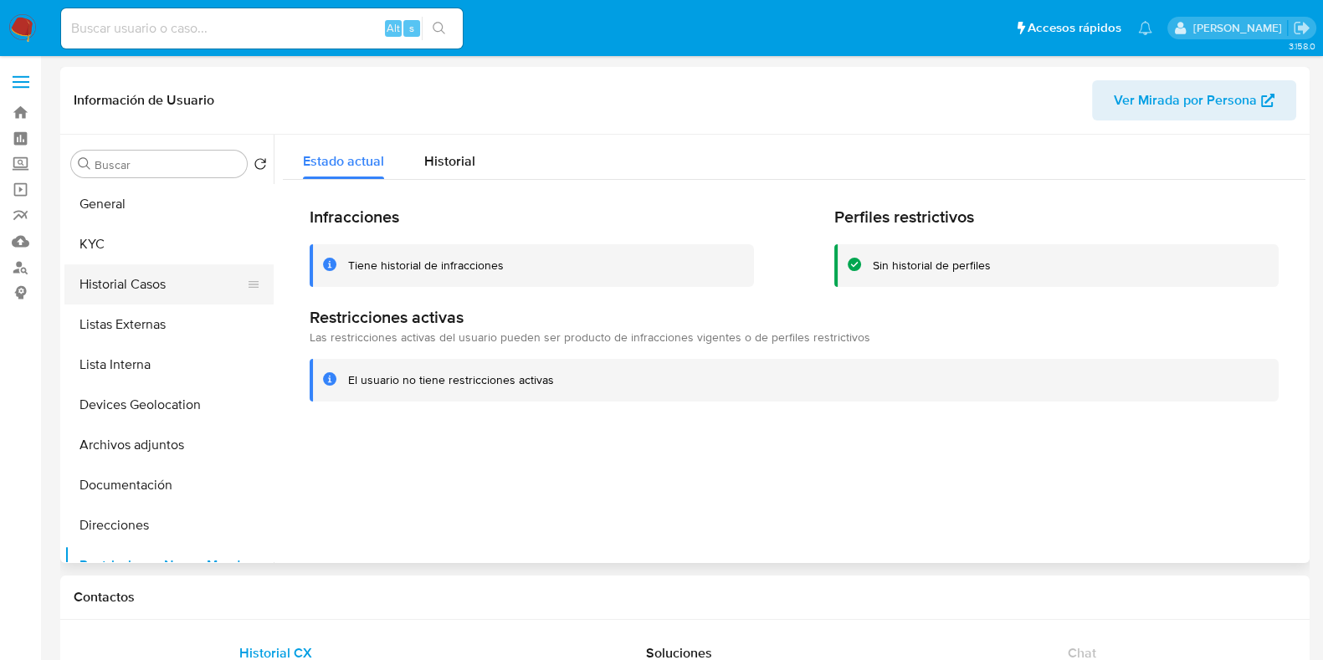
click at [141, 288] on button "Historial Casos" at bounding box center [162, 284] width 196 height 40
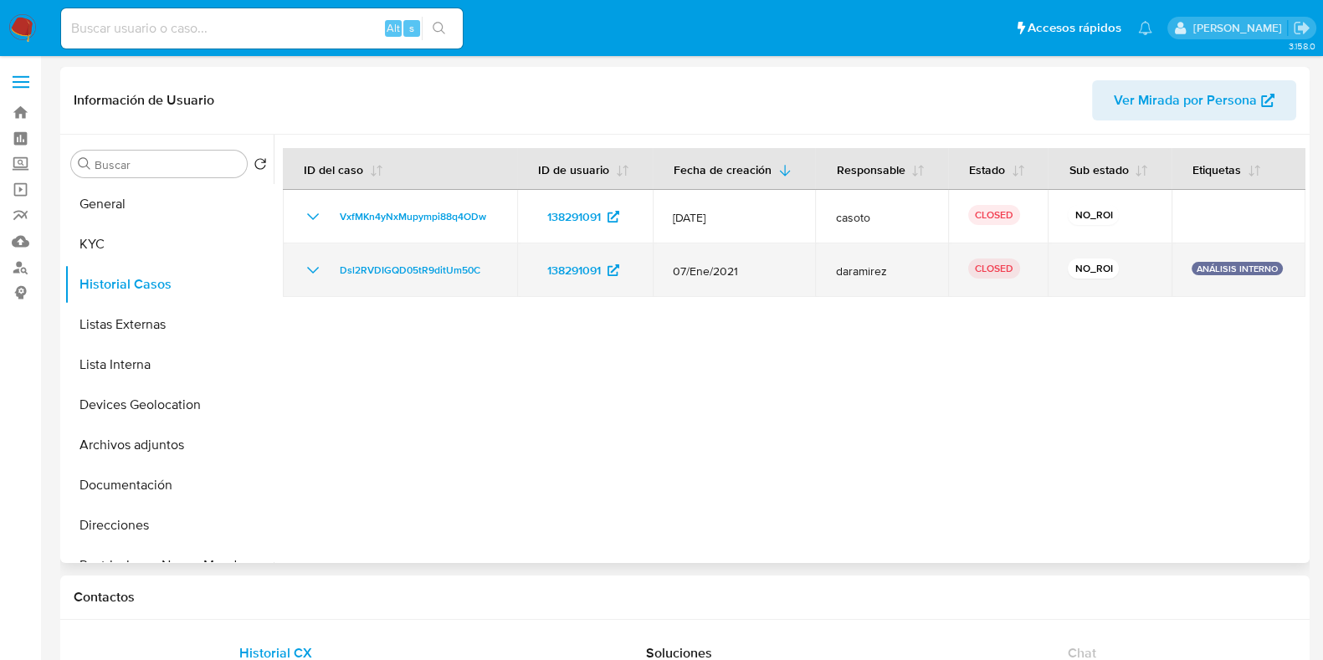
click at [310, 266] on icon "Mostrar/Ocultar" at bounding box center [313, 270] width 20 height 20
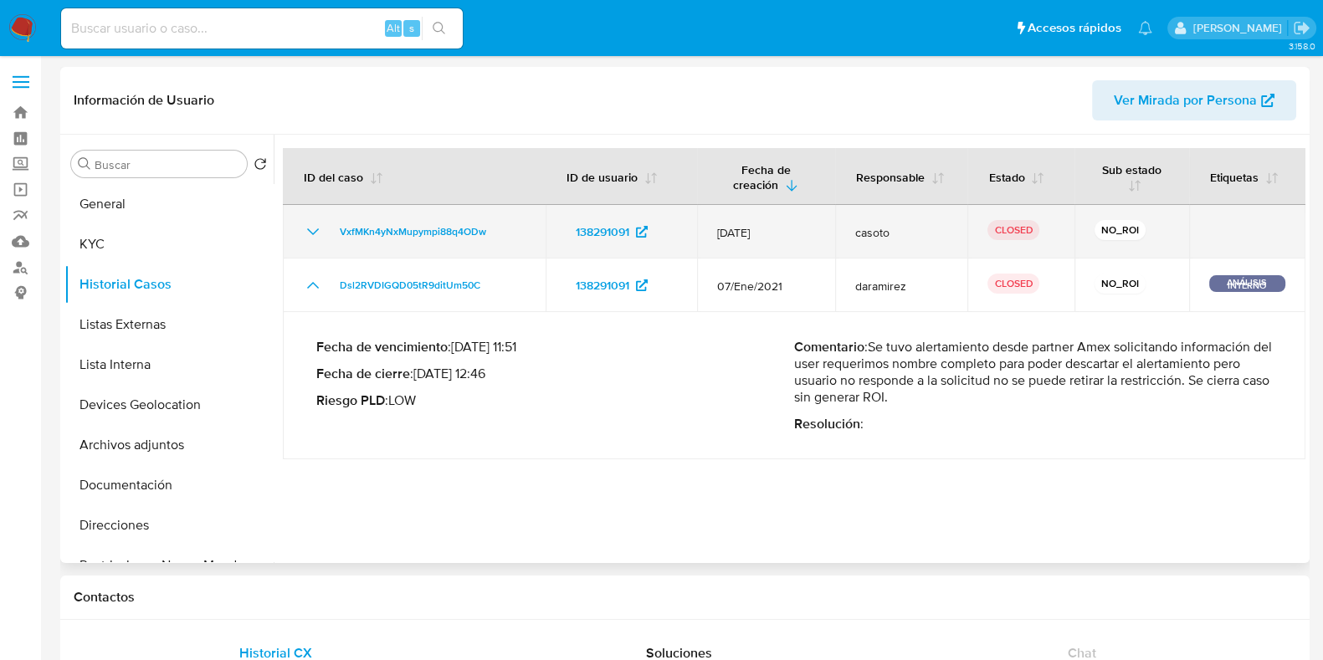
click at [310, 233] on icon "Mostrar/Ocultar" at bounding box center [313, 232] width 20 height 20
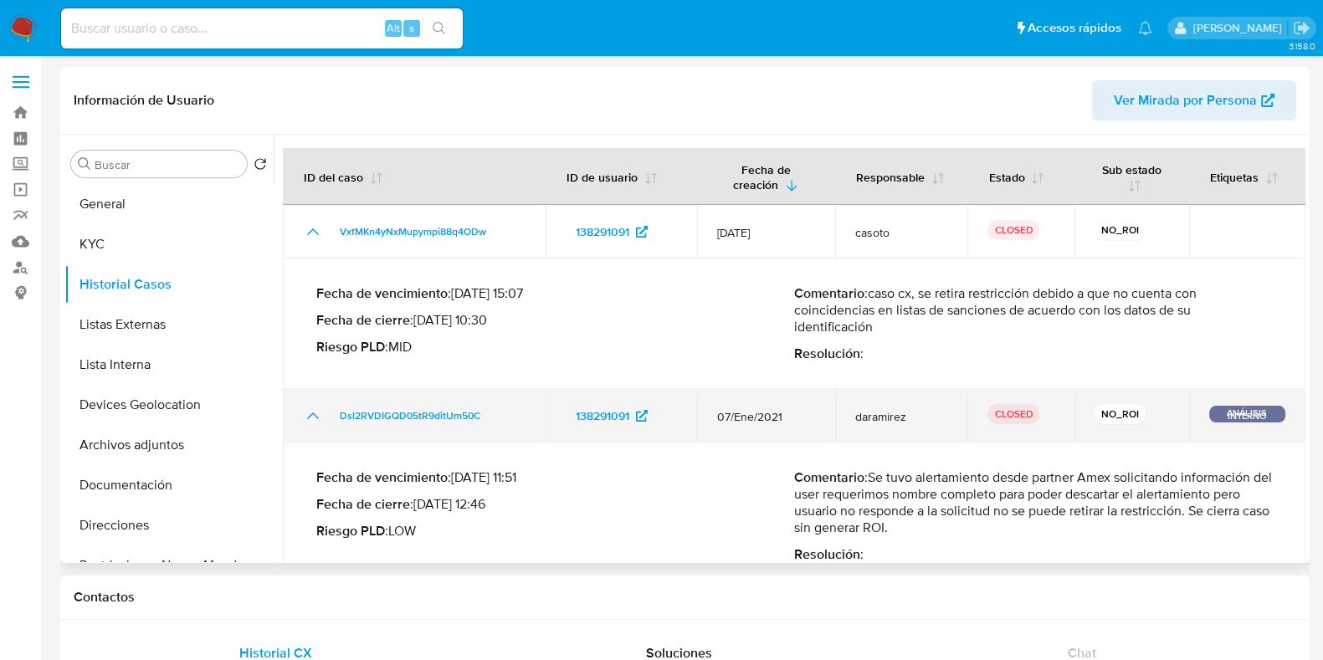
click at [310, 411] on icon "Mostrar/Ocultar" at bounding box center [313, 416] width 20 height 20
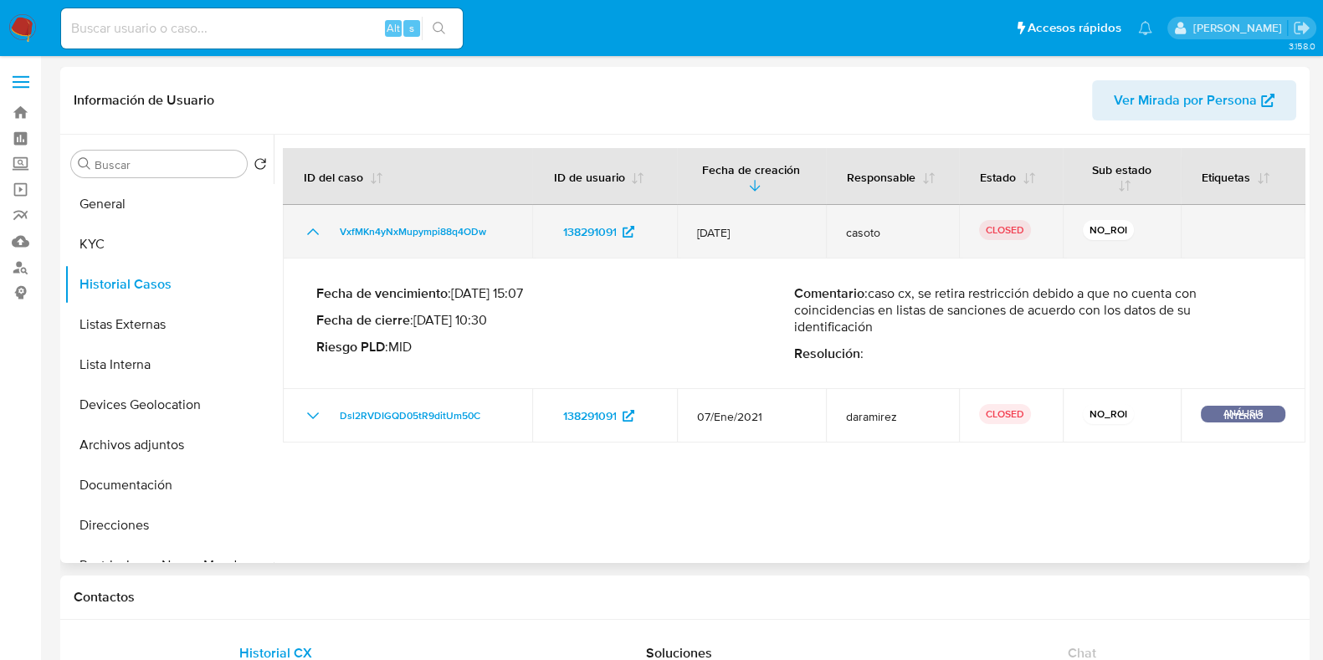
click at [307, 222] on icon "Mostrar/Ocultar" at bounding box center [313, 232] width 20 height 20
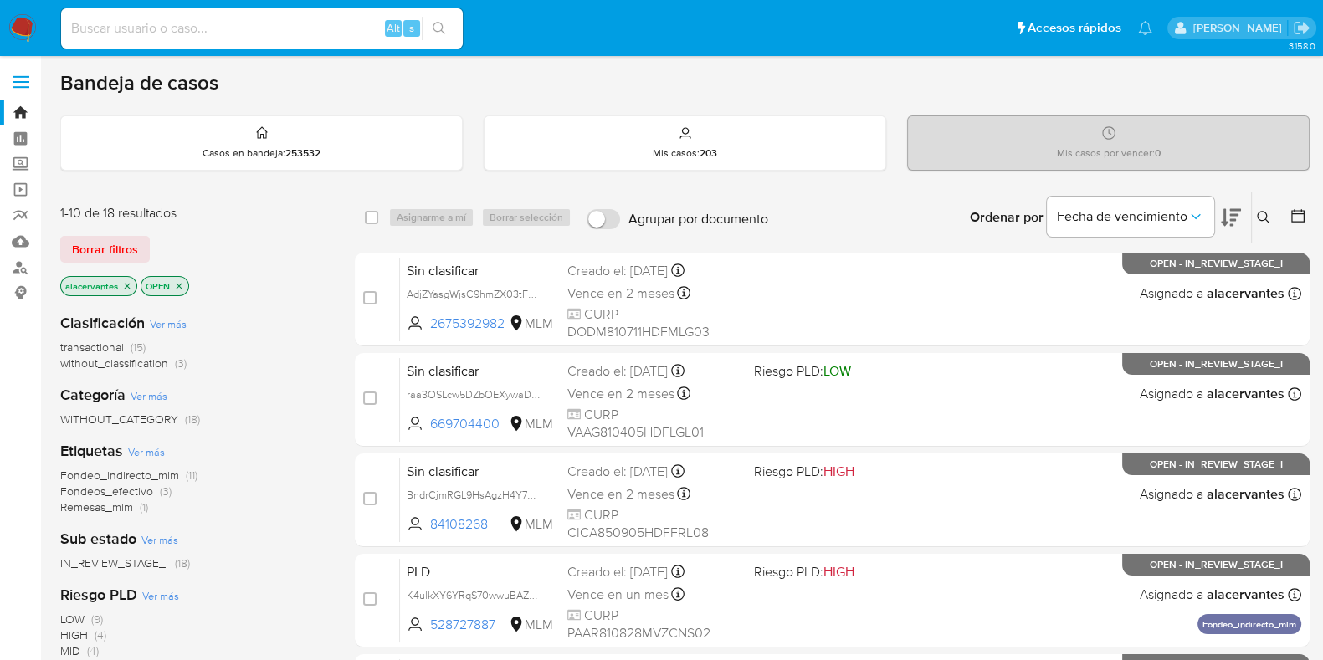
click at [179, 358] on span "(3)" at bounding box center [181, 363] width 12 height 17
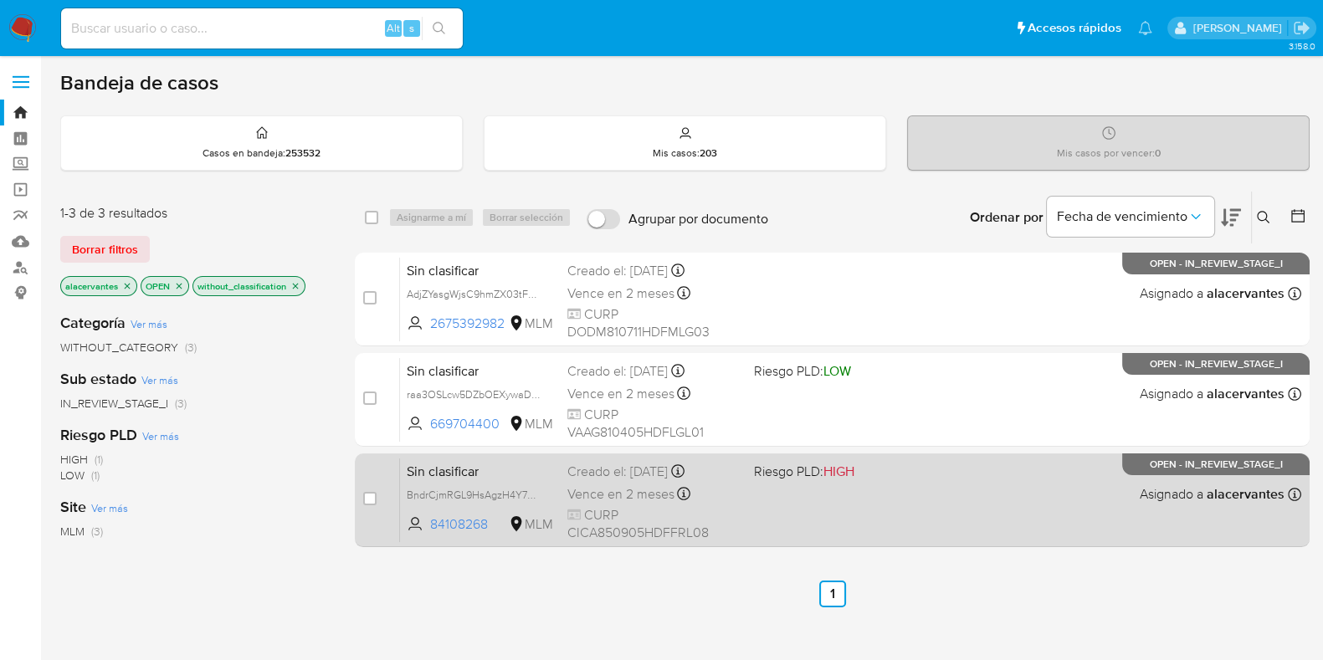
click at [837, 515] on div "Sin clasificar BndrCjmRGL9HsAgzH4Y7Khcf 84108268 MLM Riesgo PLD: HIGH Creado el…" at bounding box center [850, 500] width 901 height 85
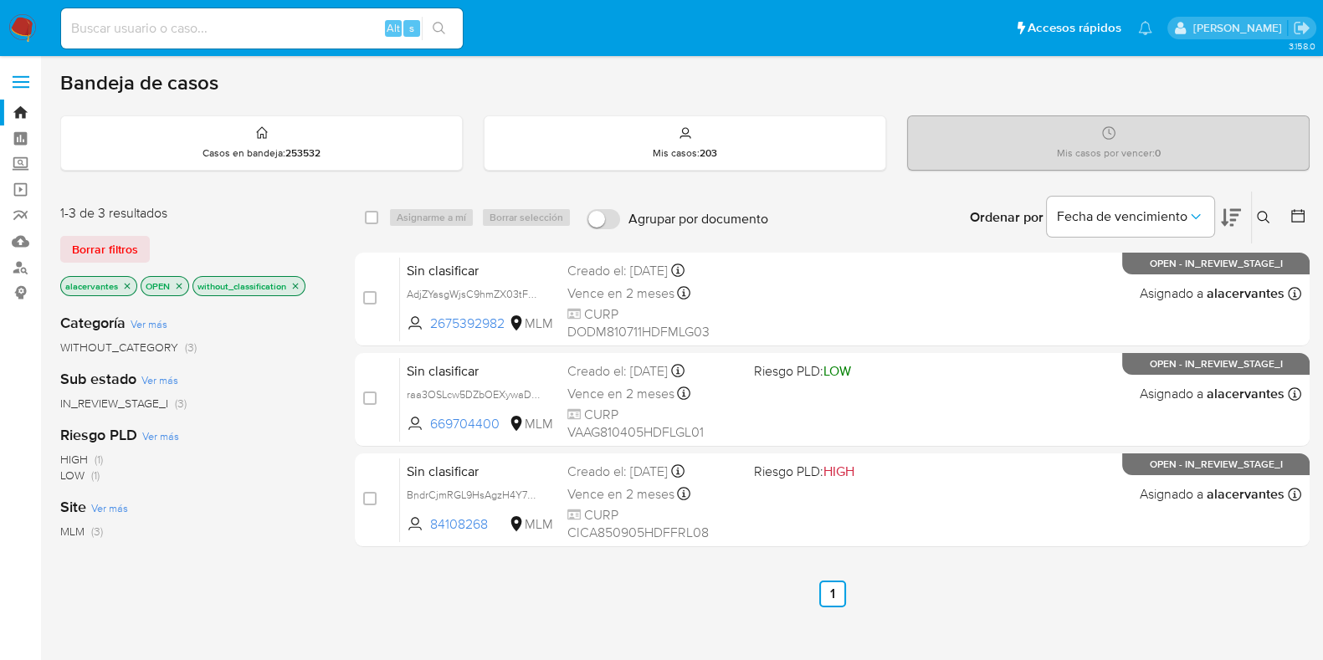
click at [290, 284] on icon "close-filter" at bounding box center [295, 286] width 10 height 10
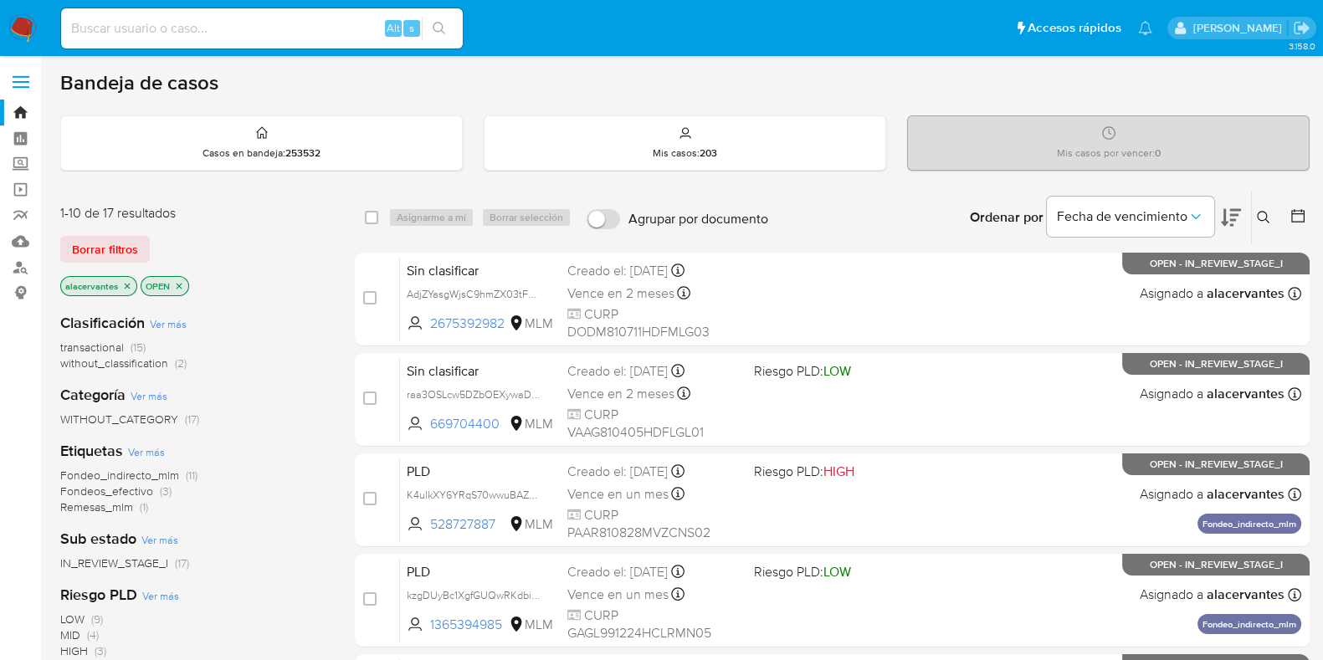
click at [172, 359] on span "without_classification (2)" at bounding box center [123, 364] width 126 height 16
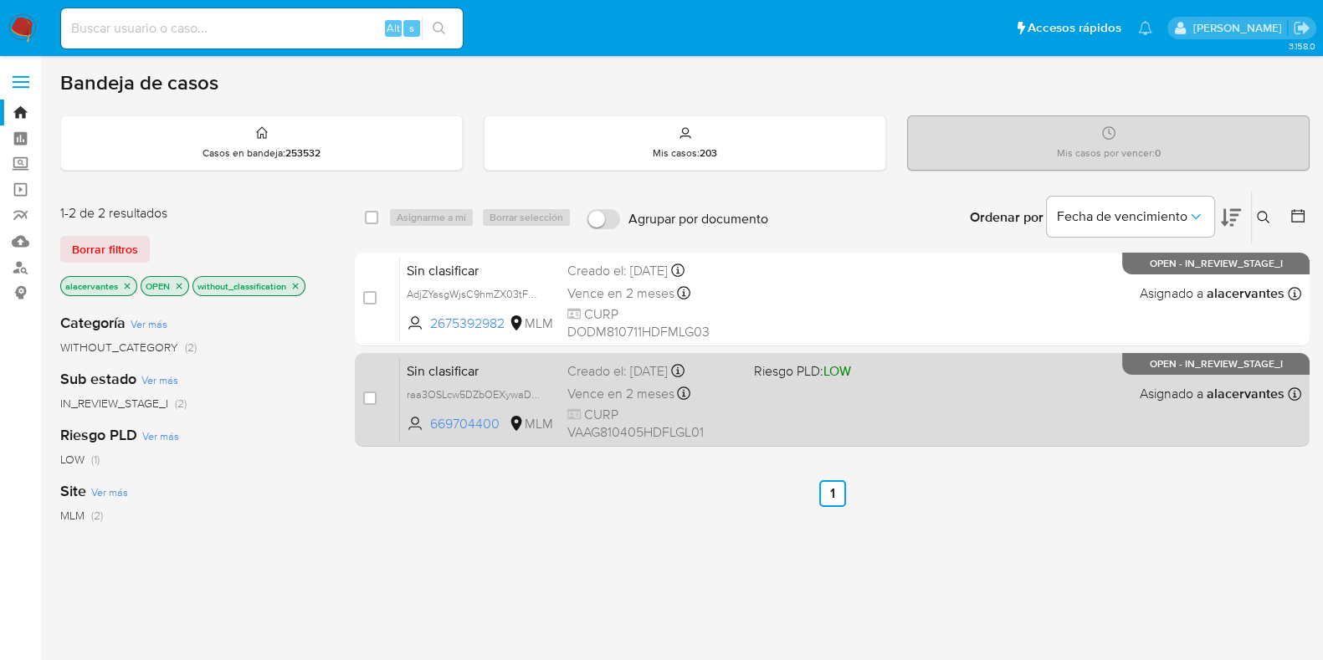
click at [810, 396] on div "Sin clasificar raa3OSLcw5DZbOEXywaDZEy1 669704400 MLM Riesgo PLD: LOW Creado el…" at bounding box center [850, 399] width 901 height 85
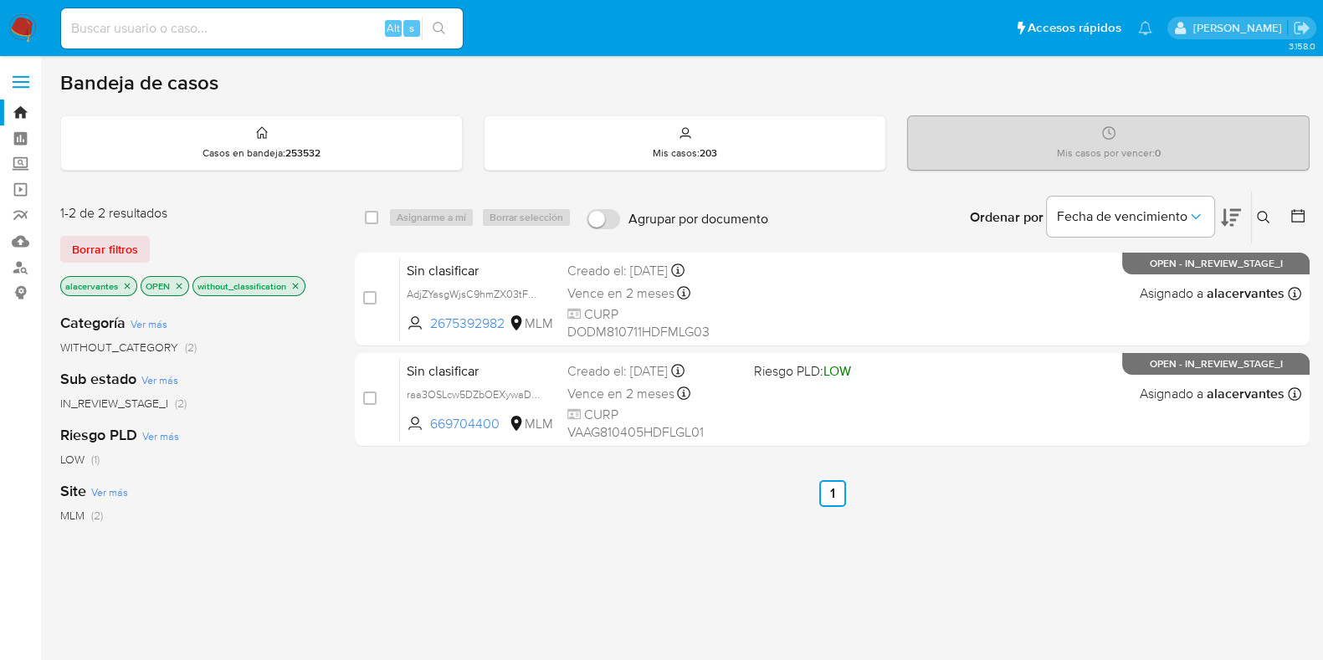
click at [293, 283] on icon "close-filter" at bounding box center [295, 286] width 10 height 10
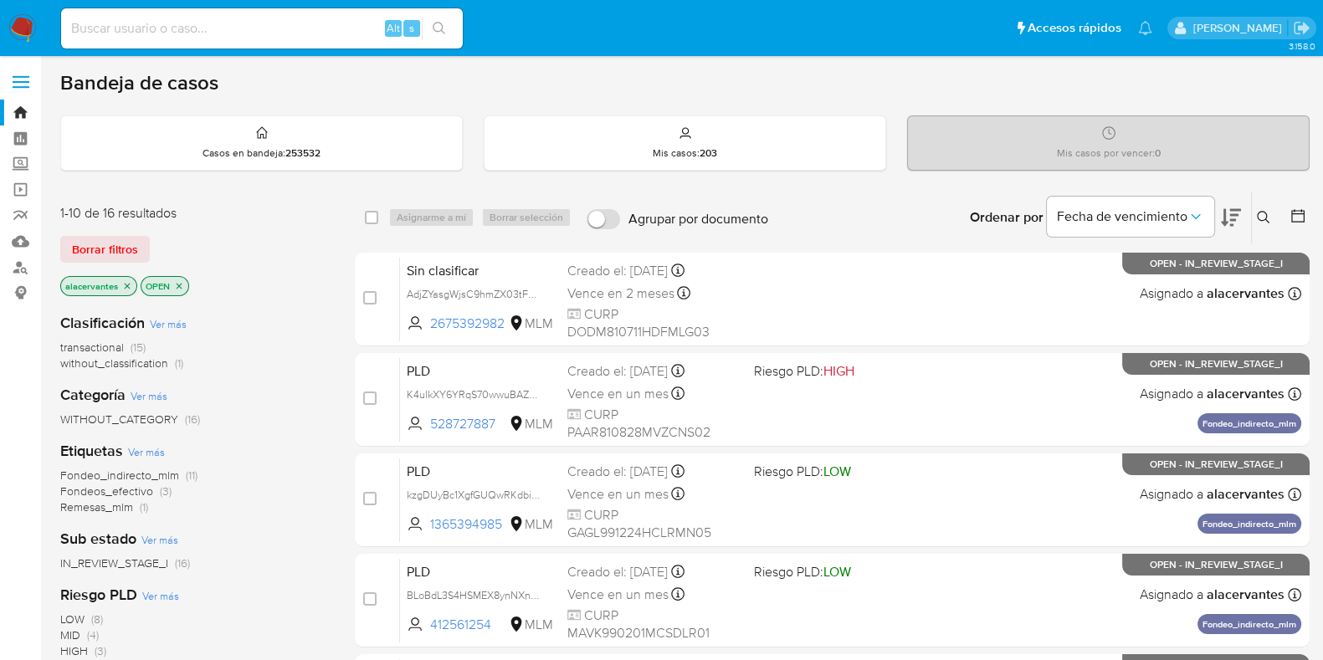
click at [167, 362] on span "without_classification" at bounding box center [114, 363] width 108 height 17
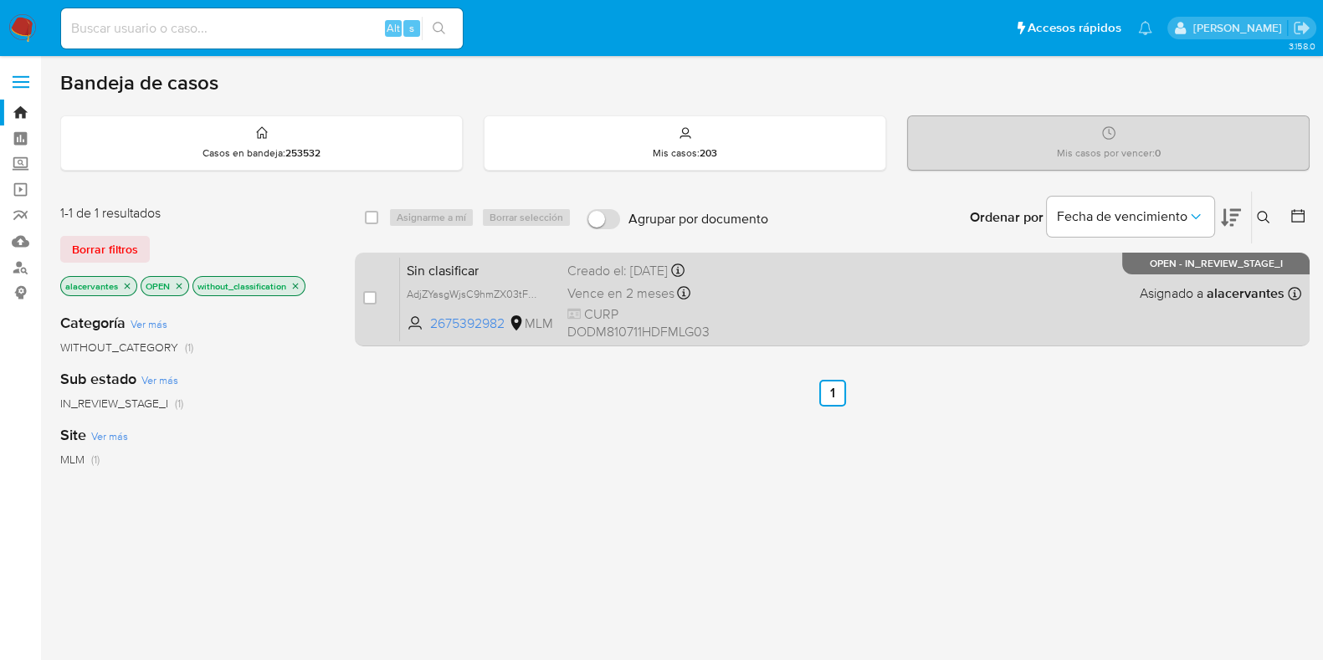
click at [866, 288] on div "Sin clasificar AdjZYasgWjsC9hmZX03tFENa 2675392982 MLM Creado el: [DATE] Creado…" at bounding box center [850, 299] width 901 height 85
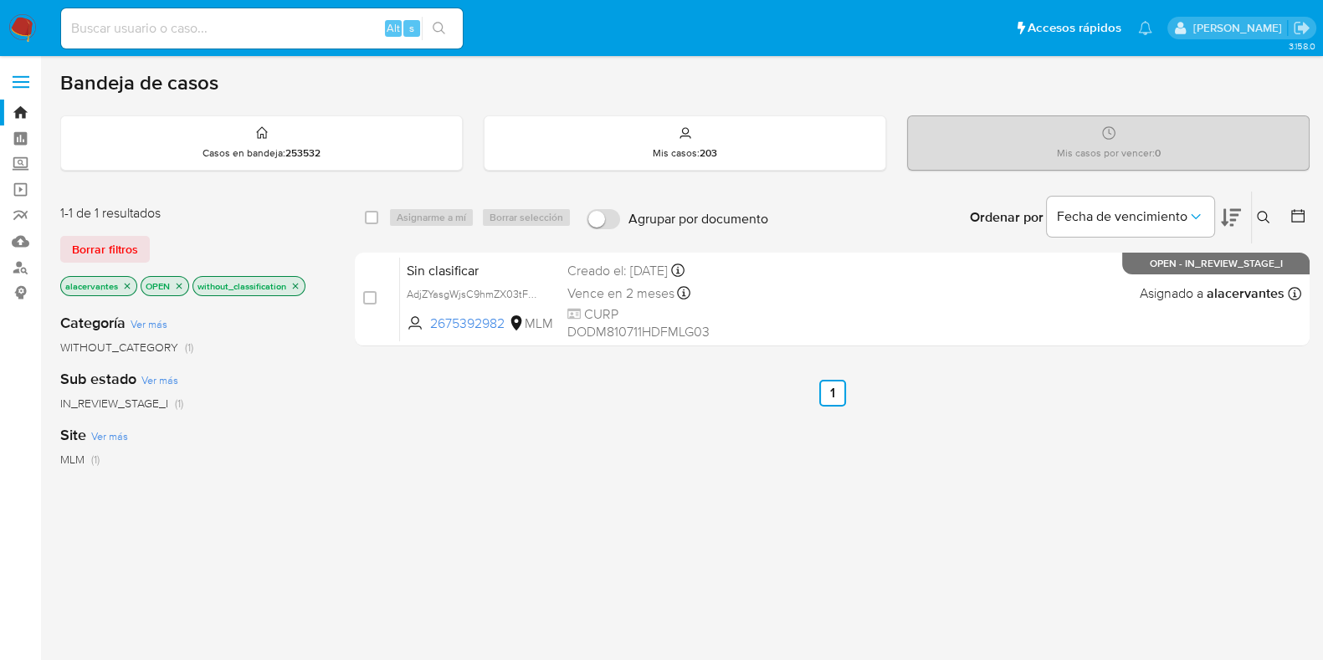
click at [300, 287] on p "without_classification" at bounding box center [248, 286] width 111 height 18
click at [287, 288] on p "without_classification" at bounding box center [248, 286] width 111 height 18
click at [294, 283] on icon "close-filter" at bounding box center [295, 286] width 10 height 10
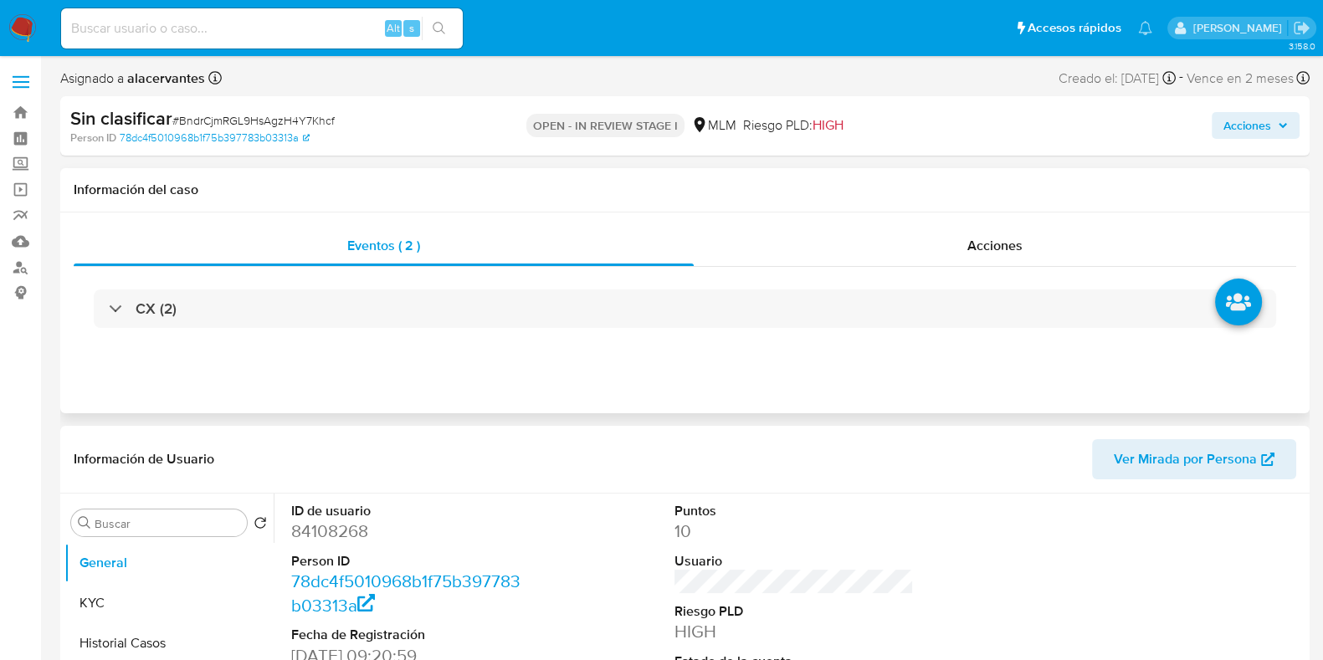
select select "10"
click at [692, 332] on div "CX (2)" at bounding box center [685, 309] width 1223 height 84
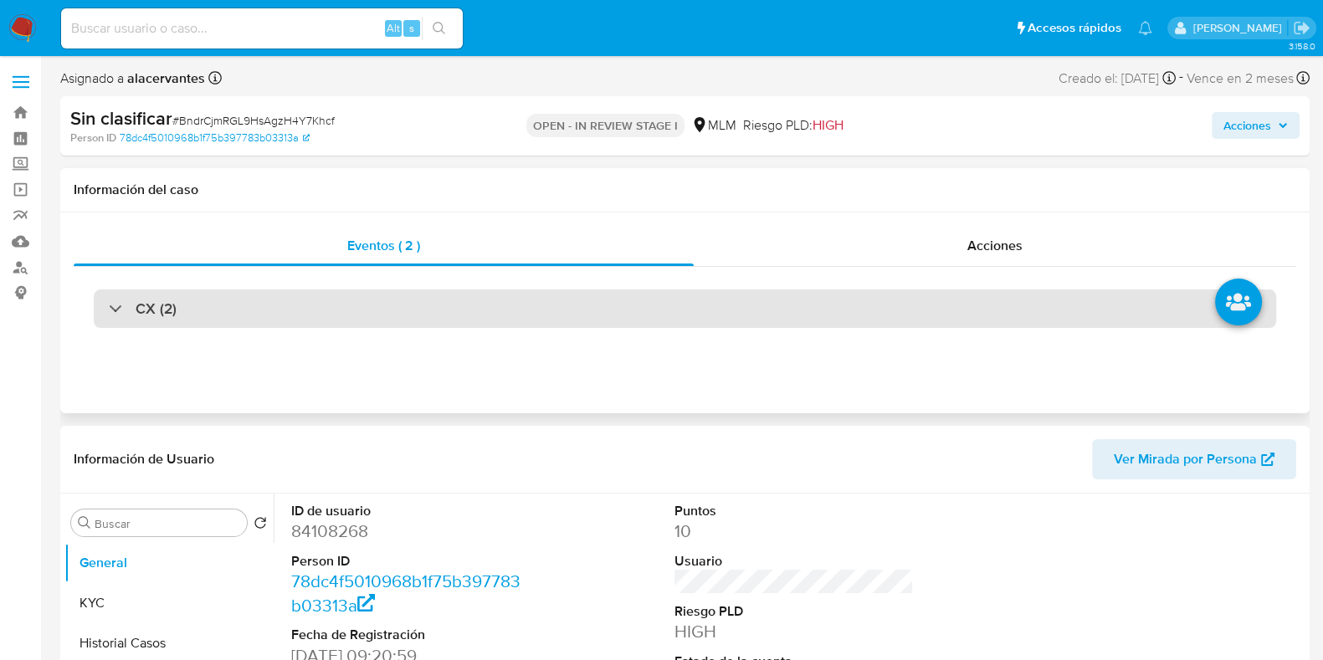
click at [691, 326] on div "CX (2)" at bounding box center [685, 309] width 1183 height 38
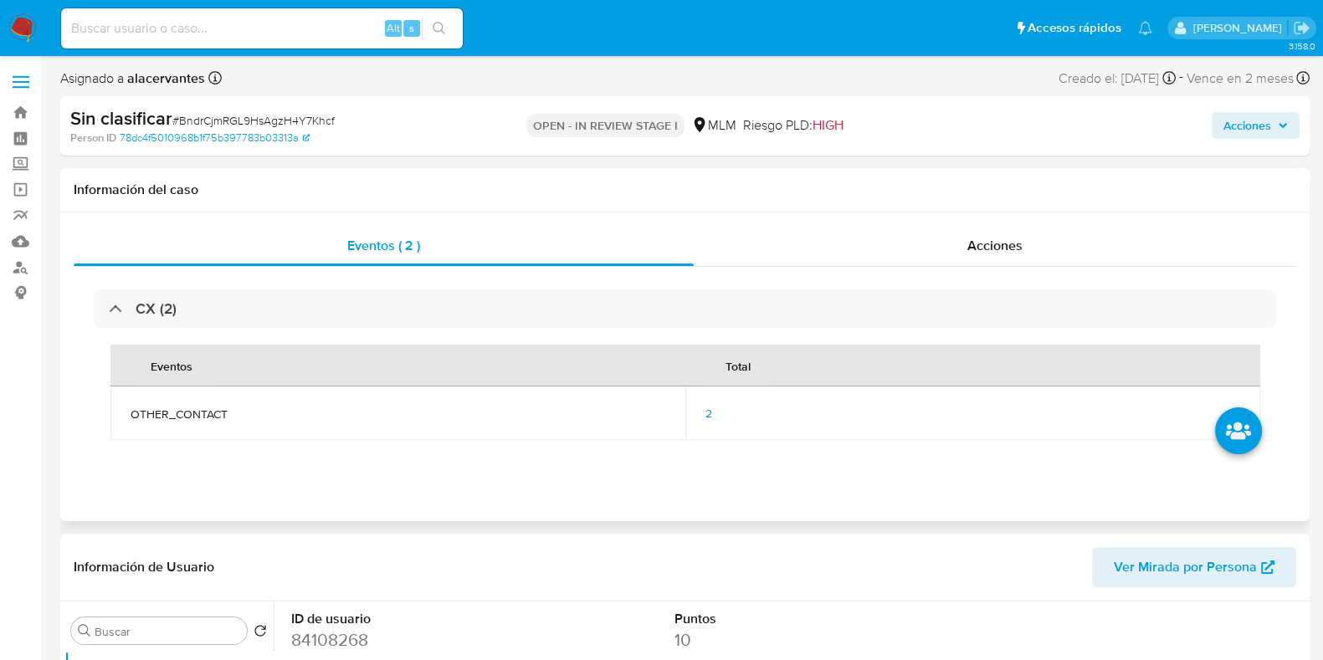
click at [706, 417] on span "2" at bounding box center [709, 413] width 7 height 17
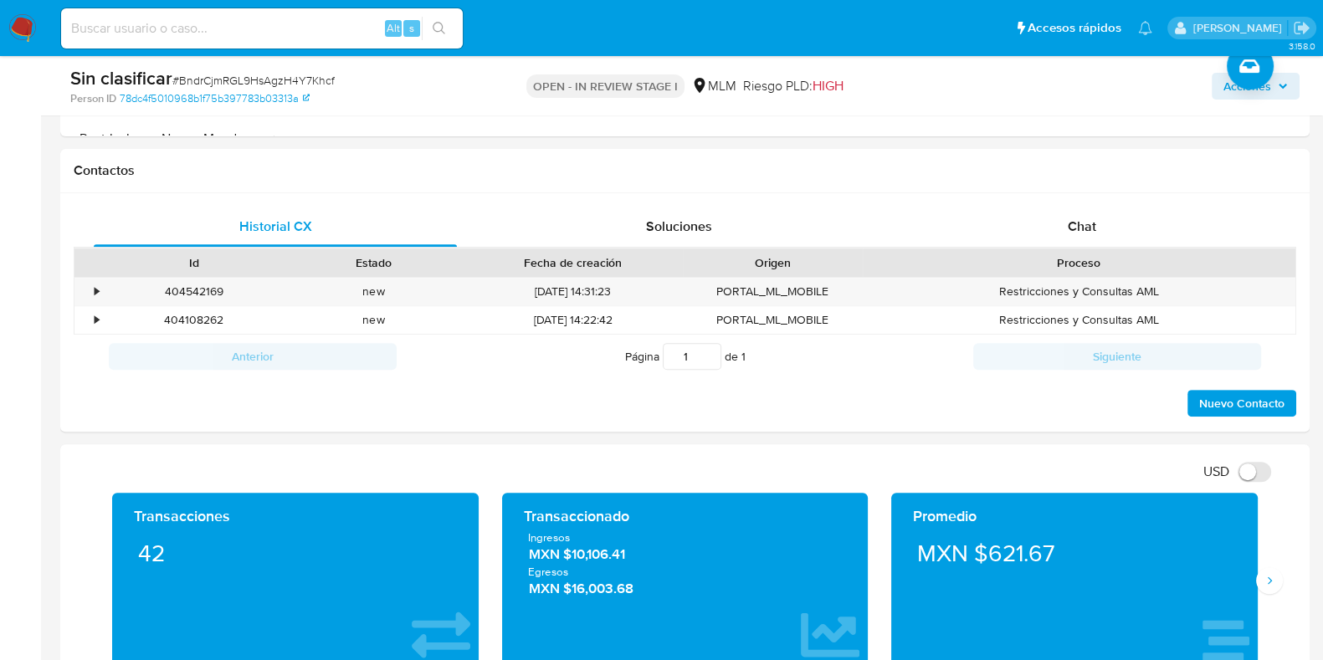
scroll to position [836, 0]
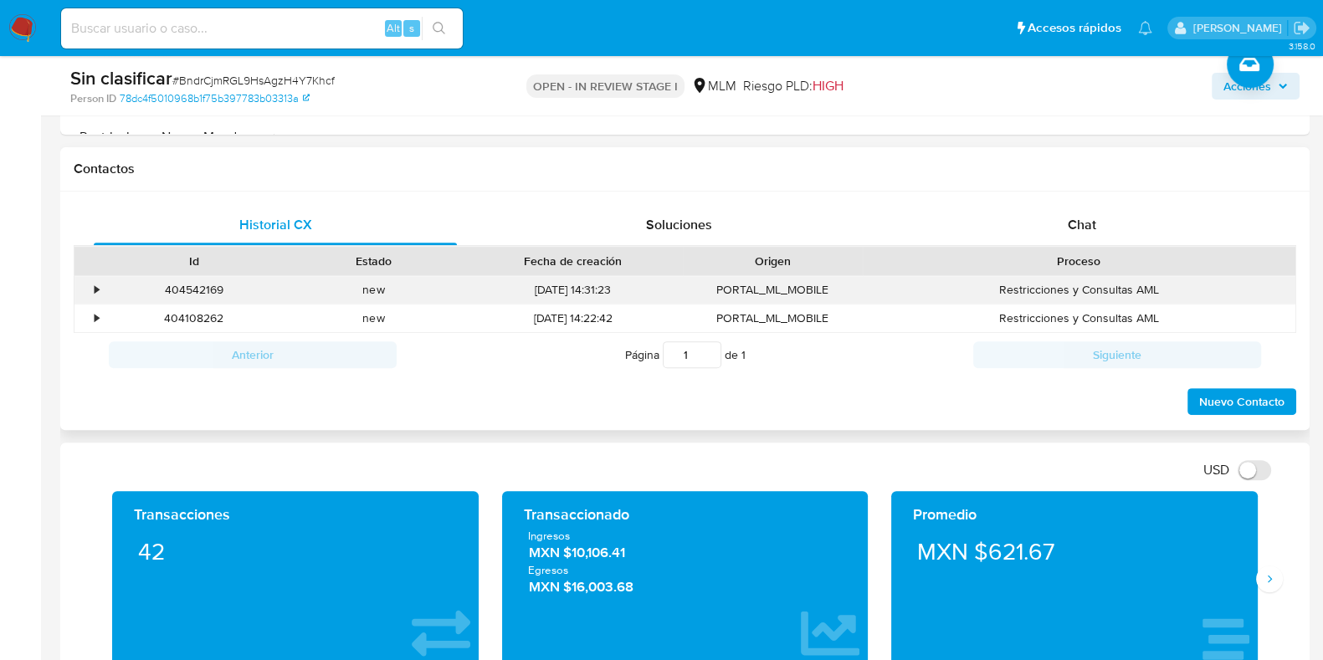
click at [92, 288] on div "•" at bounding box center [88, 290] width 29 height 28
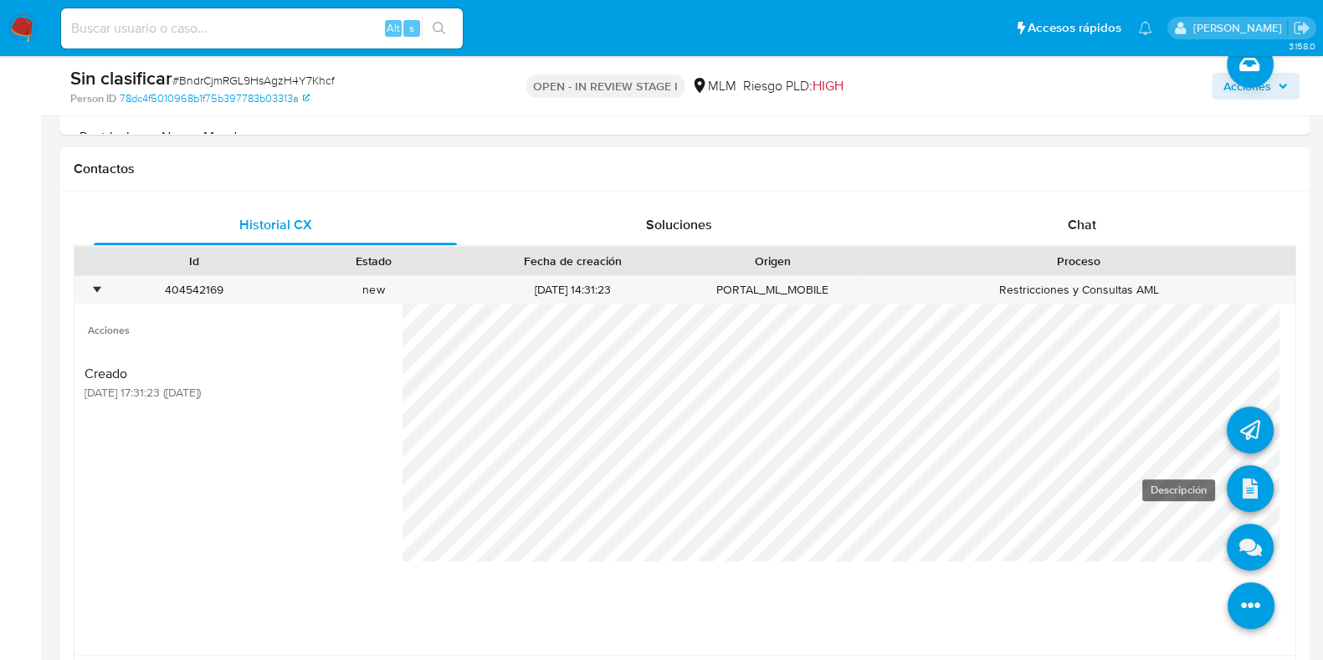
click at [1239, 472] on icon at bounding box center [1250, 488] width 47 height 47
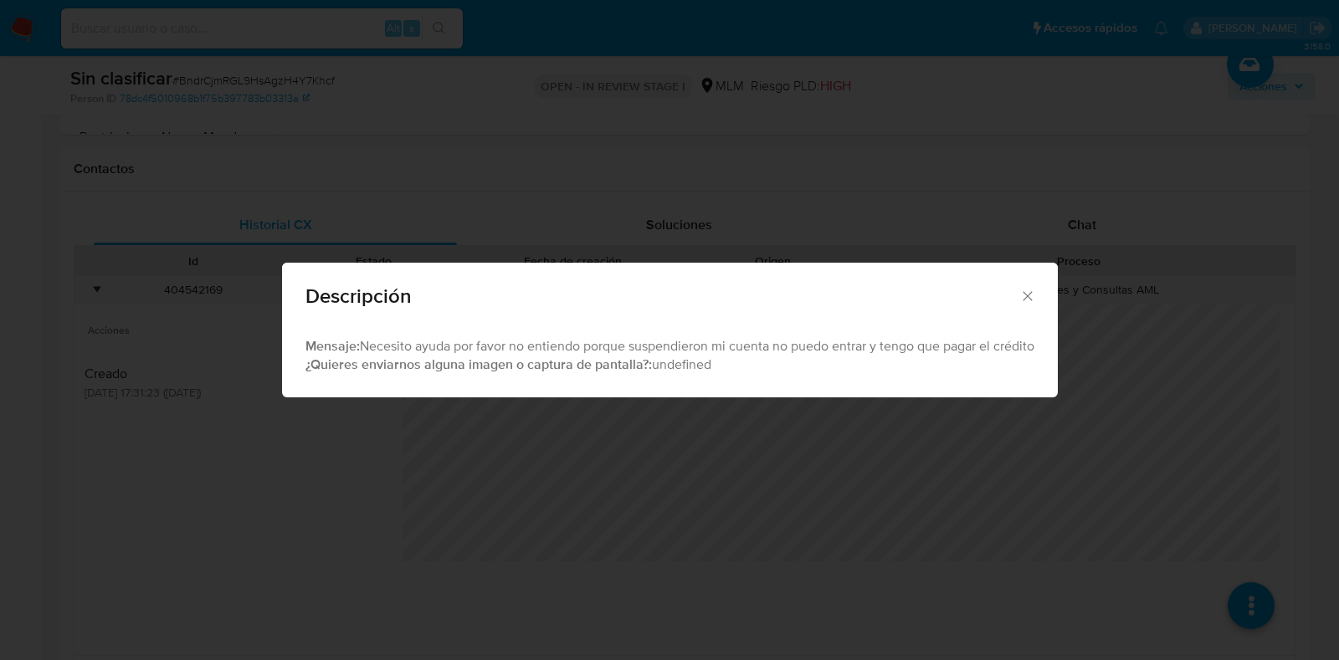
click at [1030, 295] on icon "Cerrar" at bounding box center [1027, 296] width 17 height 17
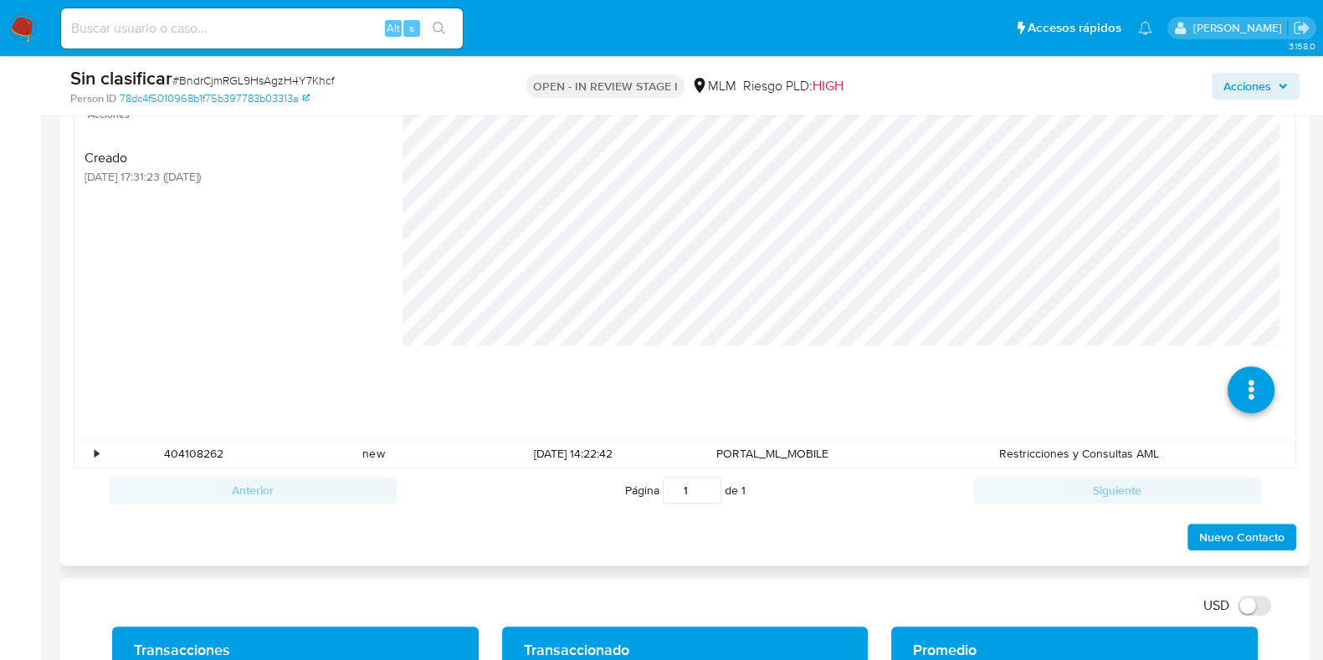
scroll to position [1255, 0]
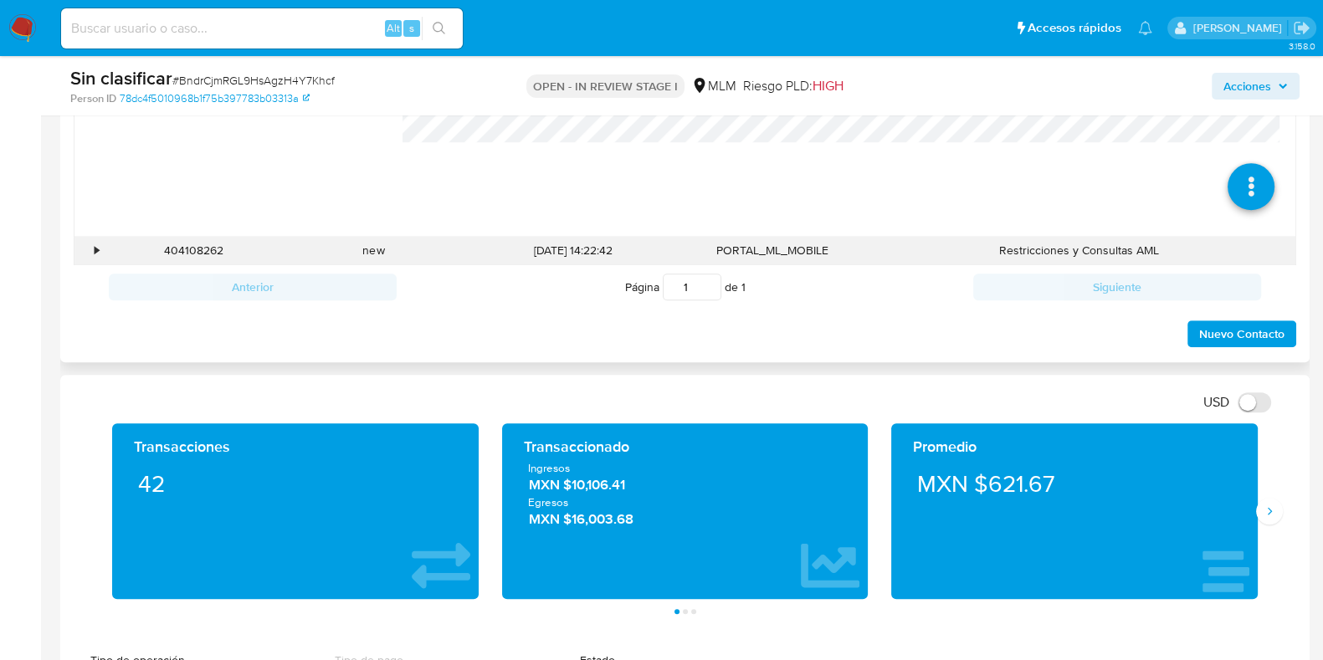
click at [105, 245] on div "404108262 Casos BndrCjmRGL9HsAgzH4Y7Khcf" at bounding box center [194, 251] width 180 height 28
click at [99, 245] on div "•" at bounding box center [88, 251] width 29 height 28
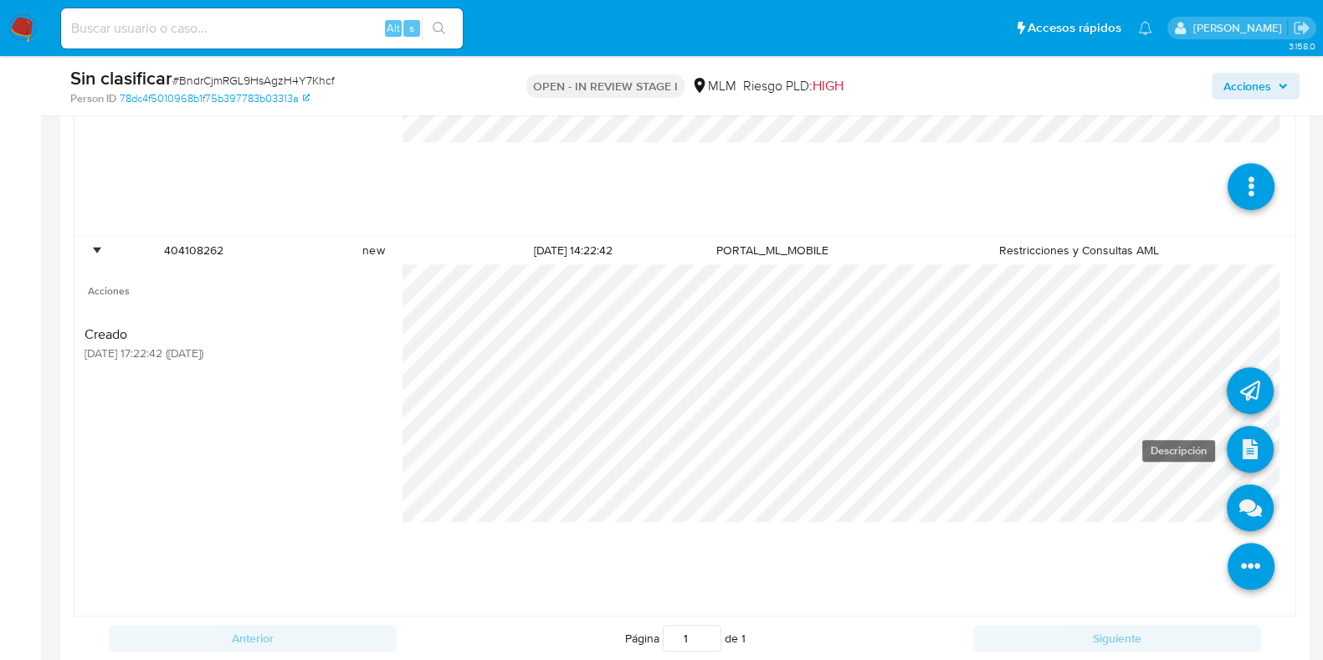
click at [1233, 452] on icon at bounding box center [1250, 449] width 47 height 47
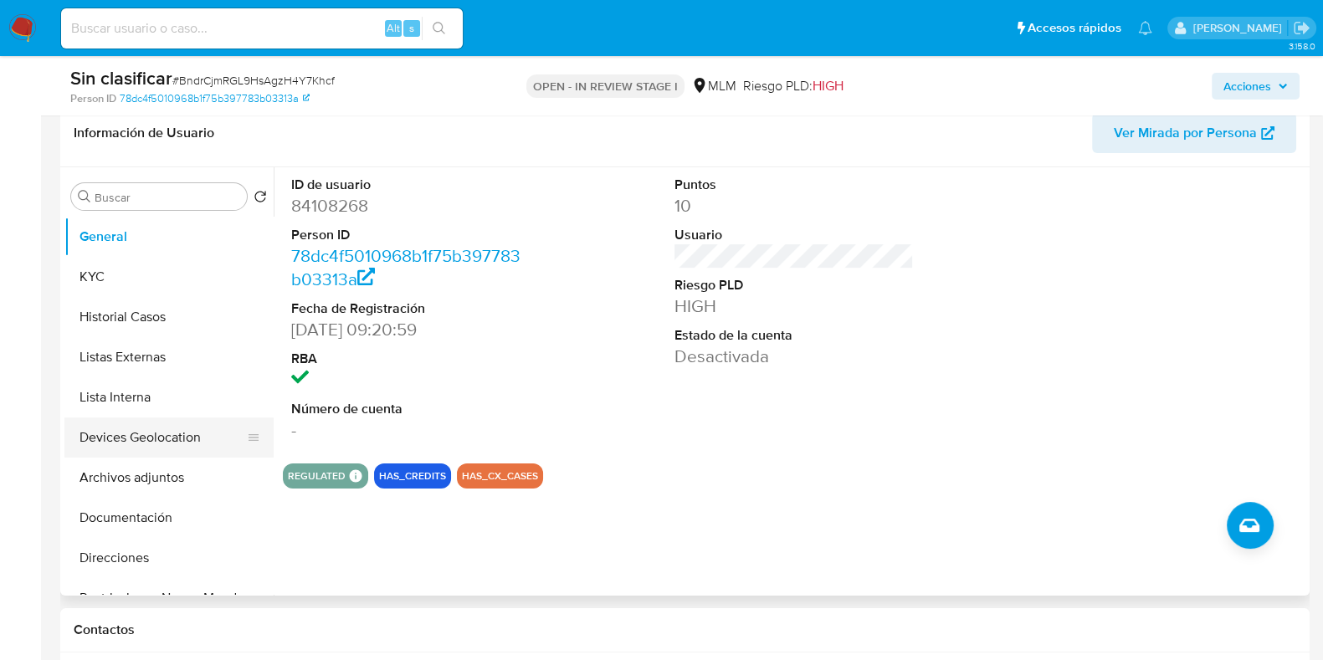
scroll to position [418, 0]
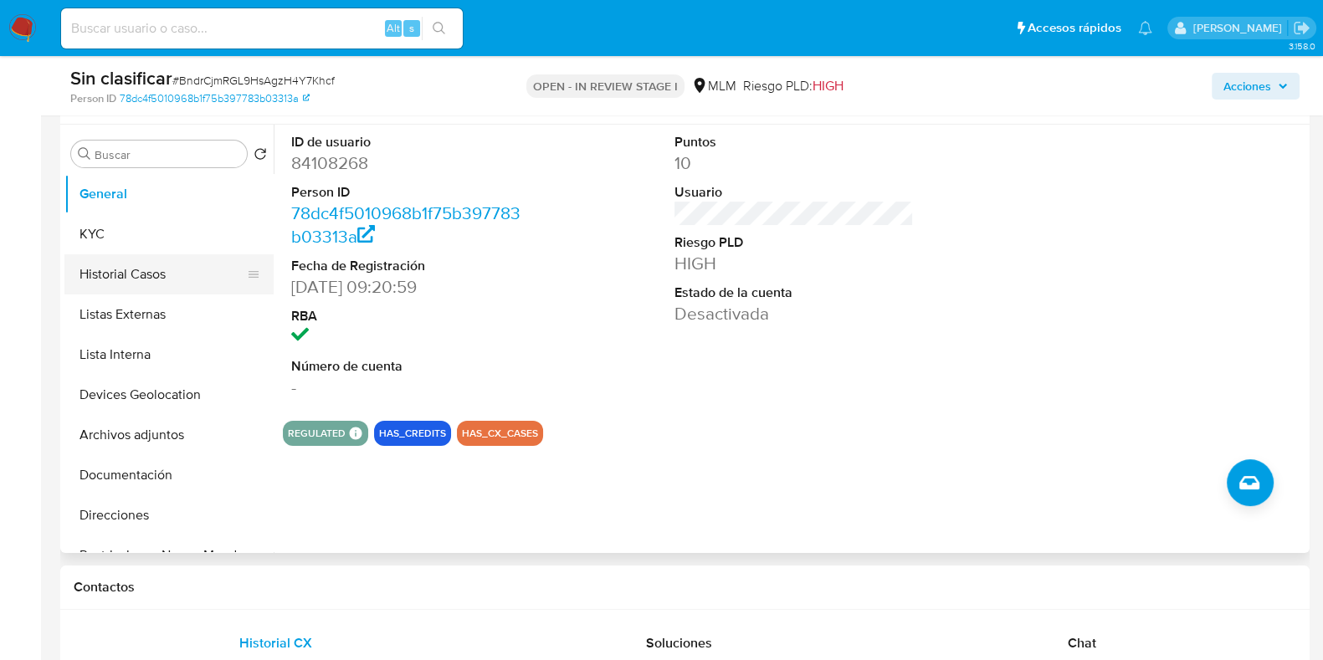
click at [121, 281] on button "Historial Casos" at bounding box center [162, 274] width 196 height 40
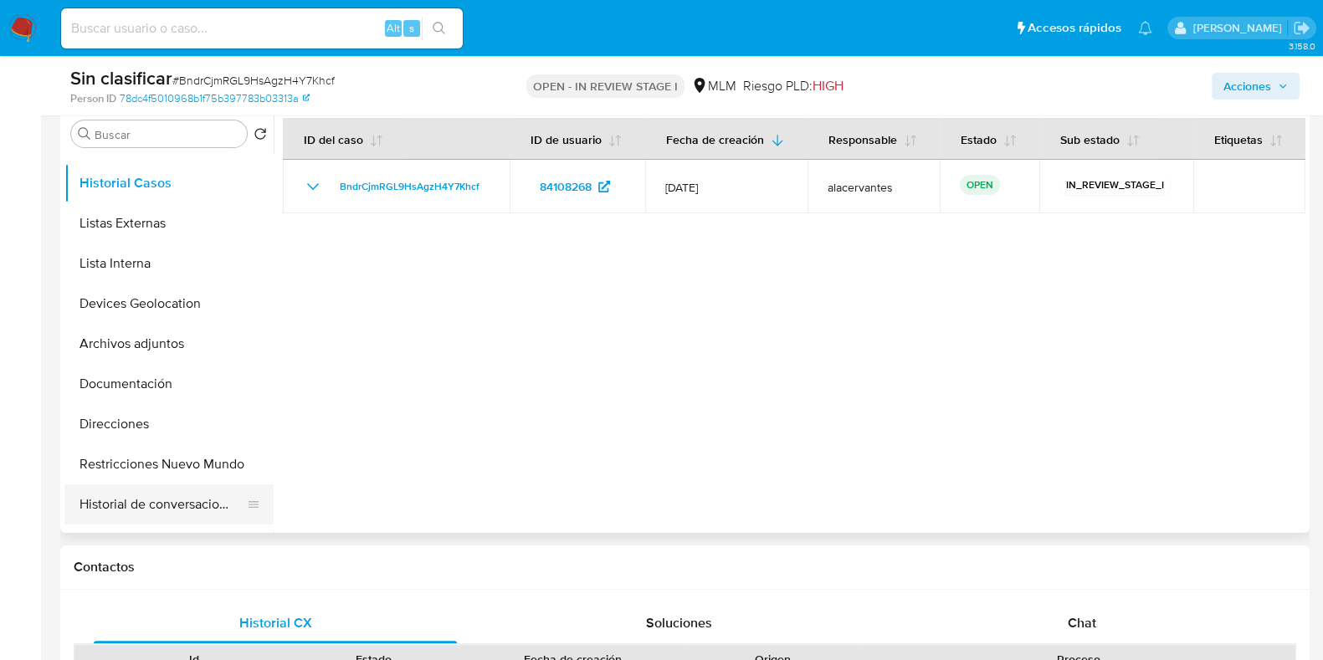
scroll to position [104, 0]
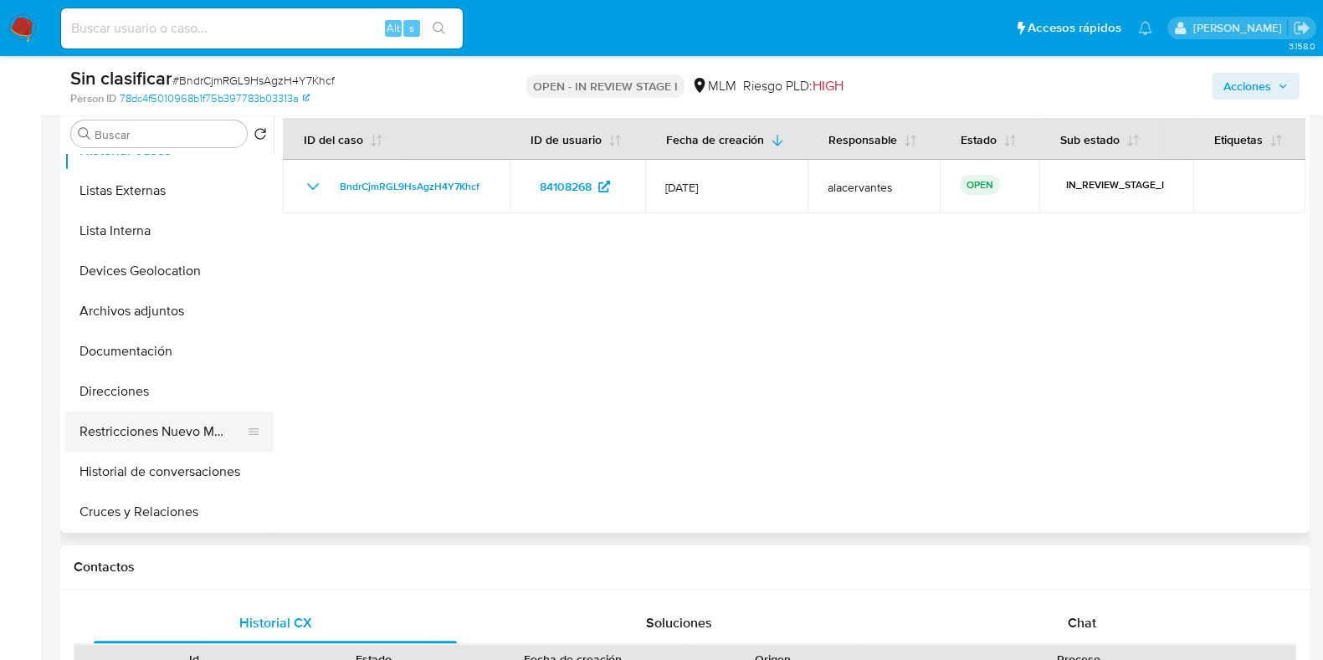
click at [146, 439] on button "Restricciones Nuevo Mundo" at bounding box center [162, 432] width 196 height 40
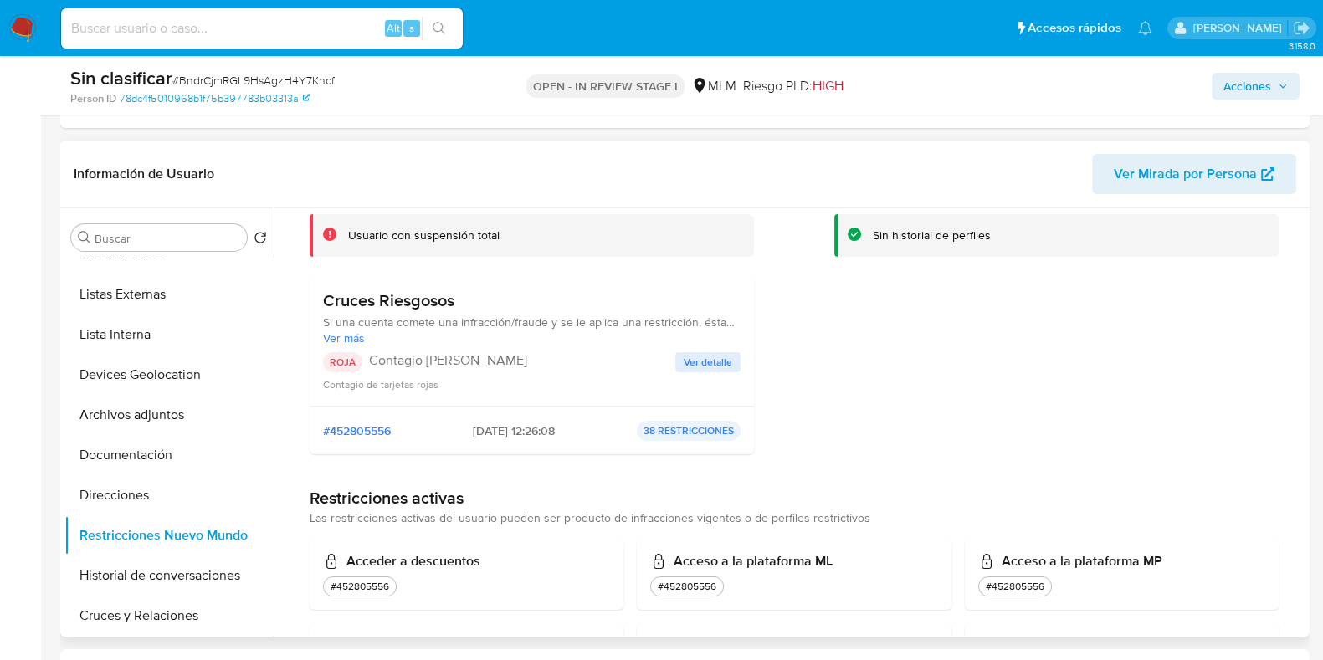
click at [731, 356] on button "Ver detalle" at bounding box center [707, 362] width 65 height 20
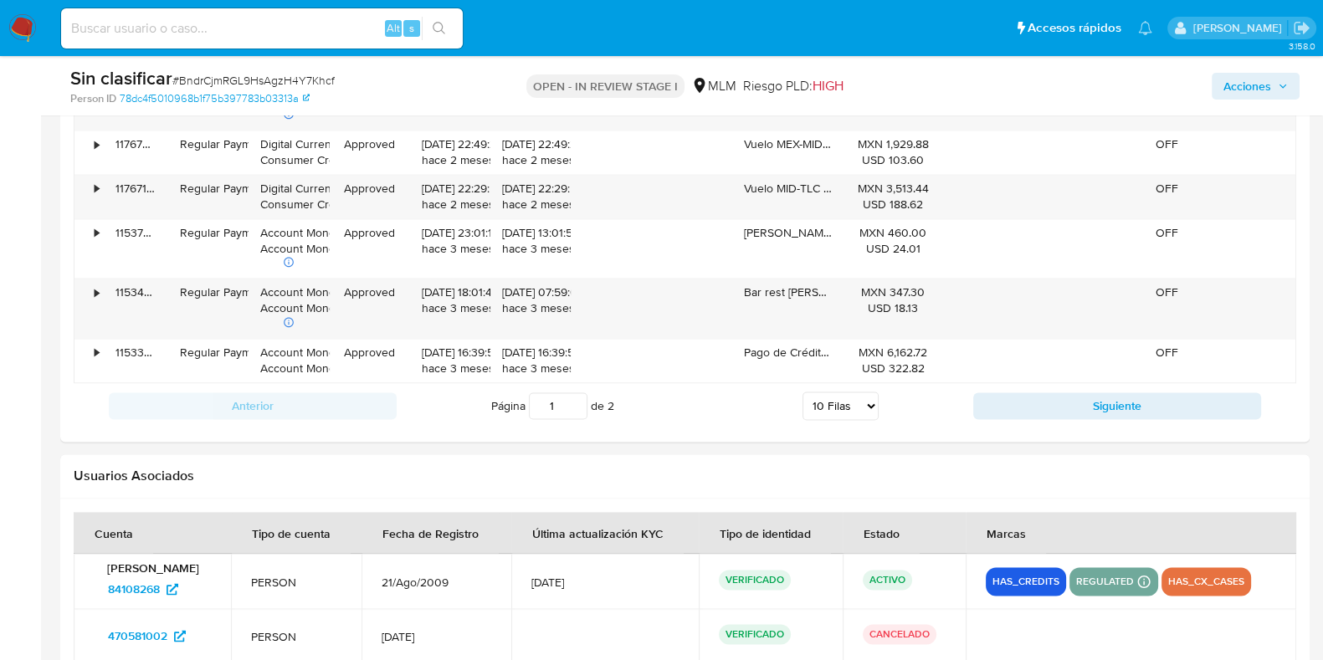
scroll to position [3033, 0]
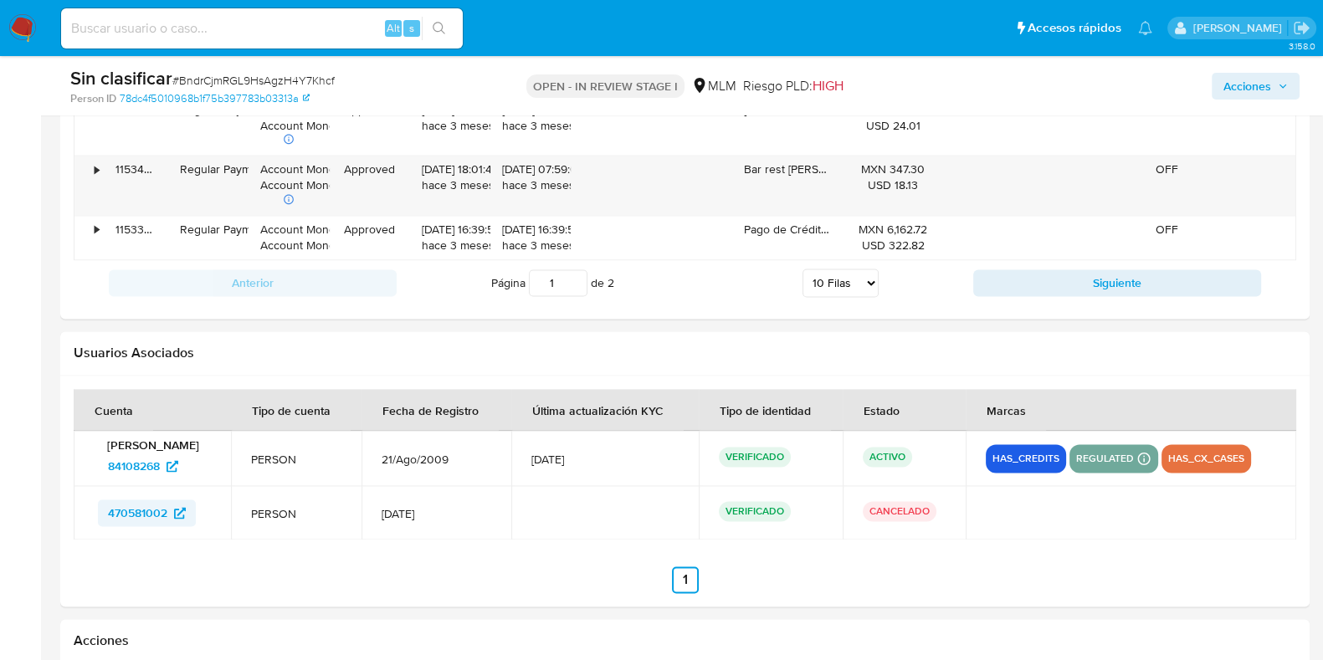
click at [151, 511] on span "470581002" at bounding box center [137, 513] width 59 height 27
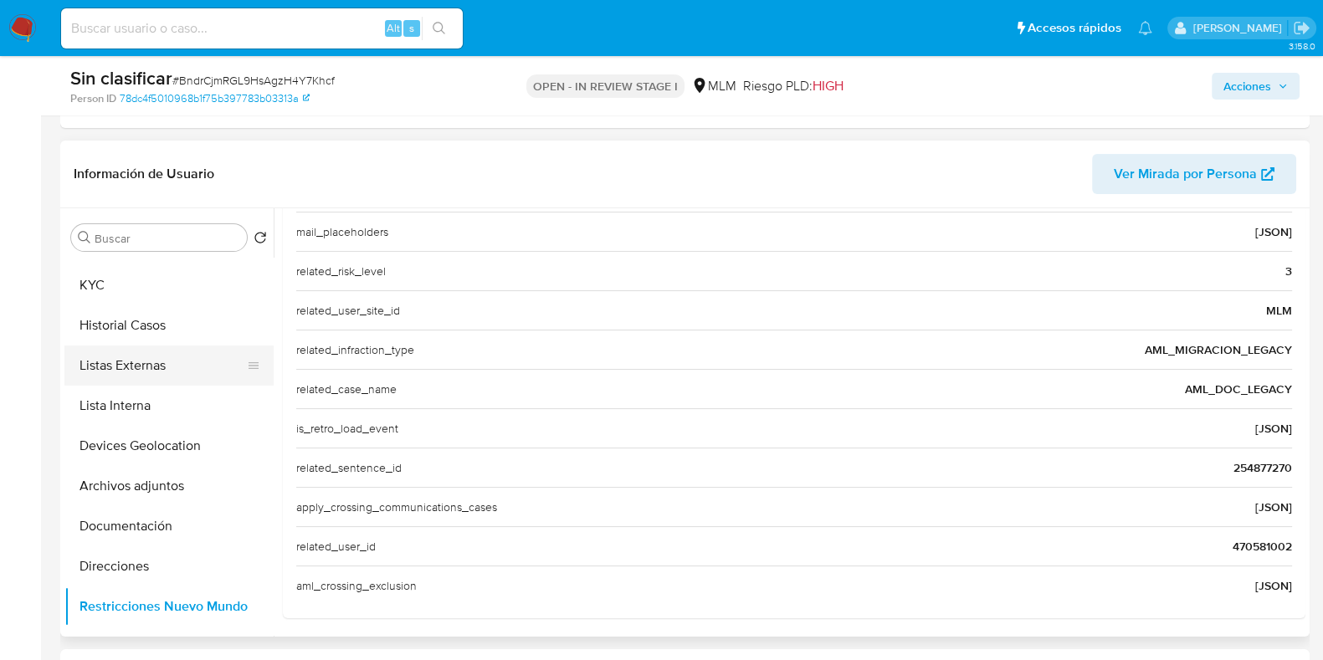
scroll to position [0, 0]
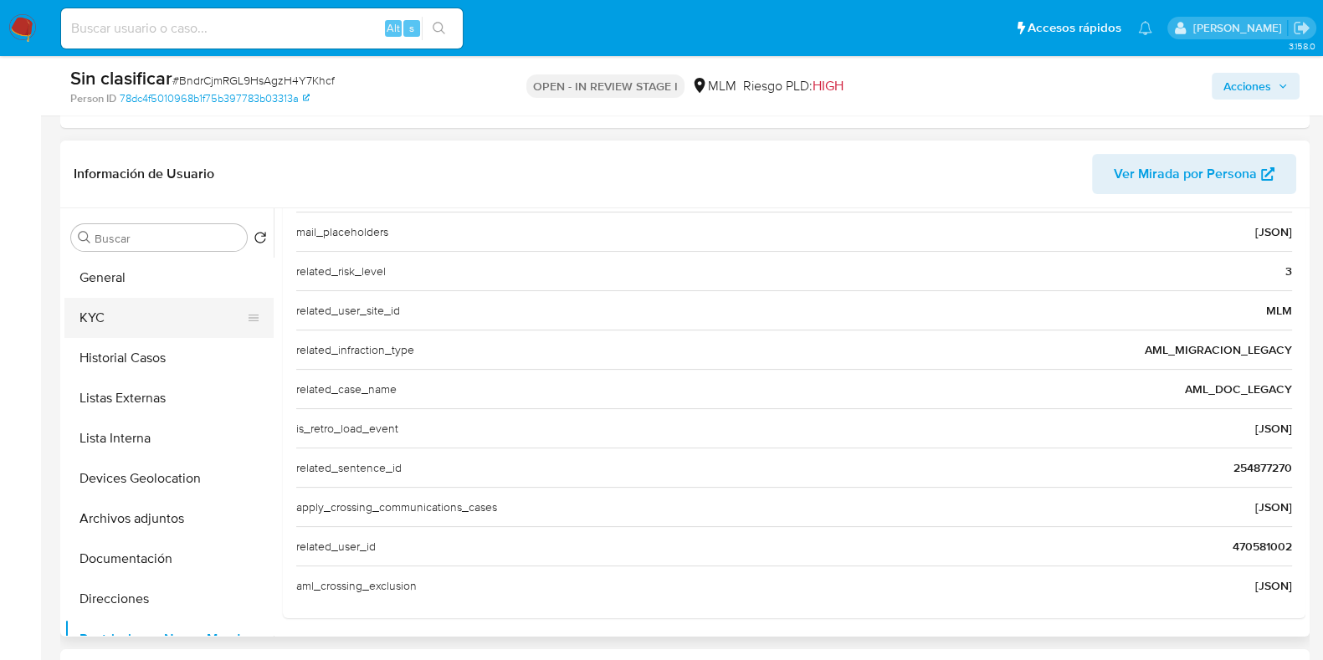
click at [127, 323] on button "KYC" at bounding box center [162, 318] width 196 height 40
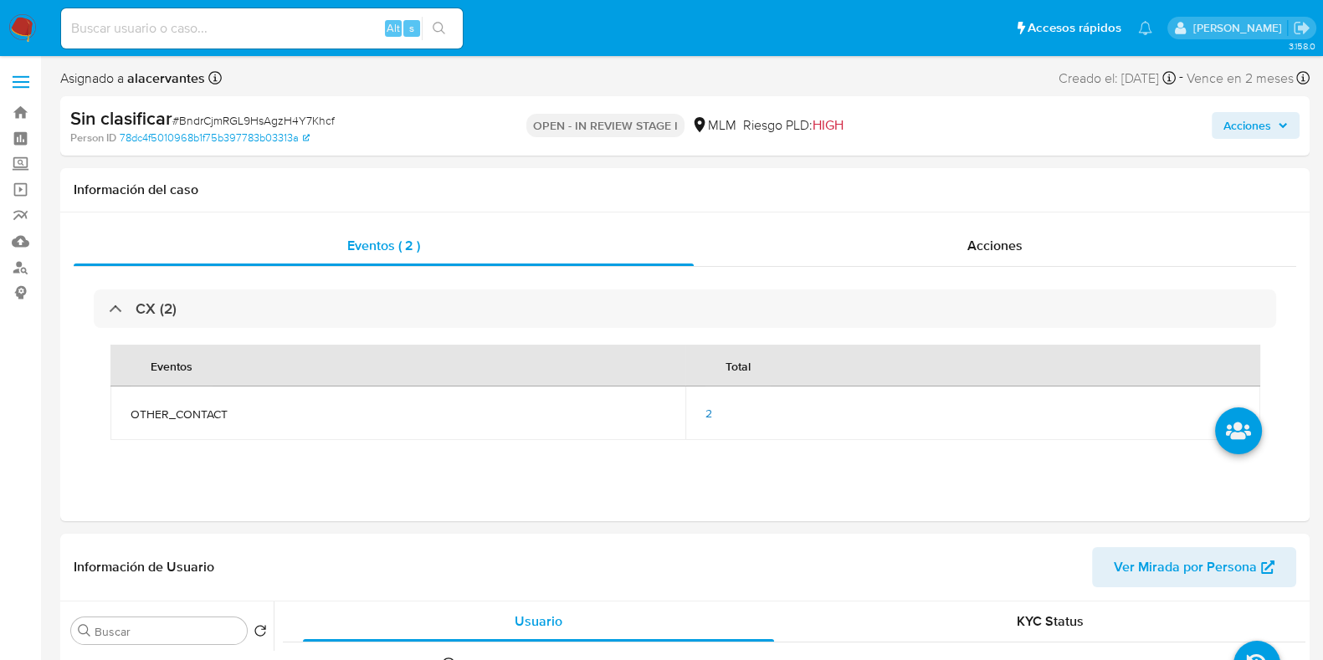
click at [1260, 121] on span "Acciones" at bounding box center [1248, 125] width 48 height 27
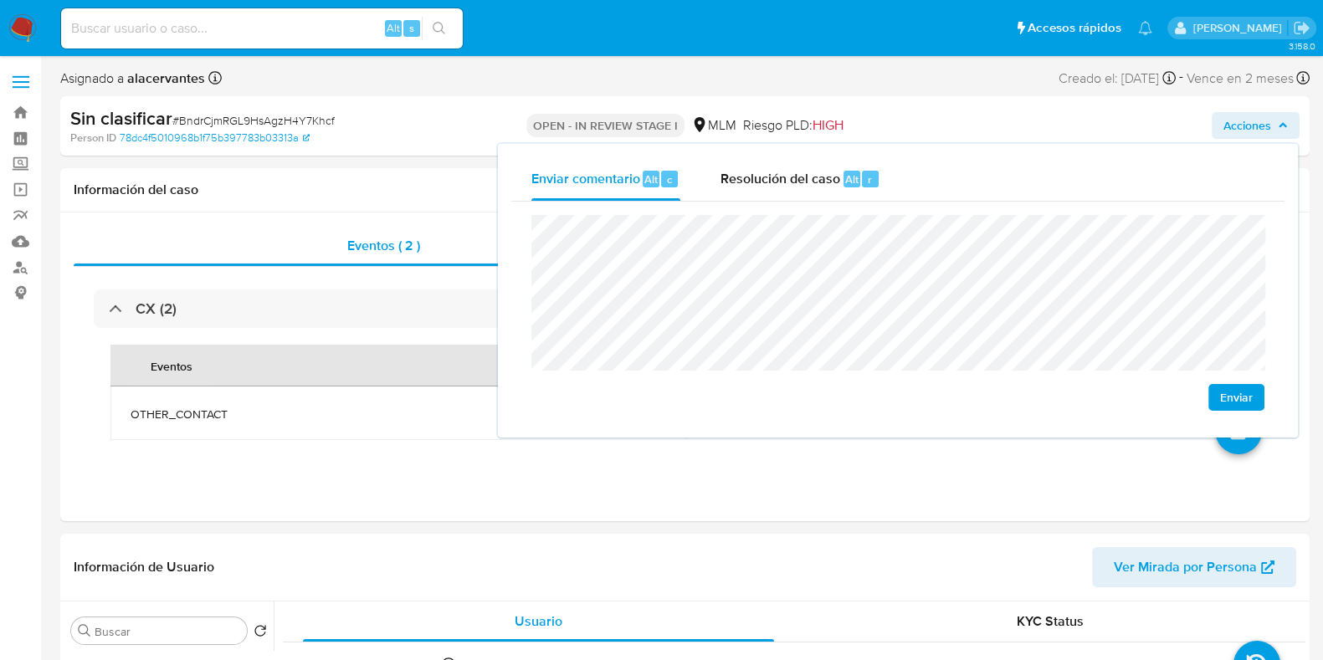
click at [526, 247] on div "Enviar" at bounding box center [897, 313] width 773 height 223
click at [783, 182] on span "Resolución del caso" at bounding box center [781, 178] width 120 height 19
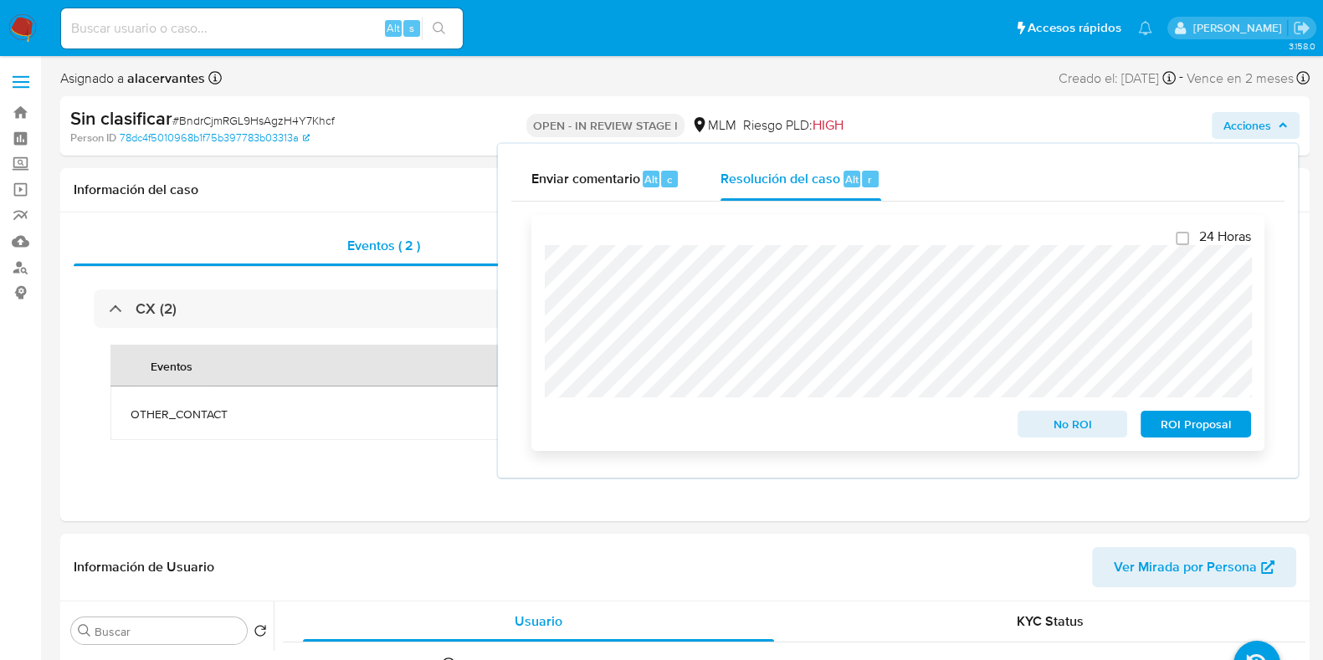
click at [1068, 433] on span "No ROI" at bounding box center [1072, 424] width 87 height 23
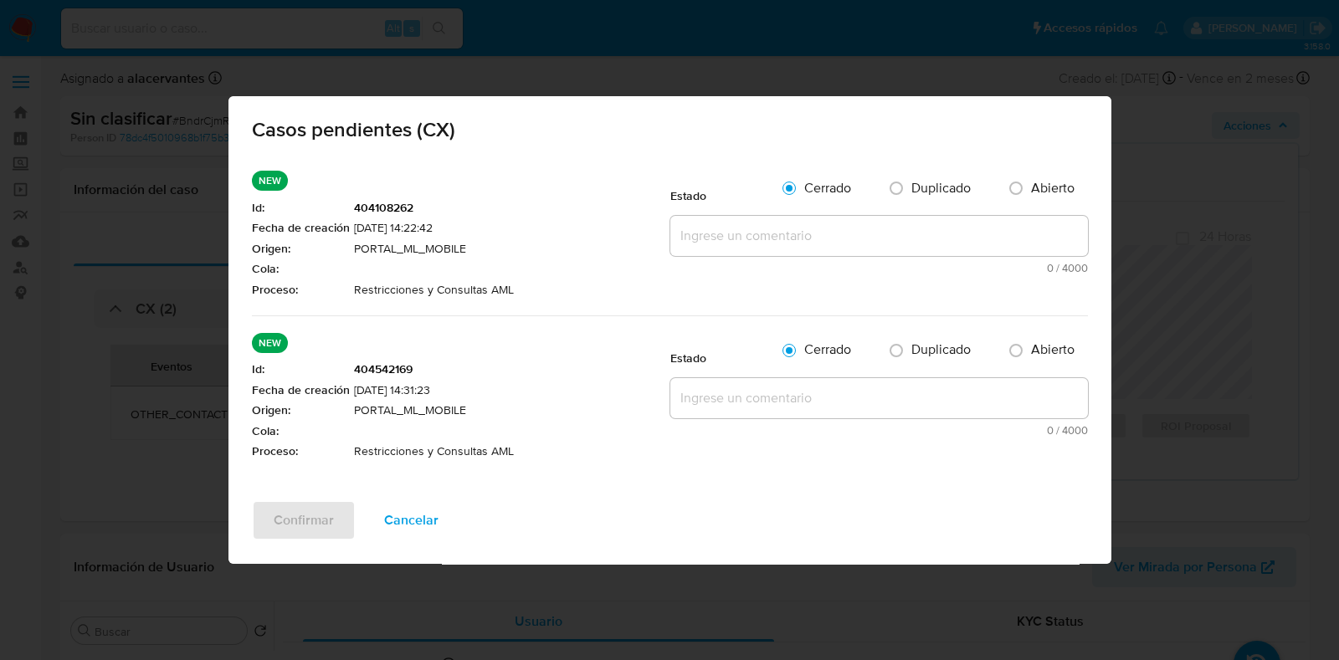
click at [838, 232] on textarea at bounding box center [879, 236] width 418 height 40
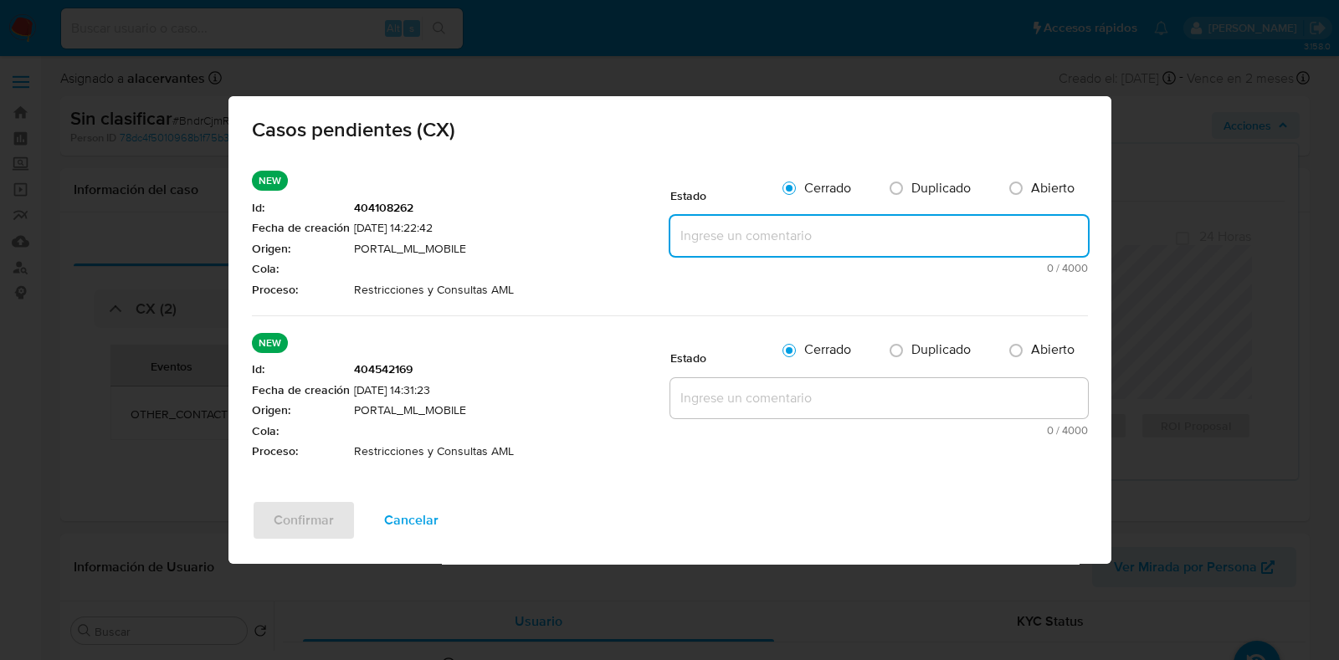
paste textarea "Se valida caso CX. Cliente cuenta con reporte por operativa inusual. No se elim…"
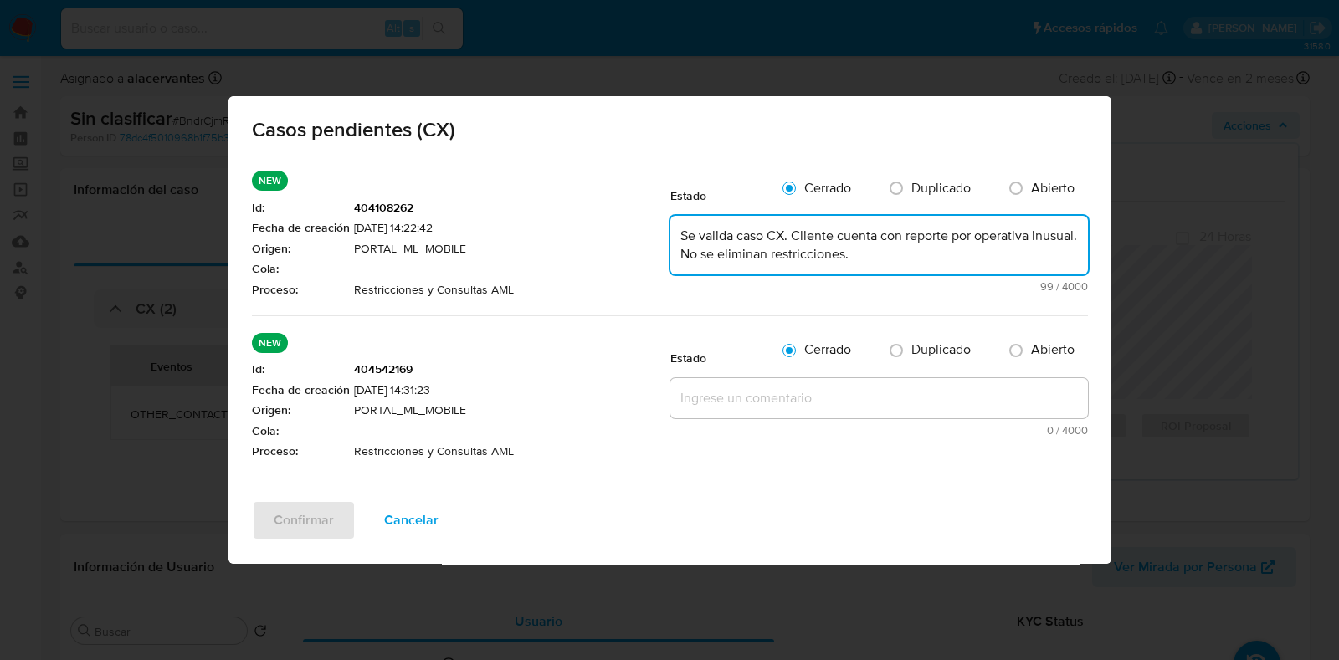
type textarea "Se valida caso CX. Cliente cuenta con reporte por operativa inusual. No se elim…"
click at [813, 387] on textarea at bounding box center [879, 398] width 418 height 40
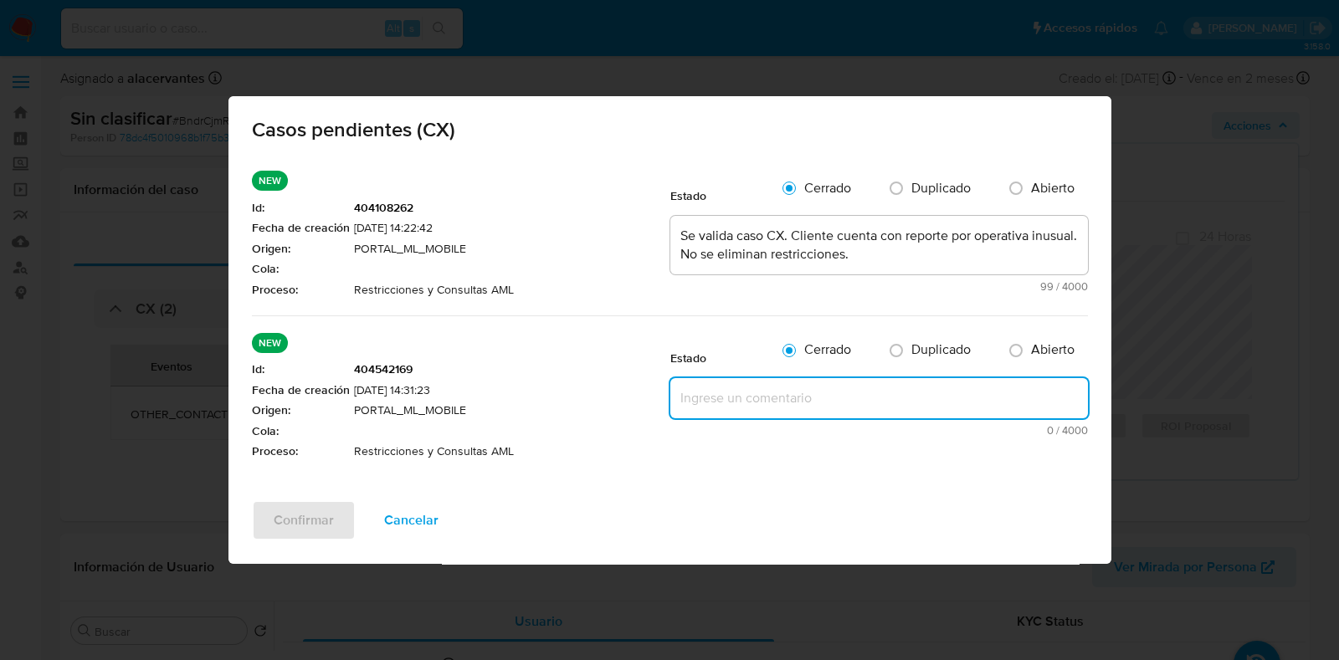
paste textarea "Se valida caso CX. Cliente cuenta con reporte por operativa inusual. No se elim…"
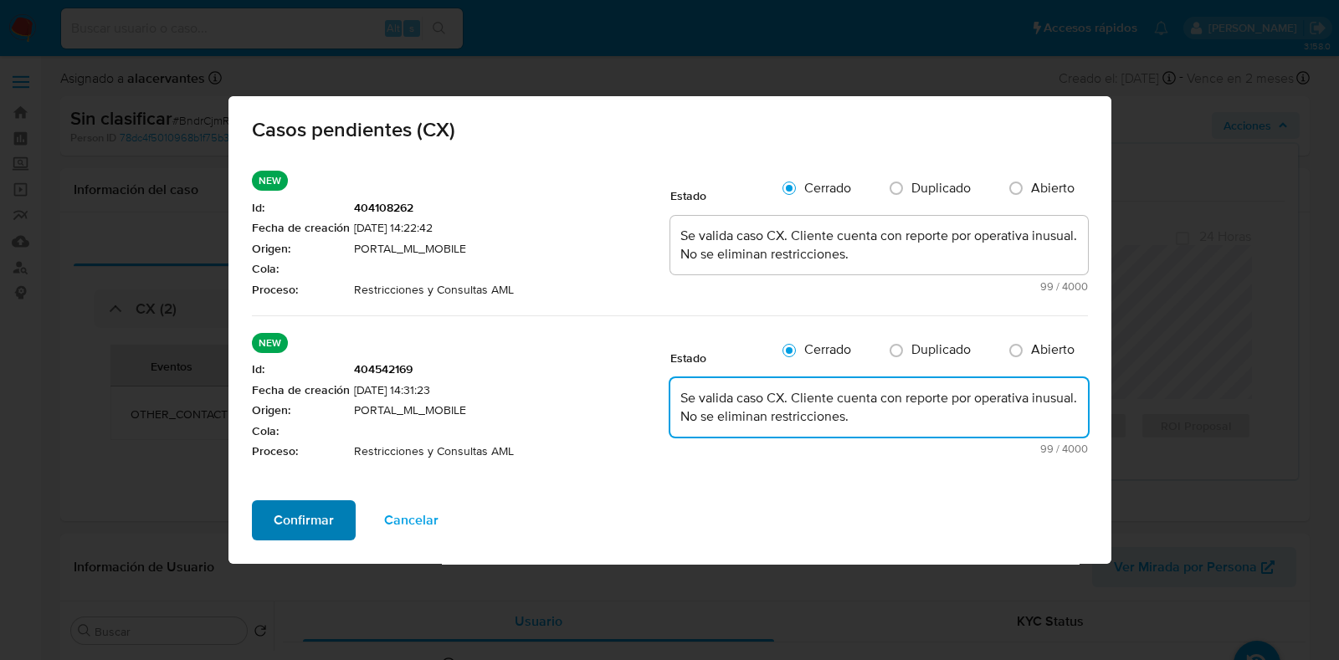
type textarea "Se valida caso CX. Cliente cuenta con reporte por operativa inusual. No se elim…"
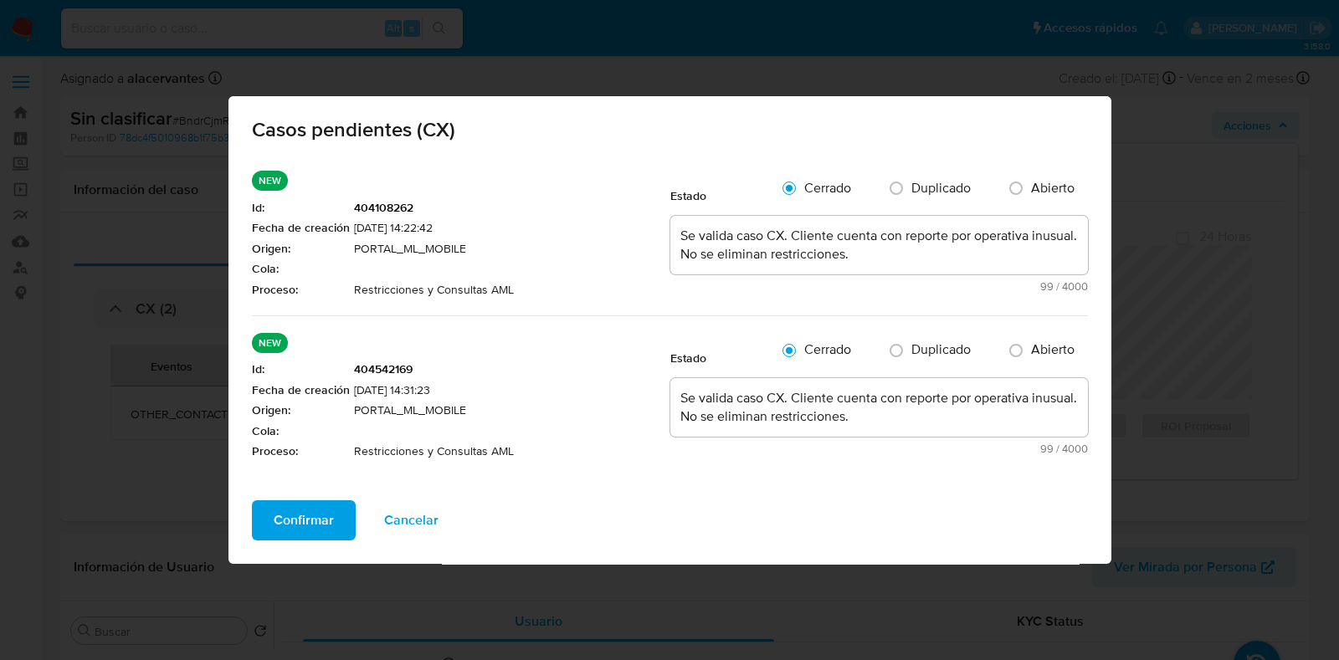
click at [310, 529] on span "Confirmar" at bounding box center [304, 520] width 60 height 37
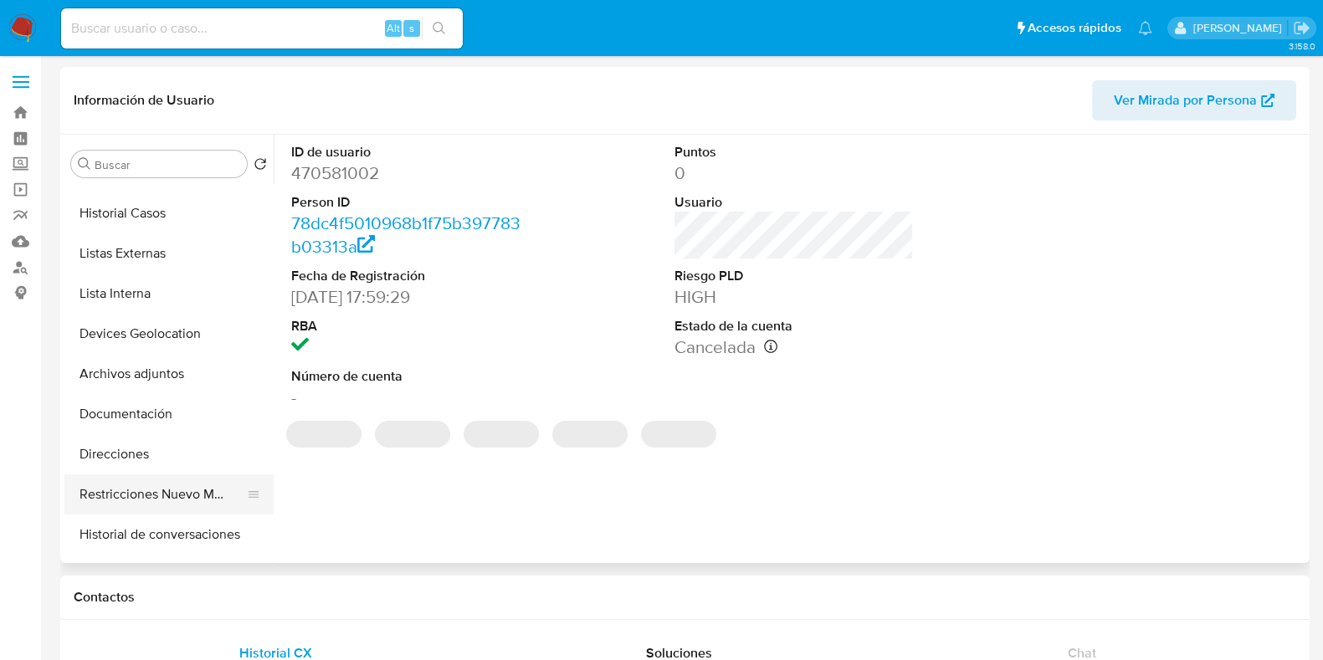
scroll to position [104, 0]
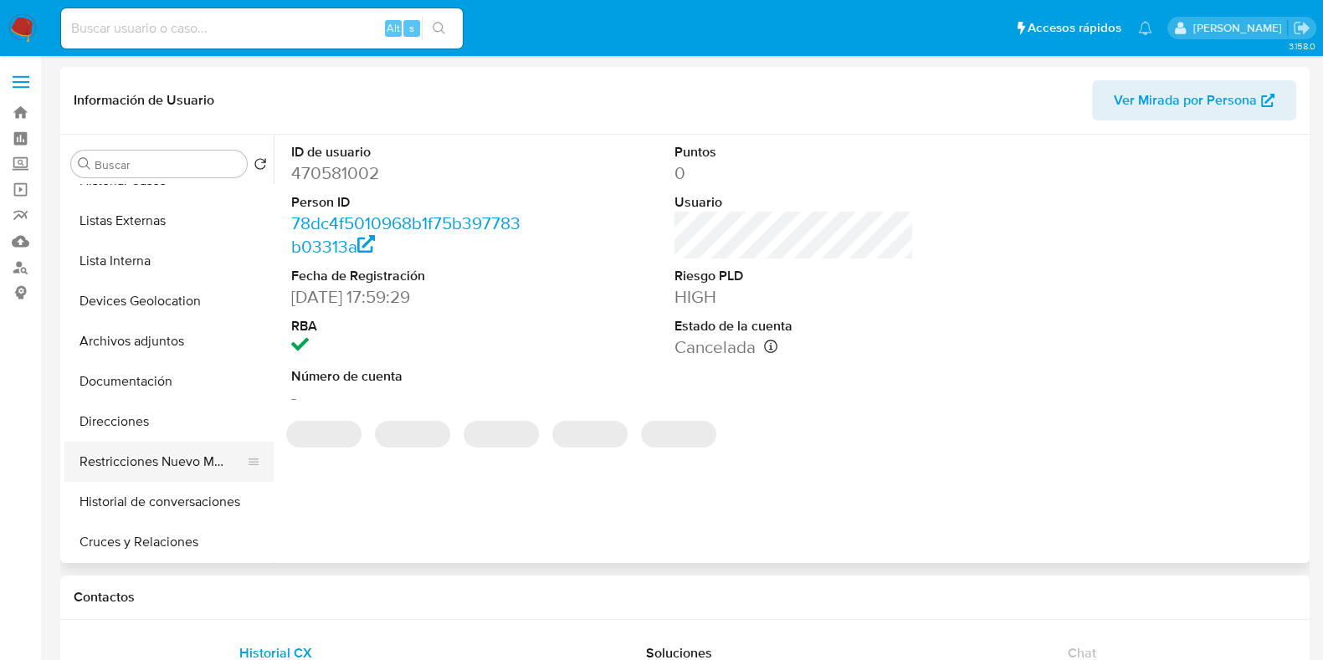
select select "10"
click at [182, 466] on button "Restricciones Nuevo Mundo" at bounding box center [162, 462] width 196 height 40
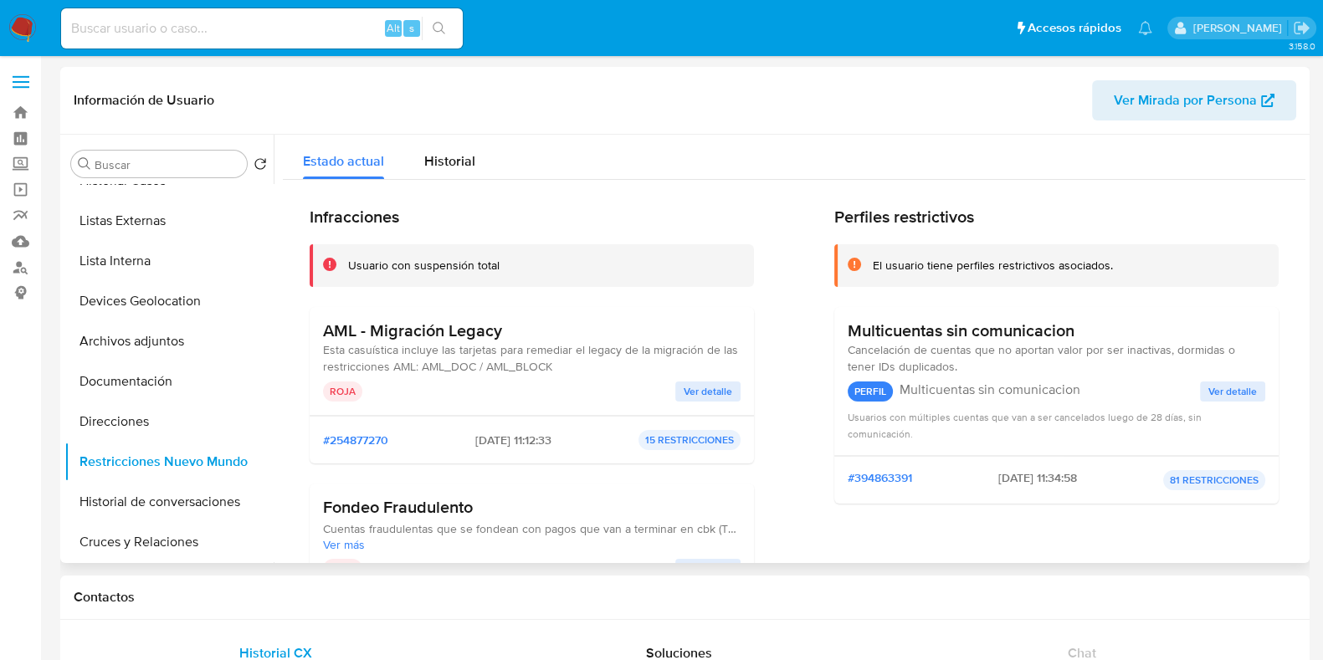
click at [729, 387] on button "Ver detalle" at bounding box center [707, 392] width 65 height 20
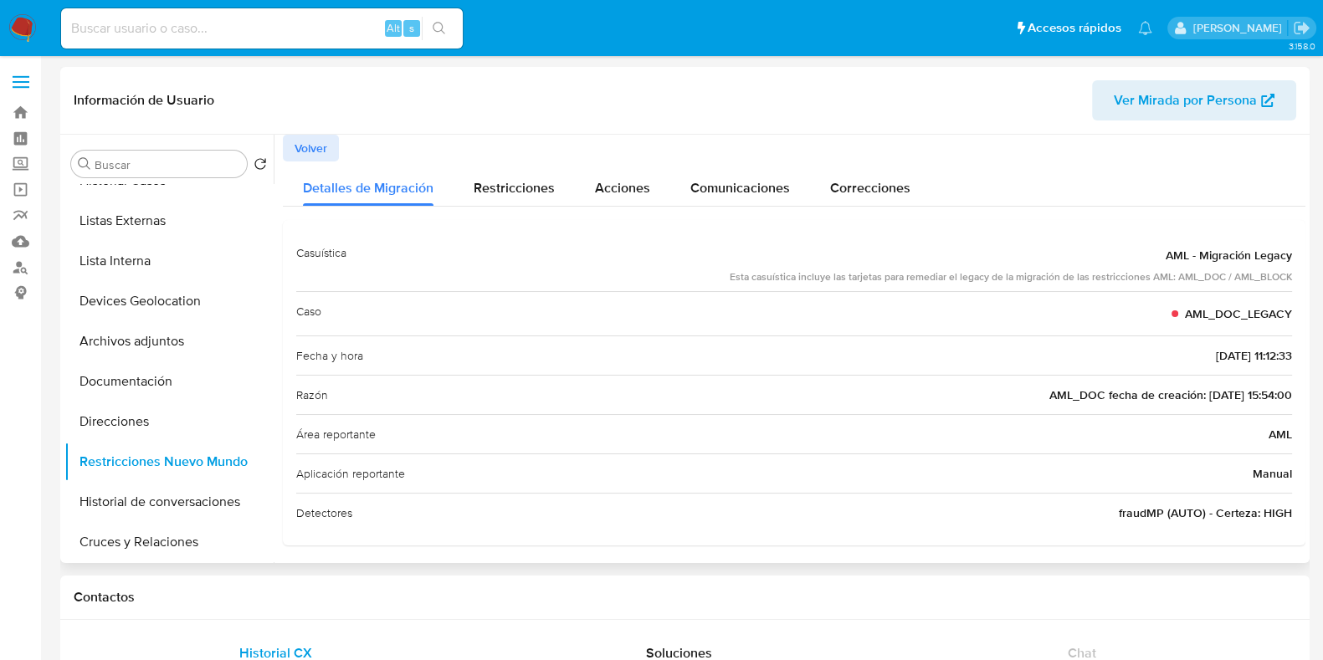
scroll to position [0, 0]
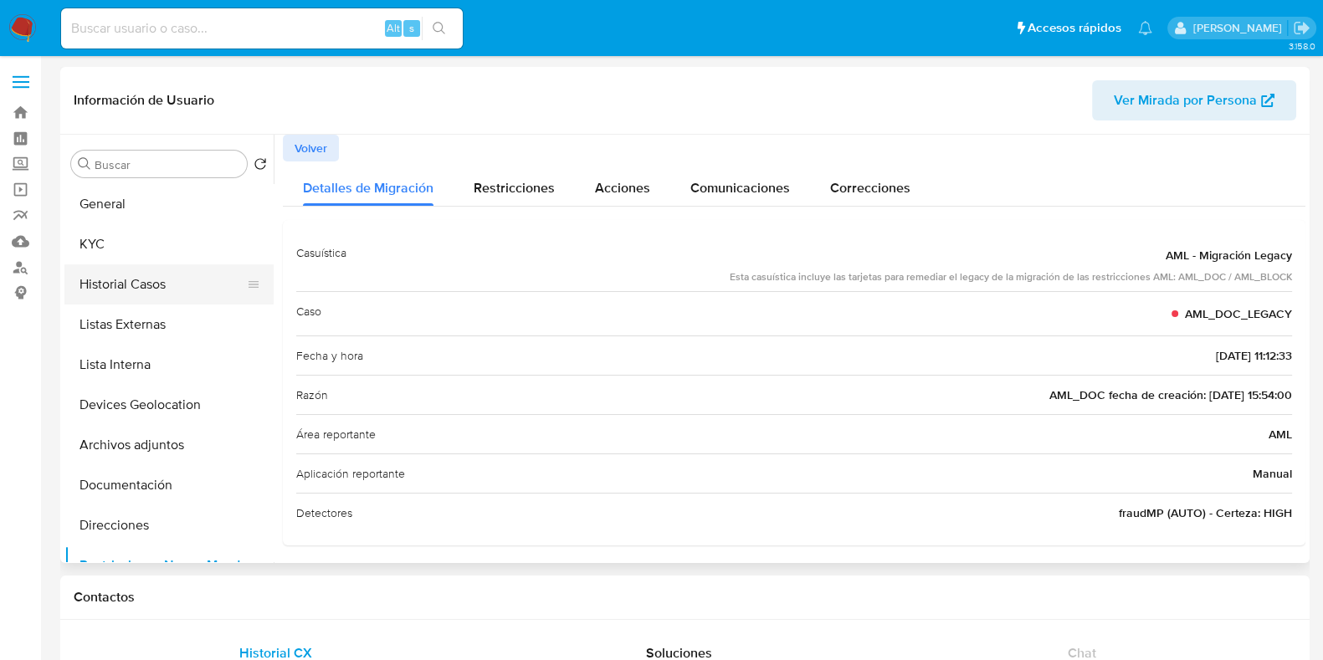
click at [162, 278] on button "Historial Casos" at bounding box center [162, 284] width 196 height 40
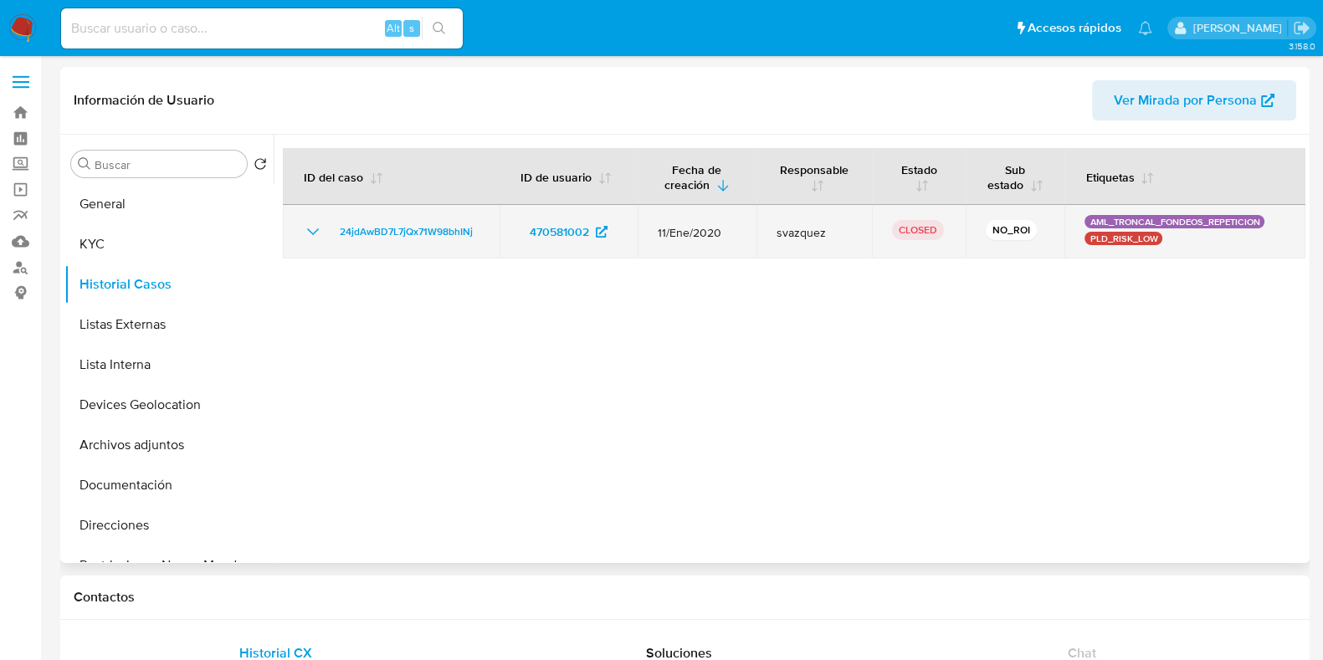
click at [309, 232] on icon "Mostrar/Ocultar" at bounding box center [313, 232] width 20 height 20
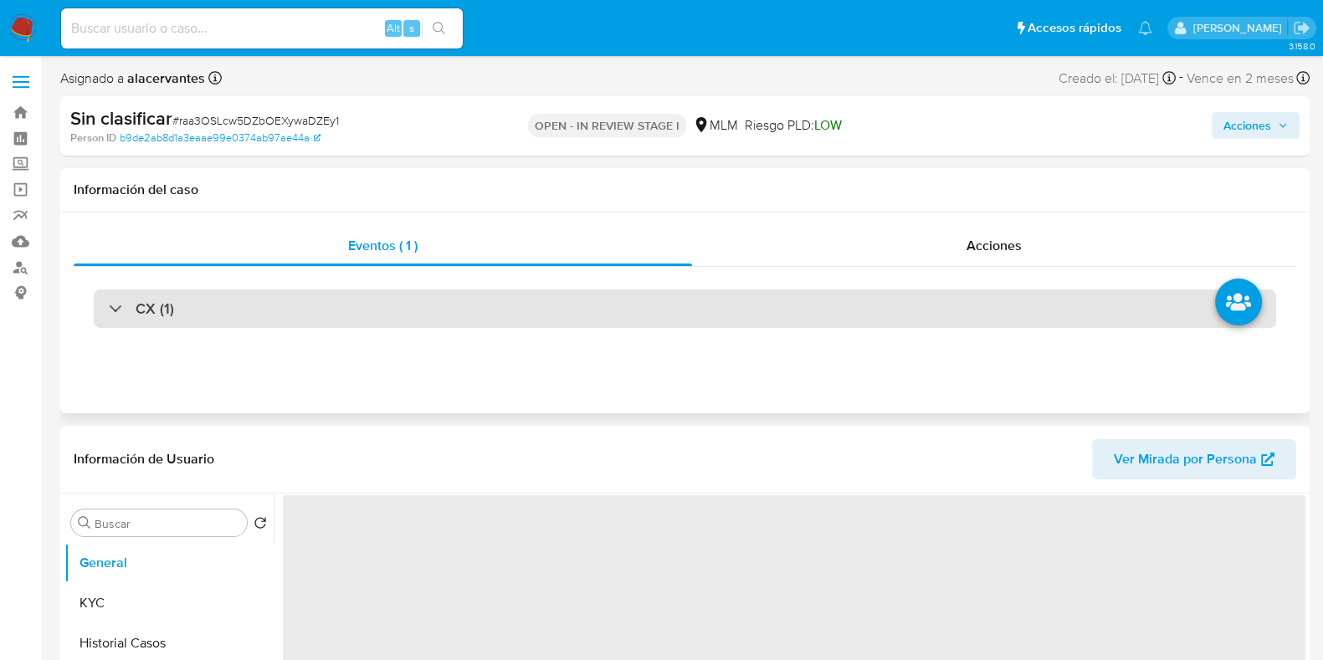
click at [338, 310] on div "CX (1)" at bounding box center [685, 309] width 1183 height 38
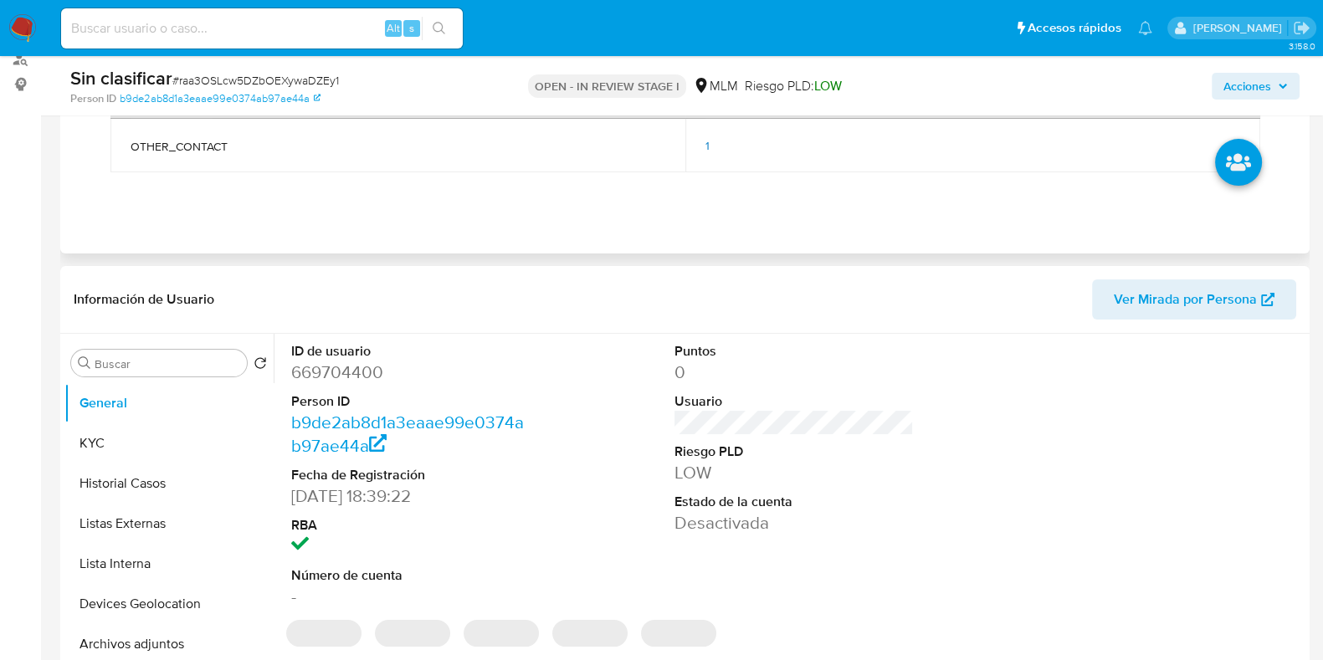
select select "10"
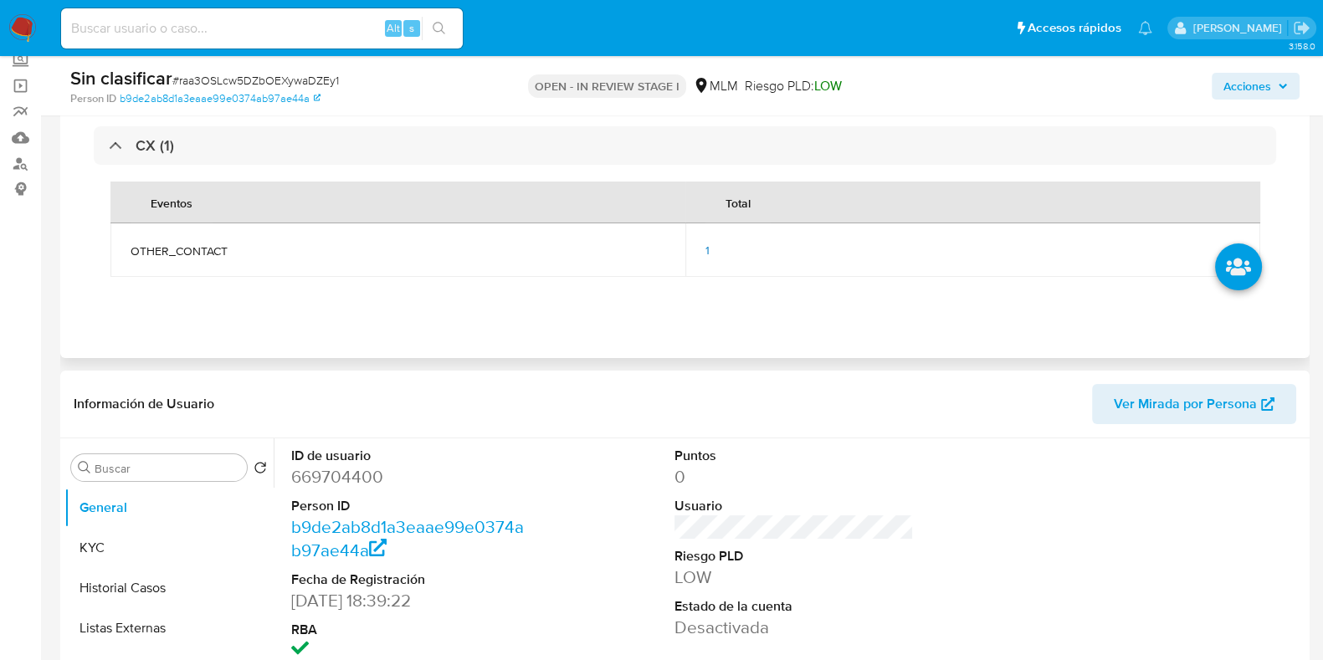
click at [716, 246] on div "1" at bounding box center [973, 250] width 535 height 15
click at [706, 244] on span "1" at bounding box center [708, 250] width 4 height 17
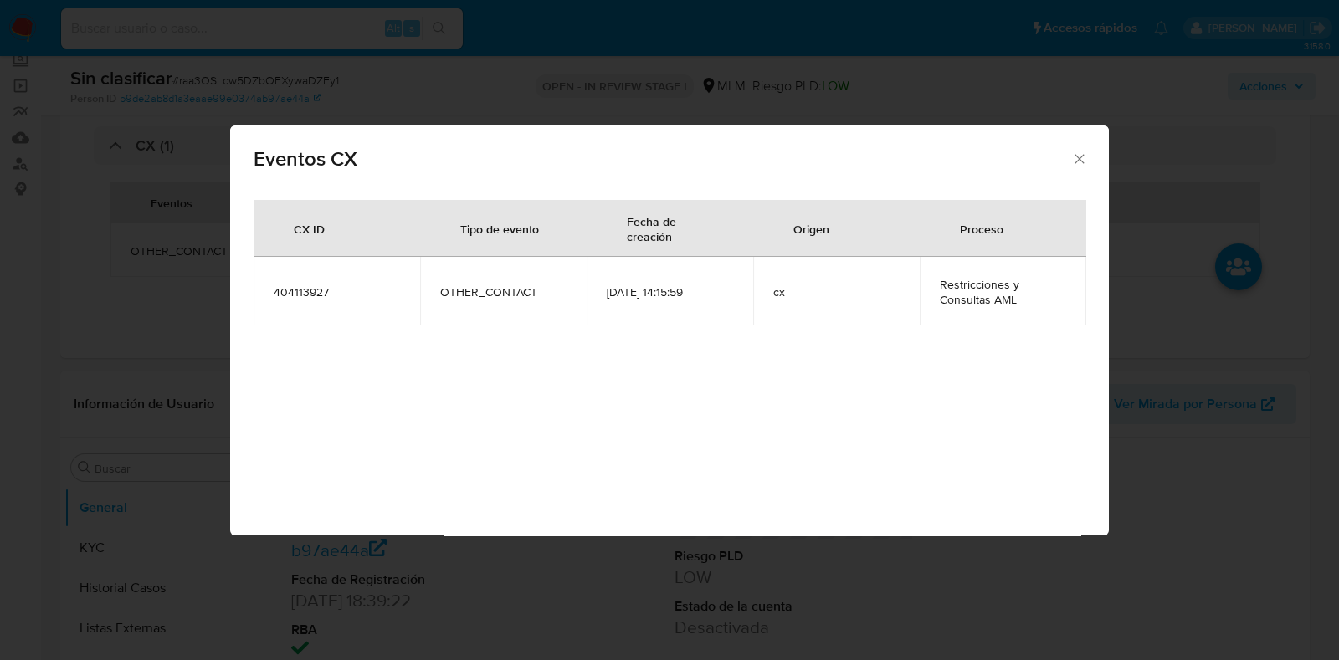
click at [1075, 164] on icon "Cerrar" at bounding box center [1079, 159] width 17 height 17
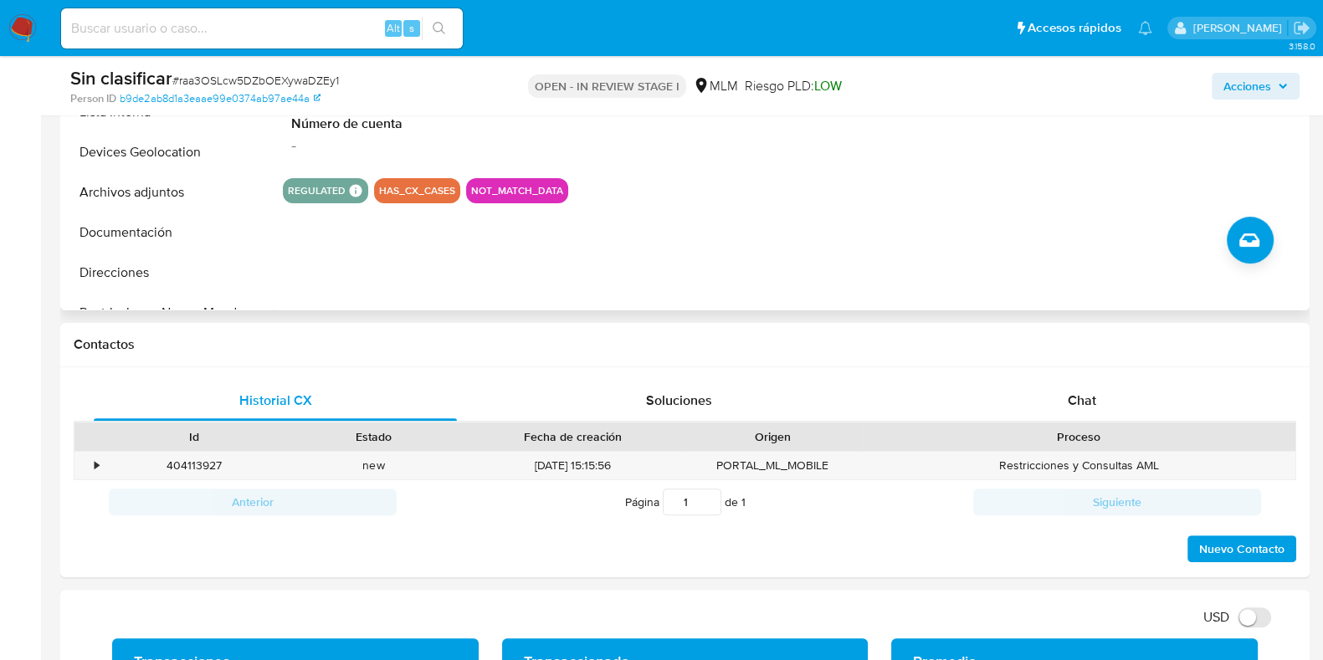
scroll to position [628, 0]
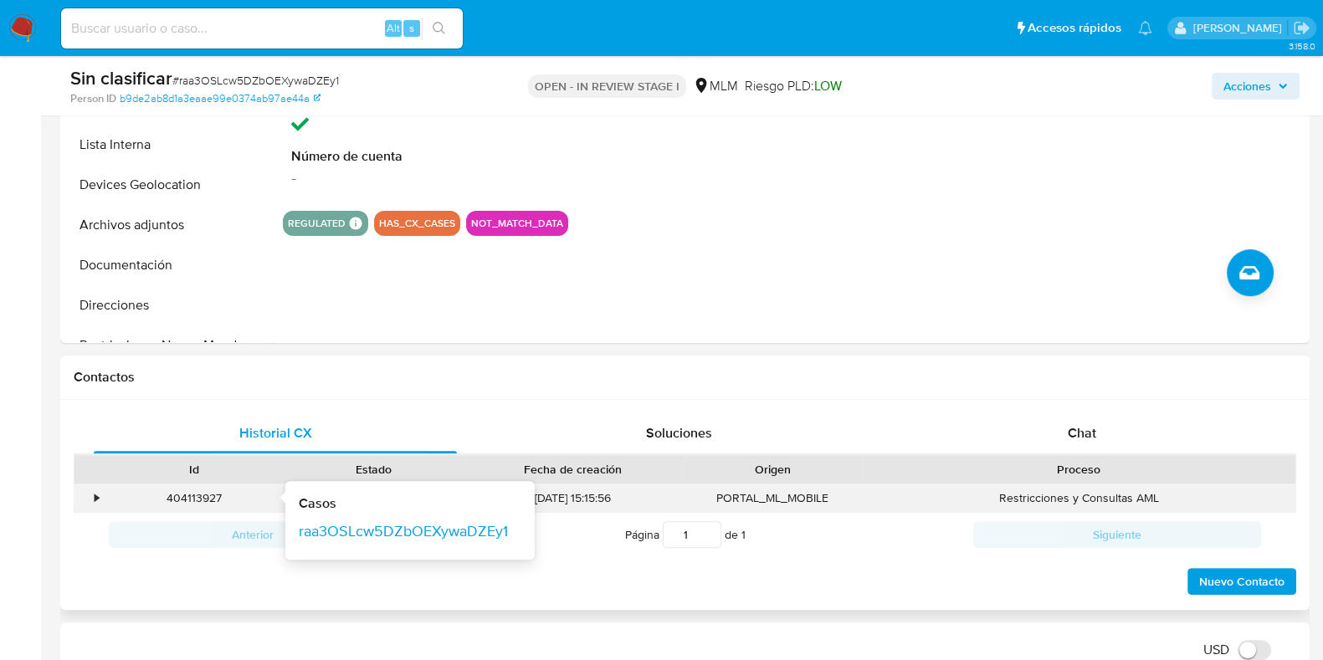
click at [194, 495] on div "404113927" at bounding box center [193, 498] width 157 height 16
click at [95, 495] on div "•" at bounding box center [97, 498] width 4 height 16
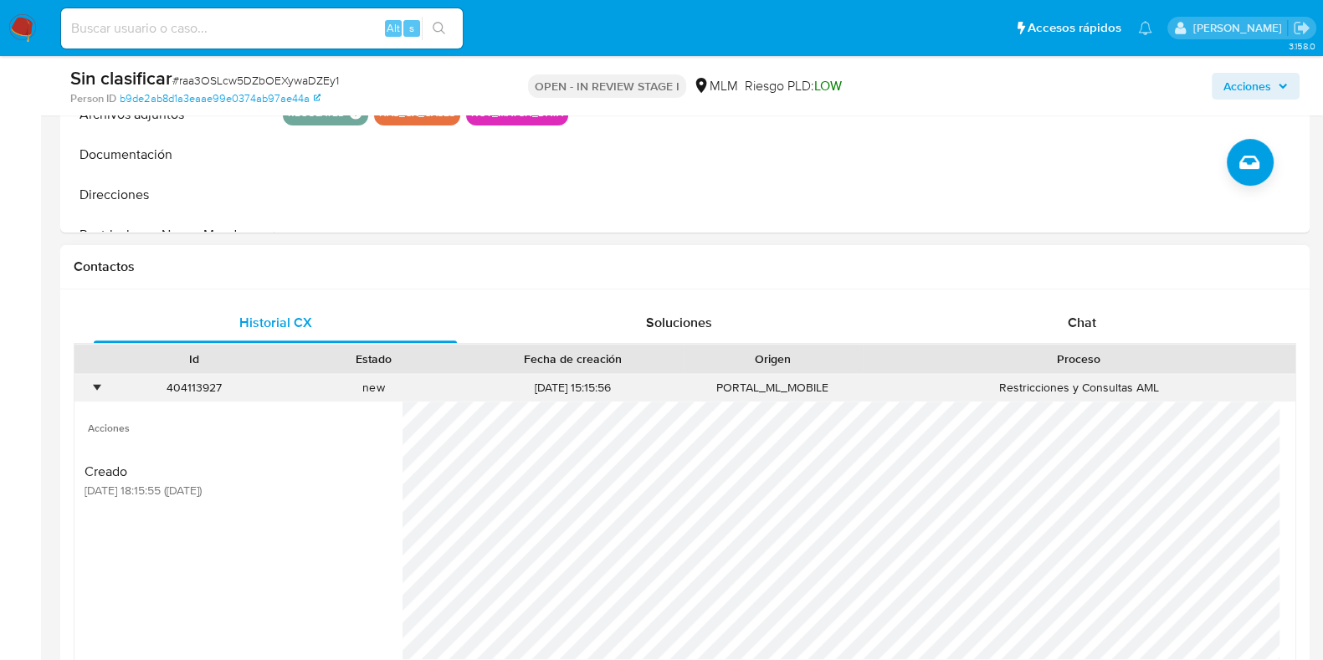
scroll to position [836, 0]
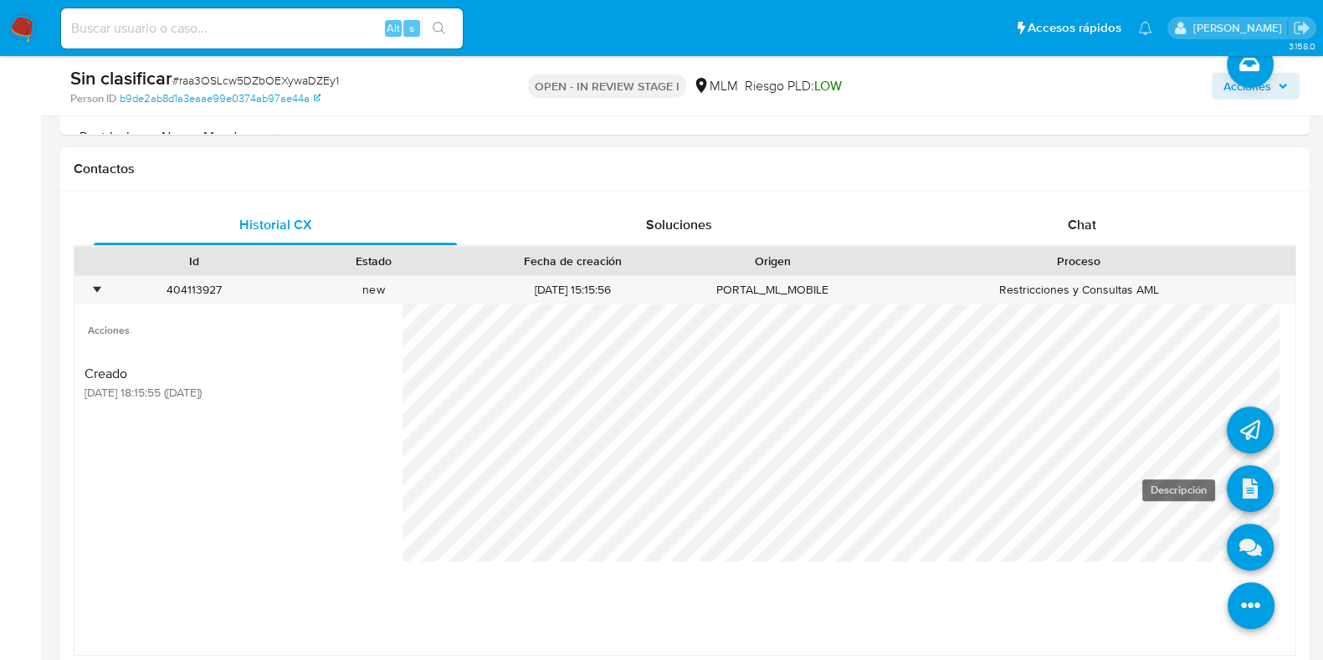
click at [1234, 478] on icon at bounding box center [1250, 488] width 47 height 47
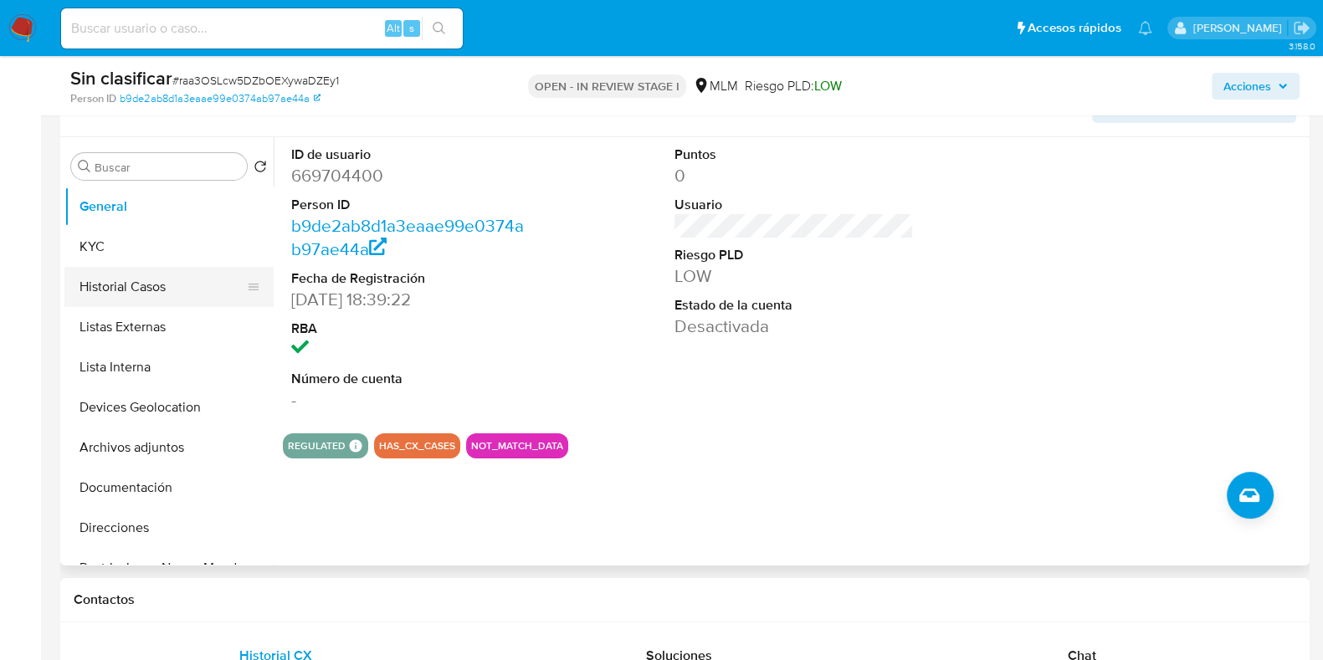
scroll to position [314, 0]
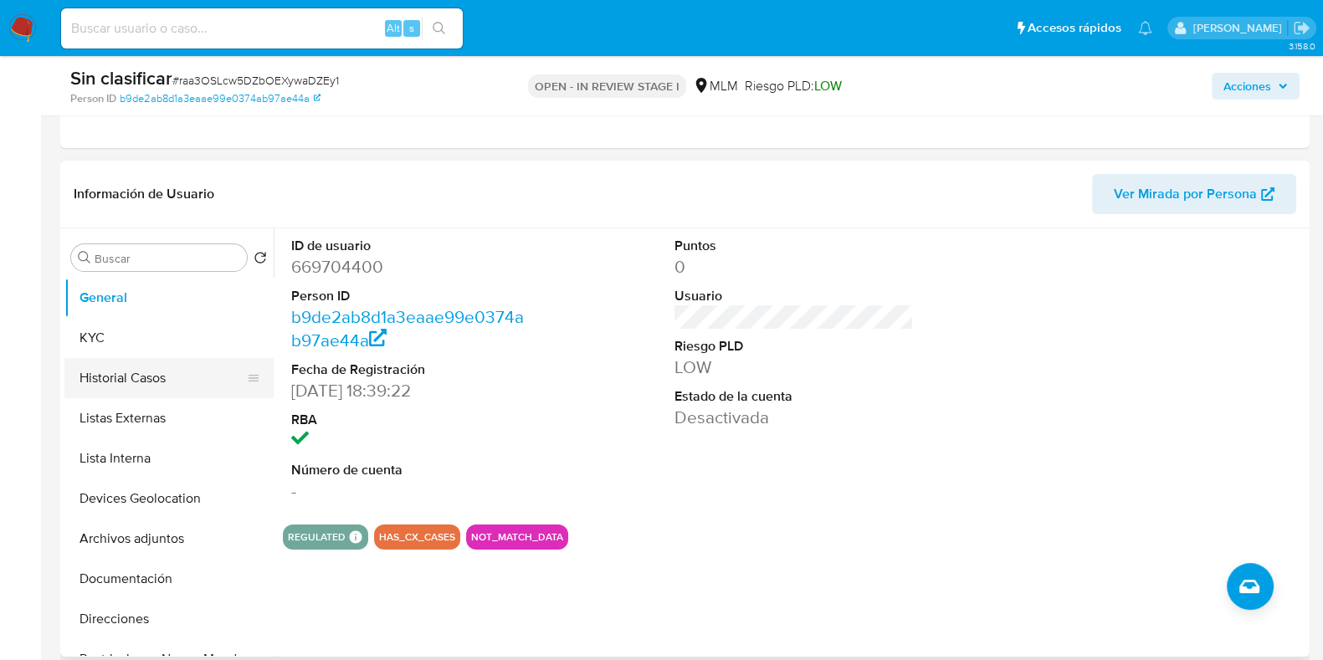
click at [159, 366] on button "Historial Casos" at bounding box center [162, 378] width 196 height 40
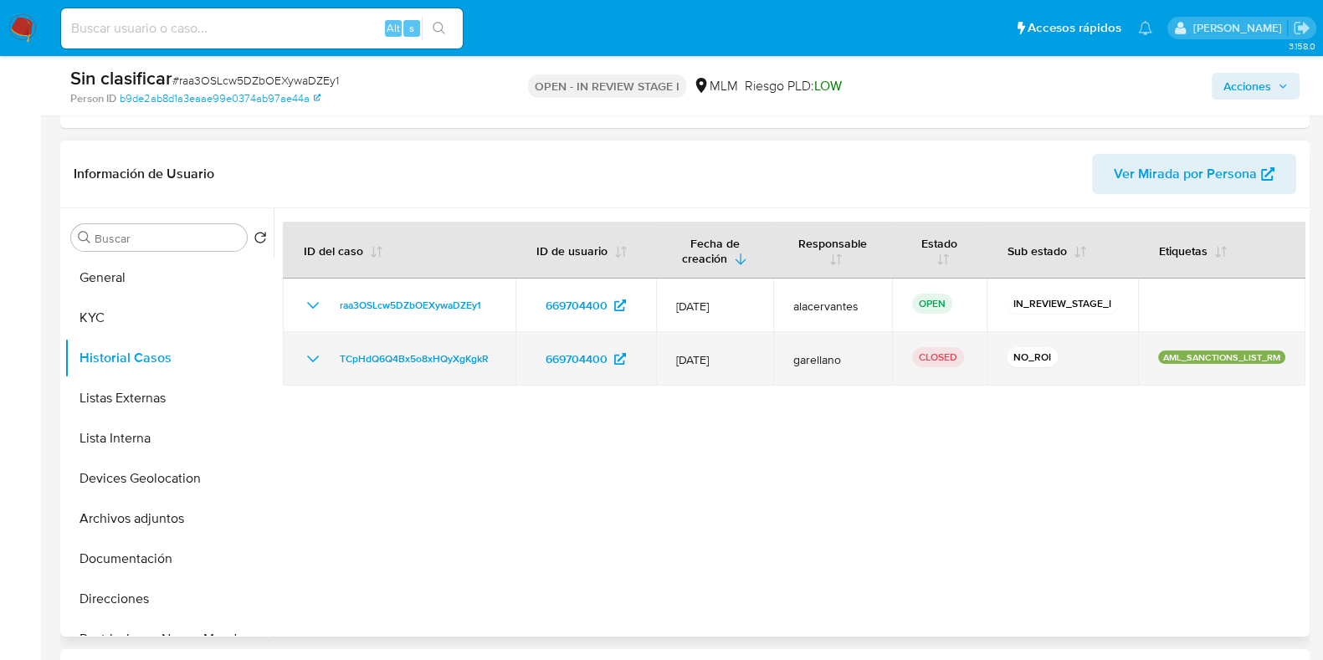
click at [314, 364] on icon "Mostrar/Ocultar" at bounding box center [313, 359] width 20 height 20
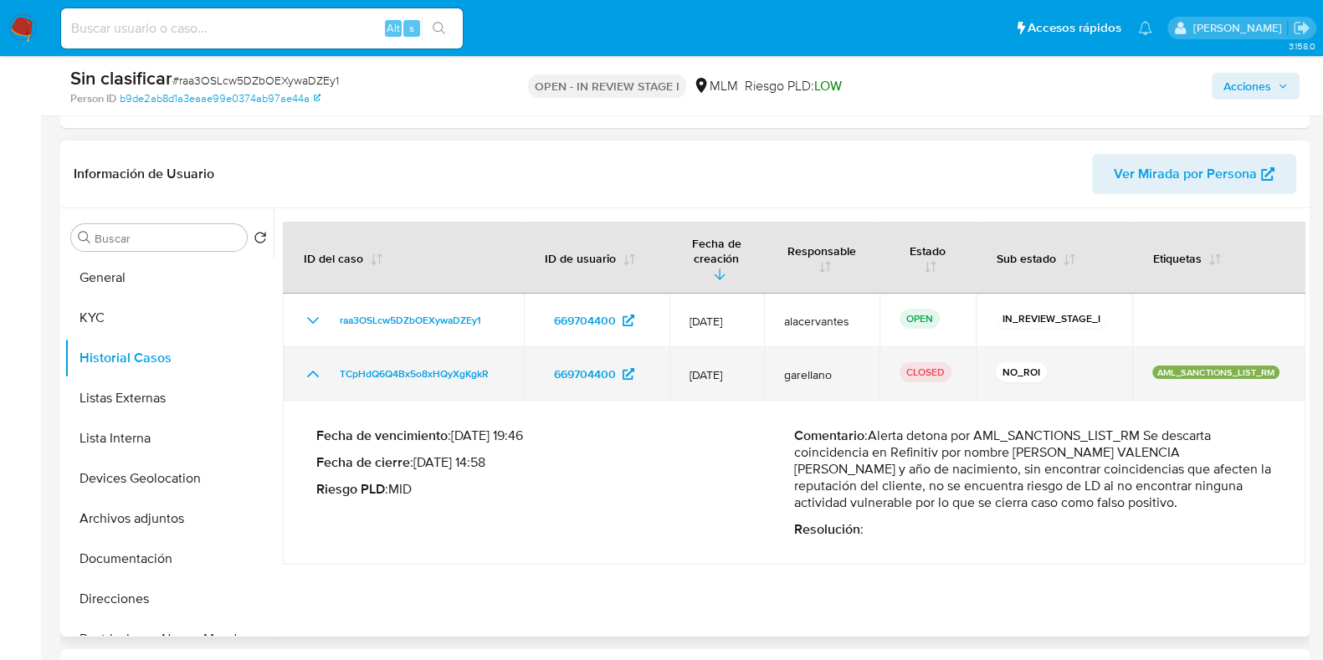
click at [321, 364] on icon "Mostrar/Ocultar" at bounding box center [313, 374] width 20 height 20
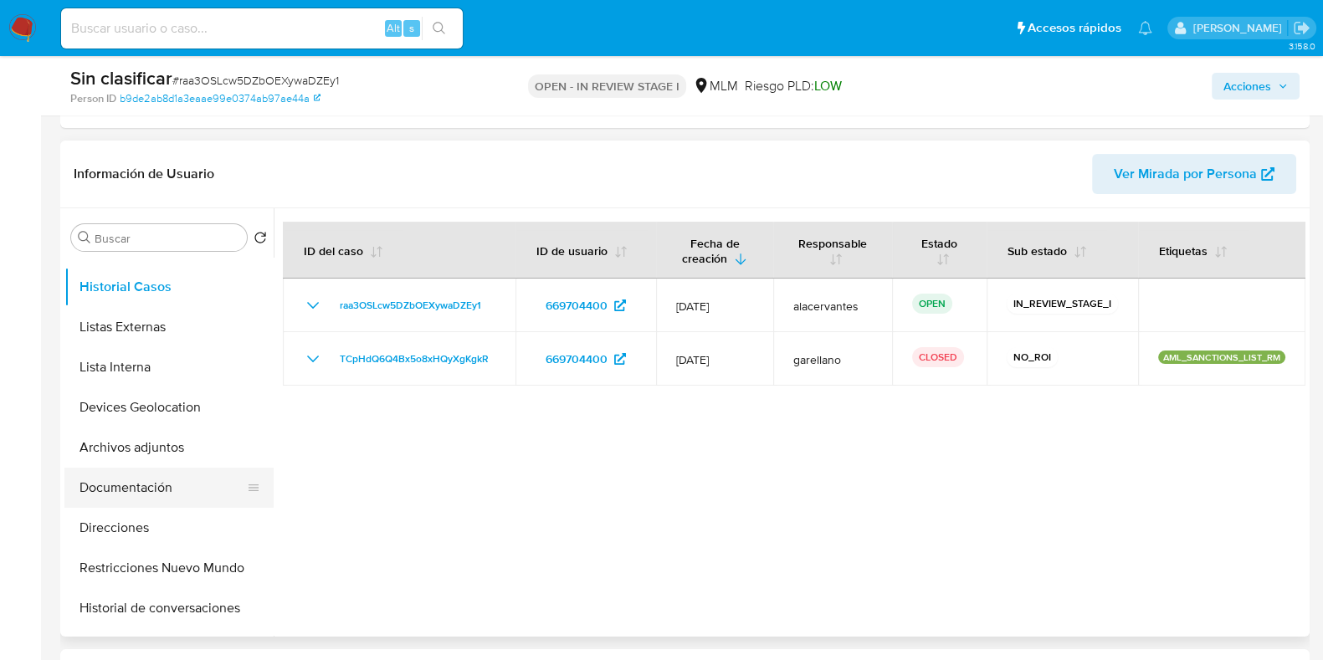
scroll to position [104, 0]
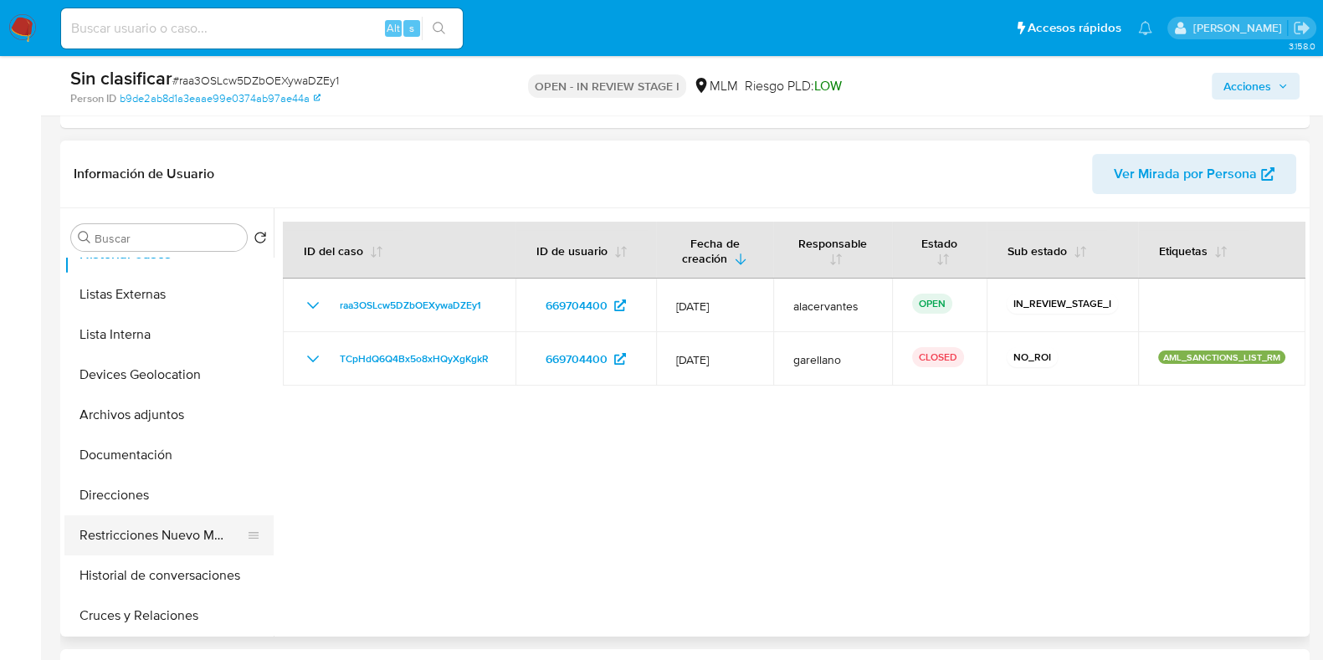
click at [153, 544] on button "Restricciones Nuevo Mundo" at bounding box center [162, 536] width 196 height 40
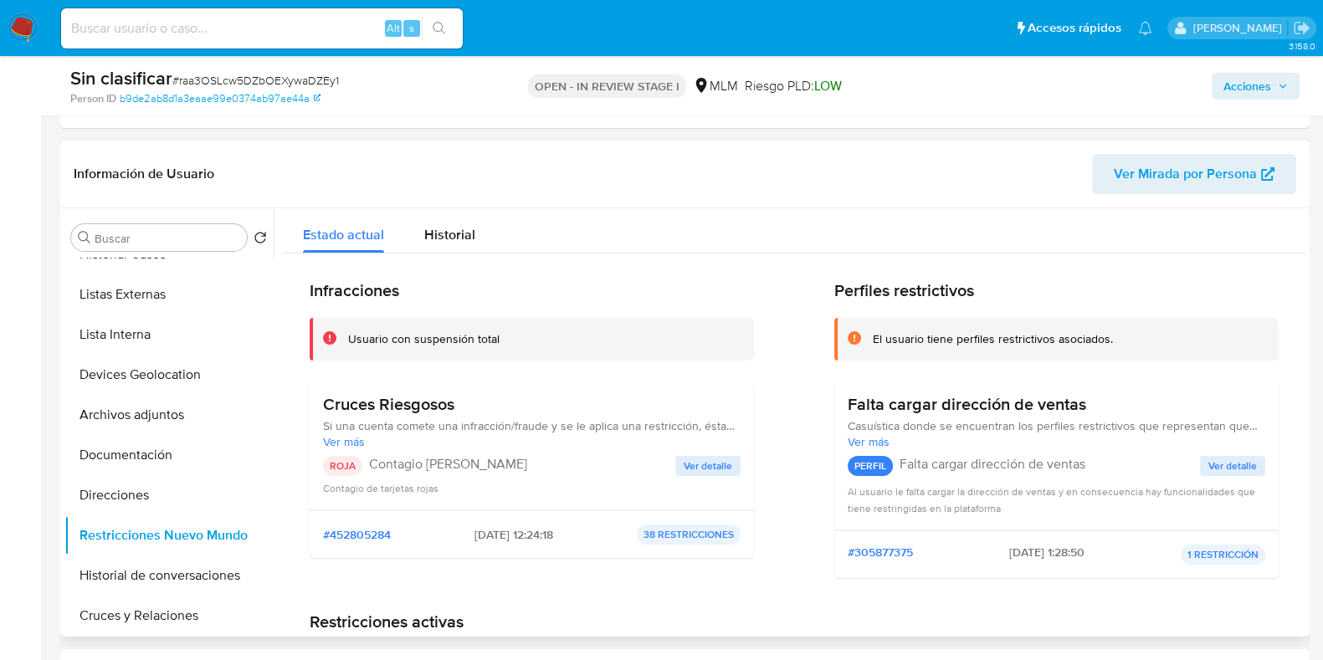
click at [726, 466] on span "Ver detalle" at bounding box center [708, 466] width 49 height 17
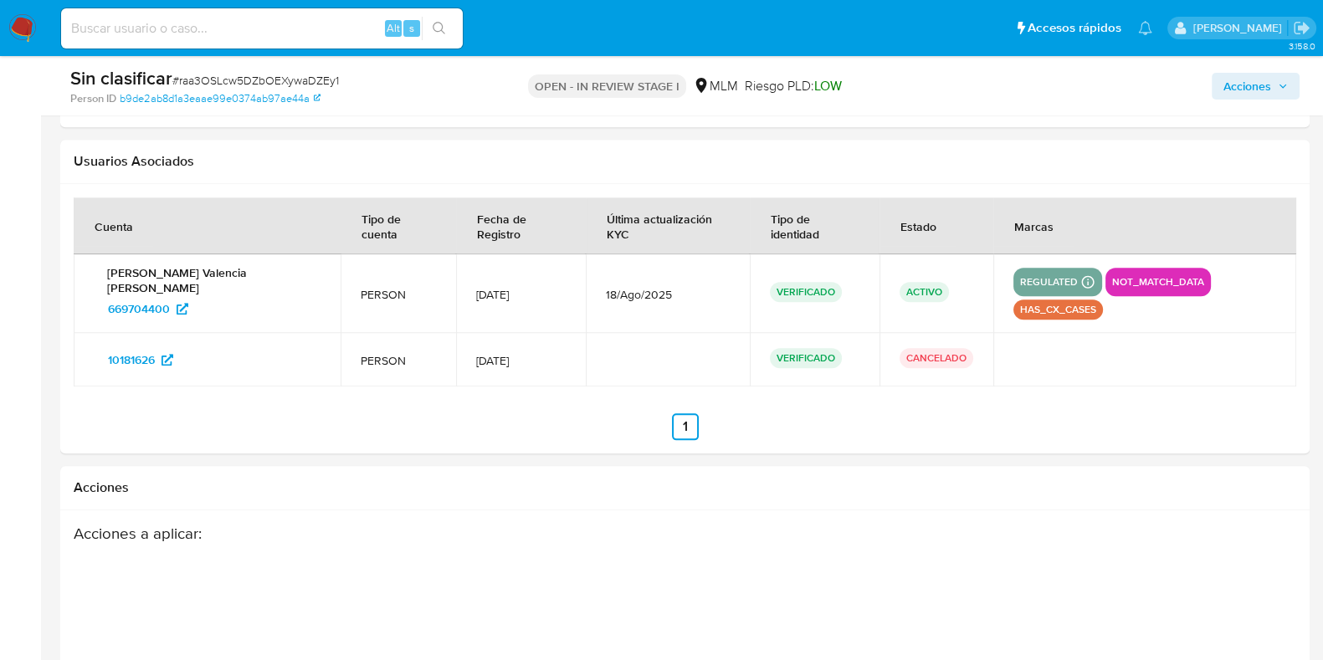
scroll to position [2197, 0]
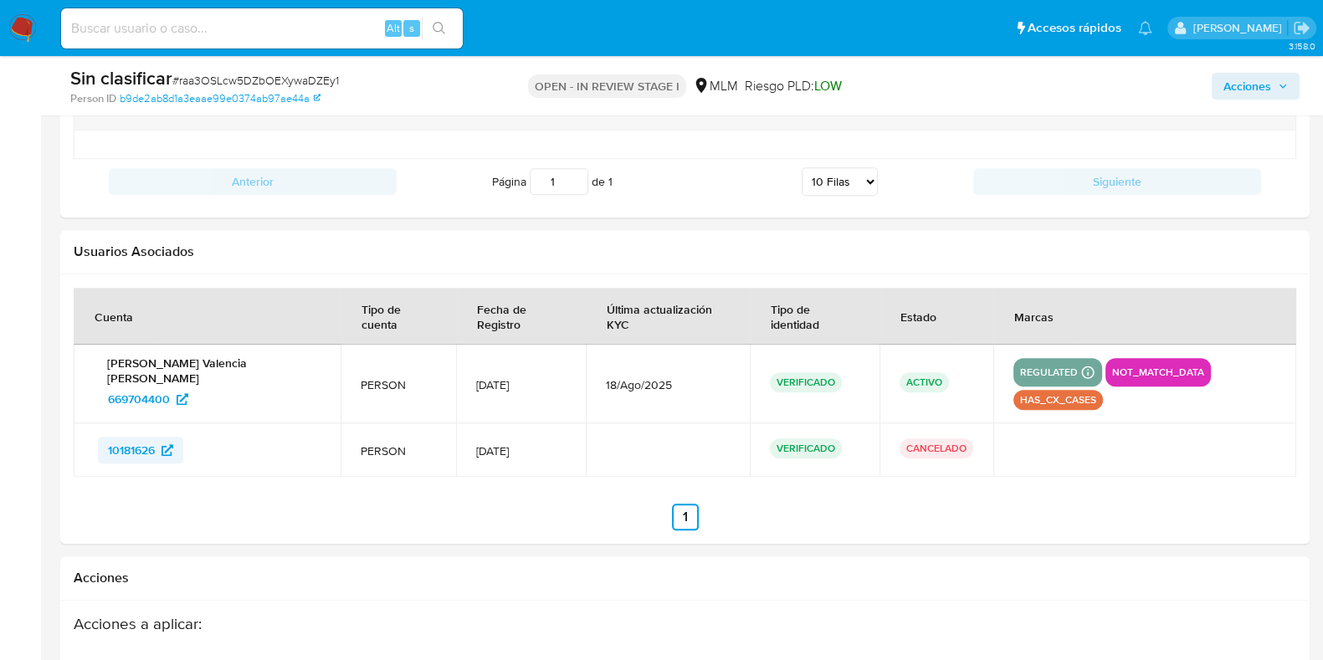
click at [135, 437] on span "10181626" at bounding box center [131, 450] width 47 height 27
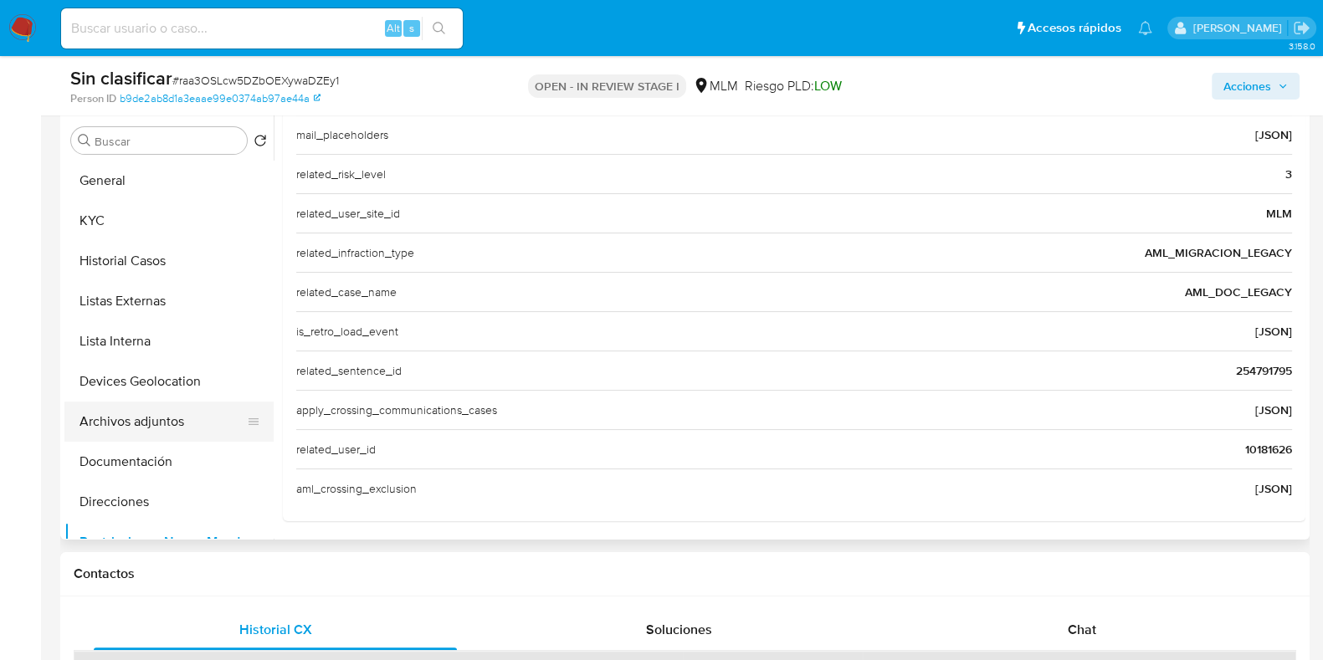
scroll to position [314, 0]
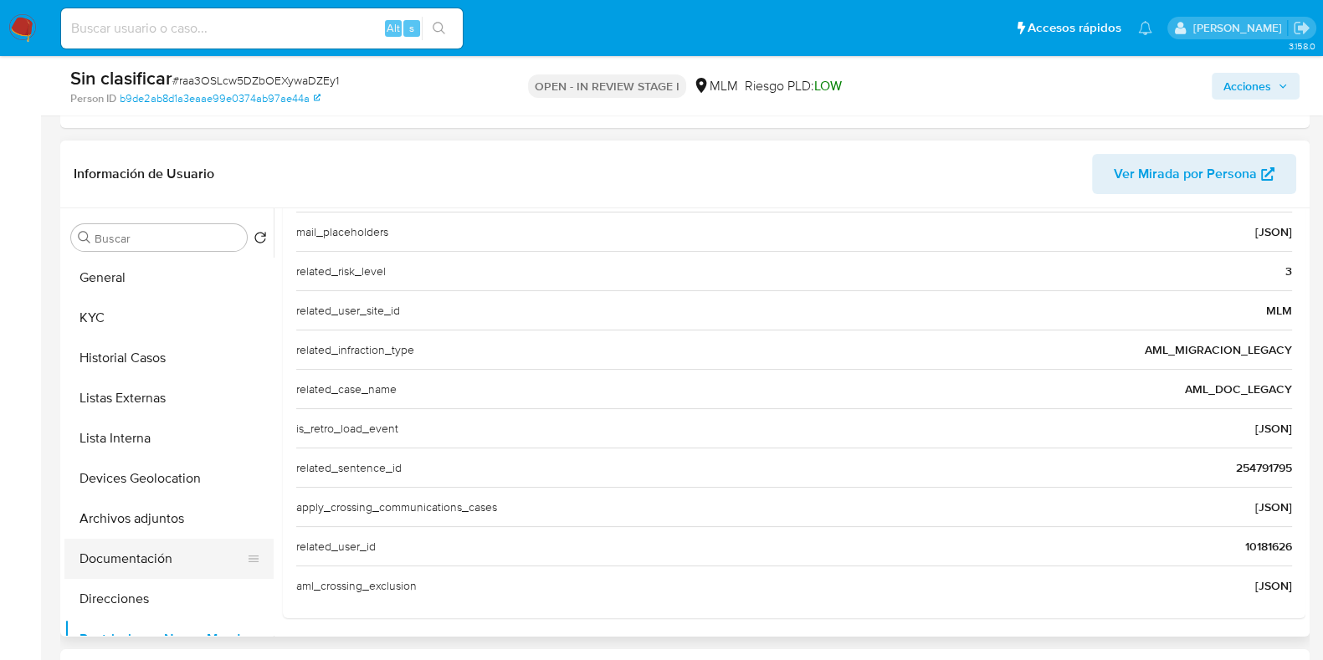
click at [152, 552] on button "Documentación" at bounding box center [162, 559] width 196 height 40
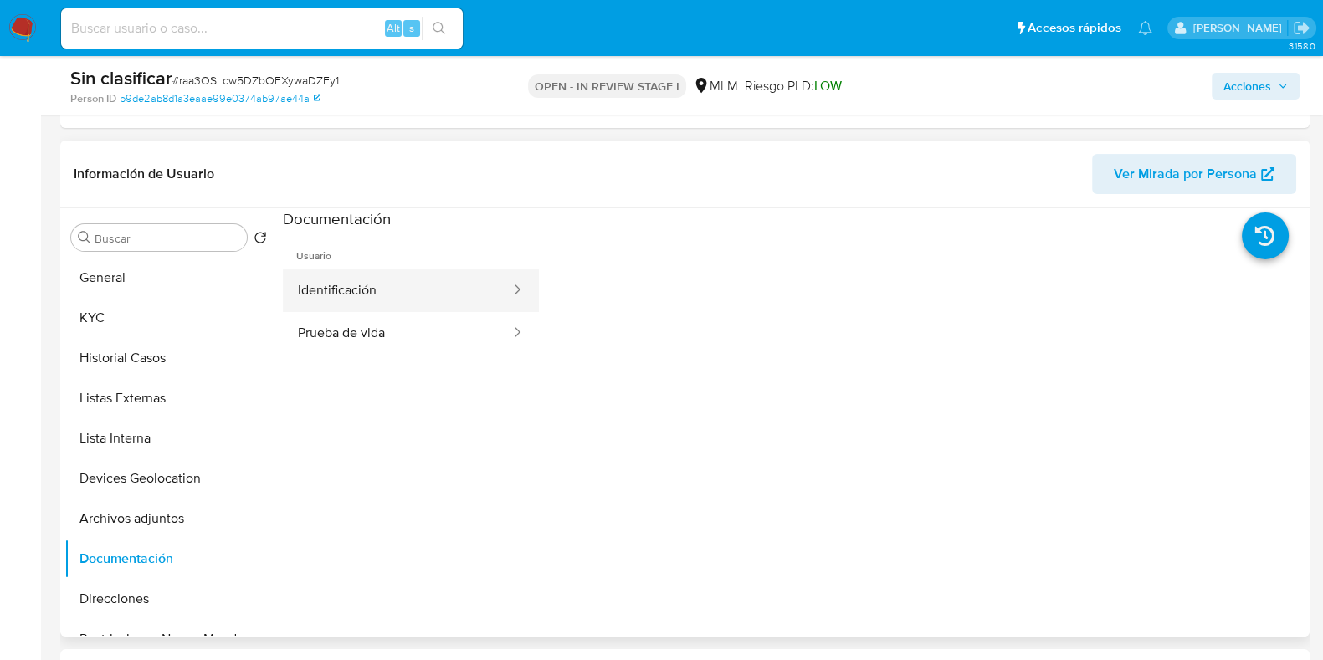
click at [459, 280] on button "Identificación" at bounding box center [397, 290] width 229 height 43
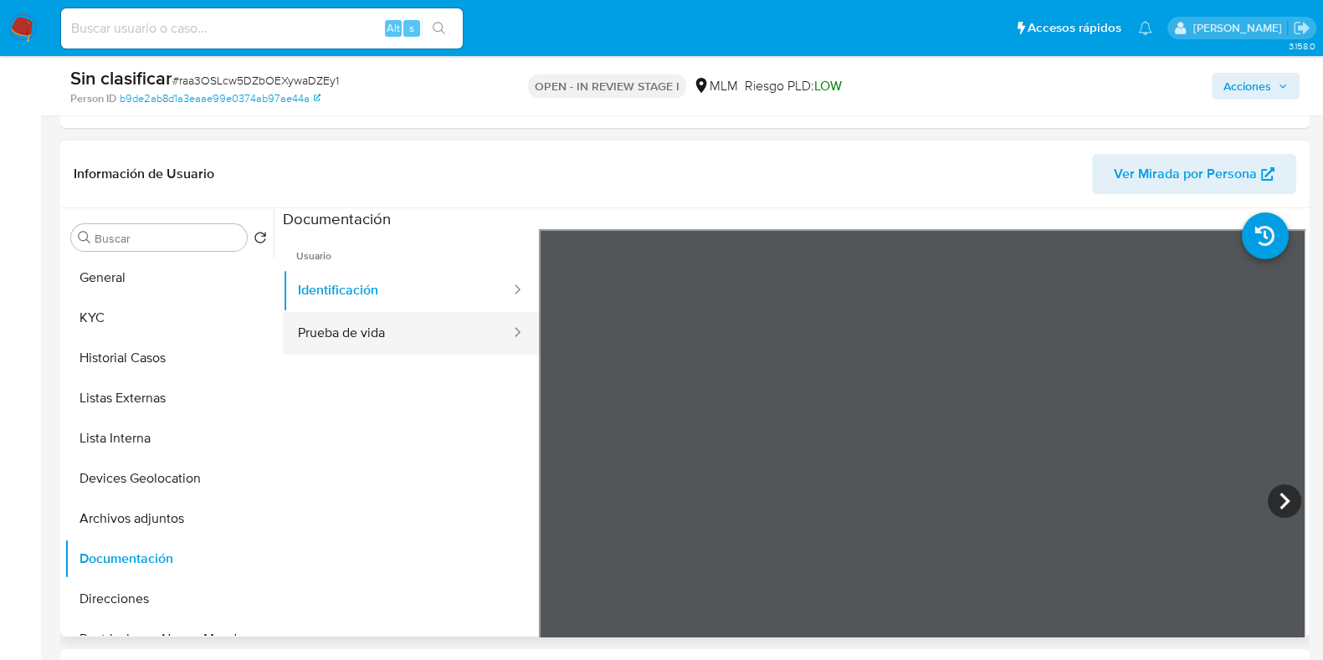
click at [432, 346] on button "Prueba de vida" at bounding box center [397, 333] width 229 height 43
click at [434, 312] on button "Prueba de vida" at bounding box center [397, 333] width 229 height 43
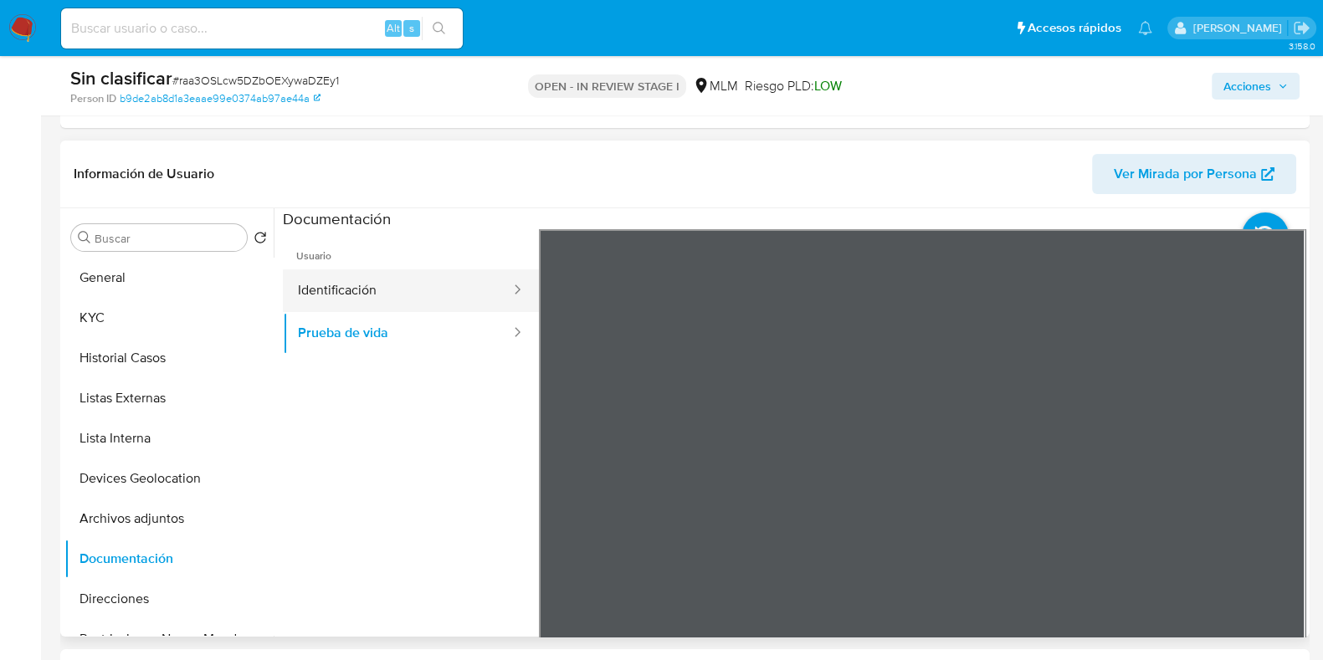
click at [439, 296] on button "Identificación" at bounding box center [397, 290] width 229 height 43
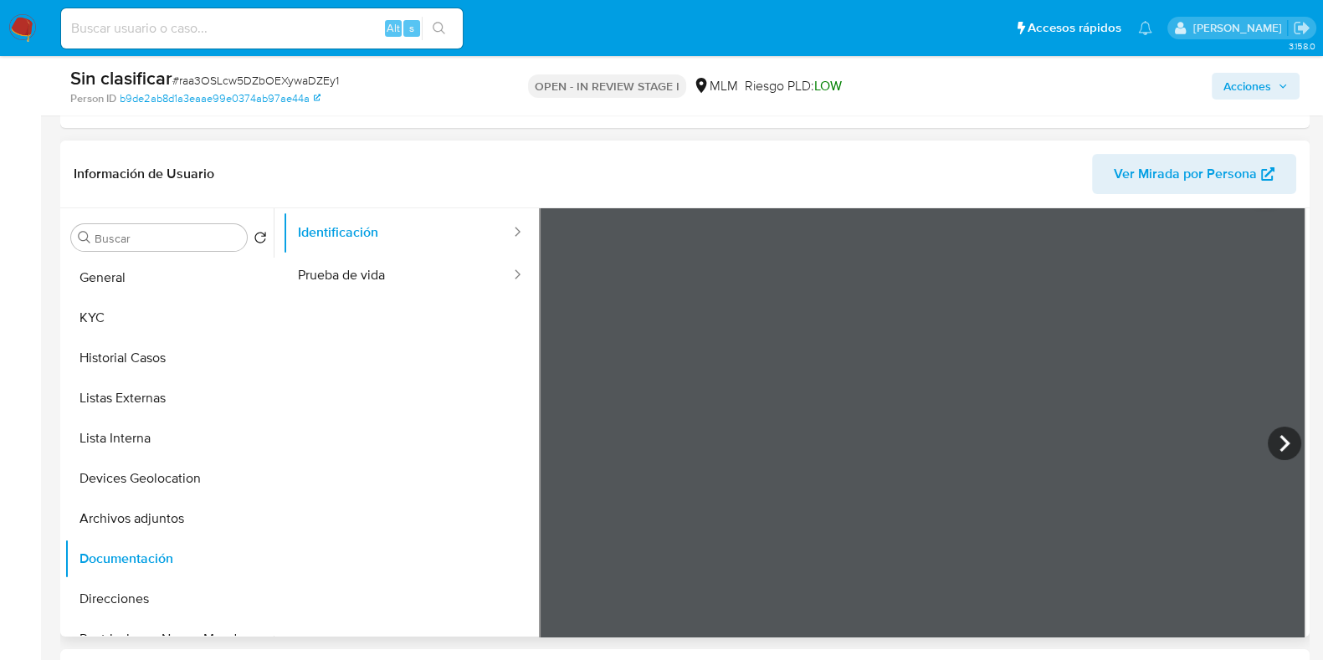
scroll to position [104, 0]
drag, startPoint x: 459, startPoint y: 495, endPoint x: 447, endPoint y: 365, distance: 130.2
click at [449, 366] on ul "Usuario Identificación Prueba de vida" at bounding box center [411, 367] width 256 height 482
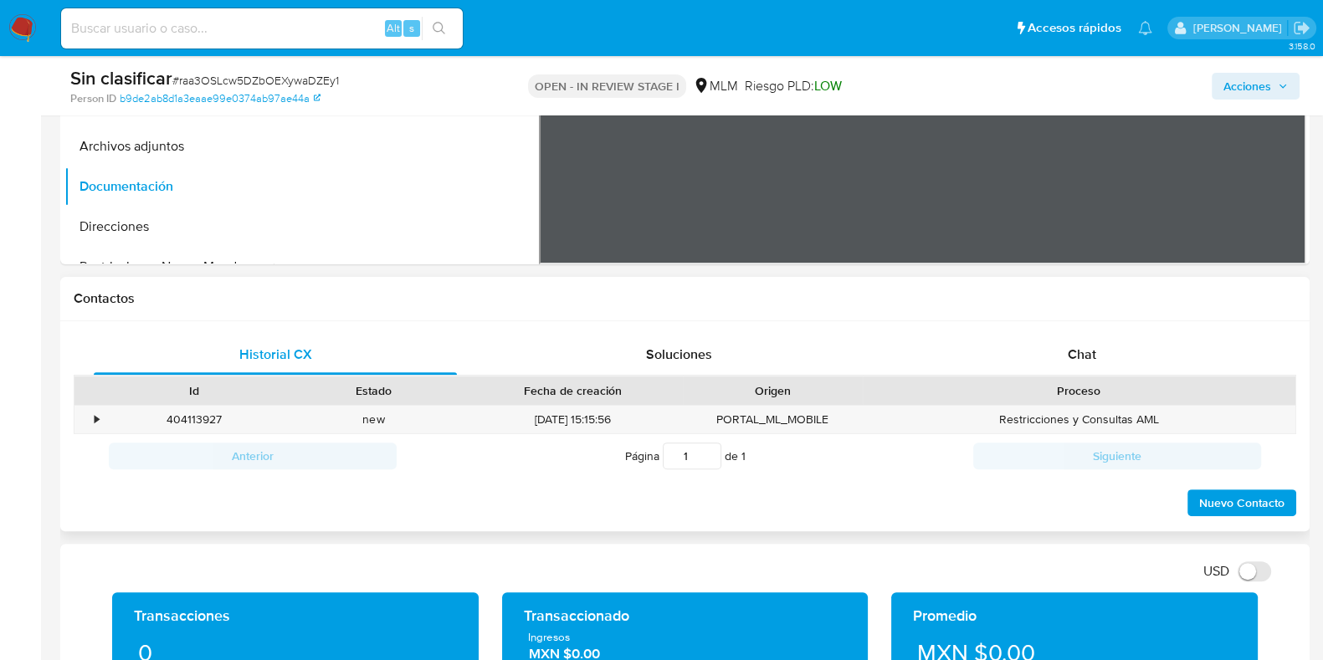
scroll to position [731, 0]
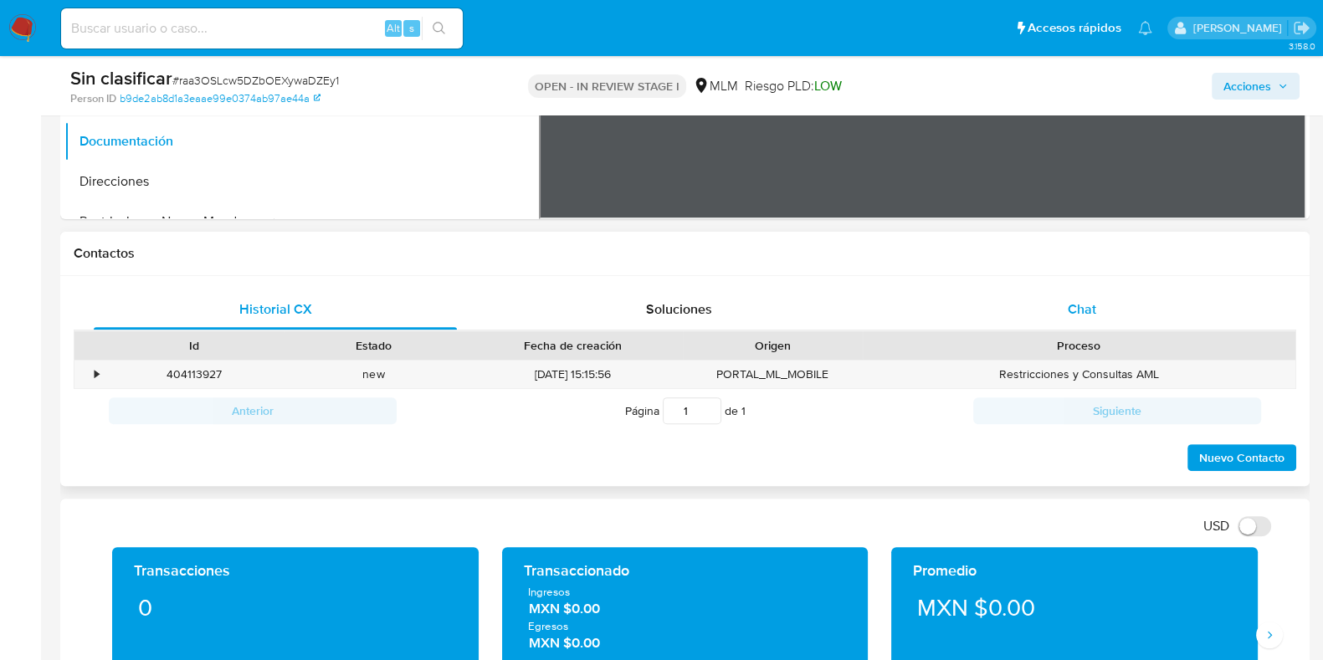
click at [1161, 306] on div "Chat" at bounding box center [1082, 310] width 363 height 40
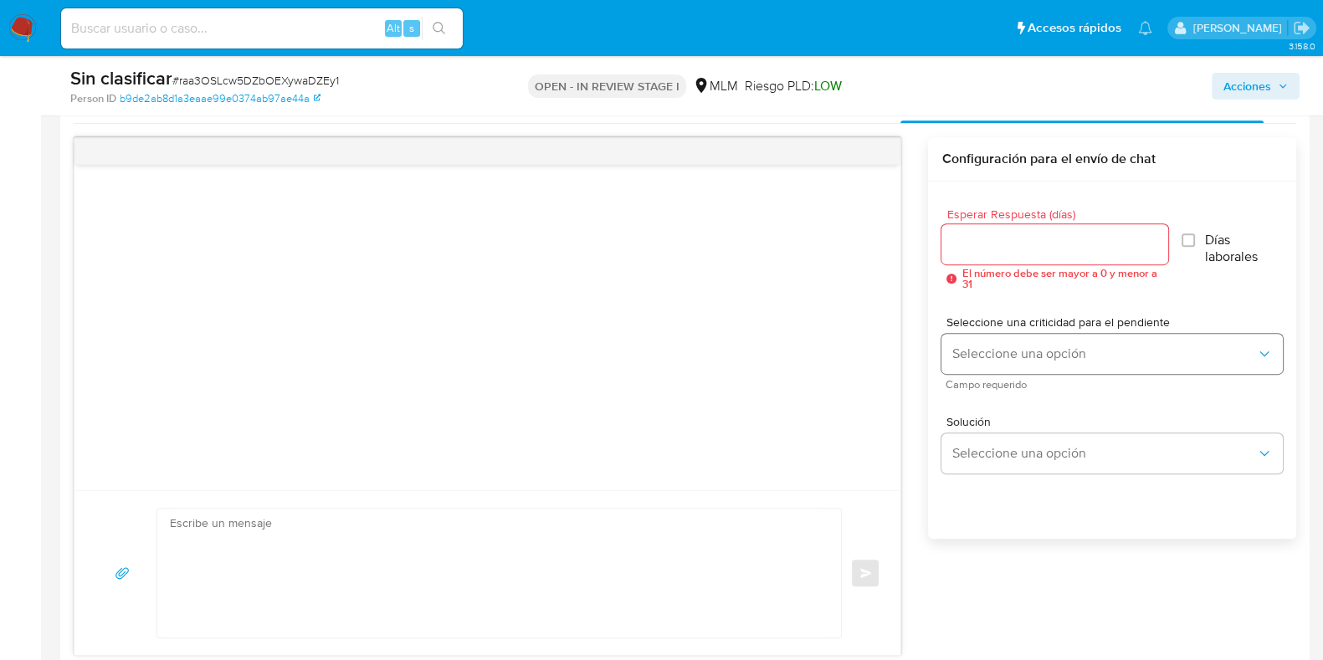
scroll to position [942, 0]
click at [1082, 259] on div at bounding box center [1055, 241] width 226 height 40
click at [1081, 249] on input "Esperar Respuesta (días)" at bounding box center [1055, 241] width 226 height 22
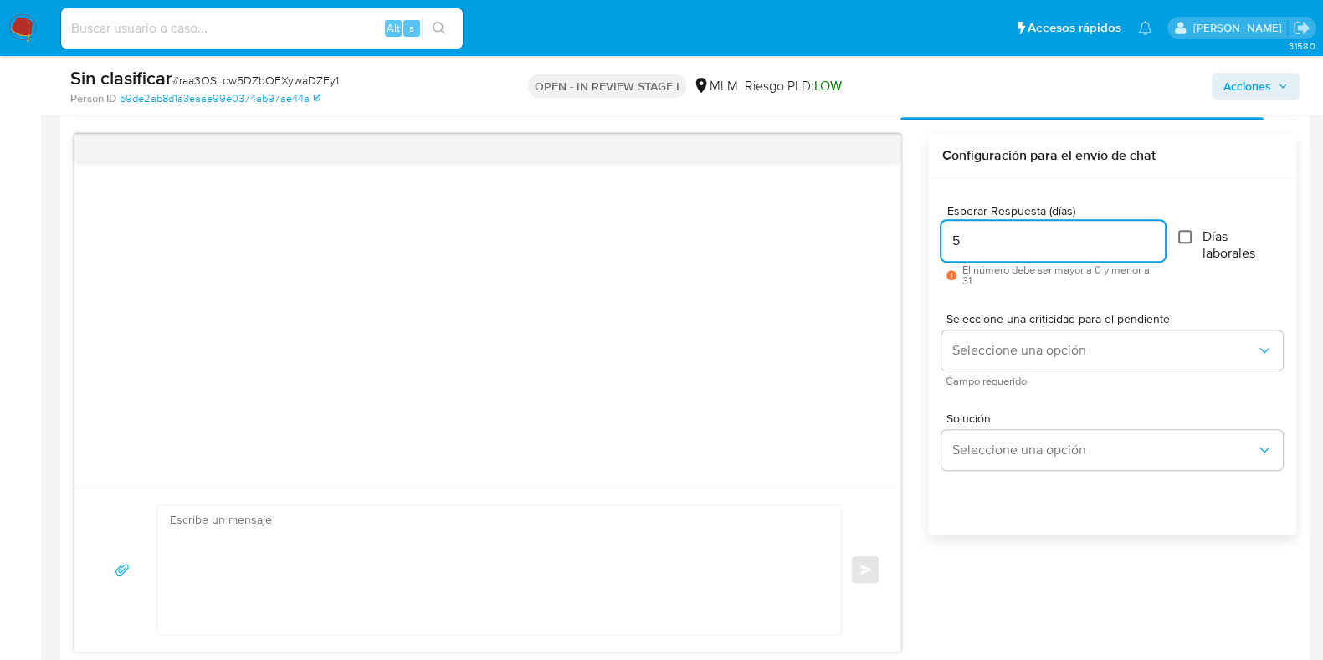
type input "5"
click at [1183, 233] on input "Días laborales" at bounding box center [1184, 236] width 13 height 13
click at [1184, 244] on label "Días laborales" at bounding box center [1230, 244] width 105 height 33
click at [1184, 244] on input "Días laborales" at bounding box center [1184, 236] width 13 height 13
checkbox input "false"
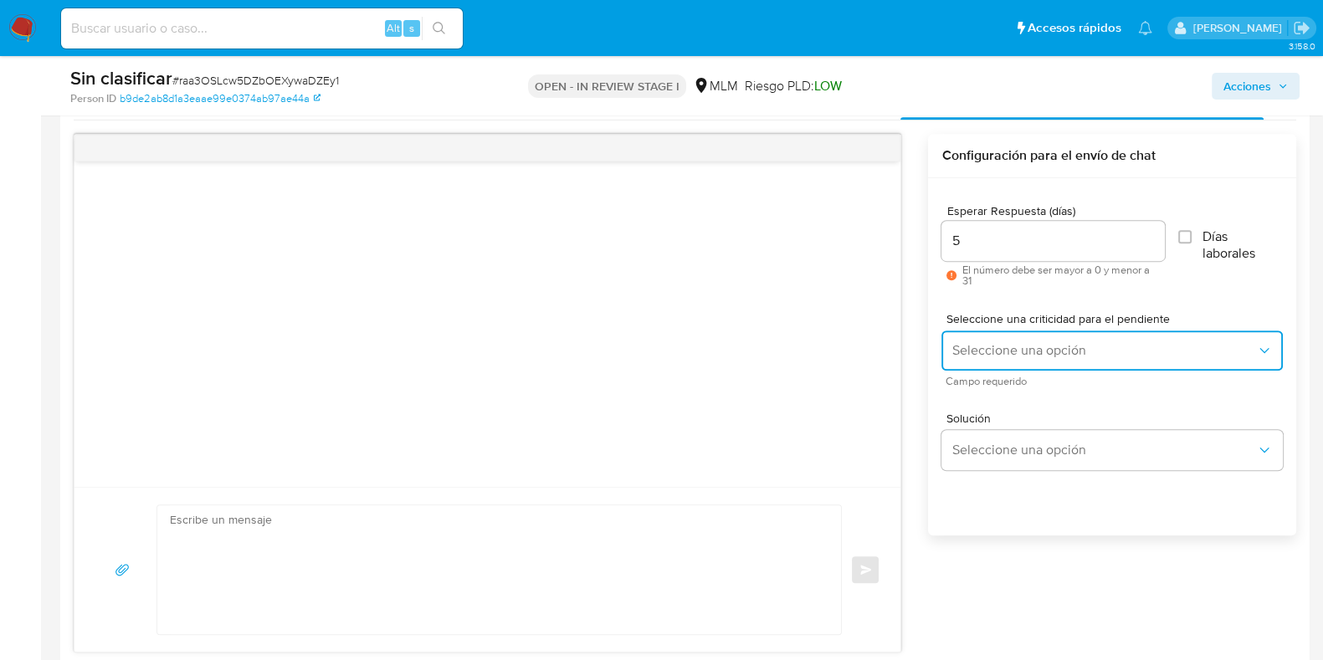
click at [1126, 353] on span "Seleccione una opción" at bounding box center [1104, 350] width 305 height 17
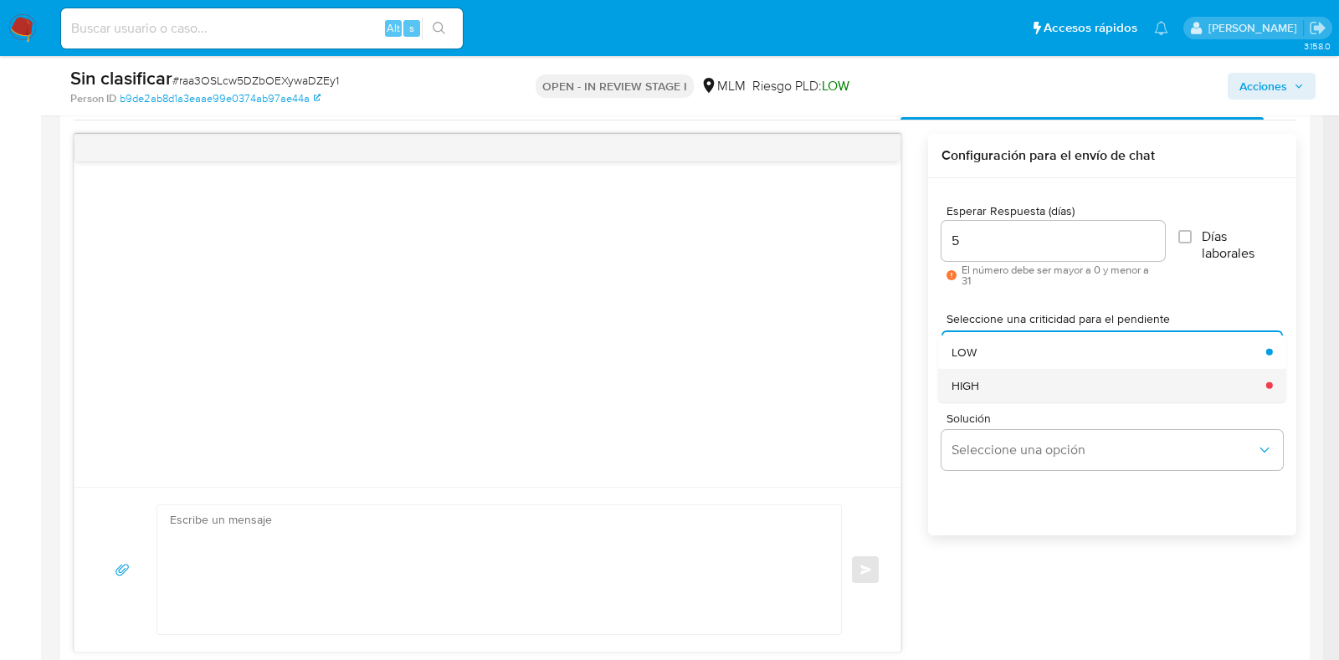
click at [1047, 379] on div "HIGH" at bounding box center [1104, 385] width 305 height 33
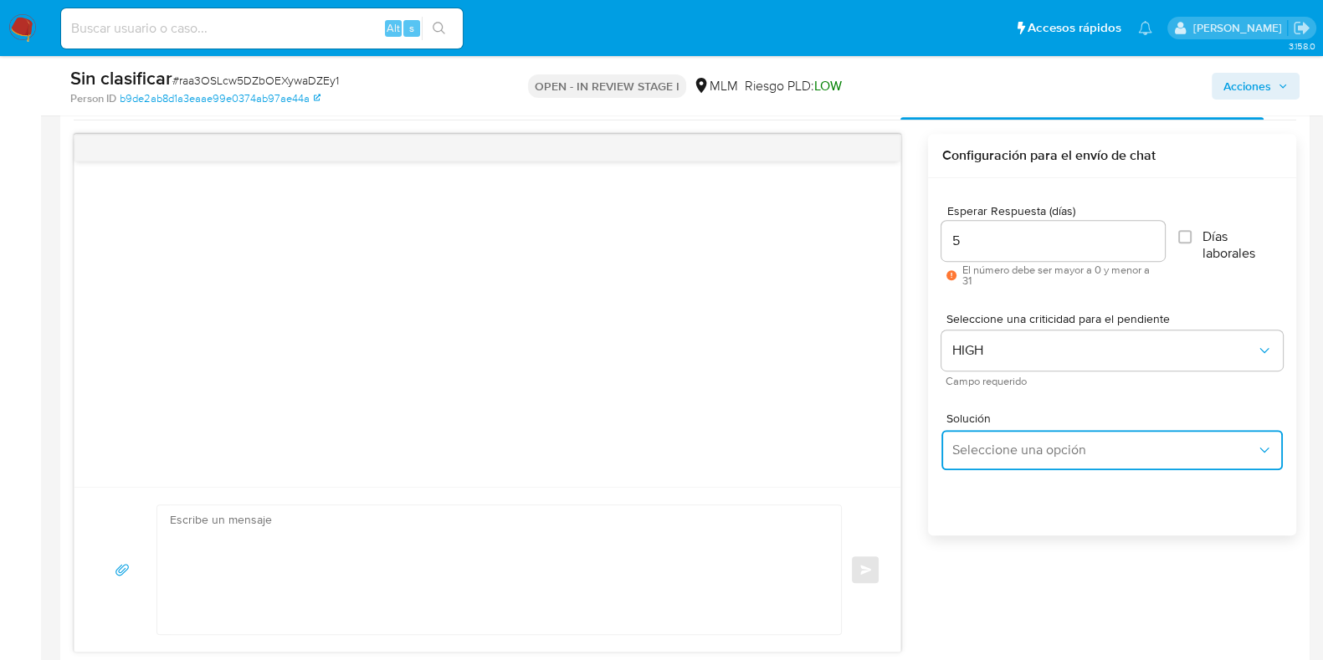
click at [1045, 467] on button "Seleccione una opción" at bounding box center [1112, 450] width 341 height 40
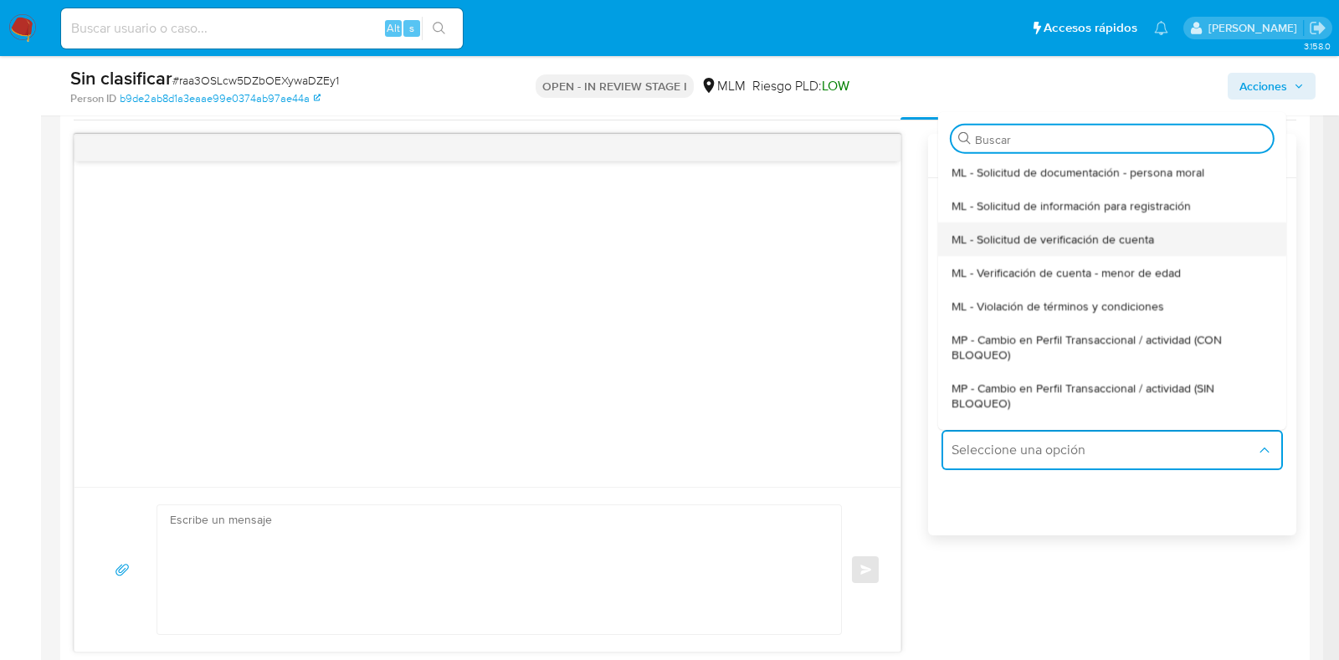
click at [1155, 243] on div "ML - Solicitud de verificación de cuenta" at bounding box center [1107, 239] width 311 height 33
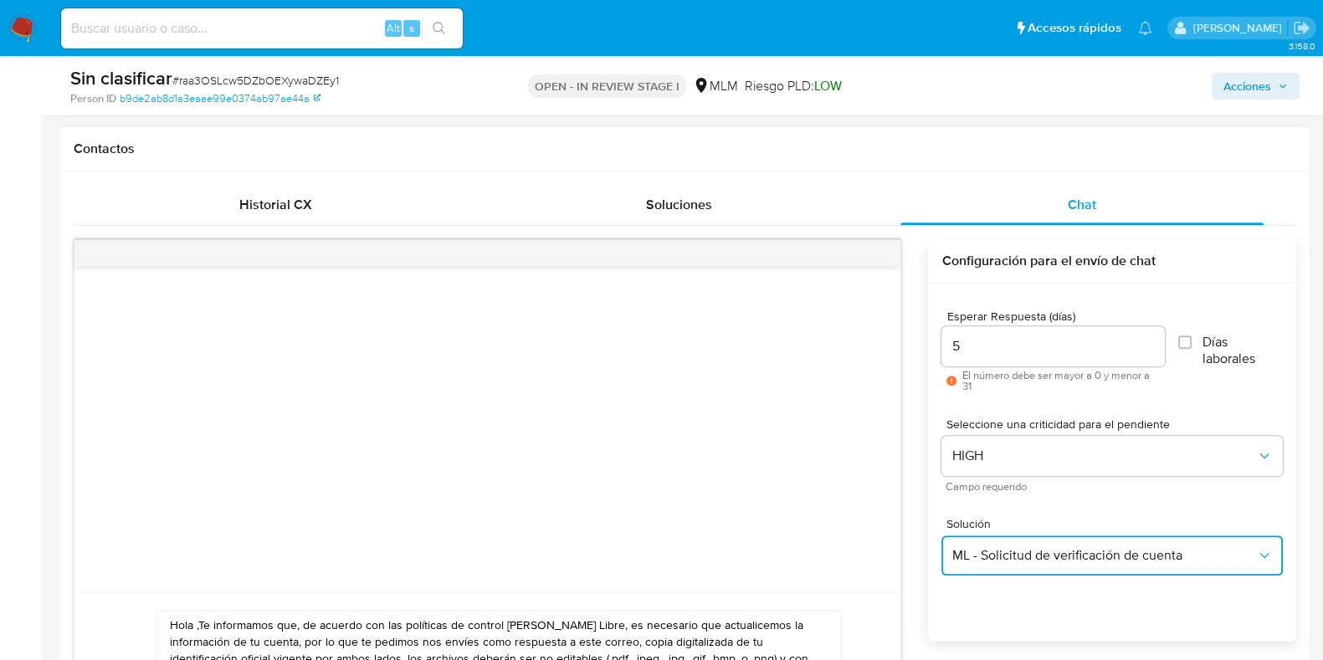
scroll to position [1046, 0]
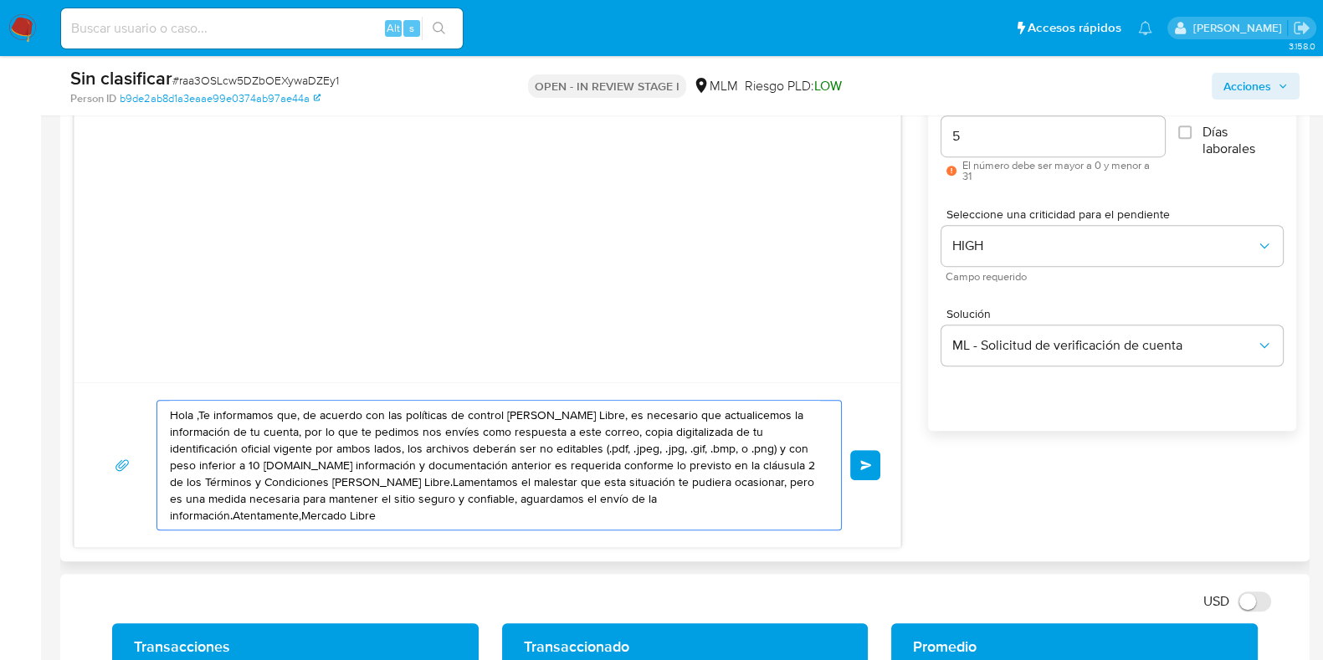
click at [196, 416] on textarea "Hola ,Te informamos que, de acuerdo con las políticas de control de Mercado Lib…" at bounding box center [495, 465] width 650 height 129
click at [280, 420] on textarea "Hola Guillermo Te informamos que, de acuerdo con las políticas de control de Me…" at bounding box center [495, 465] width 650 height 129
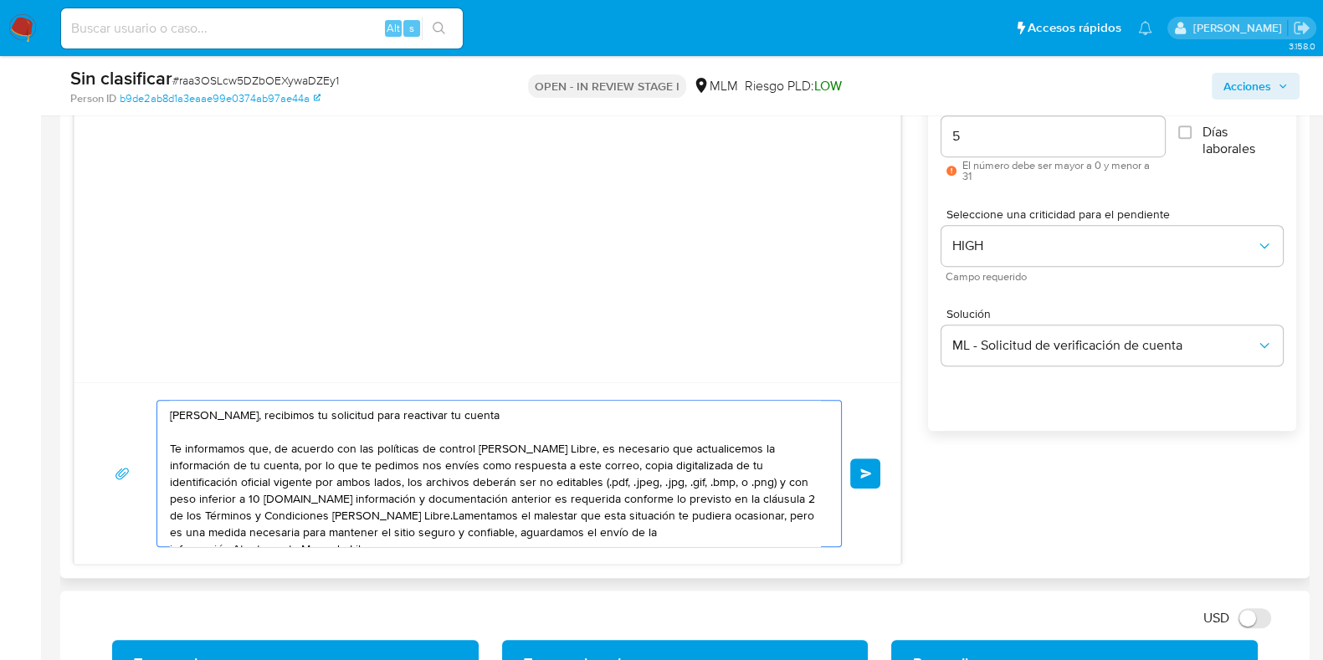
drag, startPoint x: 277, startPoint y: 448, endPoint x: 567, endPoint y: 452, distance: 290.4
click at [567, 452] on textarea "Hola Guillermo, recibimos tu solicitud para reactivar tu cuenta Te informamos q…" at bounding box center [495, 474] width 650 height 146
click at [269, 470] on textarea "Hola Guillermo, recibimos tu solicitud para reactivar tu cuenta Te informamos q…" at bounding box center [495, 474] width 650 height 146
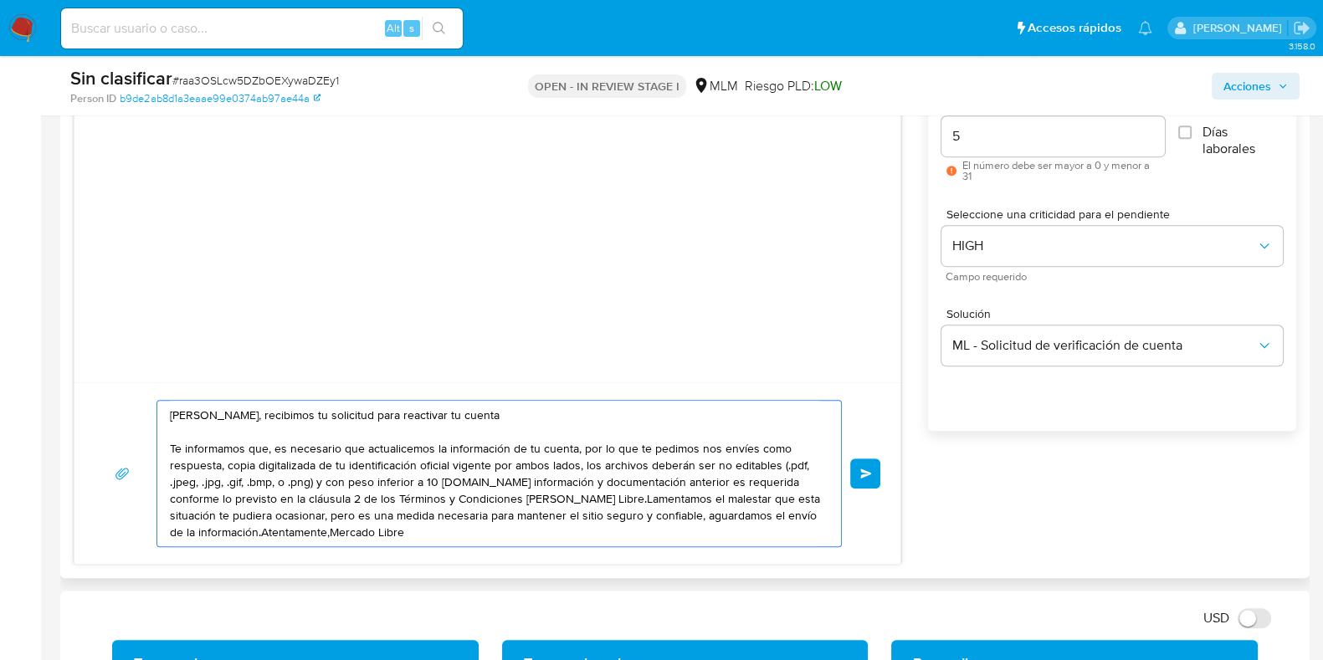
click at [456, 483] on textarea "Hola Guillermo, recibimos tu solicitud para reactivar tu cuenta Te informamos q…" at bounding box center [495, 474] width 650 height 146
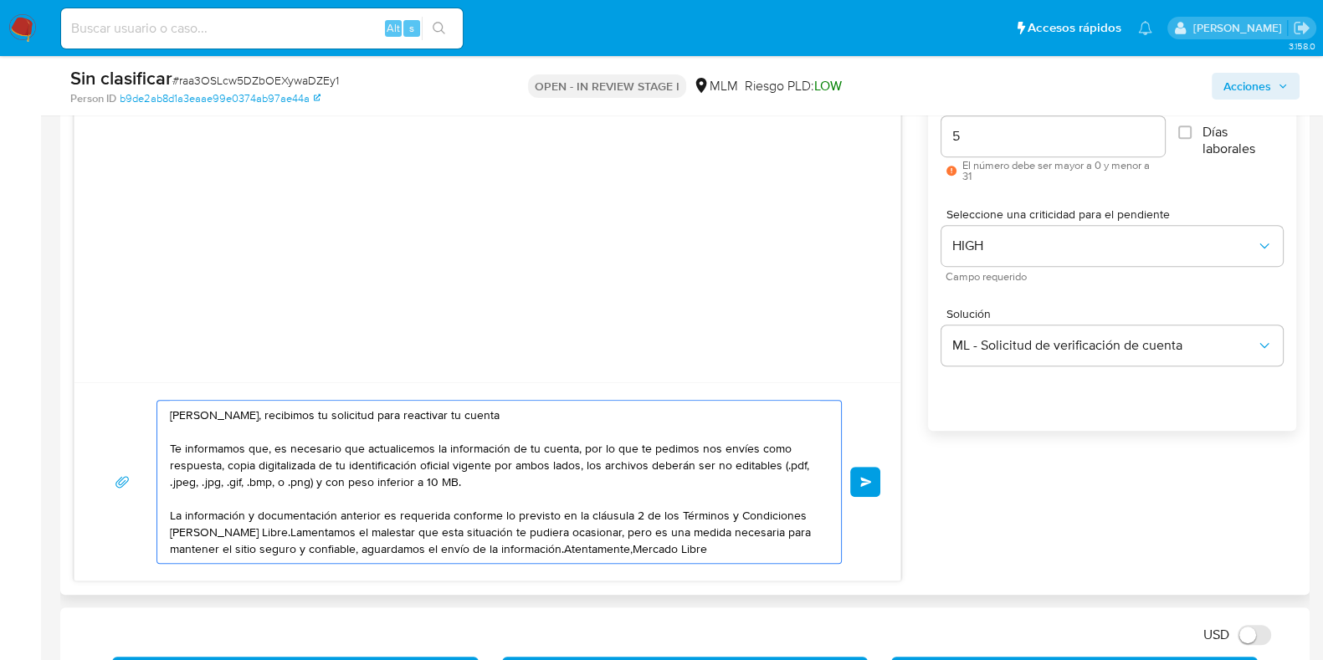
scroll to position [1151, 0]
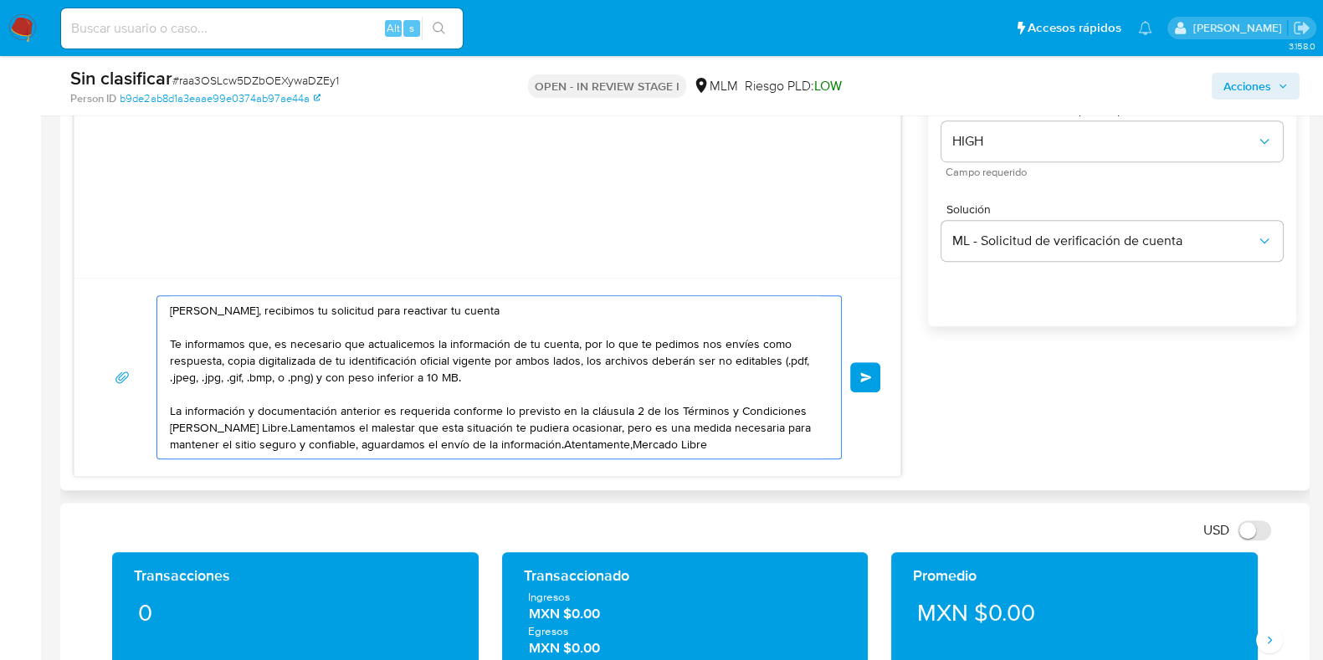
click at [678, 433] on textarea "Hola Guillermo, recibimos tu solicitud para reactivar tu cuenta Te informamos q…" at bounding box center [495, 377] width 650 height 162
drag, startPoint x: 448, startPoint y: 408, endPoint x: 603, endPoint y: 424, distance: 155.7
click at [603, 424] on textarea "Hola Guillermo, recibimos tu solicitud para reactivar tu cuenta Te informamos q…" at bounding box center [495, 377] width 650 height 162
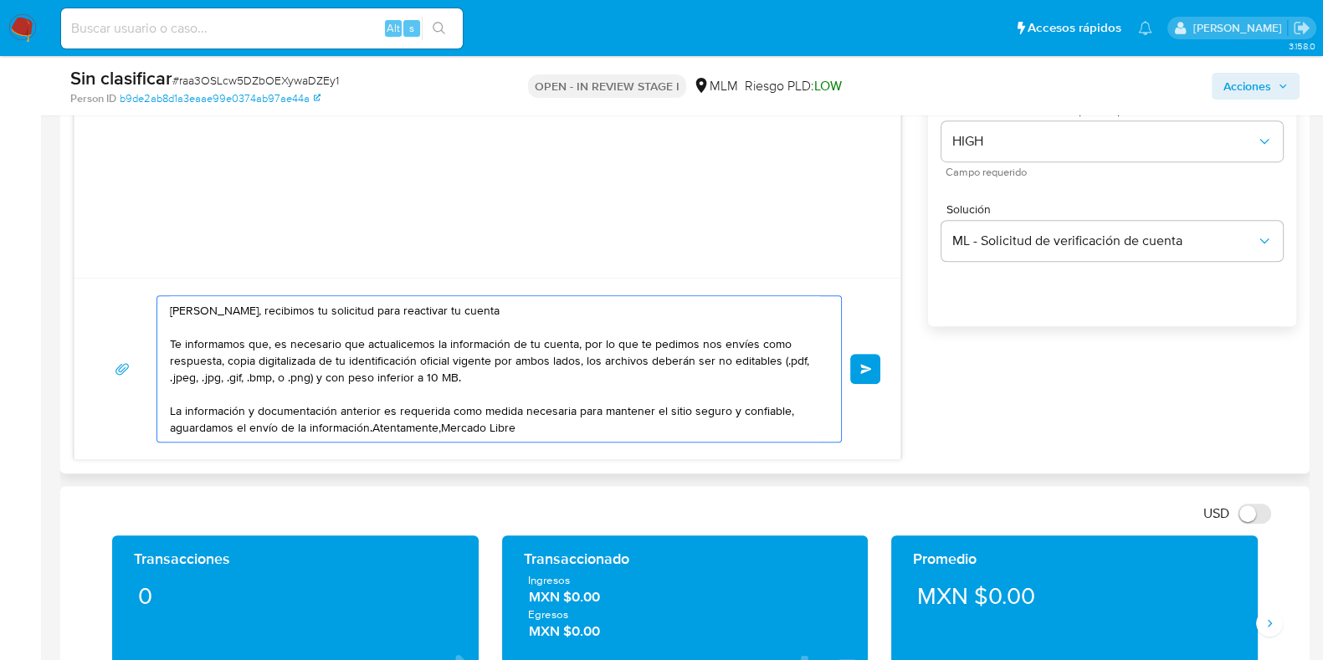
click at [372, 425] on textarea "Hola Guillermo, recibimos tu solicitud para reactivar tu cuenta Te informamos q…" at bounding box center [495, 369] width 650 height 146
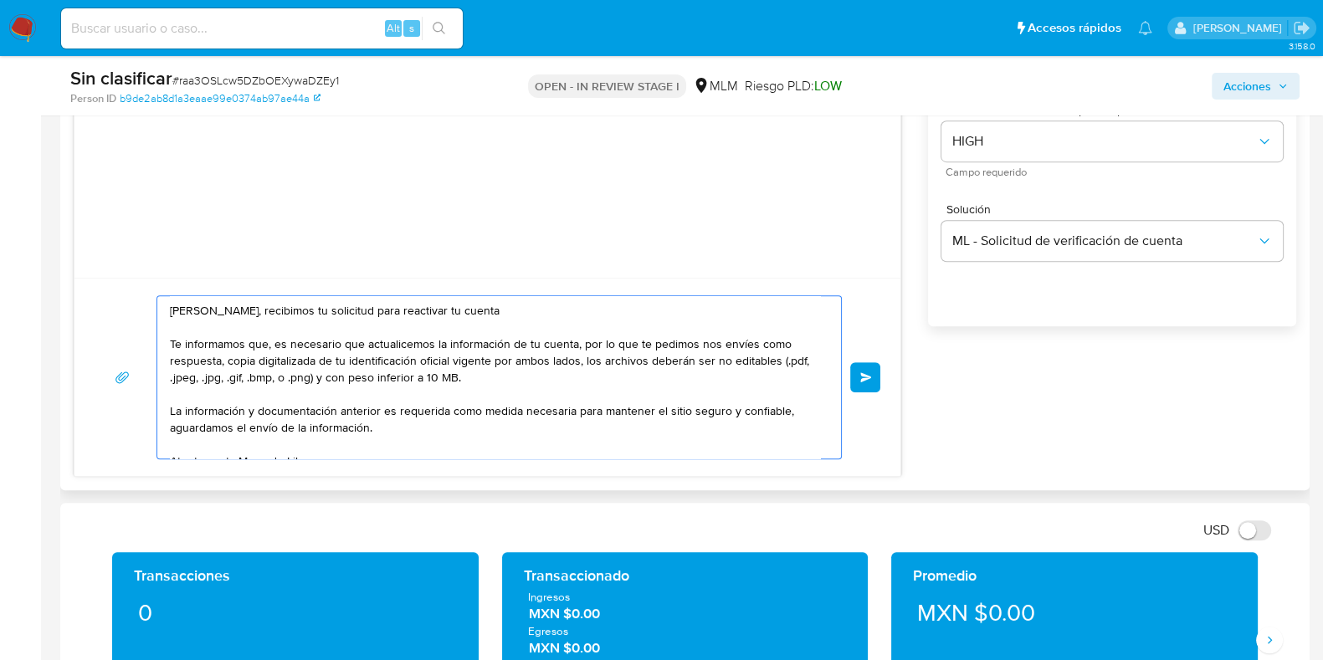
scroll to position [6, 0]
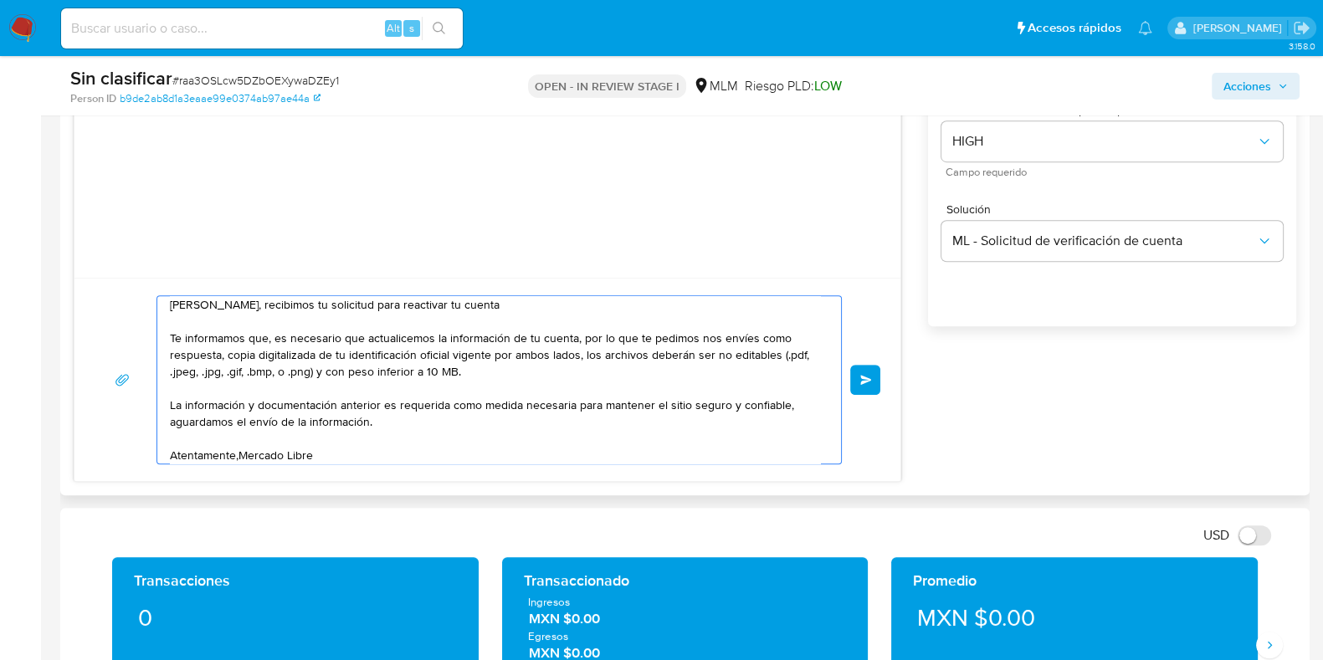
click at [294, 449] on textarea "Hola Guillermo, recibimos tu solicitud para reactivar tu cuenta Te informamos q…" at bounding box center [495, 379] width 650 height 167
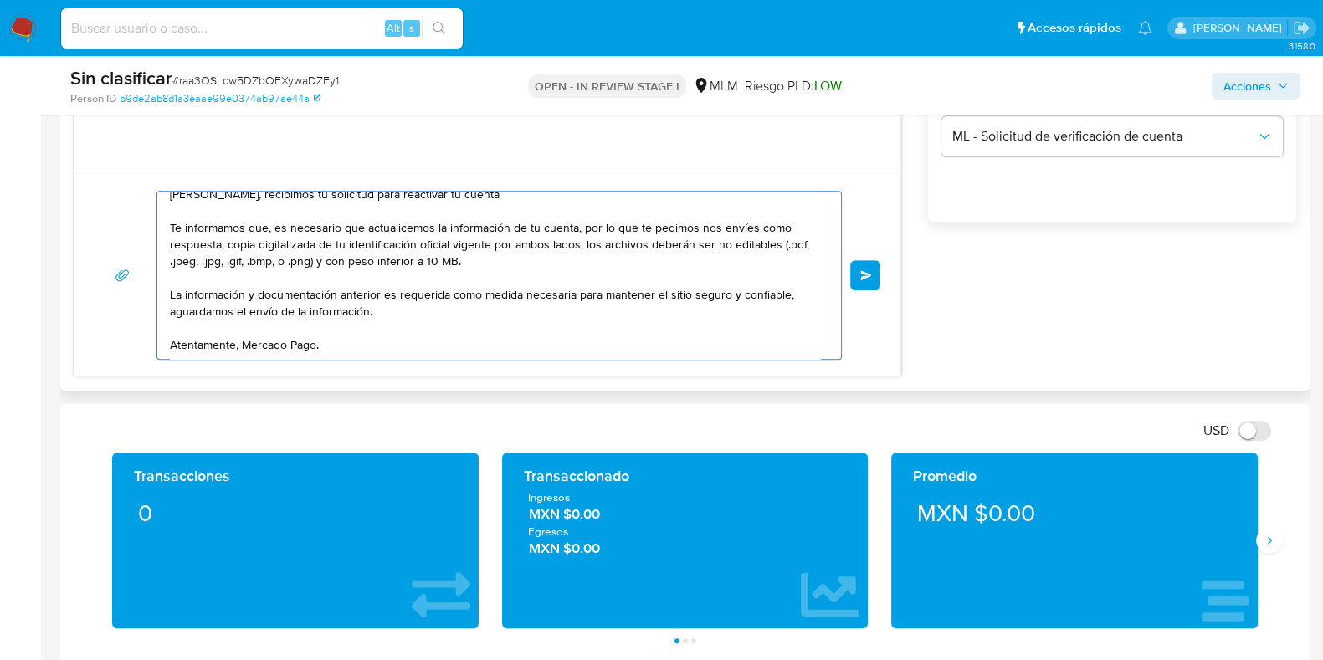
scroll to position [0, 0]
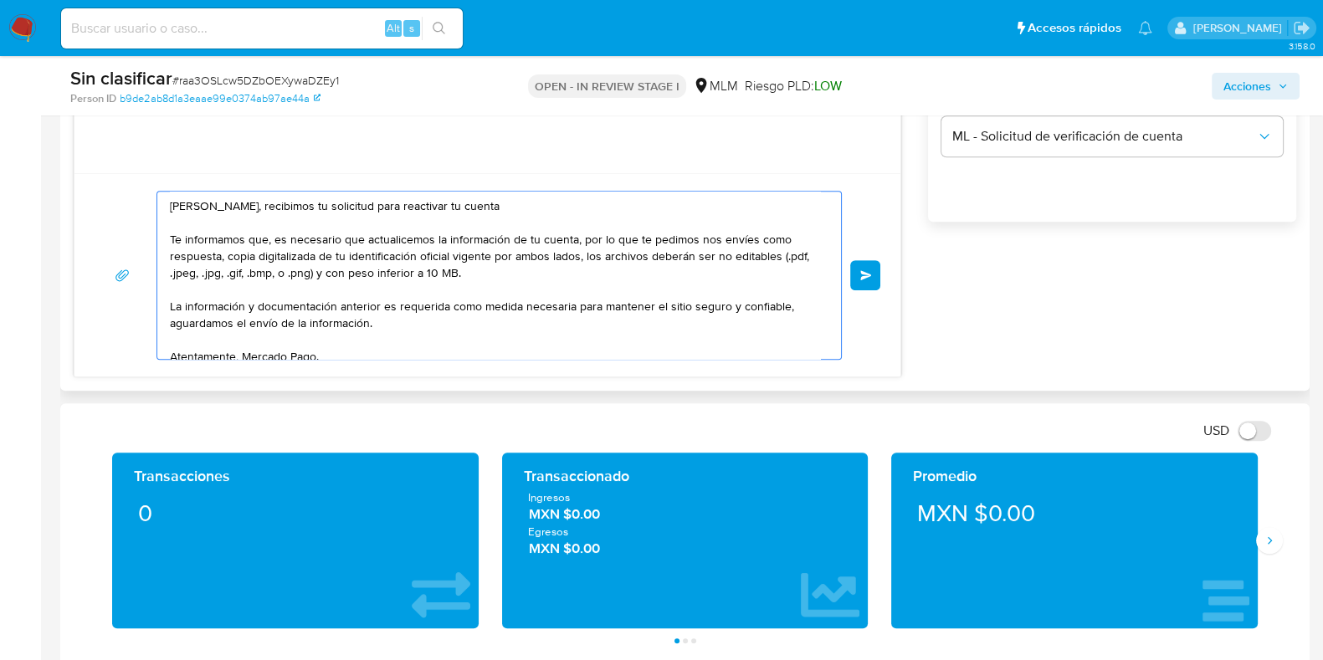
drag, startPoint x: 303, startPoint y: 350, endPoint x: 164, endPoint y: 208, distance: 198.9
click at [164, 208] on div "Hola Guillermo, recibimos tu solicitud para reactivar tu cuenta Te informamos q…" at bounding box center [494, 275] width 675 height 167
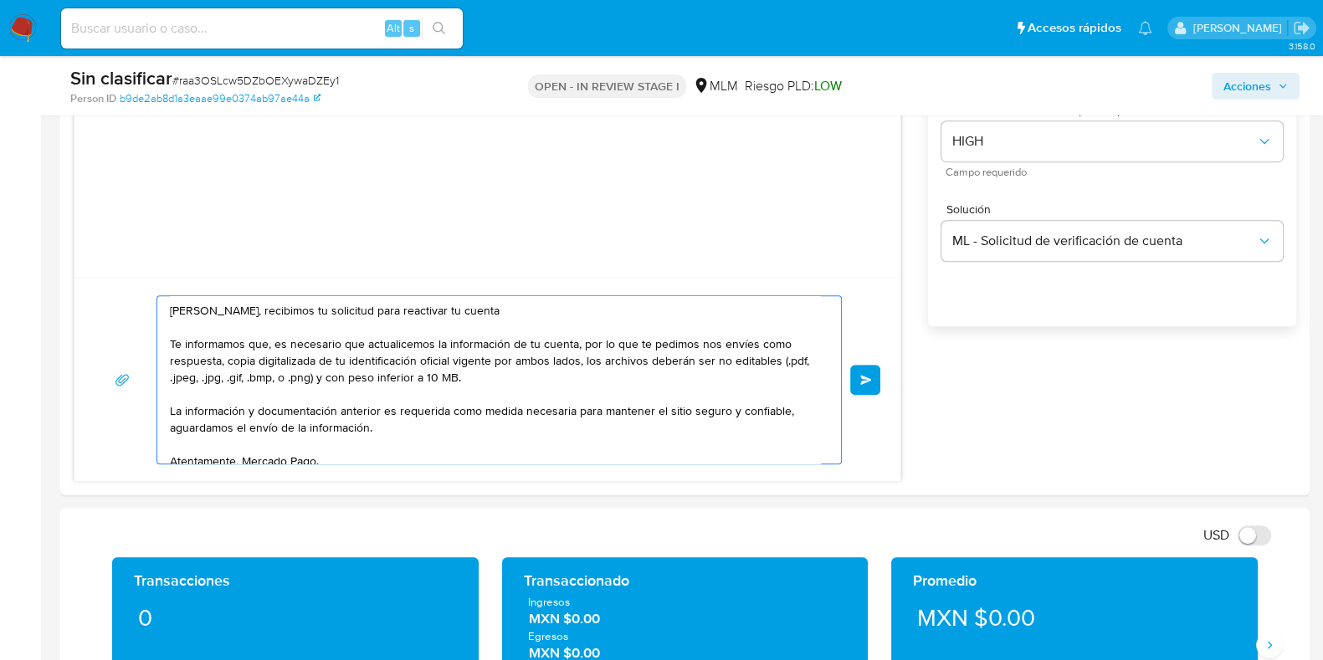
scroll to position [1046, 0]
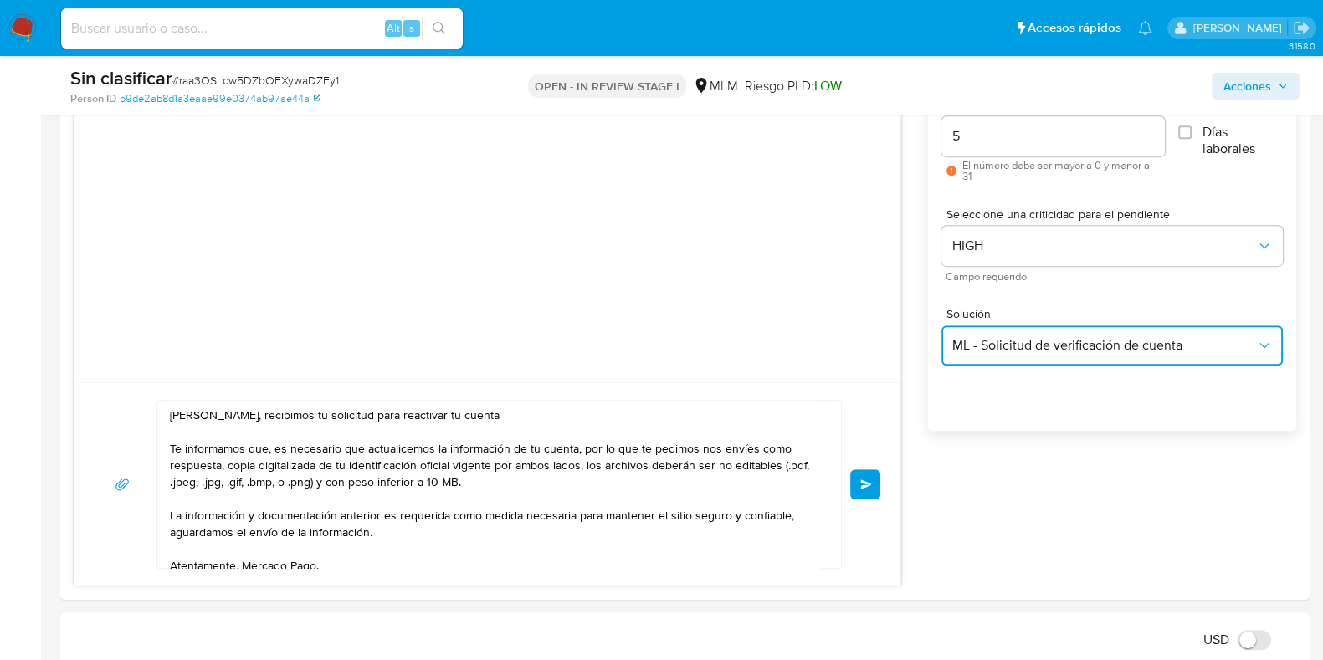
click at [1138, 355] on button "ML - Solicitud de verificación de cuenta" at bounding box center [1112, 346] width 341 height 40
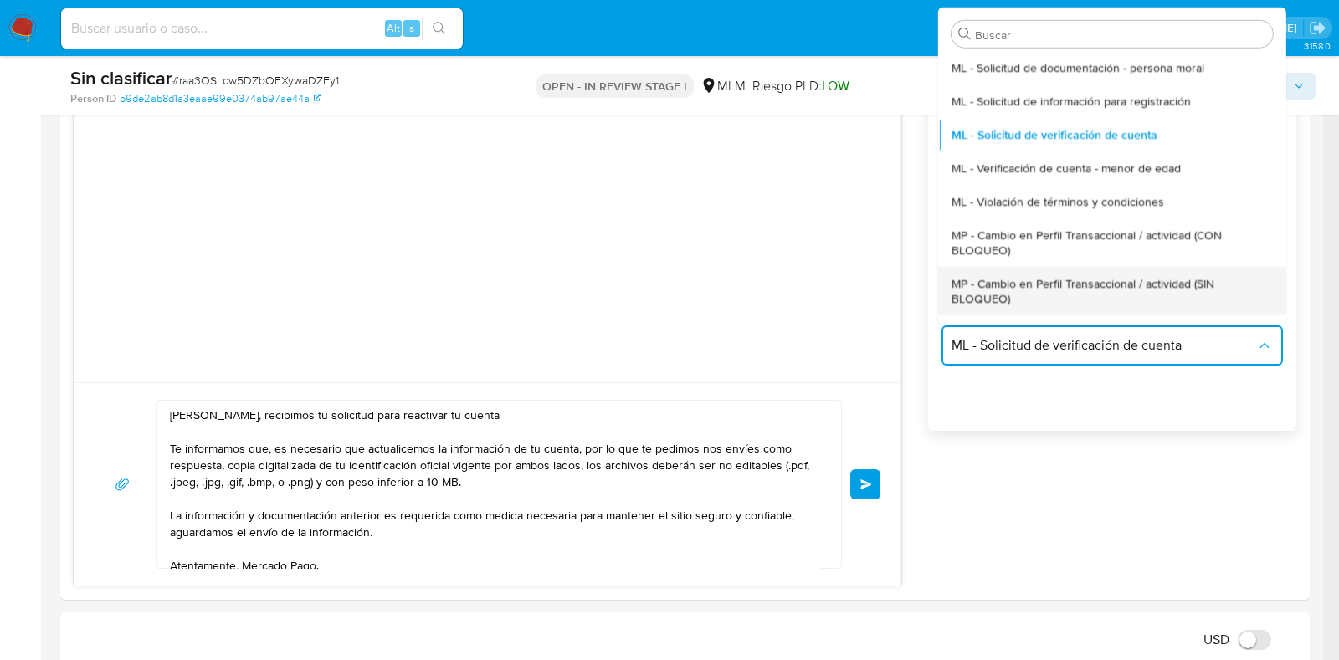
click at [1126, 285] on span "MP - Cambio en Perfil Transaccional / actividad (SIN BLOQUEO)" at bounding box center [1107, 291] width 311 height 30
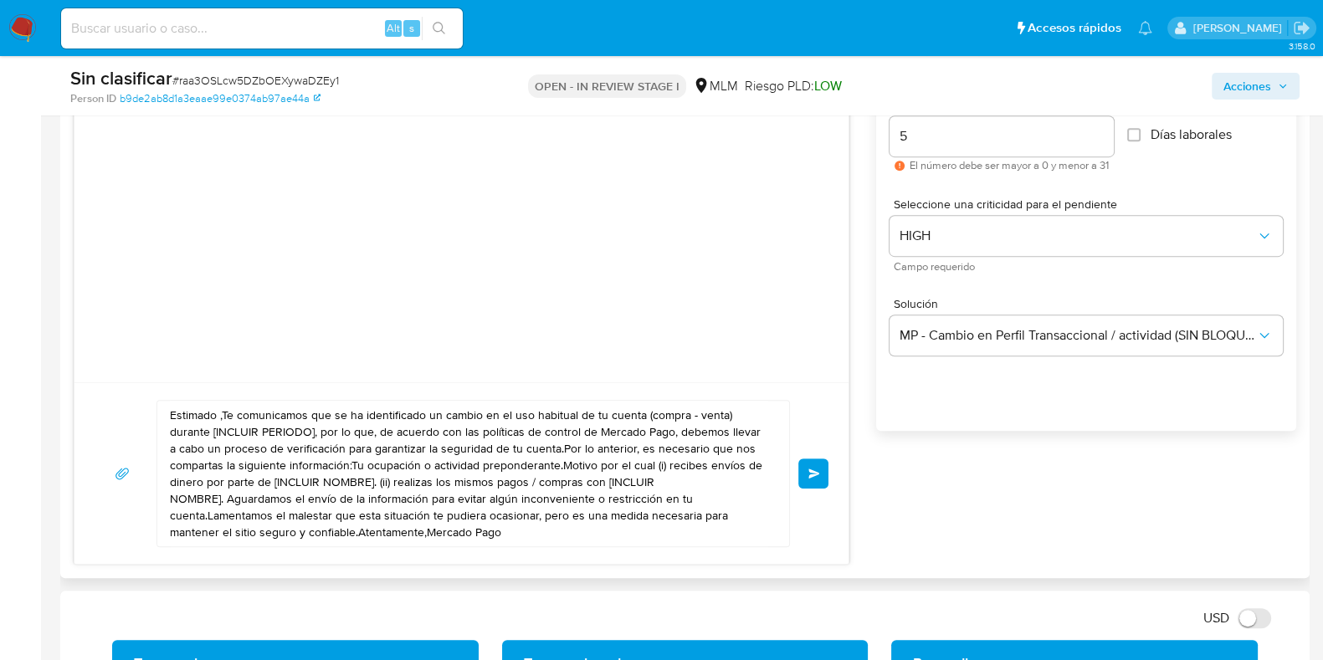
click at [505, 478] on textarea "Estimado ,Te comunicamos que se ha identificado un cambio en el uso habitual de…" at bounding box center [469, 474] width 598 height 146
click at [504, 478] on textarea "Estimado ,Te comunicamos que se ha identificado un cambio en el uso habitual de…" at bounding box center [469, 474] width 598 height 146
paste textarea "Hola Guillermo, recibimos tu solicitud para reactivar tu cuenta Te informamos q…"
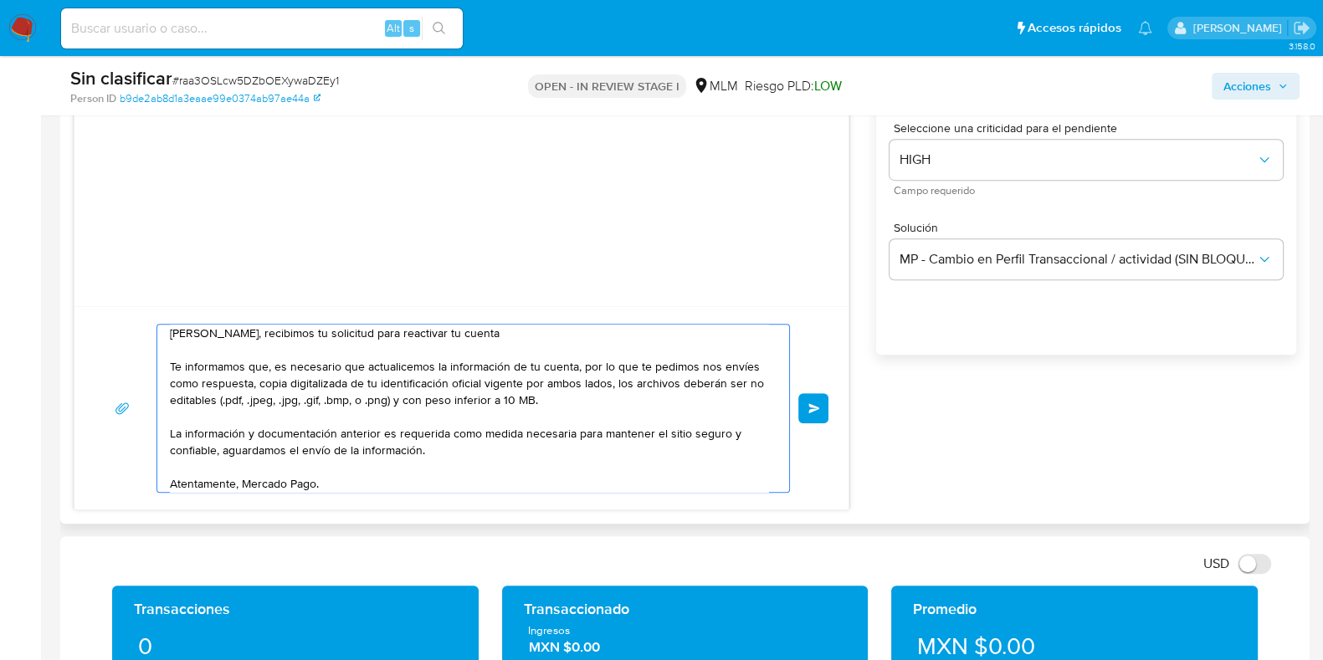
scroll to position [1255, 0]
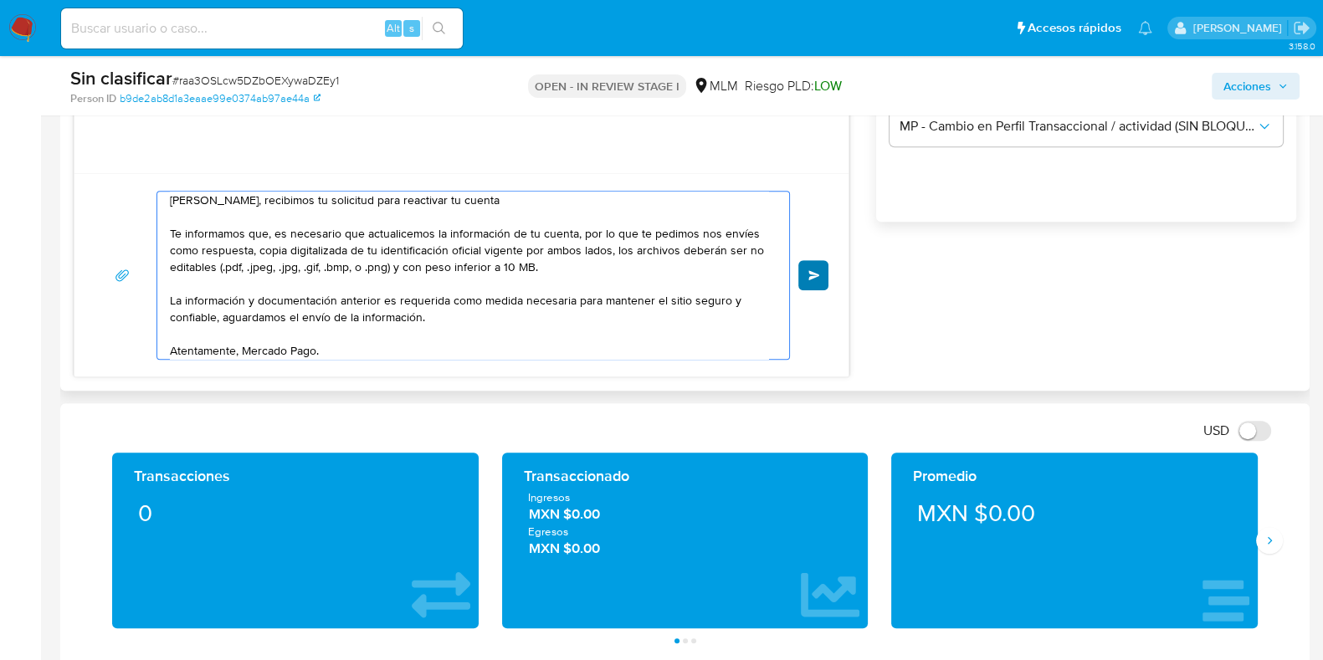
type textarea "Hola Guillermo, recibimos tu solicitud para reactivar tu cuenta Te informamos q…"
click at [821, 280] on button "Enviar" at bounding box center [813, 275] width 30 height 30
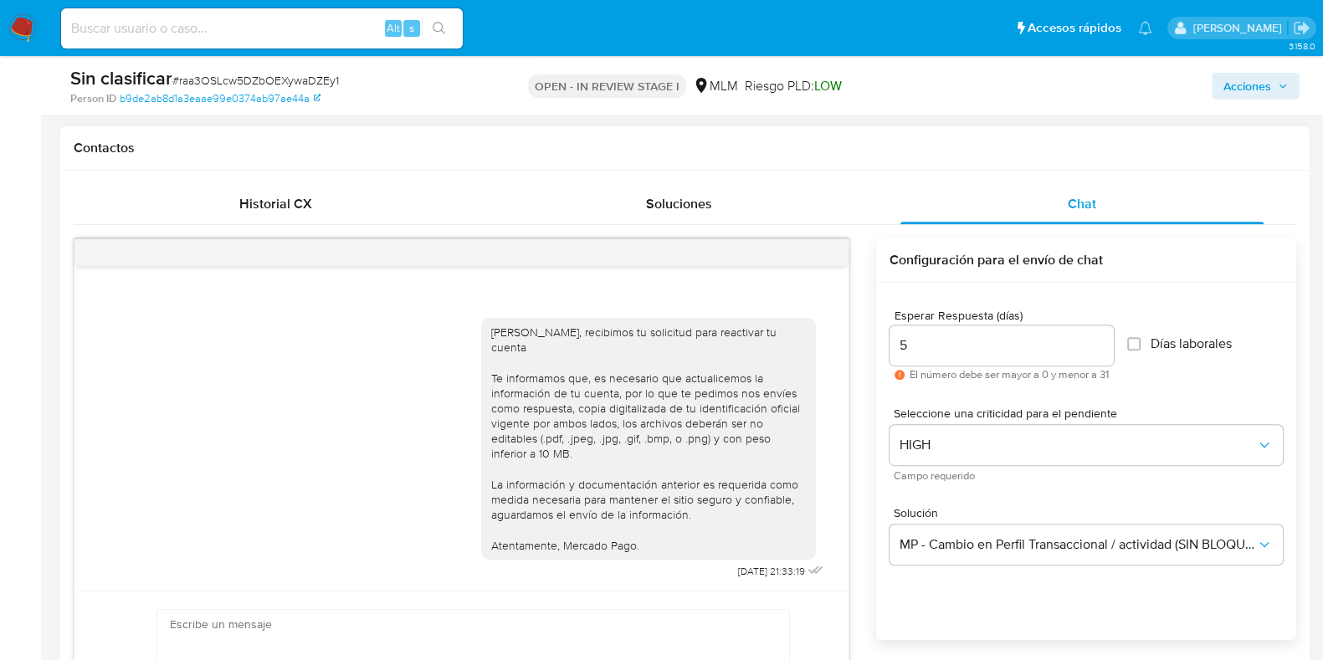
scroll to position [836, 0]
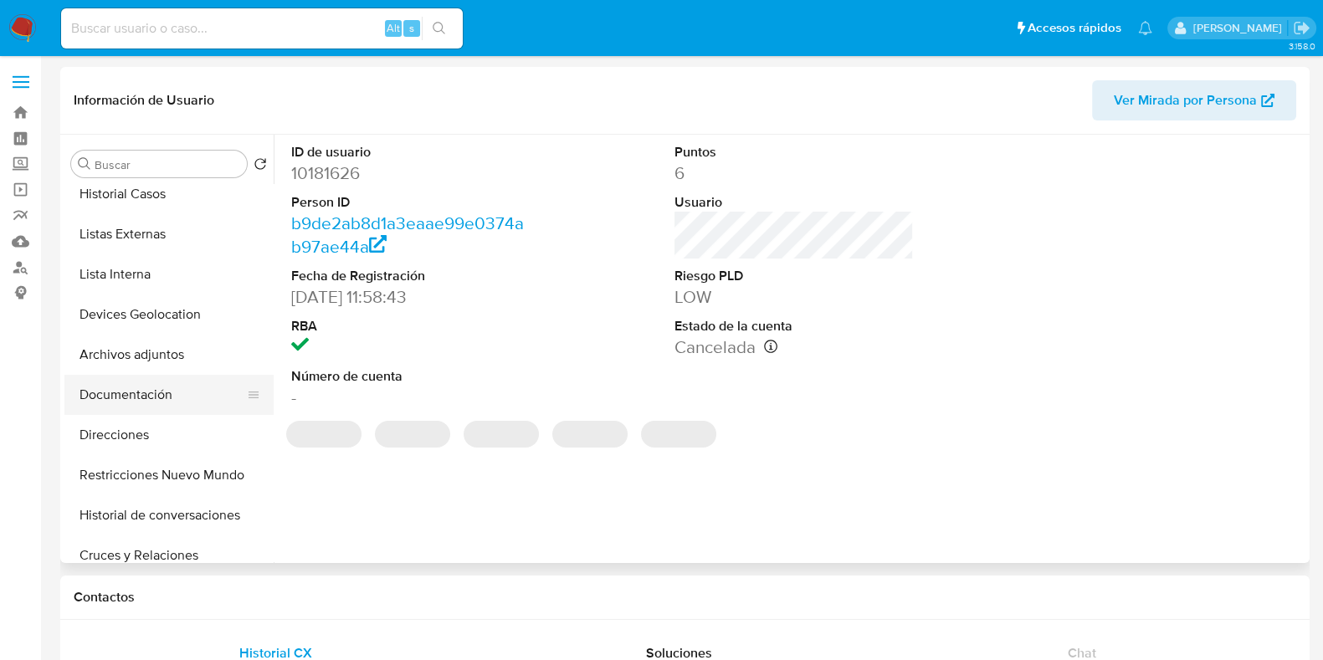
scroll to position [208, 0]
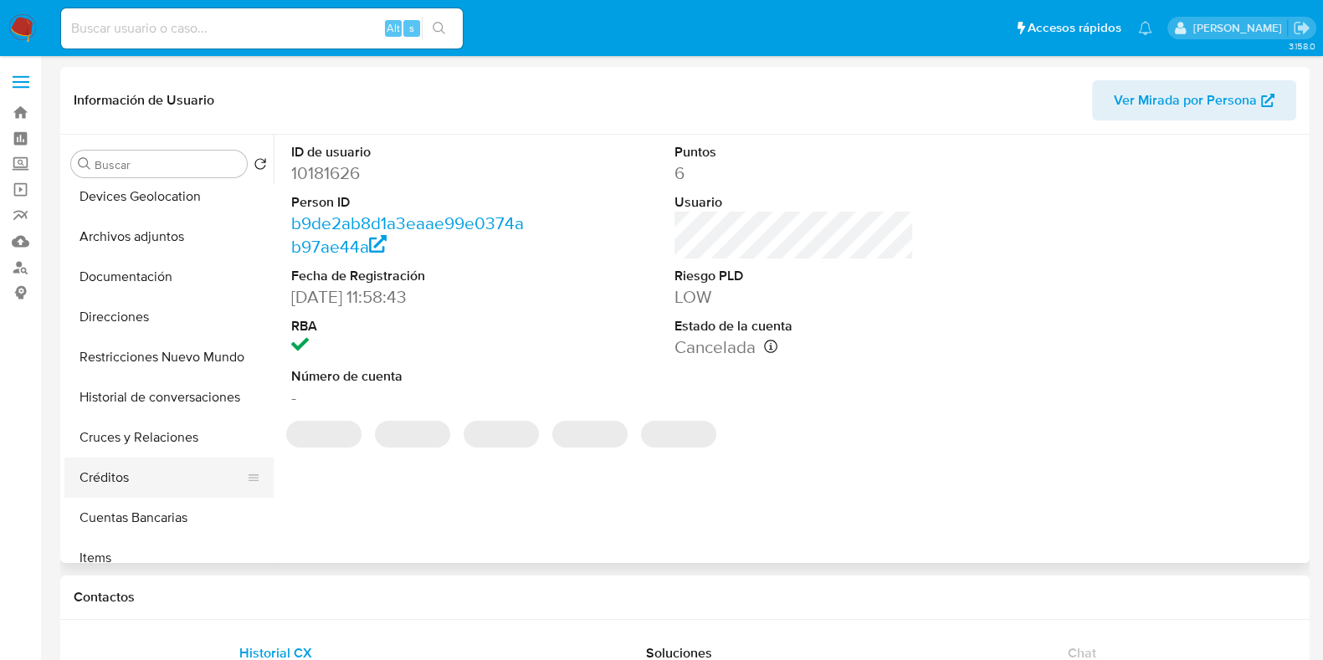
select select "10"
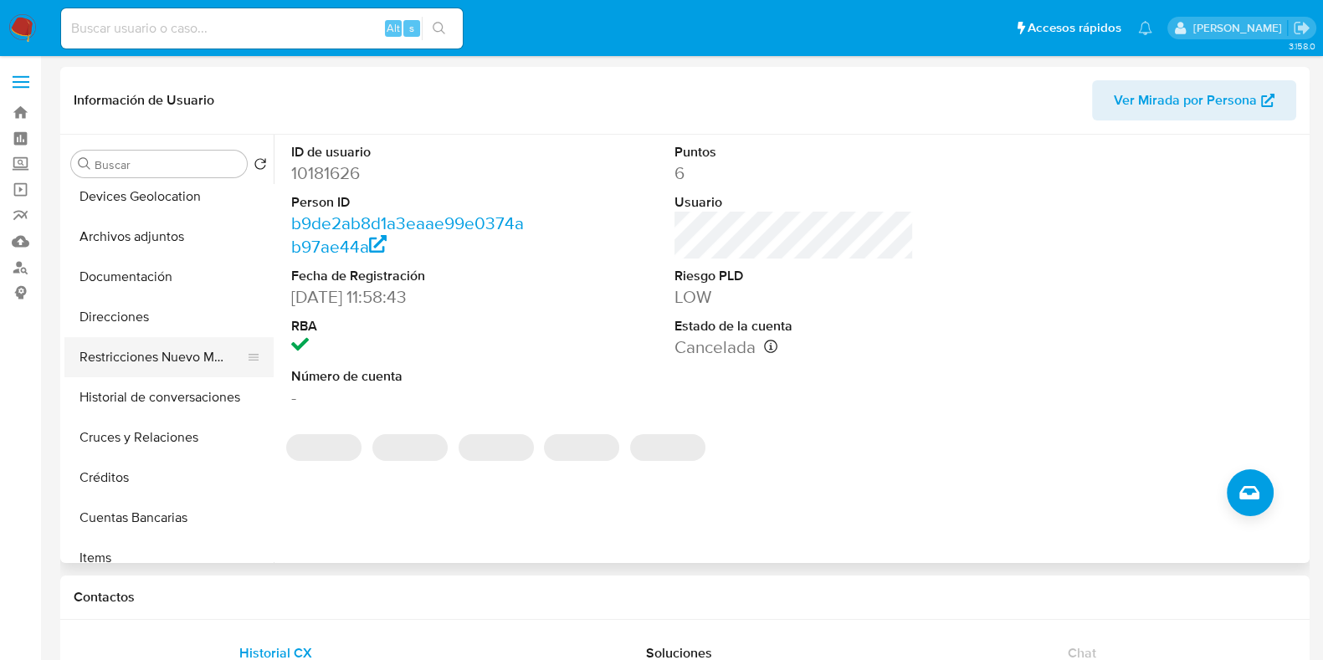
click at [187, 361] on button "Restricciones Nuevo Mundo" at bounding box center [162, 357] width 196 height 40
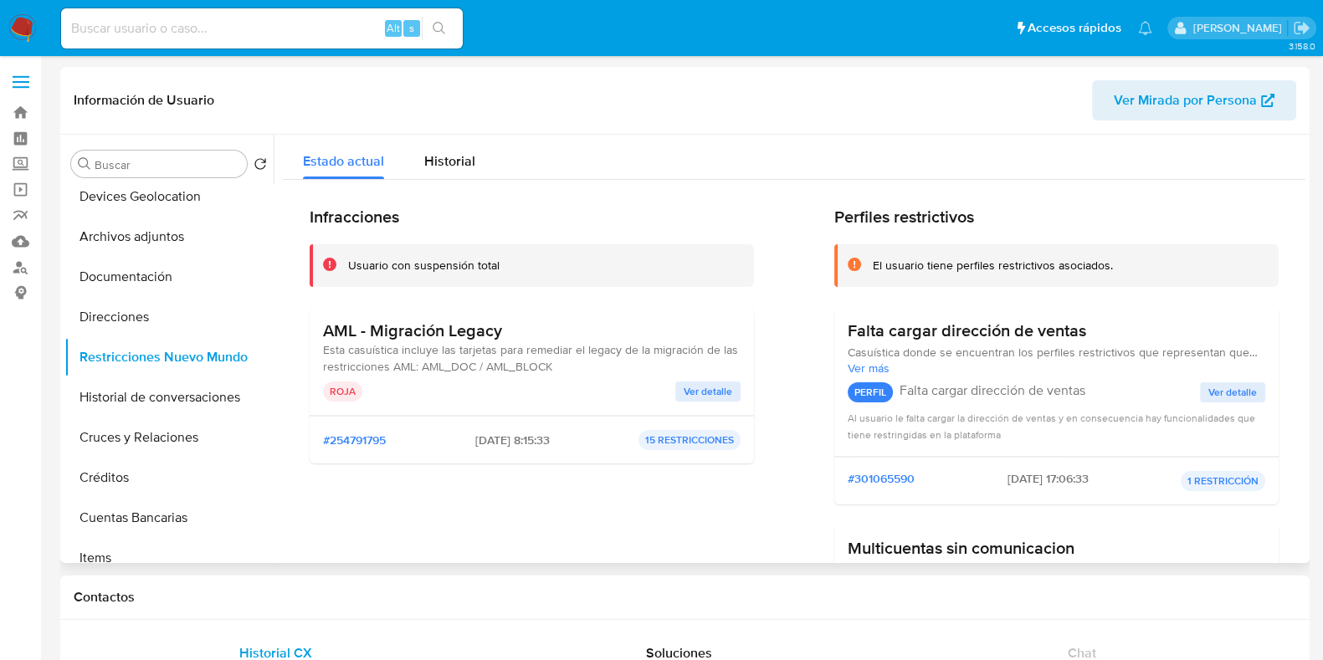
click at [711, 378] on div "AML - Migración Legacy Esta casuística incluye las tarjetas para remediar el le…" at bounding box center [532, 361] width 418 height 81
click at [715, 396] on span "Ver detalle" at bounding box center [708, 391] width 49 height 17
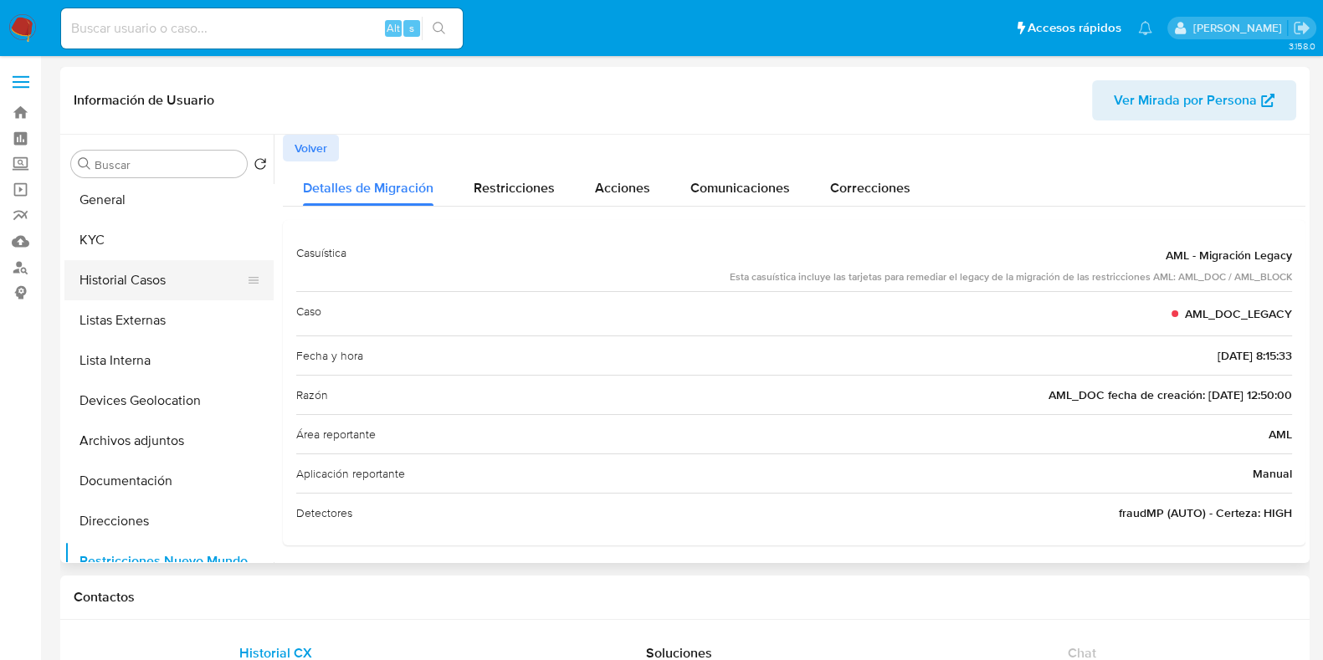
scroll to position [0, 0]
click at [138, 289] on button "Historial Casos" at bounding box center [162, 284] width 196 height 40
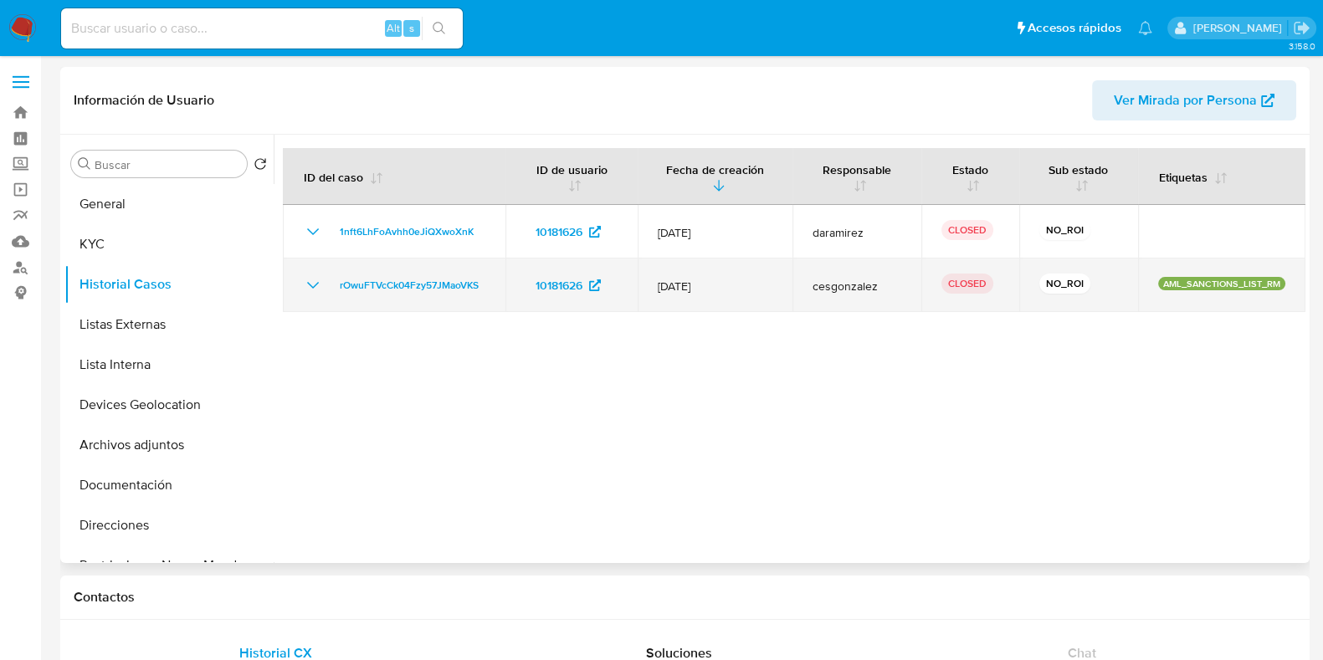
click at [304, 286] on icon "Mostrar/Ocultar" at bounding box center [313, 285] width 20 height 20
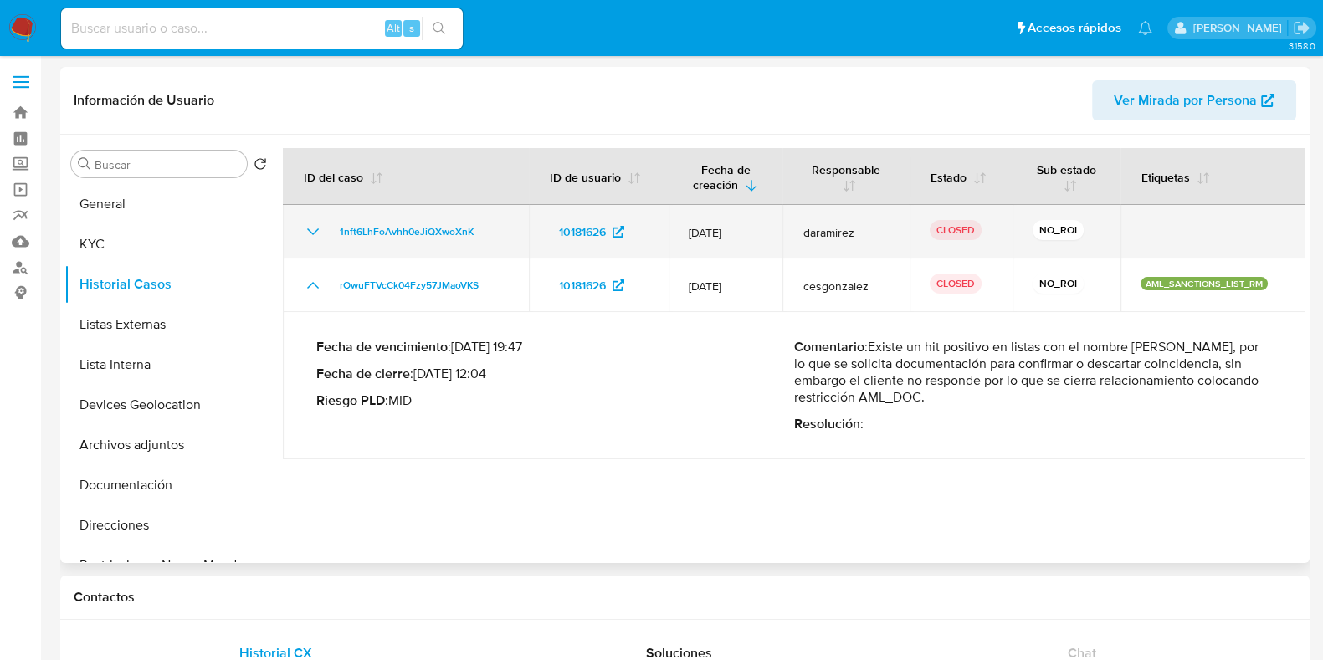
click at [314, 238] on icon "Mostrar/Ocultar" at bounding box center [313, 232] width 20 height 20
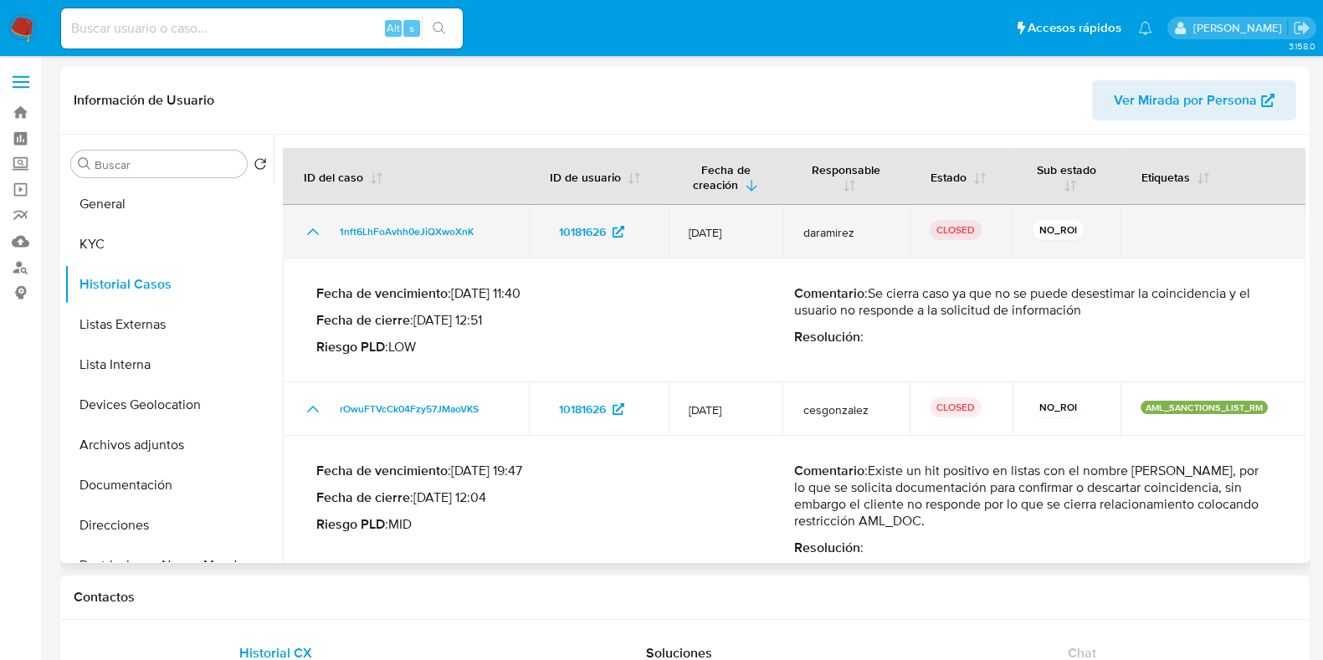
click at [314, 237] on icon "Mostrar/Ocultar" at bounding box center [313, 232] width 20 height 20
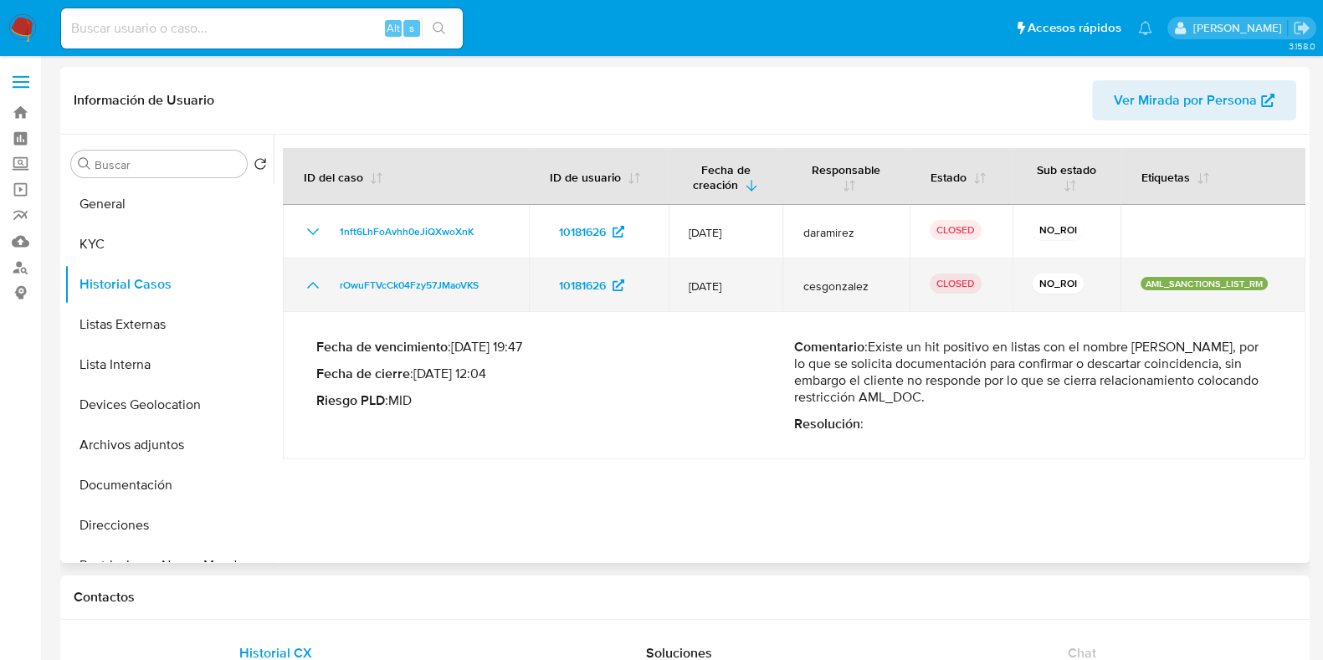
click at [313, 275] on icon "Mostrar/Ocultar" at bounding box center [313, 285] width 20 height 20
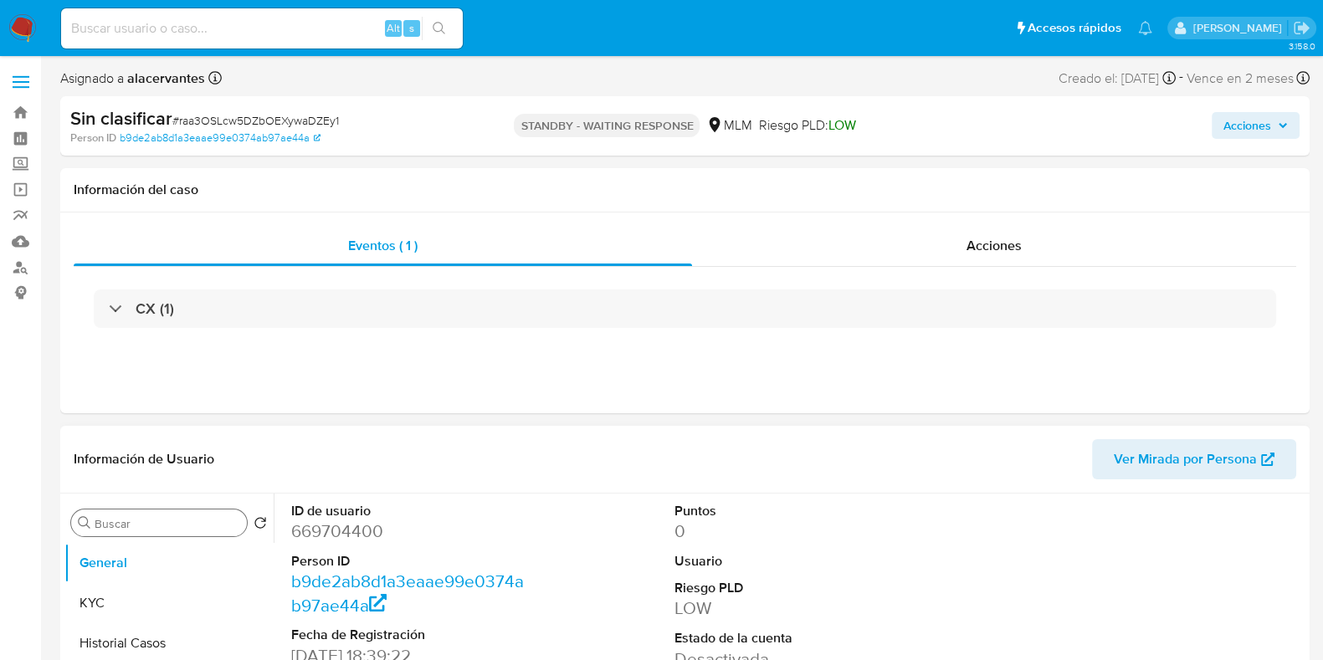
scroll to position [104, 0]
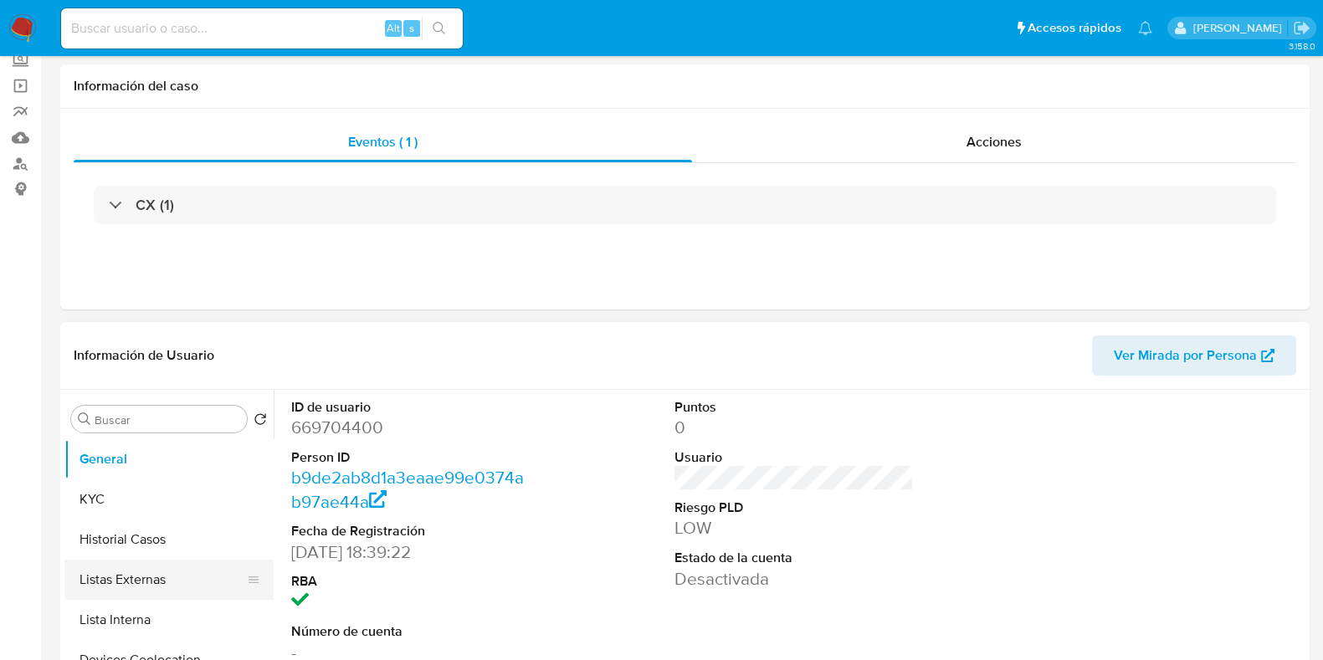
select select "10"
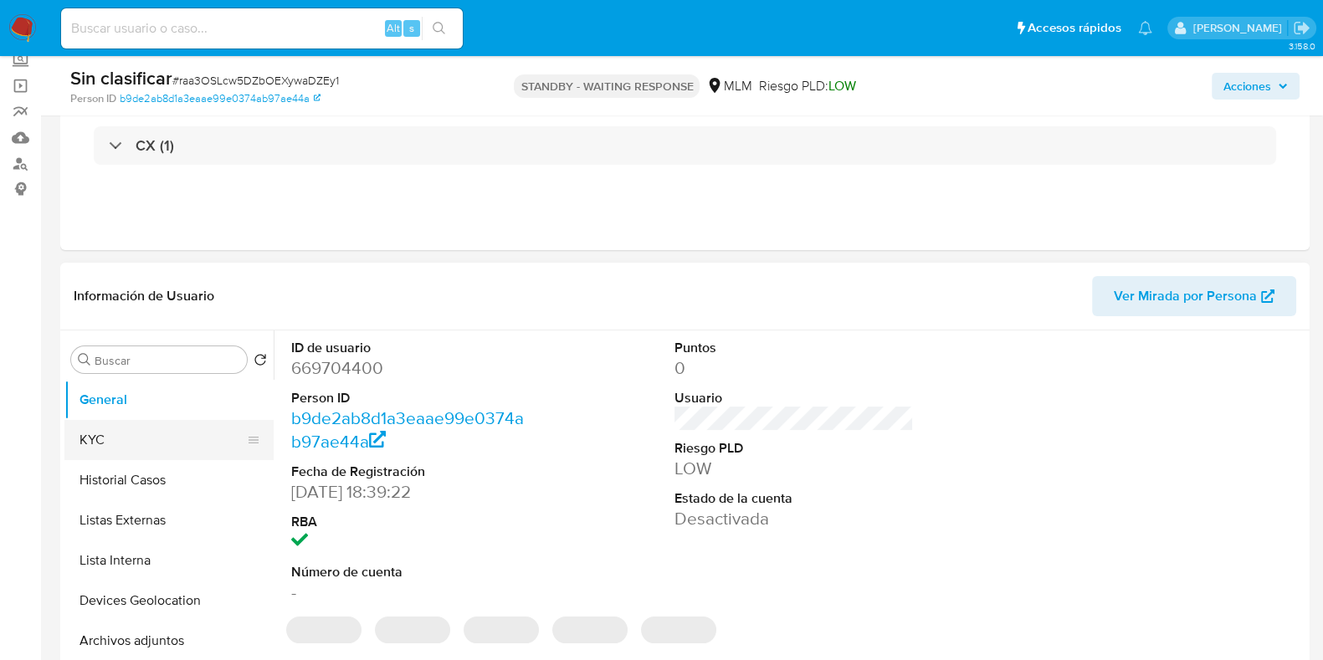
click at [139, 434] on button "KYC" at bounding box center [162, 440] width 196 height 40
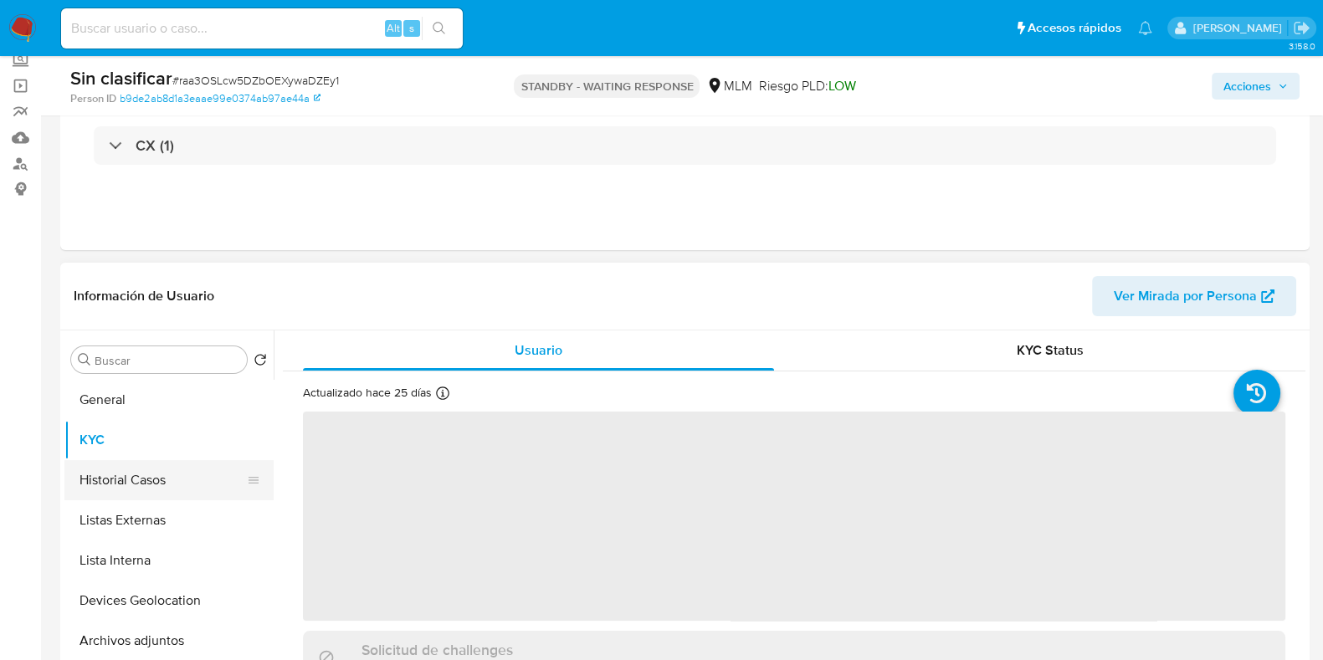
click at [136, 471] on button "Historial Casos" at bounding box center [162, 480] width 196 height 40
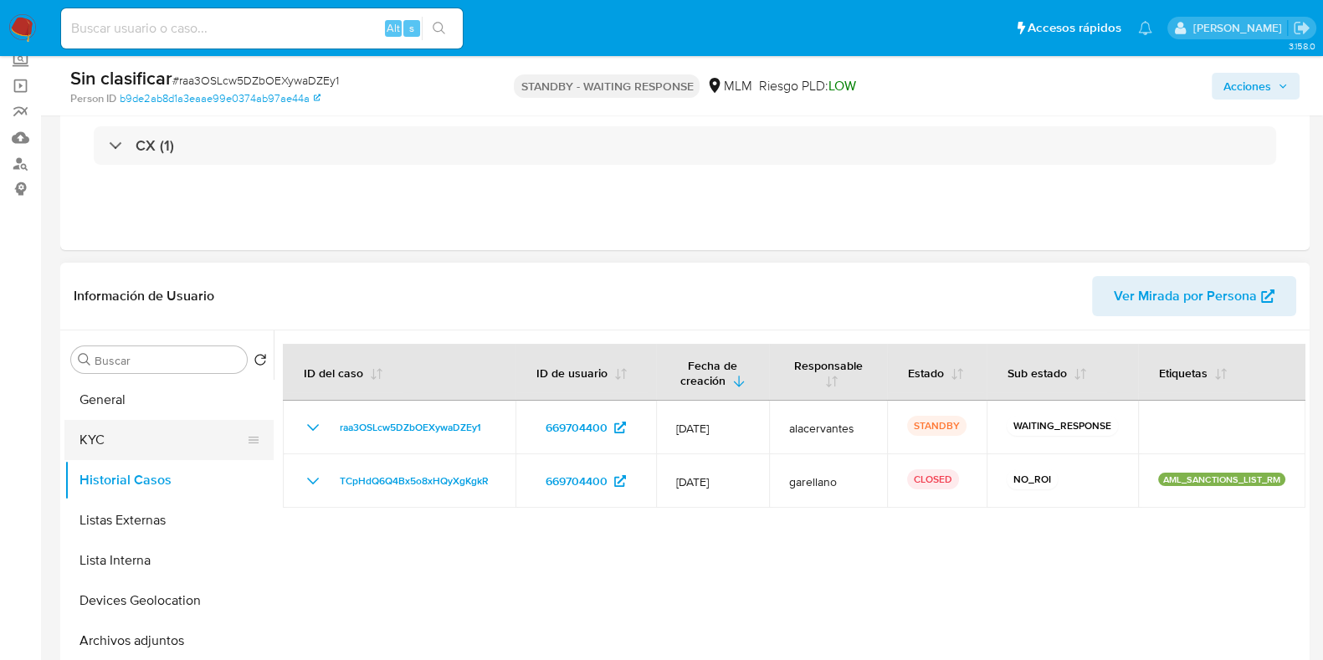
click at [146, 444] on button "KYC" at bounding box center [162, 440] width 196 height 40
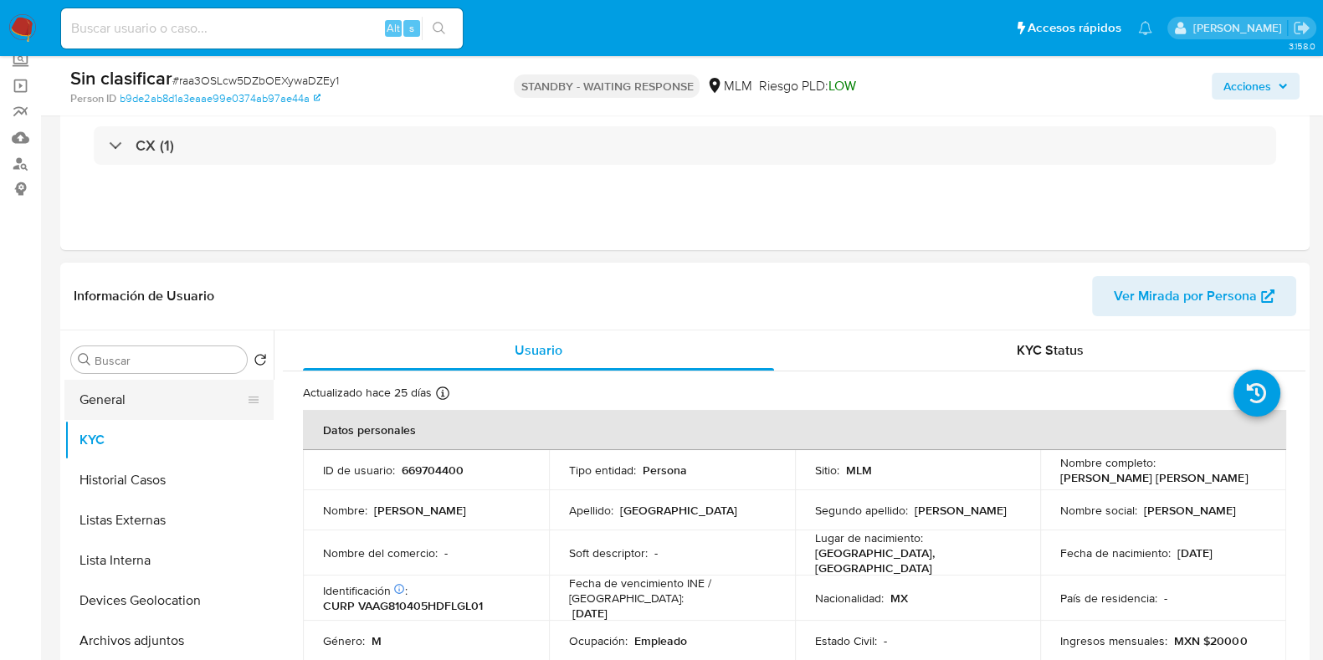
click at [163, 390] on button "General" at bounding box center [162, 400] width 196 height 40
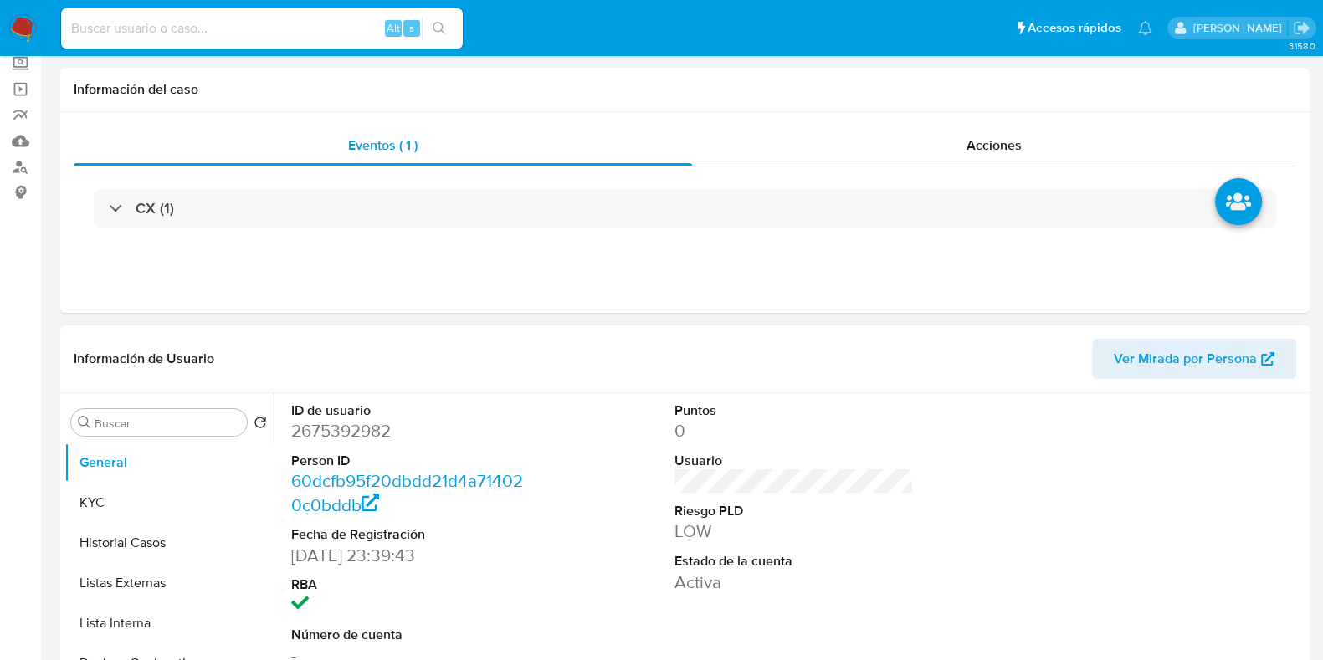
select select "10"
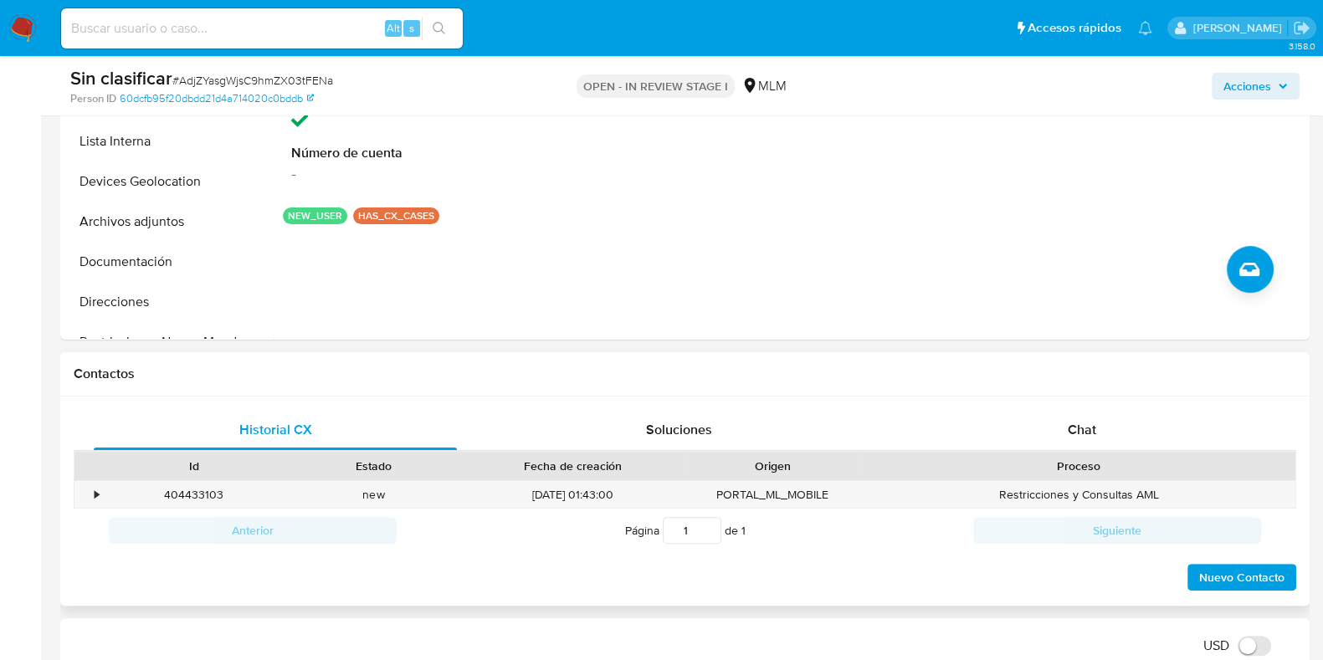
scroll to position [628, 0]
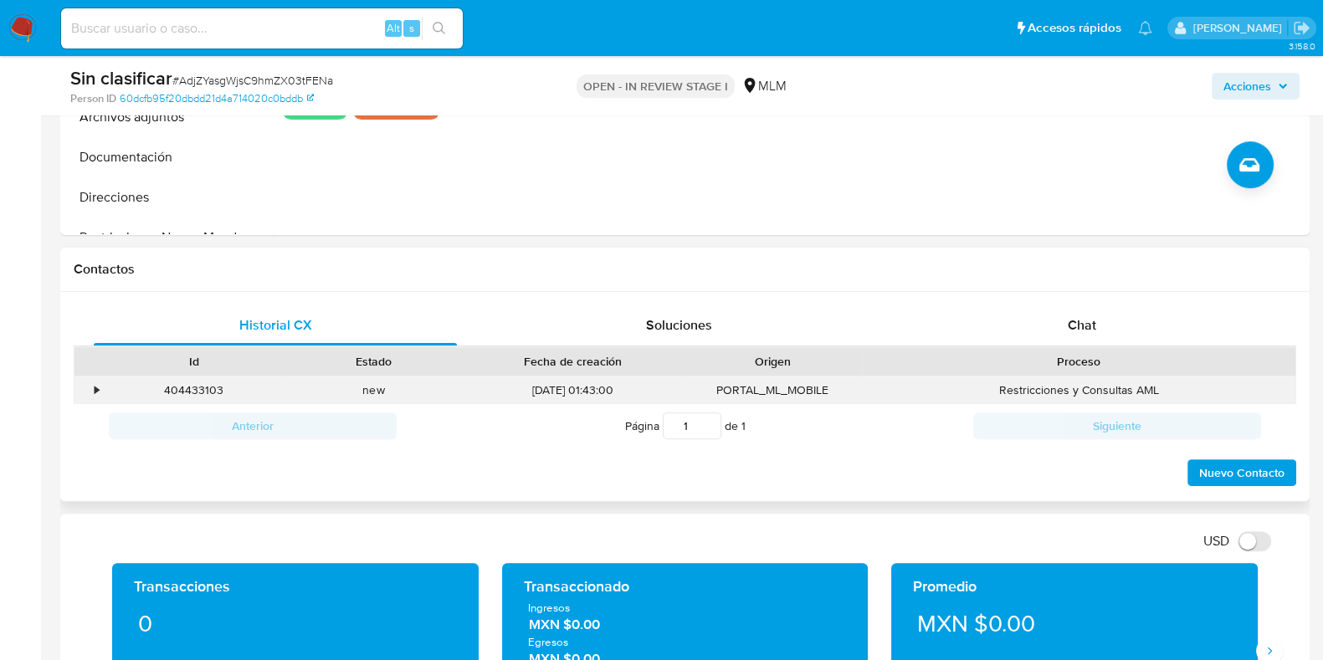
click at [97, 391] on div "•" at bounding box center [97, 390] width 4 height 16
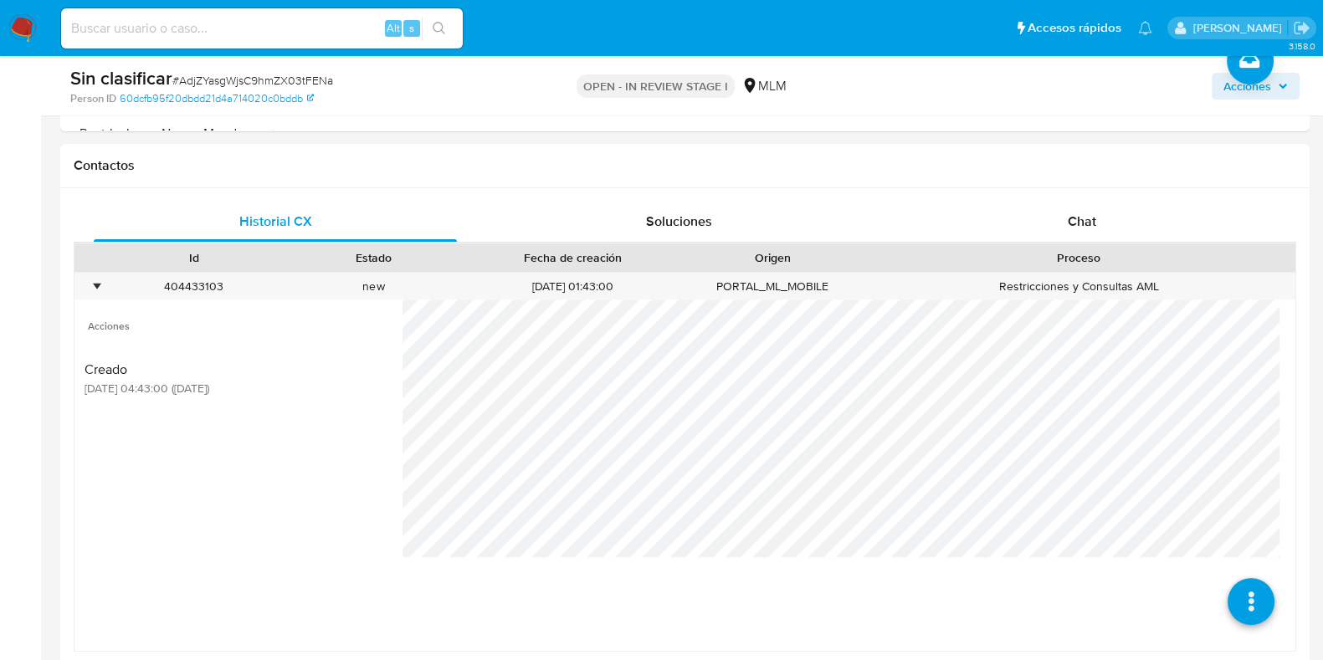
scroll to position [836, 0]
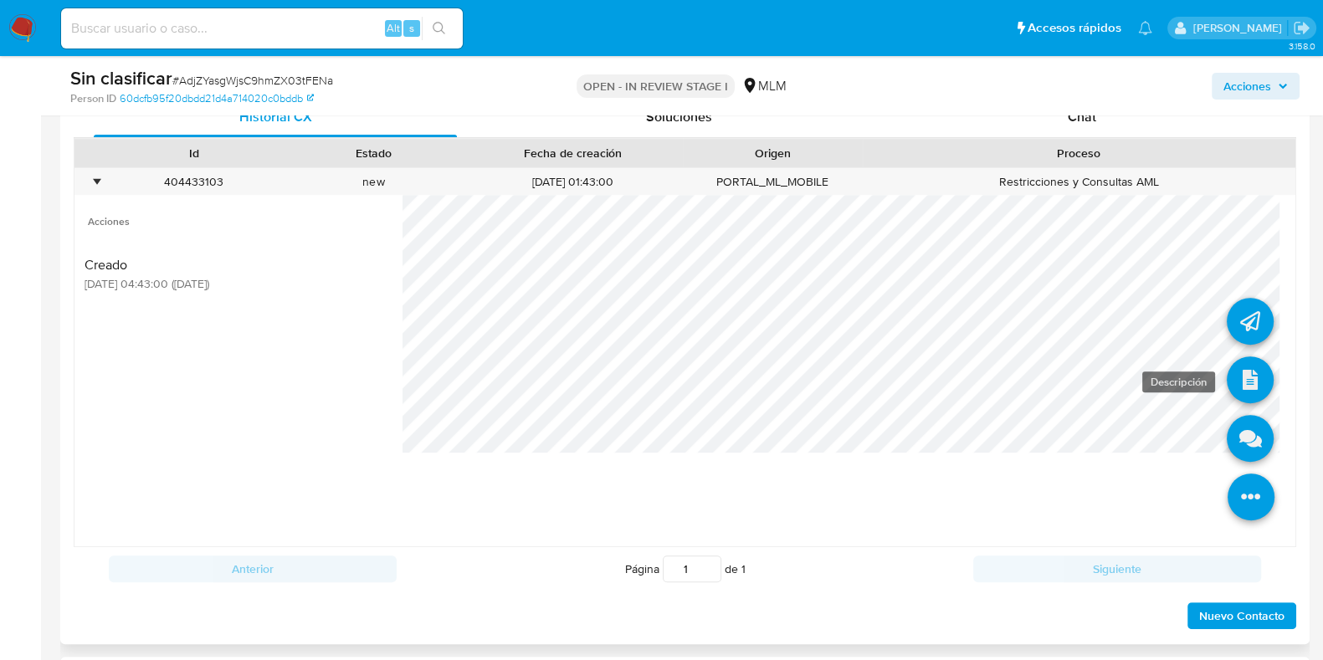
click at [1255, 377] on icon at bounding box center [1250, 380] width 47 height 47
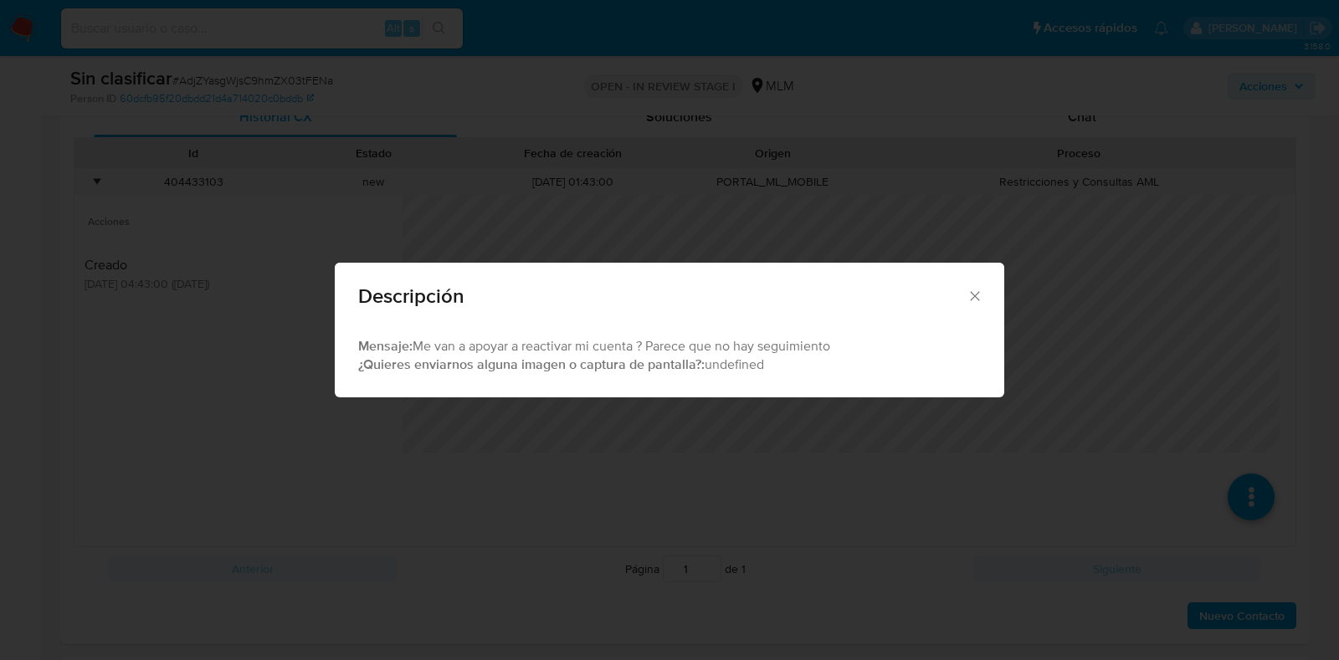
click at [977, 292] on icon "Cerrar" at bounding box center [975, 296] width 17 height 17
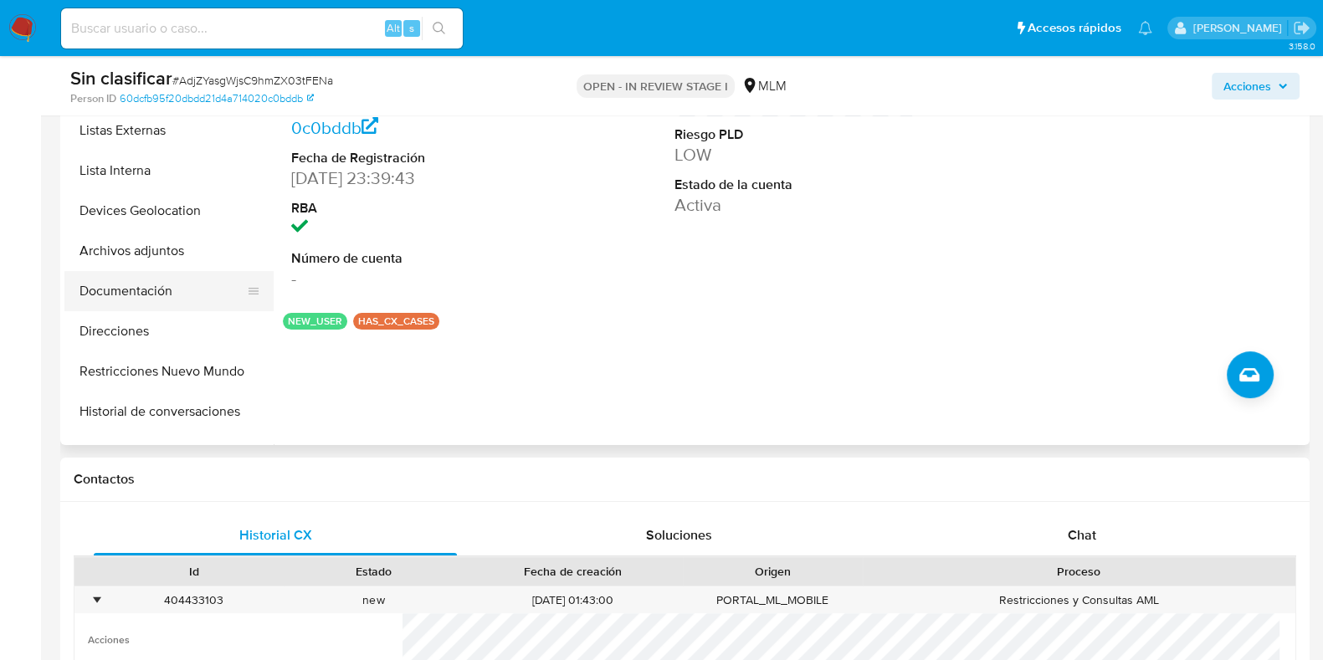
scroll to position [104, 0]
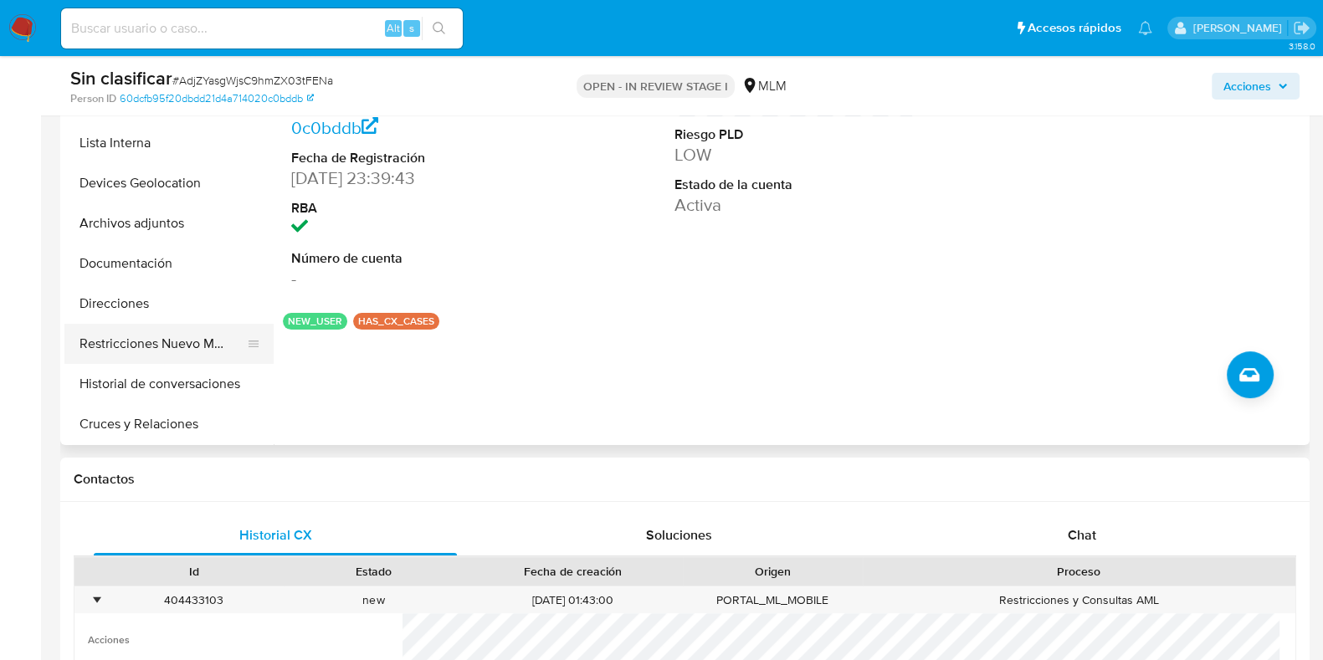
click at [172, 347] on button "Restricciones Nuevo Mundo" at bounding box center [162, 344] width 196 height 40
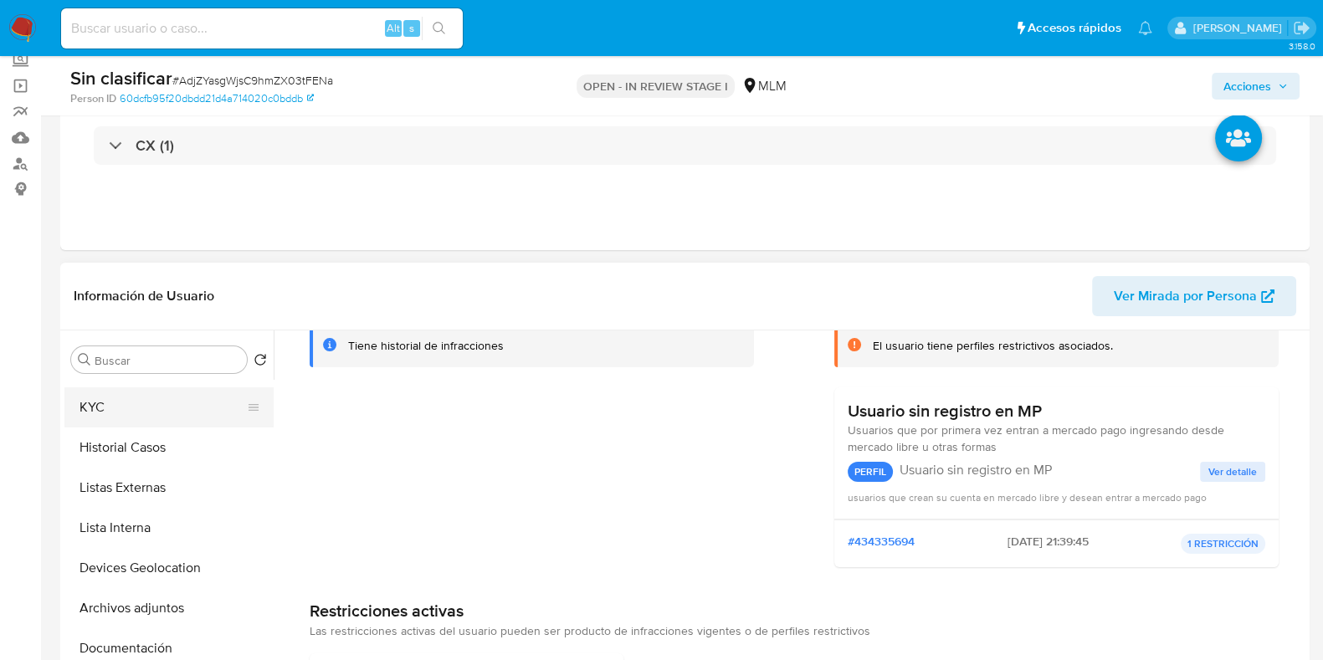
scroll to position [0, 0]
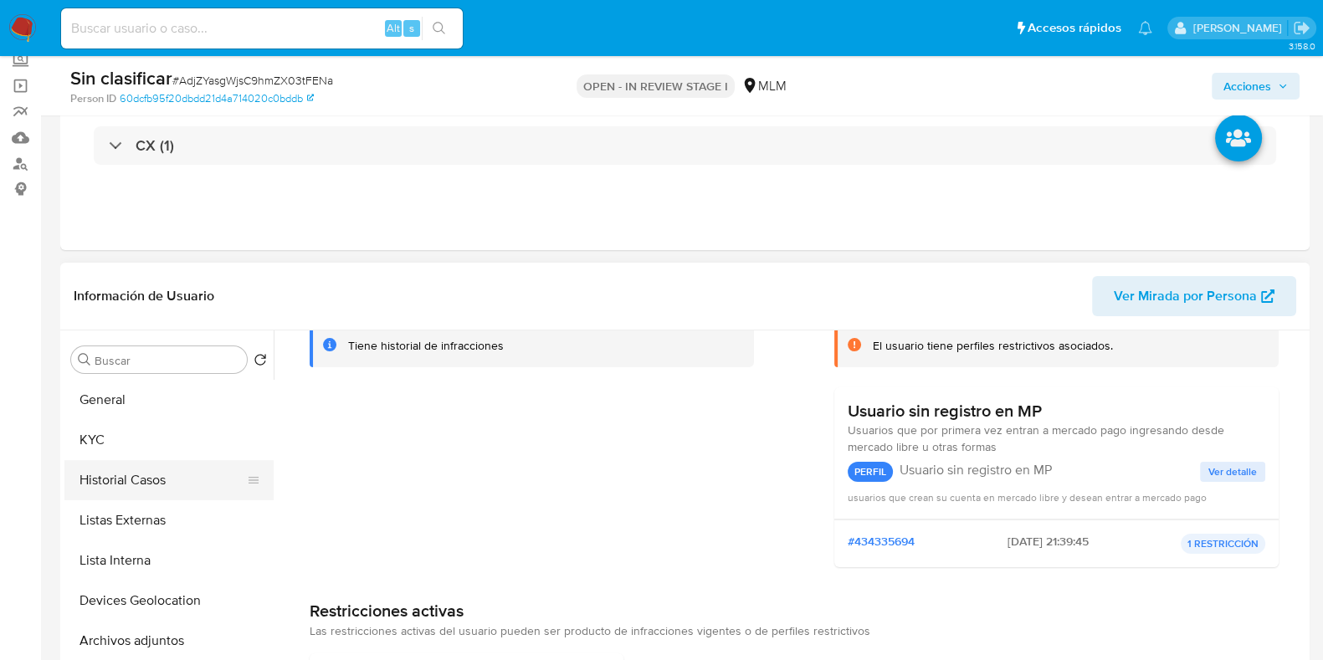
click at [154, 478] on button "Historial Casos" at bounding box center [162, 480] width 196 height 40
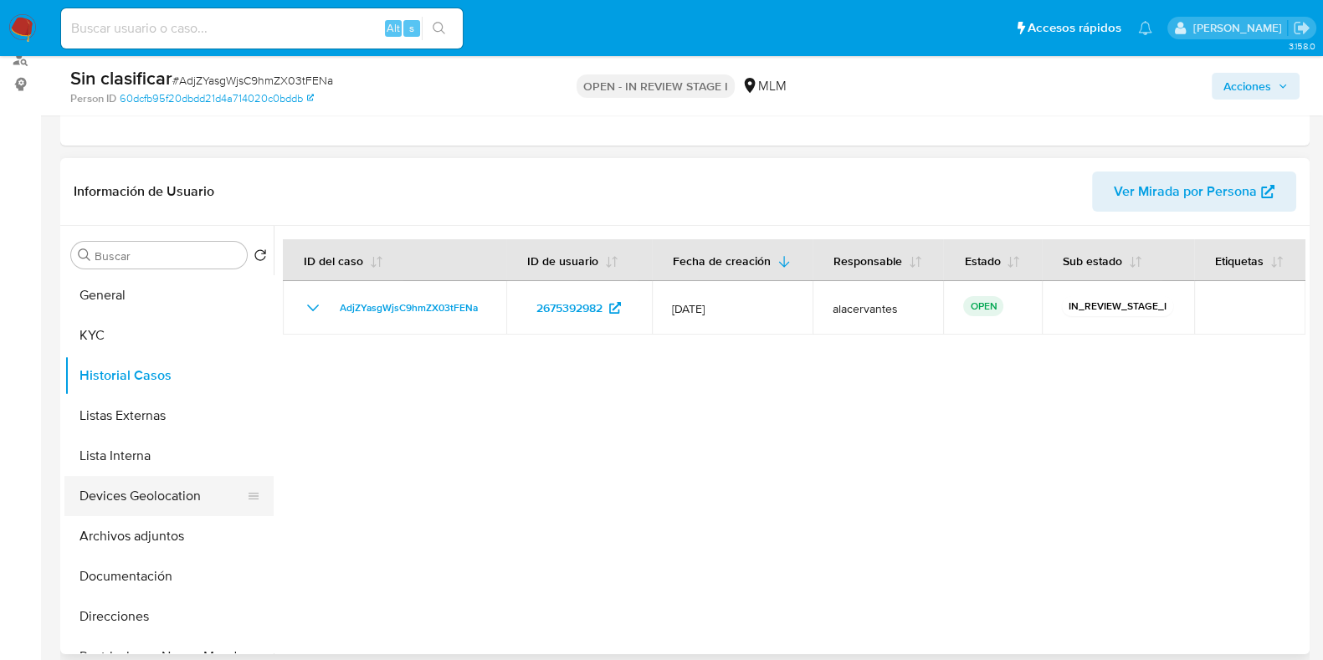
scroll to position [104, 0]
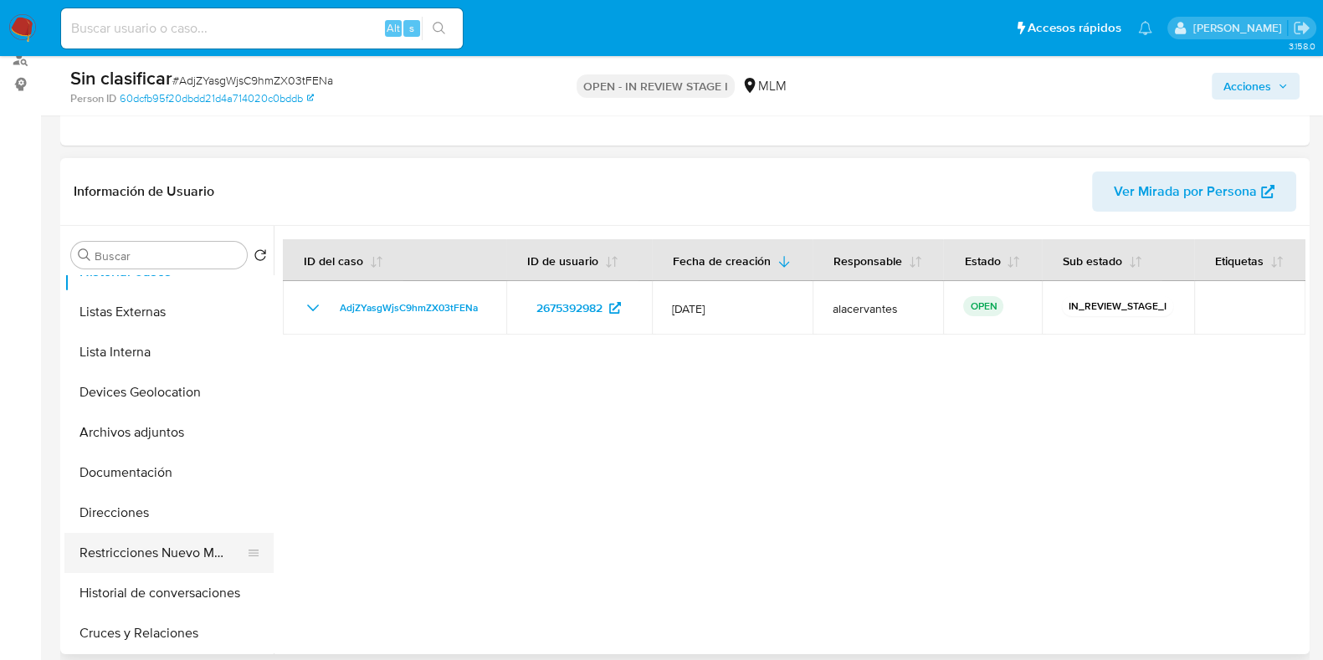
click at [172, 558] on button "Restricciones Nuevo Mundo" at bounding box center [162, 553] width 196 height 40
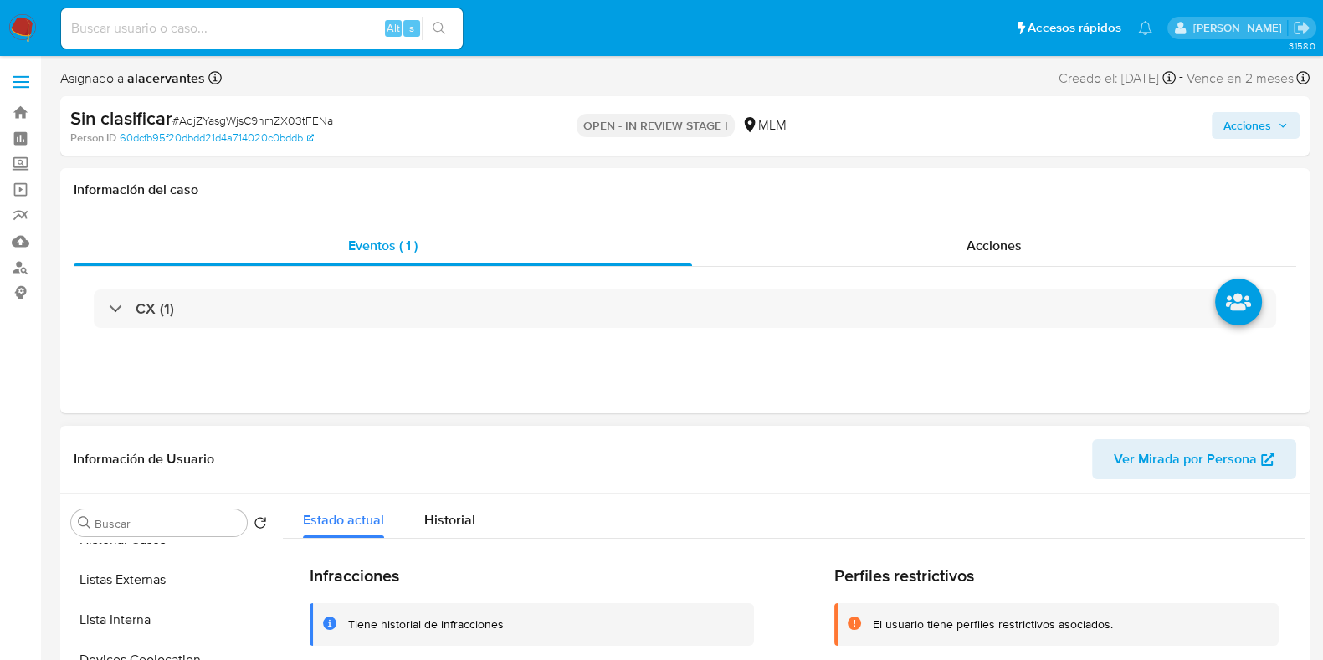
scroll to position [0, 0]
click at [198, 604] on button "KYC" at bounding box center [162, 603] width 196 height 40
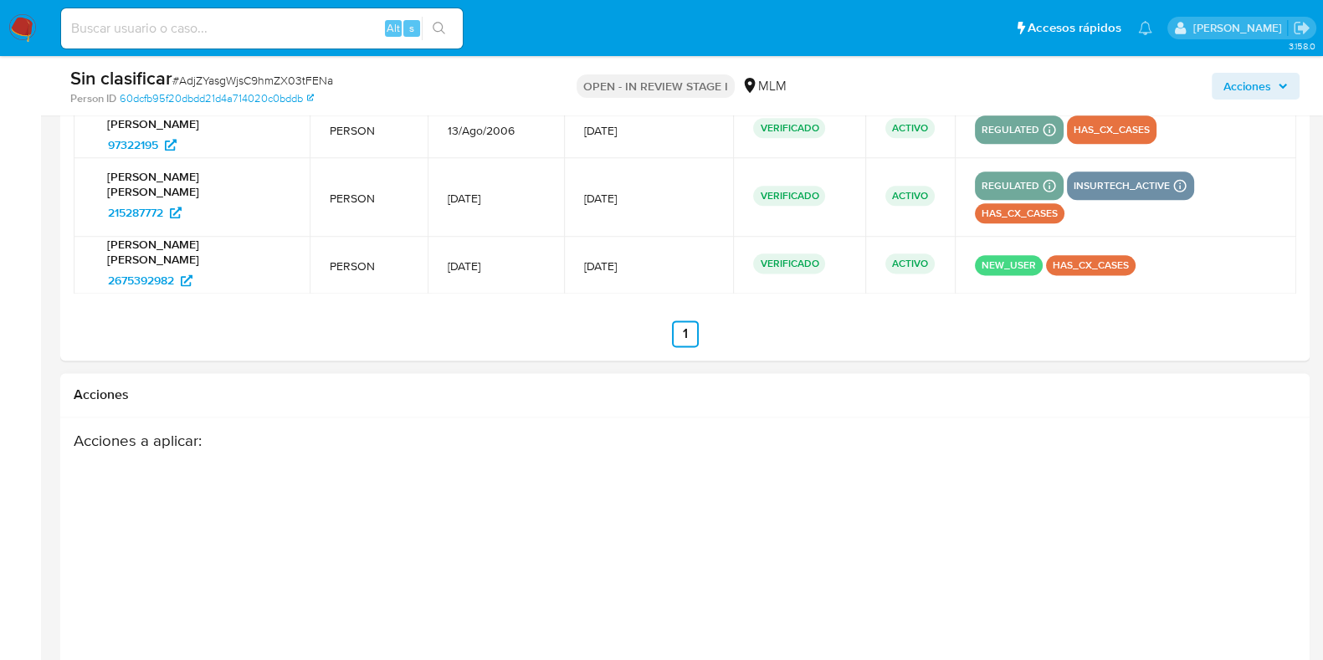
scroll to position [2511, 0]
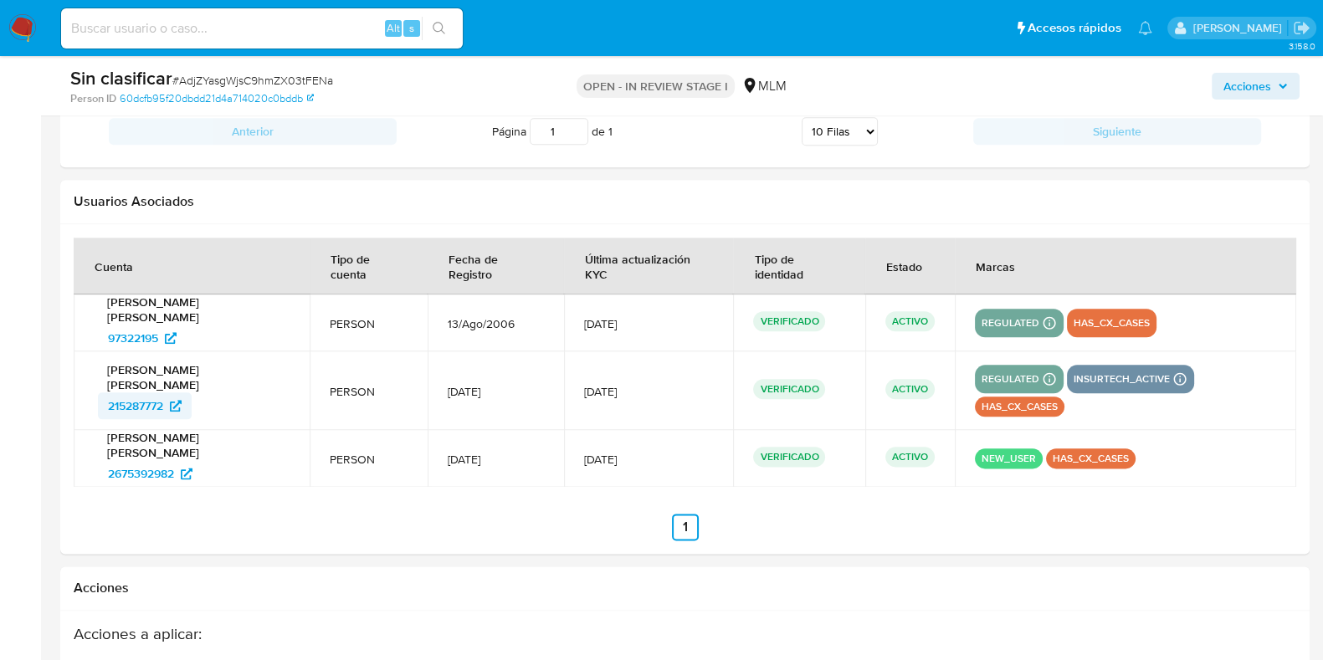
click at [163, 407] on span "215287772" at bounding box center [135, 406] width 55 height 27
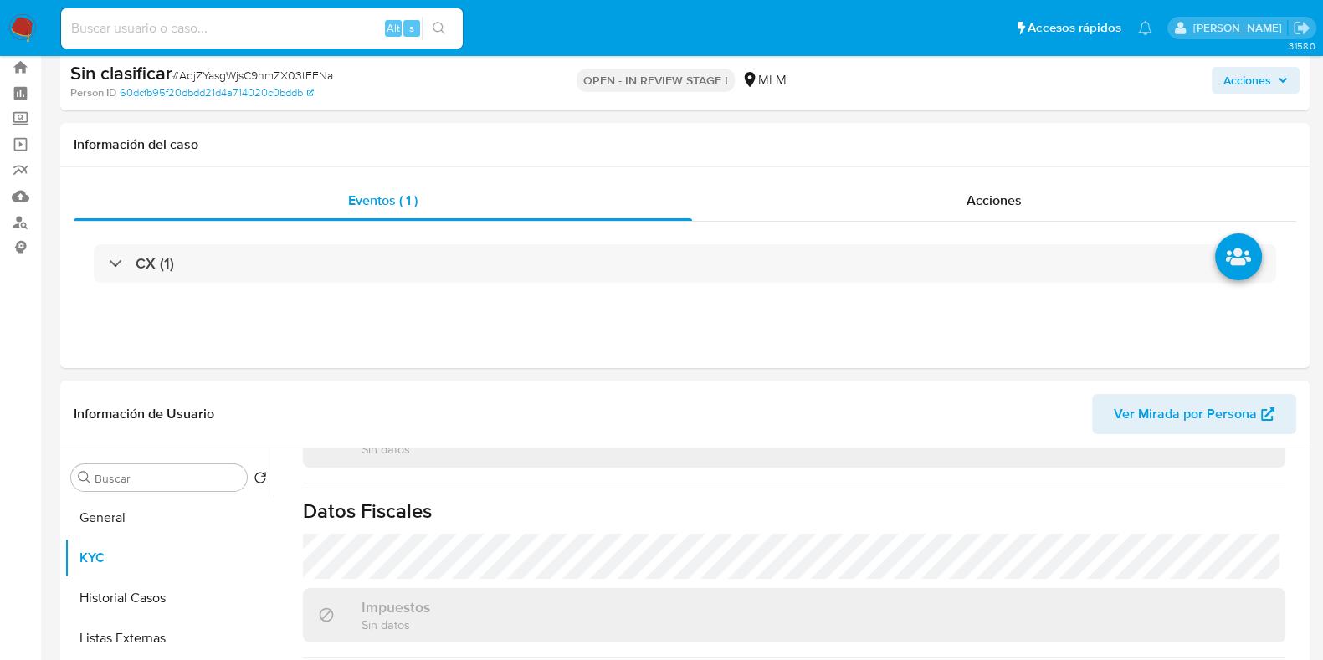
scroll to position [0, 0]
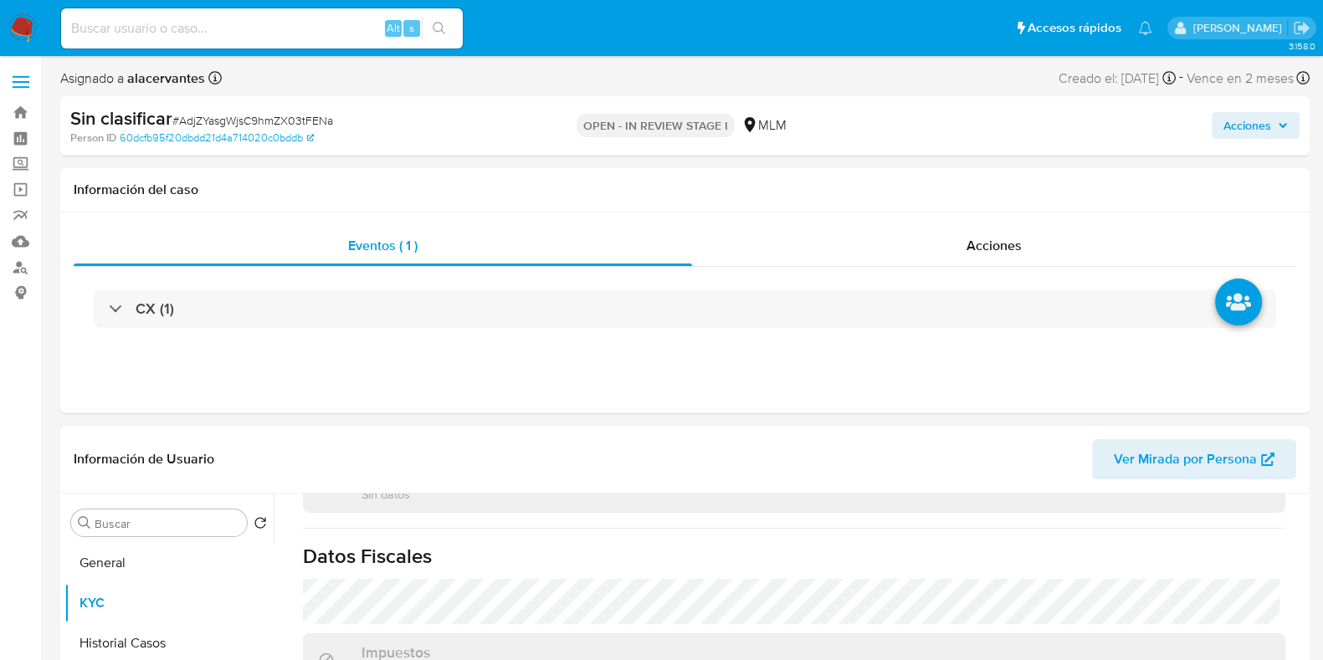
click at [1275, 131] on span "Acciones" at bounding box center [1256, 125] width 64 height 23
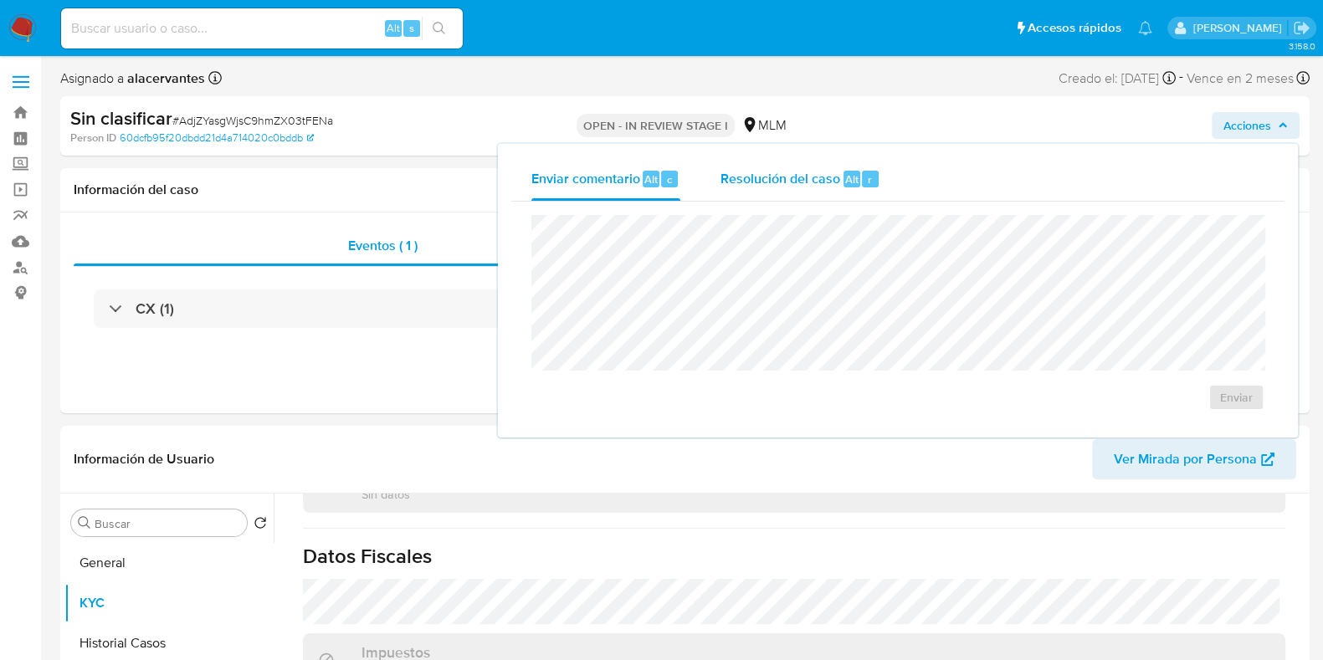
click at [783, 177] on span "Resolución del caso" at bounding box center [781, 178] width 120 height 19
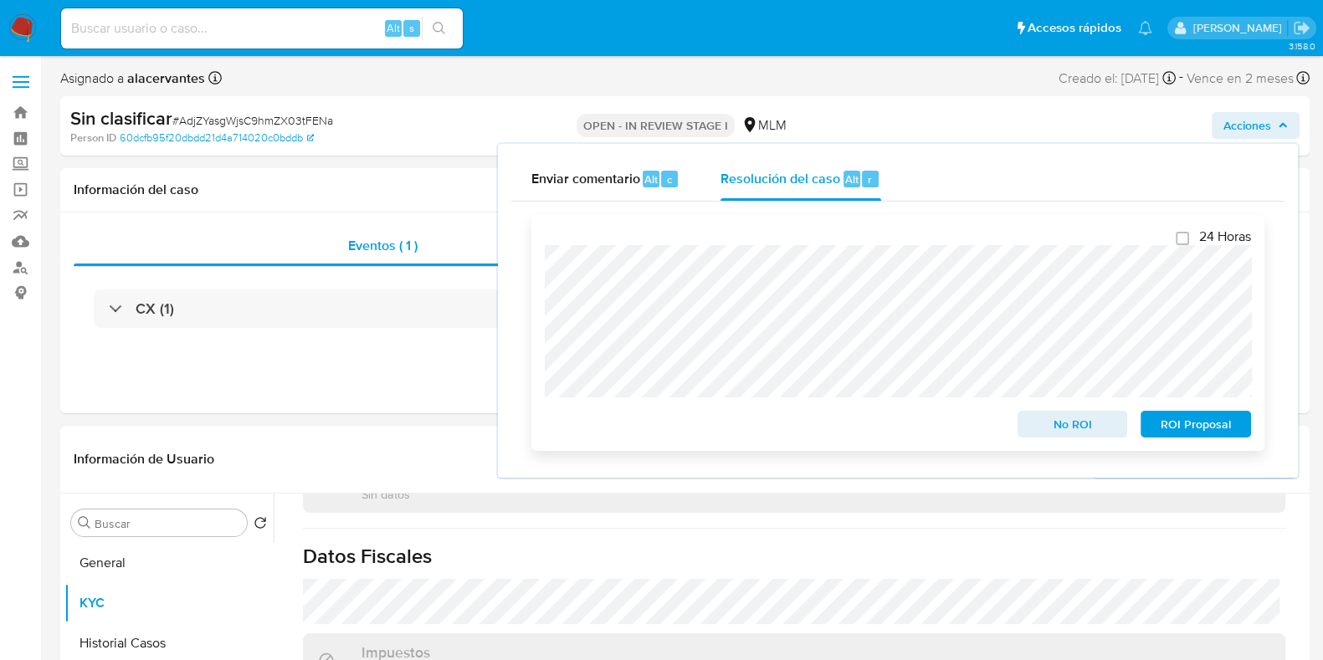
click at [1054, 423] on span "No ROI" at bounding box center [1072, 424] width 87 height 23
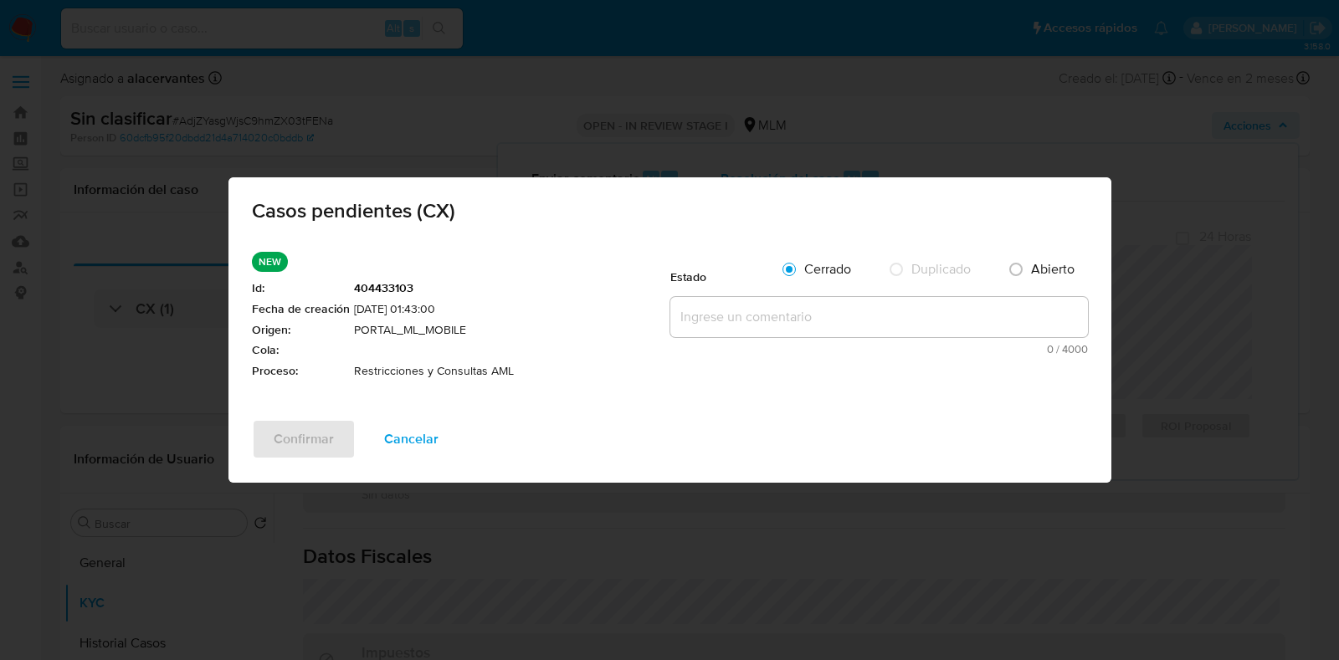
click at [784, 309] on textarea at bounding box center [879, 317] width 418 height 40
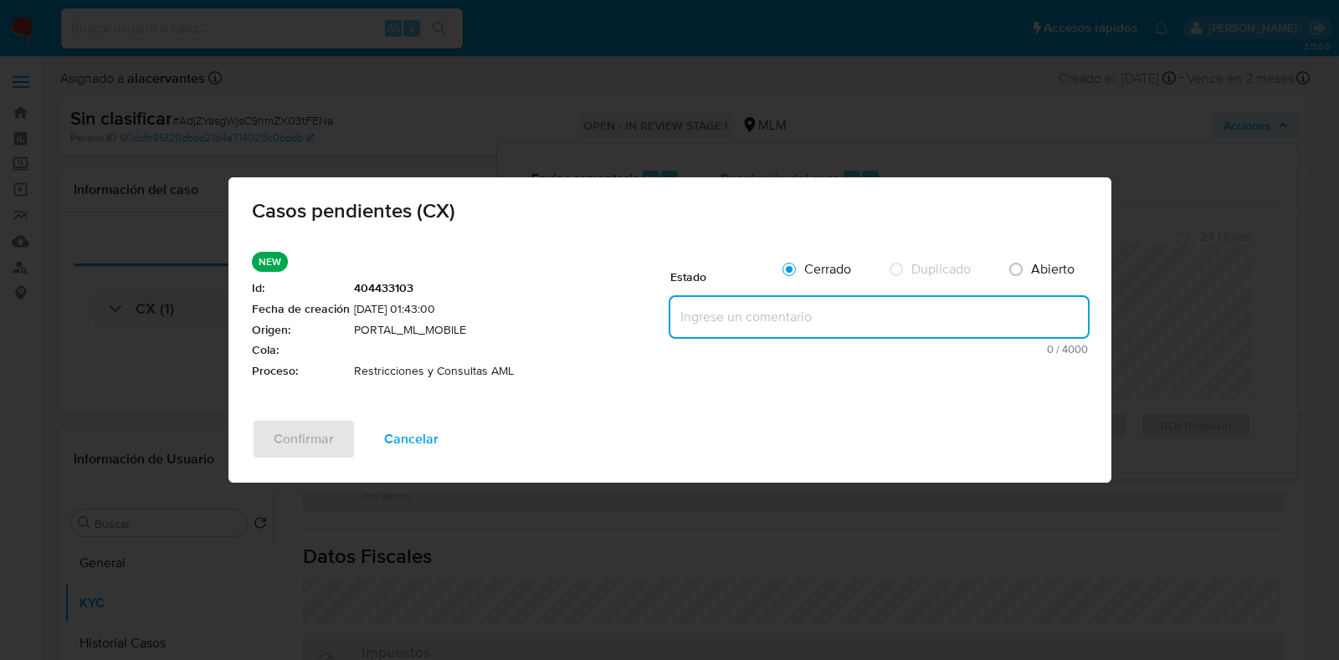
paste textarea "Se valida caso generado por CX. Actualmente cliente no cuenta con restricciones…"
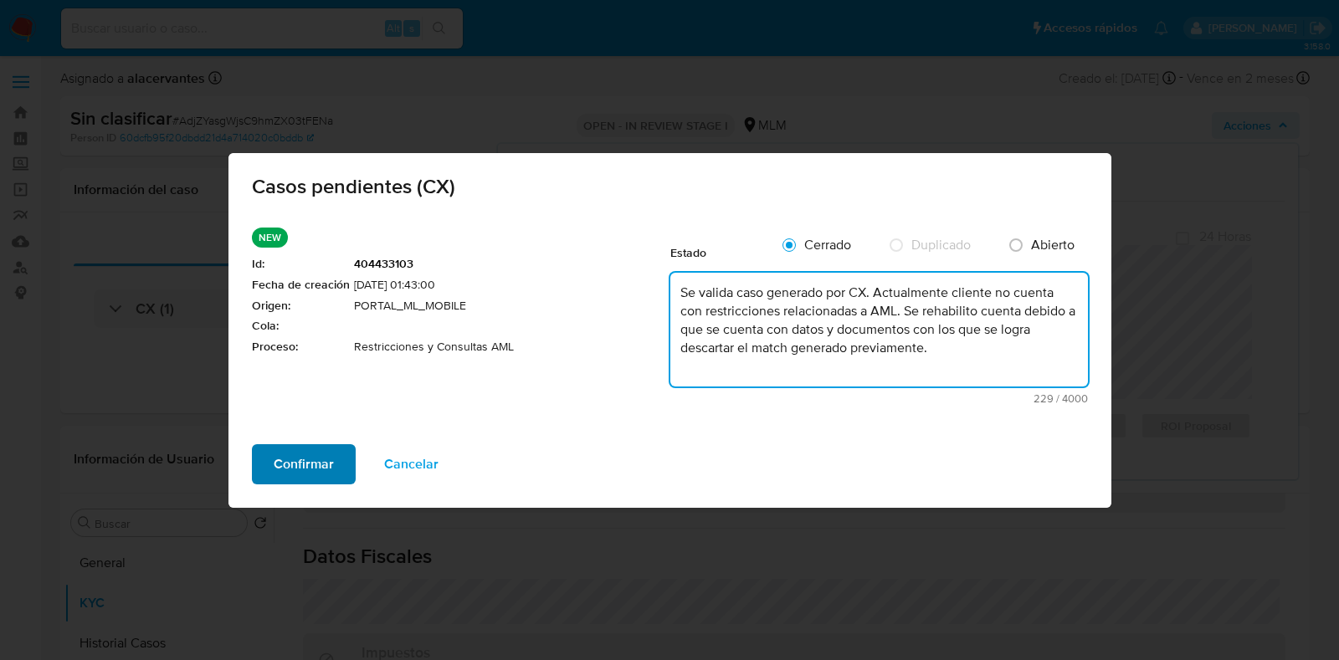
type textarea "Se valida caso generado por CX. Actualmente cliente no cuenta con restricciones…"
click at [304, 462] on span "Confirmar" at bounding box center [304, 464] width 60 height 37
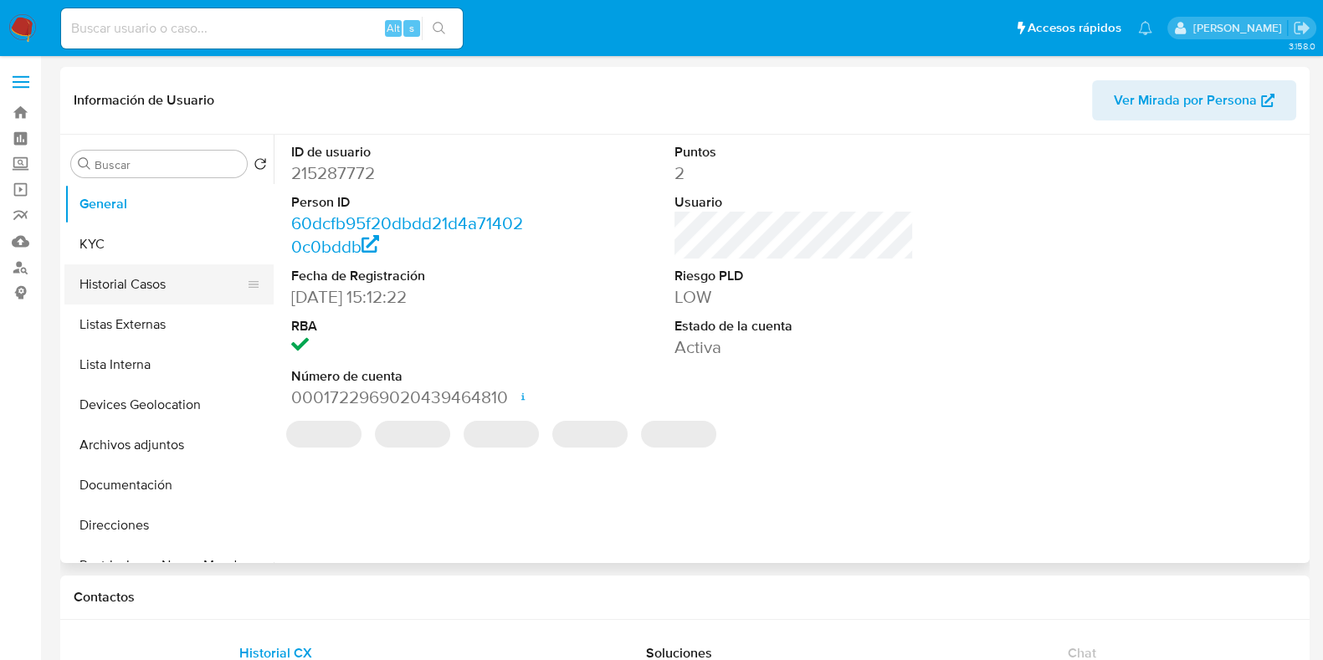
click at [163, 295] on button "Historial Casos" at bounding box center [162, 284] width 196 height 40
select select "10"
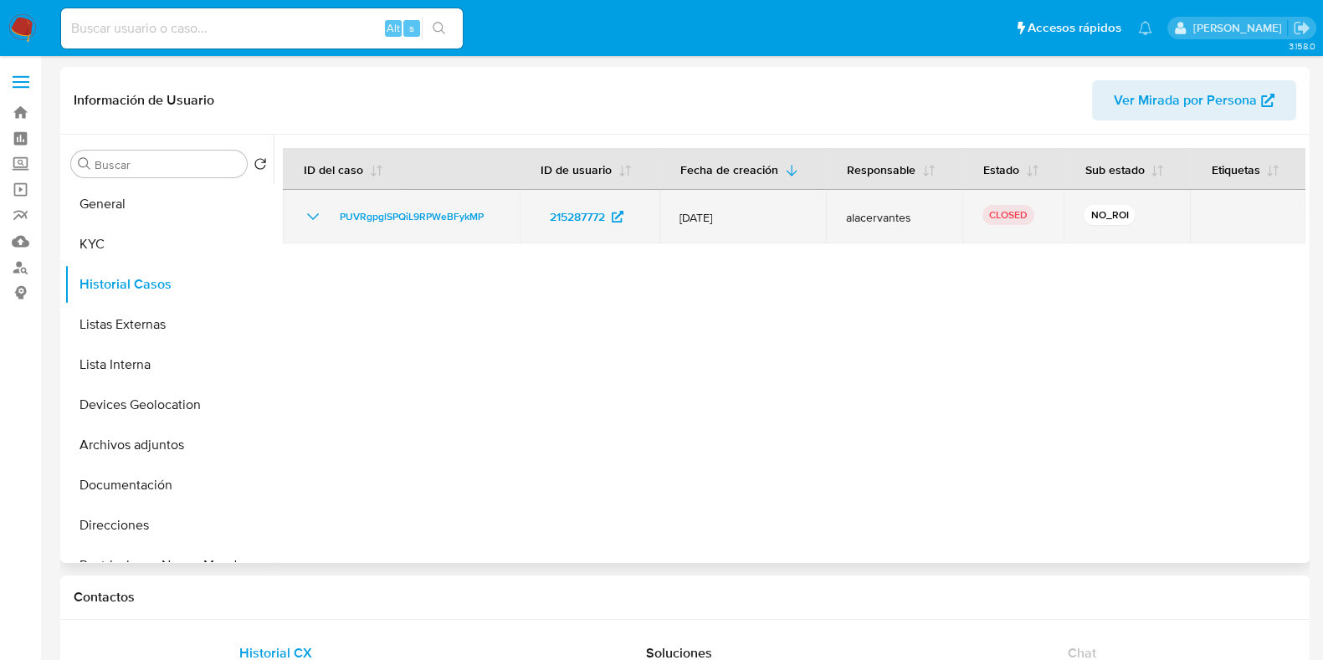
click at [318, 218] on icon "Mostrar/Ocultar" at bounding box center [313, 217] width 20 height 20
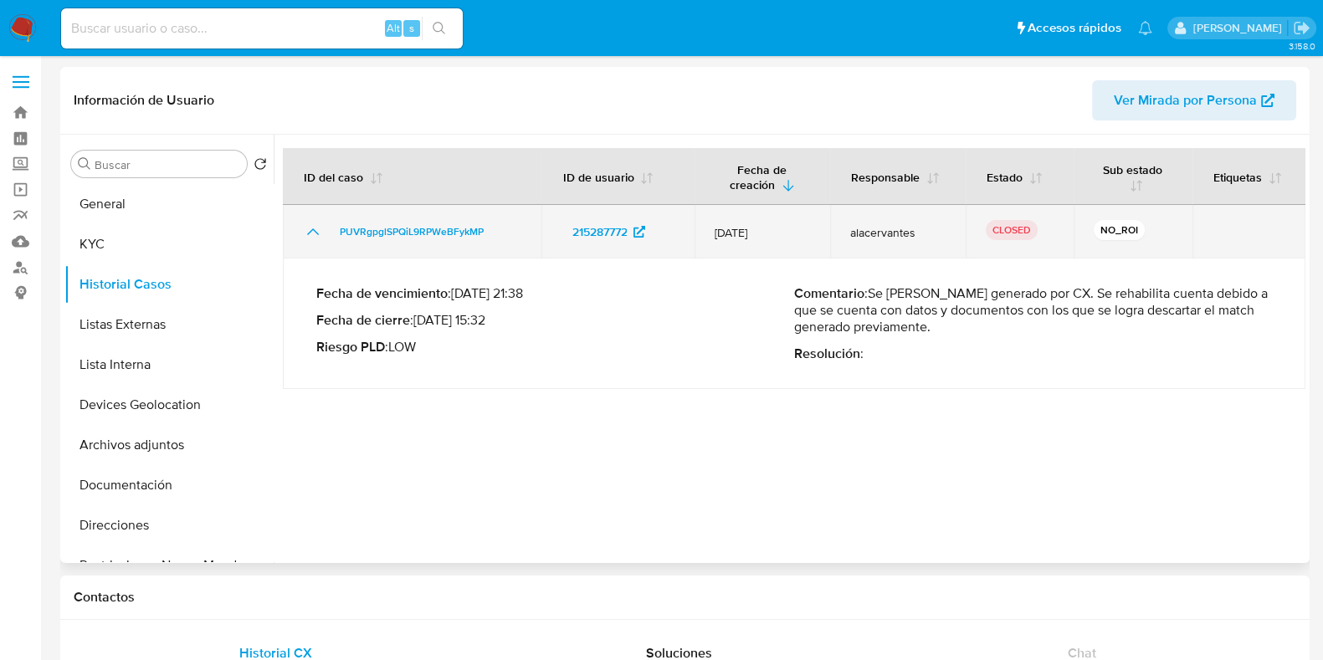
click at [316, 228] on icon "Mostrar/Ocultar" at bounding box center [313, 232] width 20 height 20
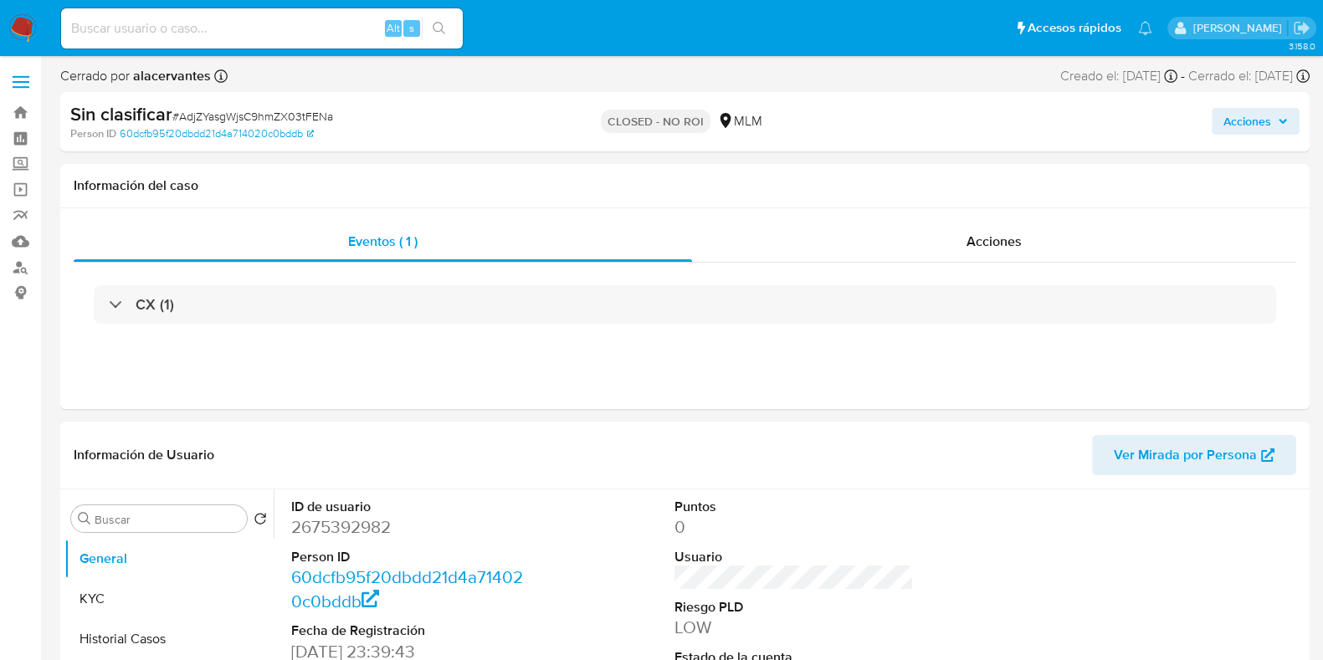
select select "10"
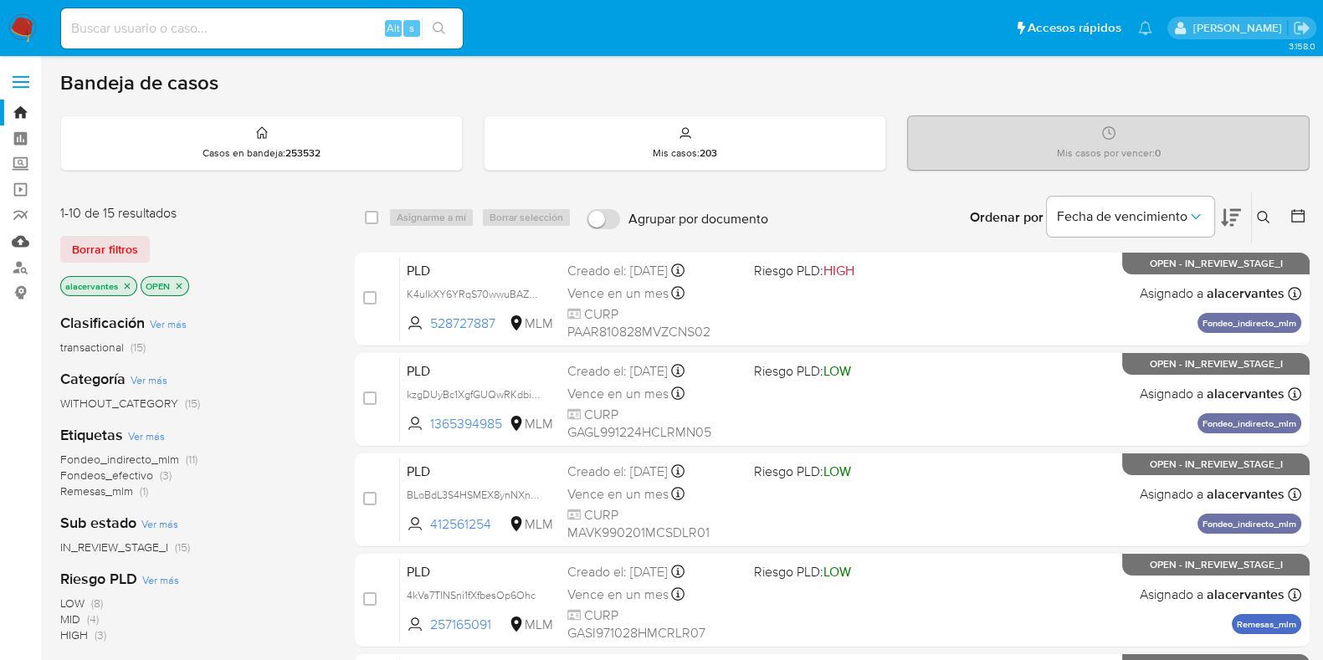
click at [24, 237] on link "Mulan" at bounding box center [99, 241] width 199 height 26
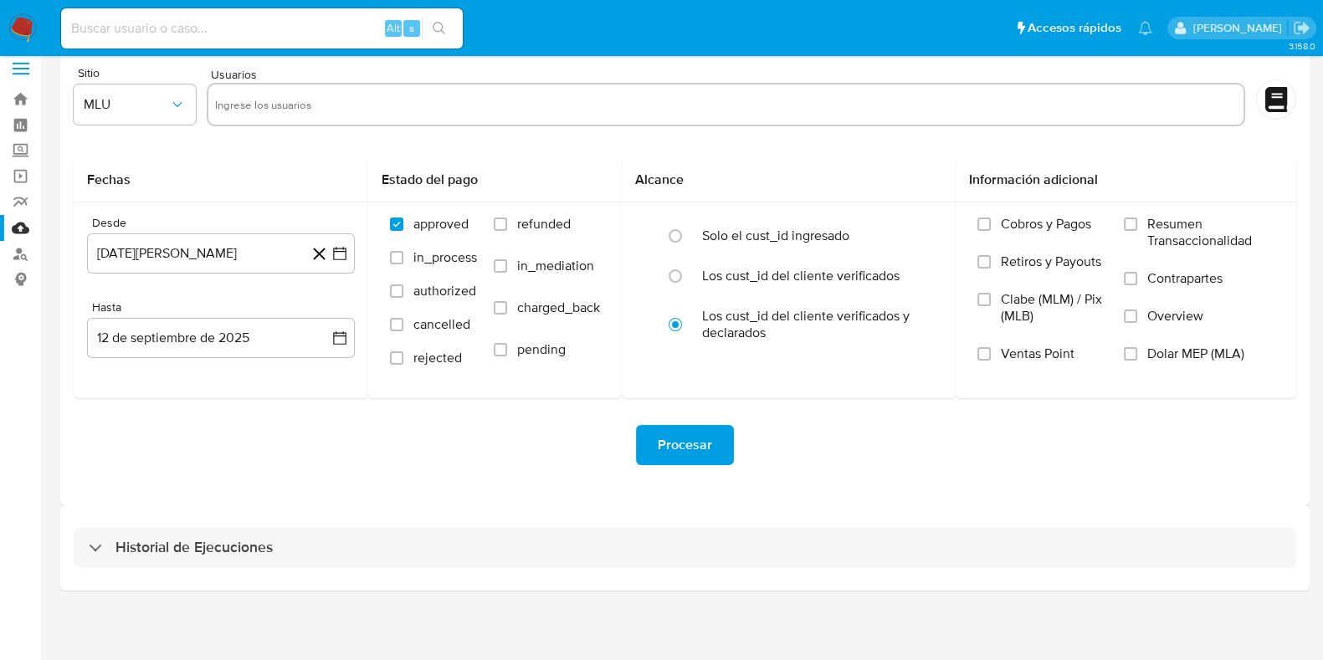
scroll to position [14, 0]
click at [137, 114] on button "MLU" at bounding box center [135, 104] width 122 height 40
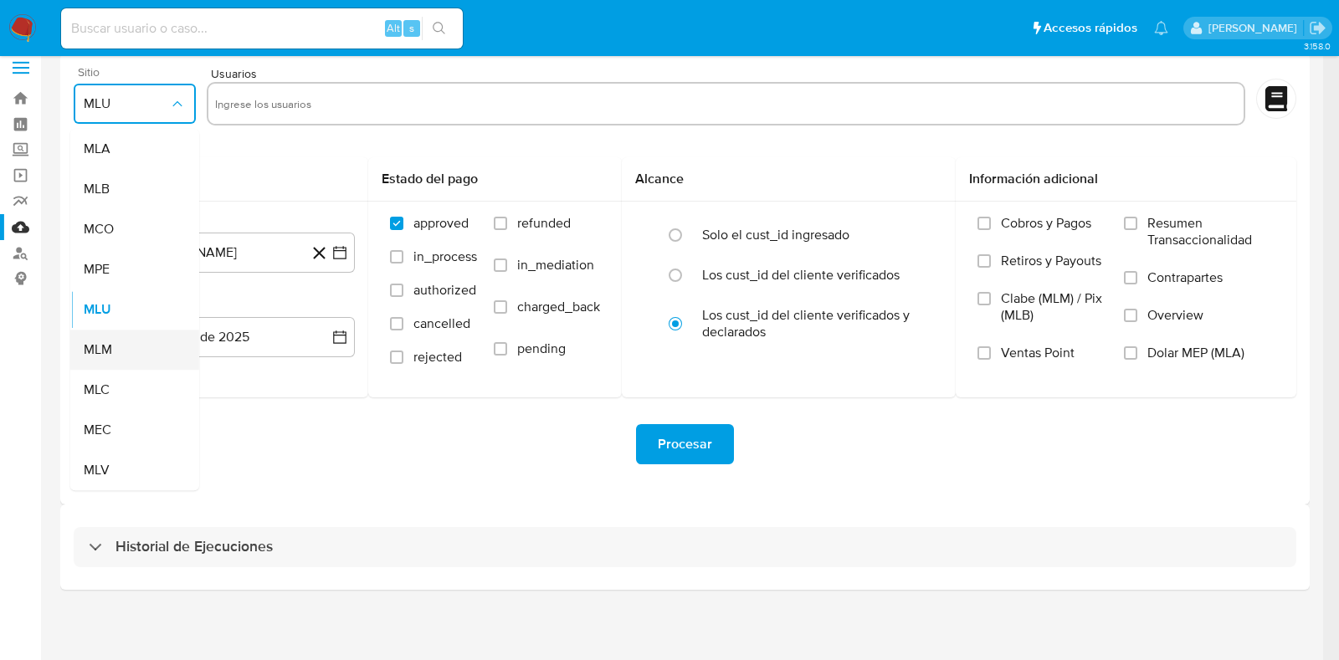
click at [108, 345] on span "MLM" at bounding box center [98, 349] width 28 height 17
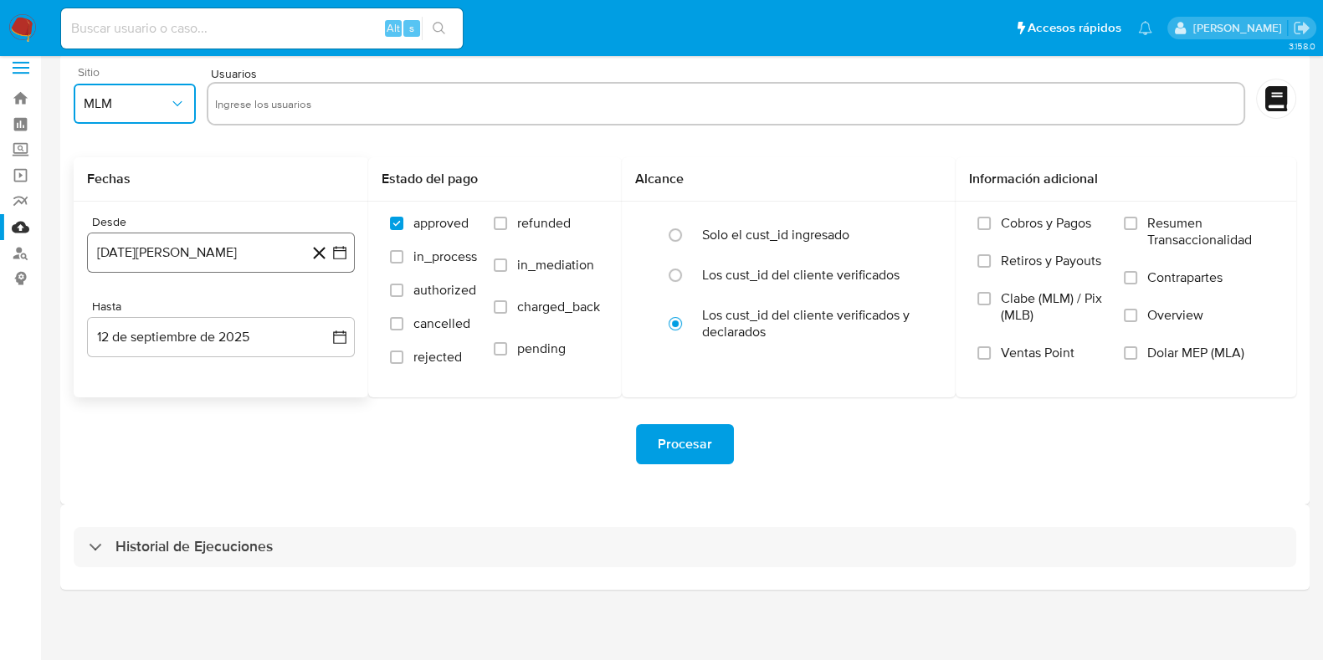
click at [335, 252] on icon "button" at bounding box center [339, 252] width 17 height 17
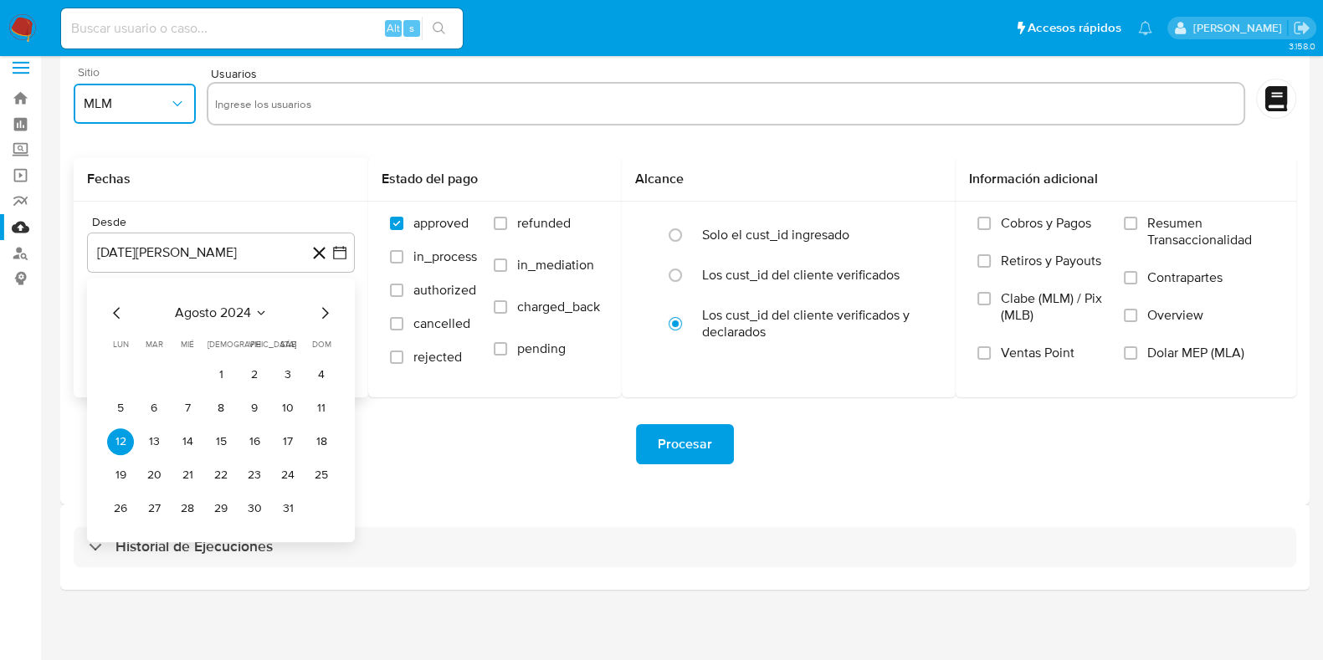
click at [118, 316] on icon "Mes anterior" at bounding box center [117, 313] width 20 height 20
click at [183, 373] on button "1" at bounding box center [187, 375] width 27 height 27
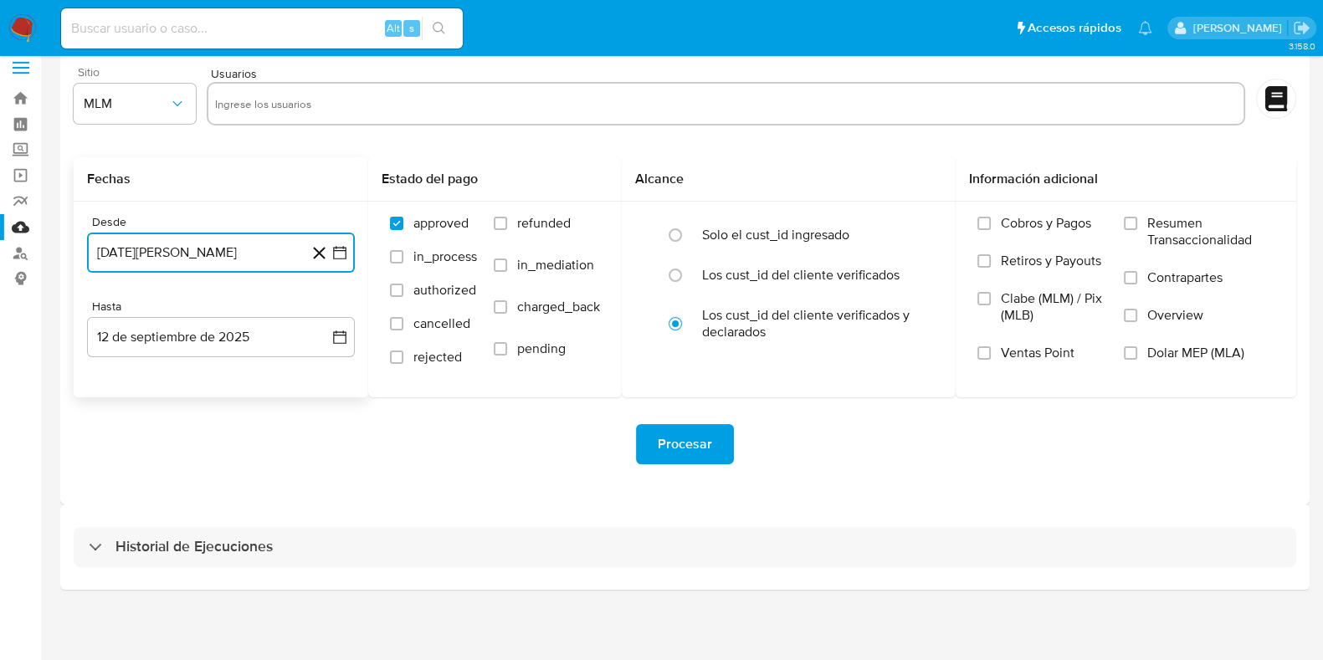
click at [332, 260] on button "1 de mayo de 2024" at bounding box center [221, 253] width 268 height 40
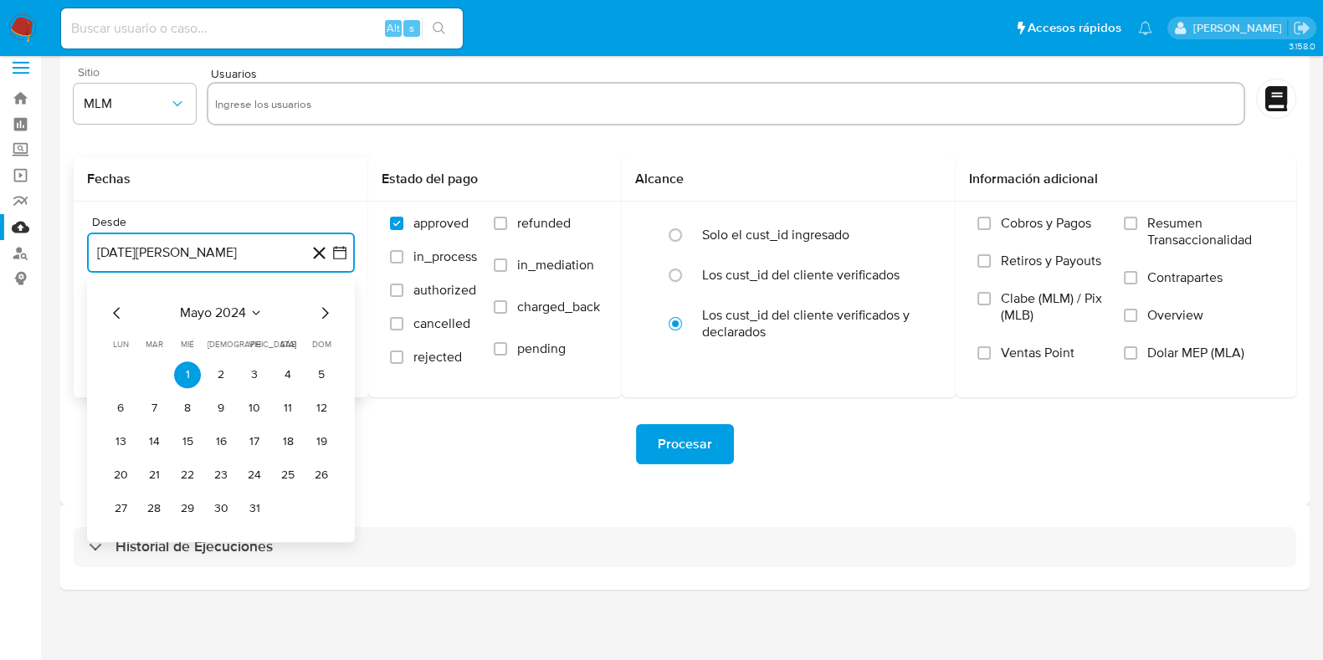
click at [325, 305] on icon "Mes siguiente" at bounding box center [325, 313] width 20 height 20
click at [325, 307] on icon "Mes siguiente" at bounding box center [325, 313] width 20 height 20
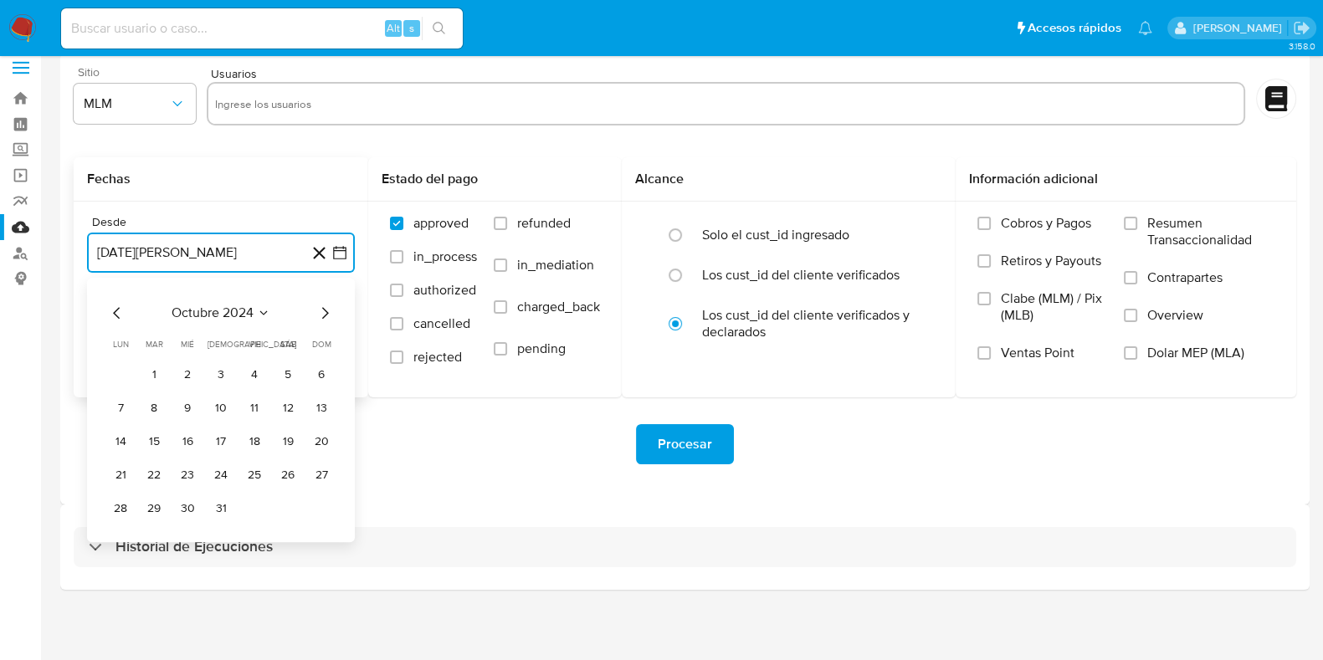
click at [325, 307] on icon "Mes siguiente" at bounding box center [325, 313] width 20 height 20
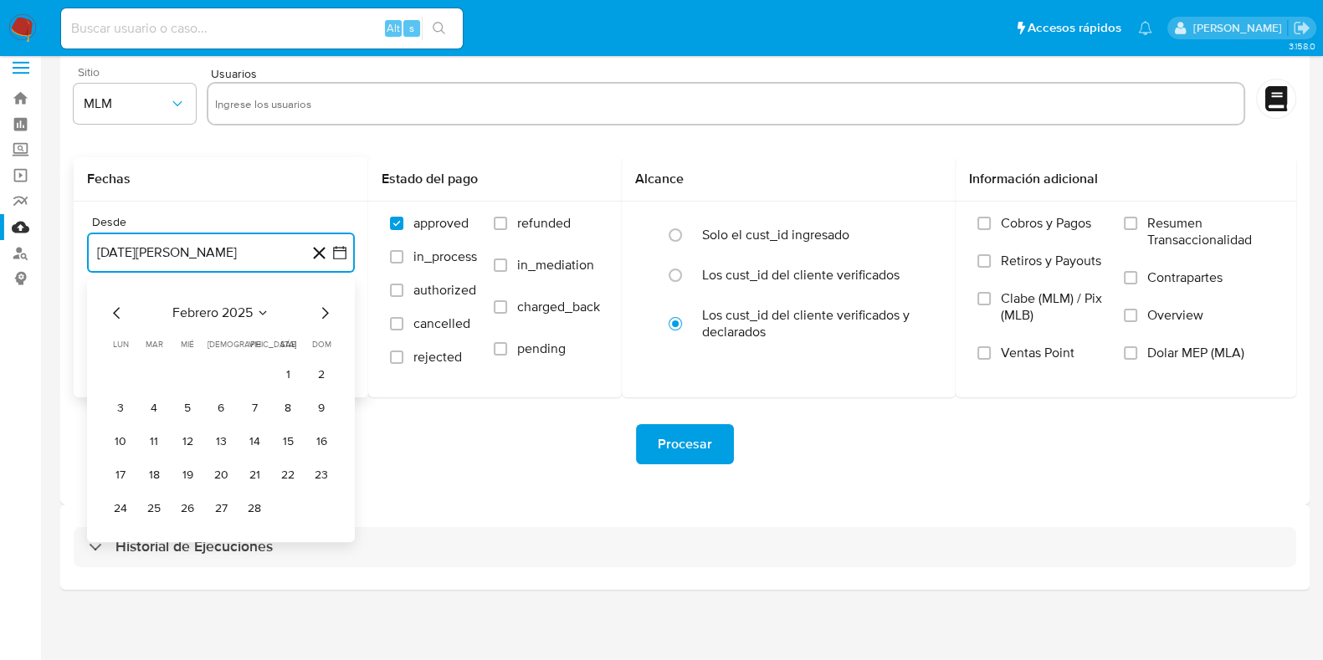
click at [325, 307] on icon "Mes siguiente" at bounding box center [325, 313] width 20 height 20
click at [233, 372] on button "1" at bounding box center [221, 375] width 27 height 27
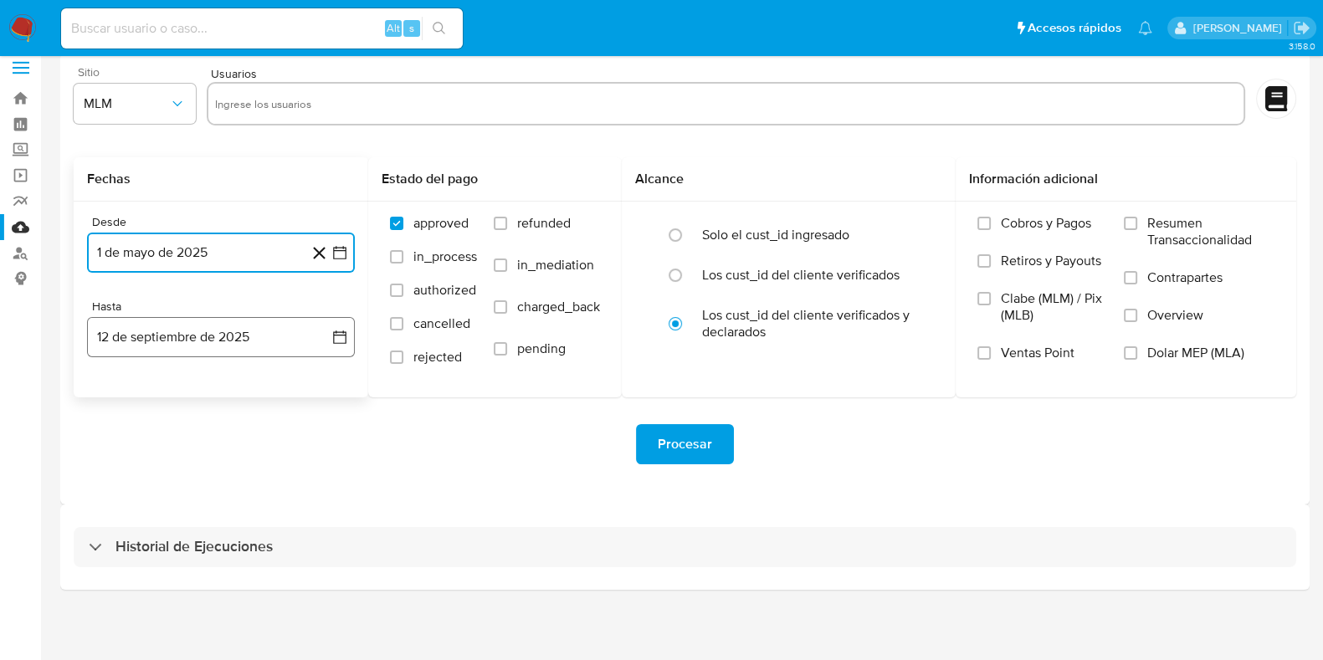
click at [331, 338] on button "12 de septiembre de 2025" at bounding box center [221, 337] width 268 height 40
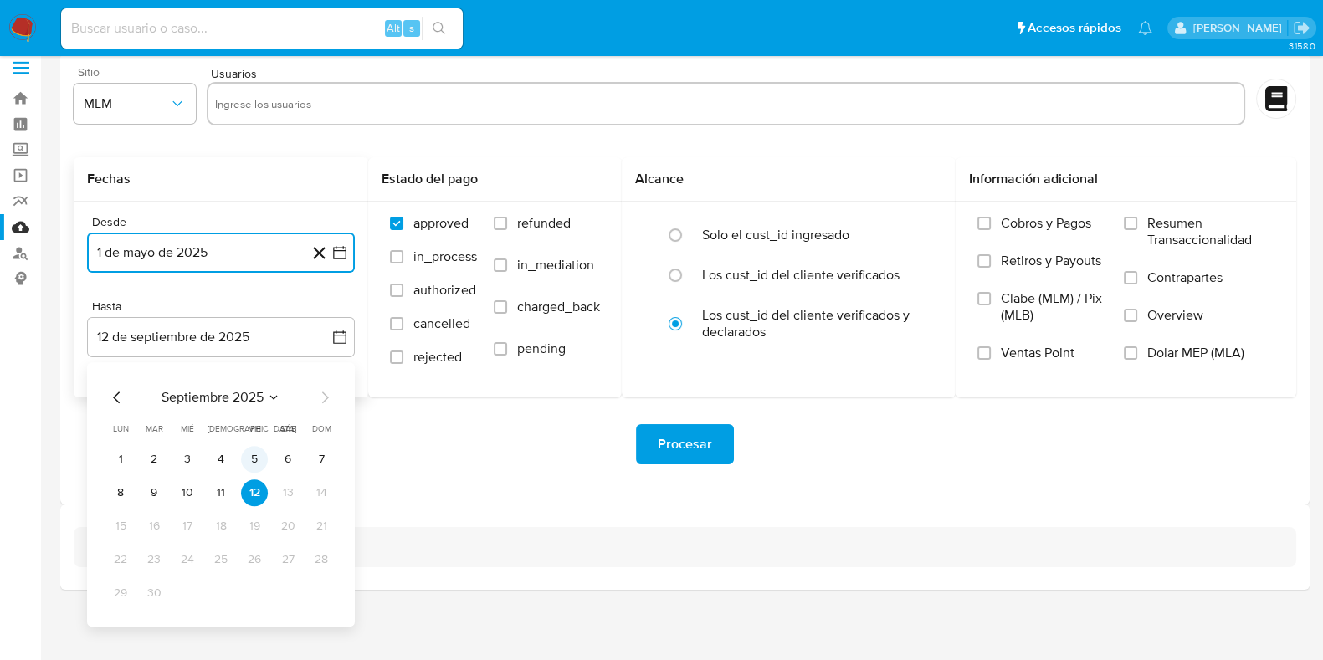
click at [247, 456] on button "5" at bounding box center [254, 459] width 27 height 27
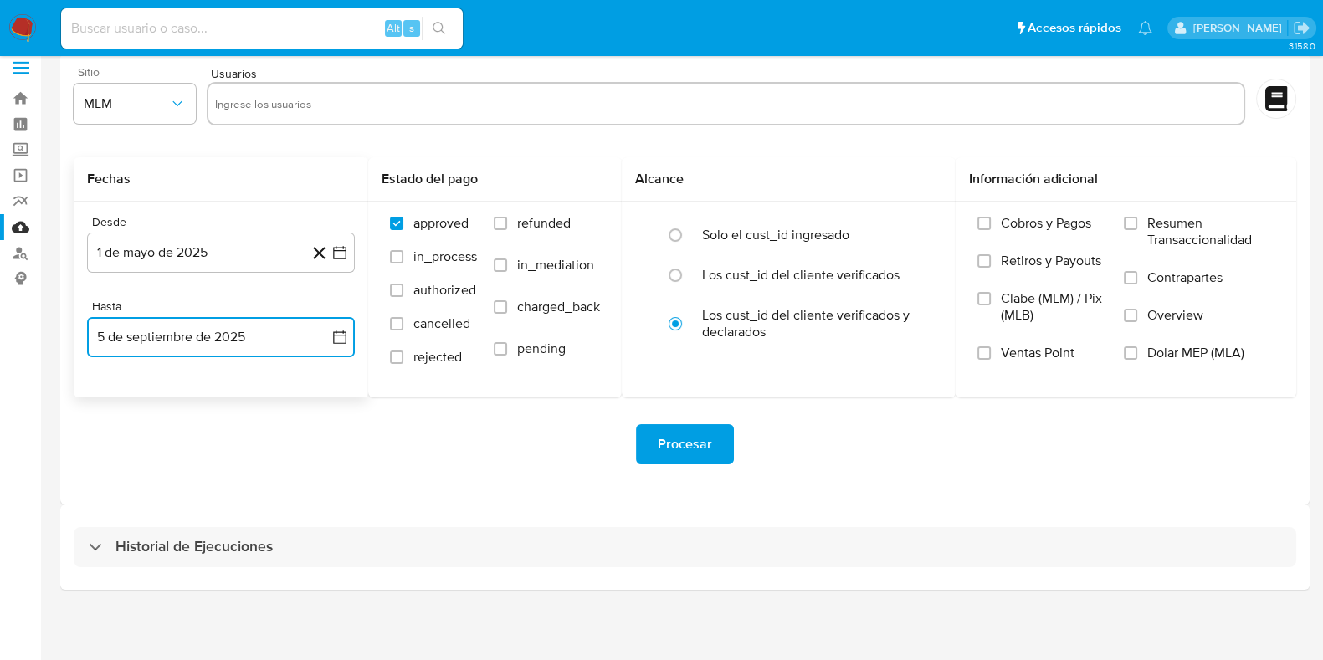
click at [339, 345] on icon "button" at bounding box center [339, 337] width 17 height 17
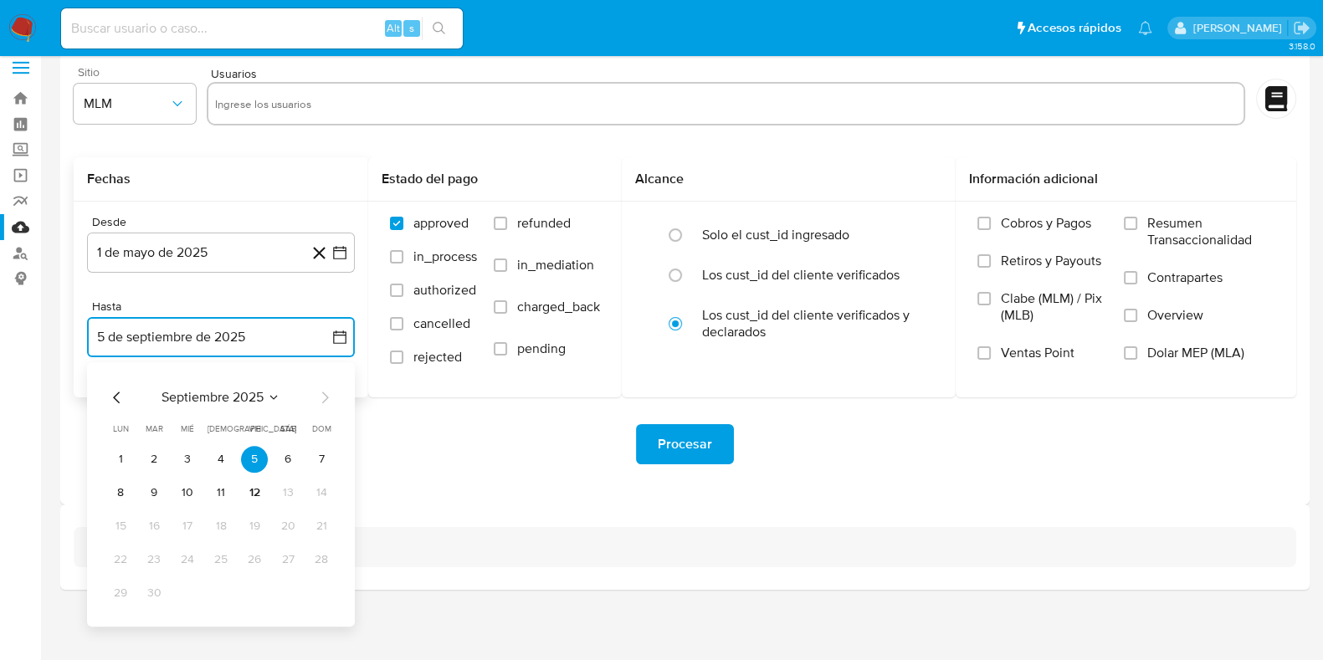
click at [119, 398] on icon "Mes anterior" at bounding box center [117, 397] width 20 height 20
click at [315, 592] on button "31" at bounding box center [321, 593] width 27 height 27
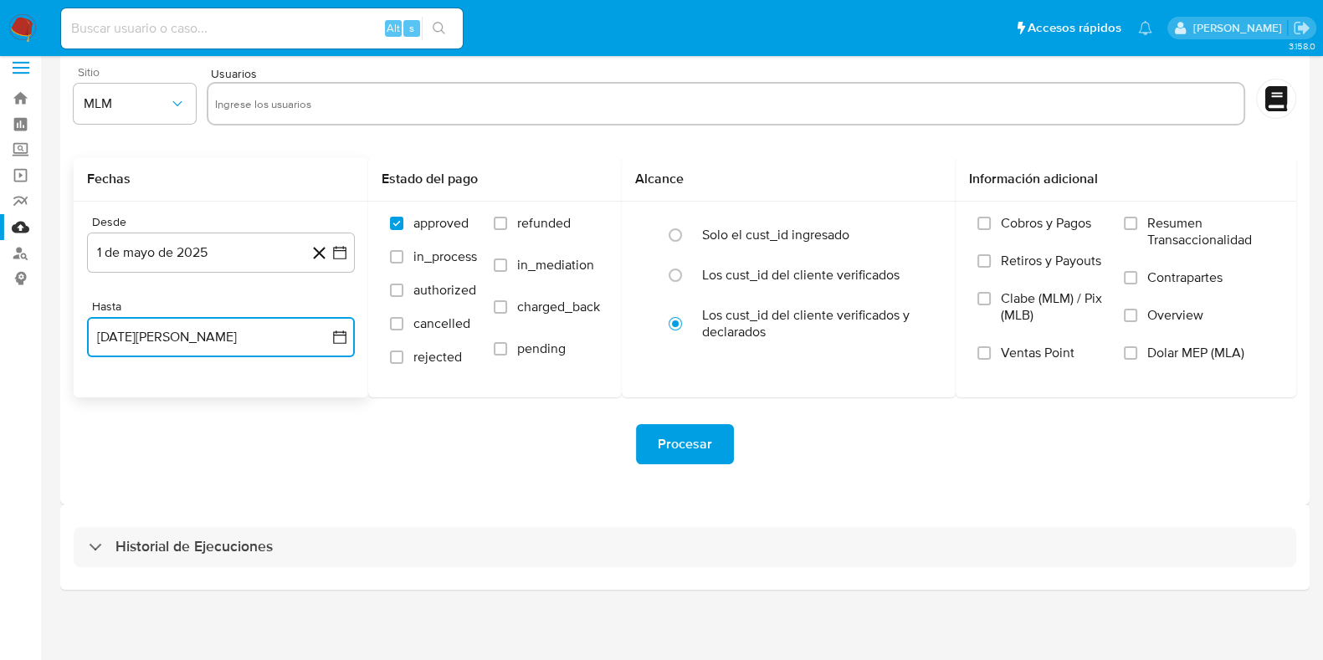
click at [334, 332] on icon "button" at bounding box center [339, 337] width 13 height 13
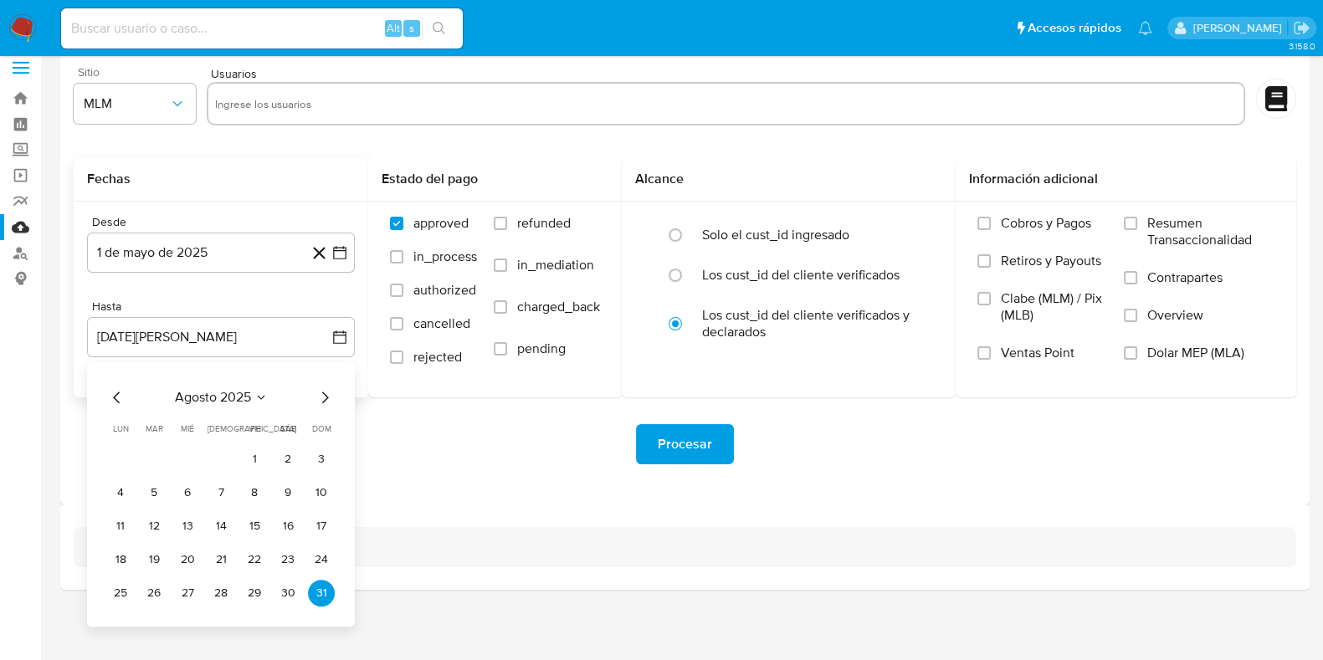
click at [323, 408] on div "agosto 2025 agosto 2025 lun lunes mar martes mié miércoles jue jueves vie viern…" at bounding box center [221, 496] width 228 height 219
click at [326, 398] on icon "Mes siguiente" at bounding box center [325, 398] width 7 height 12
click at [264, 457] on button "5" at bounding box center [254, 459] width 27 height 27
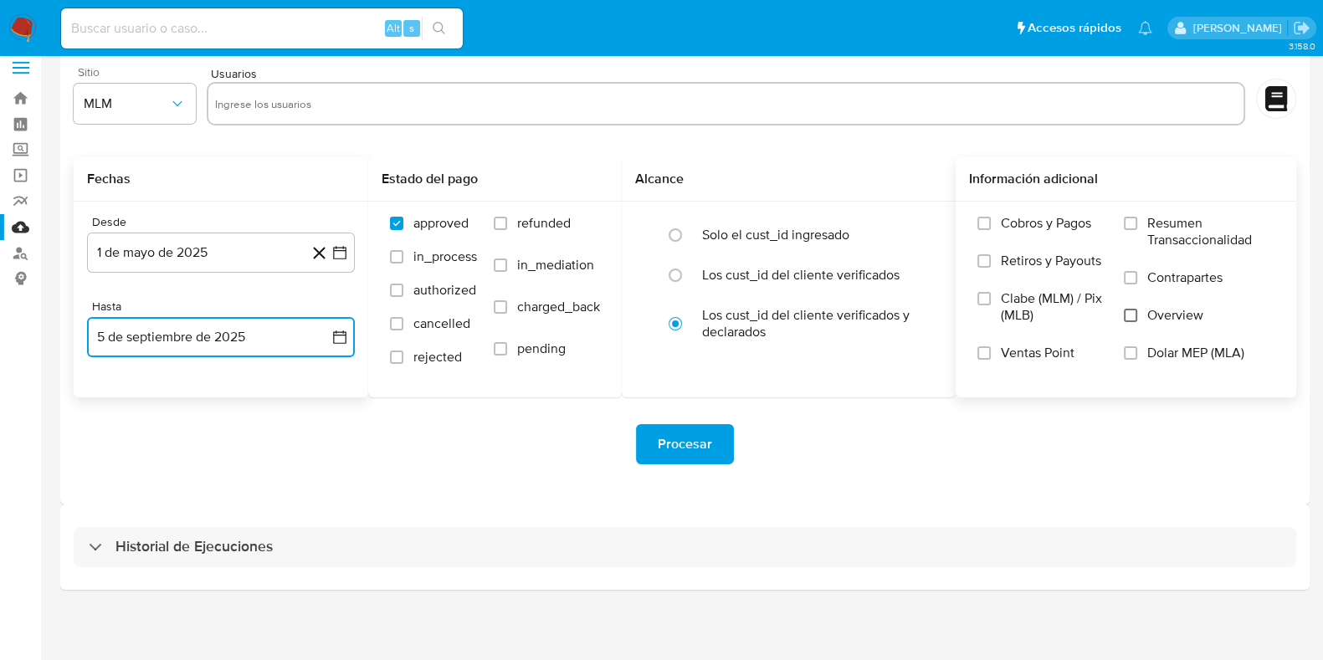
click at [1132, 311] on input "Overview" at bounding box center [1130, 315] width 13 height 13
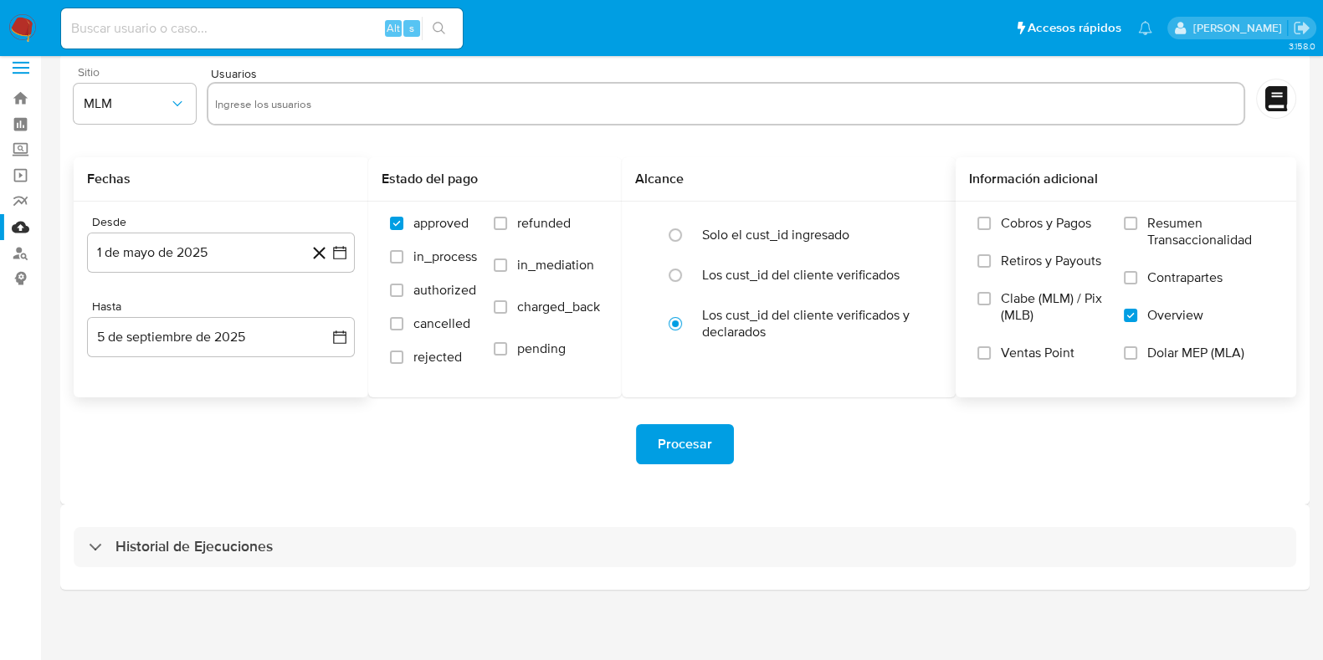
drag, startPoint x: 632, startPoint y: 77, endPoint x: 626, endPoint y: 89, distance: 13.1
click at [629, 78] on div "Usuarios" at bounding box center [726, 97] width 1039 height 63
click at [619, 110] on input "text" at bounding box center [726, 103] width 1023 height 27
paste input "1184598375"
type input "1184598375"
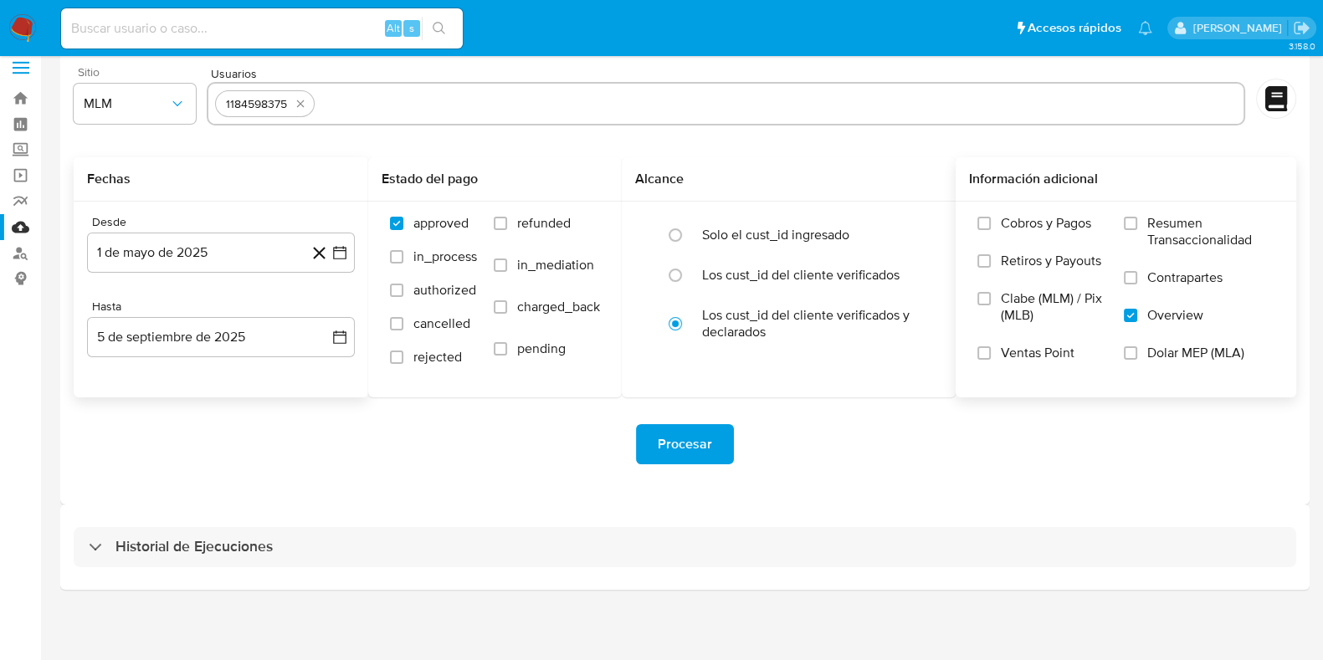
paste input "1889315552"
type input "1889315552"
paste input "216958213"
type input "216958213"
paste input "468540419"
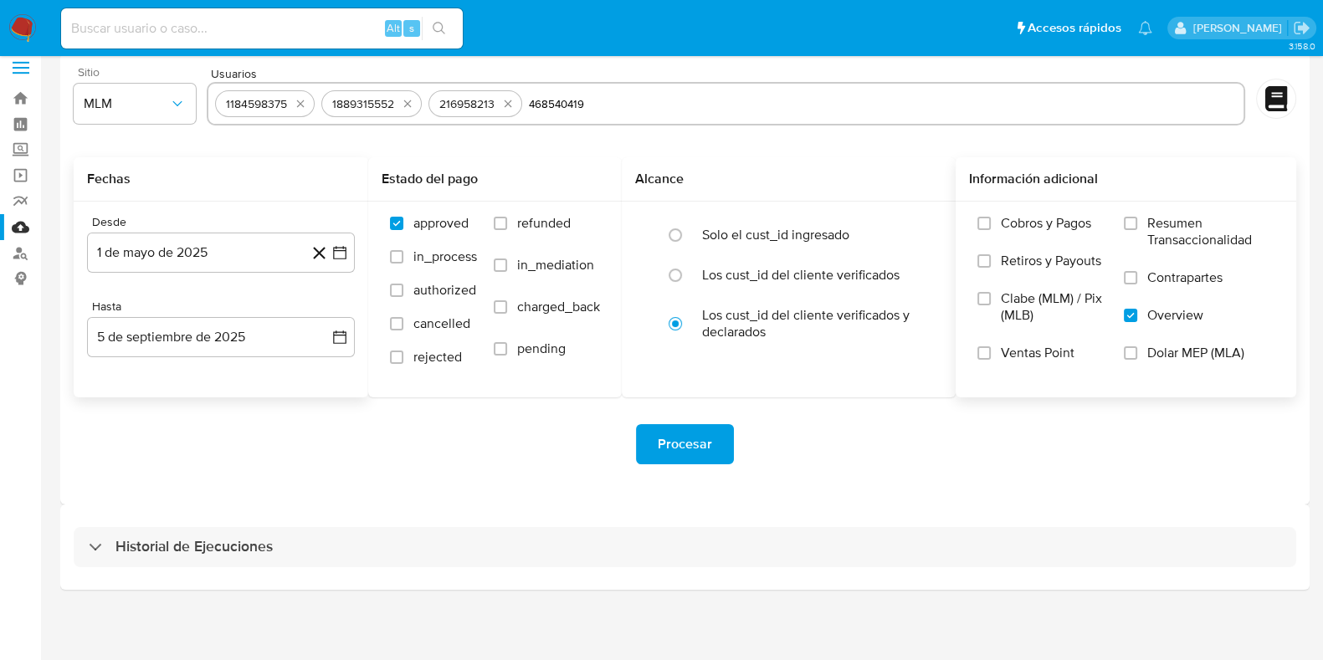
type input "468540419"
paste input "528727887"
type input "528727887"
paste input "1120816783"
type input "1120816783"
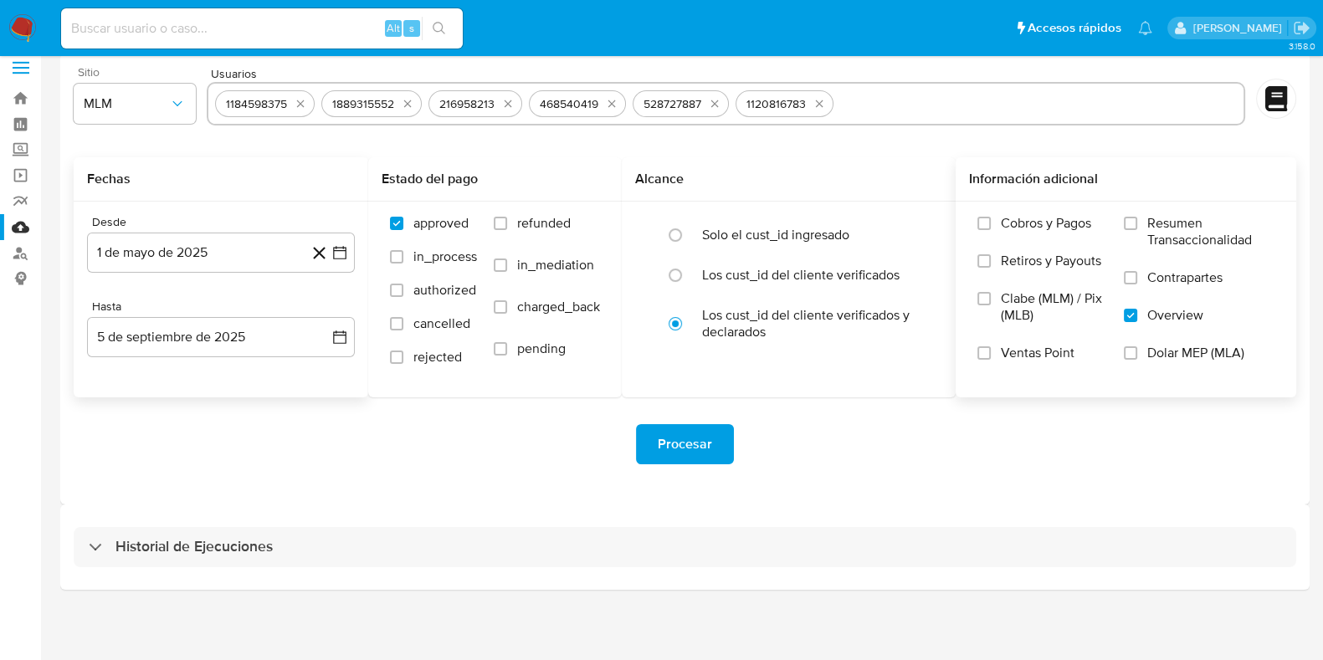
paste input "195485424"
type input "195485424"
paste input "1365394985"
type input "1365394985"
paste input "1466829075"
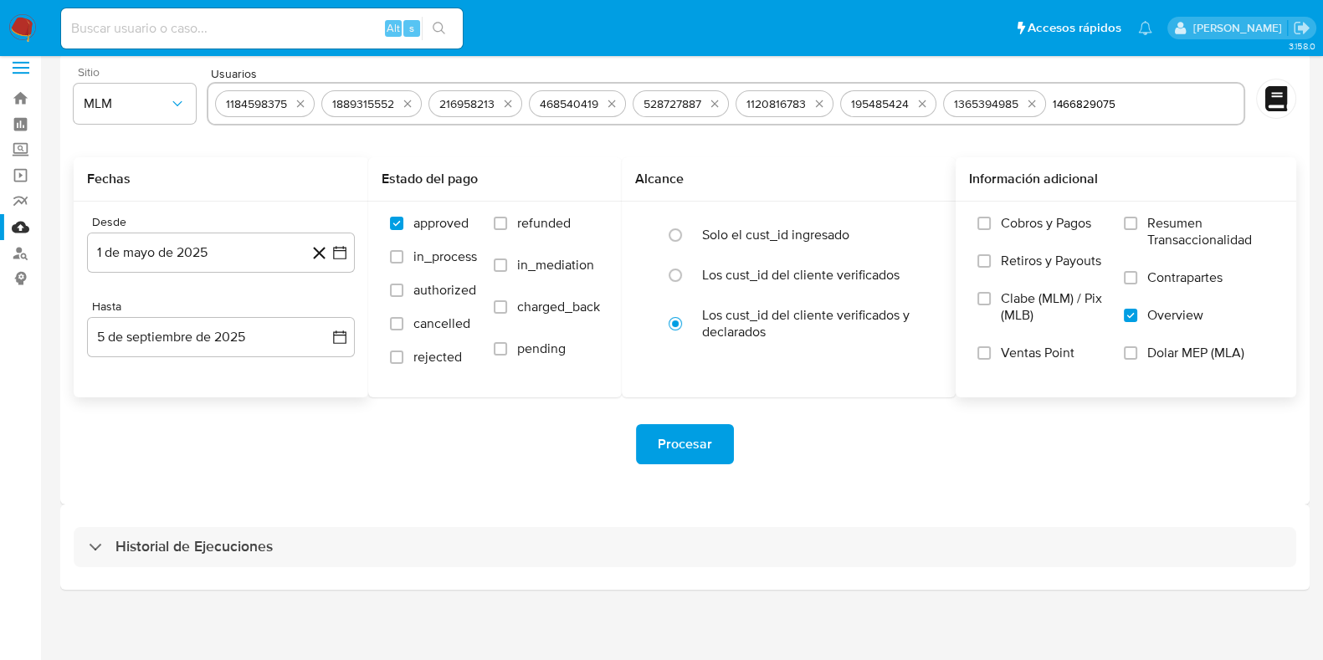
type input "1466829075"
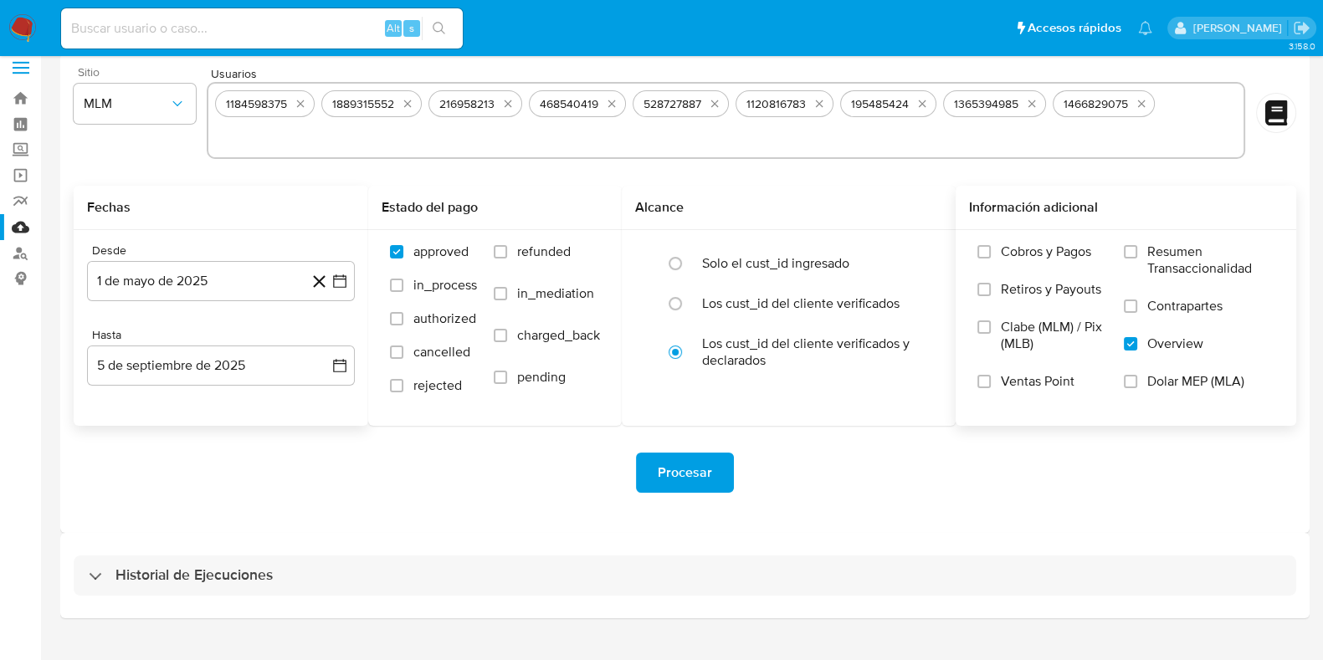
paste input "2256160102"
type input "2256160102"
click at [703, 485] on span "Procesar" at bounding box center [685, 472] width 54 height 37
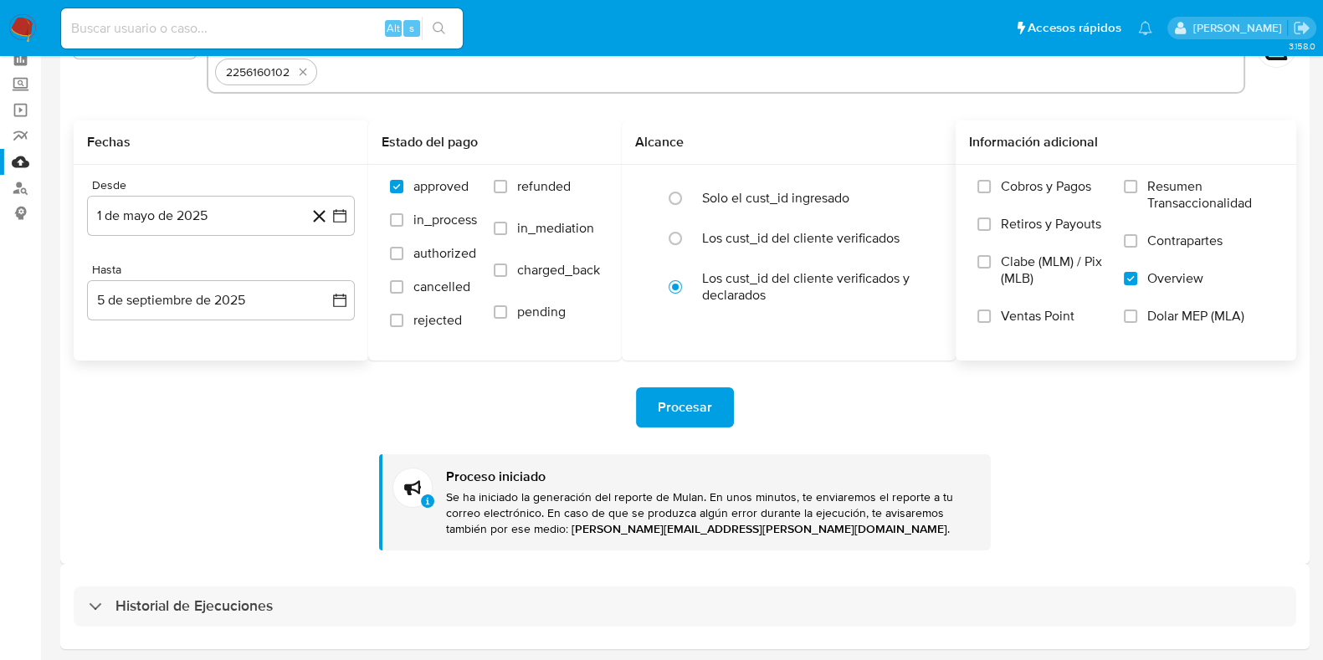
scroll to position [138, 0]
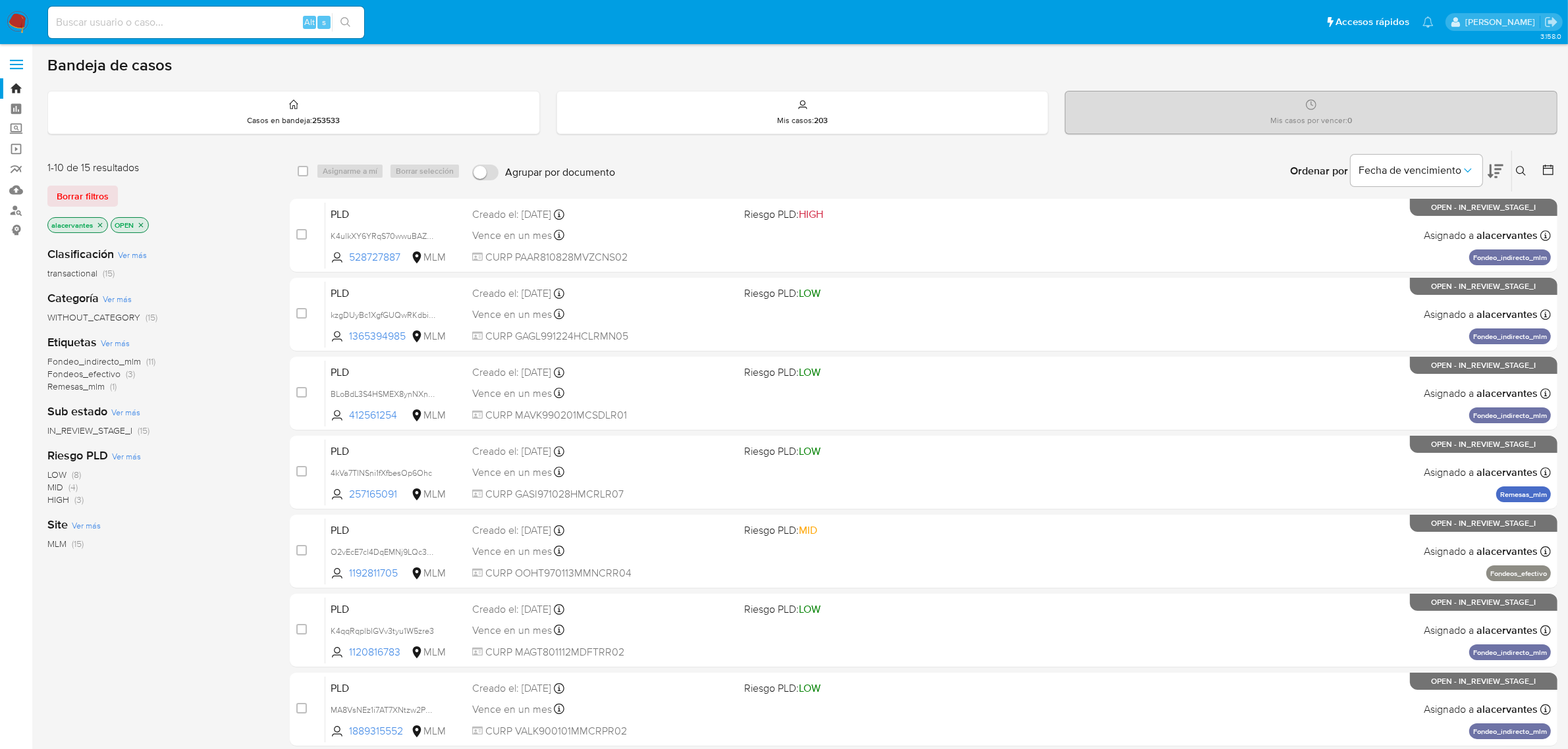
click at [165, 14] on input at bounding box center [206, 23] width 316 height 17
paste input "1184598375"
type input "1184598375"
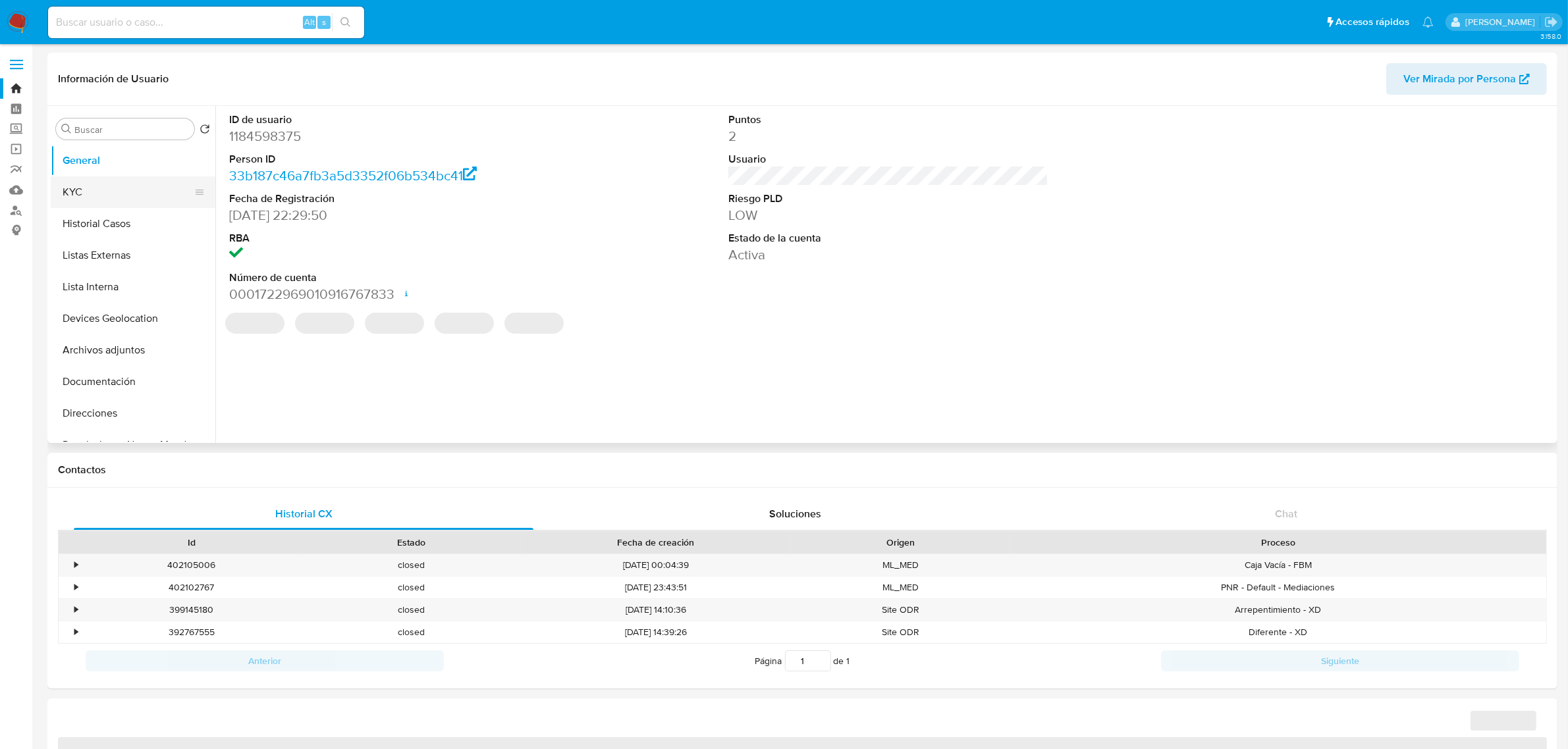
select select "10"
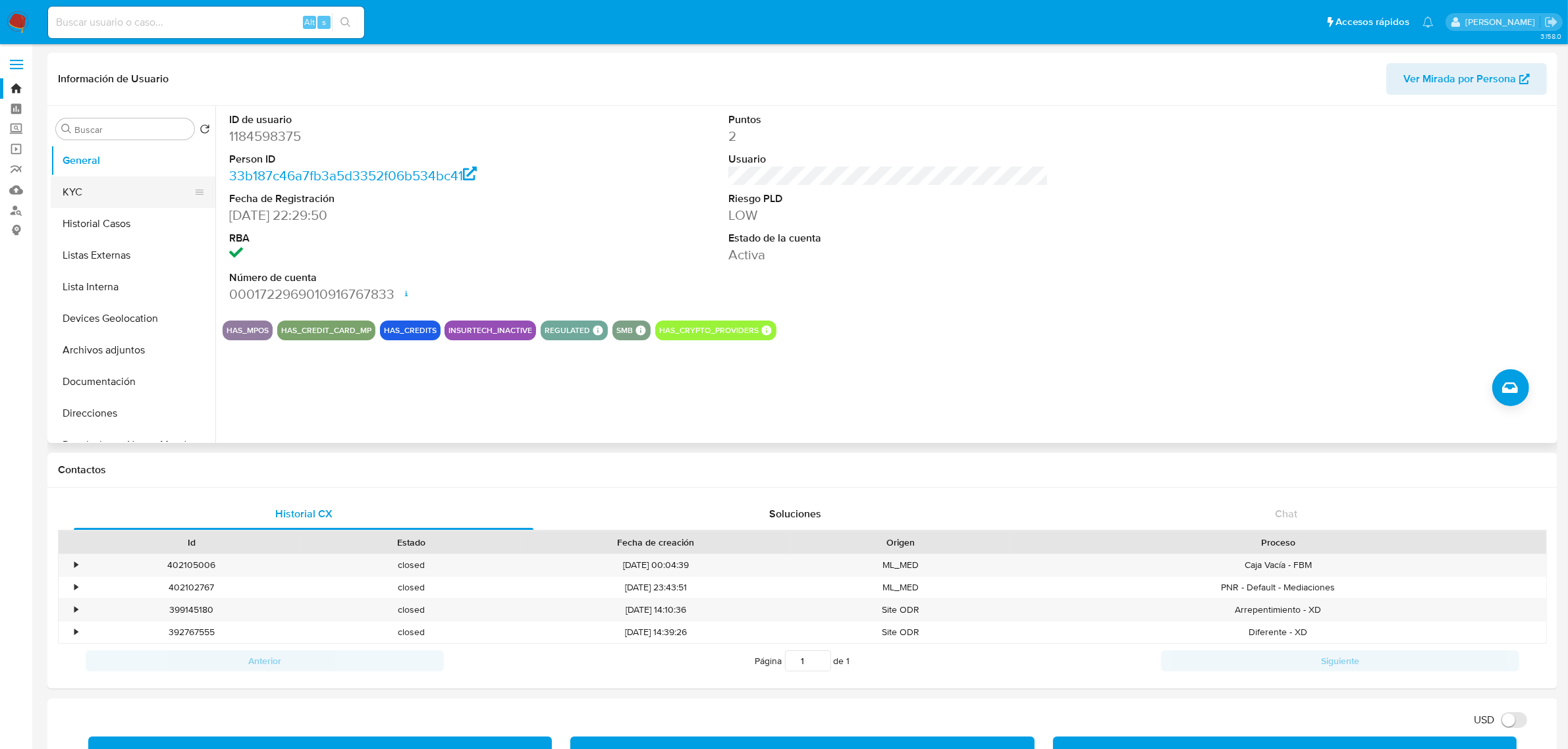
click at [117, 179] on button "KYC" at bounding box center [127, 192] width 154 height 31
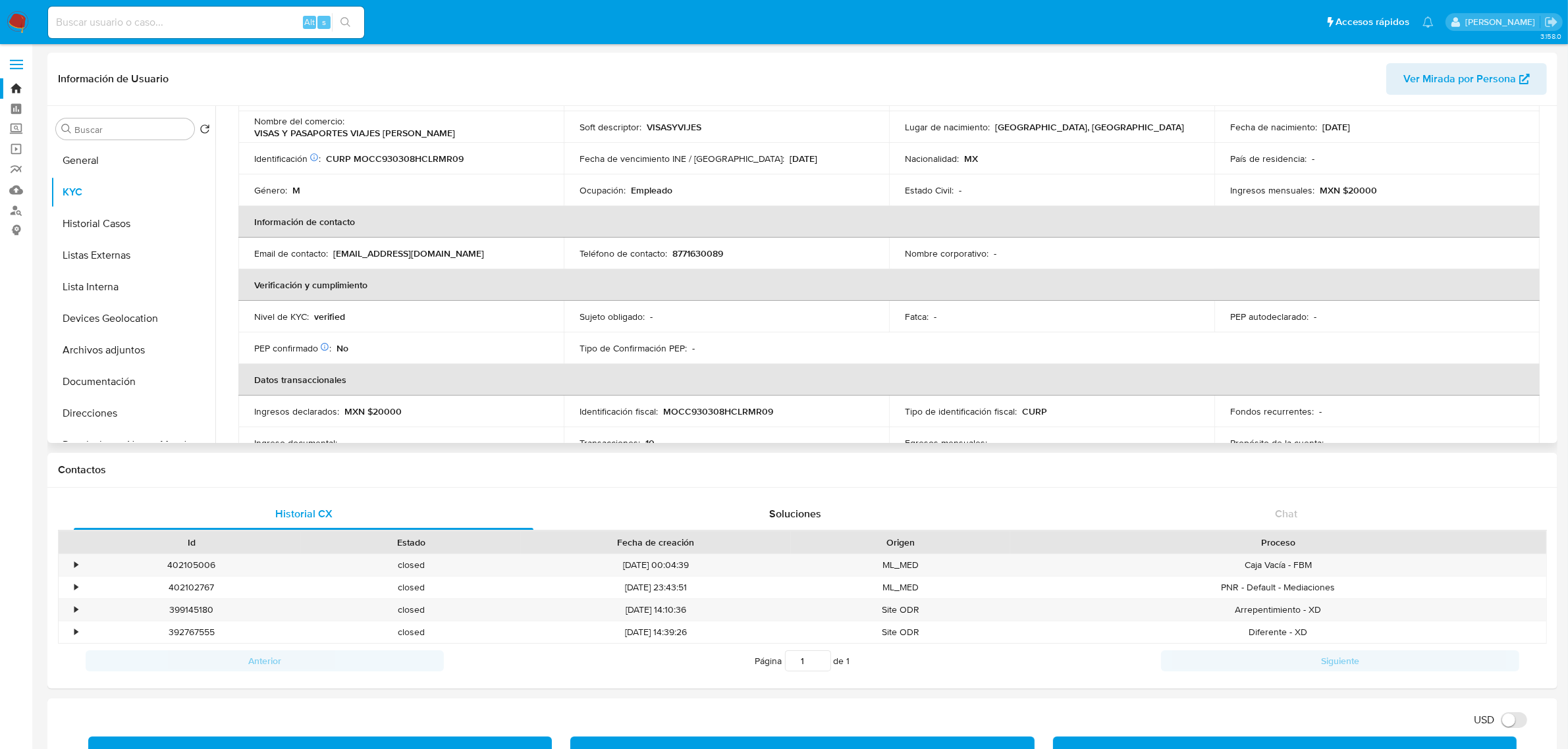
scroll to position [73, 0]
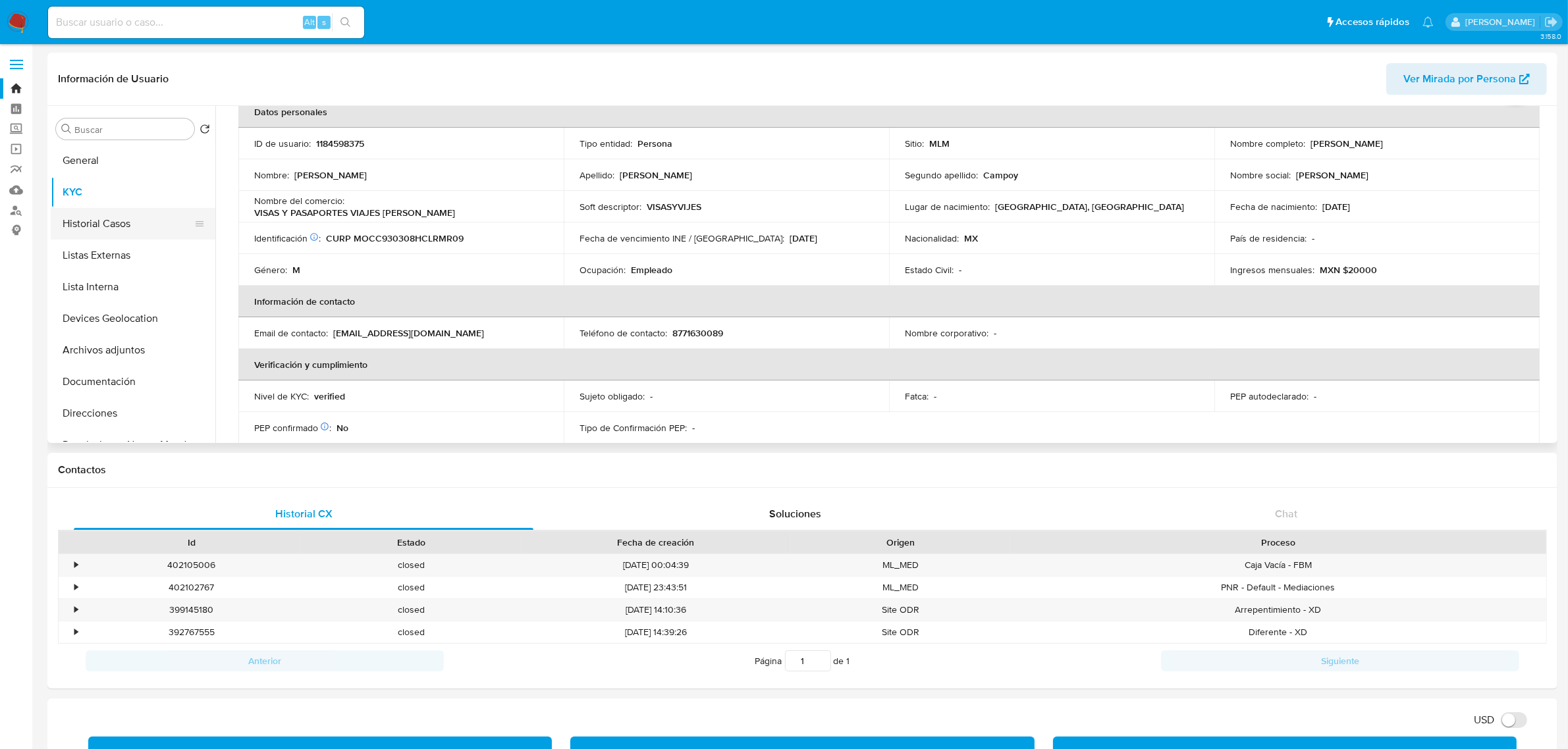
click at [87, 212] on button "Historial Casos" at bounding box center [127, 223] width 154 height 31
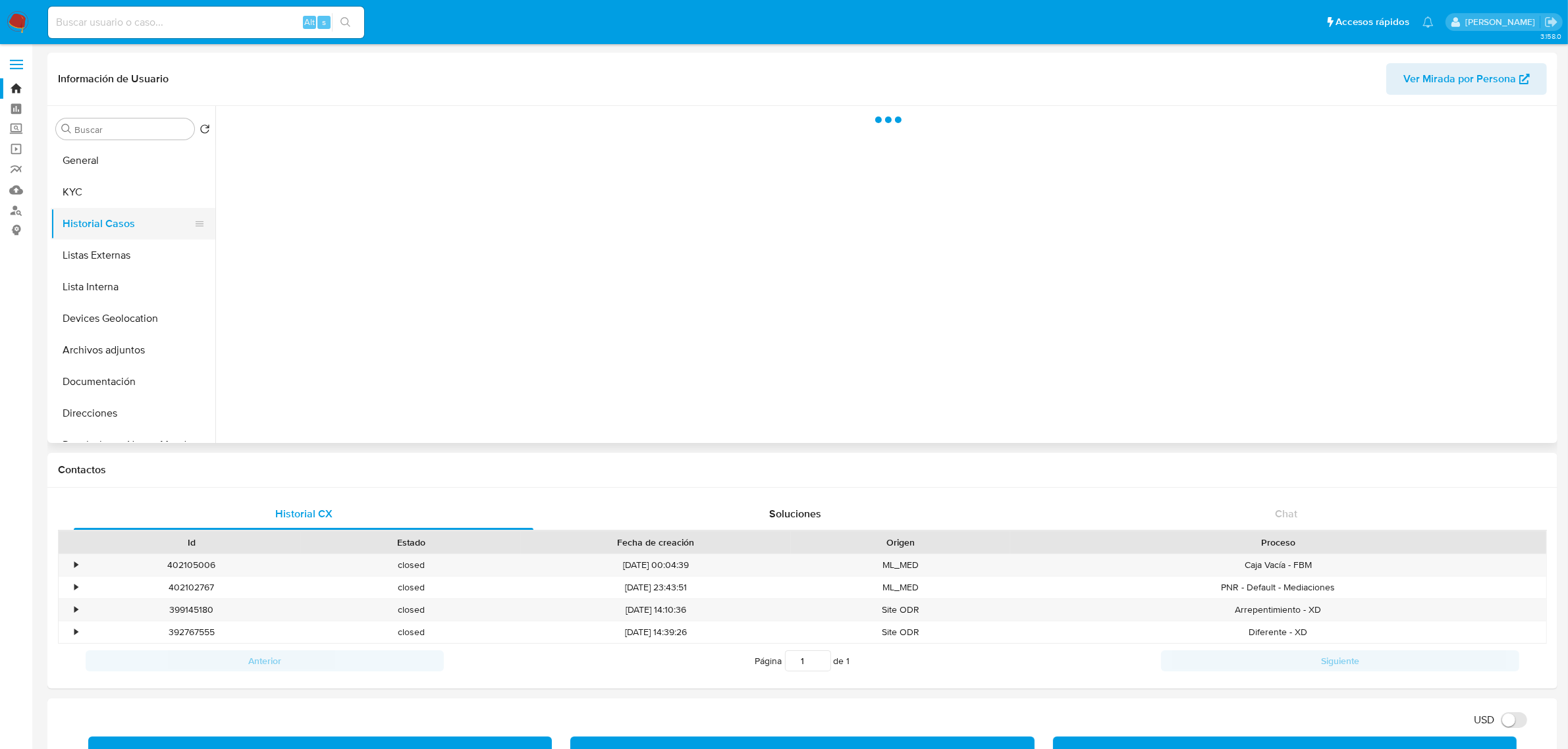
scroll to position [0, 0]
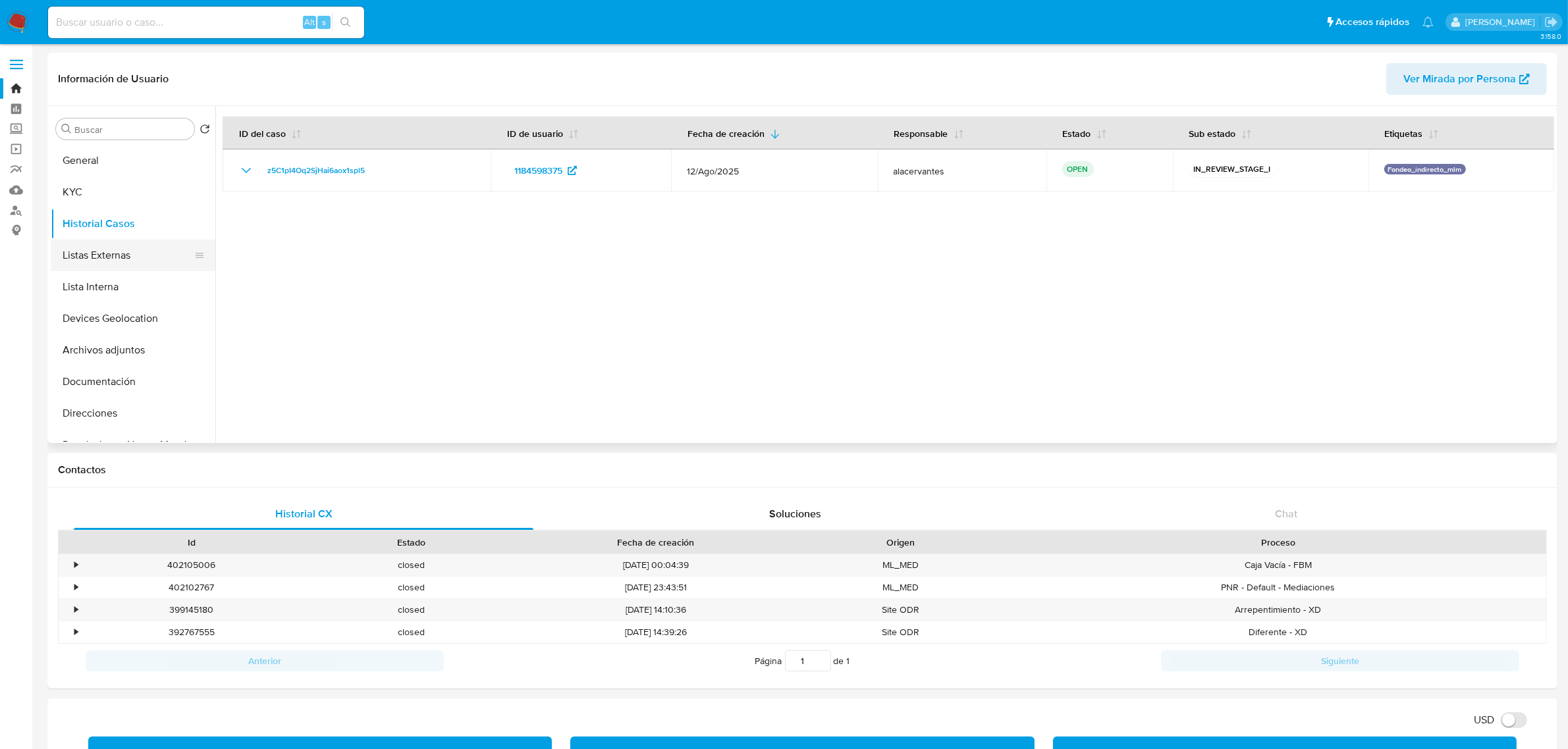
click at [134, 265] on button "Listas Externas" at bounding box center [127, 256] width 154 height 31
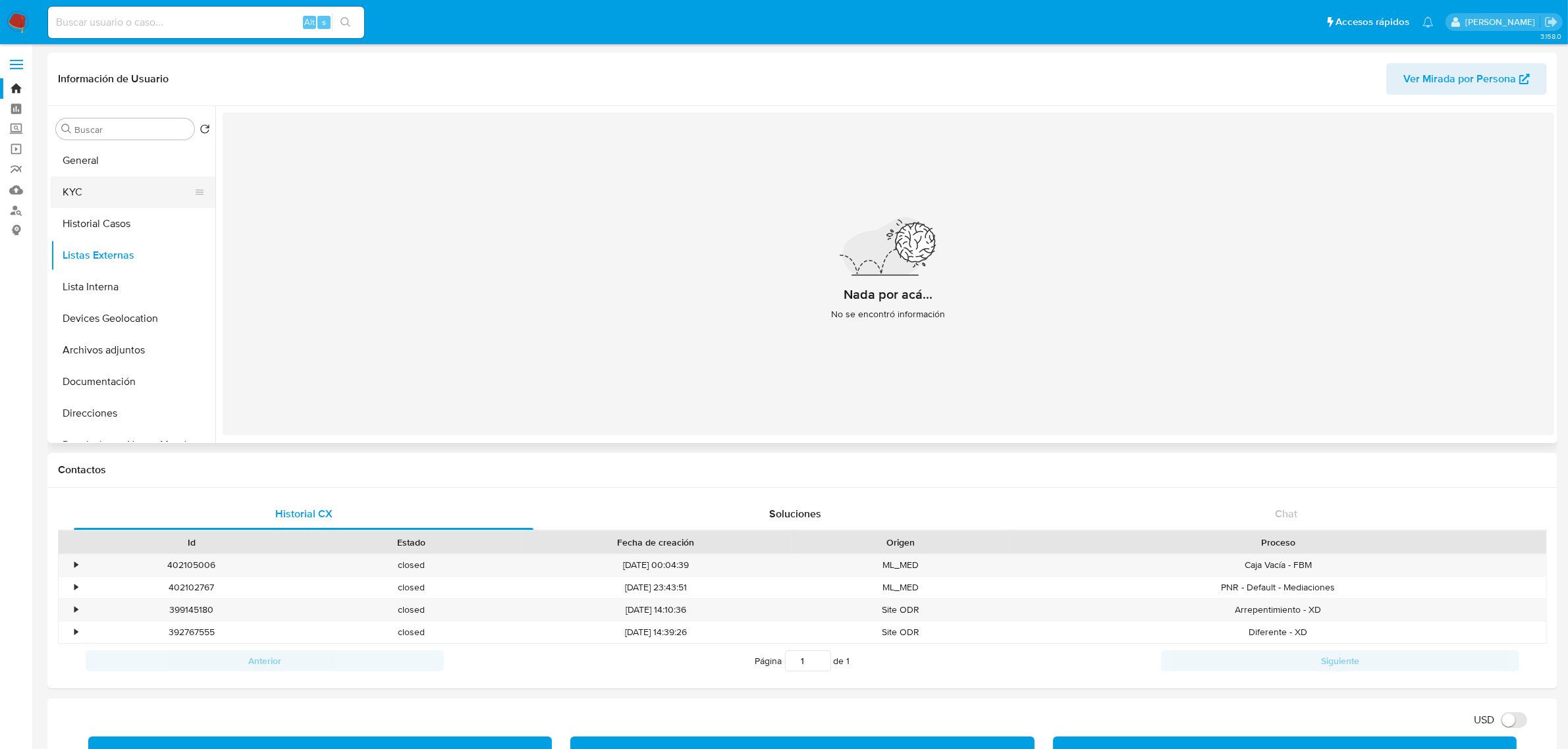
click at [150, 179] on button "KYC" at bounding box center [127, 192] width 154 height 31
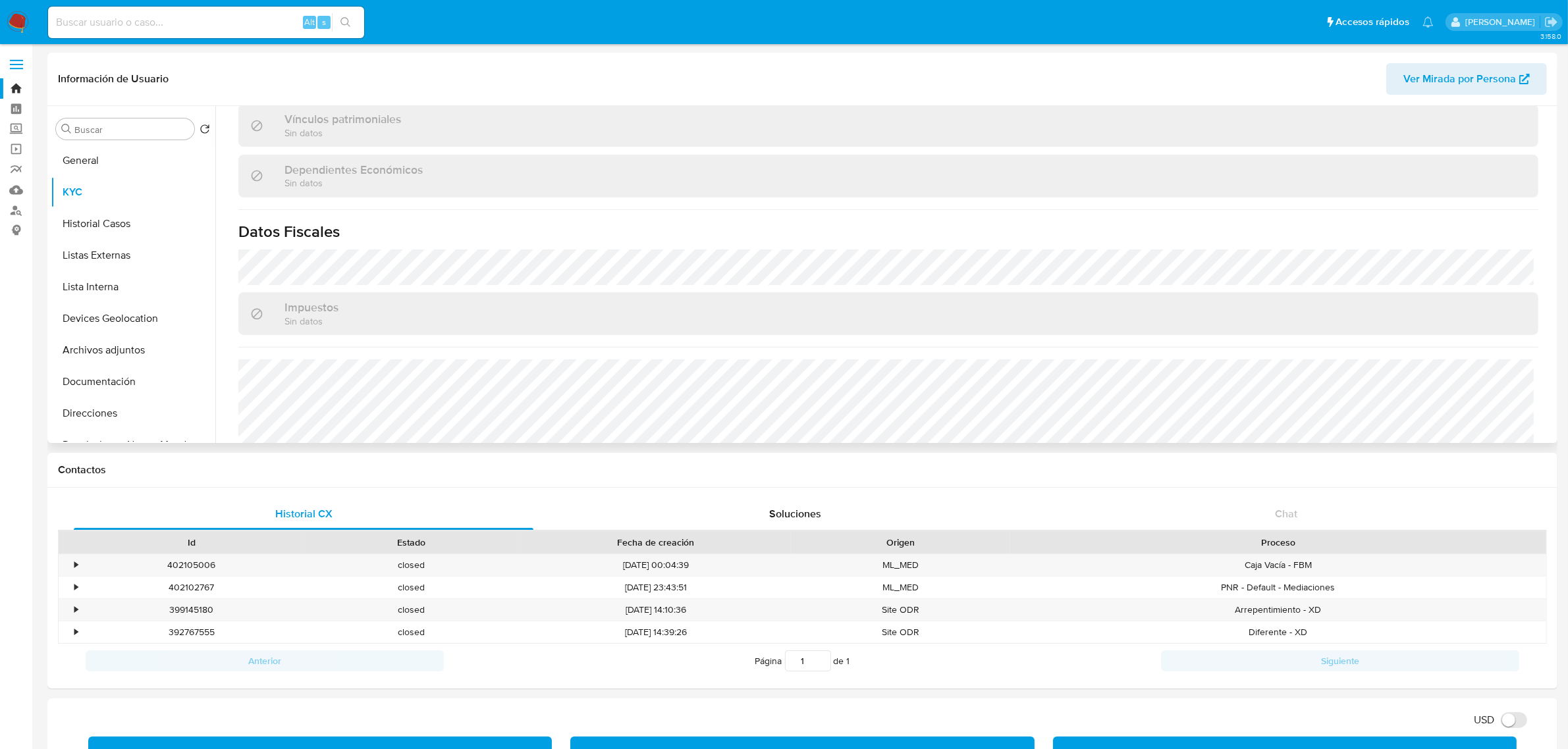
scroll to position [814, 0]
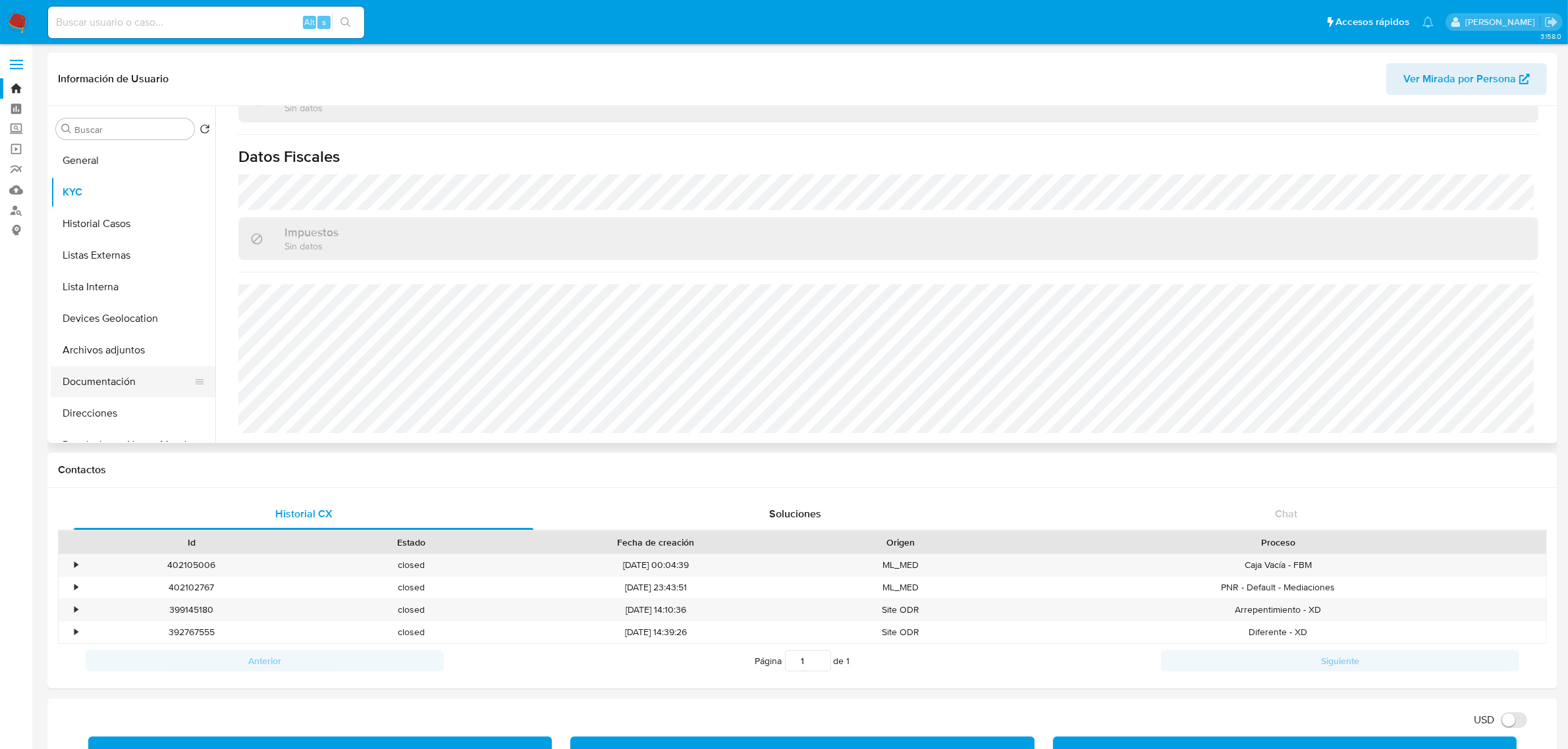
click at [139, 378] on button "Documentación" at bounding box center [127, 382] width 154 height 31
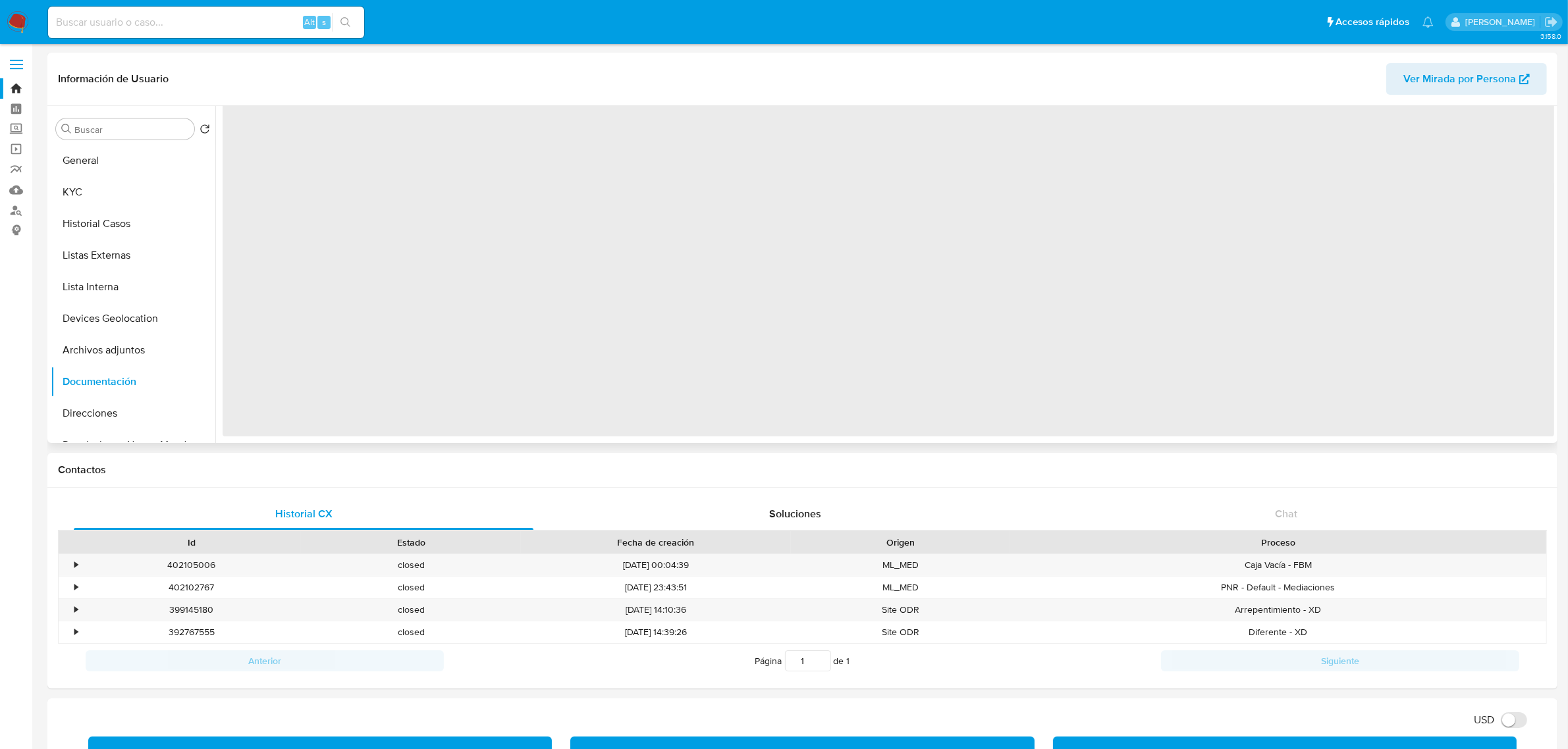
scroll to position [0, 0]
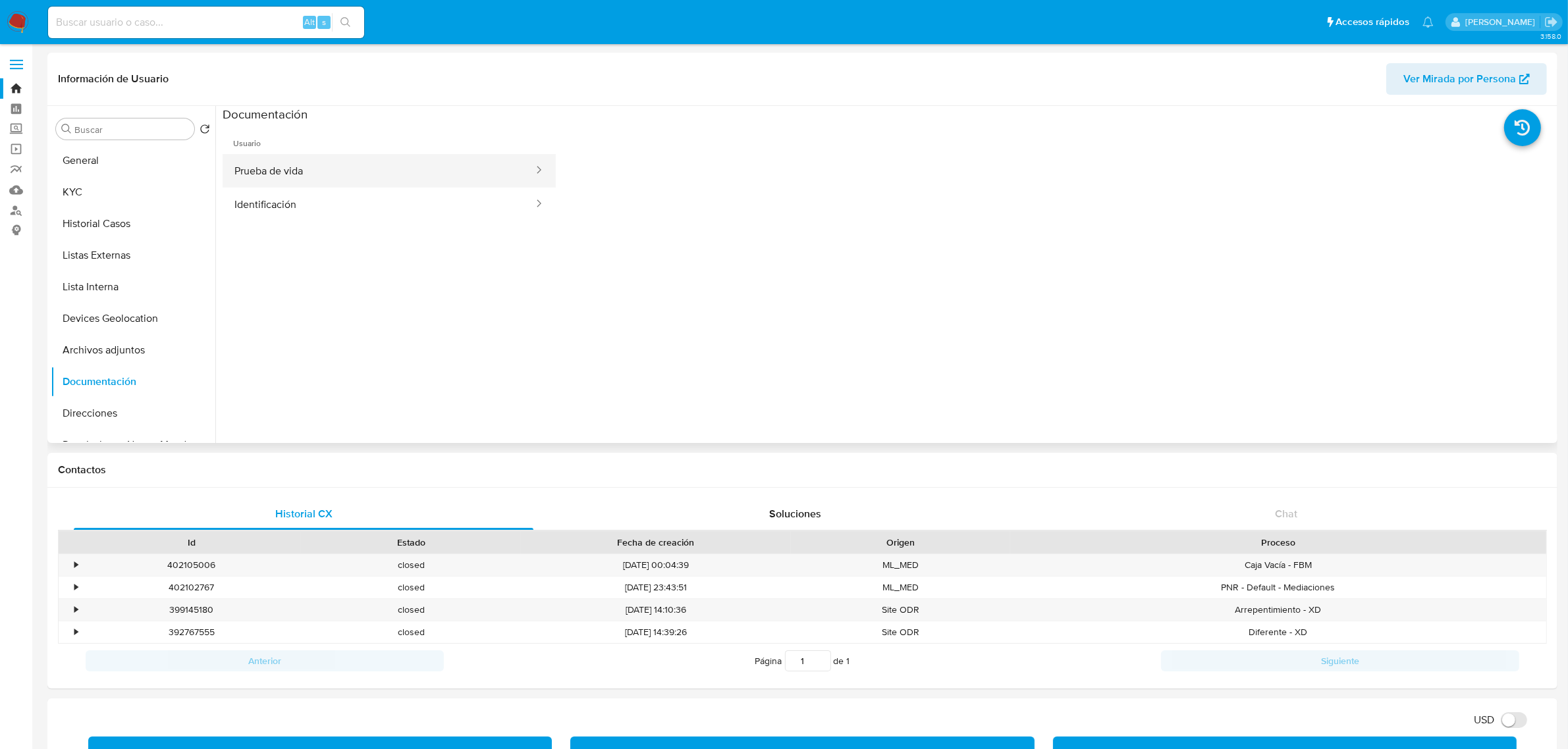
click at [334, 166] on button "Prueba de vida" at bounding box center [378, 171] width 312 height 34
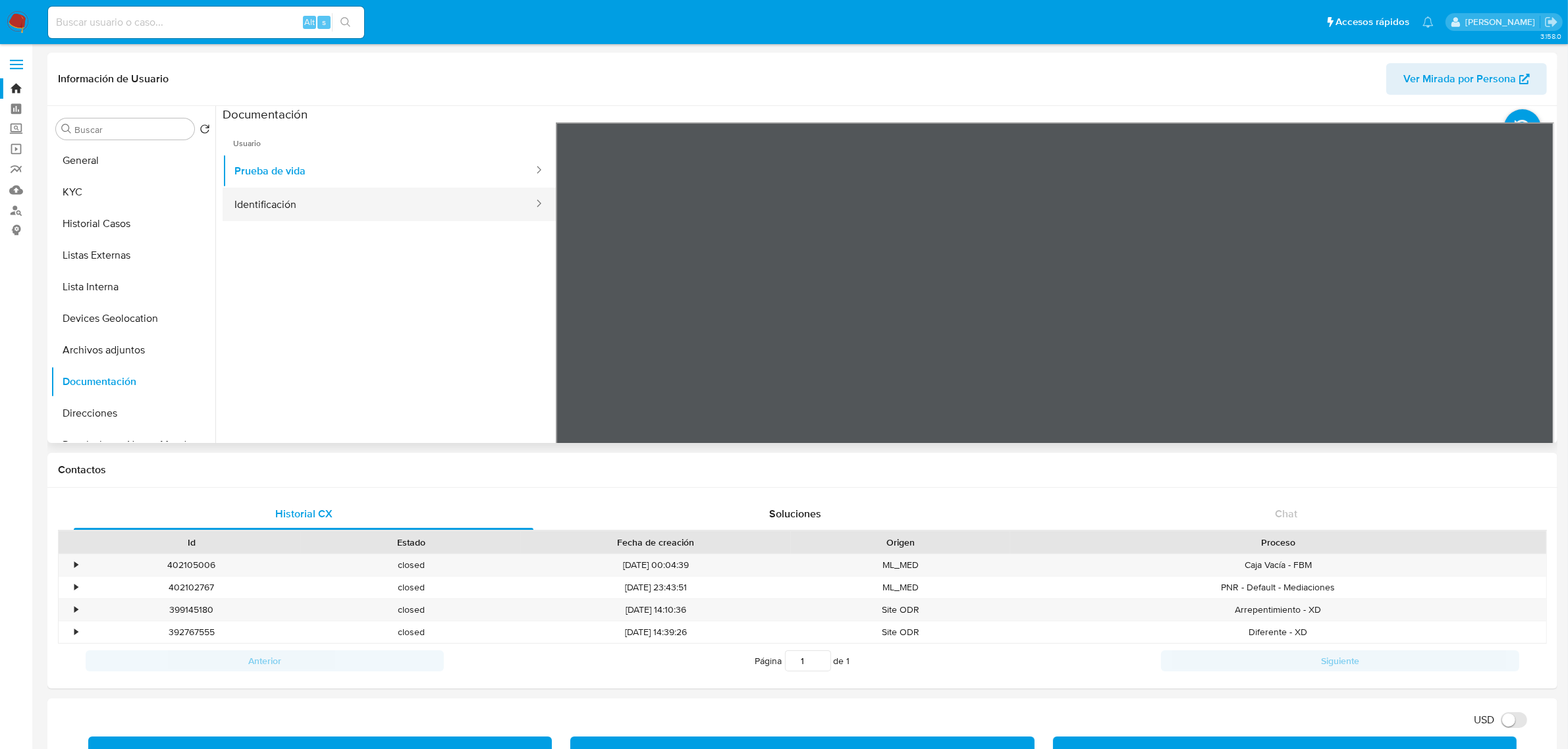
click at [395, 201] on button "Identificación" at bounding box center [378, 205] width 312 height 34
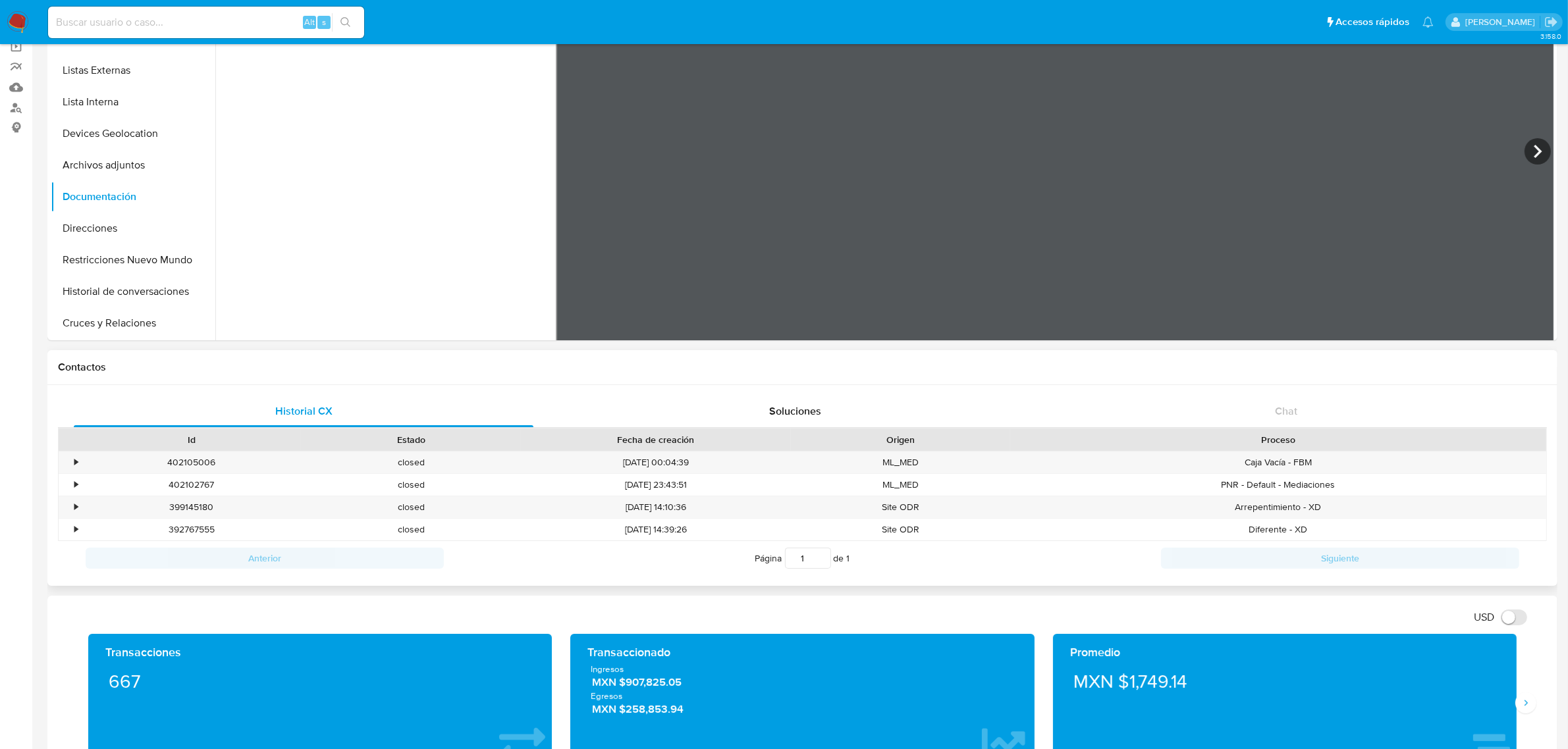
scroll to position [329, 0]
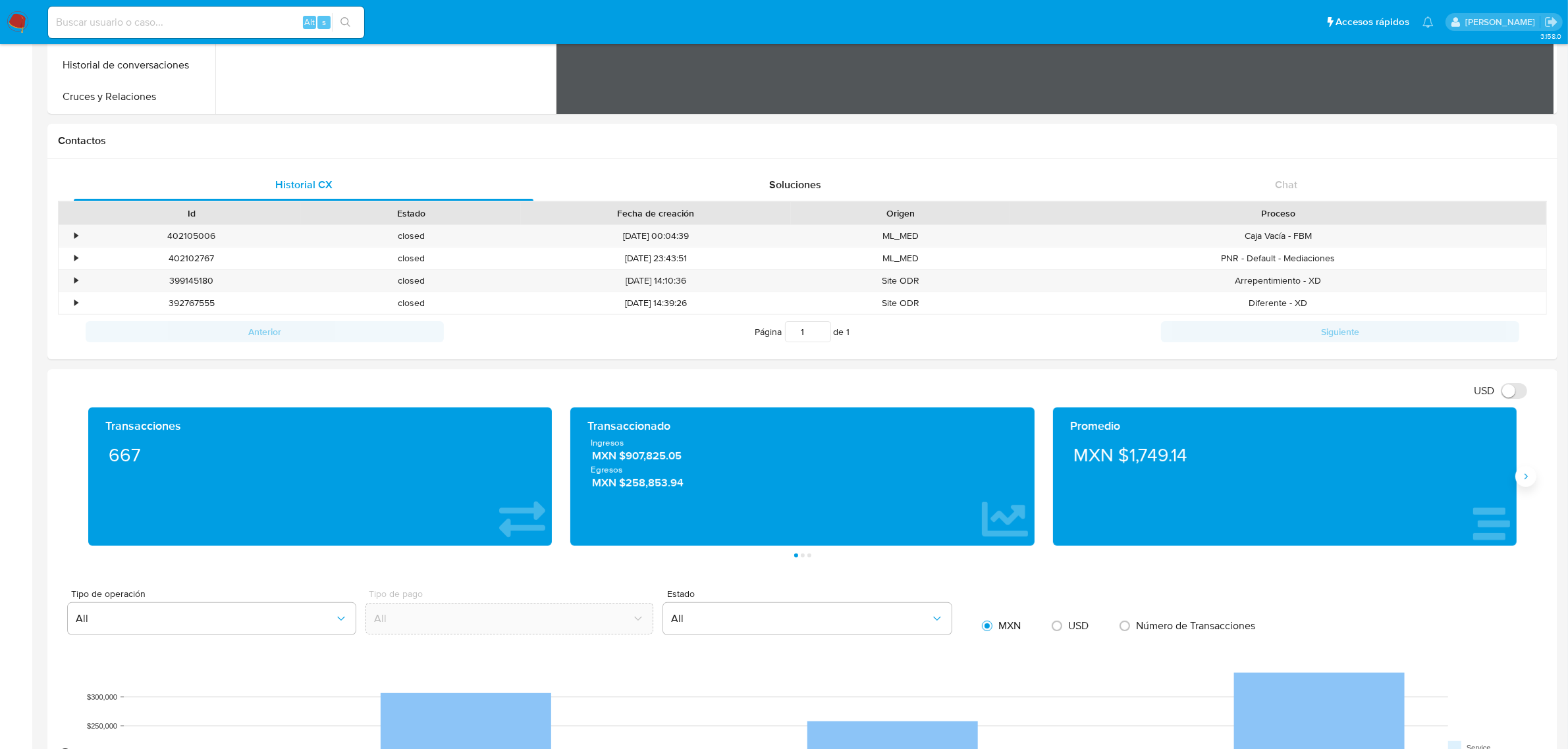
click at [1526, 475] on icon "Siguiente" at bounding box center [1525, 476] width 10 height 10
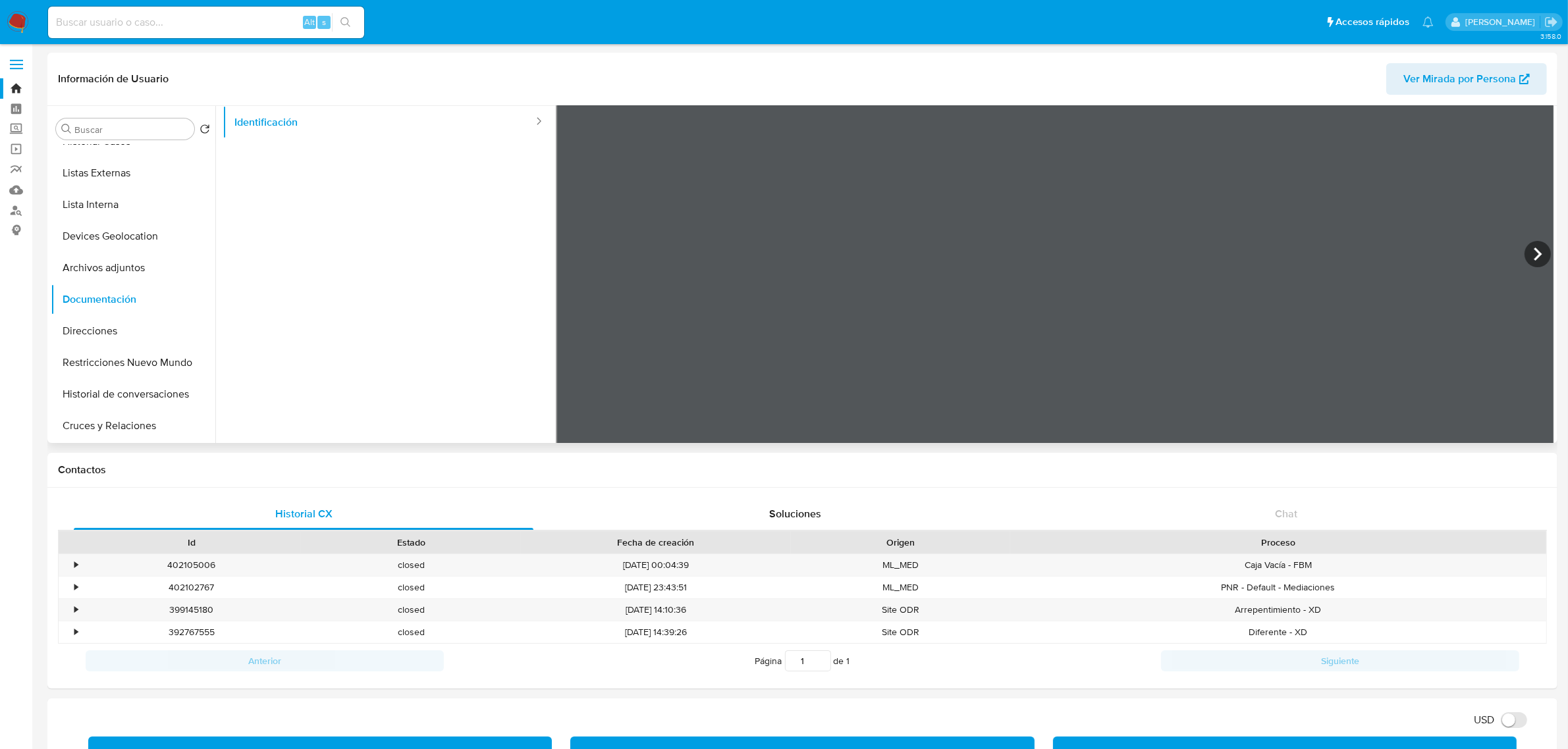
scroll to position [0, 0]
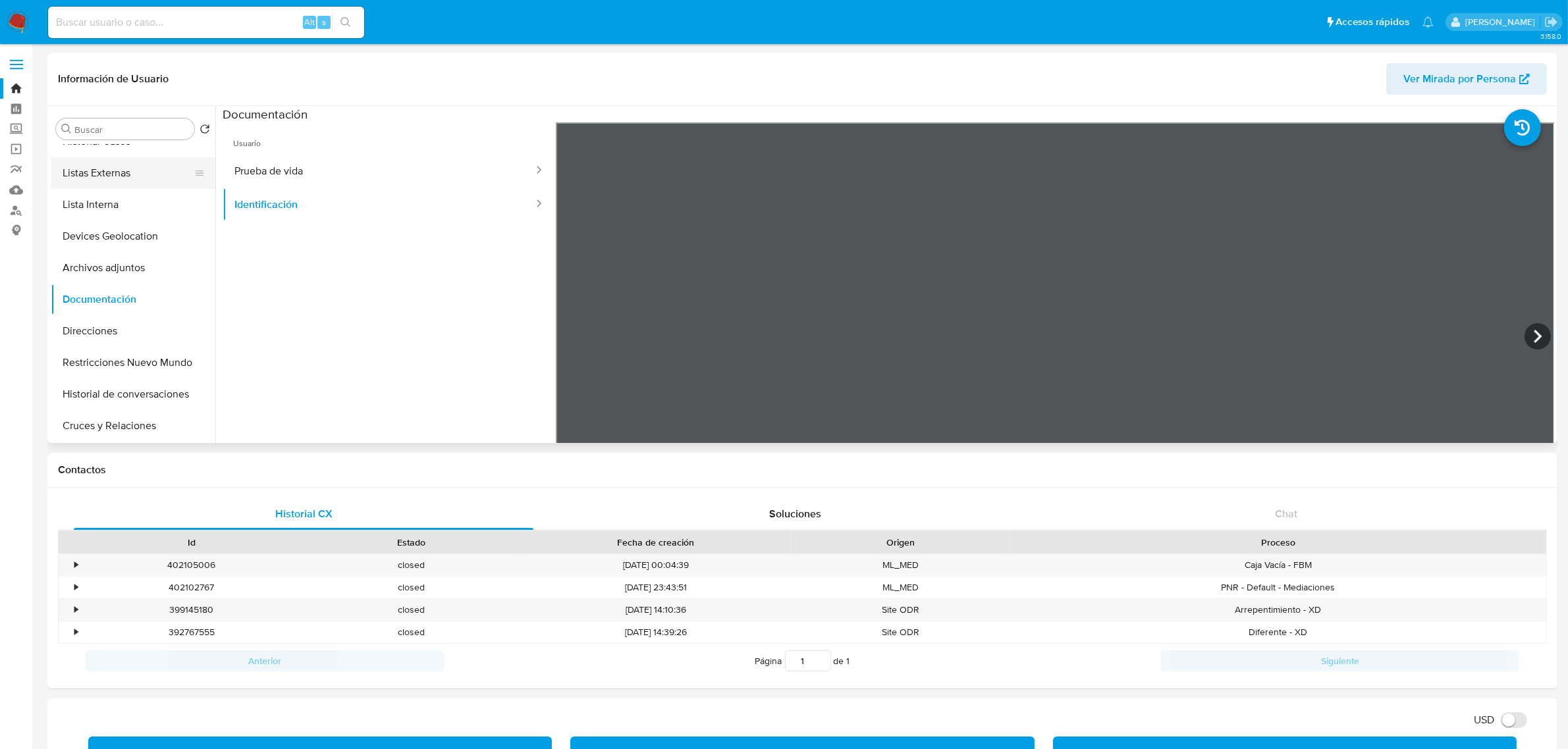
click at [109, 172] on button "Listas Externas" at bounding box center [127, 173] width 154 height 31
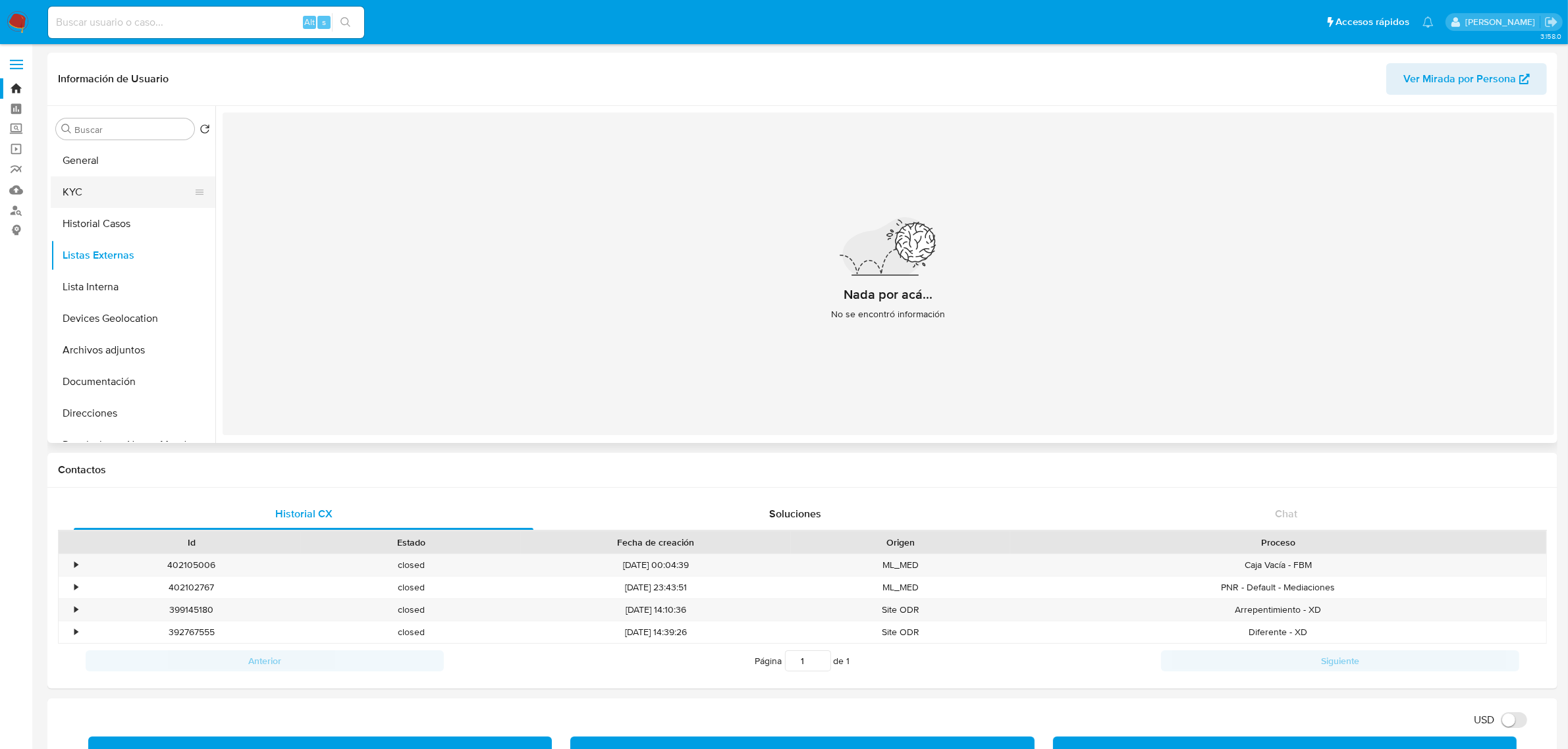
click at [132, 191] on button "KYC" at bounding box center [127, 192] width 154 height 31
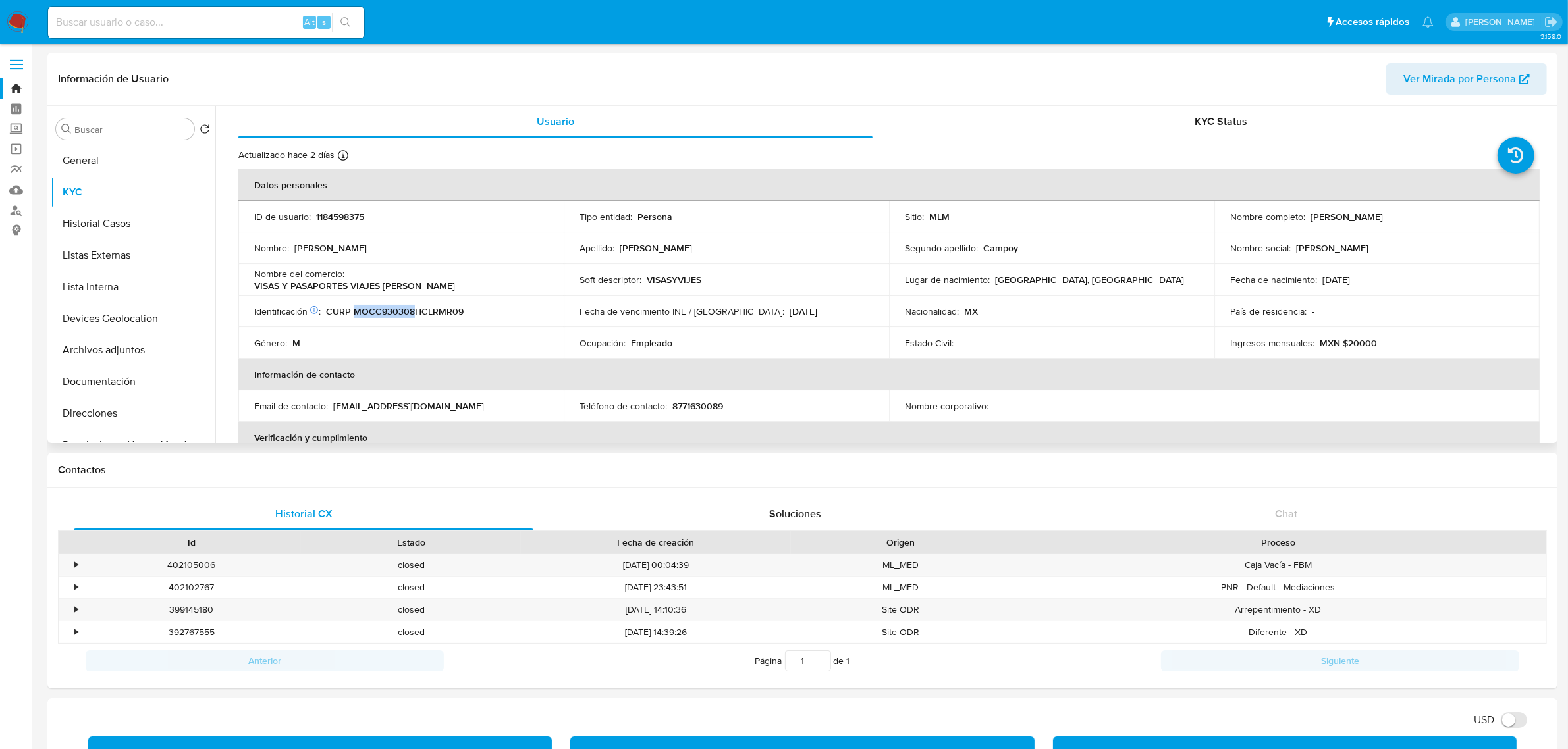
drag, startPoint x: 353, startPoint y: 307, endPoint x: 412, endPoint y: 312, distance: 59.2
click at [412, 312] on p "CURP MOCC930308HCLRMR09" at bounding box center [394, 311] width 138 height 12
copy p "MOCC930308"
click at [718, 402] on p "8771630089" at bounding box center [697, 406] width 50 height 12
click at [717, 402] on p "8771630089" at bounding box center [697, 406] width 50 height 12
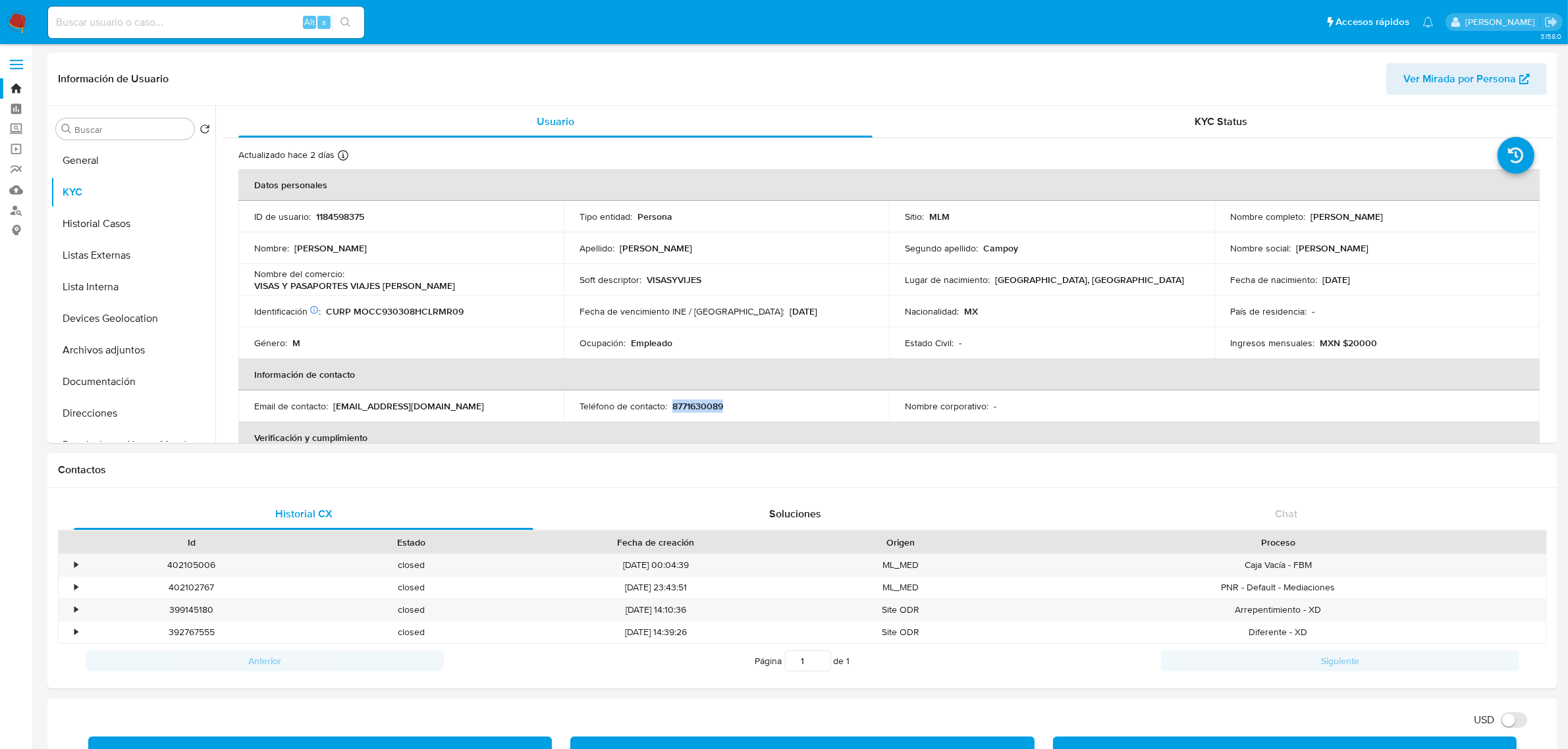
copy p "8771630089"
drag, startPoint x: 331, startPoint y: 406, endPoint x: 449, endPoint y: 405, distance: 118.0
click at [449, 405] on div "Email de contacto : cristhianm0803@gmail.com" at bounding box center [400, 406] width 293 height 12
copy div "cristhianm0803@gmail.com"
click at [107, 172] on button "General" at bounding box center [127, 160] width 154 height 31
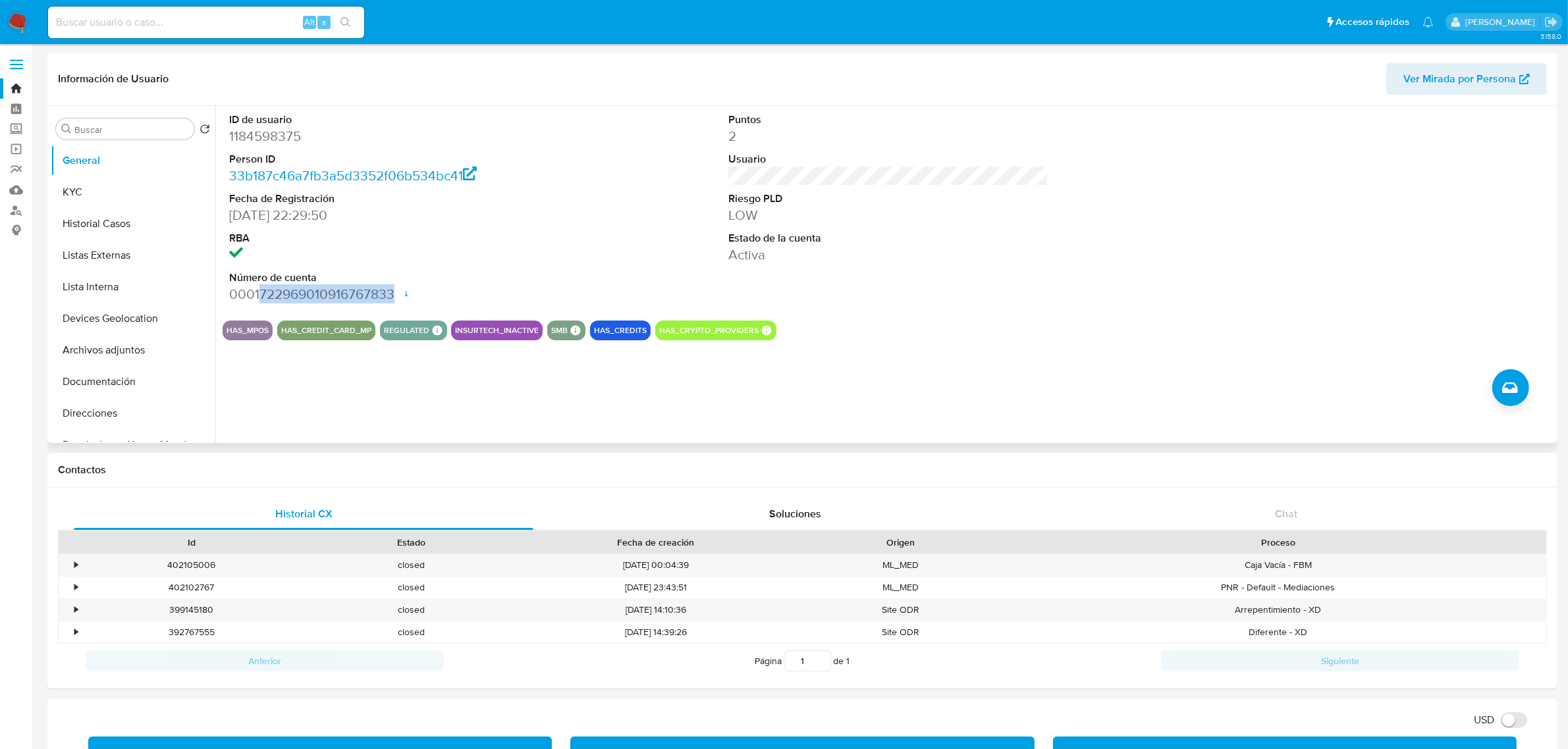
drag, startPoint x: 258, startPoint y: 290, endPoint x: 396, endPoint y: 289, distance: 138.0
click at [396, 289] on dd "0001722969010916767833 Fecha de apertura 29/01/2024 23:10 Estado ACTIVE" at bounding box center [389, 293] width 320 height 18
copy dd "722969010916767833"
click at [102, 205] on button "KYC" at bounding box center [127, 192] width 154 height 31
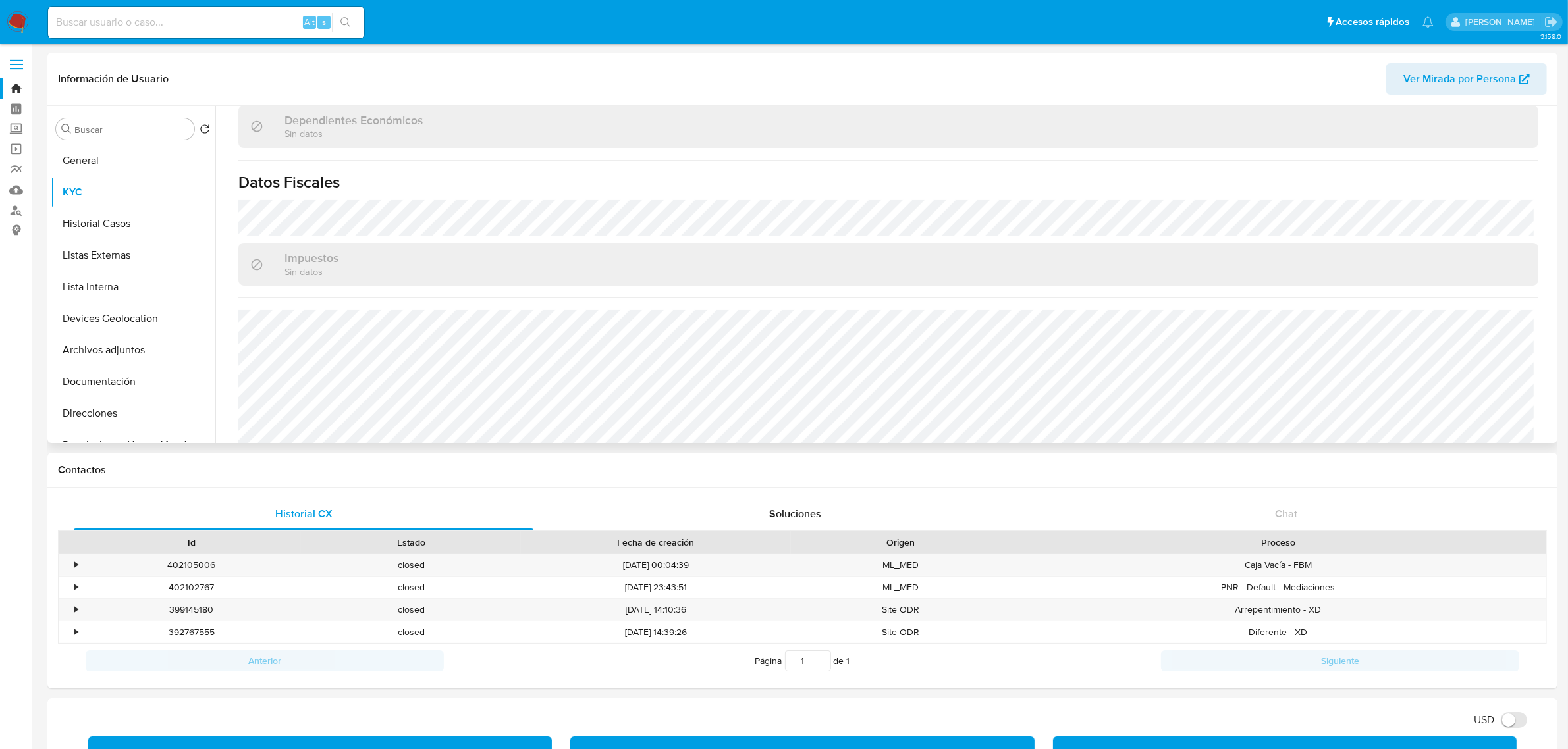
scroll to position [814, 0]
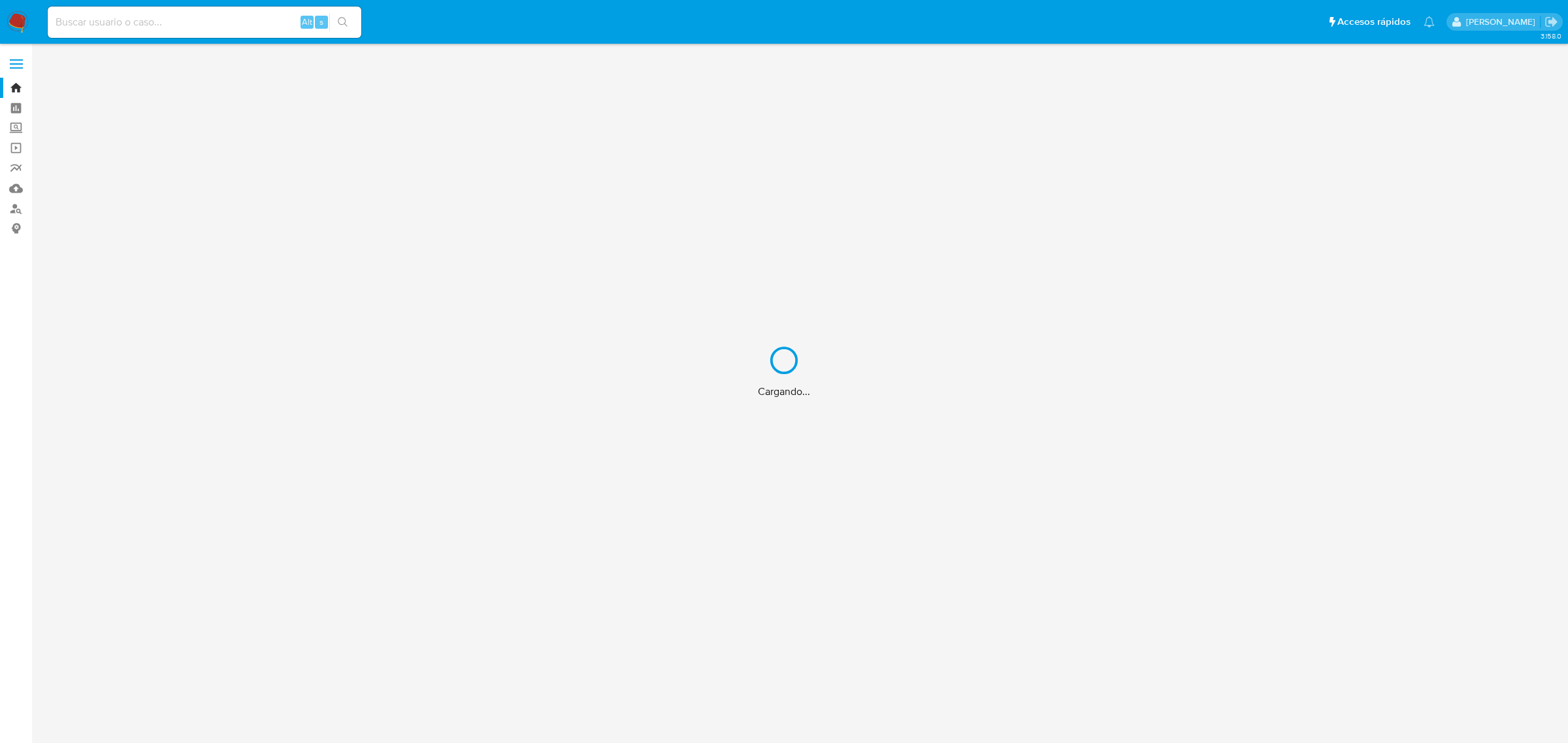
click at [188, 18] on div "Cargando..." at bounding box center [784, 372] width 1568 height 743
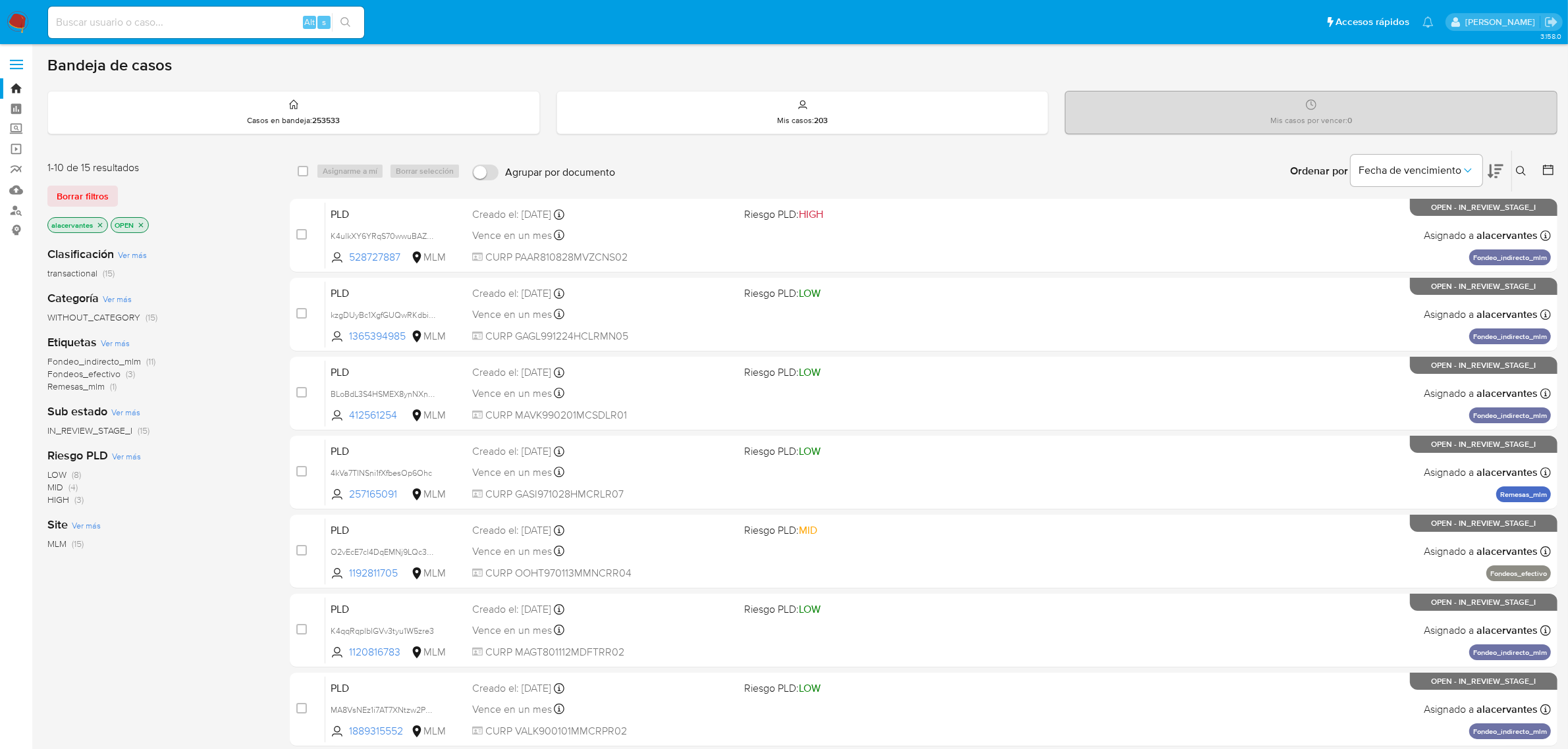
click at [195, 22] on input at bounding box center [206, 23] width 316 height 17
click at [164, 41] on nav "Pausado Ver notificaciones Alt s Accesos rápidos Presiona las siguientes teclas…" at bounding box center [784, 22] width 1568 height 44
click at [157, 24] on input at bounding box center [206, 23] width 316 height 17
click at [146, 22] on input at bounding box center [206, 23] width 316 height 17
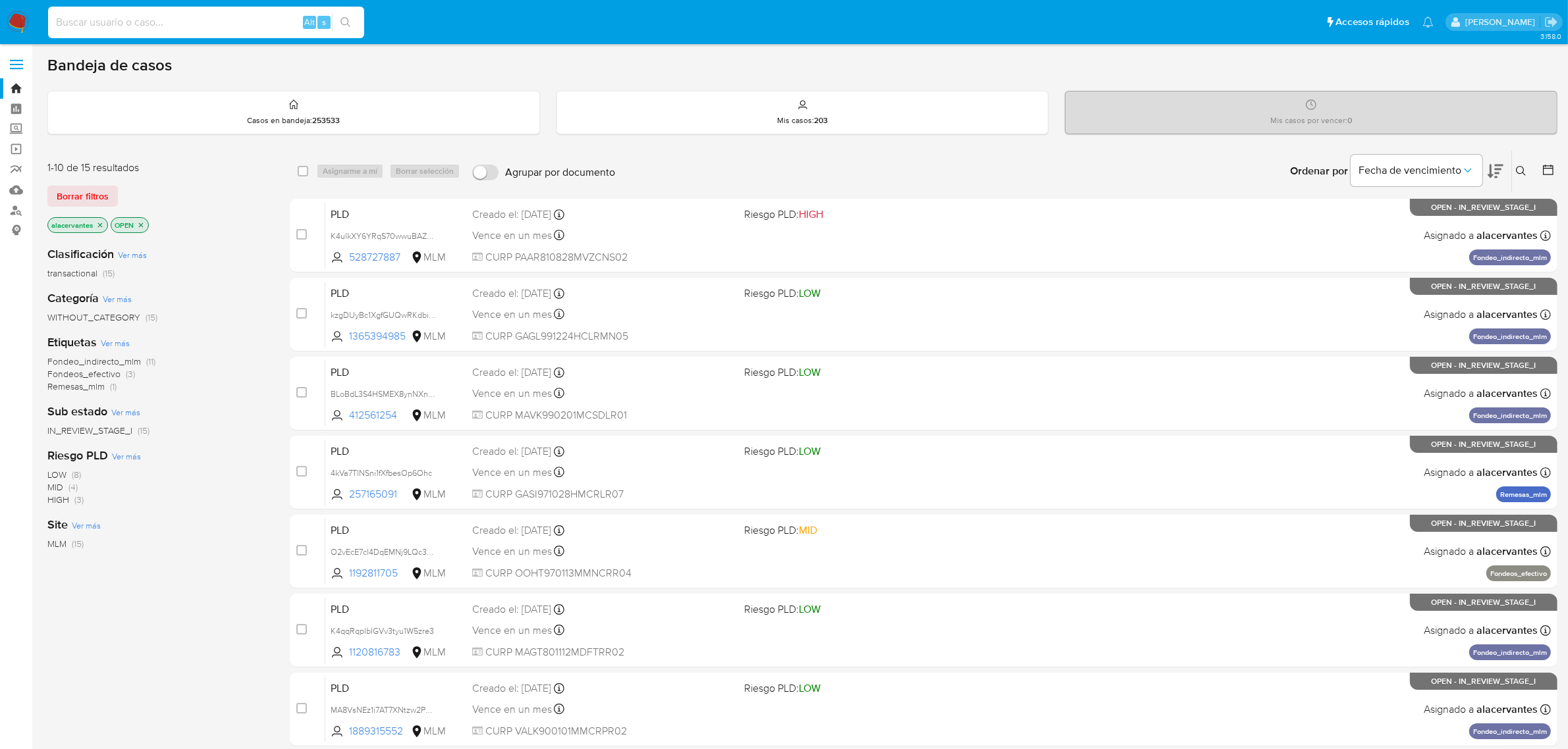
paste input "1947116183"
type input "1947116183"
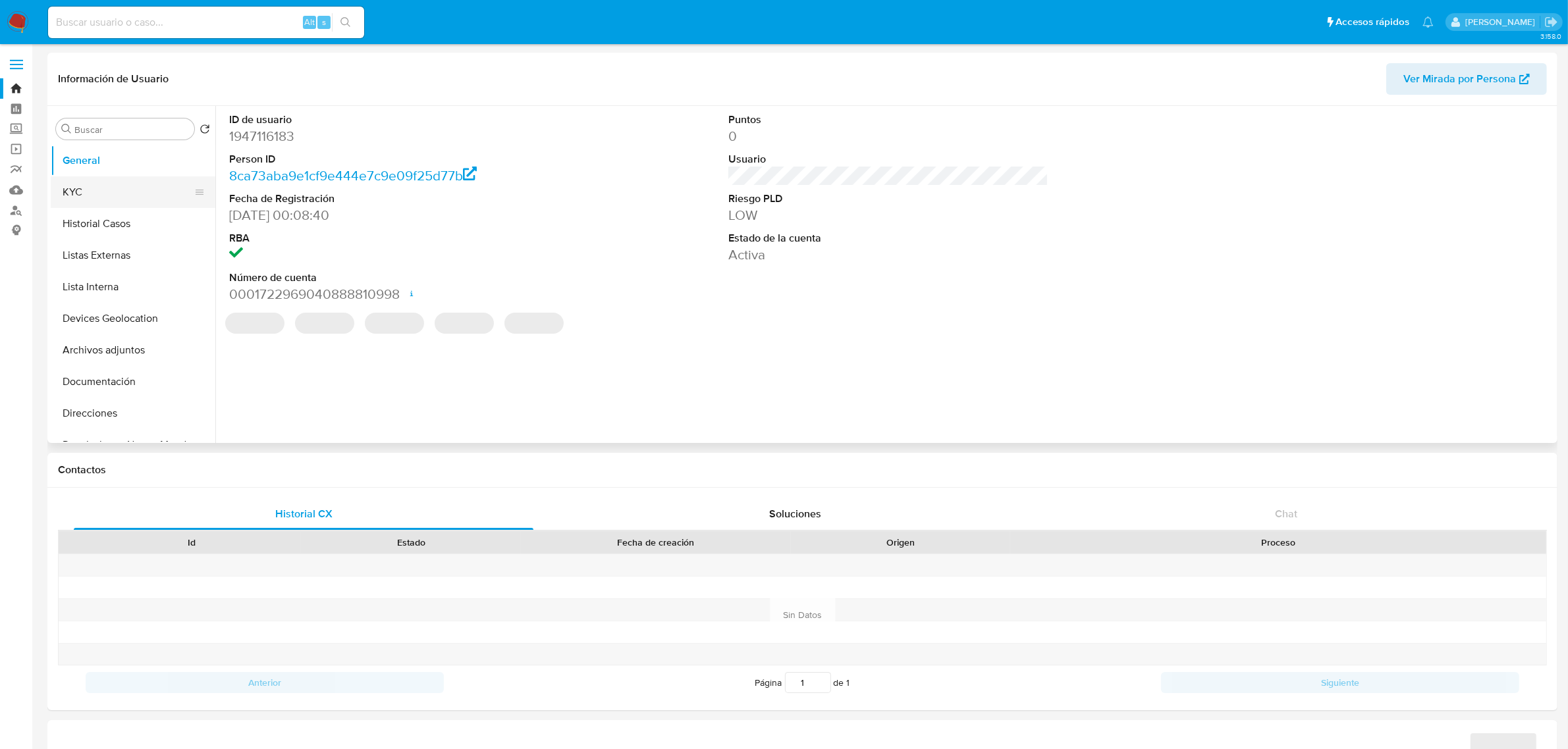
select select "10"
click at [142, 192] on button "KYC" at bounding box center [127, 192] width 154 height 31
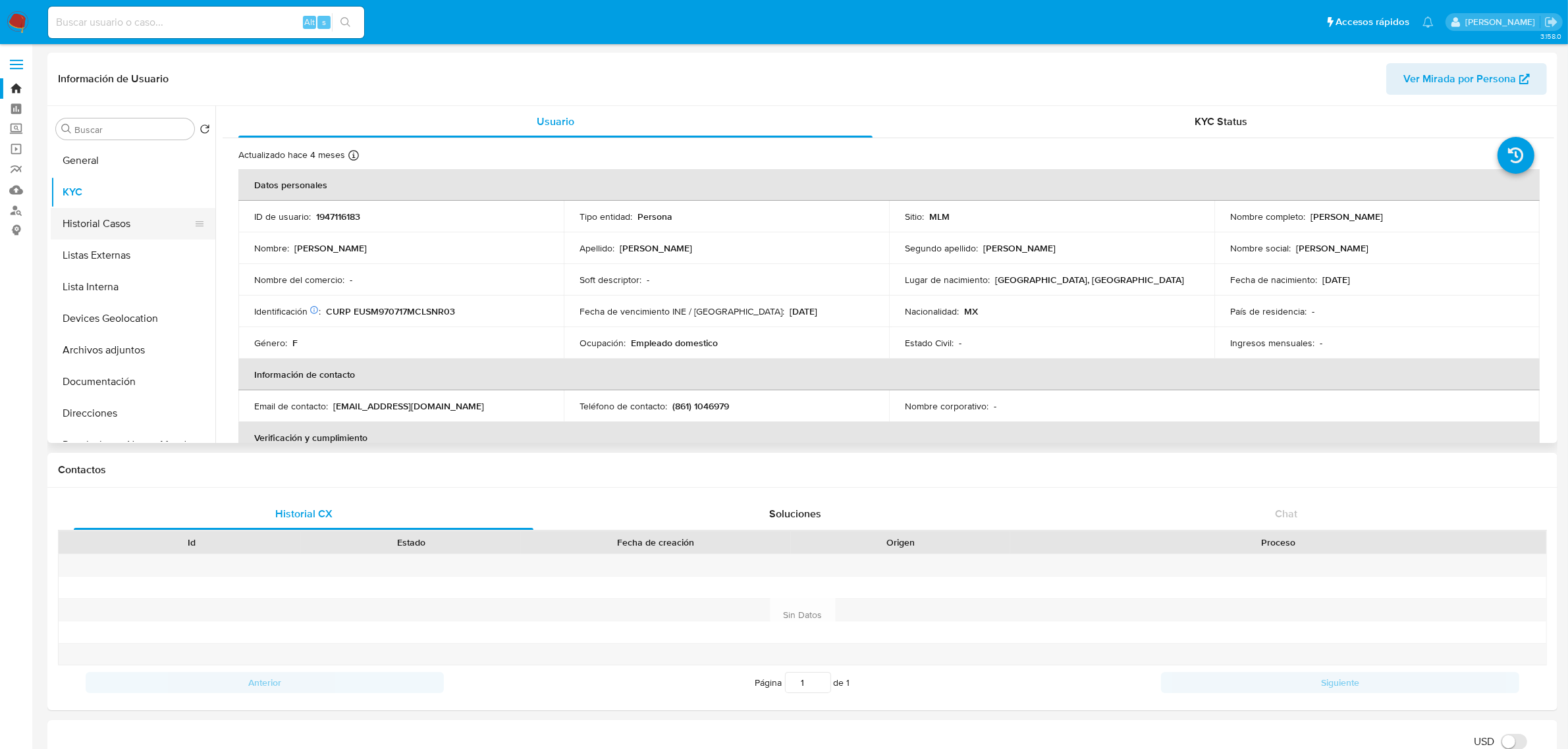
click at [127, 227] on button "Historial Casos" at bounding box center [127, 223] width 154 height 31
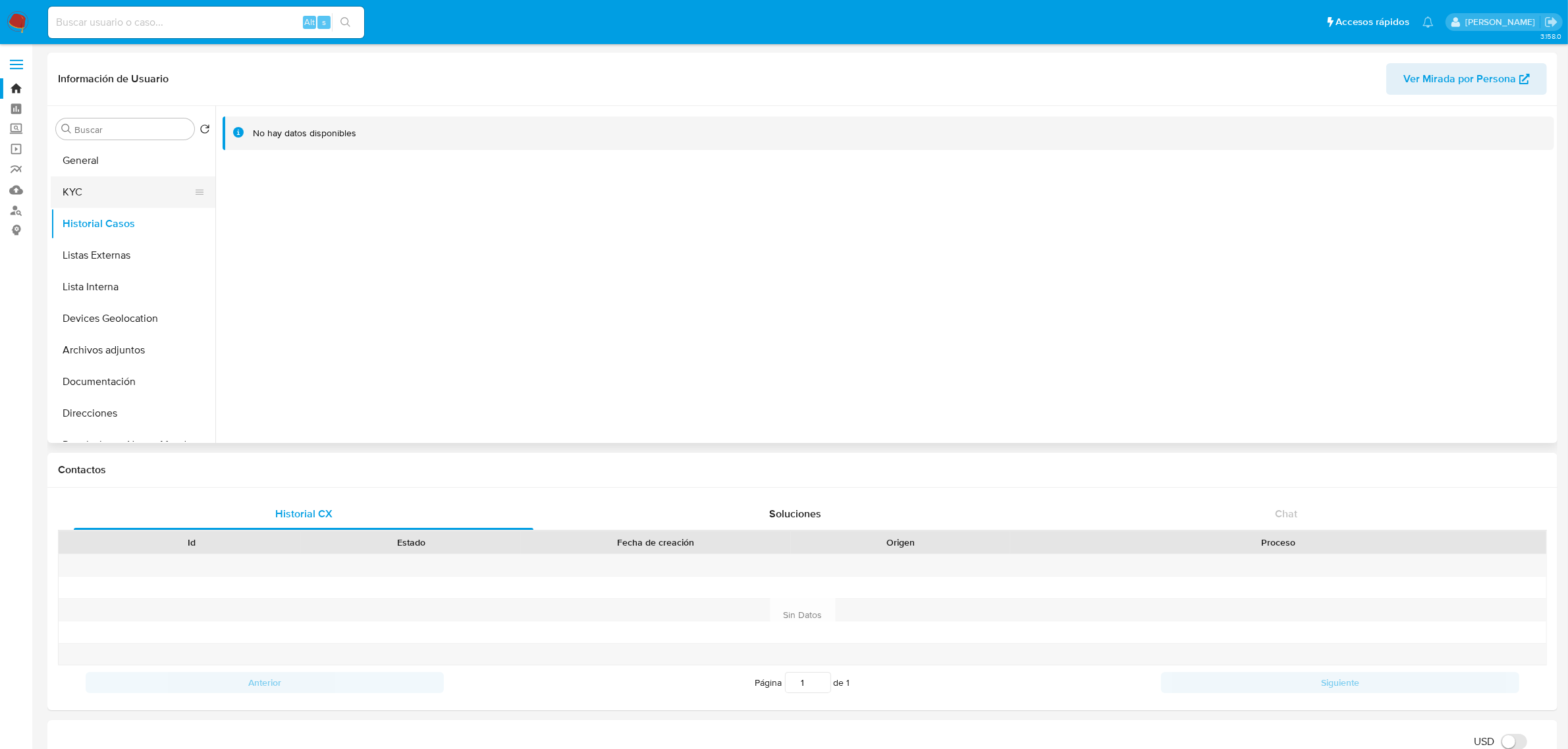
click at [129, 196] on button "KYC" at bounding box center [127, 192] width 154 height 31
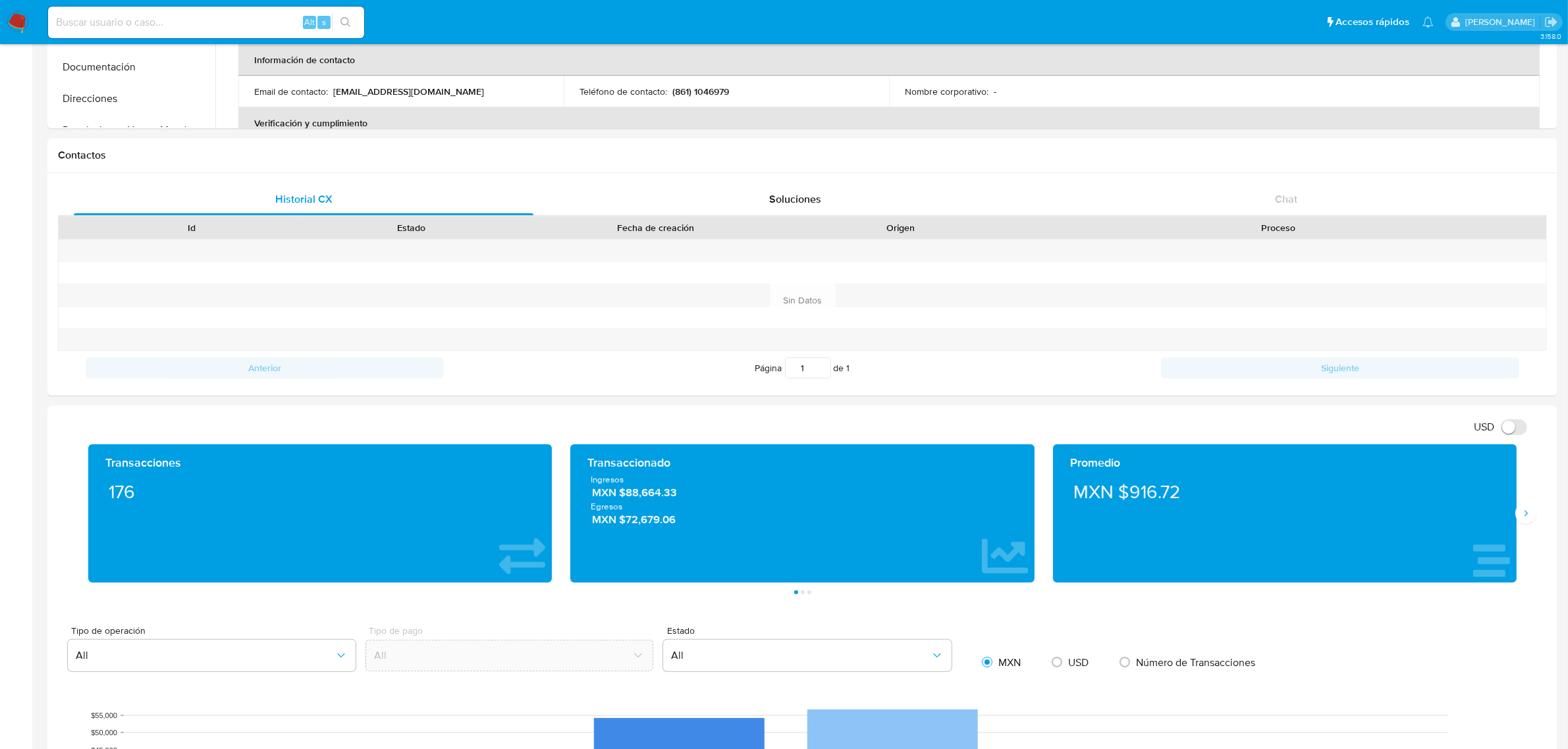
scroll to position [329, 0]
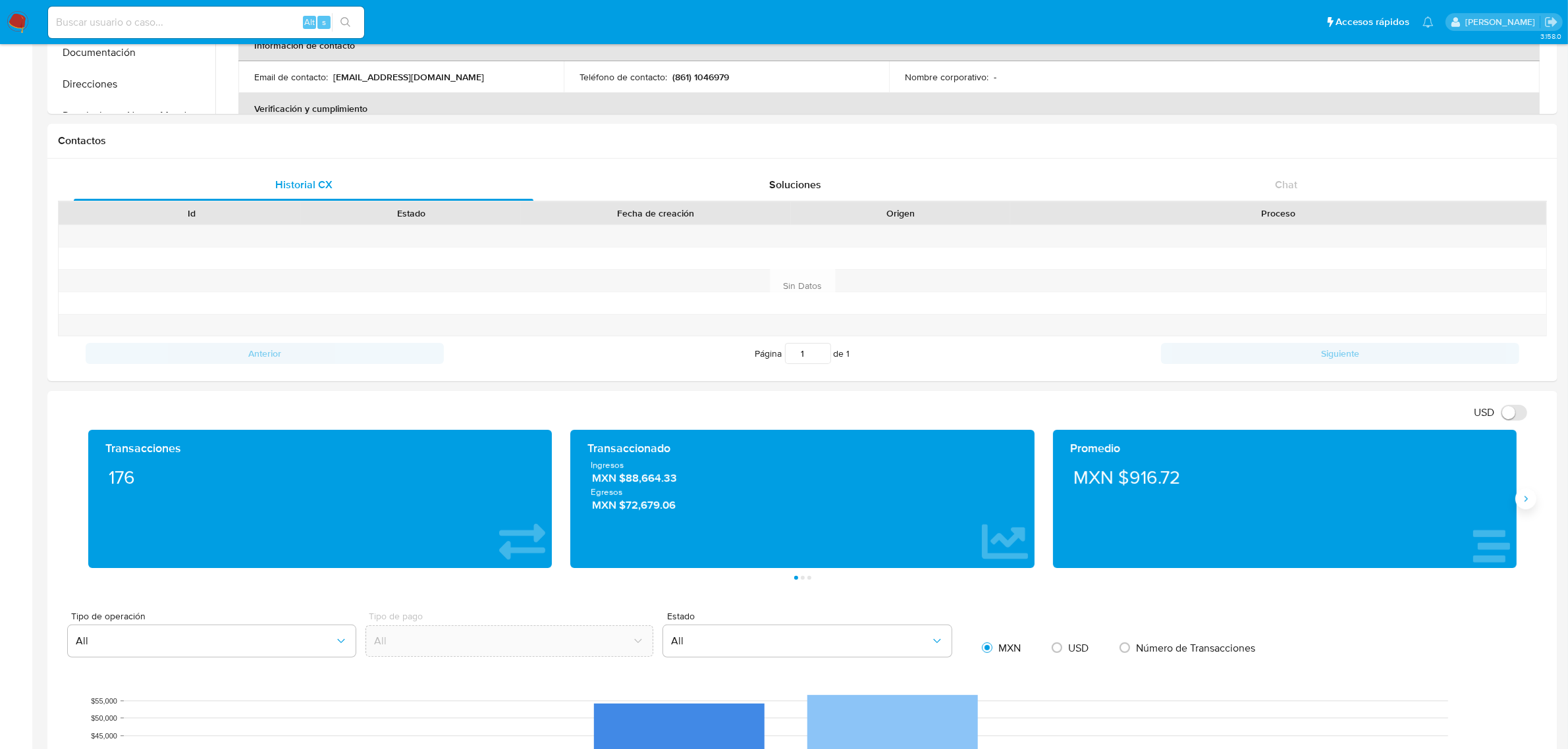
click at [1529, 504] on icon "Siguiente" at bounding box center [1525, 499] width 10 height 10
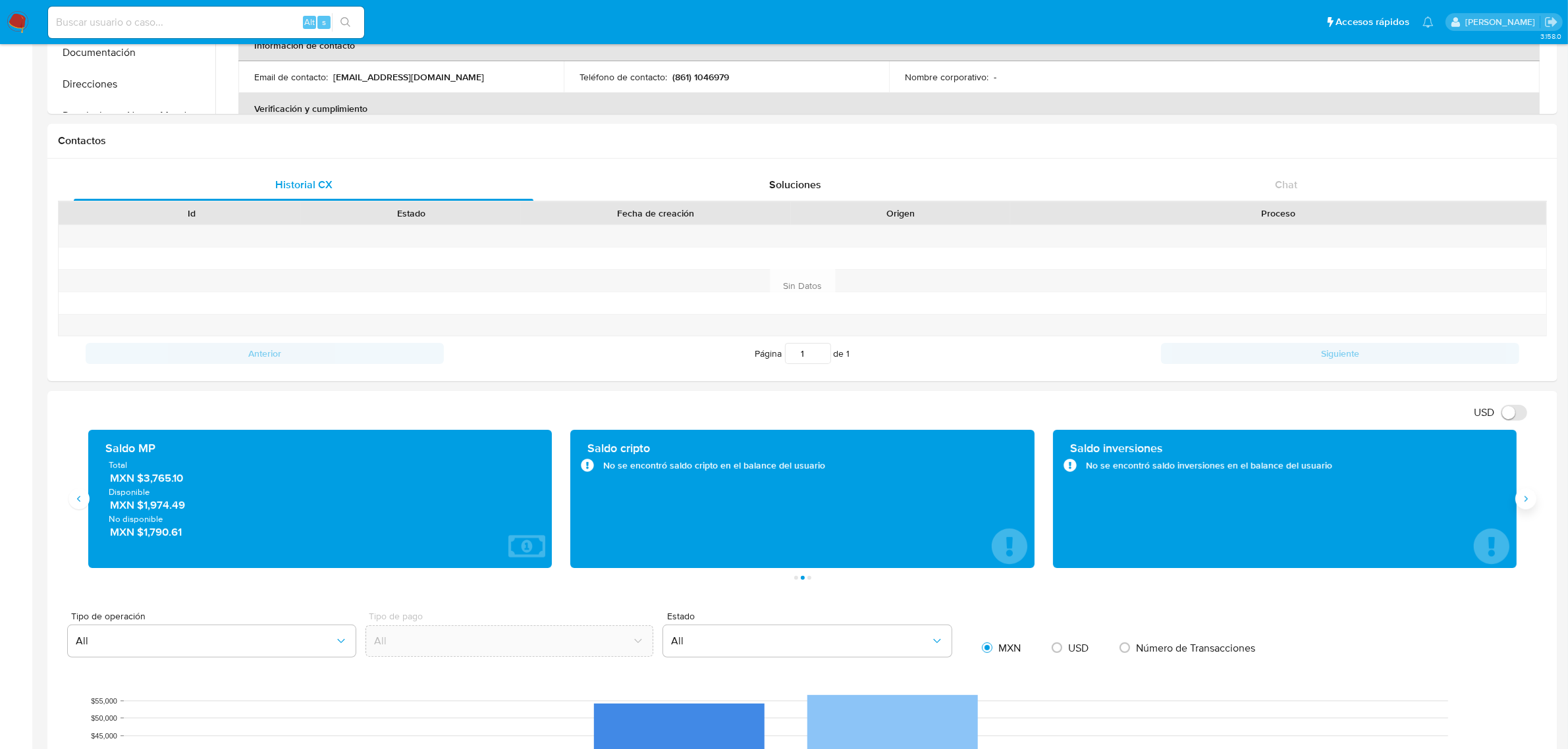
click at [1529, 503] on icon "Siguiente" at bounding box center [1525, 499] width 10 height 10
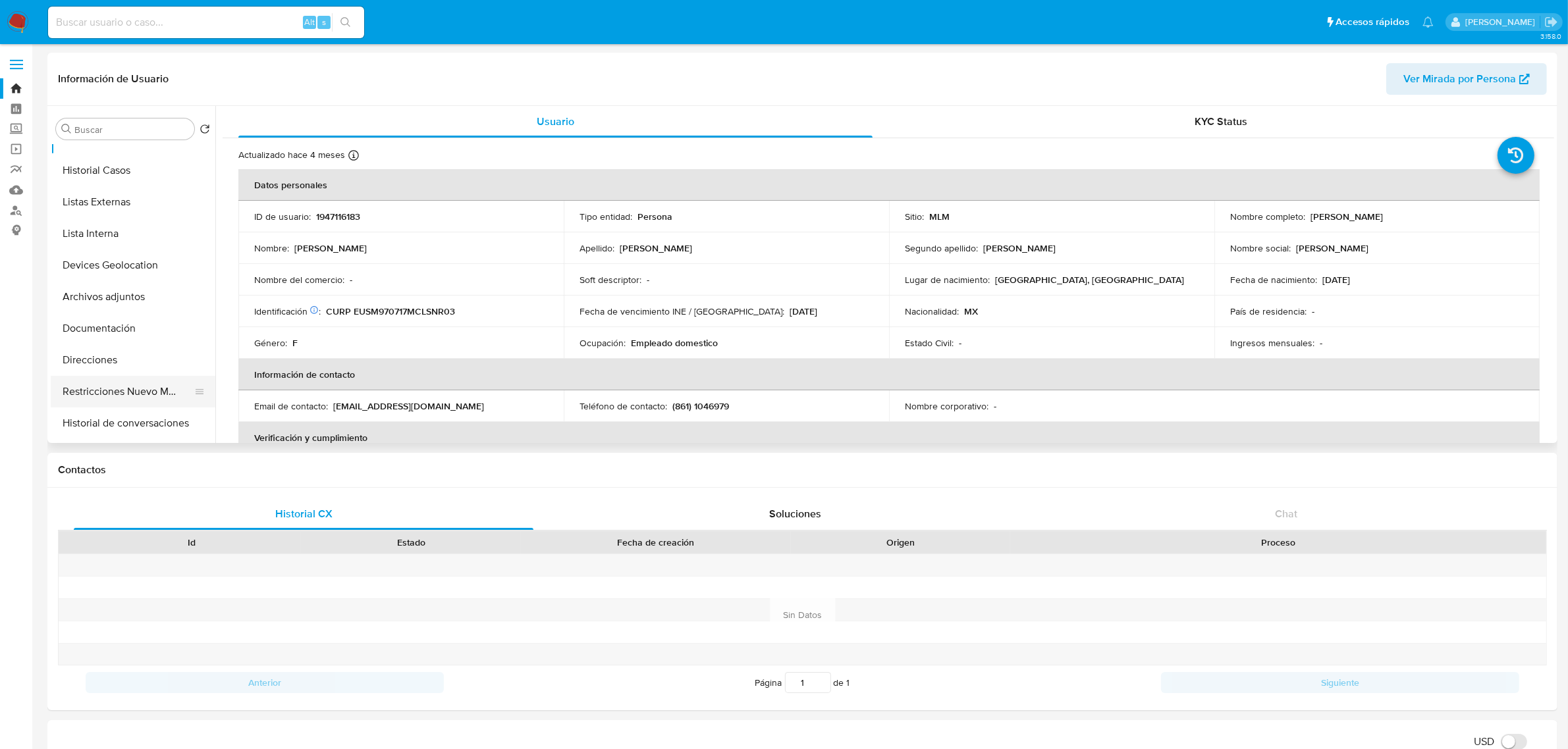
scroll to position [83, 0]
click at [115, 298] on button "Documentación" at bounding box center [127, 300] width 154 height 31
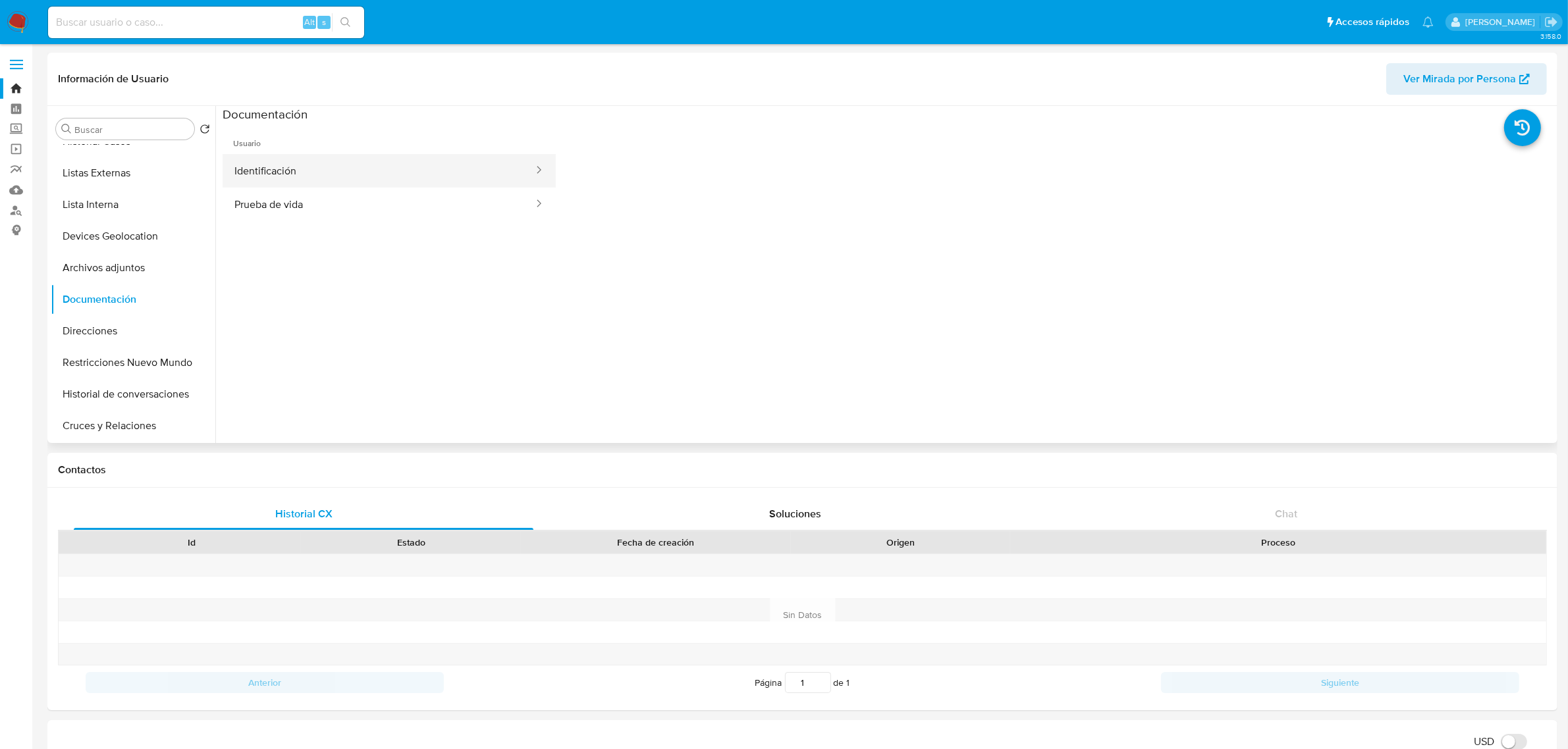
click at [348, 172] on button "Identificación" at bounding box center [378, 171] width 312 height 34
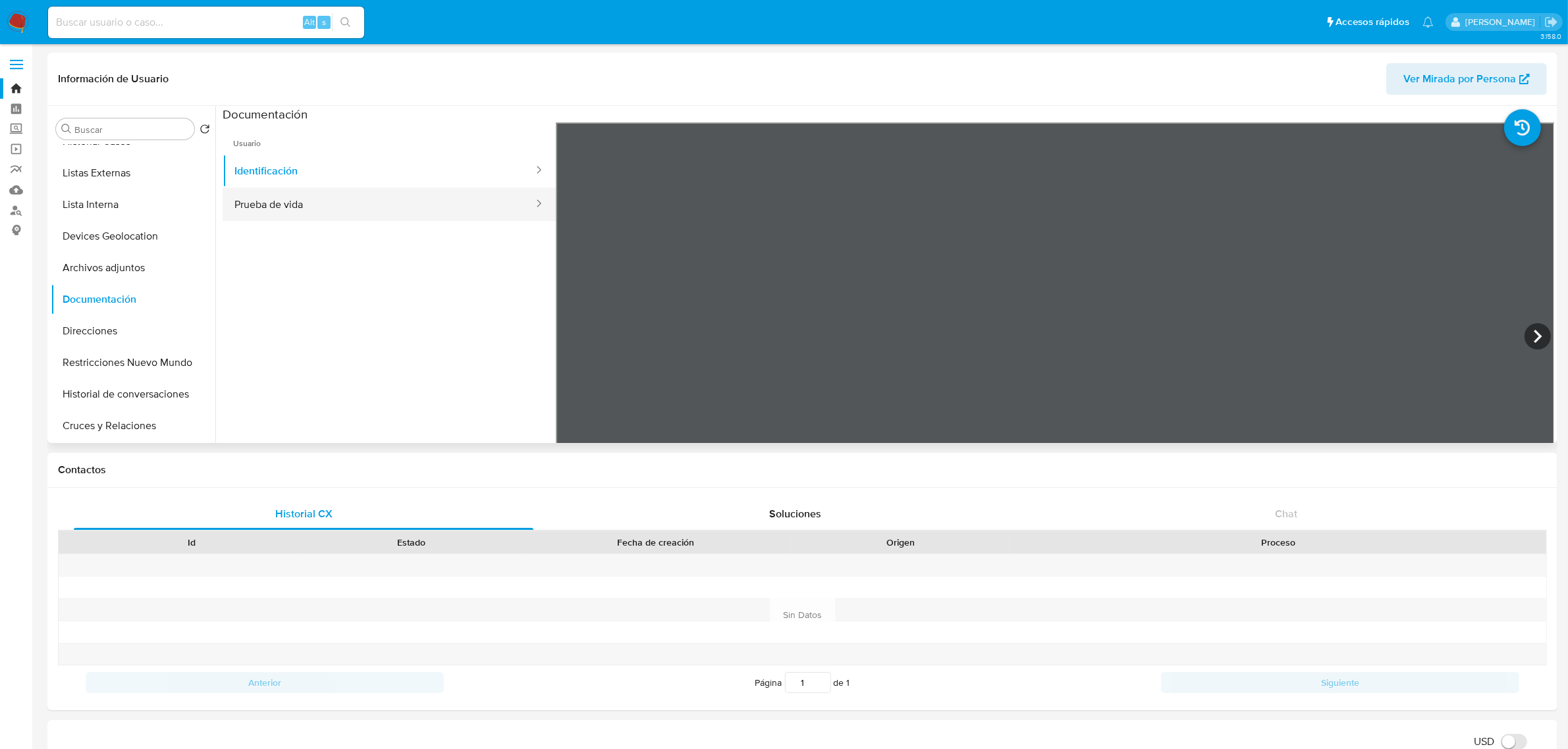
click at [389, 208] on button "Prueba de vida" at bounding box center [378, 205] width 312 height 34
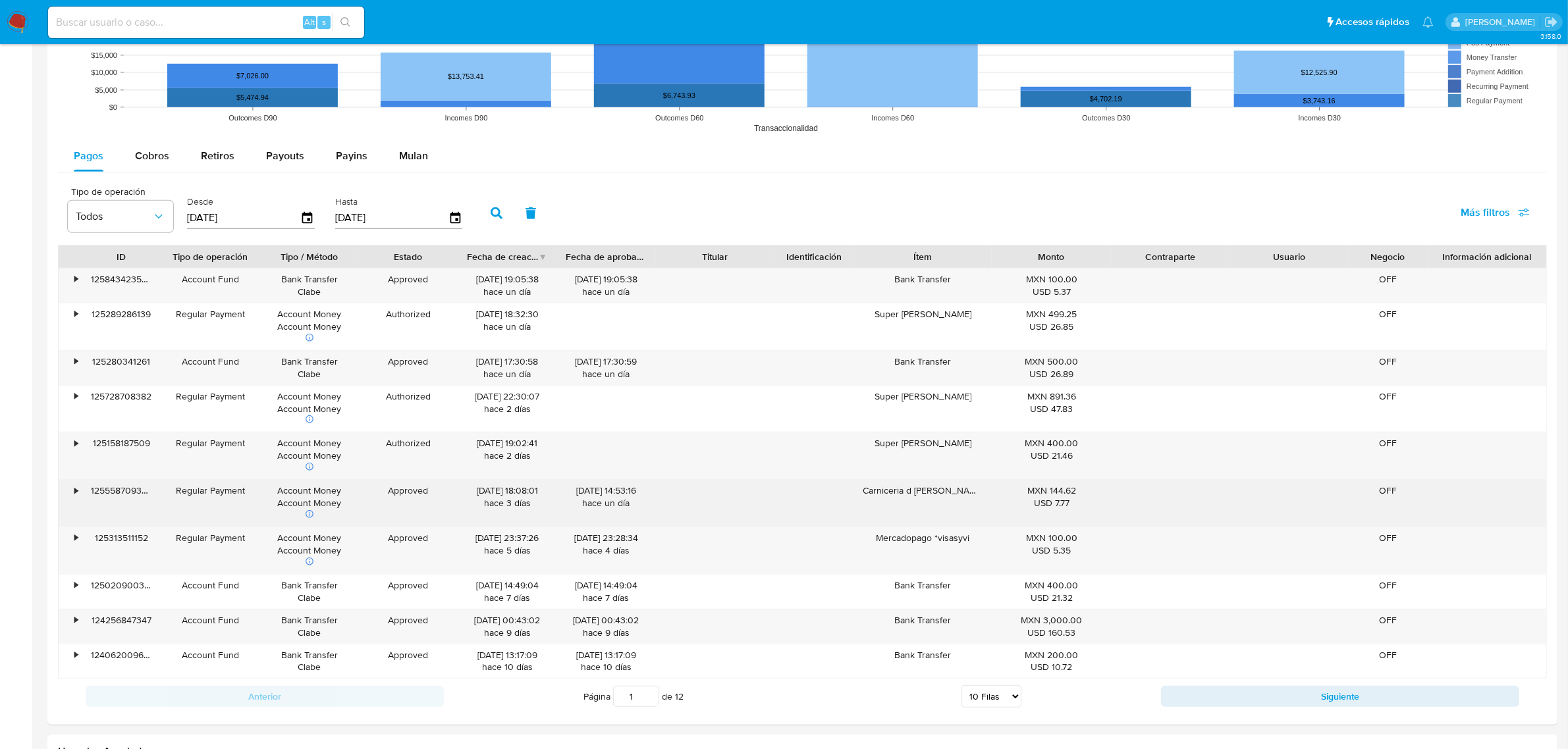
scroll to position [1153, 0]
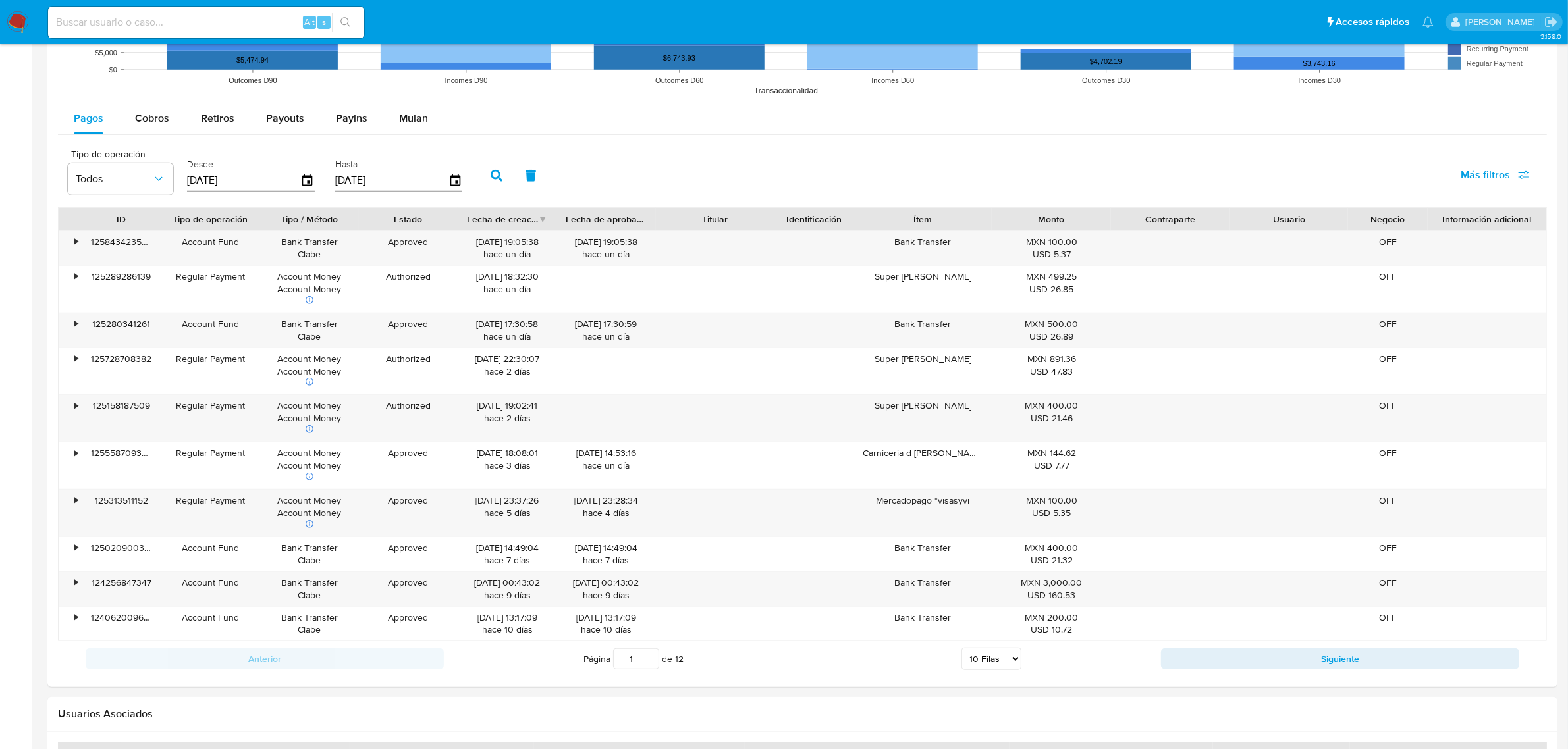
click at [1252, 650] on div "Anterior Página 1 de 12 5 Filas 10 Filas 20 Filas 25 Filas 50 Filas 100 Filas S…" at bounding box center [802, 659] width 1489 height 35
click at [1261, 660] on button "Siguiente" at bounding box center [1339, 659] width 358 height 21
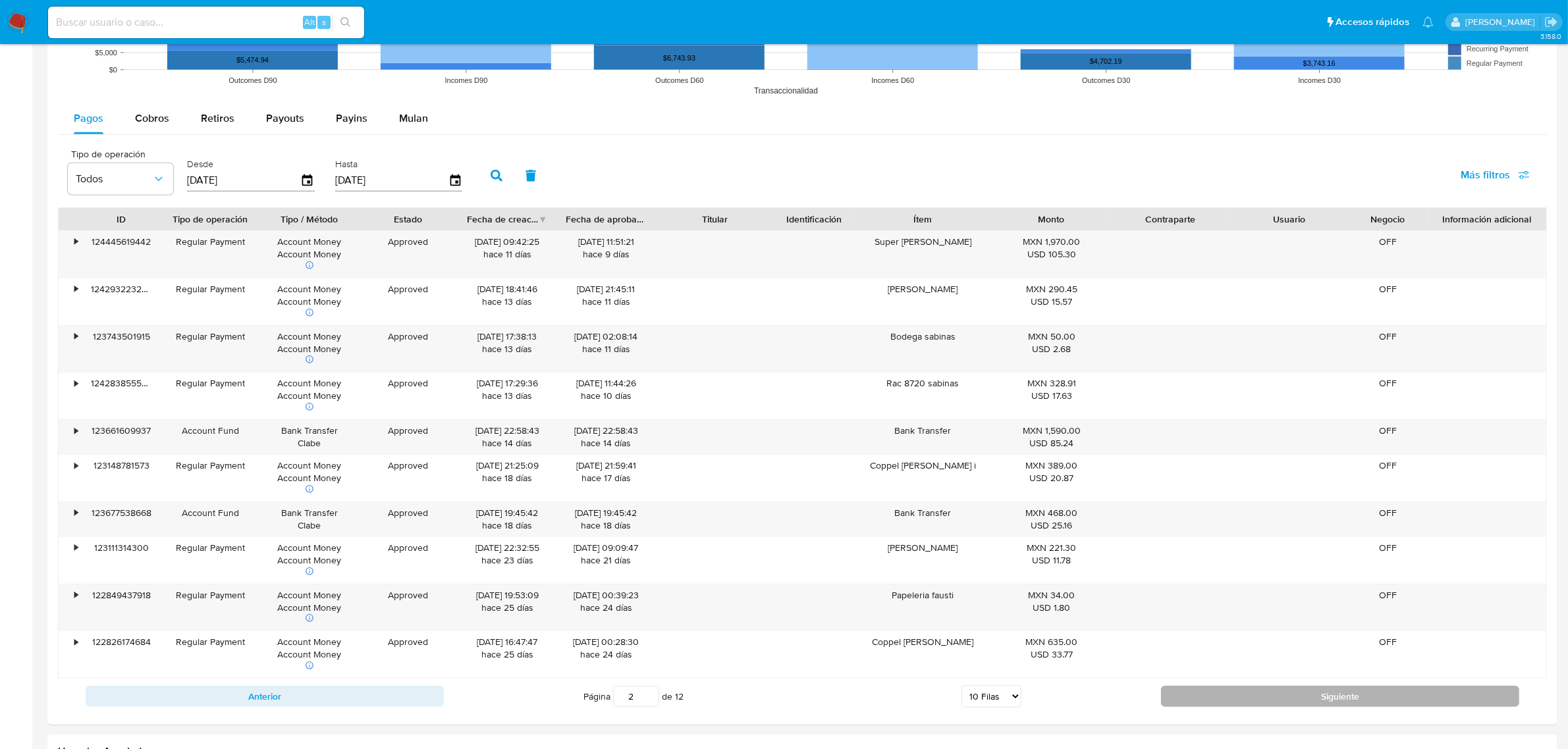
click at [1260, 707] on button "Siguiente" at bounding box center [1339, 696] width 358 height 21
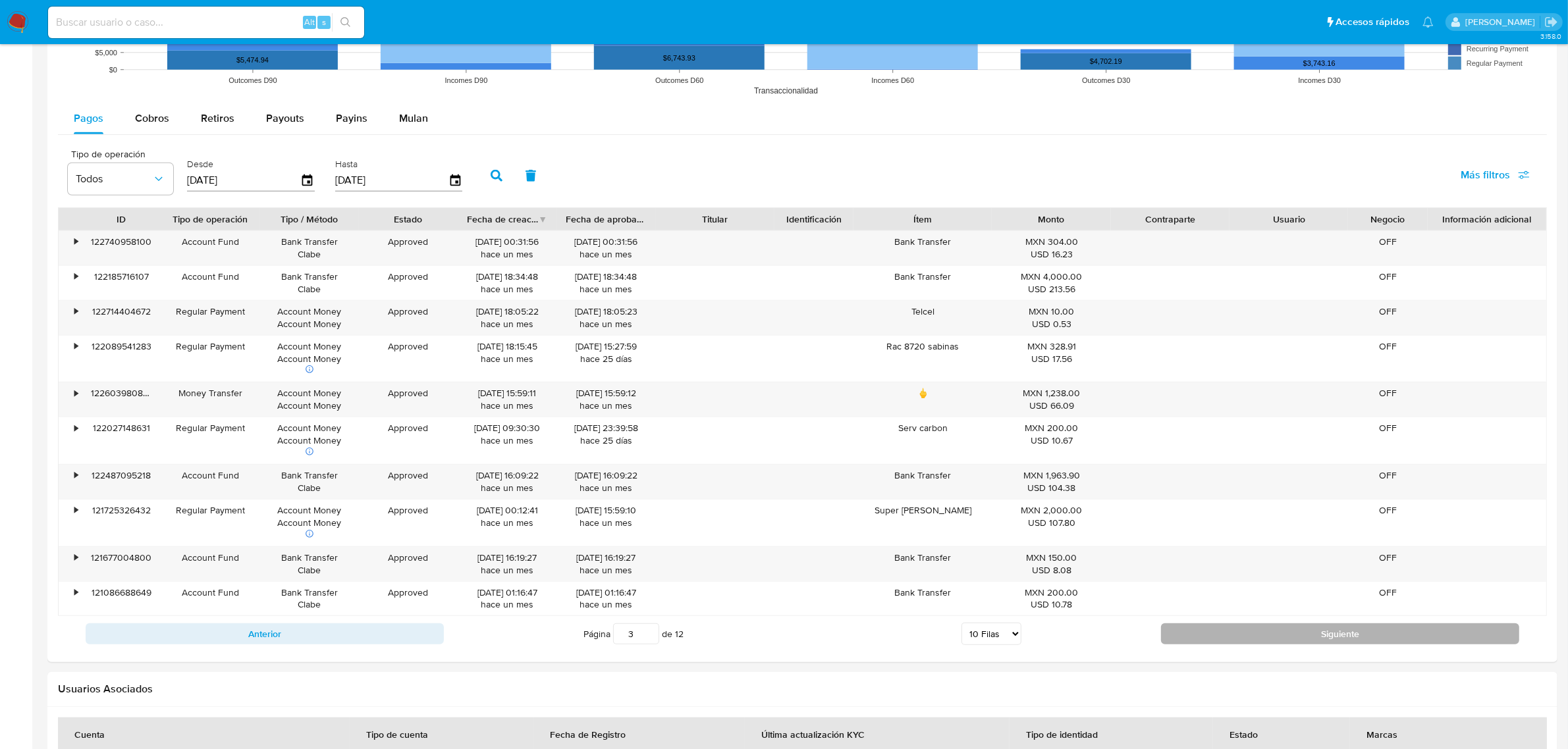
click at [1251, 642] on button "Siguiente" at bounding box center [1339, 634] width 358 height 21
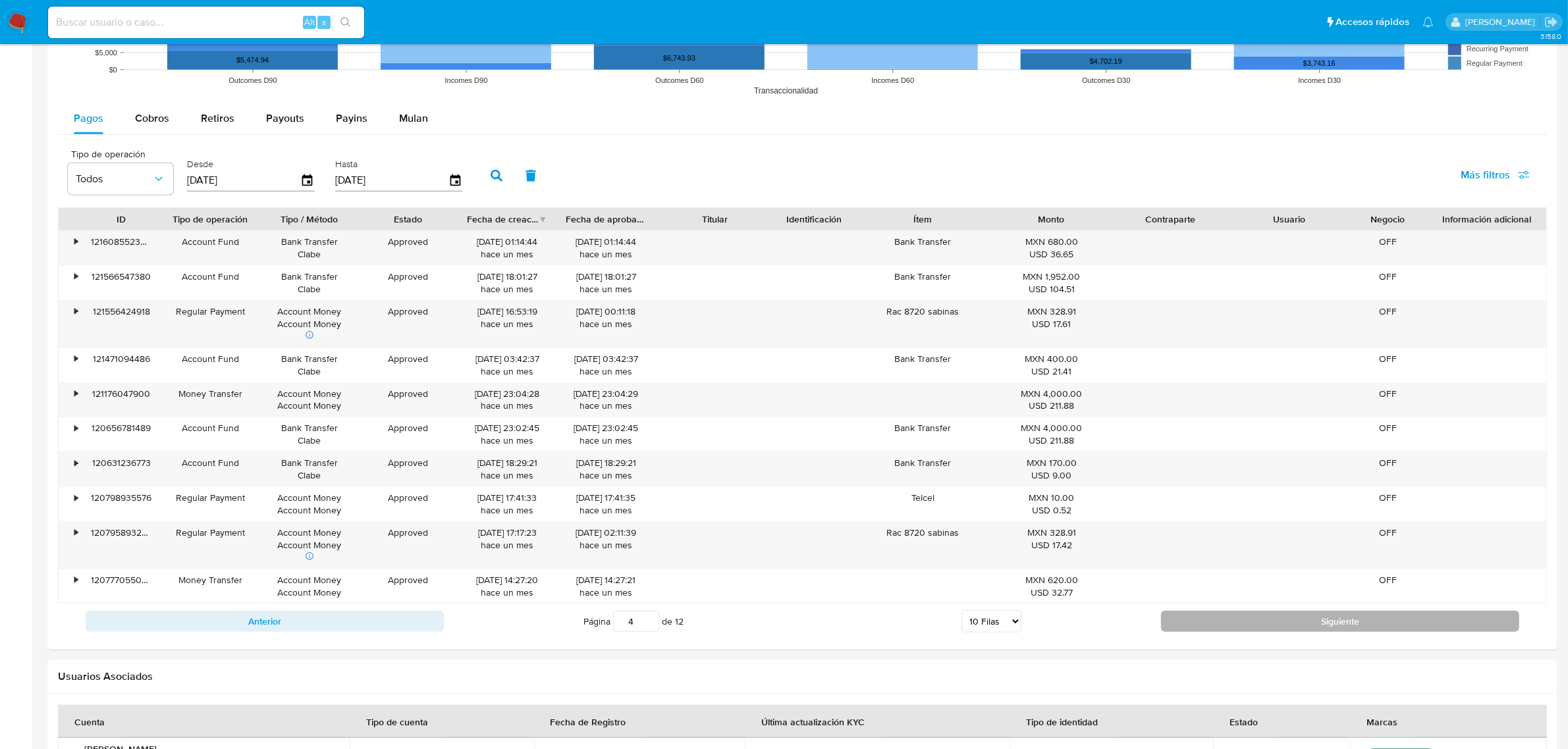
click at [1248, 632] on button "Siguiente" at bounding box center [1339, 622] width 358 height 21
type input "5"
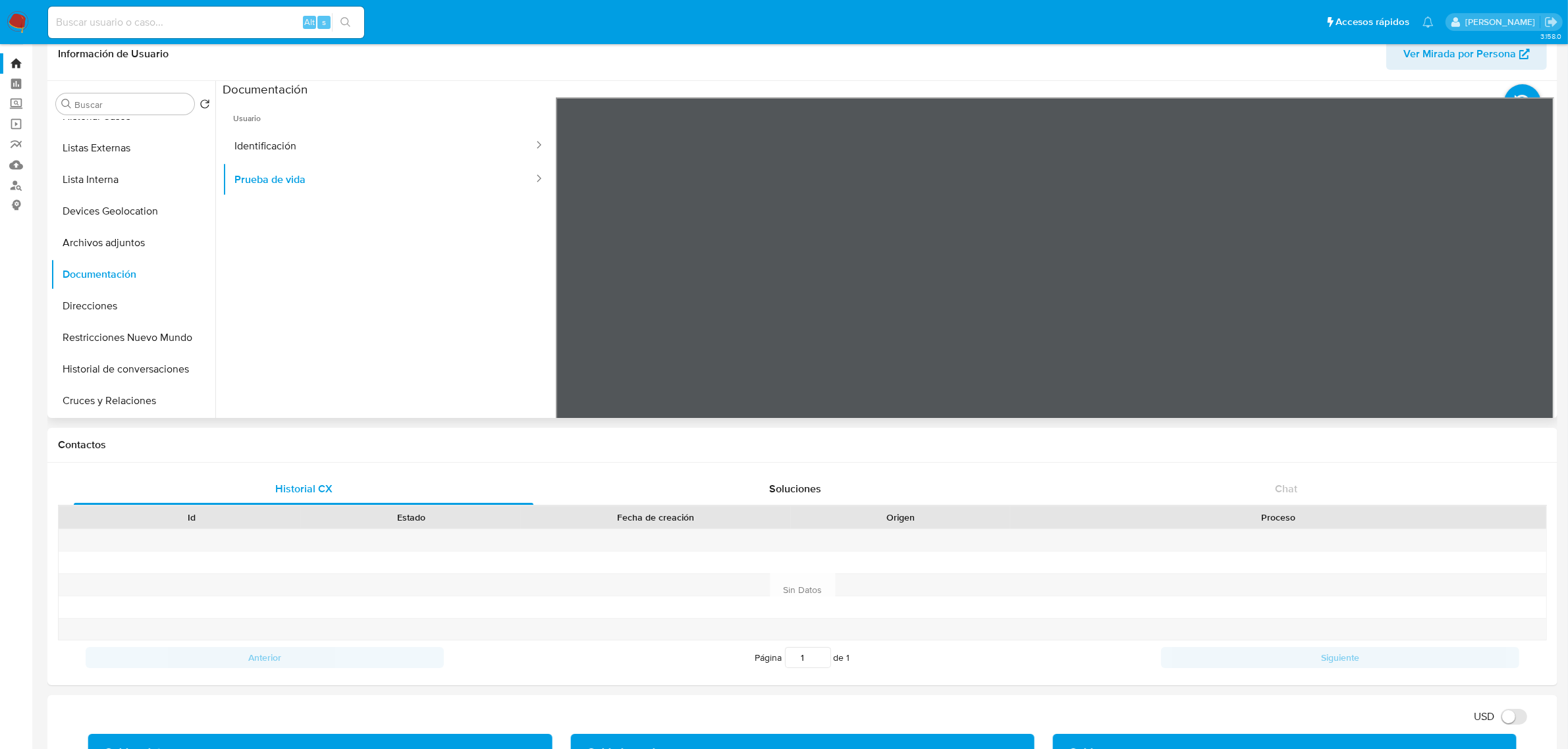
scroll to position [0, 0]
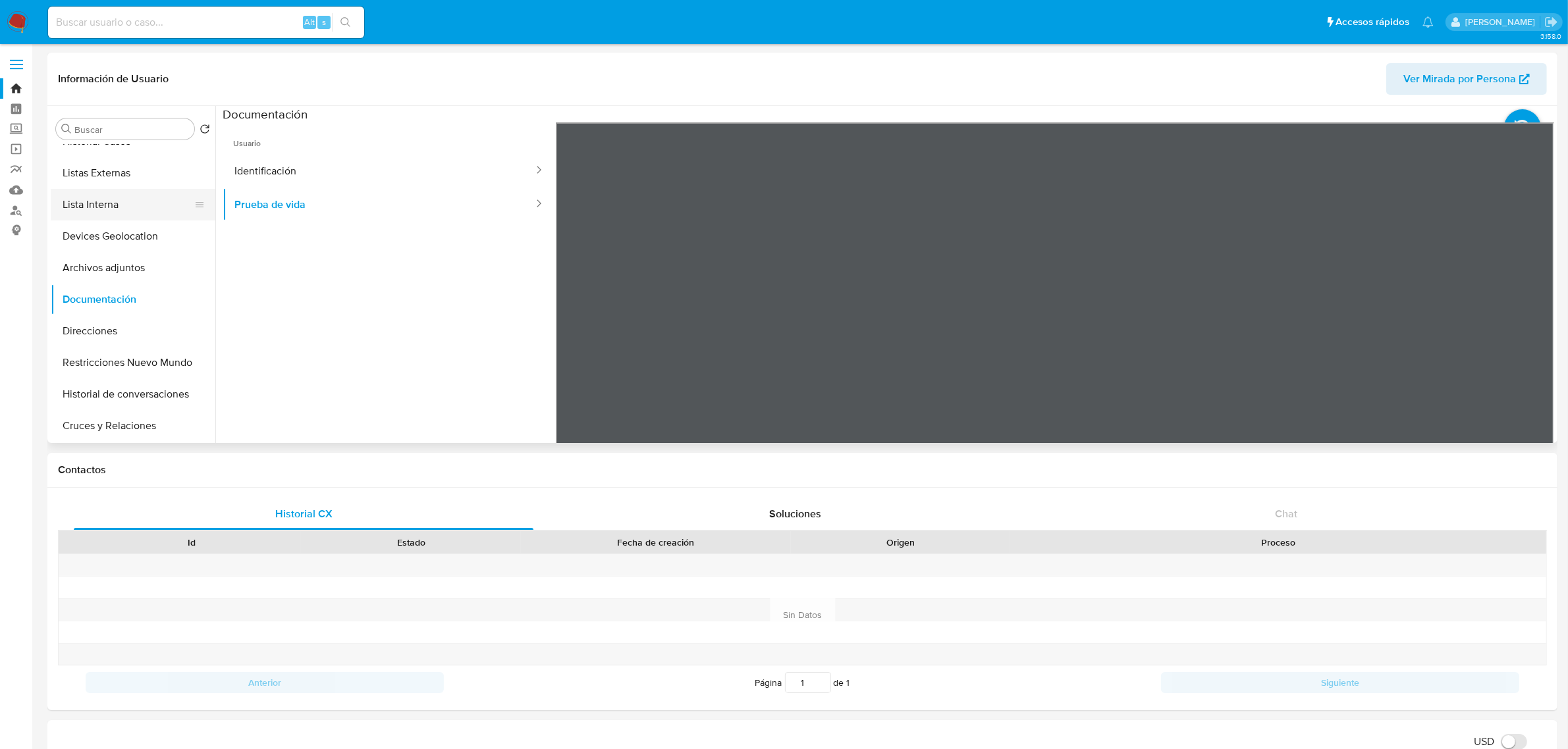
click at [94, 196] on button "Lista Interna" at bounding box center [127, 205] width 154 height 31
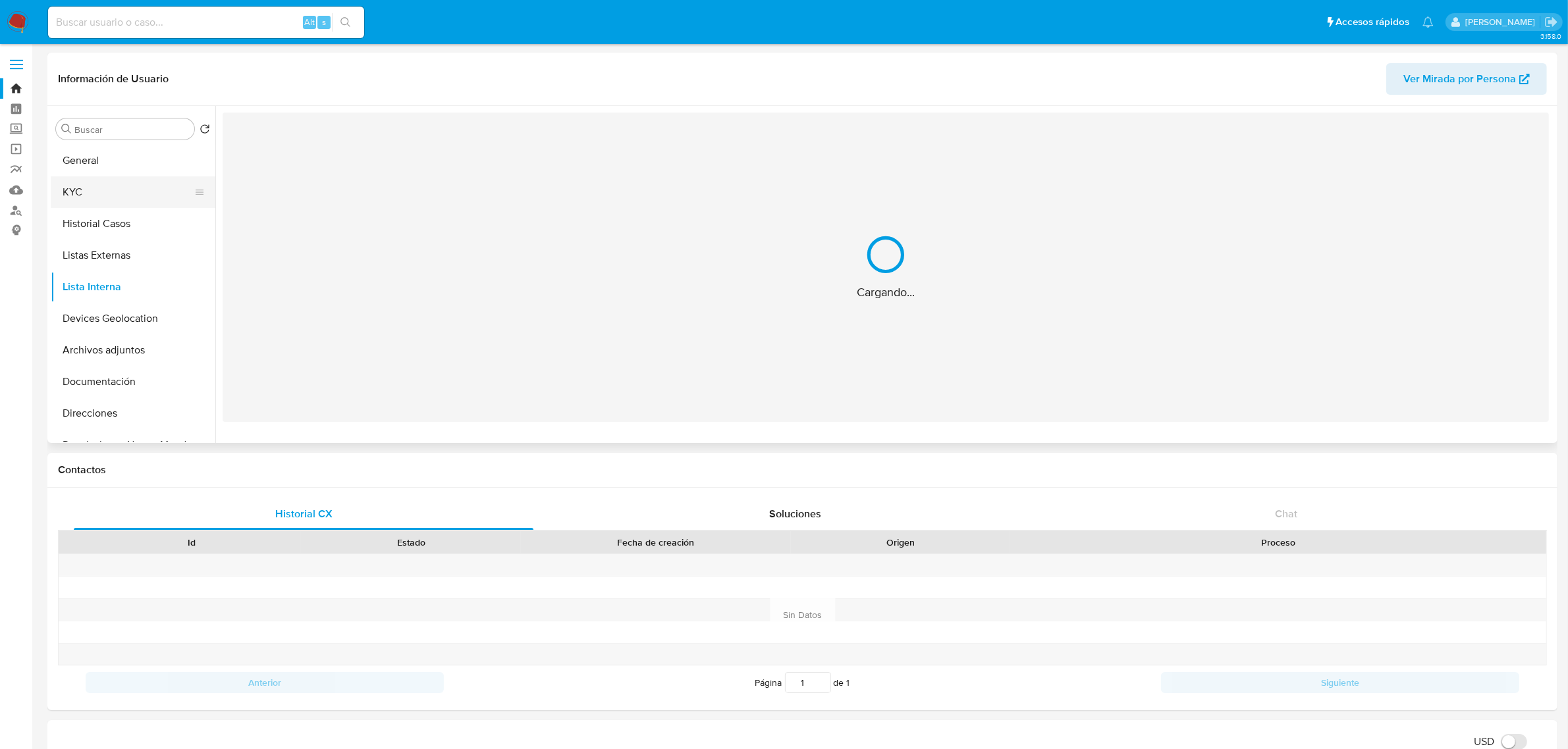
click at [119, 185] on button "KYC" at bounding box center [127, 192] width 154 height 31
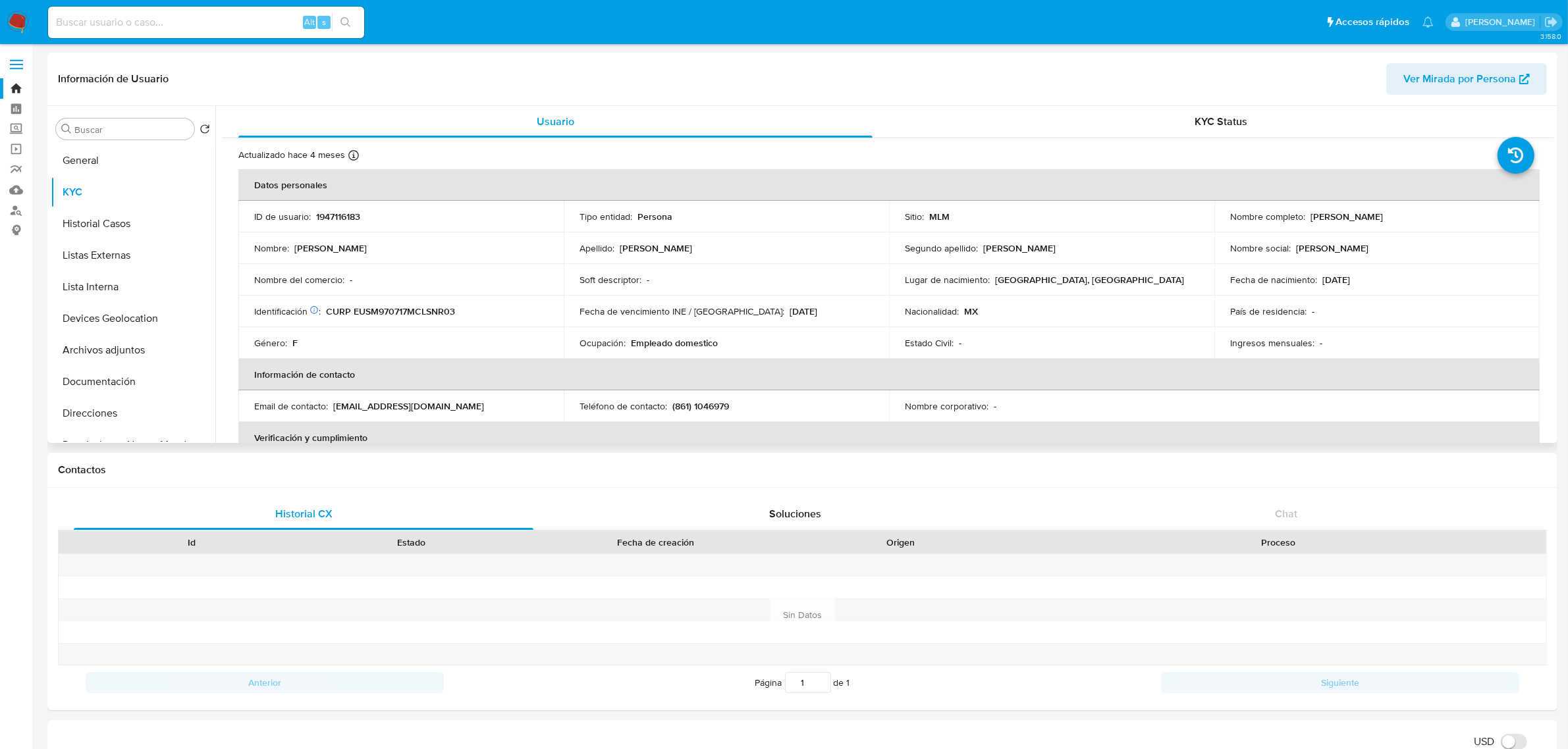
click at [382, 313] on p "CURP EUSM970717MCLSNR03" at bounding box center [390, 311] width 129 height 12
copy p "EUSM970717MCLSNR03"
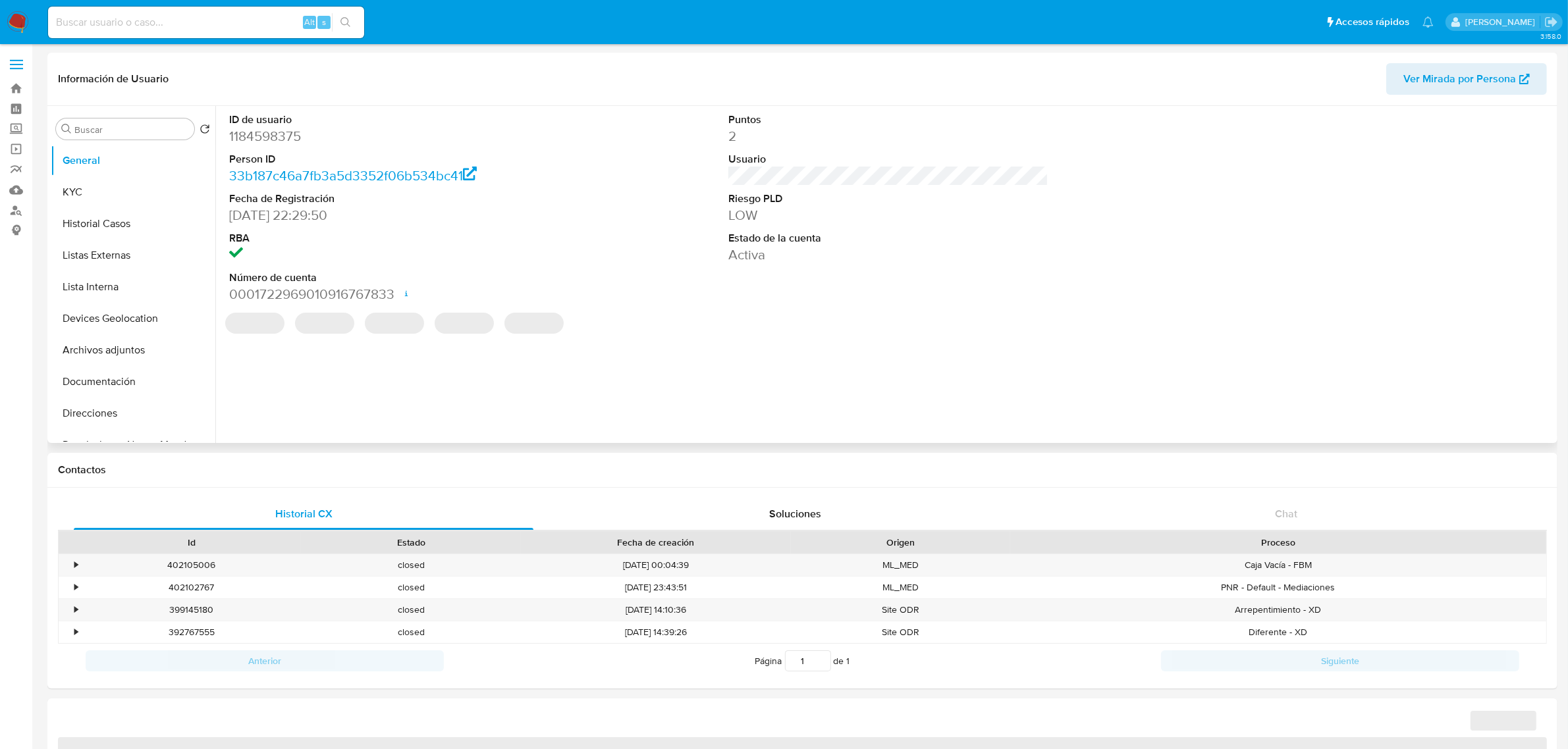
select select "10"
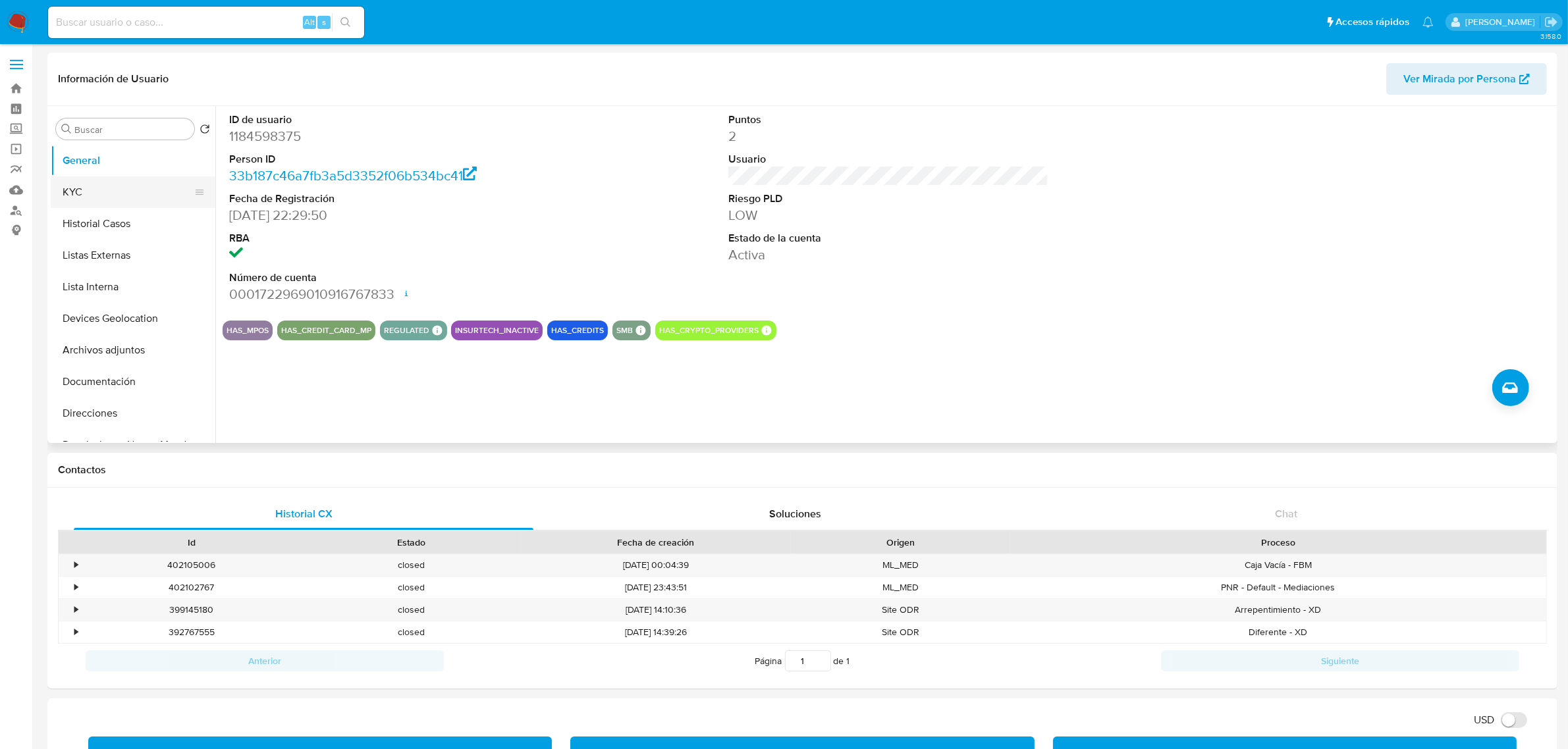
click at [127, 201] on button "KYC" at bounding box center [127, 192] width 154 height 31
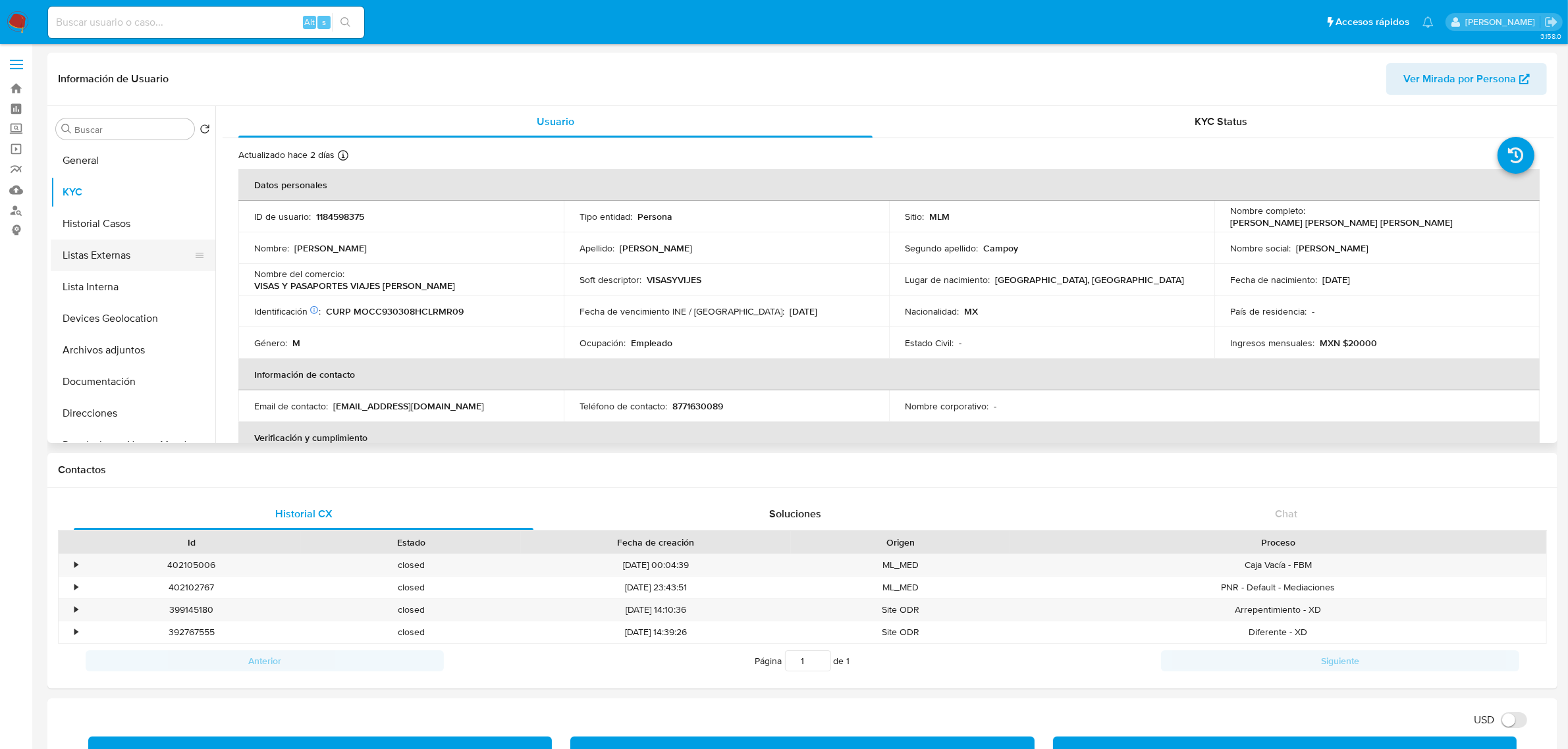
click at [140, 264] on button "Listas Externas" at bounding box center [127, 256] width 154 height 31
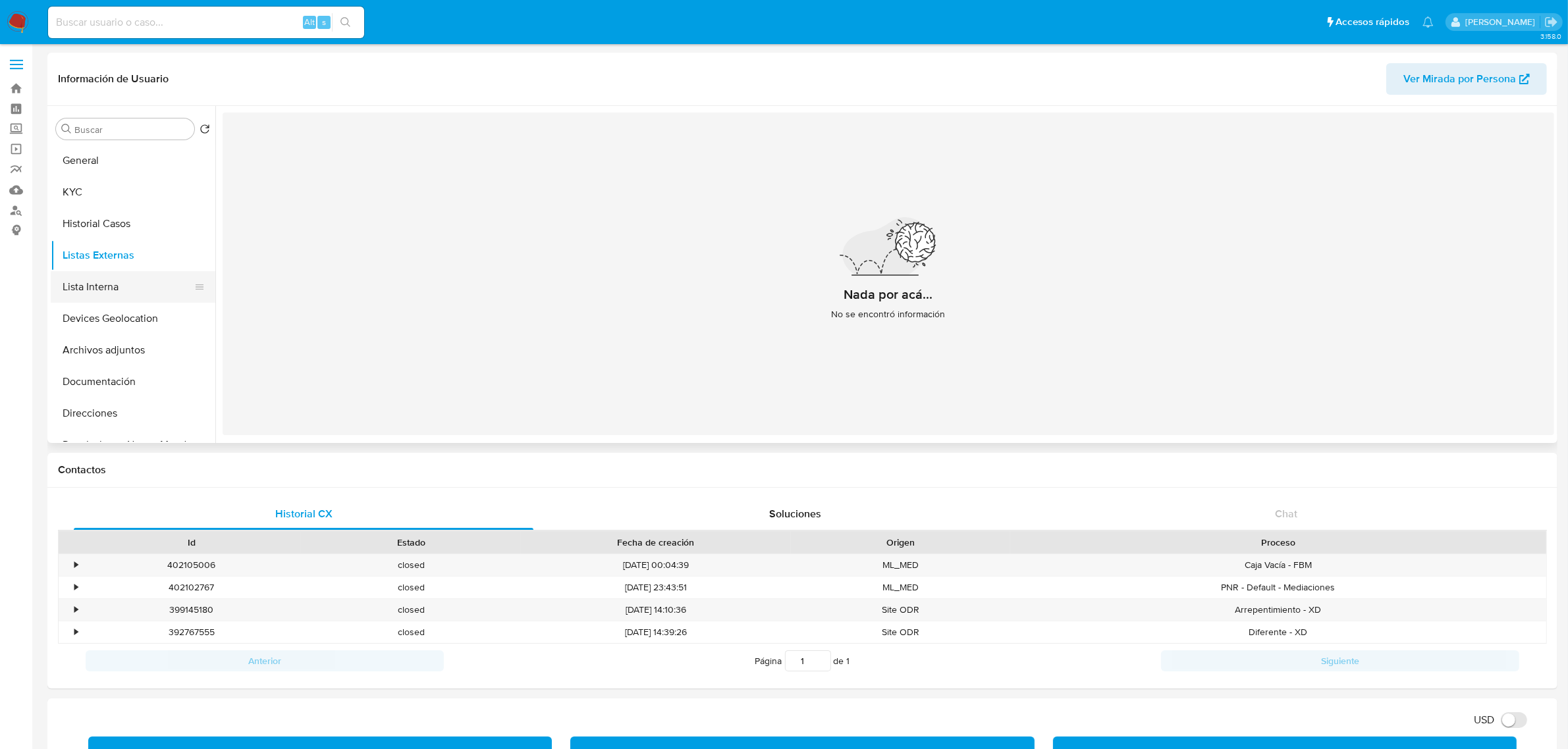
click at [116, 285] on button "Lista Interna" at bounding box center [127, 287] width 154 height 31
click at [137, 329] on button "Devices Geolocation" at bounding box center [127, 319] width 154 height 31
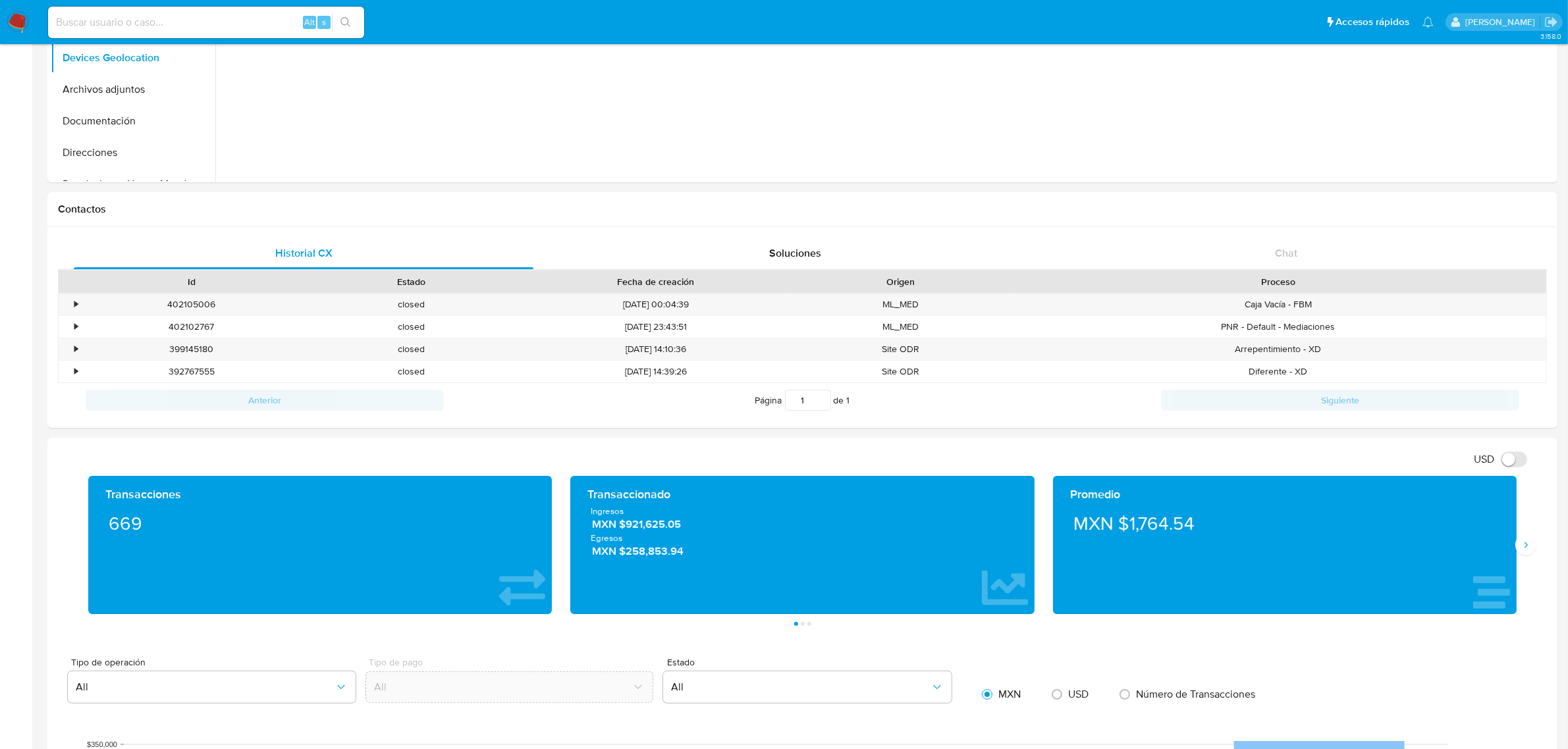
scroll to position [329, 0]
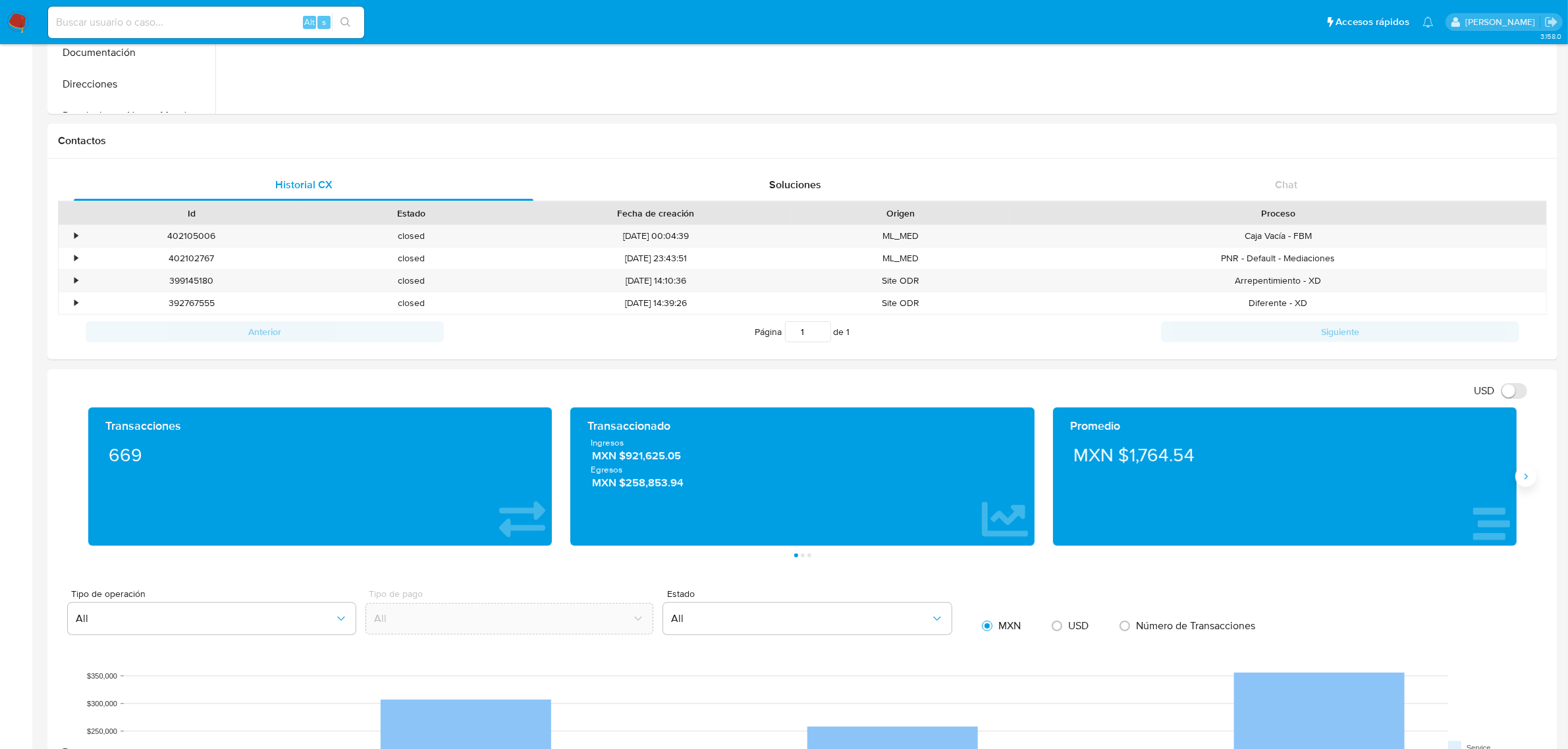
click at [1524, 482] on icon "Siguiente" at bounding box center [1525, 476] width 10 height 10
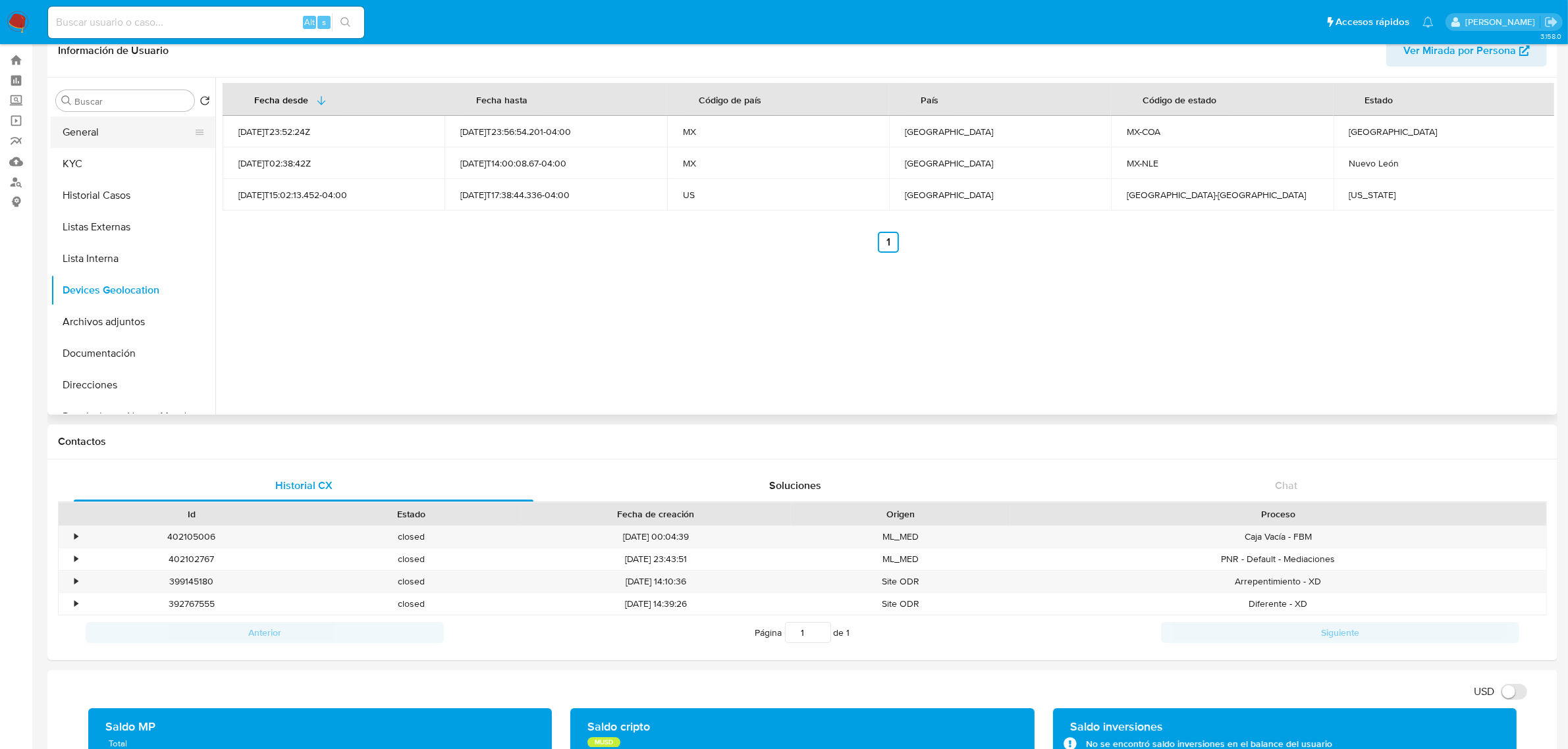
scroll to position [0, 0]
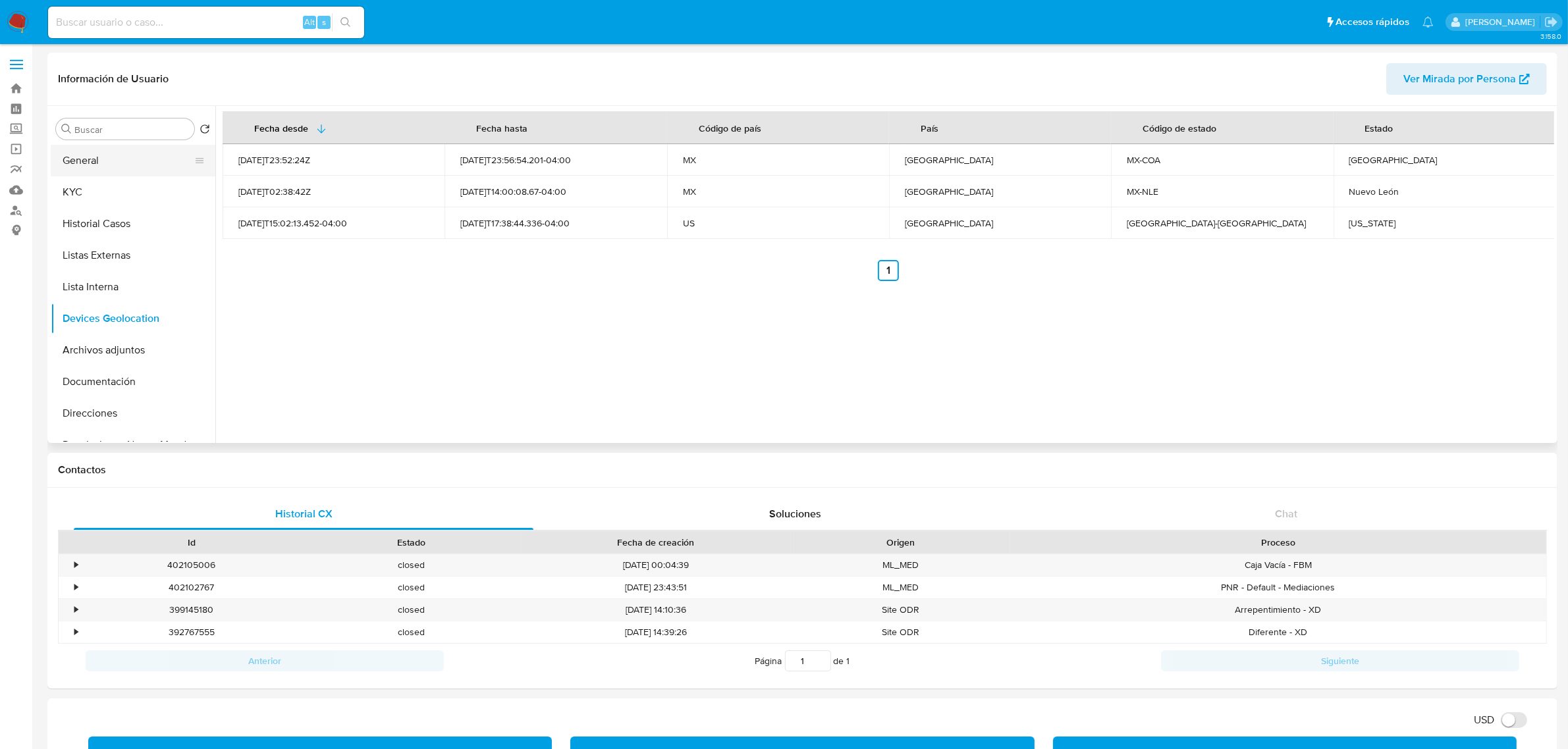
click at [109, 160] on button "General" at bounding box center [127, 160] width 154 height 31
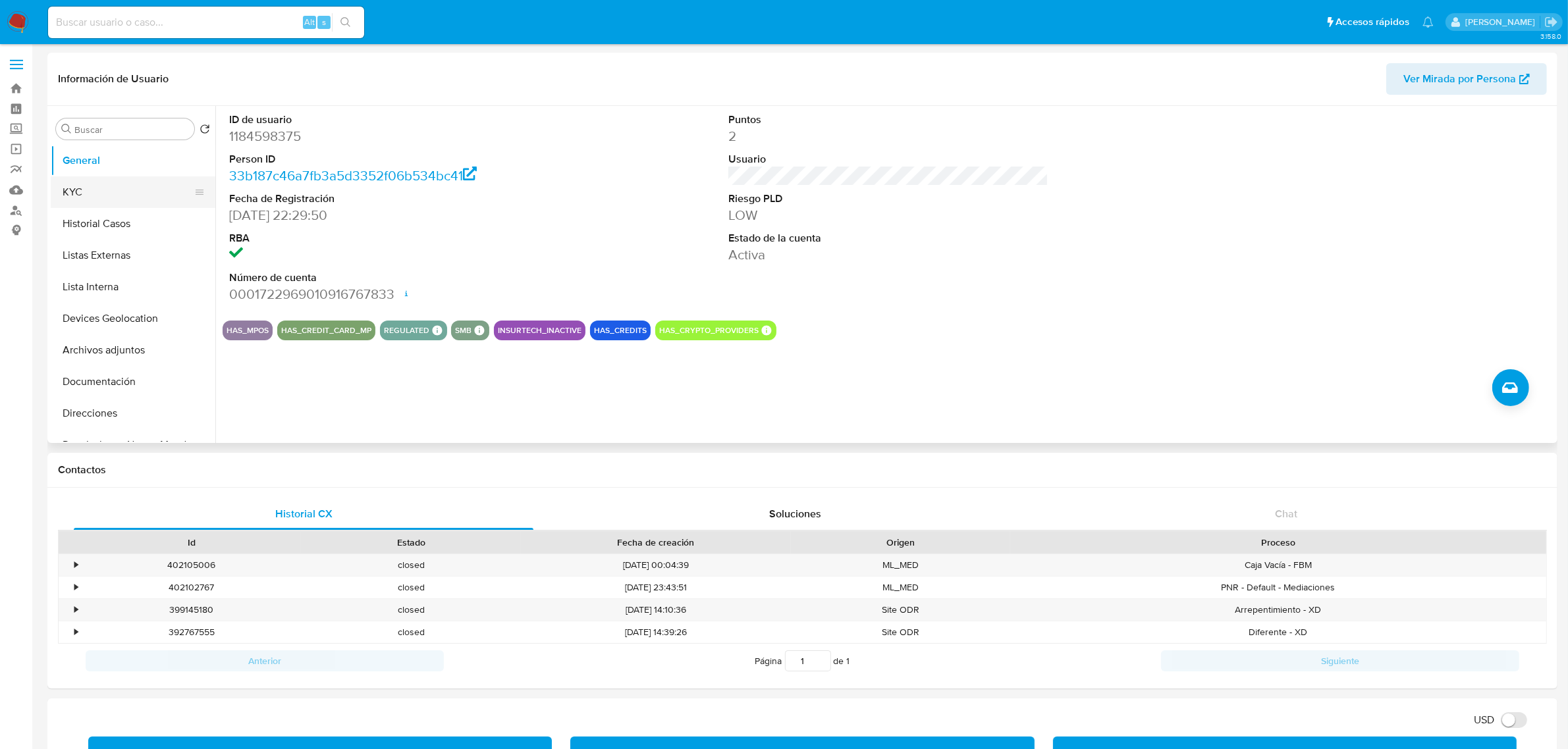
click at [56, 196] on button "KYC" at bounding box center [127, 192] width 154 height 31
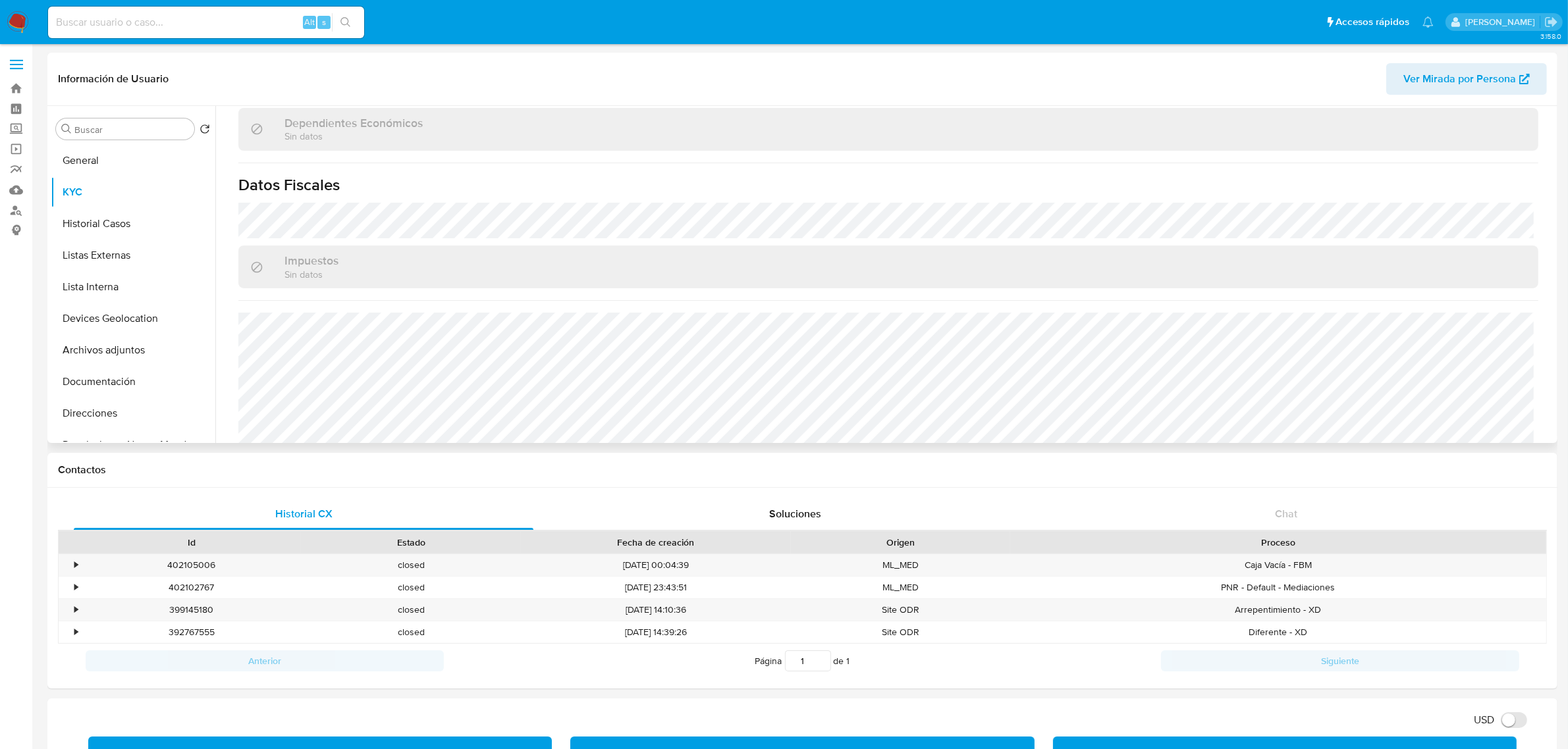
scroll to position [814, 0]
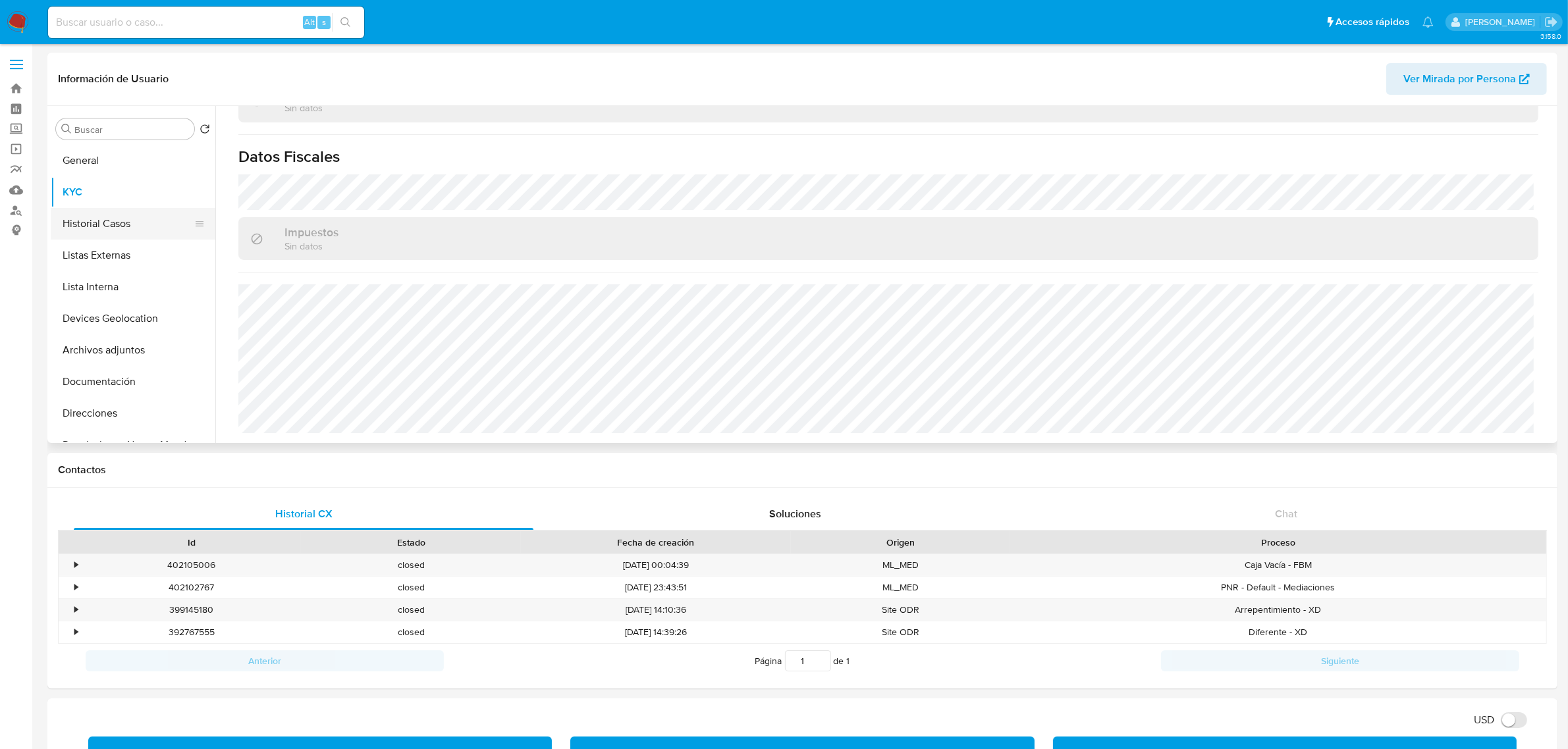
click at [140, 218] on button "Historial Casos" at bounding box center [127, 223] width 154 height 31
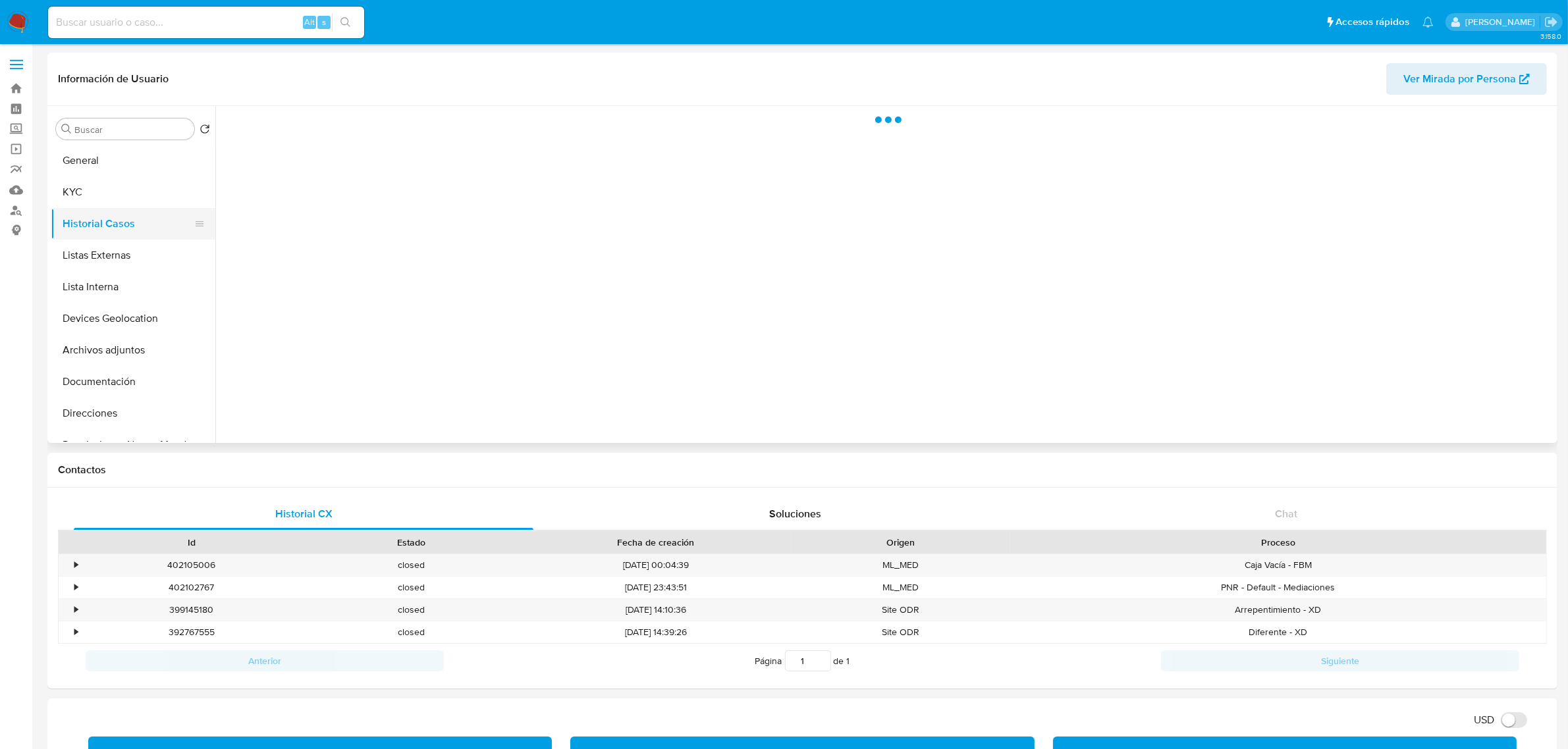
scroll to position [0, 0]
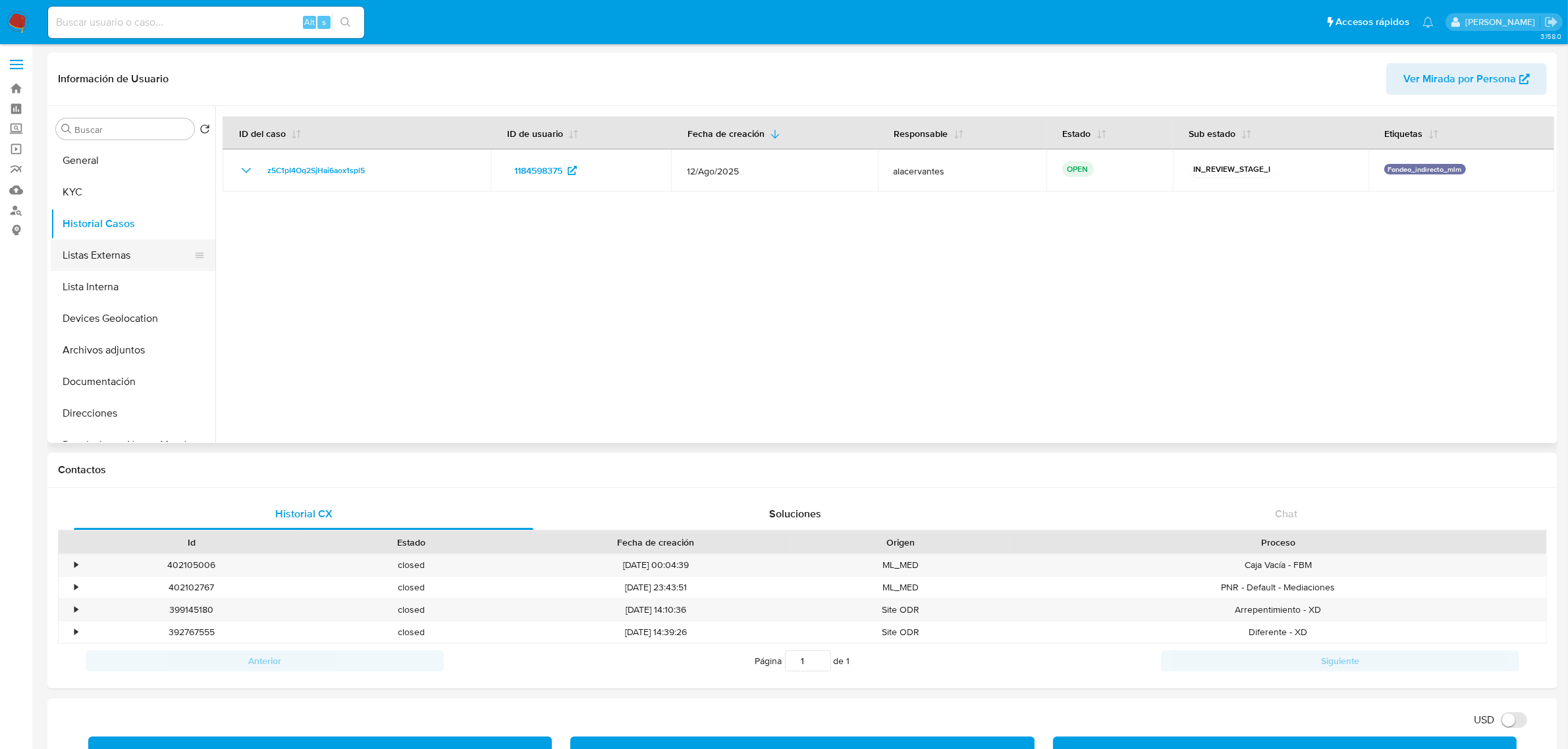
click at [67, 264] on button "Listas Externas" at bounding box center [127, 256] width 154 height 31
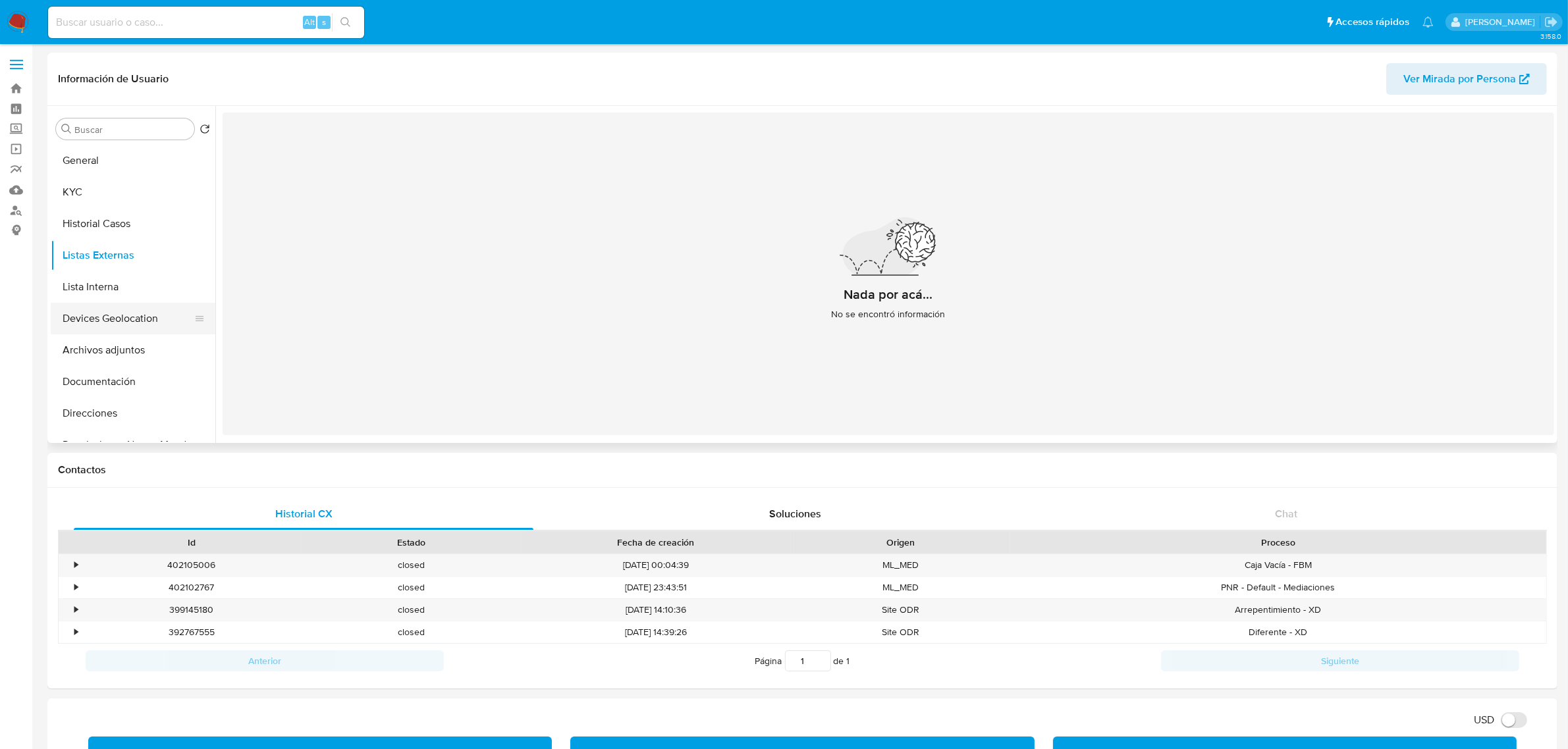
click at [129, 323] on button "Devices Geolocation" at bounding box center [127, 319] width 154 height 31
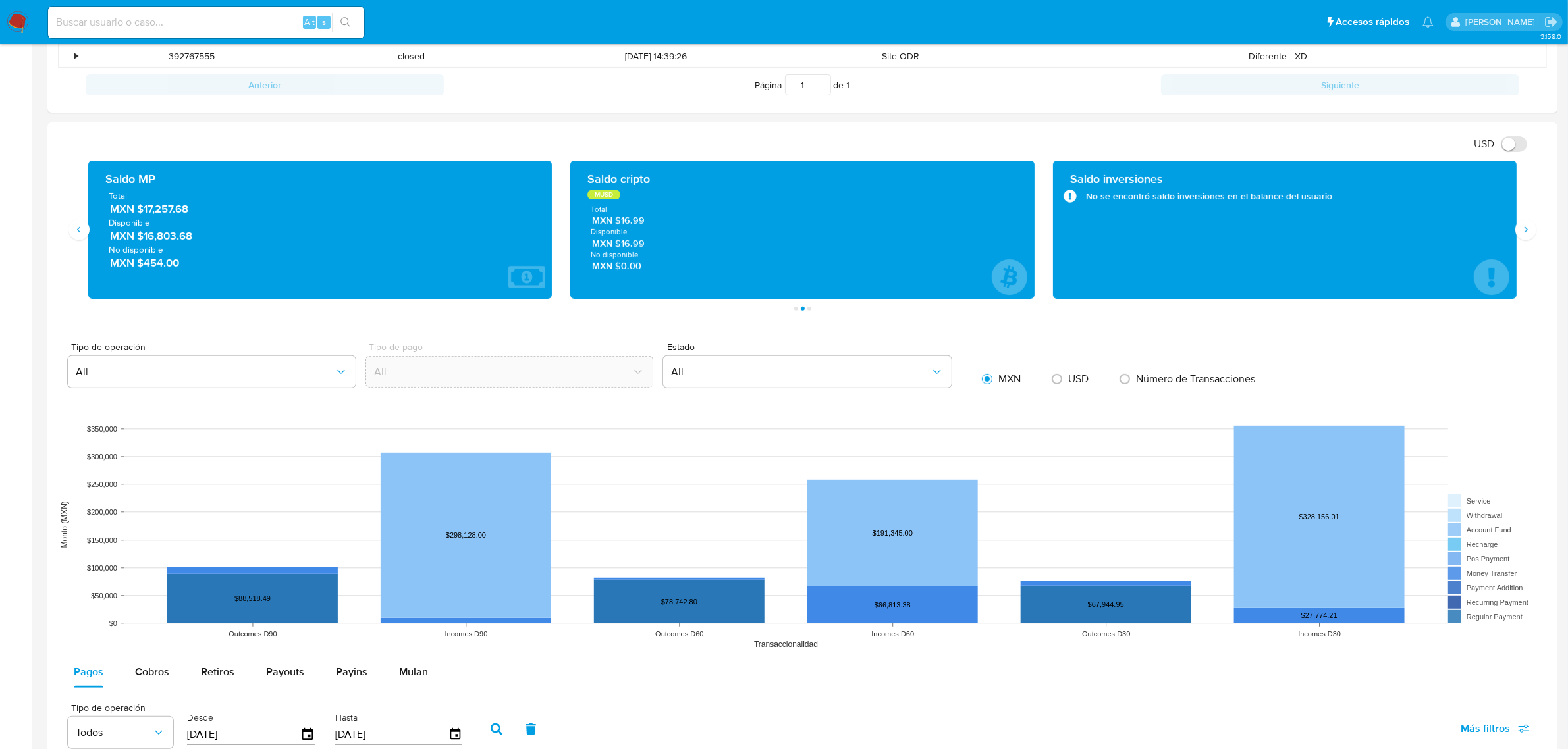
scroll to position [659, 0]
